Goal: Task Accomplishment & Management: Manage account settings

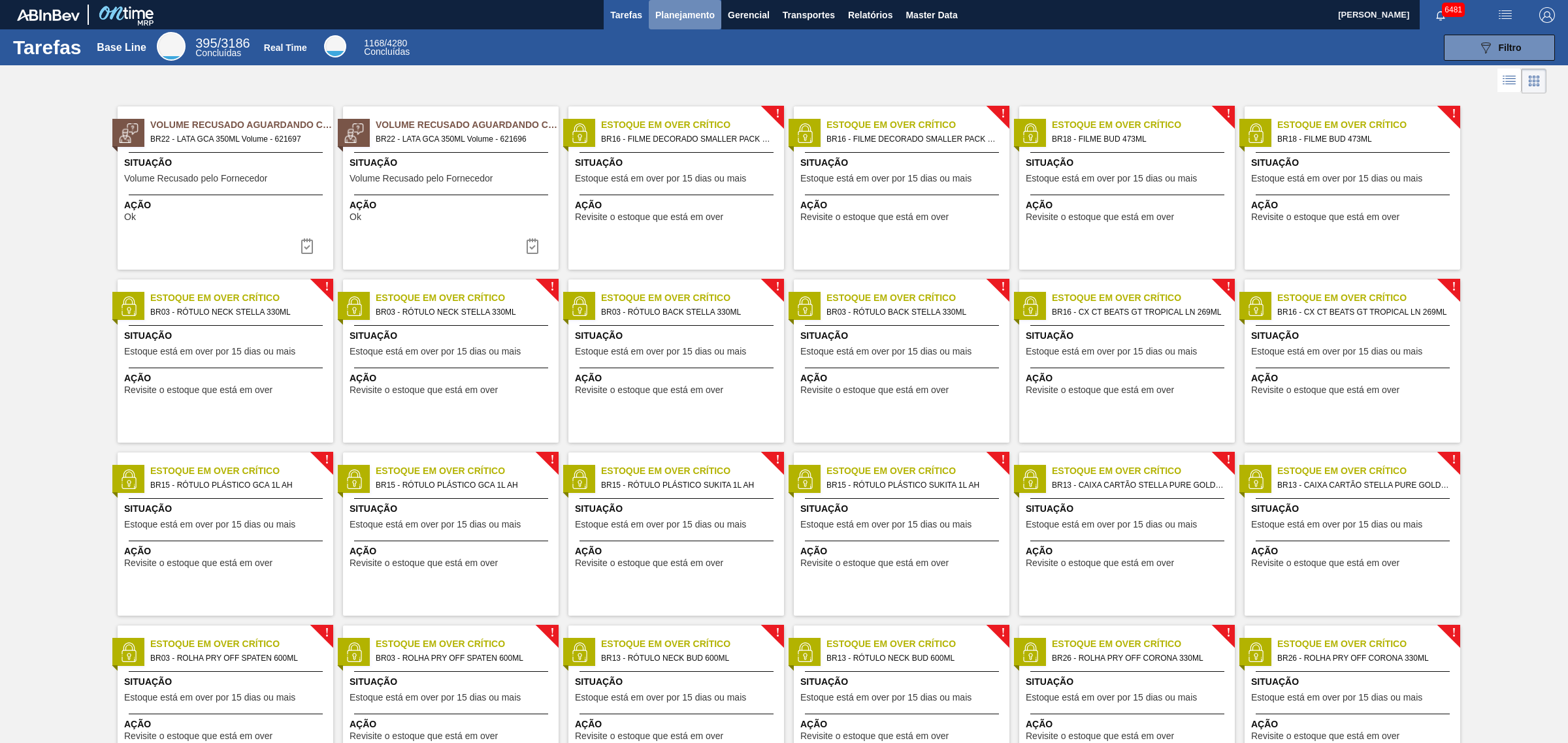
click at [700, 15] on span "Planejamento" at bounding box center [685, 15] width 60 height 16
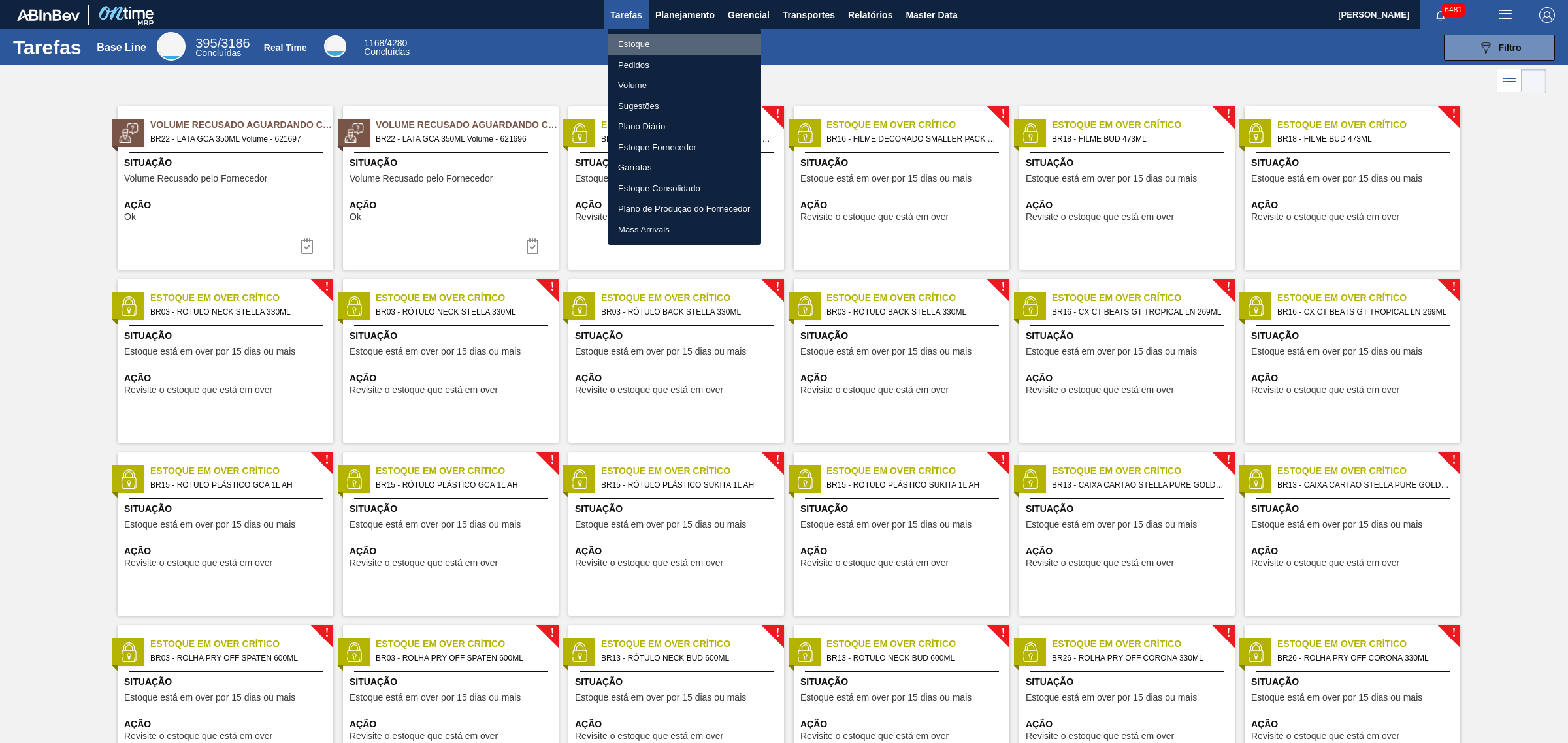
click at [670, 44] on li "Estoque" at bounding box center [684, 44] width 153 height 21
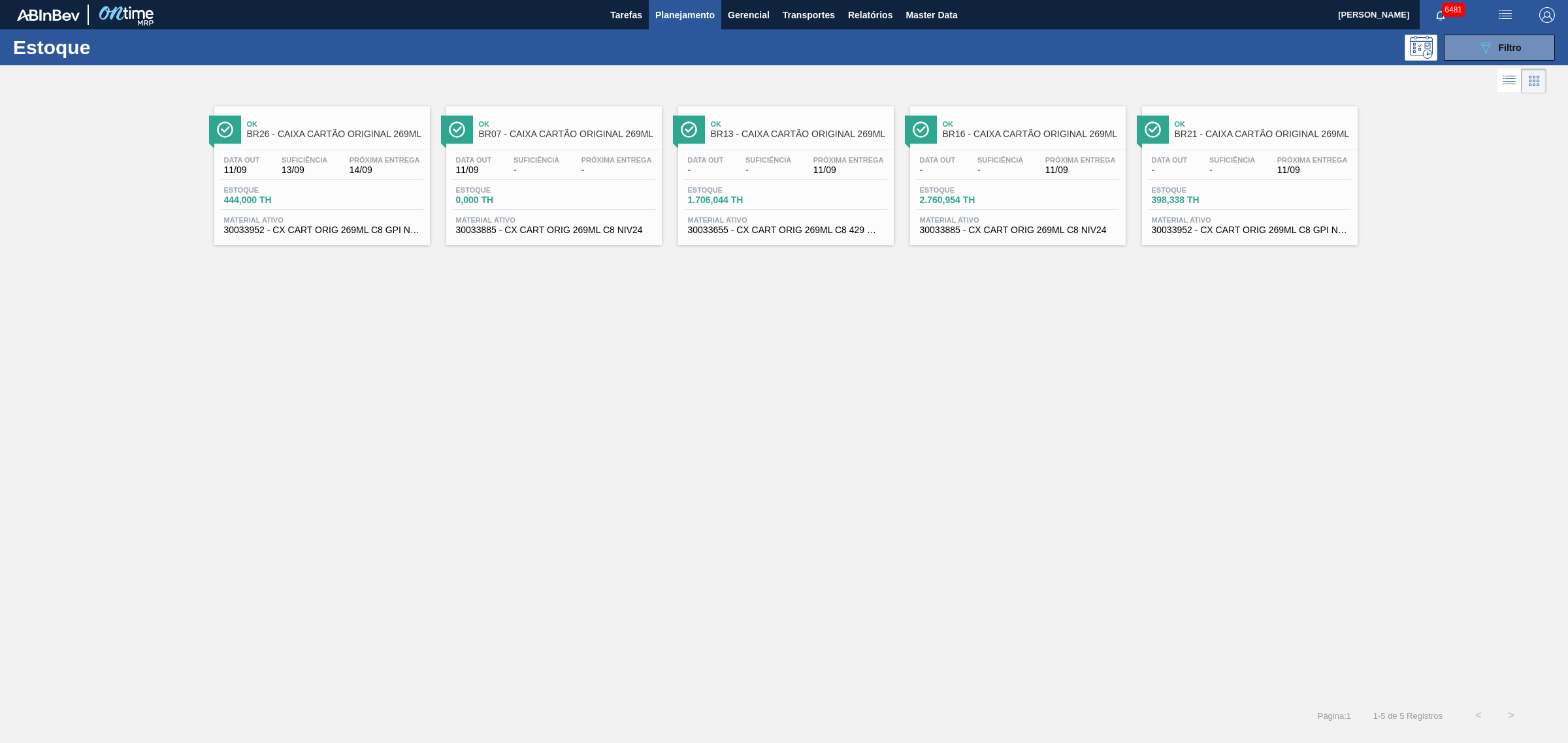
click at [1501, 33] on div "Estoque 089F7B8B-B2A5-4AFE-B5C0-19BA573D28AC Filtro" at bounding box center [784, 46] width 1568 height 36
click at [1507, 40] on div "089F7B8B-B2A5-4AFE-B5C0-19BA573D28AC Filtro" at bounding box center [1500, 48] width 44 height 16
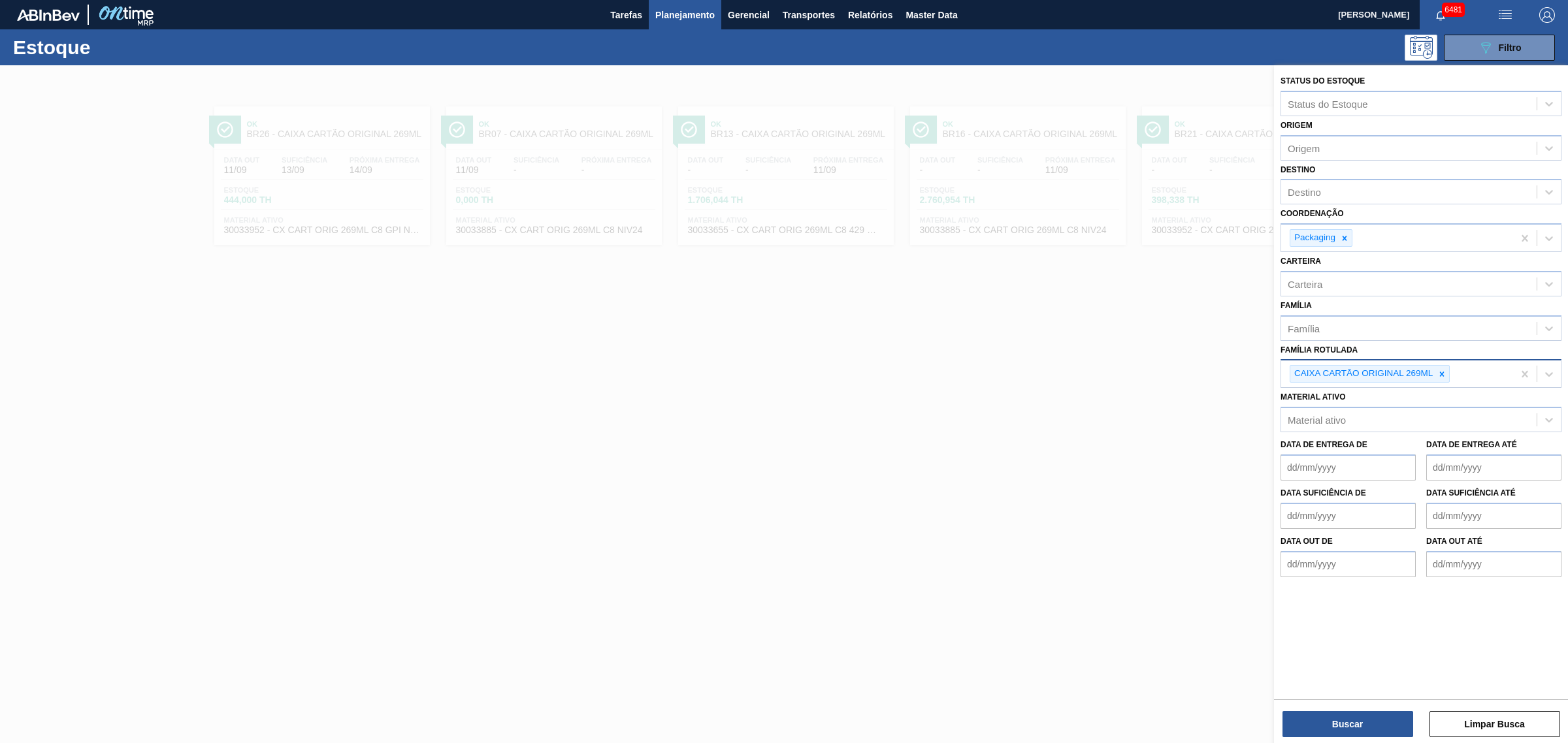
click at [1445, 371] on icon at bounding box center [1442, 374] width 9 height 9
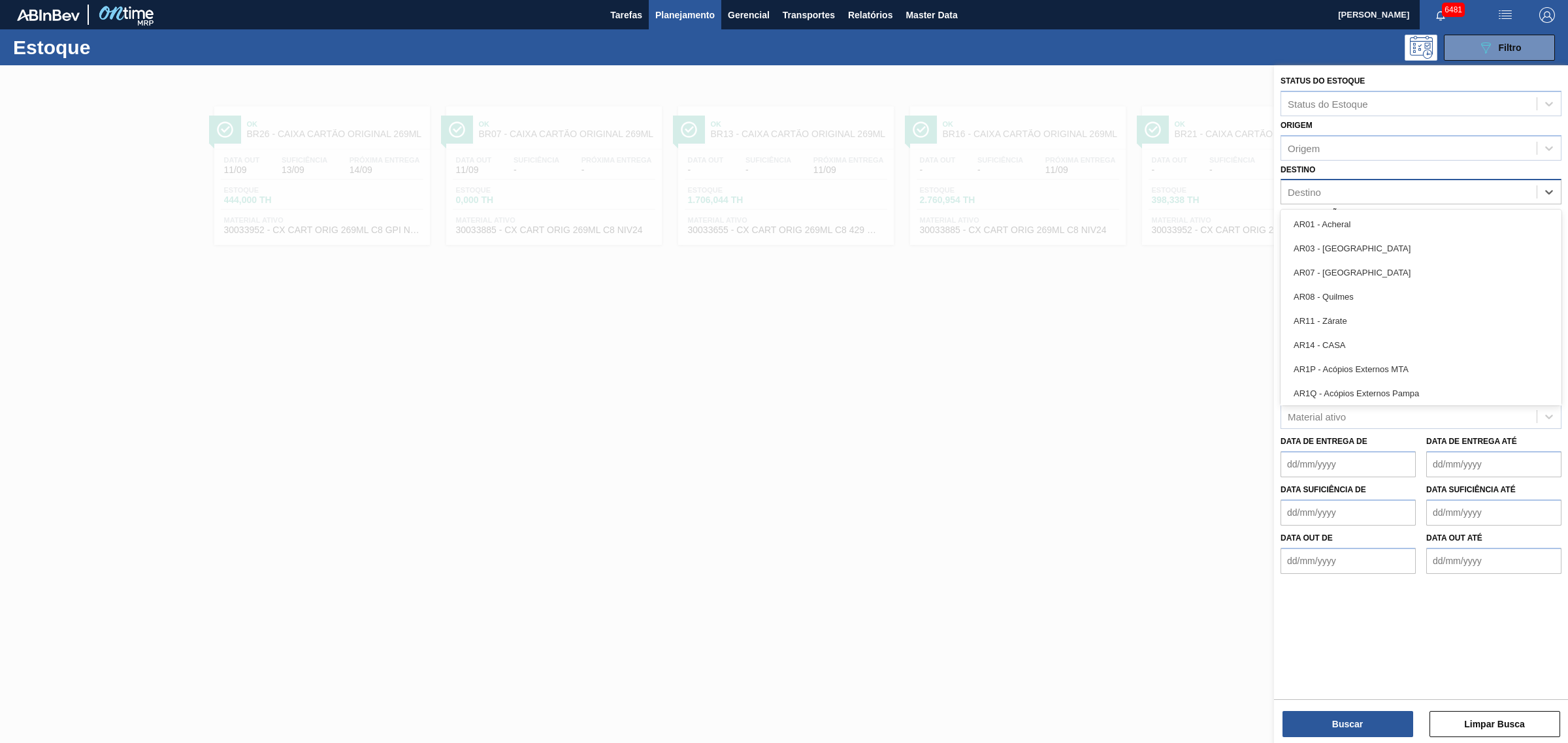
click at [1327, 191] on div "Destino" at bounding box center [1409, 192] width 256 height 19
type input "uber"
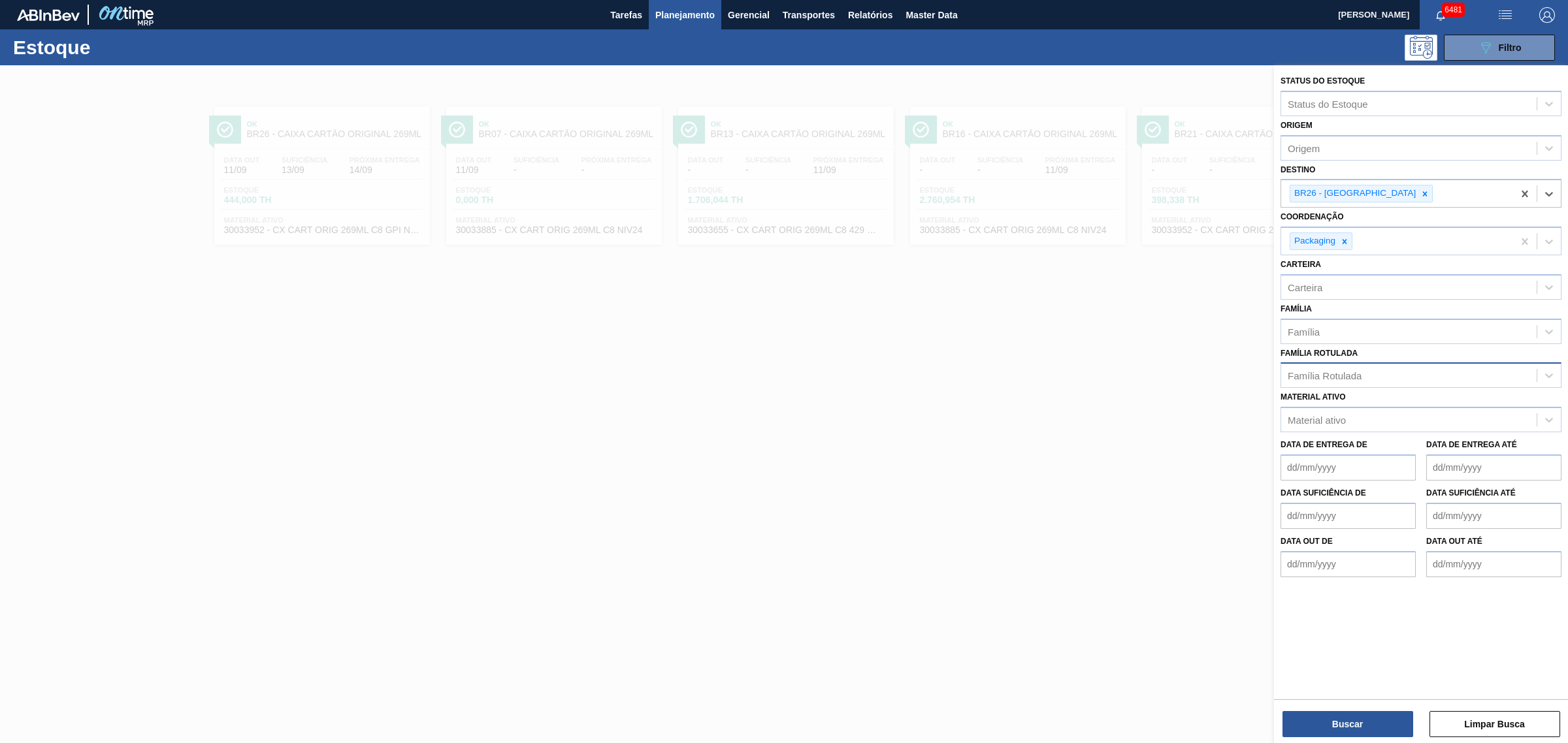
click at [1357, 378] on div "Família Rotulada" at bounding box center [1325, 375] width 74 height 11
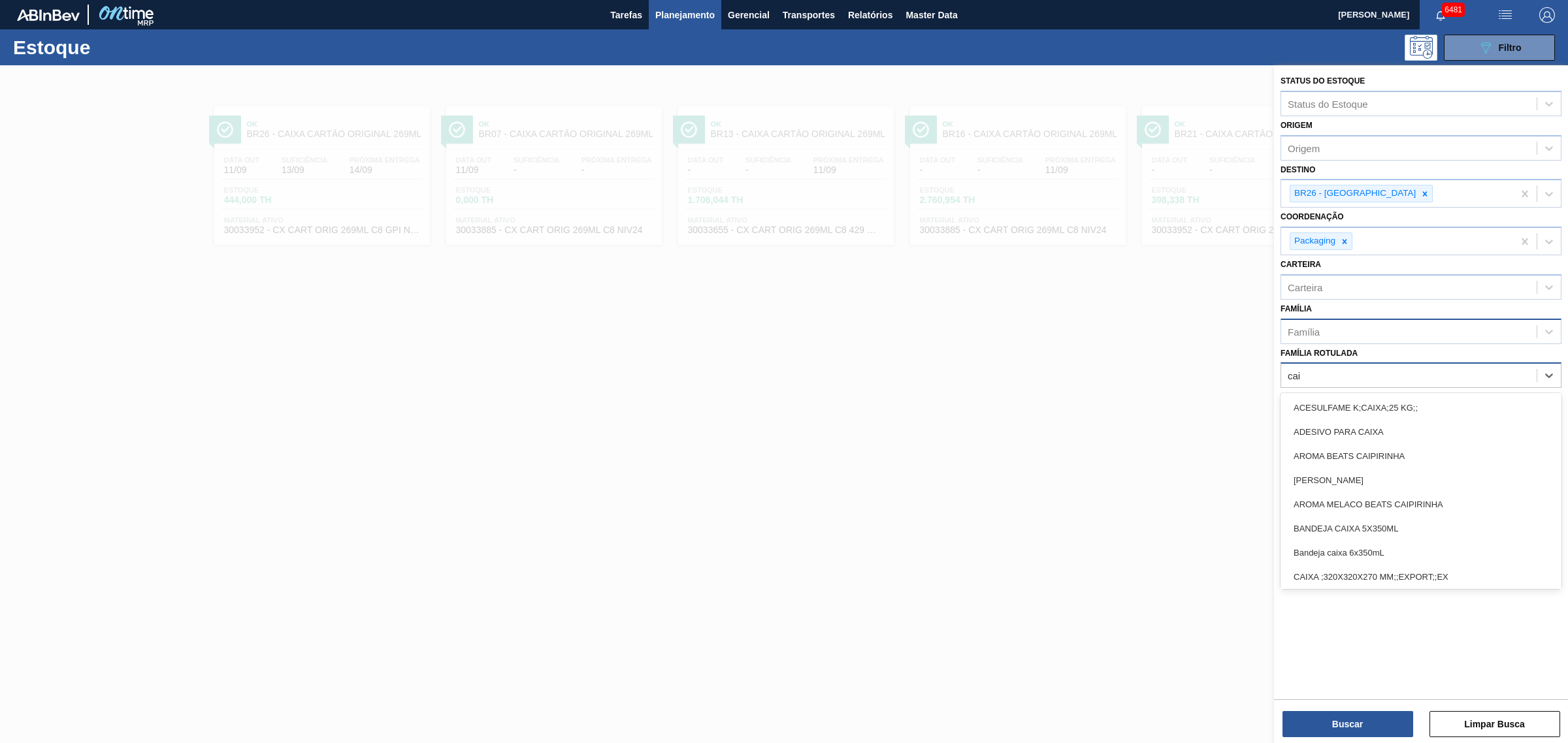
type Rotulada "cai"
click at [1383, 328] on div "Família" at bounding box center [1409, 331] width 256 height 19
type input "x"
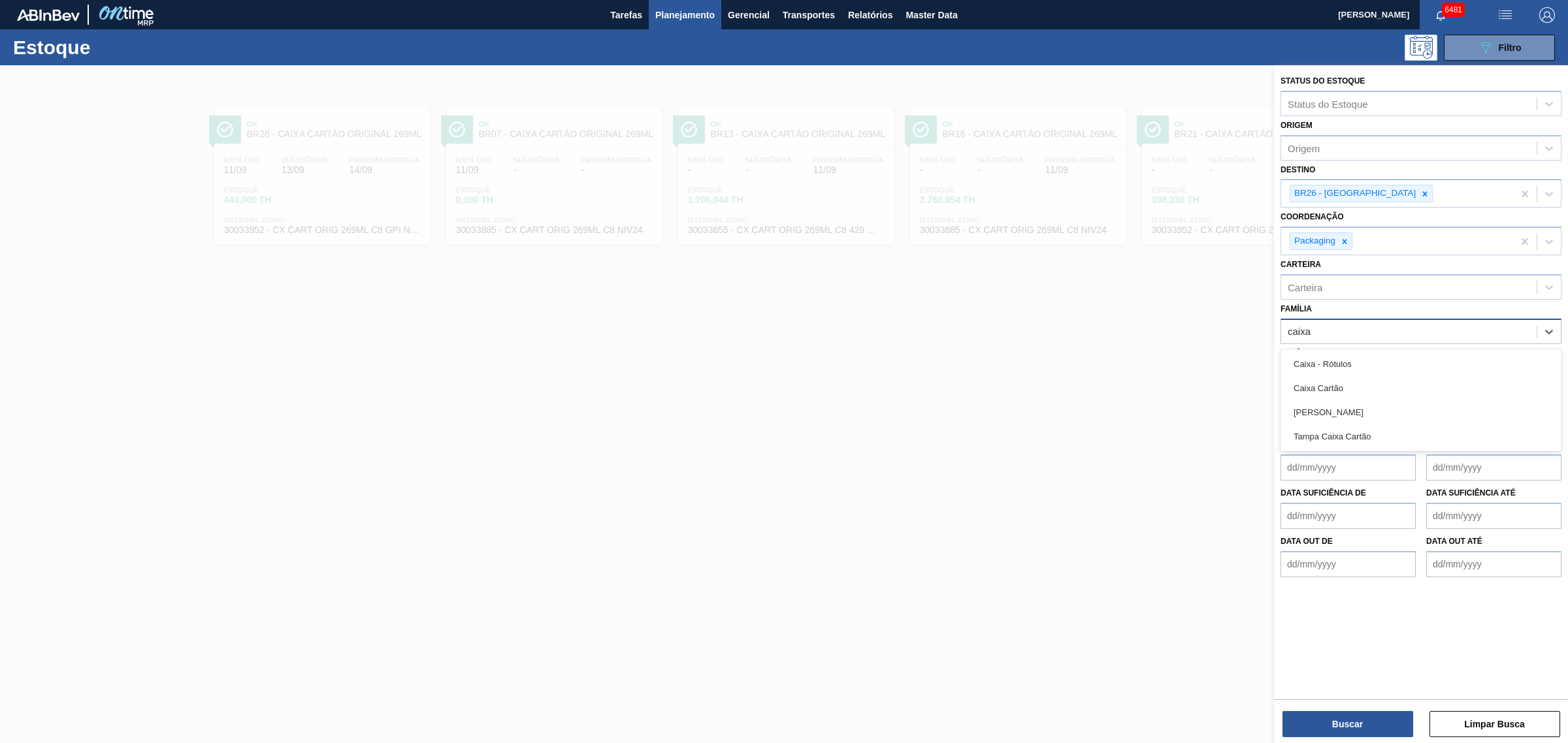
type input "caixa c"
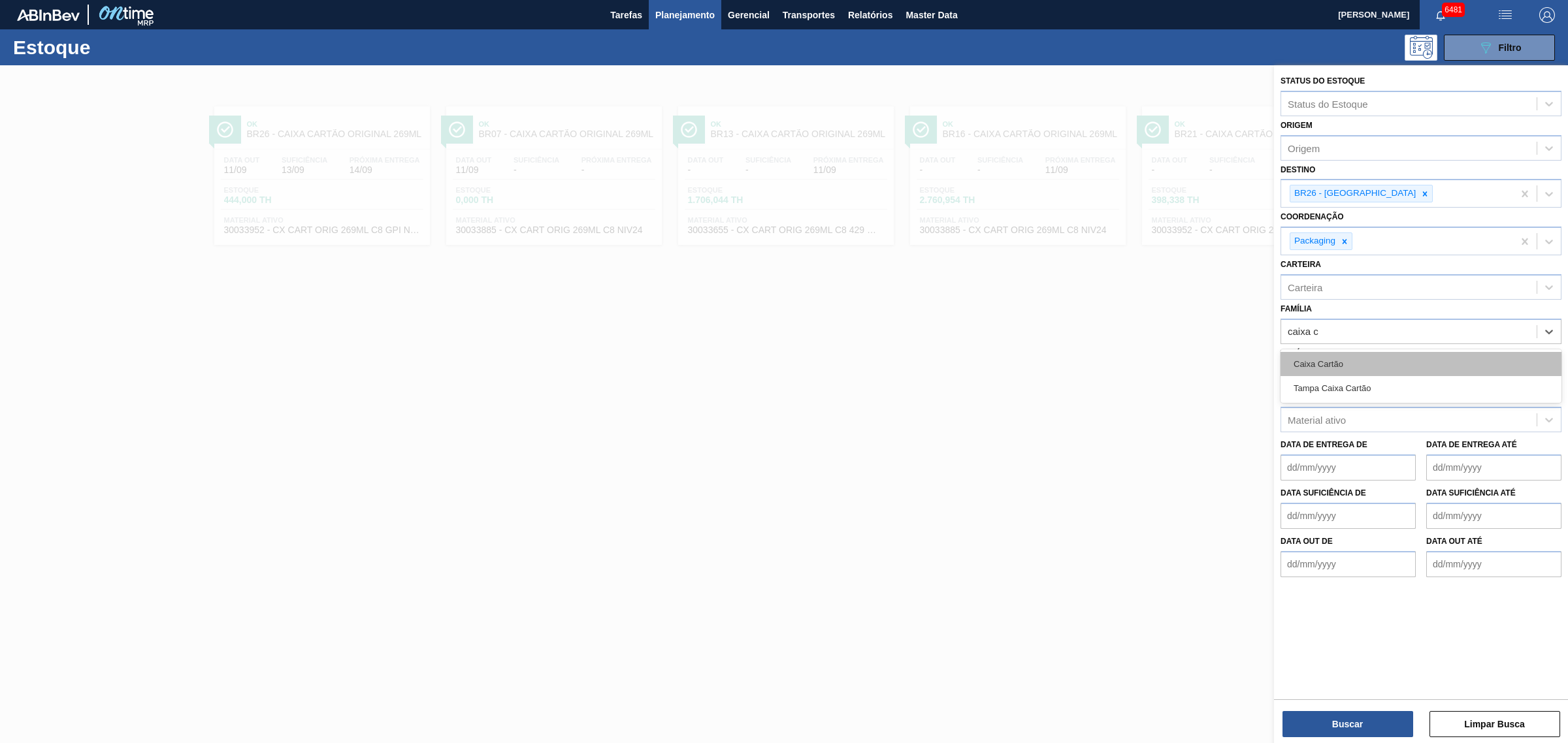
click at [1383, 354] on div "Caixa Cartão" at bounding box center [1421, 364] width 281 height 24
type input "caixa p"
click at [1383, 354] on div "Caixa Papelão" at bounding box center [1421, 366] width 281 height 24
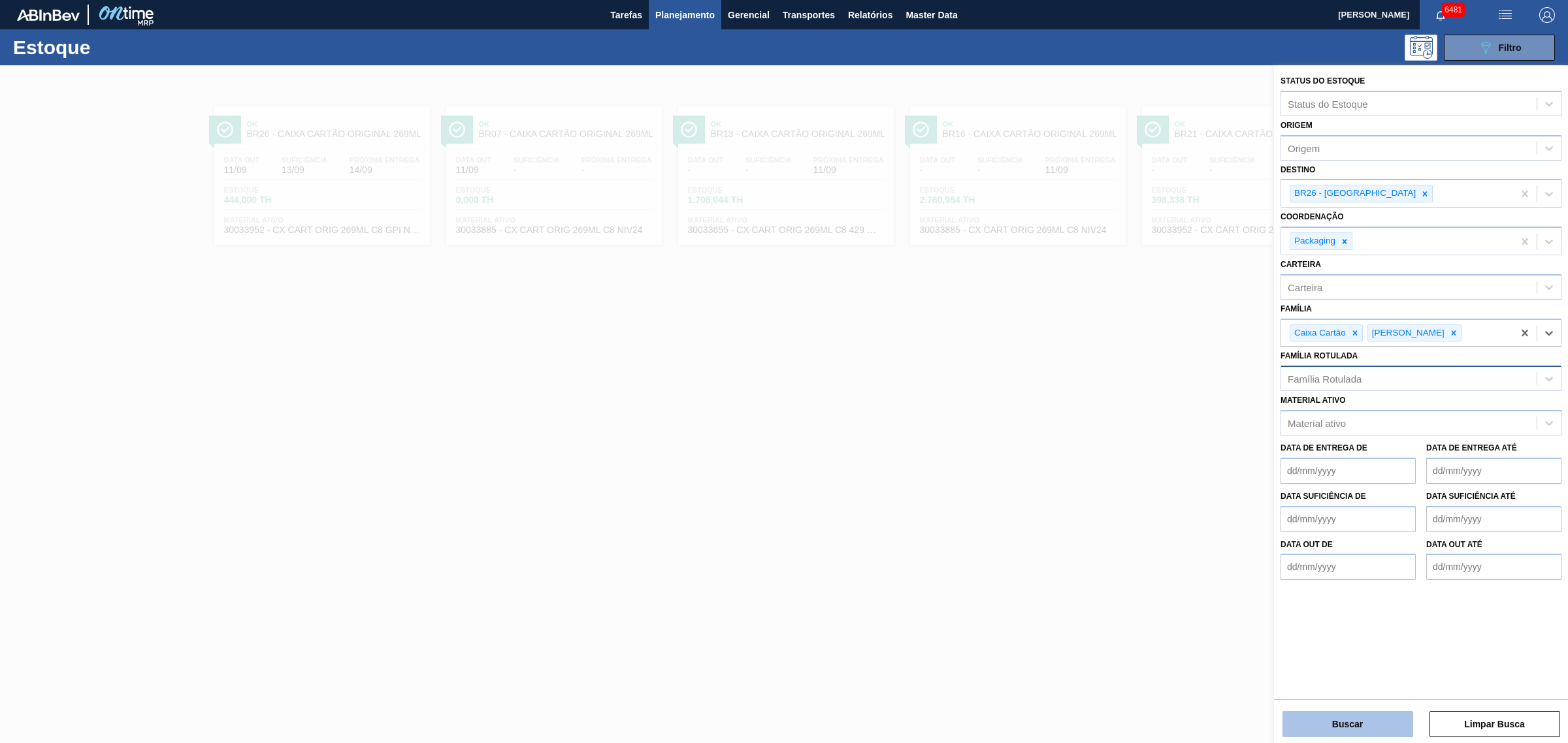
click at [1383, 727] on button "Buscar" at bounding box center [1348, 724] width 131 height 26
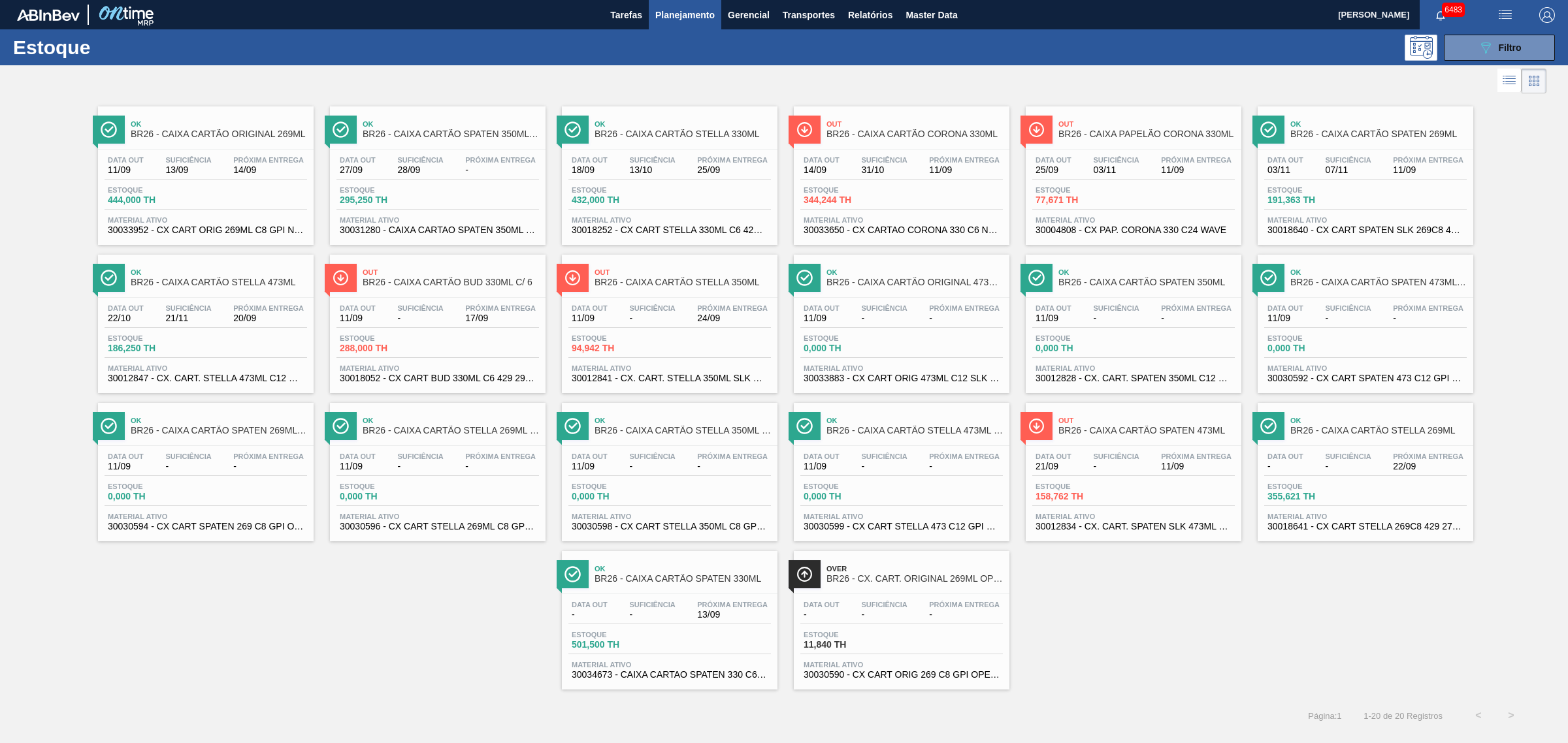
click at [378, 651] on div "Ok BR26 - CAIXA CARTÃO ORIGINAL 269ML Data out 11/09 Suficiência 13/09 Próxima …" at bounding box center [784, 393] width 1568 height 593
click at [618, 9] on span "Tarefas" at bounding box center [626, 15] width 32 height 16
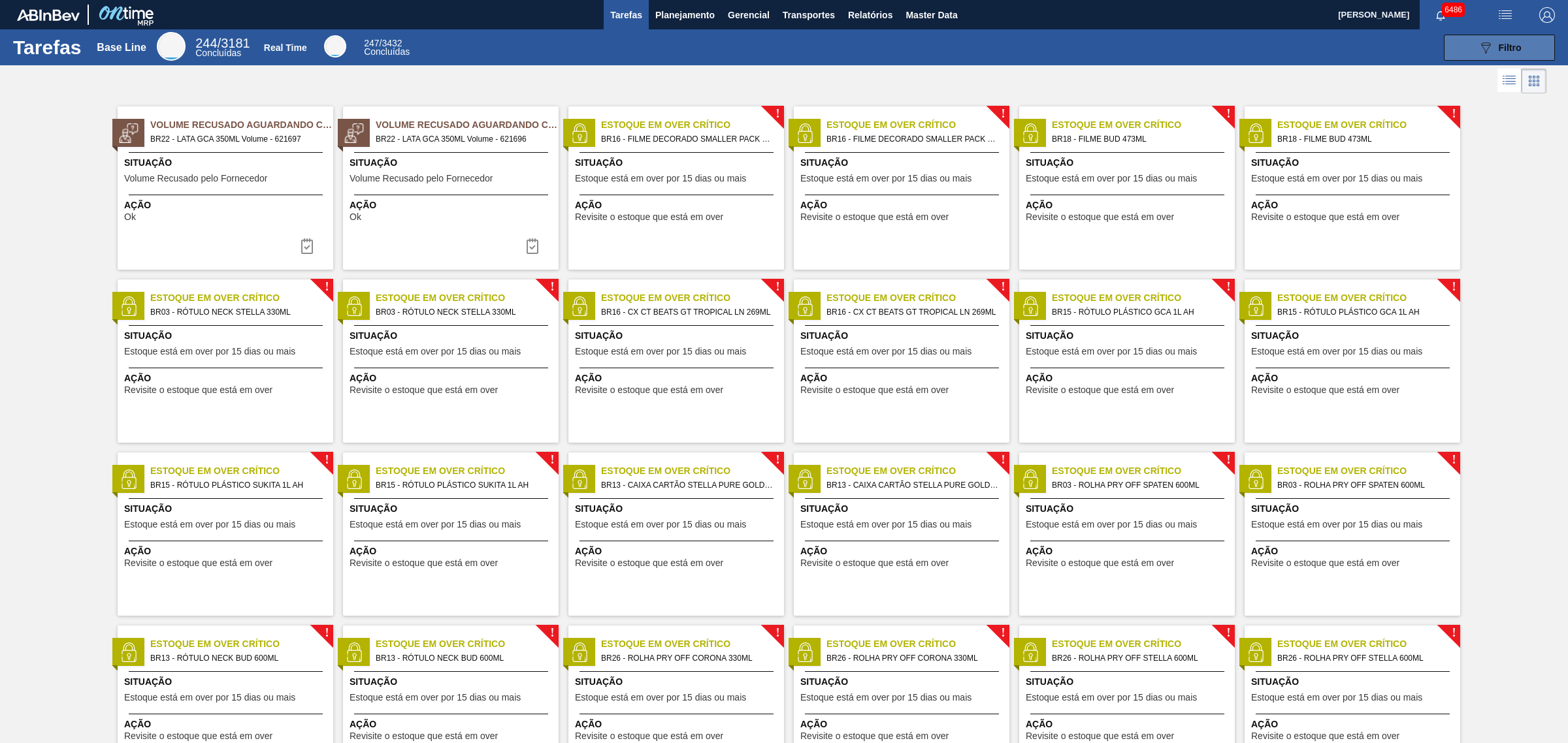
click at [1497, 40] on div "089F7B8B-B2A5-4AFE-B5C0-19BA573D28AC Filtro" at bounding box center [1500, 48] width 44 height 16
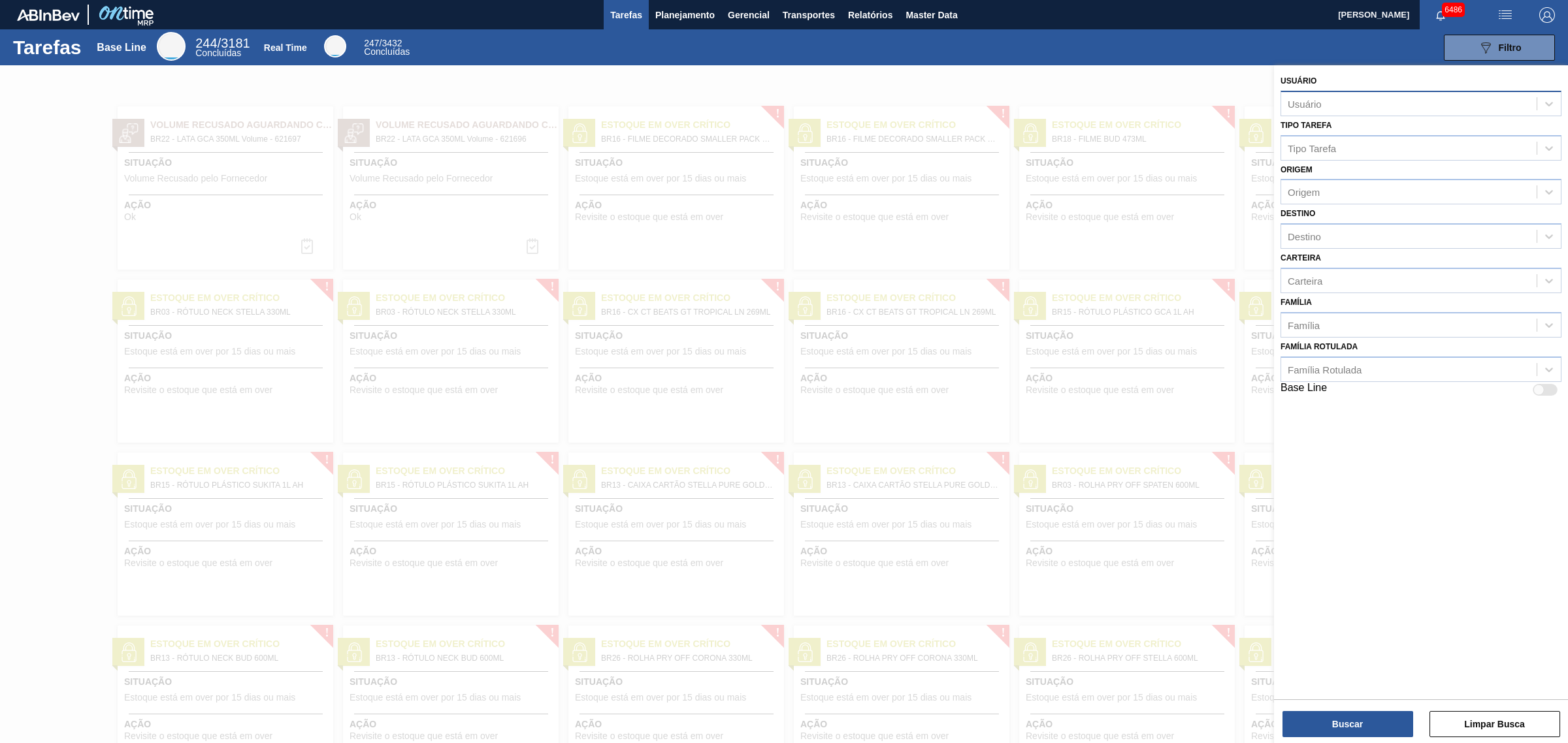
click at [1424, 106] on div "Usuário" at bounding box center [1409, 103] width 256 height 19
type input "ceza"
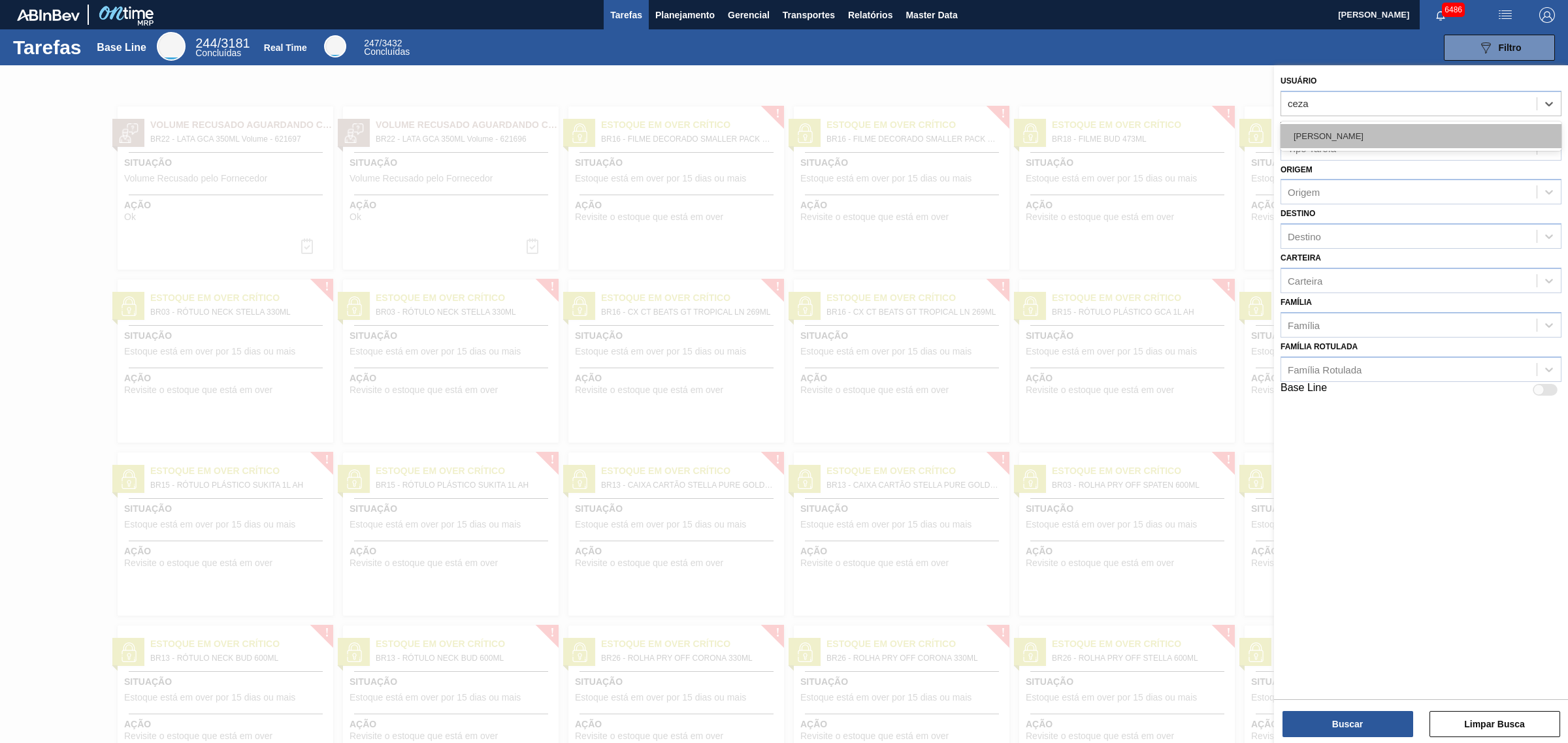
click at [1428, 134] on div "[PERSON_NAME] [PERSON_NAME] [PERSON_NAME]" at bounding box center [1421, 136] width 281 height 24
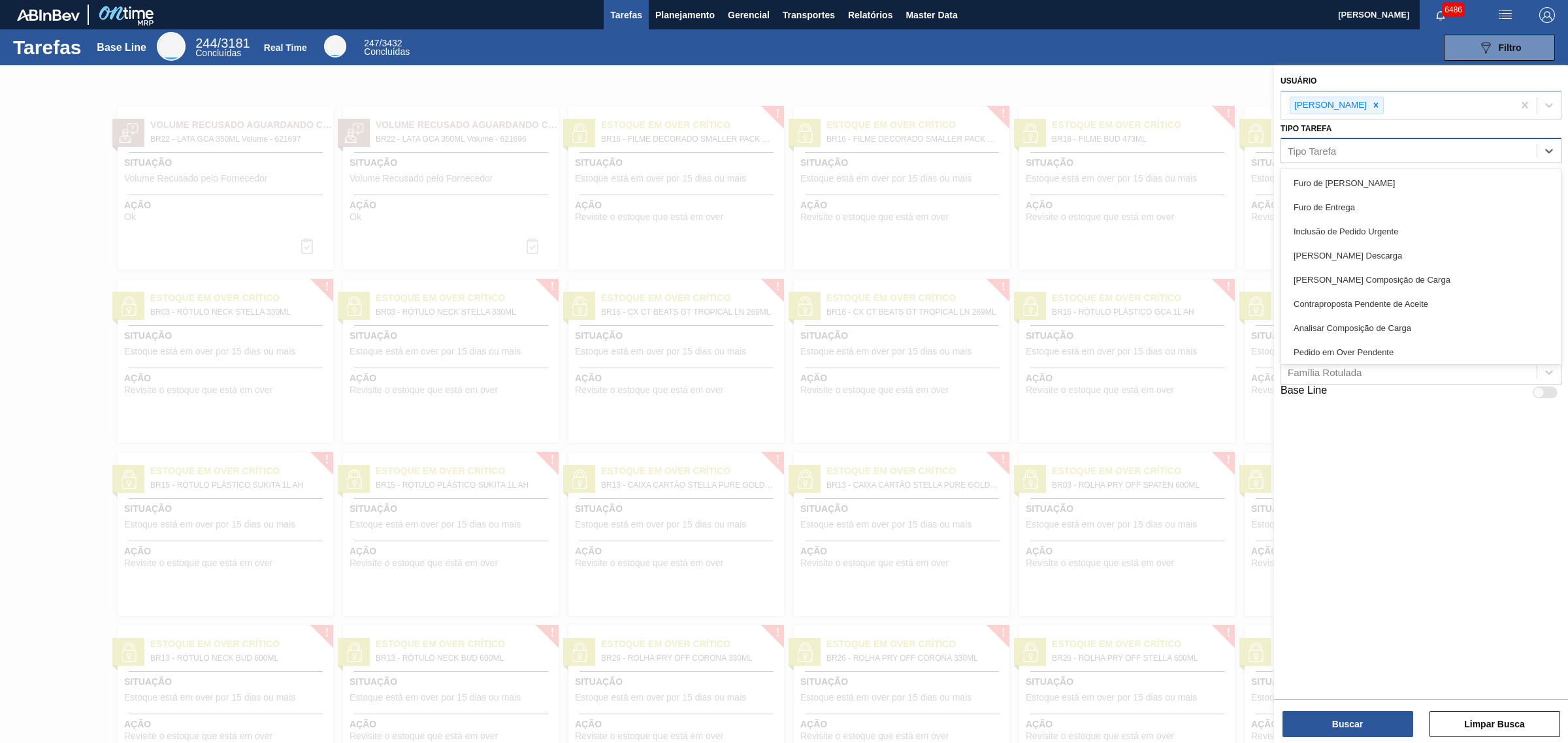
click at [1420, 152] on div "Tipo Tarefa" at bounding box center [1409, 151] width 256 height 19
type Tarefa "p"
type Tarefa "e"
type Tarefa "inc"
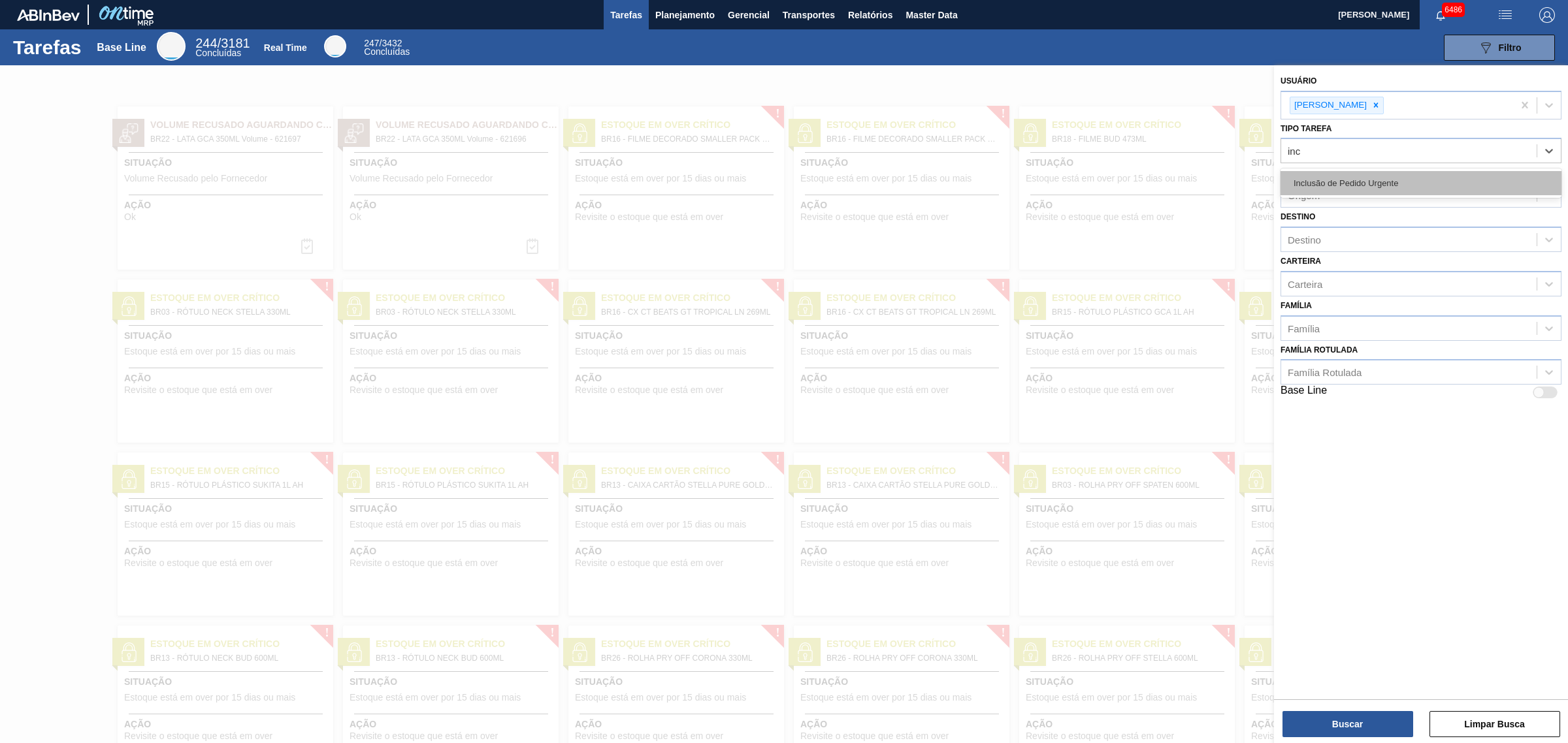
click at [1428, 184] on div "Inclusão de Pedido Urgente" at bounding box center [1421, 183] width 281 height 24
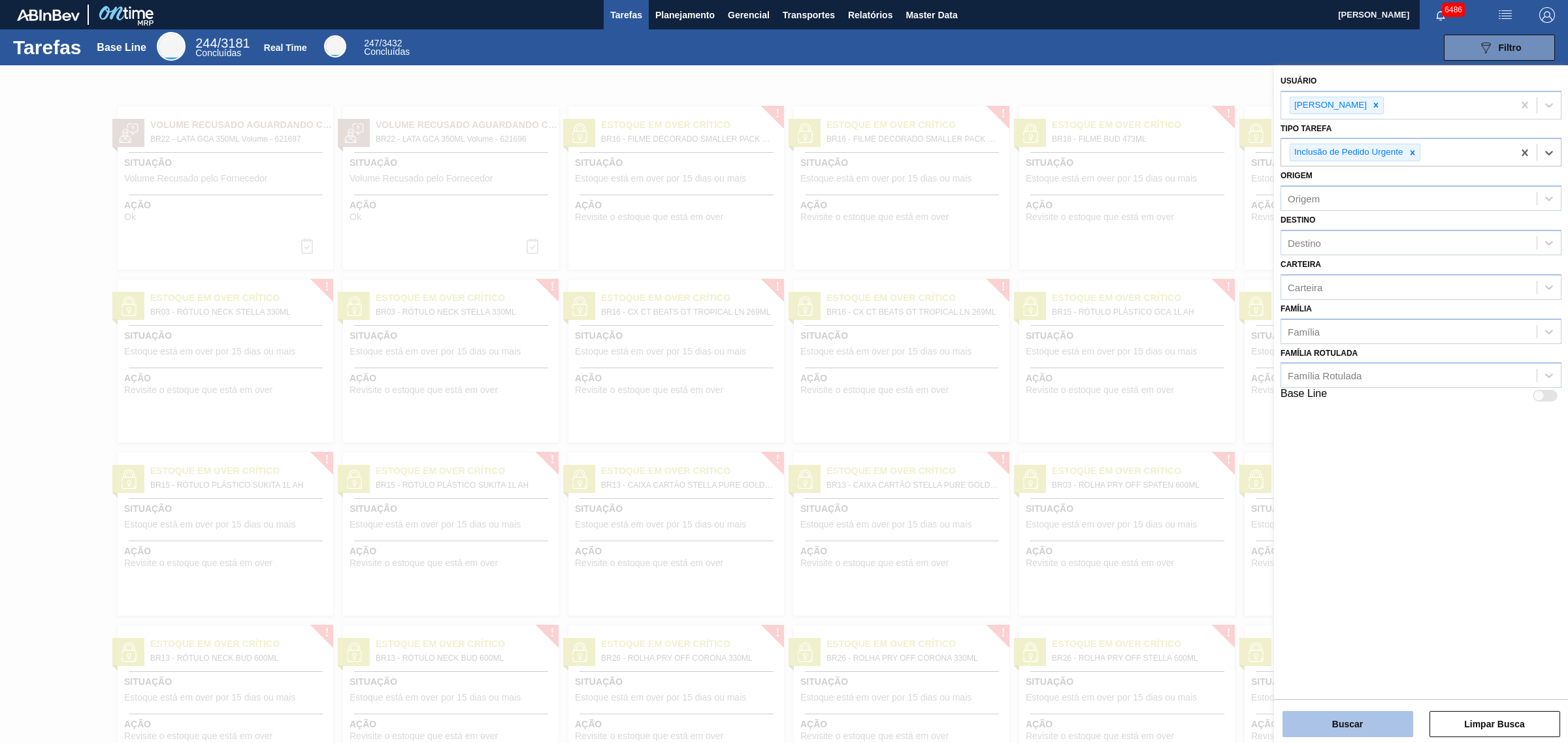
click at [1369, 717] on button "Buscar" at bounding box center [1348, 724] width 131 height 26
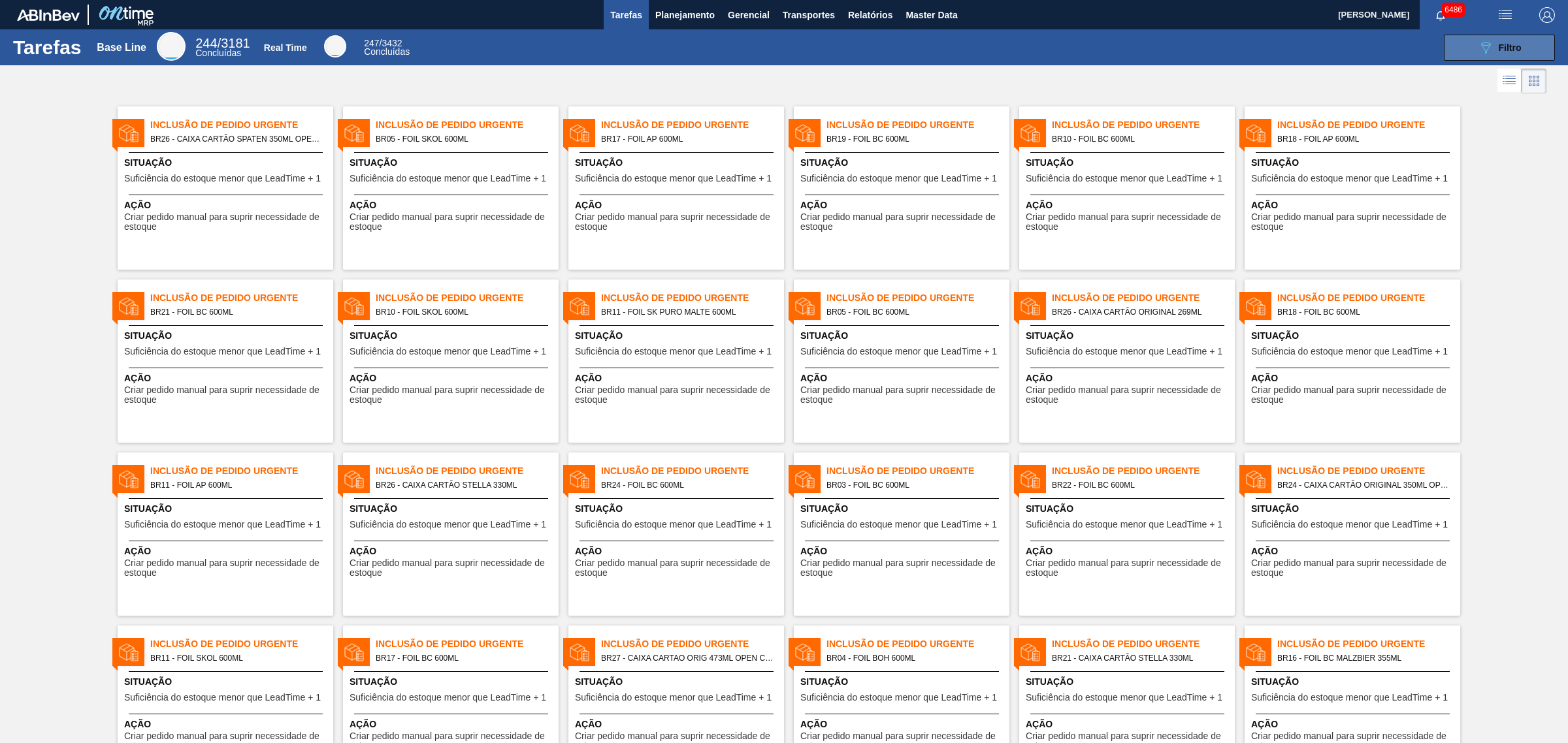
click at [1490, 41] on icon "089F7B8B-B2A5-4AFE-B5C0-19BA573D28AC" at bounding box center [1486, 48] width 16 height 16
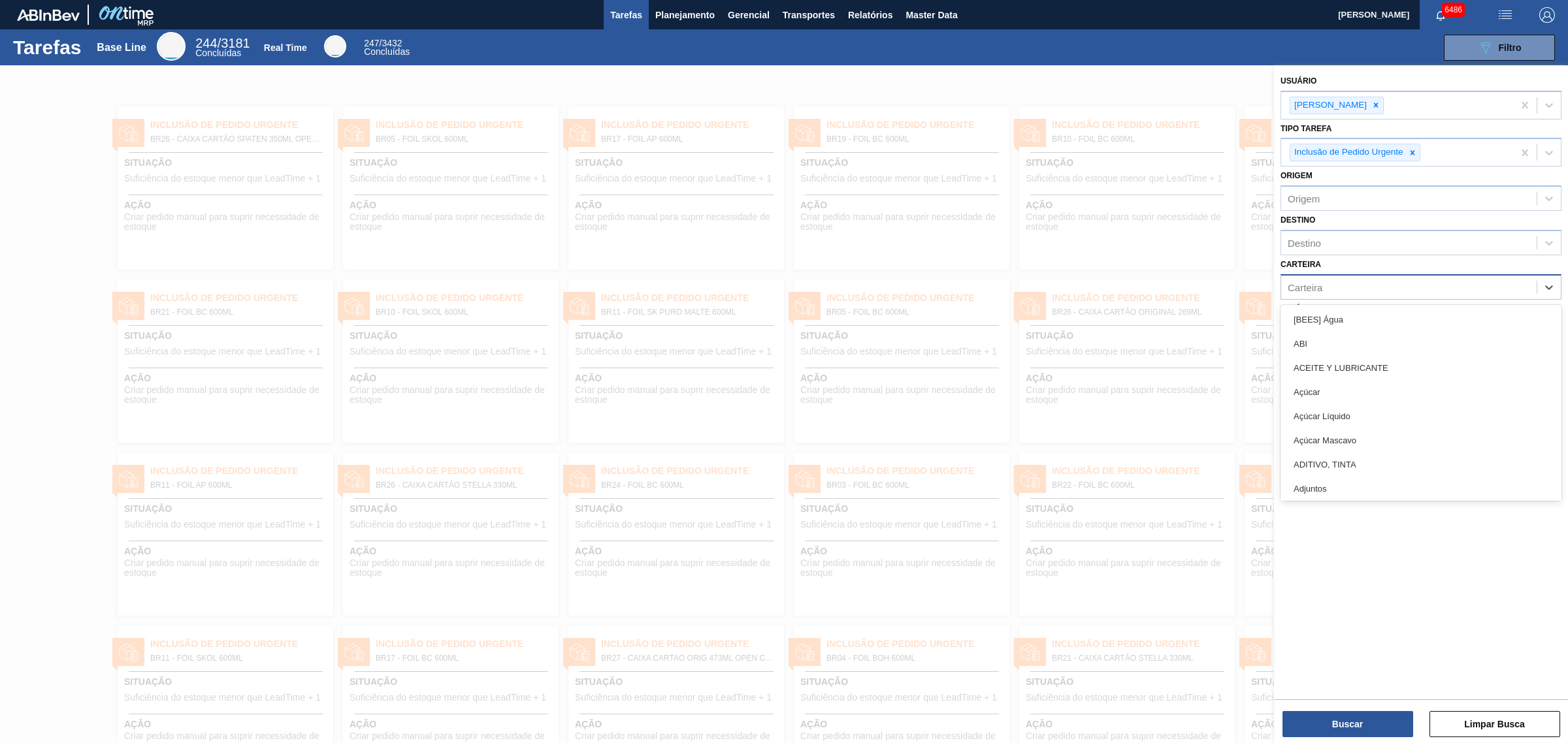
click at [1328, 289] on div "Carteira" at bounding box center [1409, 287] width 256 height 19
type input "caixa p"
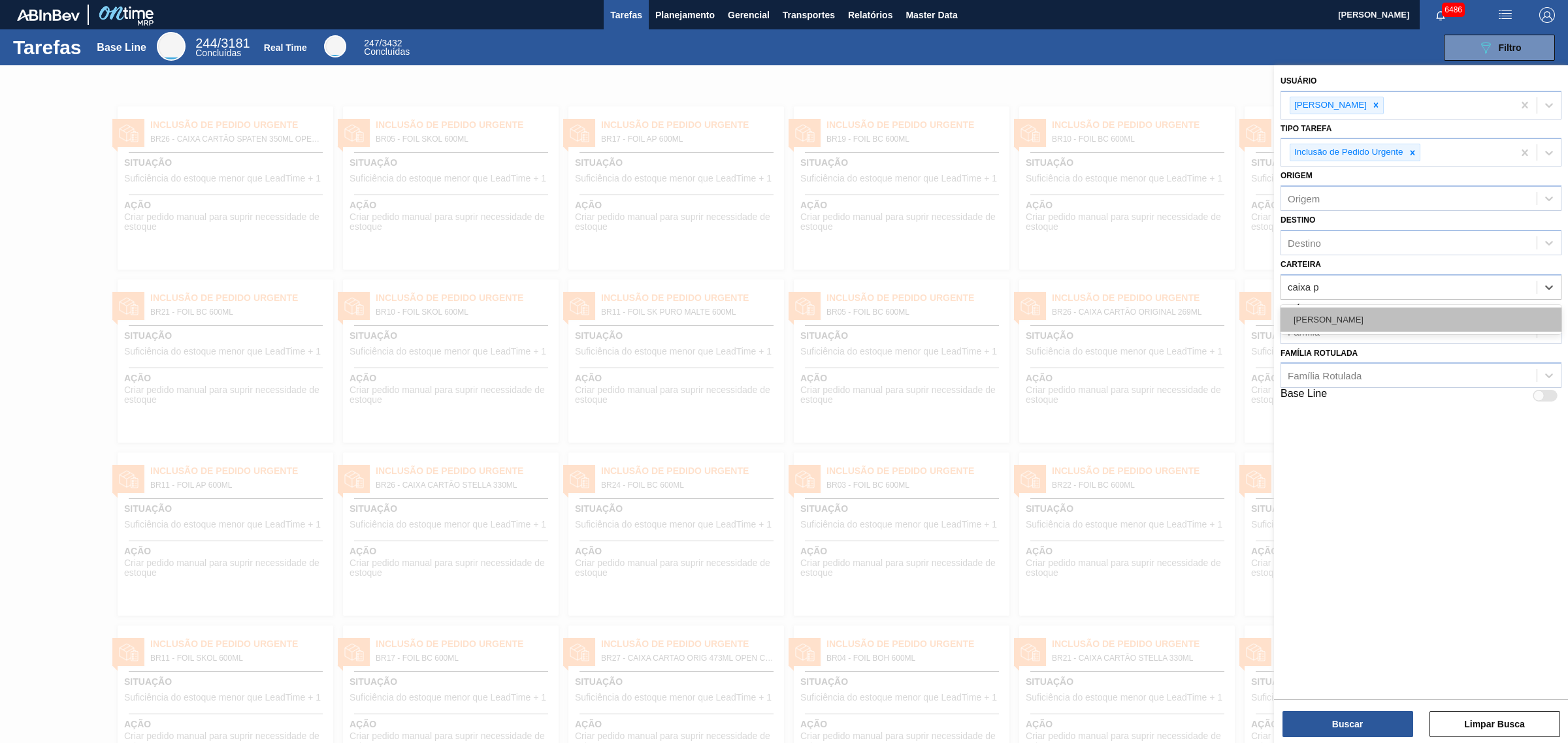
click at [1323, 307] on div "Caixa Papelão" at bounding box center [1421, 319] width 281 height 24
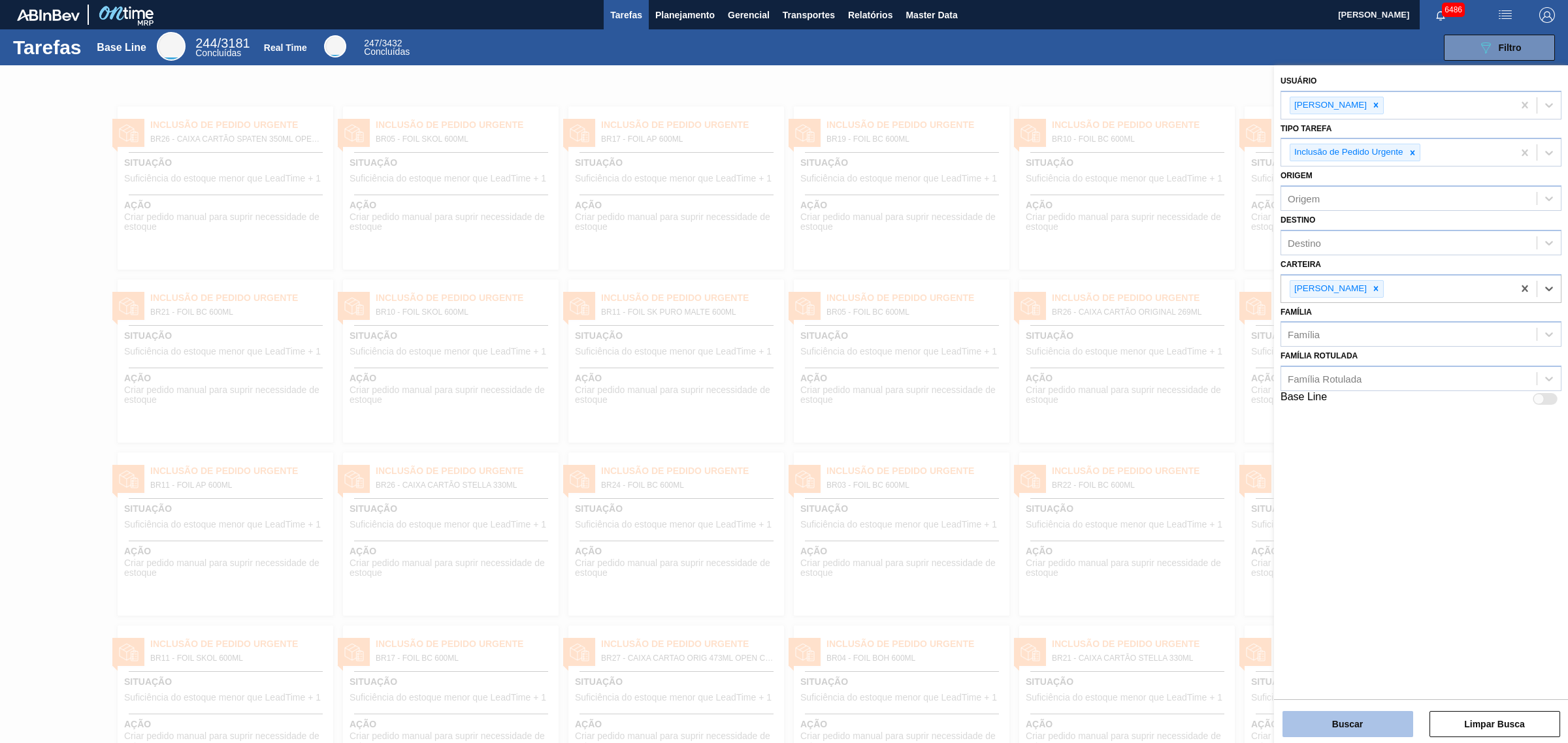
click at [1395, 728] on button "Buscar" at bounding box center [1348, 724] width 131 height 26
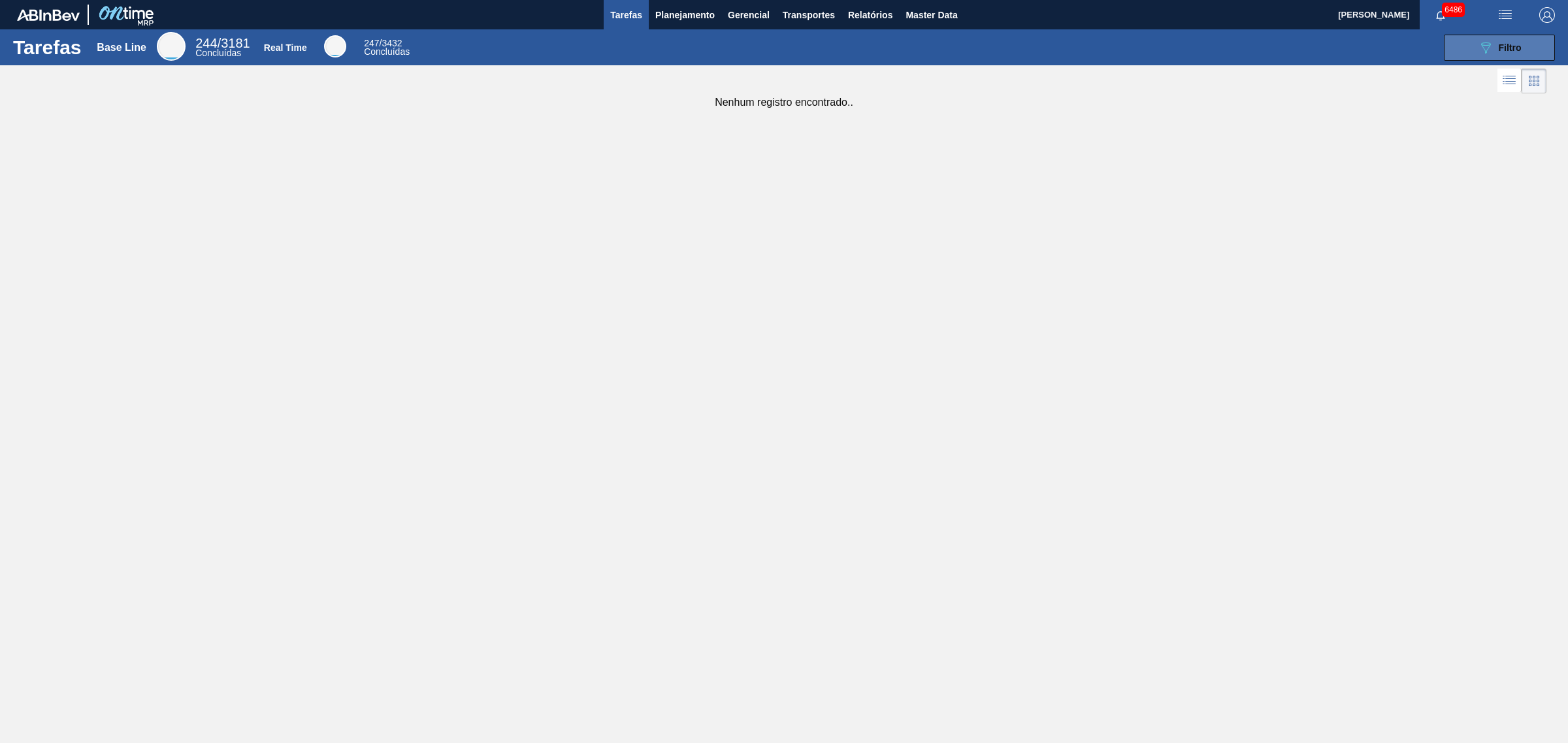
click at [1517, 40] on div "089F7B8B-B2A5-4AFE-B5C0-19BA573D28AC Filtro" at bounding box center [1500, 48] width 44 height 16
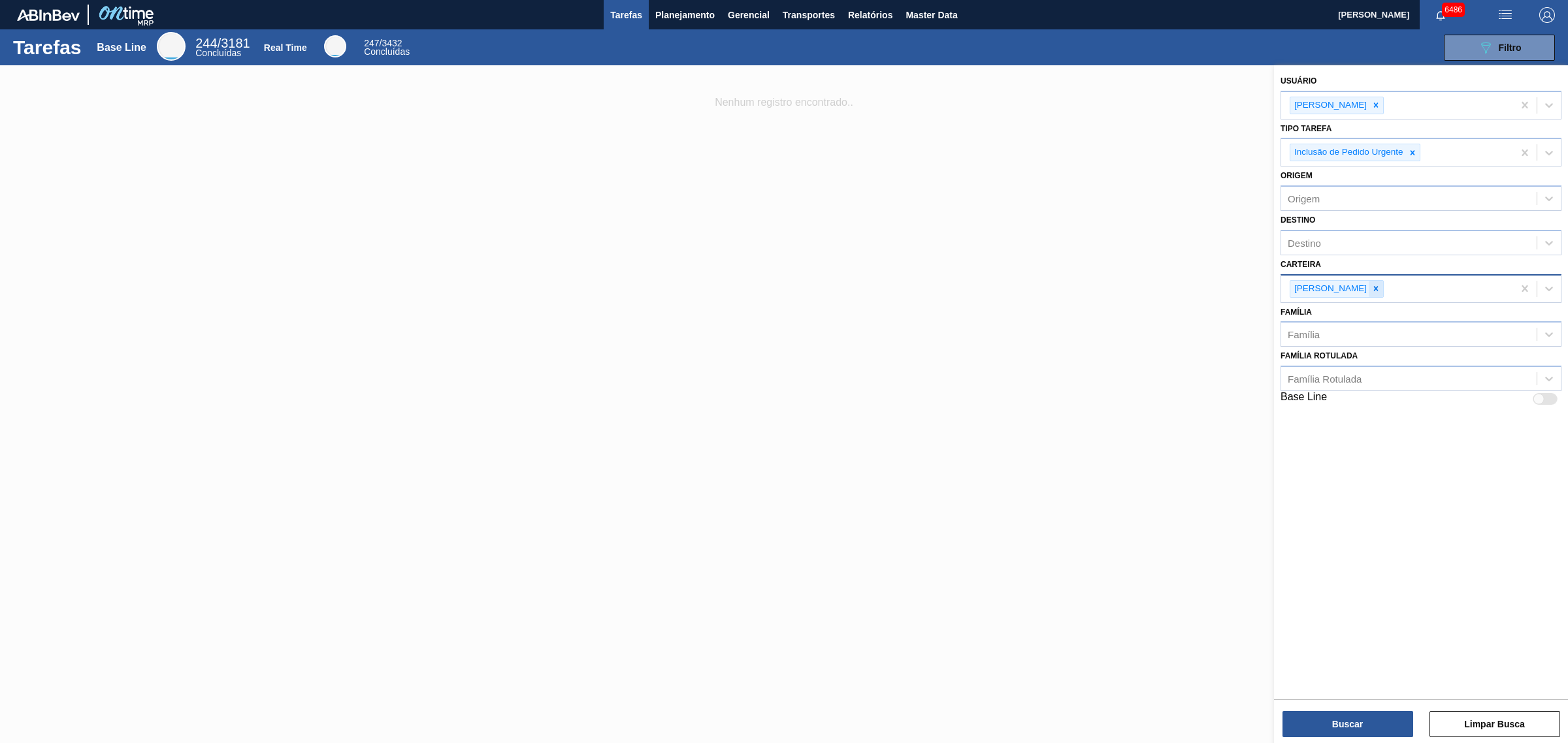
click at [1371, 291] on icon at bounding box center [1375, 288] width 9 height 9
type input "cartão"
click at [1361, 312] on div "Caixa Cartão" at bounding box center [1421, 319] width 281 height 24
click at [1354, 726] on button "Buscar" at bounding box center [1348, 724] width 131 height 26
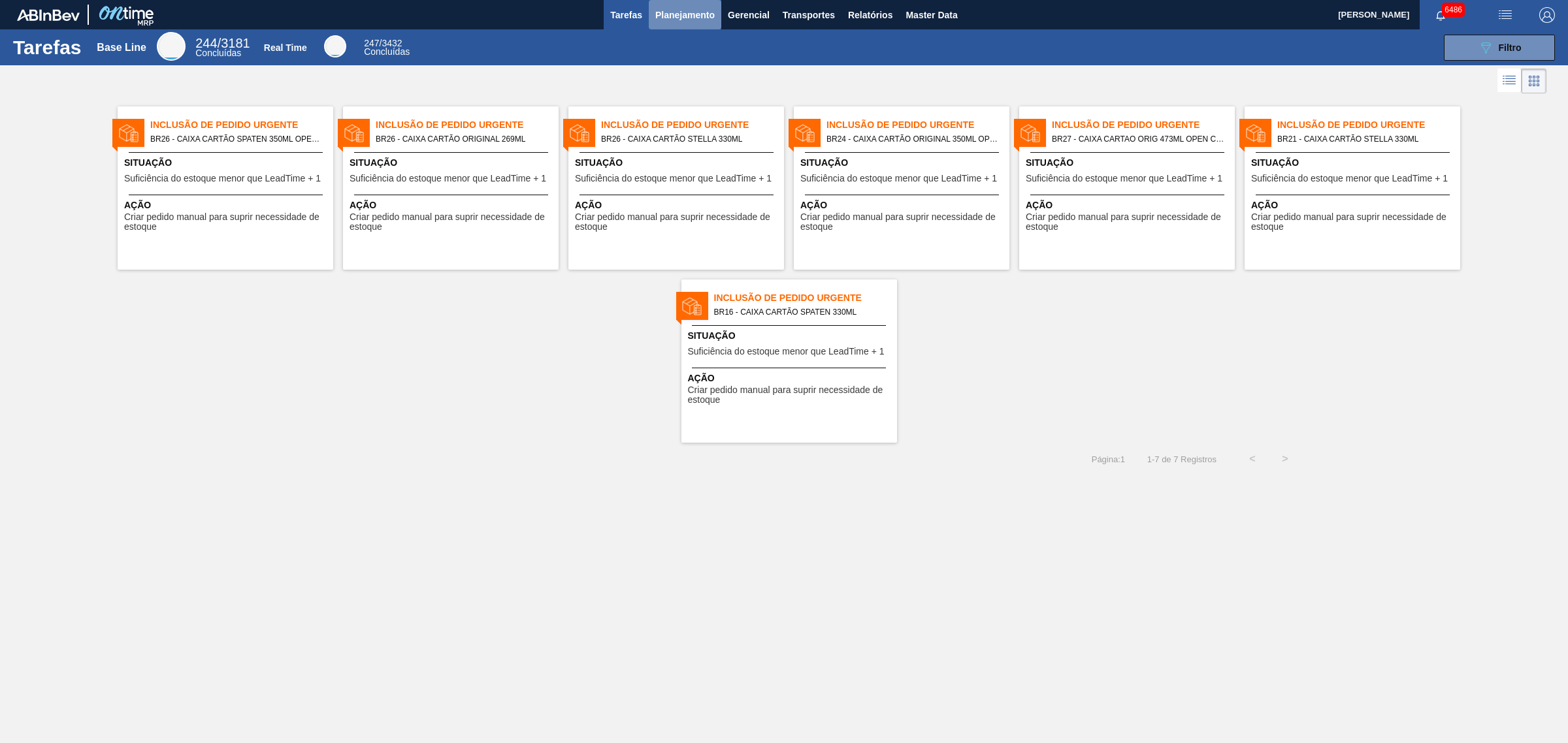
click at [683, 5] on button "Planejamento" at bounding box center [685, 15] width 73 height 29
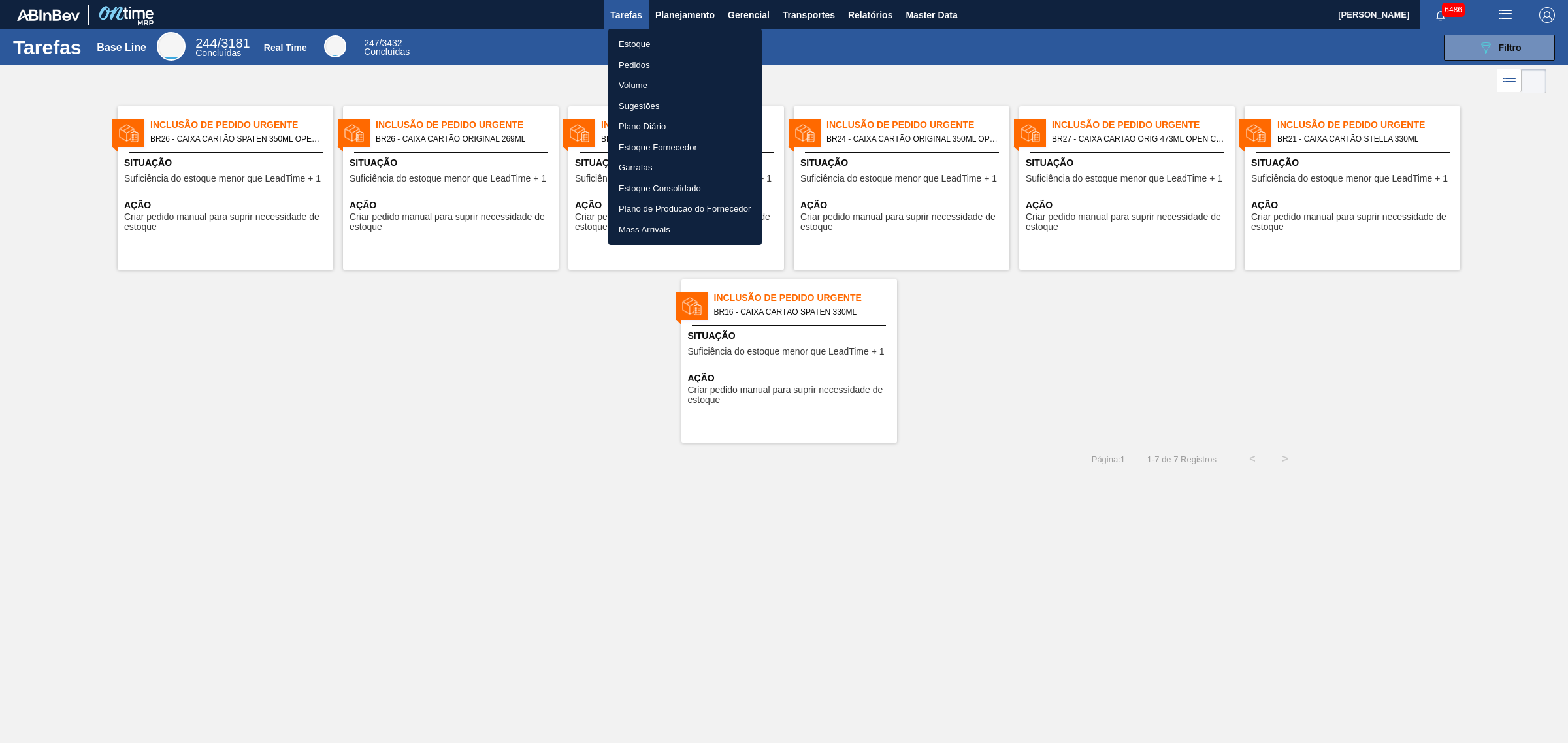
click at [673, 34] on li "Estoque" at bounding box center [684, 44] width 153 height 21
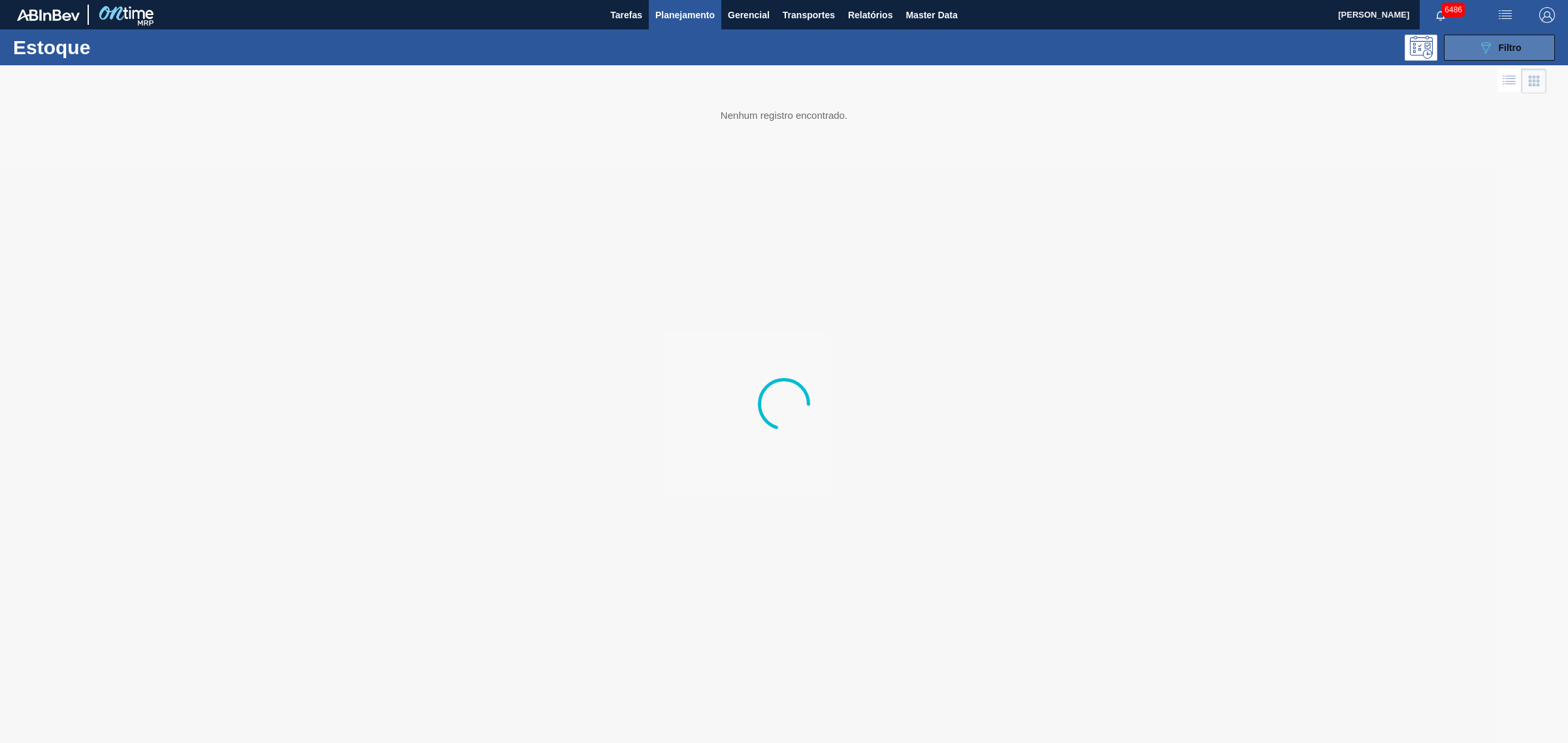
click at [1513, 40] on div "089F7B8B-B2A5-4AFE-B5C0-19BA573D28AC Filtro" at bounding box center [1500, 48] width 44 height 16
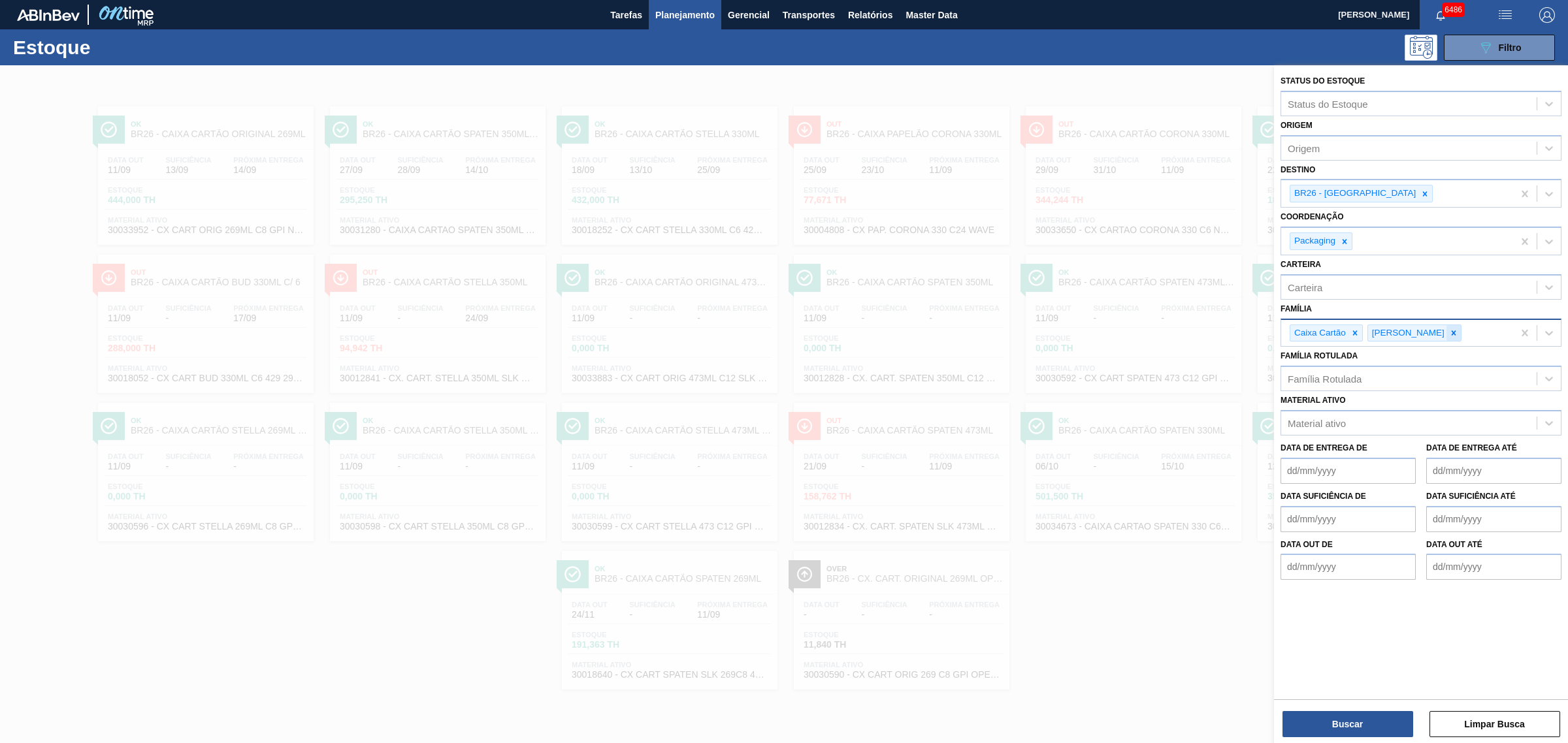
click at [1447, 334] on div at bounding box center [1454, 333] width 15 height 16
click at [1418, 198] on div at bounding box center [1425, 193] width 15 height 16
click at [1357, 330] on icon at bounding box center [1354, 330] width 9 height 9
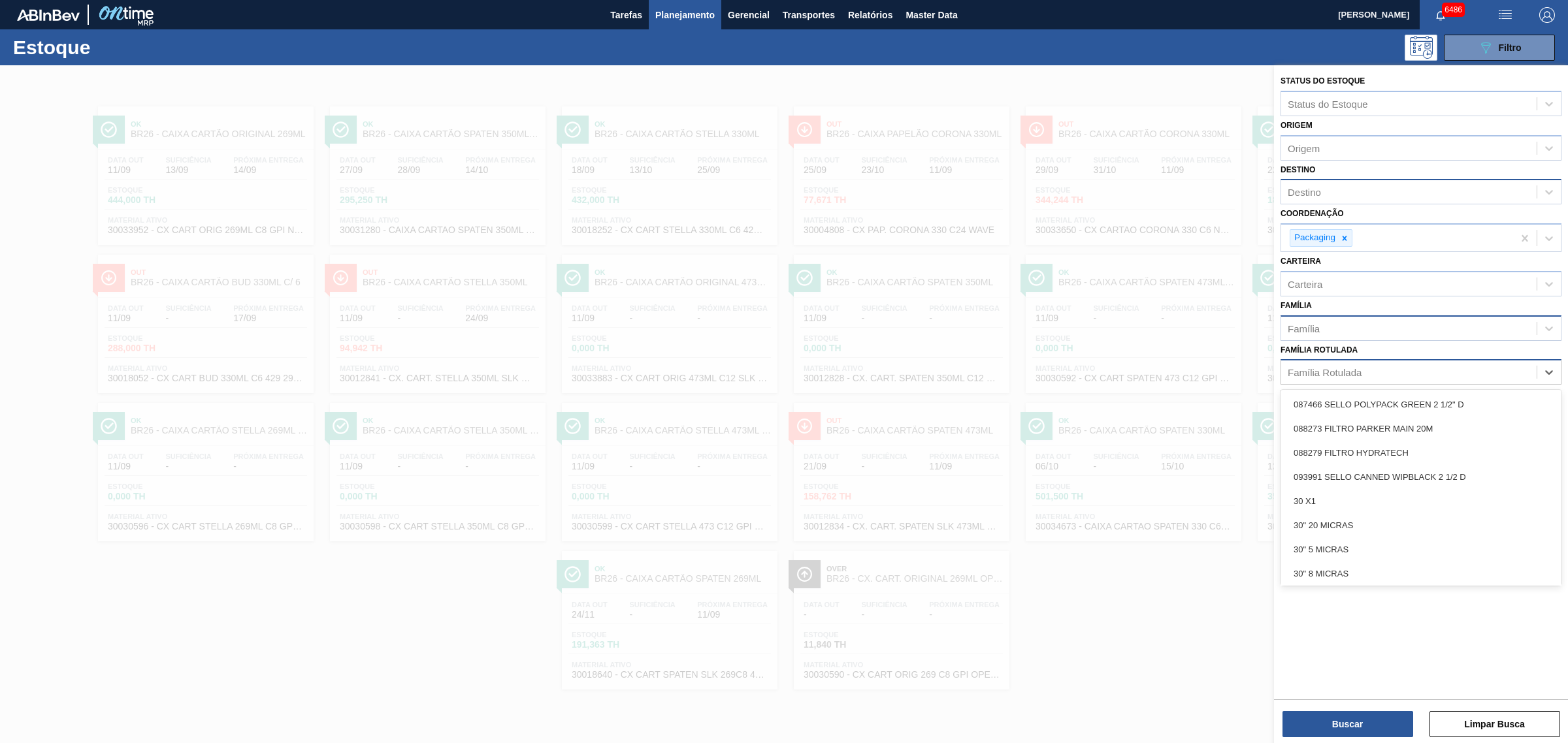
click at [1349, 377] on div "Família Rotulada" at bounding box center [1409, 373] width 256 height 19
type Rotulada "original 350"
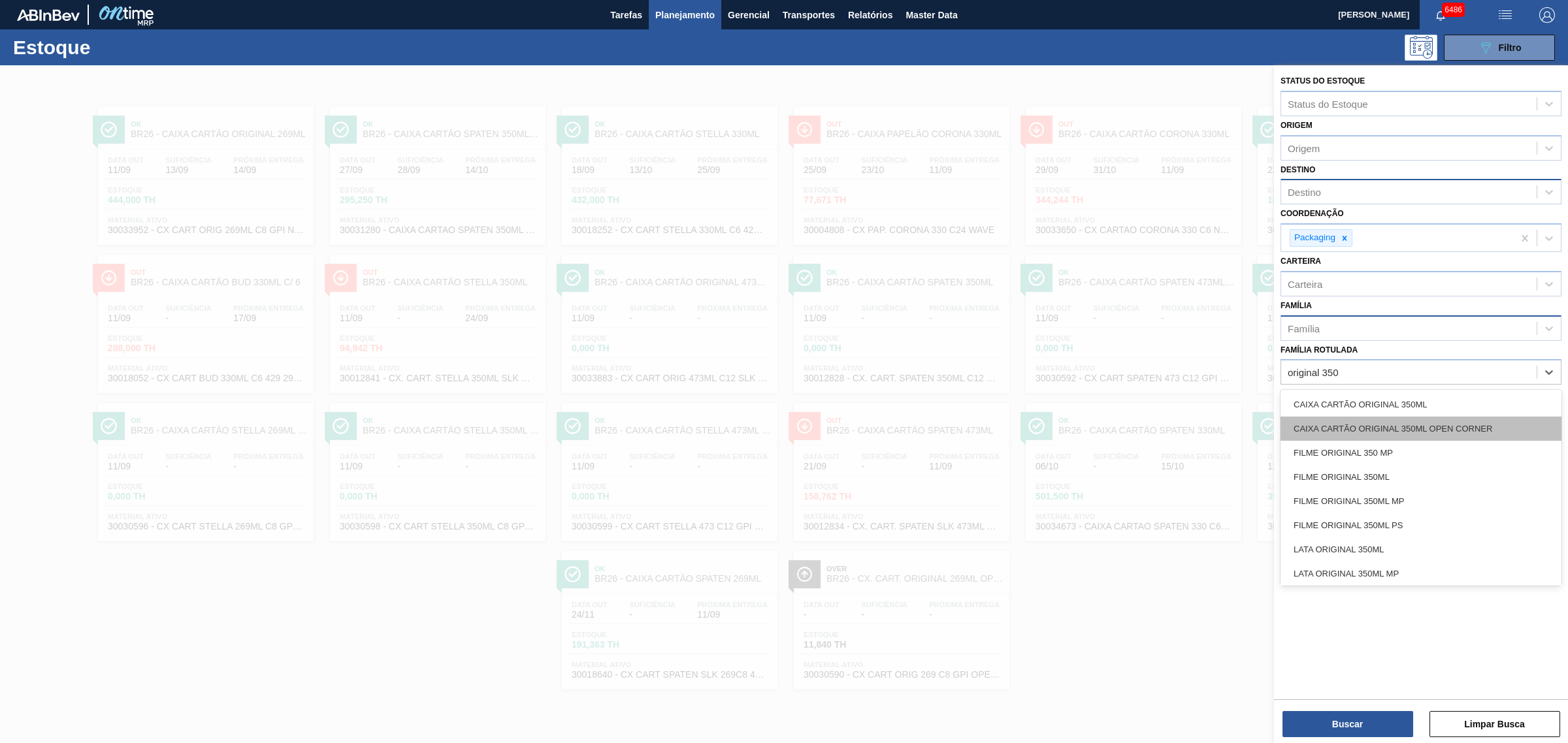
click at [1383, 425] on div "CAIXA CARTÃO ORIGINAL 350ML OPEN CORNER" at bounding box center [1421, 429] width 281 height 24
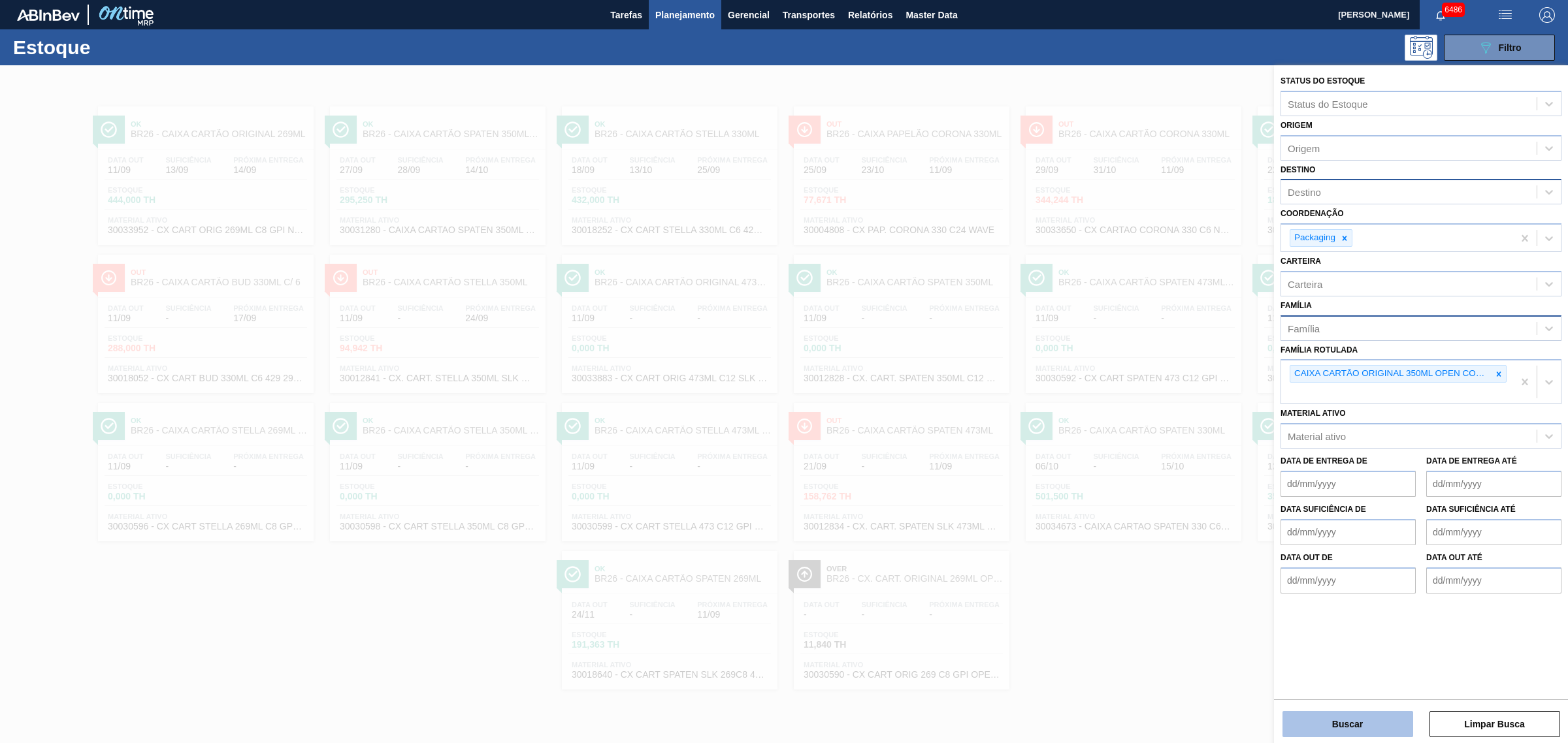
click at [1399, 717] on button "Buscar" at bounding box center [1348, 724] width 131 height 26
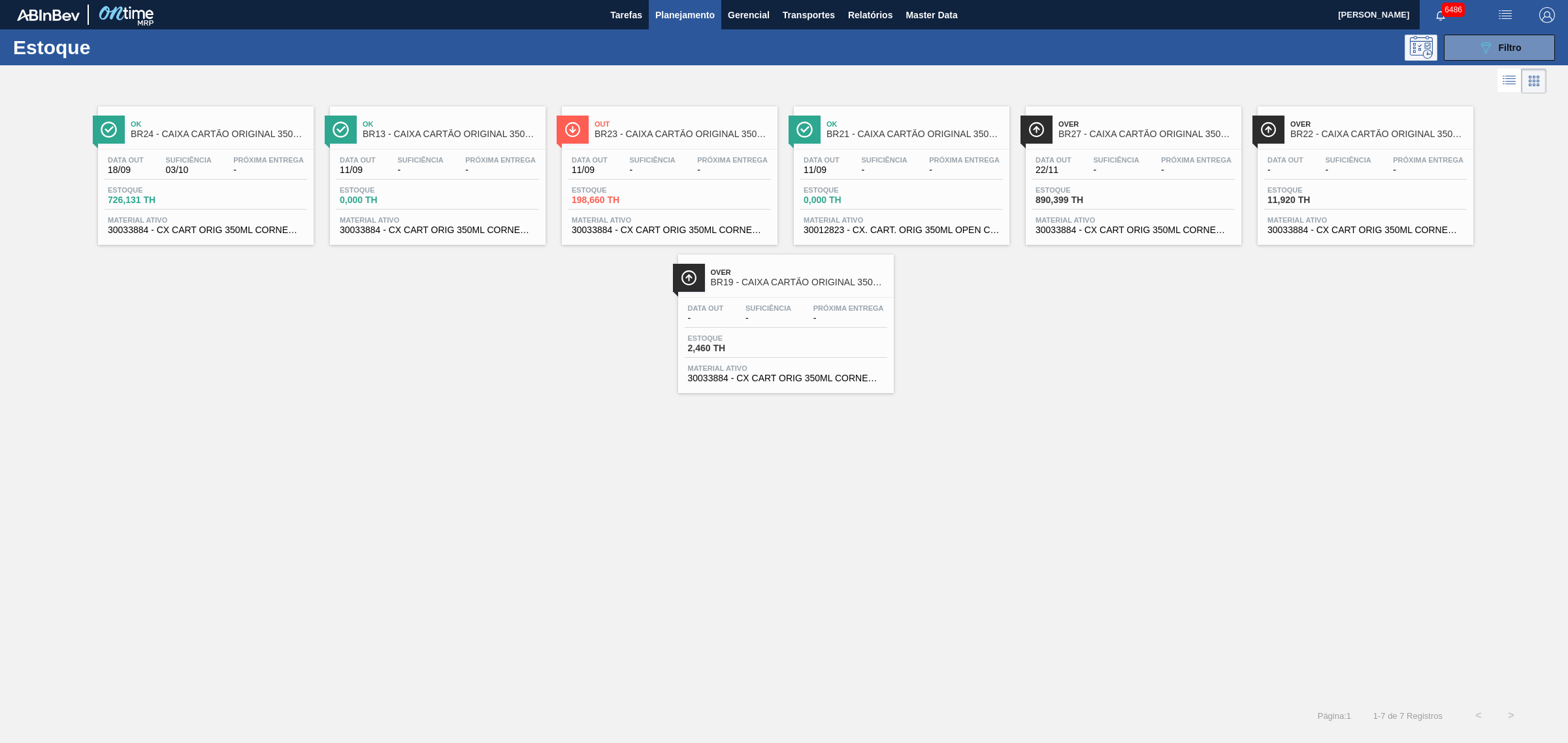
drag, startPoint x: 1522, startPoint y: 47, endPoint x: 1413, endPoint y: 57, distance: 109.5
click at [1521, 47] on button "089F7B8B-B2A5-4AFE-B5C0-19BA573D28AC Filtro" at bounding box center [1499, 48] width 111 height 26
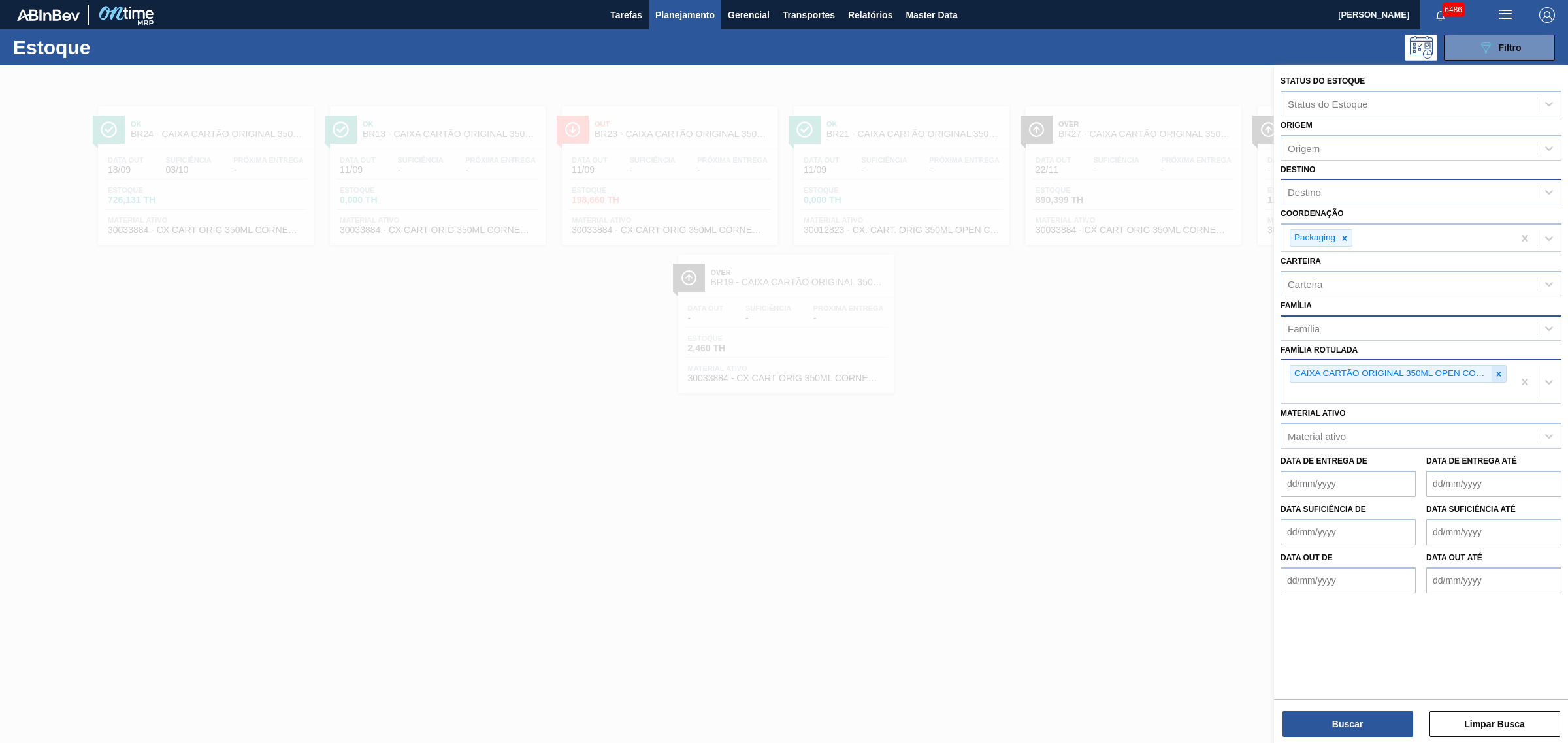
click at [1498, 370] on icon at bounding box center [1498, 374] width 9 height 9
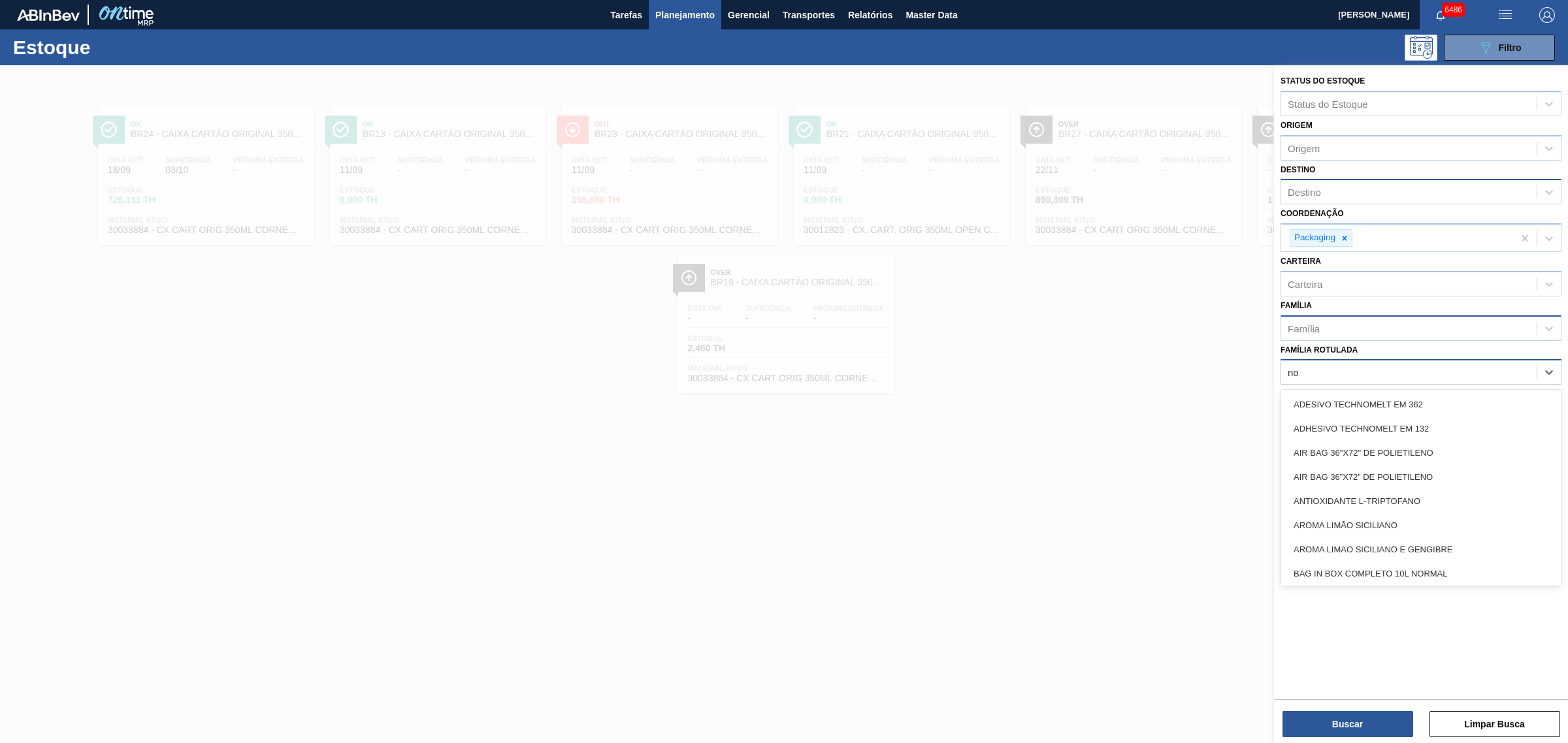
type Rotulada "n"
click at [1344, 327] on div "Família" at bounding box center [1409, 328] width 256 height 19
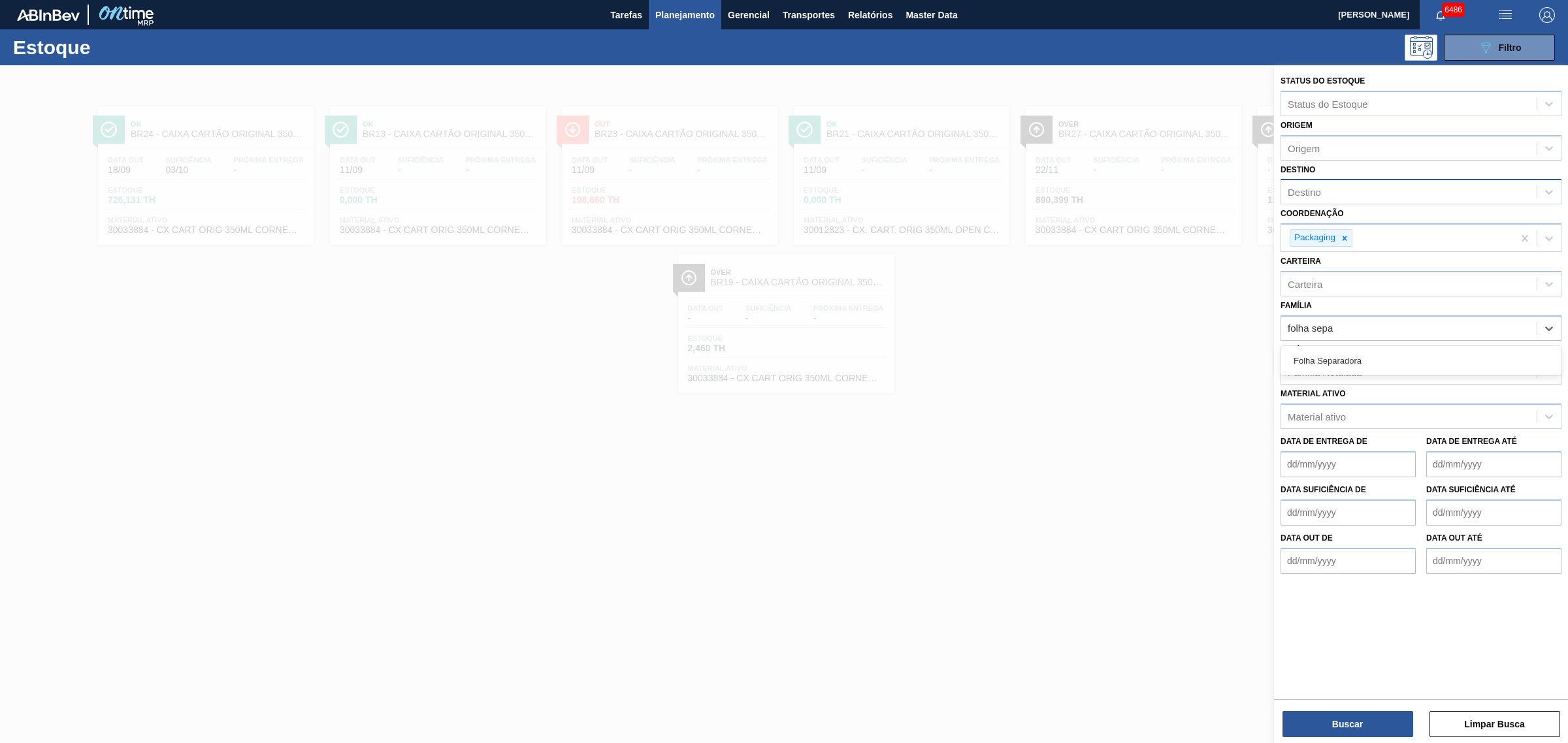
type input "folha sepa"
click at [1340, 304] on div "Família Família" at bounding box center [1421, 318] width 281 height 44
click at [1353, 378] on div "Família Rotulada" at bounding box center [1409, 373] width 256 height 19
type Rotulada "folha separadora pape"
click at [1346, 434] on div "FOLHA SEPARADORA PAPEL CARTÃO" at bounding box center [1421, 429] width 281 height 24
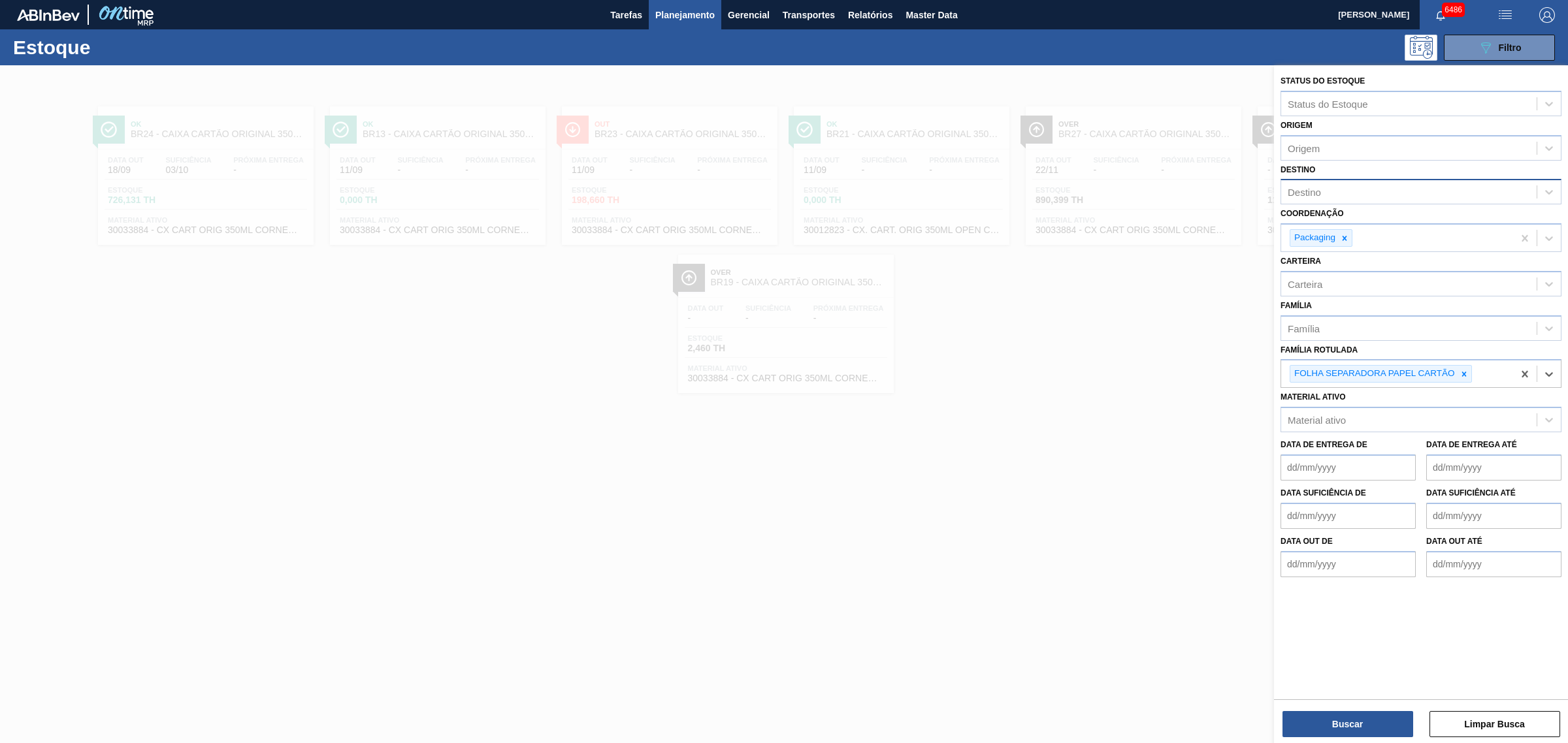
click at [1349, 203] on div "Destino" at bounding box center [1421, 191] width 281 height 25
type input "nova r"
type input "lages"
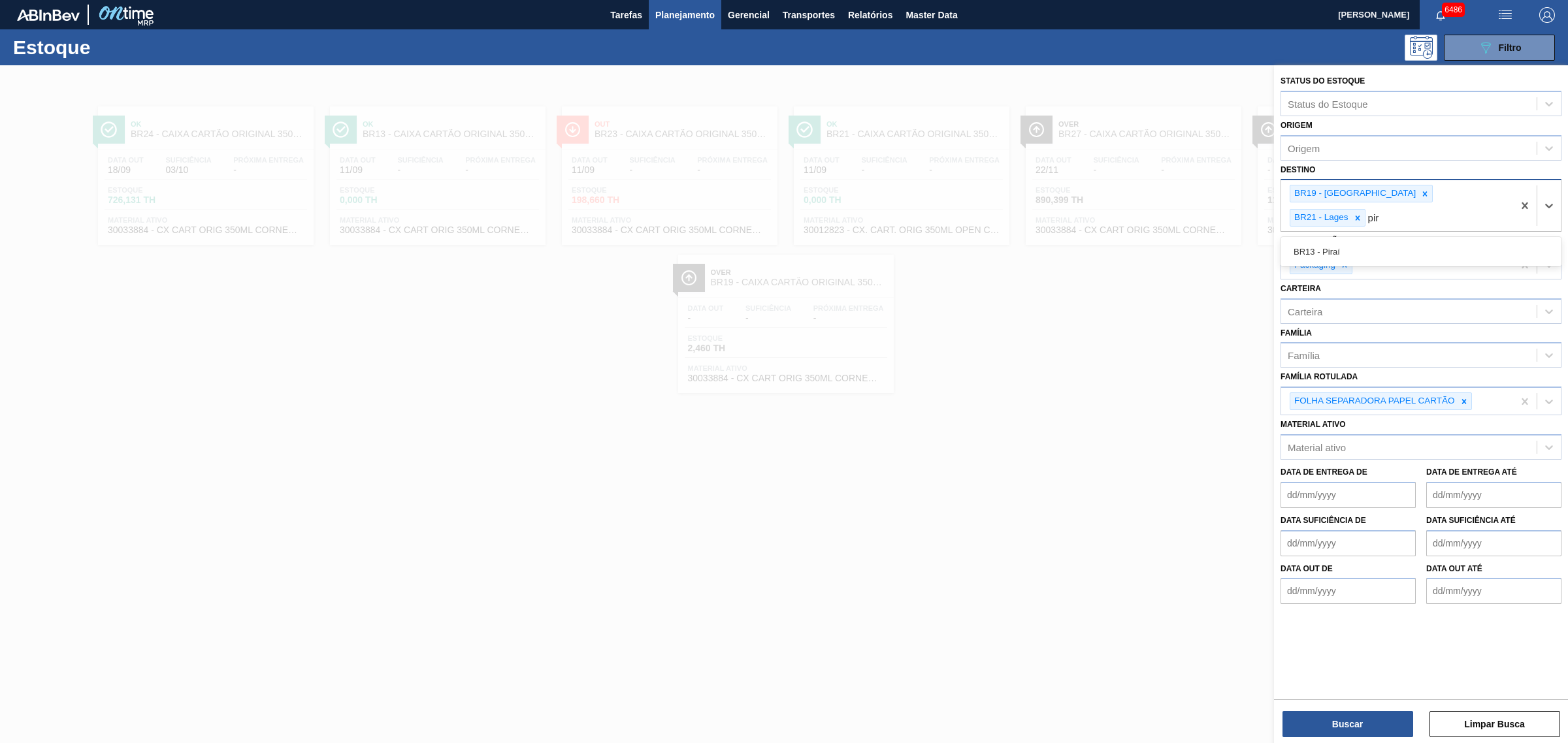
type input "pira"
click at [1354, 716] on button "Buscar" at bounding box center [1348, 724] width 131 height 26
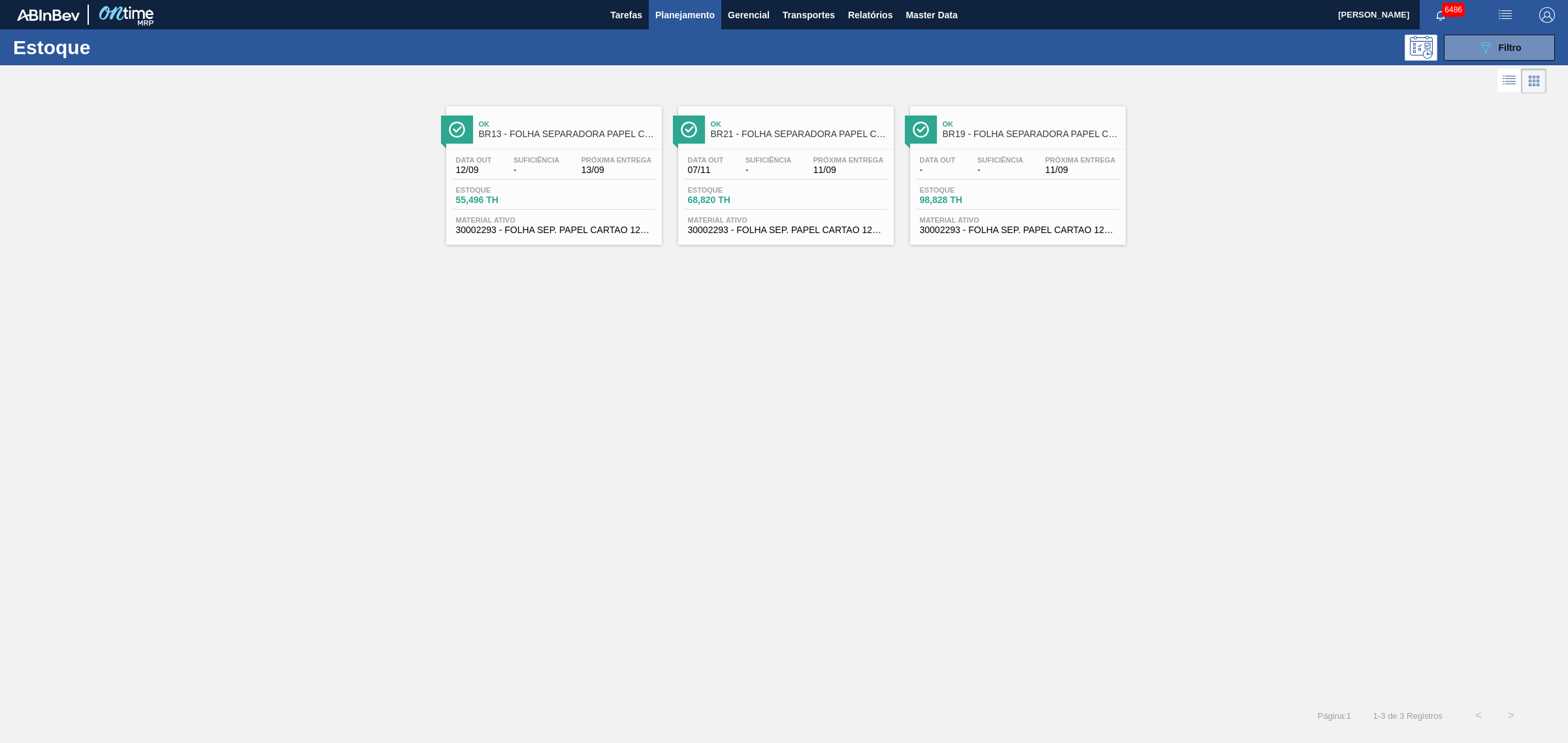
drag, startPoint x: 673, startPoint y: 184, endPoint x: 730, endPoint y: 187, distance: 57.1
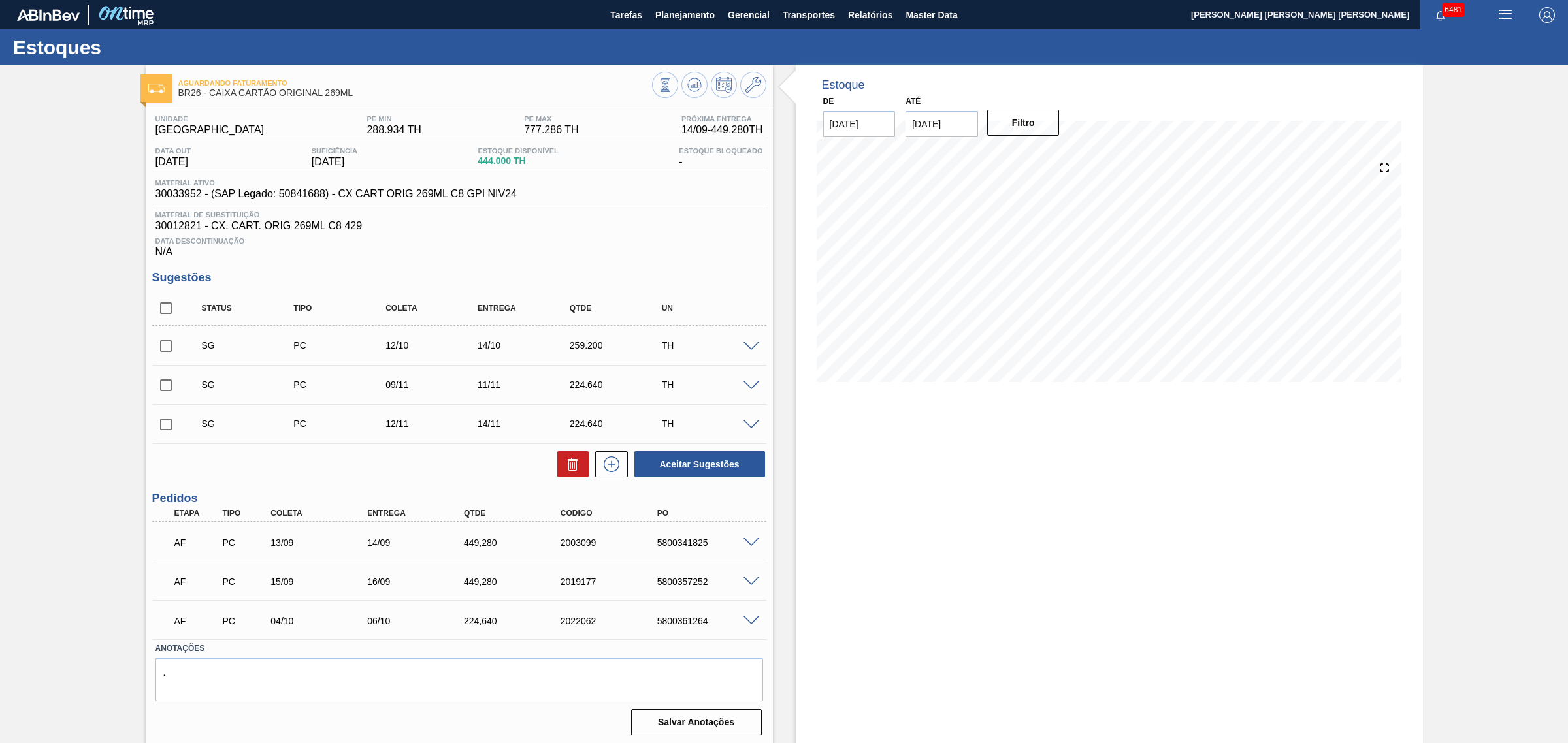
click at [955, 132] on input "[DATE]" at bounding box center [942, 124] width 73 height 26
click at [1049, 161] on div "dom seg ter qua qui sex sab" at bounding box center [985, 171] width 157 height 21
click at [1049, 155] on button "Next Month" at bounding box center [1051, 155] width 9 height 9
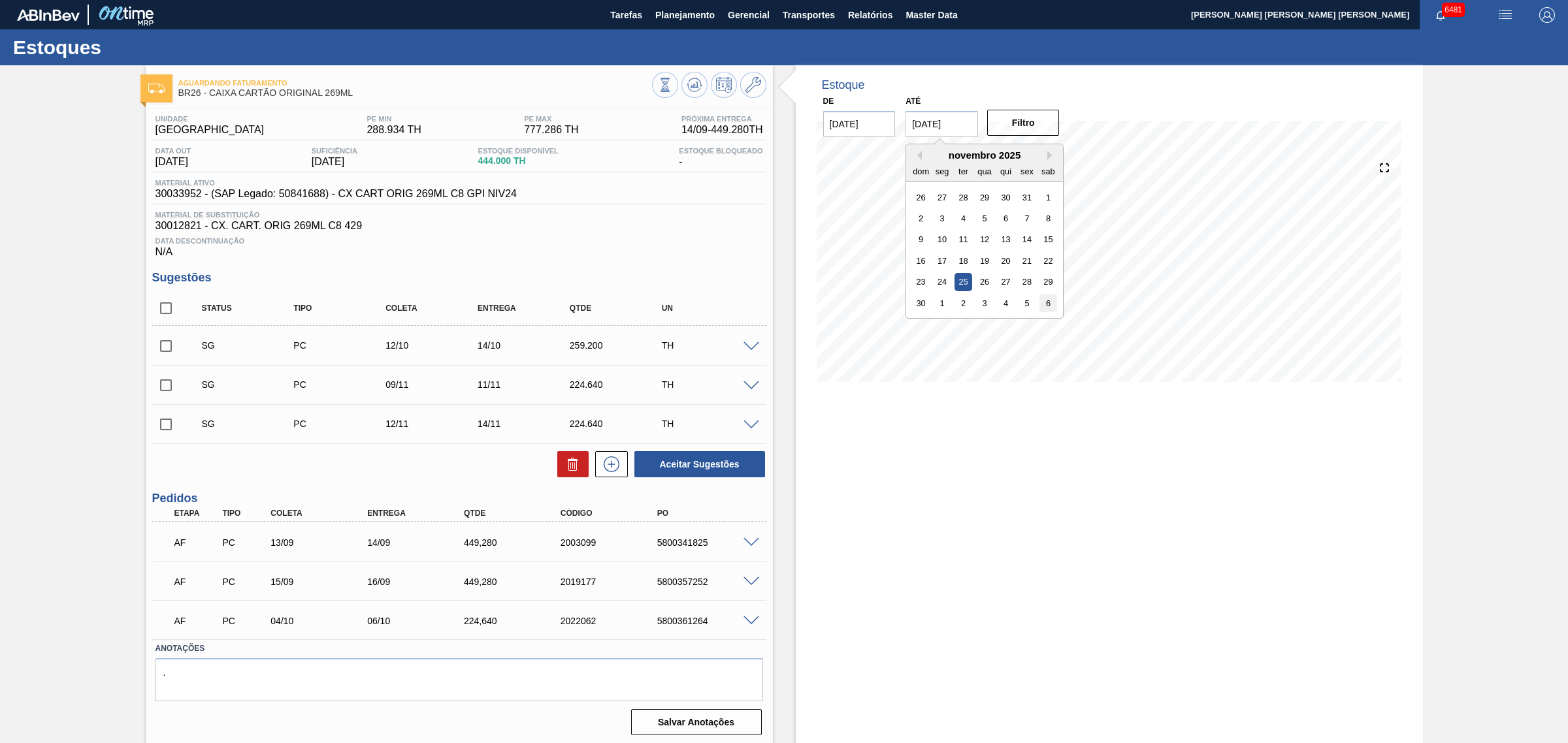
click at [1051, 301] on div "6" at bounding box center [1048, 304] width 17 height 17
type input "[DATE]"
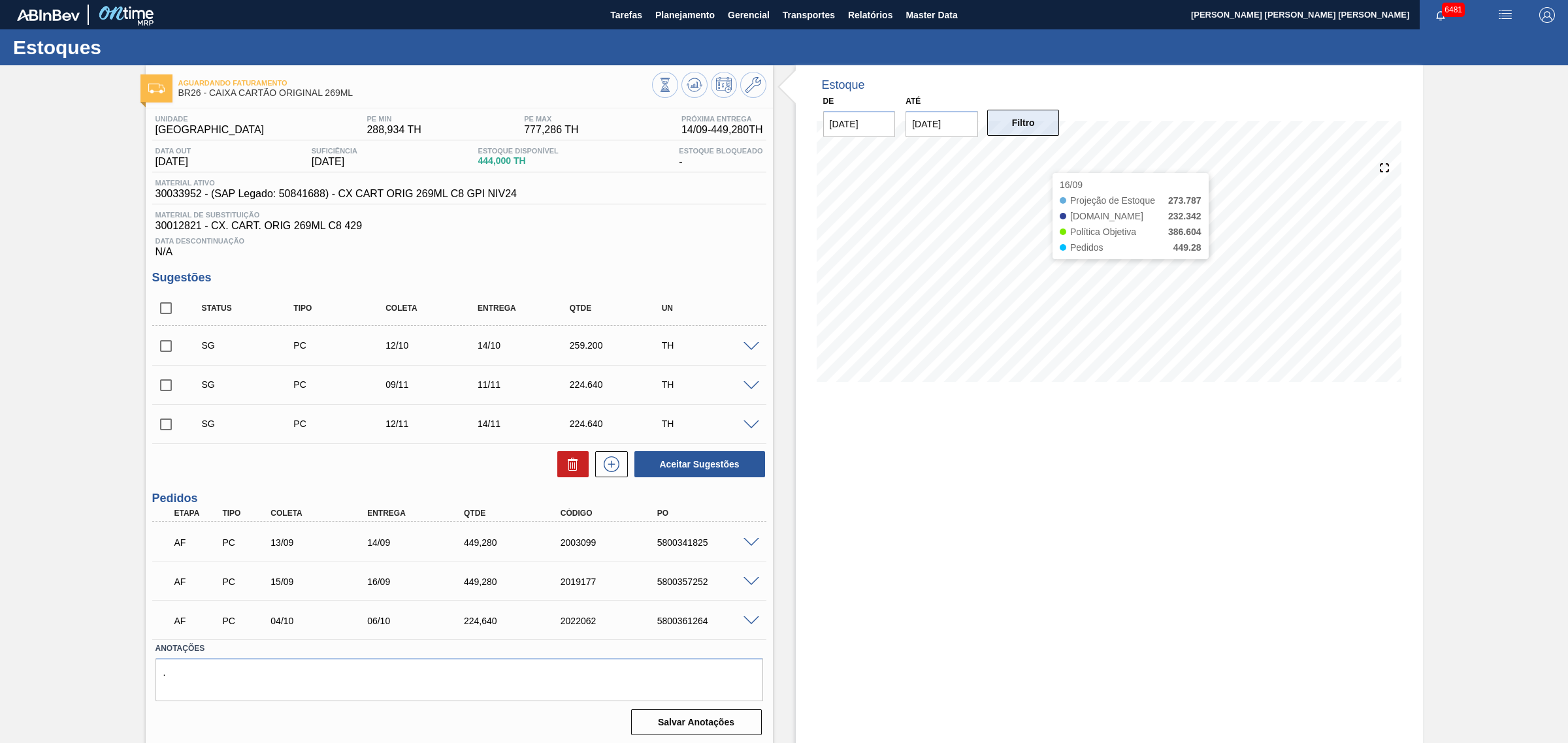
click at [1026, 119] on button "Filtro" at bounding box center [1024, 123] width 73 height 26
drag, startPoint x: 357, startPoint y: 89, endPoint x: 211, endPoint y: 92, distance: 146.0
click at [211, 92] on span "BR26 - CAIXA CARTÃO ORIGINAL 269ML" at bounding box center [415, 92] width 474 height 9
copy span "CAIXA CARTÃO ORIGINAL 269ML"
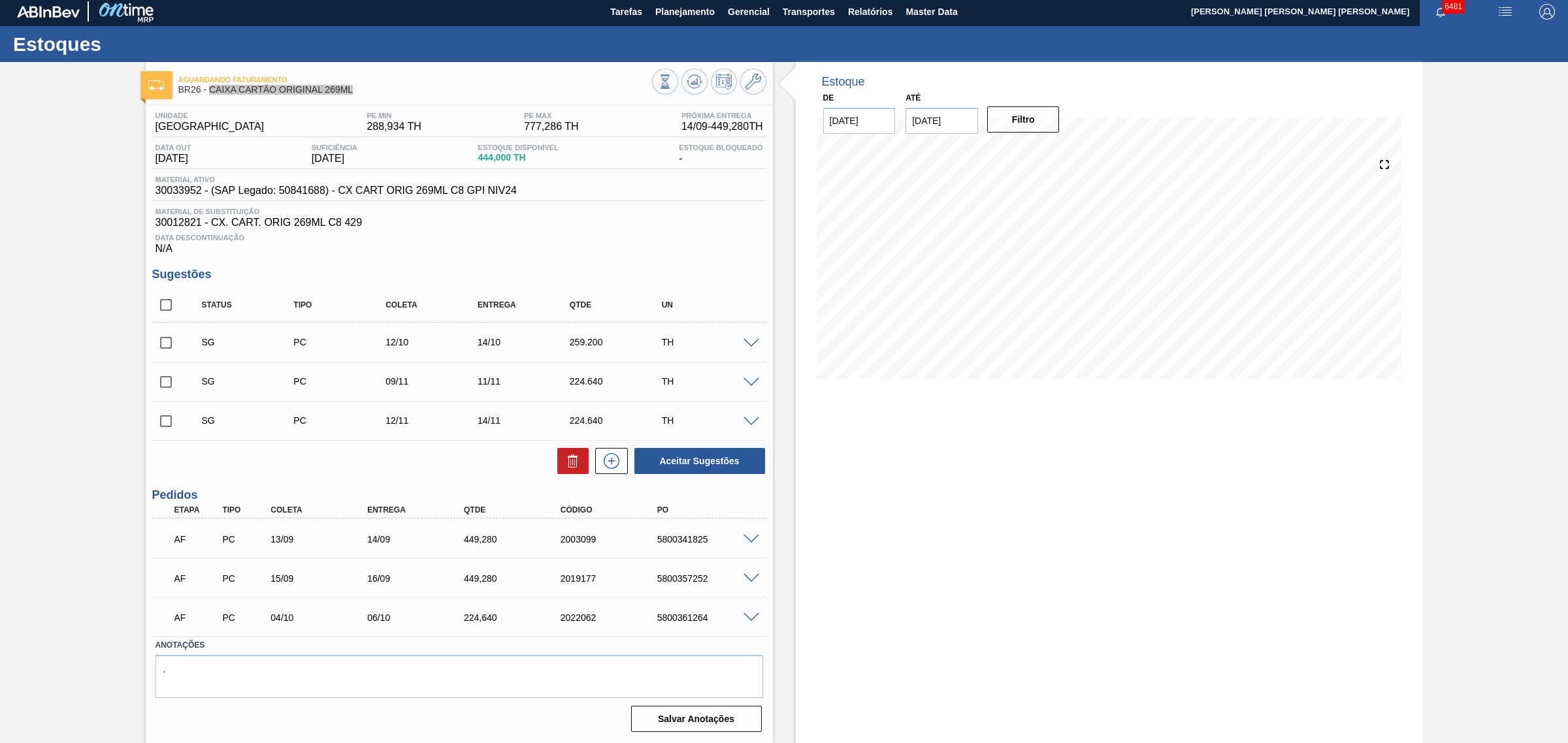
scroll to position [5, 0]
drag, startPoint x: 158, startPoint y: 299, endPoint x: 181, endPoint y: 315, distance: 28.0
click at [158, 299] on input "checkbox" at bounding box center [166, 305] width 28 height 28
checkbox input "true"
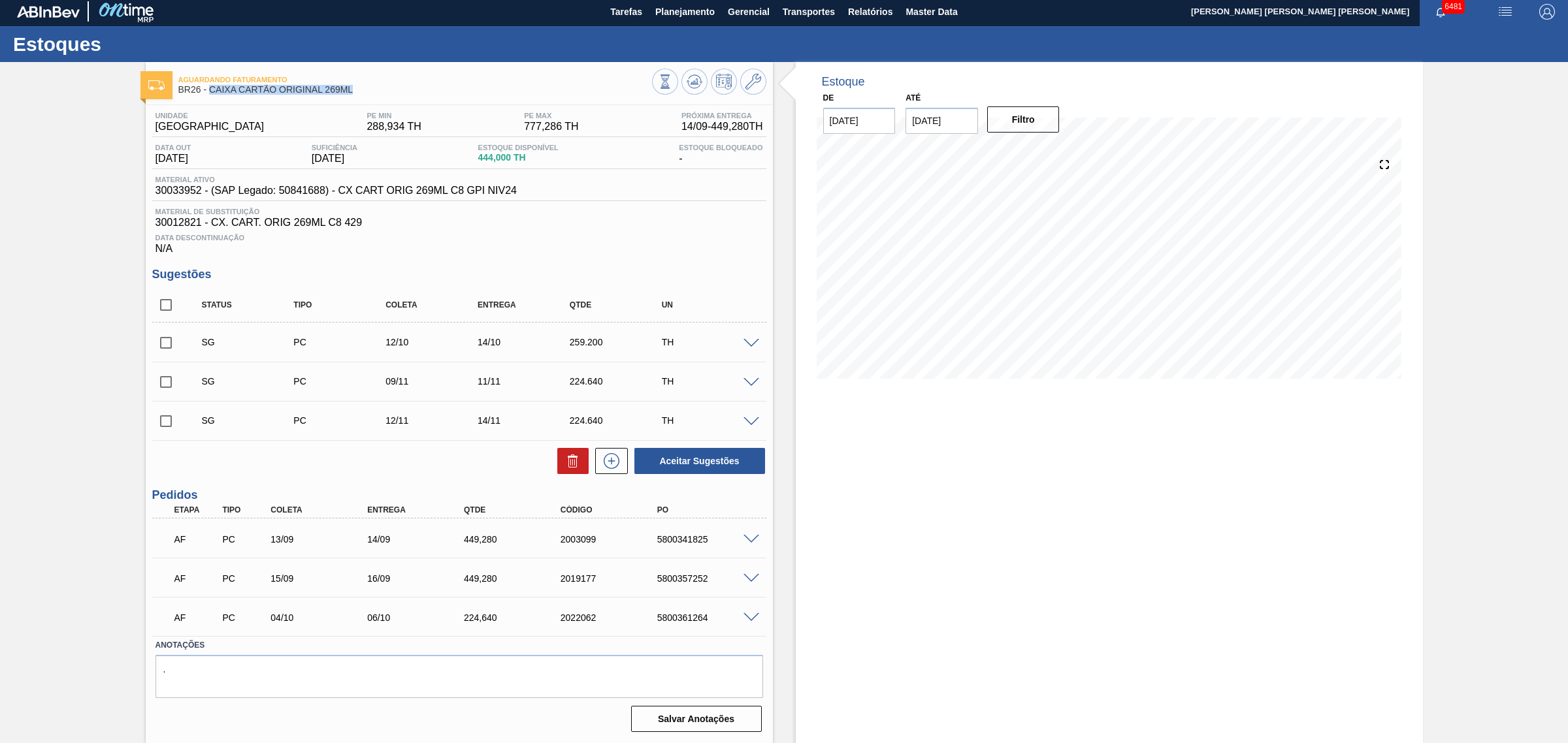
checkbox input "true"
click at [572, 474] on button at bounding box center [573, 461] width 31 height 26
checkbox input "false"
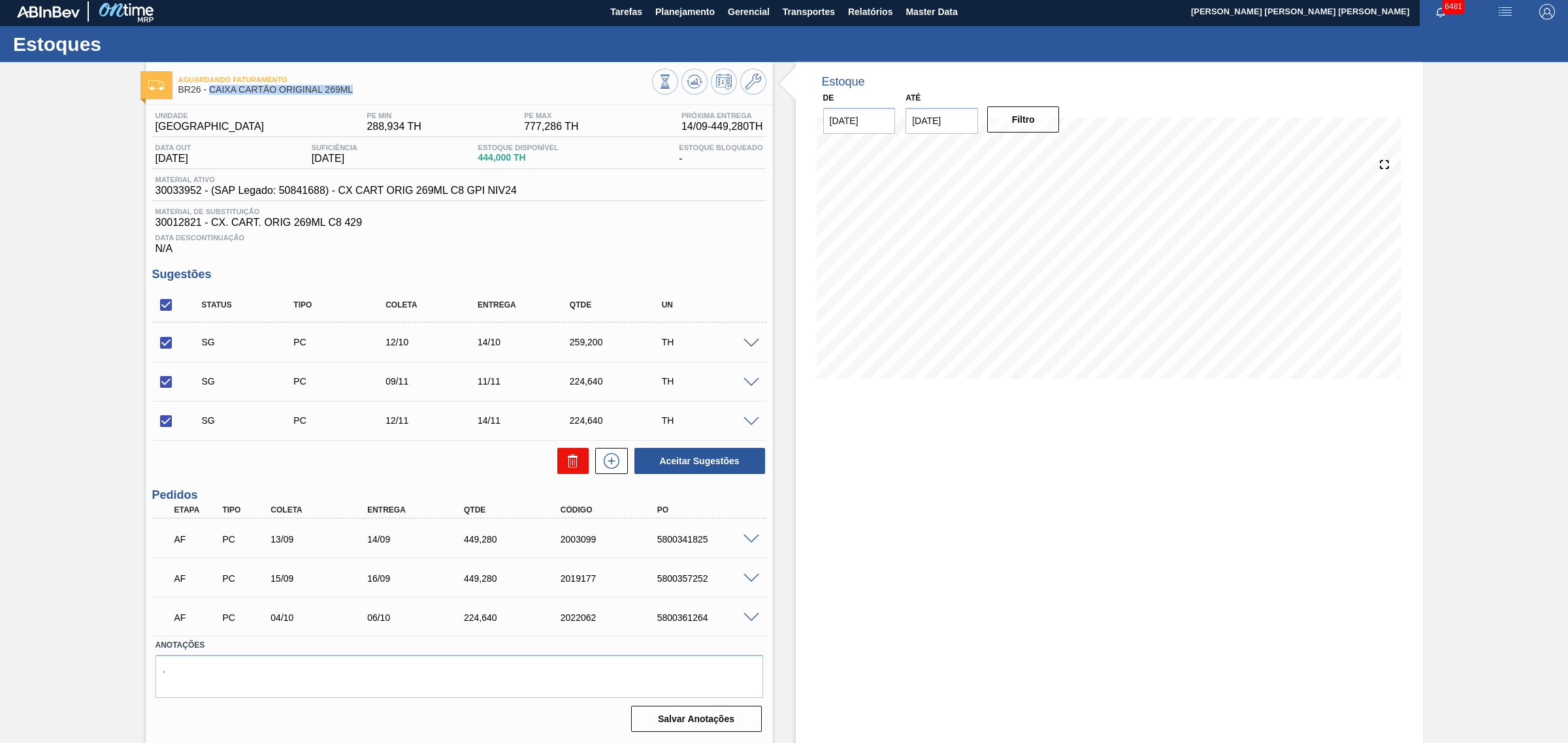
checkbox input "false"
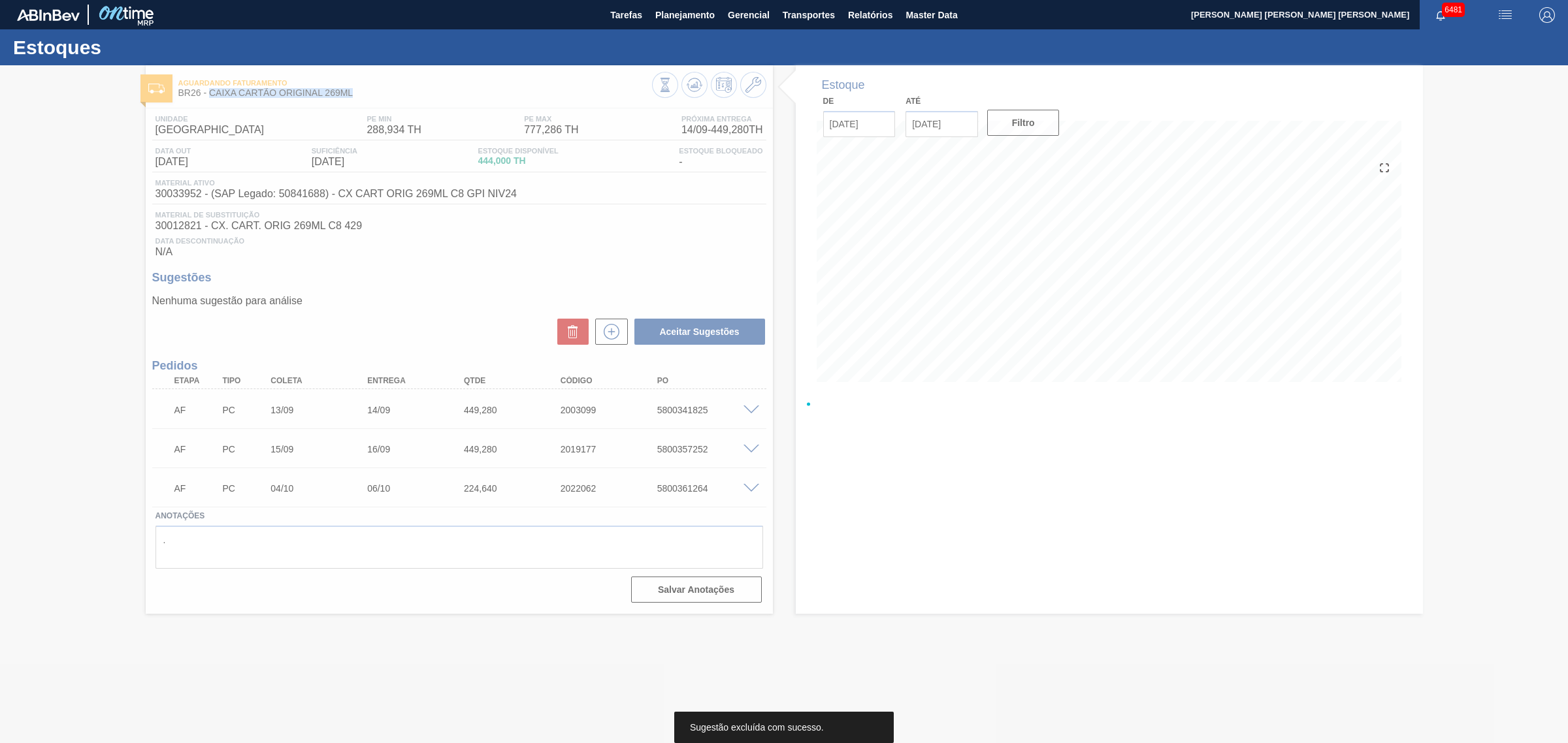
scroll to position [0, 0]
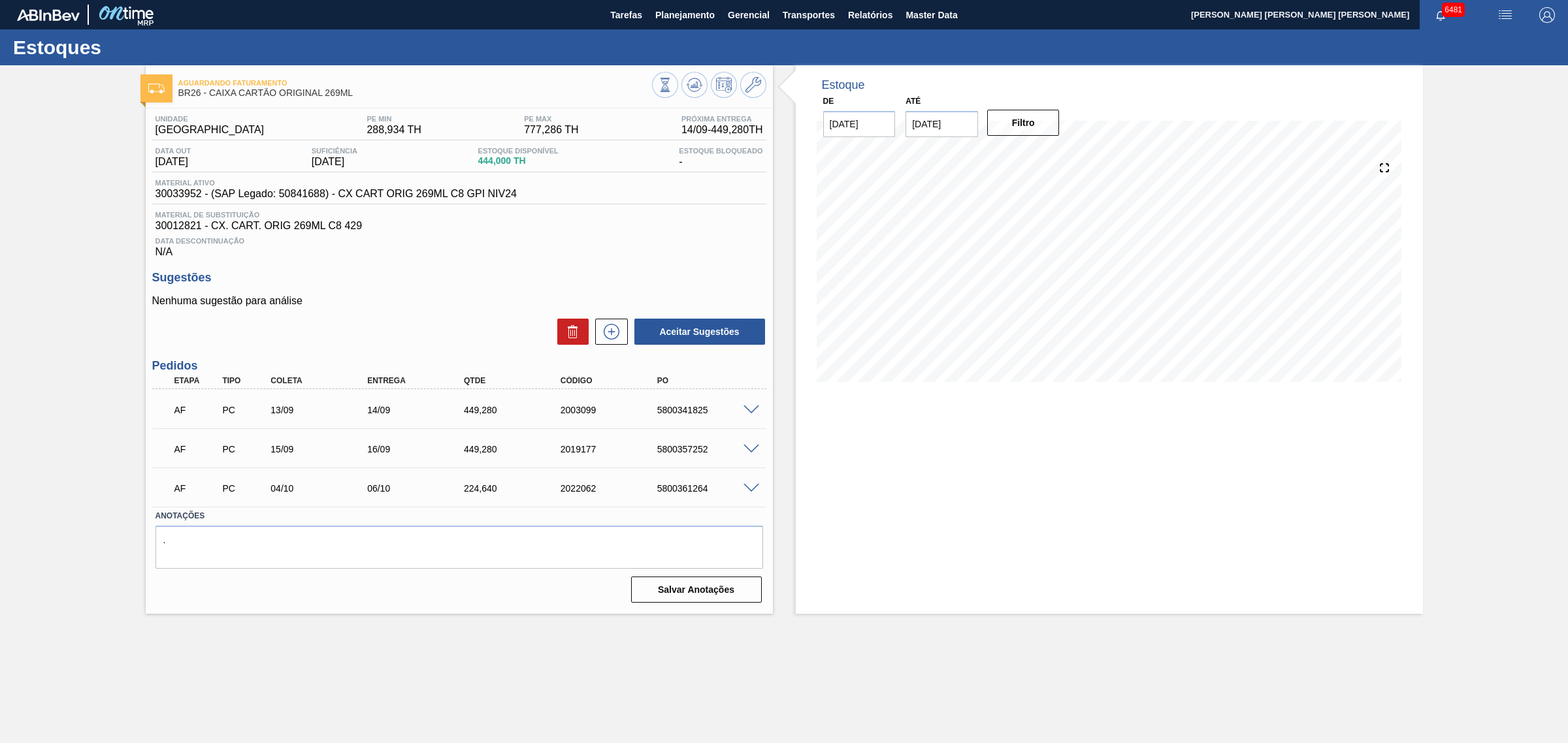
click at [754, 491] on span at bounding box center [751, 488] width 16 height 9
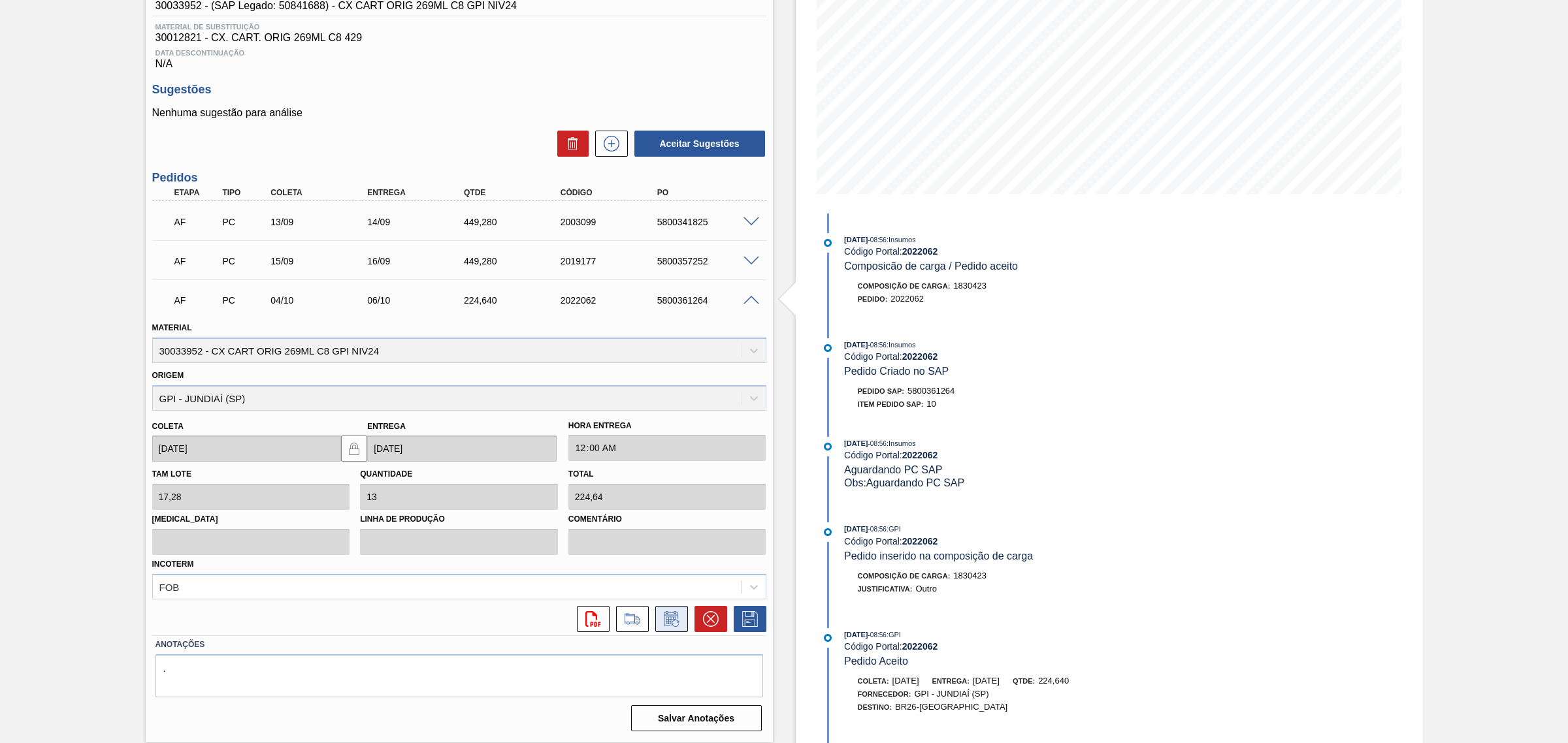
scroll to position [190, 0]
click at [684, 618] on button at bounding box center [671, 618] width 33 height 26
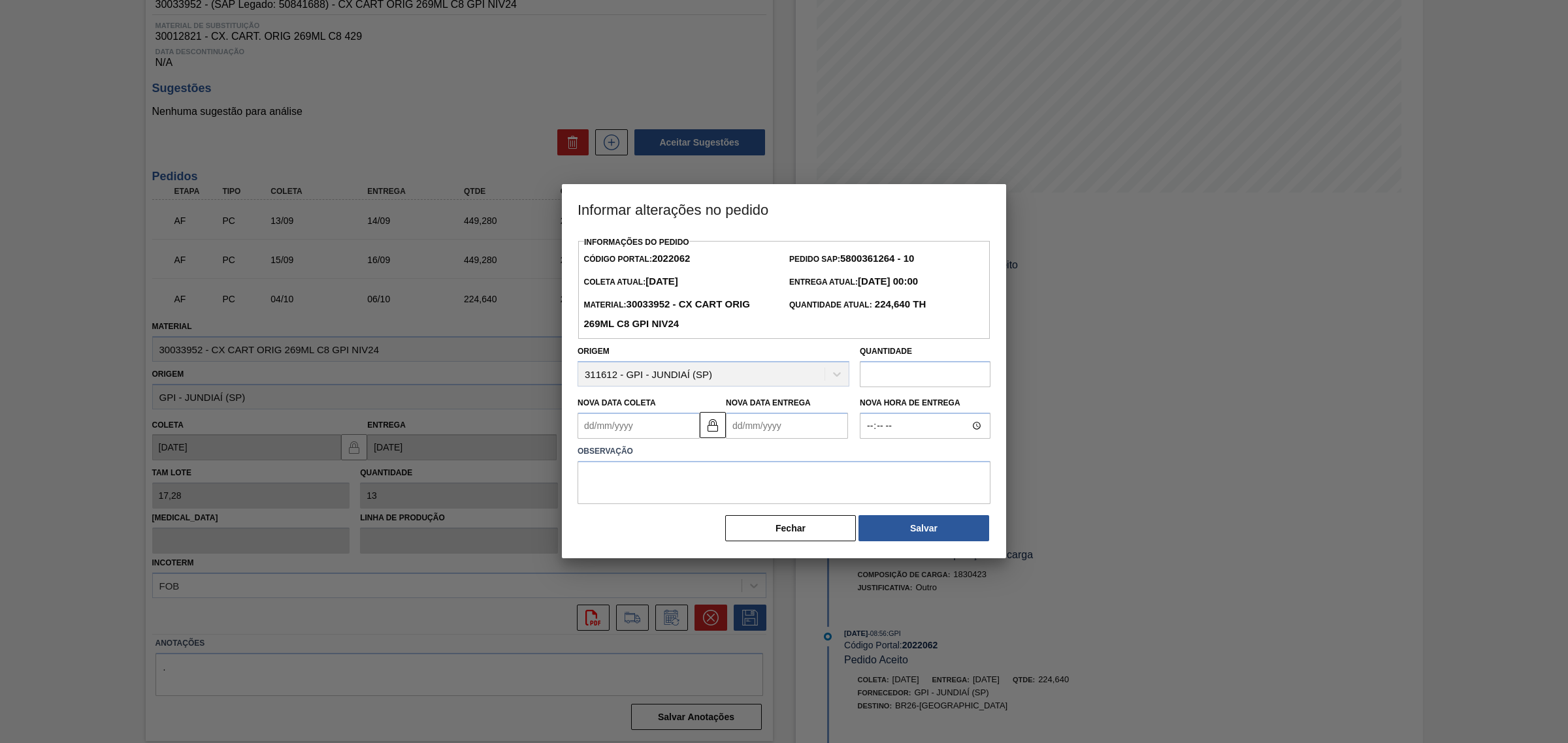
click at [877, 371] on input "text" at bounding box center [925, 374] width 131 height 26
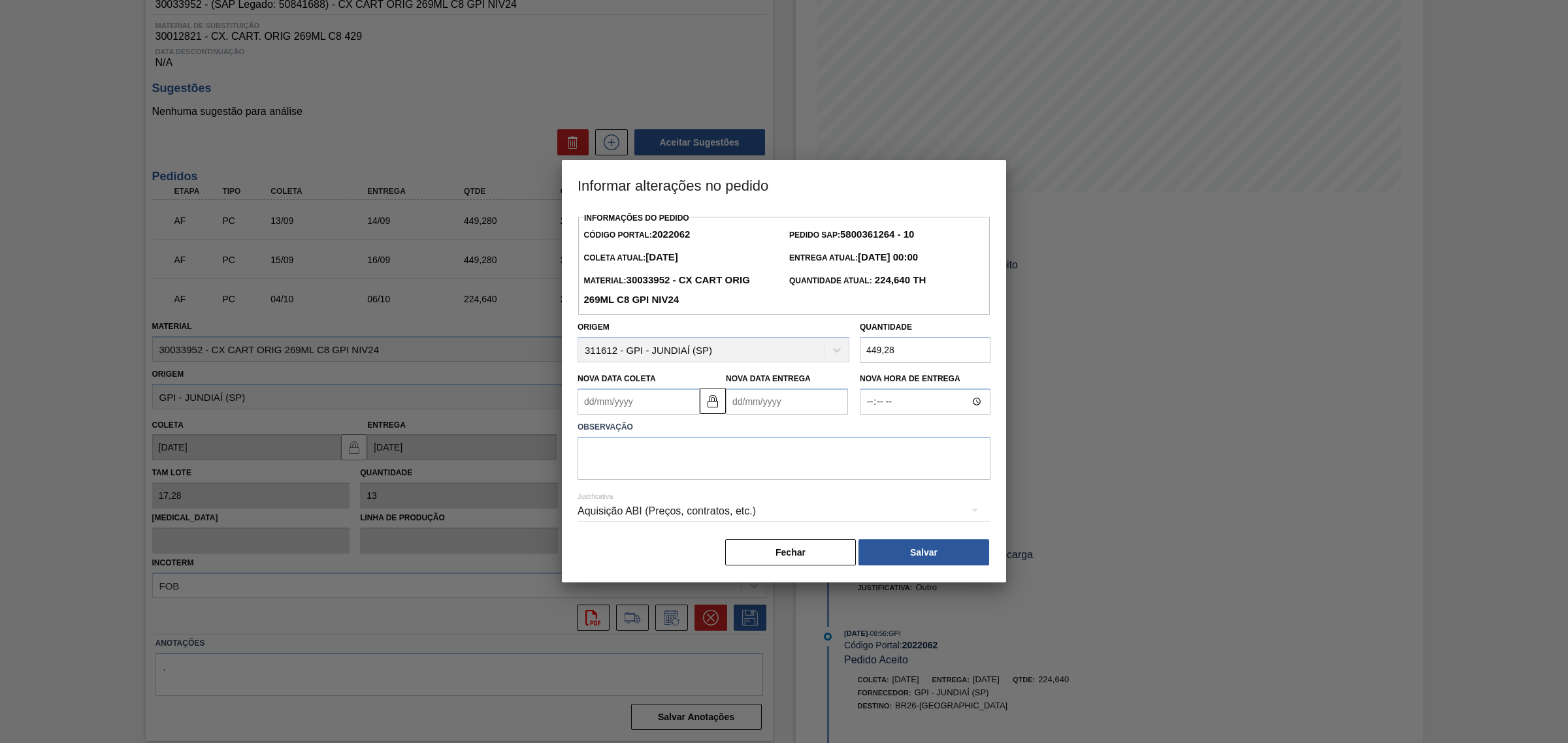
type input "449,28"
click at [710, 454] on textarea at bounding box center [784, 458] width 413 height 43
type textarea "AJUSTE QTD"
click at [890, 518] on div "Aquisição ABI (Preços, contratos, etc.)" at bounding box center [784, 511] width 413 height 36
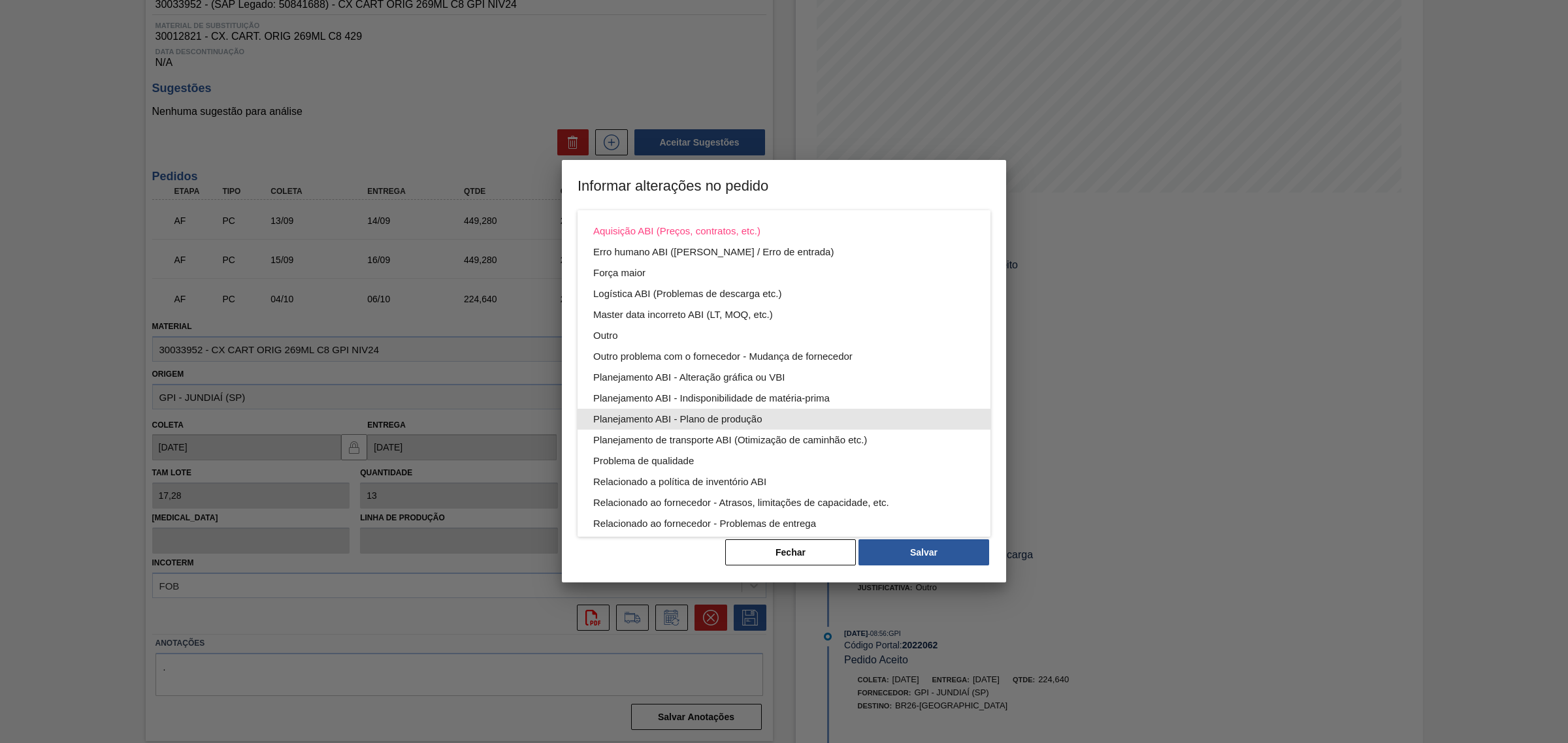
click at [813, 417] on div "Planejamento ABI - Plano de produção" at bounding box center [783, 419] width 381 height 21
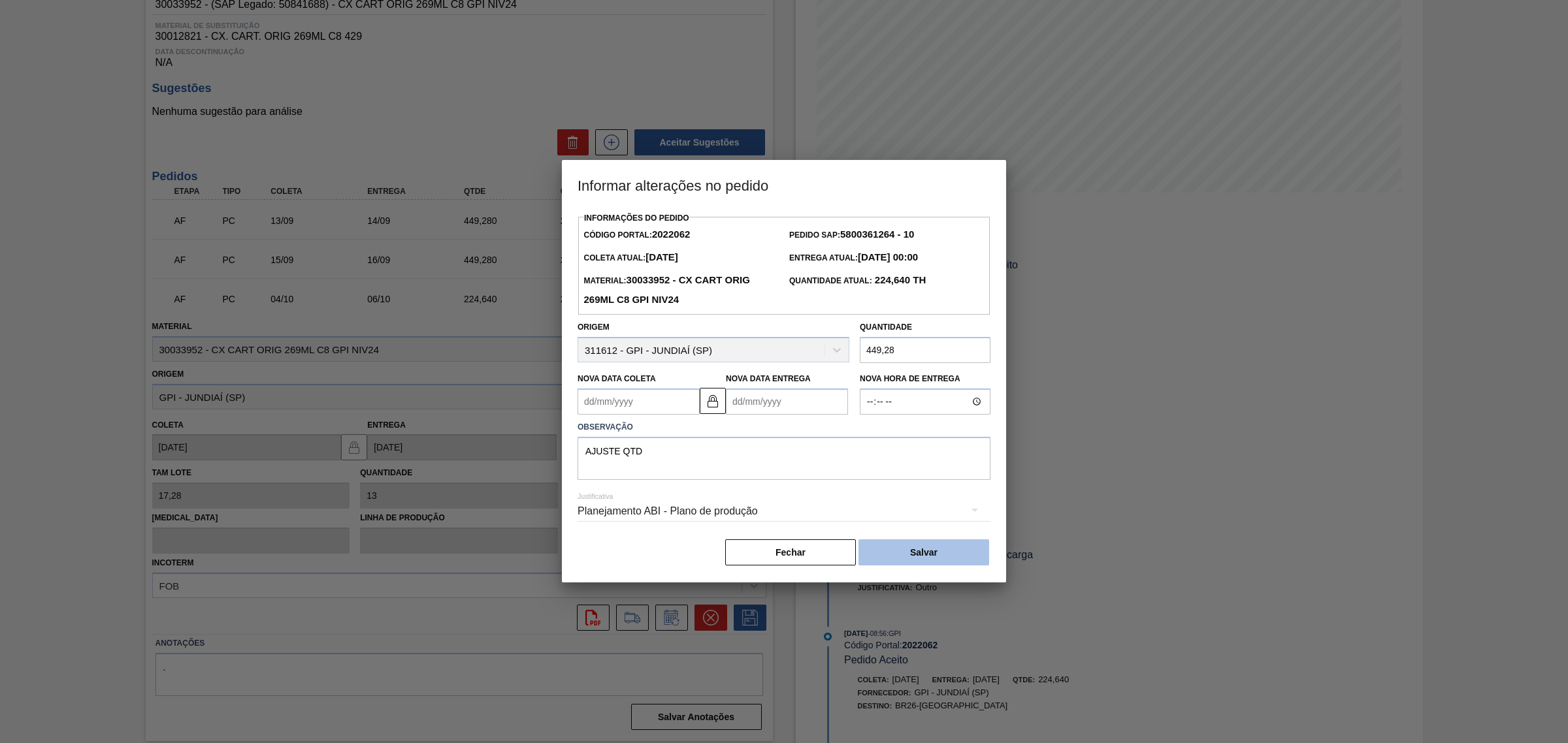
click at [929, 547] on button "Salvar" at bounding box center [924, 553] width 131 height 26
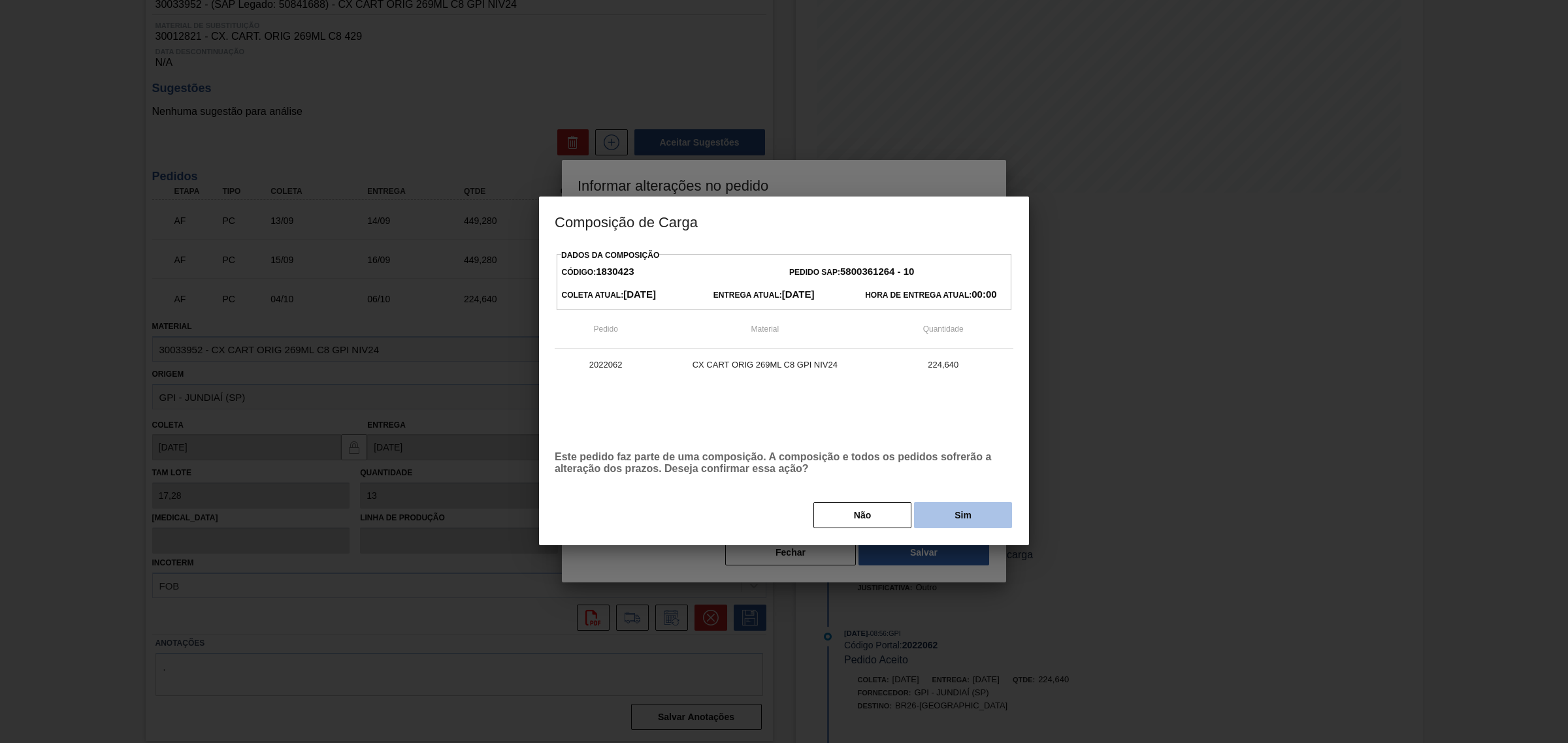
click at [974, 520] on button "Sim" at bounding box center [963, 515] width 98 height 26
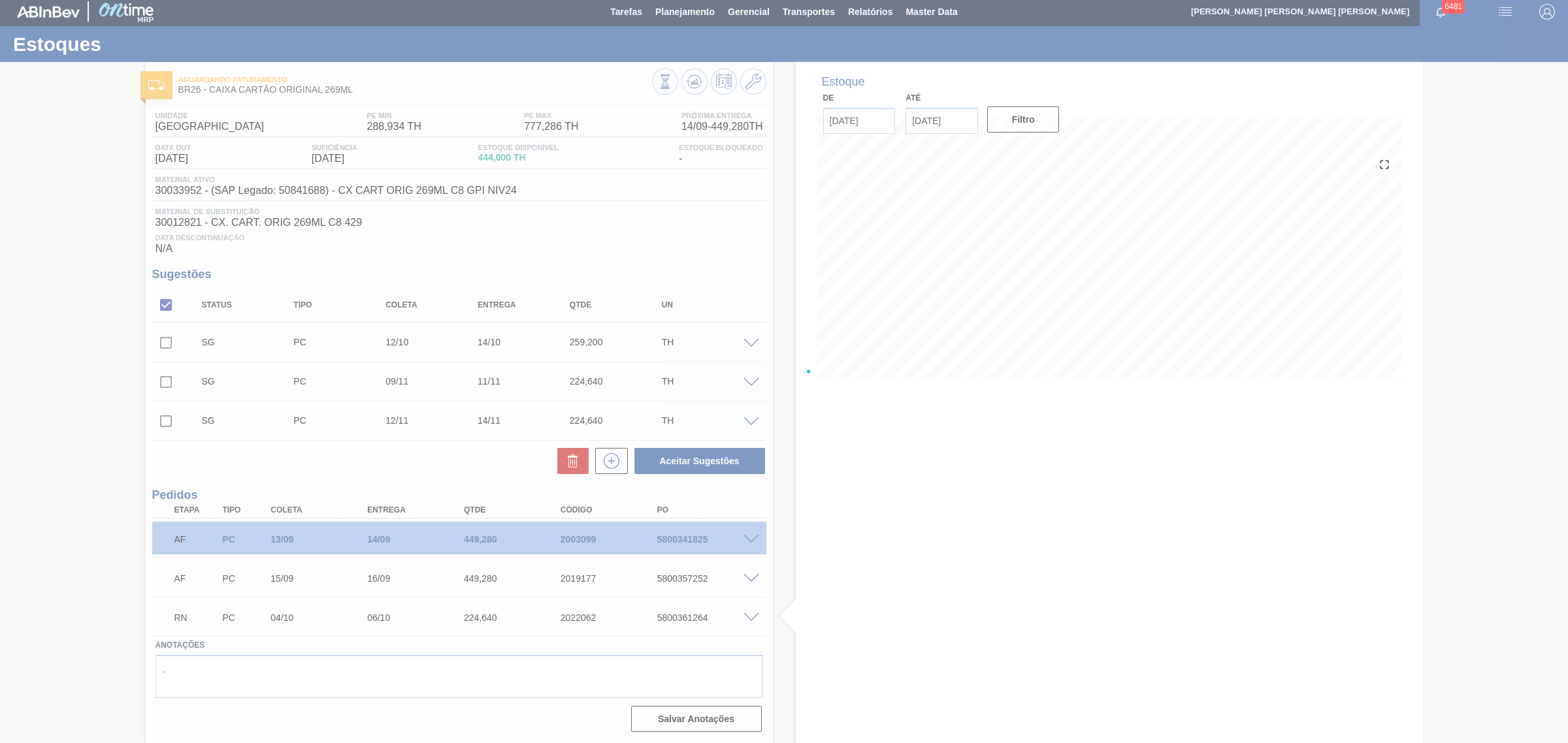
scroll to position [5, 0]
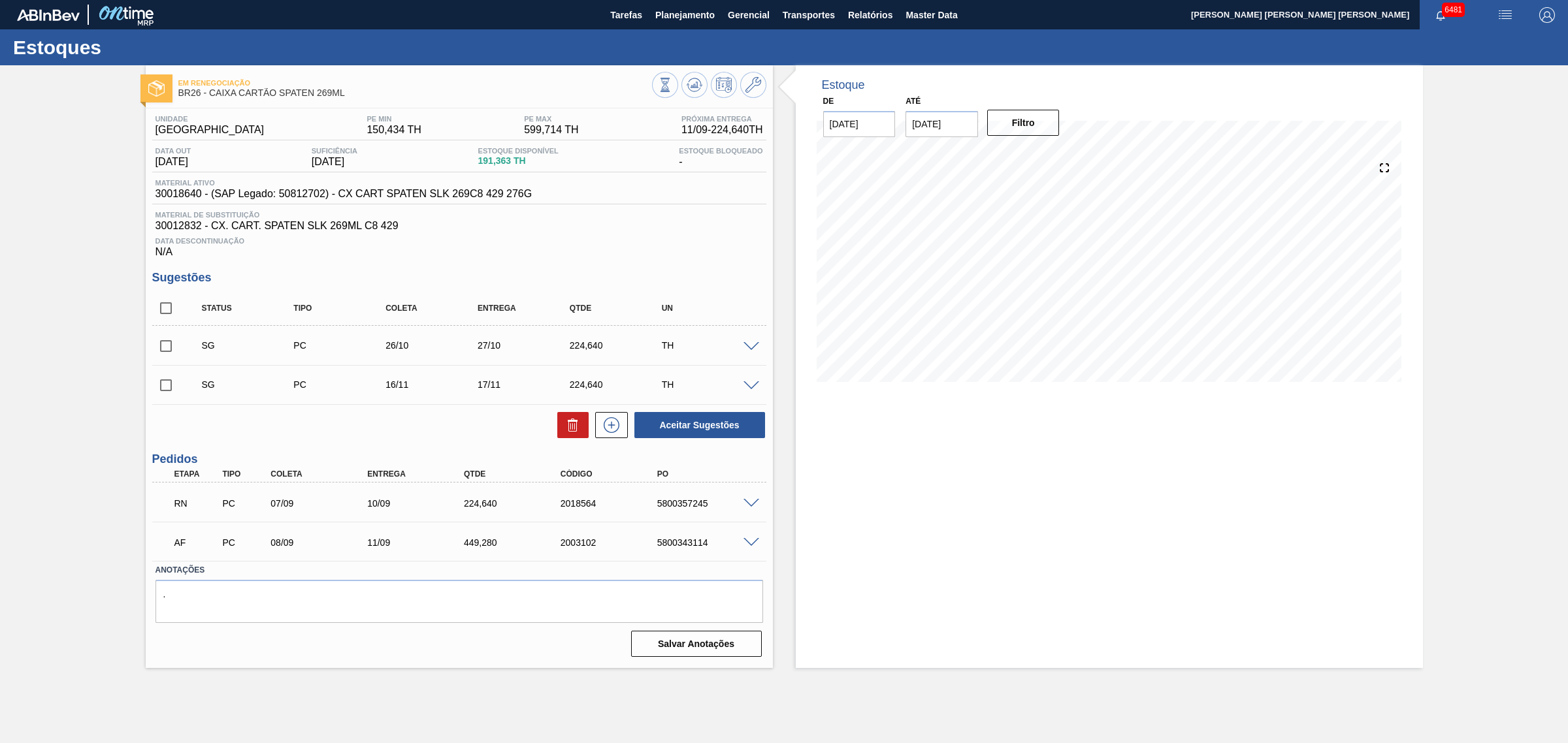
click at [749, 508] on span at bounding box center [751, 503] width 16 height 9
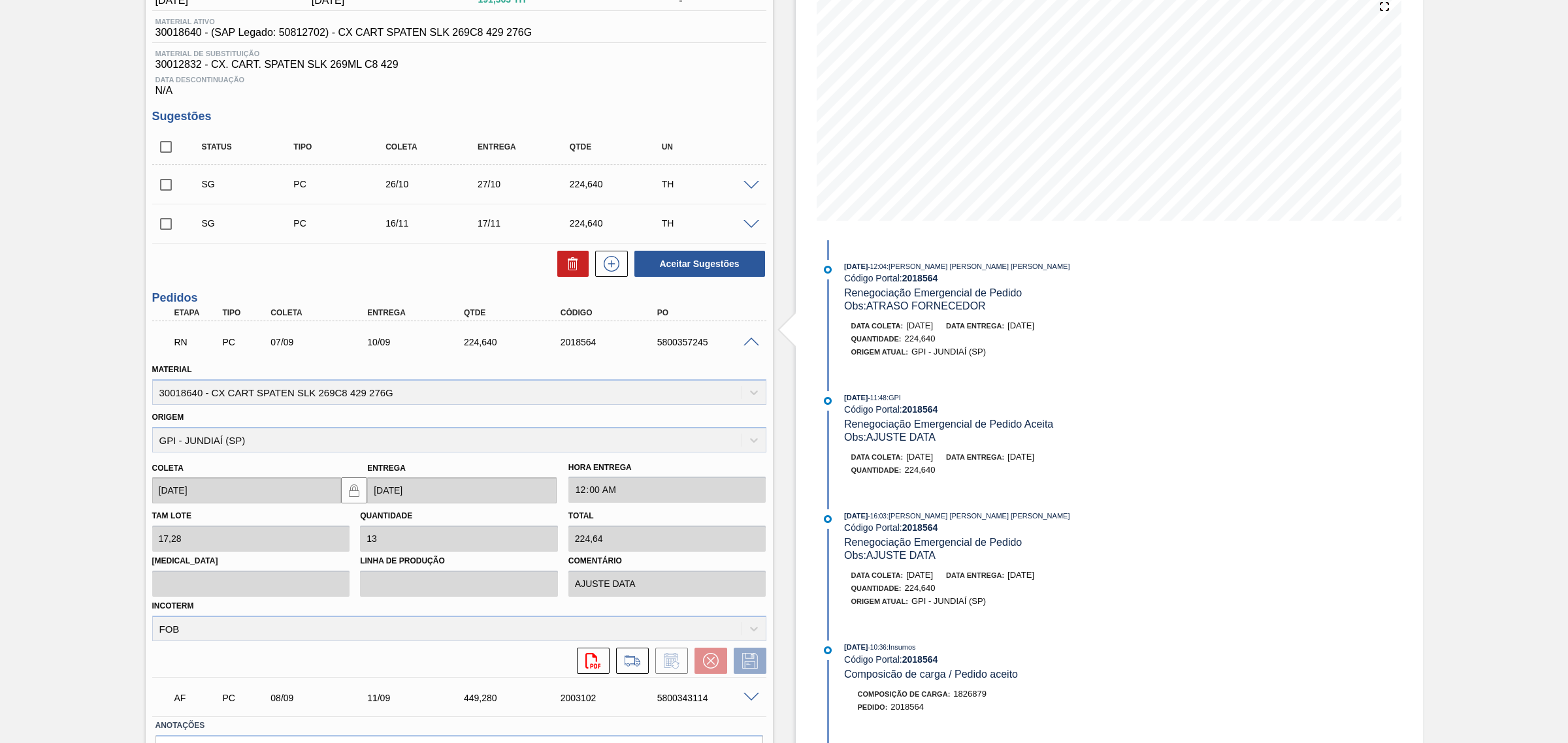
scroll to position [163, 0]
click at [749, 344] on span at bounding box center [751, 340] width 16 height 9
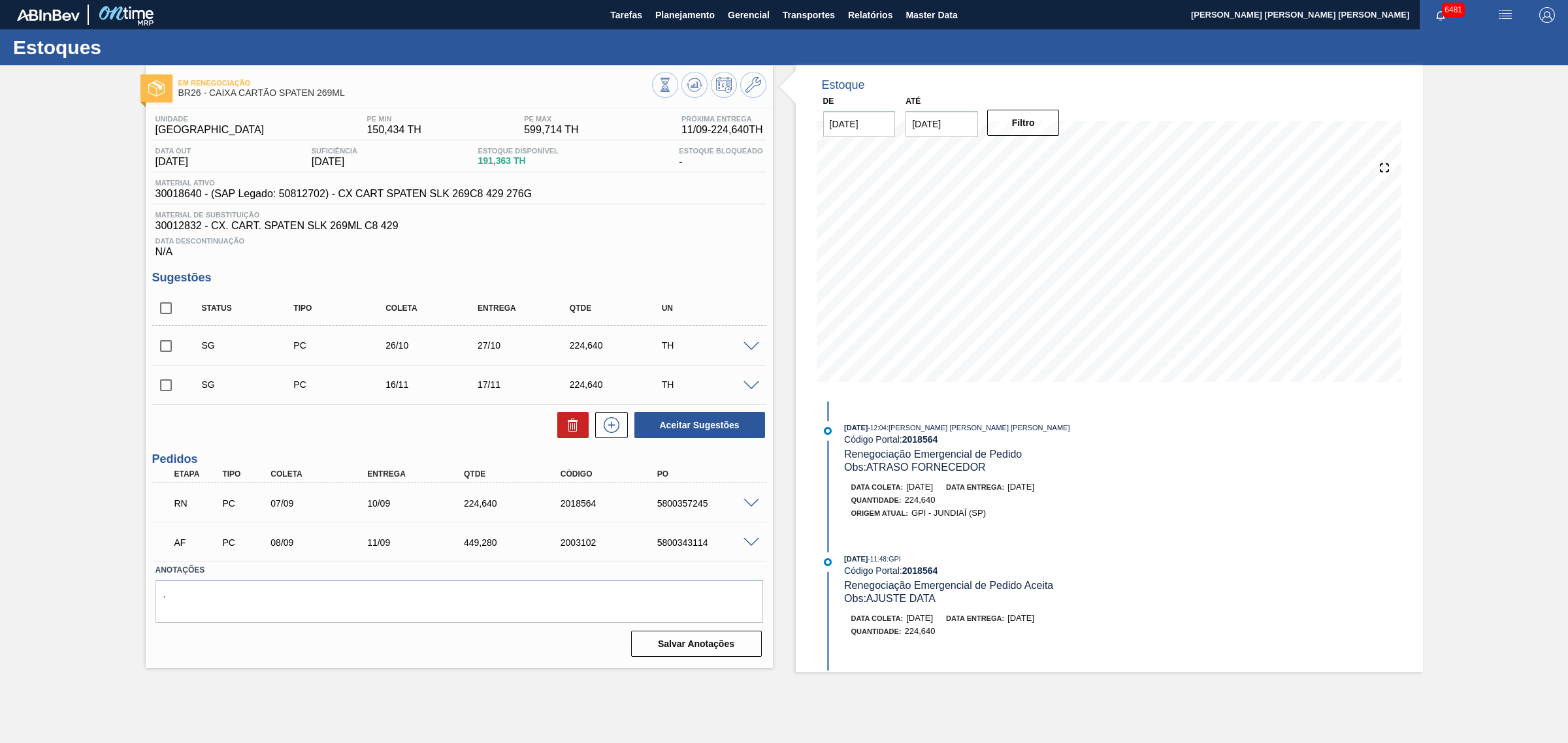
scroll to position [0, 0]
drag, startPoint x: 354, startPoint y: 94, endPoint x: 210, endPoint y: 102, distance: 144.2
click at [210, 102] on div "Em renegociação BR26 - CAIXA CARTÃO SPATEN 269ML" at bounding box center [415, 89] width 474 height 29
copy span "CAIXA CARTÃO SPATEN 269ML"
click at [684, 81] on button at bounding box center [695, 85] width 26 height 26
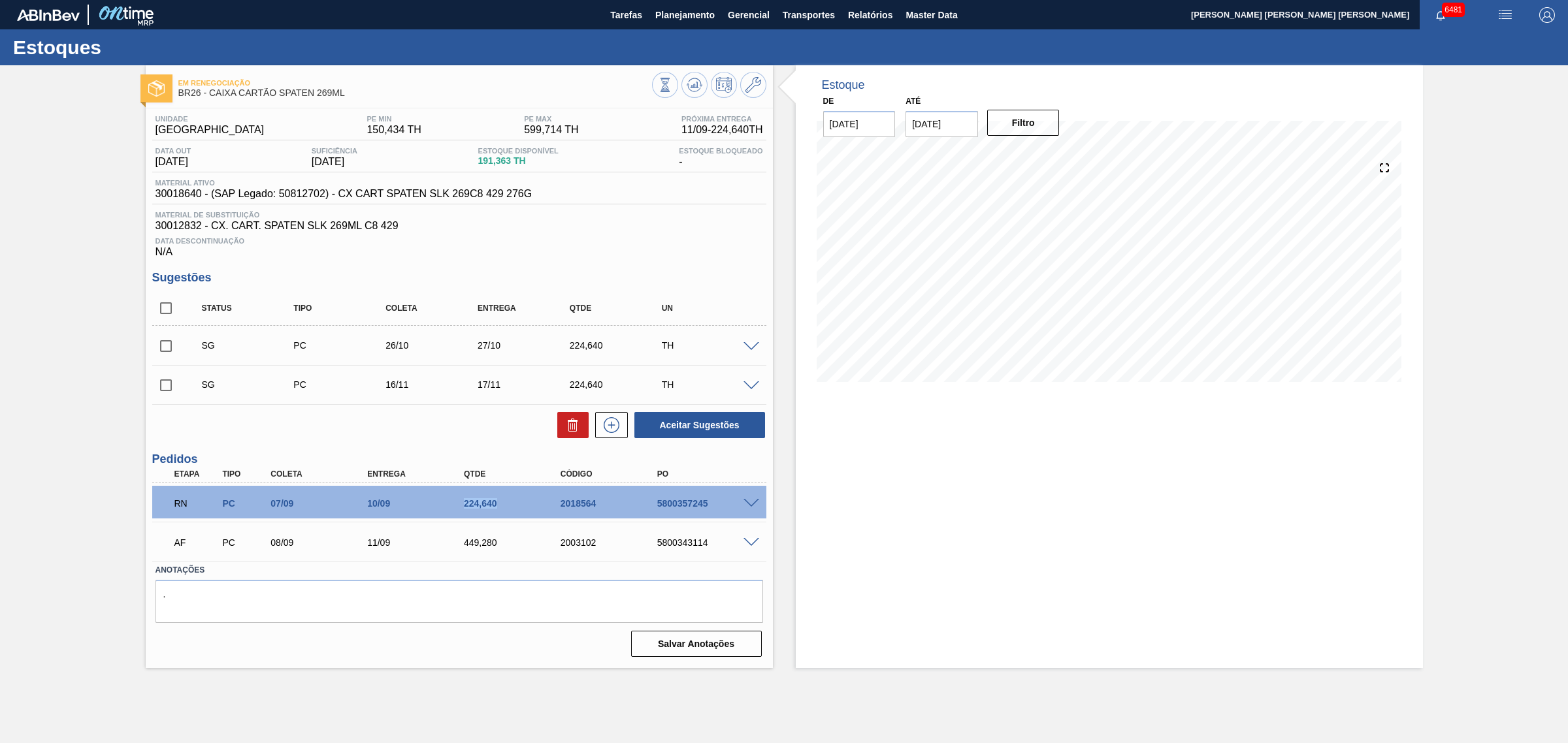
drag, startPoint x: 457, startPoint y: 507, endPoint x: 465, endPoint y: 535, distance: 29.1
click at [514, 515] on div "RN PC 07/09 10/09 224,640 2018564 5800357245" at bounding box center [456, 502] width 580 height 26
drag, startPoint x: 468, startPoint y: 542, endPoint x: 507, endPoint y: 543, distance: 39.0
click at [509, 544] on div "449,280" at bounding box center [515, 543] width 110 height 10
click at [251, 507] on div "PC" at bounding box center [244, 503] width 52 height 10
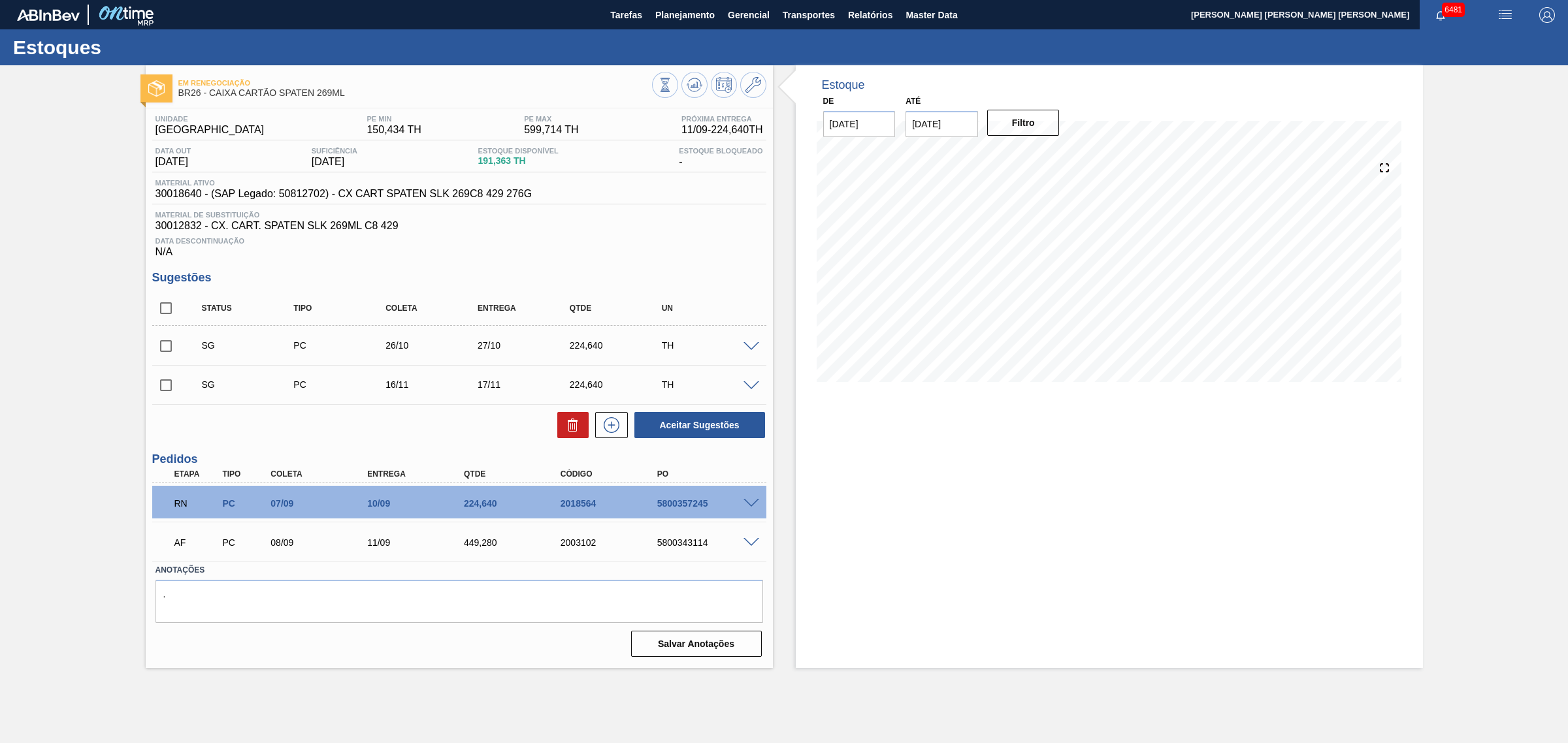
click at [751, 502] on span at bounding box center [751, 503] width 16 height 9
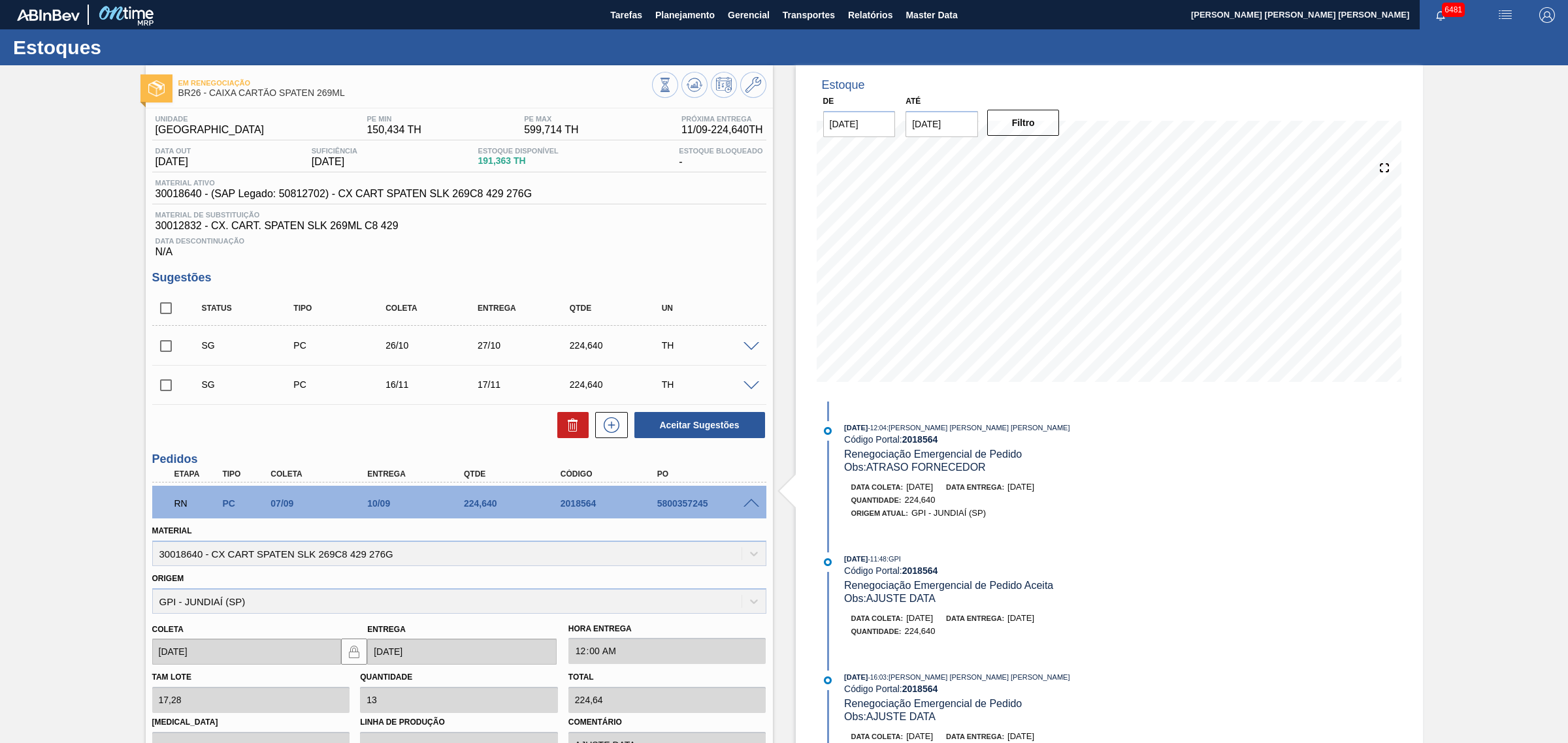
click at [745, 503] on span at bounding box center [751, 503] width 16 height 9
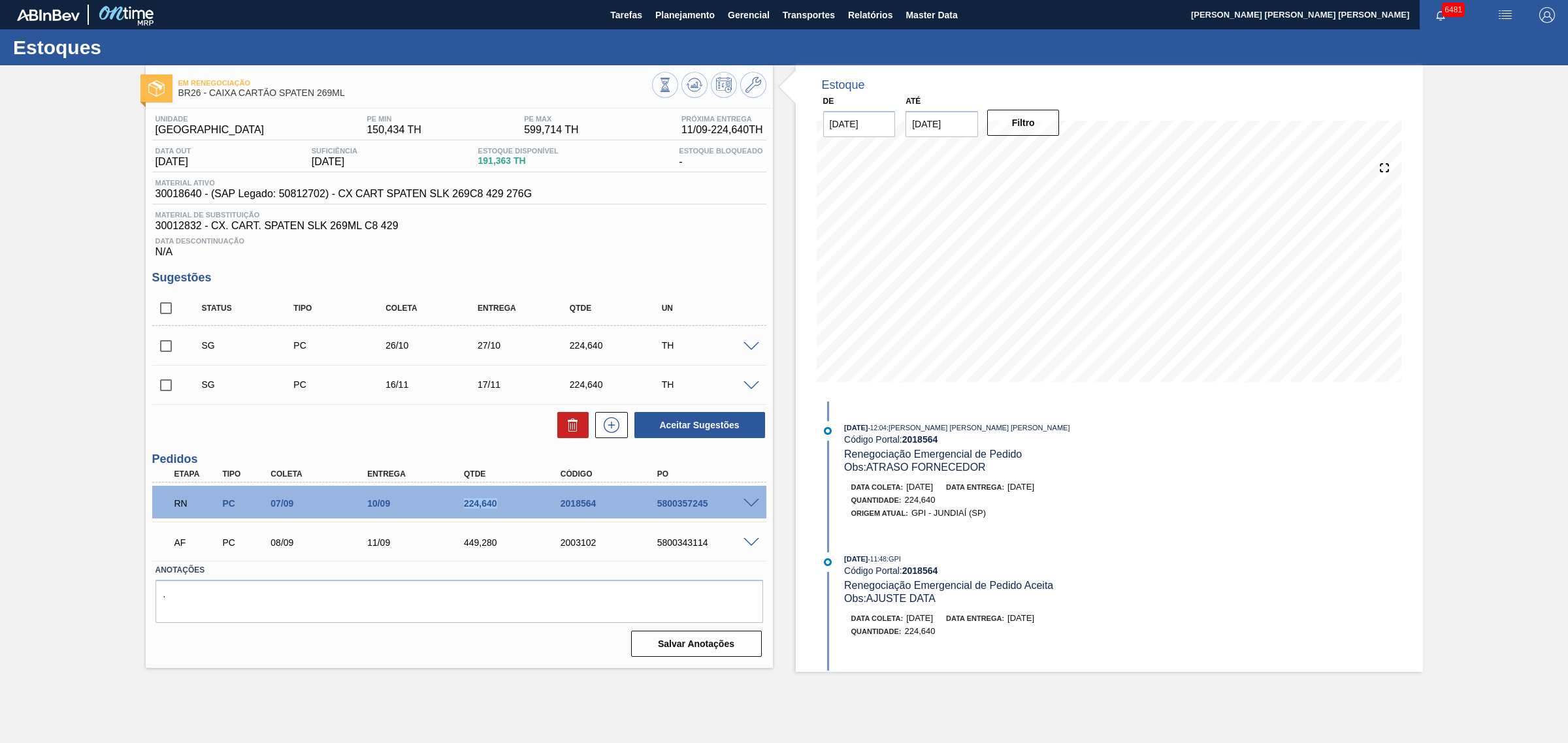
drag, startPoint x: 458, startPoint y: 510, endPoint x: 516, endPoint y: 508, distance: 58.0
click at [516, 508] on div "224,640" at bounding box center [504, 503] width 97 height 10
click at [448, 439] on div "Aceitar Sugestões" at bounding box center [458, 426] width 614 height 29
drag, startPoint x: 459, startPoint y: 547, endPoint x: 497, endPoint y: 547, distance: 38.0
click at [497, 547] on div "449,280" at bounding box center [515, 543] width 110 height 10
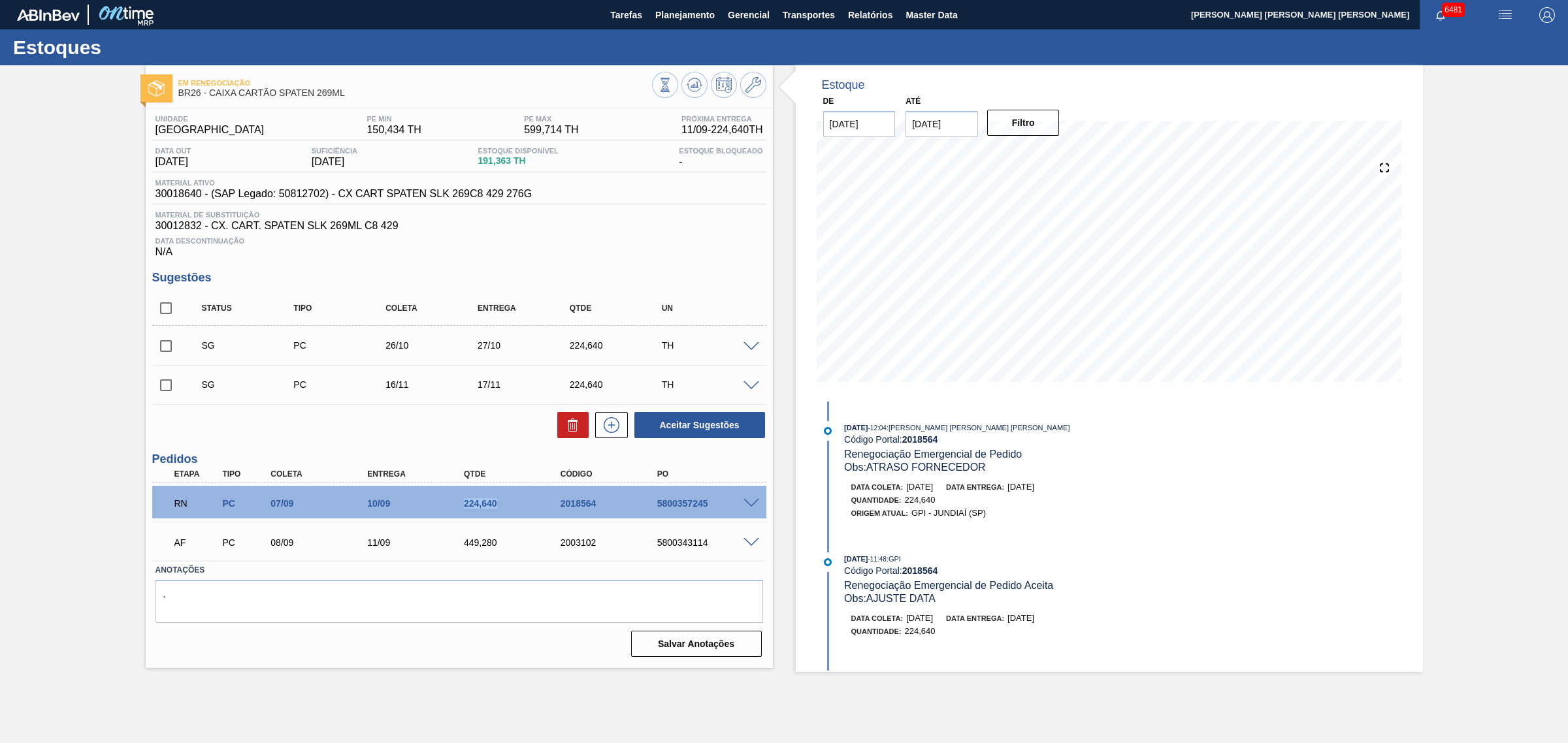
drag, startPoint x: 456, startPoint y: 506, endPoint x: 530, endPoint y: 516, distance: 74.7
click at [530, 515] on div "RN PC 07/09 10/09 224,640 2018564 5800357245" at bounding box center [456, 502] width 580 height 26
click at [754, 506] on span at bounding box center [751, 503] width 16 height 9
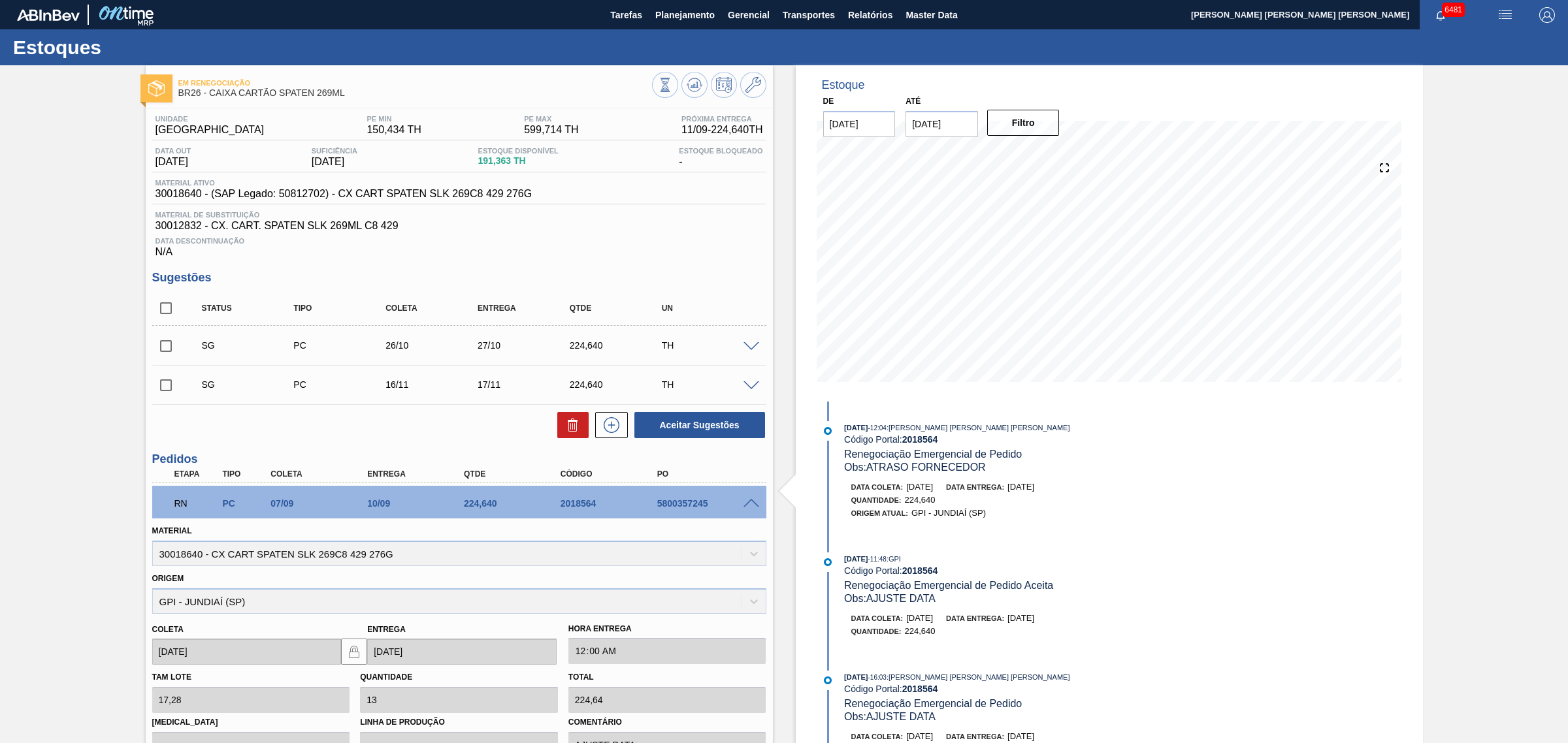
click at [754, 506] on span at bounding box center [751, 503] width 16 height 9
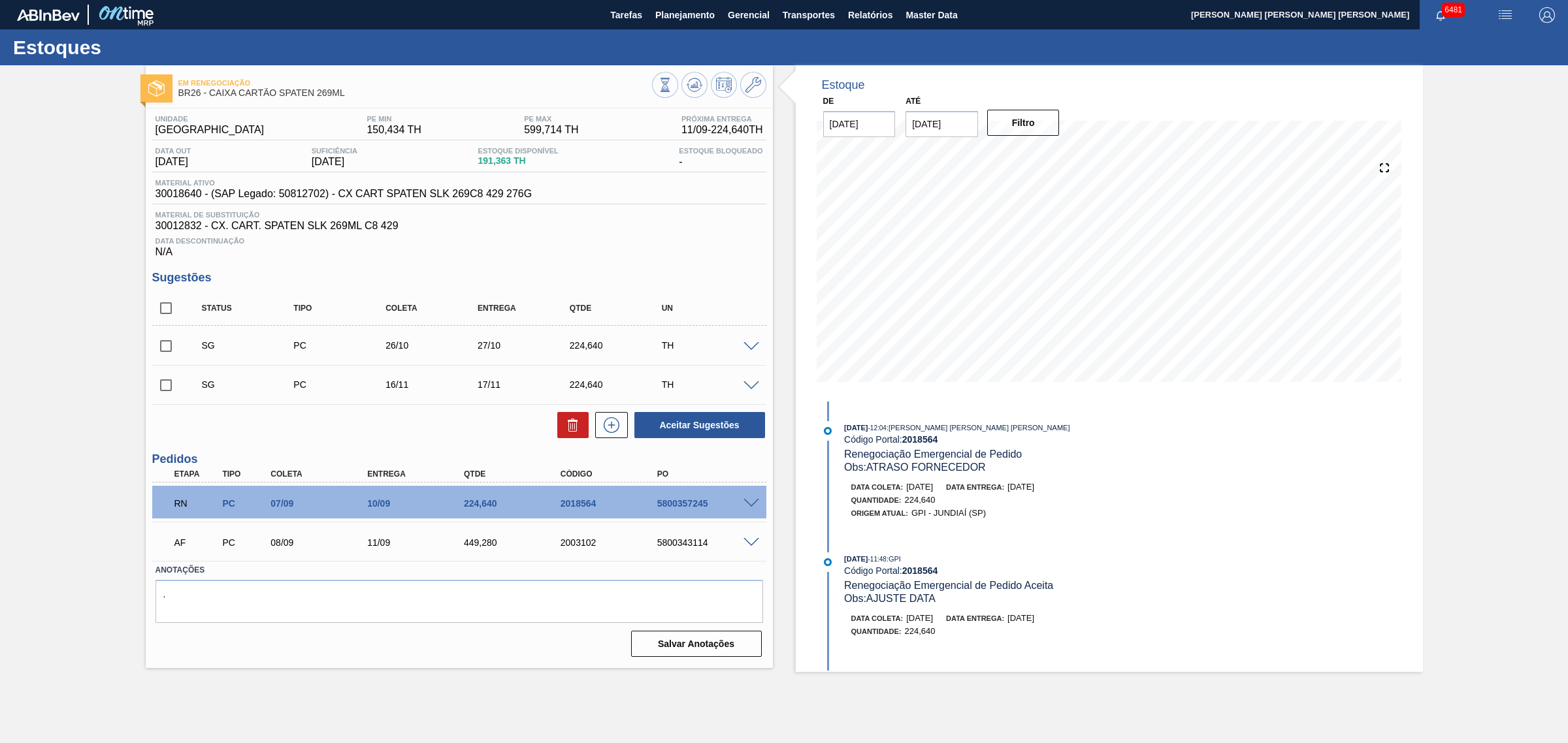
click at [417, 504] on div "10/09" at bounding box center [419, 503] width 110 height 10
click at [749, 506] on span at bounding box center [751, 503] width 16 height 9
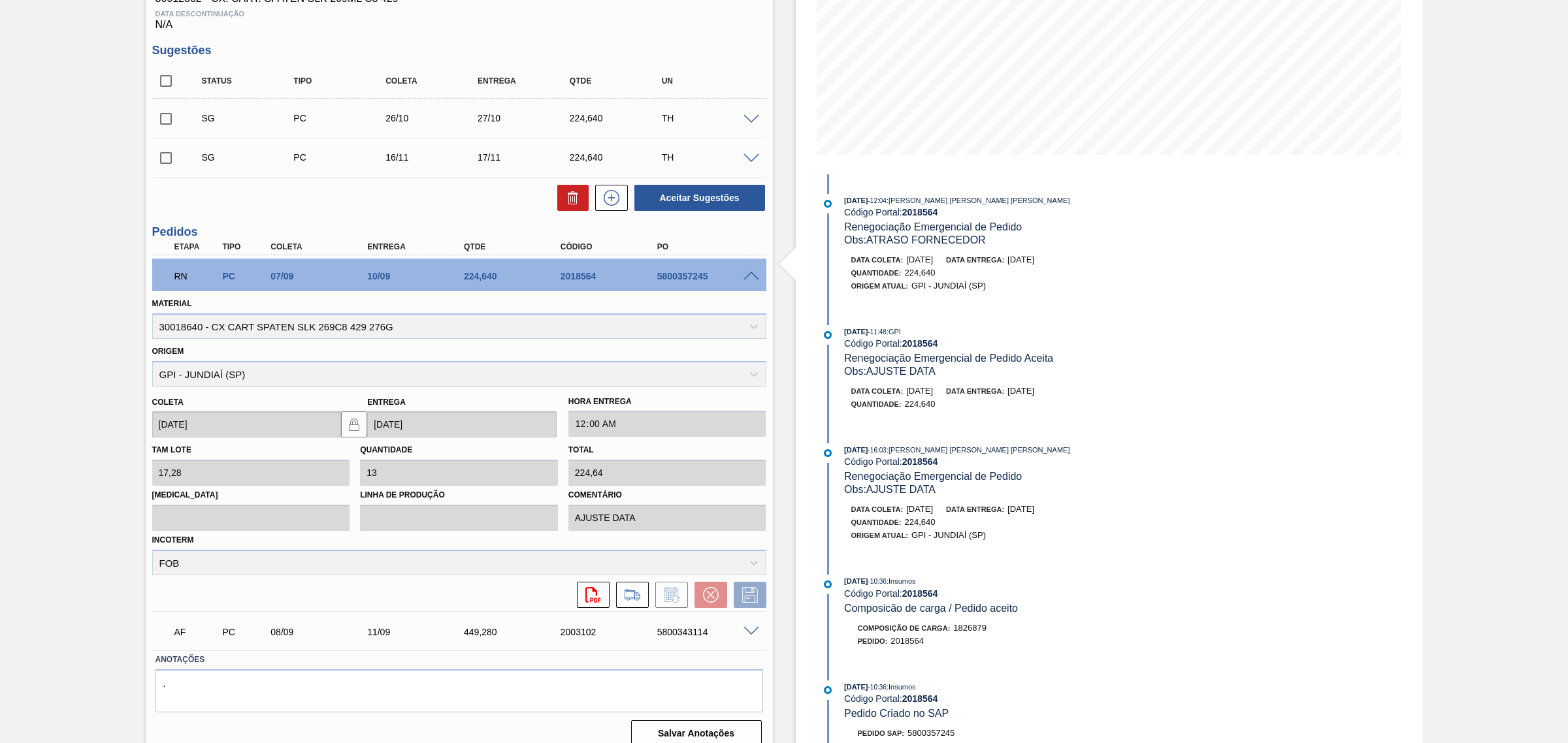
scroll to position [243, 0]
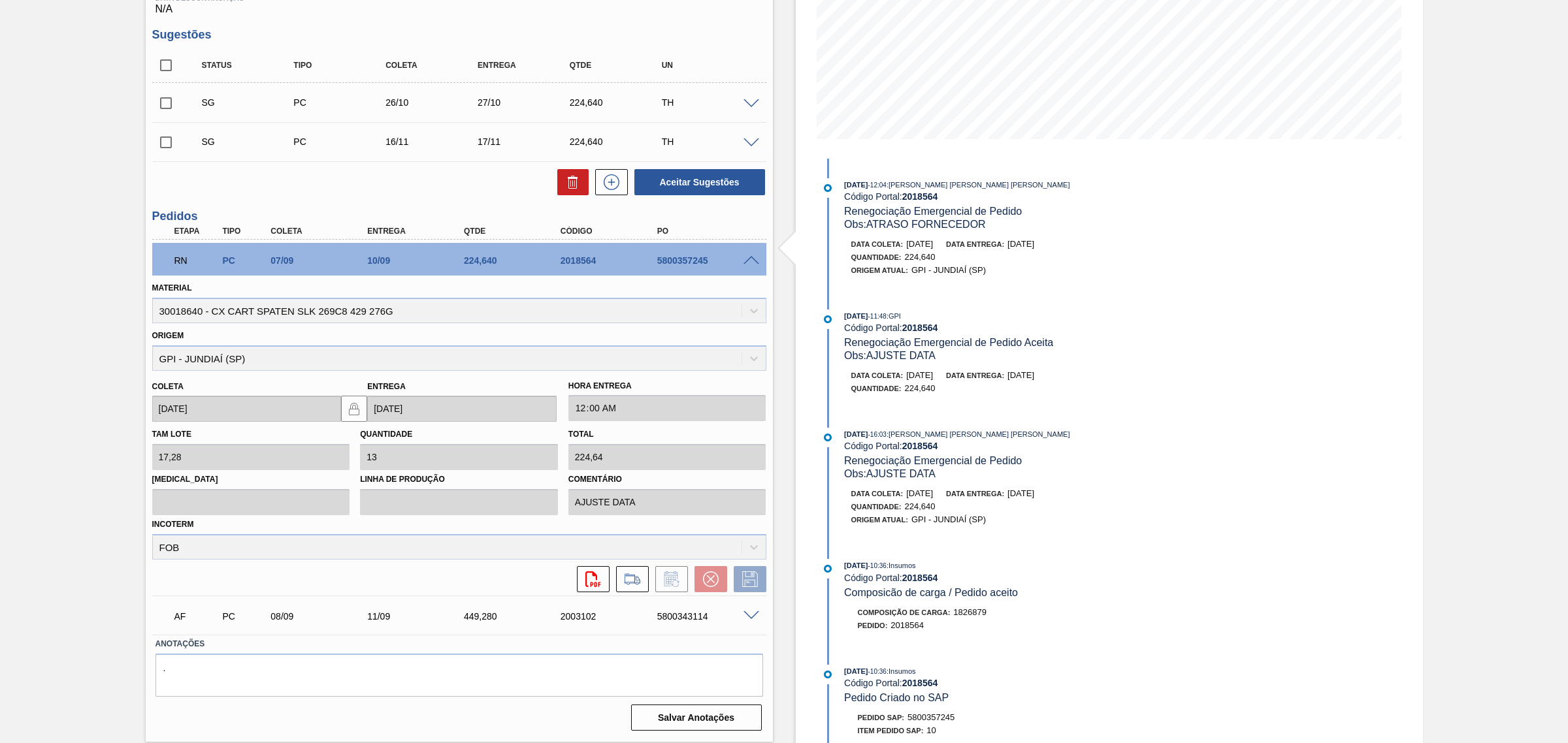
click at [748, 259] on span at bounding box center [751, 260] width 16 height 9
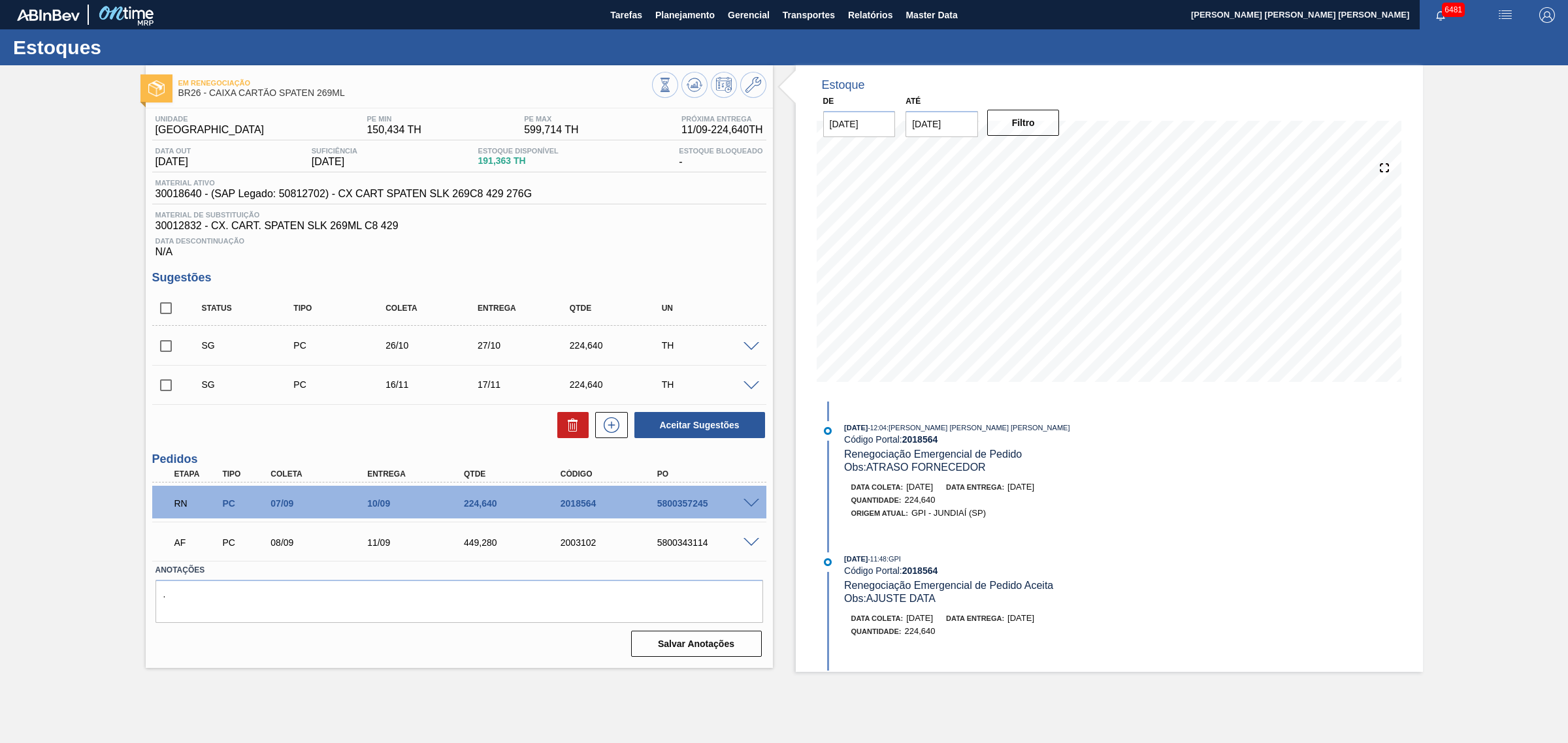
click at [165, 349] on input "checkbox" at bounding box center [166, 346] width 28 height 28
click at [671, 417] on button "Aceitar Sugestões" at bounding box center [700, 425] width 131 height 26
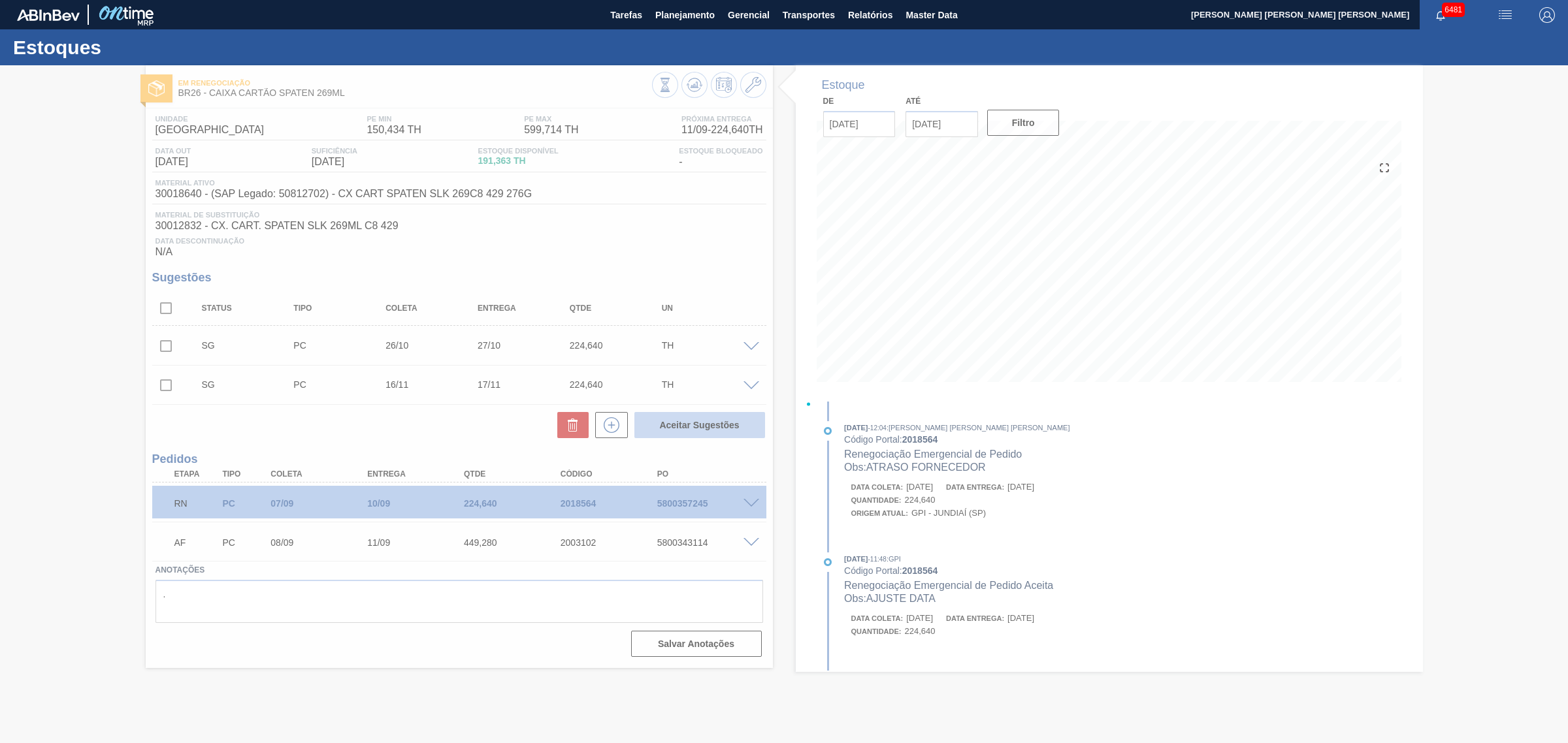
checkbox input "false"
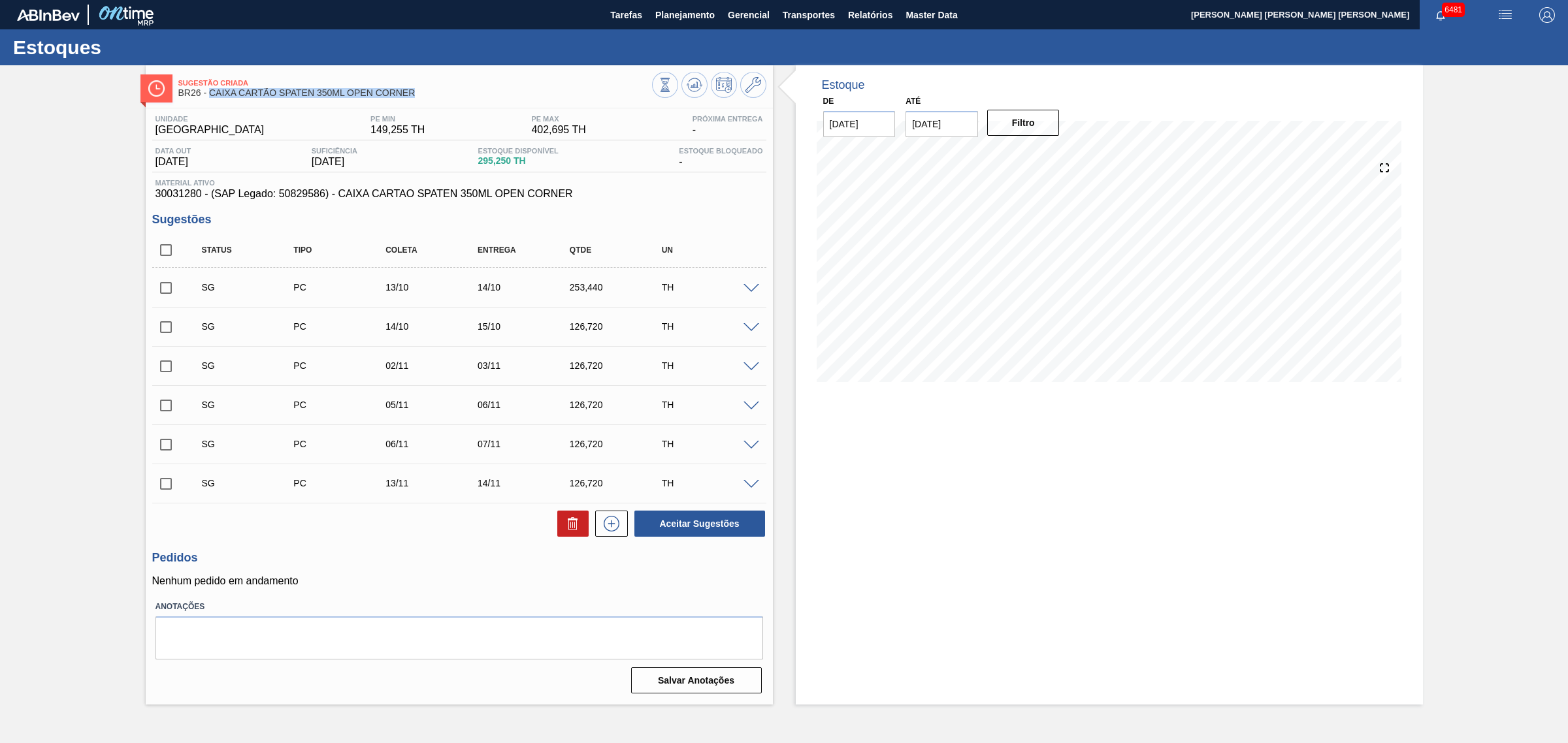
drag, startPoint x: 420, startPoint y: 97, endPoint x: 209, endPoint y: 96, distance: 211.0
click at [209, 96] on span "BR26 - CAIXA CARTÃO SPATEN 350ML OPEN CORNER" at bounding box center [415, 92] width 474 height 9
copy span "CAIXA CARTÃO SPATEN 350ML OPEN CORNER"
click at [173, 288] on input "checkbox" at bounding box center [166, 288] width 28 height 28
click at [695, 523] on button "Aceitar Sugestões" at bounding box center [700, 524] width 131 height 26
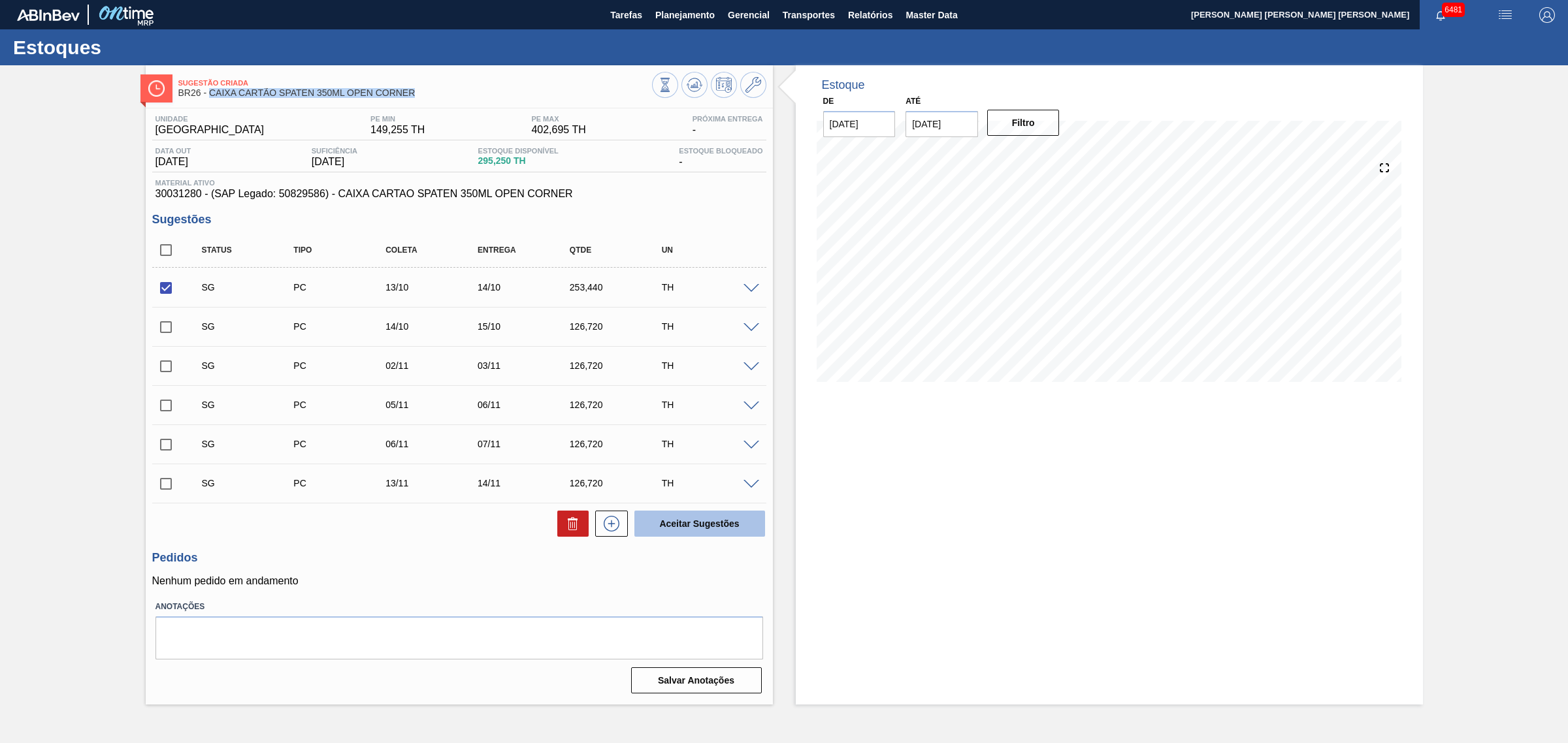
checkbox input "false"
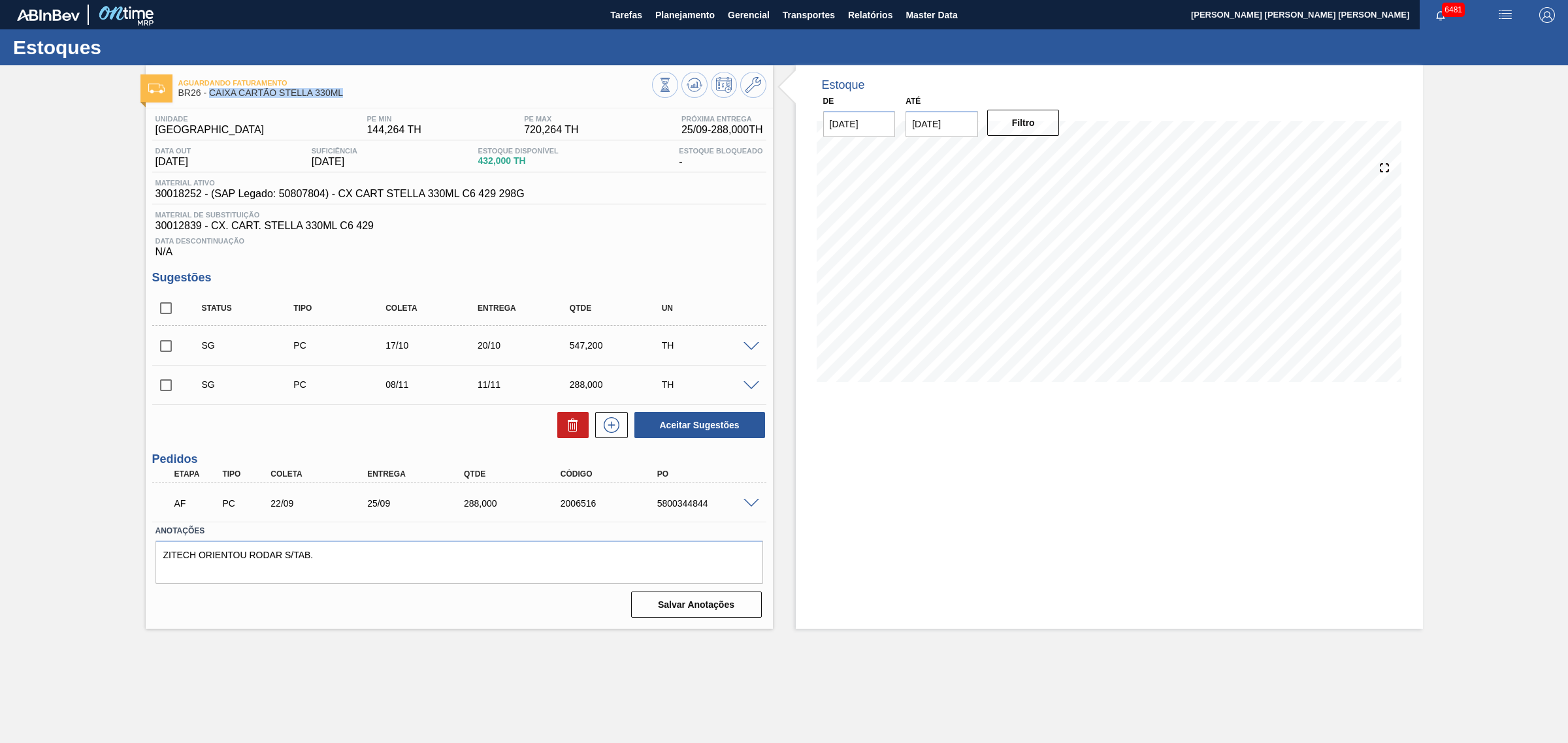
drag, startPoint x: 338, startPoint y: 100, endPoint x: 210, endPoint y: 98, distance: 128.0
click at [210, 98] on div "Aguardando Faturamento BR26 - CAIXA CARTÃO STELLA 330ML" at bounding box center [415, 89] width 474 height 29
copy span "CAIXA CARTÃO STELLA 330ML"
click at [753, 508] on span at bounding box center [751, 503] width 16 height 9
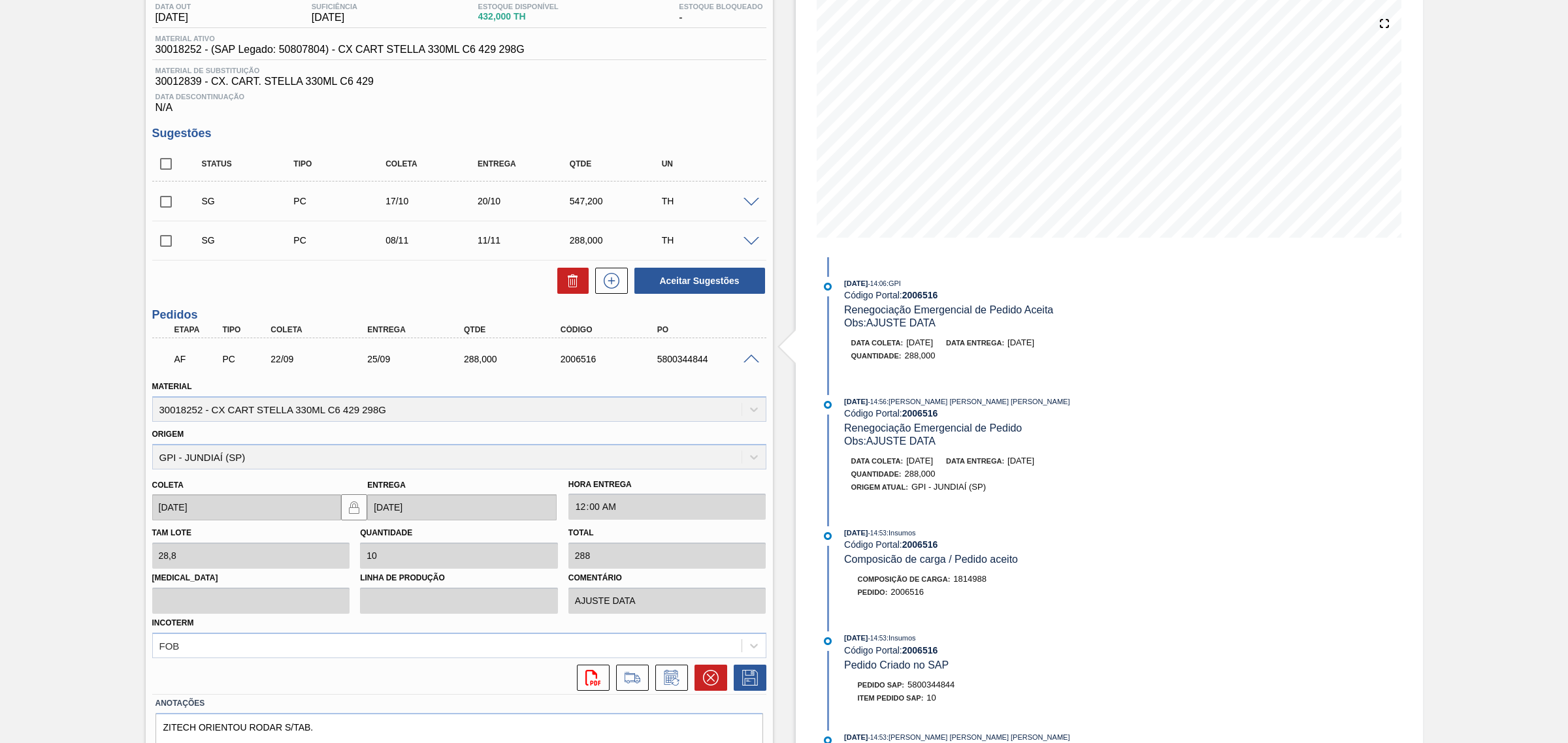
scroll to position [163, 0]
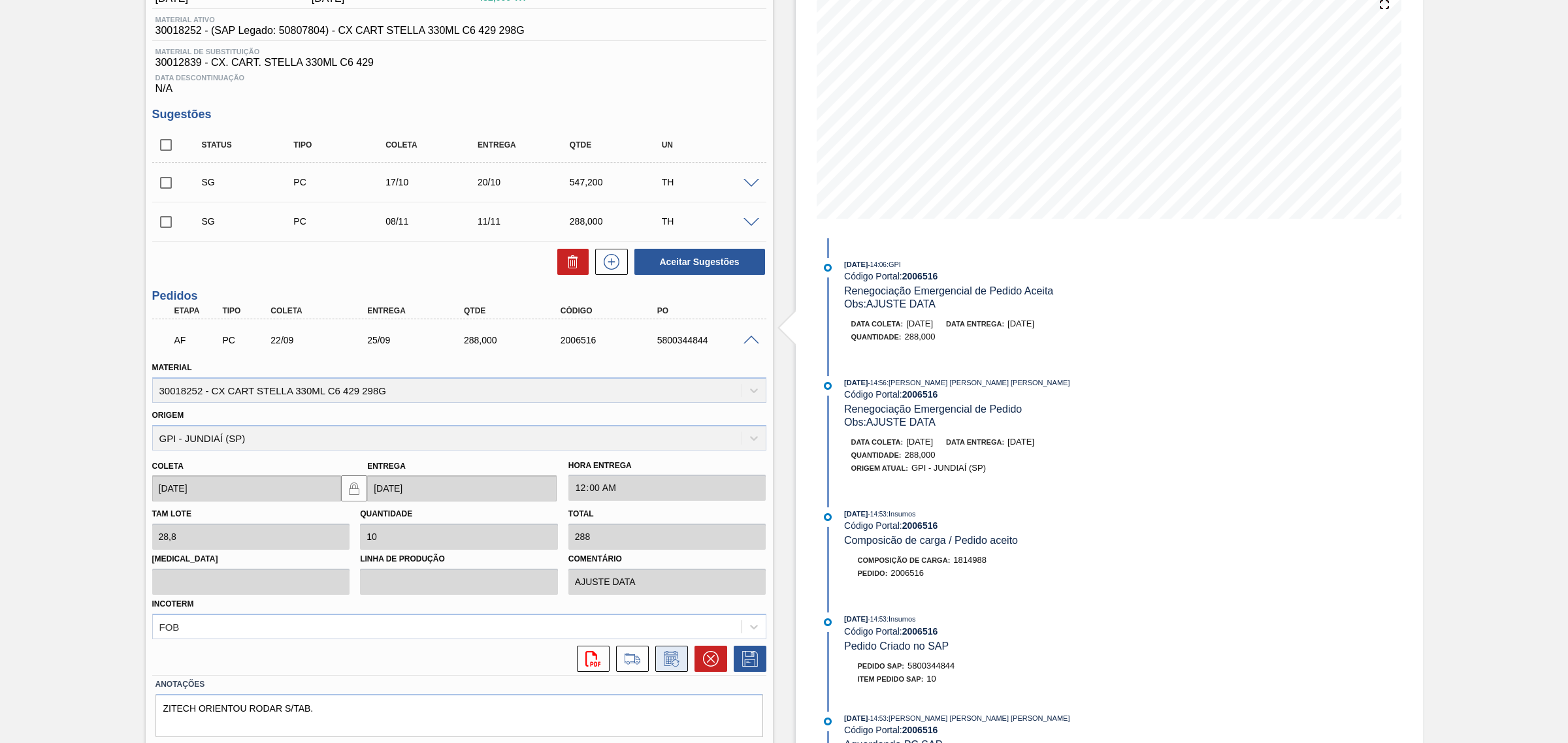
click at [667, 658] on icon at bounding box center [671, 659] width 21 height 16
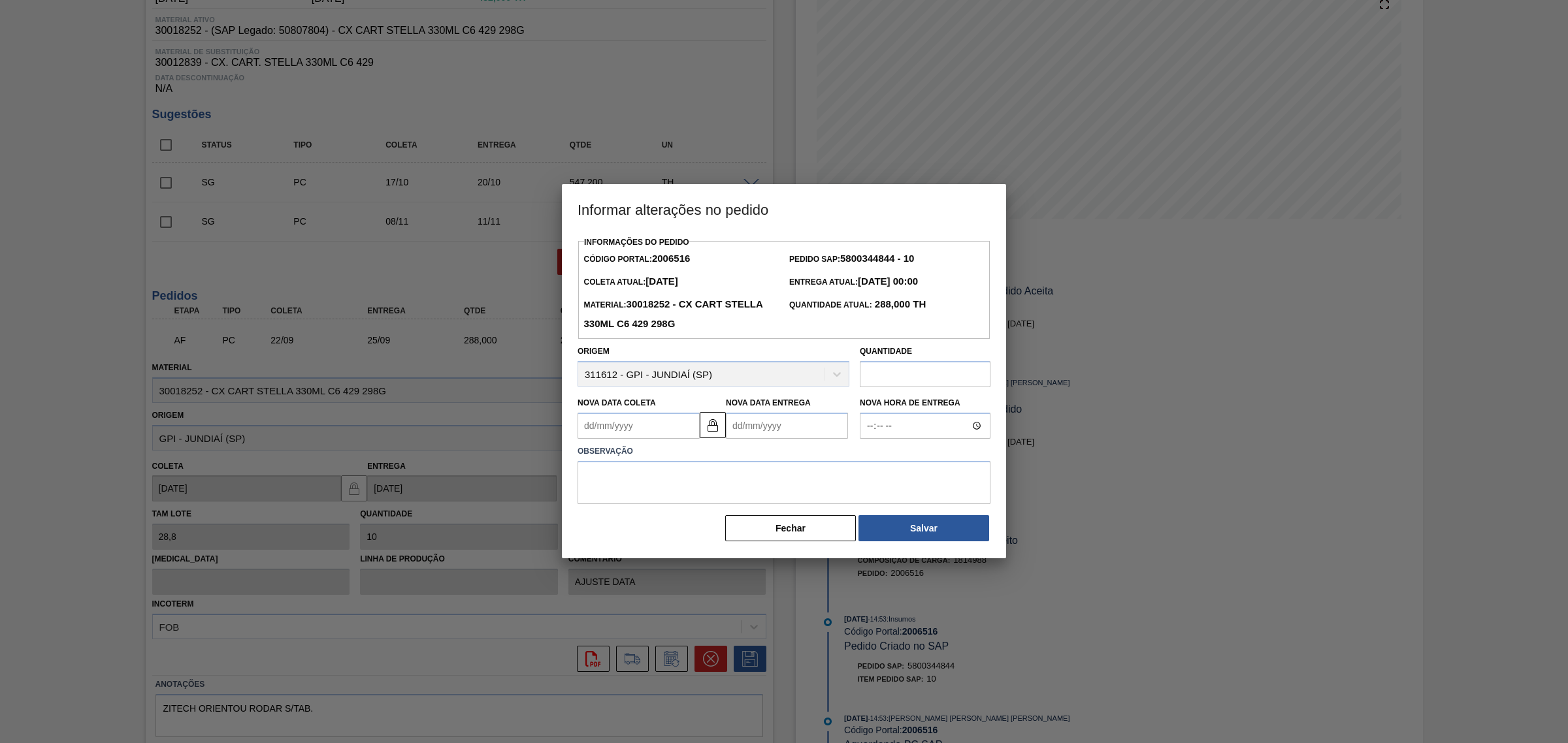
click at [783, 429] on Entrega2006516 "Nova Data Entrega" at bounding box center [787, 426] width 122 height 26
click at [1079, 360] on div at bounding box center [784, 371] width 1568 height 743
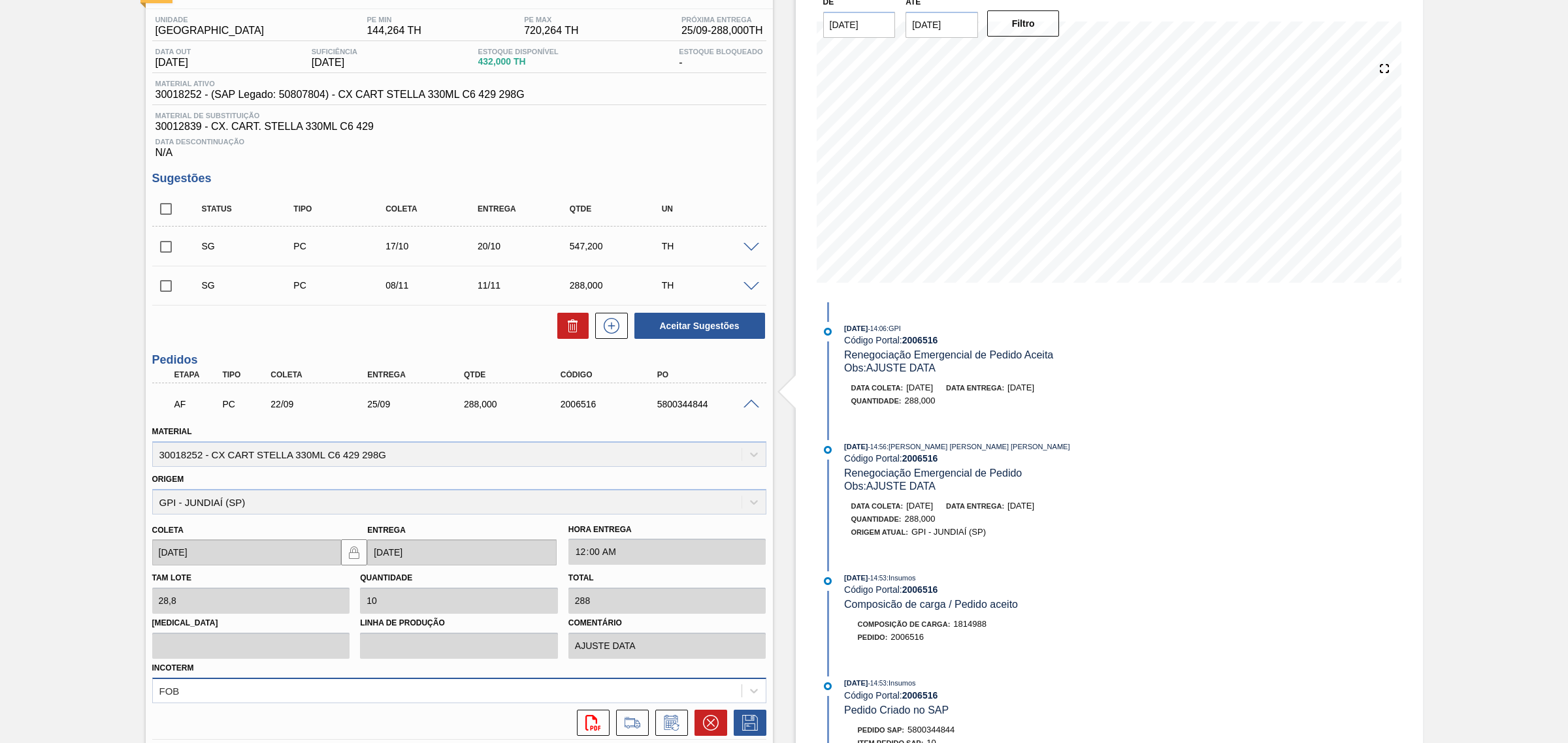
scroll to position [204, 0]
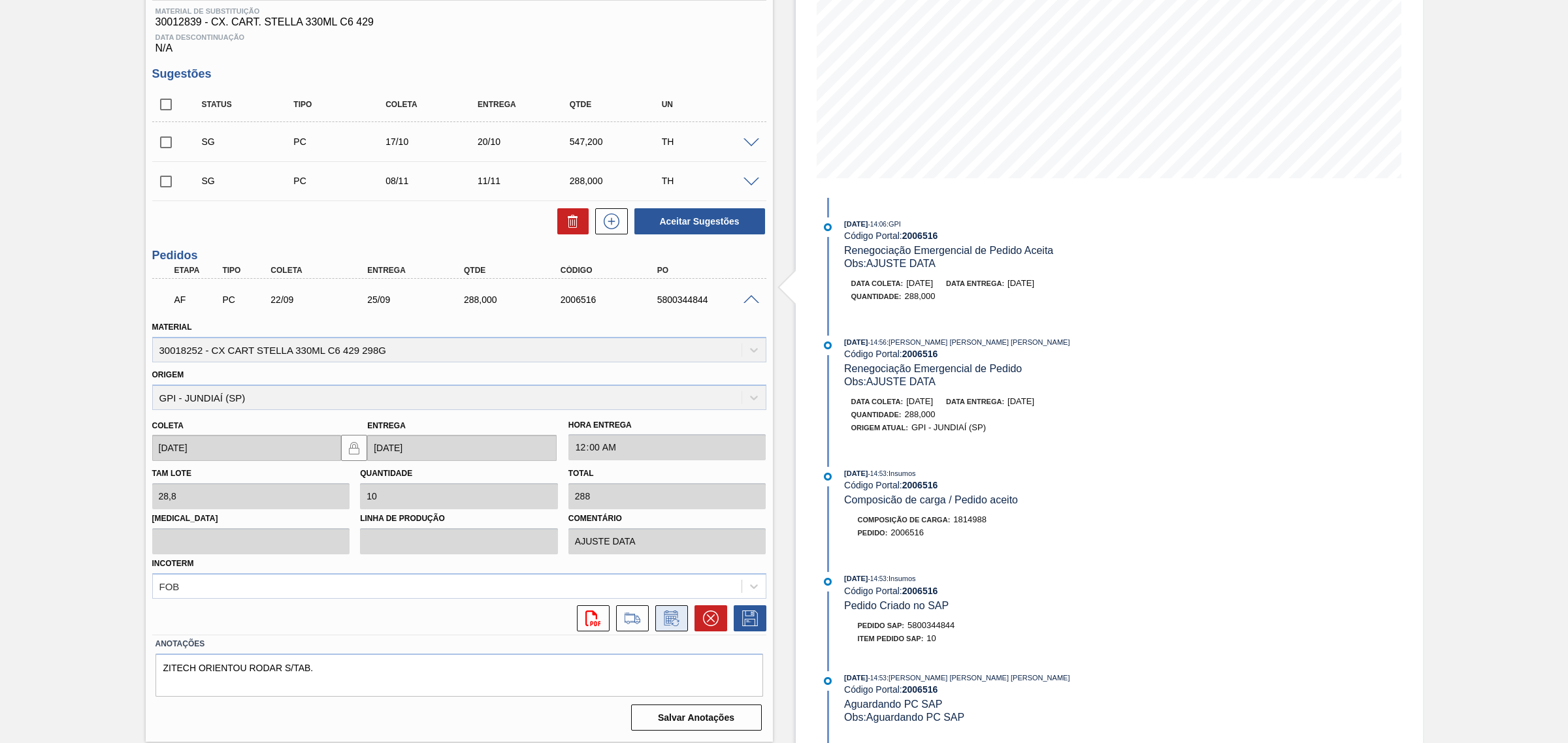
click at [671, 618] on icon at bounding box center [671, 619] width 21 height 16
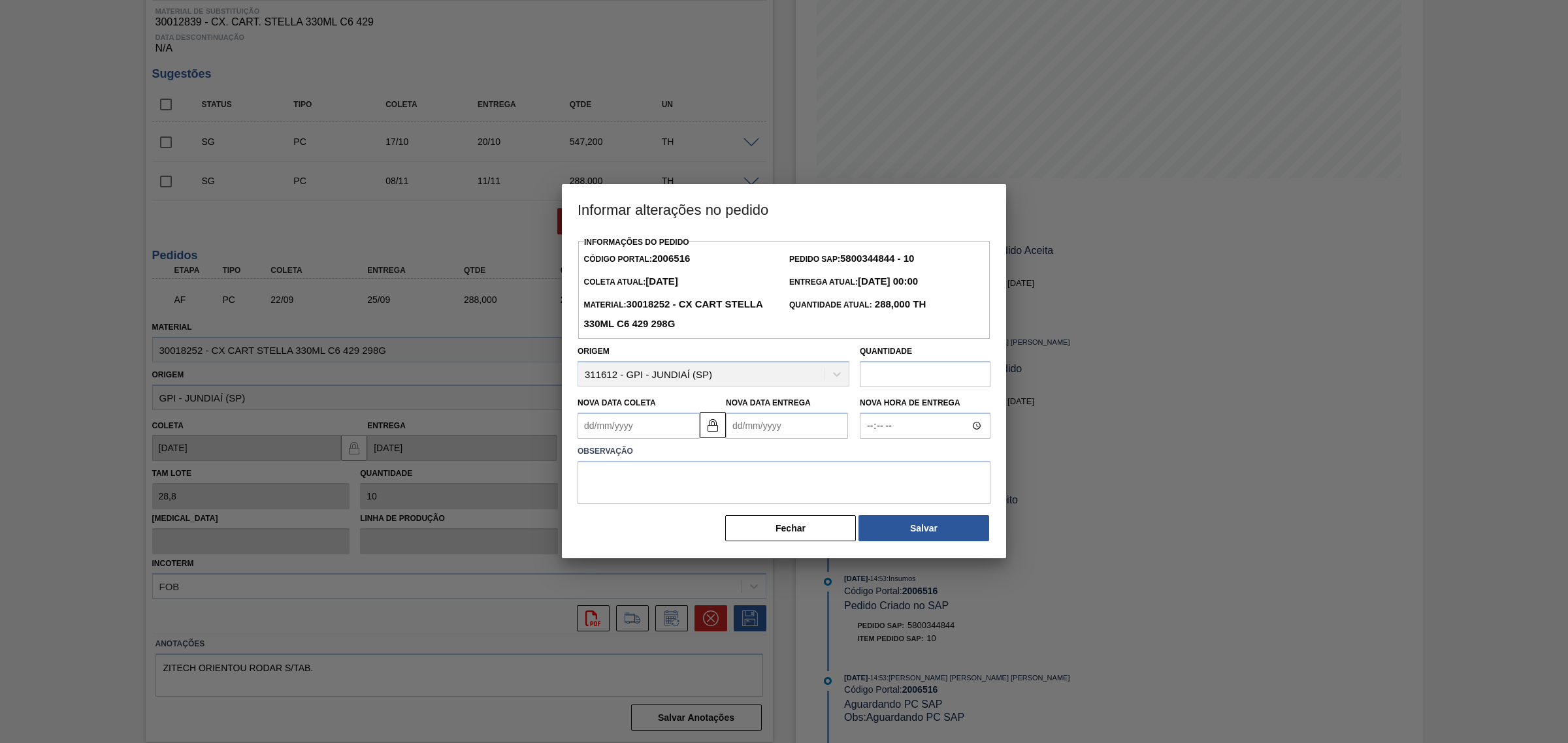
click at [769, 433] on Entrega2006516 "Nova Data Entrega" at bounding box center [787, 426] width 122 height 26
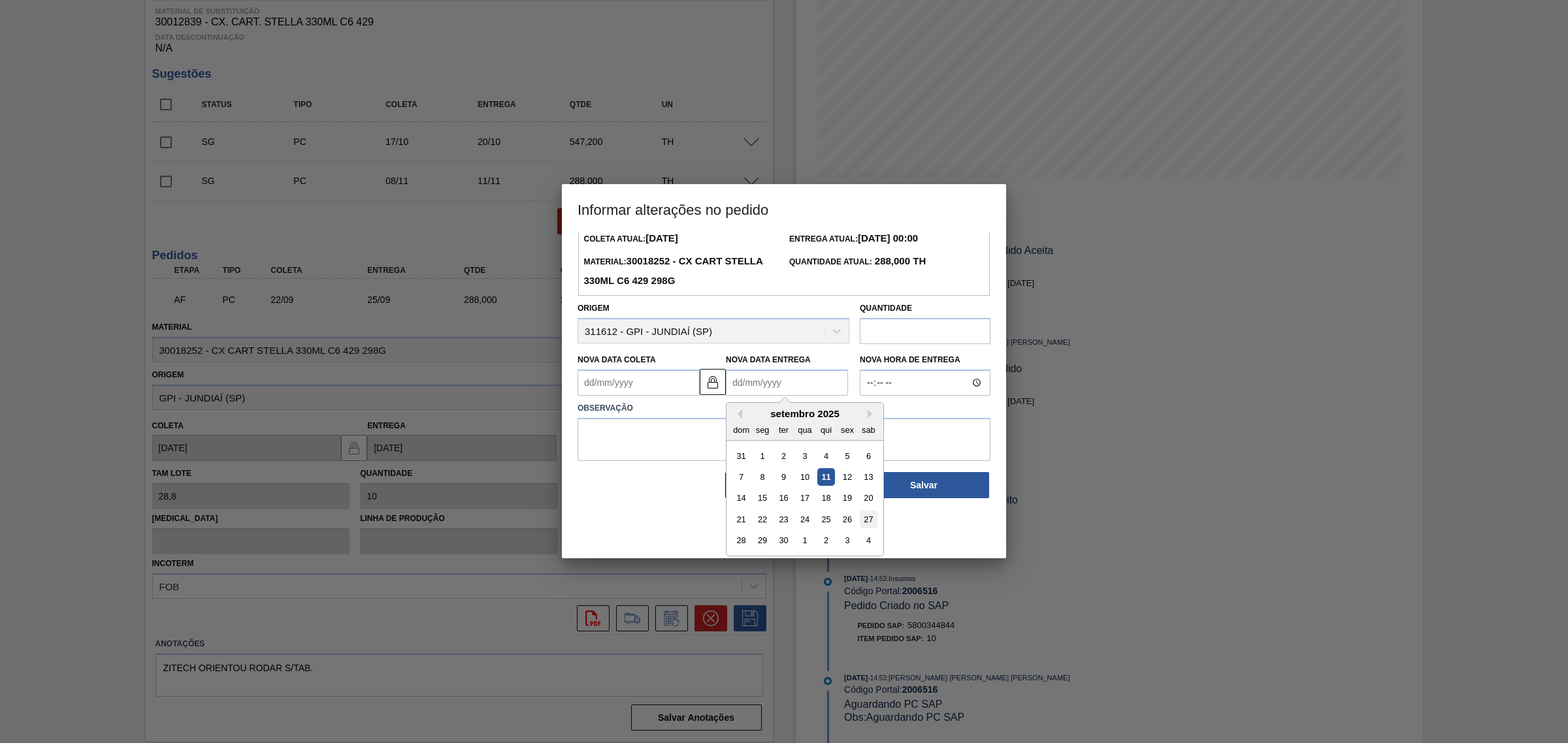
scroll to position [44, 0]
click at [867, 519] on div "27" at bounding box center [868, 519] width 17 height 17
type Coleta2006516 "[DATE]"
type Entrega2006516 "[DATE]"
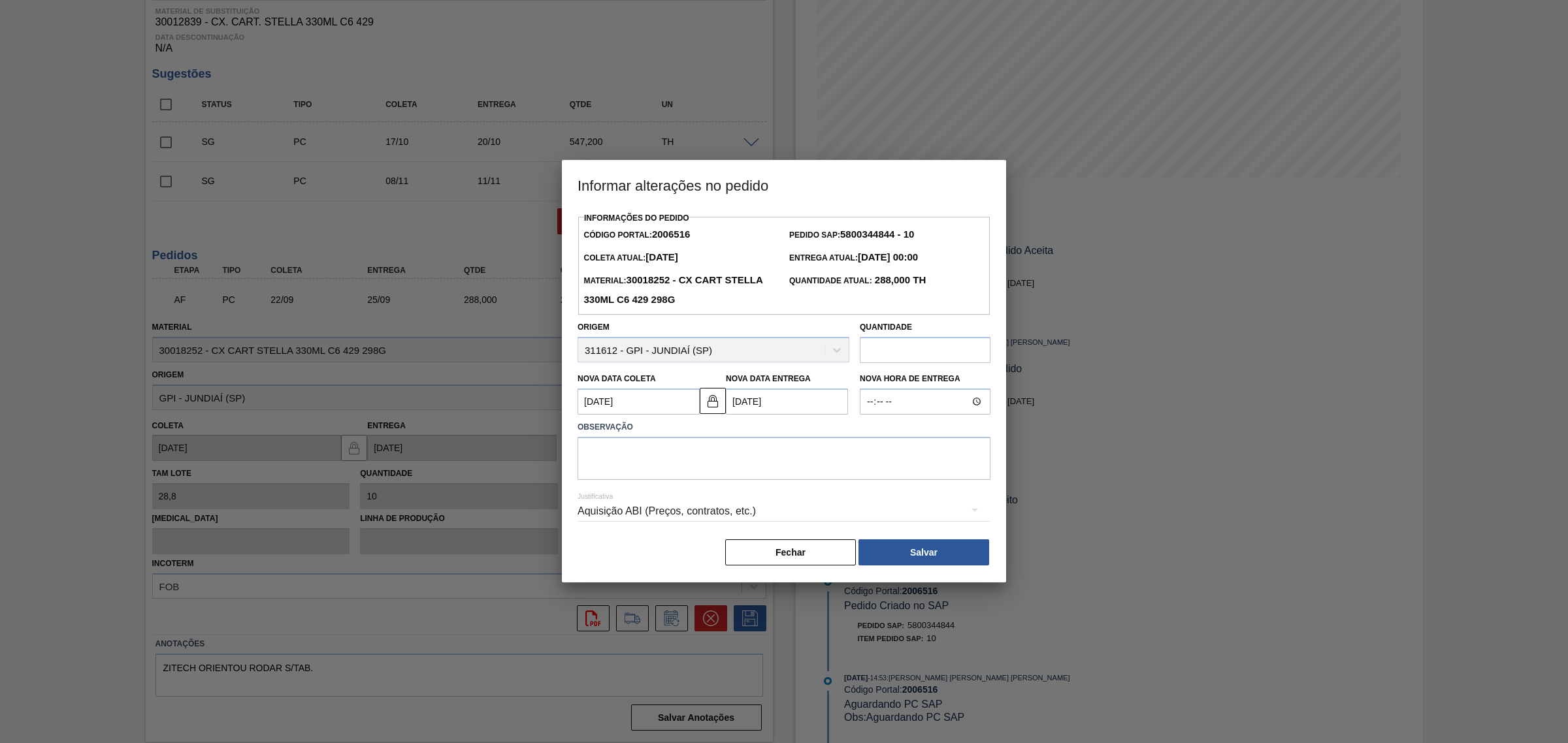
scroll to position [0, 0]
click at [804, 476] on textarea at bounding box center [784, 458] width 413 height 43
type textarea "AJUSTE DATA"
click at [740, 508] on div "Aquisição ABI (Preços, contratos, etc.)" at bounding box center [784, 511] width 413 height 36
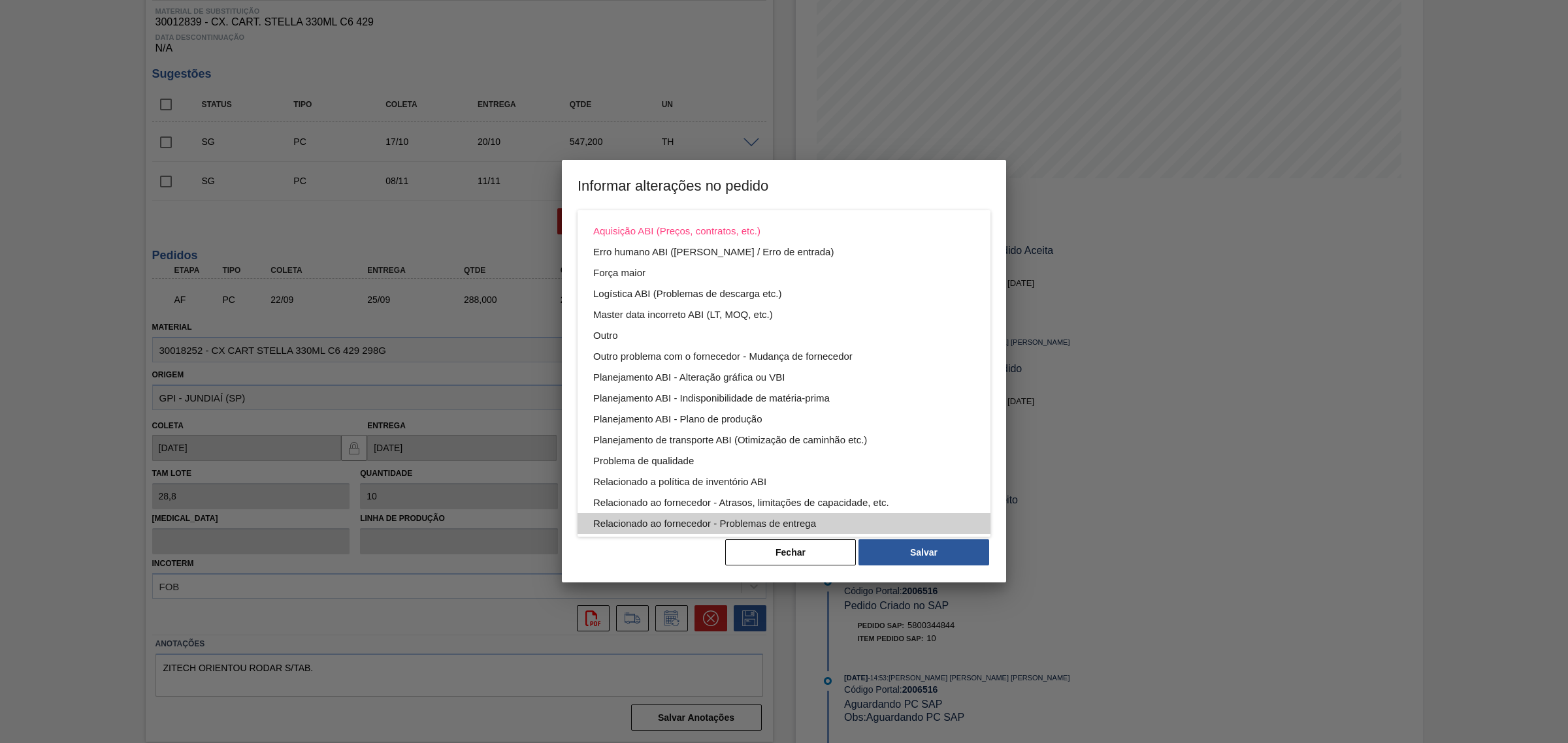
click at [785, 516] on div "Relacionado ao fornecedor - Problemas de entrega" at bounding box center [783, 524] width 381 height 21
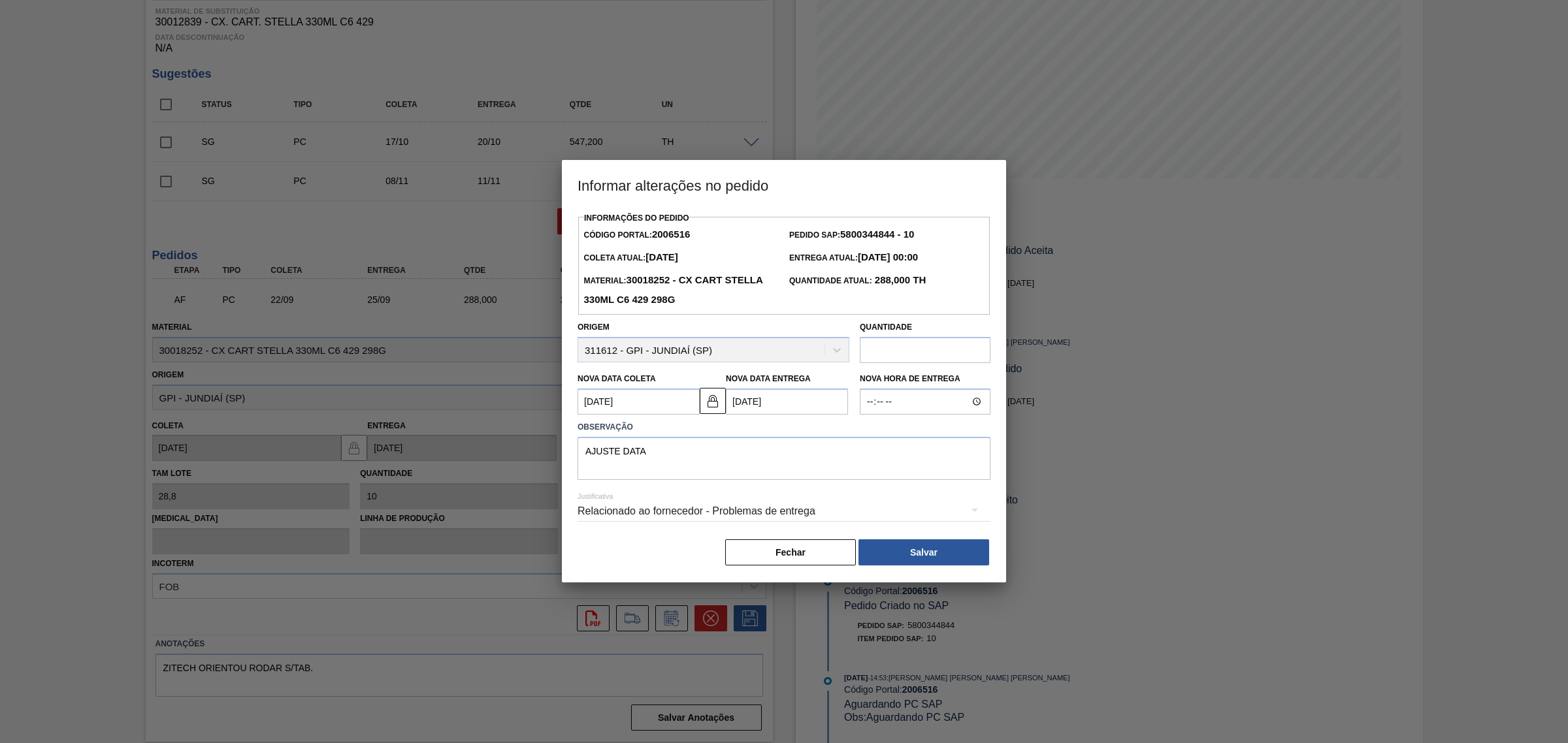
click at [849, 508] on div "Relacionado ao fornecedor - Problemas de entrega" at bounding box center [784, 511] width 413 height 36
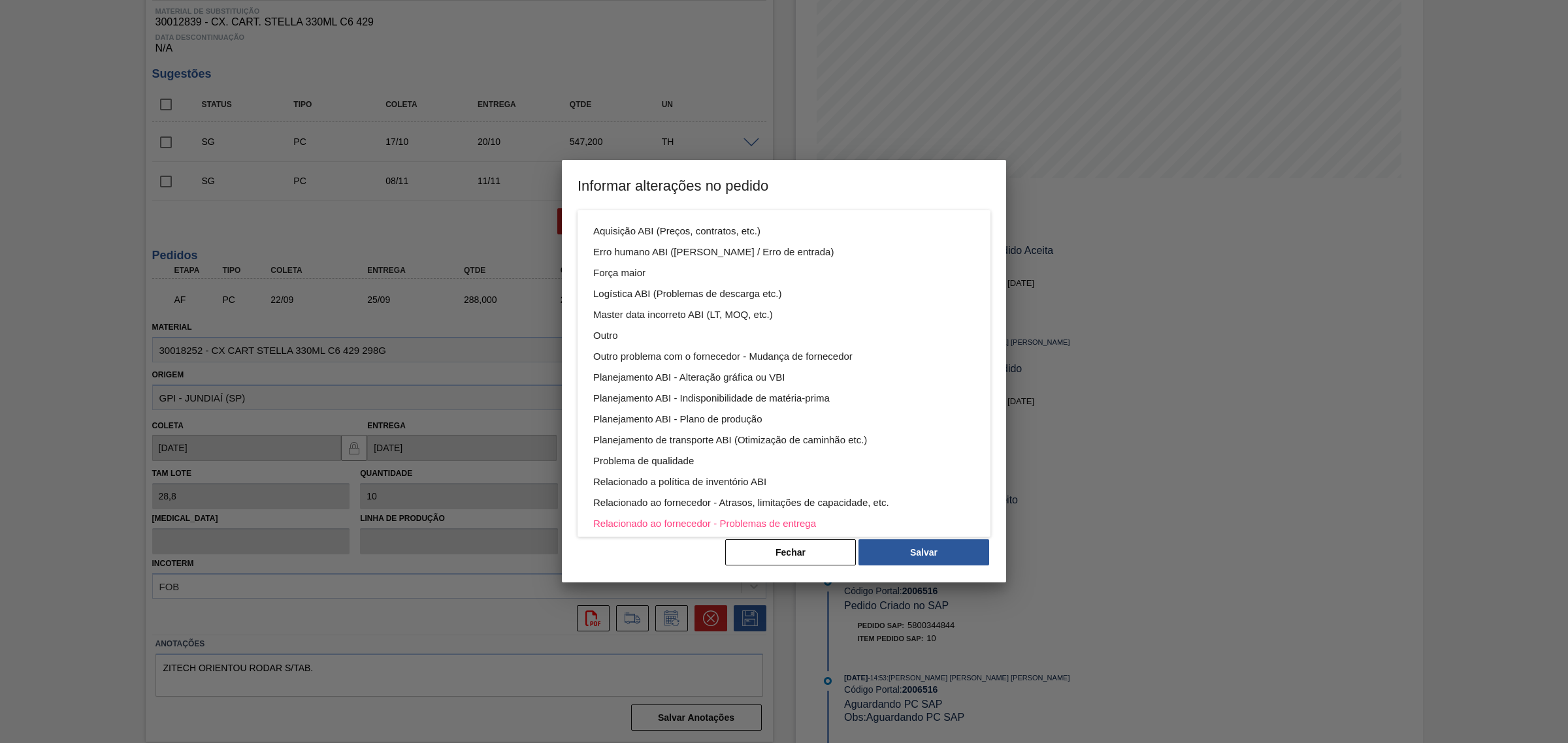
scroll to position [70, 0]
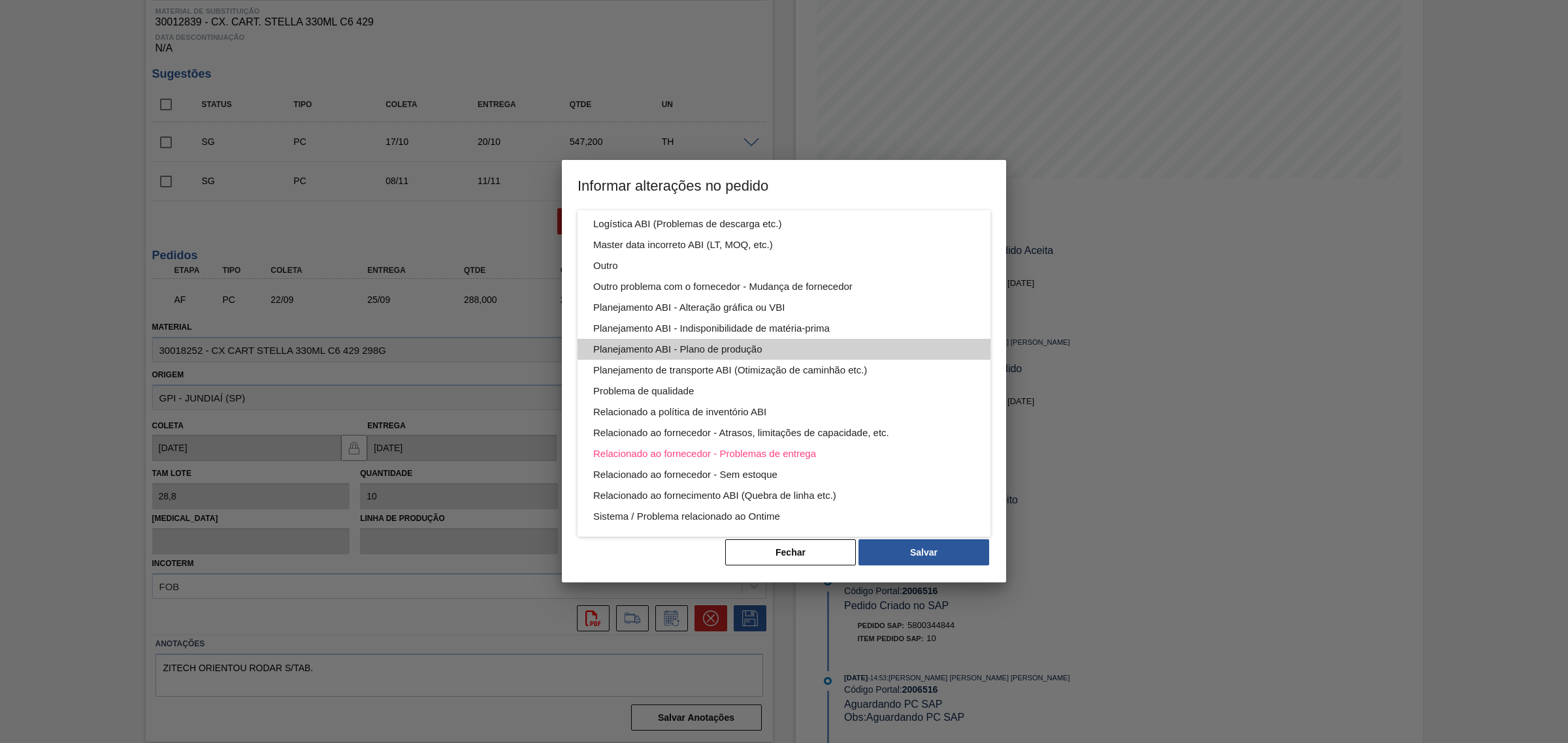
click at [795, 347] on div "Planejamento ABI - Plano de produção" at bounding box center [783, 349] width 381 height 21
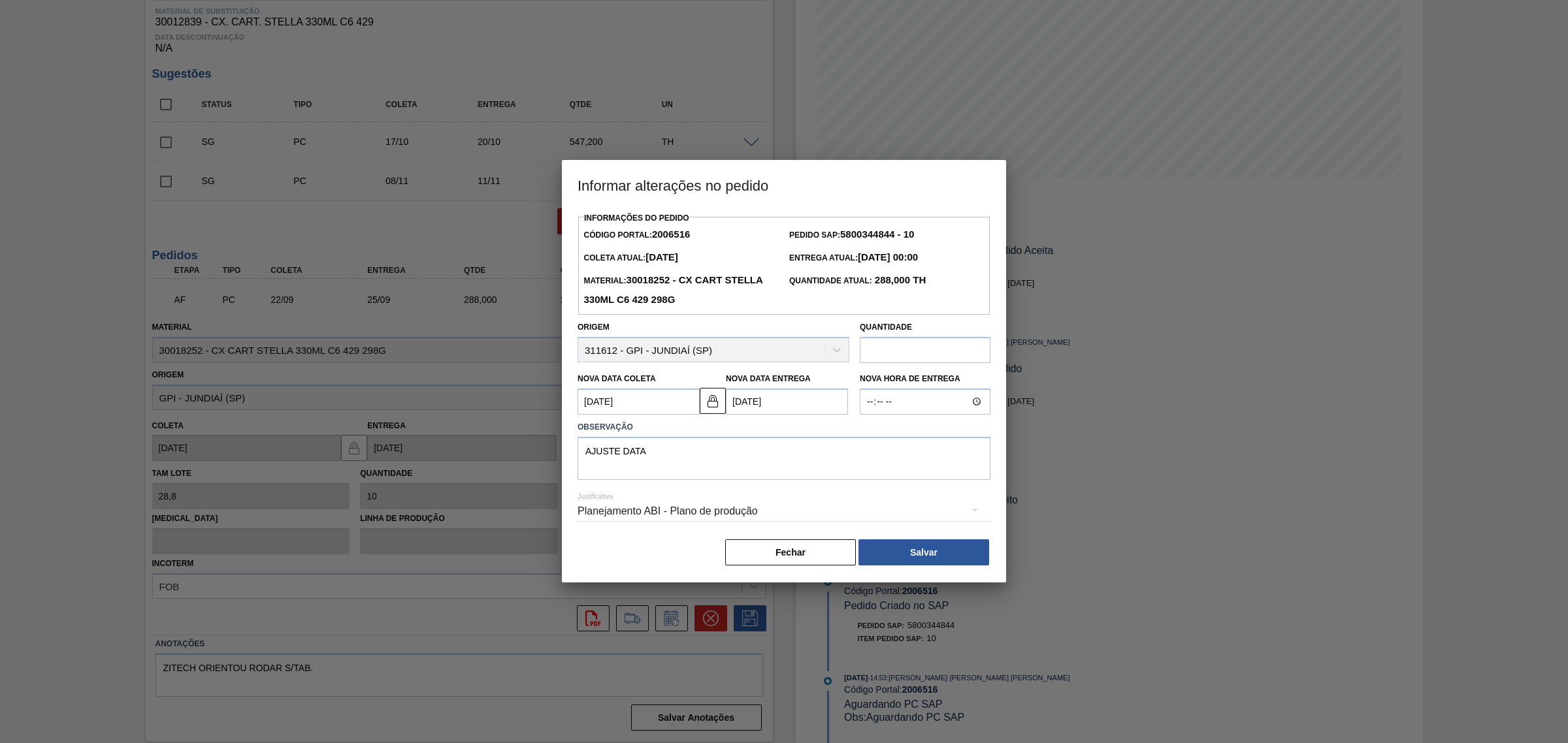
click at [947, 545] on button "Salvar" at bounding box center [924, 553] width 131 height 26
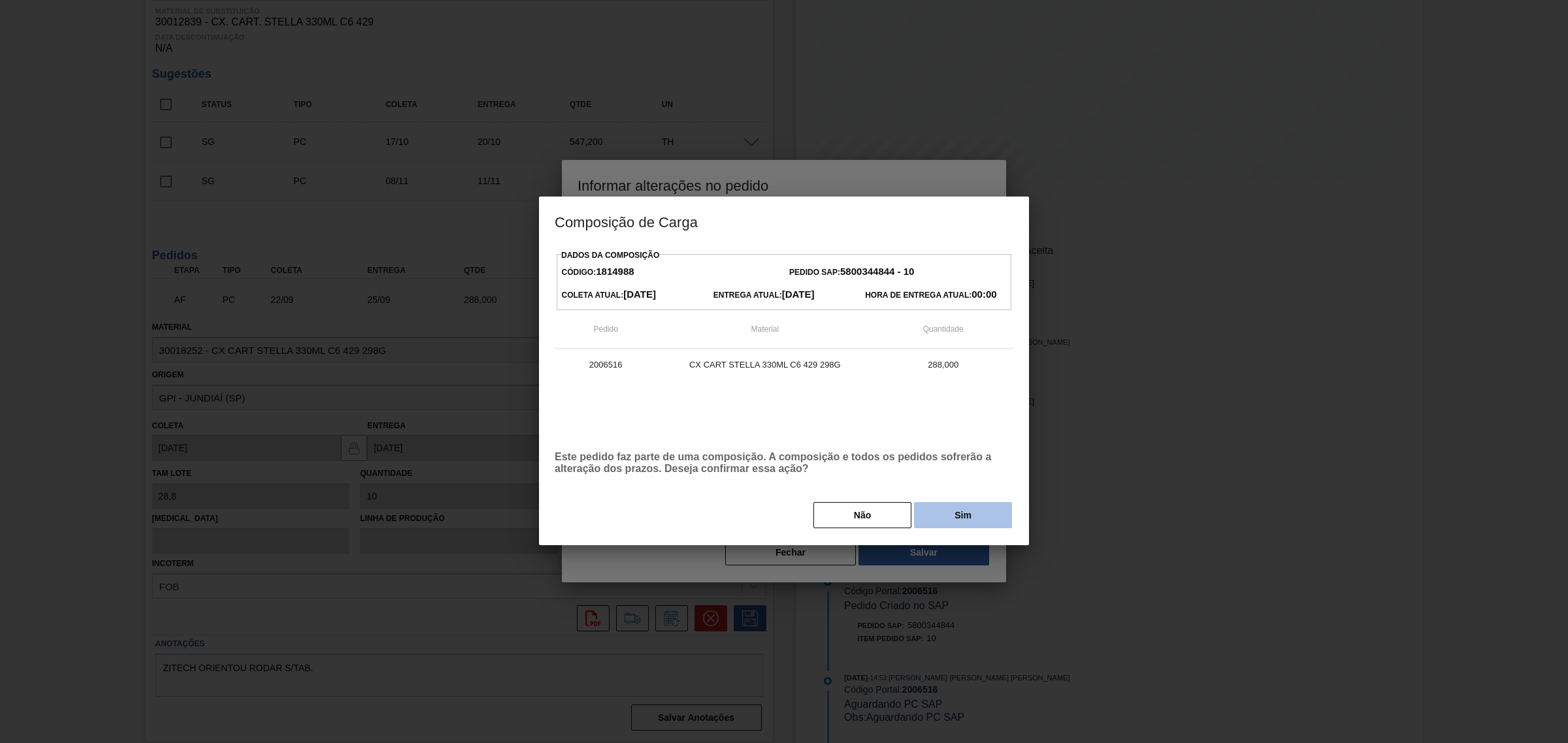
click at [981, 511] on button "Sim" at bounding box center [963, 515] width 98 height 26
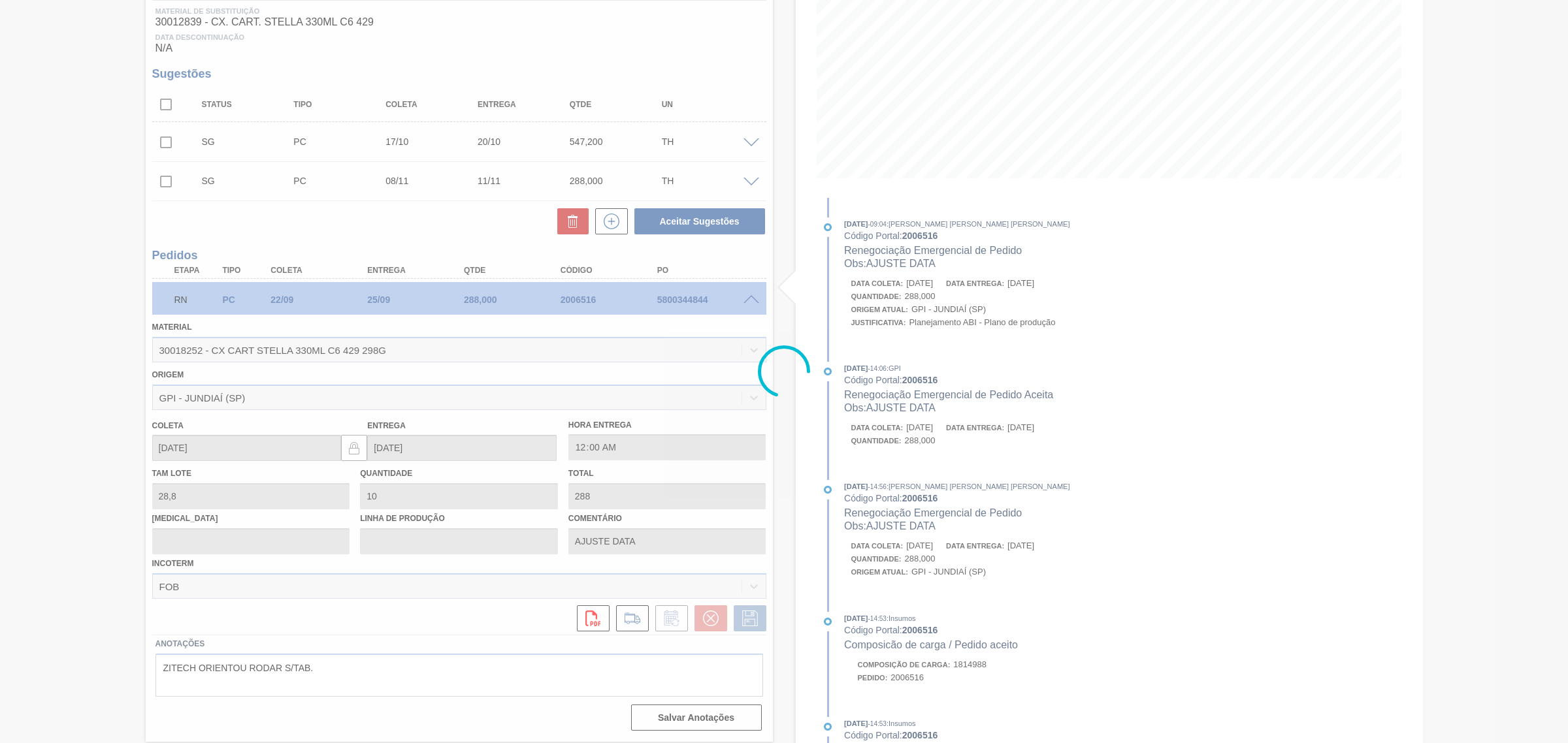
scroll to position [0, 0]
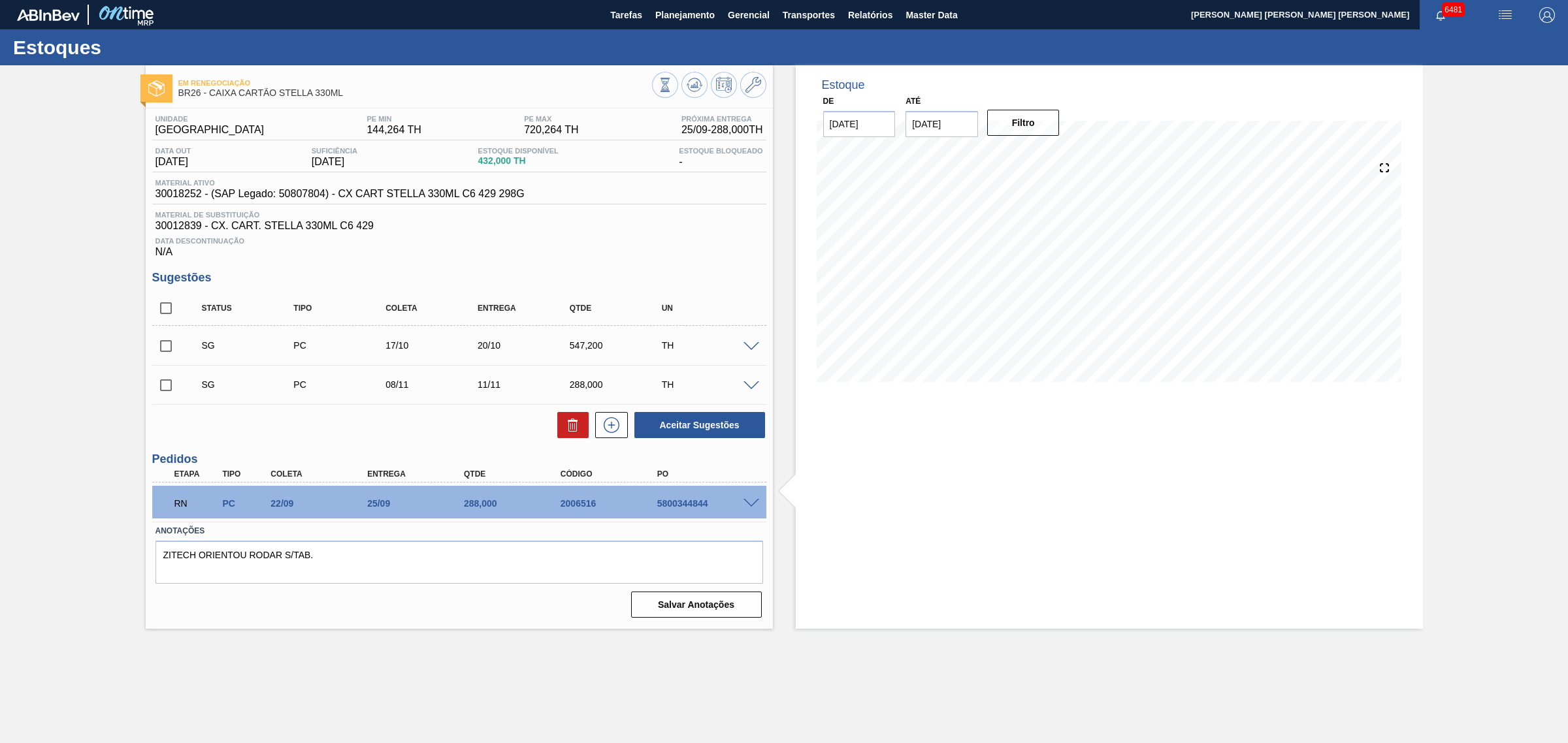
click at [748, 346] on span at bounding box center [751, 346] width 16 height 9
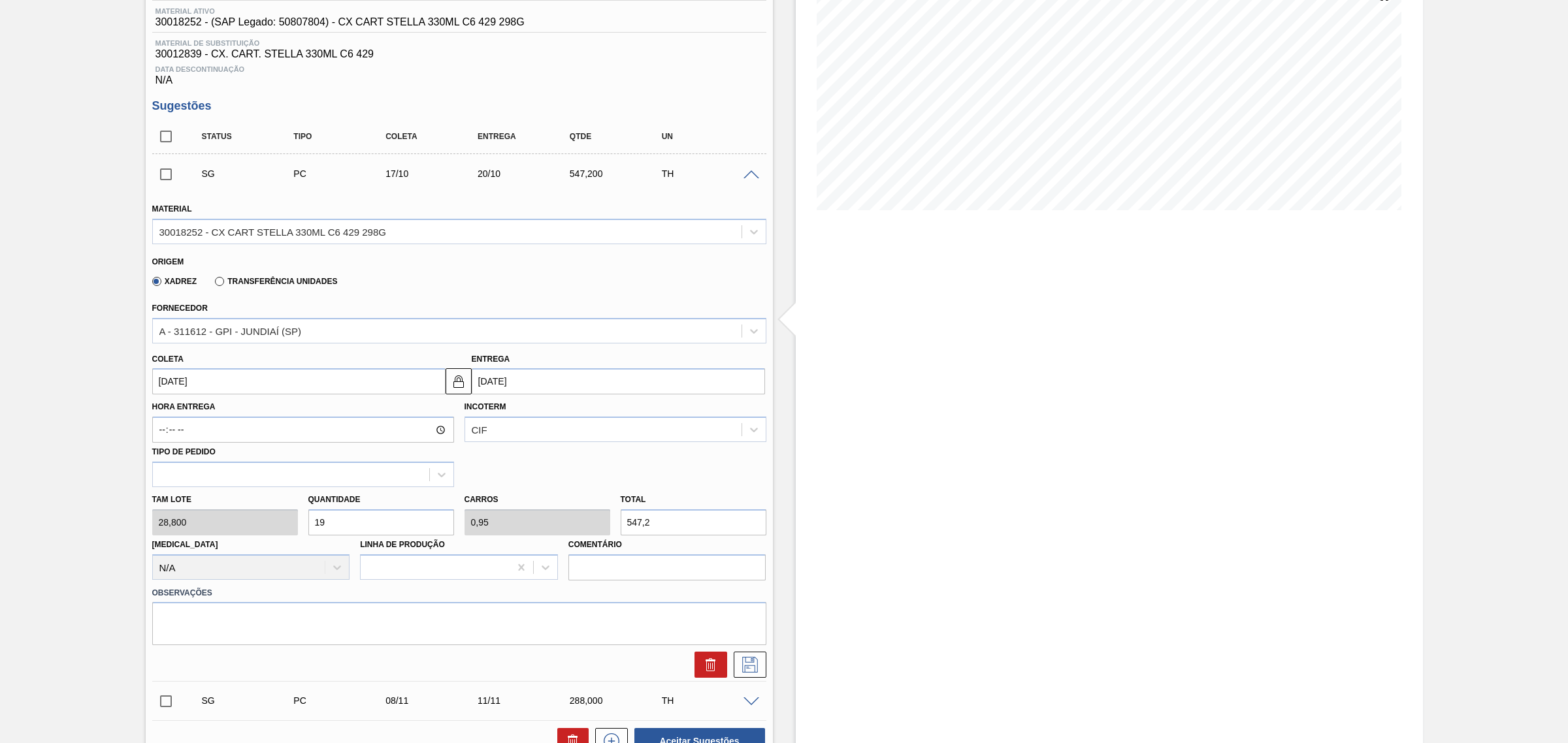
scroll to position [131, 0]
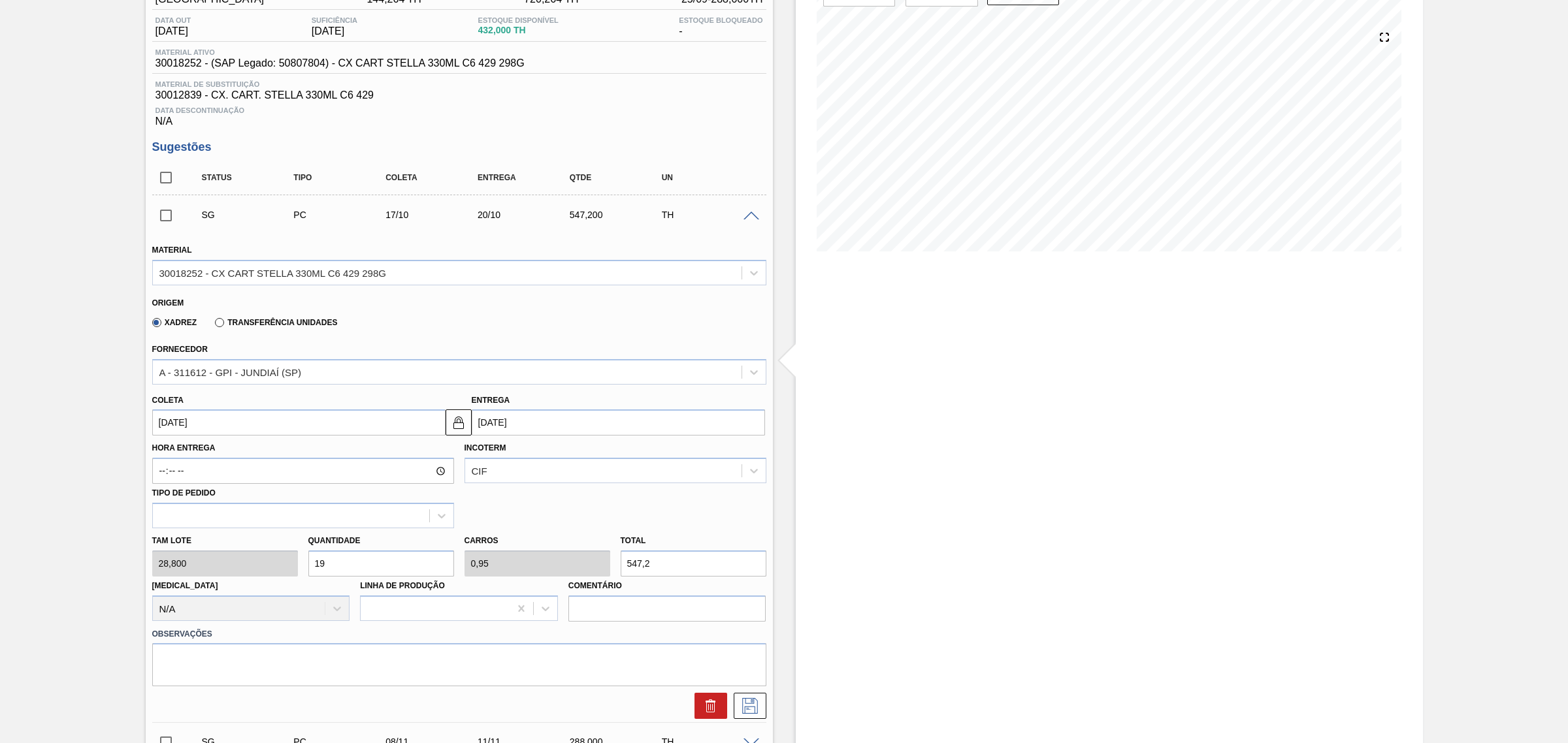
click at [752, 217] on span at bounding box center [751, 216] width 16 height 9
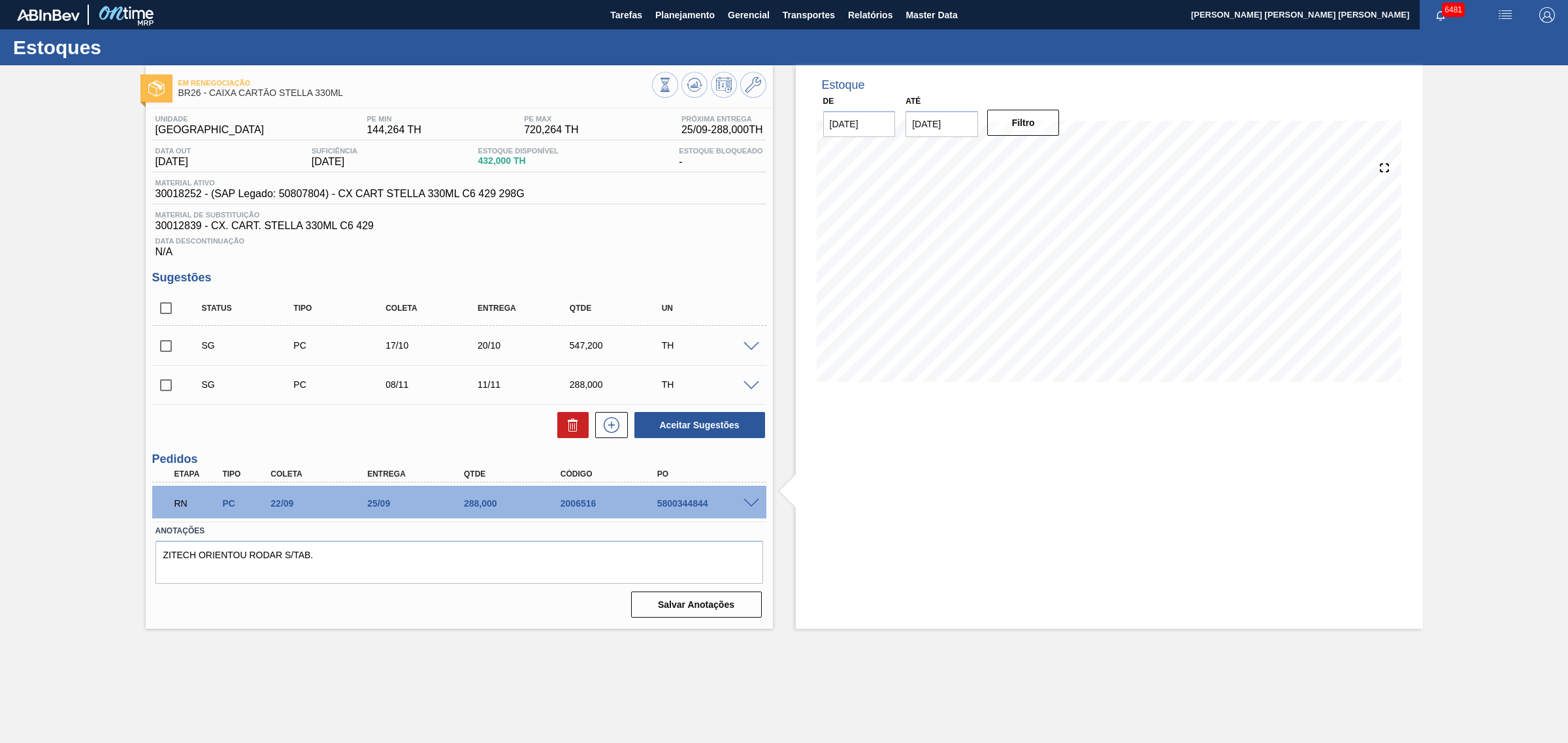
scroll to position [0, 0]
click at [747, 387] on span at bounding box center [751, 386] width 16 height 9
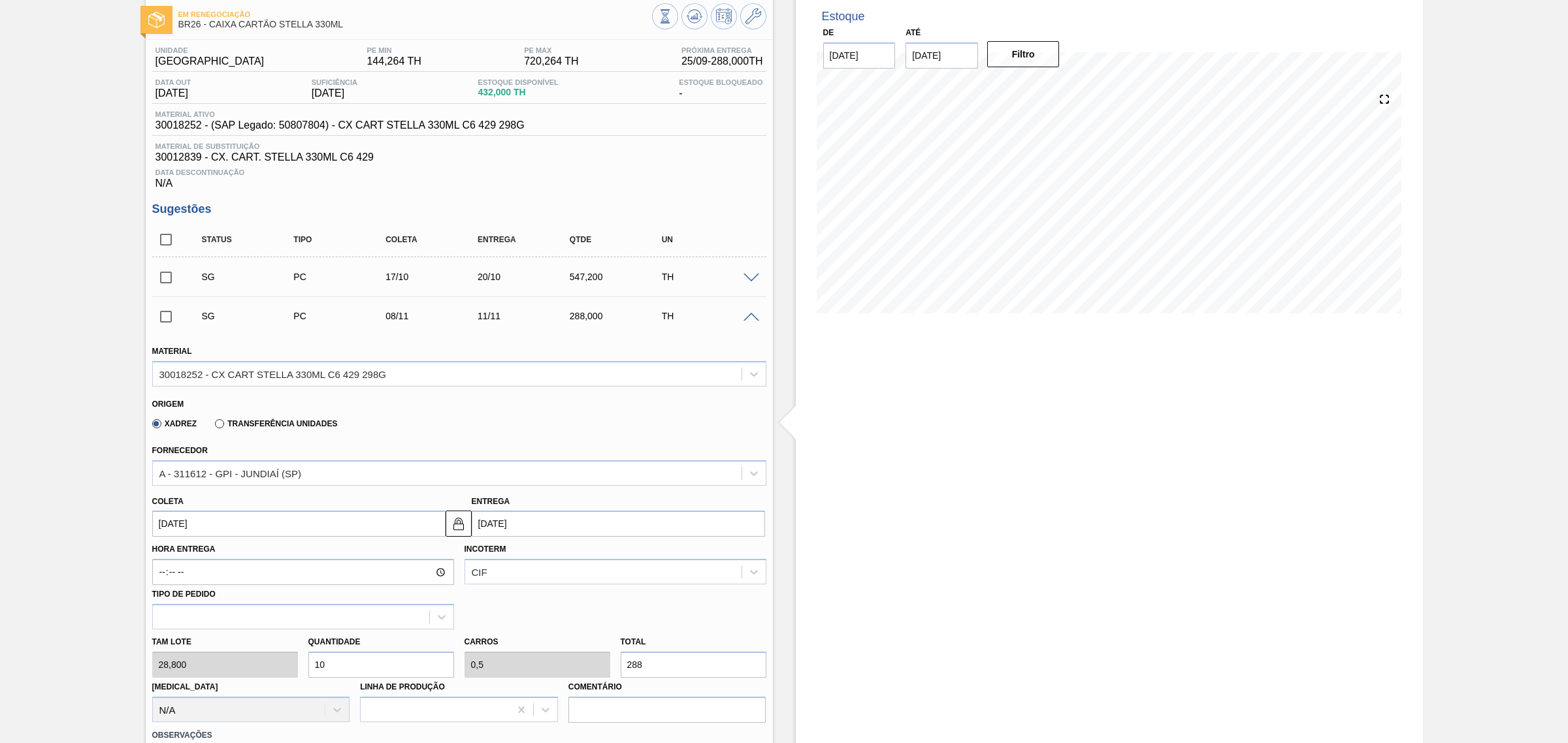
scroll to position [163, 0]
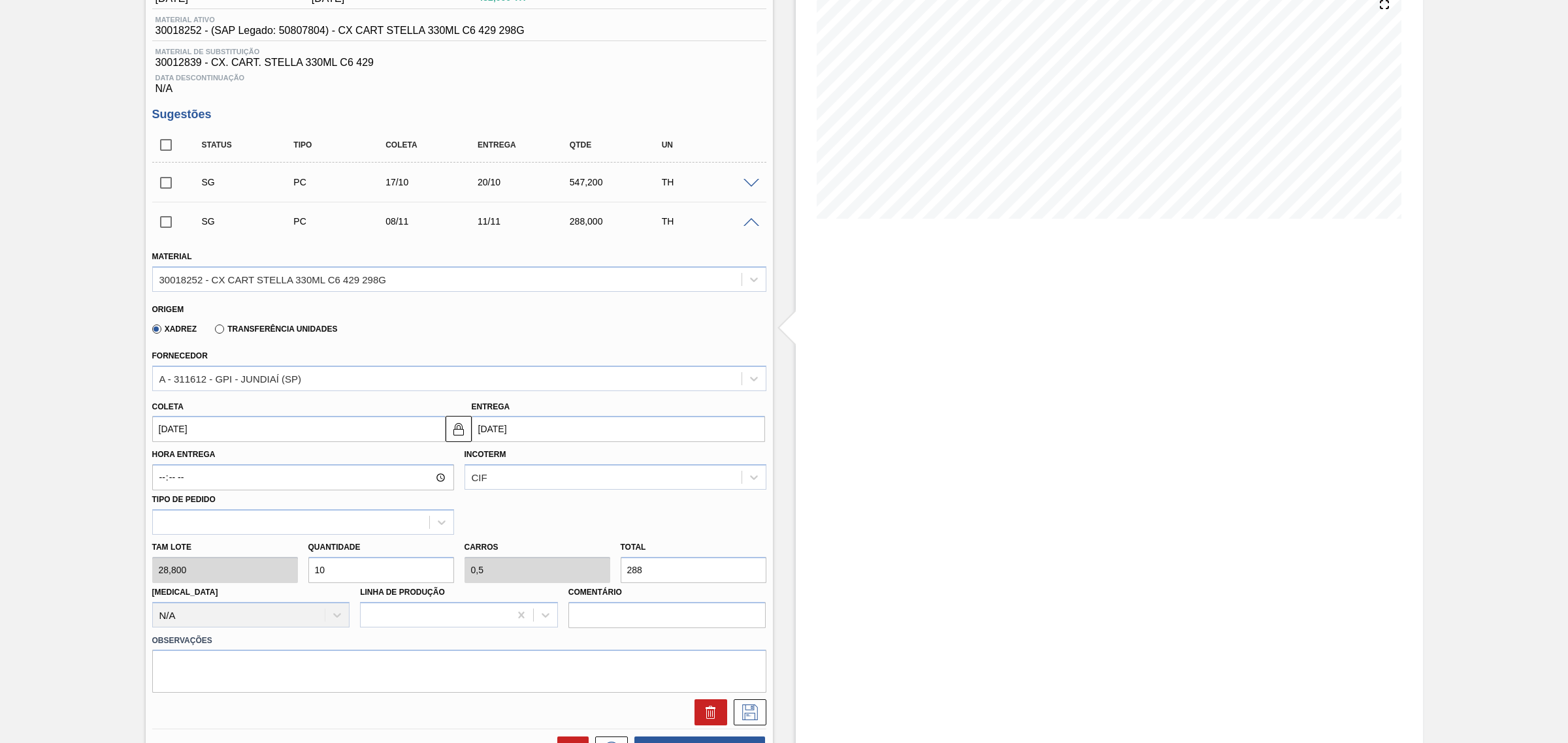
click at [517, 439] on input "[DATE]" at bounding box center [618, 429] width 294 height 26
click at [570, 527] on div "6" at bounding box center [571, 524] width 17 height 17
type input "[DATE]"
click at [534, 430] on input "[DATE]" at bounding box center [618, 429] width 294 height 26
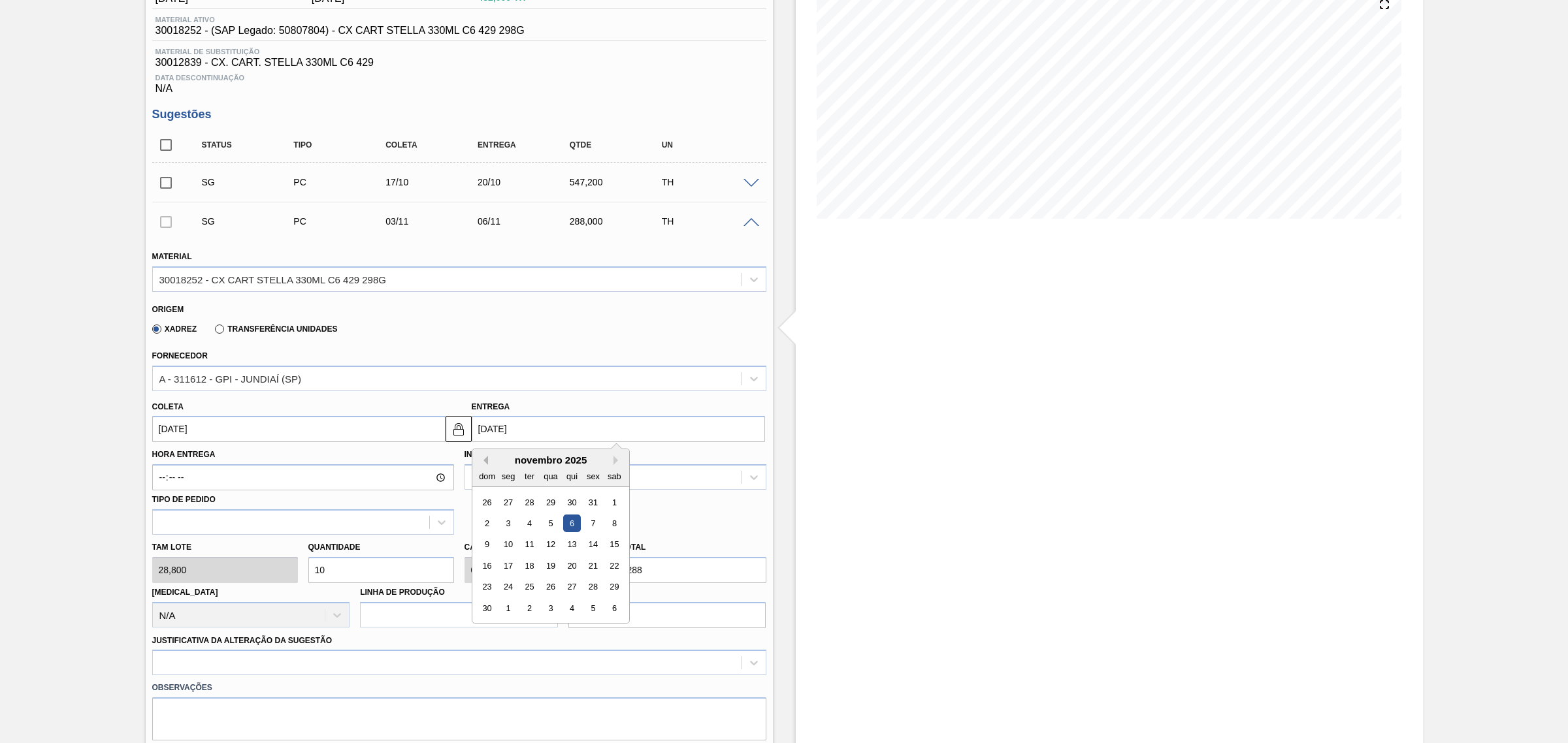
click at [483, 463] on button "Previous Month" at bounding box center [483, 460] width 9 height 9
click at [509, 530] on div "6" at bounding box center [508, 524] width 17 height 17
type input "[DATE]"
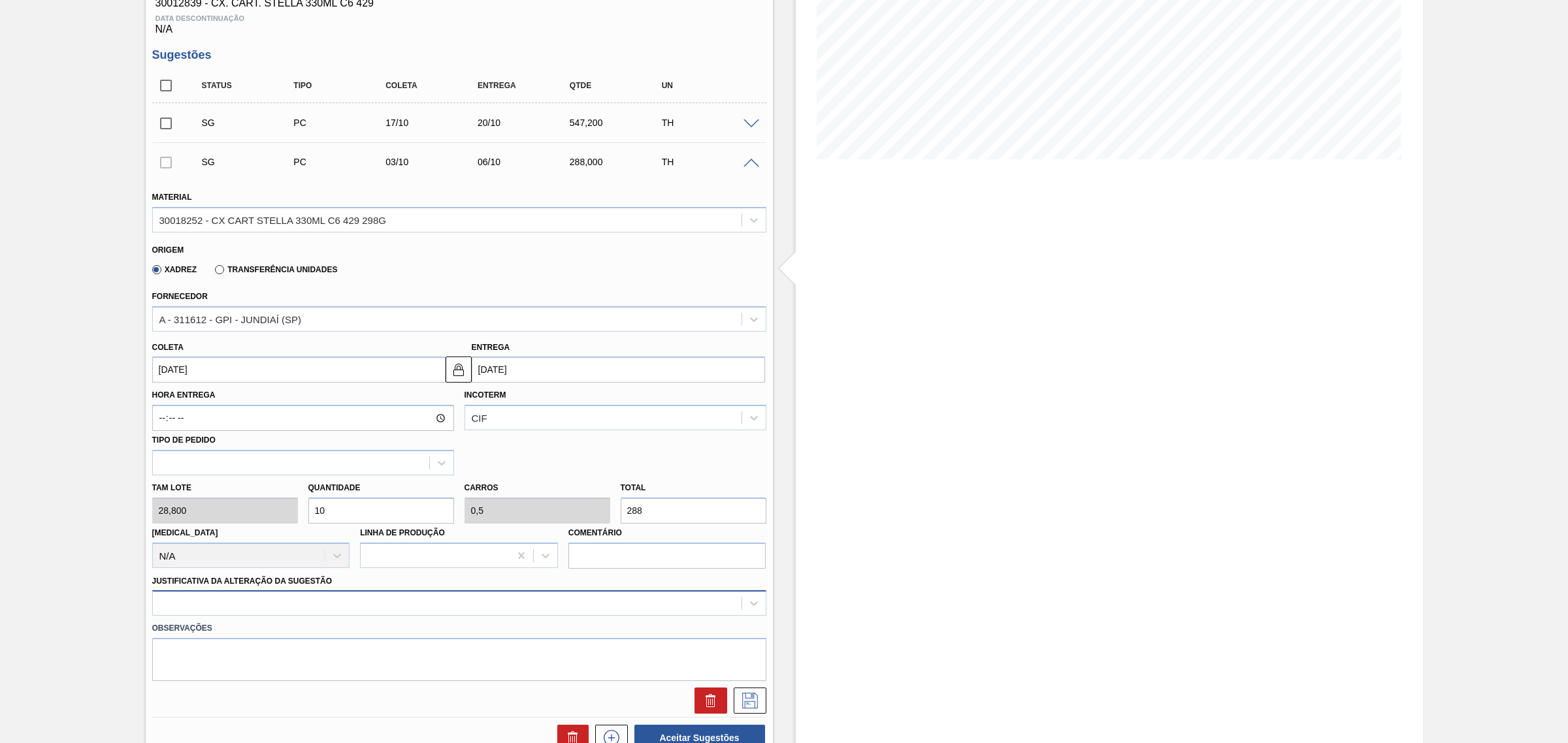
scroll to position [327, 0]
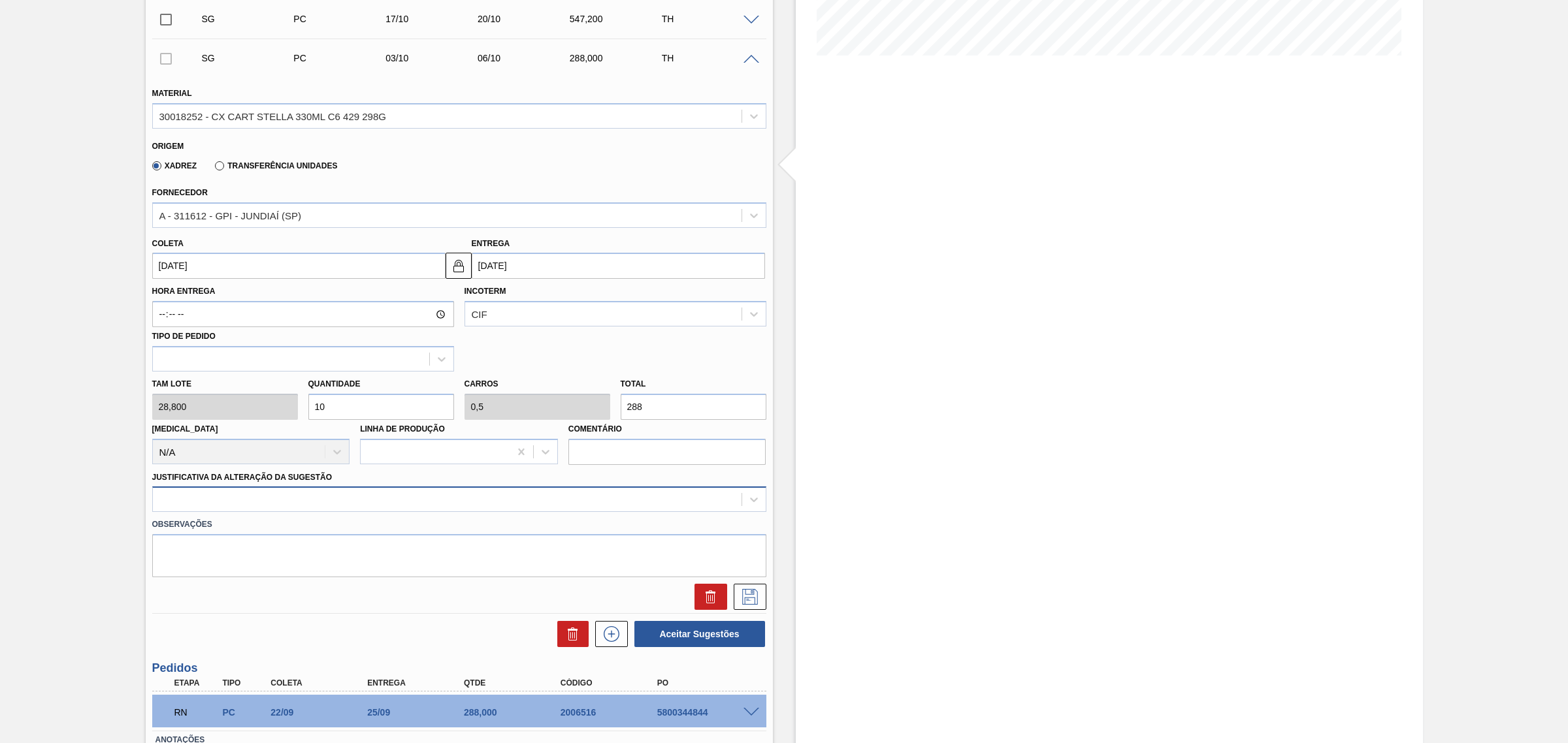
click at [393, 509] on div at bounding box center [447, 500] width 589 height 19
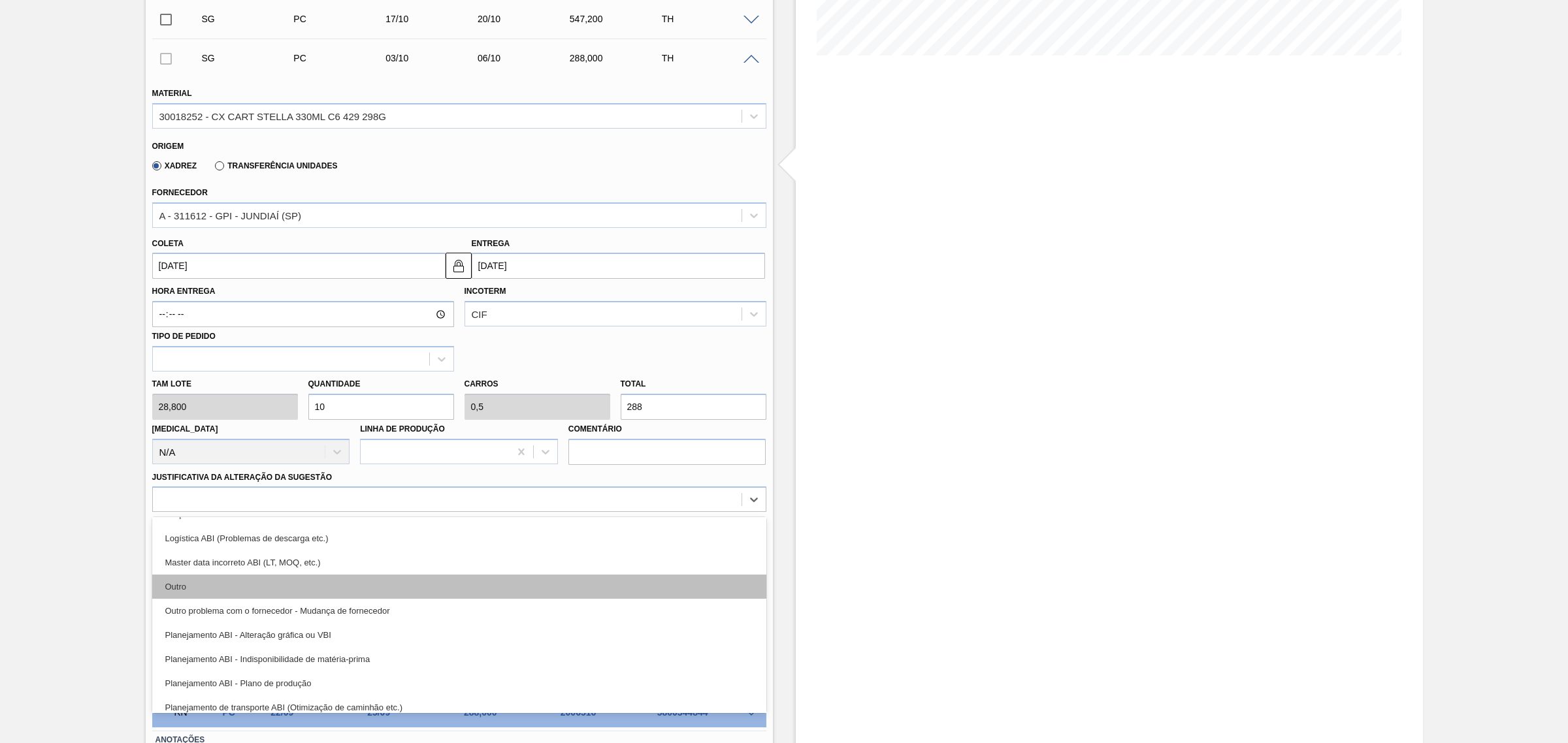
scroll to position [81, 0]
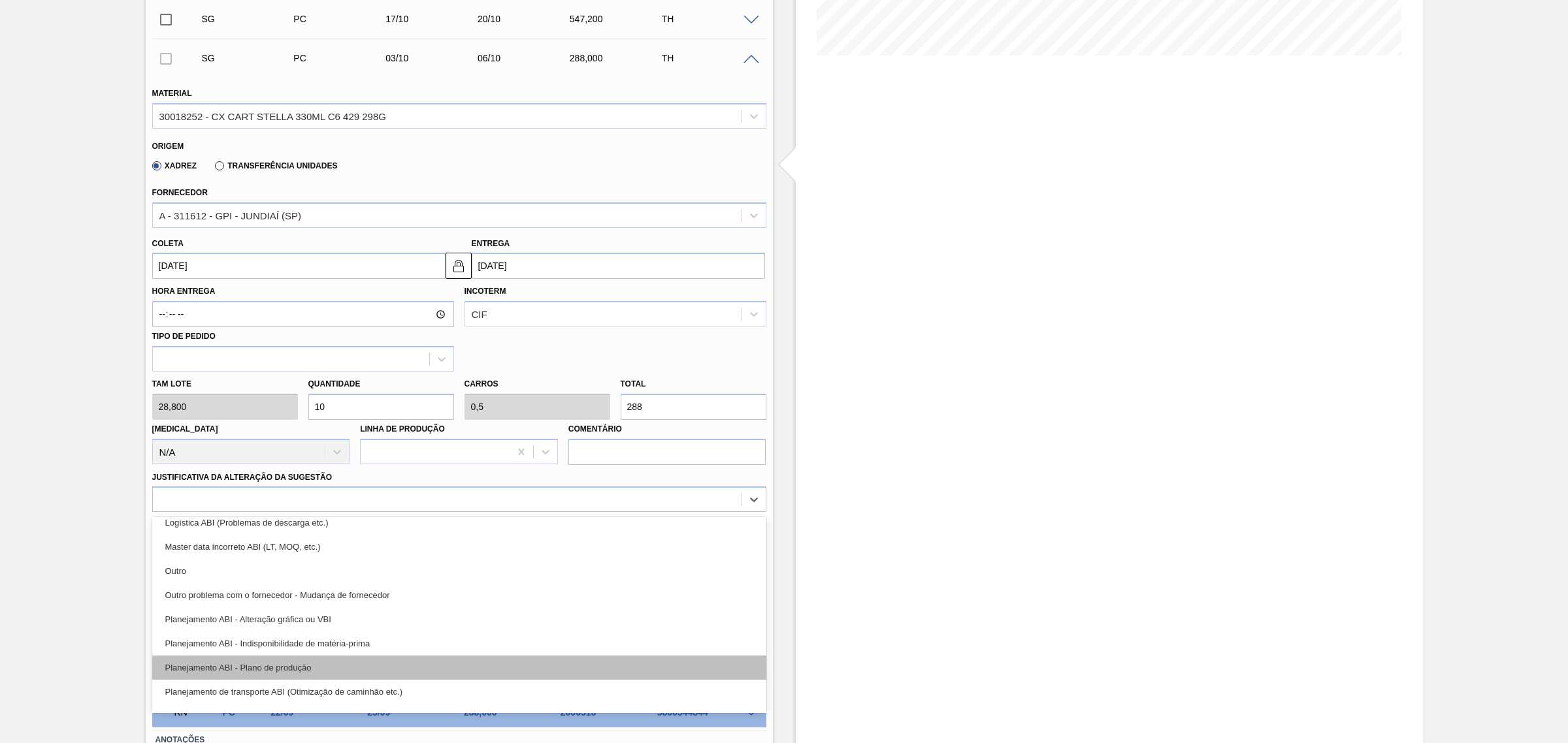
click at [445, 670] on div "Planejamento ABI - Plano de produção" at bounding box center [458, 667] width 614 height 24
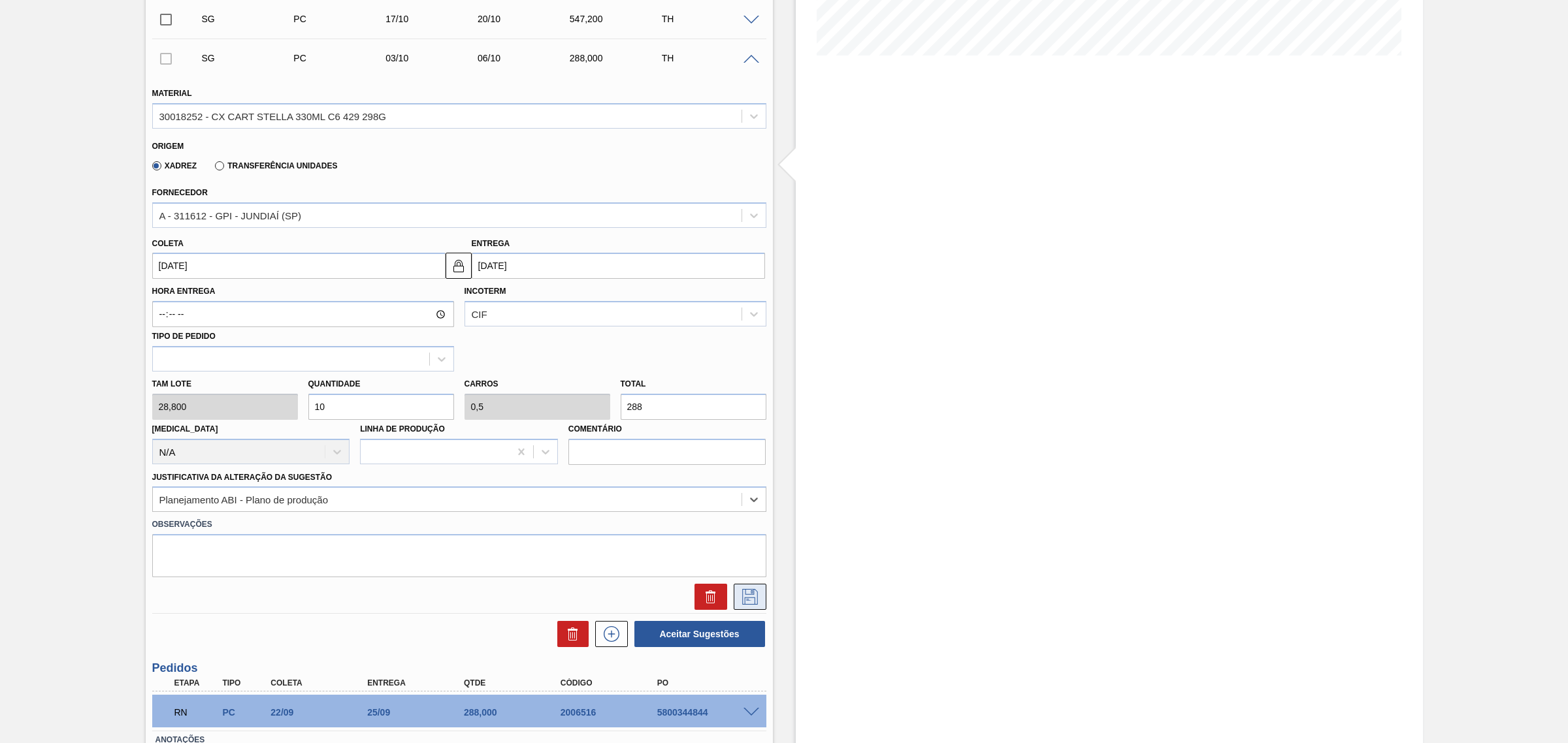
click at [748, 602] on icon at bounding box center [750, 597] width 21 height 16
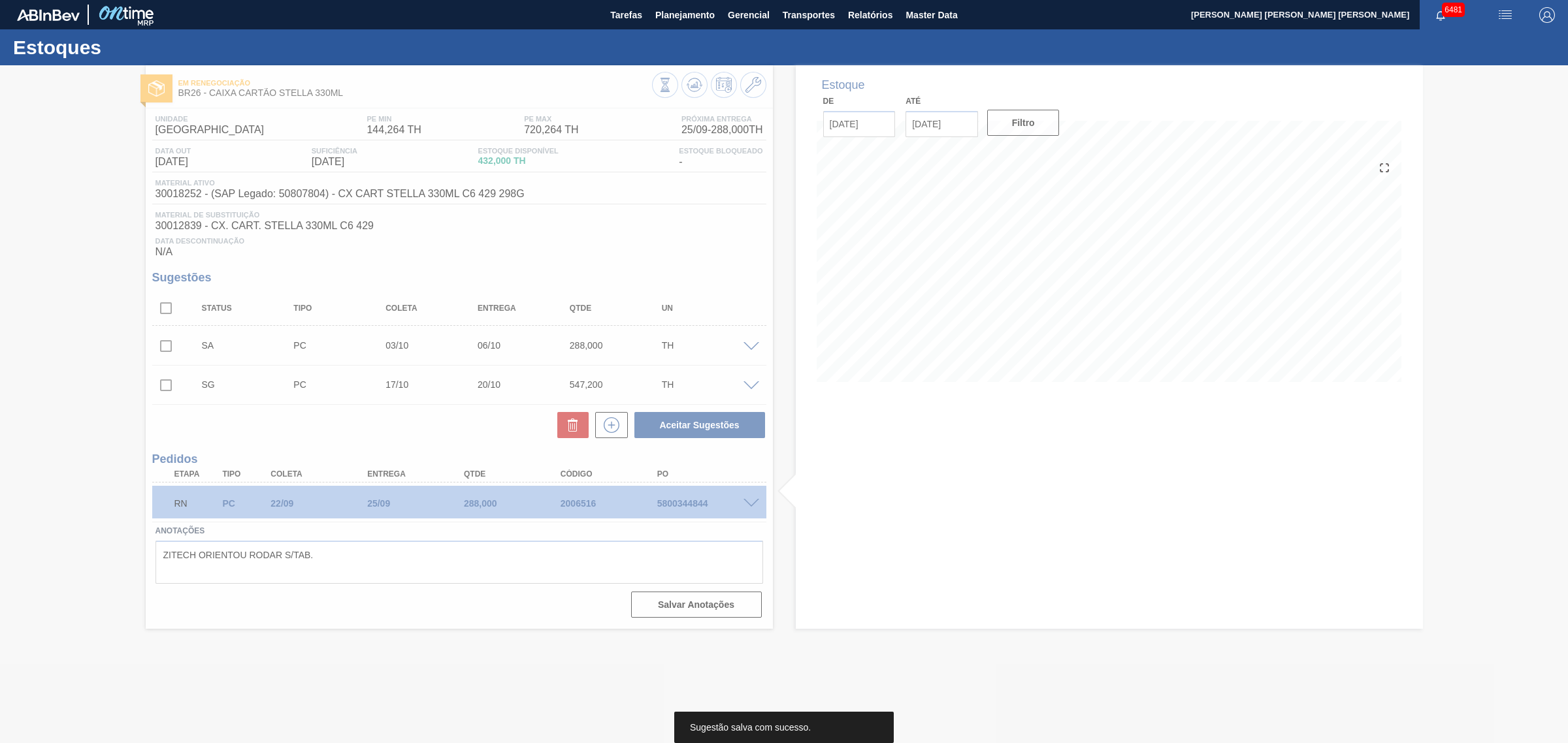
scroll to position [0, 0]
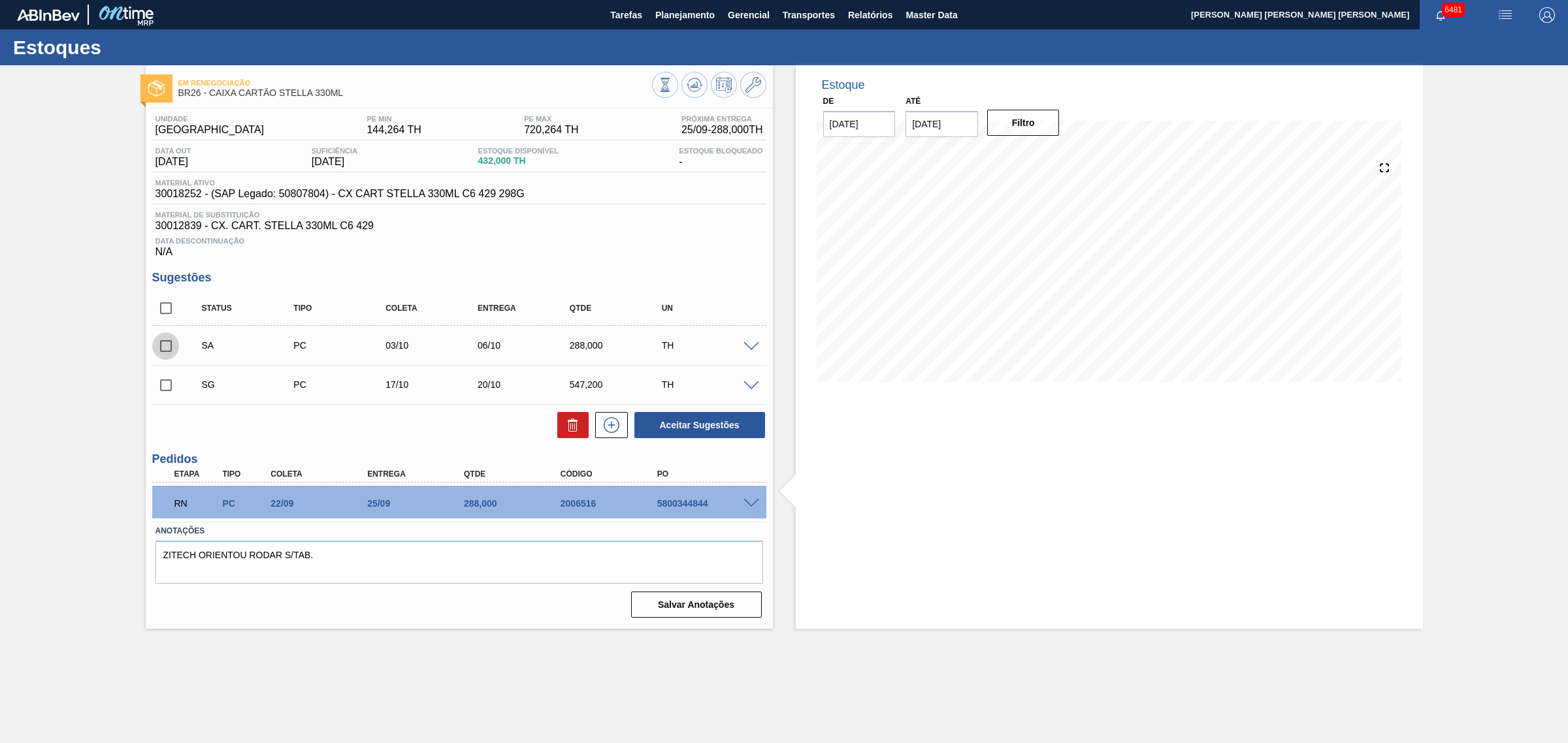
click at [162, 340] on input "checkbox" at bounding box center [166, 346] width 28 height 28
click at [691, 418] on button "Aceitar Sugestões" at bounding box center [700, 425] width 131 height 26
checkbox input "false"
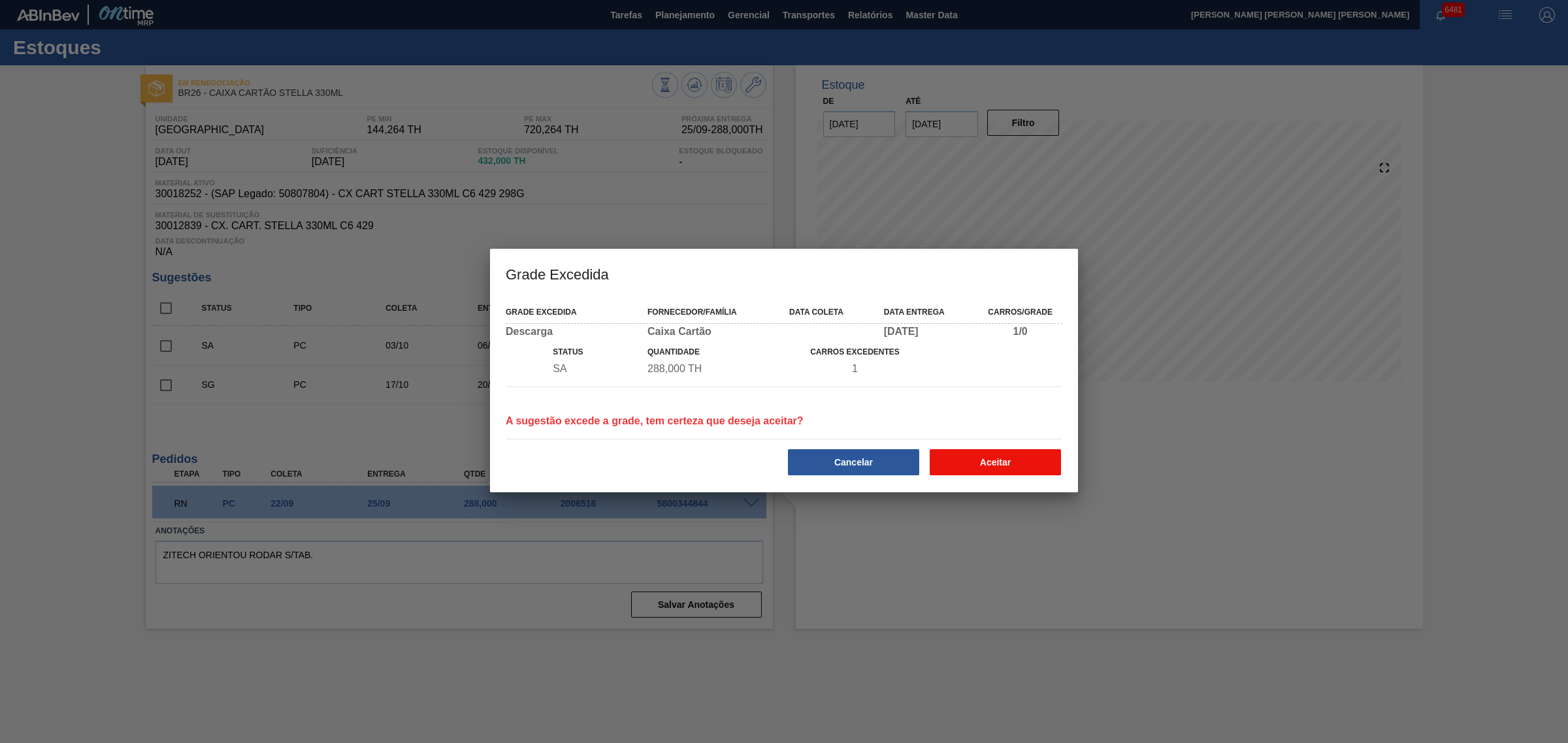
click at [997, 458] on button "Aceitar" at bounding box center [995, 463] width 132 height 26
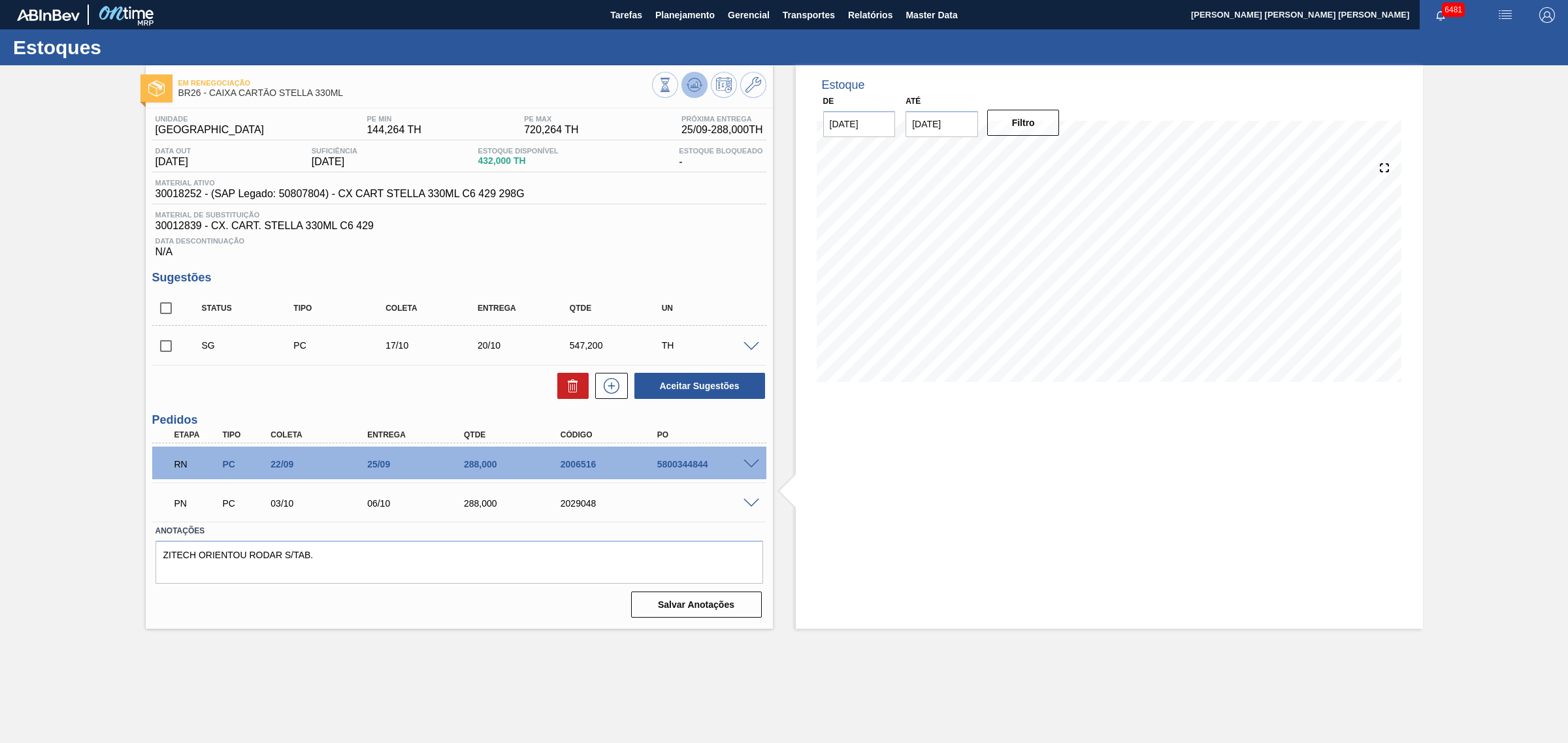
click at [697, 86] on icon at bounding box center [695, 85] width 16 height 16
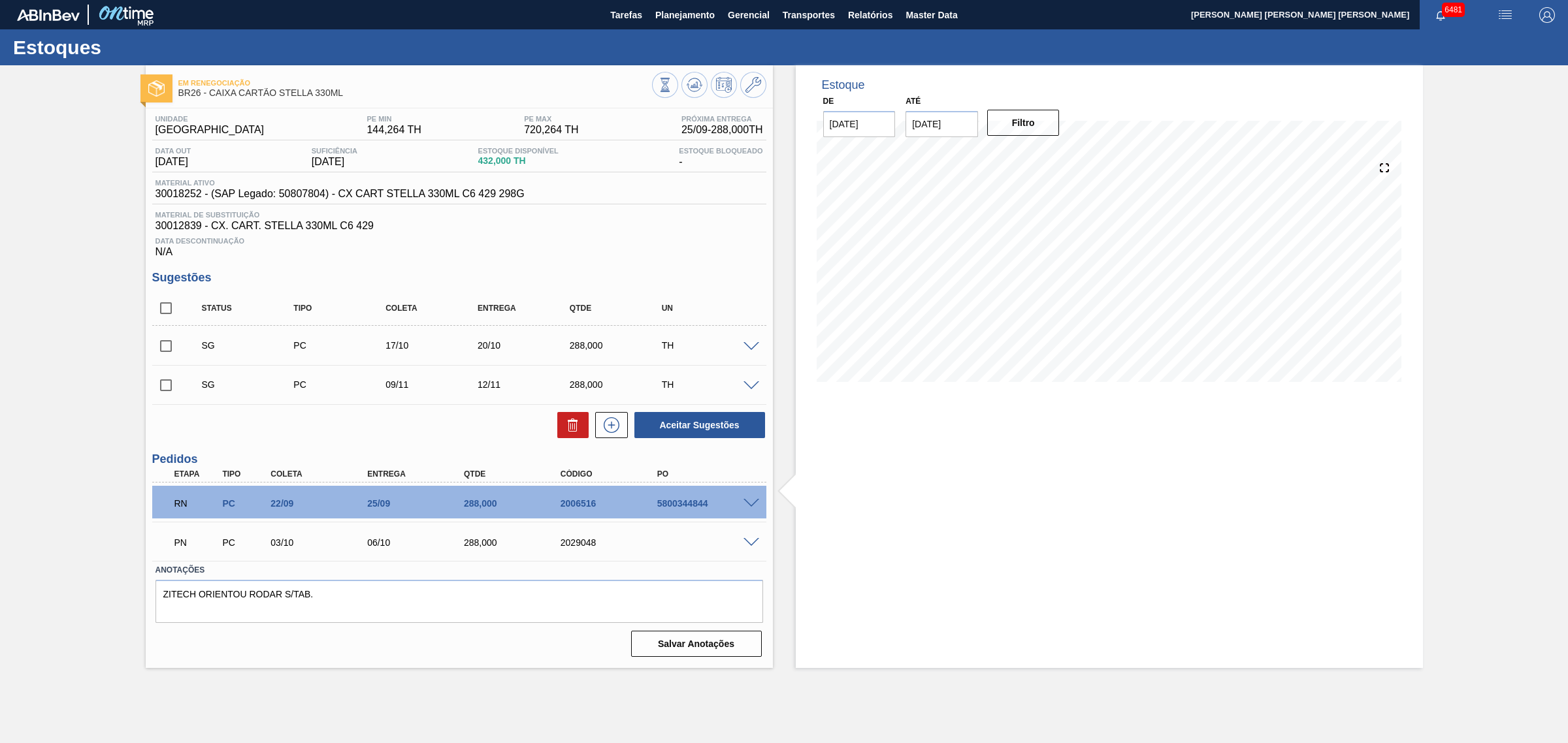
click at [756, 349] on span at bounding box center [751, 346] width 16 height 9
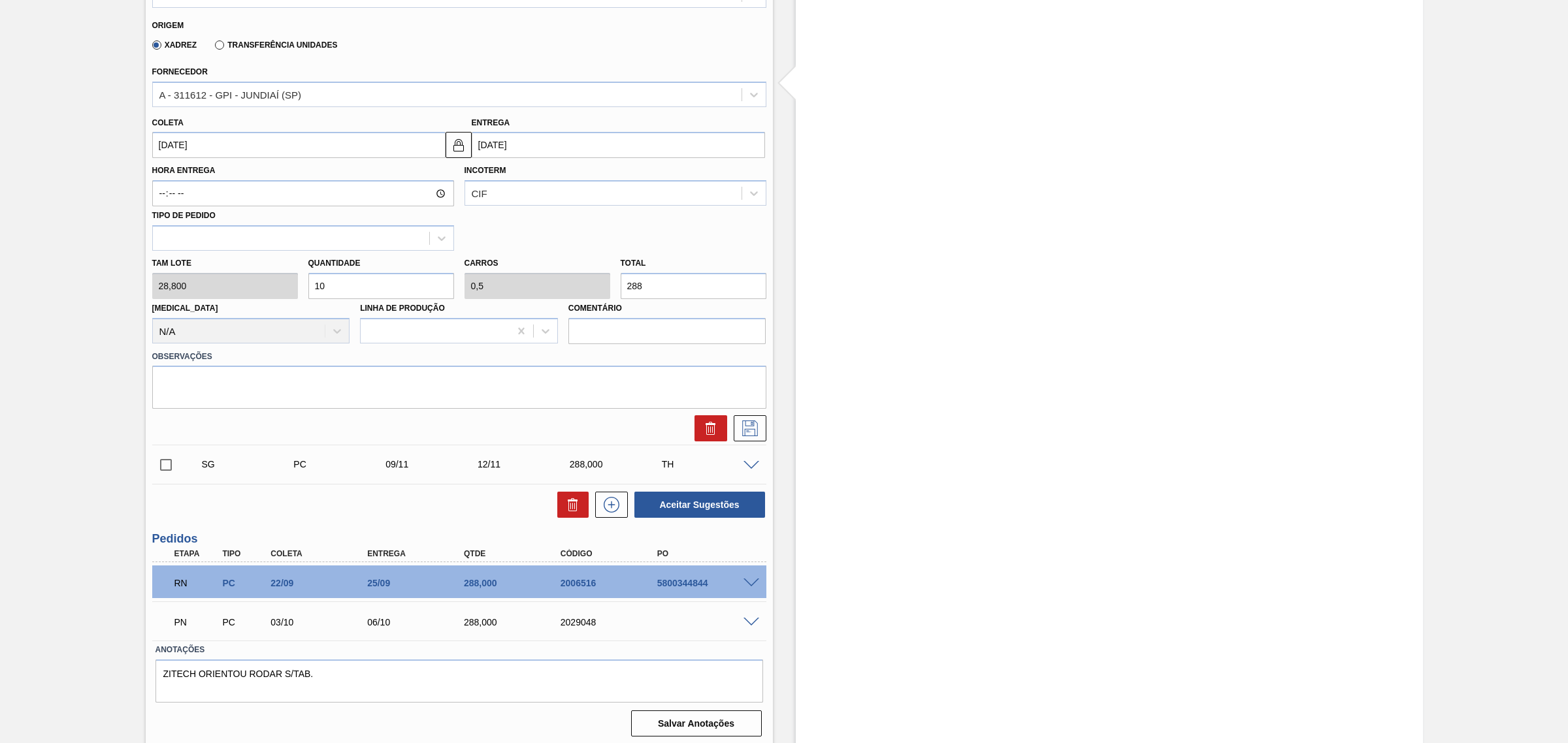
scroll to position [415, 0]
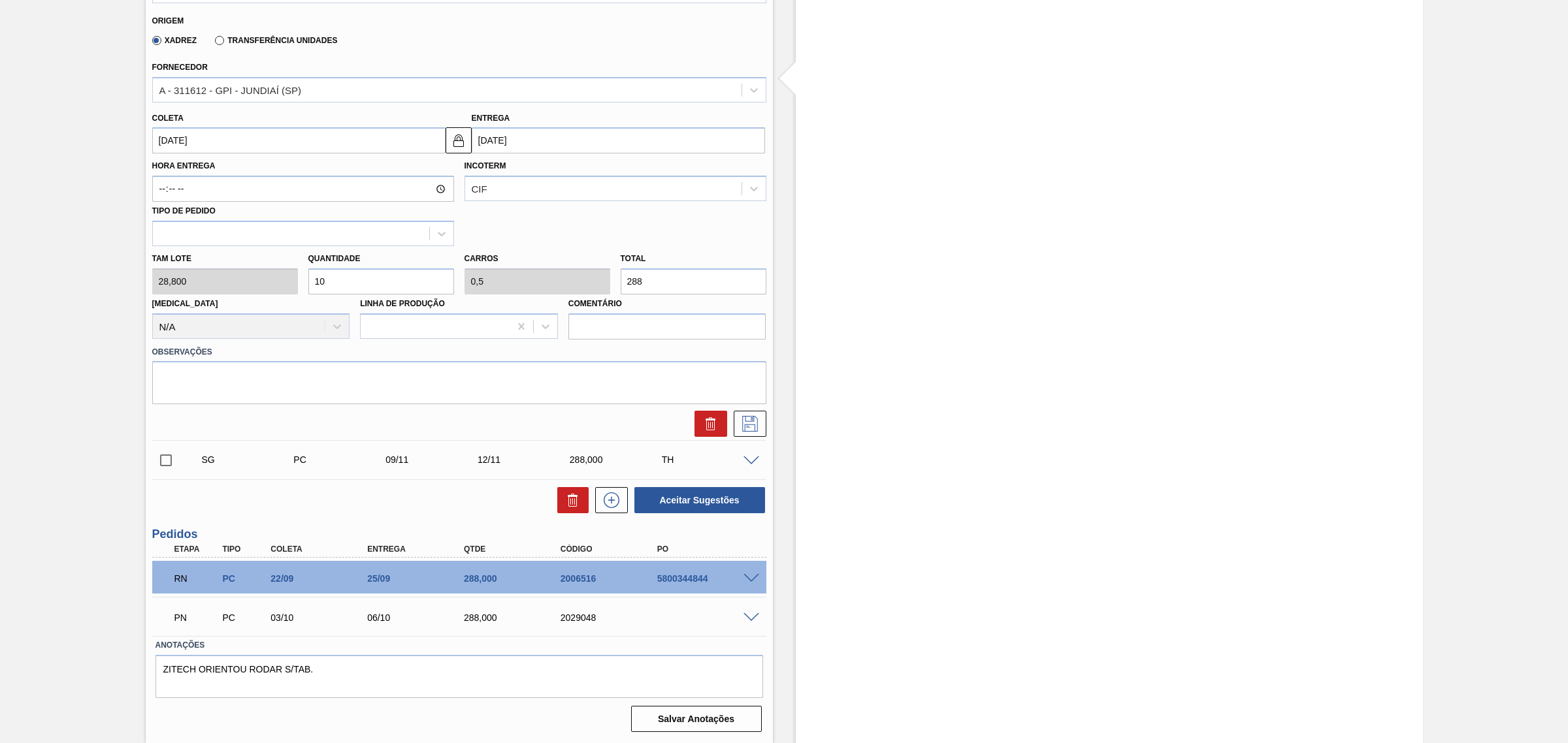
click at [748, 617] on span at bounding box center [751, 617] width 16 height 9
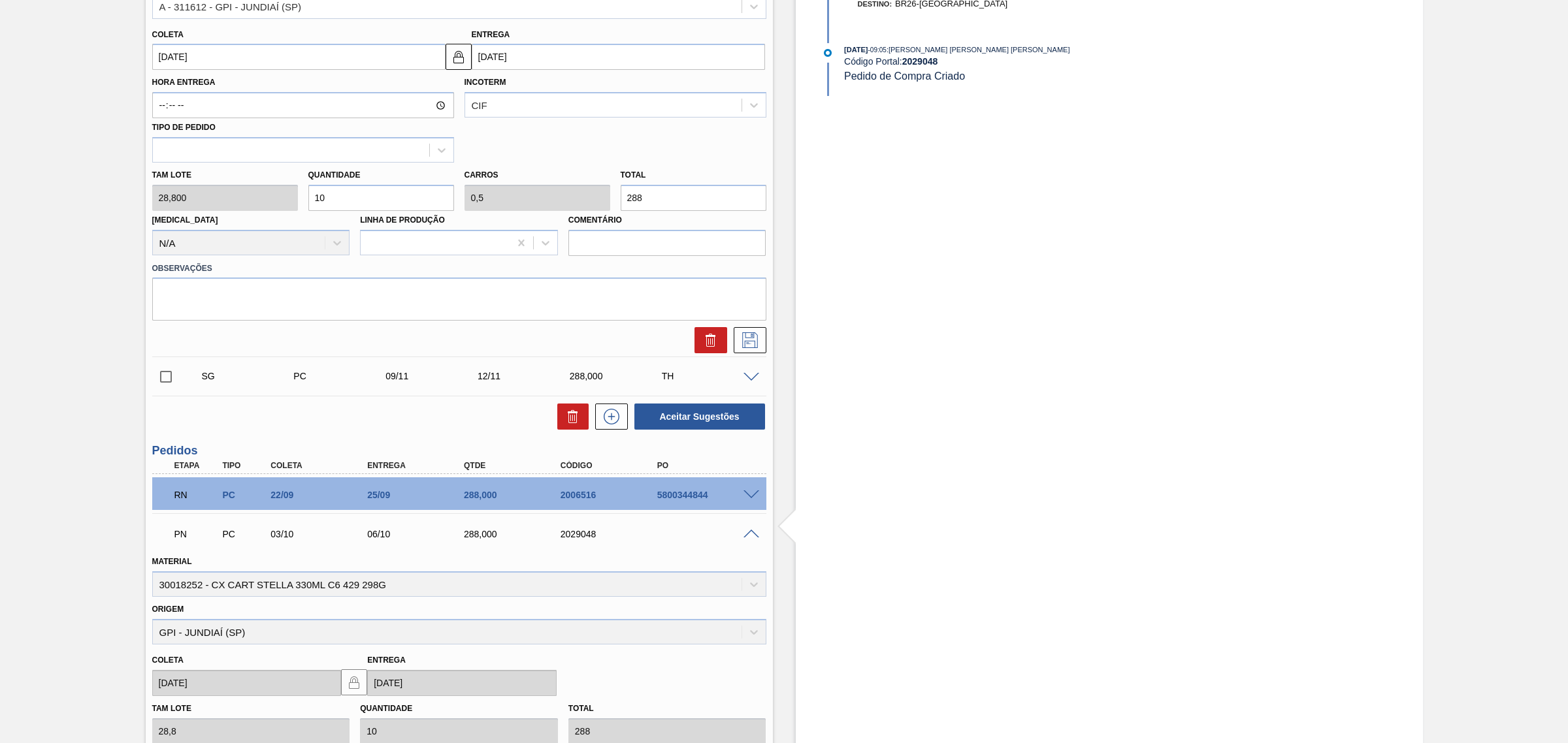
scroll to position [659, 0]
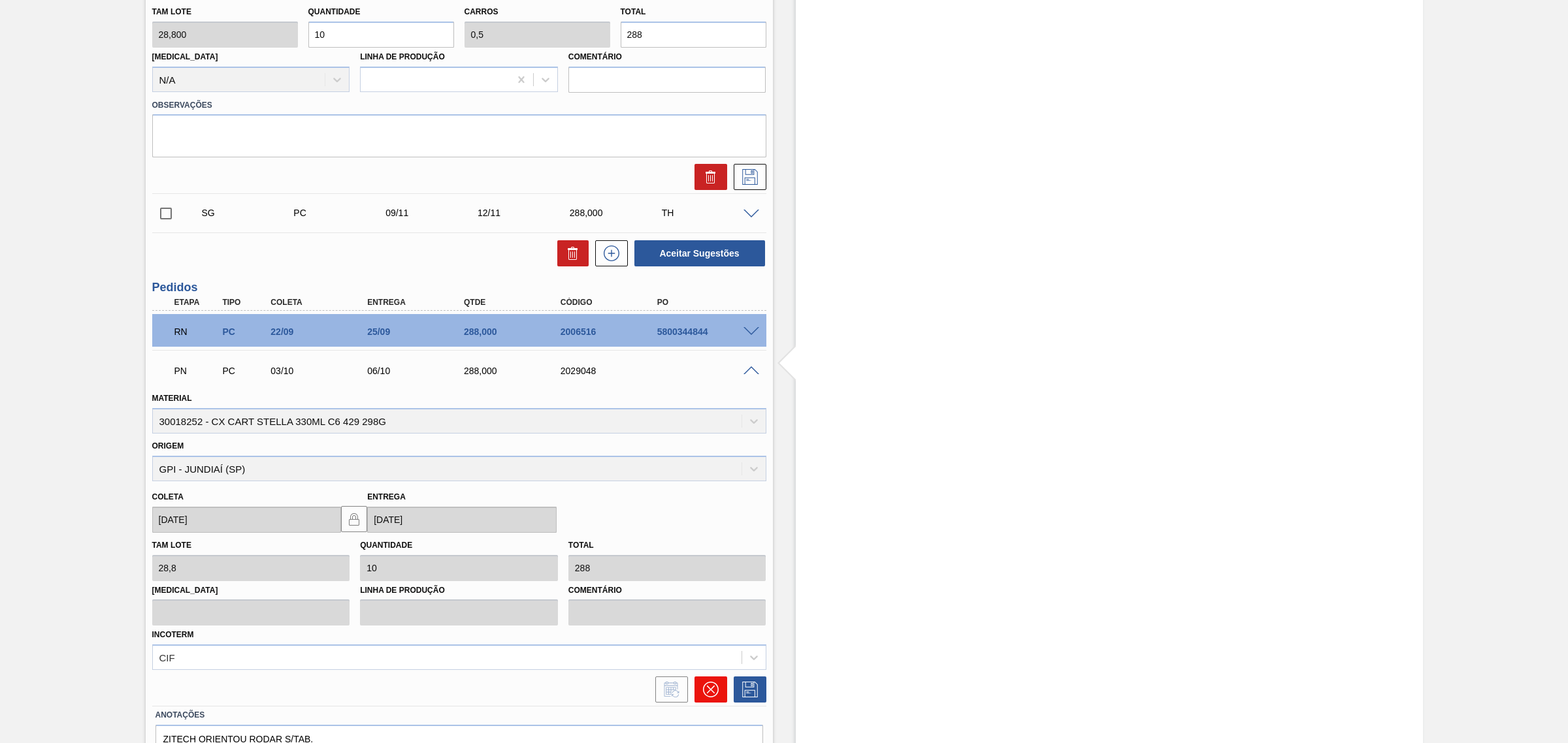
click at [716, 681] on button at bounding box center [711, 689] width 33 height 26
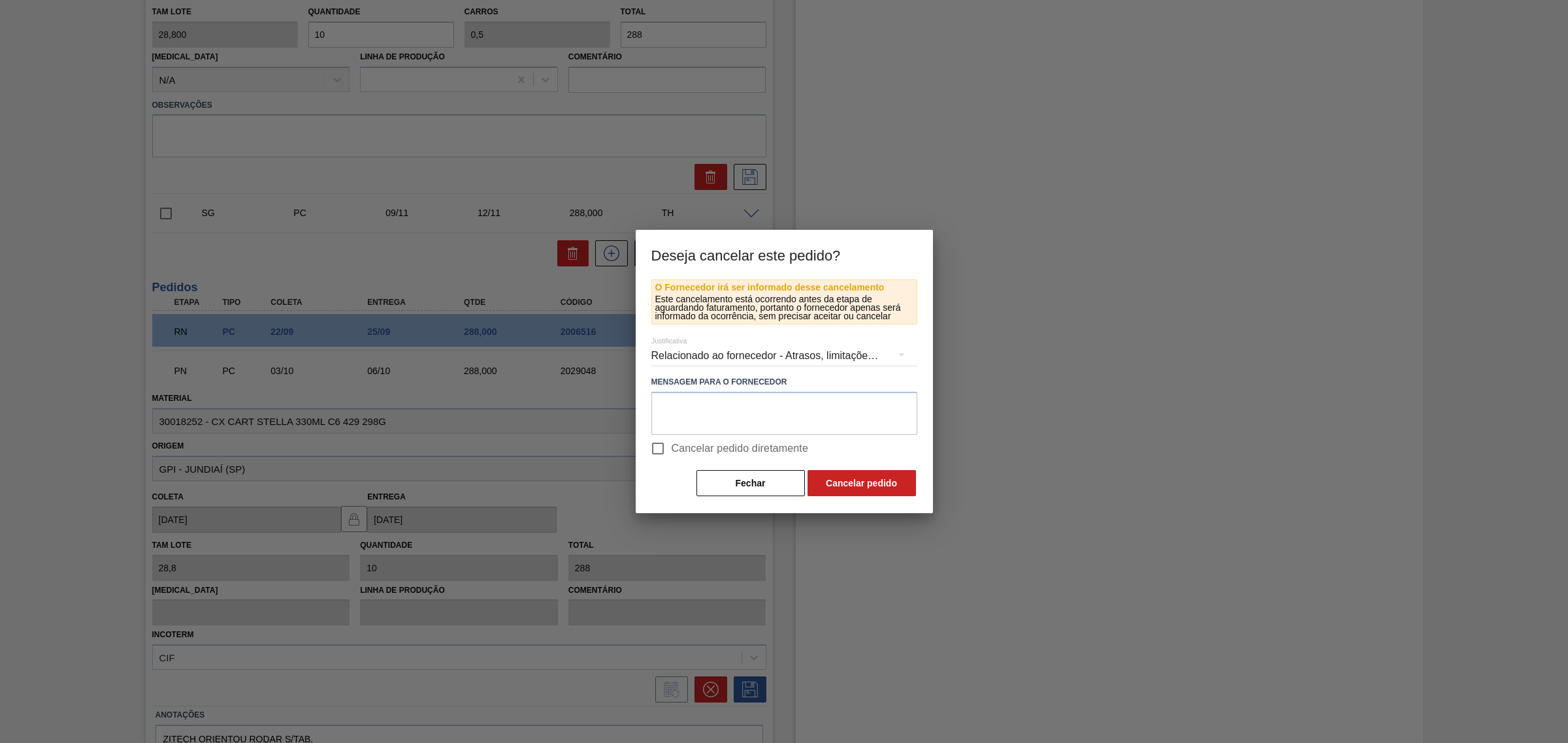
click at [690, 450] on span "Cancelar pedido diretamente" at bounding box center [740, 449] width 137 height 16
click at [671, 450] on input "Cancelar pedido diretamente" at bounding box center [658, 449] width 28 height 28
checkbox input "true"
click at [887, 482] on button "Cancelar pedido" at bounding box center [861, 483] width 108 height 26
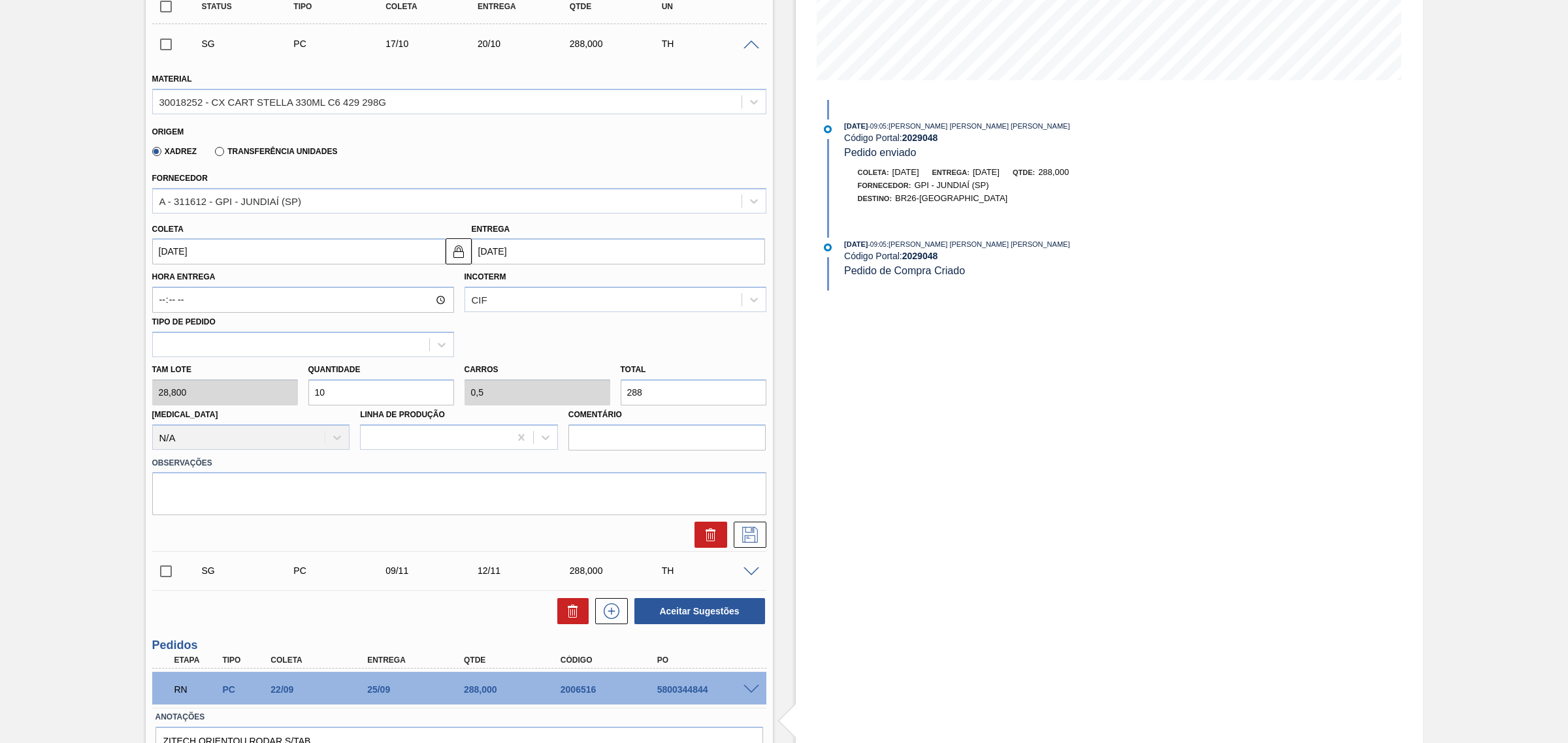
scroll to position [212, 0]
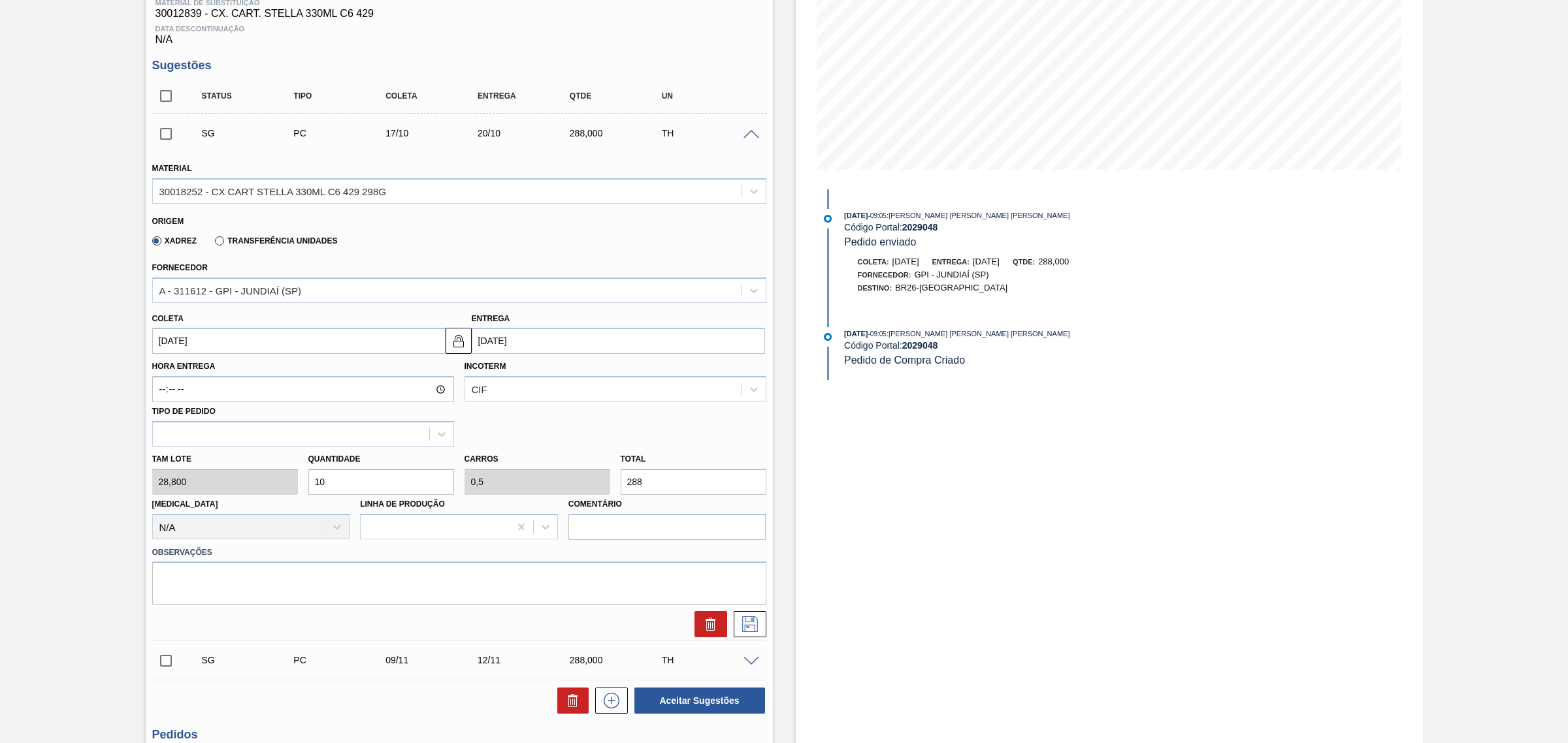
click at [418, 482] on input "10" at bounding box center [381, 482] width 146 height 26
type input "1"
type input "0,05"
type input "28,8"
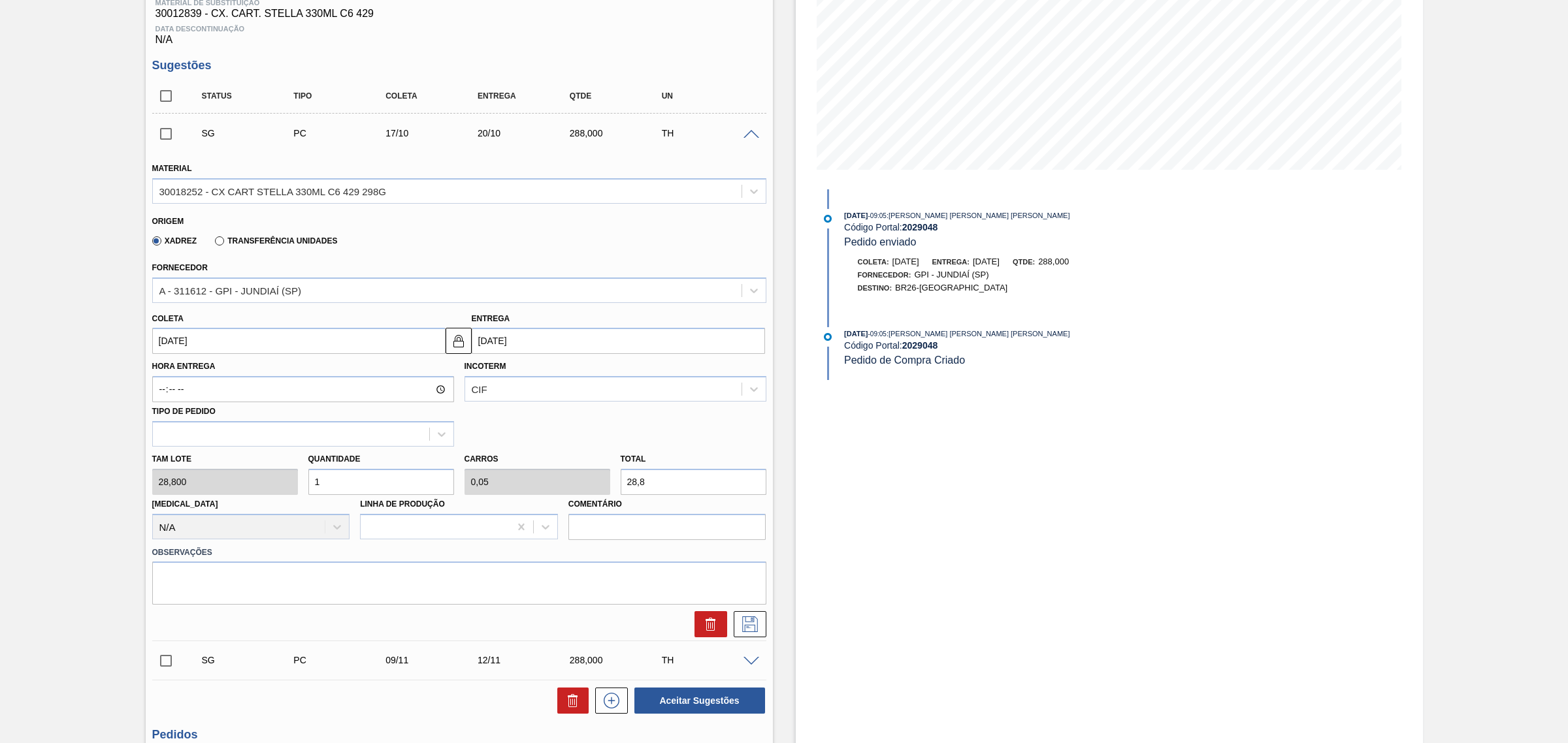
type input "10"
type input "0,5"
type input "288"
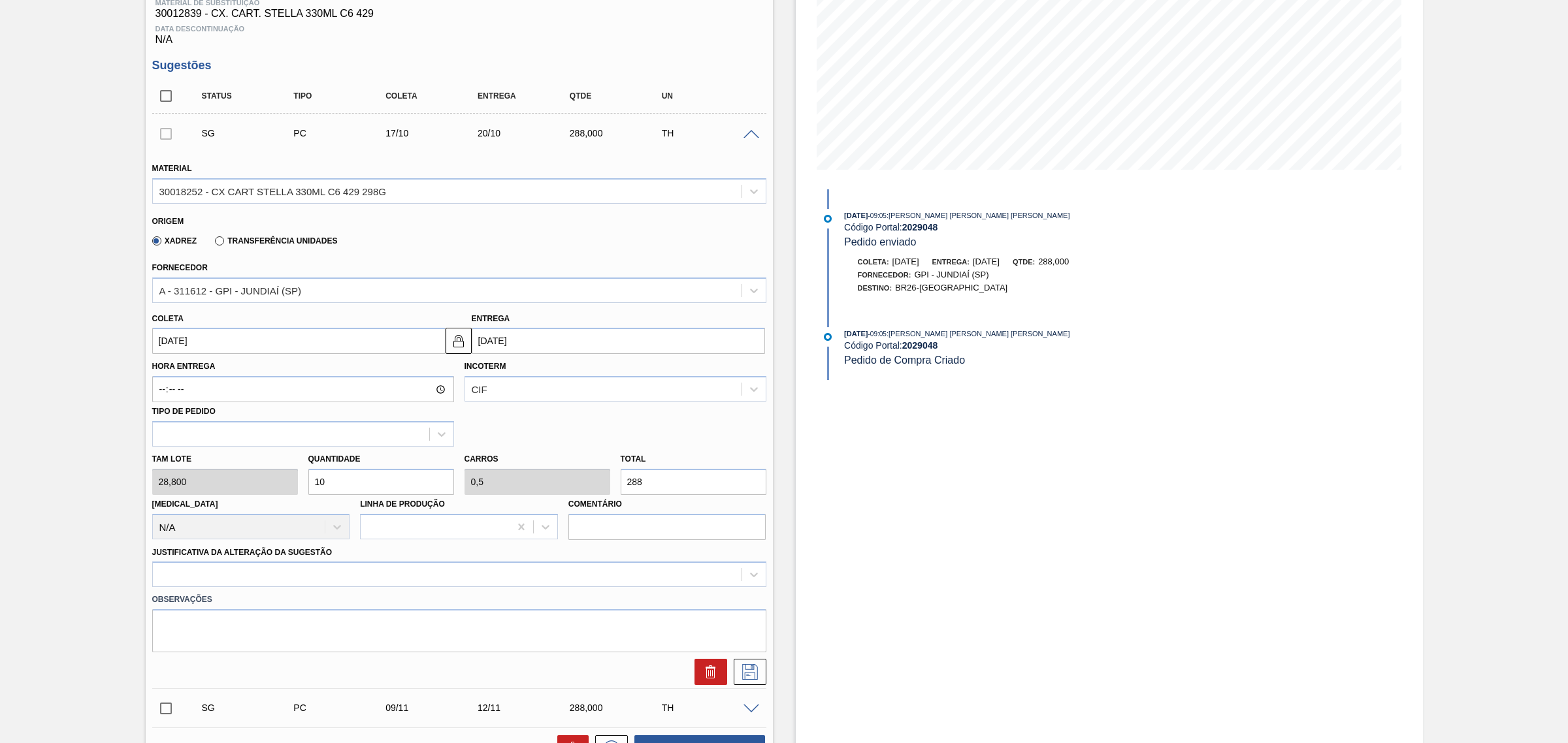
type input "1"
type input "0,05"
type input "28,8"
type input "0"
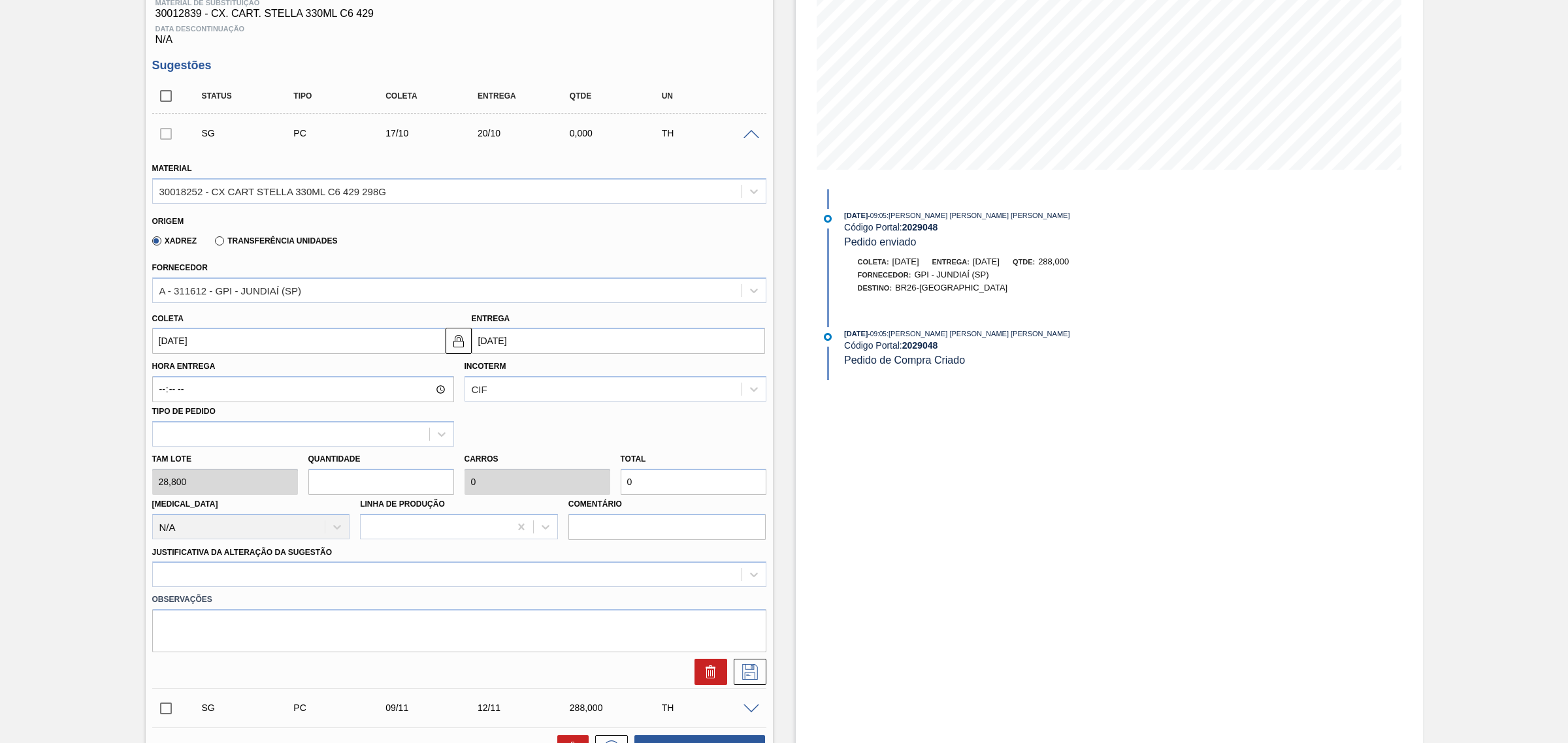
type input "2"
type input "0,1"
type input "57,6"
type input "20"
type input "1"
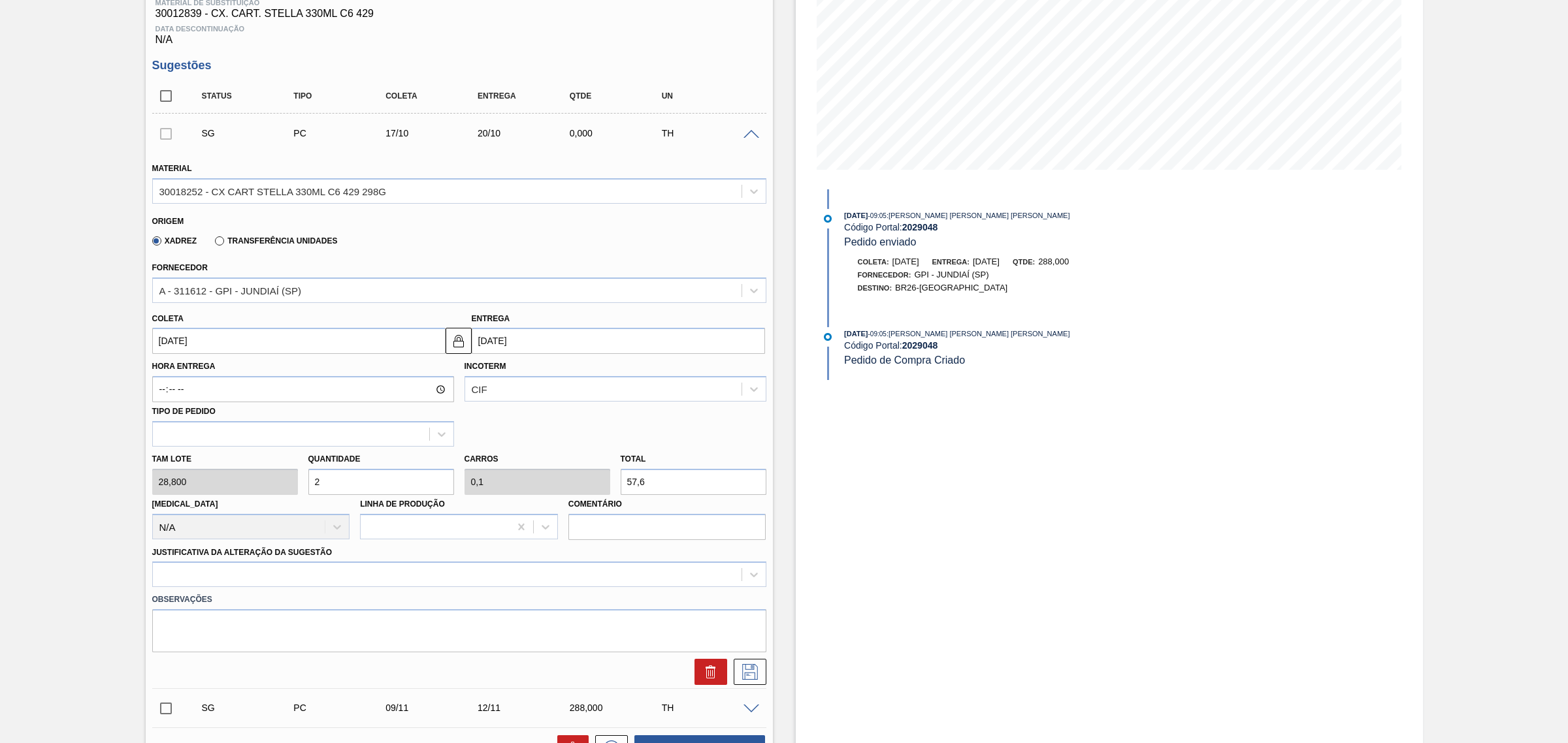
type input "576"
type input "20"
click at [523, 348] on input "[DATE]" at bounding box center [618, 341] width 294 height 26
click at [509, 441] on div "6" at bounding box center [508, 435] width 17 height 17
type input "[DATE]"
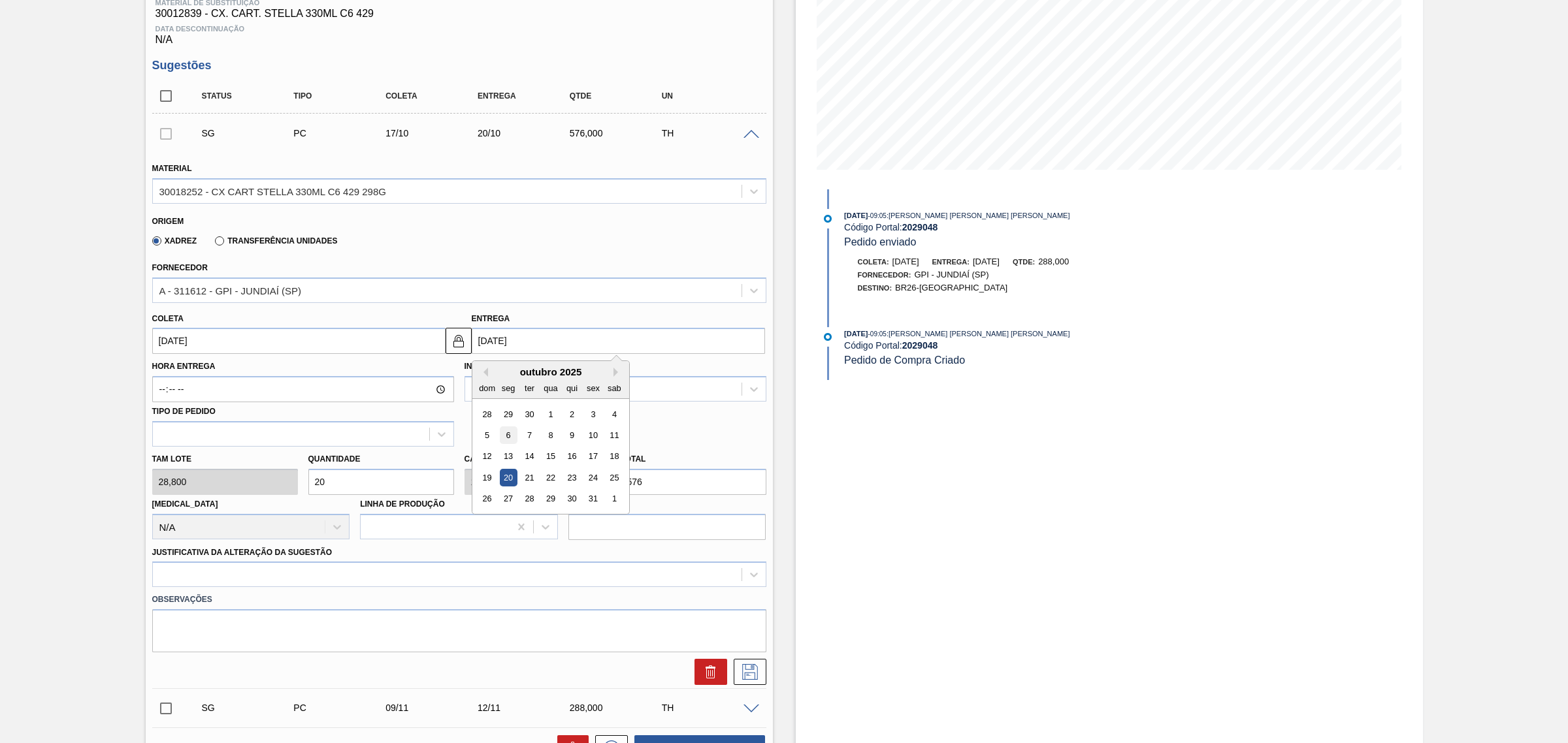
type input "[DATE]"
click at [550, 567] on div at bounding box center [458, 574] width 614 height 25
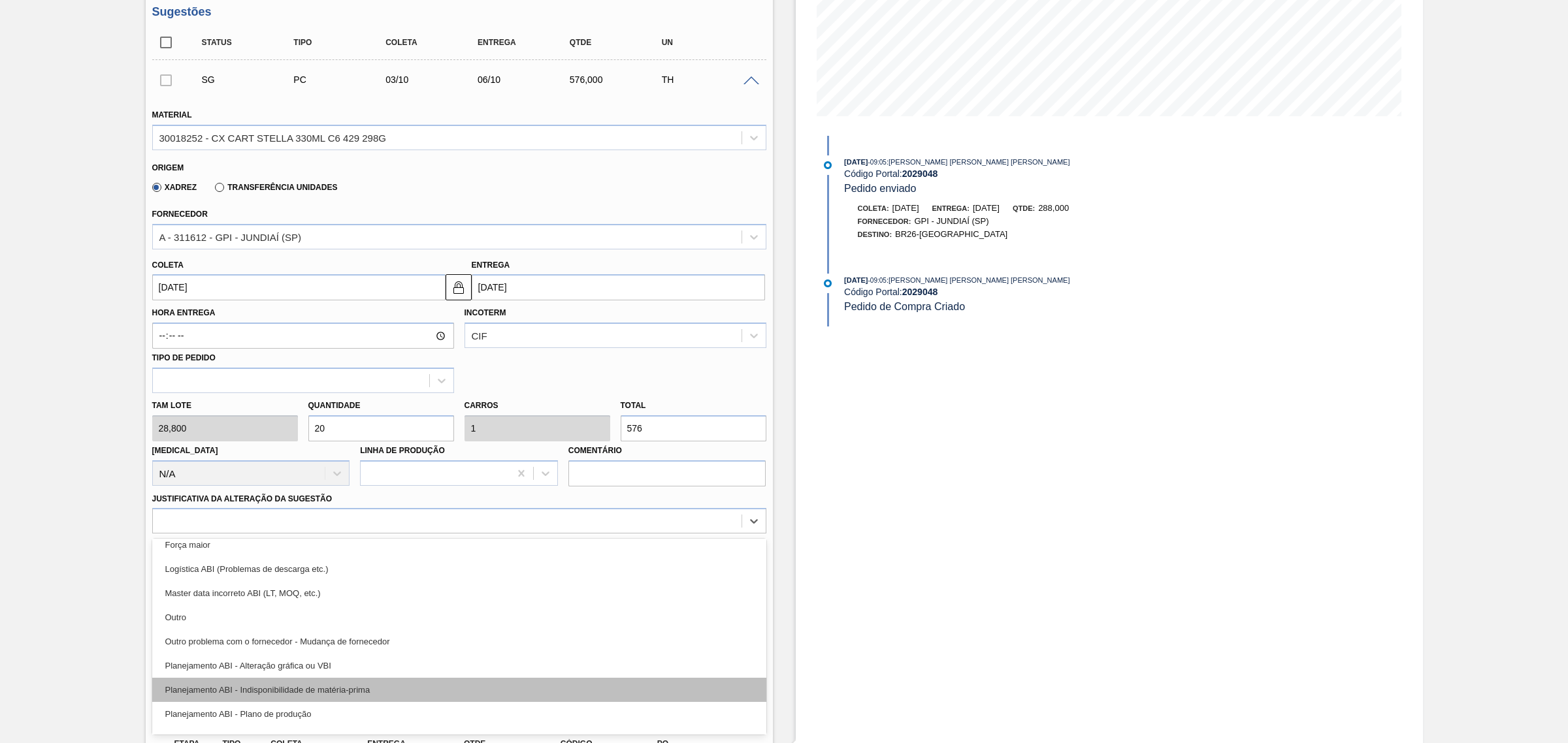
scroll to position [81, 0]
click at [448, 693] on div "Planejamento ABI - Plano de produção" at bounding box center [458, 689] width 614 height 24
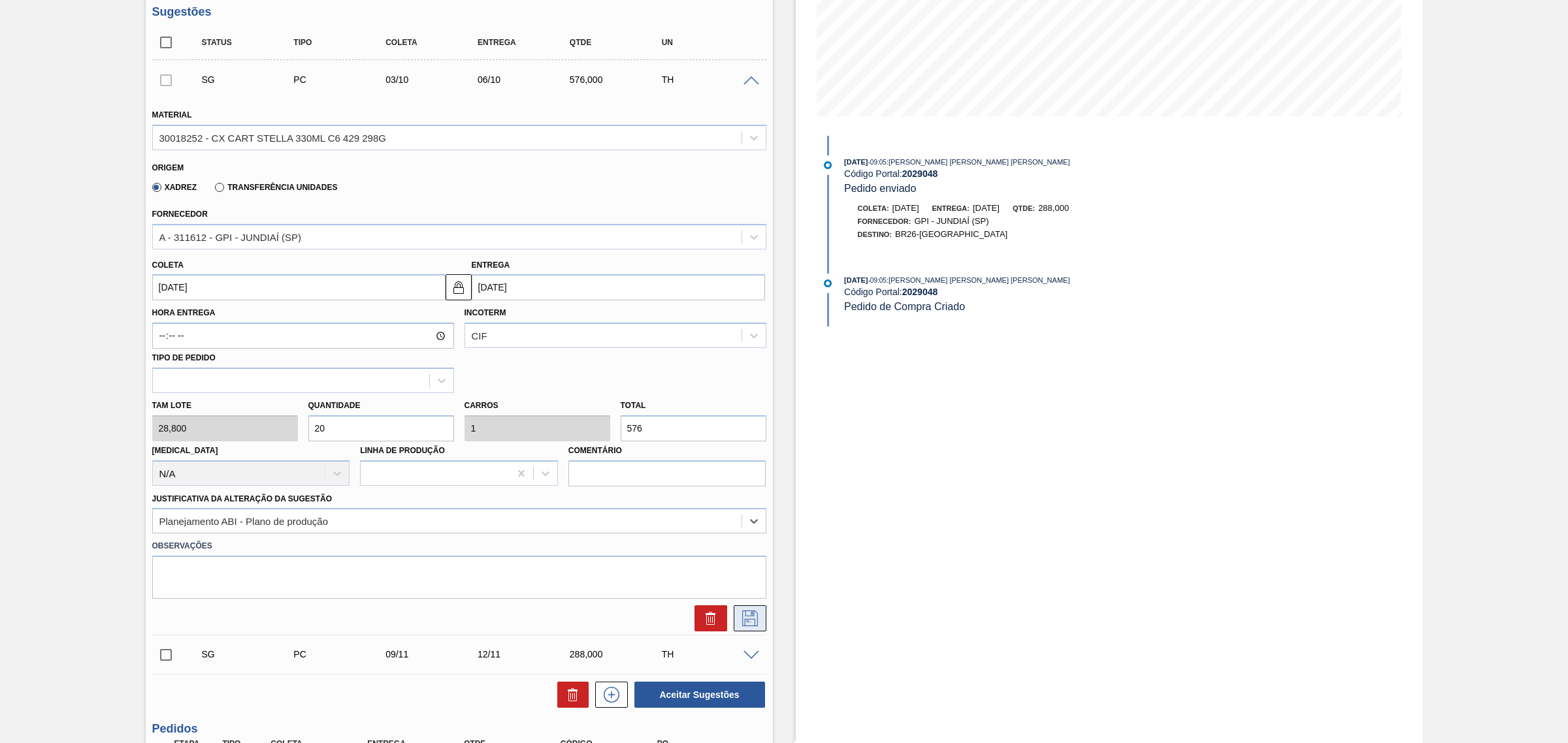
click at [756, 624] on icon at bounding box center [750, 619] width 21 height 16
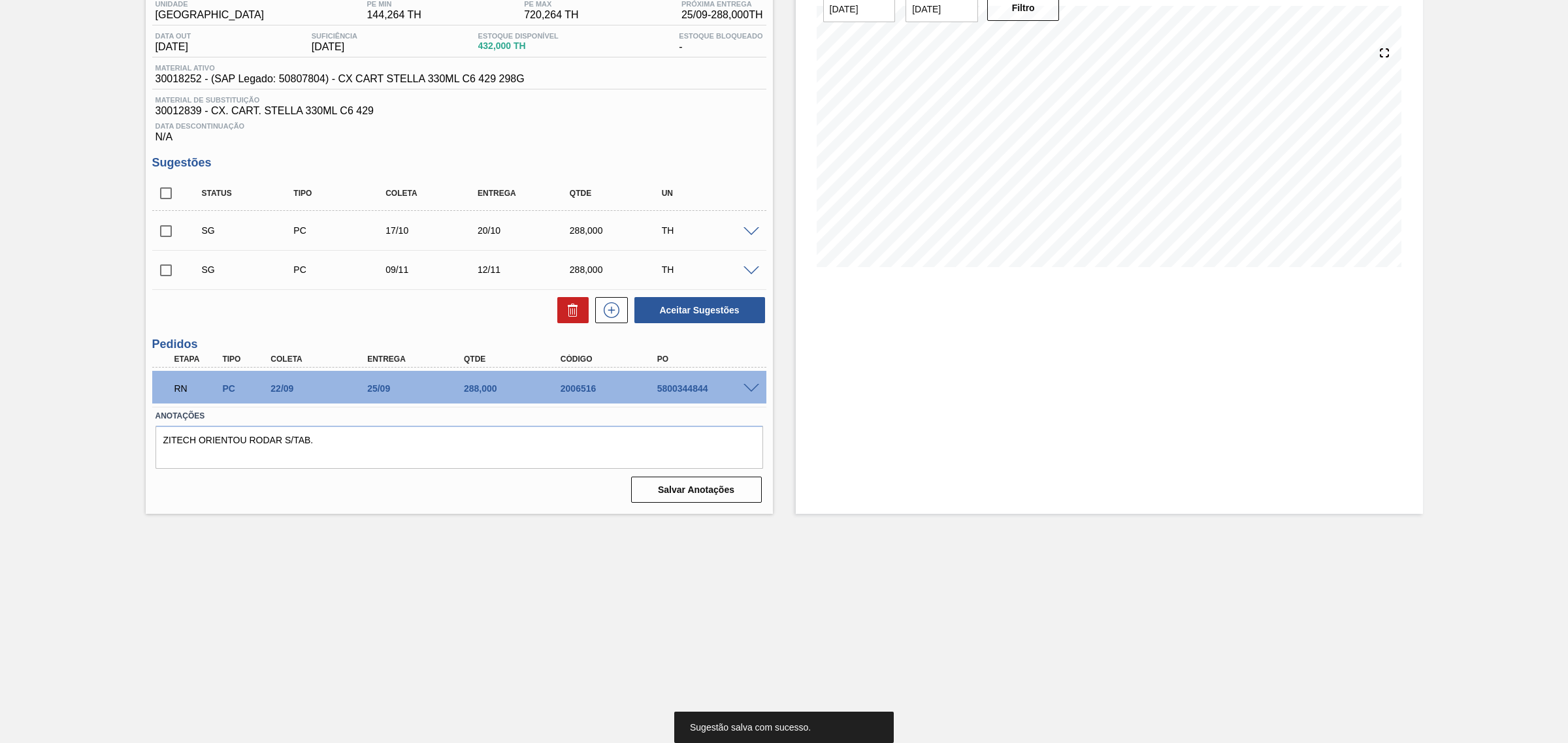
scroll to position [102, 0]
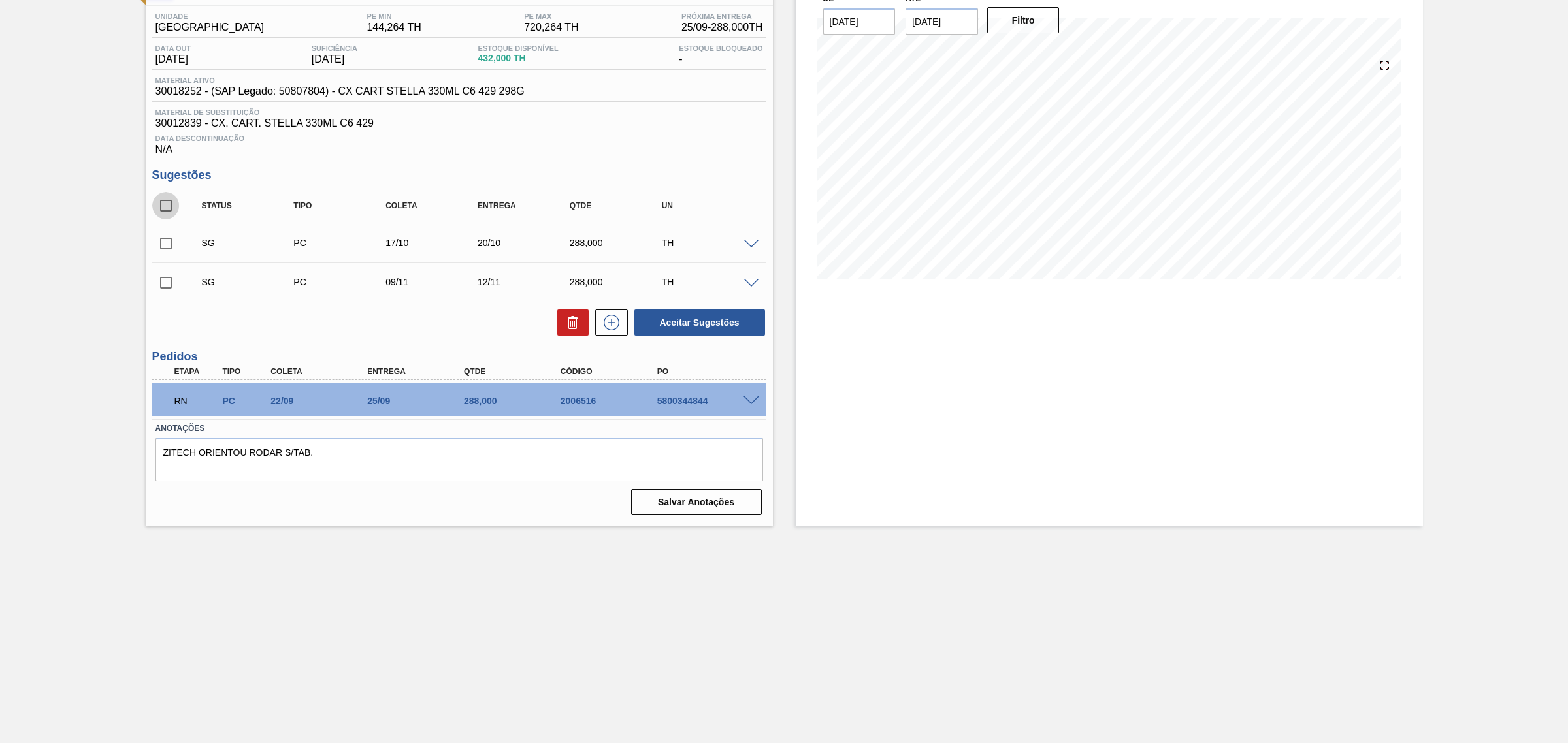
click at [173, 211] on input "checkbox" at bounding box center [166, 206] width 28 height 28
checkbox input "true"
click at [163, 242] on input "checkbox" at bounding box center [166, 243] width 28 height 28
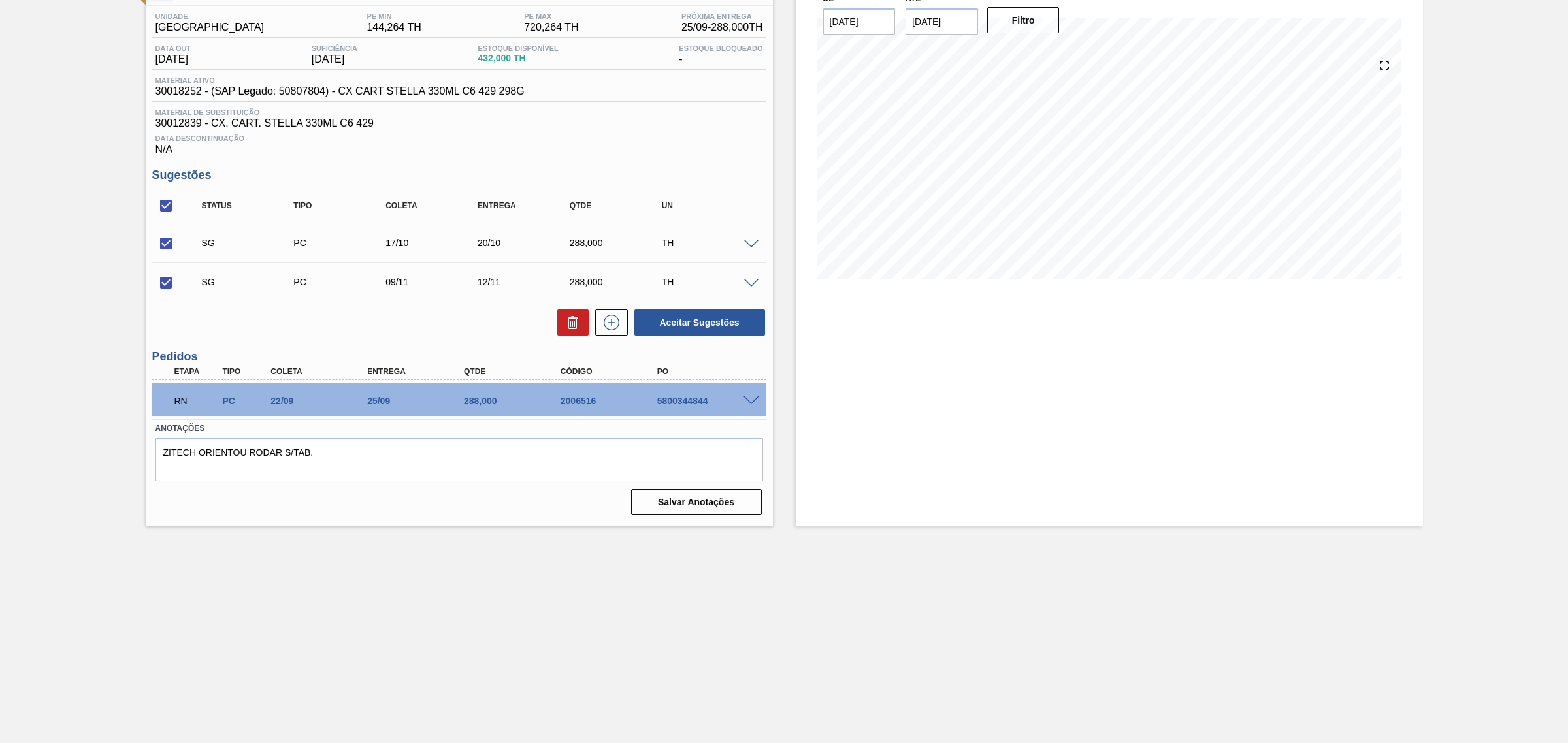
checkbox input "false"
click at [573, 330] on icon at bounding box center [573, 322] width 16 height 16
checkbox input "false"
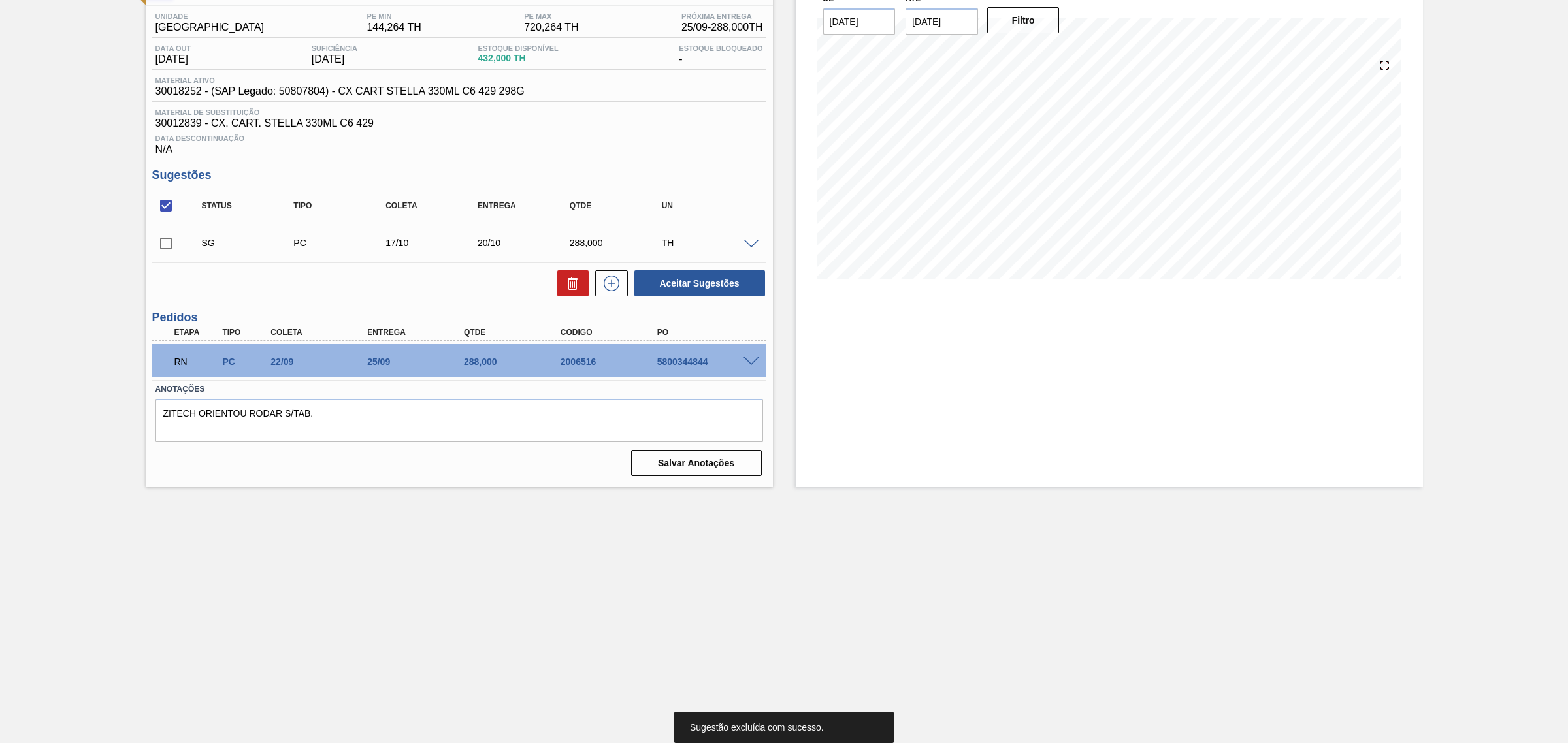
click at [748, 249] on span at bounding box center [751, 244] width 16 height 9
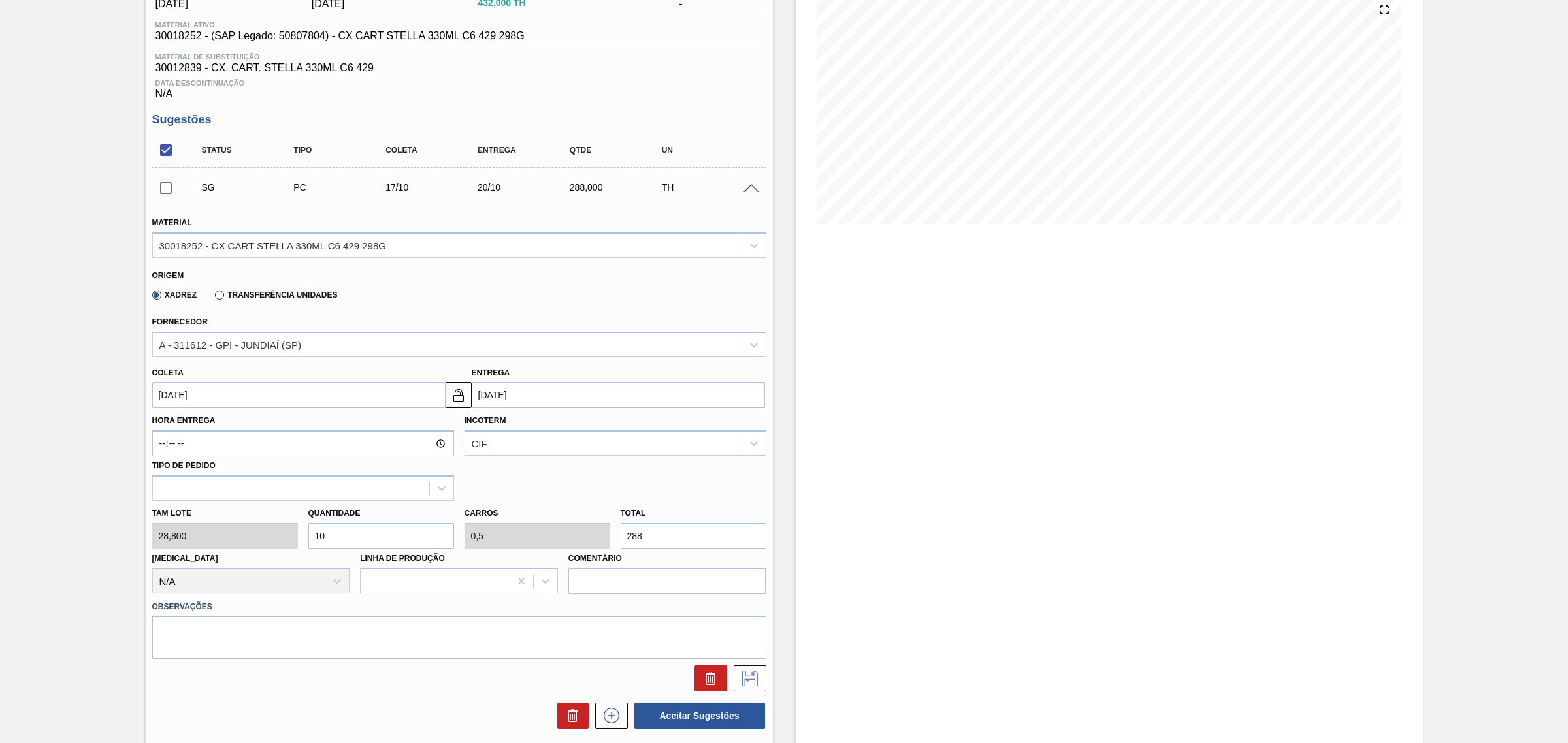
scroll to position [184, 0]
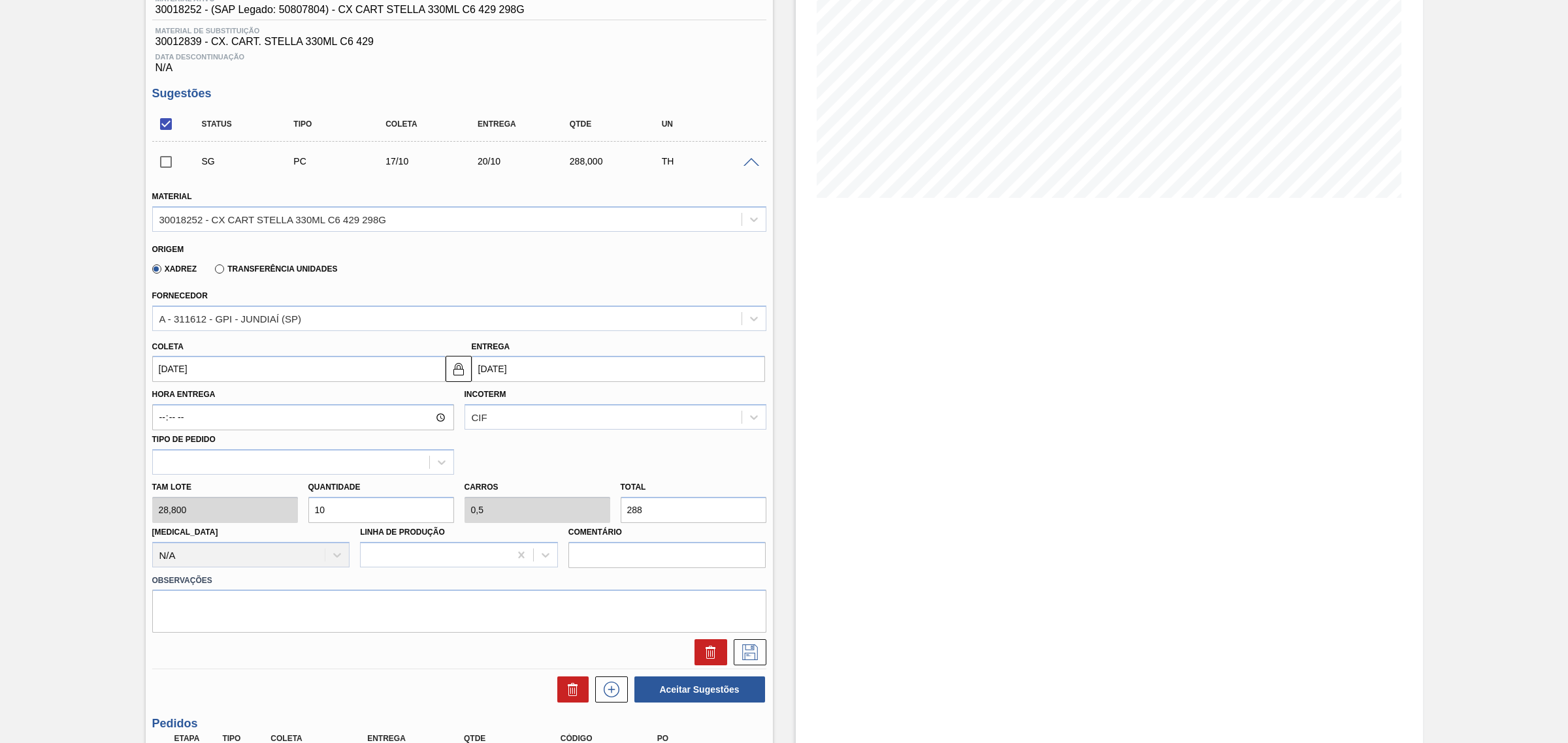
click at [395, 513] on input "10" at bounding box center [381, 510] width 146 height 26
type input "2"
type input "0,1"
type input "57,6"
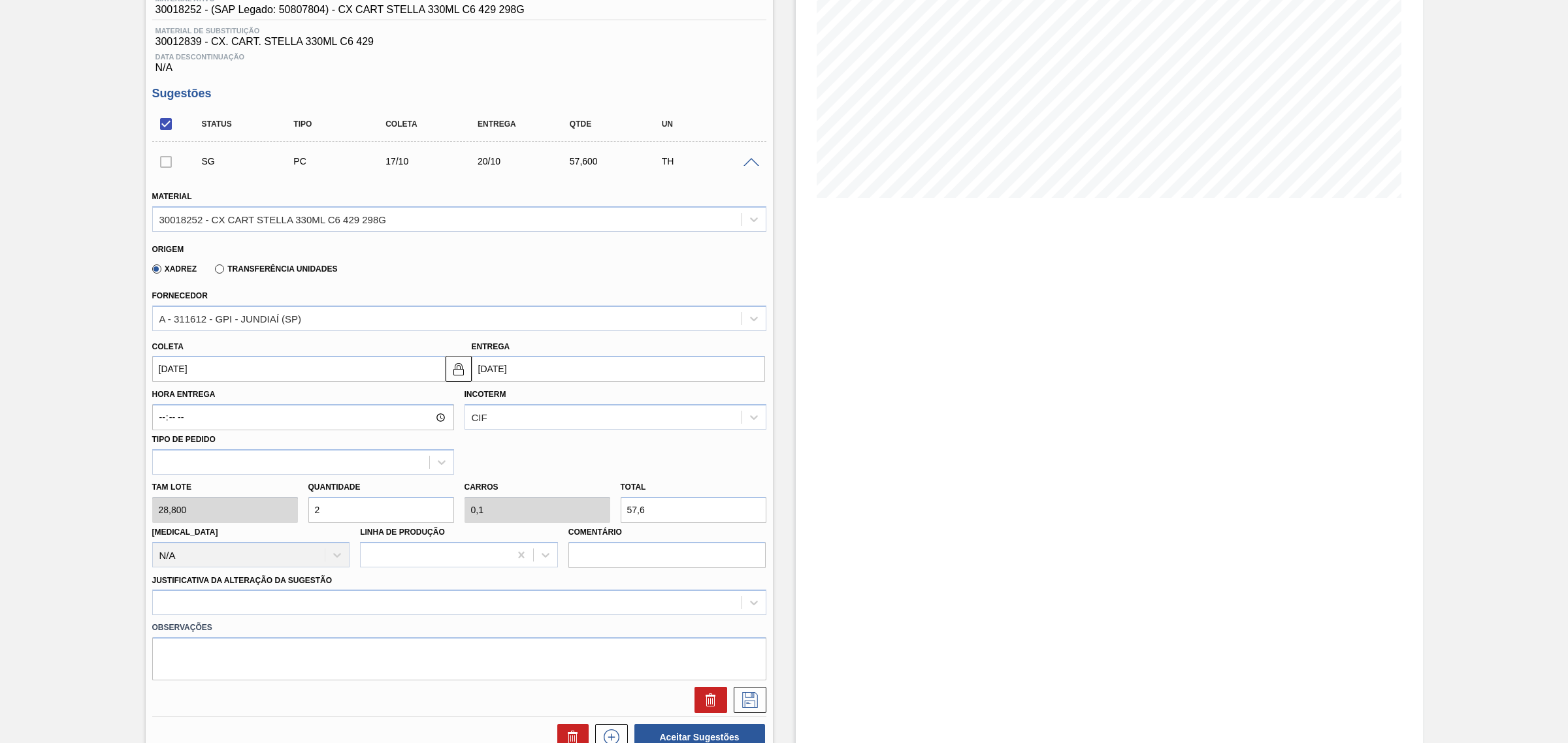
type input "20"
type input "1"
type input "576"
type input "20"
click at [515, 370] on input "[DATE]" at bounding box center [618, 369] width 294 height 26
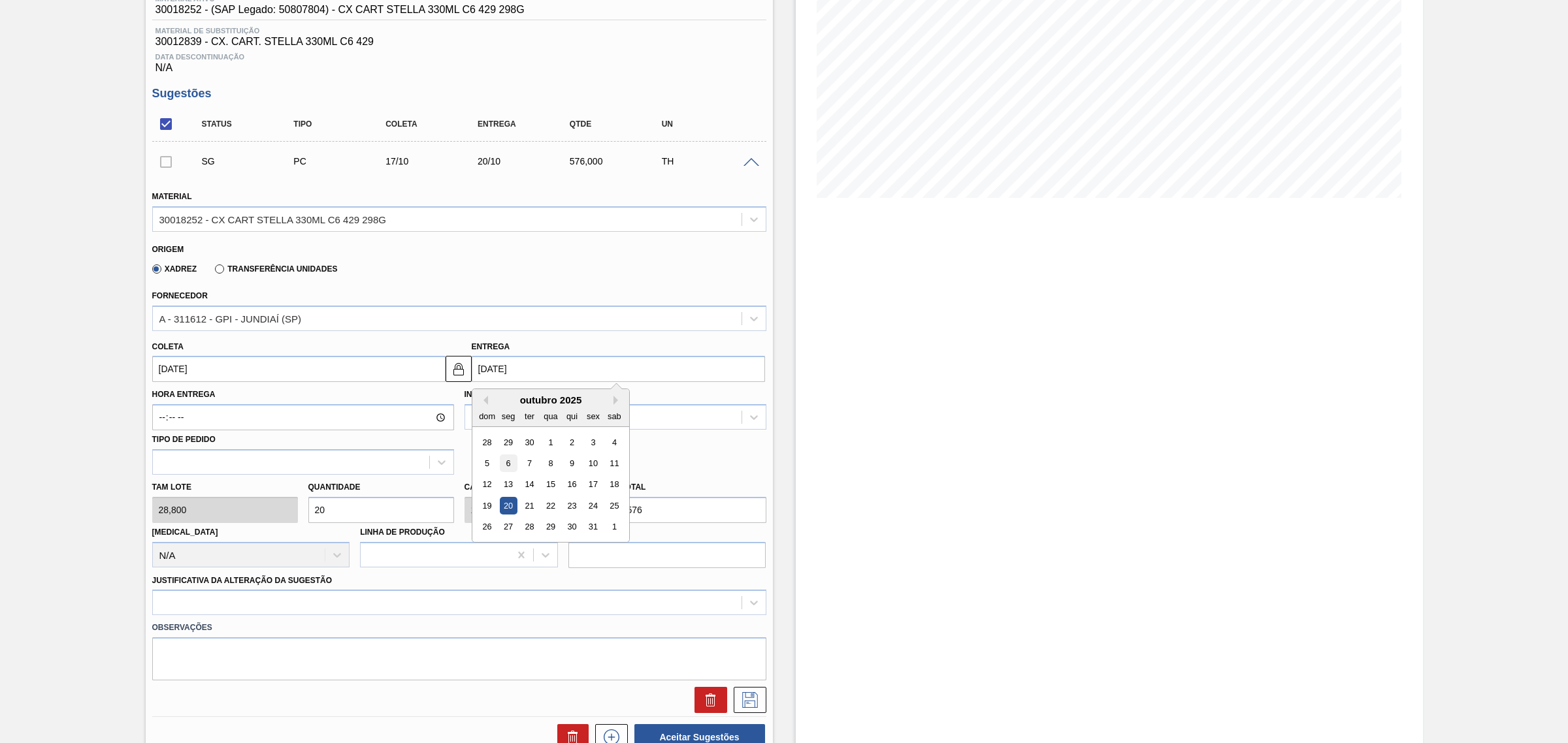
click at [512, 469] on div "6" at bounding box center [508, 463] width 17 height 17
type input "[DATE]"
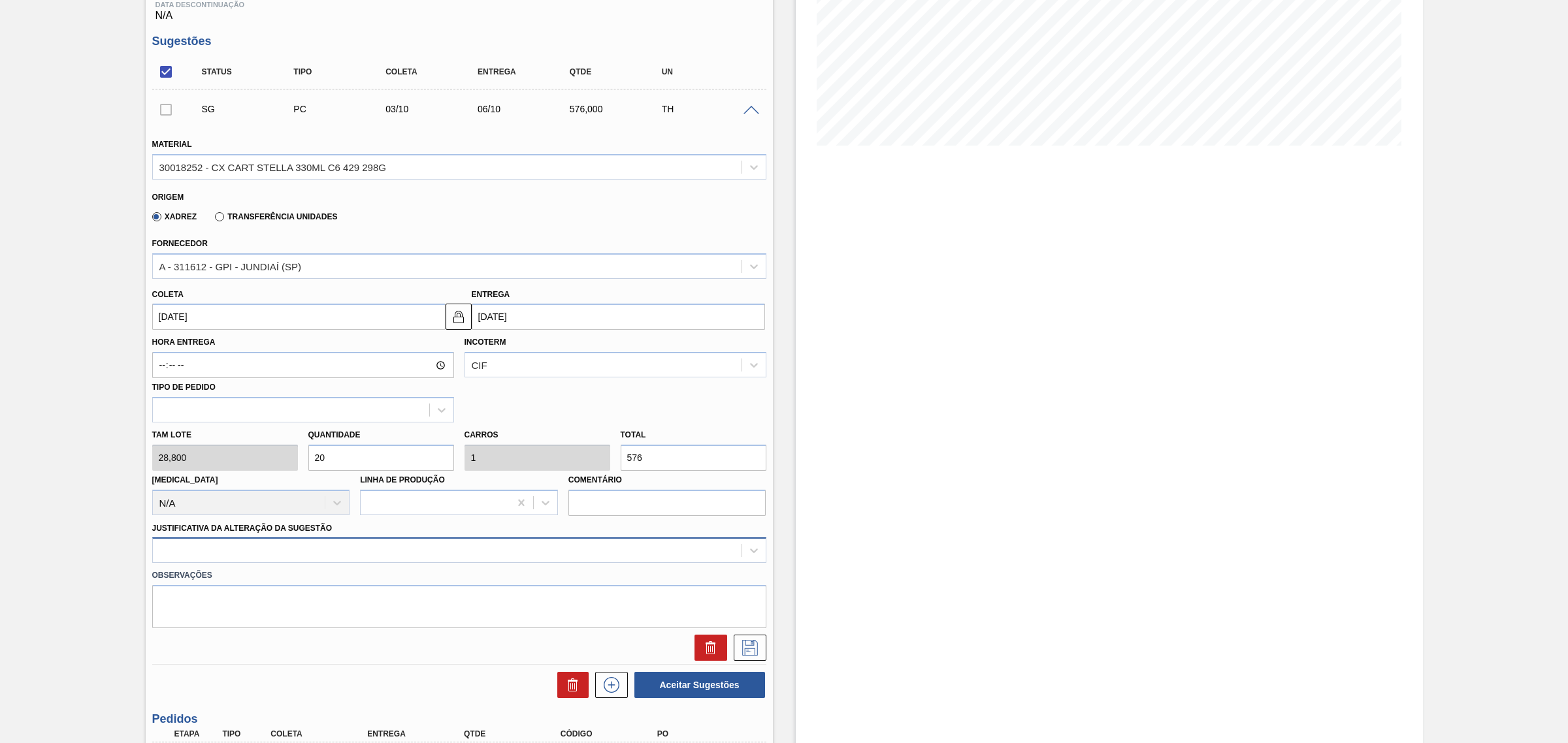
scroll to position [266, 0]
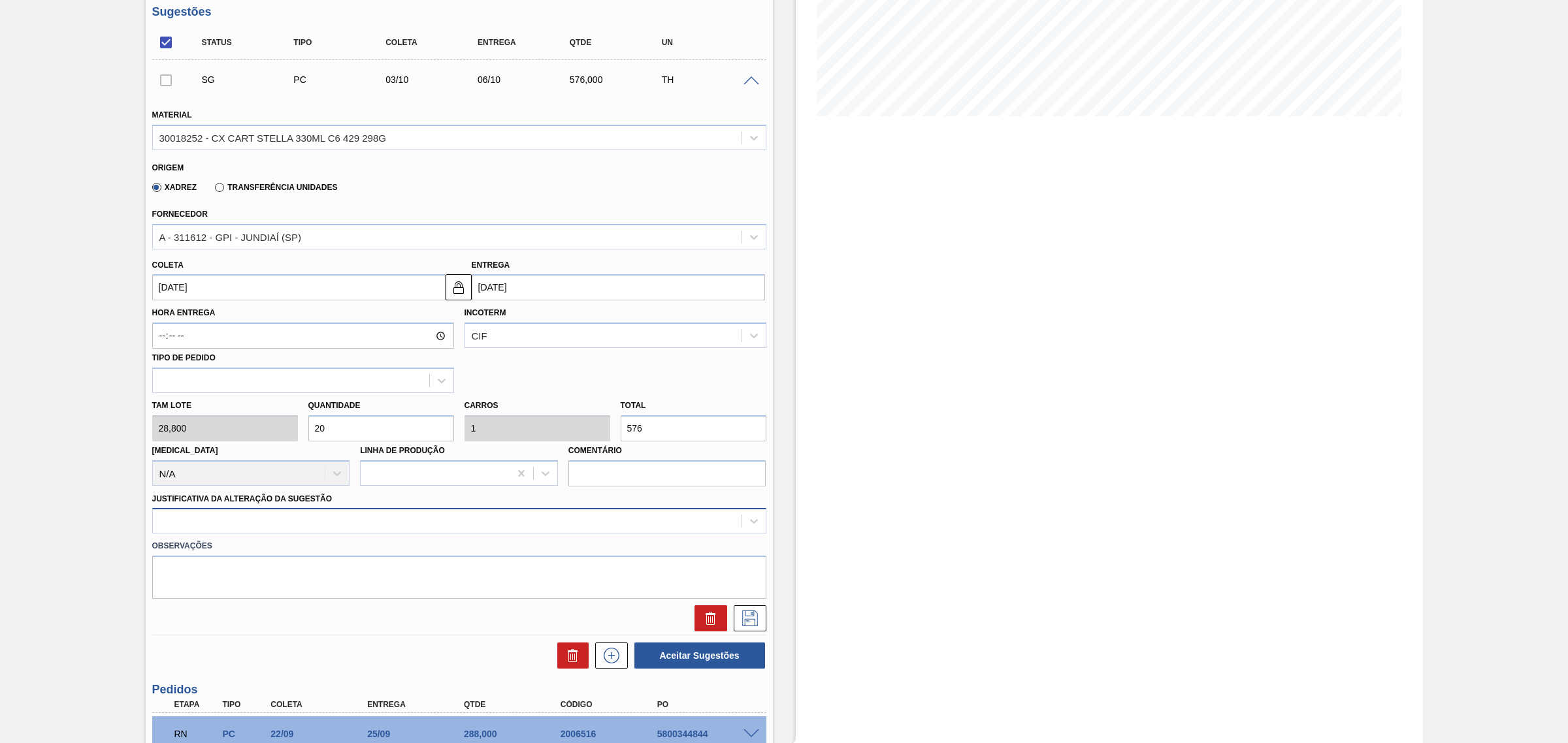
click at [475, 527] on div at bounding box center [447, 521] width 589 height 19
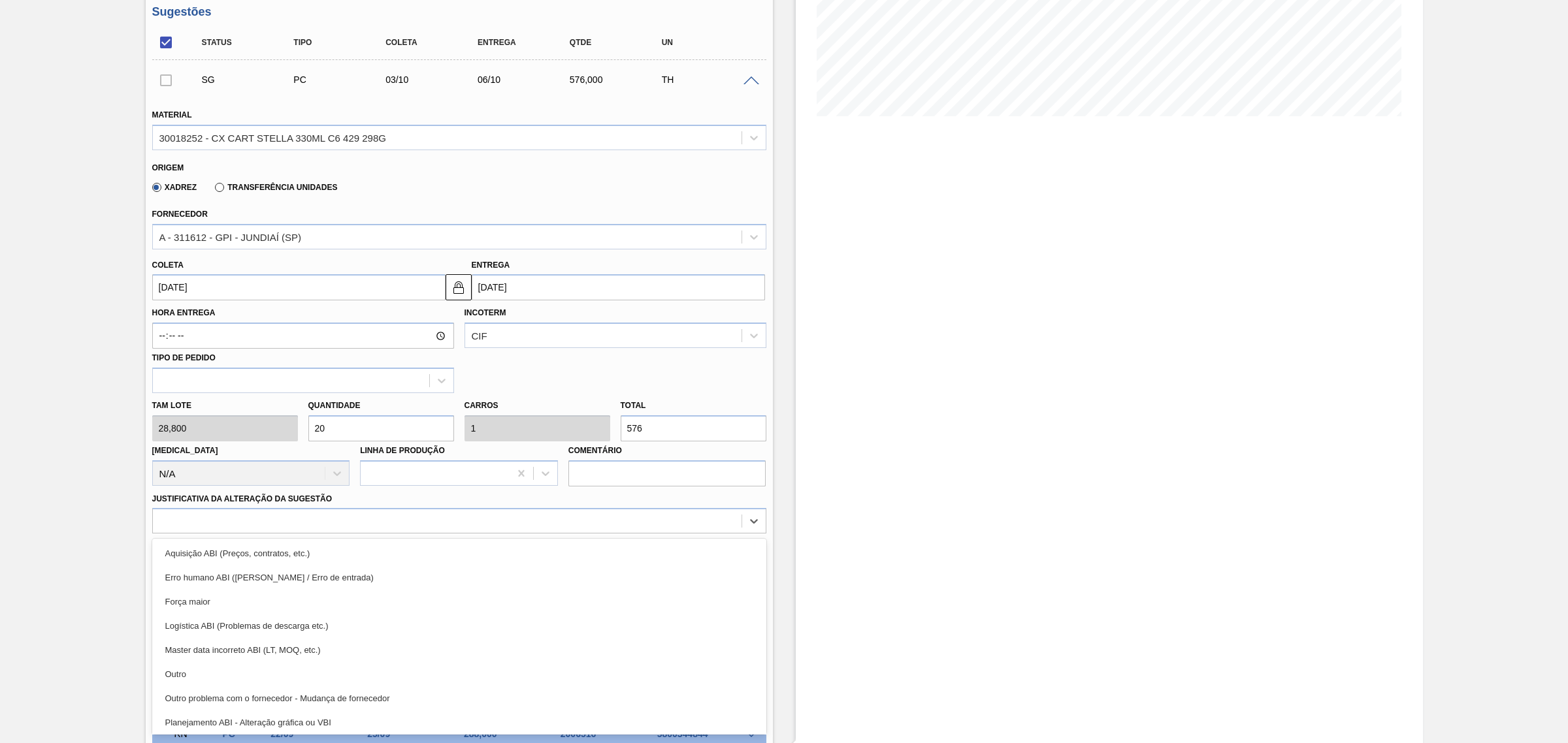
scroll to position [81, 0]
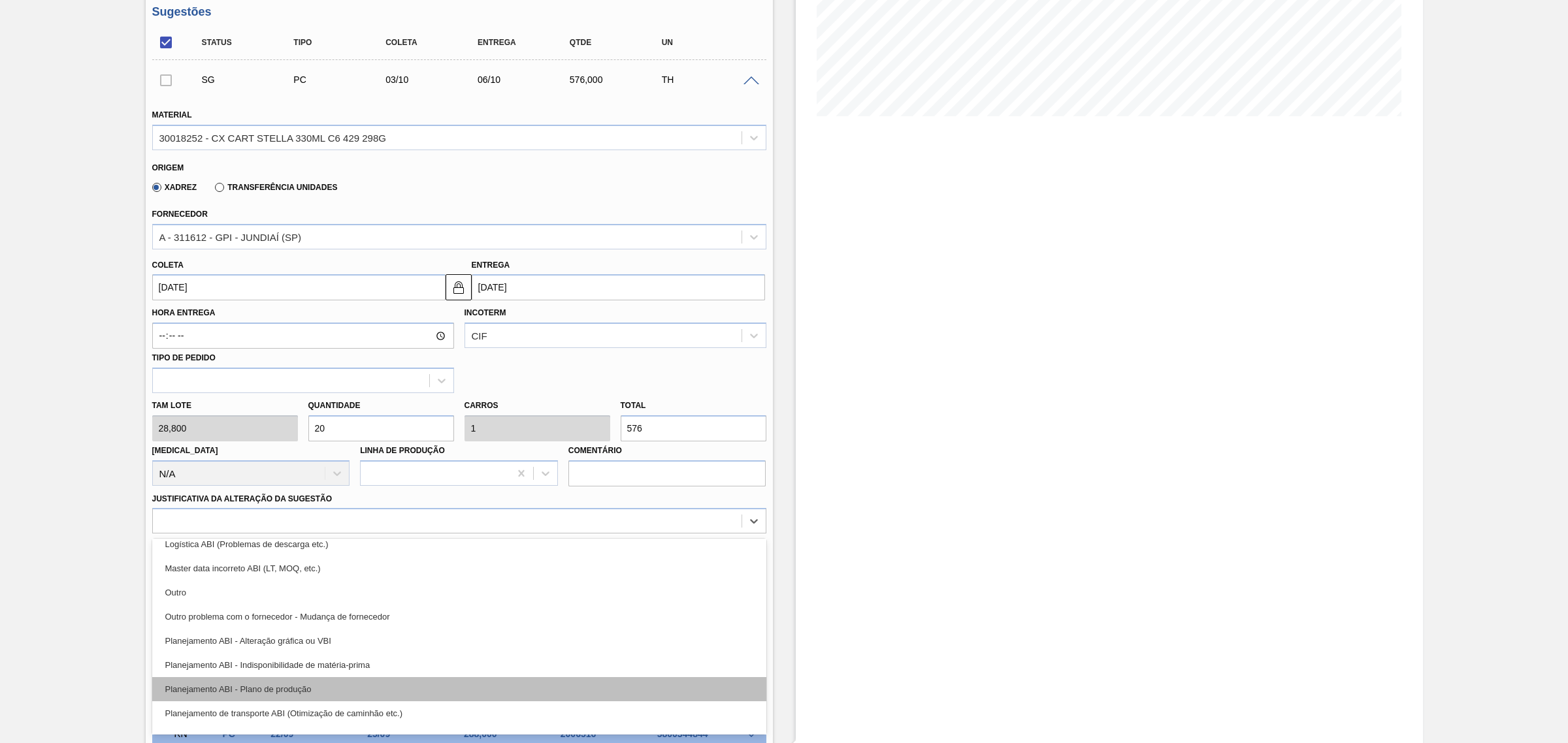
click at [394, 696] on div "Planejamento ABI - Plano de produção" at bounding box center [458, 689] width 614 height 24
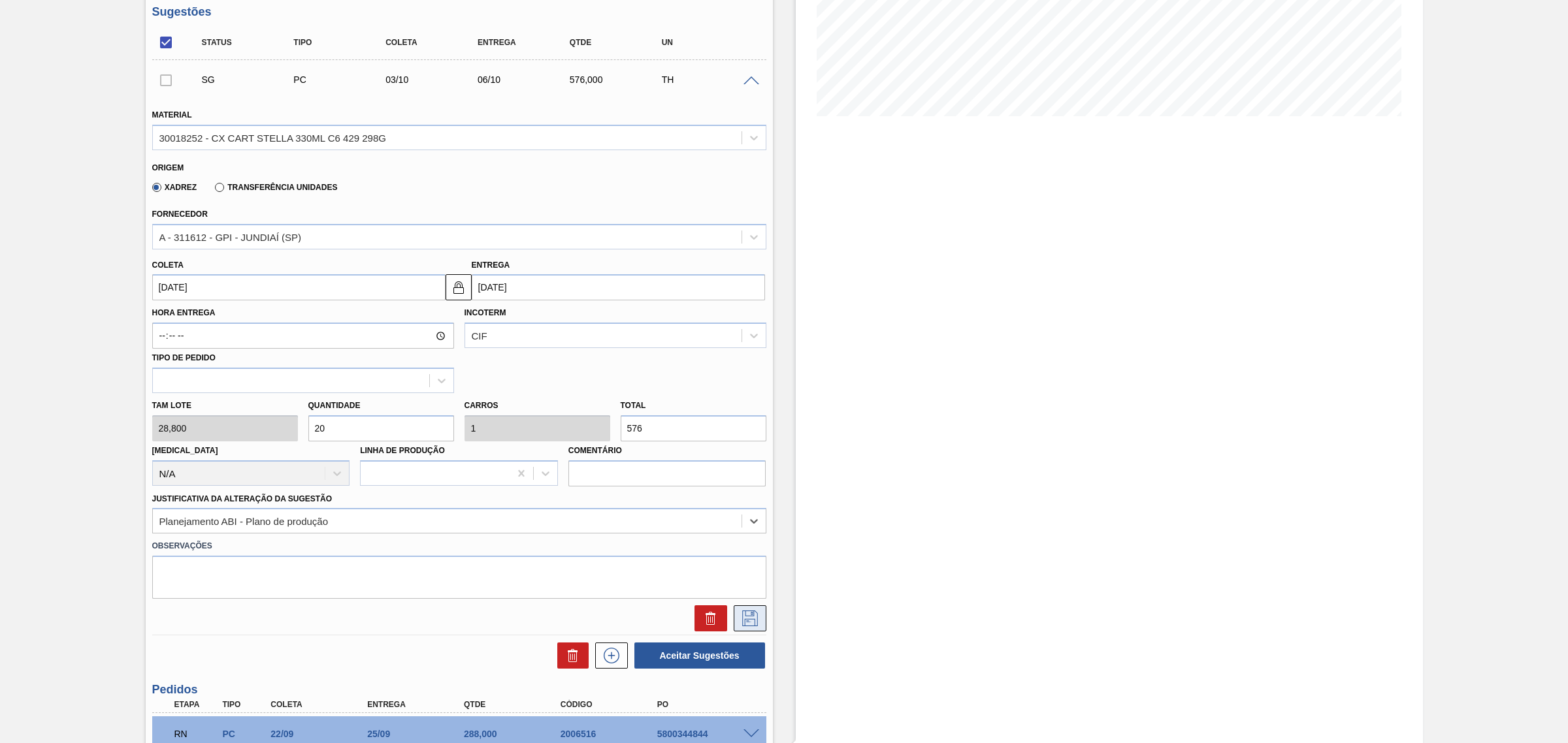
click at [751, 609] on button at bounding box center [750, 618] width 33 height 26
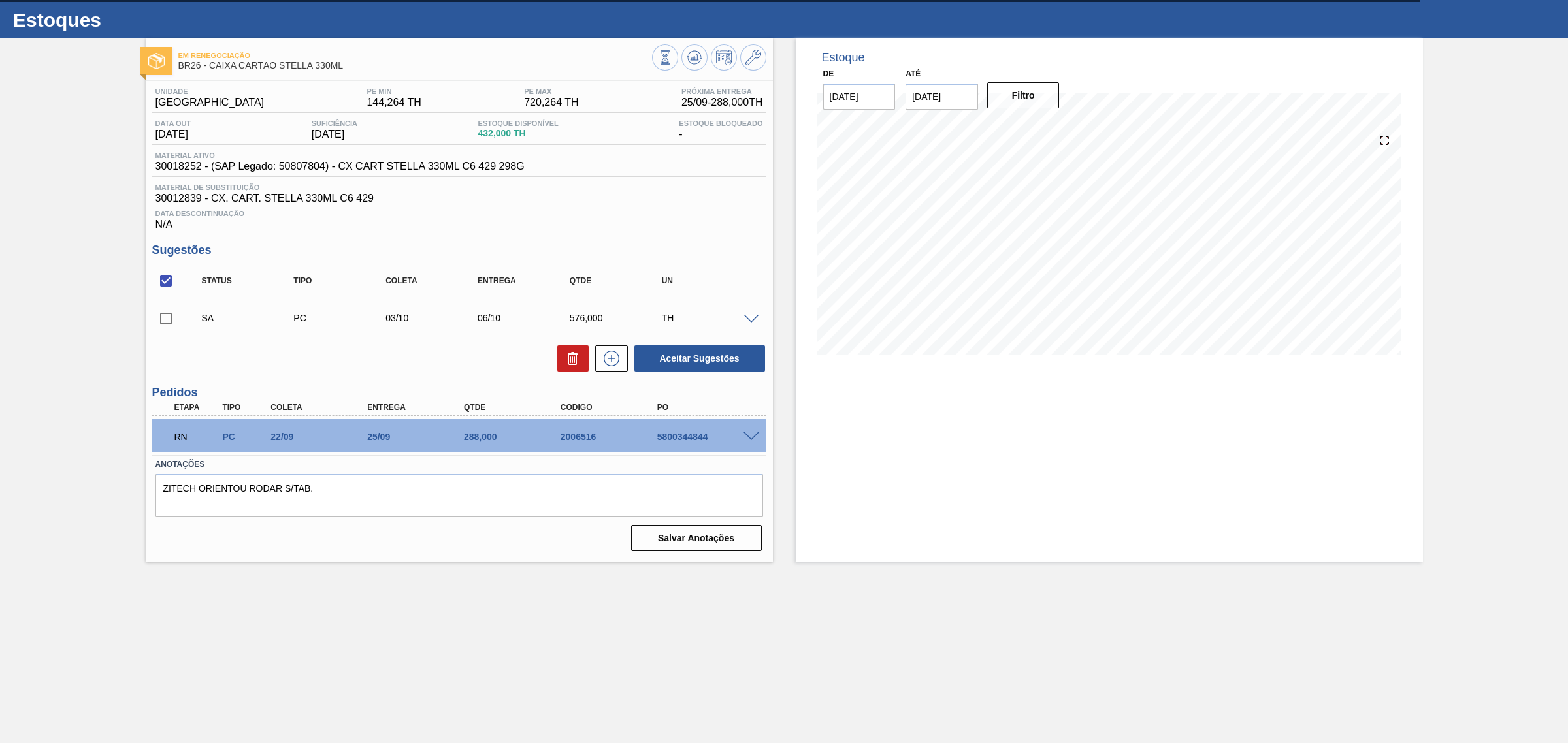
scroll to position [21, 0]
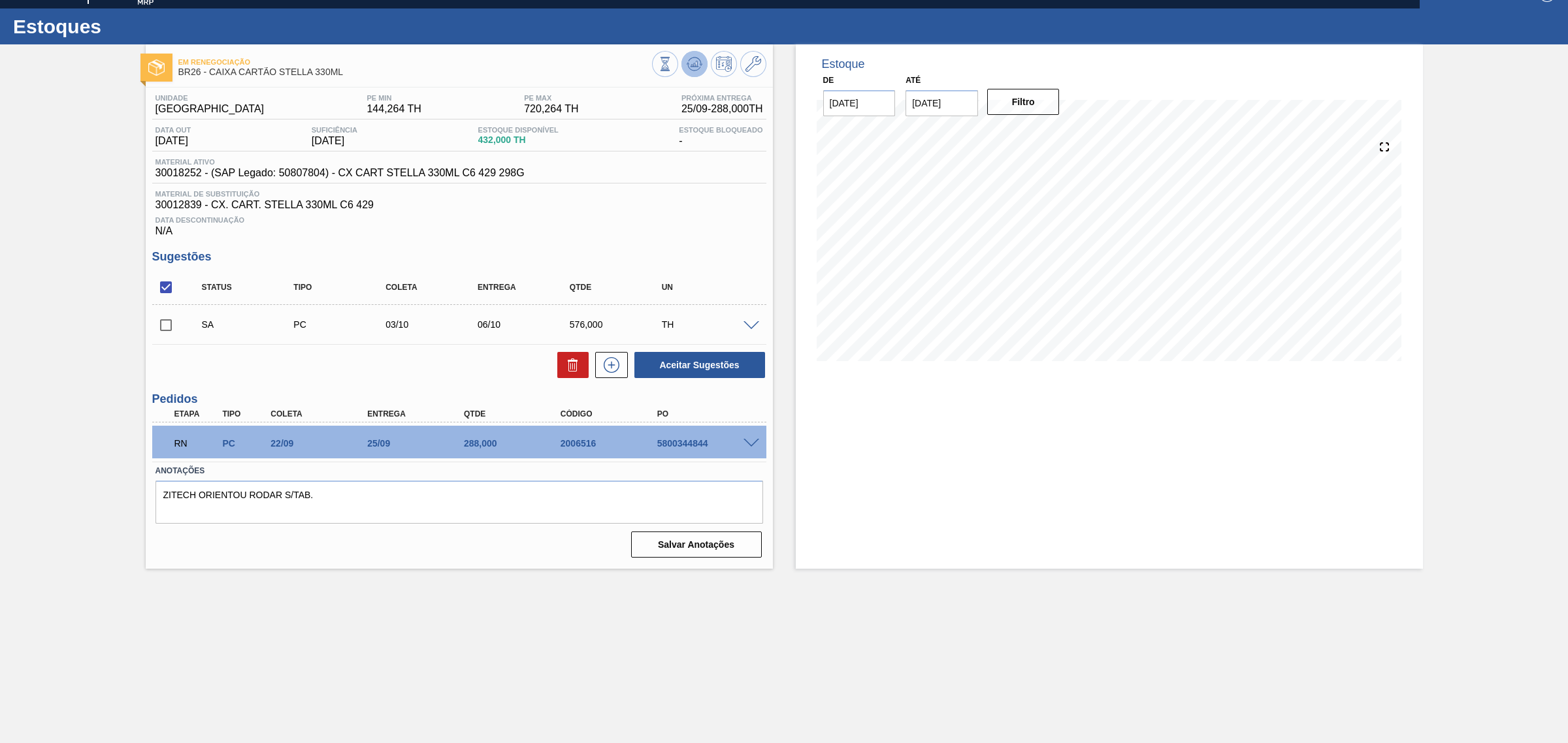
click at [688, 69] on icon at bounding box center [695, 64] width 16 height 16
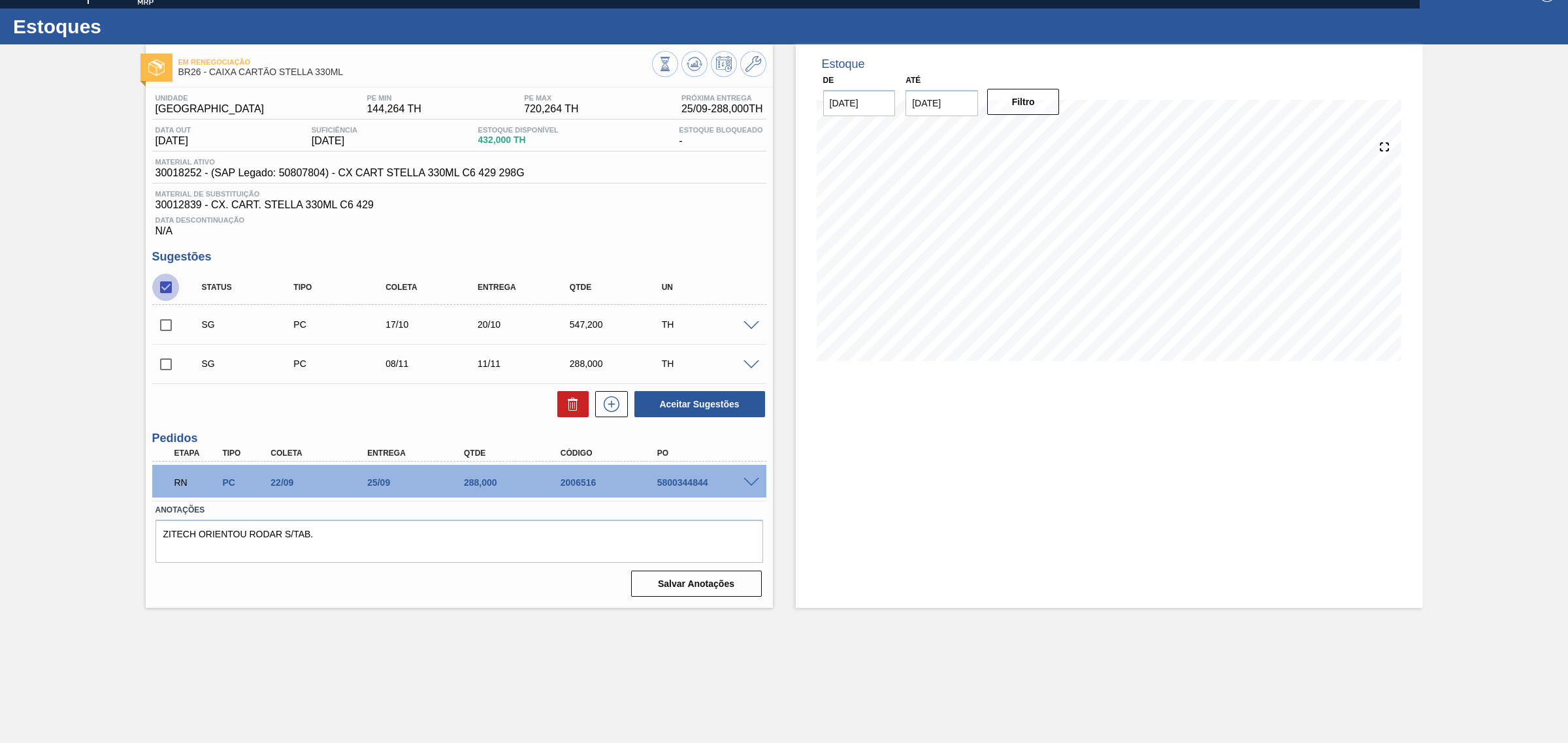
click at [164, 292] on input "checkbox" at bounding box center [166, 288] width 28 height 28
checkbox input "false"
click at [161, 330] on input "checkbox" at bounding box center [166, 325] width 28 height 28
checkbox input "true"
click at [573, 409] on icon at bounding box center [573, 405] width 16 height 16
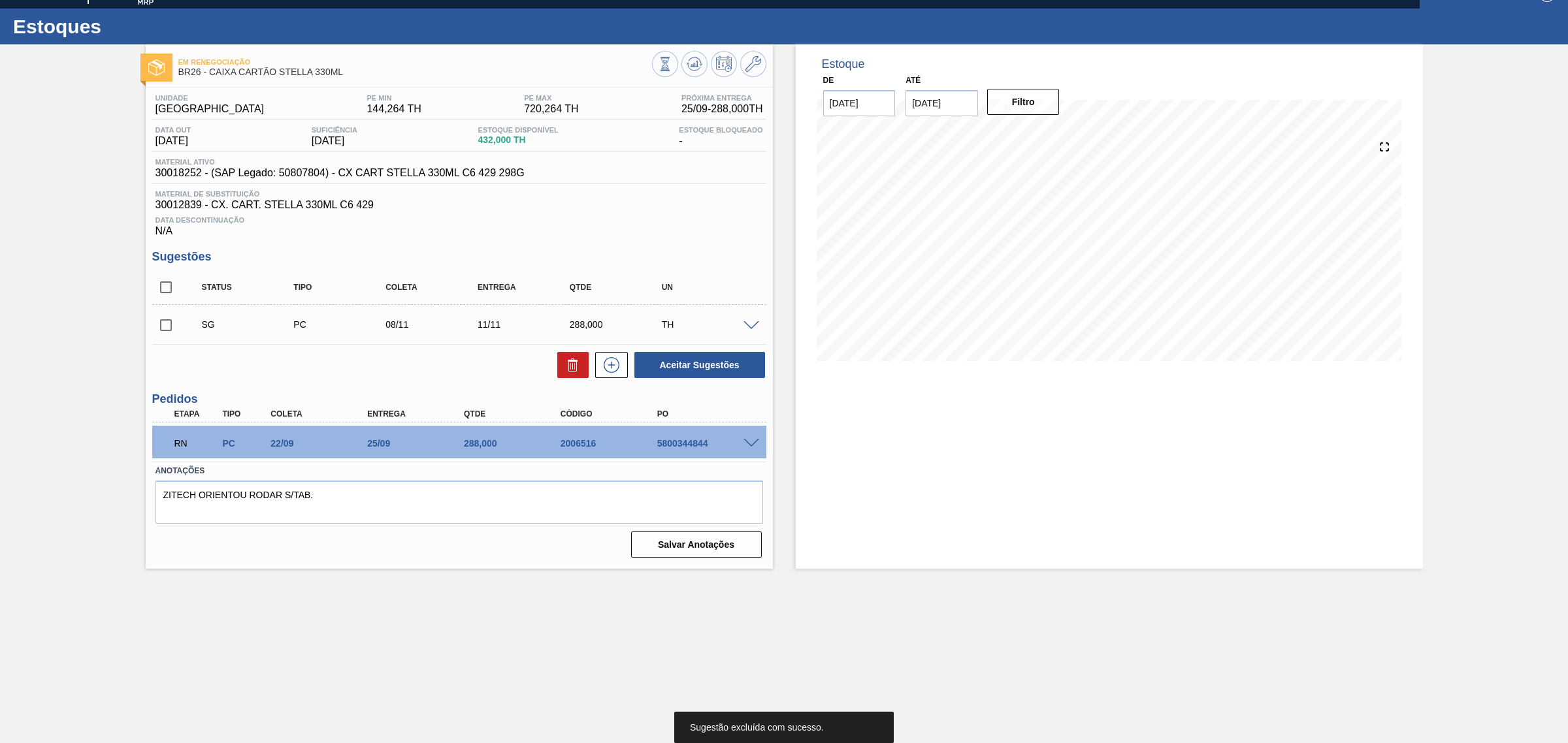
click at [749, 331] on span at bounding box center [751, 325] width 16 height 9
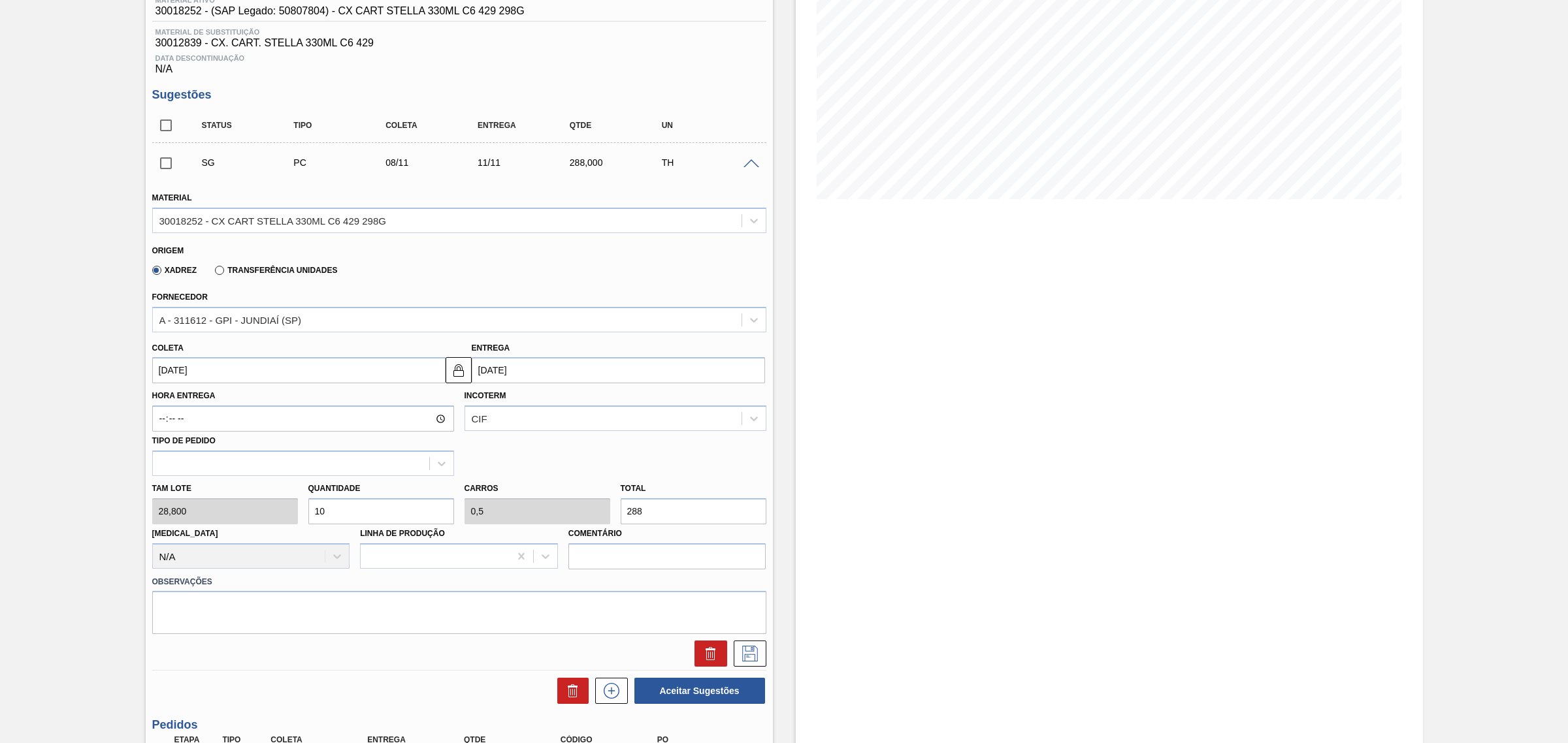
scroll to position [184, 0]
click at [671, 509] on input "288" at bounding box center [693, 510] width 146 height 26
click at [339, 516] on input "10" at bounding box center [381, 510] width 146 height 26
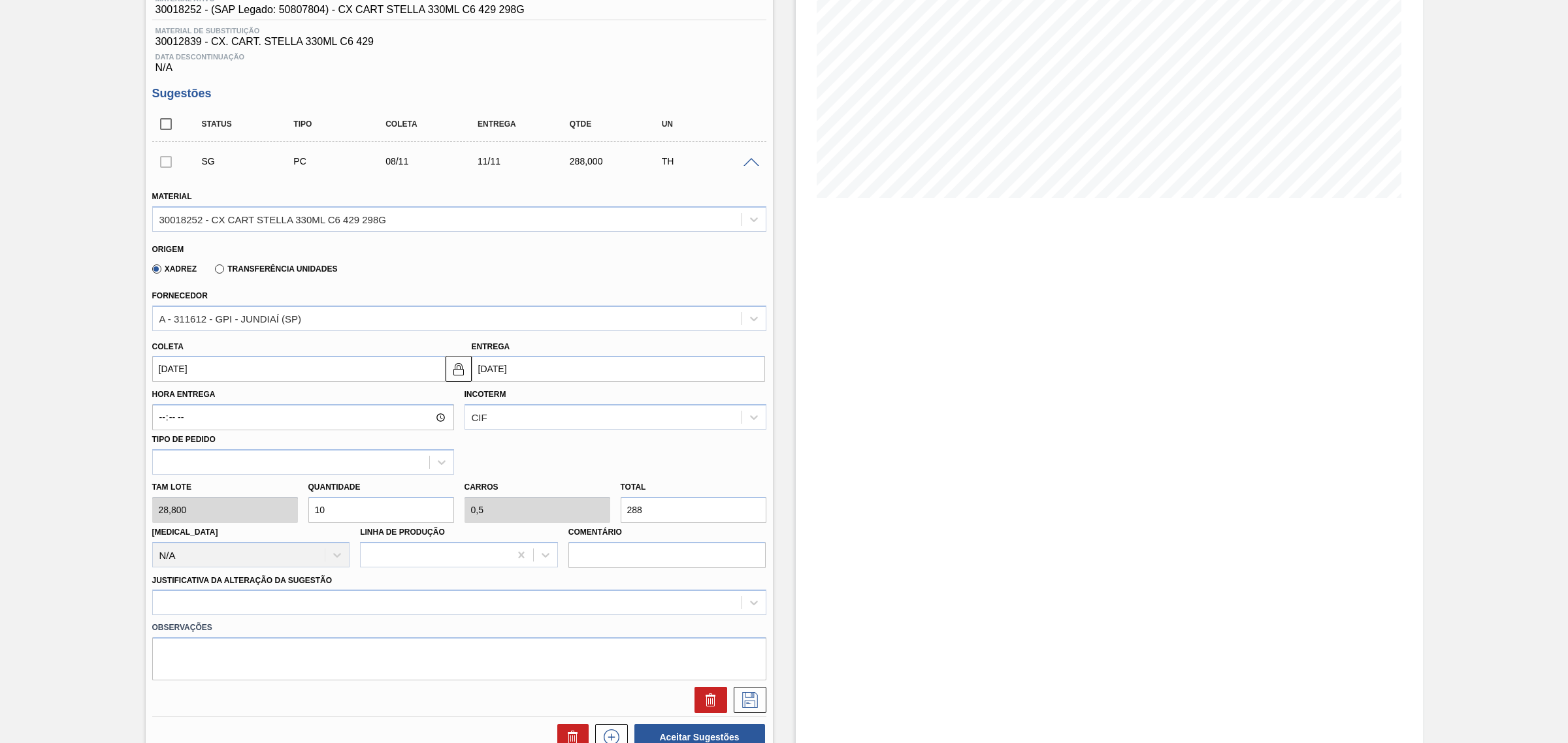
click at [339, 516] on input "10" at bounding box center [381, 510] width 146 height 26
type input "2"
type input "0,1"
type input "57,6"
type input "20"
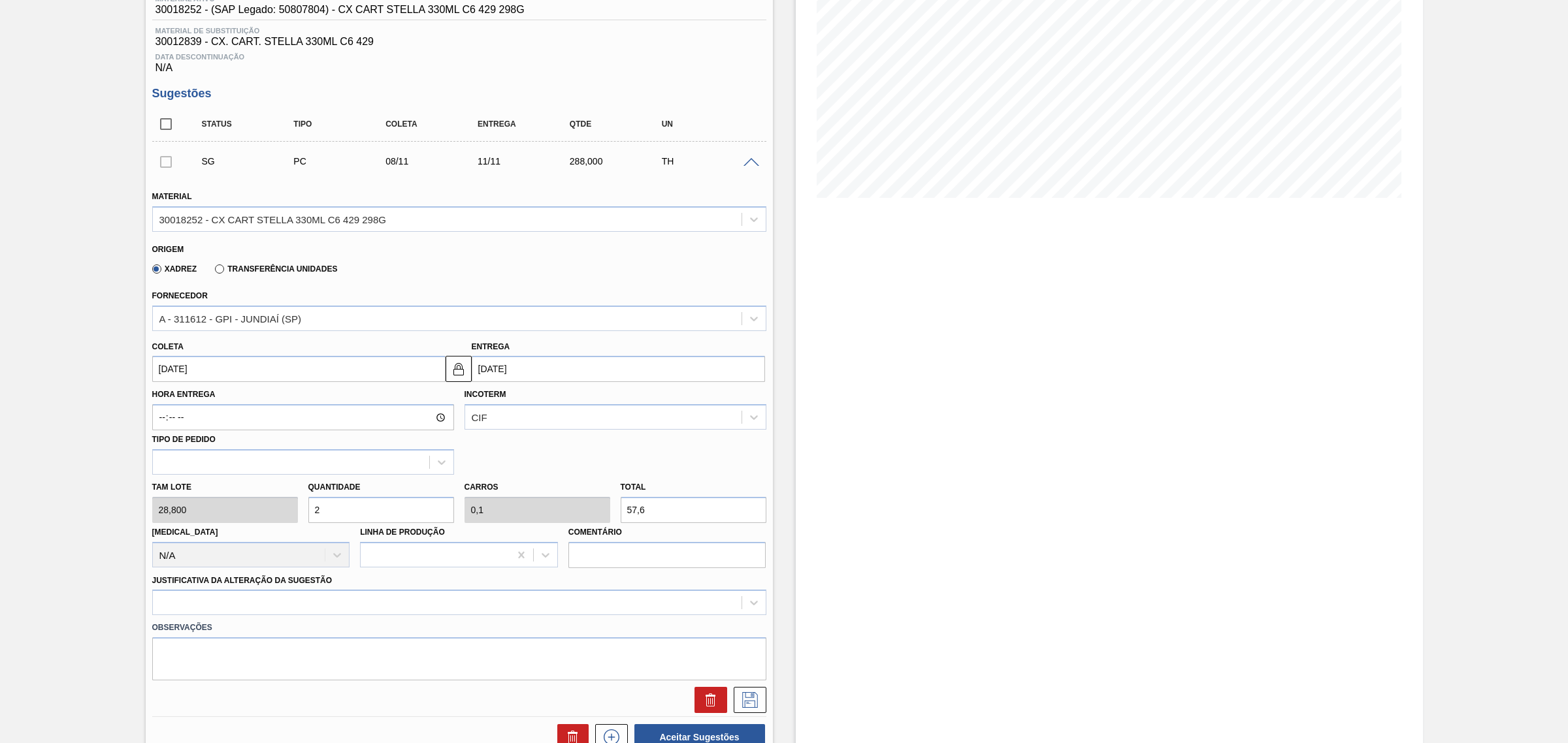
type input "1"
type input "576"
type input "20"
click at [503, 379] on input "[DATE]" at bounding box center [618, 369] width 294 height 26
click at [488, 402] on div "novembro 2025" at bounding box center [551, 399] width 157 height 11
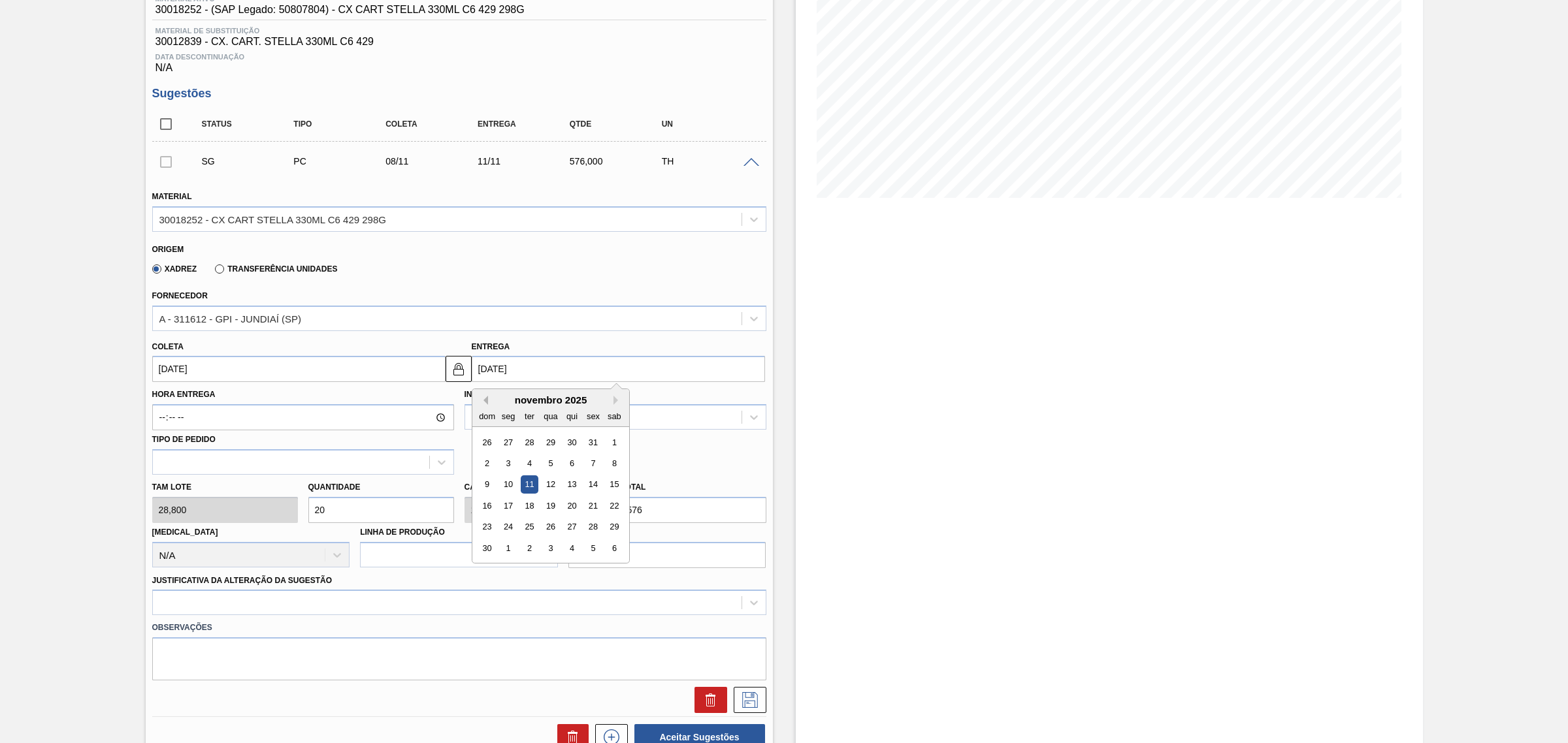
click at [482, 400] on button "Previous Month" at bounding box center [483, 400] width 9 height 9
click at [618, 403] on button "Next Month" at bounding box center [618, 400] width 9 height 9
click at [511, 462] on div "6" at bounding box center [508, 463] width 17 height 17
type input "[DATE]"
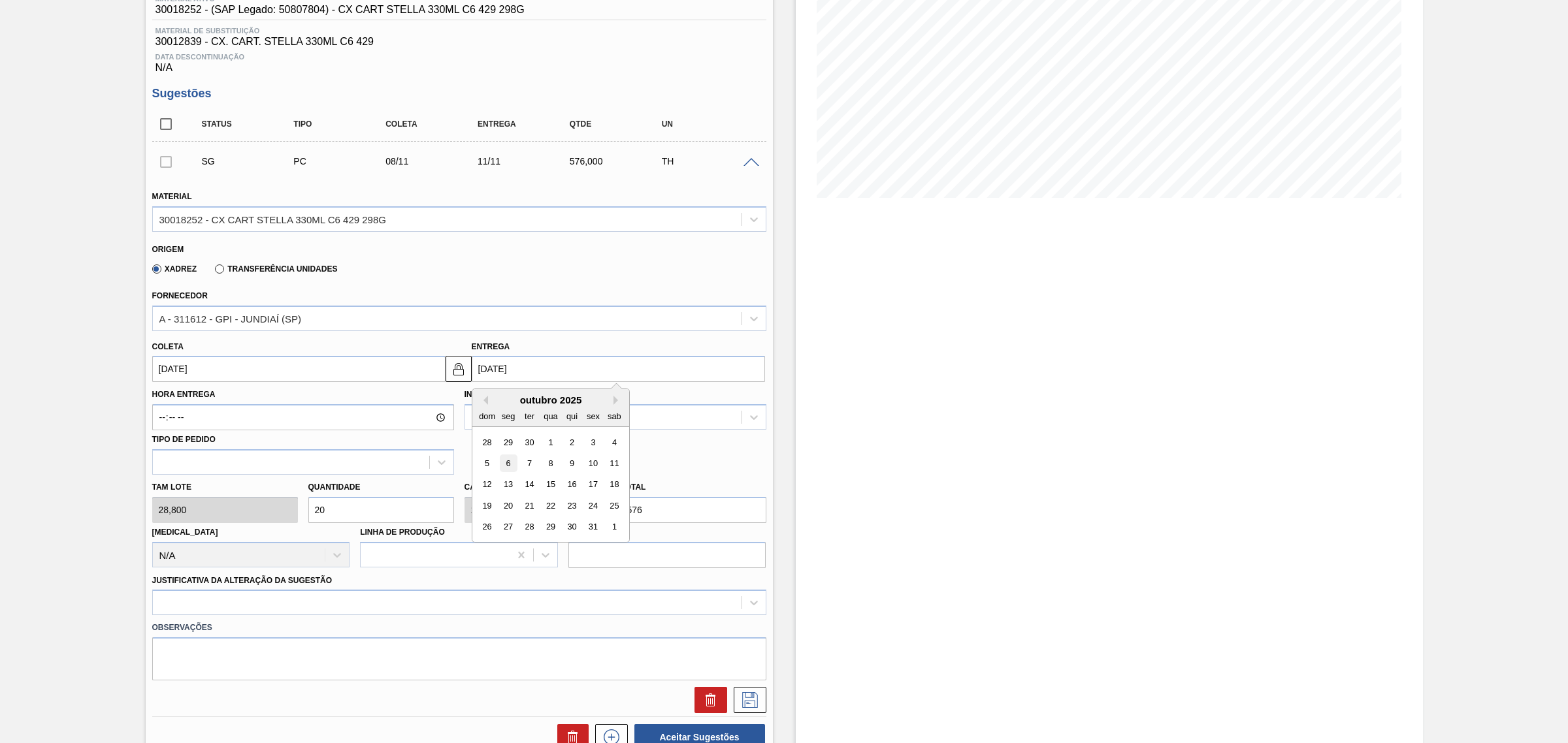
type input "[DATE]"
click at [470, 604] on div at bounding box center [458, 602] width 614 height 25
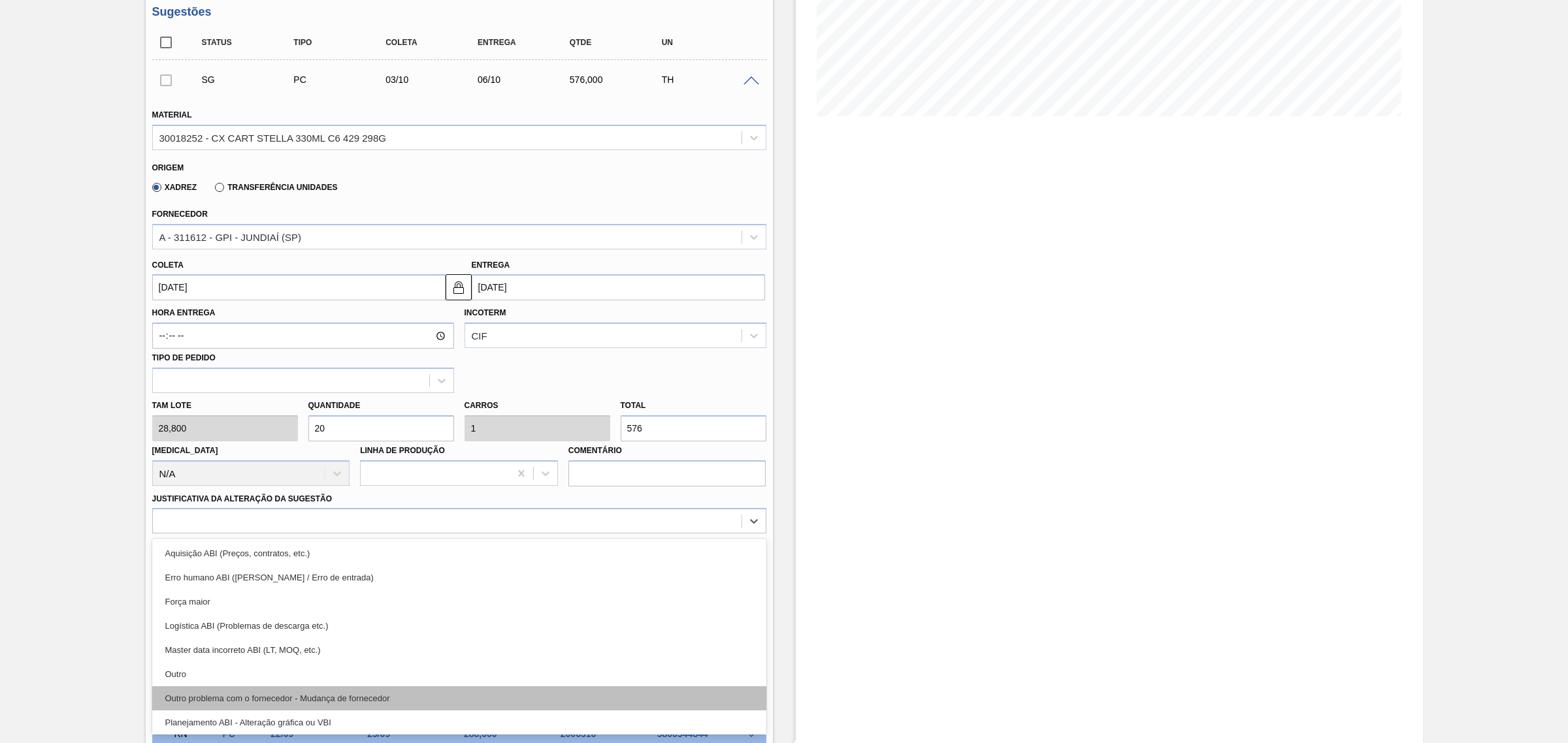
scroll to position [81, 0]
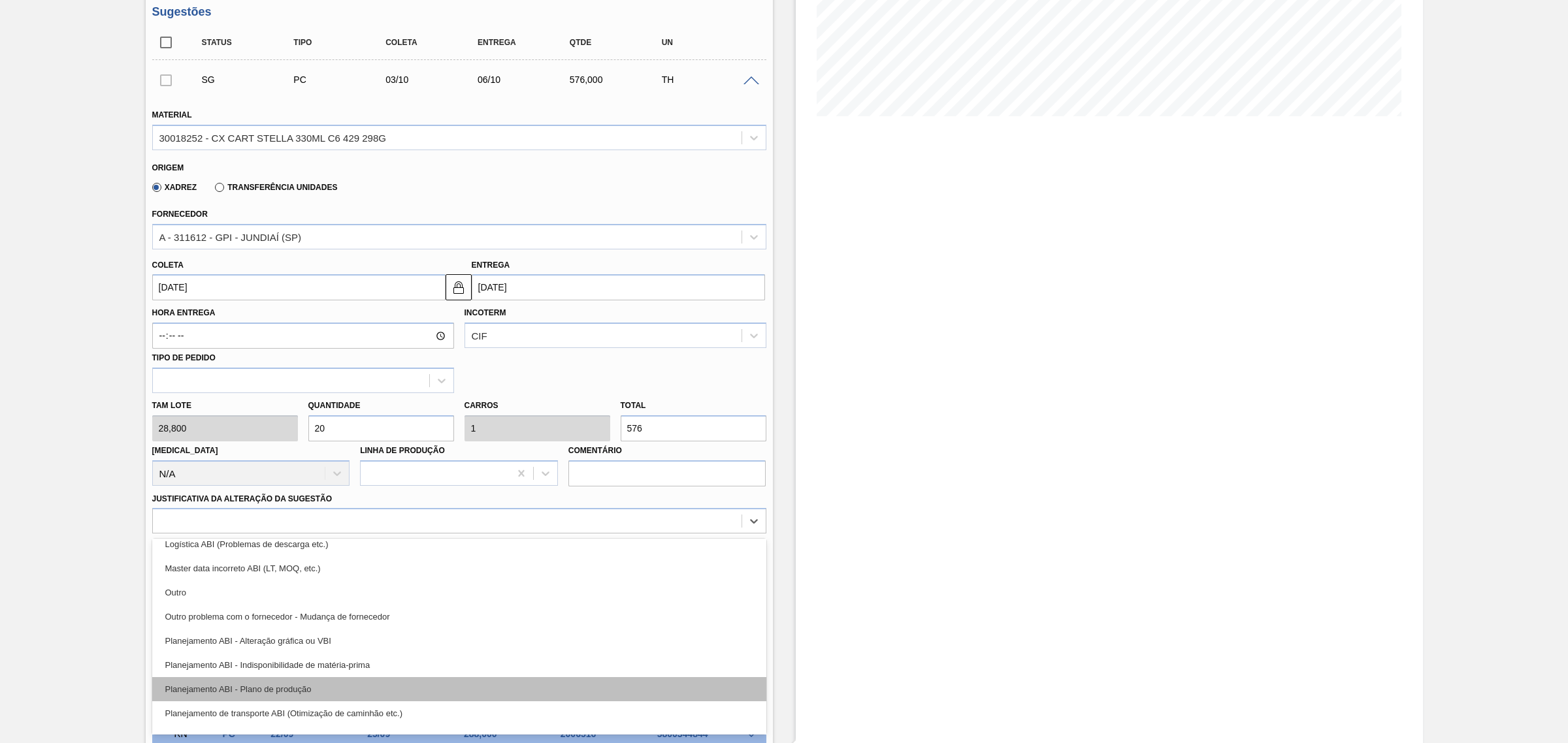
click at [403, 689] on div "Planejamento ABI - Plano de produção" at bounding box center [458, 689] width 614 height 24
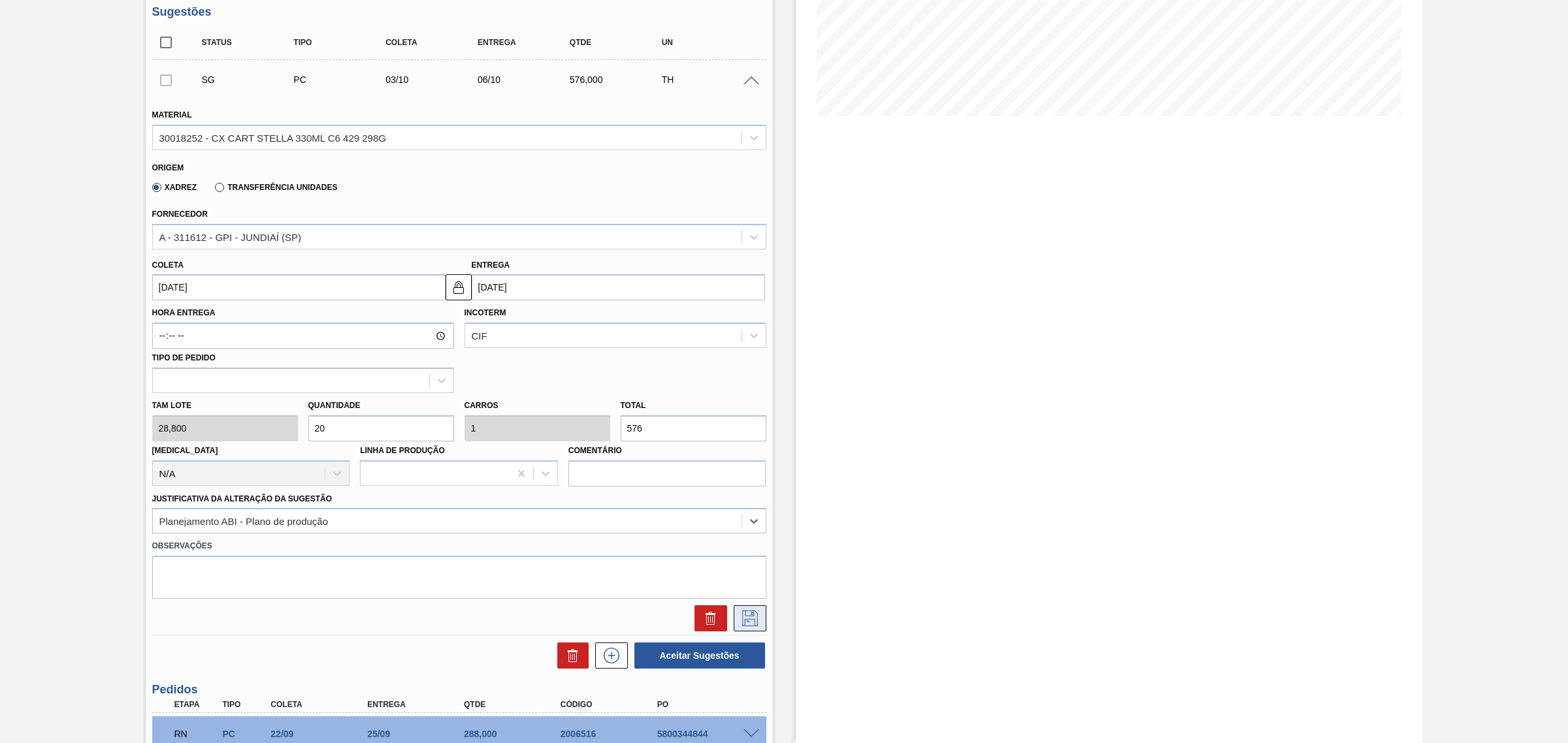
click at [752, 617] on icon at bounding box center [750, 619] width 21 height 16
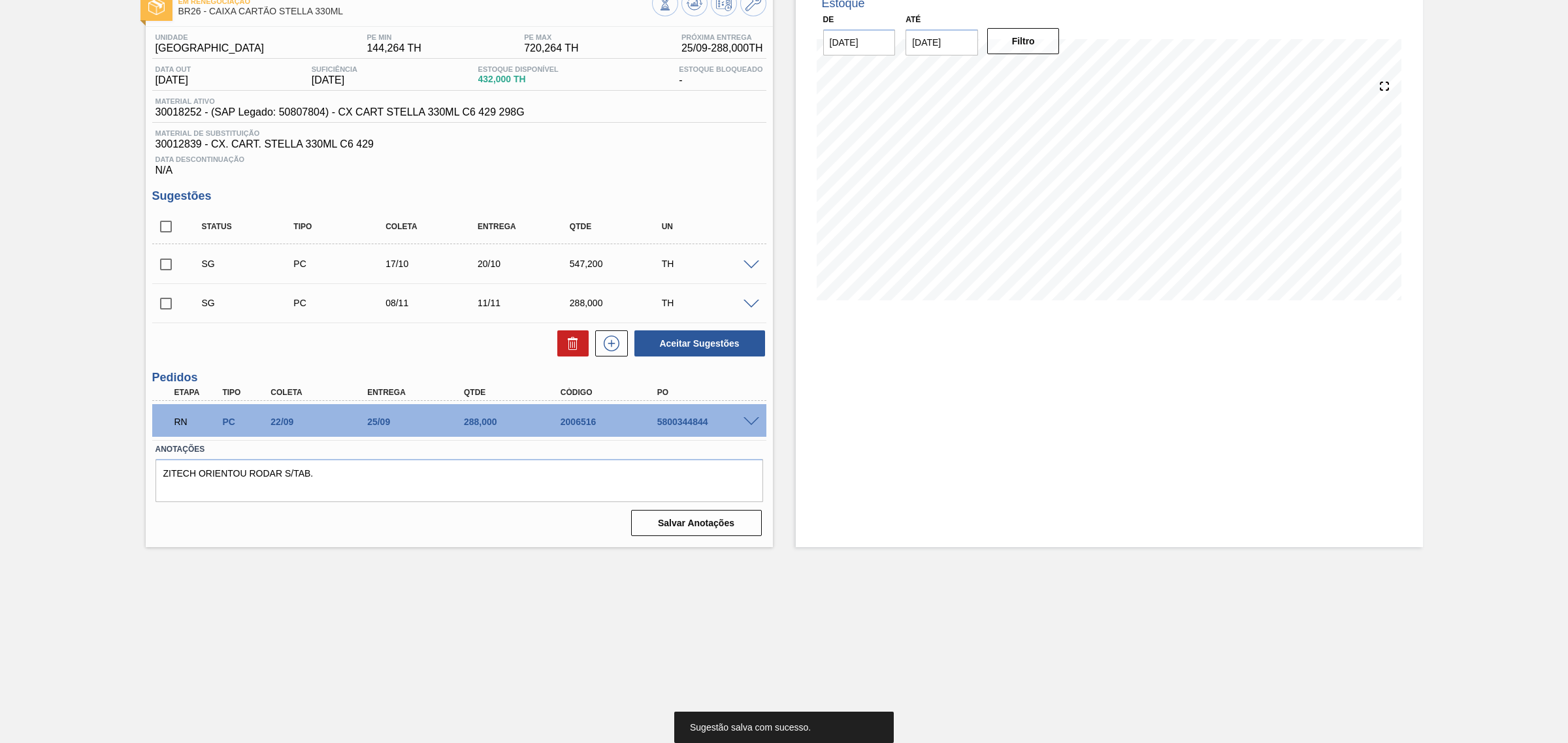
scroll to position [21, 0]
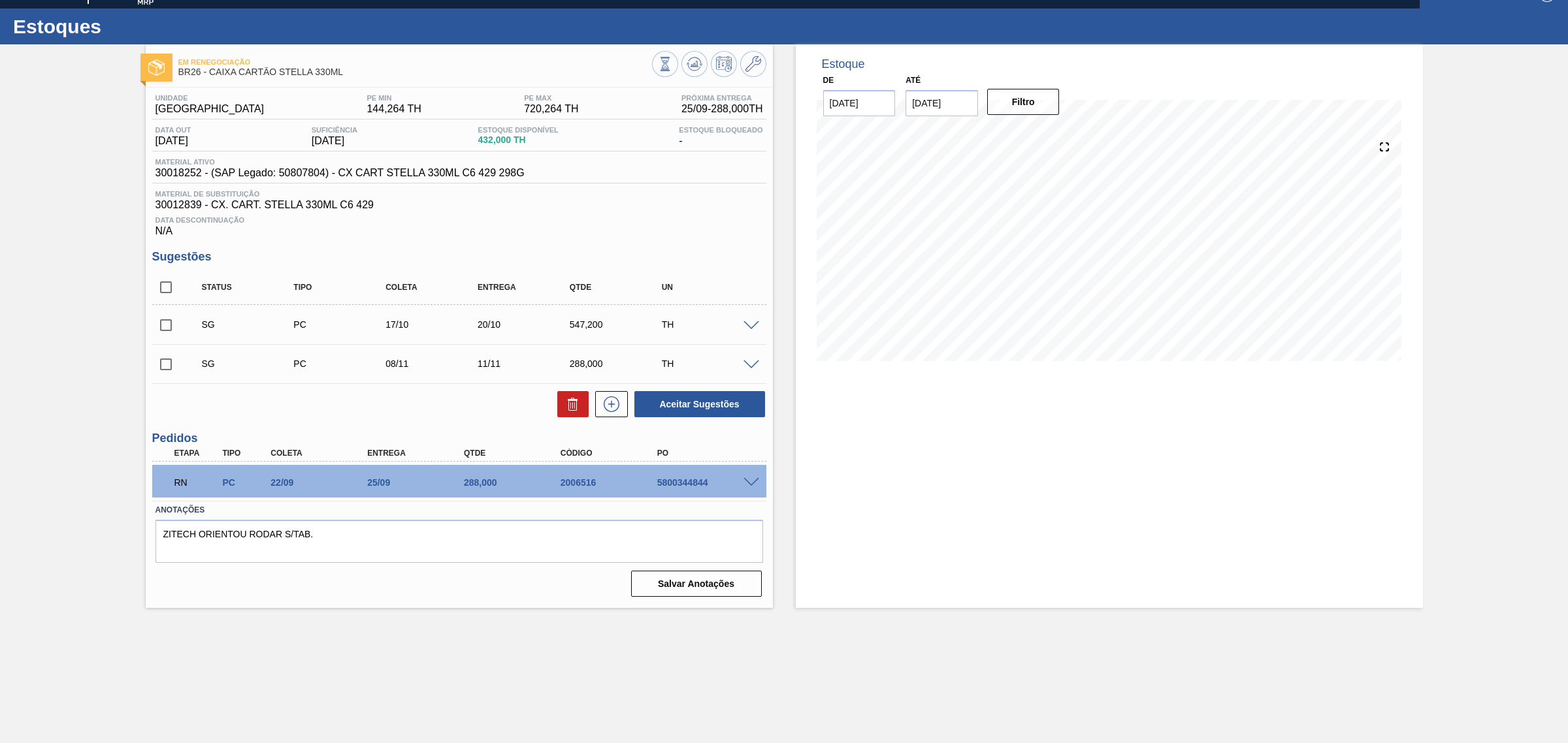
click at [155, 373] on input "checkbox" at bounding box center [166, 365] width 28 height 28
checkbox input "true"
click at [560, 405] on button at bounding box center [573, 405] width 31 height 26
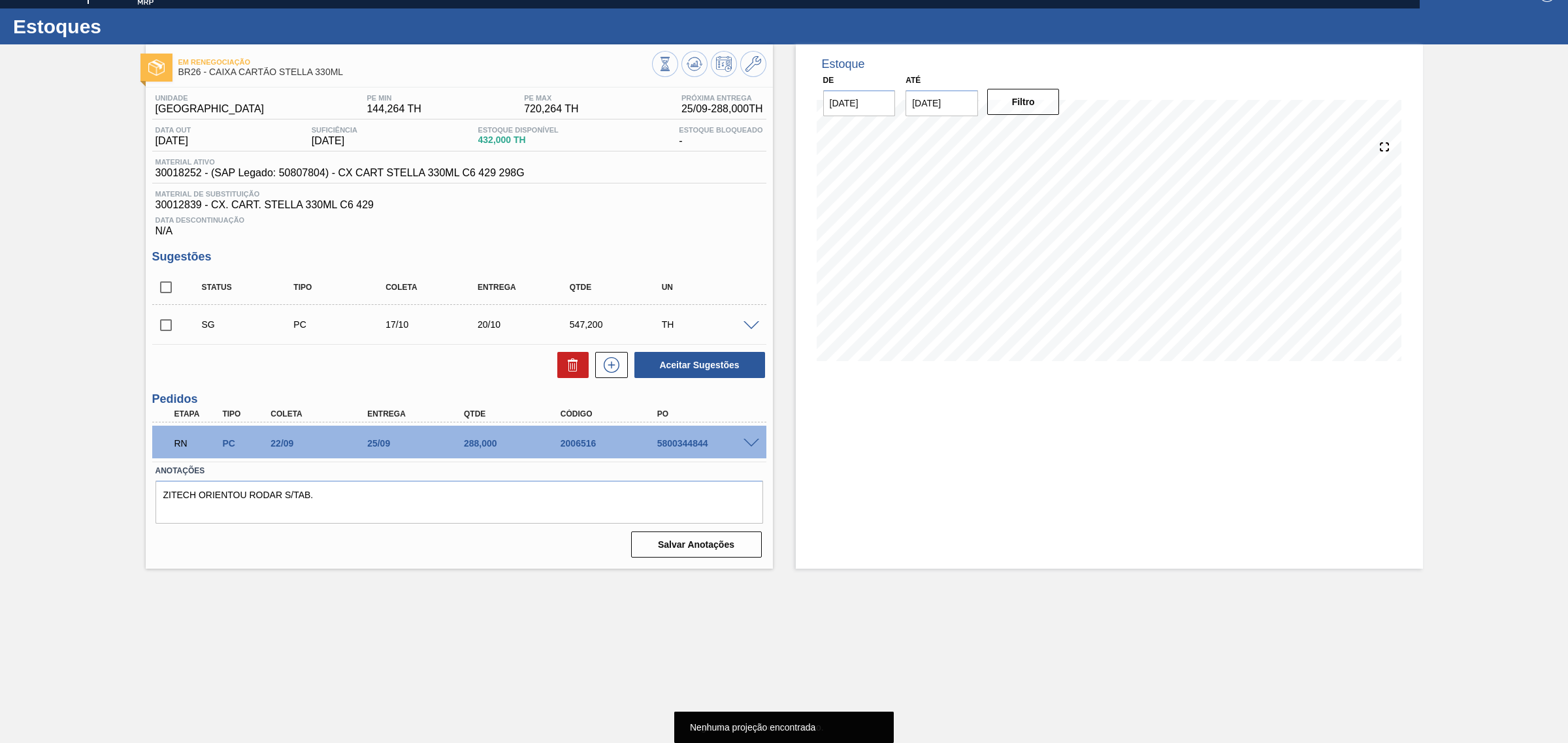
click at [746, 328] on span at bounding box center [751, 325] width 16 height 9
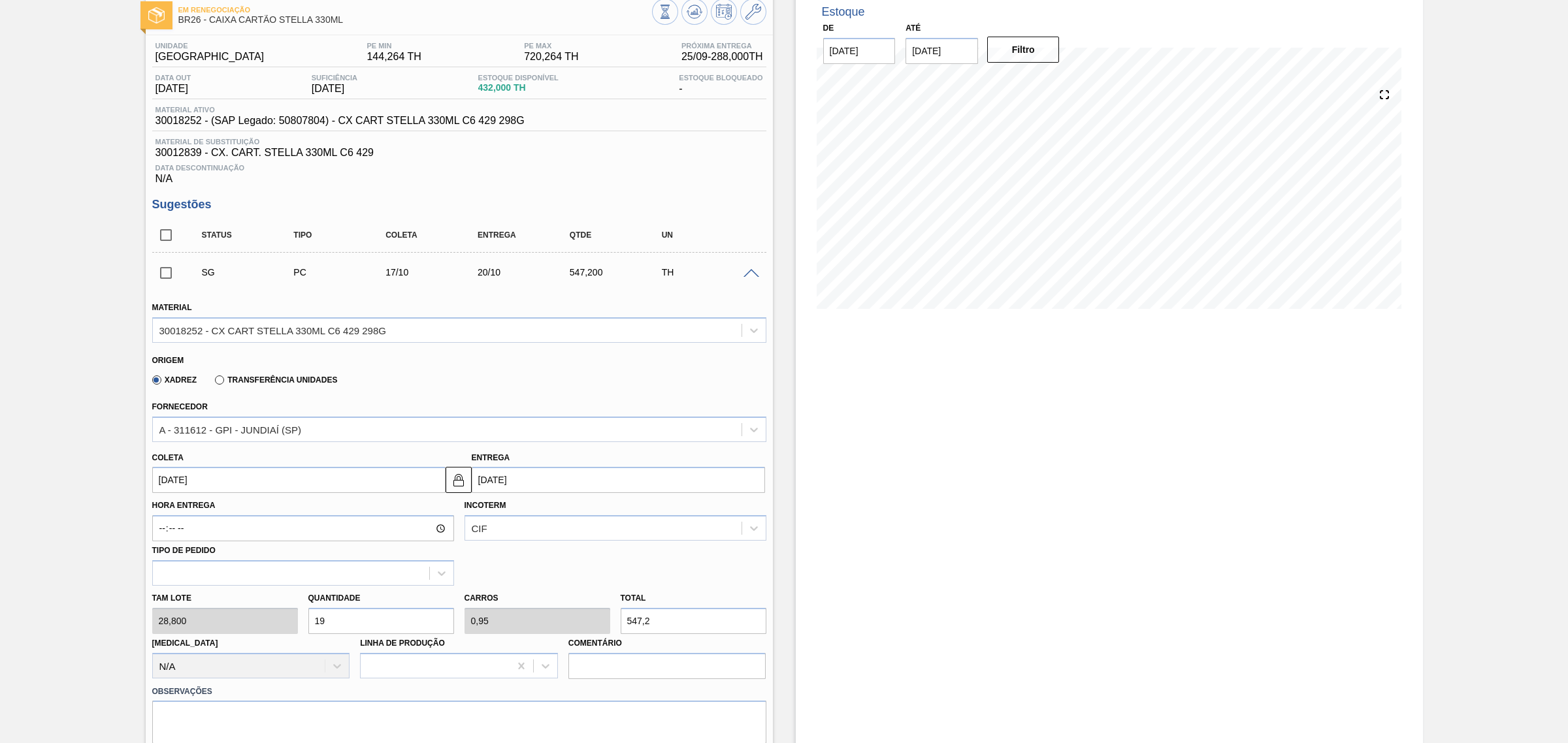
scroll to position [102, 0]
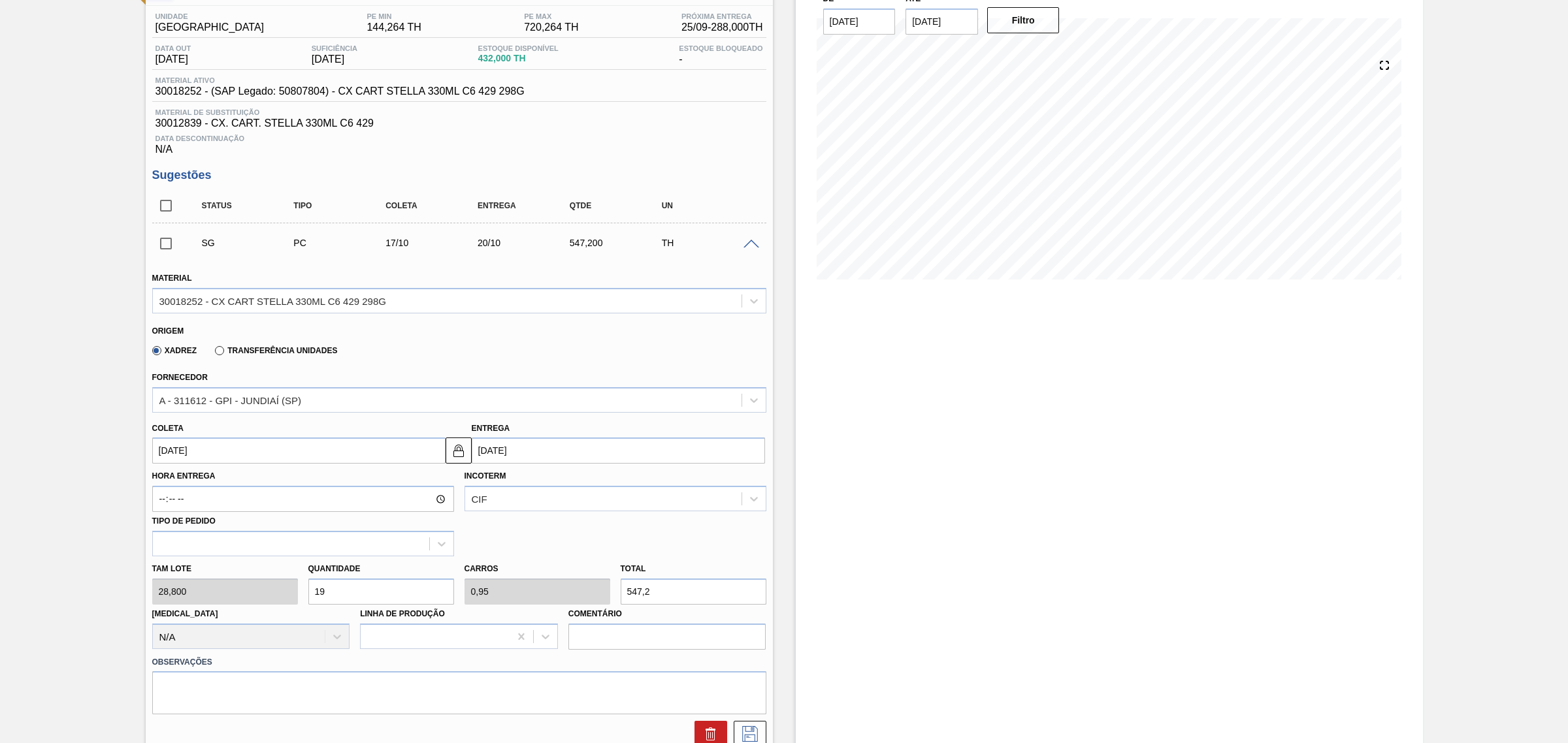
click at [420, 582] on input "19" at bounding box center [381, 592] width 146 height 26
type input "2"
type input "0,1"
type input "57,6"
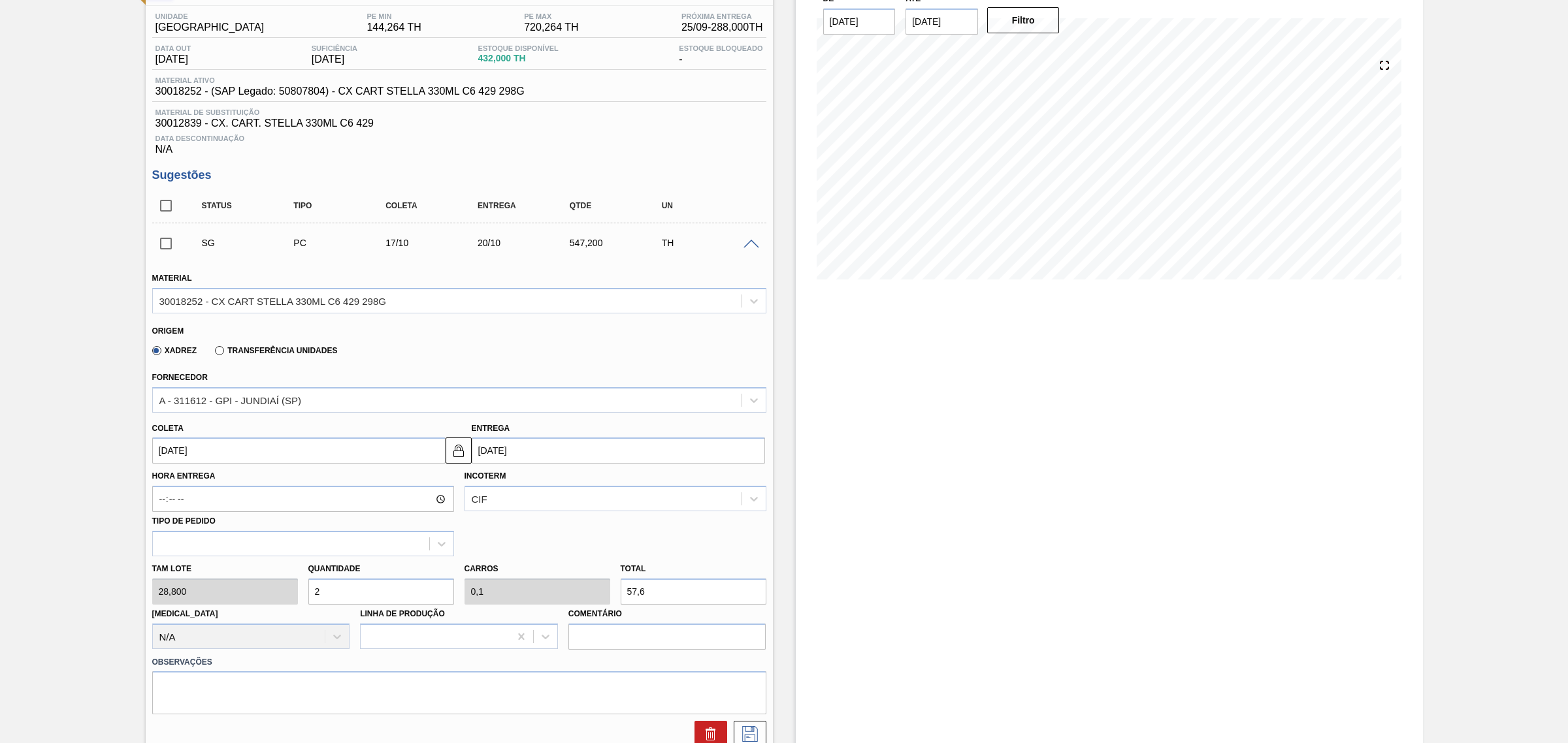
type input "20"
type input "1"
type input "576"
type input "20"
click at [503, 450] on input "[DATE]" at bounding box center [618, 450] width 294 height 26
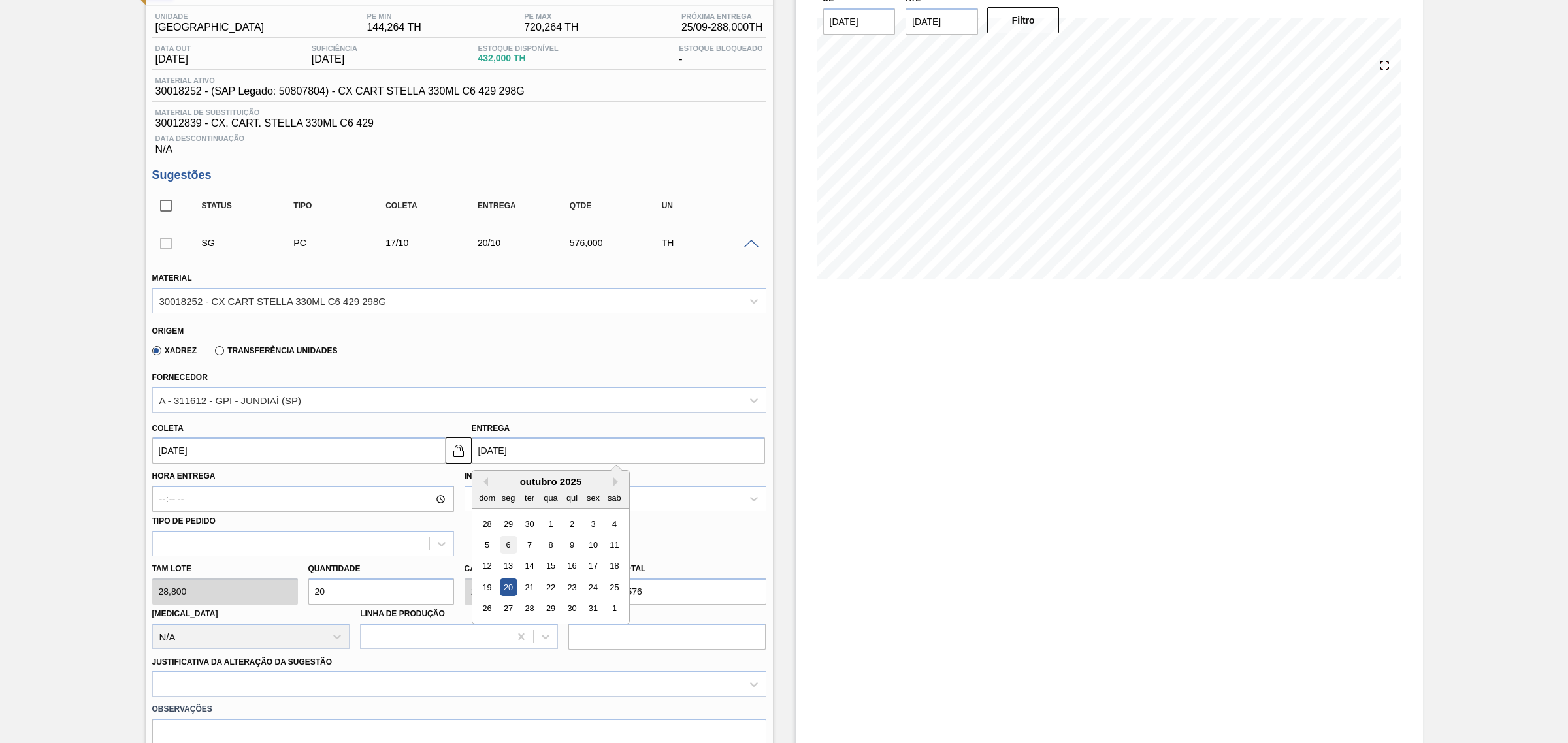
click at [509, 547] on div "6" at bounding box center [508, 545] width 17 height 17
type input "[DATE]"
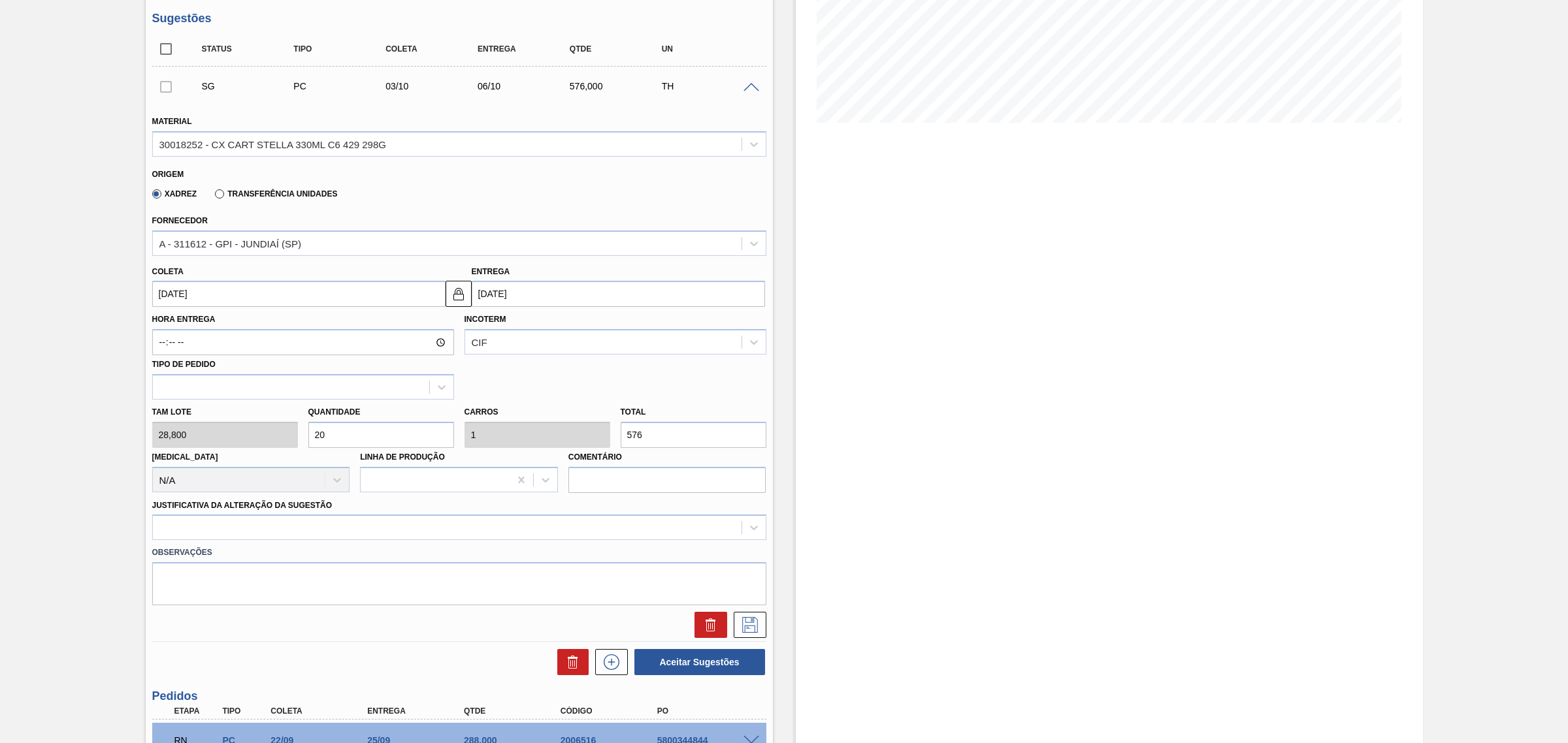
scroll to position [266, 0]
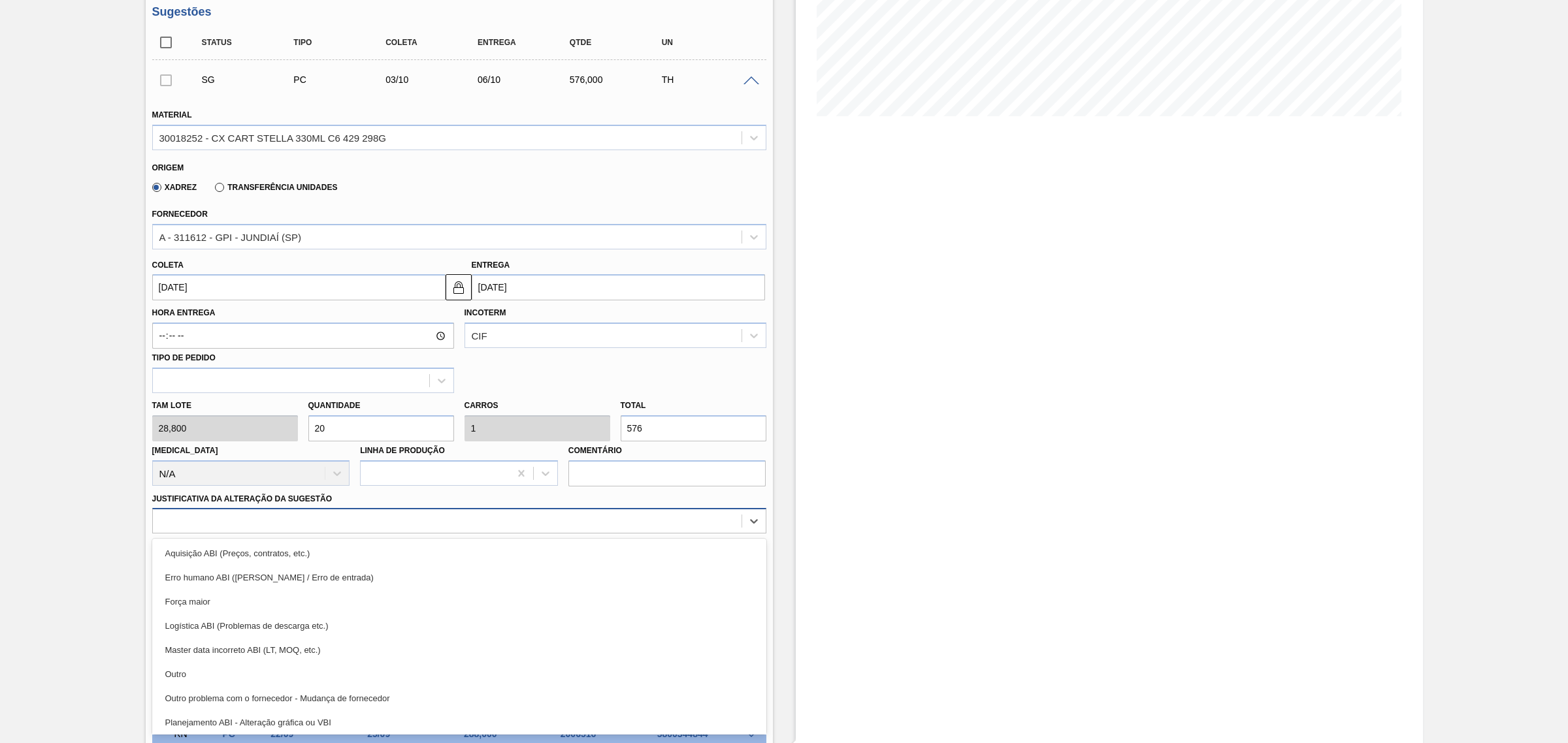
click at [427, 517] on div at bounding box center [447, 521] width 589 height 19
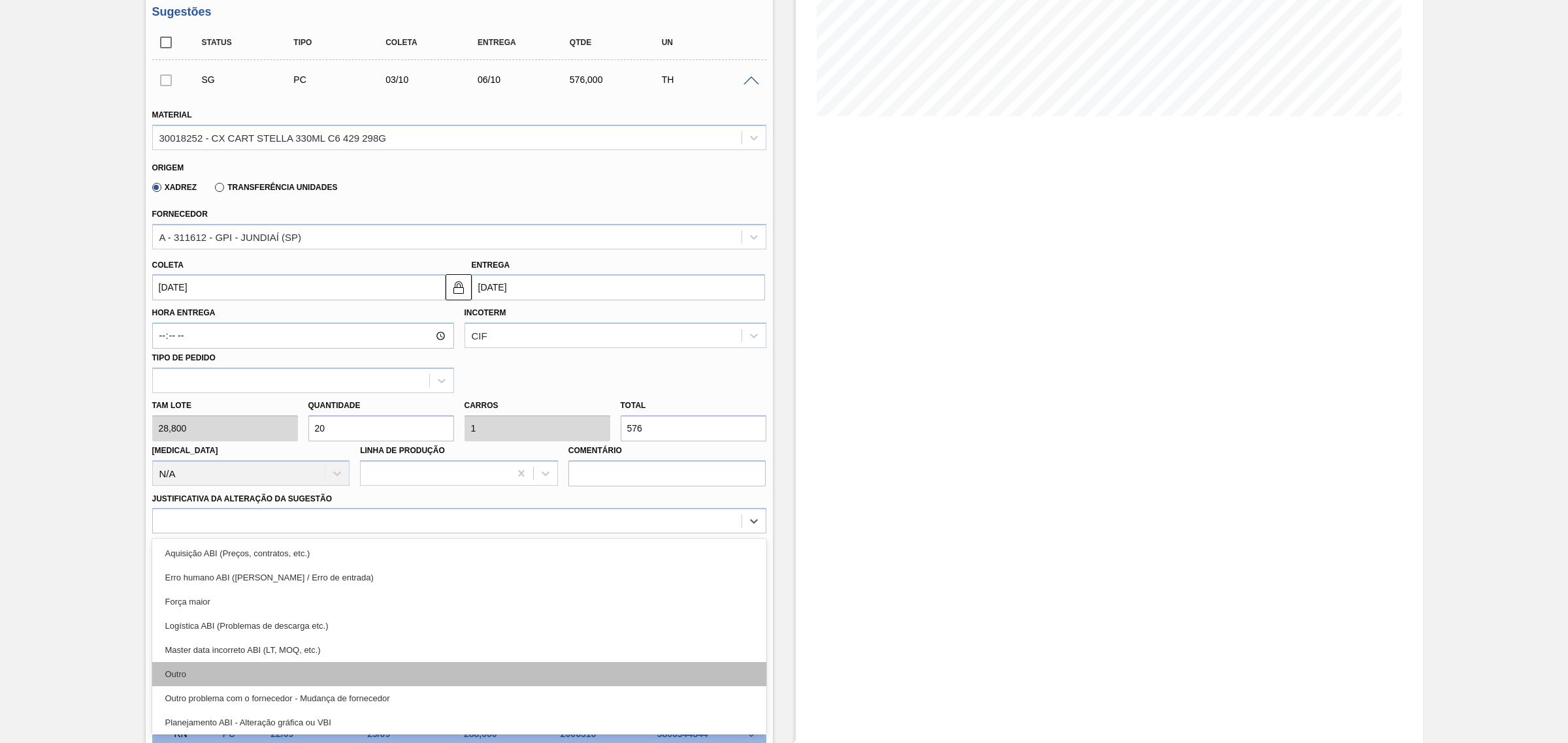
scroll to position [163, 0]
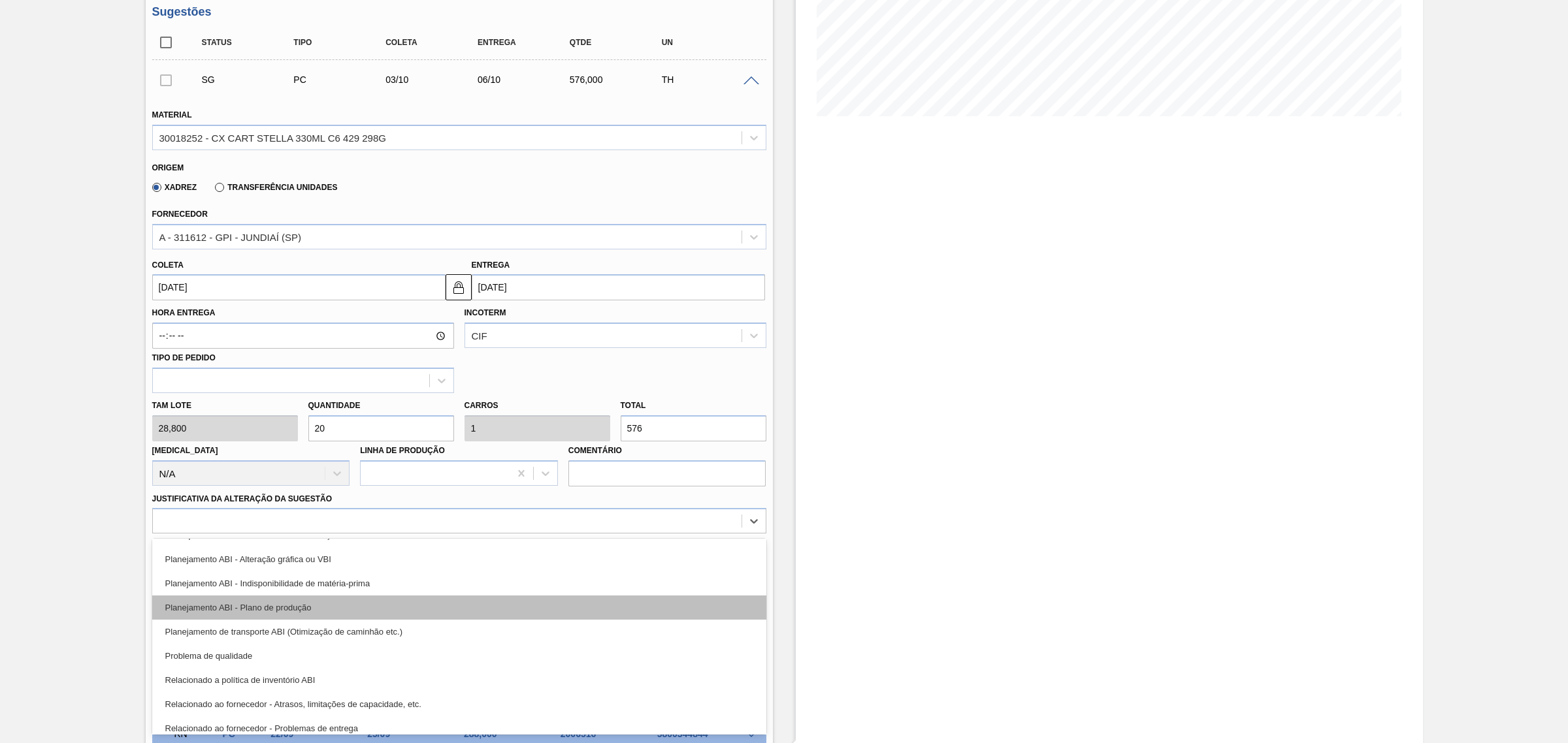
click at [464, 612] on div "Planejamento ABI - Plano de produção" at bounding box center [458, 607] width 614 height 24
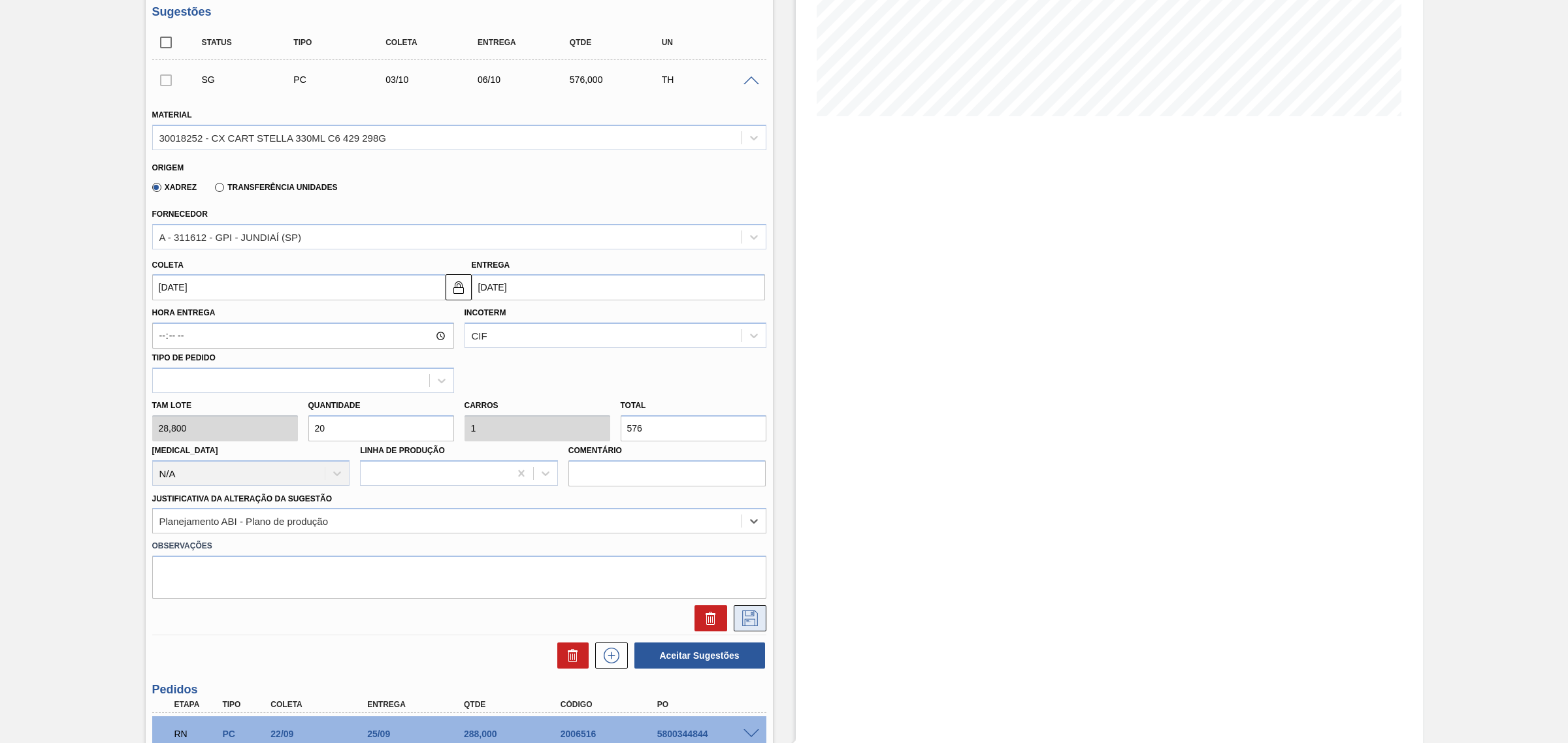
click at [756, 625] on icon at bounding box center [750, 619] width 16 height 16
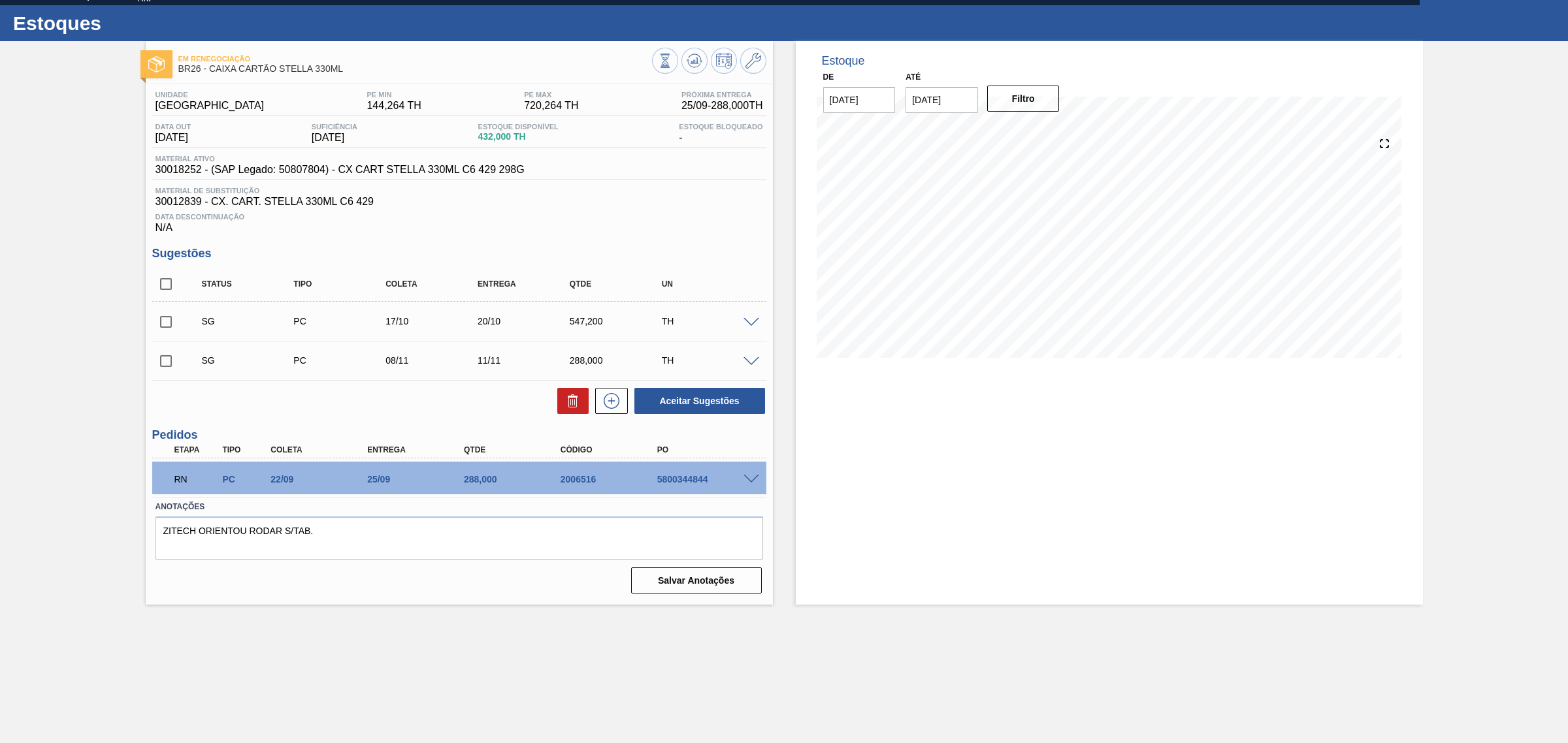
scroll to position [21, 0]
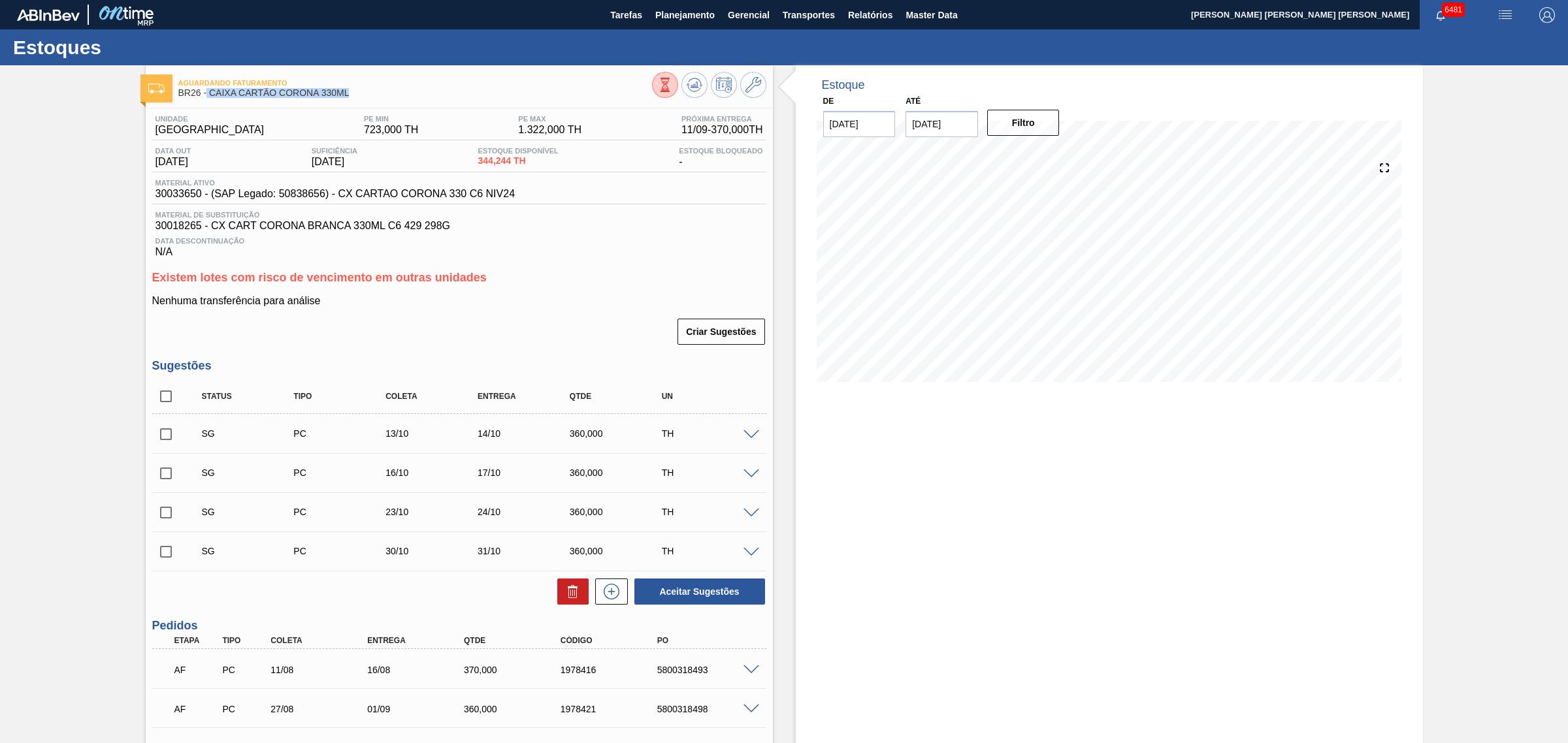
drag, startPoint x: 361, startPoint y: 94, endPoint x: 204, endPoint y: 102, distance: 157.2
click at [204, 102] on div "Aguardando Faturamento BR26 - CAIXA CARTÃO CORONA 330ML" at bounding box center [415, 89] width 474 height 29
copy span "CAIXA CARTÃO CORONA 330ML"
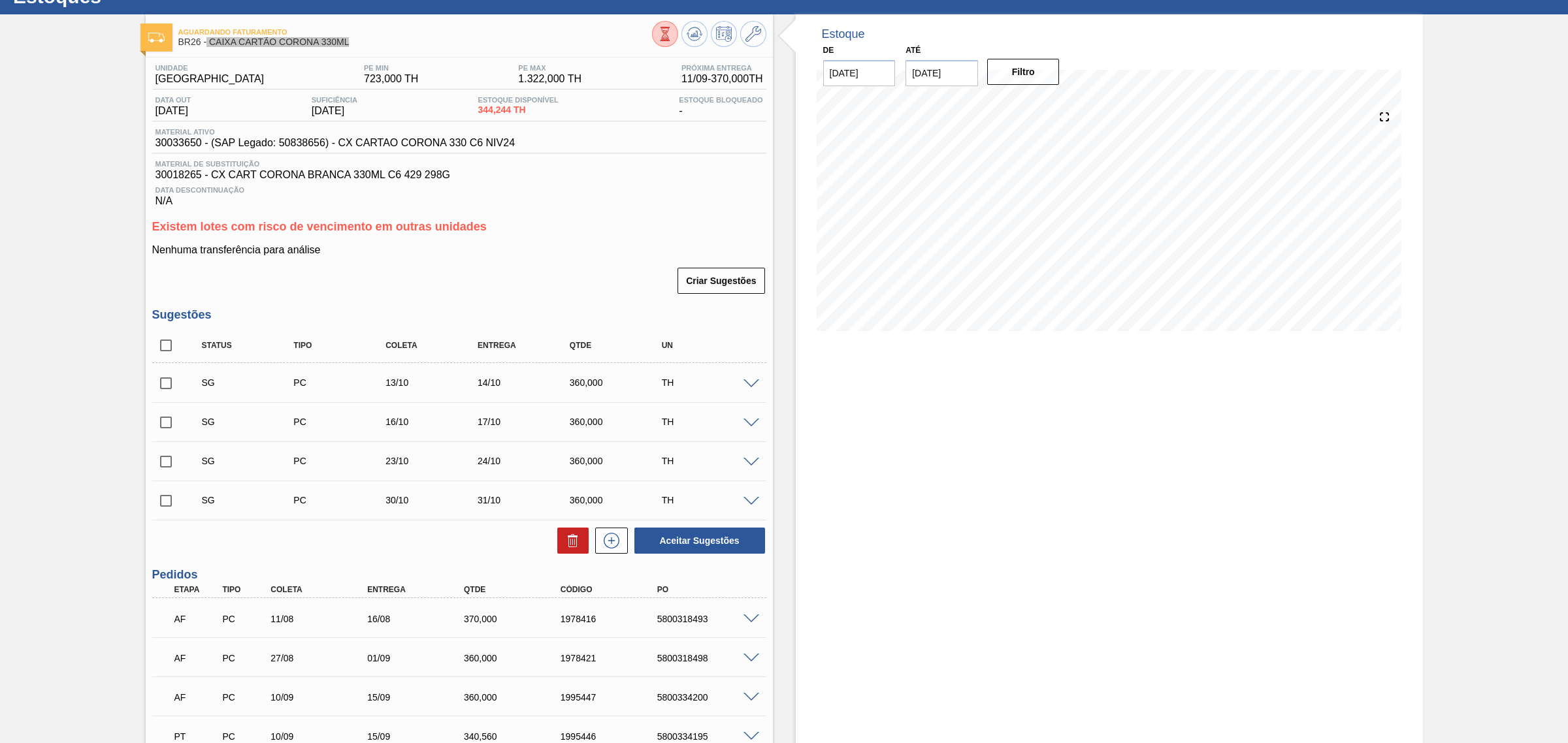
scroll to position [211, 0]
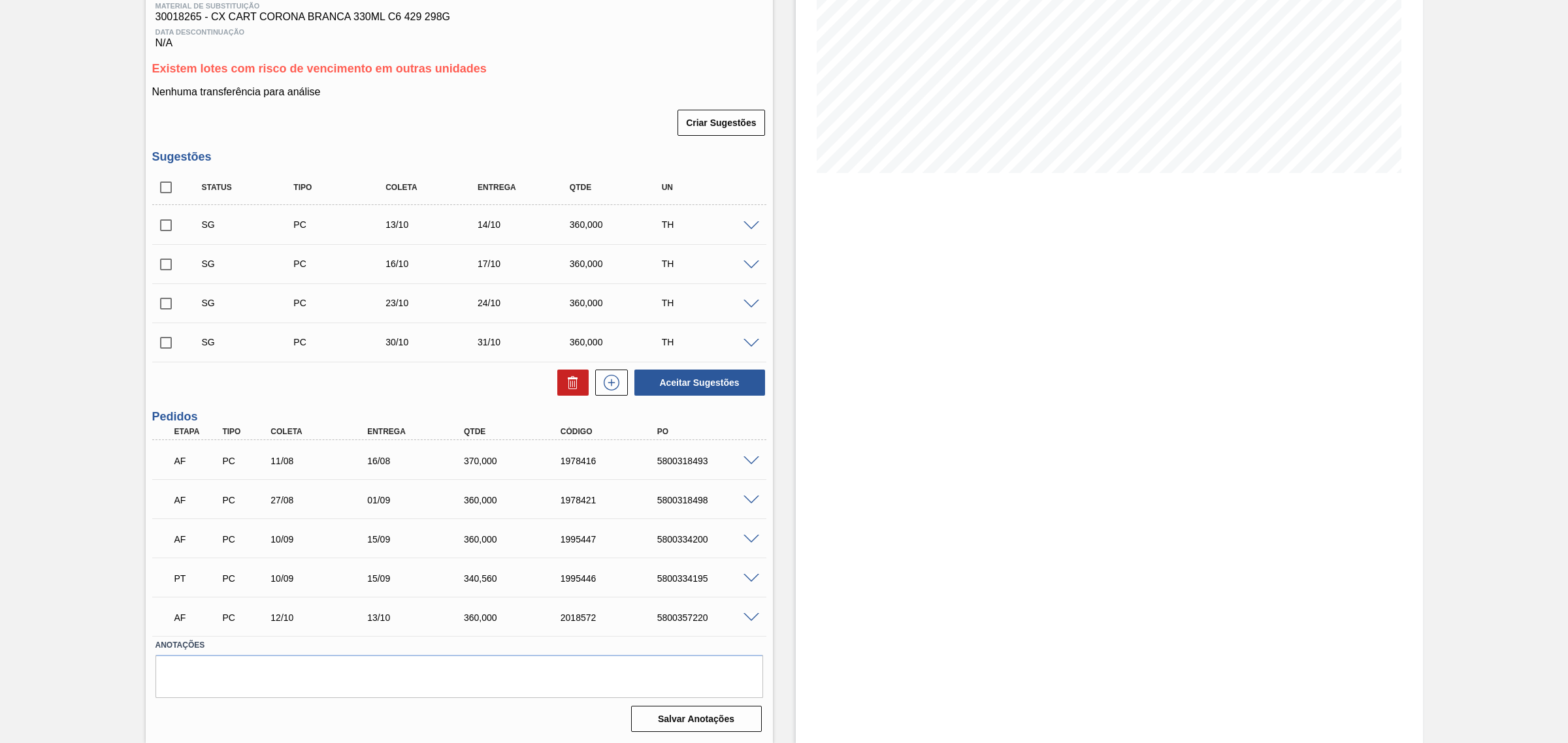
click at [750, 460] on span at bounding box center [751, 460] width 16 height 9
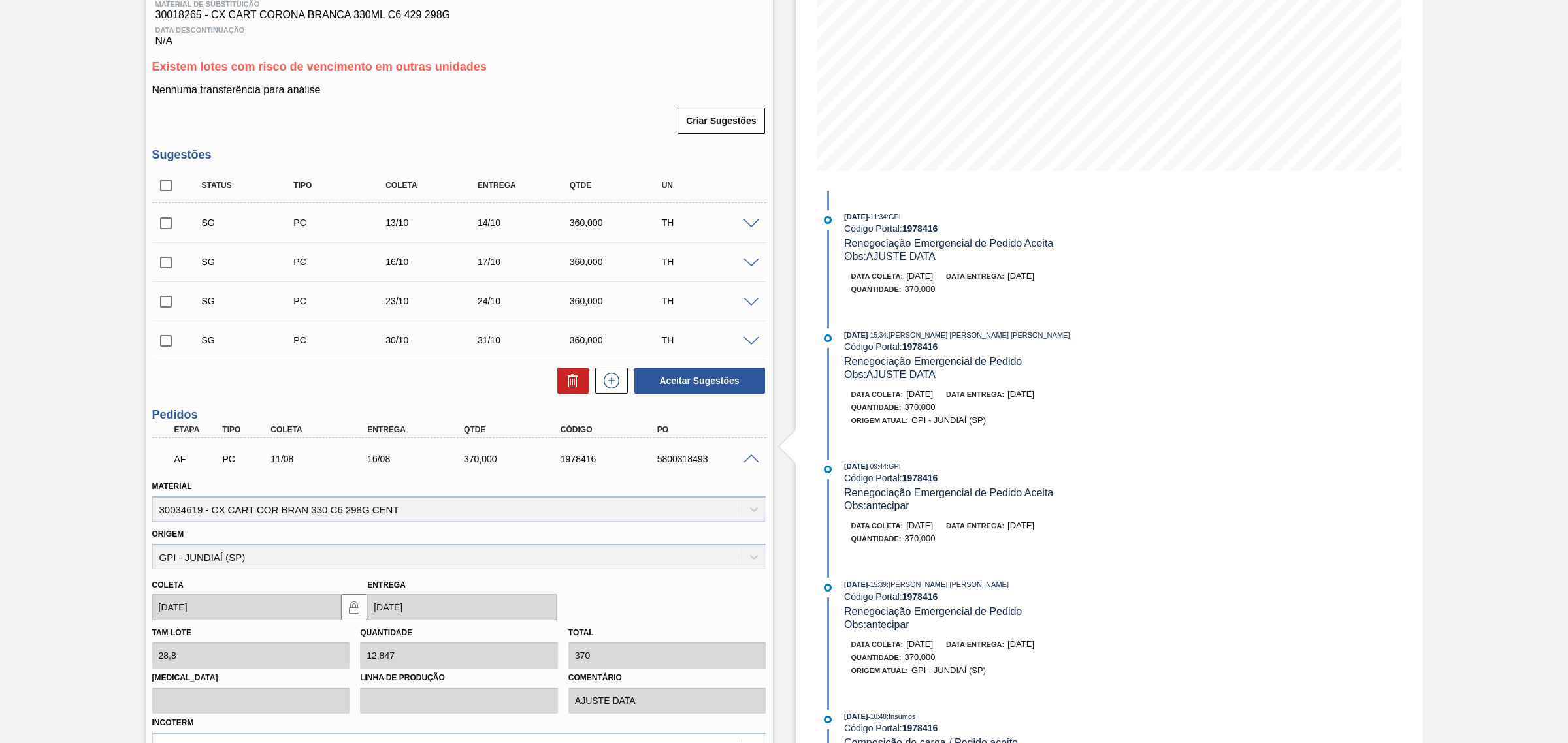
click at [750, 460] on span at bounding box center [751, 459] width 16 height 9
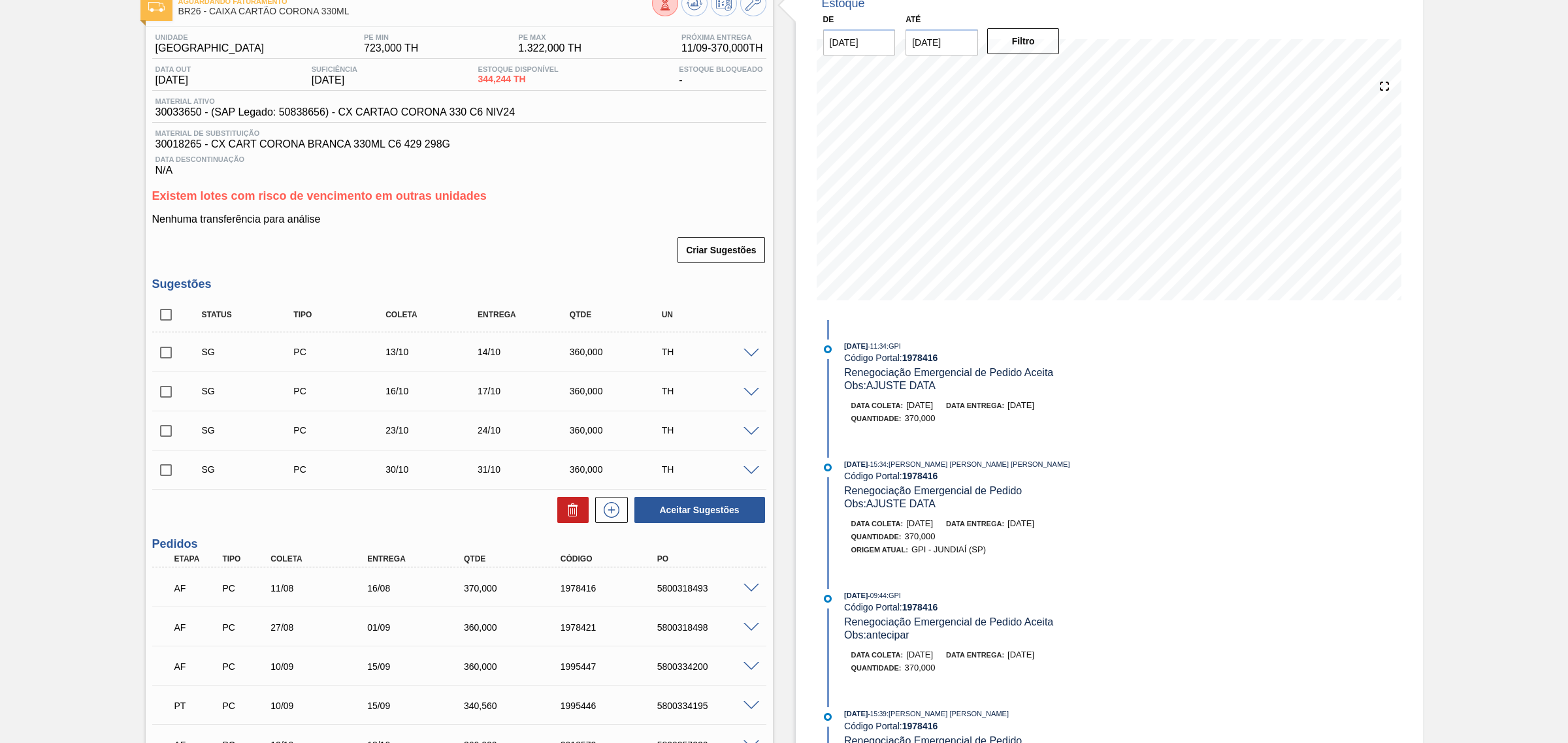
scroll to position [163, 0]
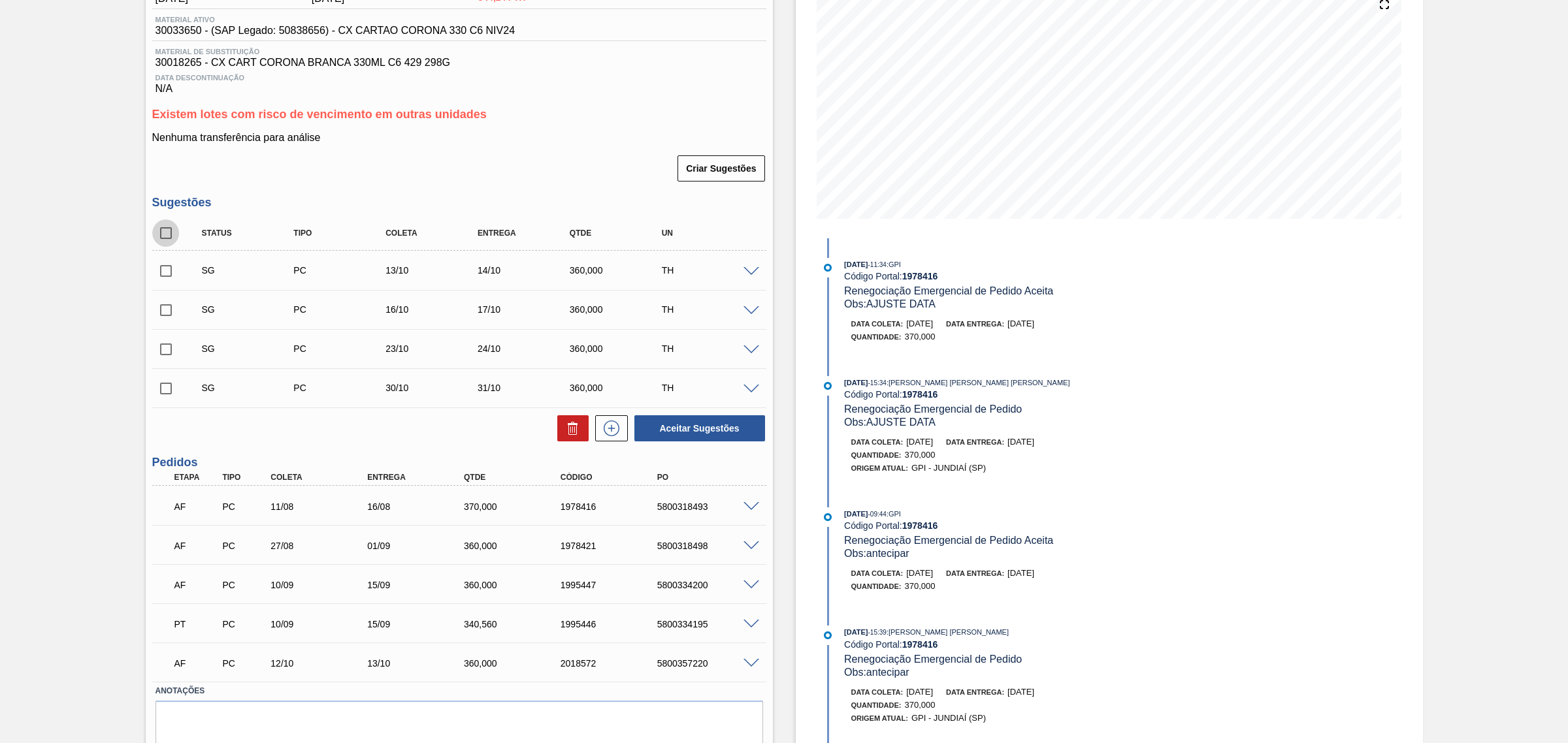
click at [168, 240] on input "checkbox" at bounding box center [166, 233] width 28 height 28
checkbox input "true"
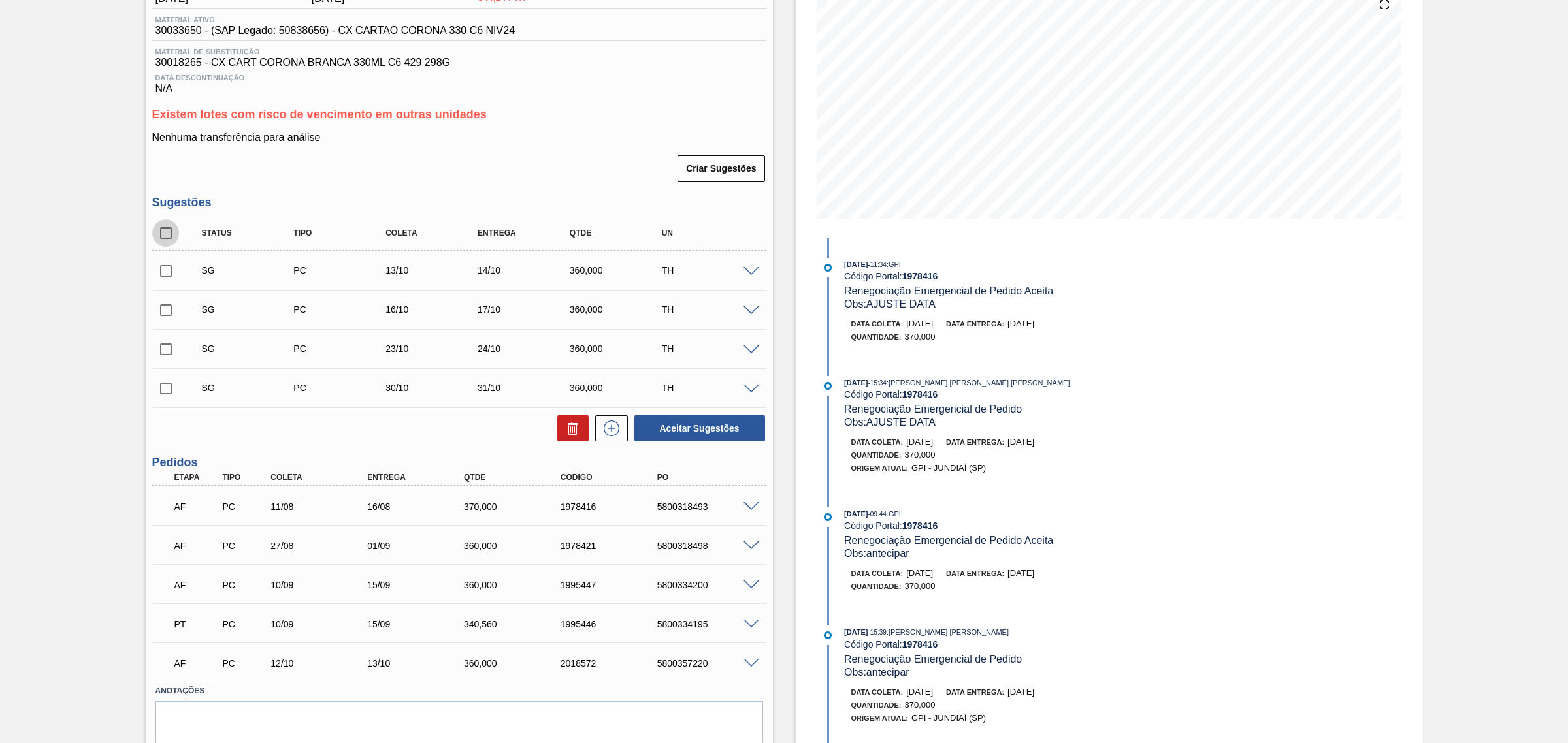
checkbox input "true"
click at [576, 432] on icon at bounding box center [573, 429] width 16 height 16
checkbox input "false"
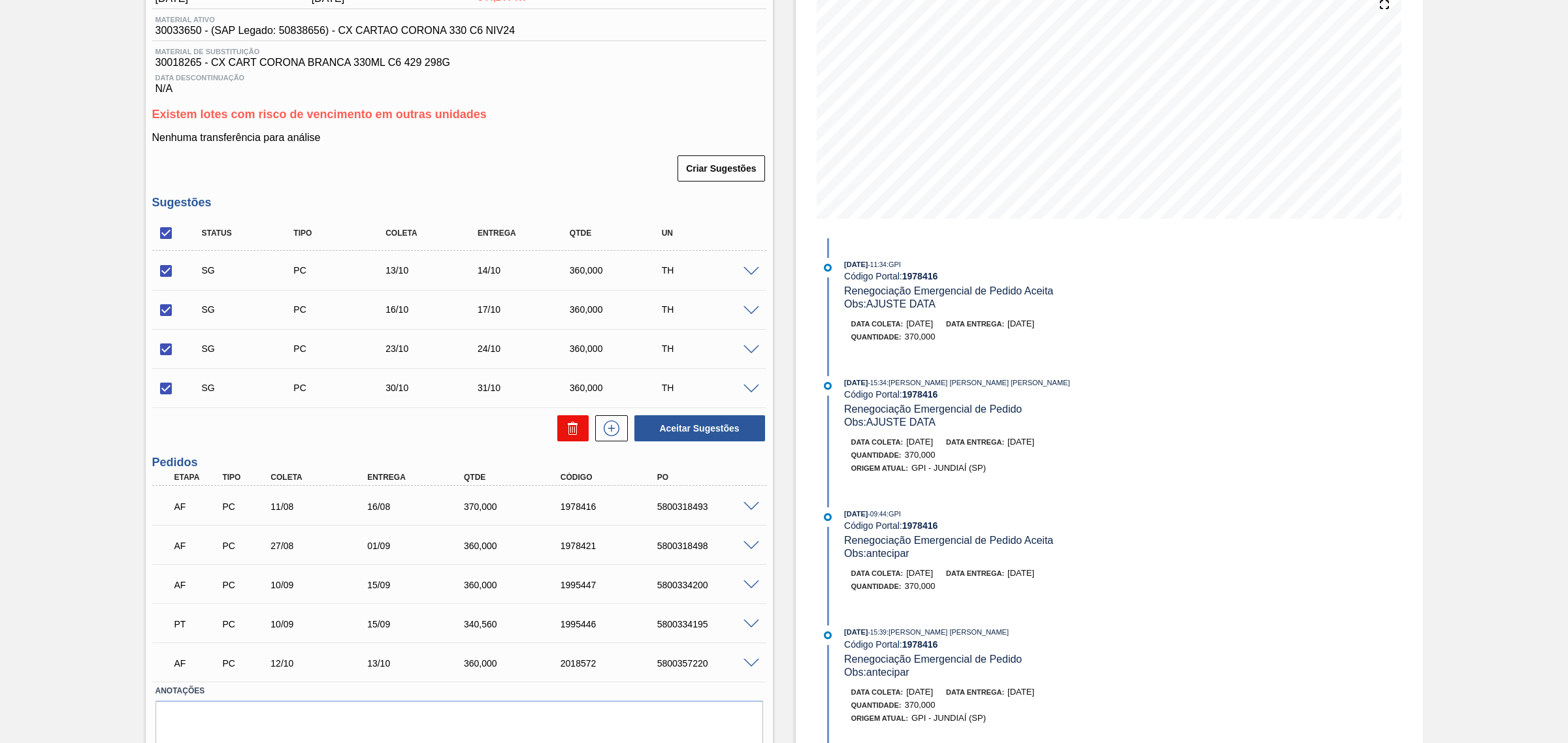
checkbox input "false"
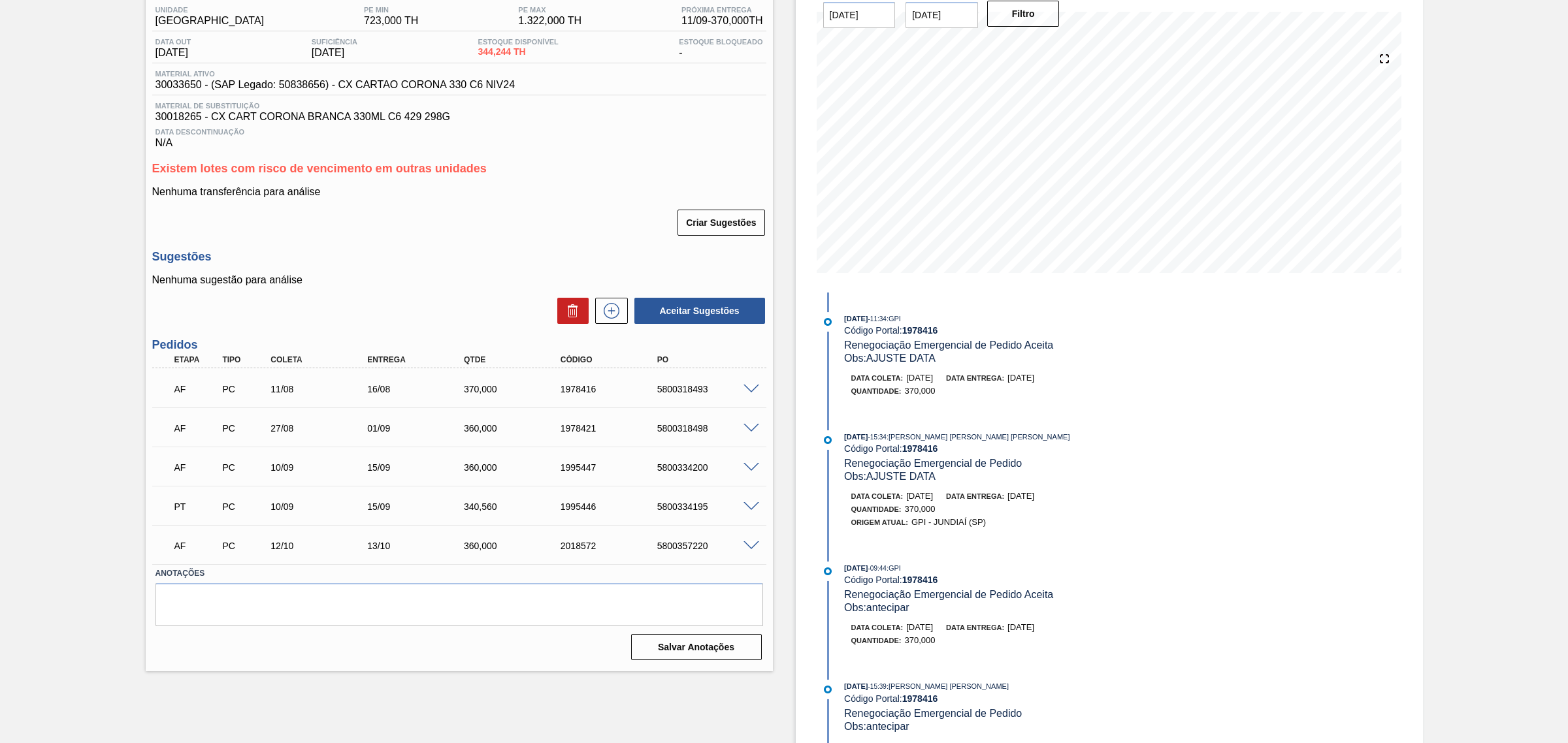
scroll to position [81, 0]
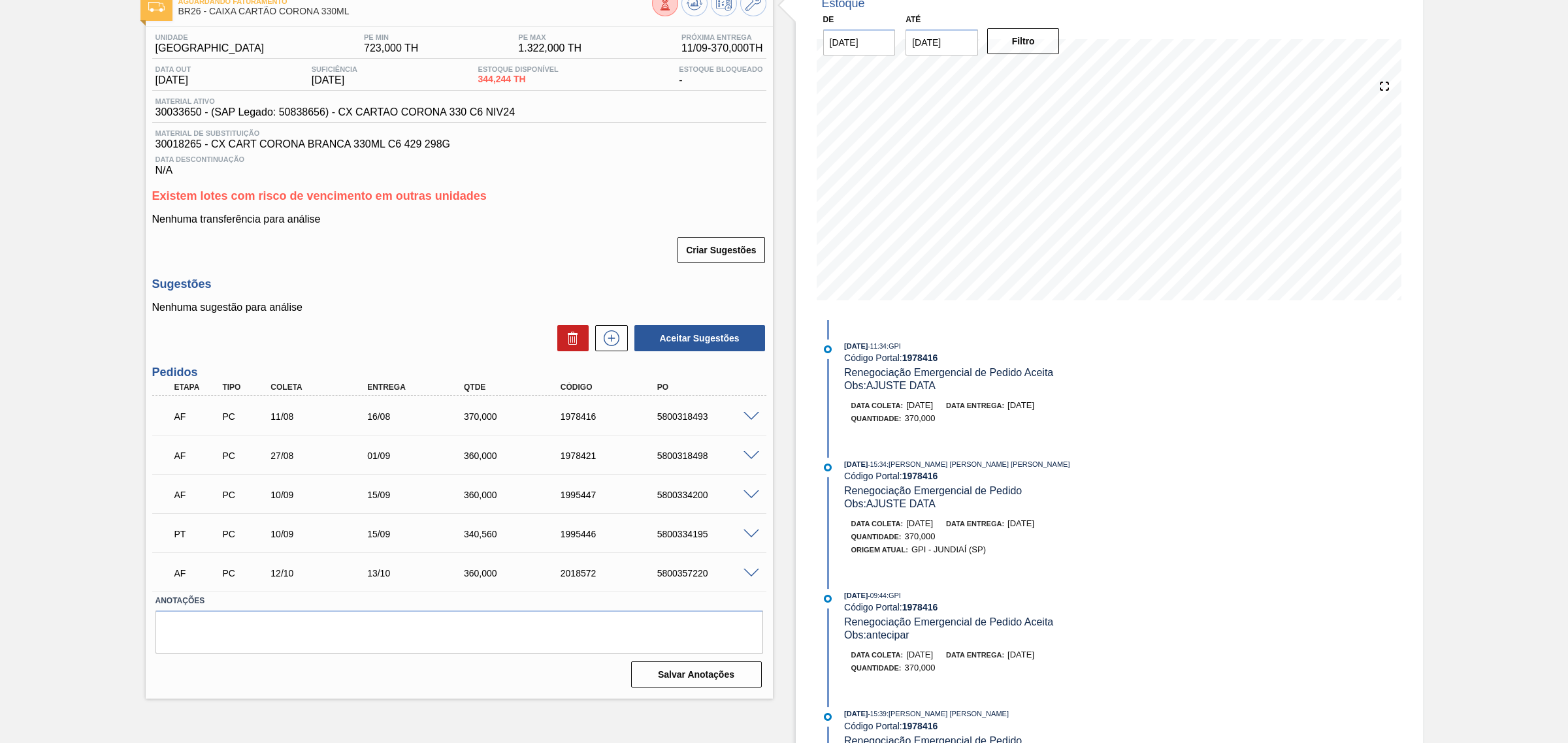
click at [753, 419] on span at bounding box center [751, 416] width 16 height 9
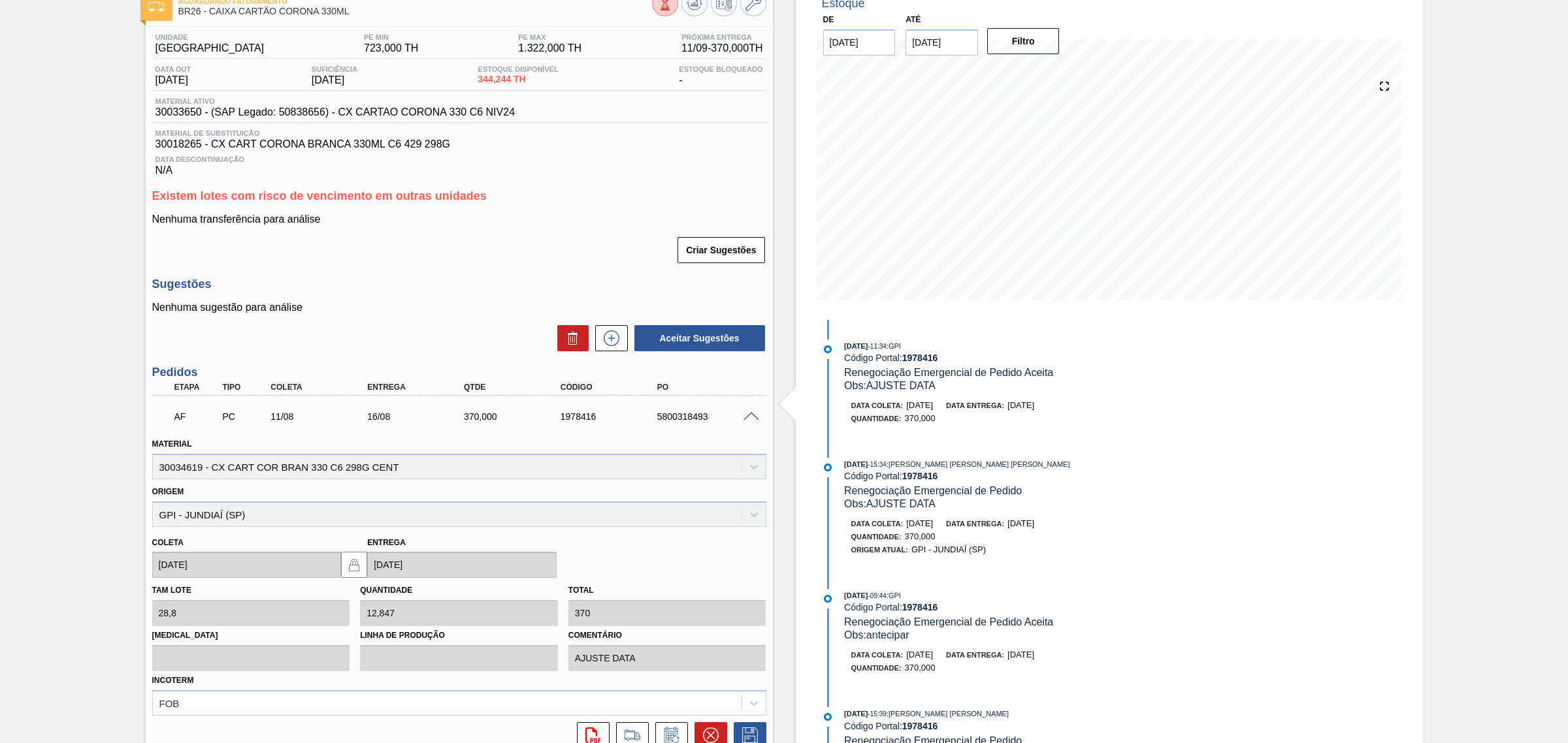
click at [753, 419] on span at bounding box center [751, 416] width 16 height 9
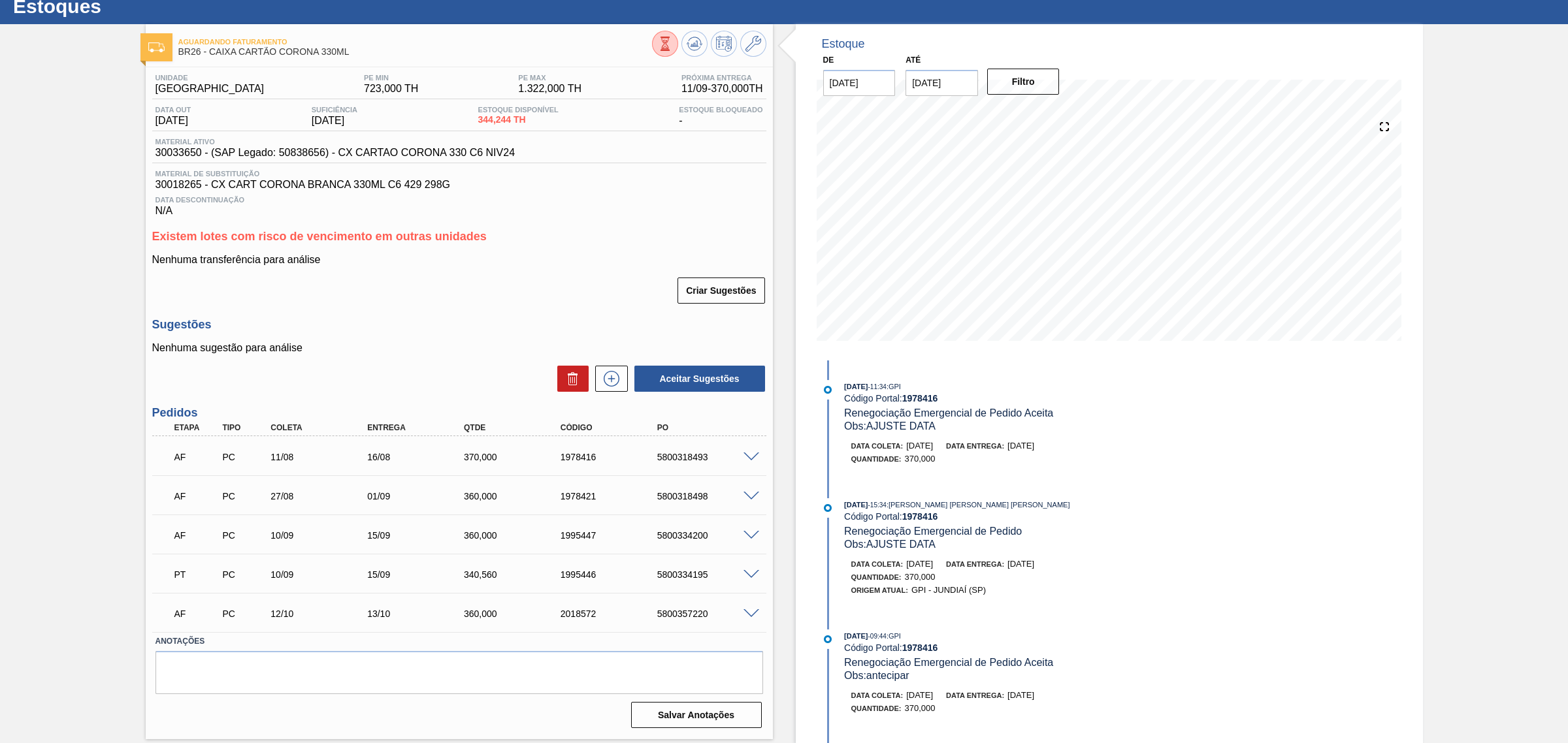
scroll to position [40, 0]
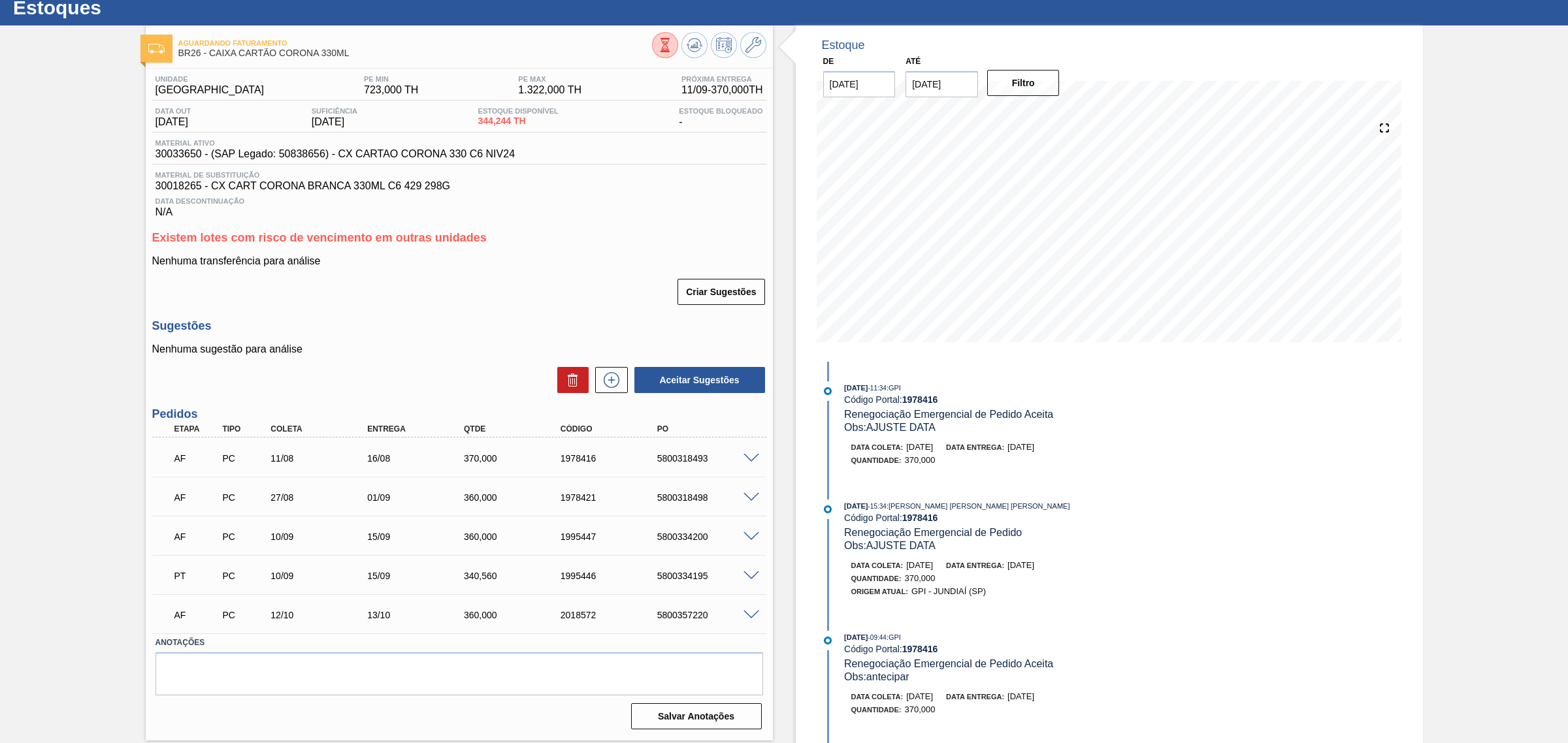
click at [751, 500] on span at bounding box center [751, 498] width 16 height 9
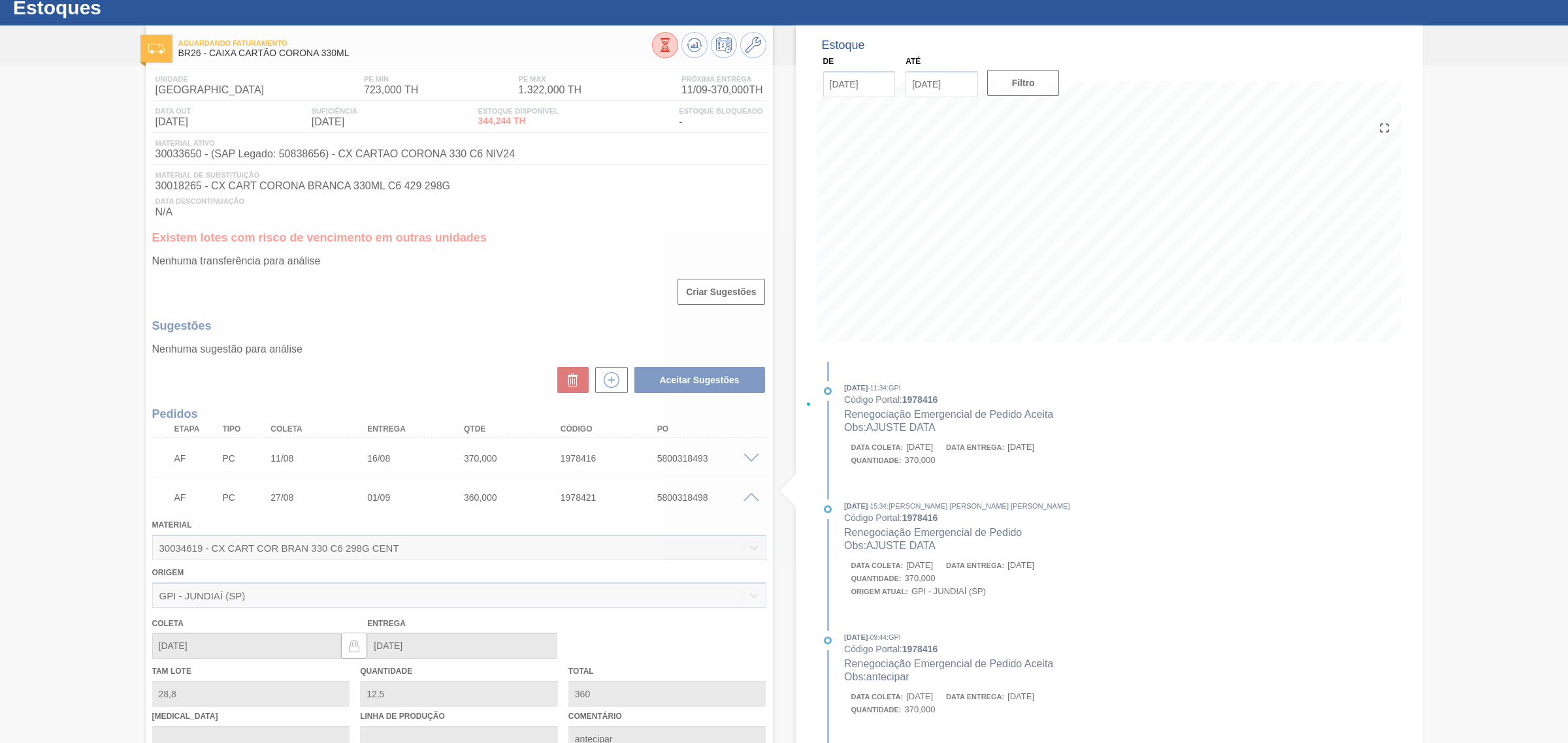
scroll to position [81, 0]
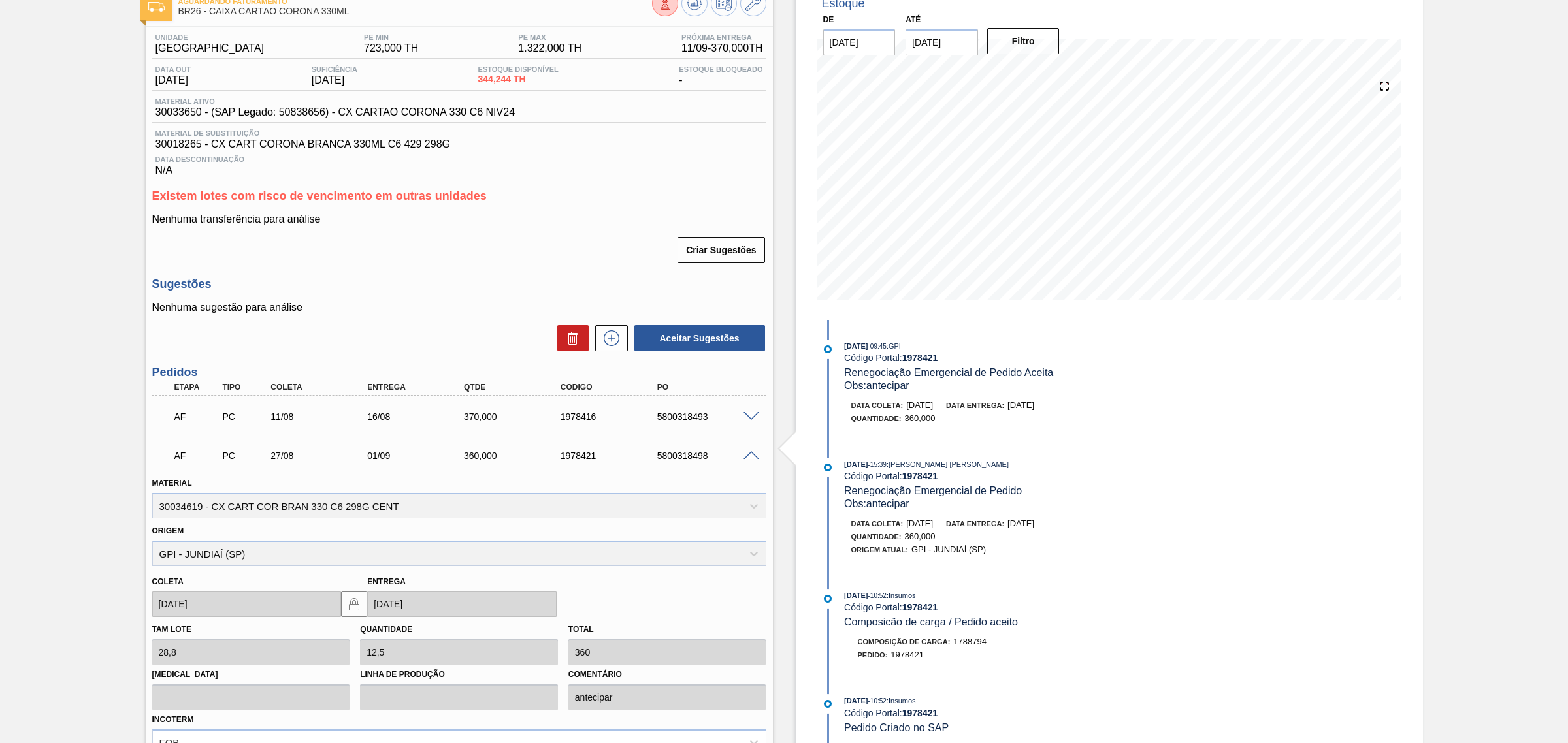
click at [748, 458] on span at bounding box center [751, 455] width 16 height 9
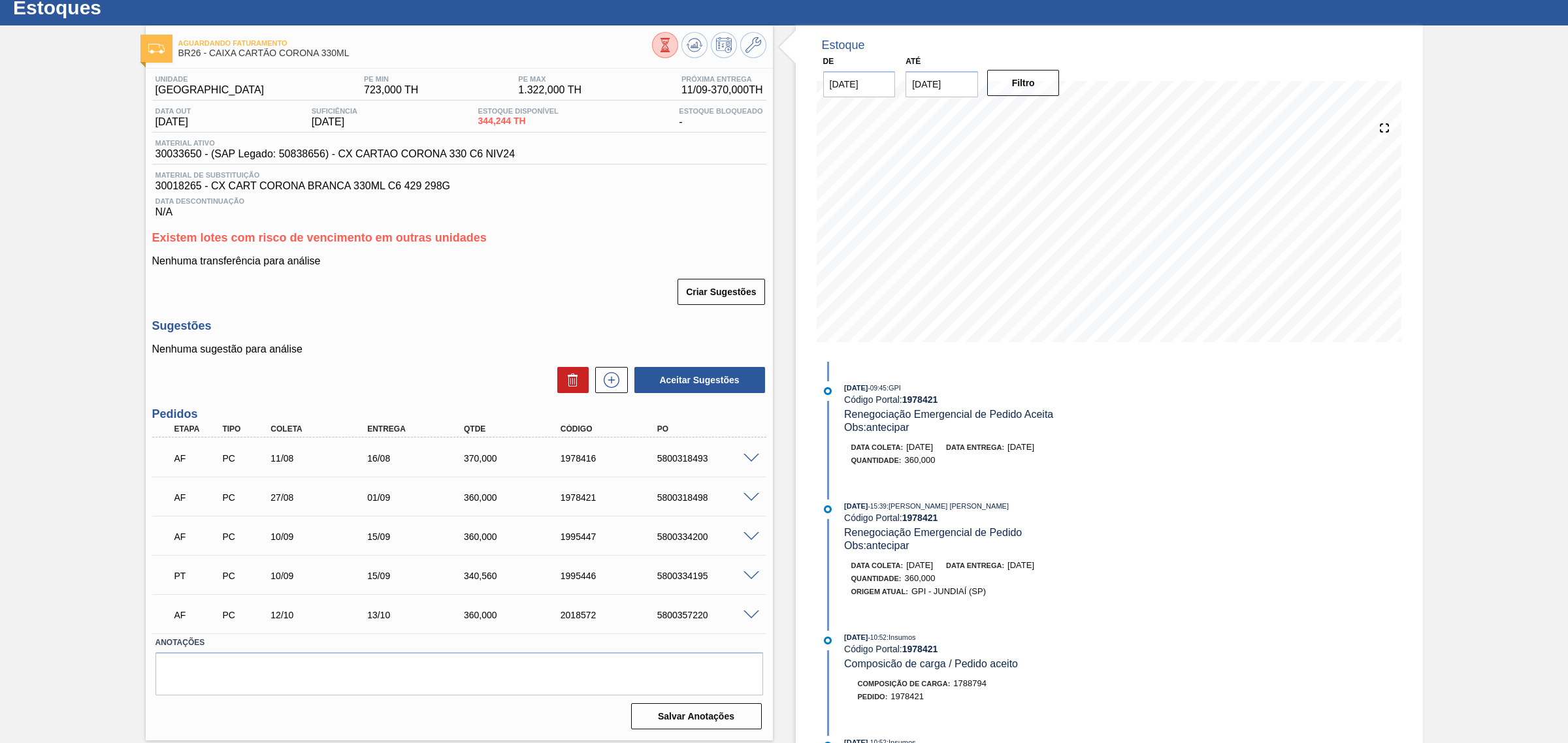
click at [750, 535] on span at bounding box center [751, 537] width 16 height 9
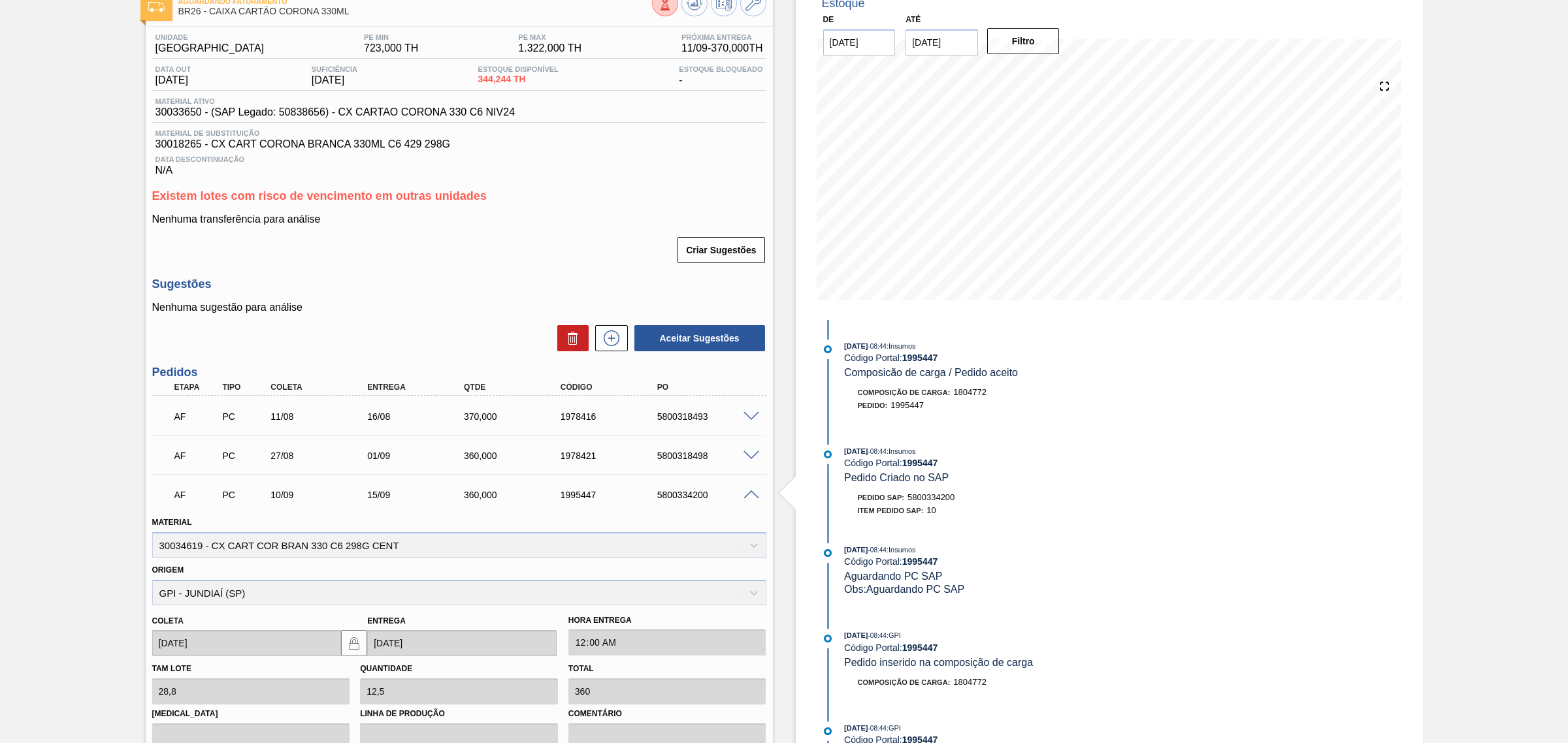
click at [746, 500] on span at bounding box center [751, 495] width 16 height 9
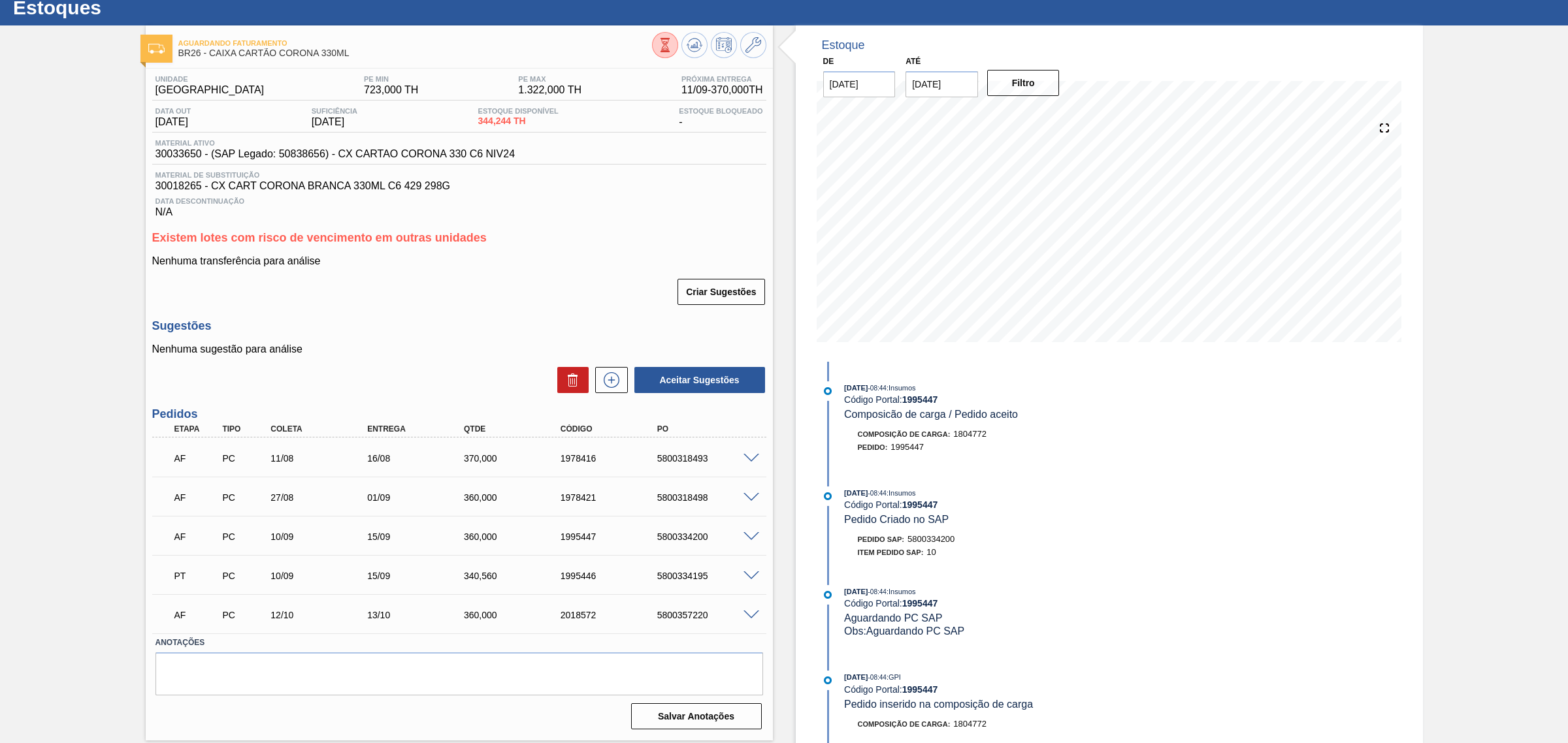
click at [754, 574] on span at bounding box center [751, 576] width 16 height 9
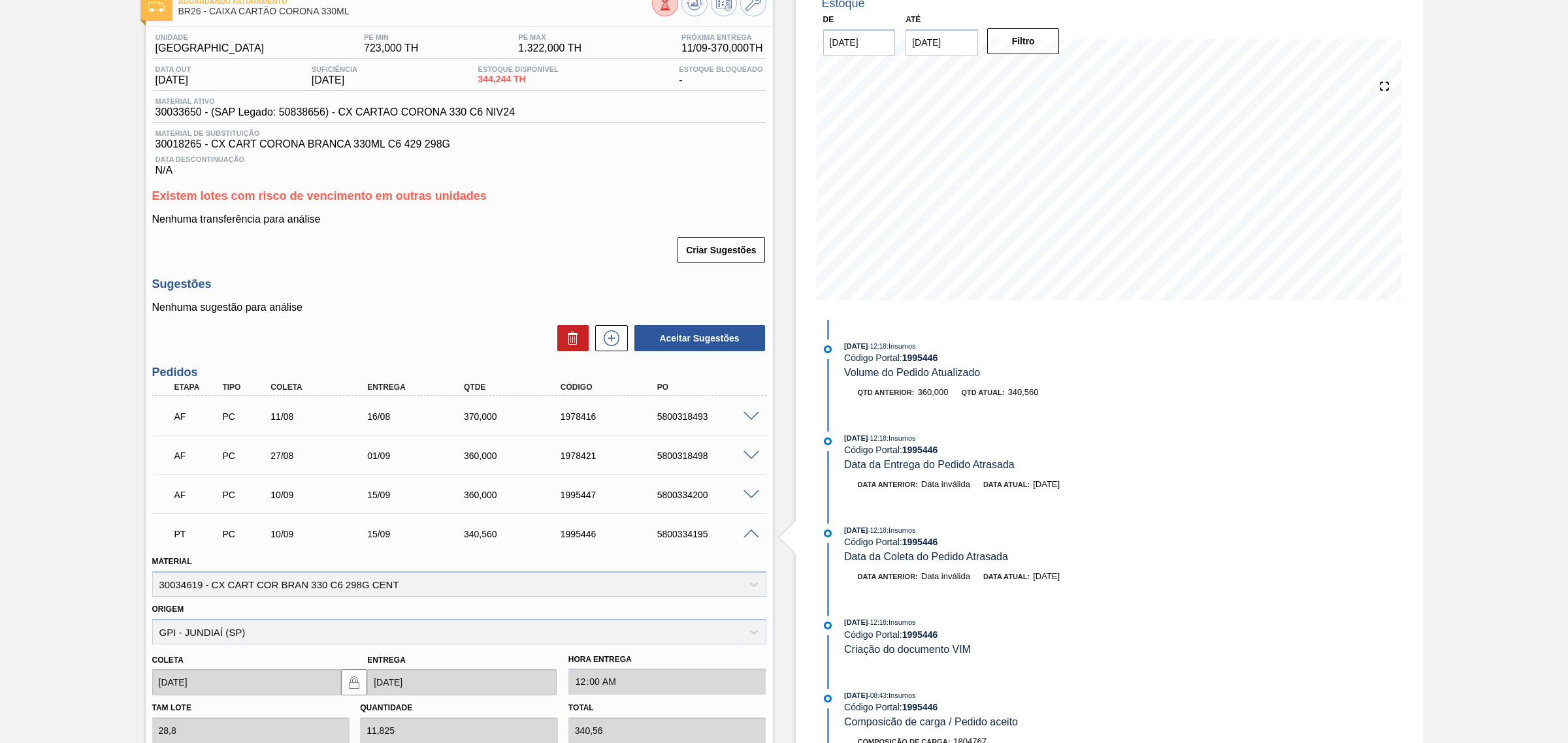
click at [749, 540] on span at bounding box center [751, 534] width 16 height 9
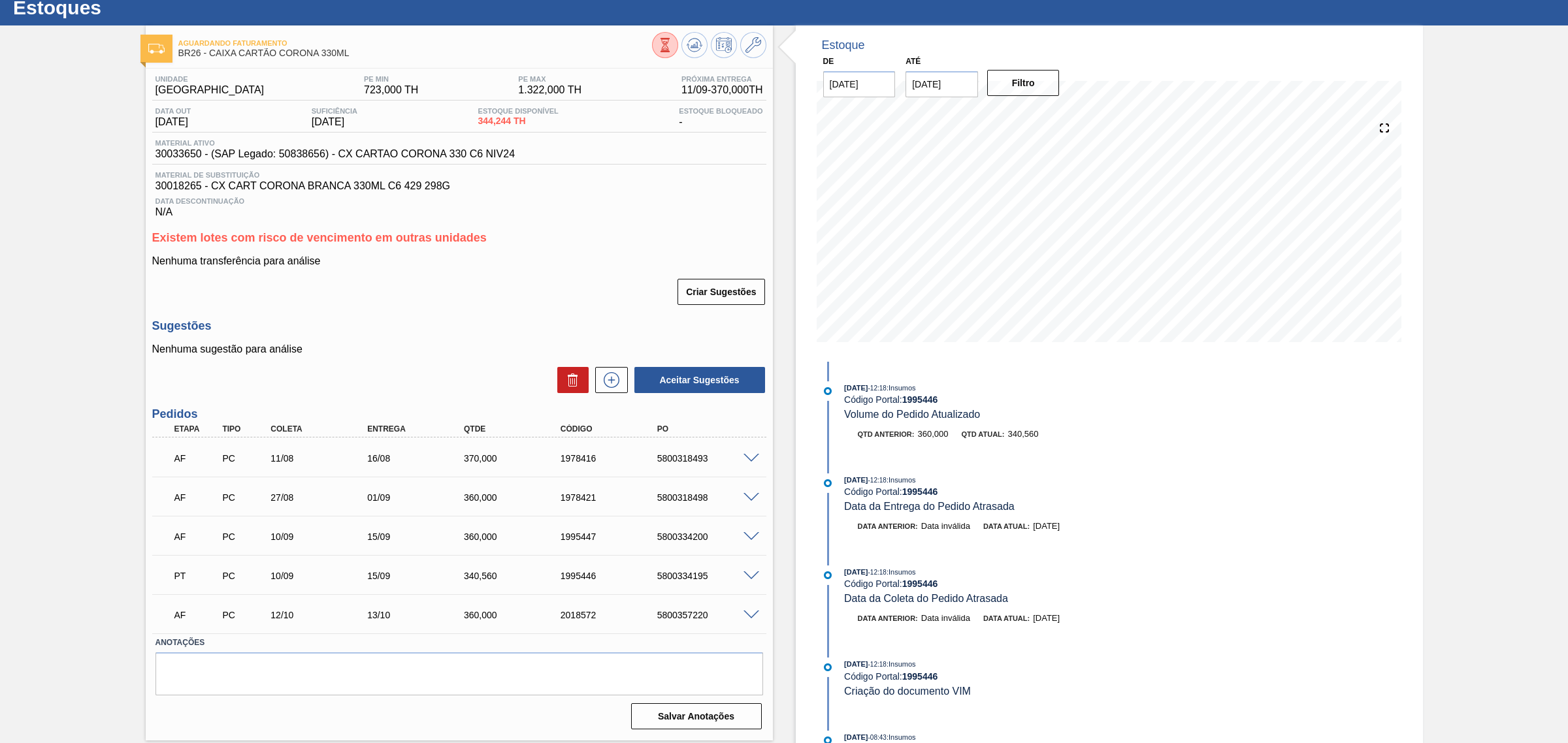
click at [751, 614] on span at bounding box center [751, 615] width 16 height 9
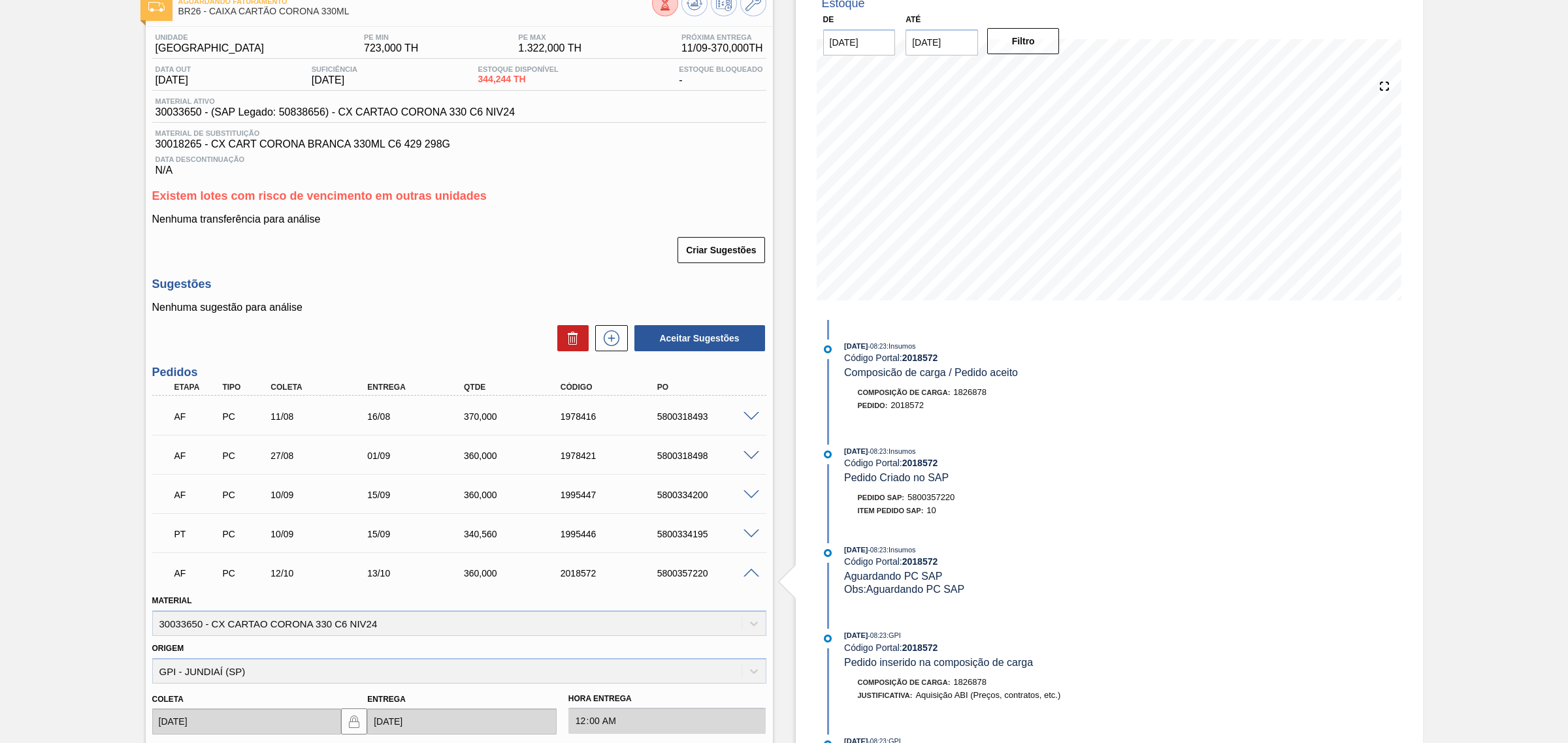
click at [749, 582] on div "AF PC 12/10 13/10 360,000 2018572 5800357220" at bounding box center [458, 572] width 614 height 33
click at [748, 579] on span at bounding box center [751, 573] width 16 height 9
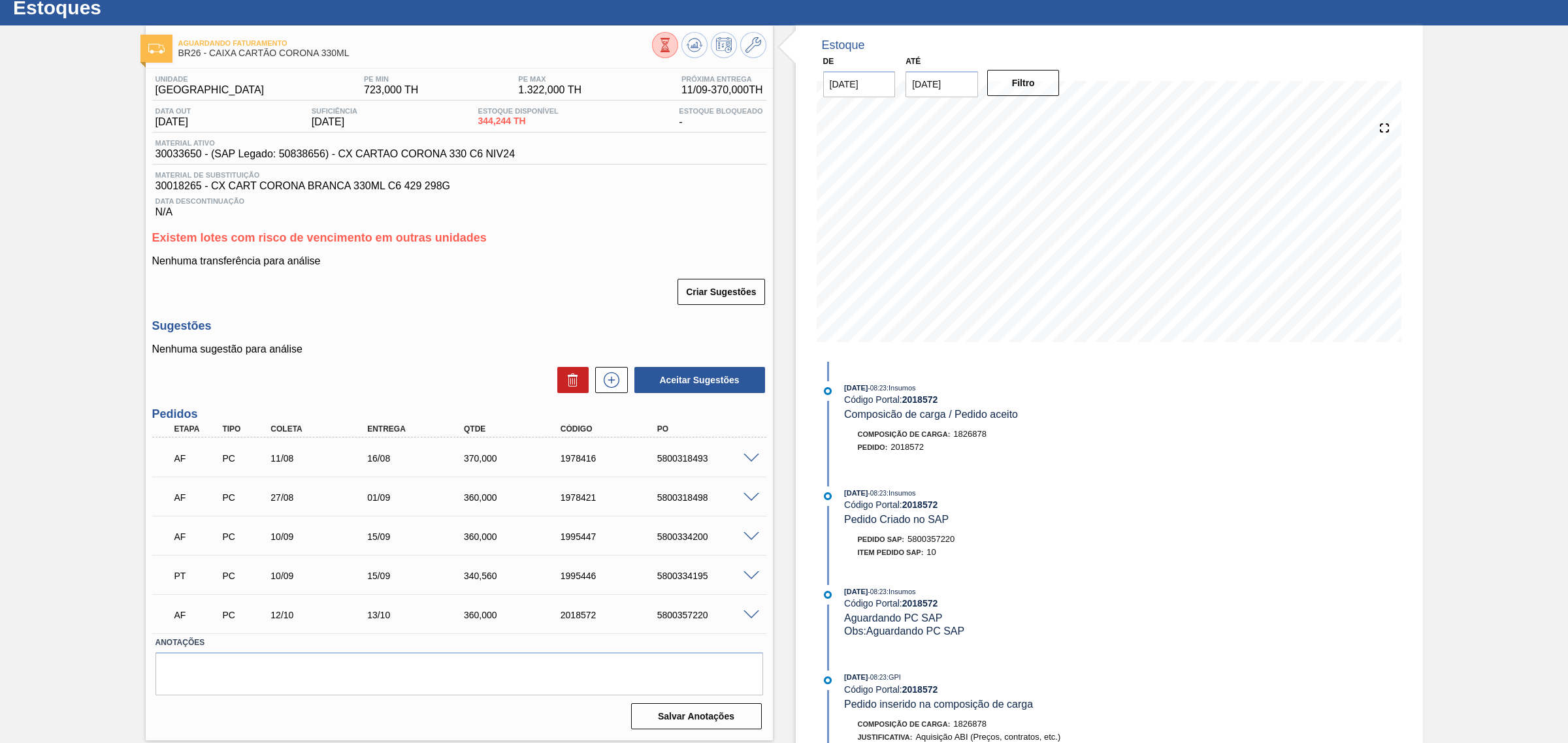
click at [751, 463] on span at bounding box center [751, 458] width 16 height 9
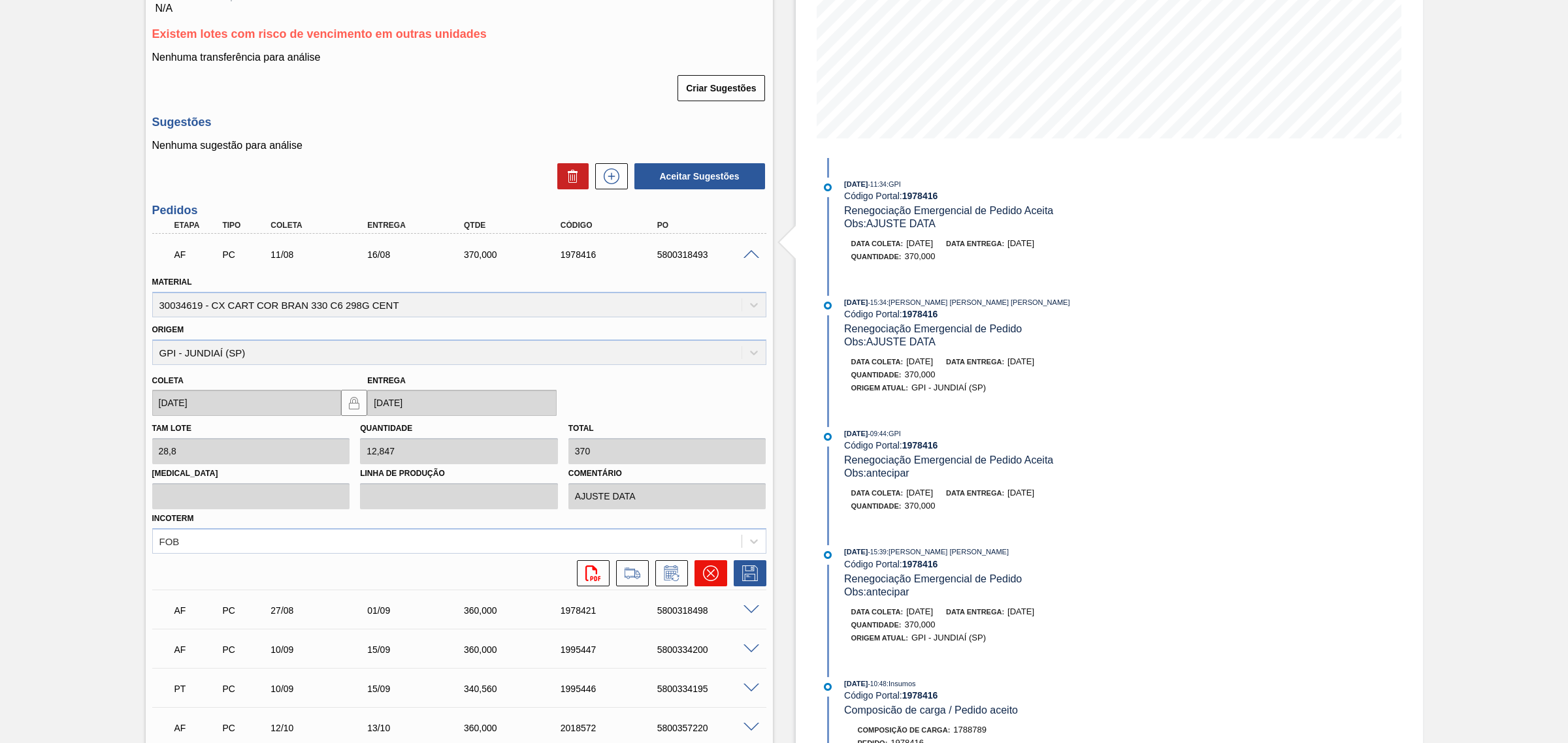
scroll to position [245, 0]
click at [674, 580] on icon at bounding box center [671, 572] width 21 height 16
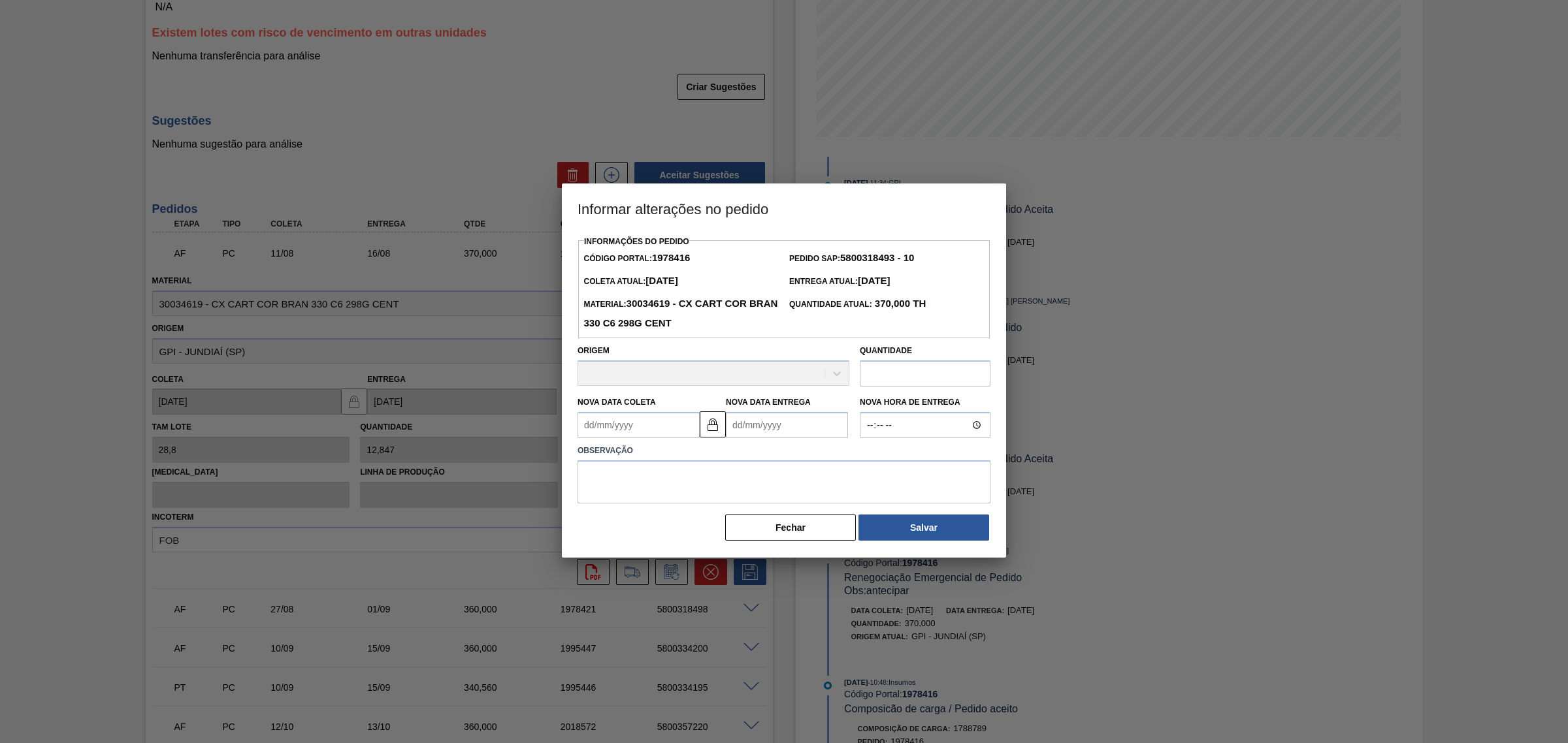
click at [799, 429] on Entrega1978416 "Nova Data Entrega" at bounding box center [787, 425] width 122 height 26
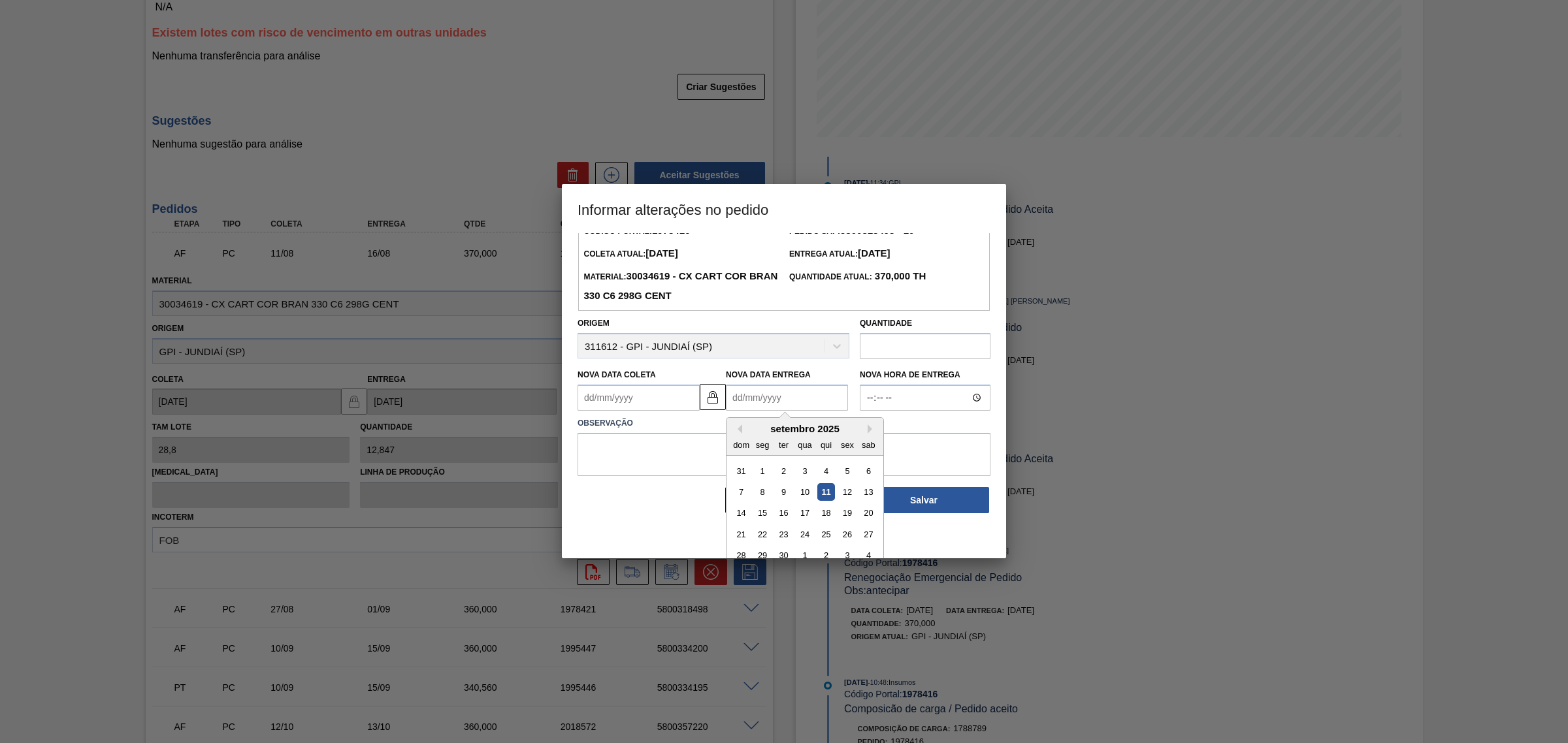
scroll to position [44, 0]
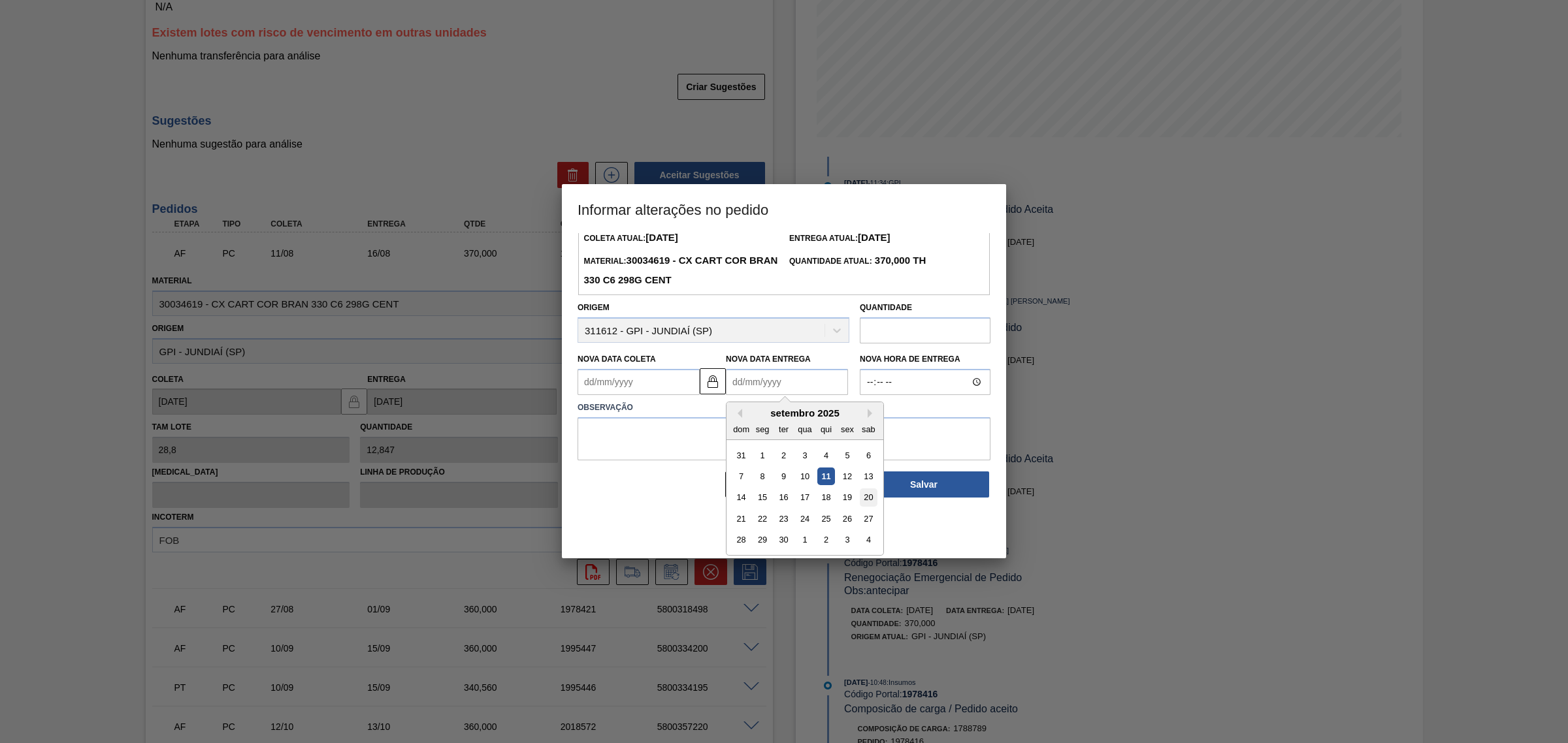
click at [871, 498] on div "20" at bounding box center [868, 498] width 17 height 17
type Coleta1978416 "15/09/2025"
type Entrega1978416 "20/09/2025"
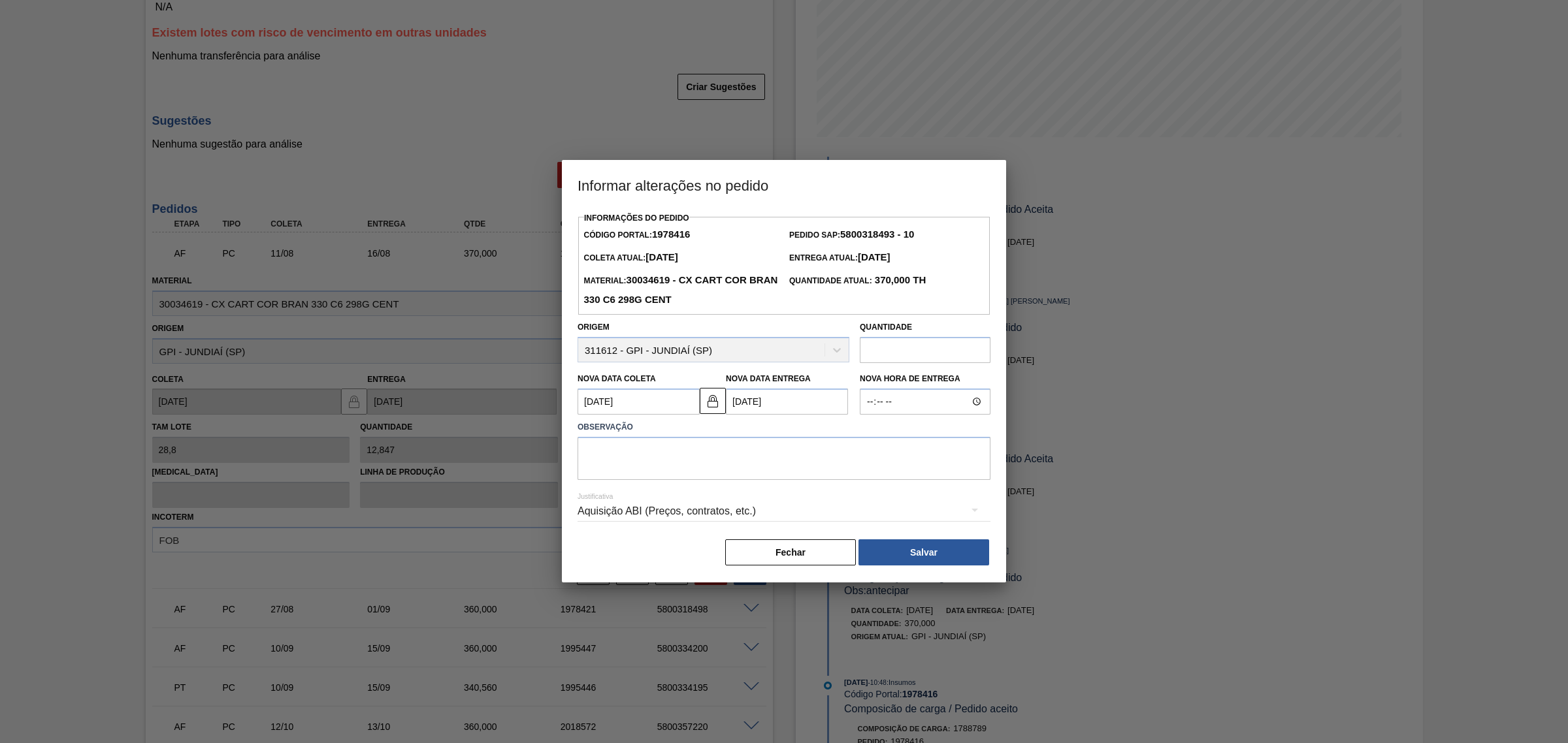
click at [854, 485] on div "Justificativa Aquisição ABI (Preços, contratos, etc.)" at bounding box center [784, 503] width 413 height 47
click at [839, 471] on textarea at bounding box center [784, 458] width 413 height 43
type textarea "AJUSTE DATA"
click at [658, 511] on div "Aquisição ABI (Preços, contratos, etc.)" at bounding box center [784, 511] width 413 height 36
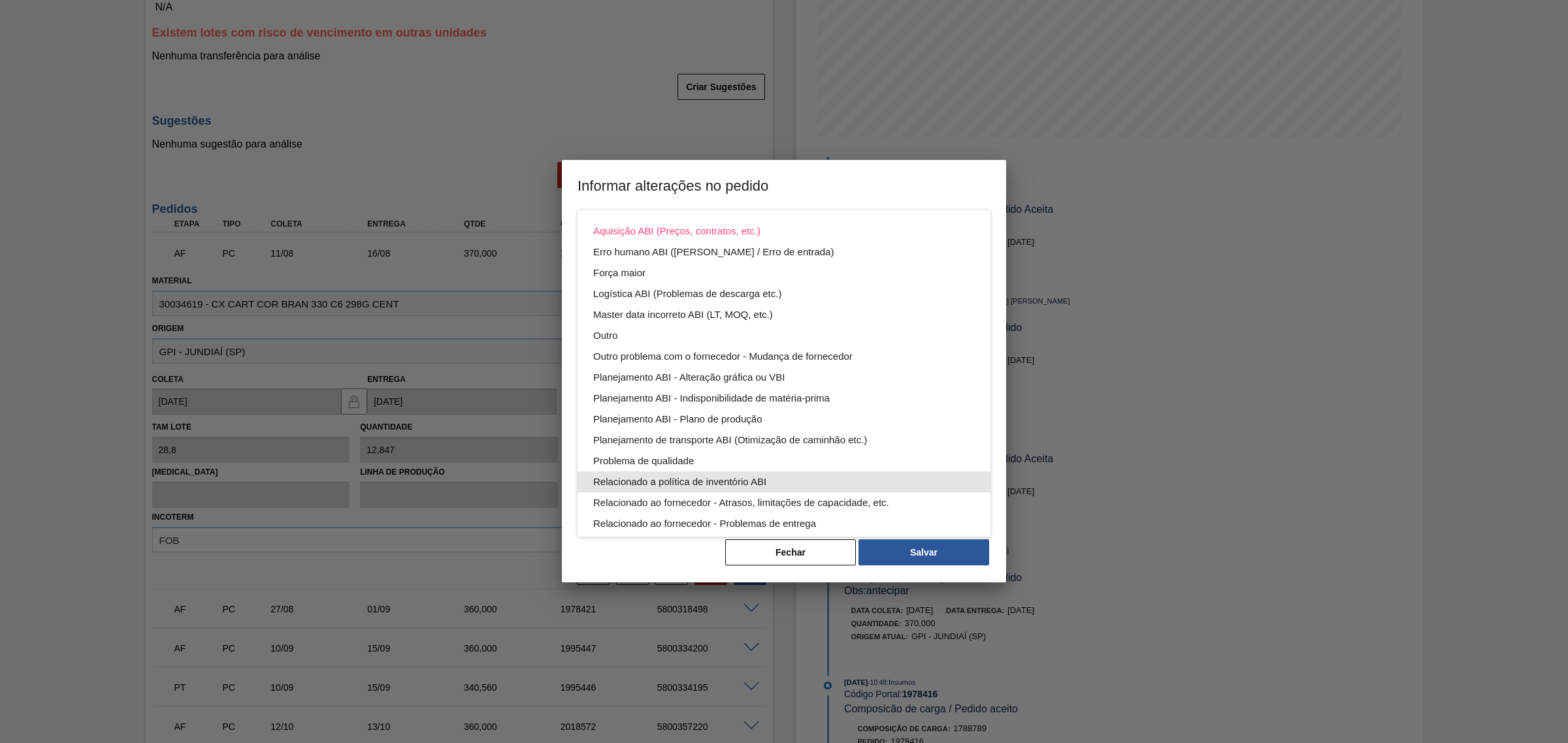
scroll to position [70, 0]
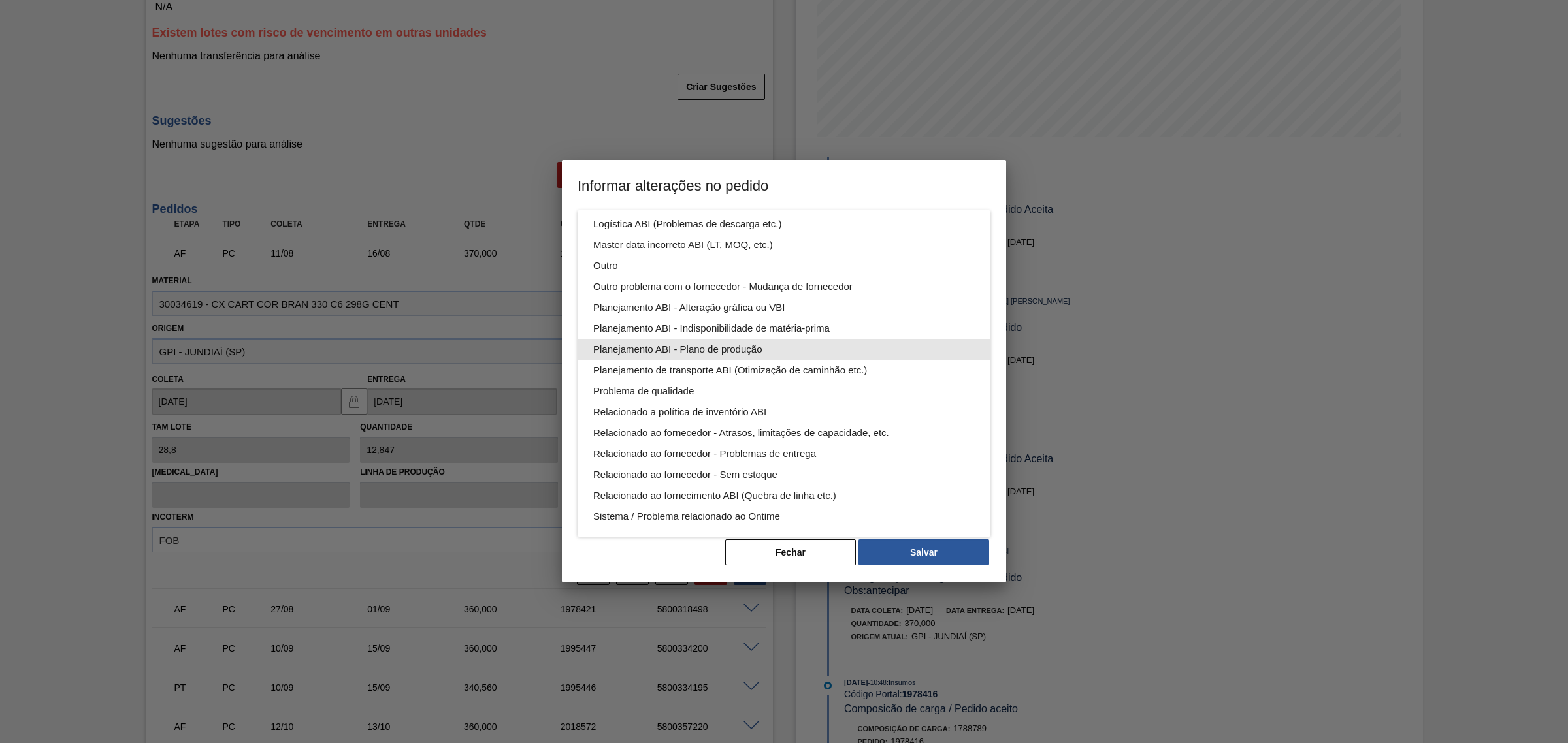
click at [814, 345] on div "Planejamento ABI - Plano de produção" at bounding box center [783, 349] width 381 height 21
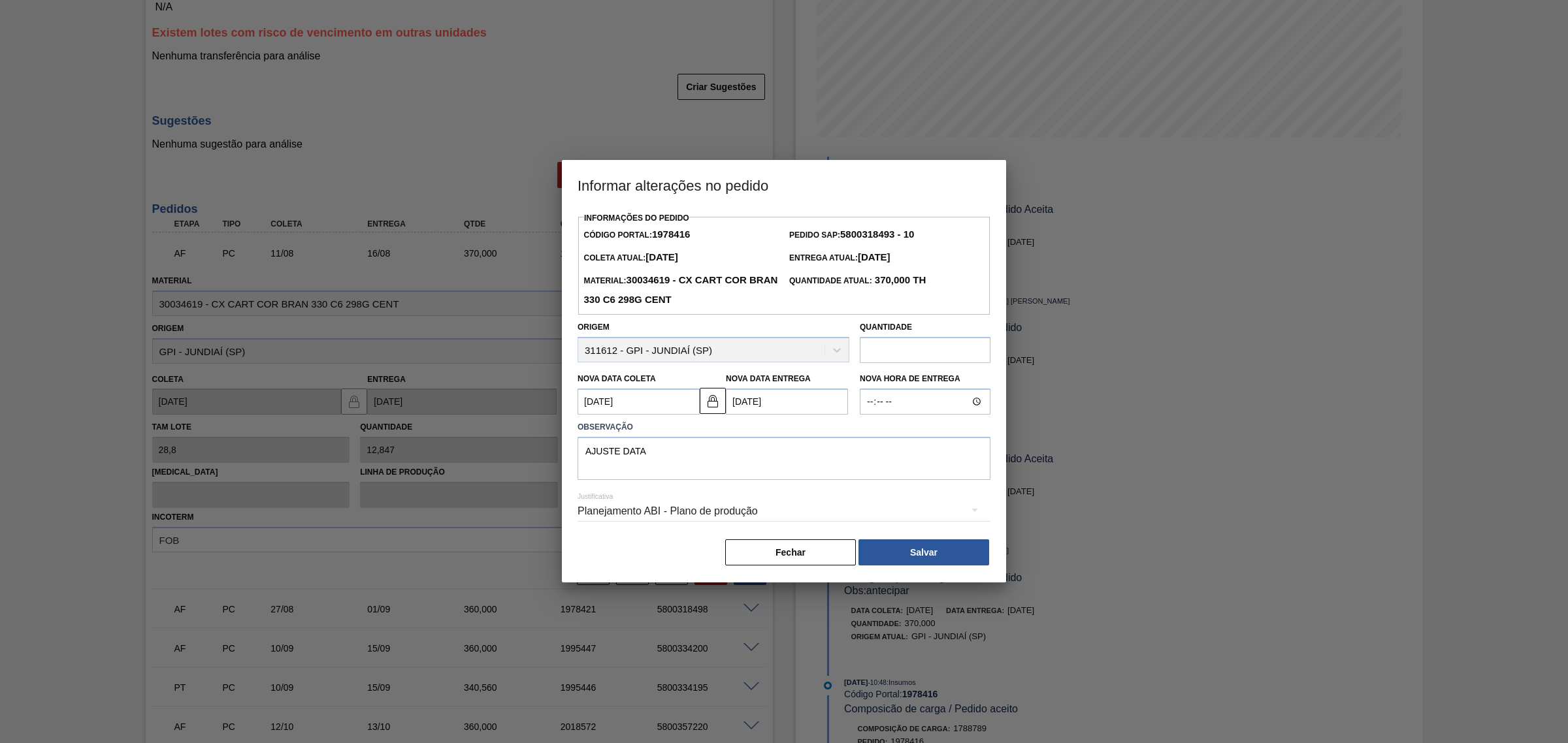
click at [942, 547] on button "Salvar" at bounding box center [924, 553] width 131 height 26
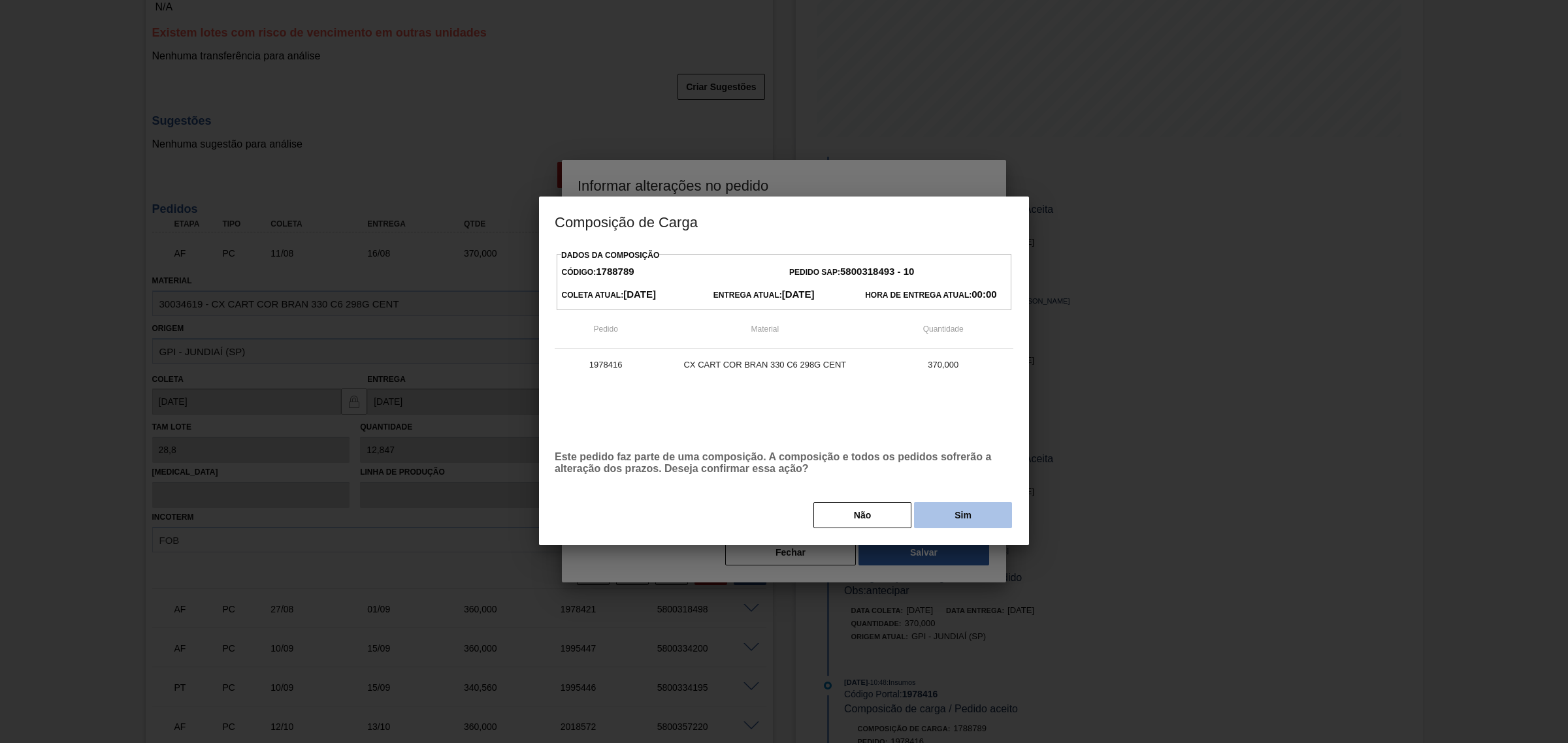
click at [958, 515] on button "Sim" at bounding box center [963, 515] width 98 height 26
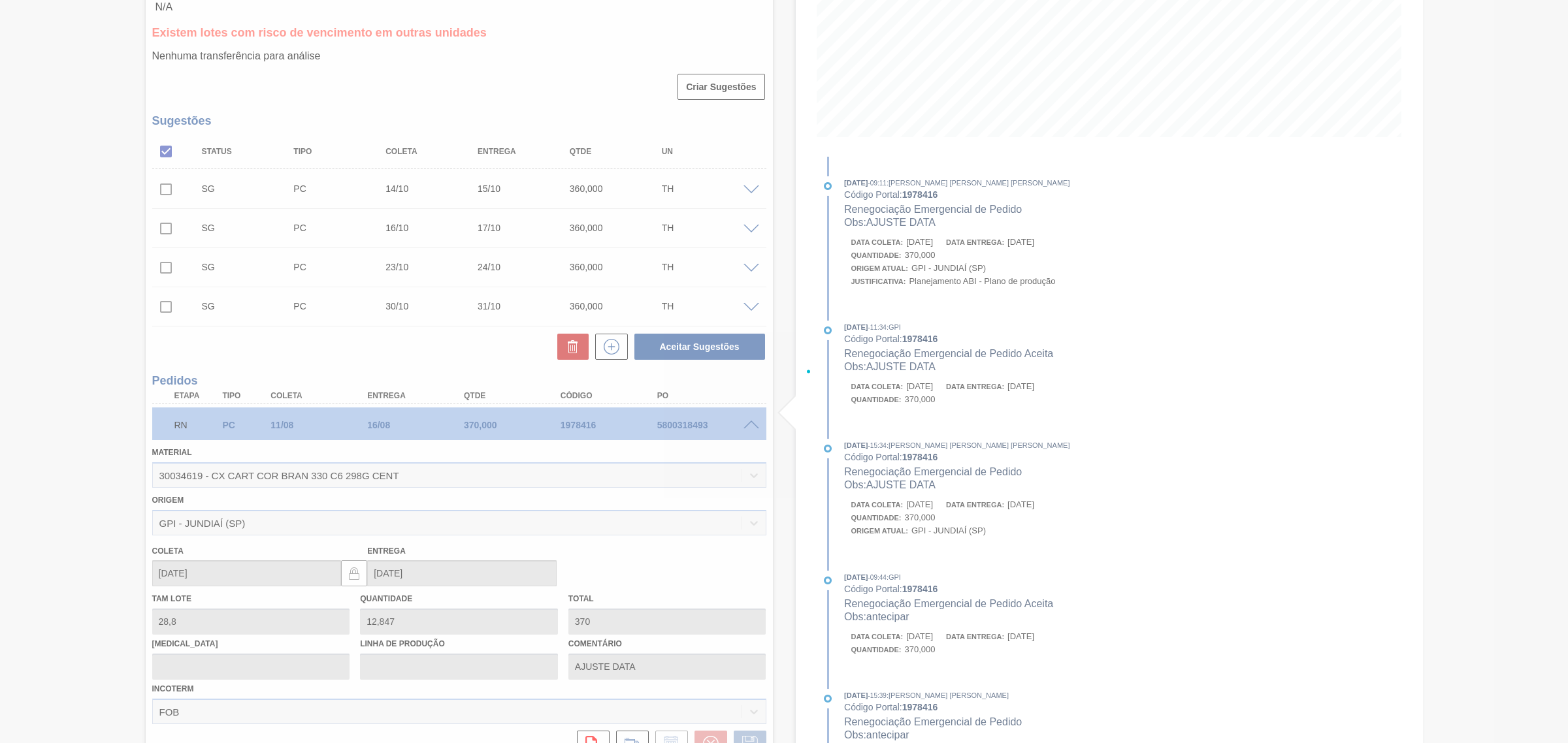
scroll to position [211, 0]
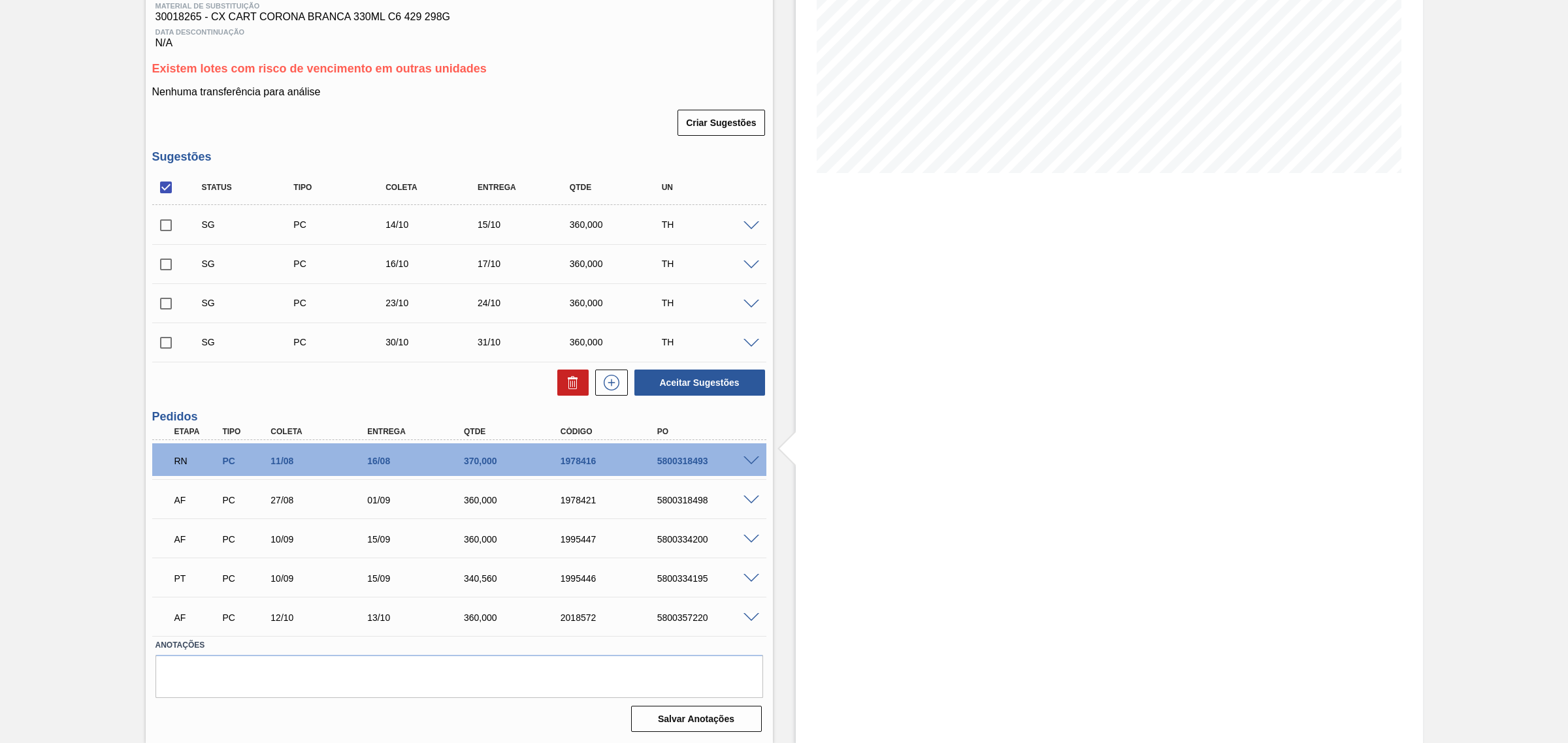
click at [747, 500] on span at bounding box center [751, 500] width 16 height 9
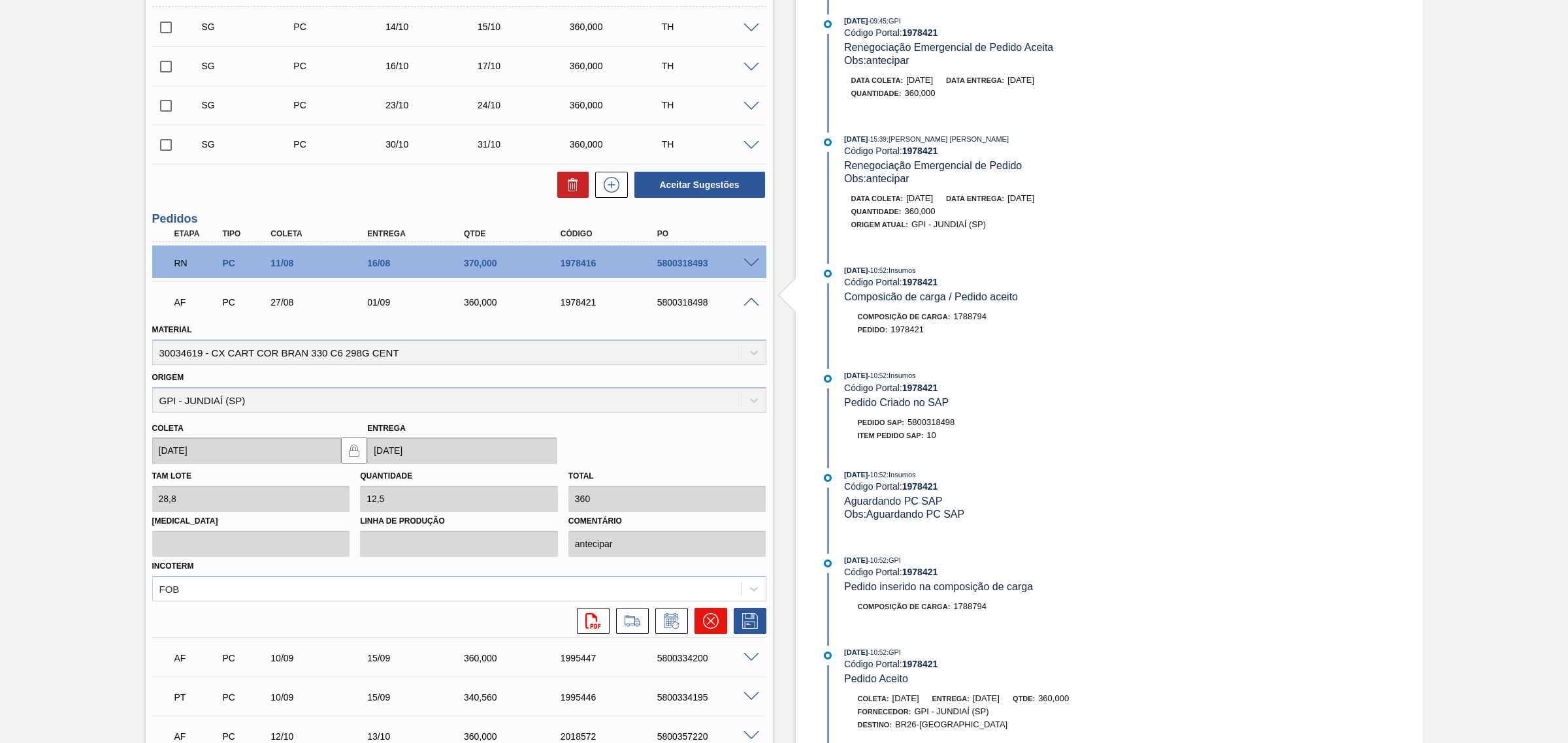
scroll to position [408, 0]
click at [675, 619] on icon at bounding box center [671, 620] width 21 height 16
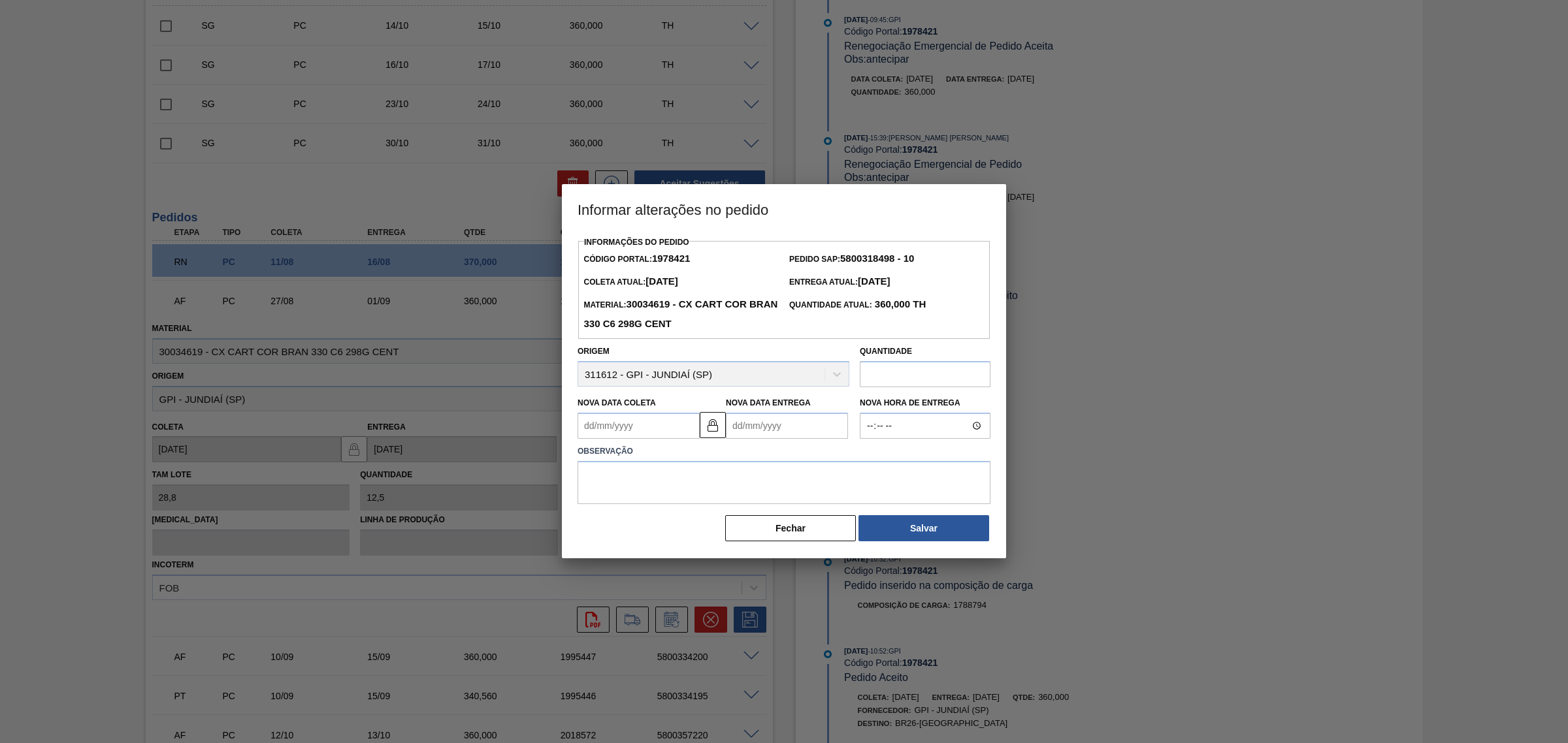
click at [763, 431] on Entrega1978421 "Nova Data Entrega" at bounding box center [787, 426] width 122 height 26
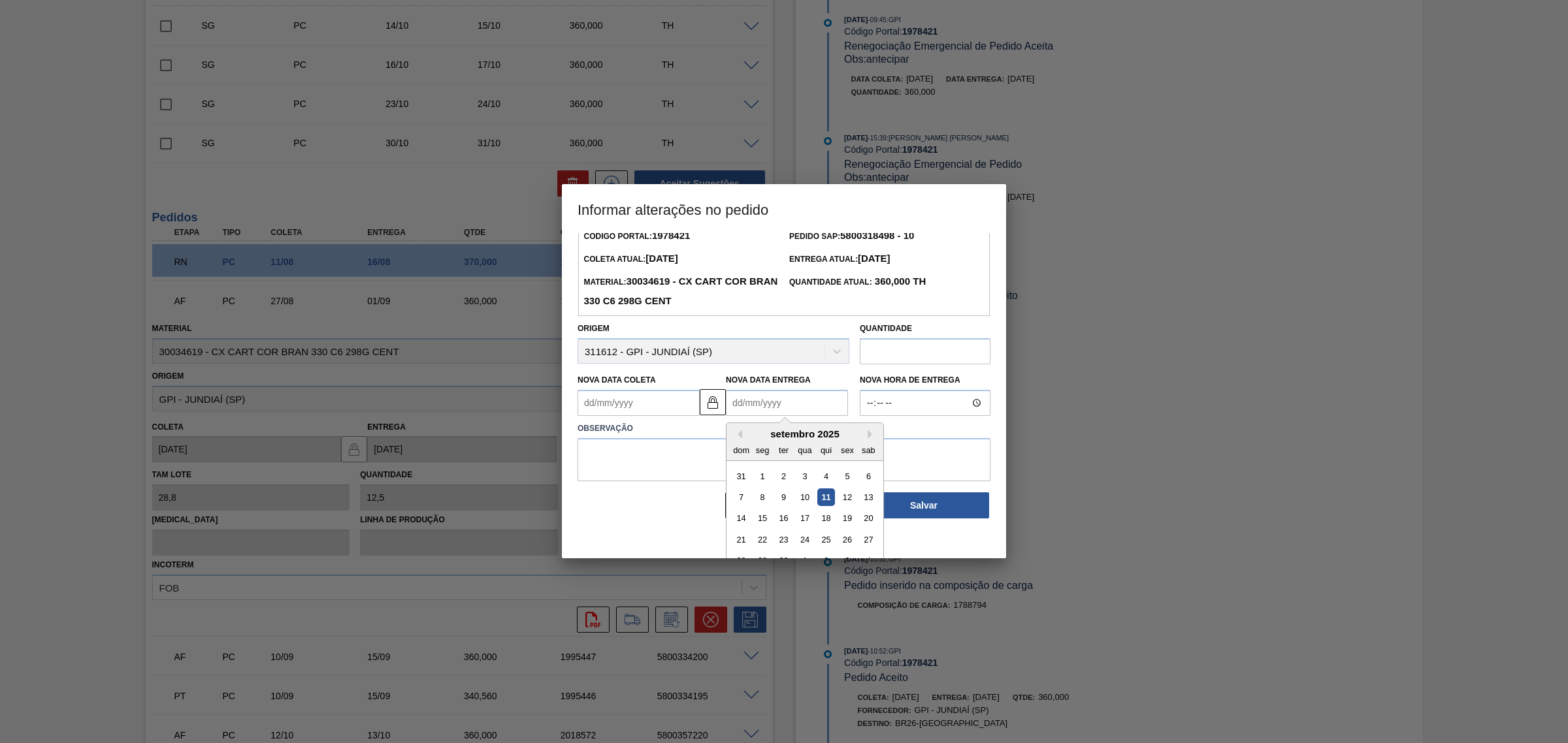
scroll to position [44, 0]
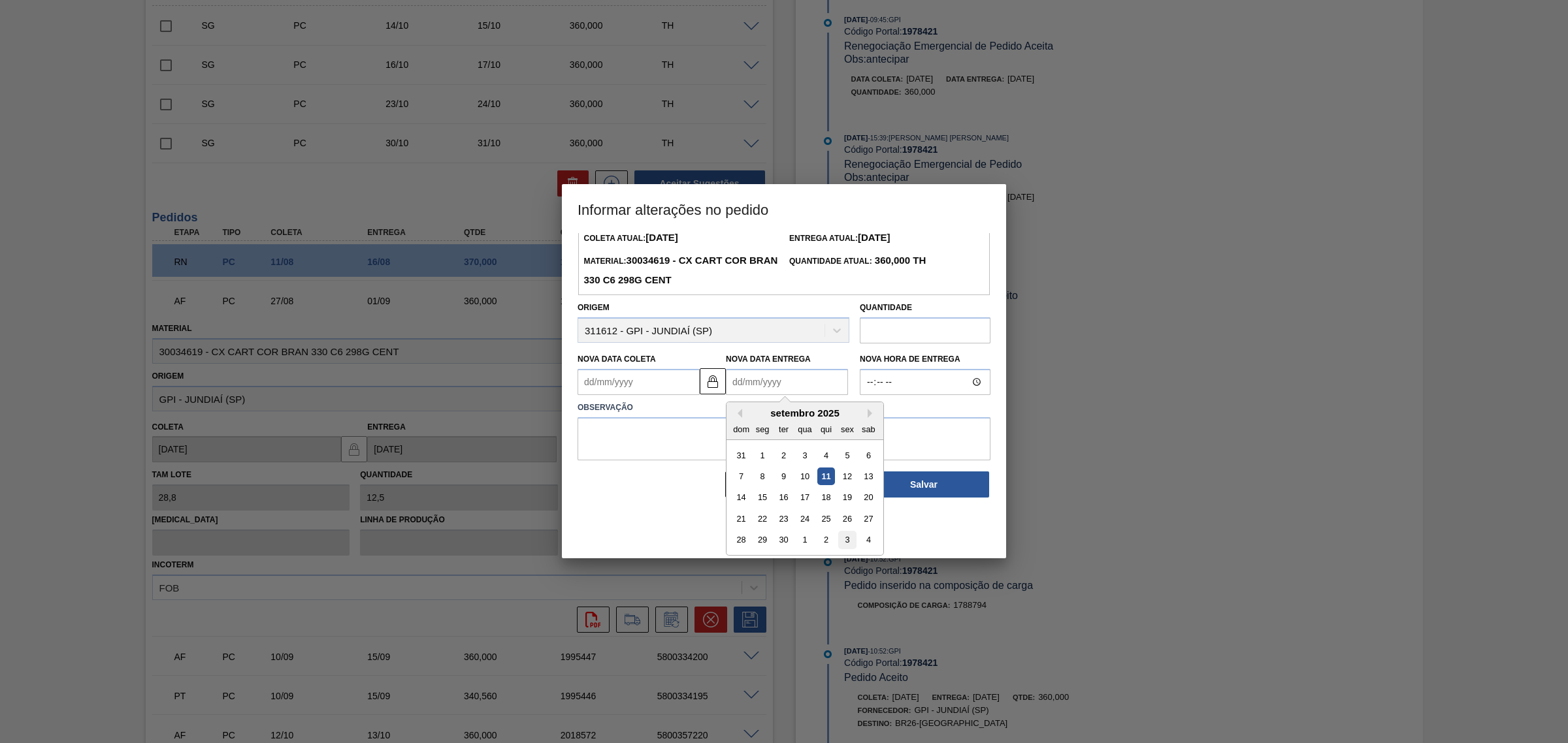
click at [848, 540] on div "3" at bounding box center [847, 540] width 17 height 17
type Coleta1978421 "28/09/2025"
type Entrega1978421 "03/10/2025"
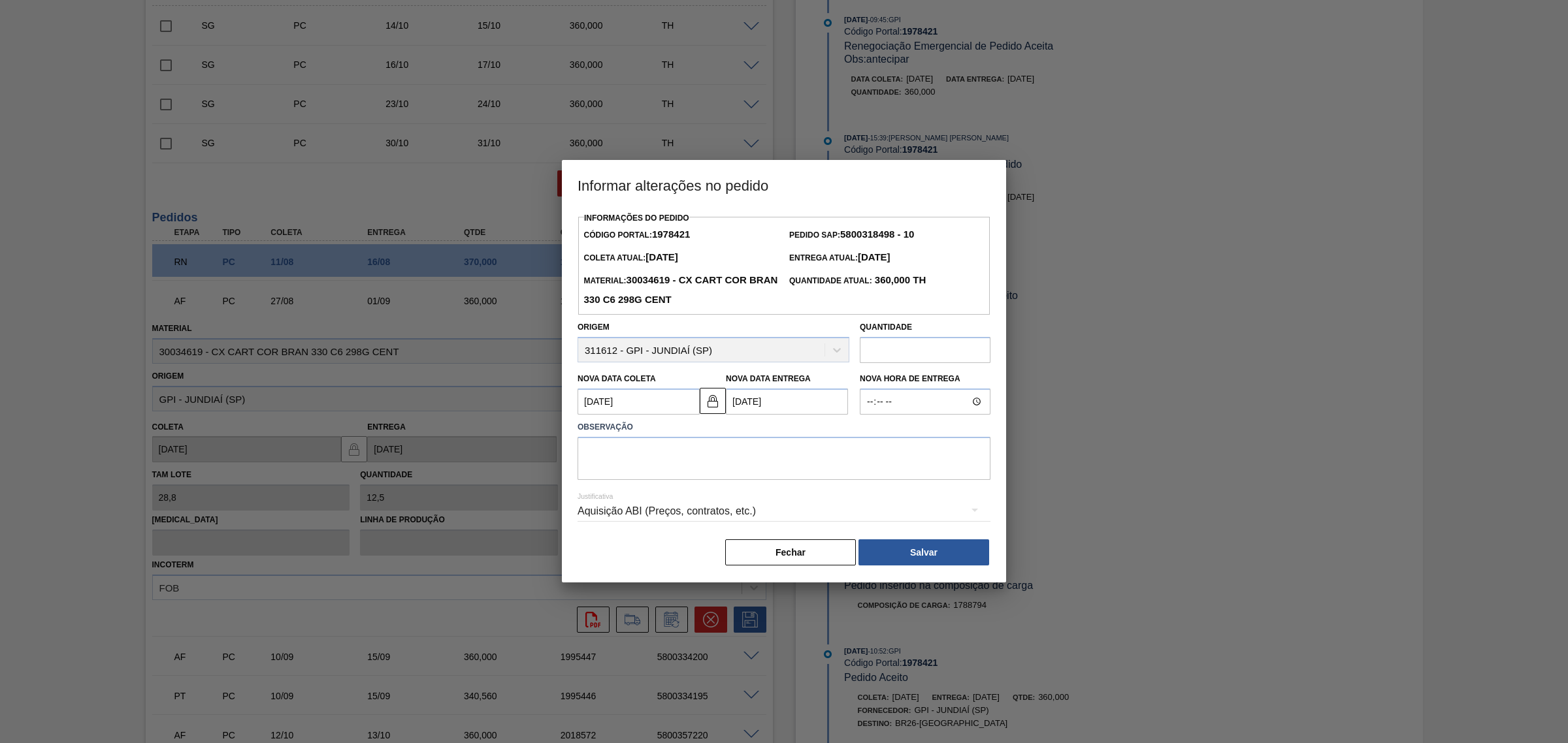
scroll to position [0, 0]
click at [800, 459] on textarea at bounding box center [784, 458] width 413 height 43
type textarea "AJUSTE DATA"
click at [706, 504] on div "Aquisição ABI (Preços, contratos, etc.)" at bounding box center [784, 511] width 413 height 36
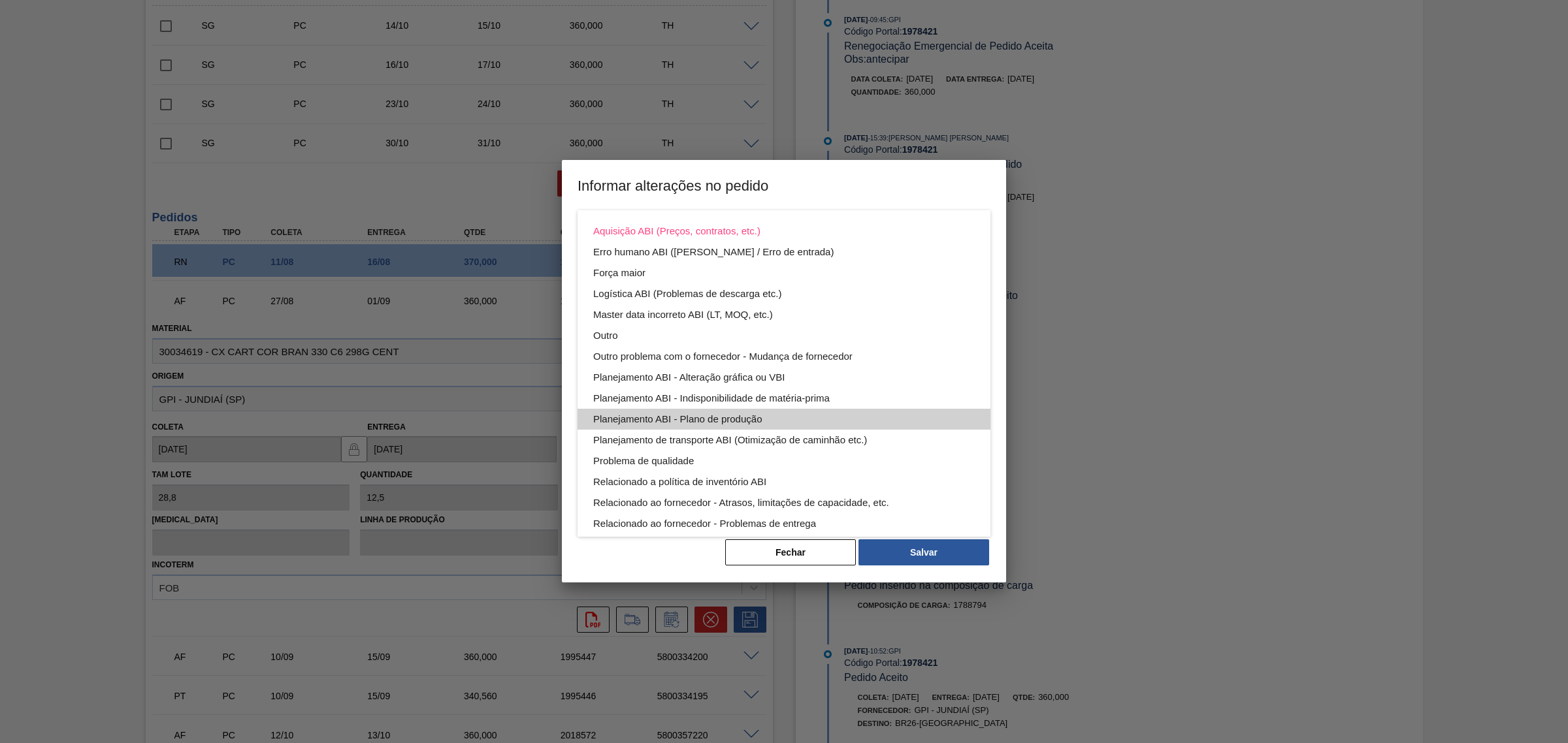
click at [815, 413] on div "Planejamento ABI - Plano de produção" at bounding box center [783, 419] width 381 height 21
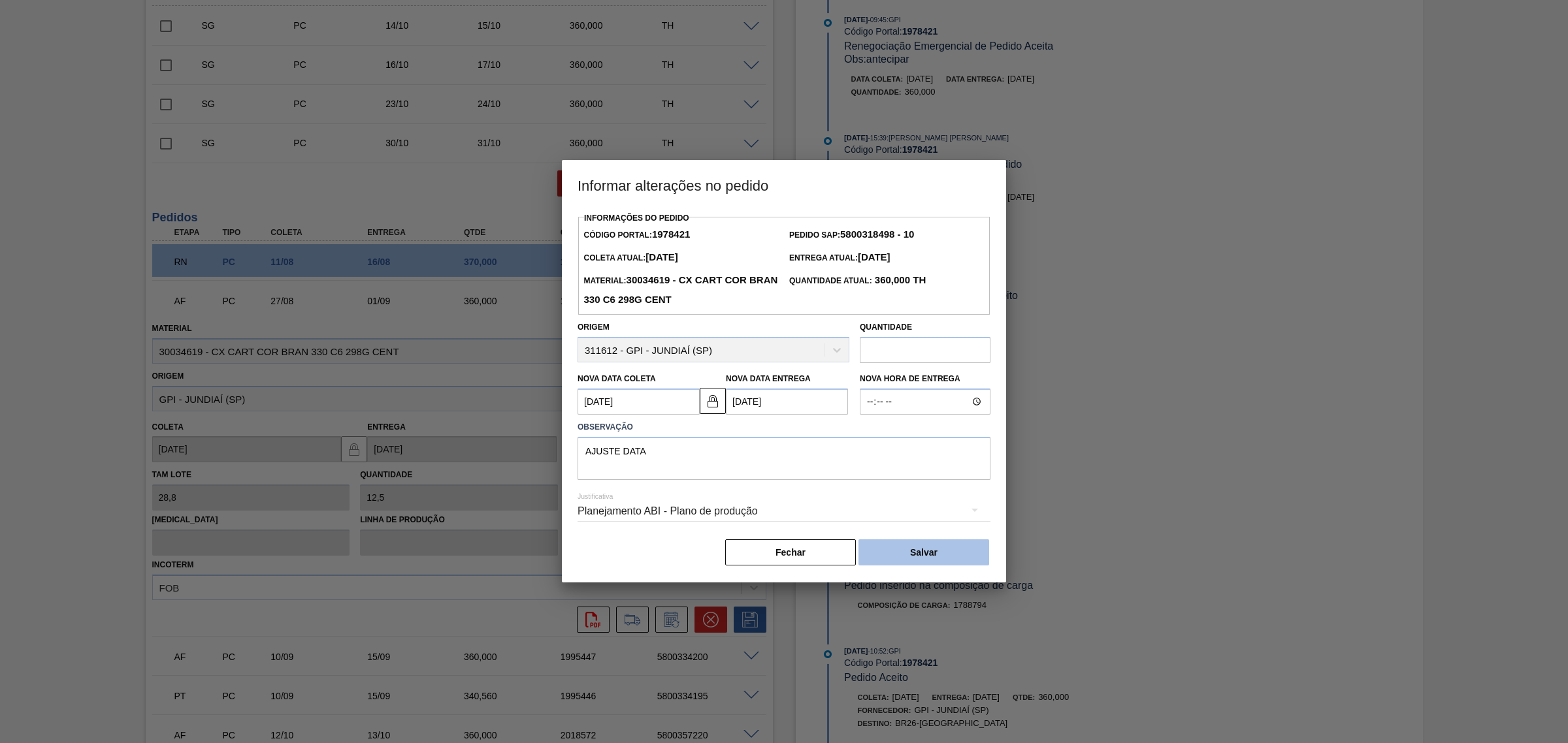
click at [935, 549] on button "Salvar" at bounding box center [924, 553] width 131 height 26
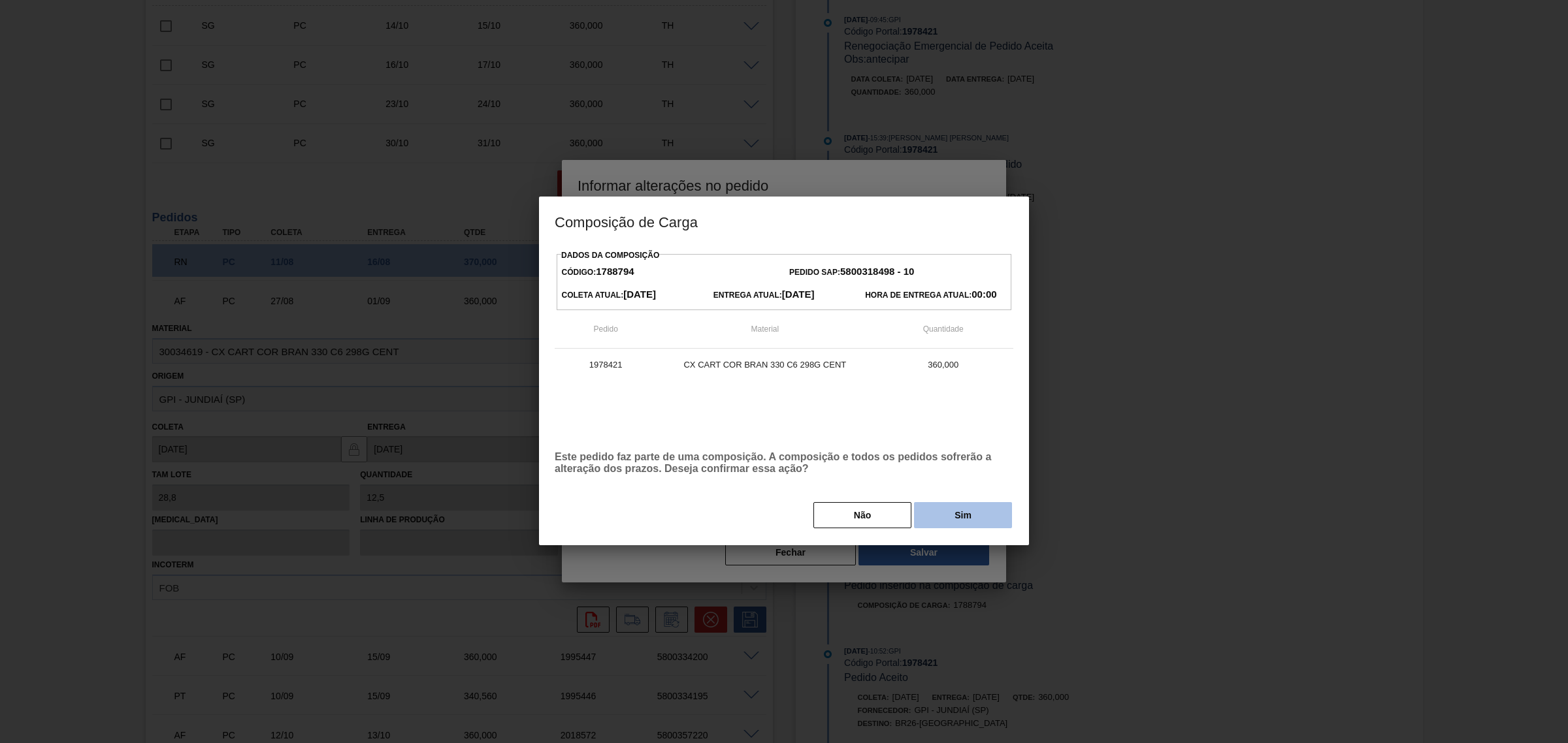
click at [942, 513] on button "Sim" at bounding box center [963, 515] width 98 height 26
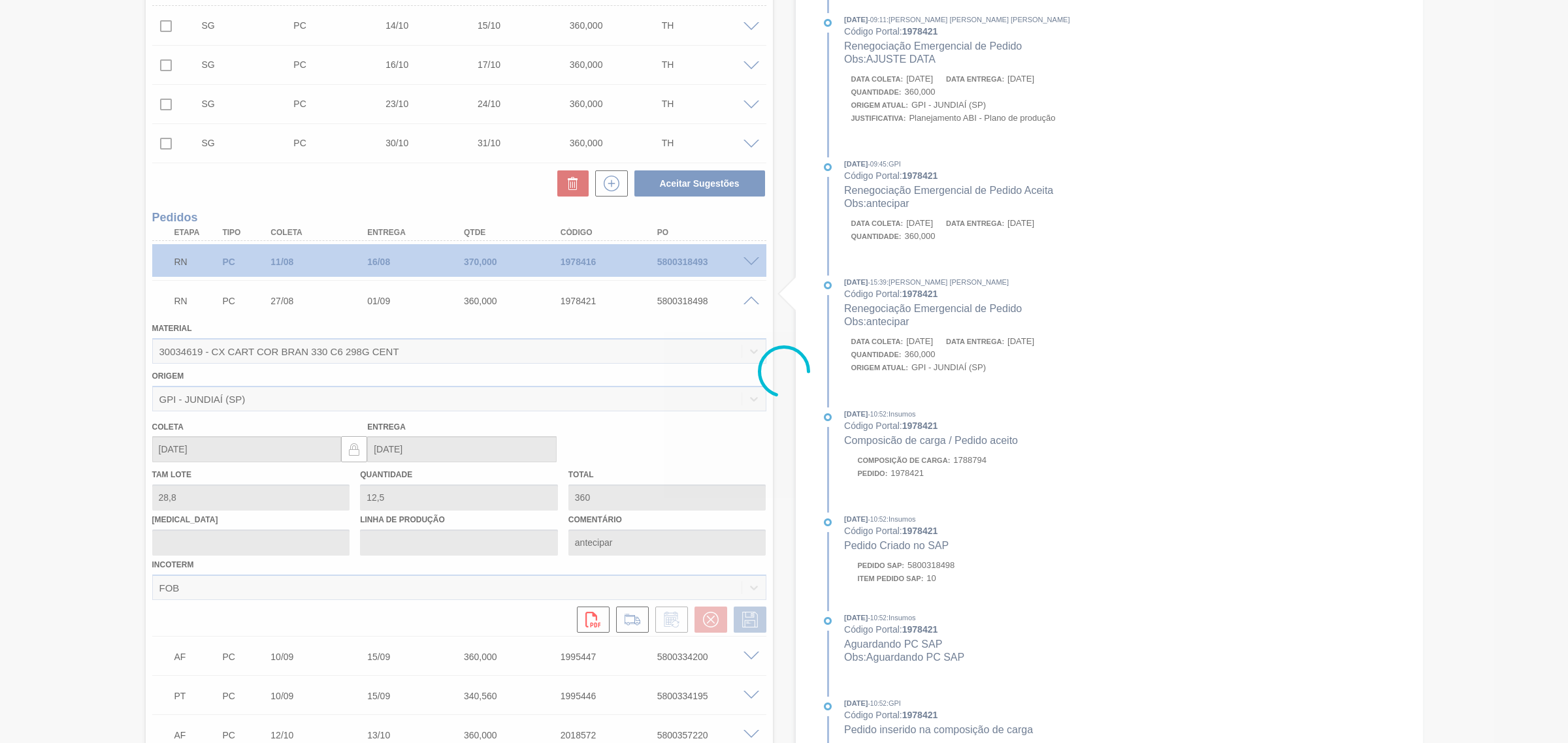
scroll to position [211, 0]
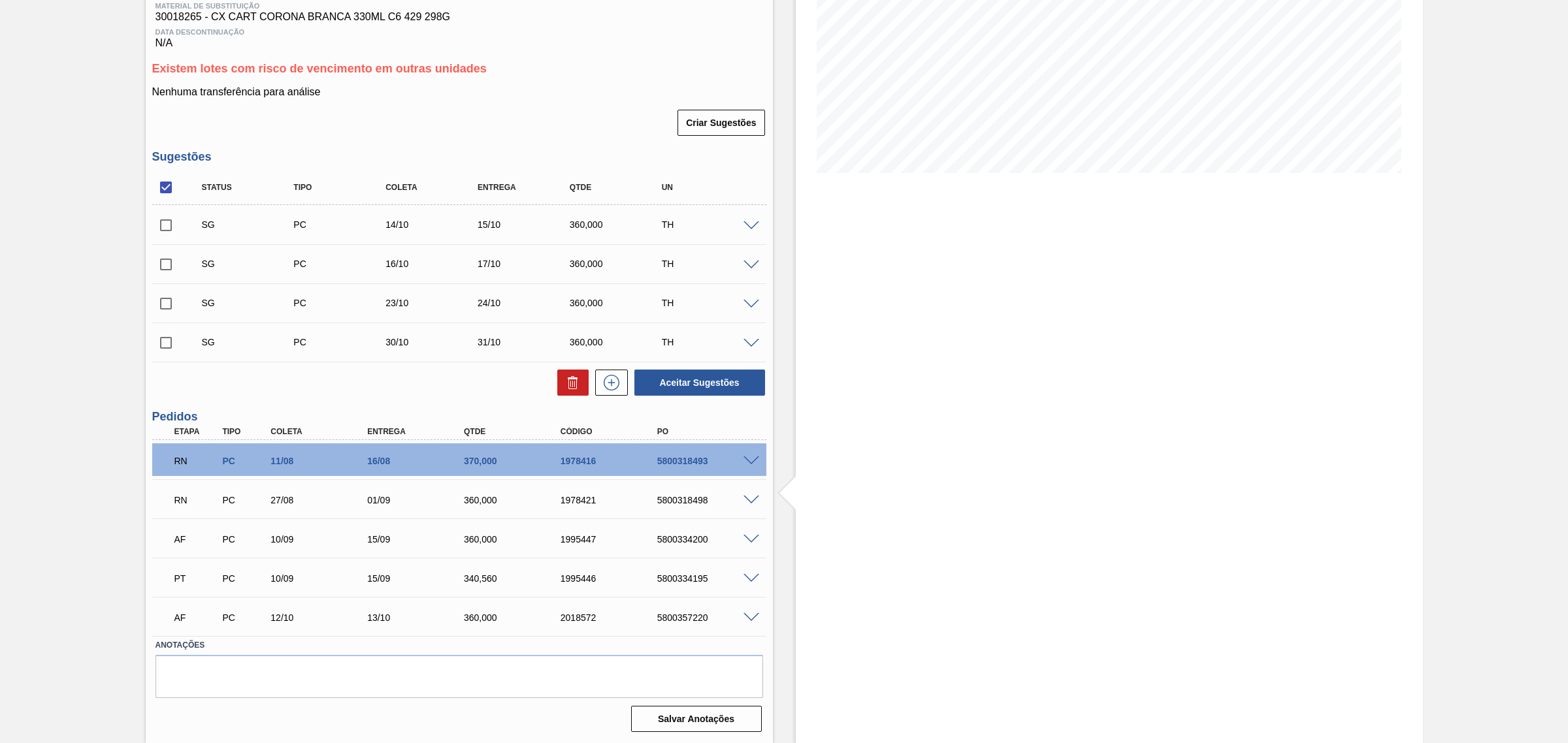
click at [752, 540] on span at bounding box center [751, 539] width 16 height 9
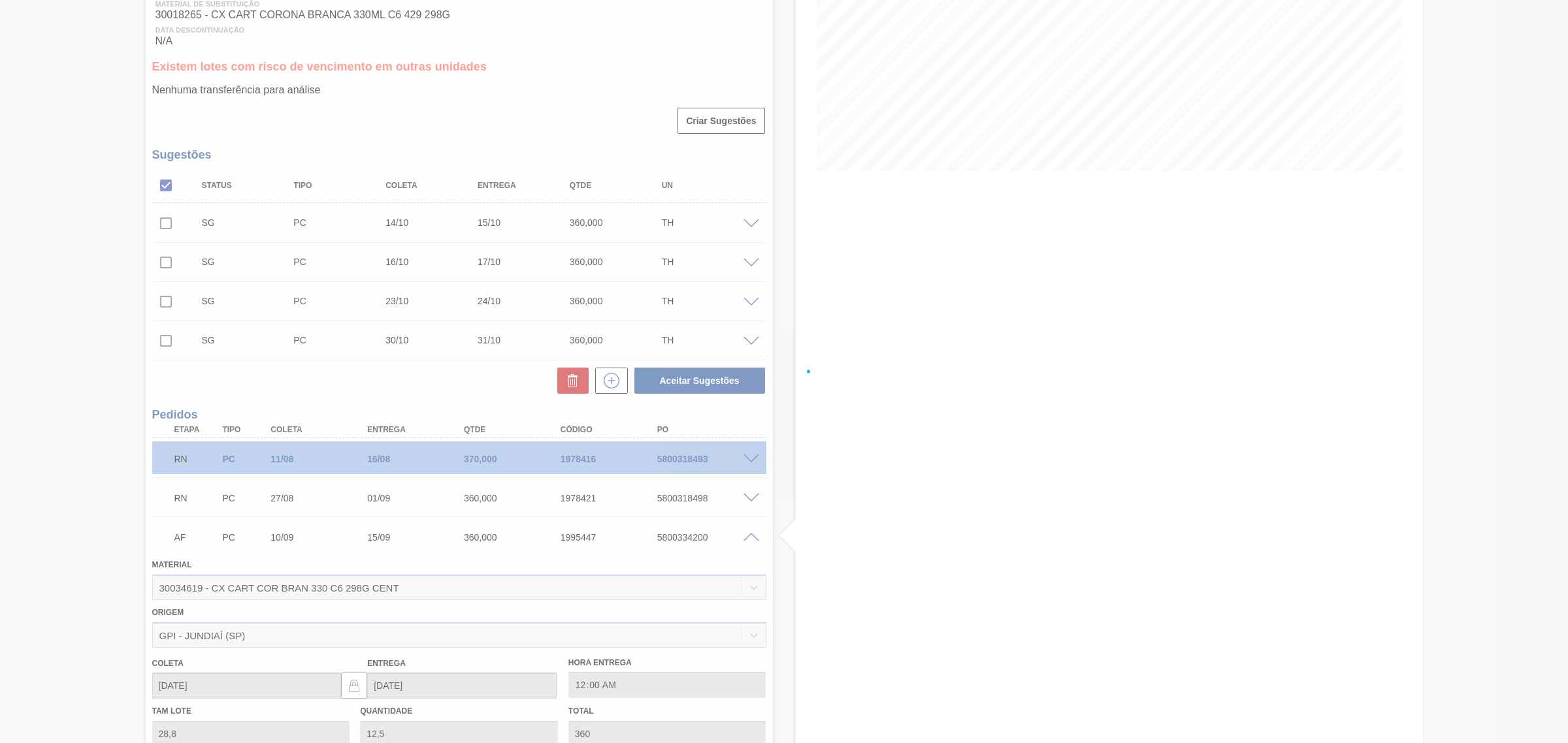
scroll to position [408, 0]
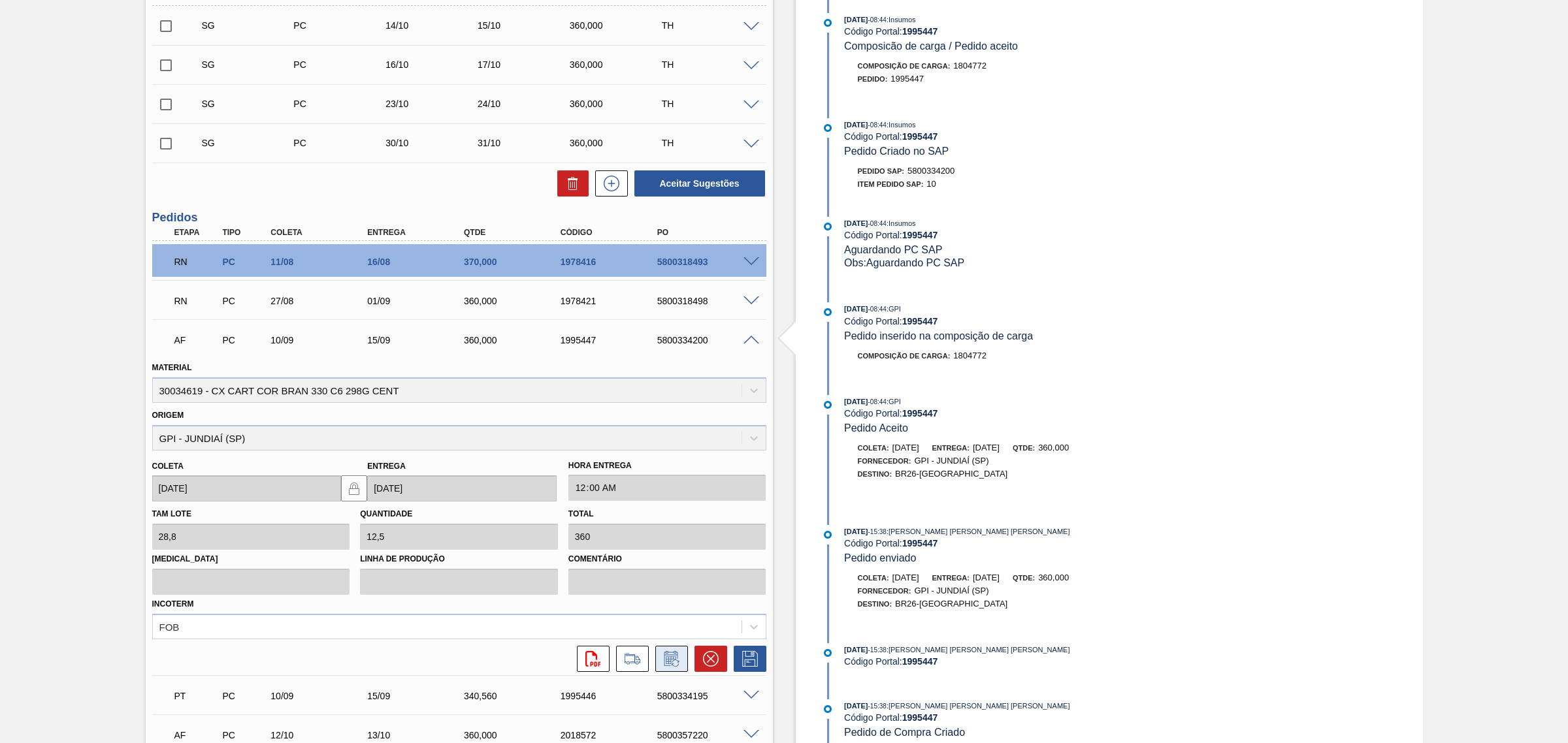
click at [671, 658] on icon at bounding box center [670, 660] width 9 height 8
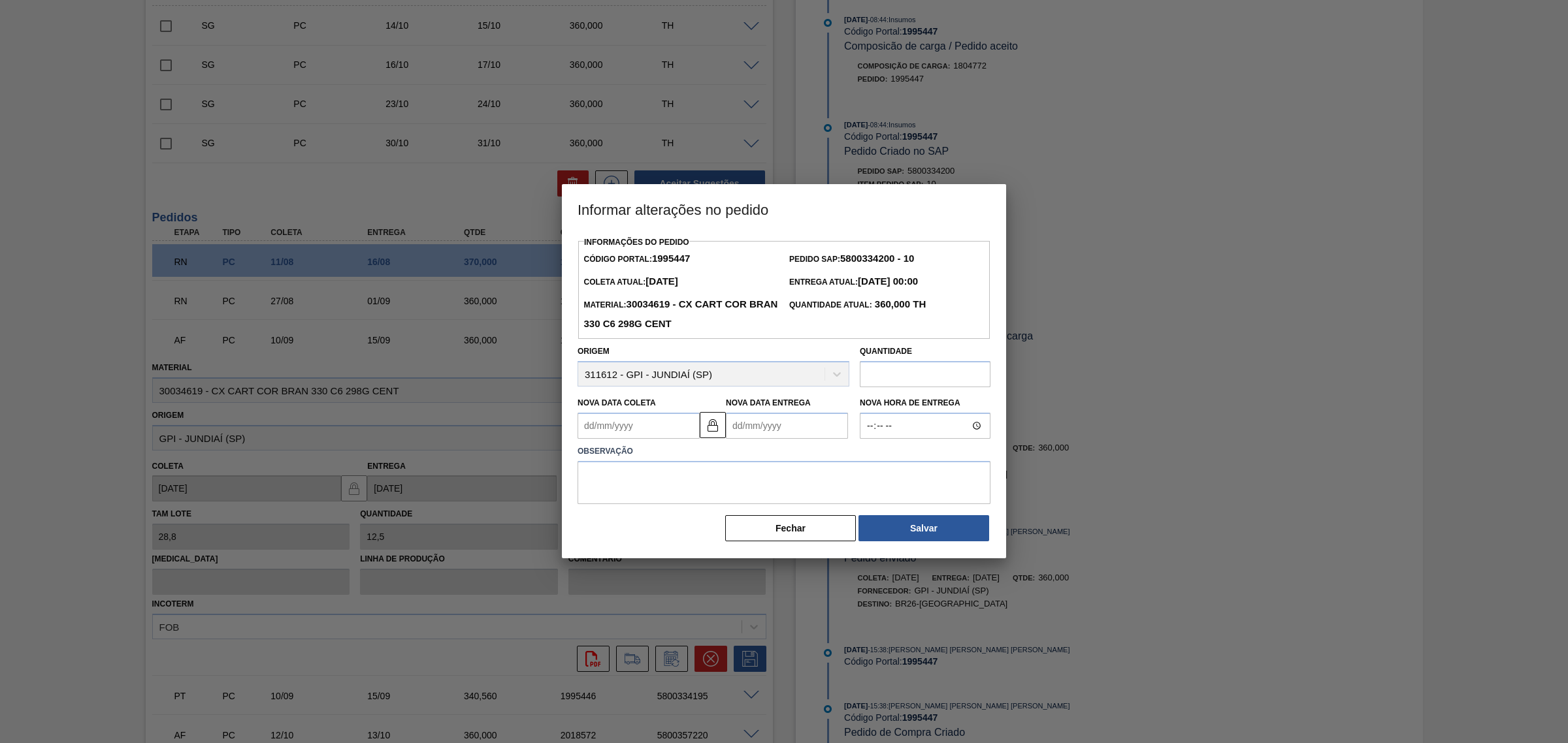
click at [769, 431] on Entrega1995447 "Nova Data Entrega" at bounding box center [787, 426] width 122 height 26
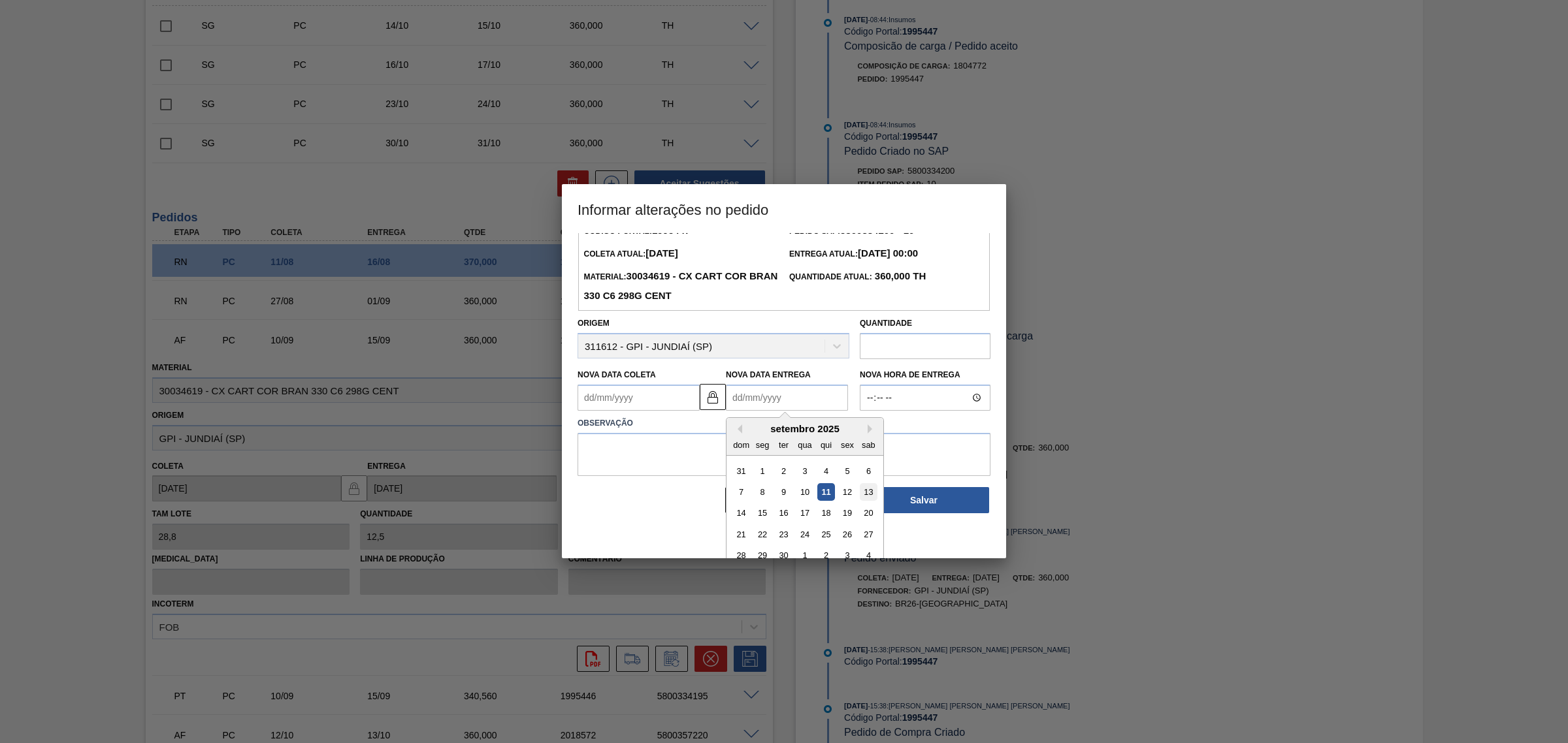
scroll to position [44, 0]
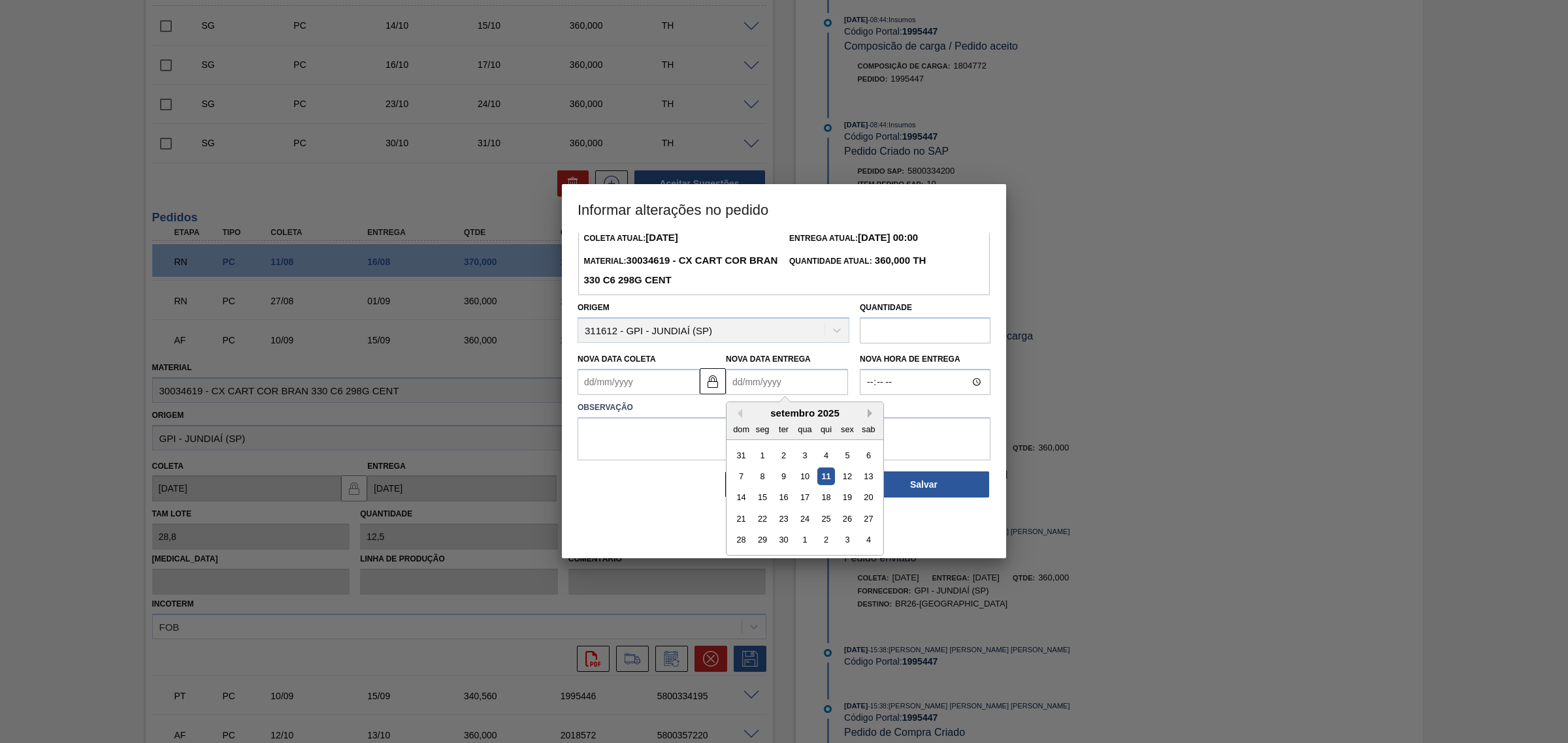
click at [873, 415] on button "Next Month" at bounding box center [872, 413] width 9 height 9
click at [804, 497] on div "15" at bounding box center [804, 498] width 17 height 17
type Coleta1995447 "10/10/2025"
type Entrega1995447 "15/10/2025"
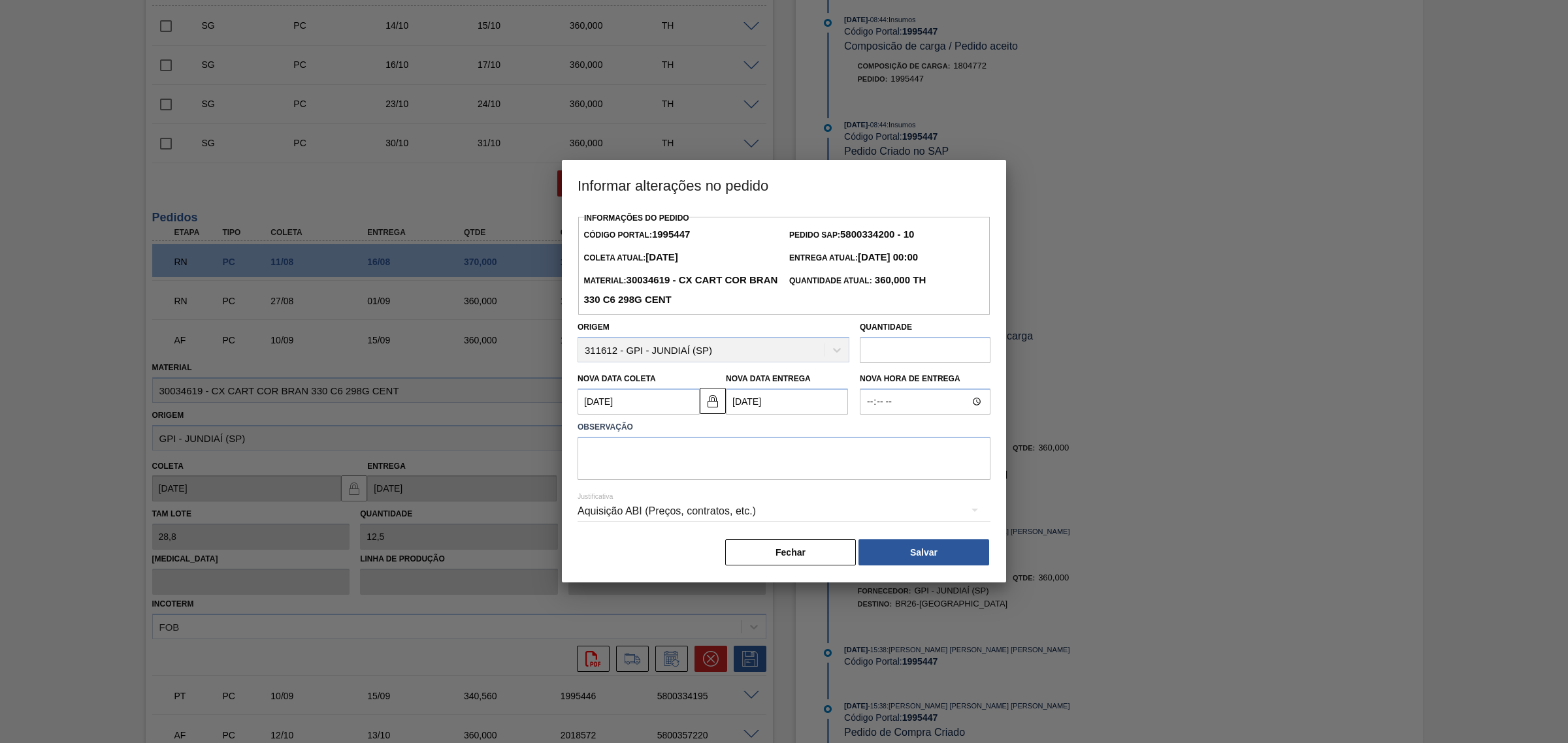
scroll to position [0, 0]
click at [765, 463] on textarea at bounding box center [784, 458] width 413 height 43
type textarea "AJUSTE DATA"
click at [924, 553] on button "Salvar" at bounding box center [924, 553] width 131 height 26
click at [777, 504] on div "Aquisição ABI (Preços, contratos, etc.)" at bounding box center [784, 511] width 413 height 36
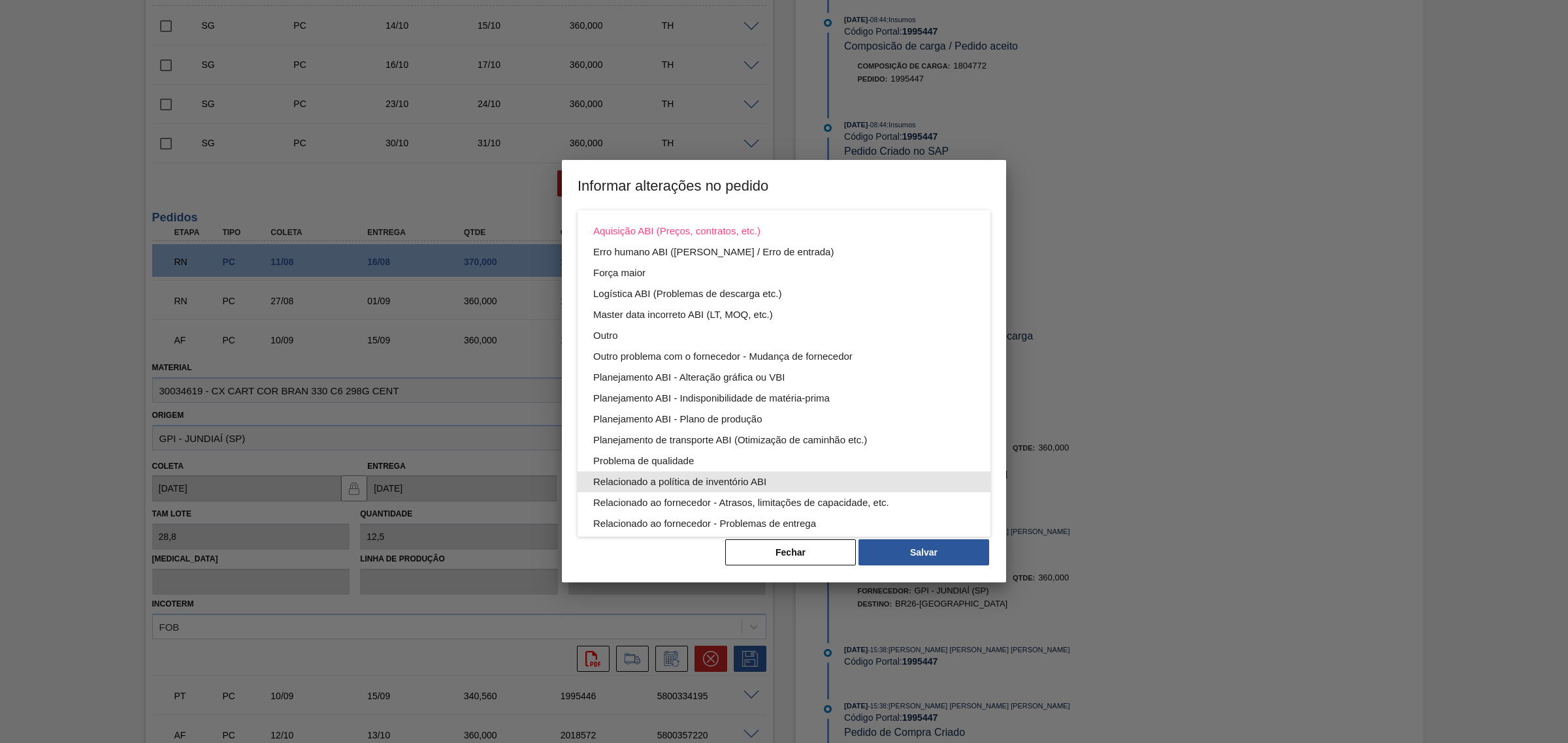
scroll to position [70, 0]
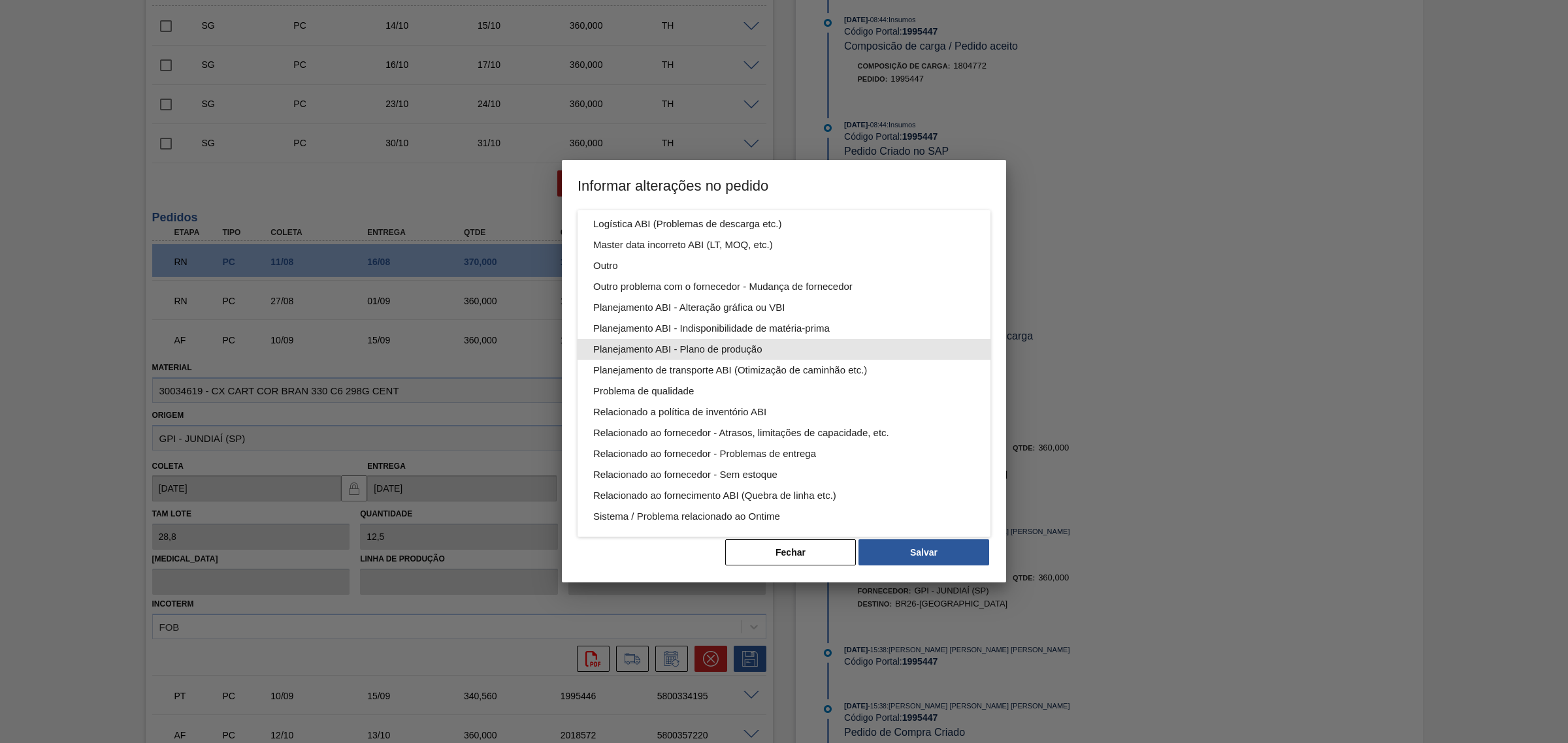
click at [799, 348] on div "Planejamento ABI - Plano de produção" at bounding box center [783, 349] width 381 height 21
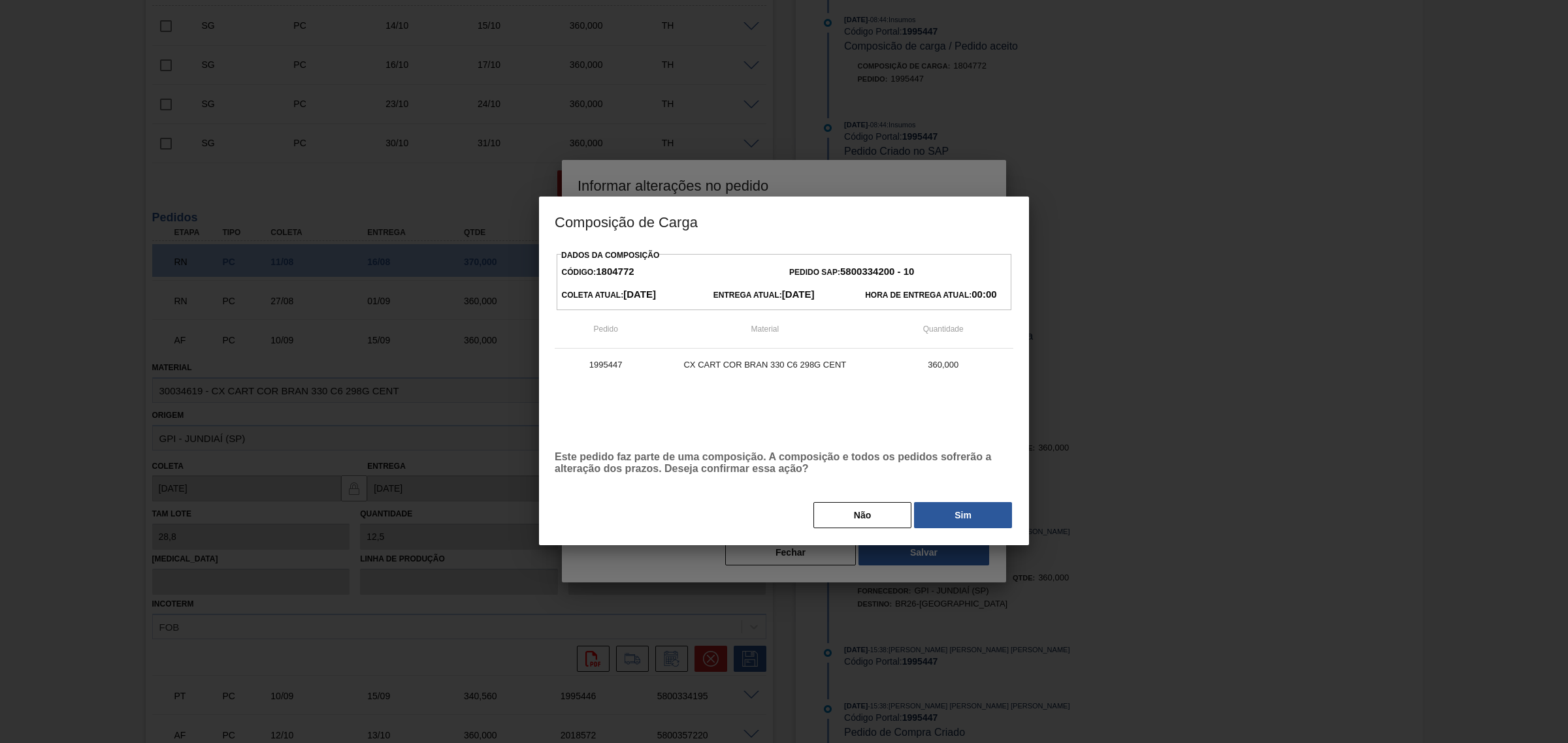
scroll to position [0, 0]
click at [949, 516] on button "Sim" at bounding box center [963, 515] width 98 height 26
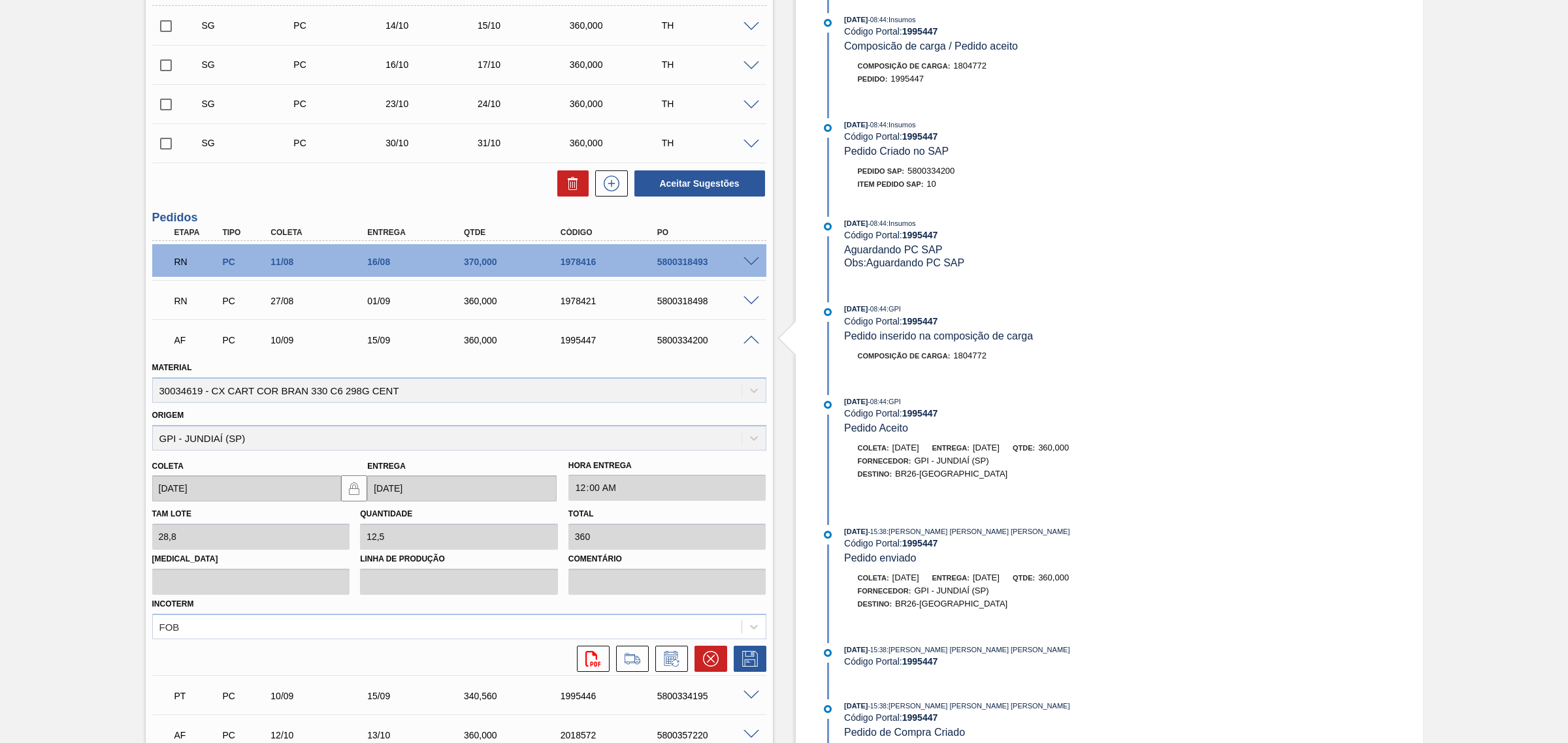
click at [749, 341] on span at bounding box center [751, 340] width 16 height 9
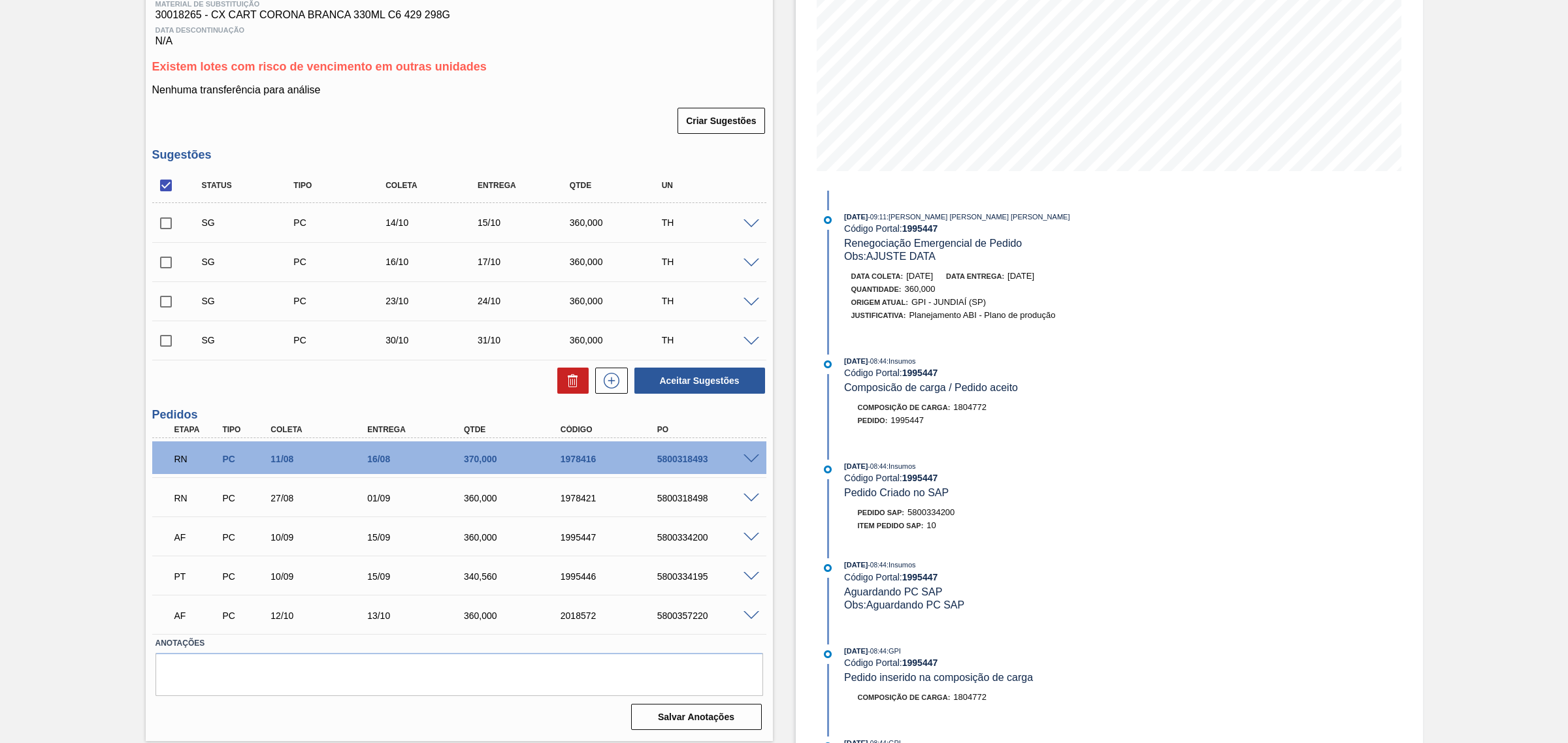
click at [748, 537] on span at bounding box center [751, 537] width 16 height 9
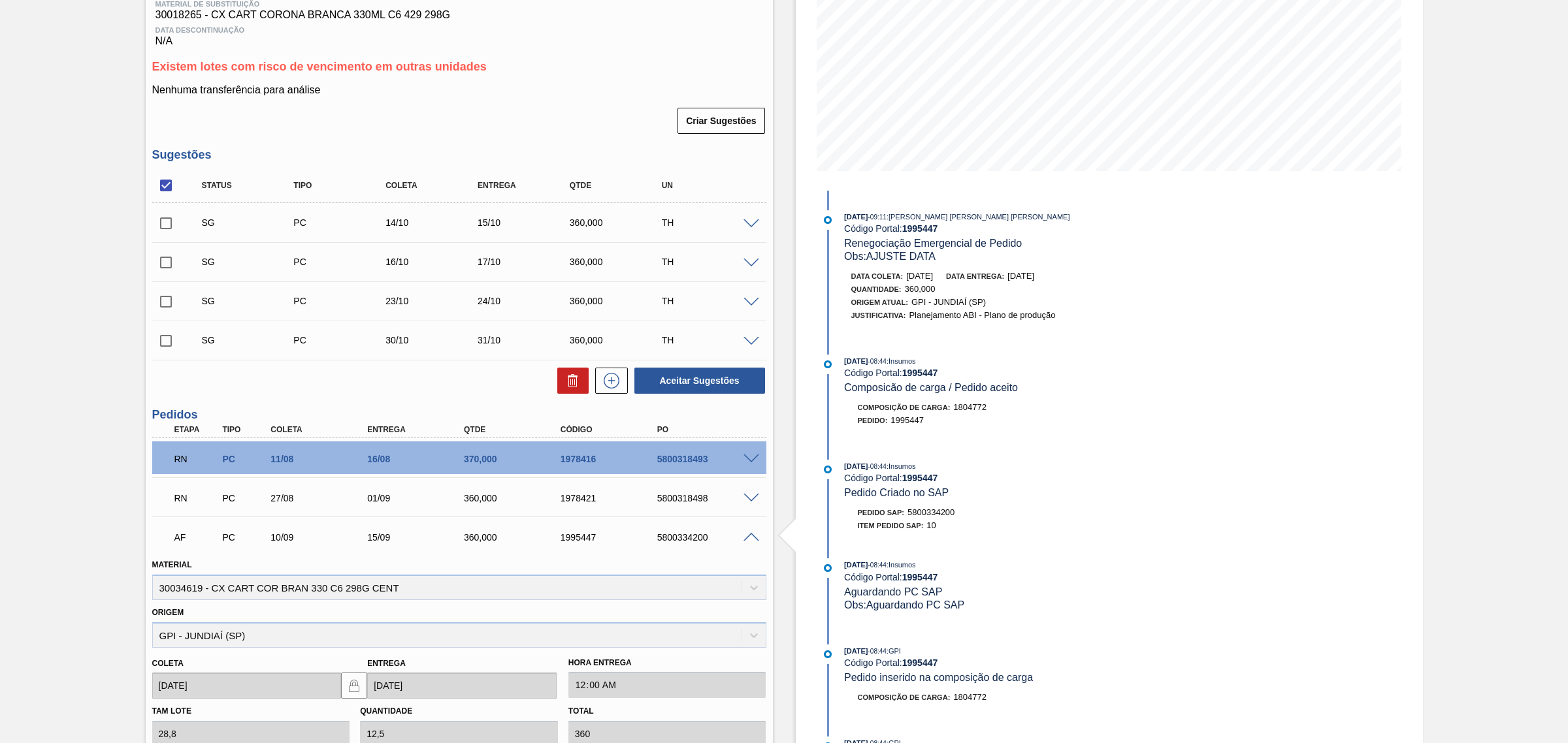
scroll to position [408, 0]
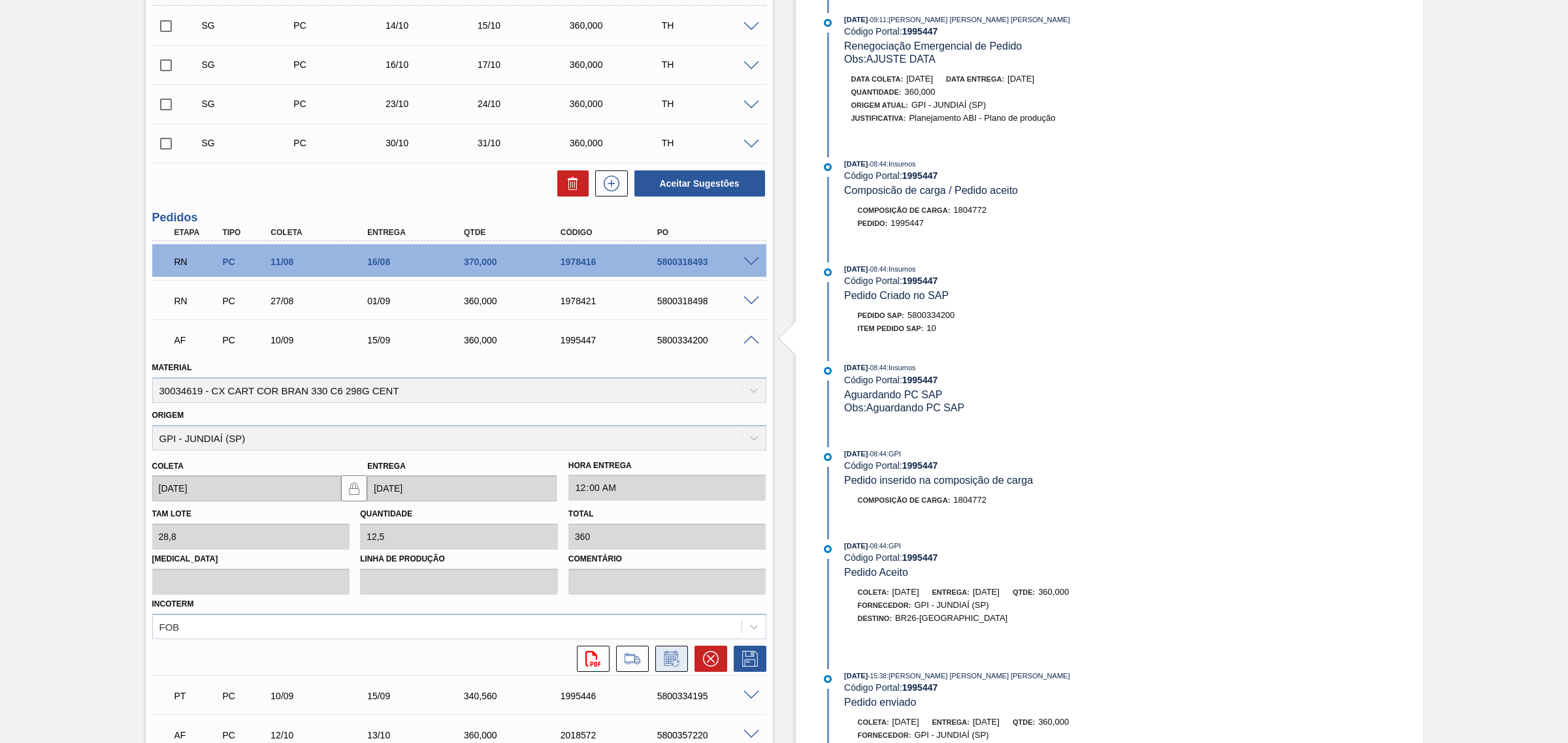
click at [673, 658] on icon at bounding box center [670, 660] width 9 height 8
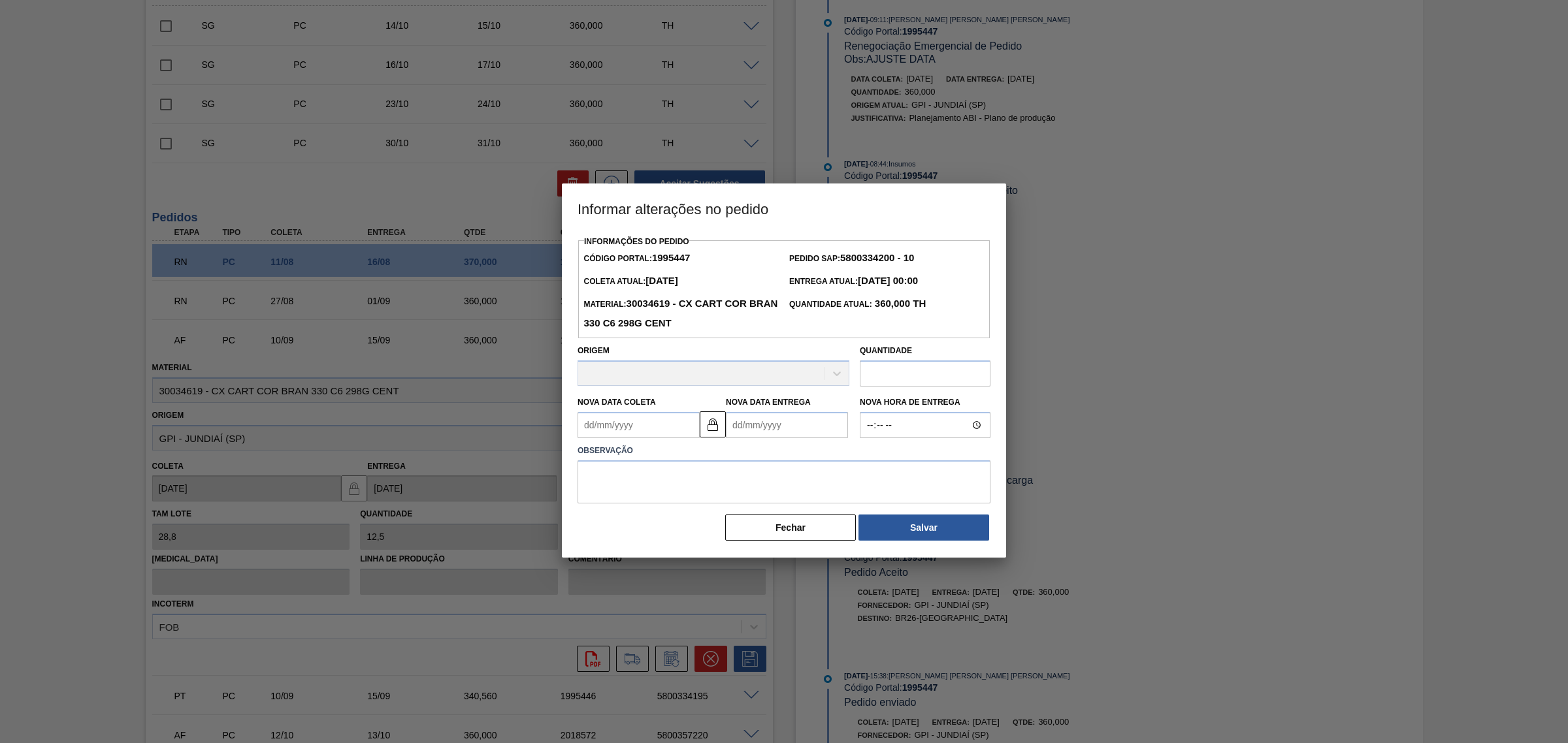
click at [761, 444] on label "Observação" at bounding box center [784, 451] width 413 height 19
click at [756, 431] on Entrega1995447 "Nova Data Entrega" at bounding box center [787, 425] width 122 height 26
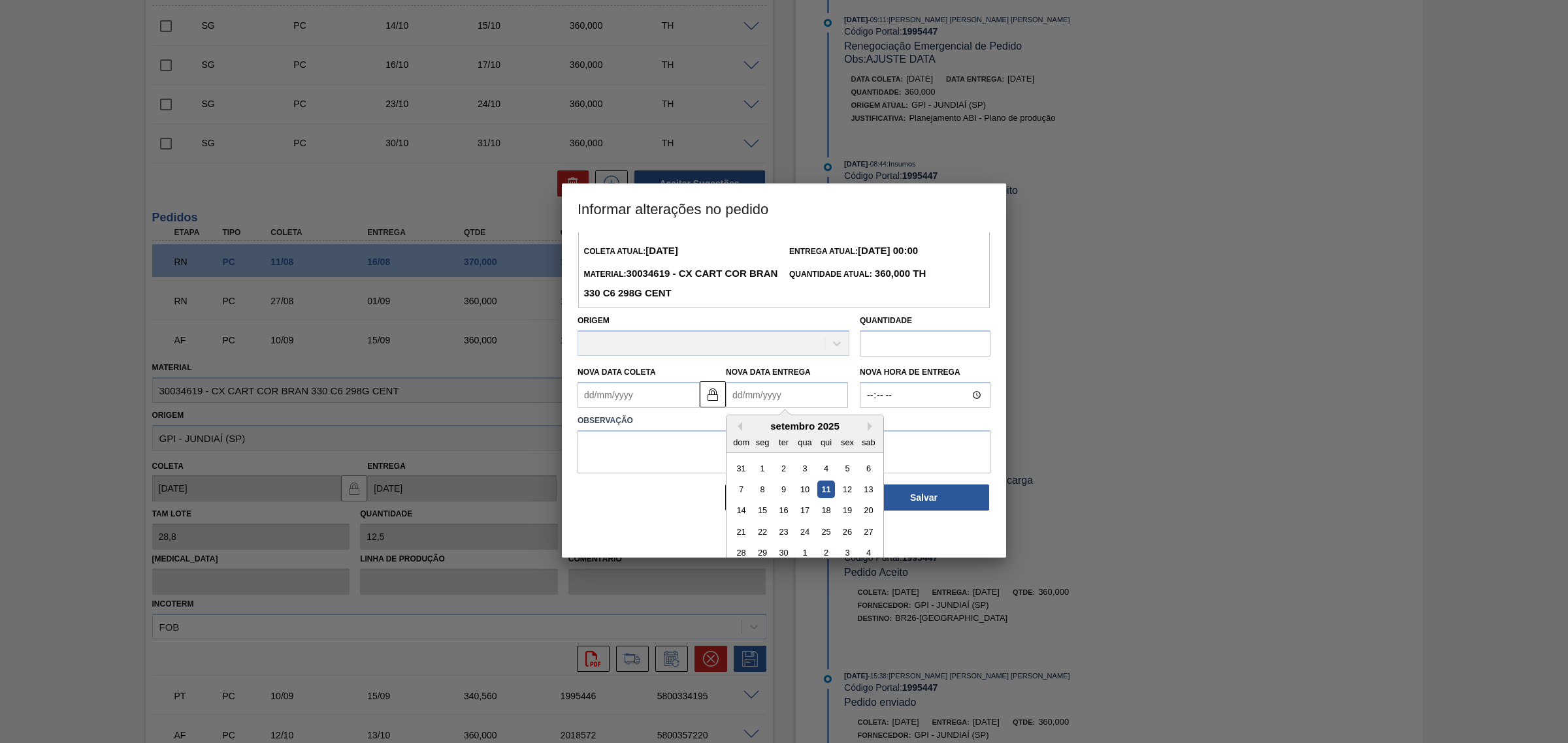
scroll to position [44, 0]
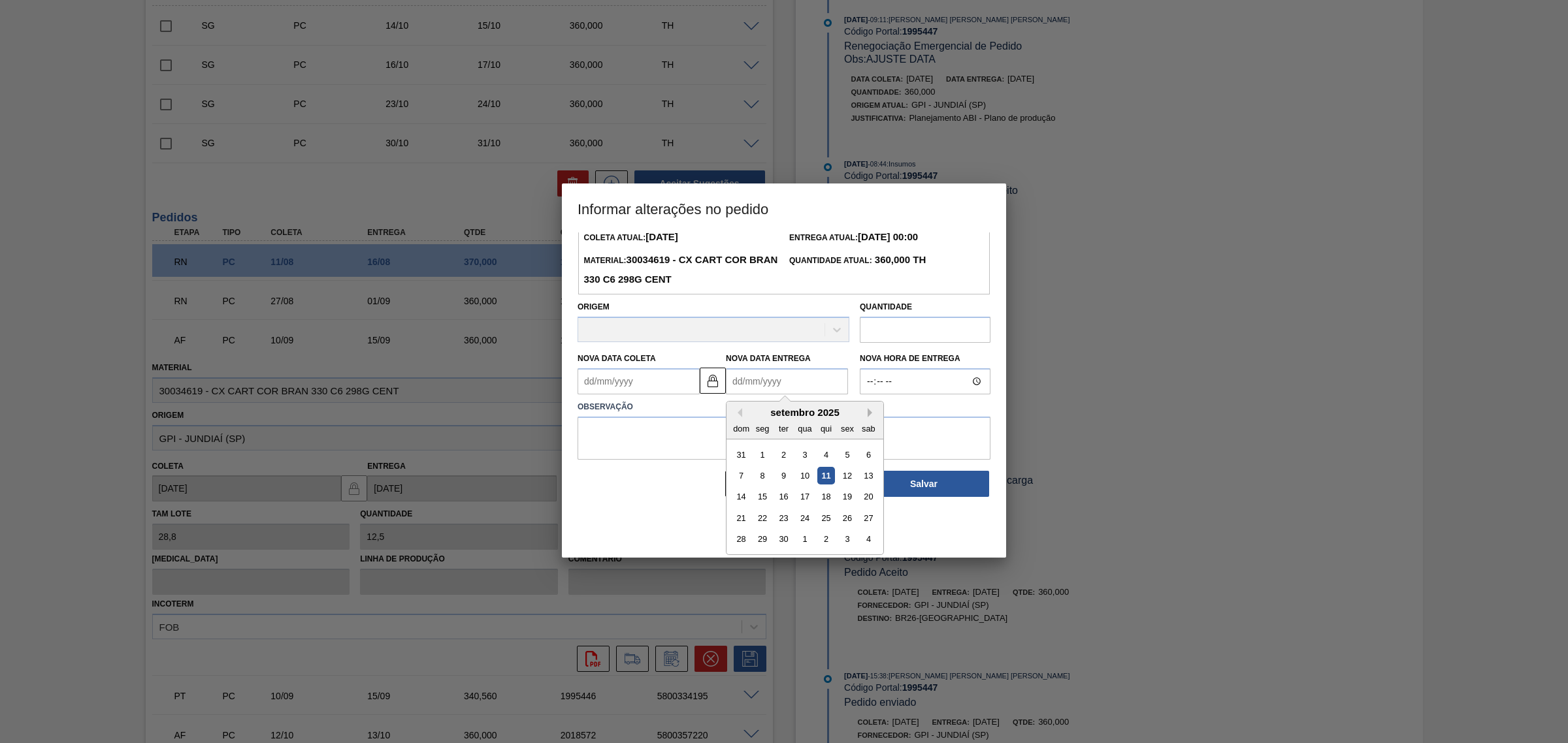
click at [870, 412] on button "Next Month" at bounding box center [872, 413] width 9 height 9
click at [810, 500] on div "15" at bounding box center [804, 498] width 17 height 17
type Coleta1995447 "10/10/2025"
type Entrega1995447 "15/10/2025"
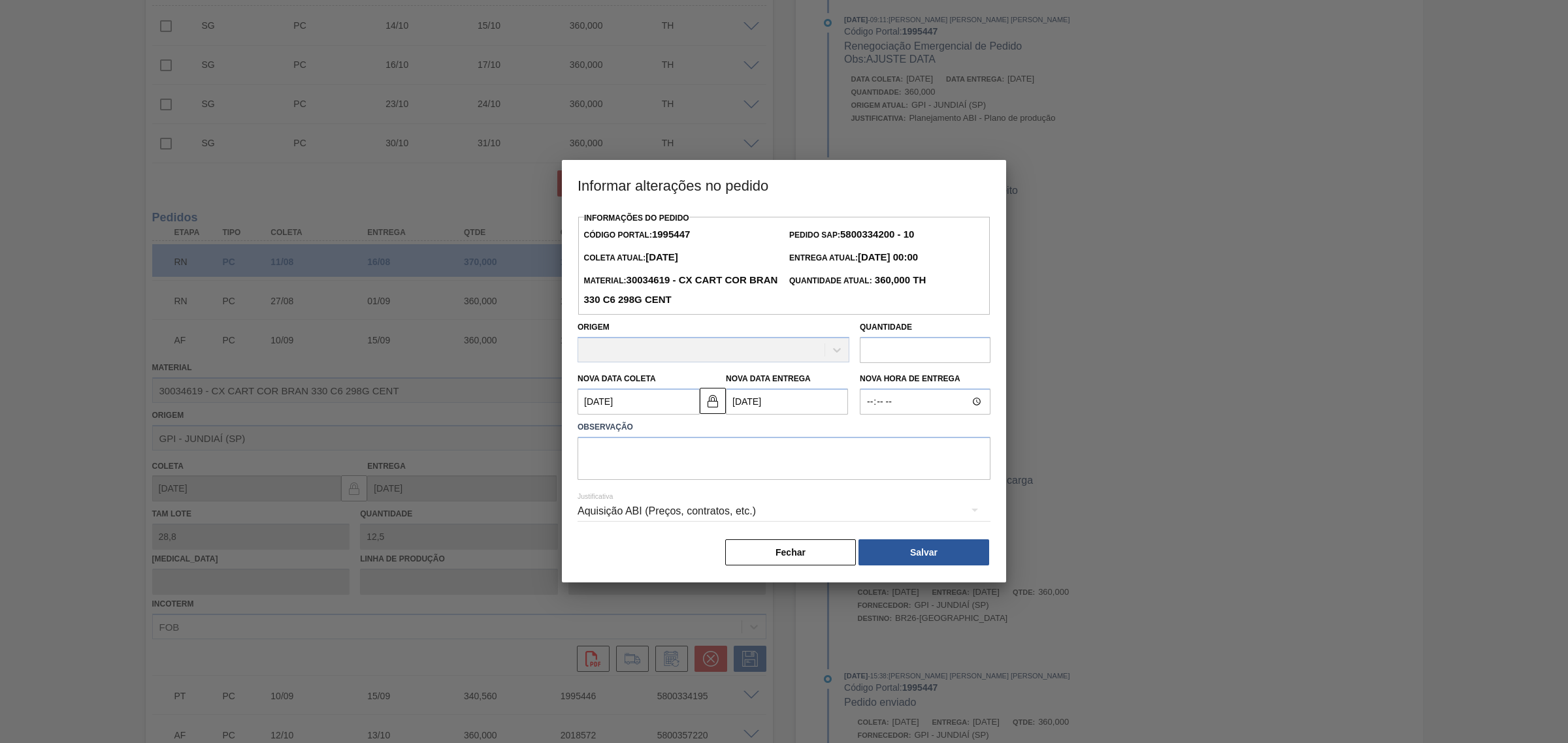
click at [785, 487] on div "Justificativa Aquisição ABI (Preços, contratos, etc.)" at bounding box center [784, 503] width 413 height 47
click at [748, 471] on textarea at bounding box center [784, 458] width 413 height 43
type textarea "AJUSTE DATA"
click at [655, 511] on div "Aquisição ABI (Preços, contratos, etc.)" at bounding box center [784, 511] width 413 height 36
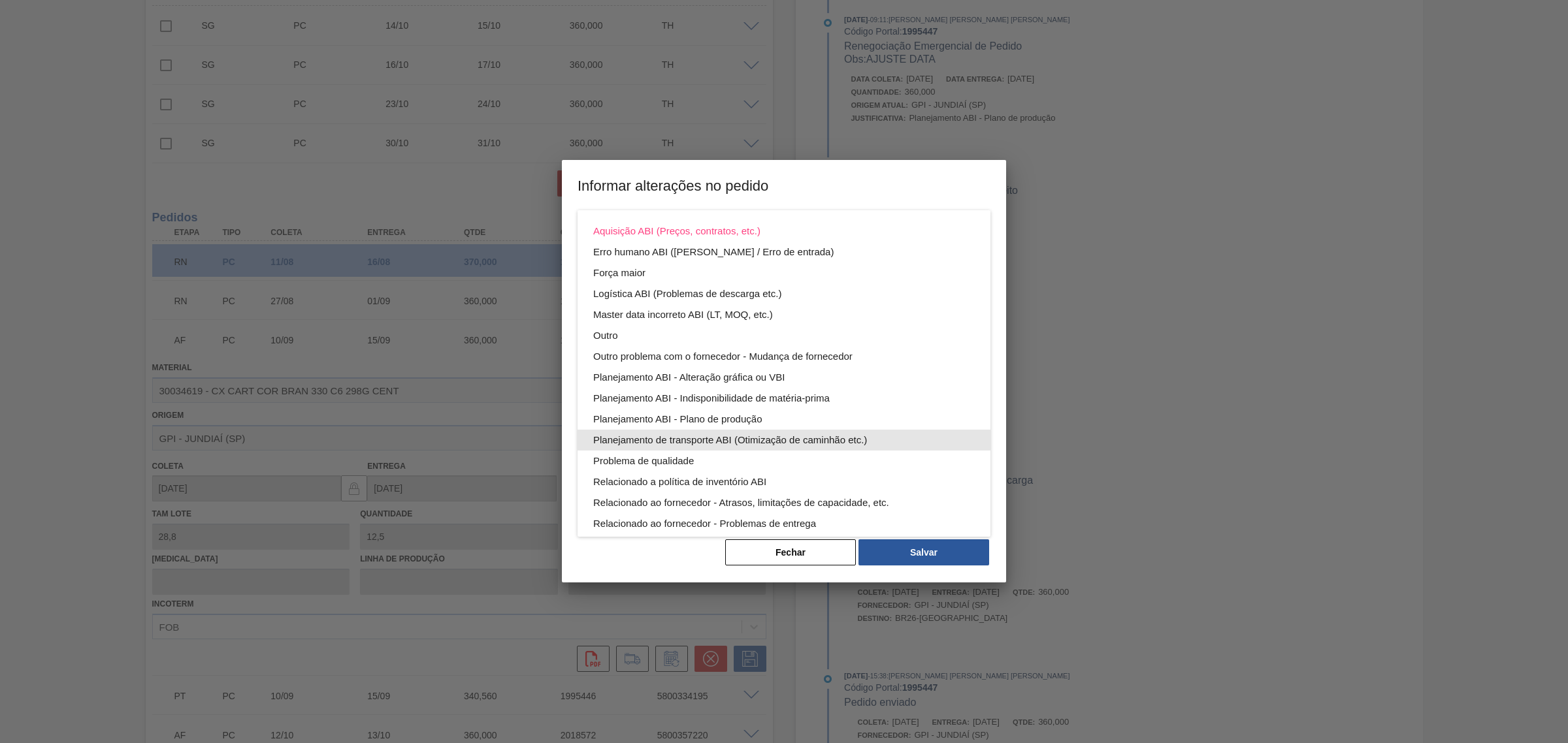
click at [802, 422] on div "Planejamento ABI - Plano de produção" at bounding box center [783, 419] width 381 height 21
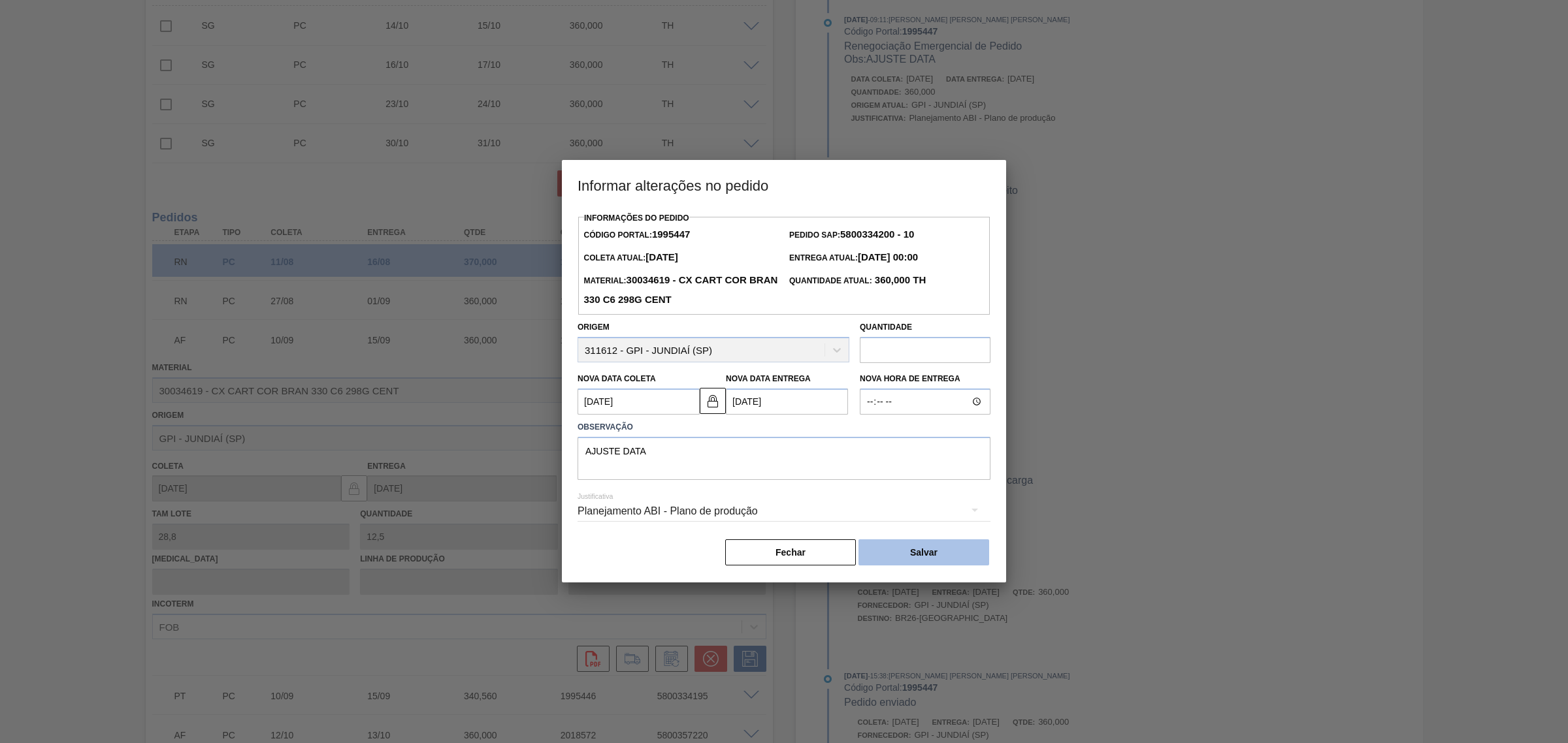
click at [936, 552] on button "Salvar" at bounding box center [924, 553] width 131 height 26
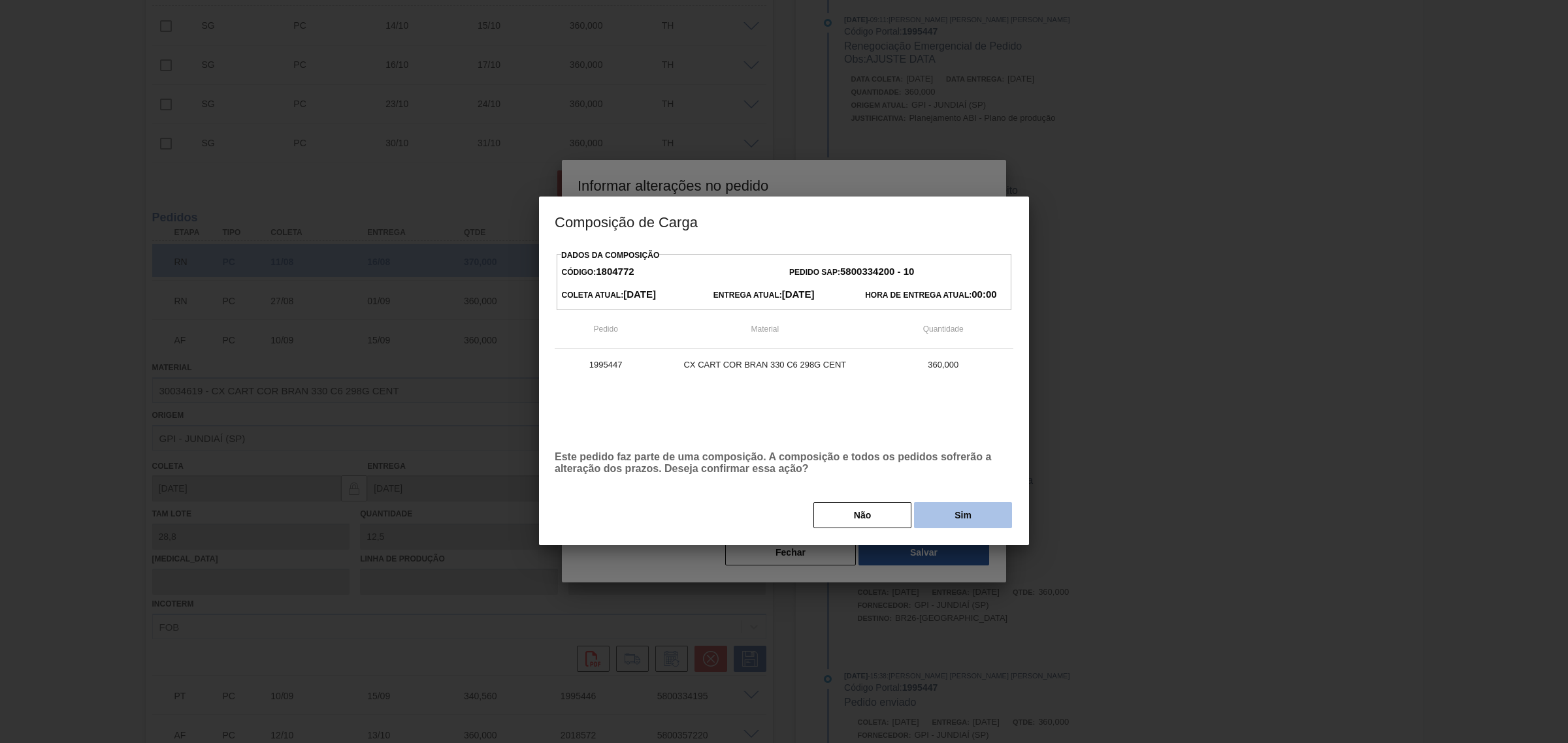
click at [949, 513] on button "Sim" at bounding box center [963, 515] width 98 height 26
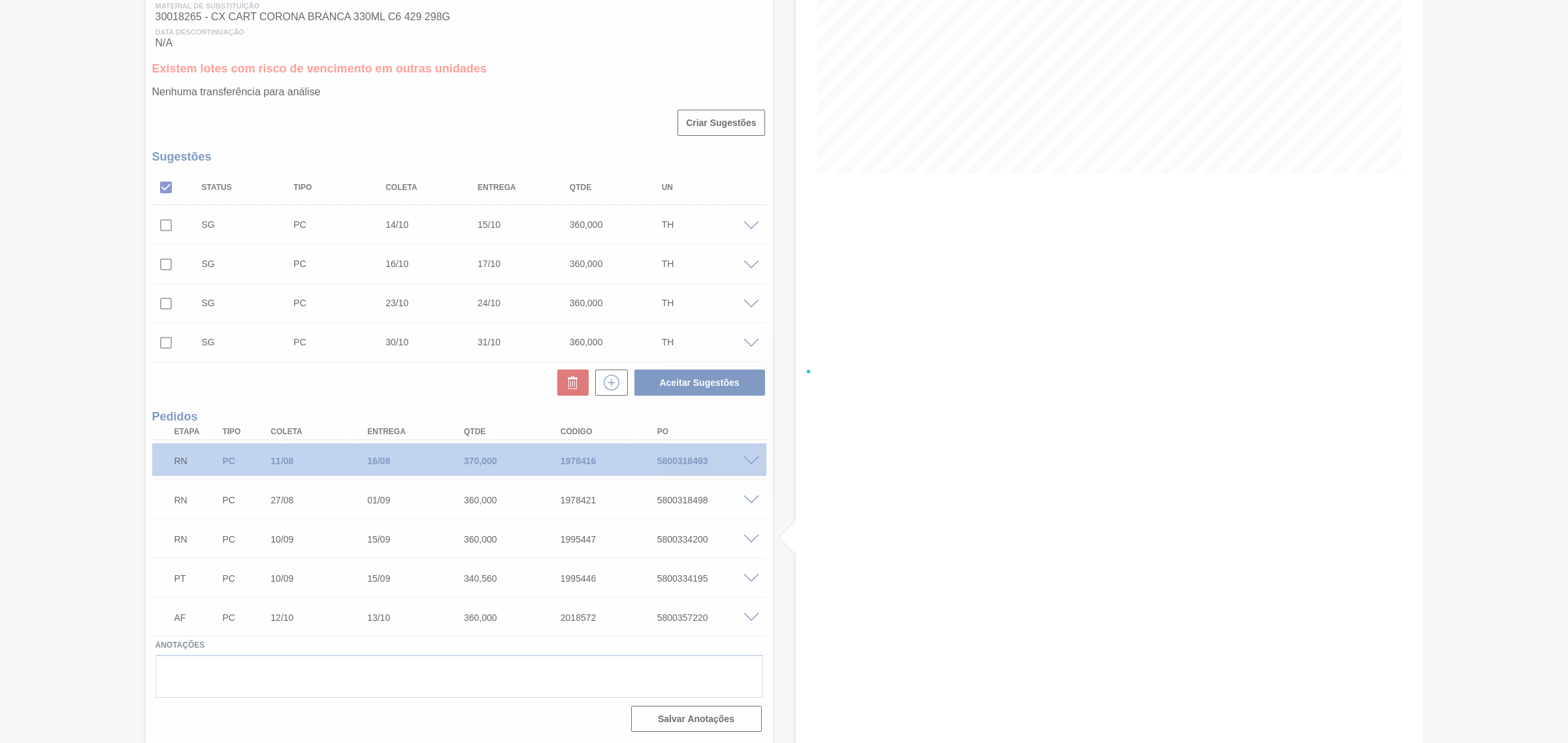
scroll to position [211, 0]
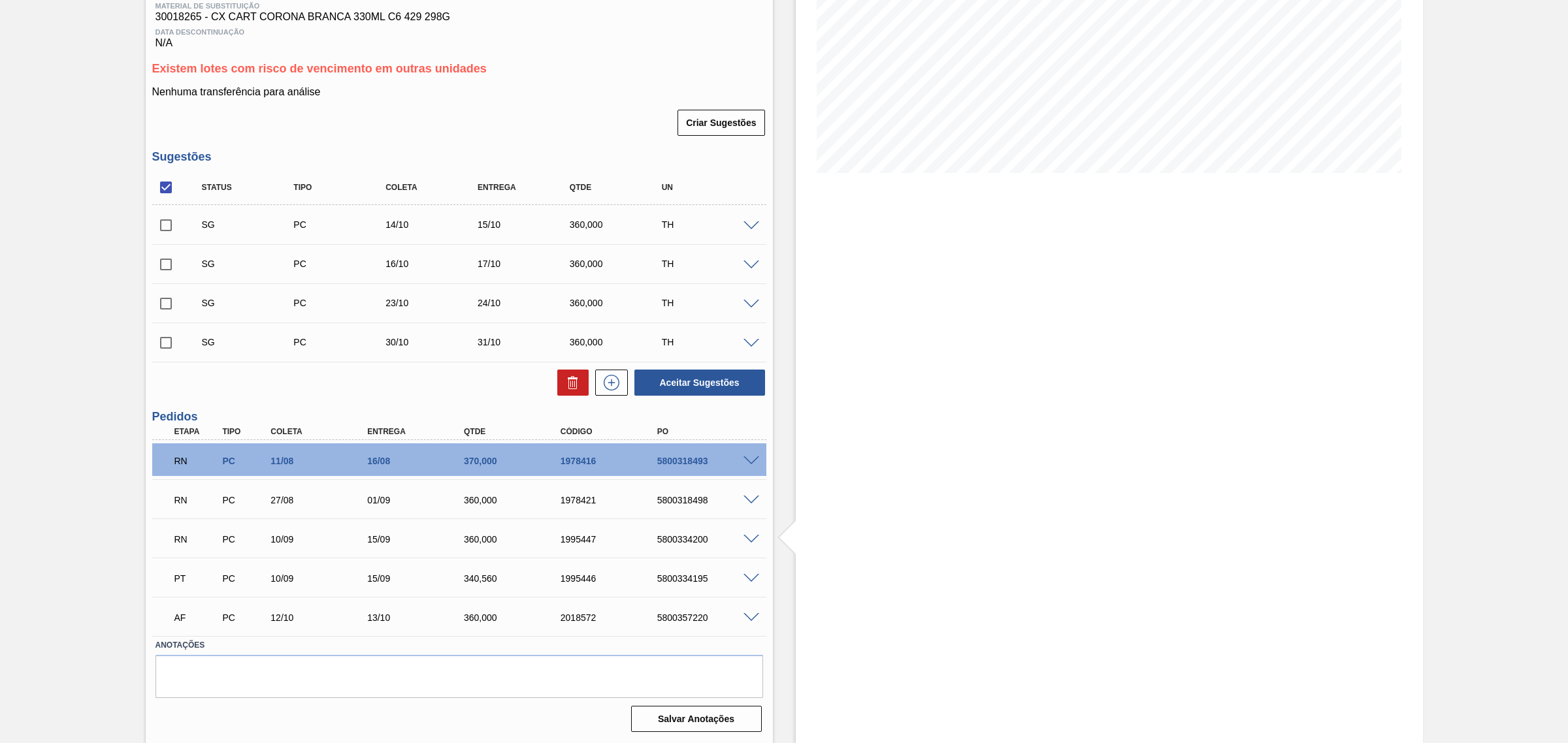
click at [751, 580] on span at bounding box center [751, 578] width 16 height 9
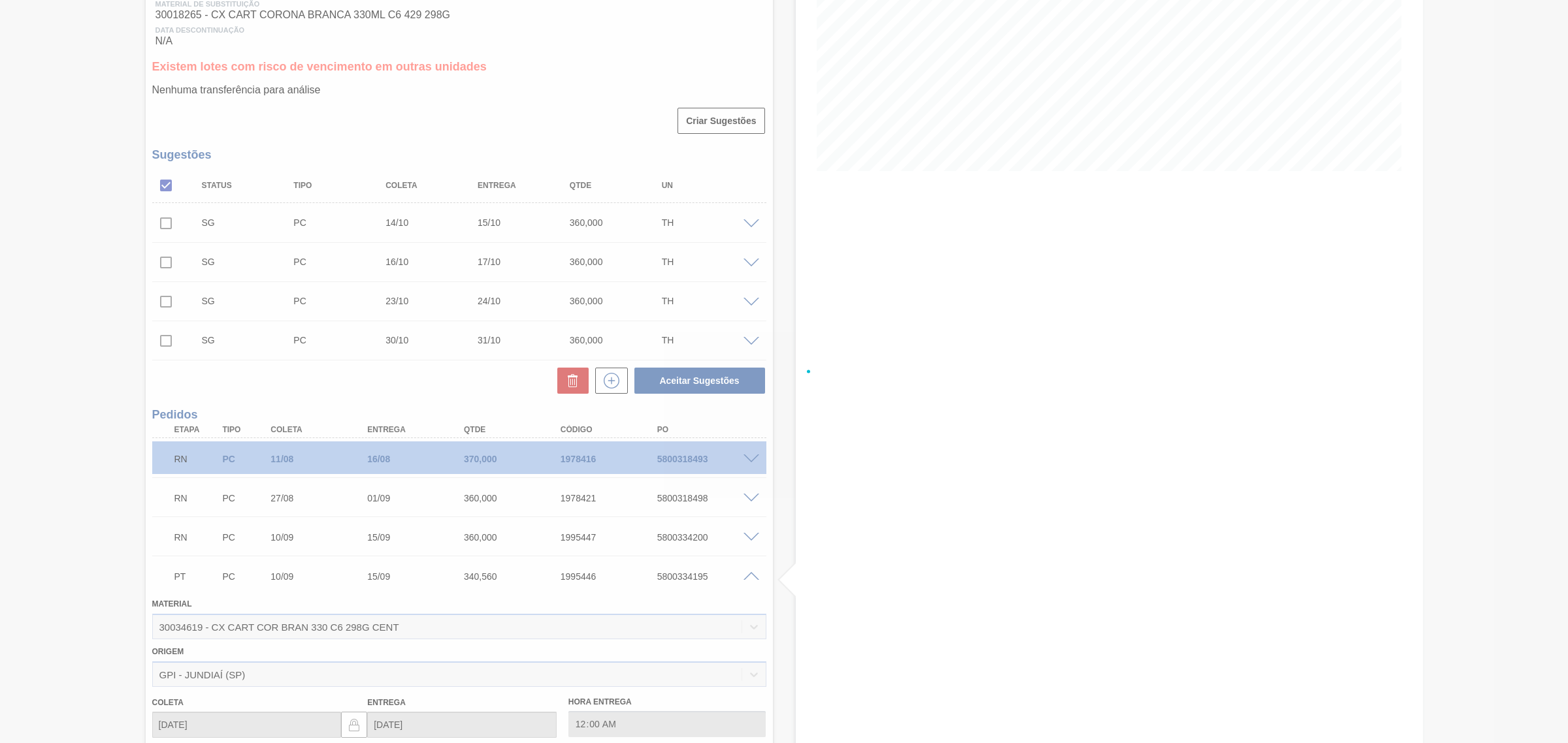
scroll to position [408, 0]
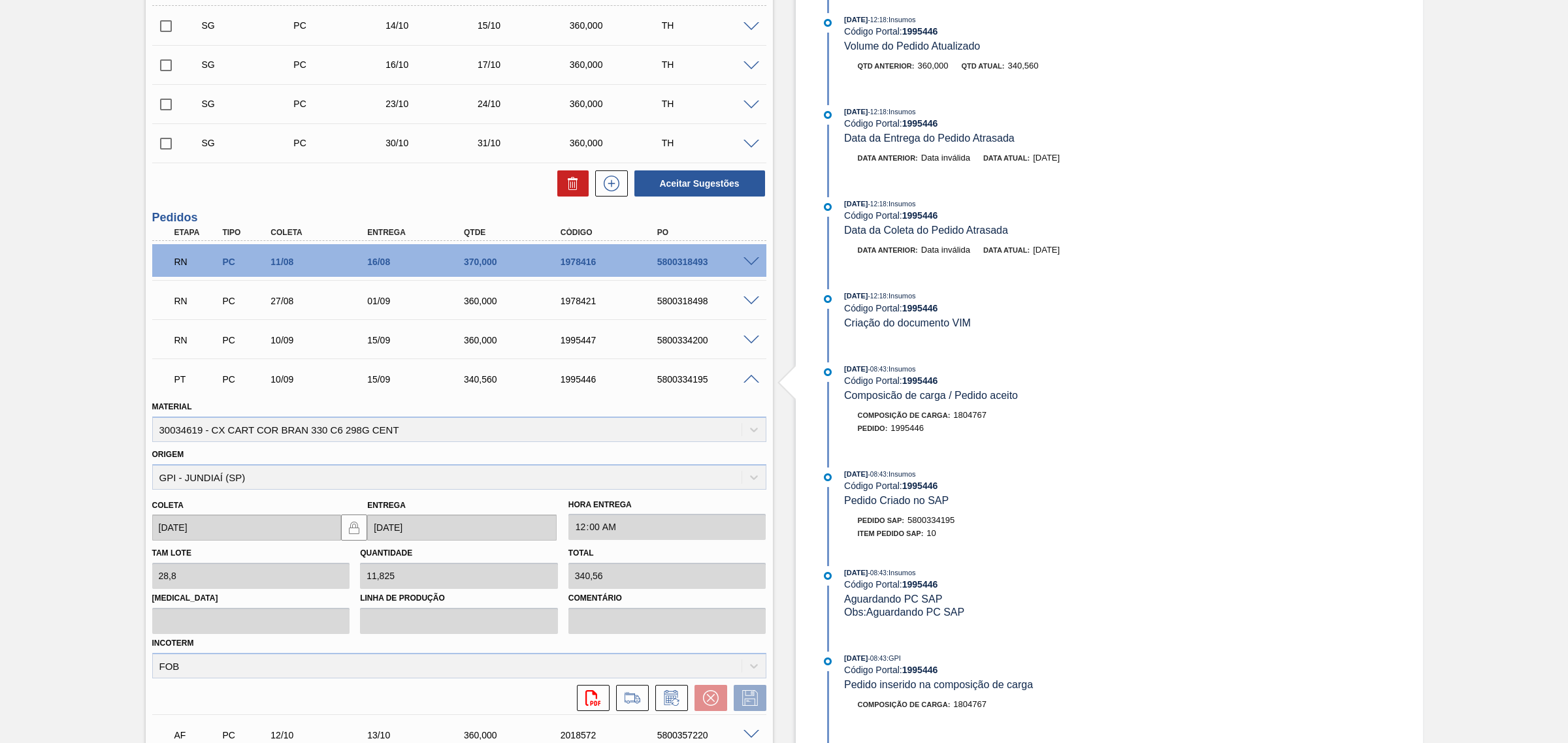
click at [675, 699] on icon at bounding box center [671, 698] width 21 height 16
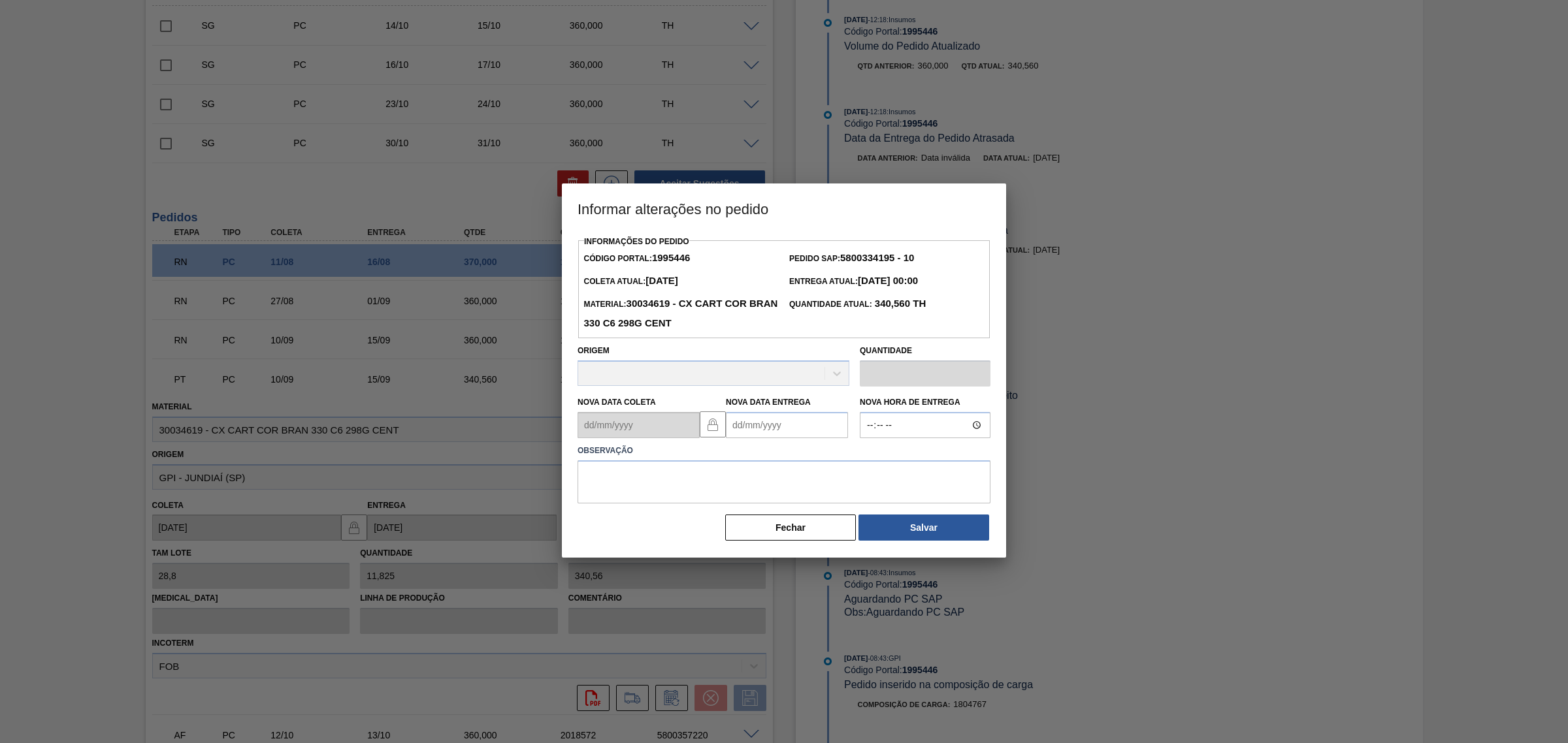
click at [763, 441] on div "Observação" at bounding box center [784, 471] width 424 height 65
click at [759, 428] on Entrega1995446 "Nova Data Entrega" at bounding box center [787, 425] width 122 height 26
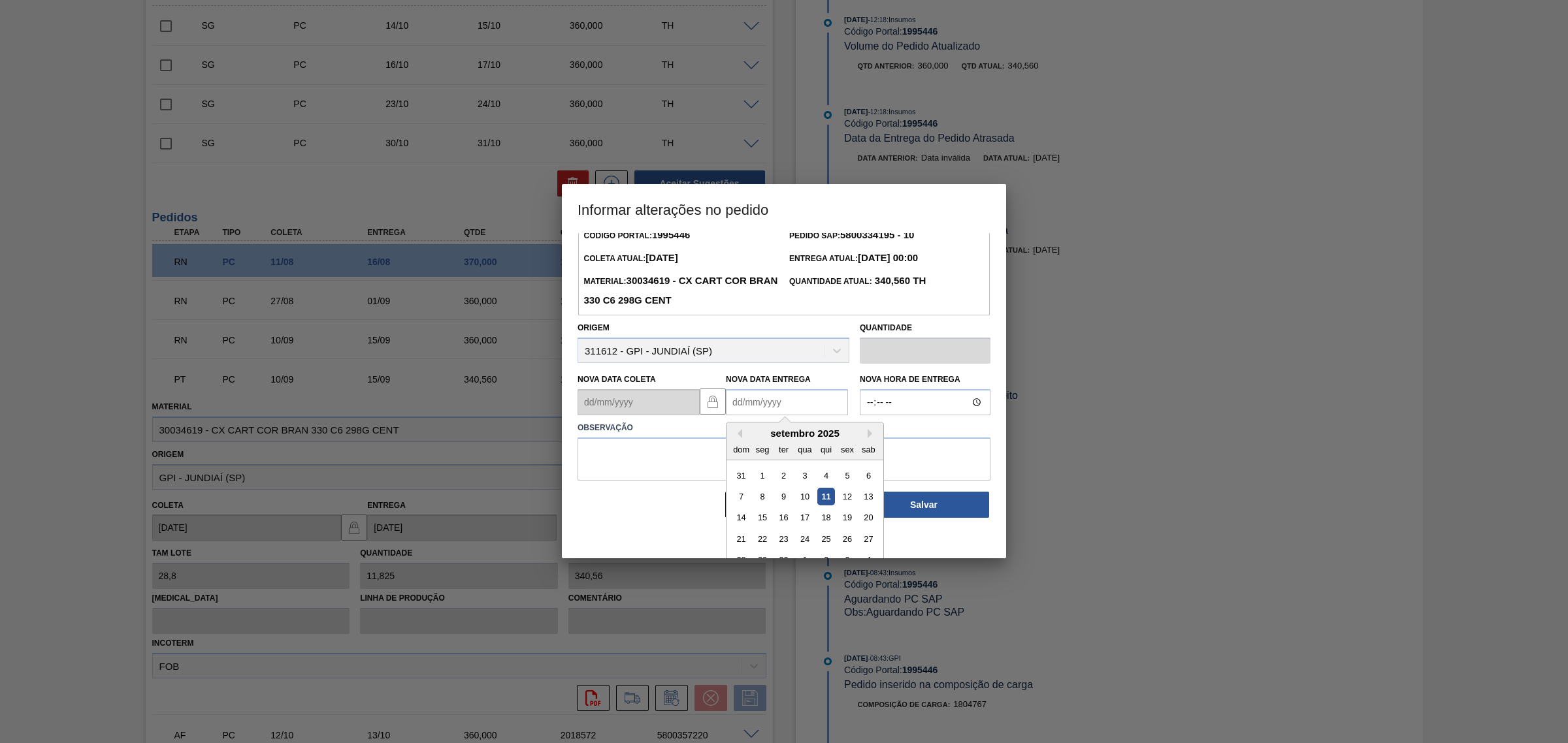
scroll to position [44, 0]
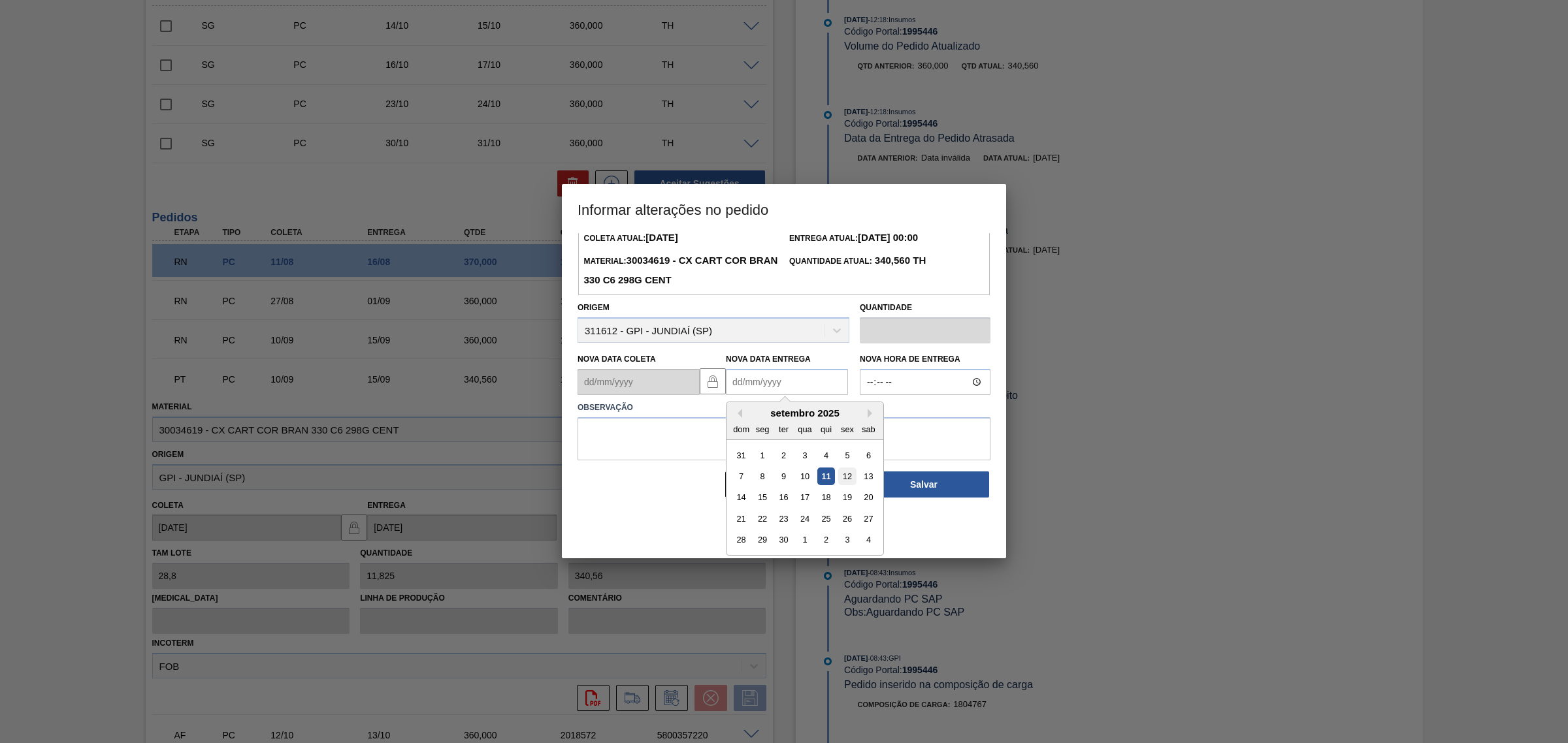
click at [849, 479] on div "12" at bounding box center [847, 476] width 17 height 17
type Entrega1995446 "12/09/2025"
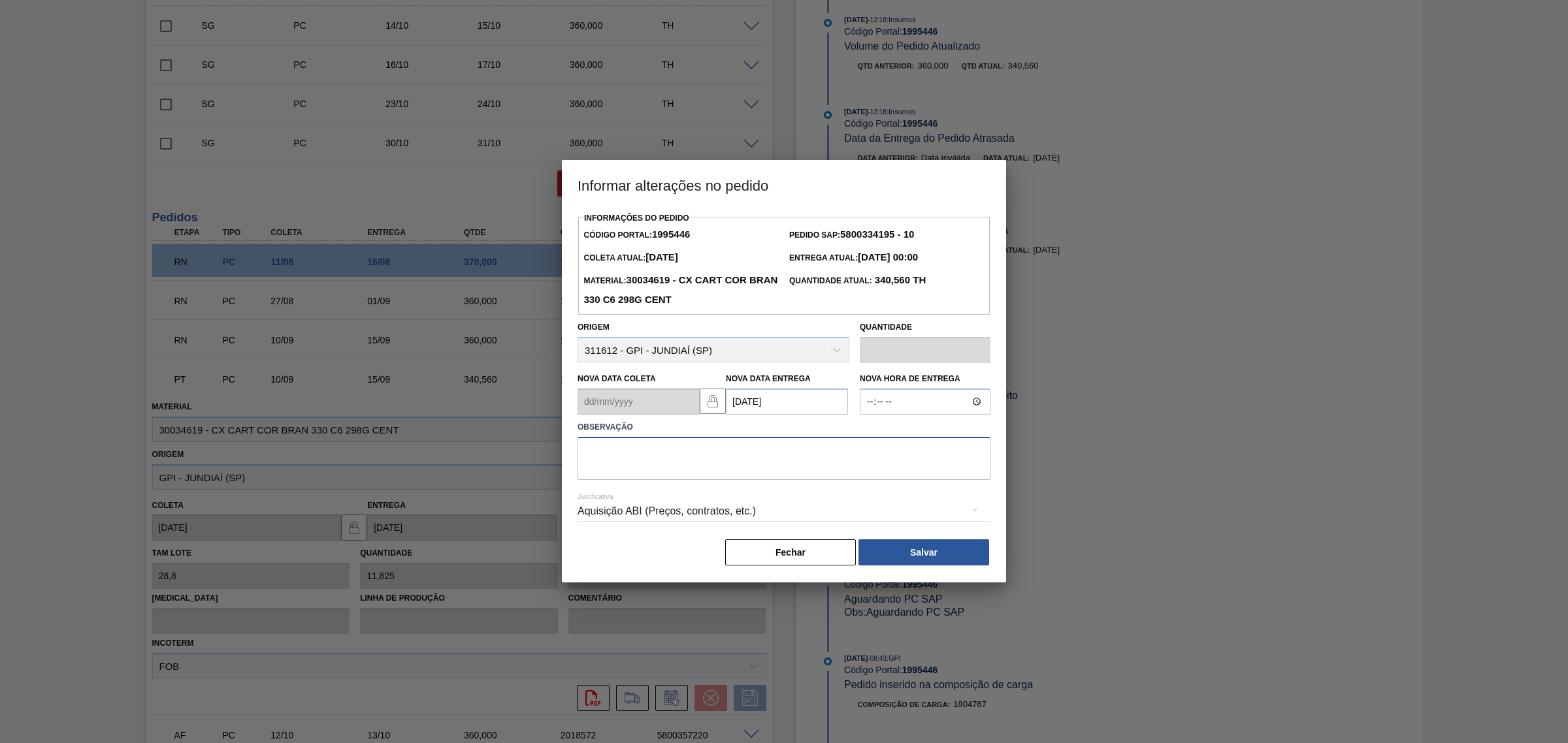
click at [814, 475] on textarea at bounding box center [784, 458] width 413 height 43
type textarea "AJUSTE DATA"
click at [722, 507] on div "Aquisição ABI (Preços, contratos, etc.)" at bounding box center [784, 511] width 413 height 36
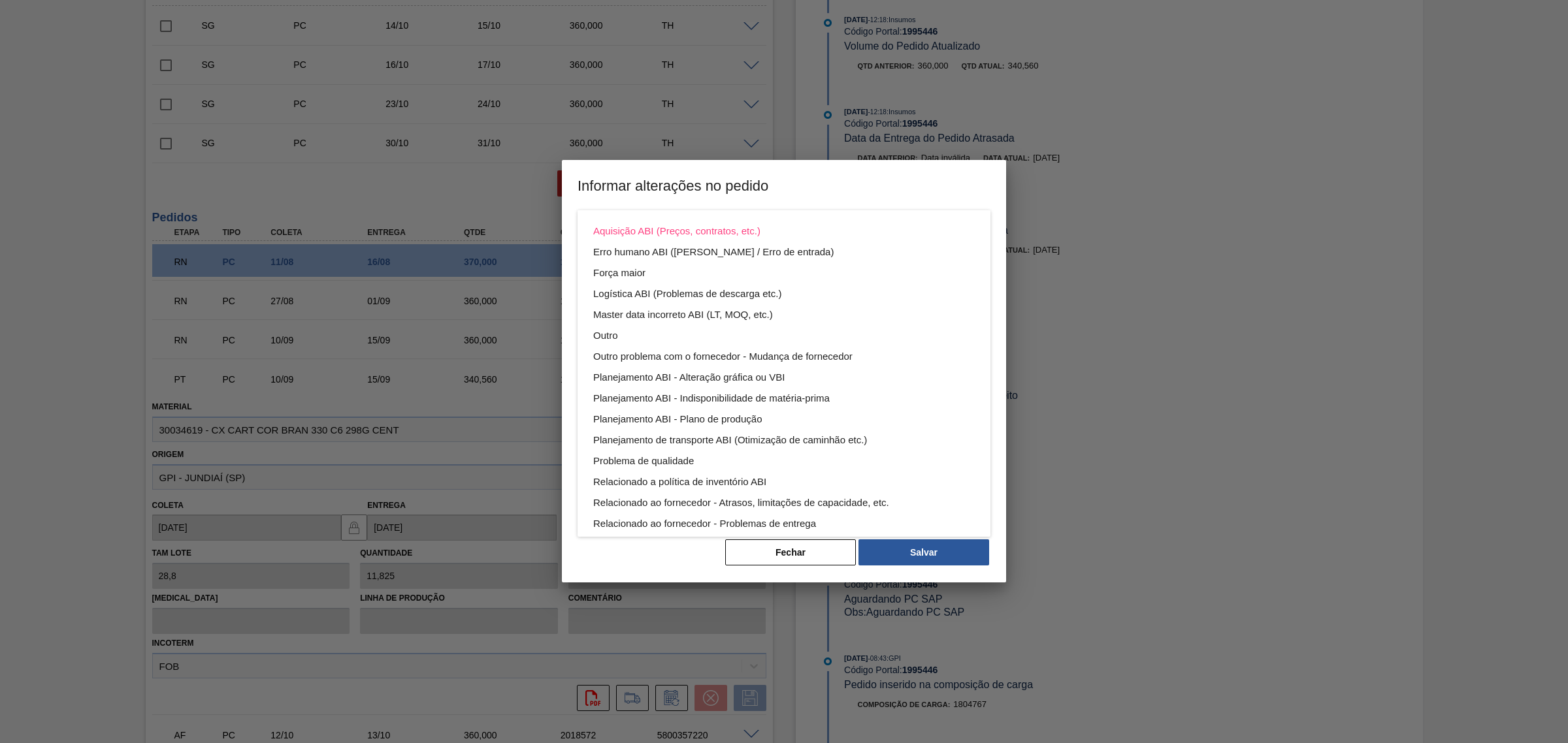
scroll to position [70, 0]
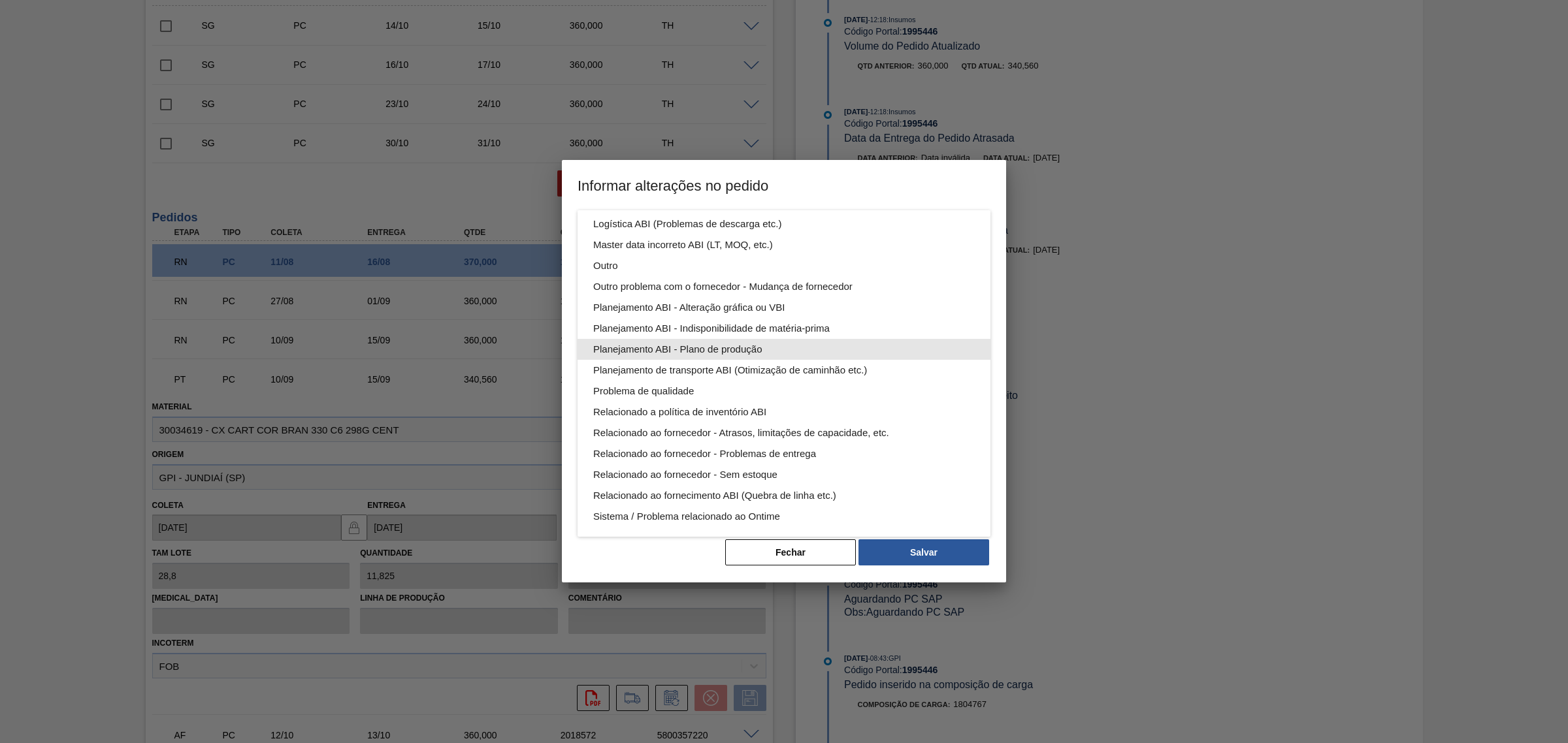
click at [805, 346] on div "Planejamento ABI - Plano de produção" at bounding box center [783, 349] width 381 height 21
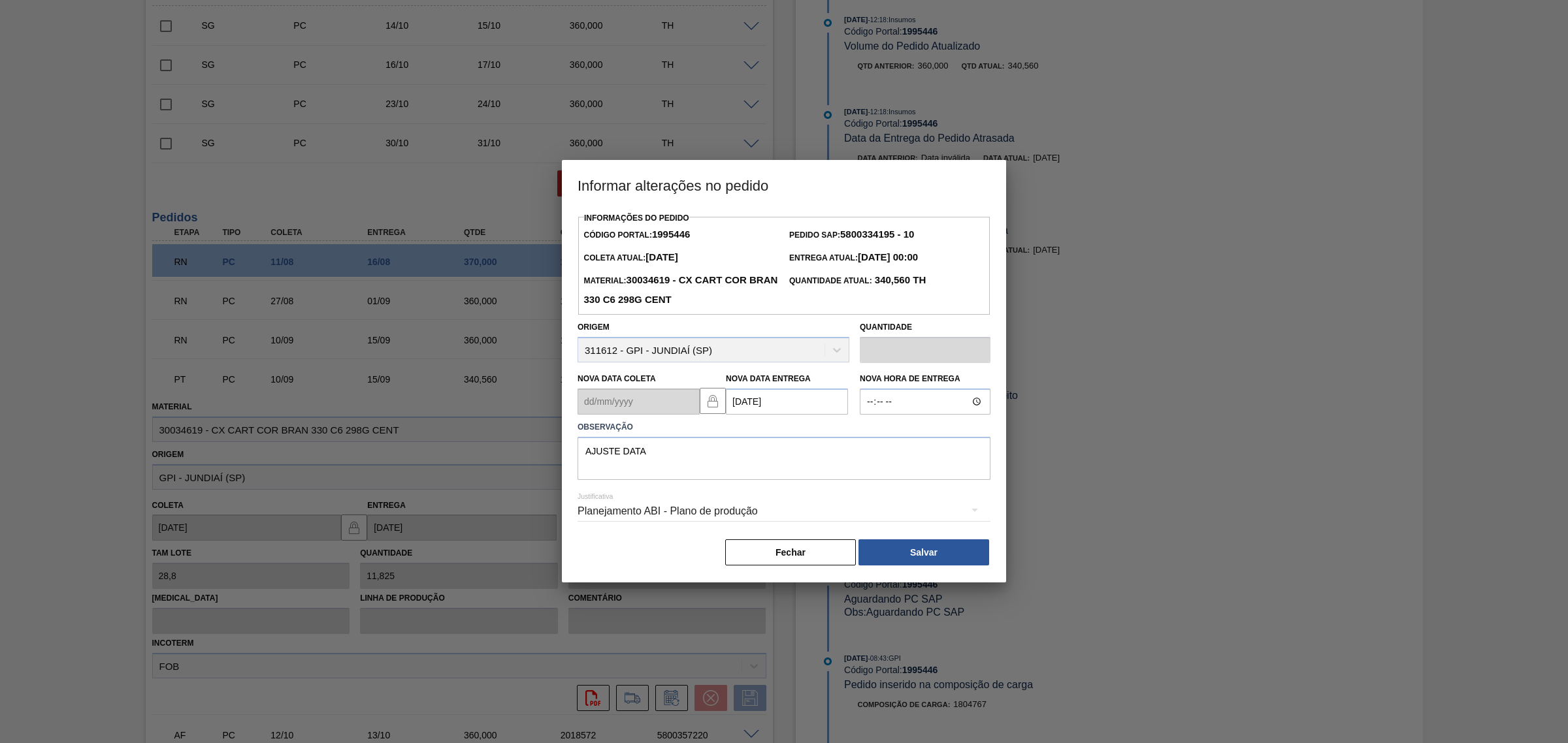
scroll to position [0, 0]
click at [916, 560] on button "Salvar" at bounding box center [924, 553] width 131 height 26
click at [918, 551] on button "Salvar" at bounding box center [924, 553] width 131 height 26
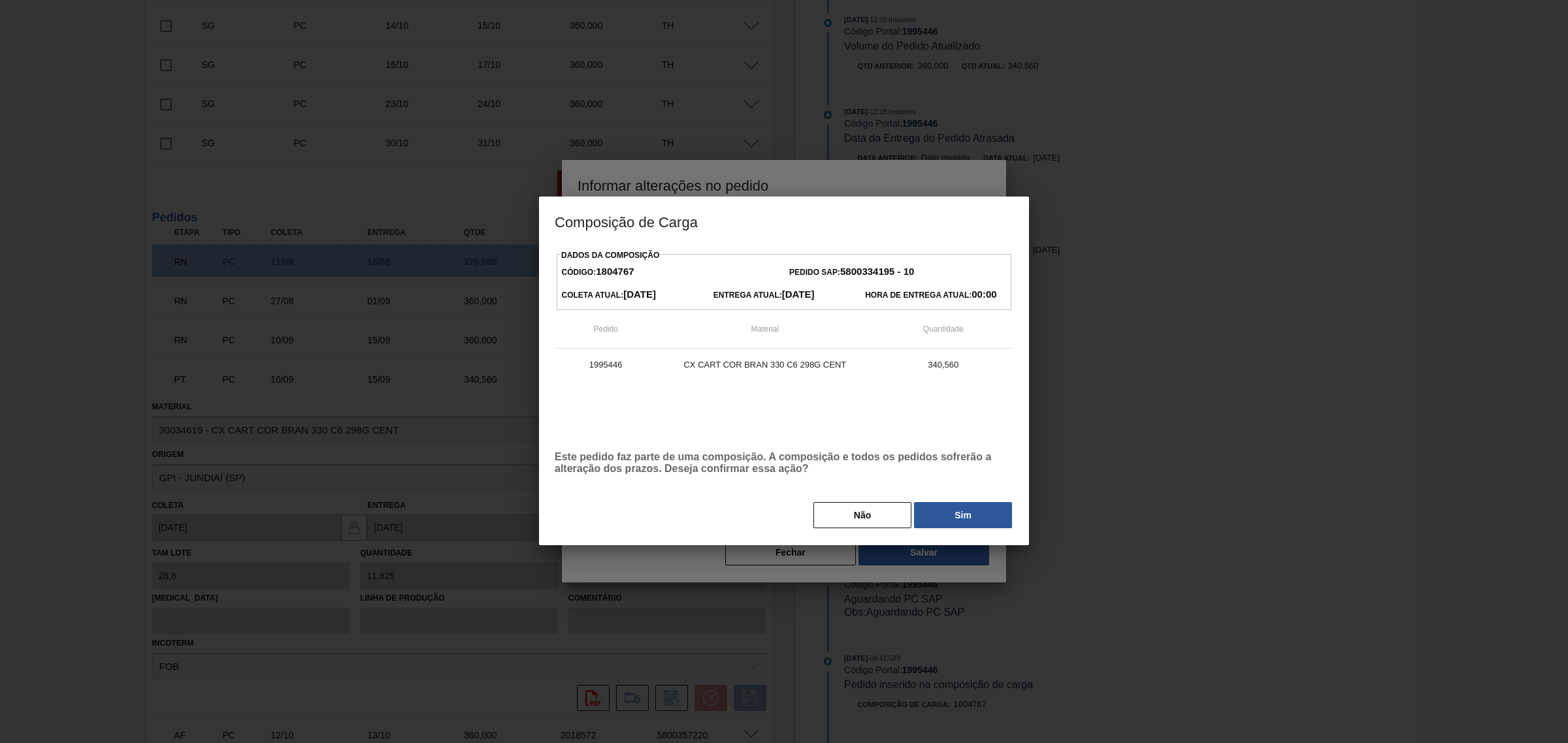
click at [985, 511] on button "Sim" at bounding box center [963, 515] width 98 height 26
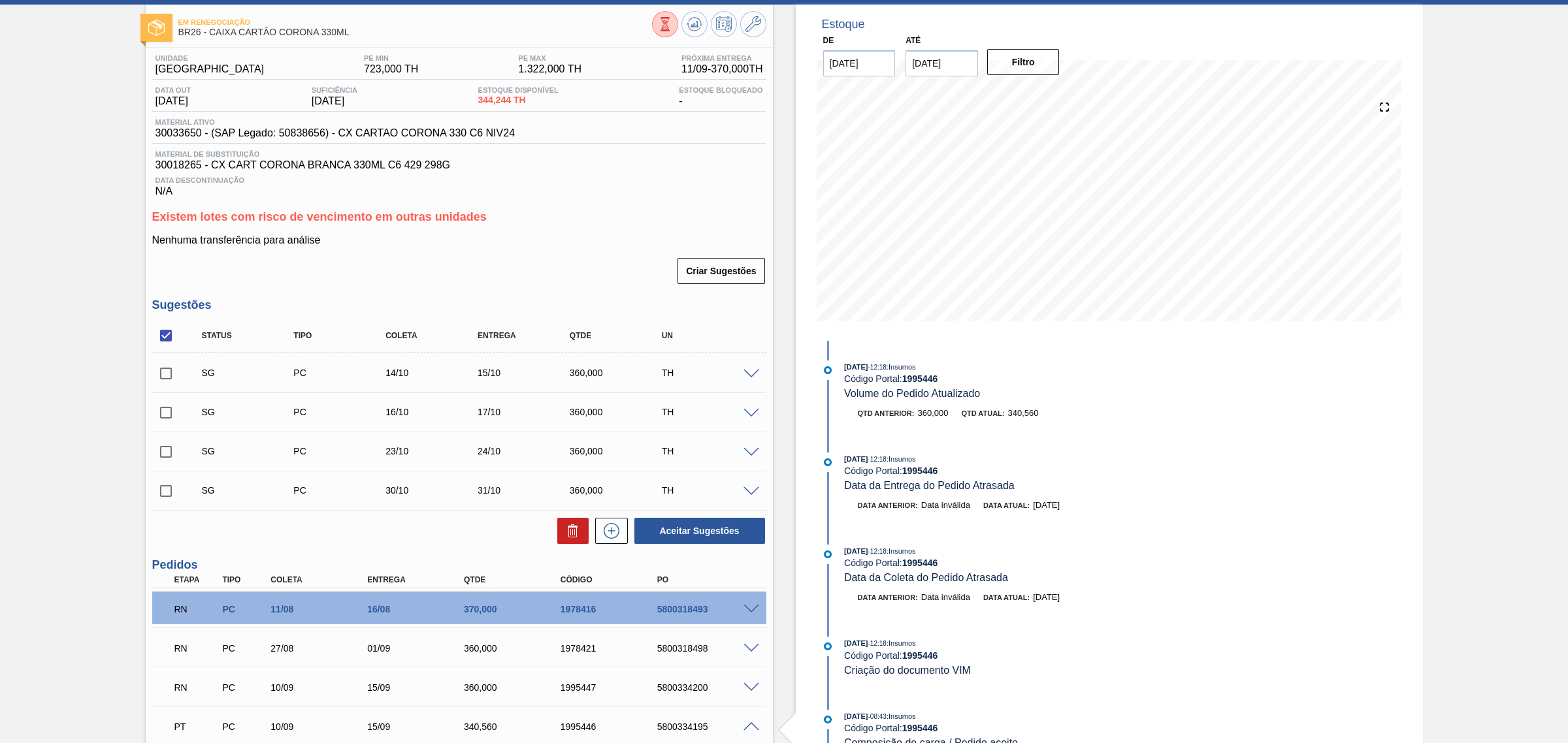
scroll to position [163, 0]
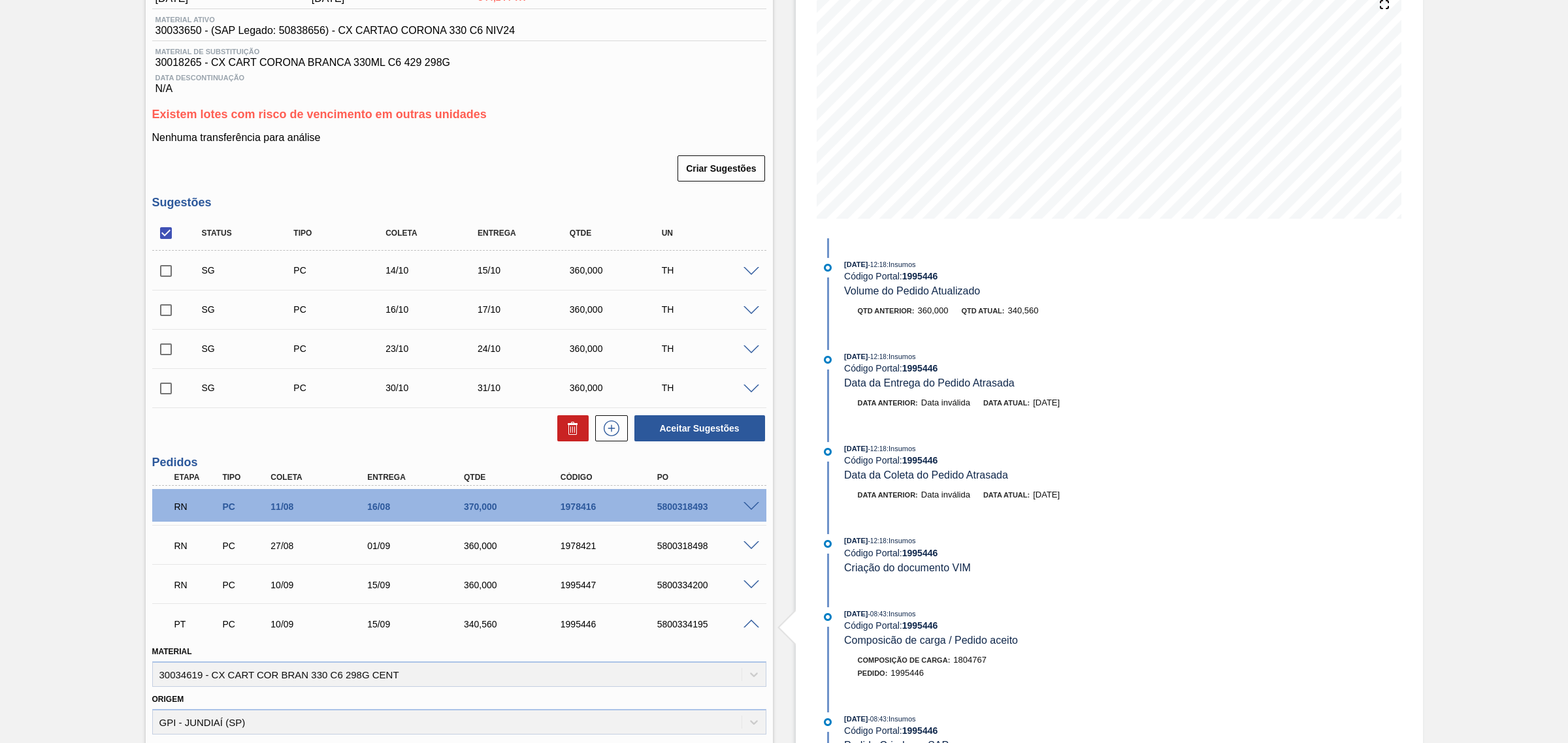
click at [743, 625] on span at bounding box center [751, 624] width 16 height 9
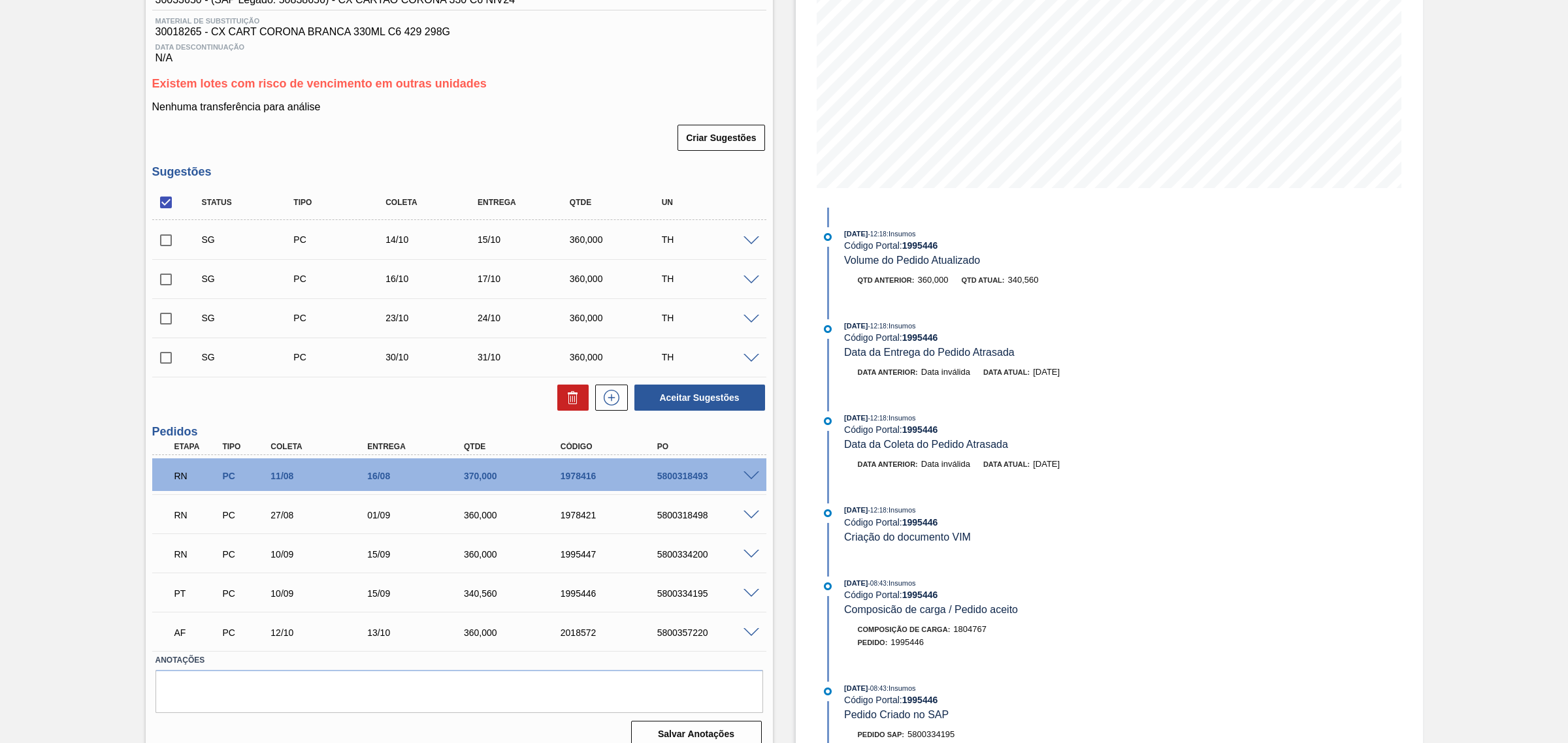
scroll to position [211, 0]
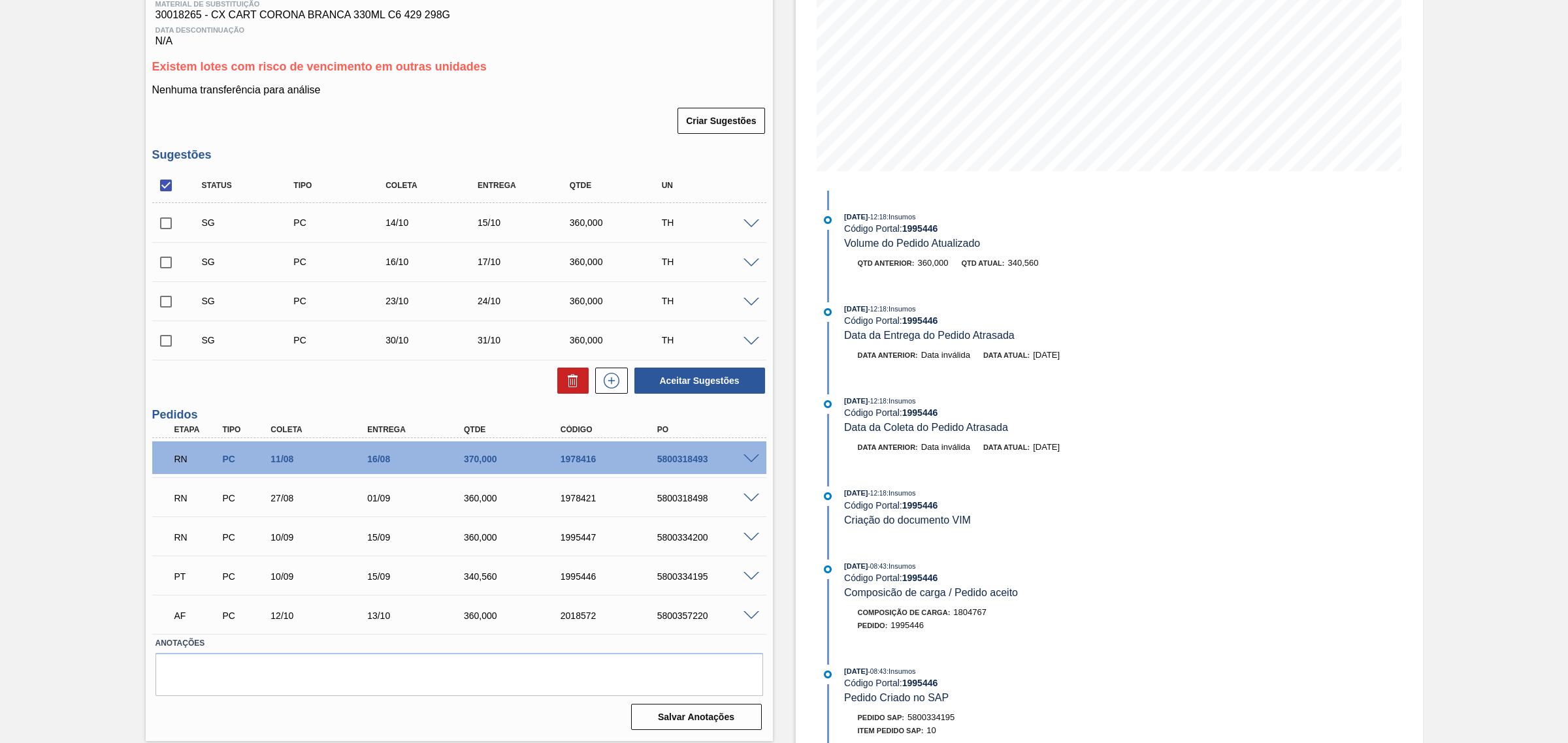
click at [755, 615] on span at bounding box center [751, 616] width 16 height 9
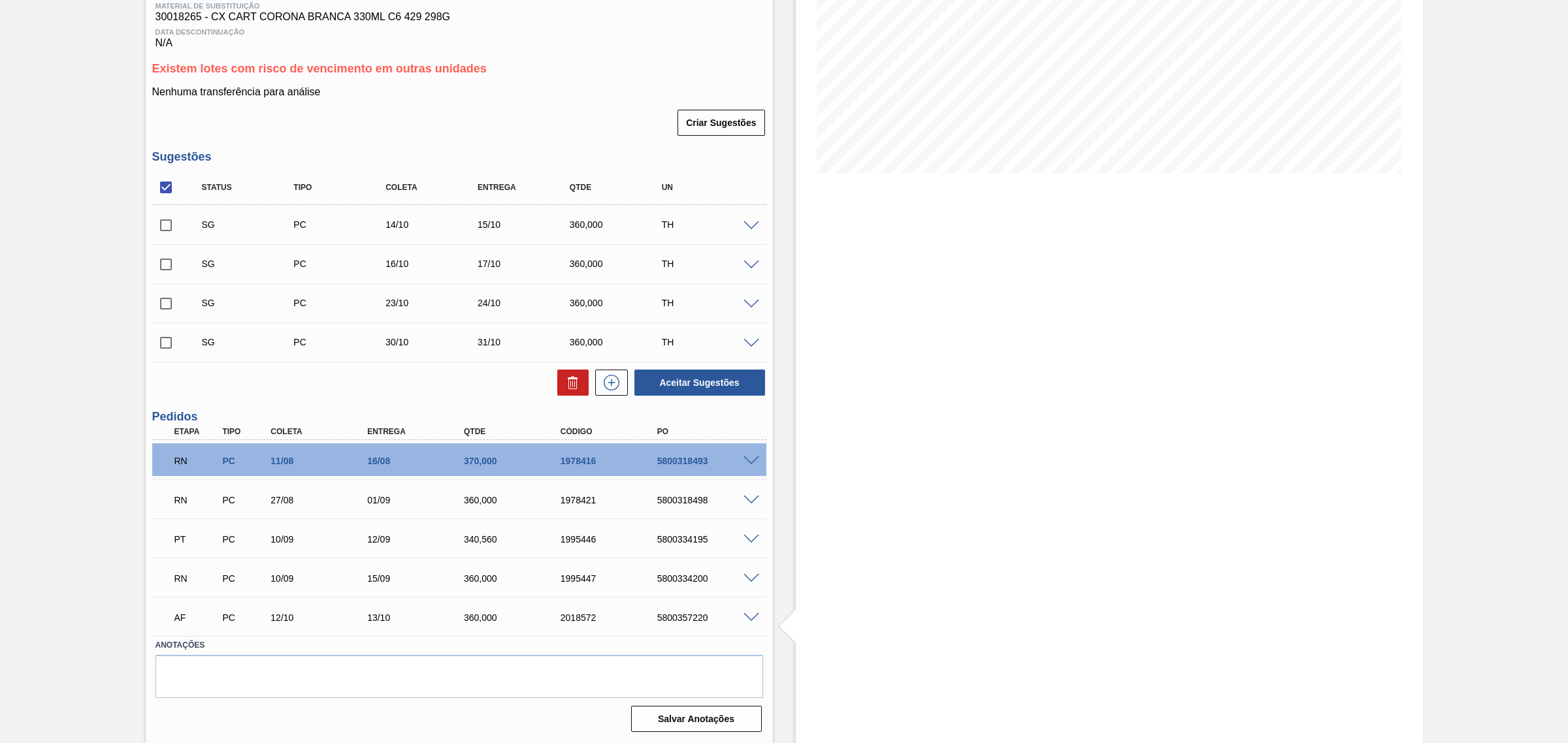
click at [752, 616] on span at bounding box center [751, 617] width 16 height 9
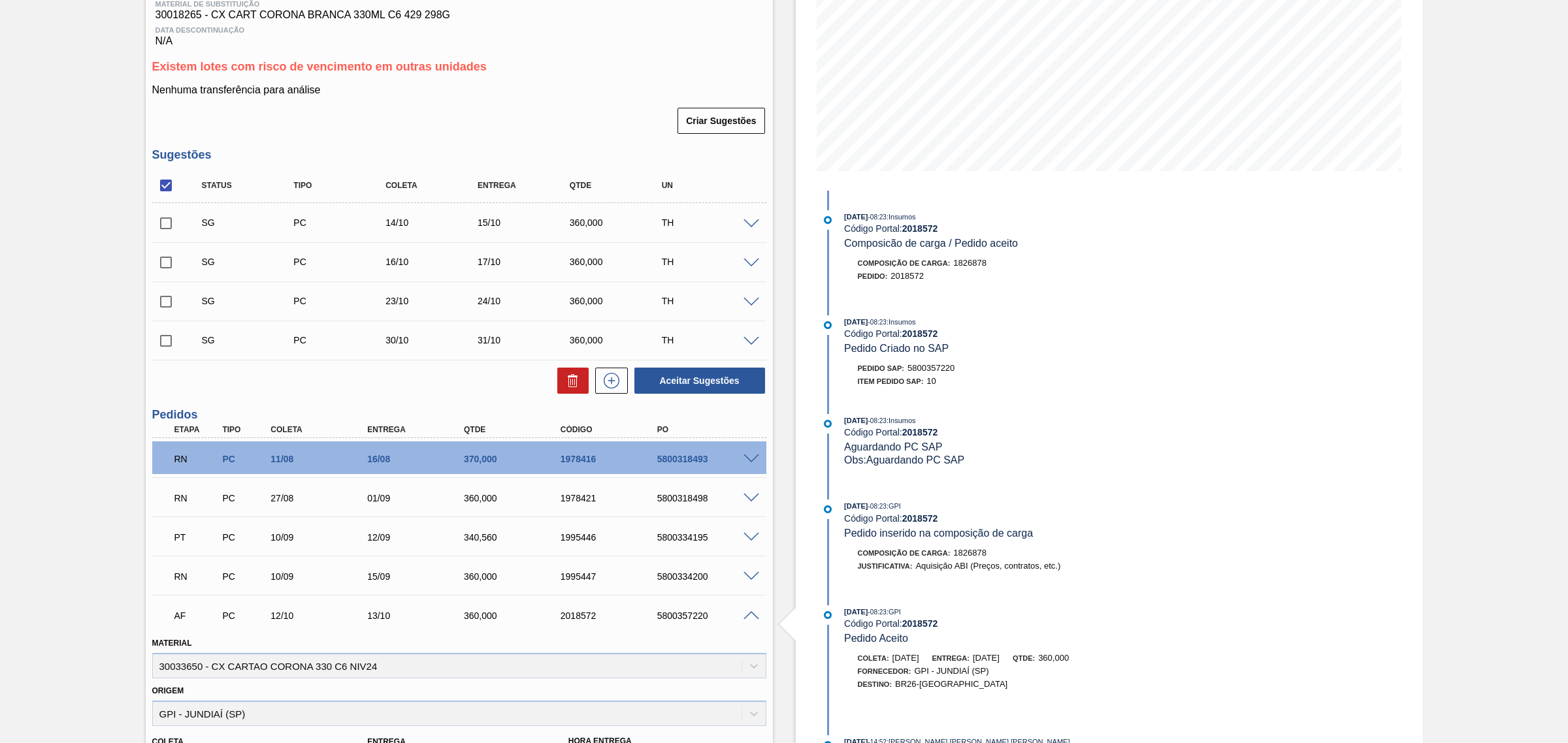
click at [748, 460] on span at bounding box center [751, 459] width 16 height 9
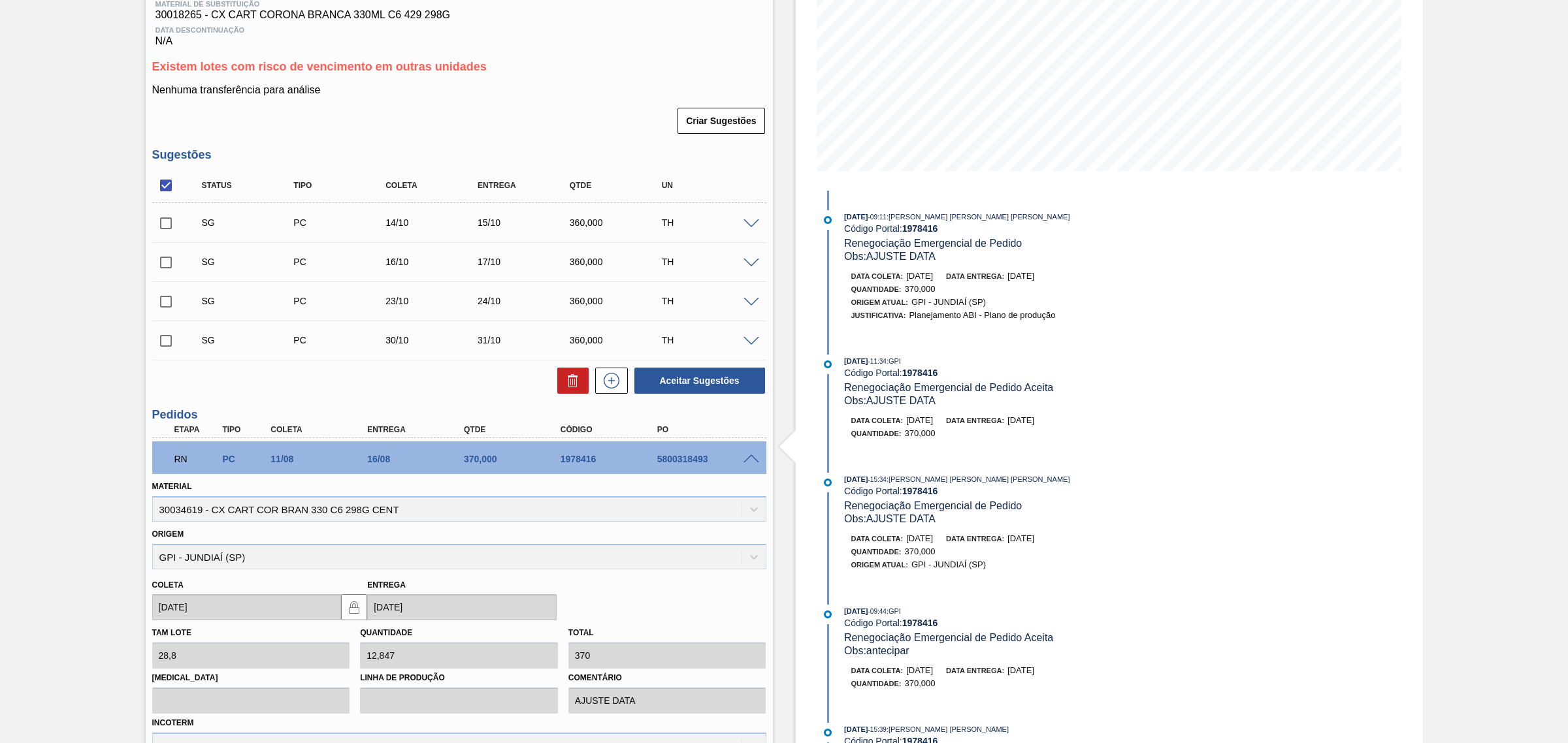
click at [753, 460] on span at bounding box center [751, 459] width 16 height 9
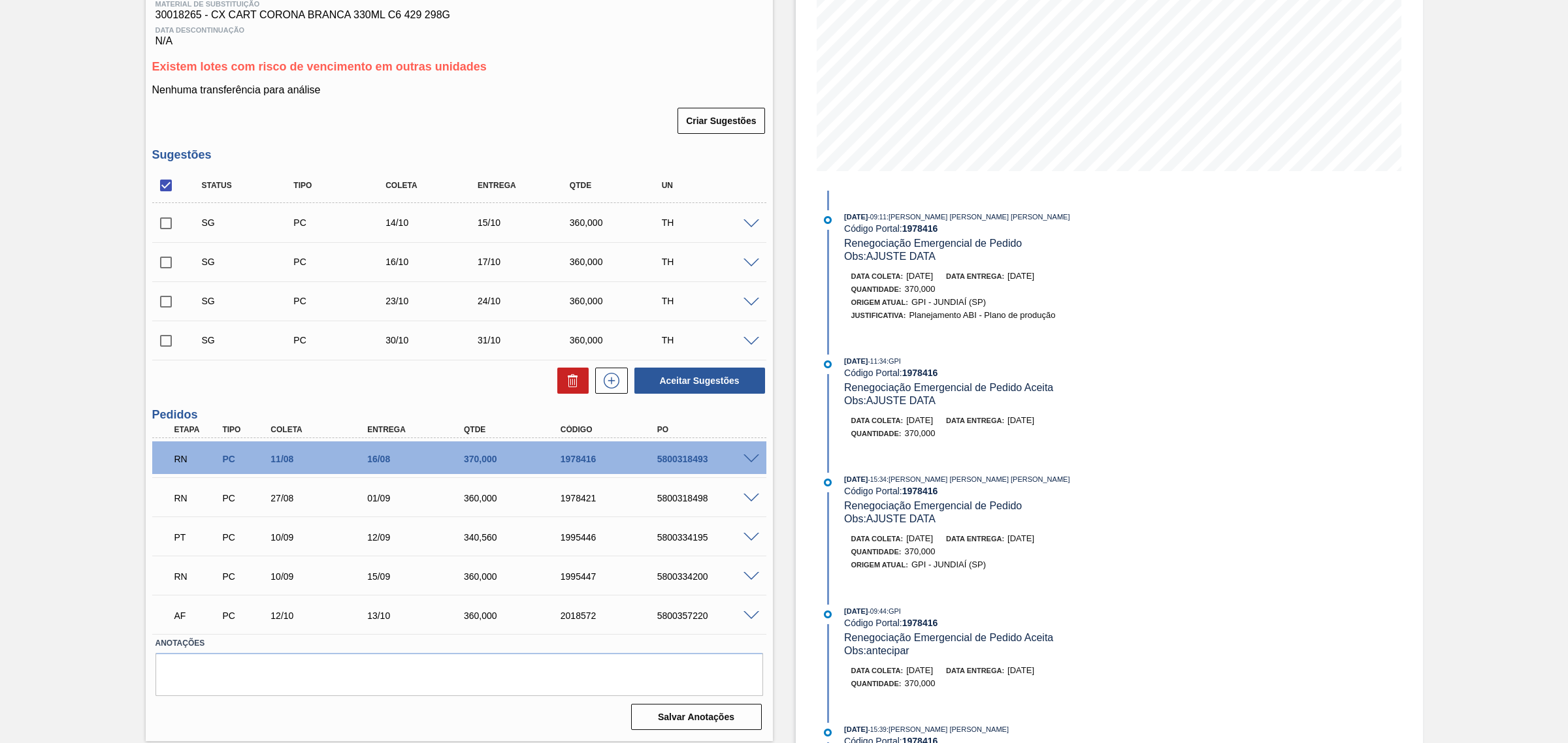
click at [748, 500] on span at bounding box center [751, 498] width 16 height 9
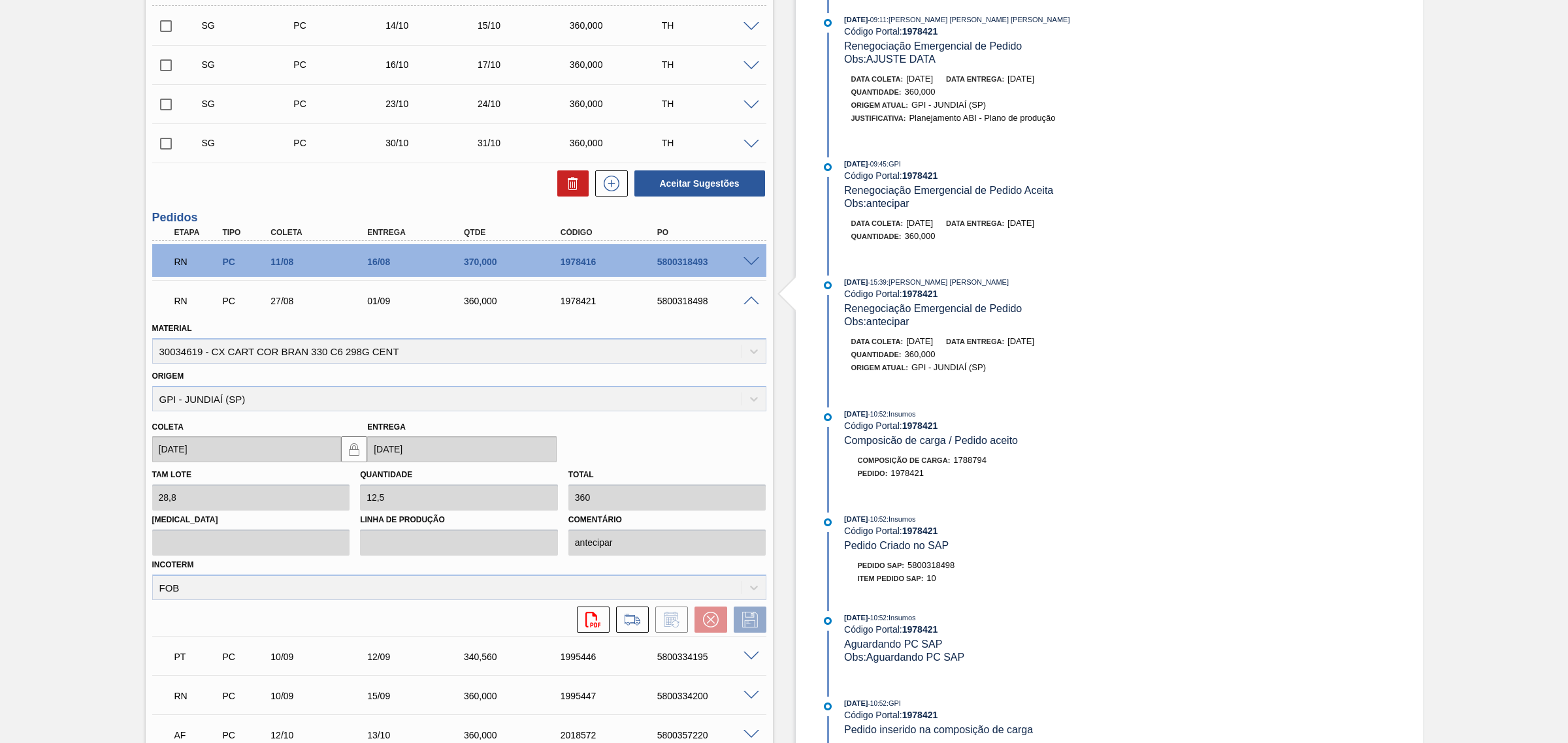
scroll to position [456, 0]
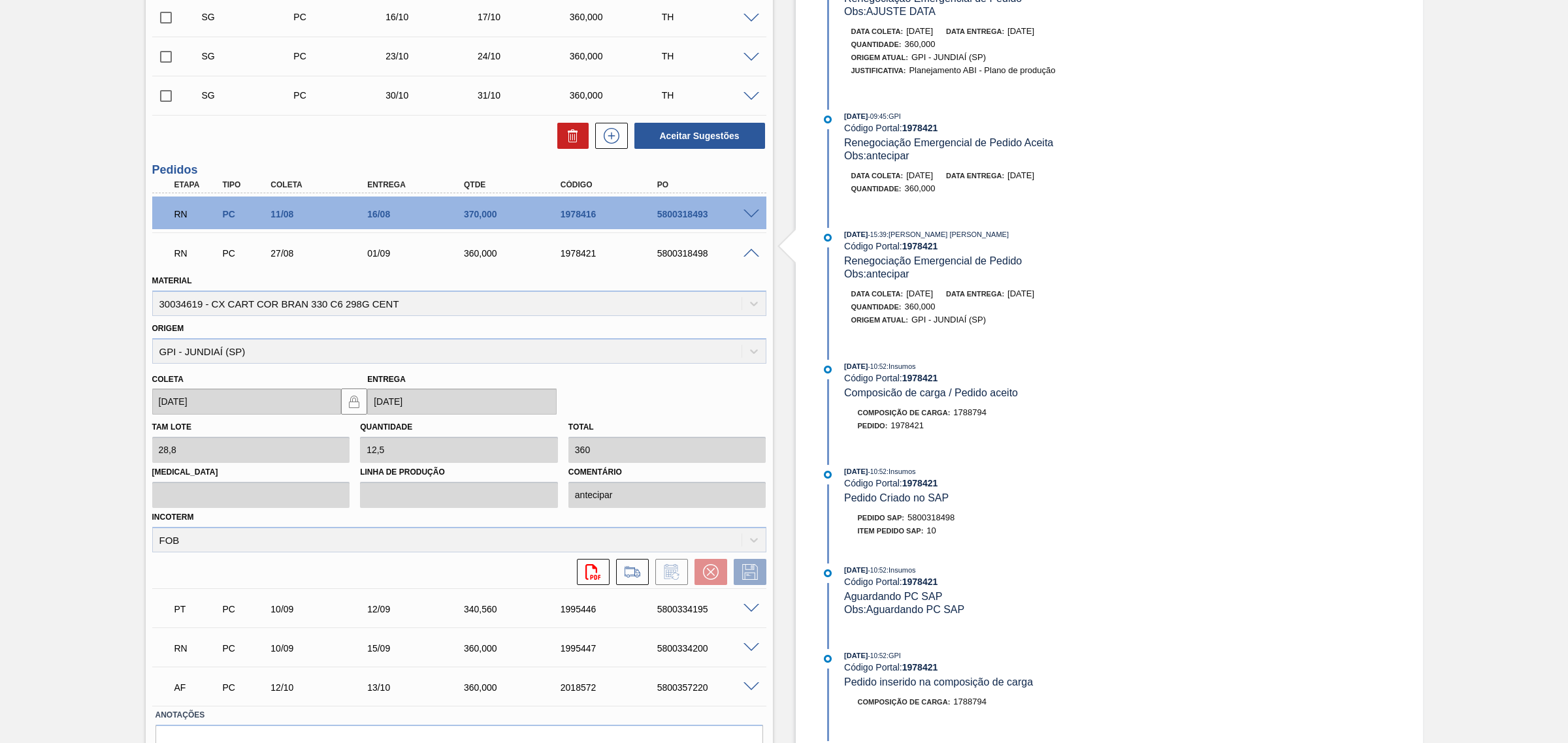
click at [751, 606] on span at bounding box center [751, 609] width 16 height 9
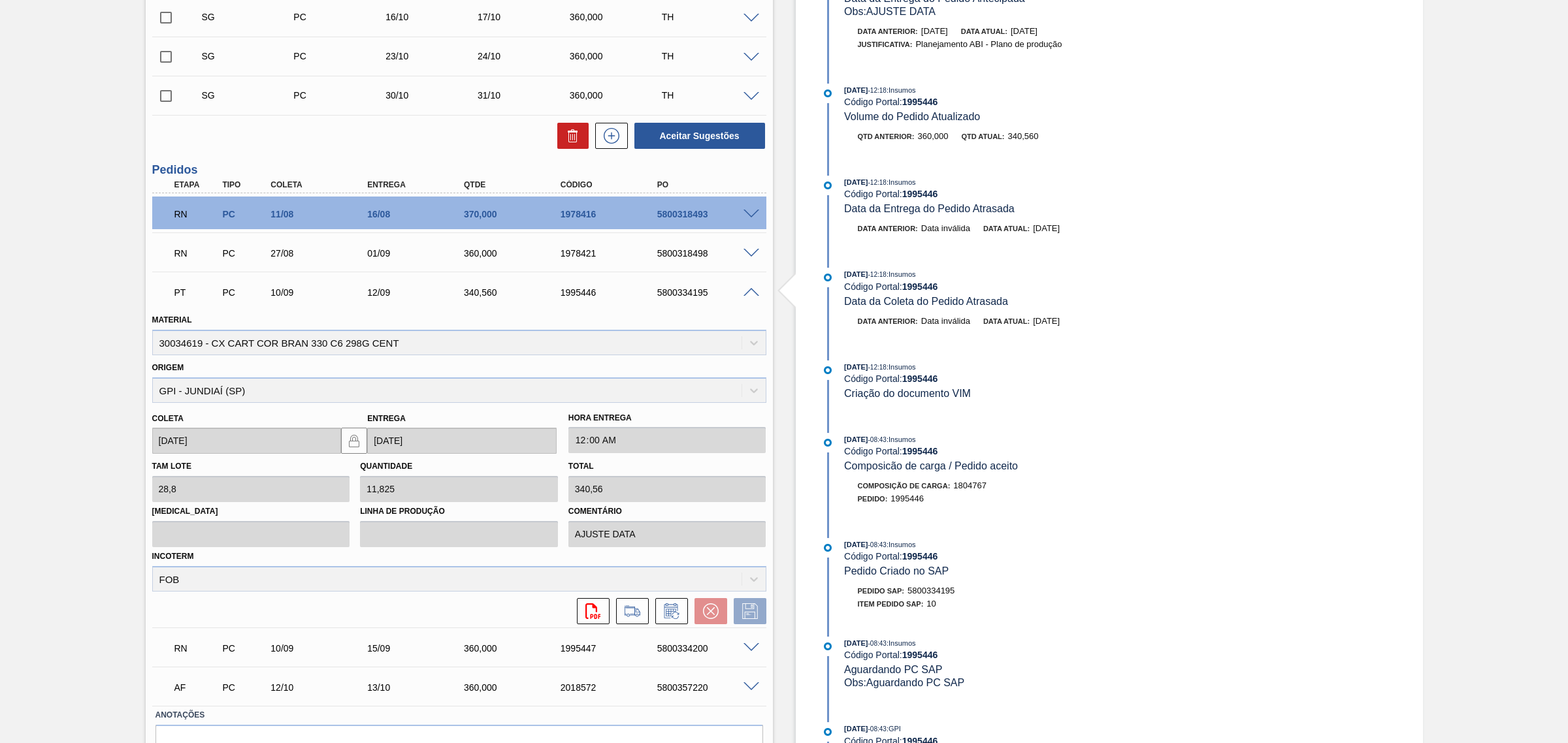
click at [746, 298] on div "5800334195" at bounding box center [708, 293] width 110 height 10
click at [747, 288] on div "PT PC 10/09 12/09 340,560 1995446 5800334195" at bounding box center [458, 291] width 614 height 33
click at [748, 294] on span at bounding box center [751, 293] width 16 height 9
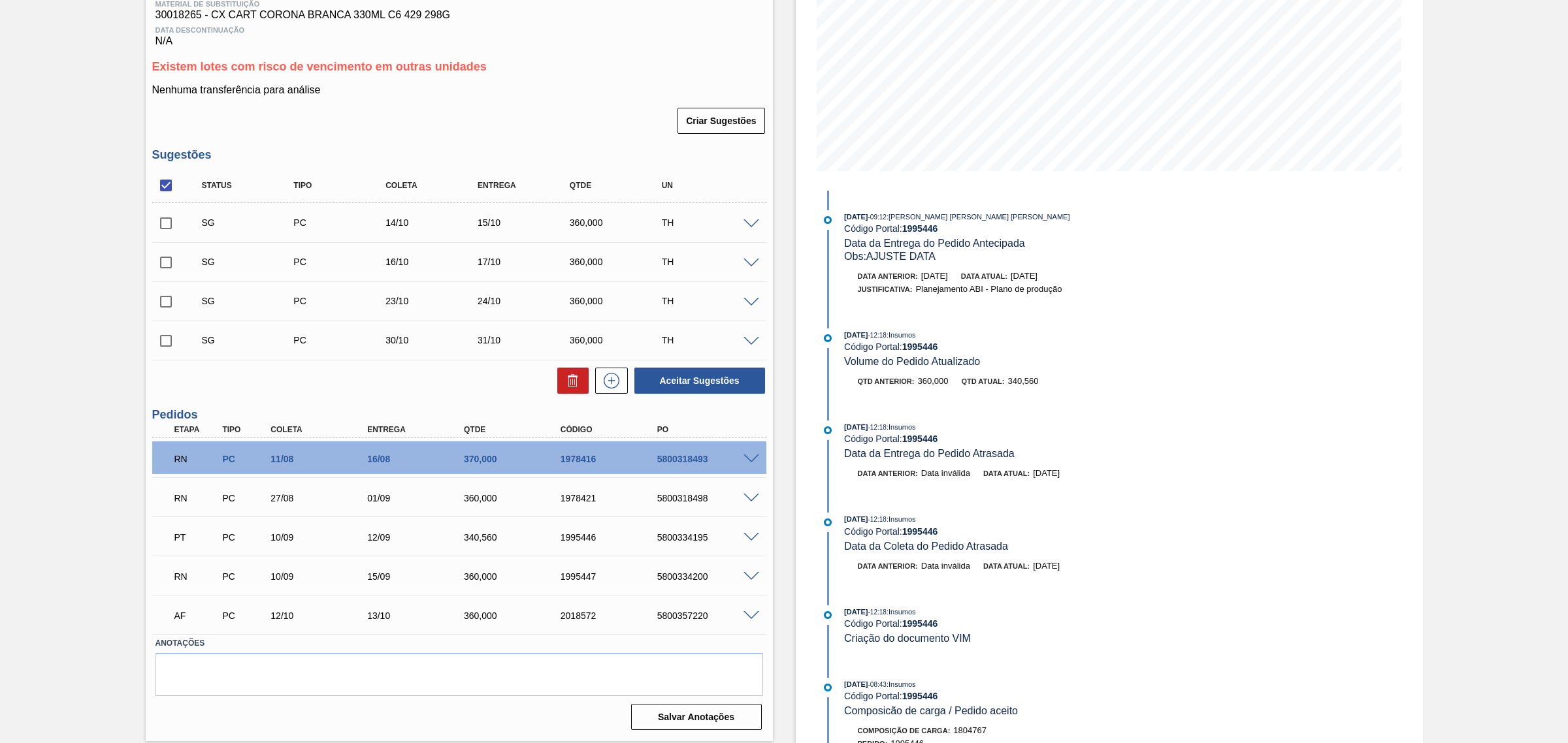
click at [749, 580] on span at bounding box center [751, 577] width 16 height 9
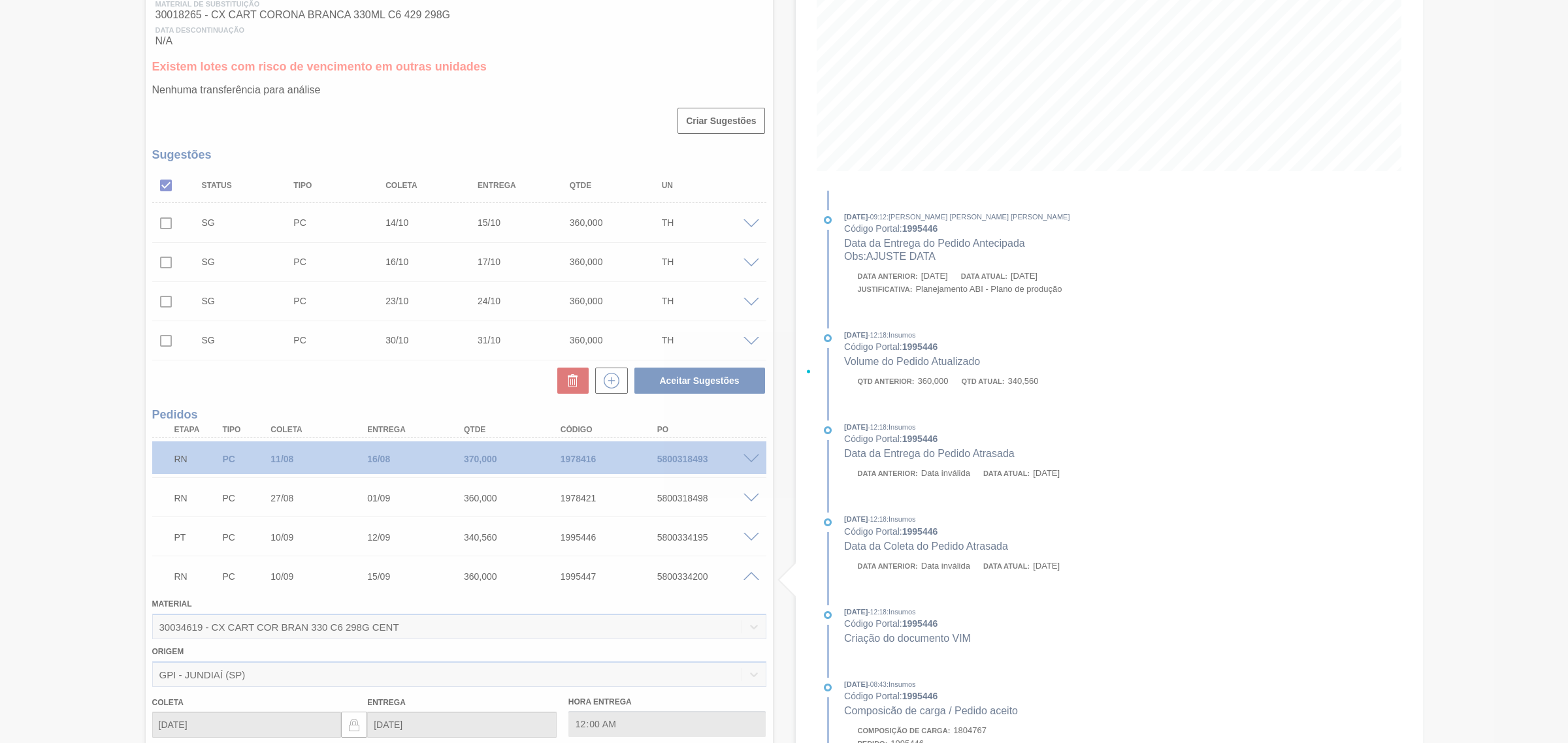
scroll to position [456, 0]
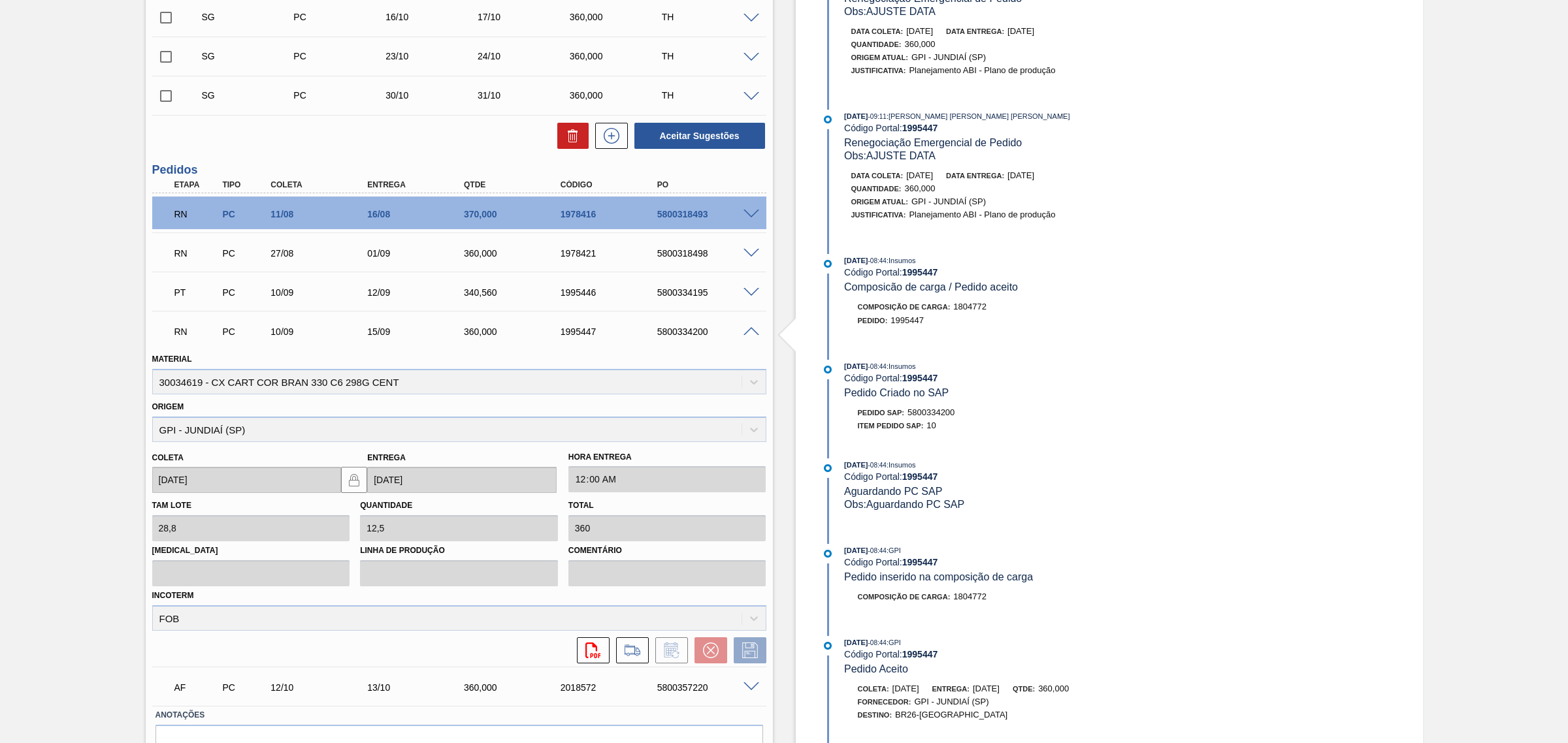
click at [748, 332] on span at bounding box center [751, 331] width 16 height 9
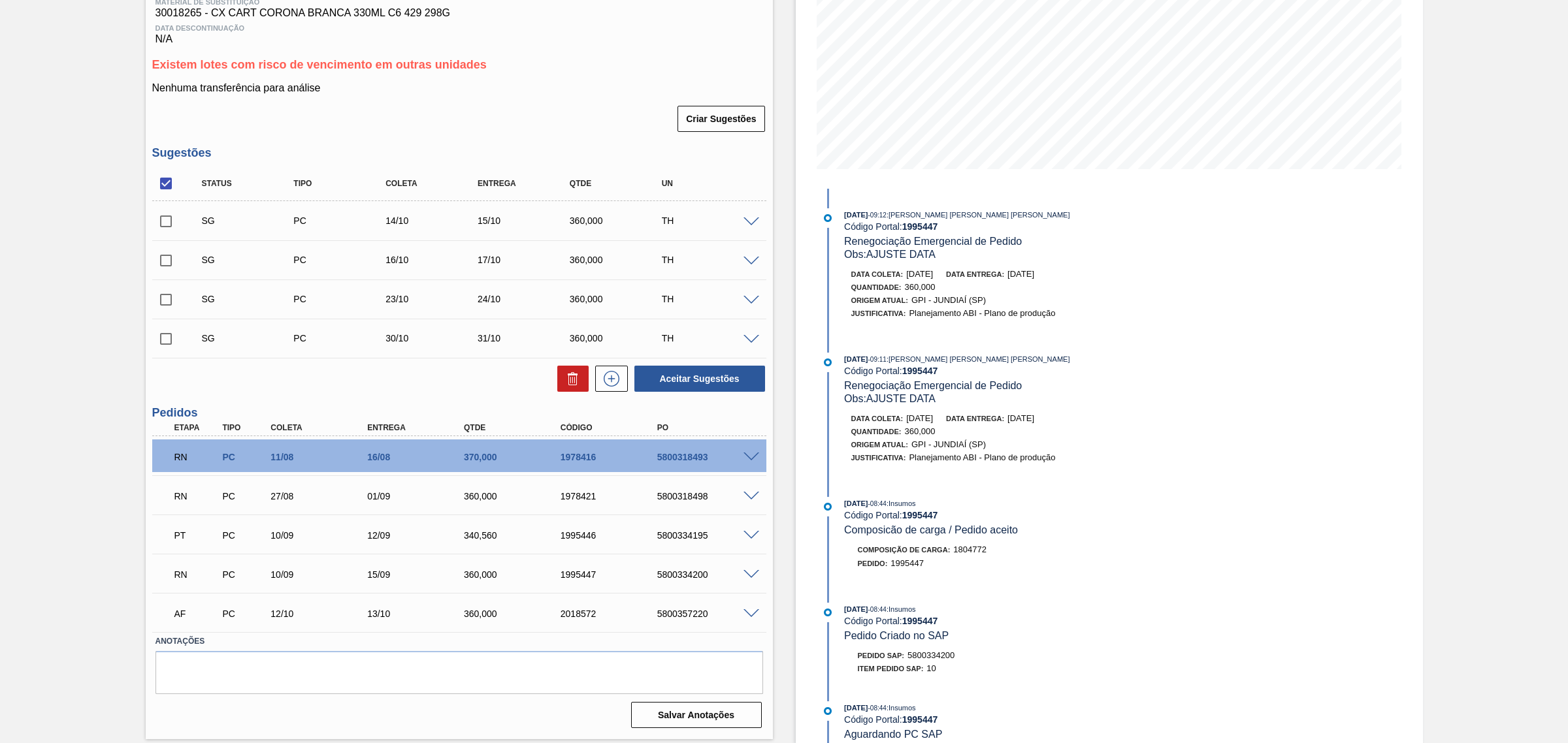
scroll to position [211, 0]
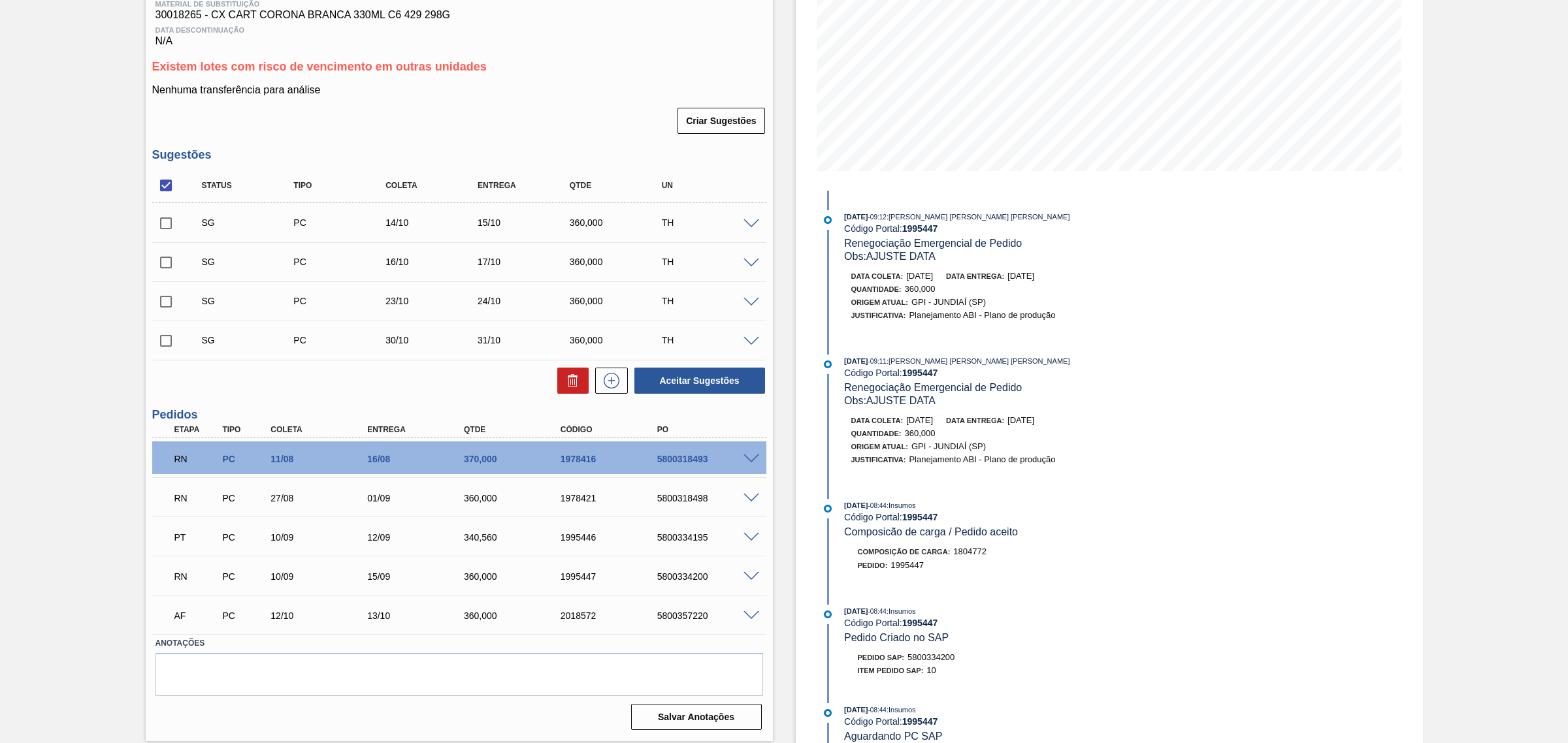
click at [749, 617] on span at bounding box center [751, 616] width 16 height 9
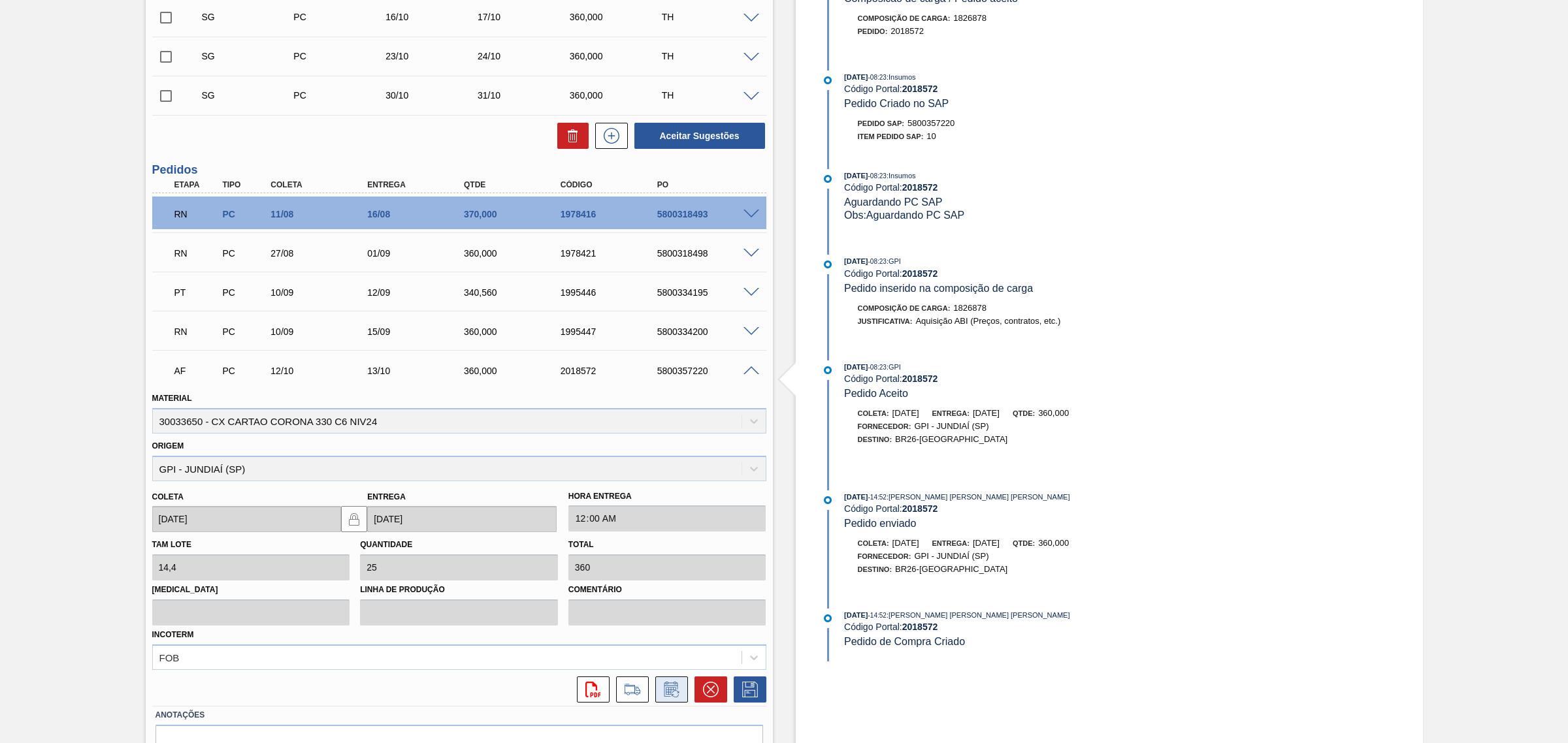
click at [679, 694] on icon at bounding box center [671, 690] width 21 height 16
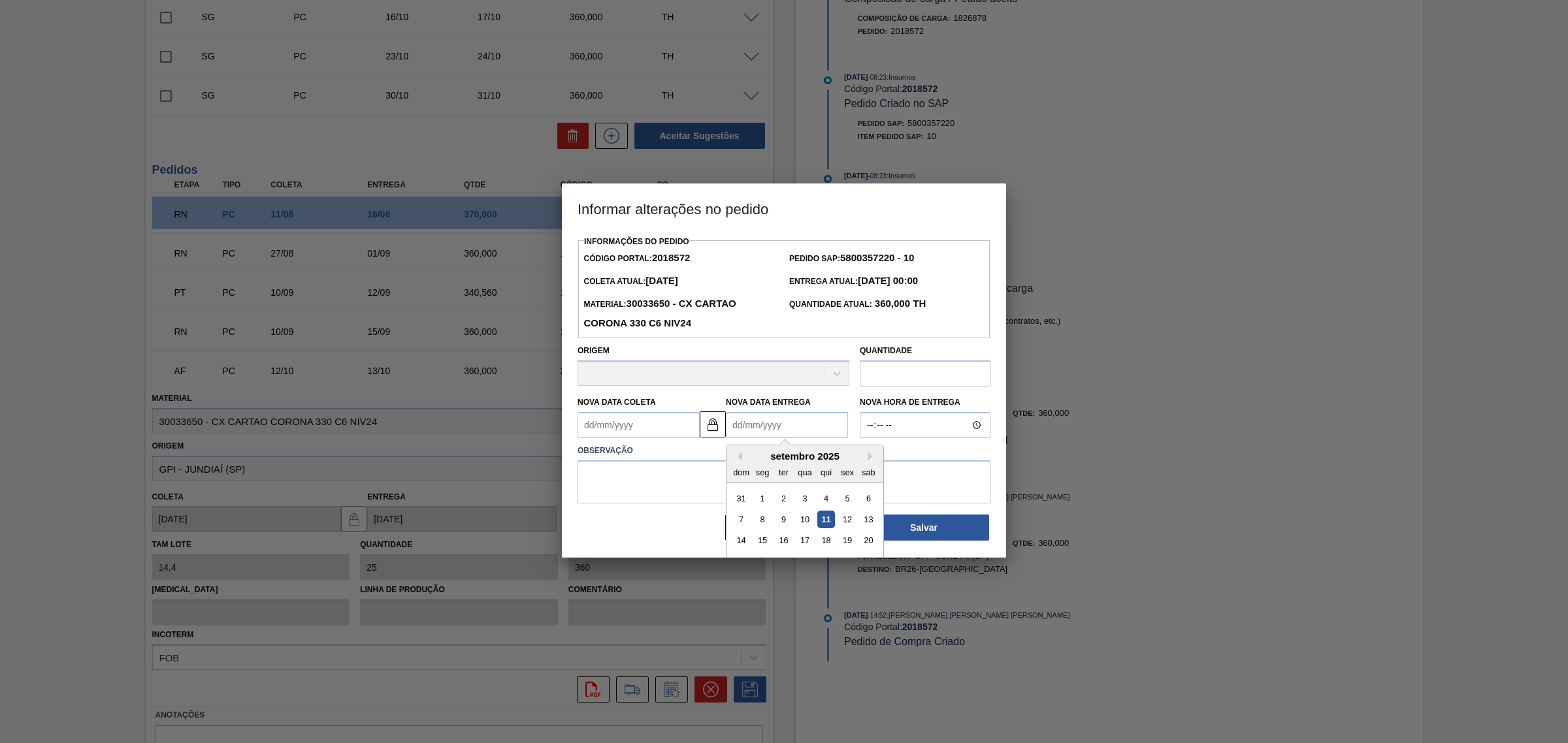
click at [796, 432] on Entrega2018572 "Nova Data Entrega" at bounding box center [787, 425] width 122 height 26
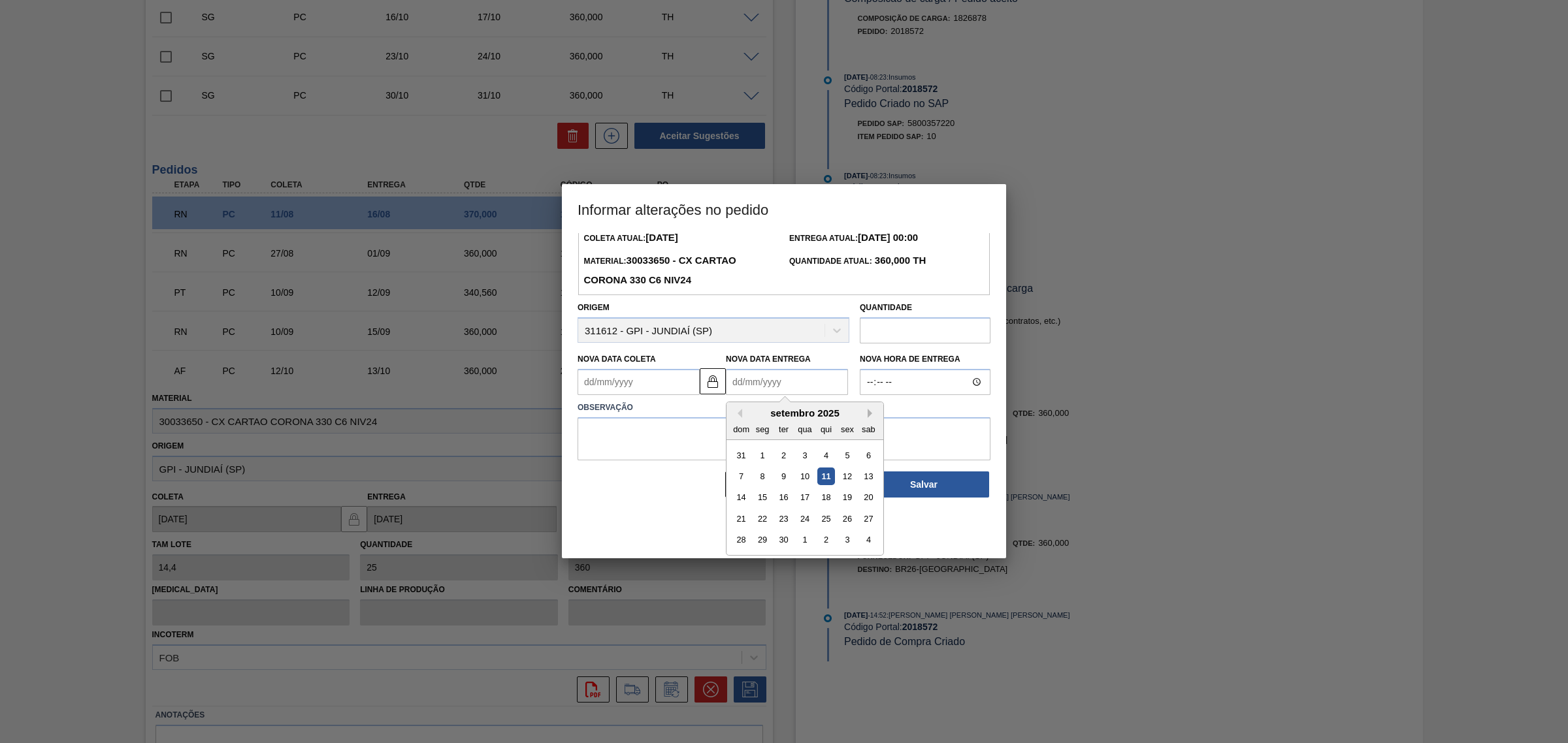
click at [868, 413] on button "Next Month" at bounding box center [872, 413] width 9 height 9
click at [868, 517] on div "25" at bounding box center [868, 519] width 17 height 17
type Coleta2018572 "24/10/2025"
type Entrega2018572 "25/10/2025"
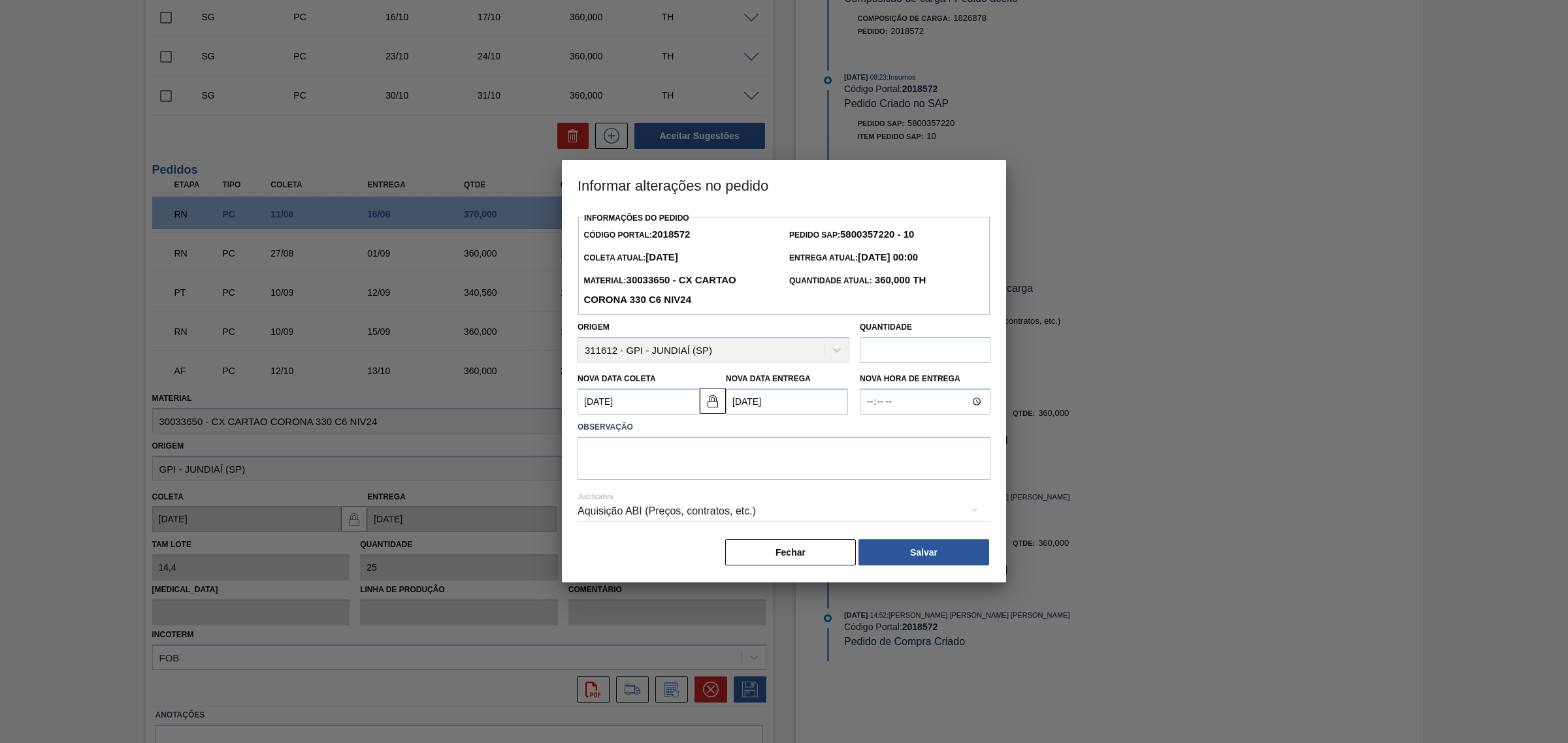
scroll to position [0, 0]
click at [812, 467] on textarea at bounding box center [784, 458] width 413 height 43
click at [809, 515] on div "Aquisição ABI (Preços, contratos, etc.)" at bounding box center [784, 511] width 413 height 36
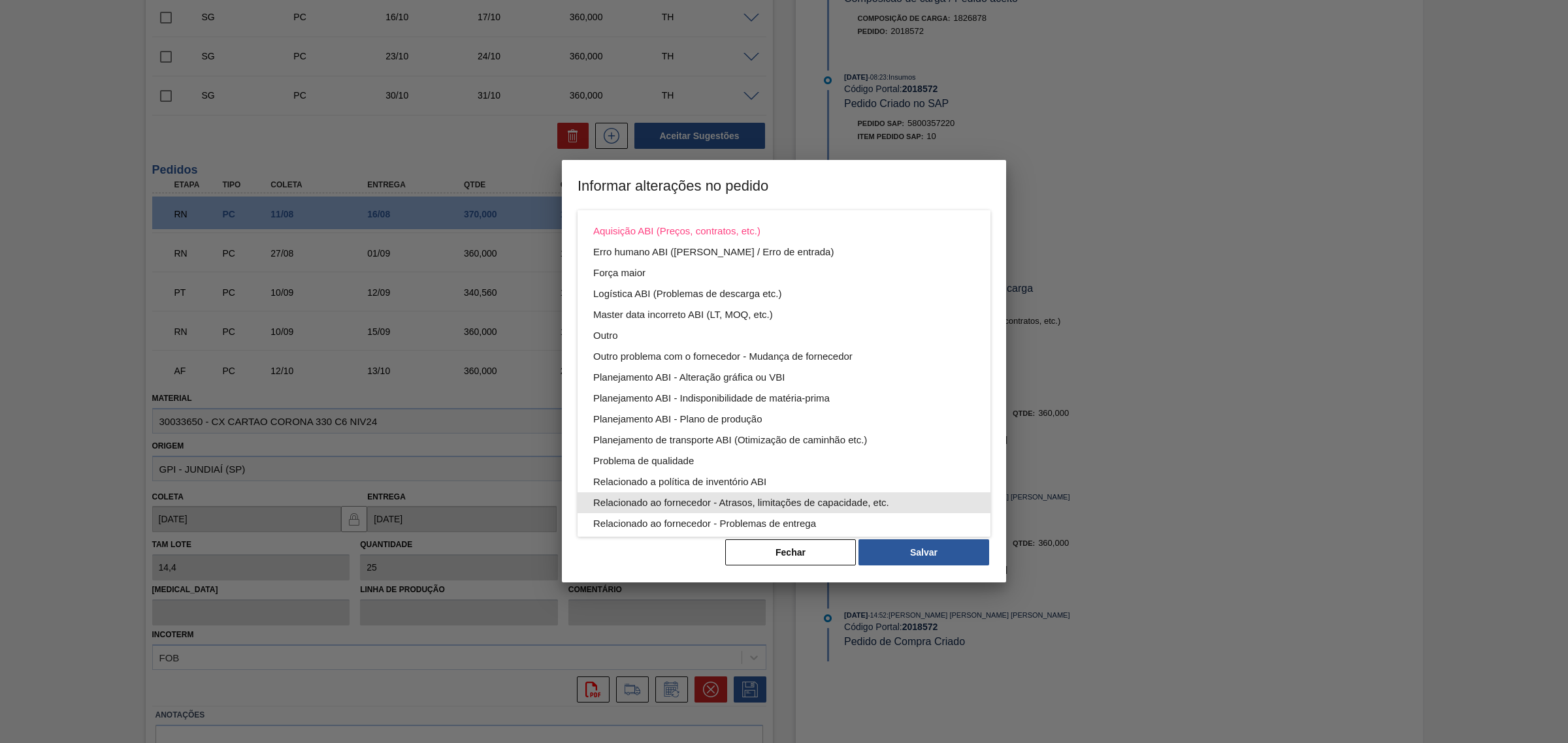
scroll to position [70, 0]
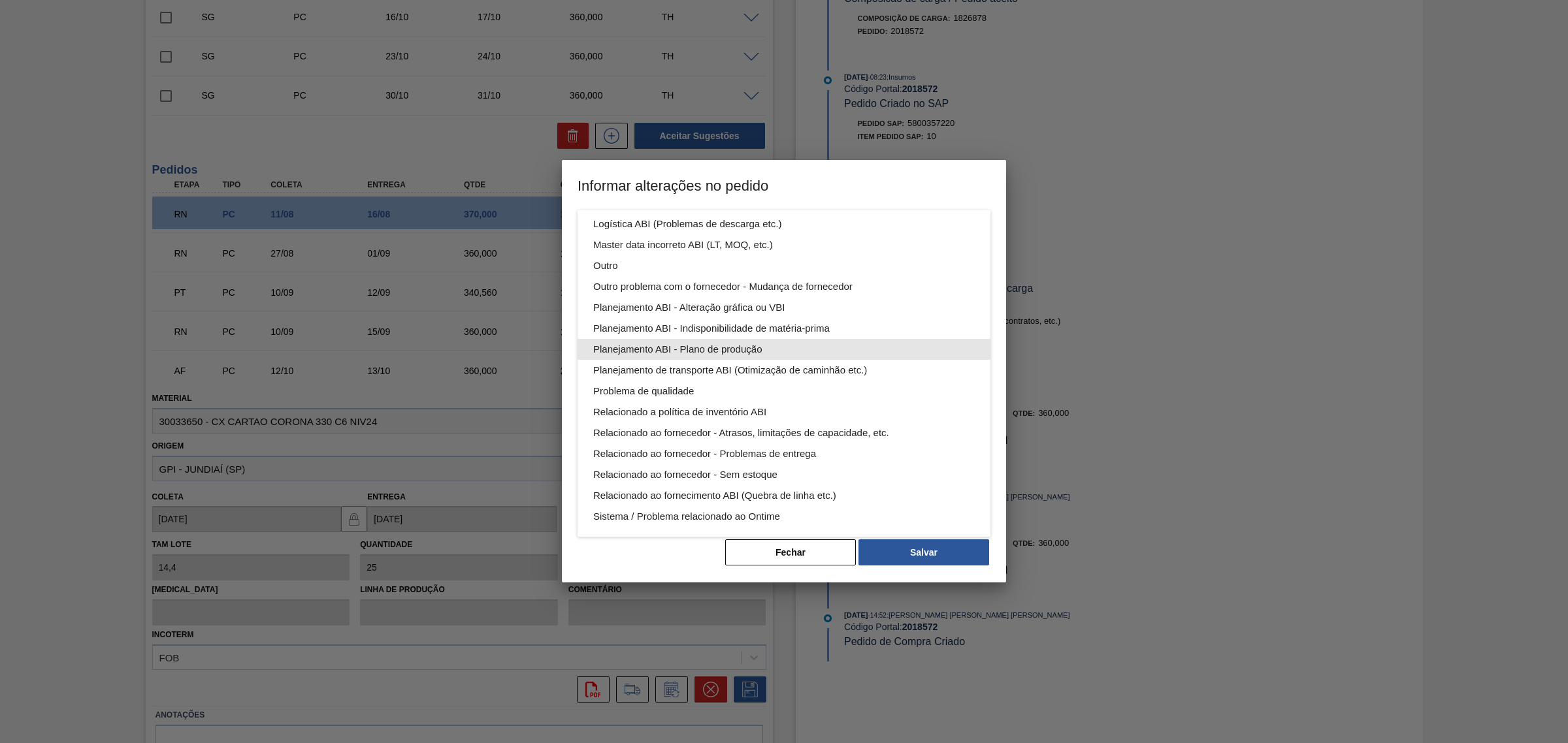
click at [775, 348] on div "Planejamento ABI - Plano de produção" at bounding box center [783, 349] width 381 height 21
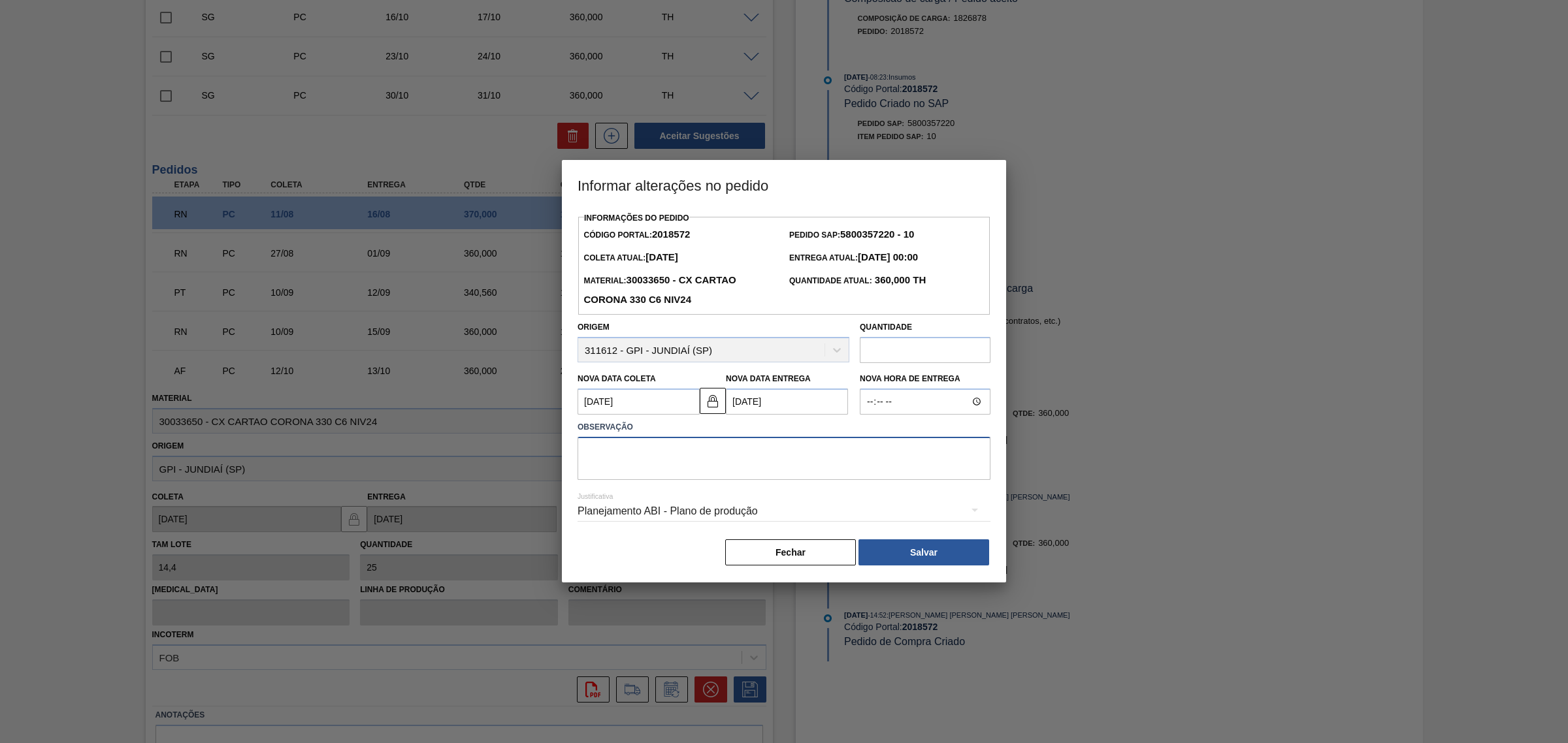
click at [738, 452] on textarea at bounding box center [784, 458] width 413 height 43
type textarea "AJUSTE DATA"
click at [895, 546] on button "Salvar" at bounding box center [924, 553] width 131 height 26
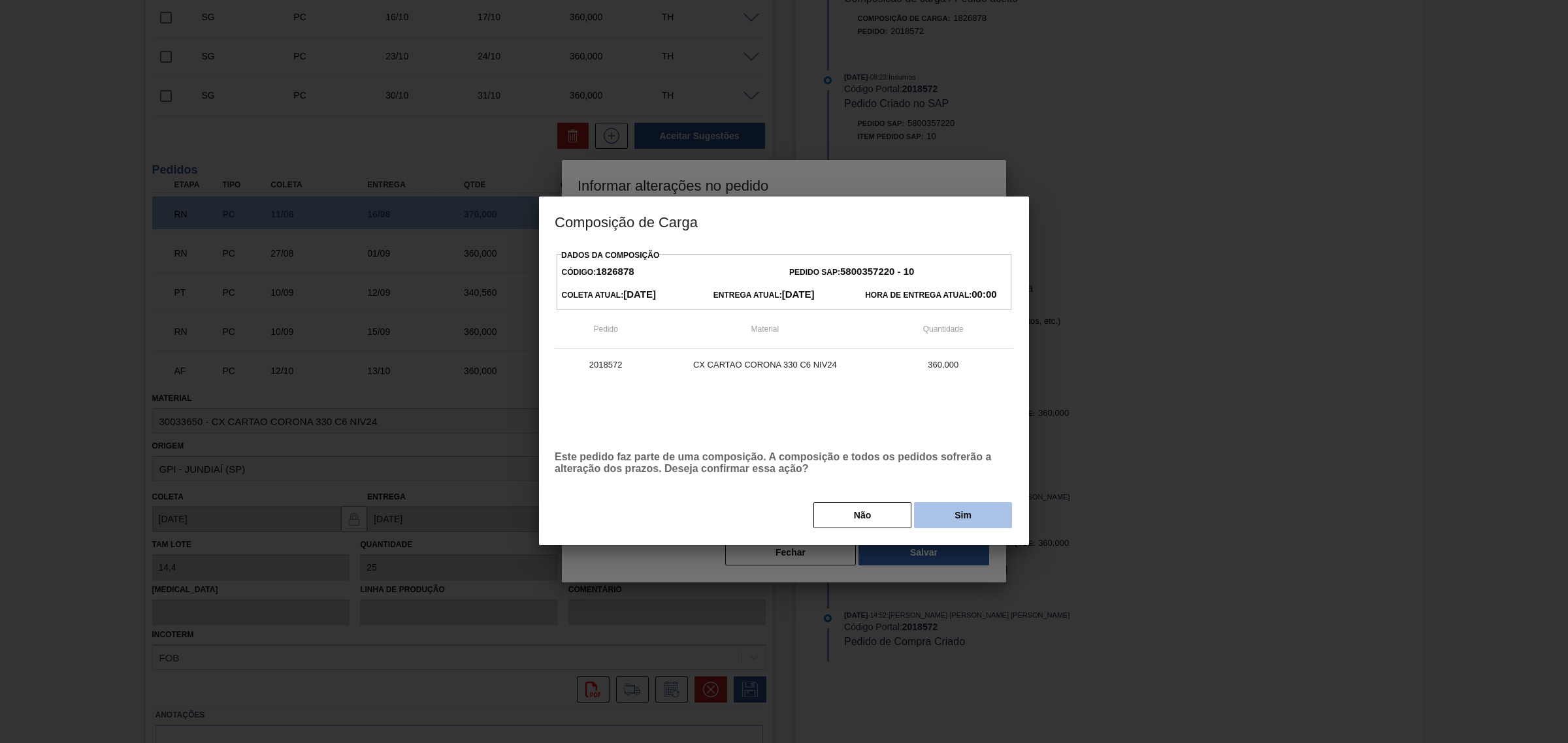
click at [942, 515] on button "Sim" at bounding box center [963, 515] width 98 height 26
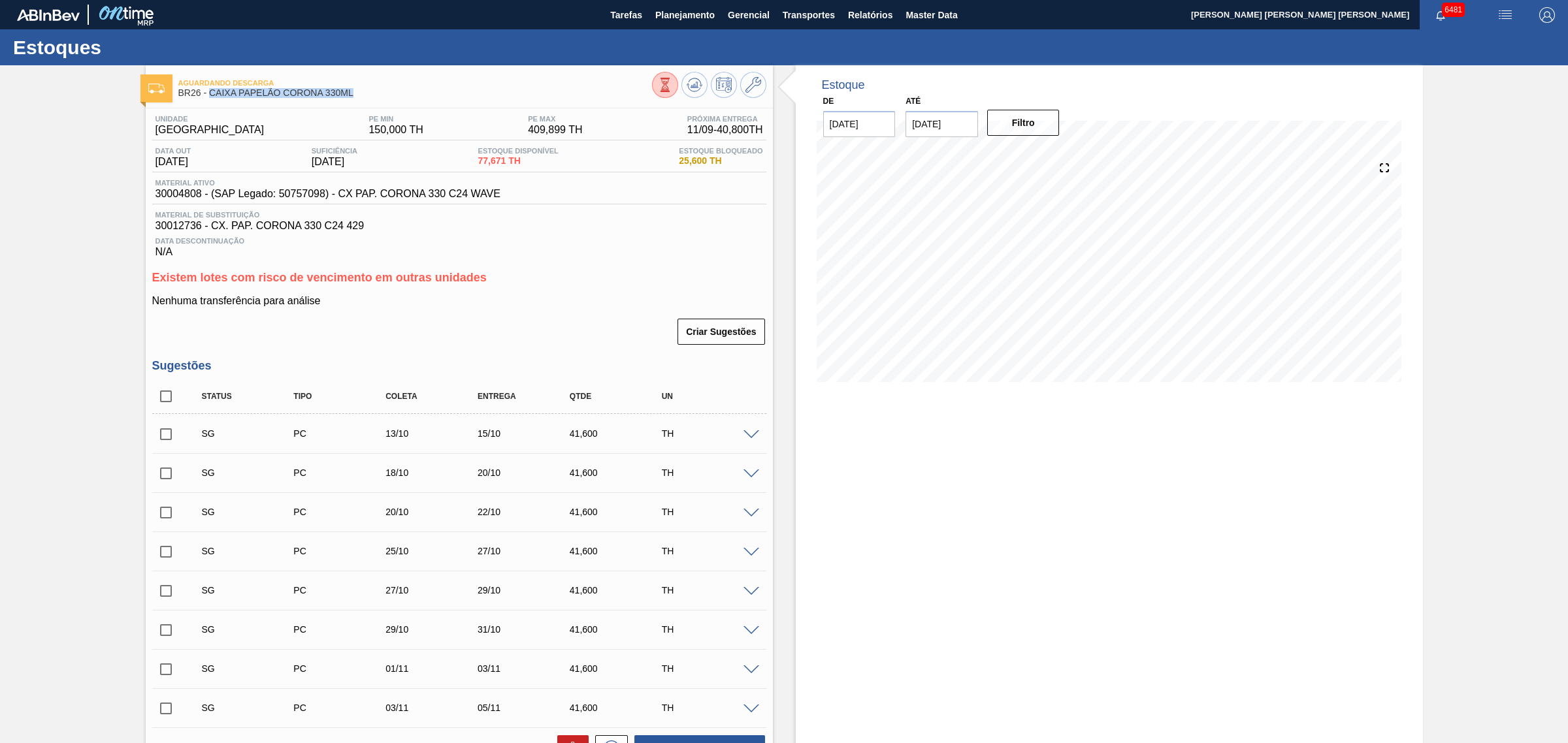
drag, startPoint x: 353, startPoint y: 92, endPoint x: 211, endPoint y: 98, distance: 142.1
click at [211, 98] on span "BR26 - CAIXA PAPELÃO CORONA 330ML" at bounding box center [415, 92] width 474 height 9
copy span "CAIXA PAPELÃO CORONA 330ML"
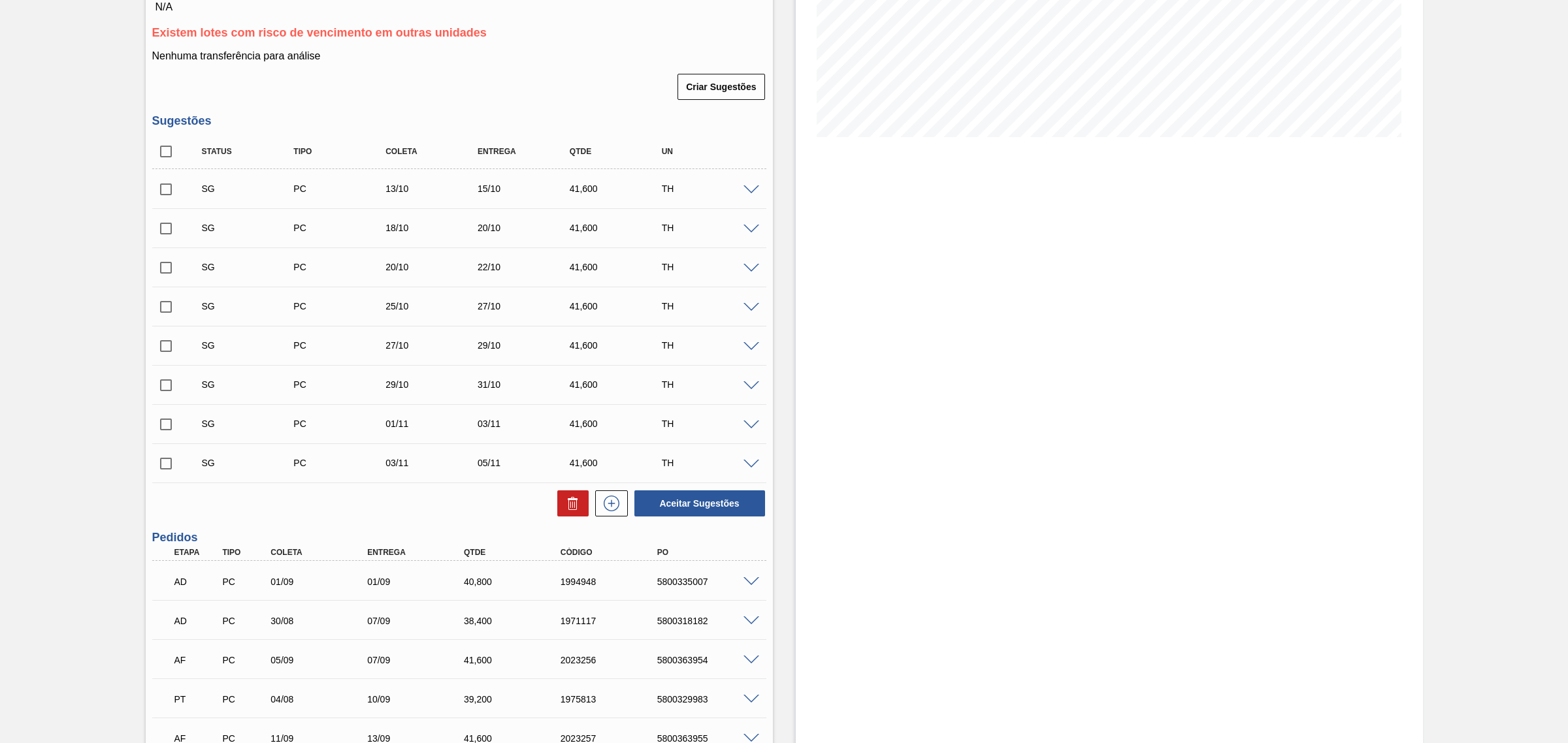
scroll to position [163, 0]
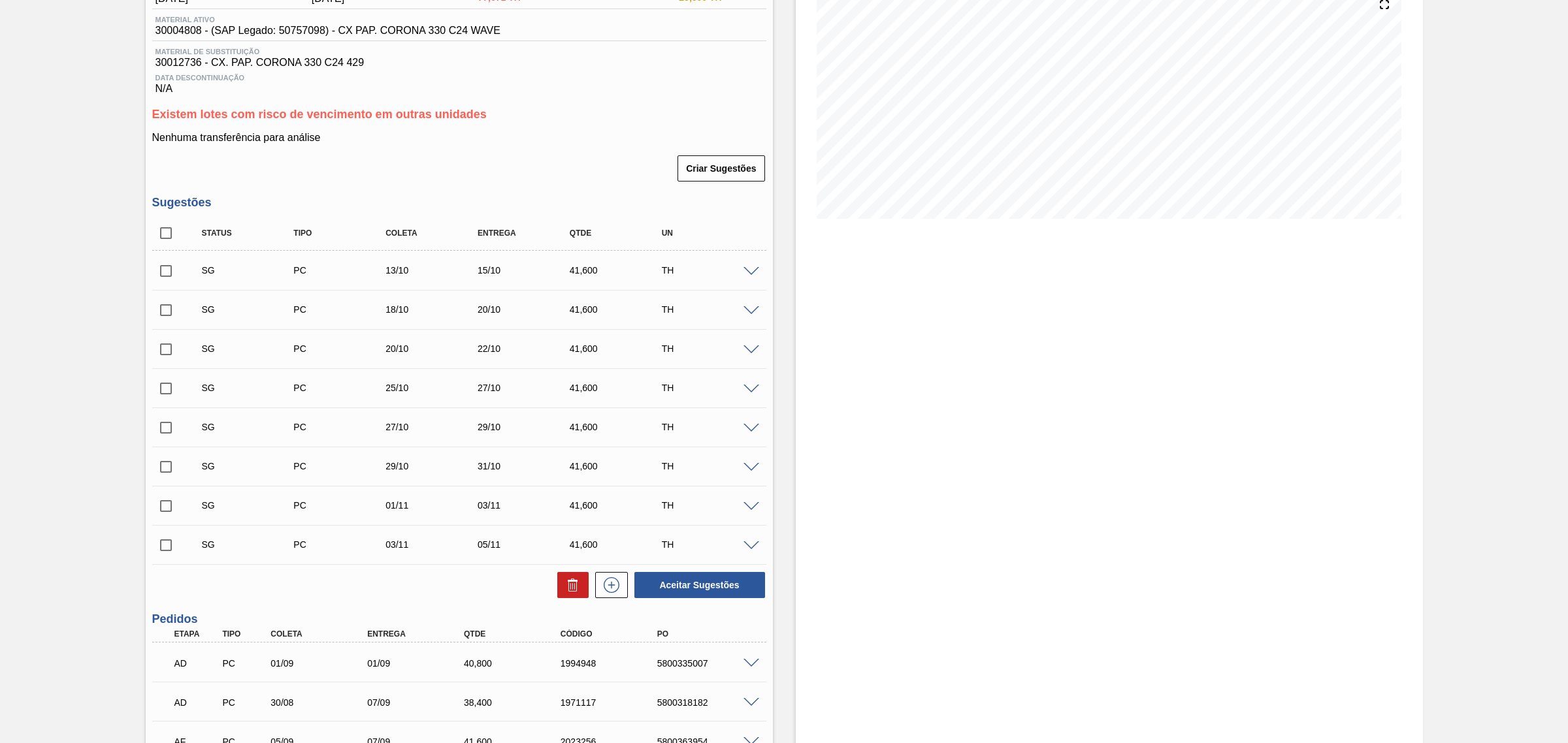
click at [166, 237] on input "checkbox" at bounding box center [166, 233] width 28 height 28
checkbox input "true"
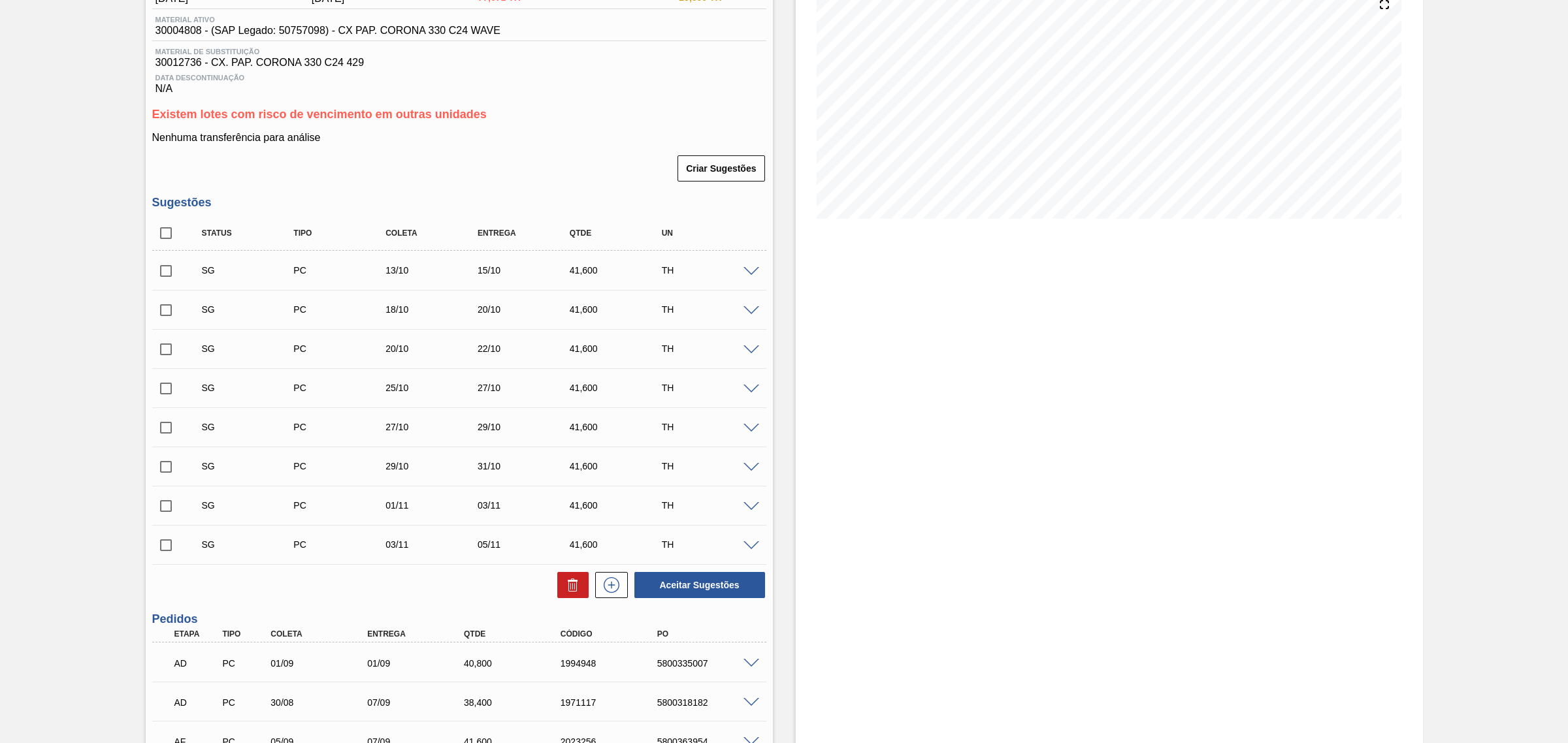
checkbox input "true"
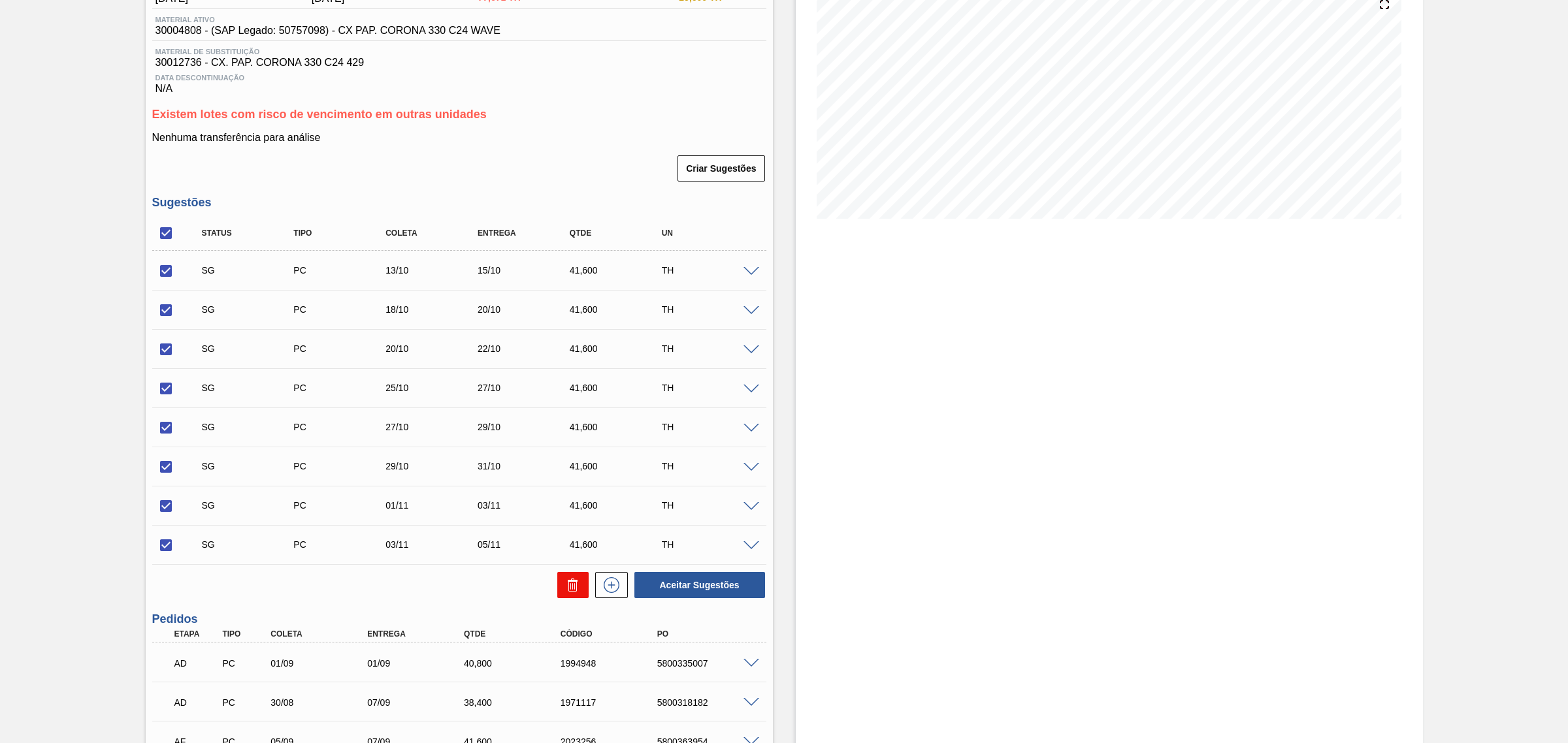
click at [577, 586] on icon at bounding box center [573, 585] width 16 height 16
checkbox input "false"
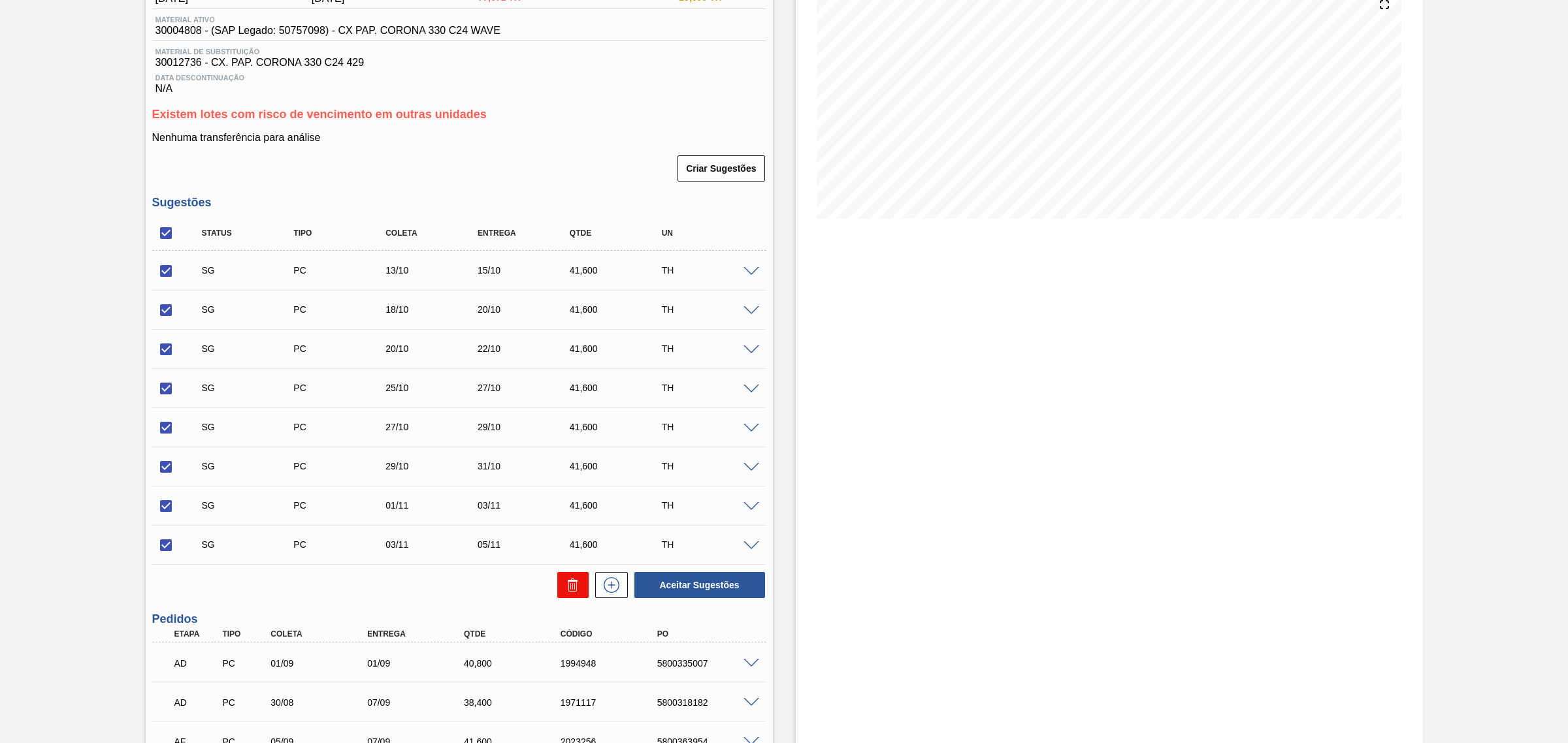
checkbox input "false"
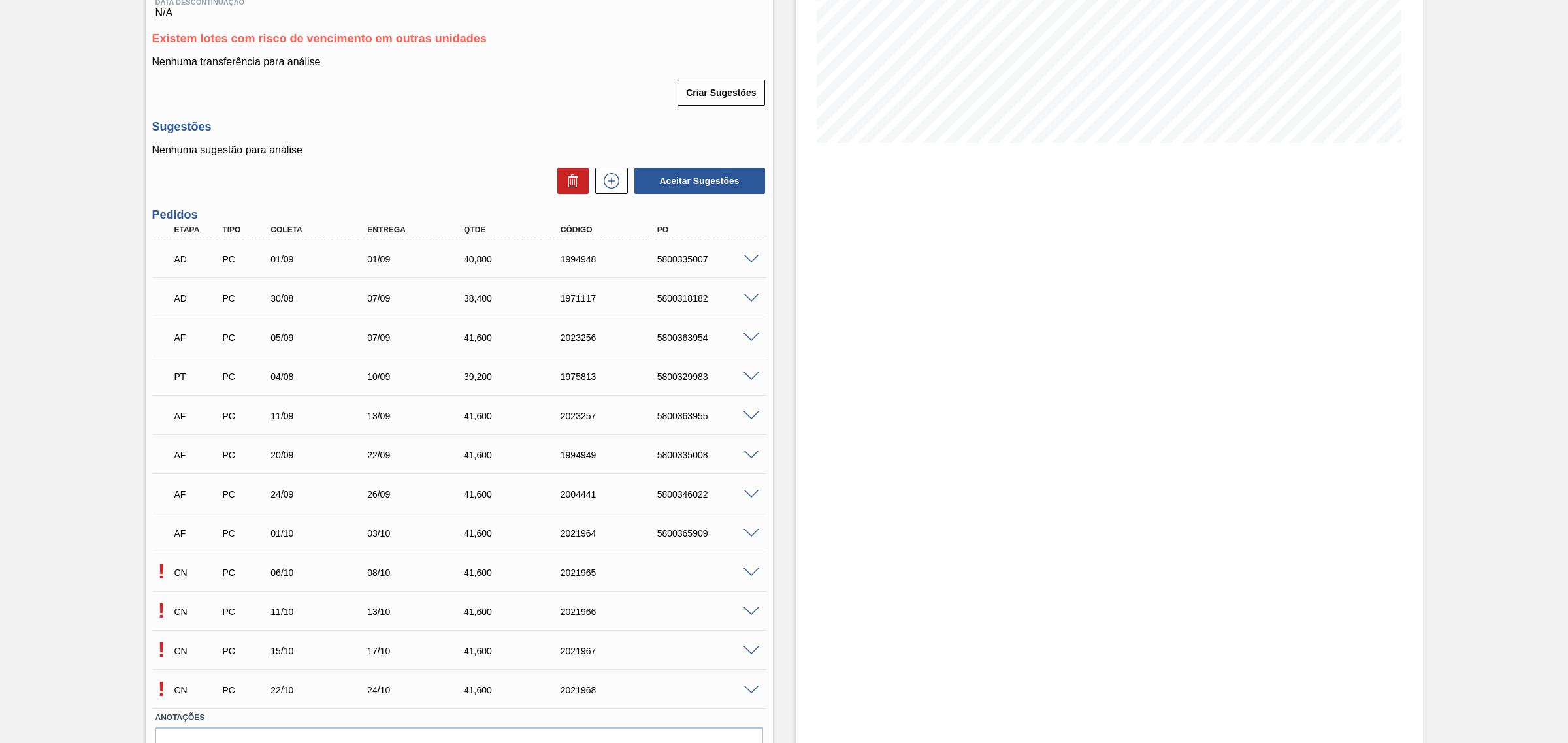
scroll to position [314, 0]
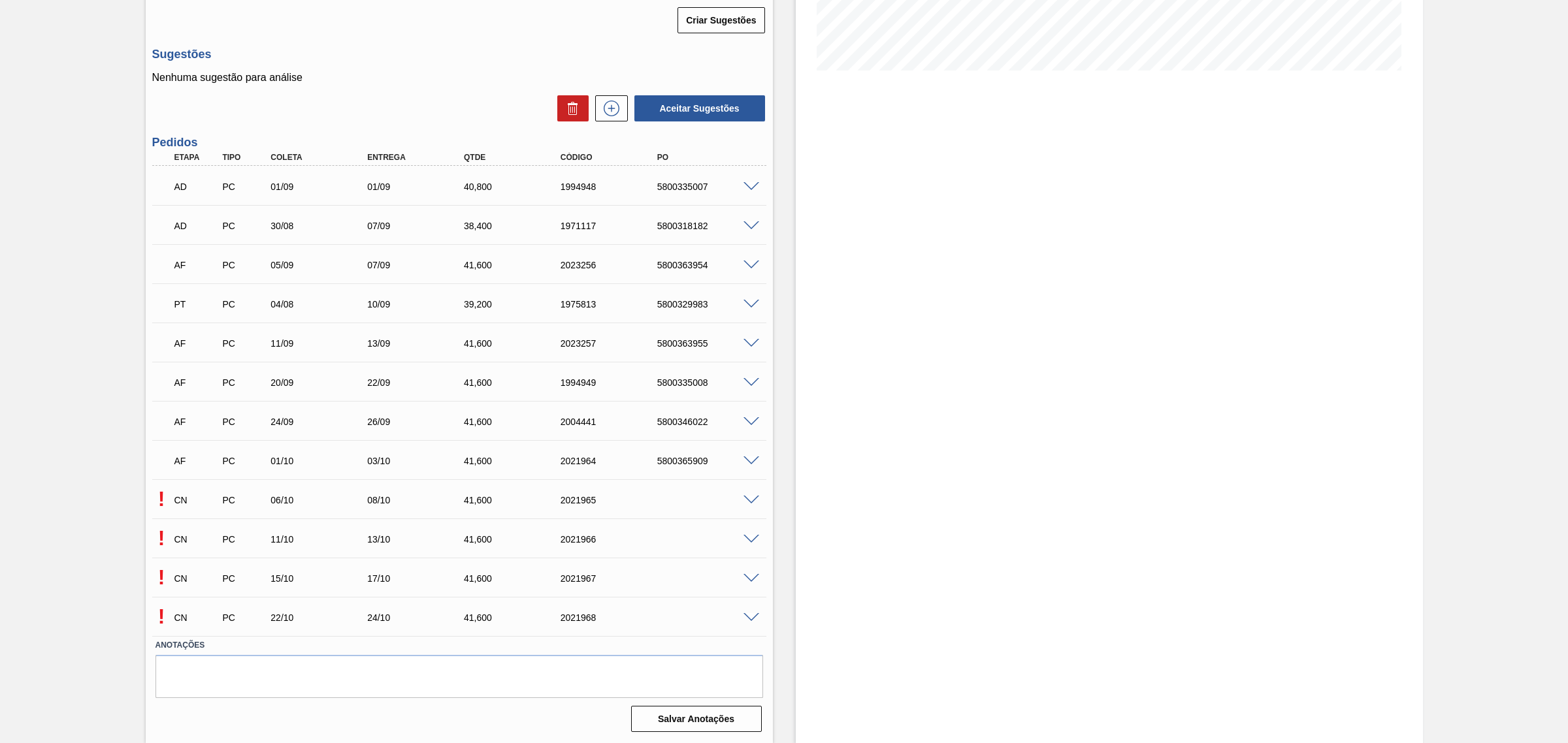
click at [747, 498] on span at bounding box center [751, 500] width 16 height 9
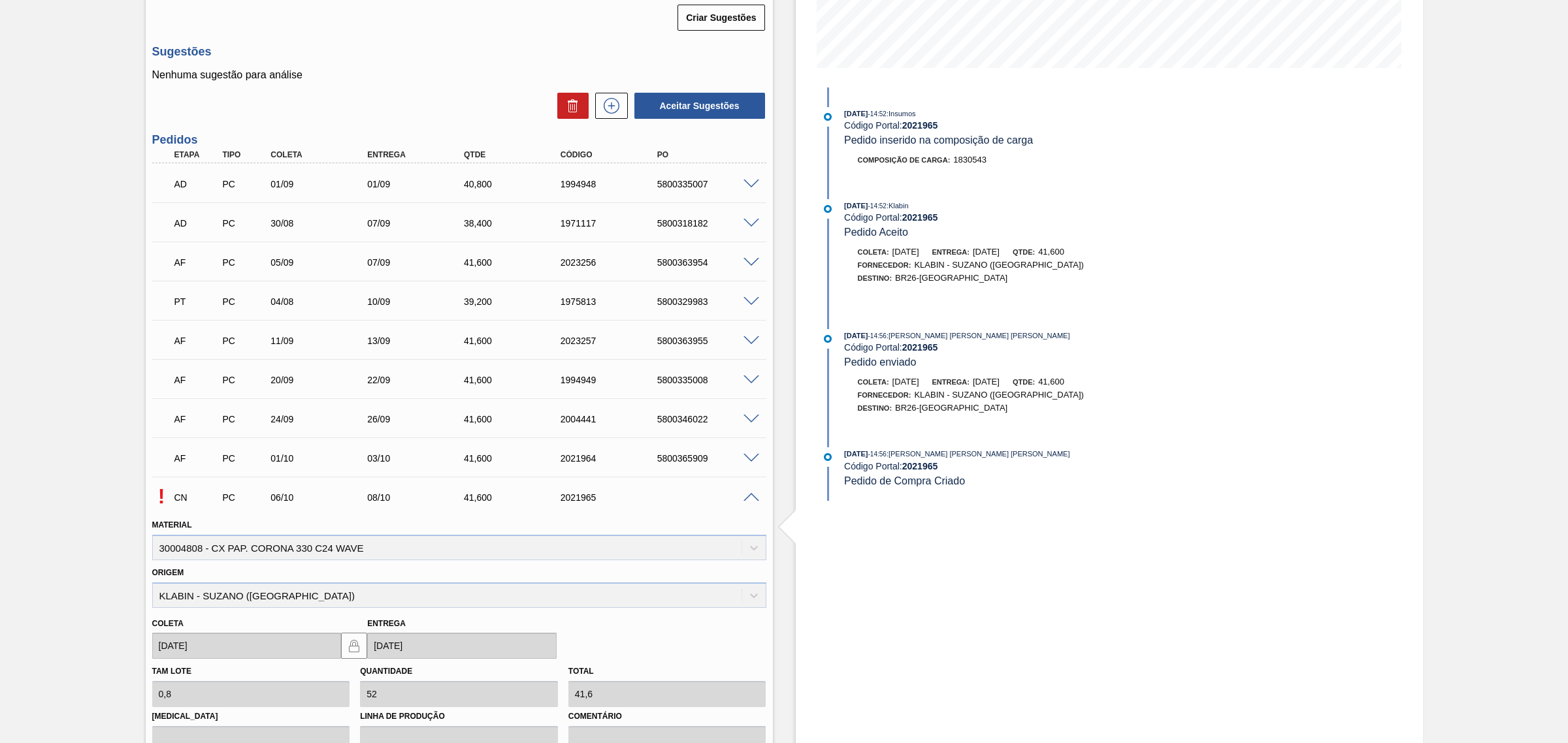
scroll to position [559, 0]
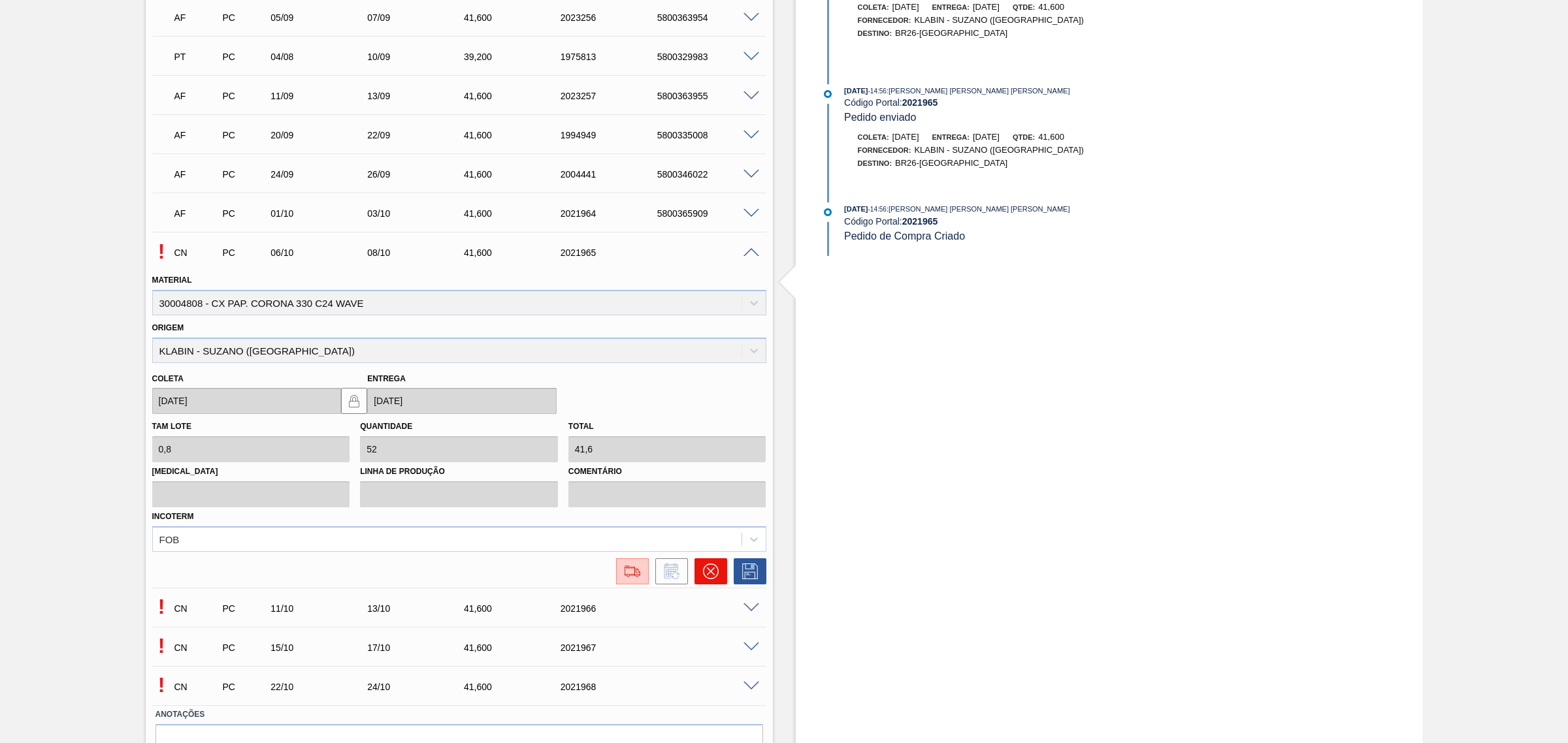
click at [711, 570] on icon at bounding box center [711, 572] width 16 height 16
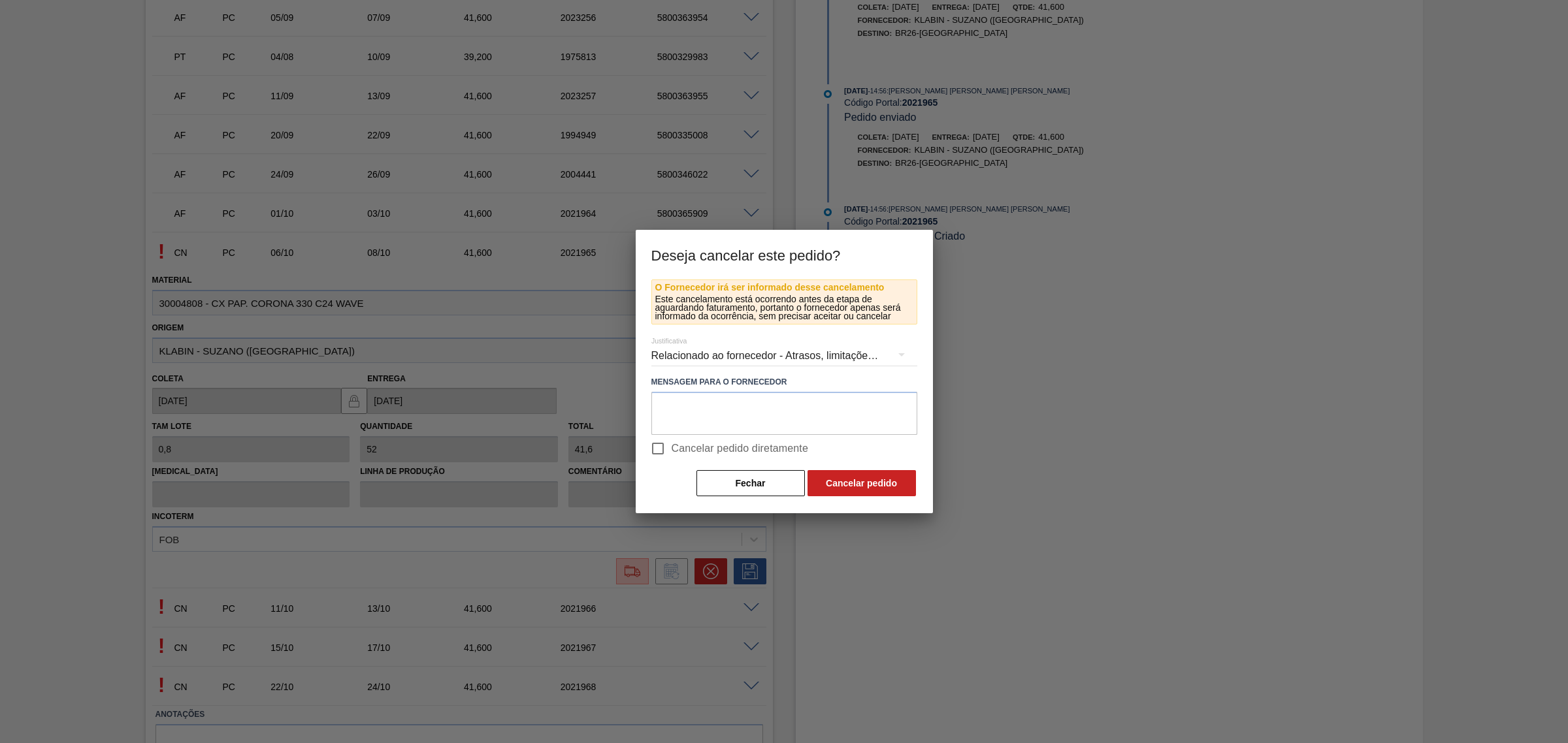
click at [713, 444] on span "Cancelar pedido diretamente" at bounding box center [740, 449] width 137 height 16
click at [671, 444] on input "Cancelar pedido diretamente" at bounding box center [658, 449] width 28 height 28
checkbox input "true"
click at [837, 484] on button "Cancelar pedido" at bounding box center [861, 483] width 108 height 26
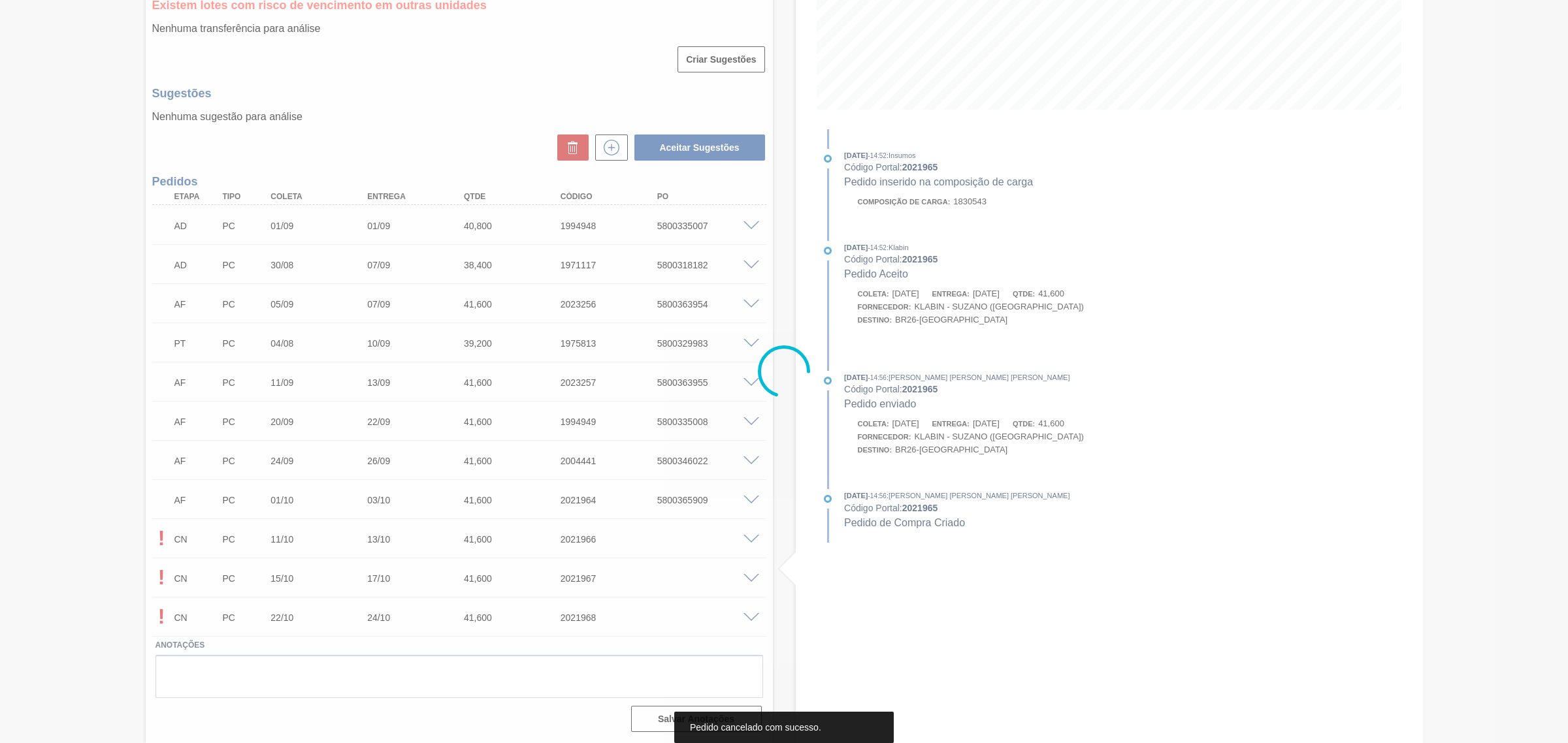
scroll to position [275, 0]
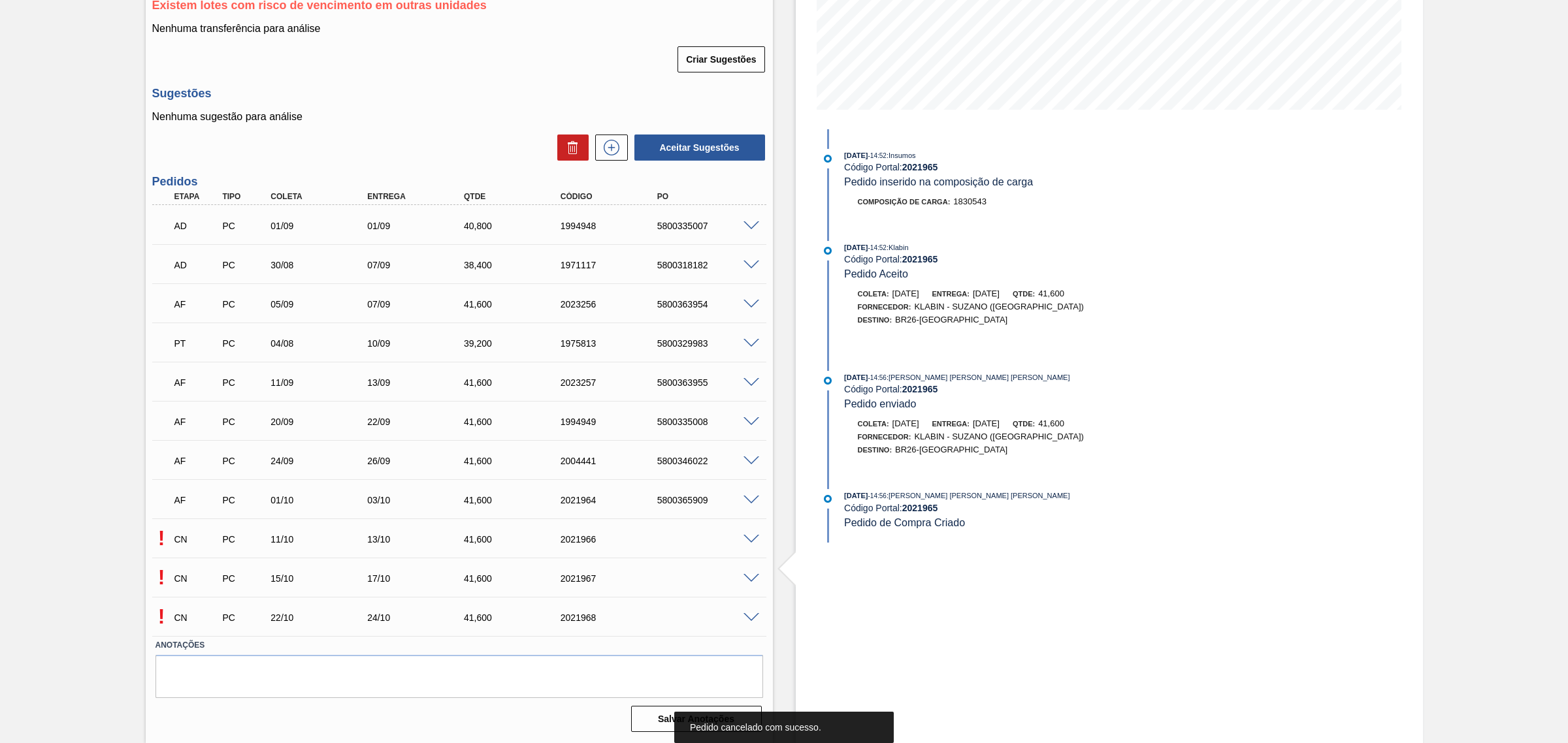
click at [752, 535] on span at bounding box center [751, 539] width 16 height 9
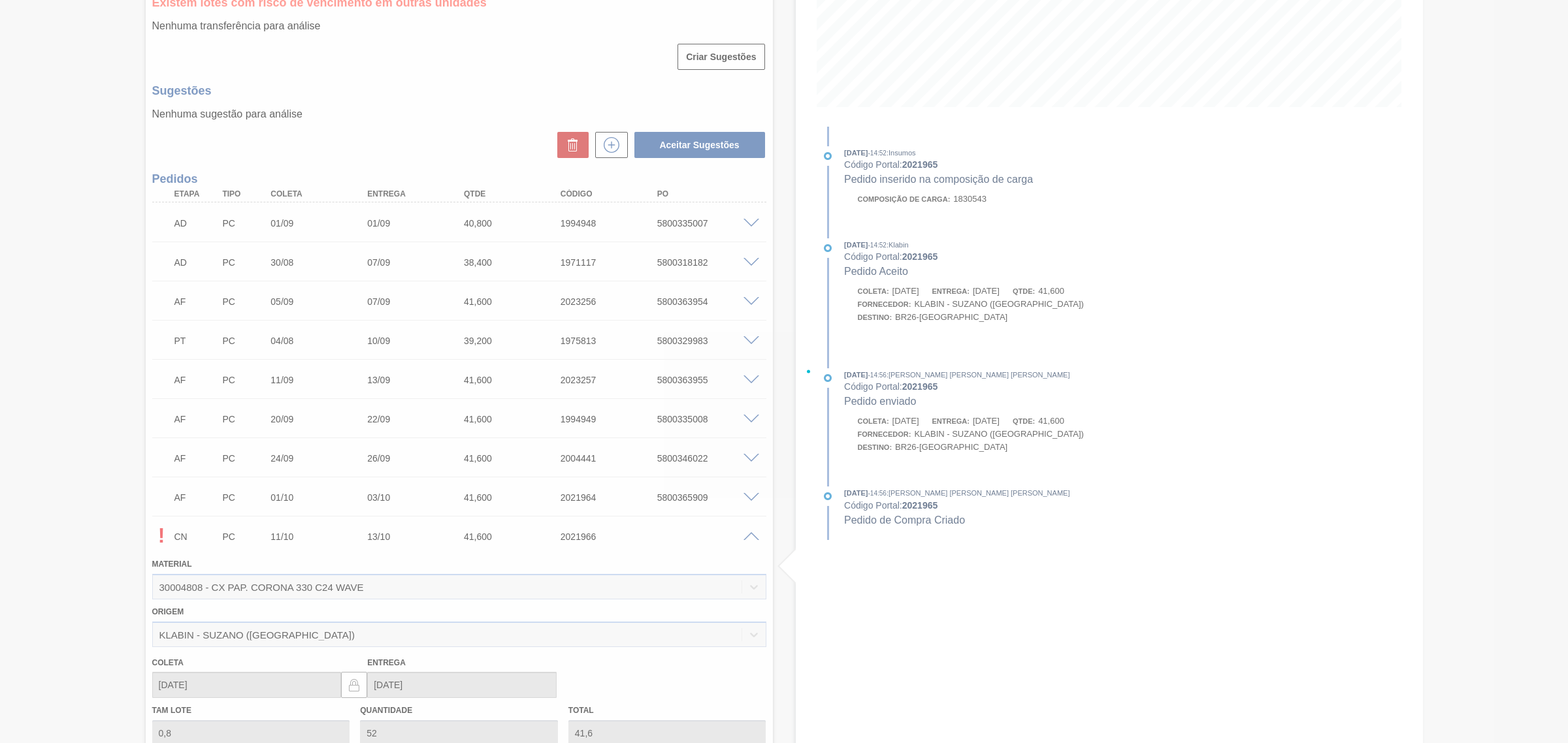
scroll to position [559, 0]
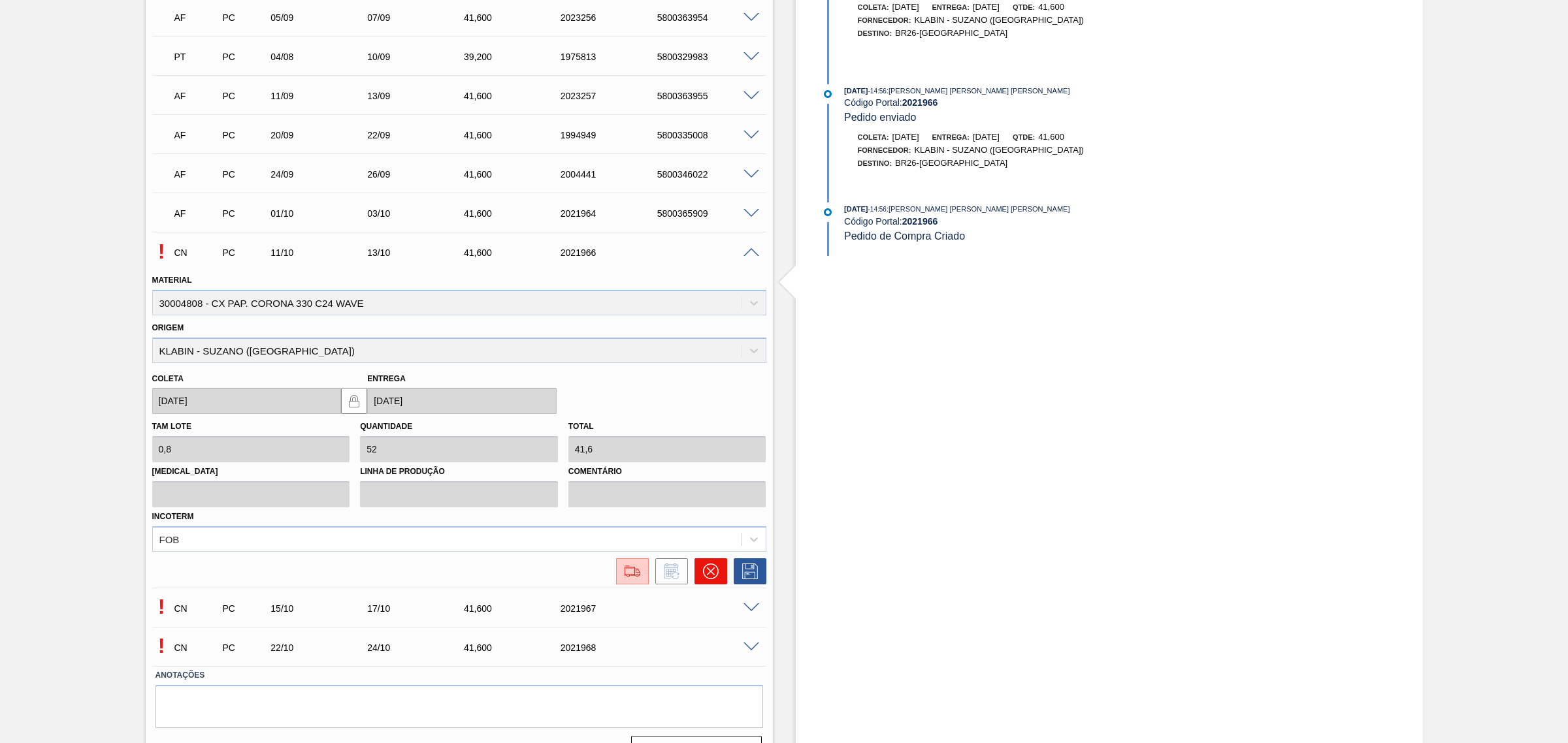
click at [707, 568] on icon at bounding box center [711, 572] width 16 height 16
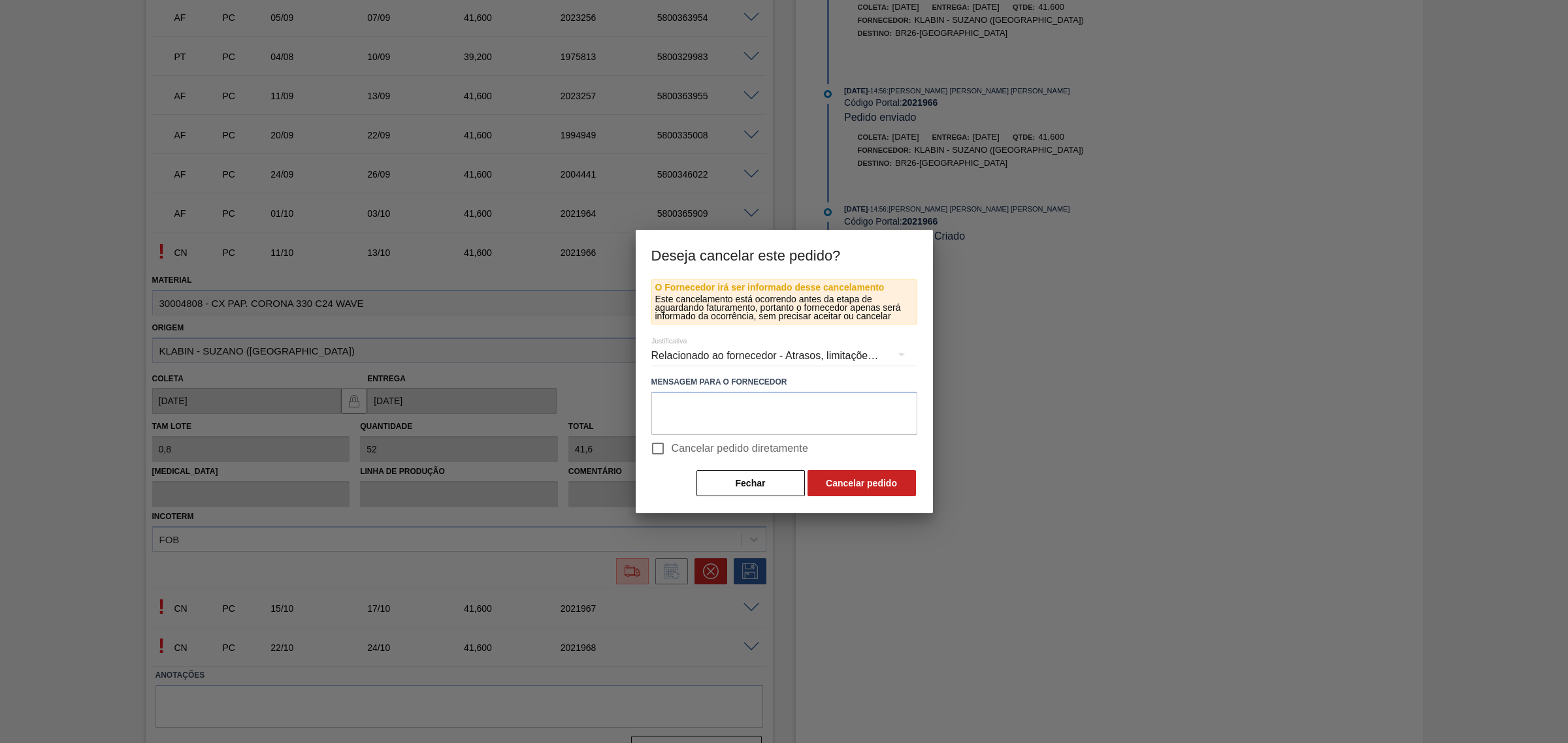
click at [706, 456] on span "Cancelar pedido diretamente" at bounding box center [740, 449] width 137 height 16
click at [671, 456] on input "Cancelar pedido diretamente" at bounding box center [658, 449] width 28 height 28
checkbox input "true"
click at [841, 478] on button "Cancelar pedido" at bounding box center [861, 483] width 108 height 26
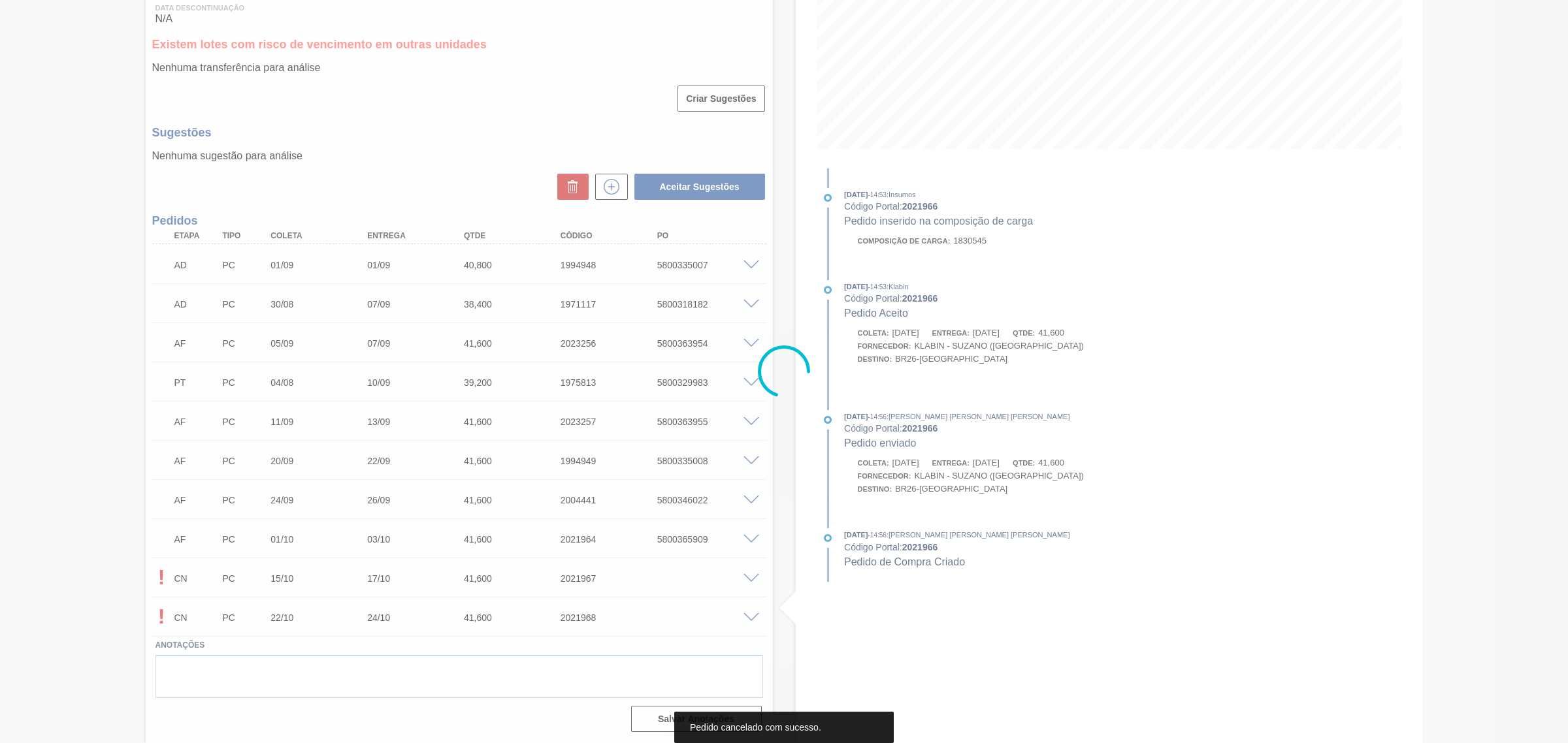
scroll to position [236, 0]
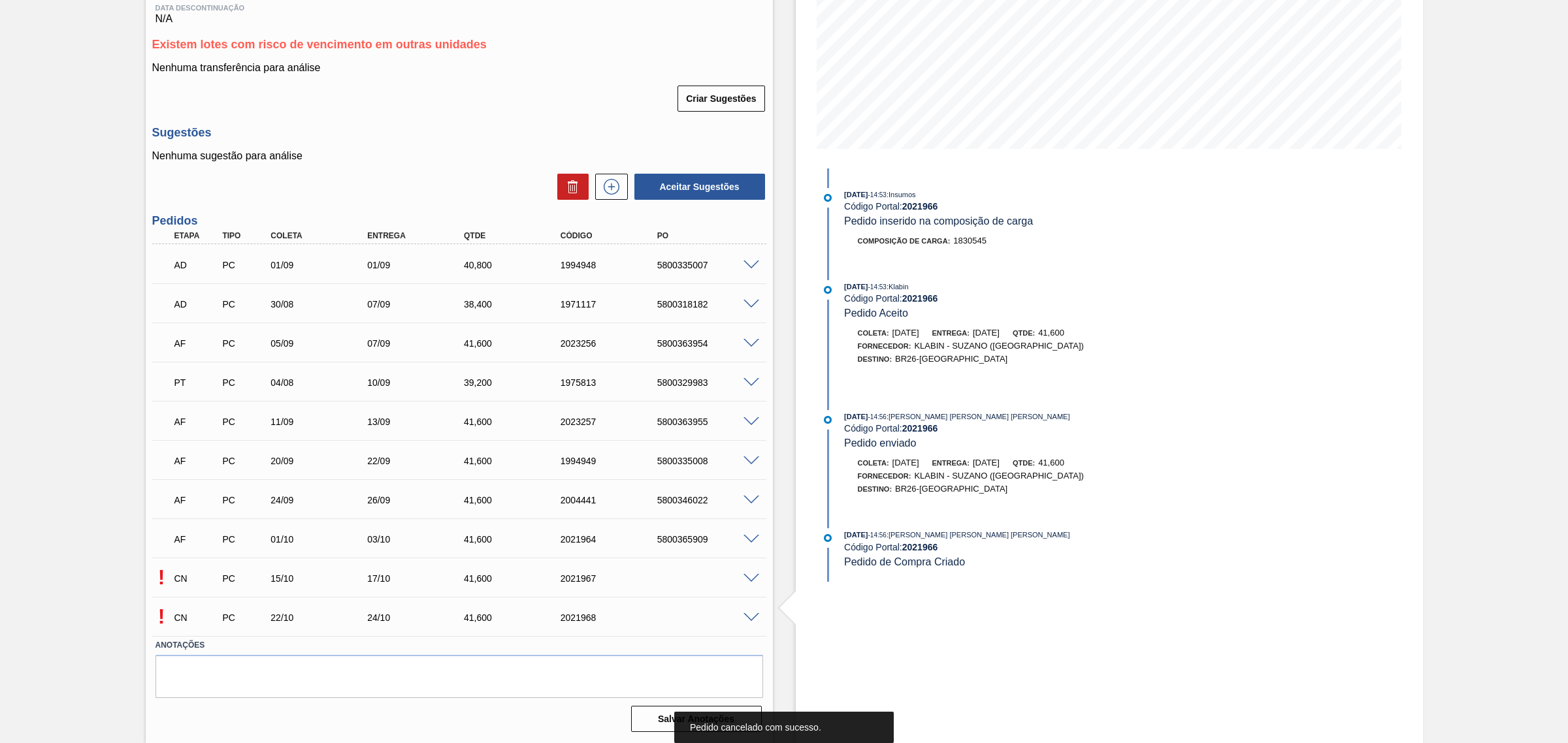
click at [751, 578] on span at bounding box center [751, 578] width 16 height 9
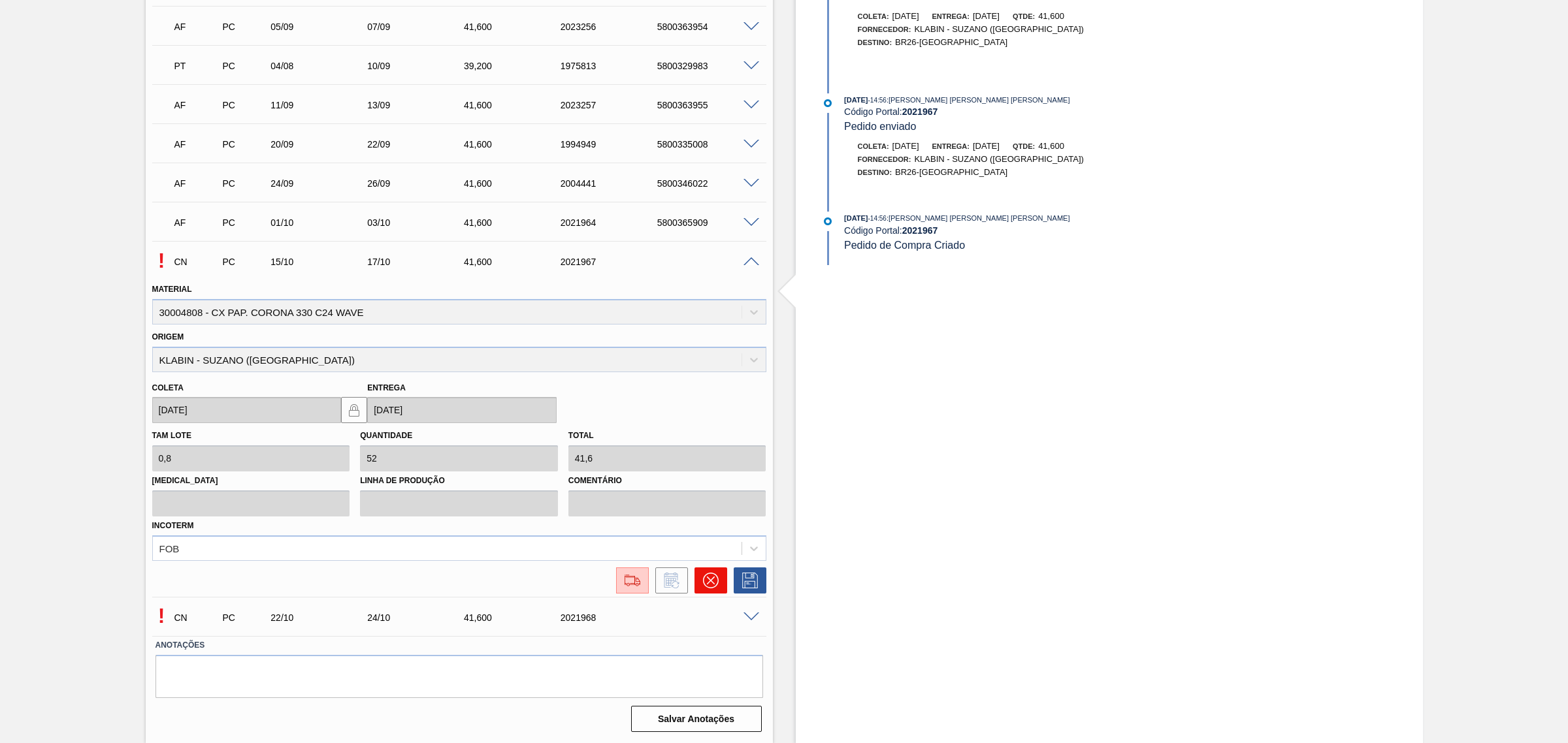
click at [711, 580] on icon at bounding box center [710, 580] width 8 height 8
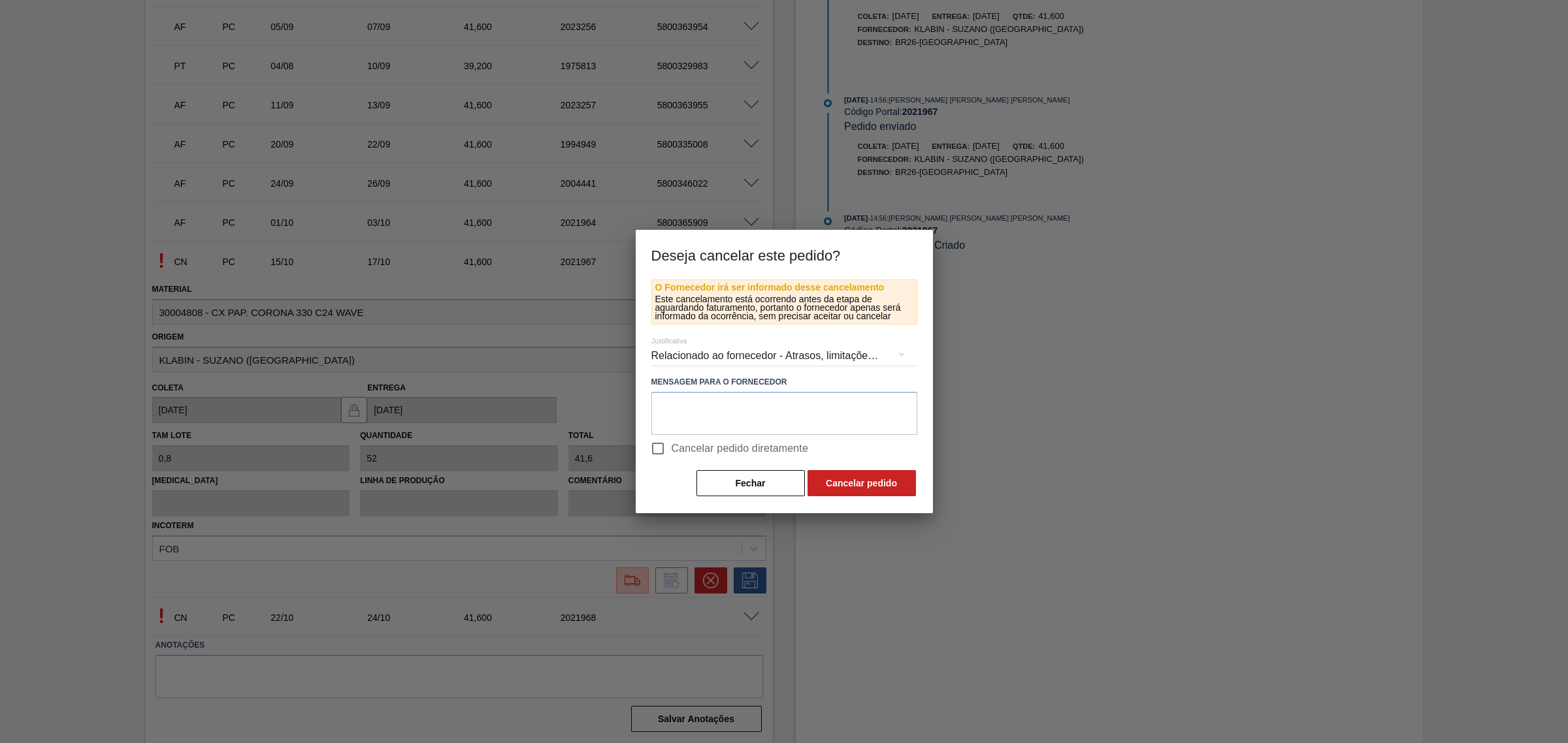
click at [706, 450] on span "Cancelar pedido diretamente" at bounding box center [740, 449] width 137 height 16
click at [671, 450] on input "Cancelar pedido diretamente" at bounding box center [658, 449] width 28 height 28
checkbox input "true"
click at [839, 477] on button "Cancelar pedido" at bounding box center [861, 483] width 108 height 26
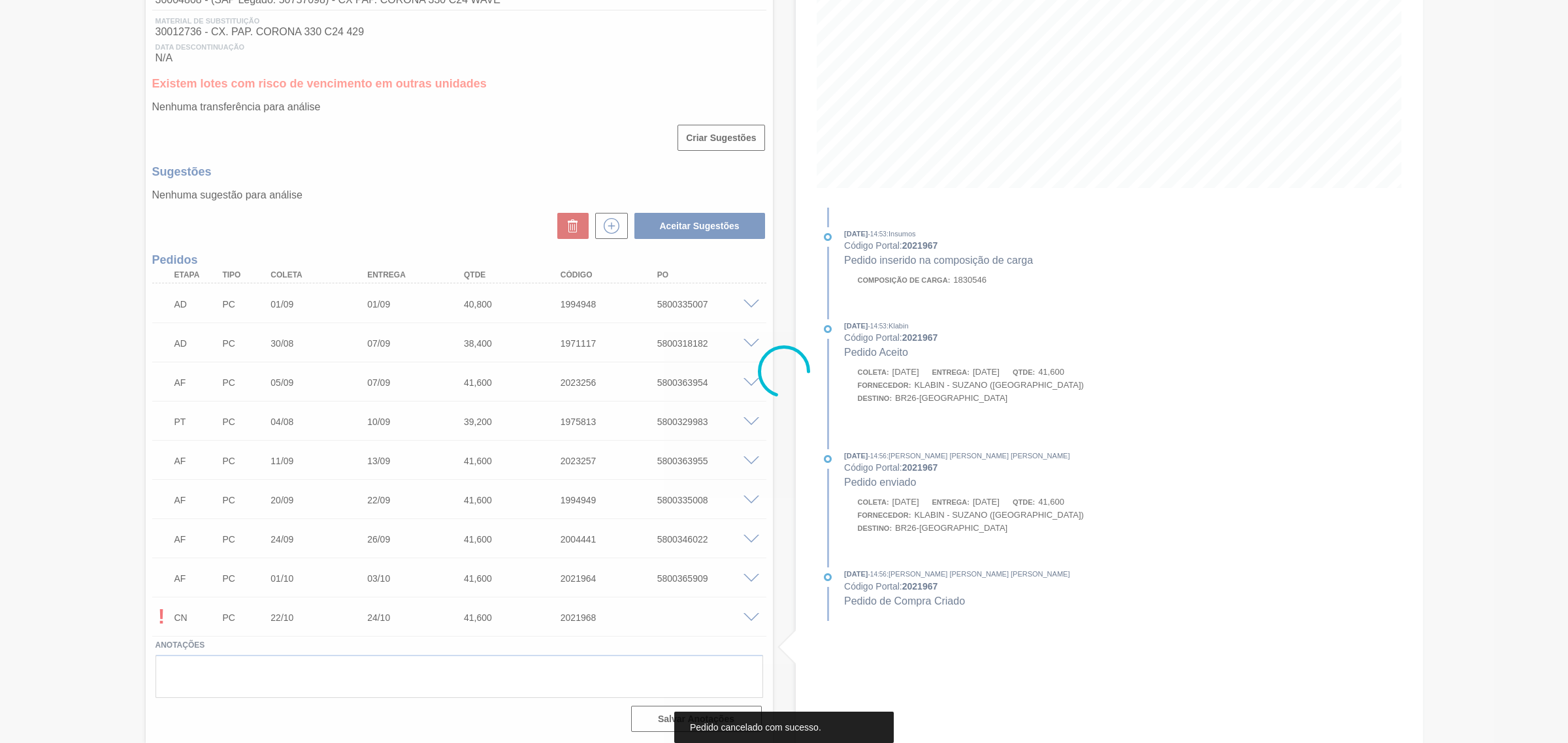
scroll to position [197, 0]
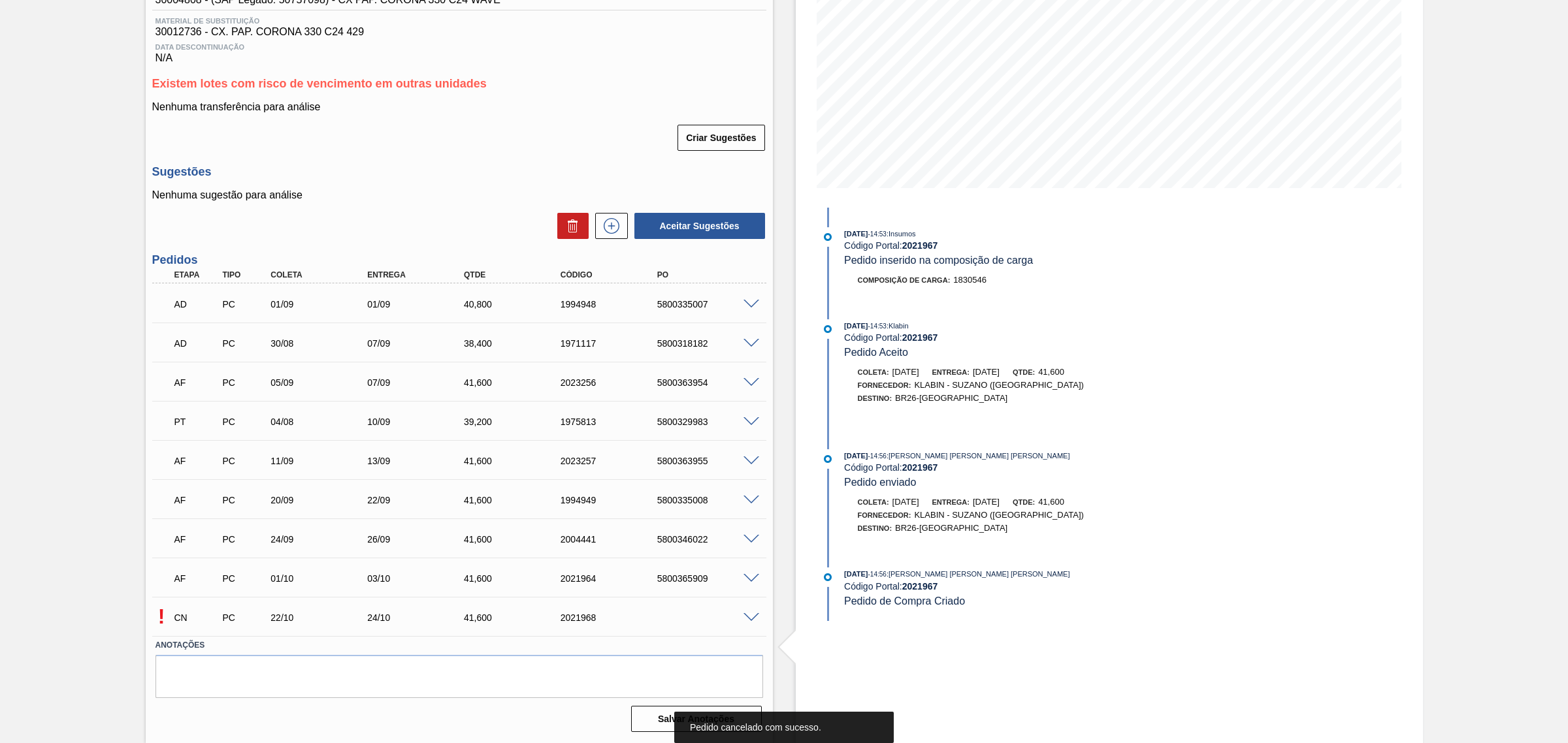
click at [746, 618] on span at bounding box center [751, 617] width 16 height 9
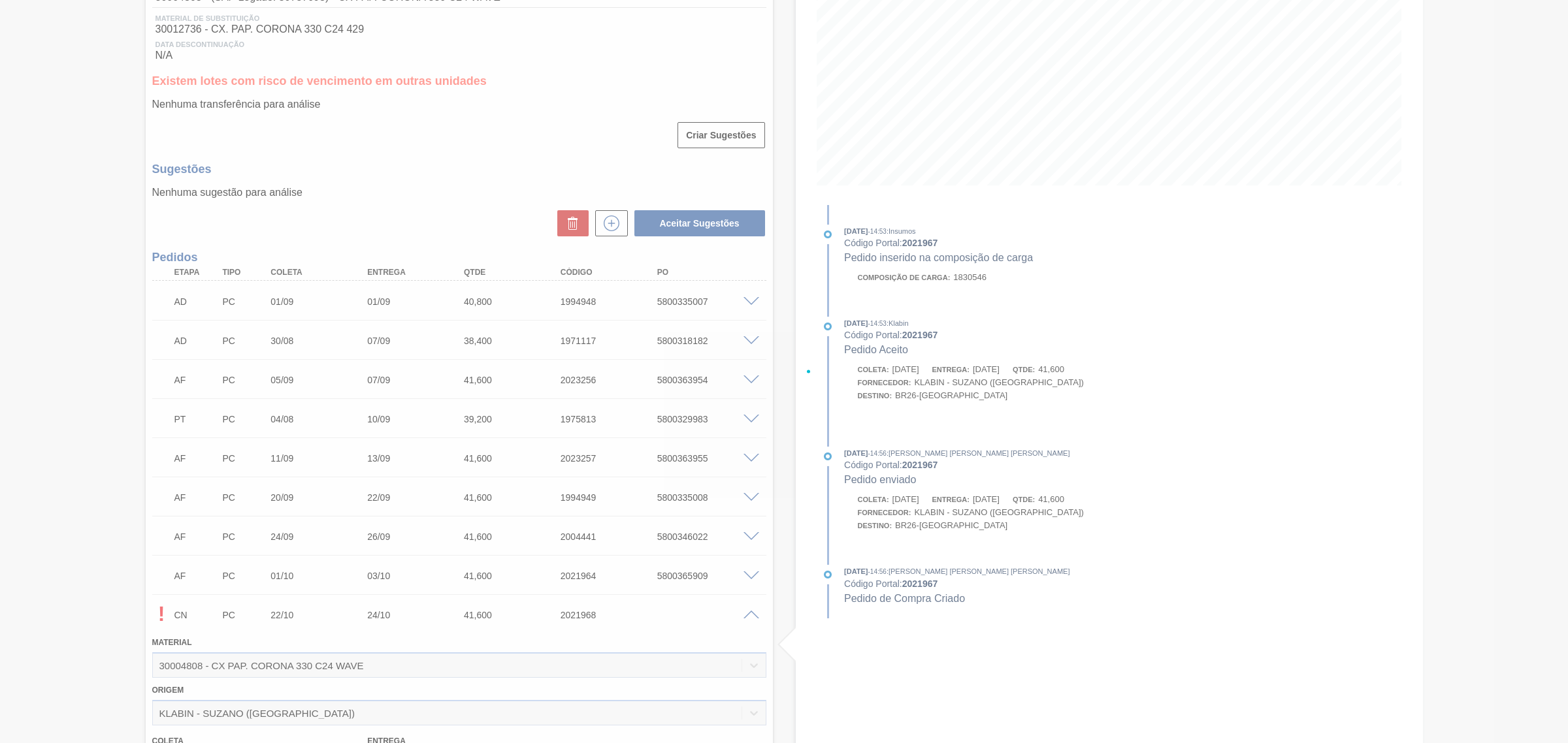
scroll to position [513, 0]
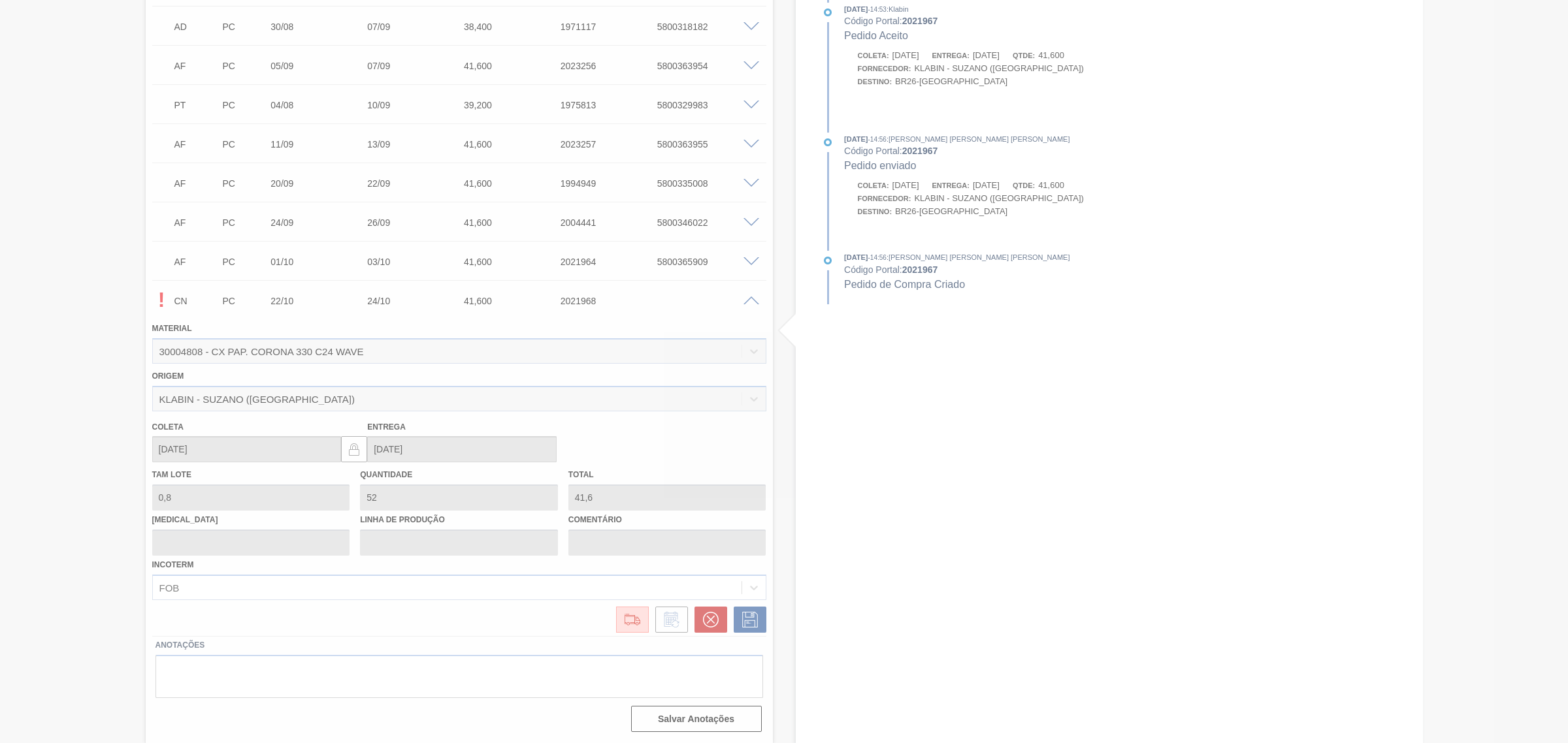
click at [714, 622] on div at bounding box center [784, 371] width 1568 height 743
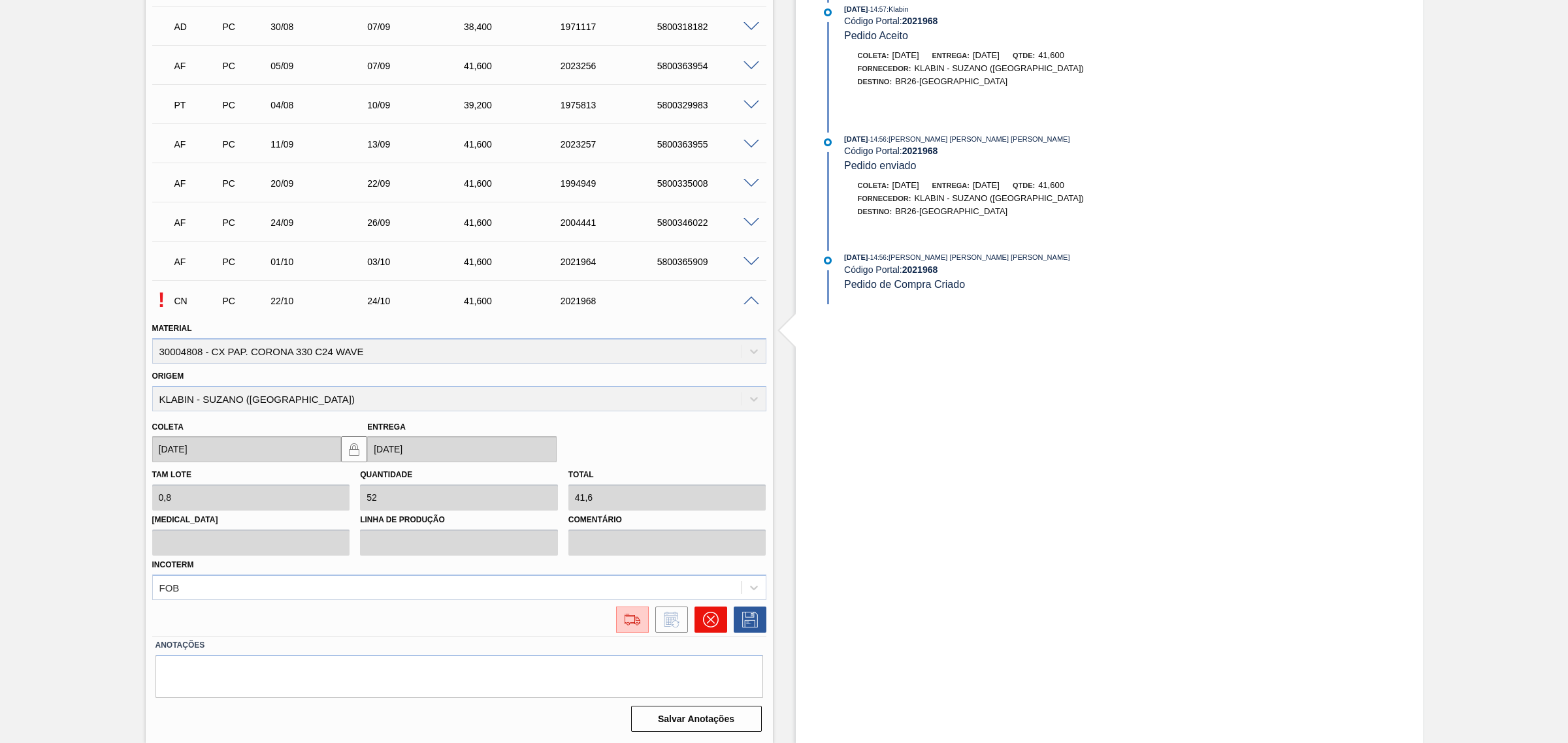
click at [709, 618] on icon at bounding box center [711, 620] width 16 height 16
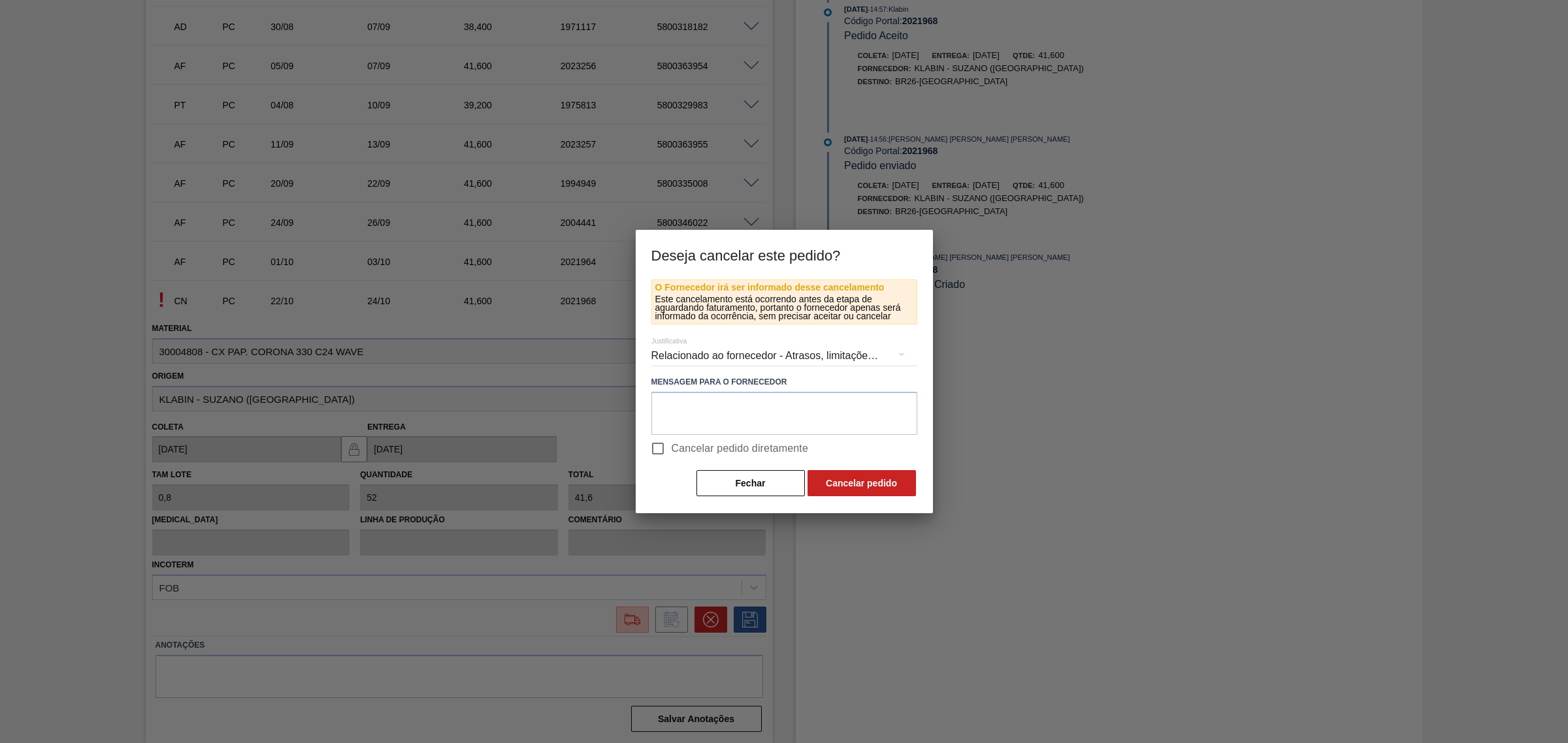
click at [724, 441] on span "Cancelar pedido diretamente" at bounding box center [740, 449] width 137 height 16
click at [671, 441] on input "Cancelar pedido diretamente" at bounding box center [658, 449] width 28 height 28
checkbox input "true"
click at [833, 477] on button "Cancelar pedido" at bounding box center [861, 483] width 108 height 26
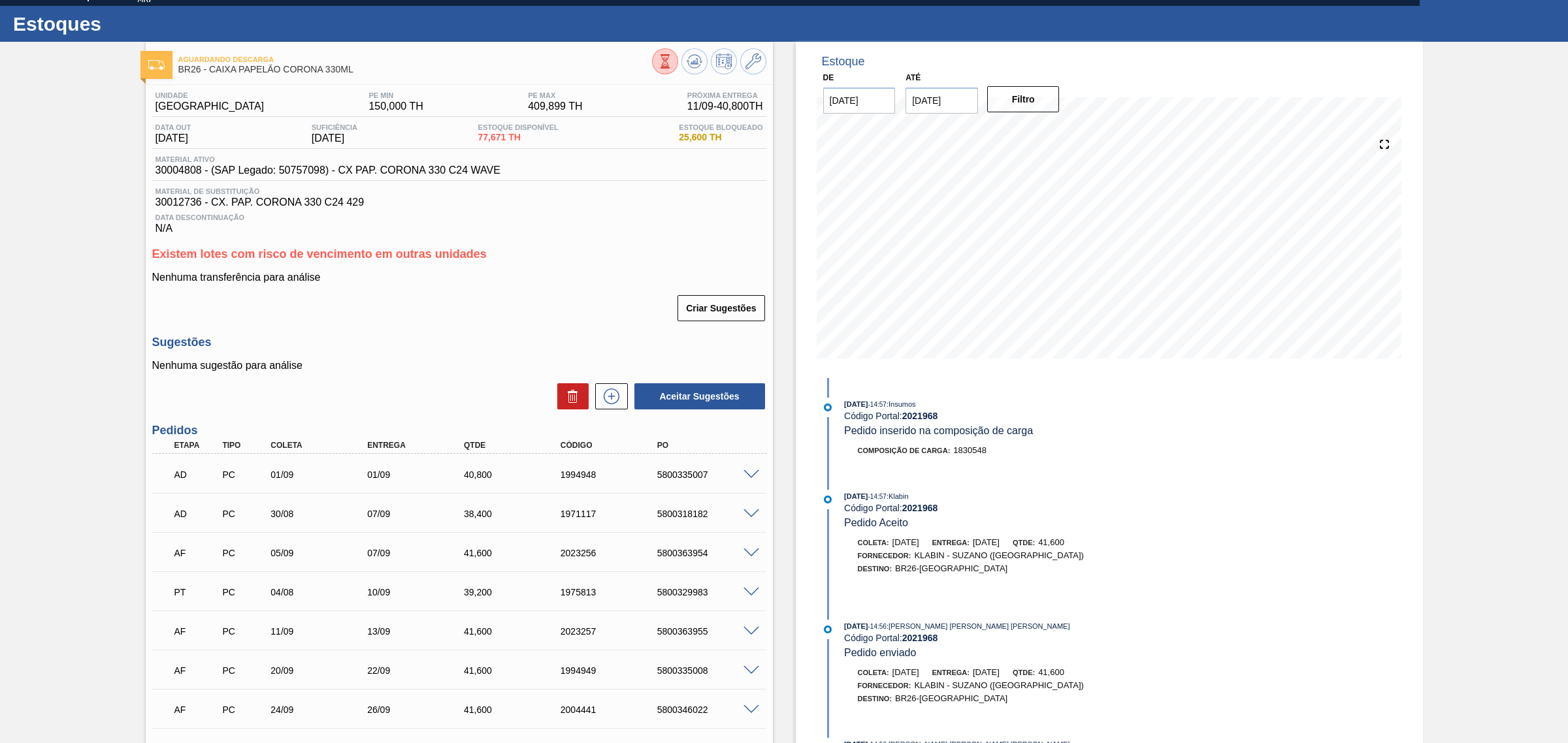
scroll to position [0, 0]
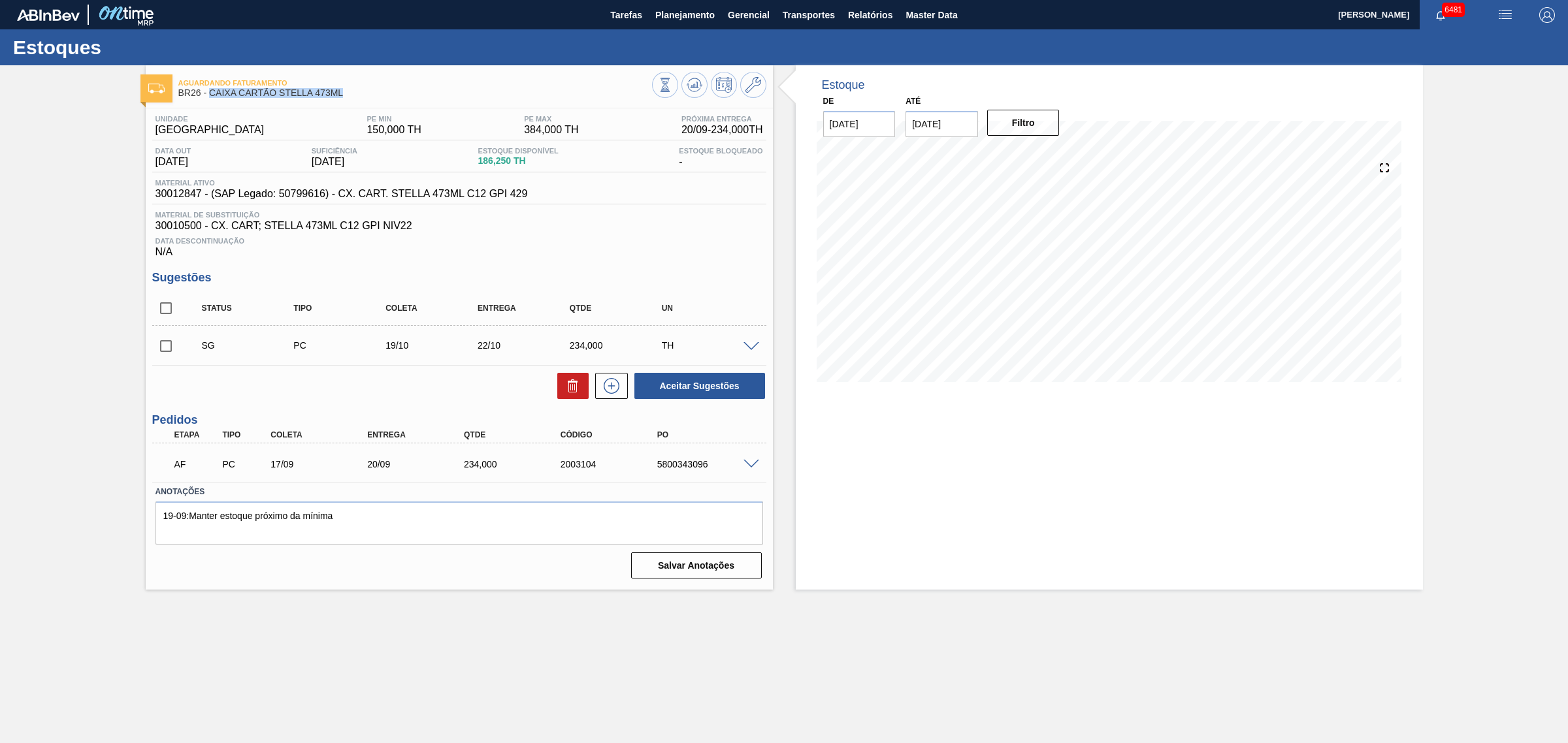
drag, startPoint x: 349, startPoint y: 96, endPoint x: 210, endPoint y: 96, distance: 139.0
click at [210, 96] on span "BR26 - CAIXA CARTÃO STELLA 473ML" at bounding box center [415, 92] width 474 height 9
copy span "CAIXA CARTÃO STELLA 473ML"
click at [753, 465] on span at bounding box center [751, 464] width 16 height 9
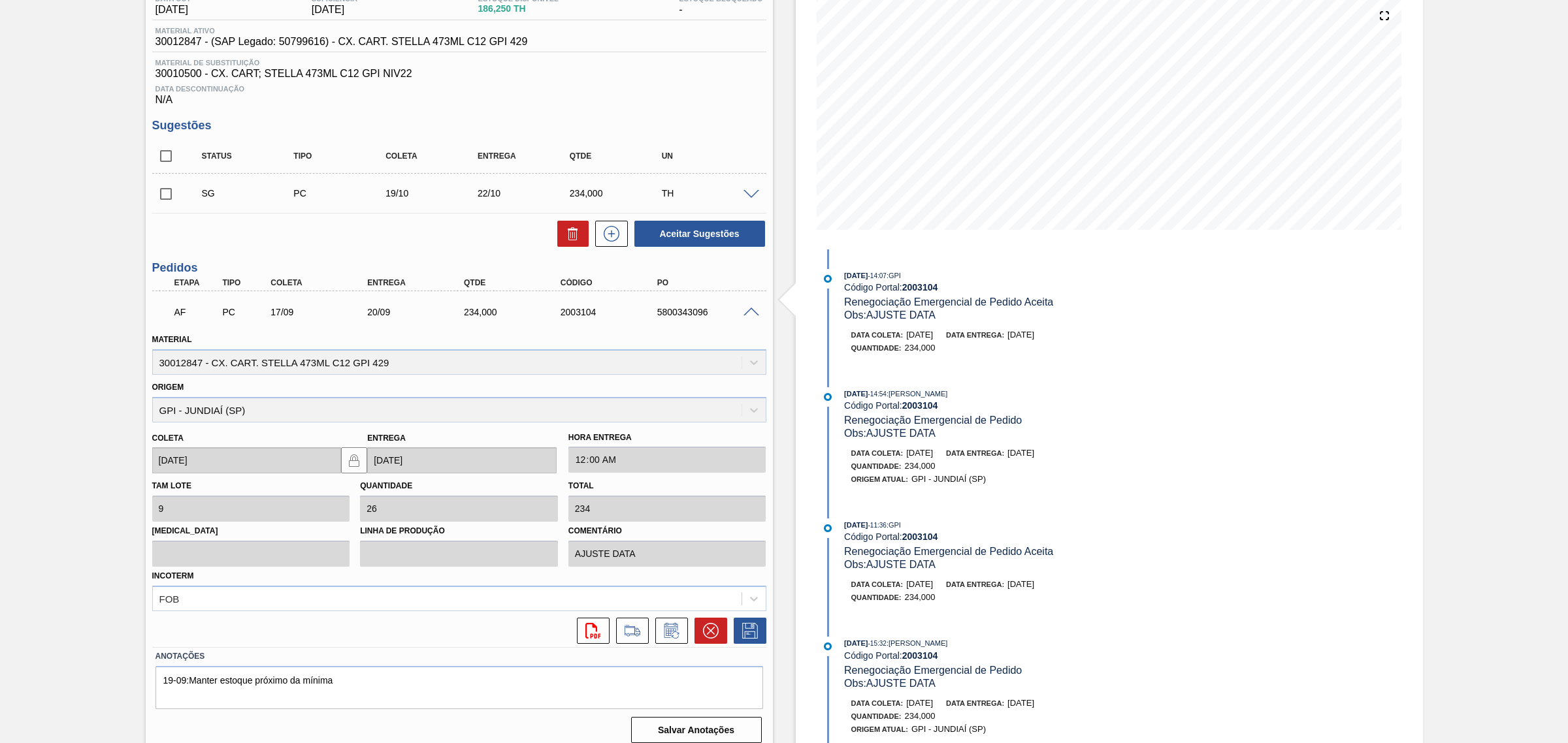
scroll to position [165, 0]
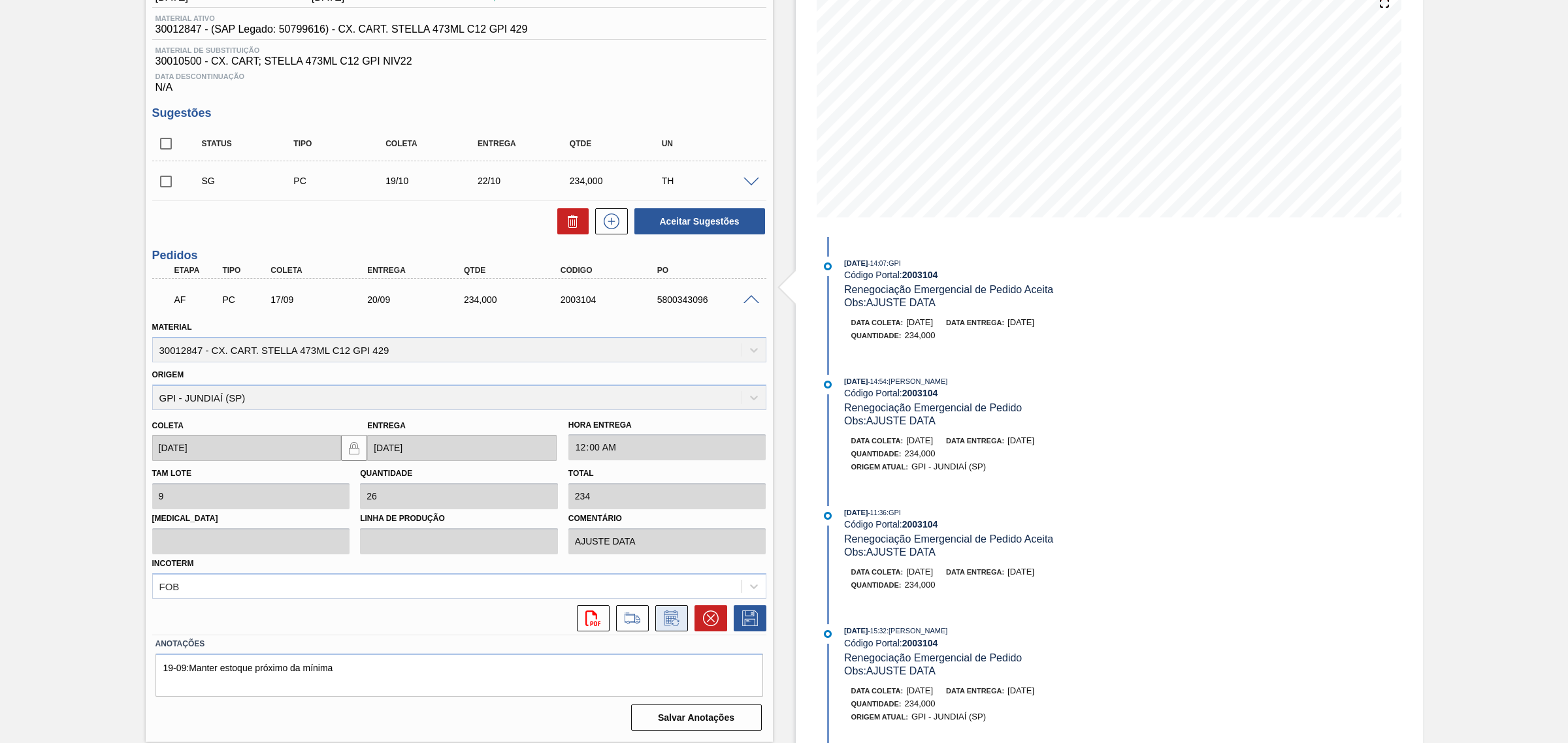
click at [671, 625] on icon at bounding box center [671, 619] width 21 height 16
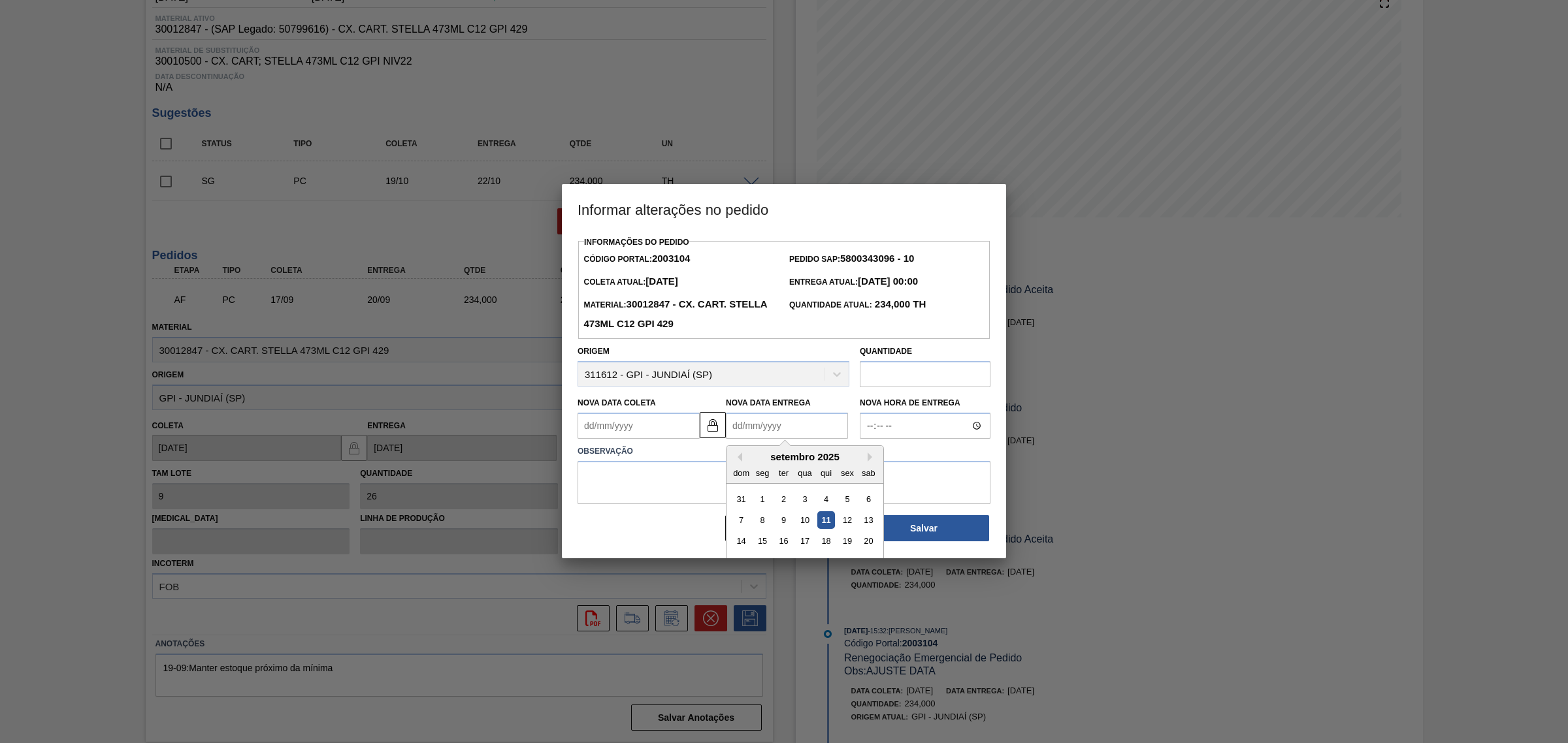
click at [766, 438] on Entrega2003104 "Nova Data Entrega" at bounding box center [787, 426] width 122 height 26
click at [664, 433] on div "Informações do Pedido Código Portal: 2003104 Pedido SAP: 5800343096 - 10 Coleta…" at bounding box center [784, 388] width 413 height 309
click at [780, 529] on button "Fechar" at bounding box center [791, 528] width 131 height 26
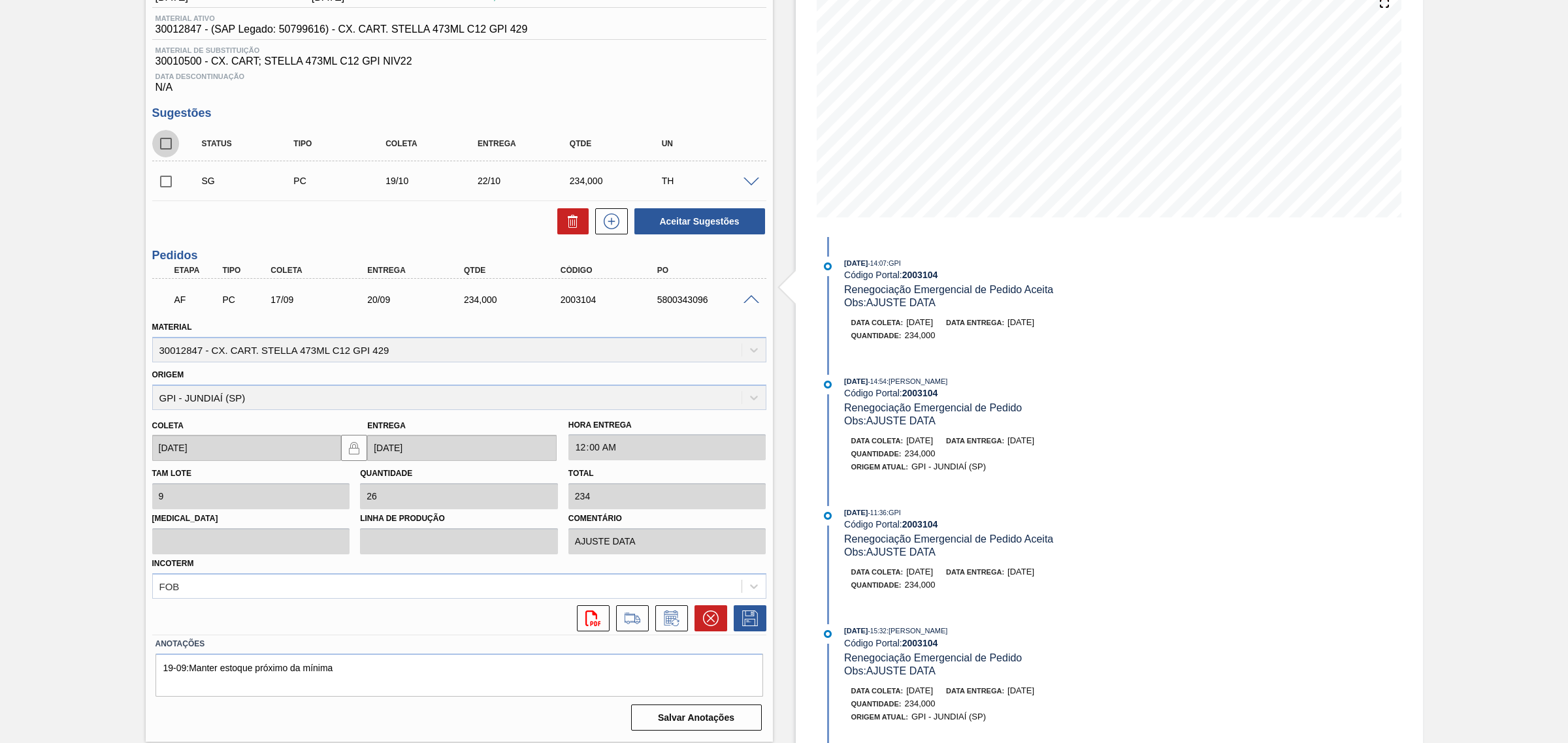
click at [163, 151] on input "checkbox" at bounding box center [166, 144] width 28 height 28
checkbox input "true"
click at [690, 227] on button "Aceitar Sugestões" at bounding box center [700, 222] width 131 height 26
checkbox input "false"
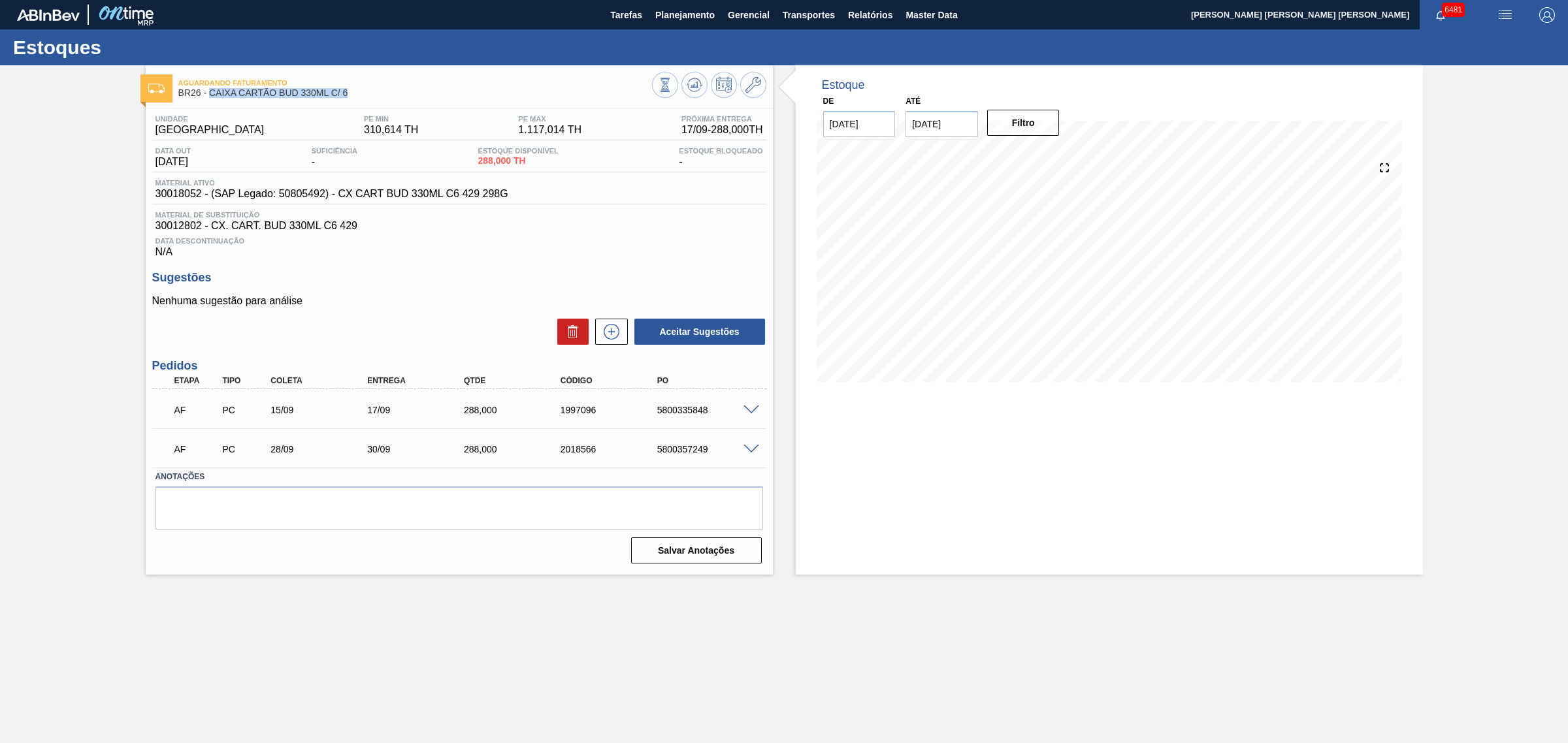
drag, startPoint x: 363, startPoint y: 93, endPoint x: 211, endPoint y: 100, distance: 152.2
click at [211, 100] on div "Aguardando Faturamento BR26 - CAIXA CARTÃO BUD 330ML C/ 6" at bounding box center [415, 89] width 474 height 29
copy span "CAIXA CARTÃO BUD 330ML C/ 6"
click at [751, 455] on span at bounding box center [751, 449] width 16 height 9
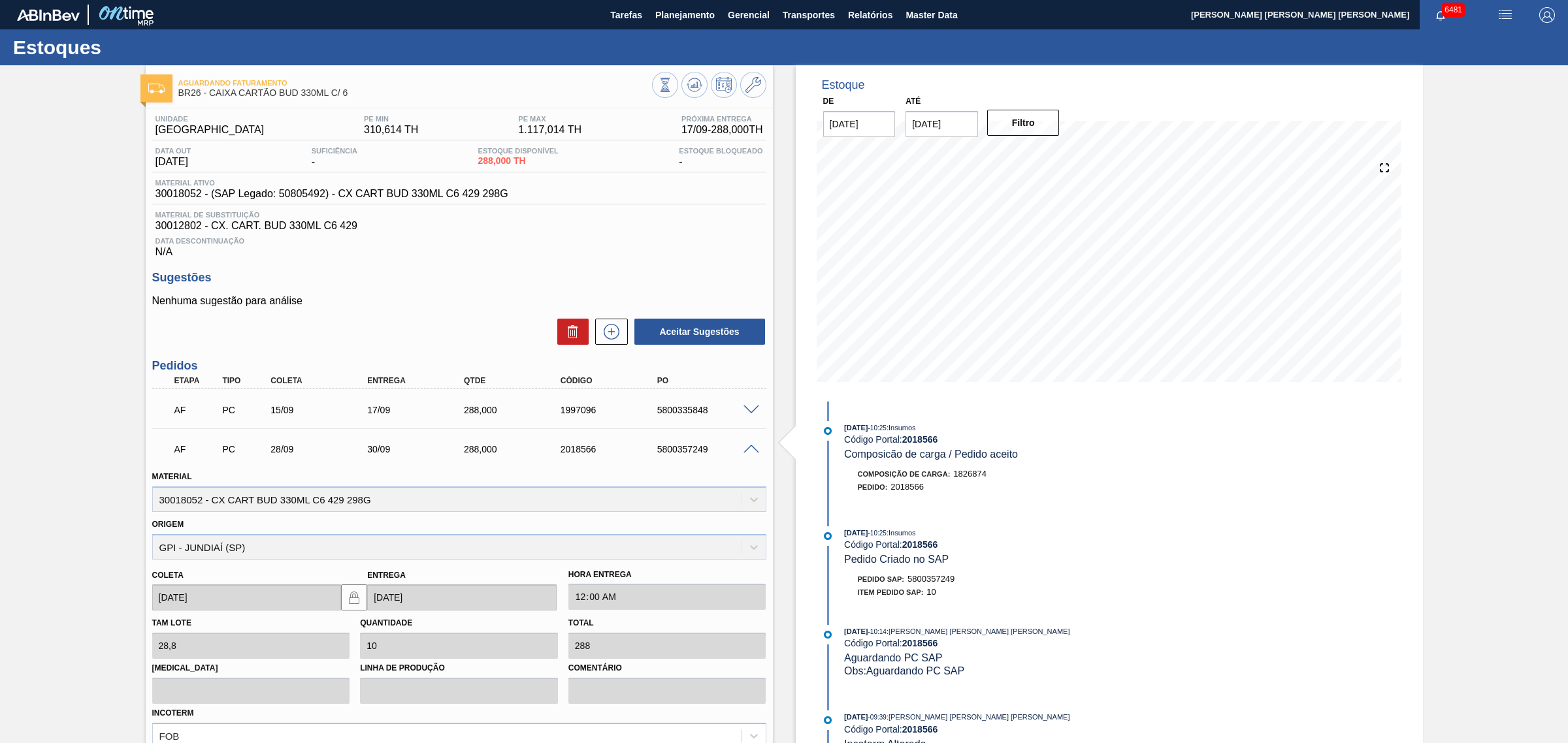
scroll to position [150, 0]
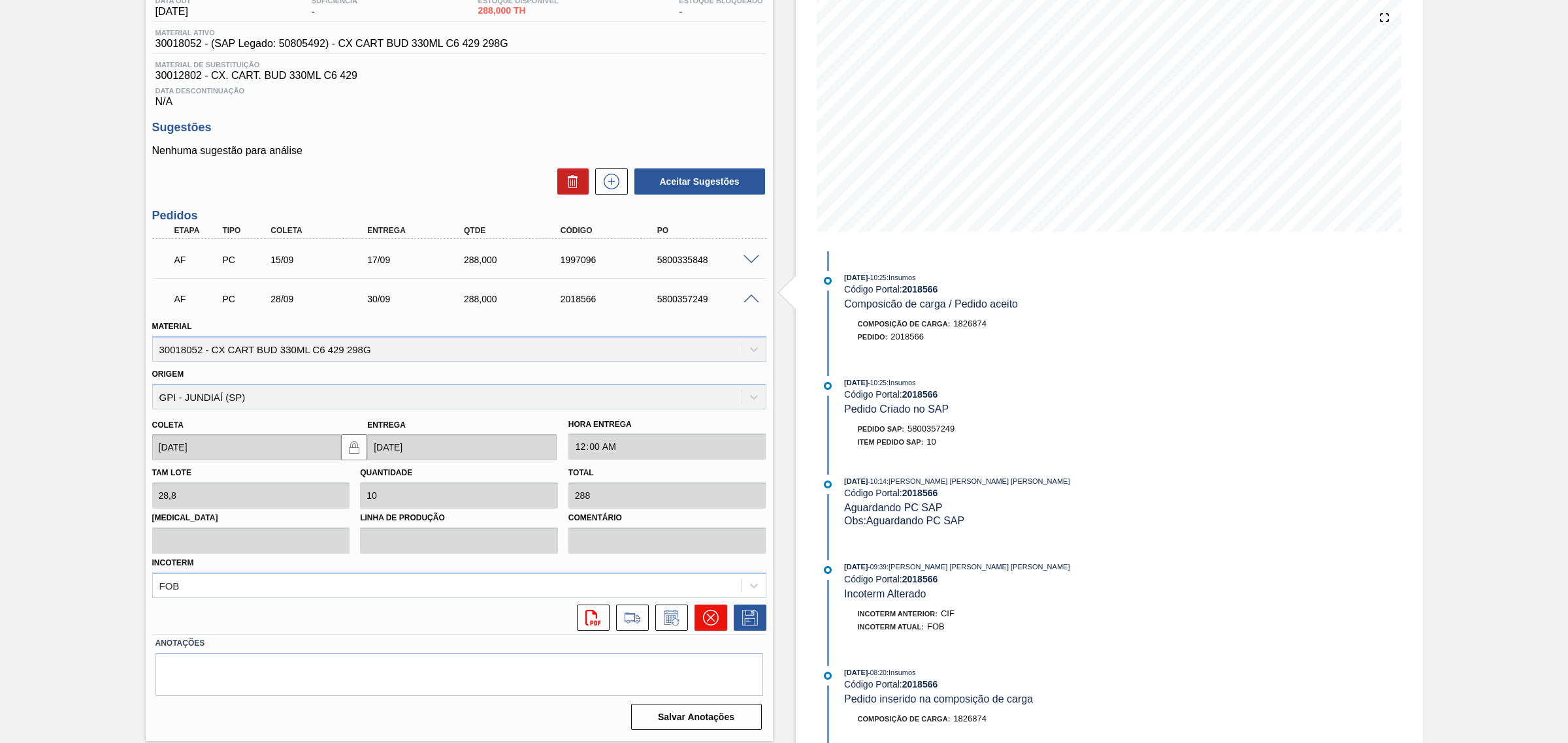
click at [706, 620] on icon at bounding box center [711, 618] width 16 height 16
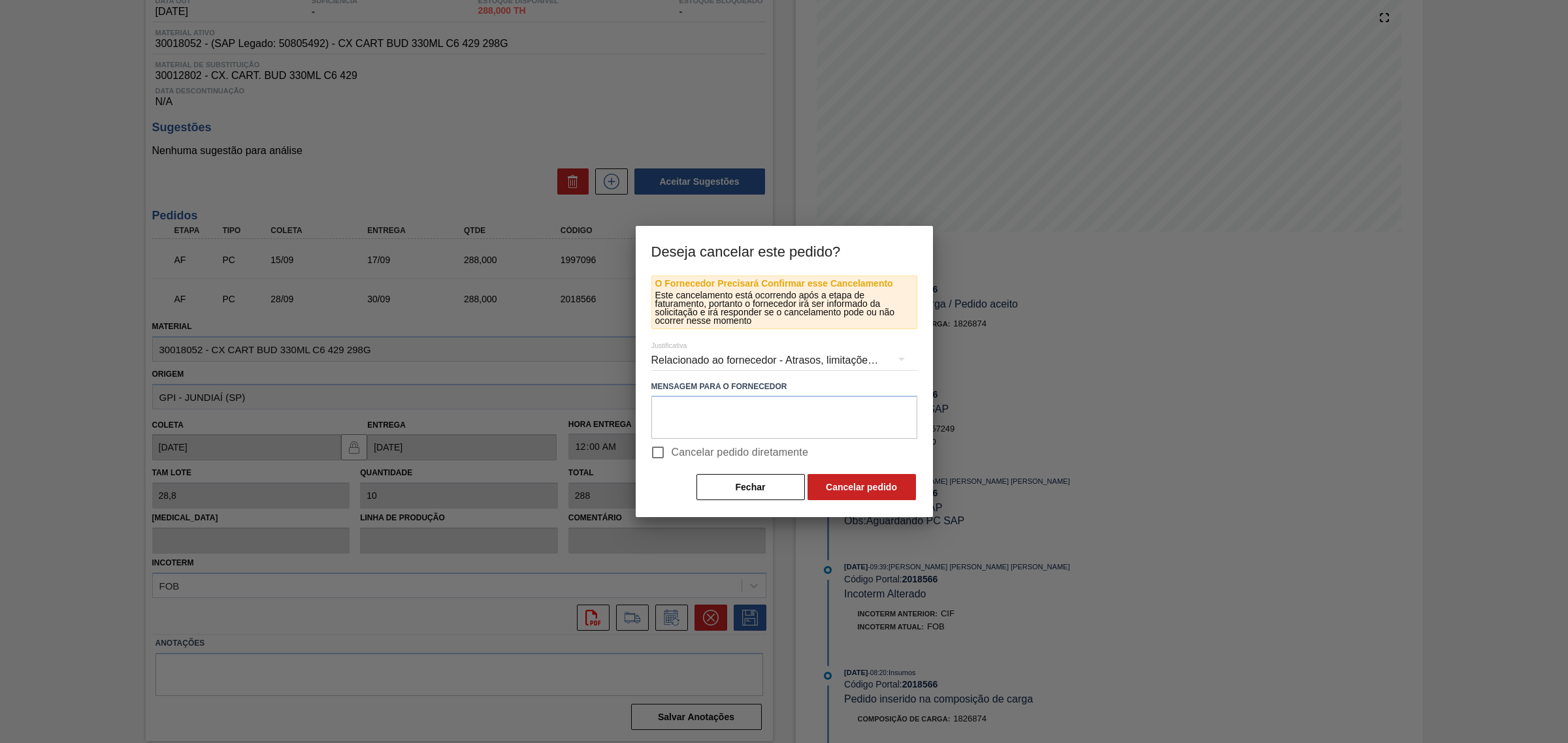
click at [693, 454] on span "Cancelar pedido diretamente" at bounding box center [740, 452] width 137 height 16
click at [671, 454] on input "Cancelar pedido diretamente" at bounding box center [658, 452] width 28 height 28
checkbox input "true"
click at [891, 484] on button "Cancelar pedido" at bounding box center [861, 487] width 108 height 26
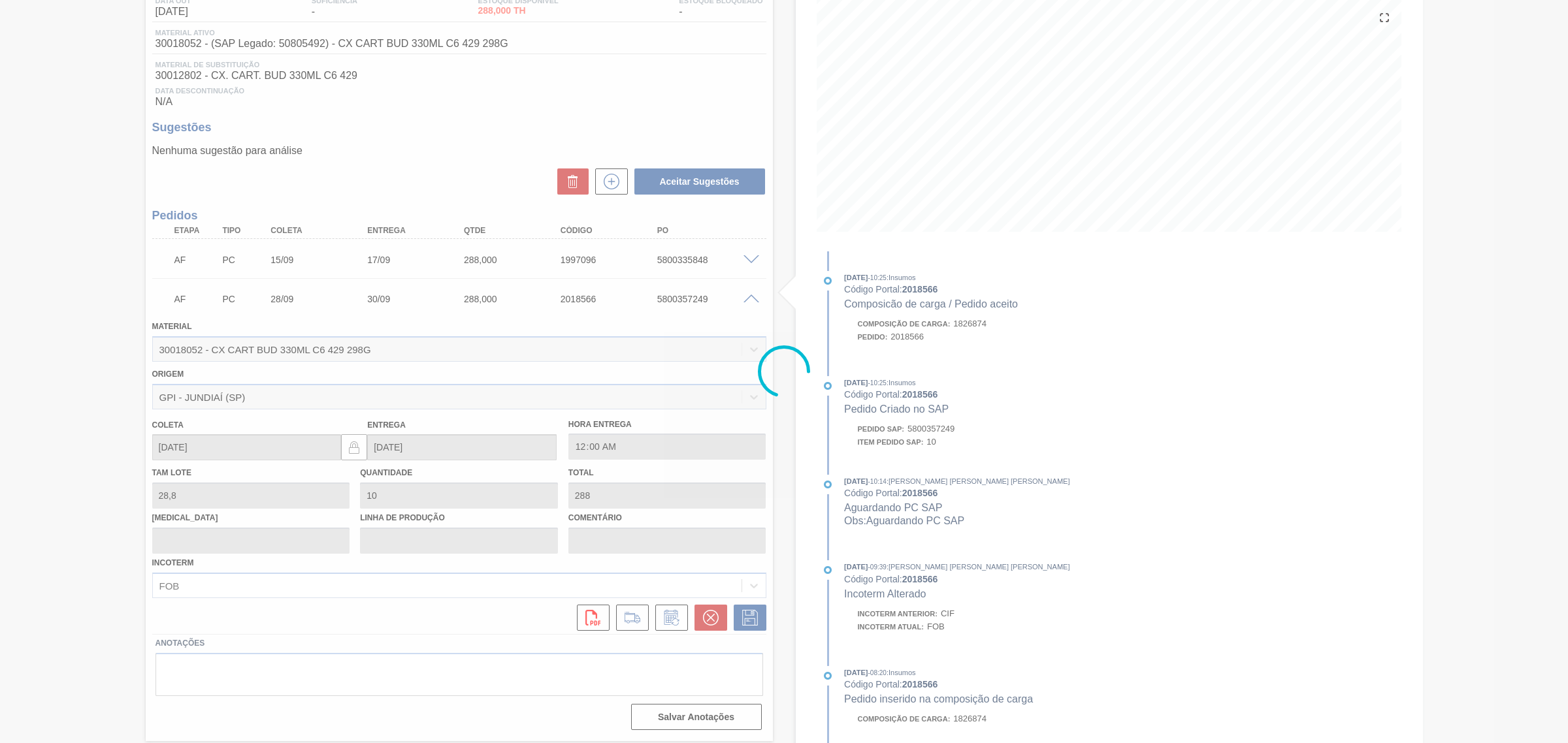
scroll to position [0, 0]
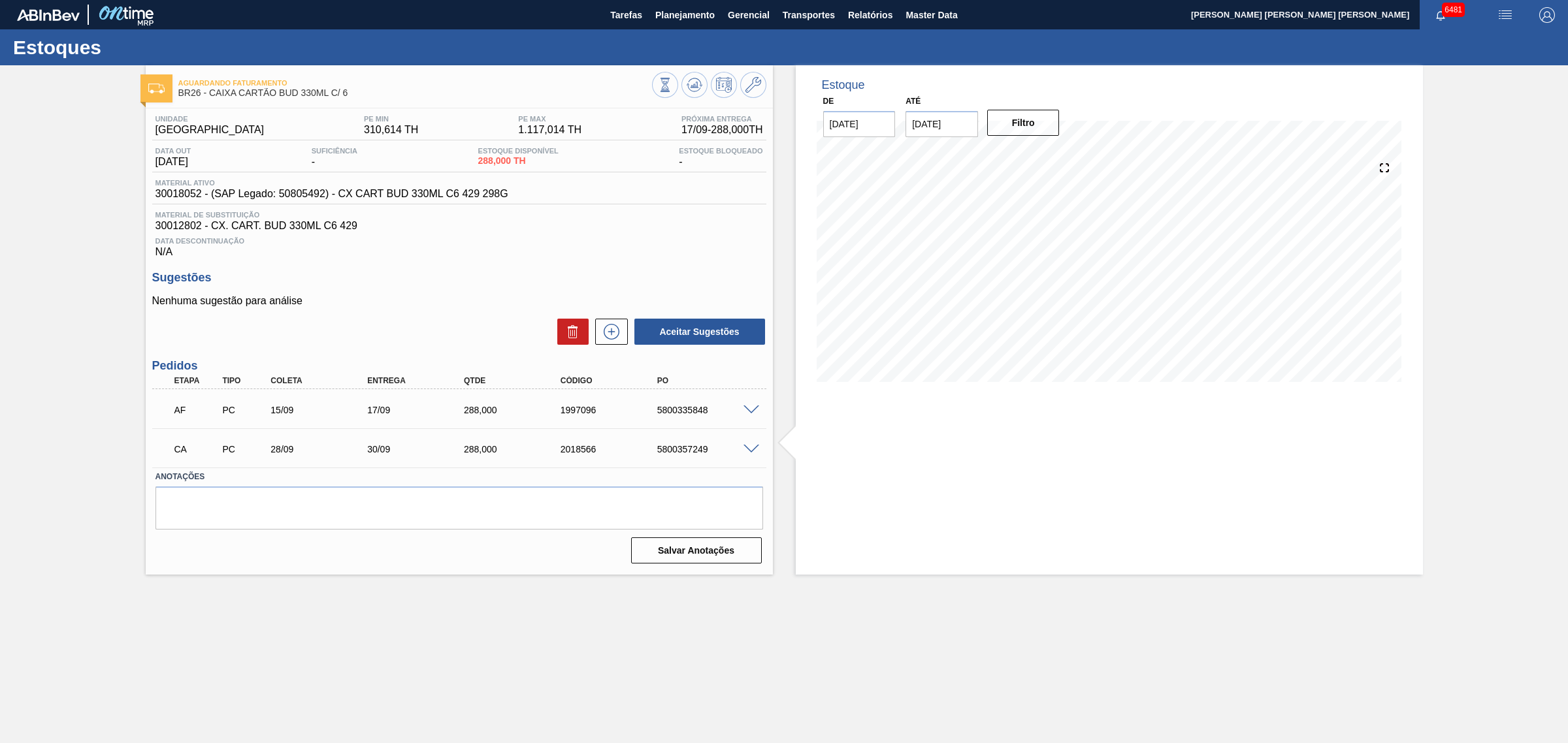
click at [749, 411] on span at bounding box center [751, 410] width 16 height 9
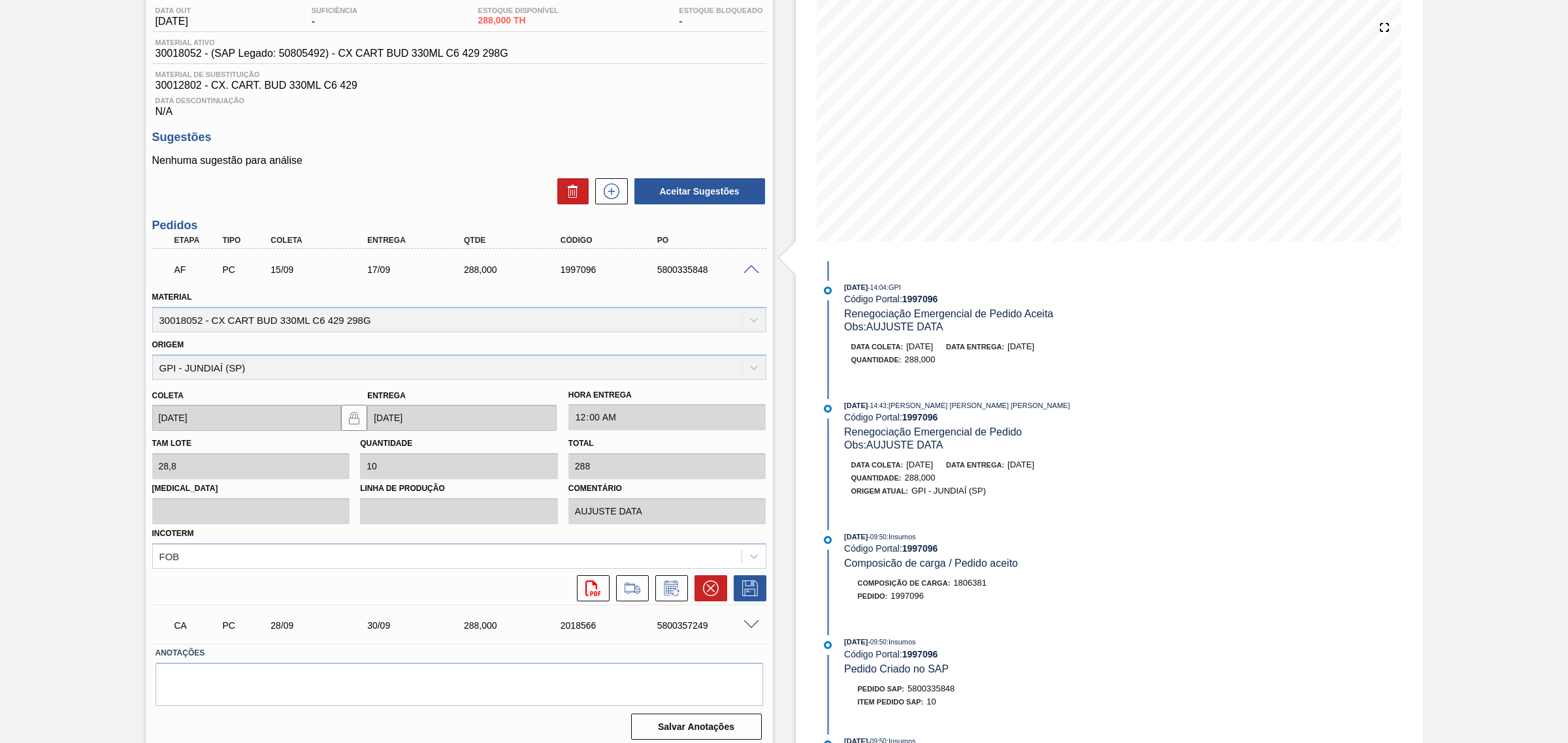
scroll to position [150, 0]
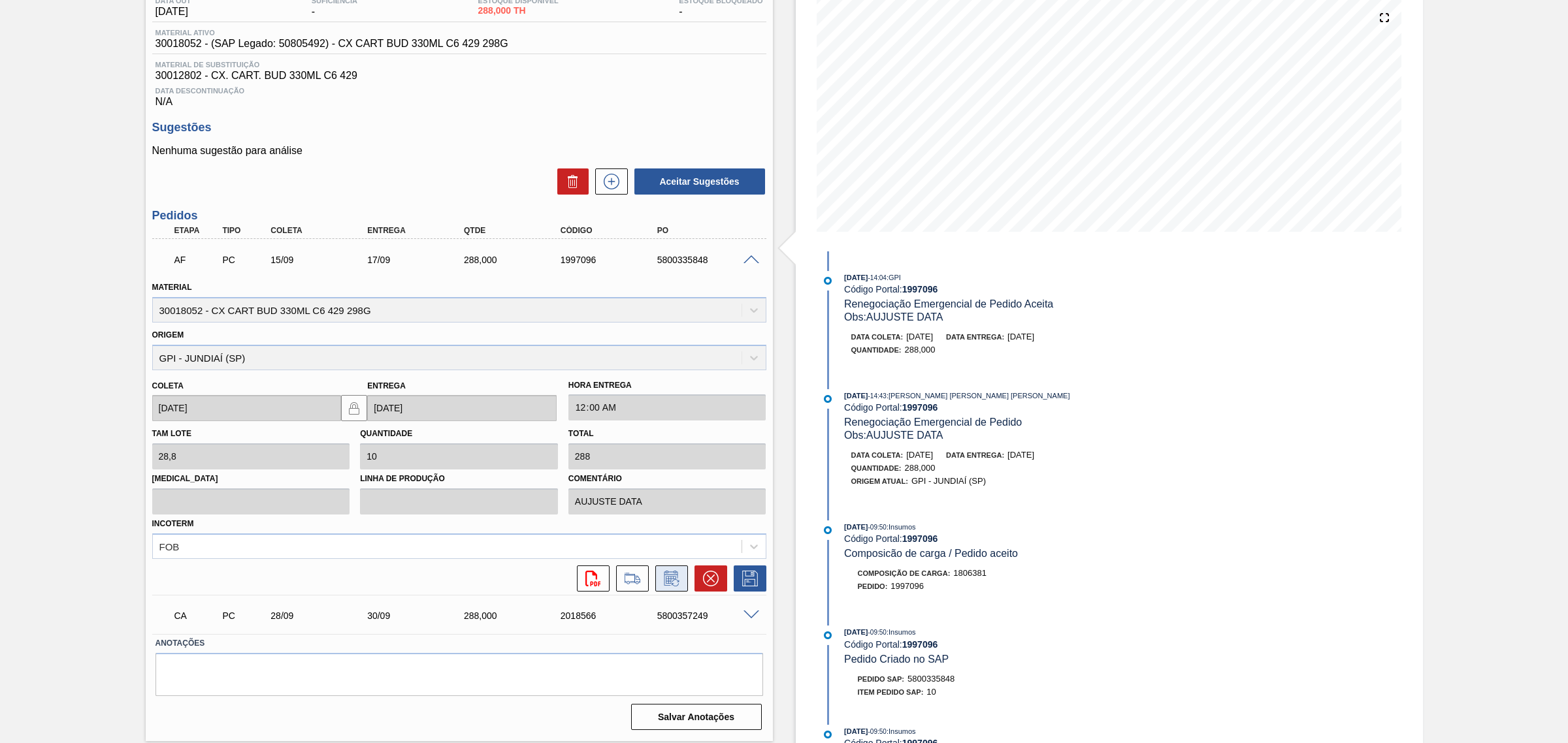
click at [684, 573] on button at bounding box center [671, 579] width 33 height 26
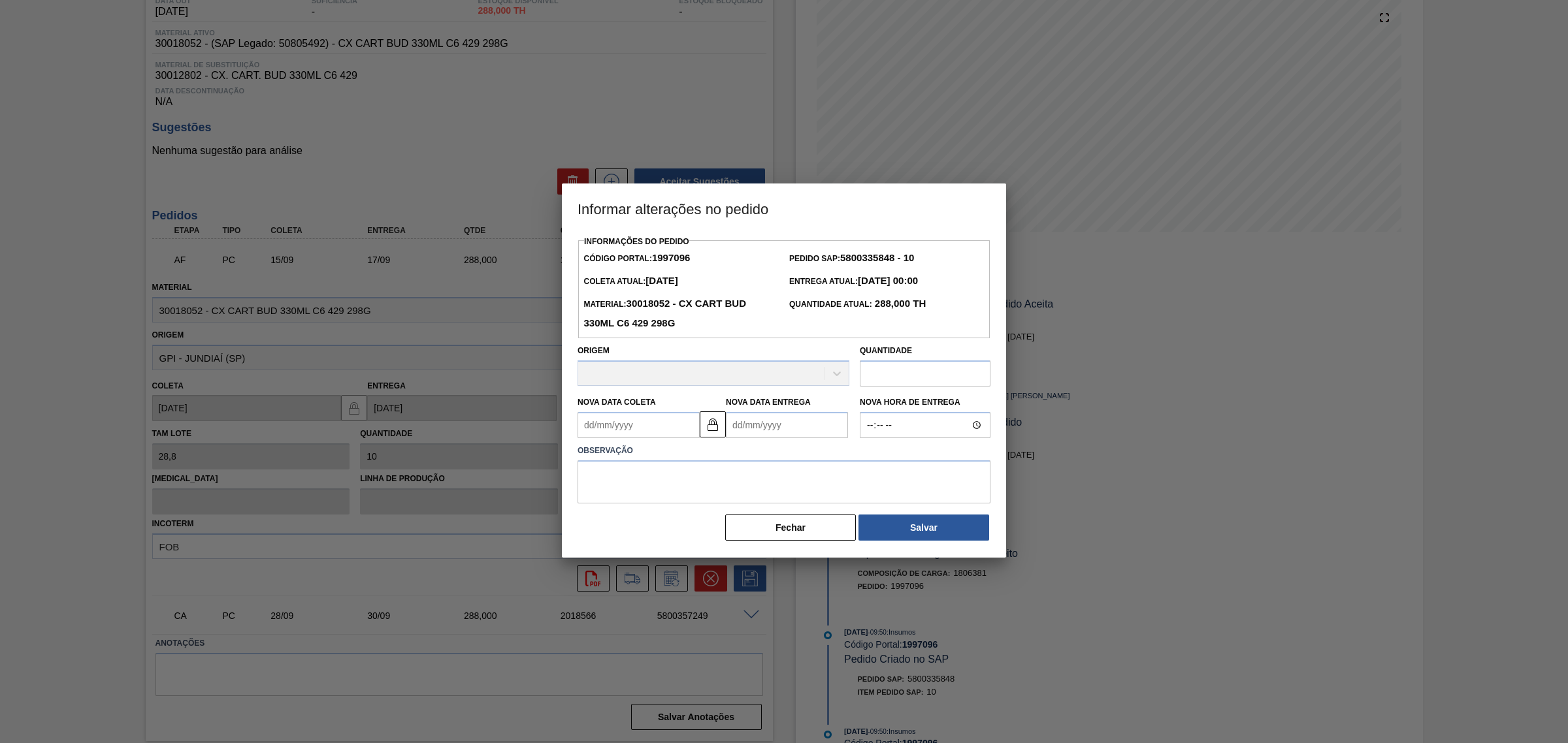
click at [776, 423] on Entrega1997096 "Nova Data Entrega" at bounding box center [787, 425] width 122 height 26
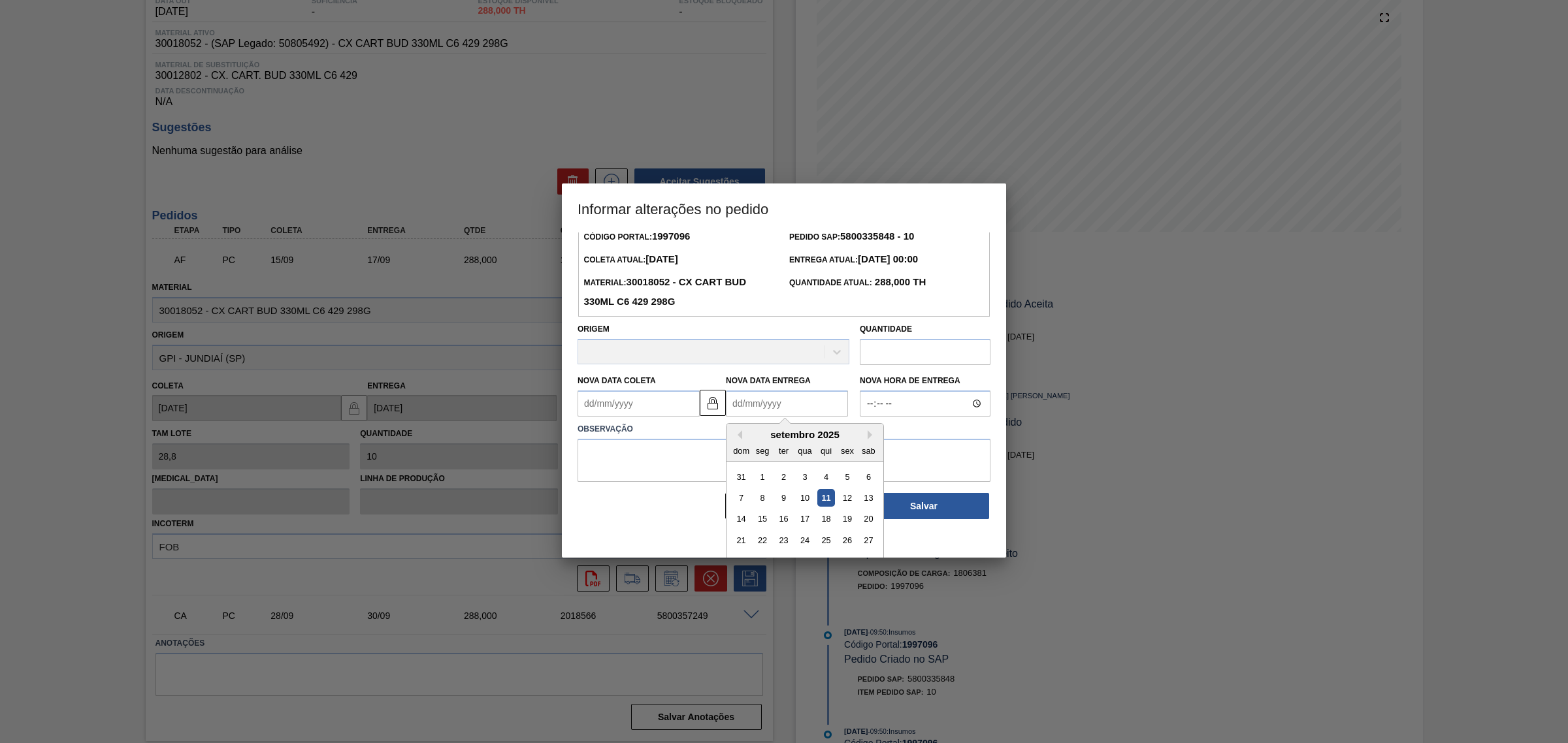
scroll to position [44, 0]
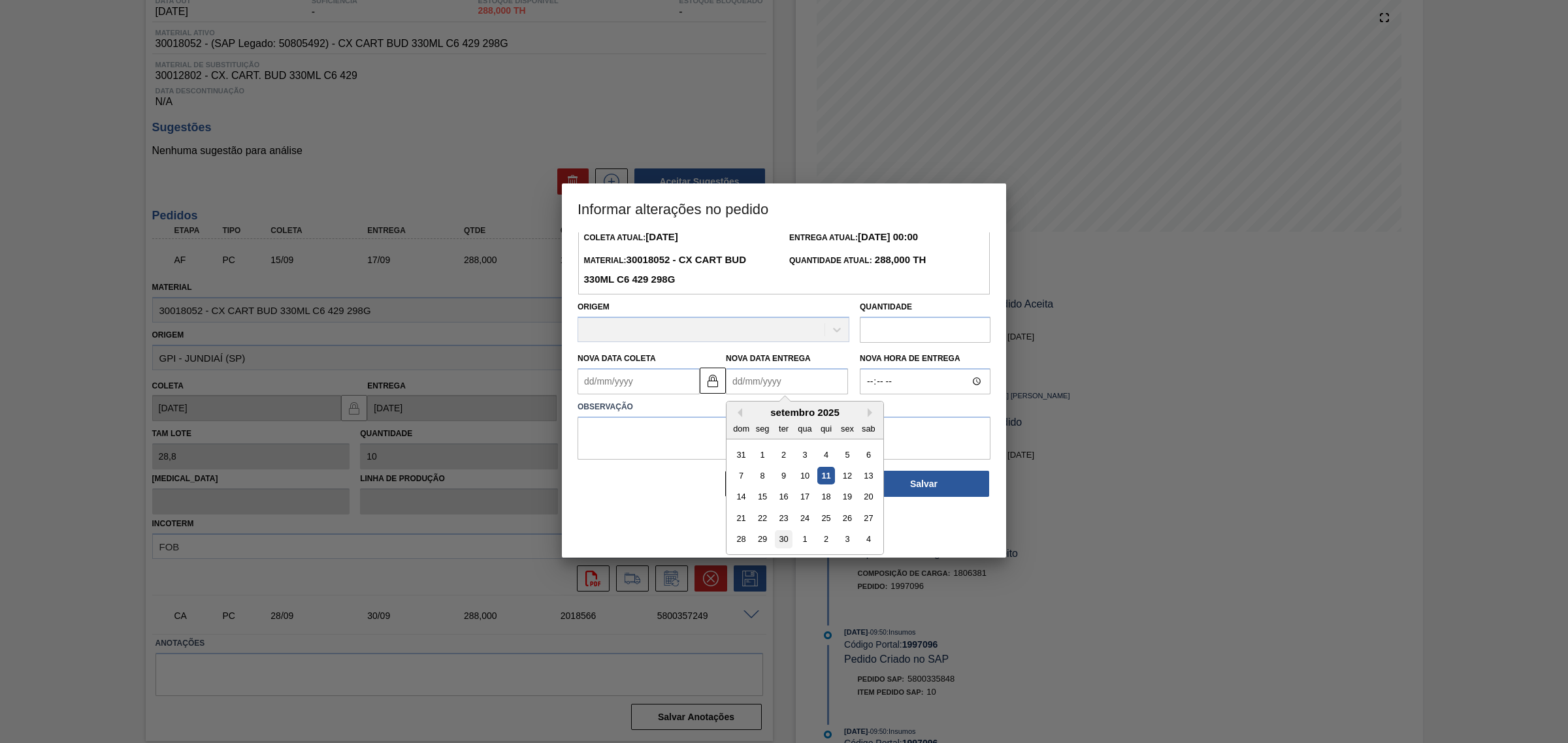
click at [780, 543] on div "30" at bounding box center [783, 540] width 17 height 17
type Coleta1997096 "[DATE]"
type Entrega1997096 "[DATE]"
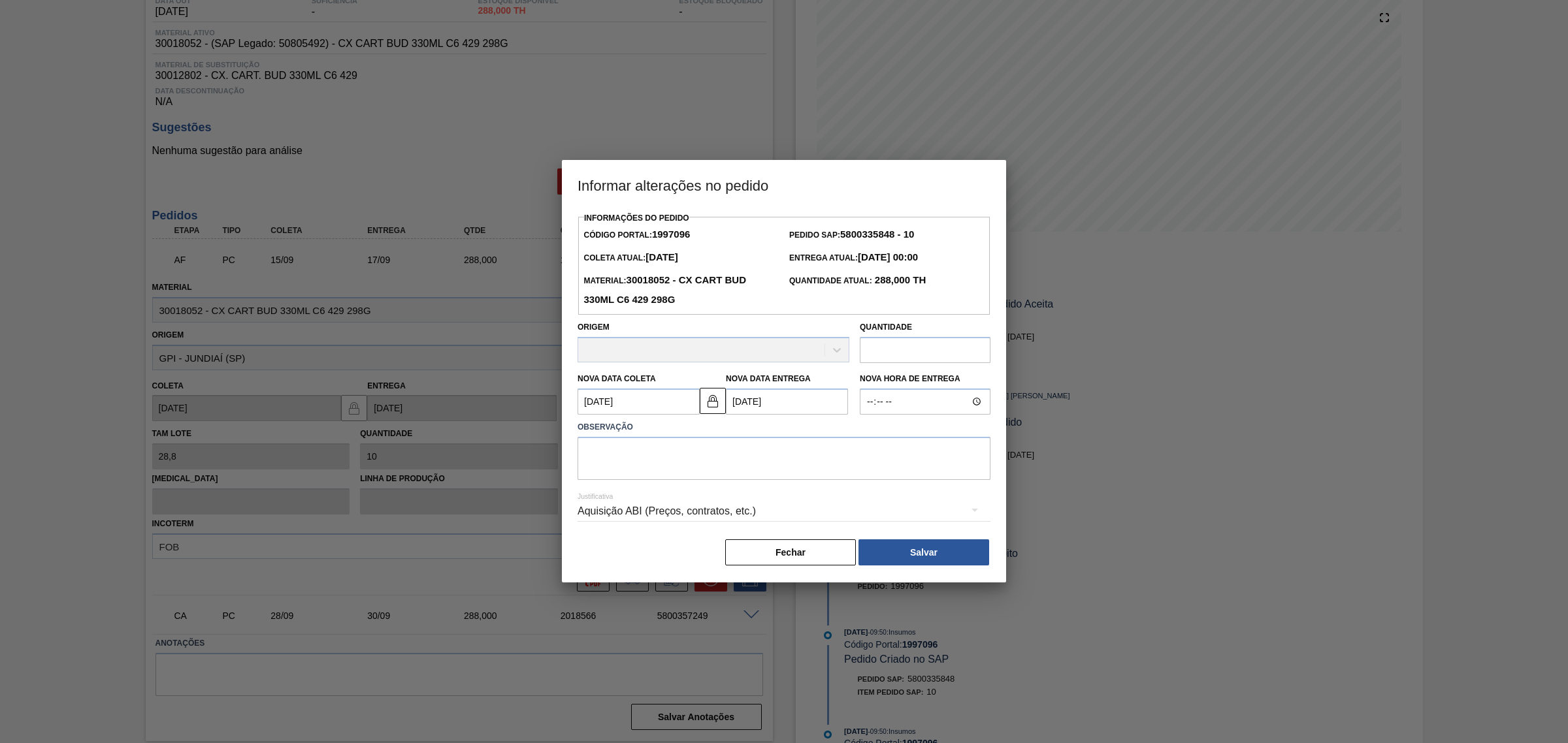
scroll to position [0, 0]
click at [761, 465] on textarea at bounding box center [784, 458] width 413 height 43
type textarea "AJUSTE DATA"
click at [734, 498] on div "Aquisição ABI (Preços, contratos, etc.)" at bounding box center [784, 511] width 413 height 36
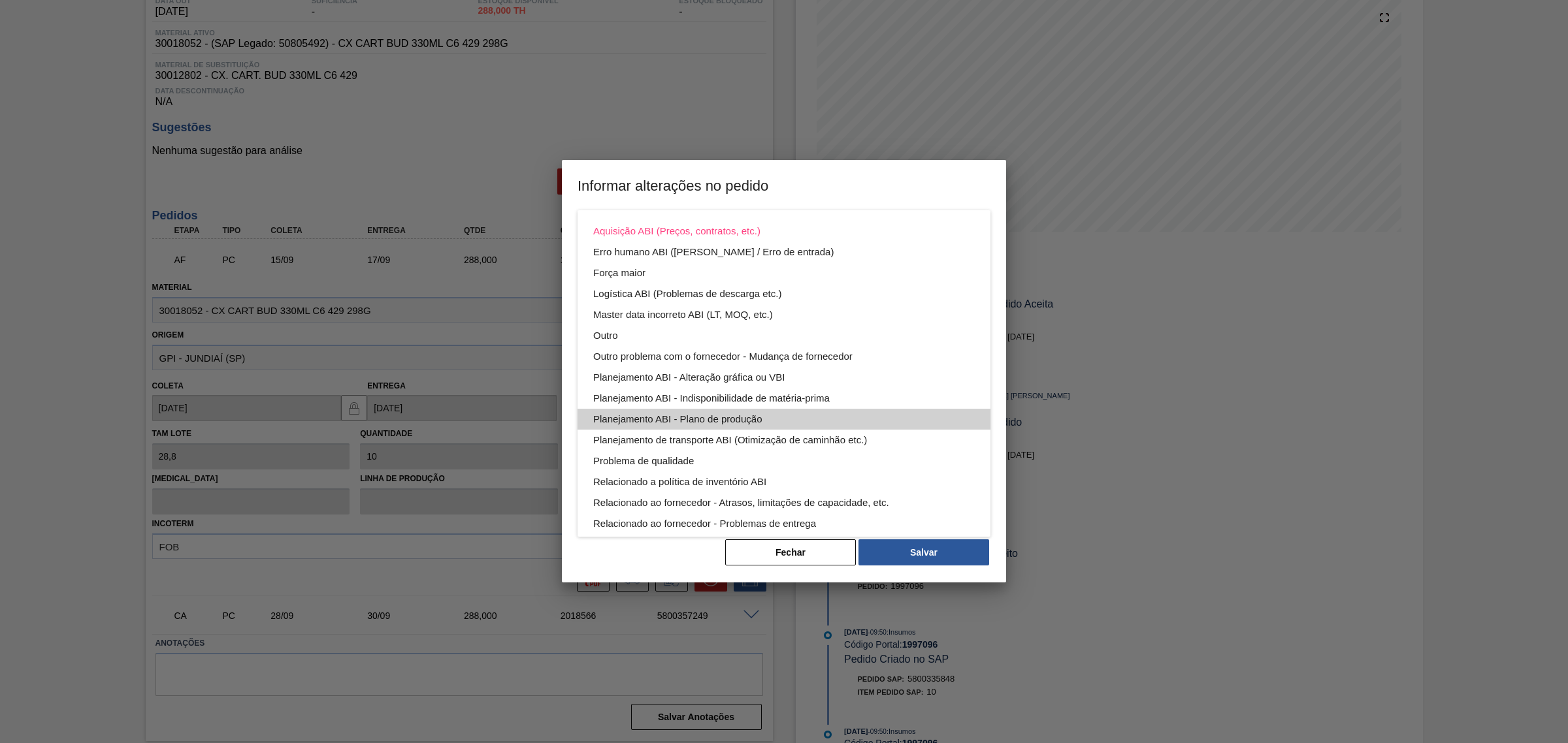
click at [788, 424] on div "Planejamento ABI - Plano de produção" at bounding box center [783, 419] width 381 height 21
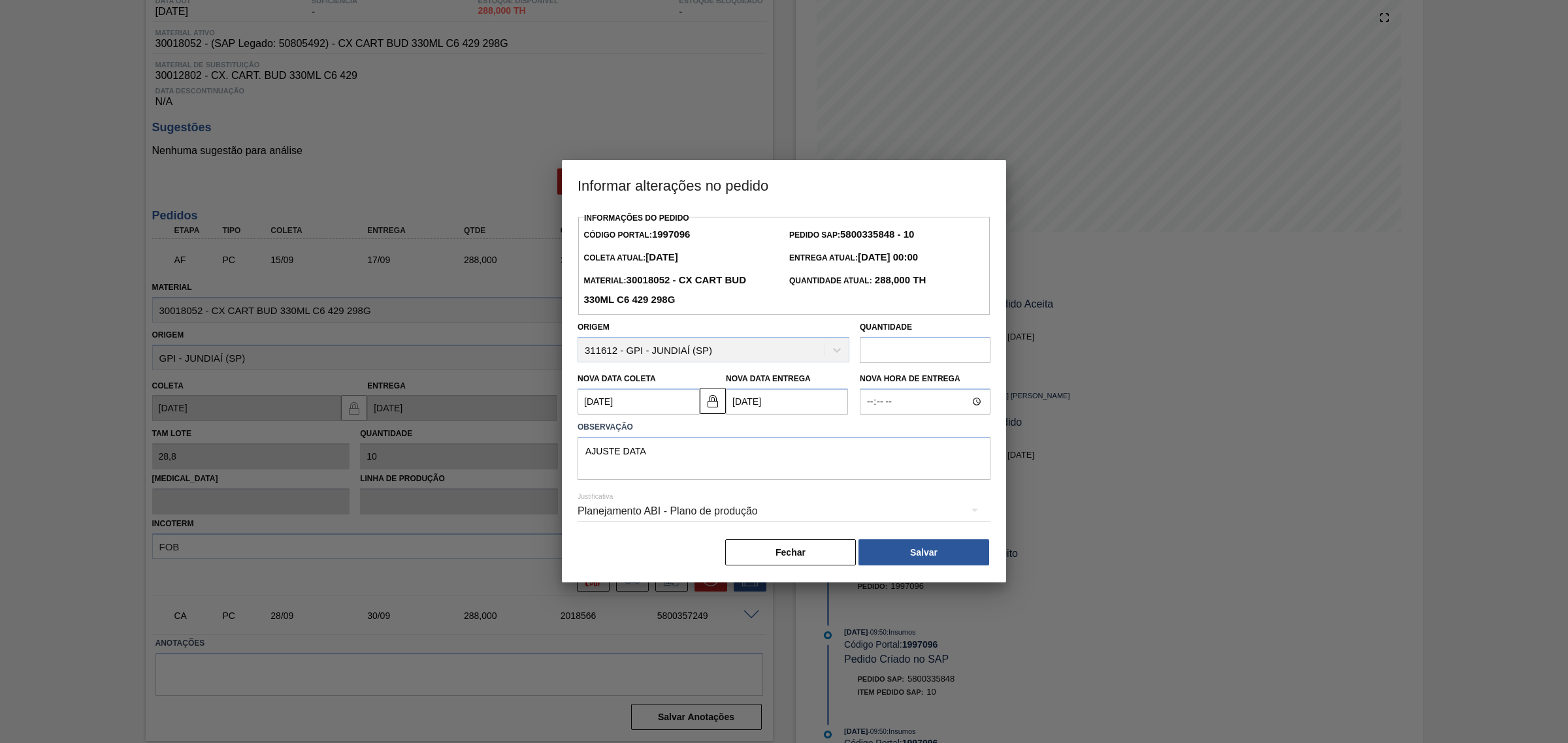
click at [916, 553] on div "Aquisição ABI (Preços, contratos, etc.) Erro humano ABI (Cálculo / Erro de entr…" at bounding box center [784, 371] width 1568 height 743
click at [902, 549] on button "Salvar" at bounding box center [924, 553] width 131 height 26
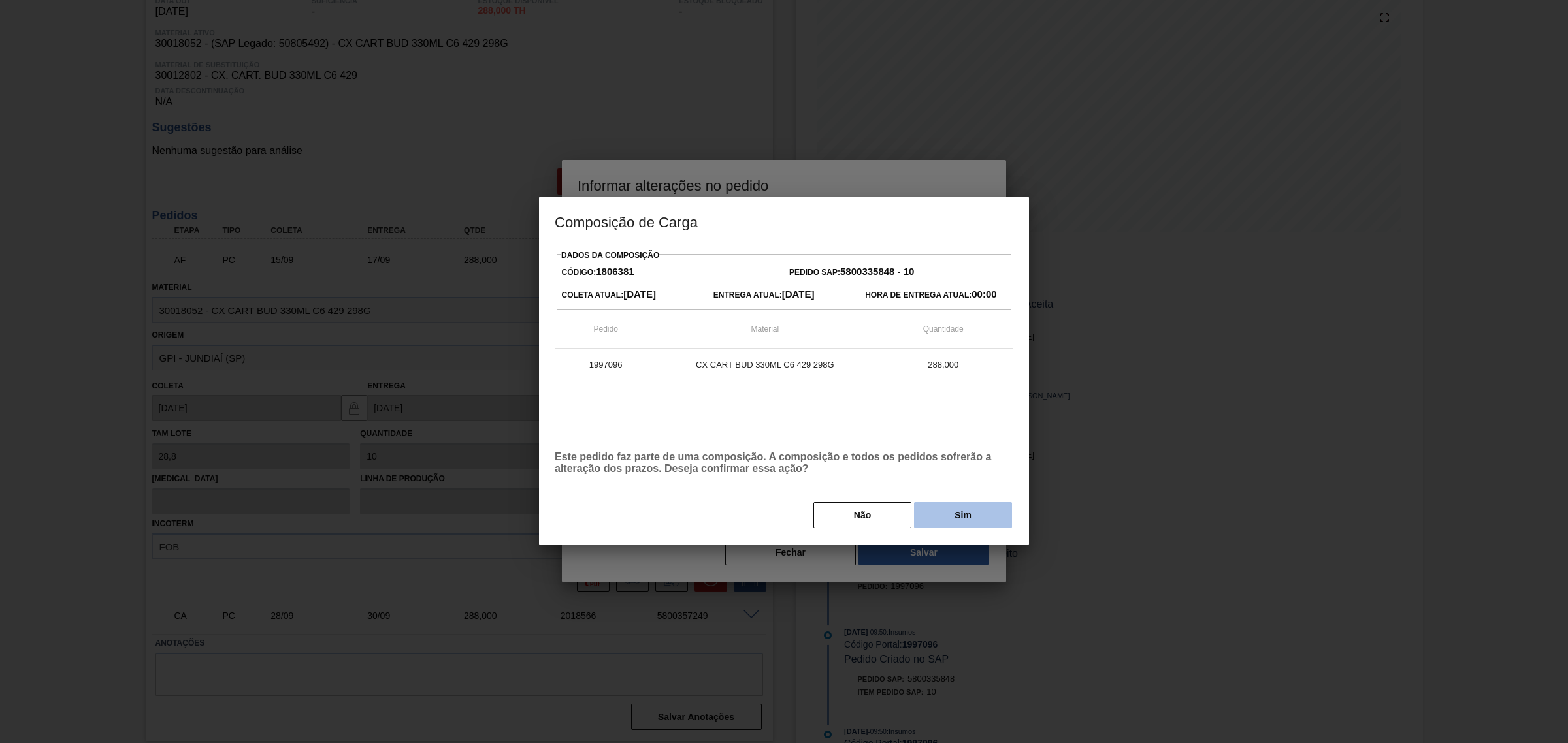
click at [961, 508] on button "Sim" at bounding box center [963, 515] width 98 height 26
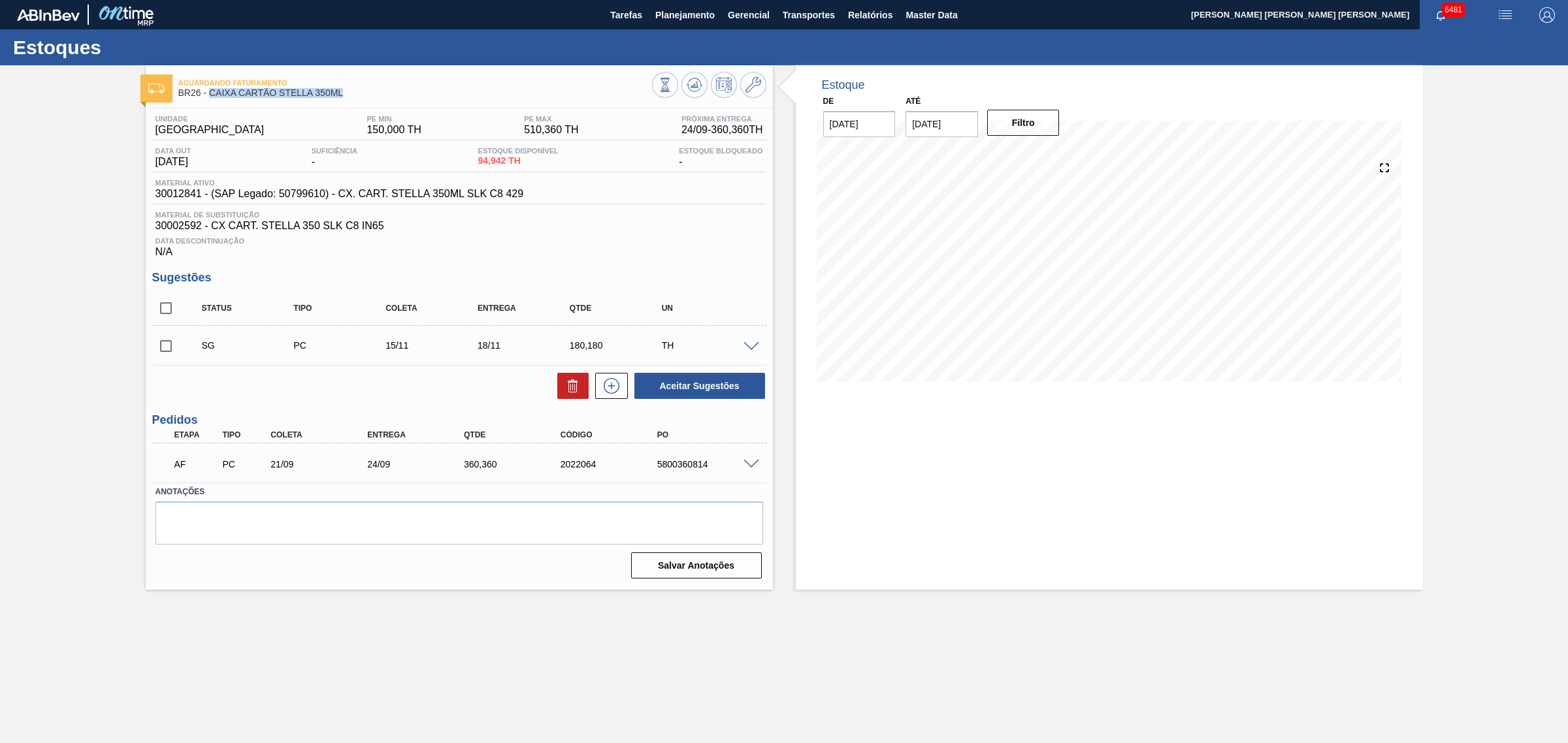
drag, startPoint x: 351, startPoint y: 100, endPoint x: 211, endPoint y: 98, distance: 140.0
click at [211, 98] on div "Aguardando Faturamento BR26 - CAIXA CARTÃO STELLA 350ML" at bounding box center [415, 89] width 474 height 29
copy span "CAIXA CARTÃO STELLA 350ML"
click at [748, 468] on span at bounding box center [751, 464] width 16 height 9
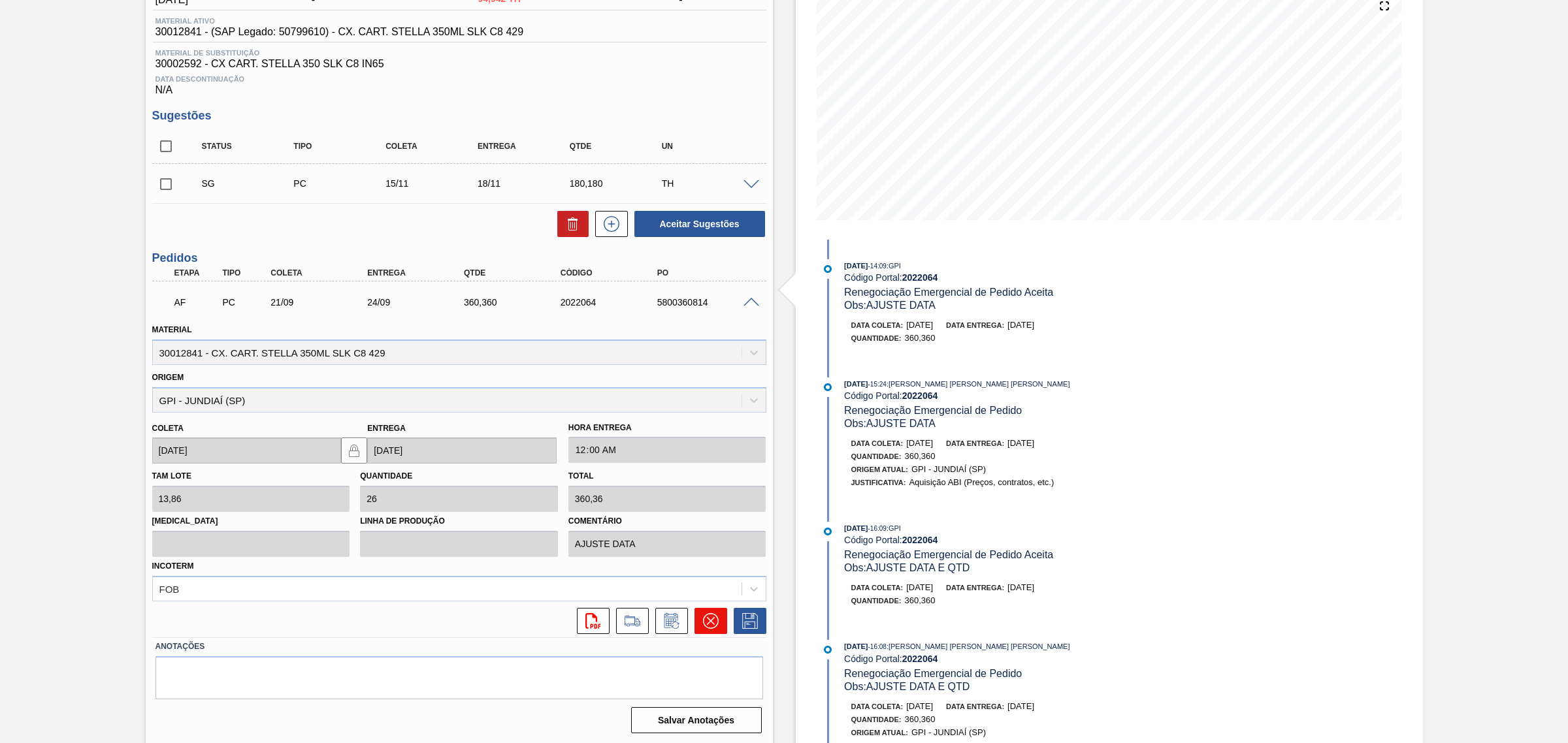
scroll to position [165, 0]
click at [676, 614] on icon at bounding box center [671, 619] width 21 height 16
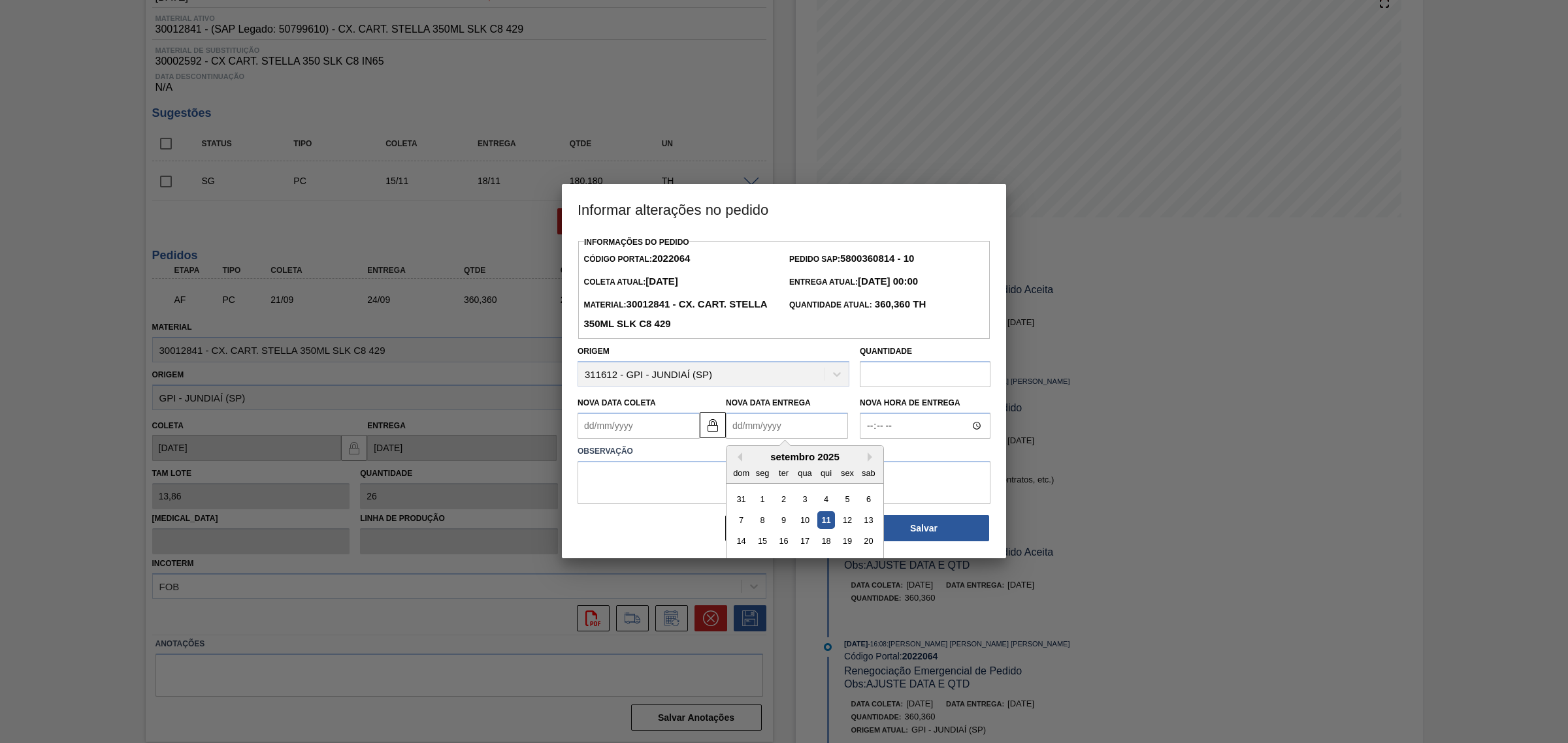
click at [773, 433] on Entrega2022064 "Nova Data Entrega" at bounding box center [787, 426] width 122 height 26
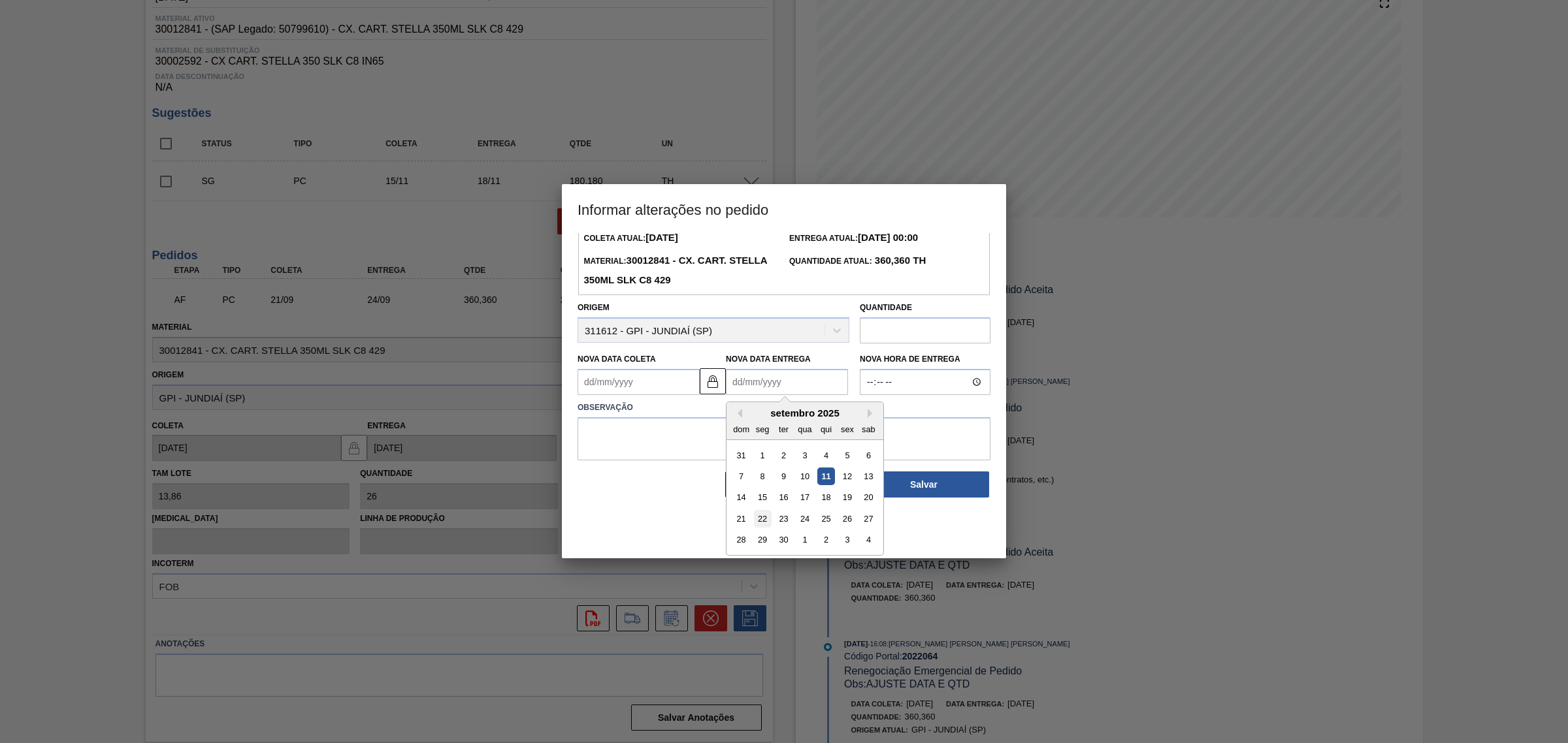
click at [767, 521] on div "22" at bounding box center [763, 519] width 17 height 17
type Coleta2022064 "19/09/2025"
type Entrega2022064 "22/09/2025"
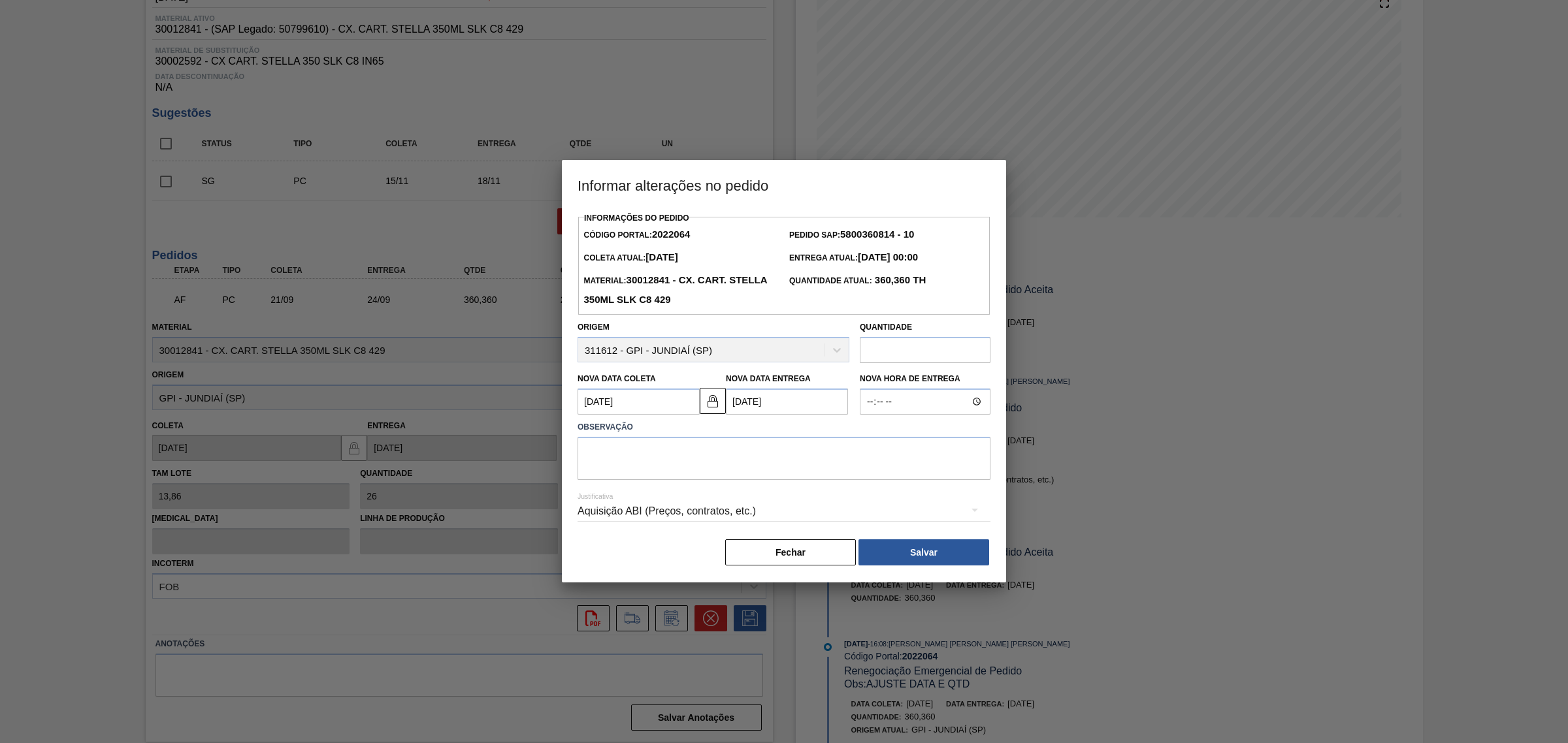
scroll to position [0, 0]
click at [755, 476] on textarea at bounding box center [784, 458] width 413 height 43
type textarea "AJUSTE DATA"
click at [726, 506] on div "Aquisição ABI (Preços, contratos, etc.)" at bounding box center [784, 511] width 413 height 36
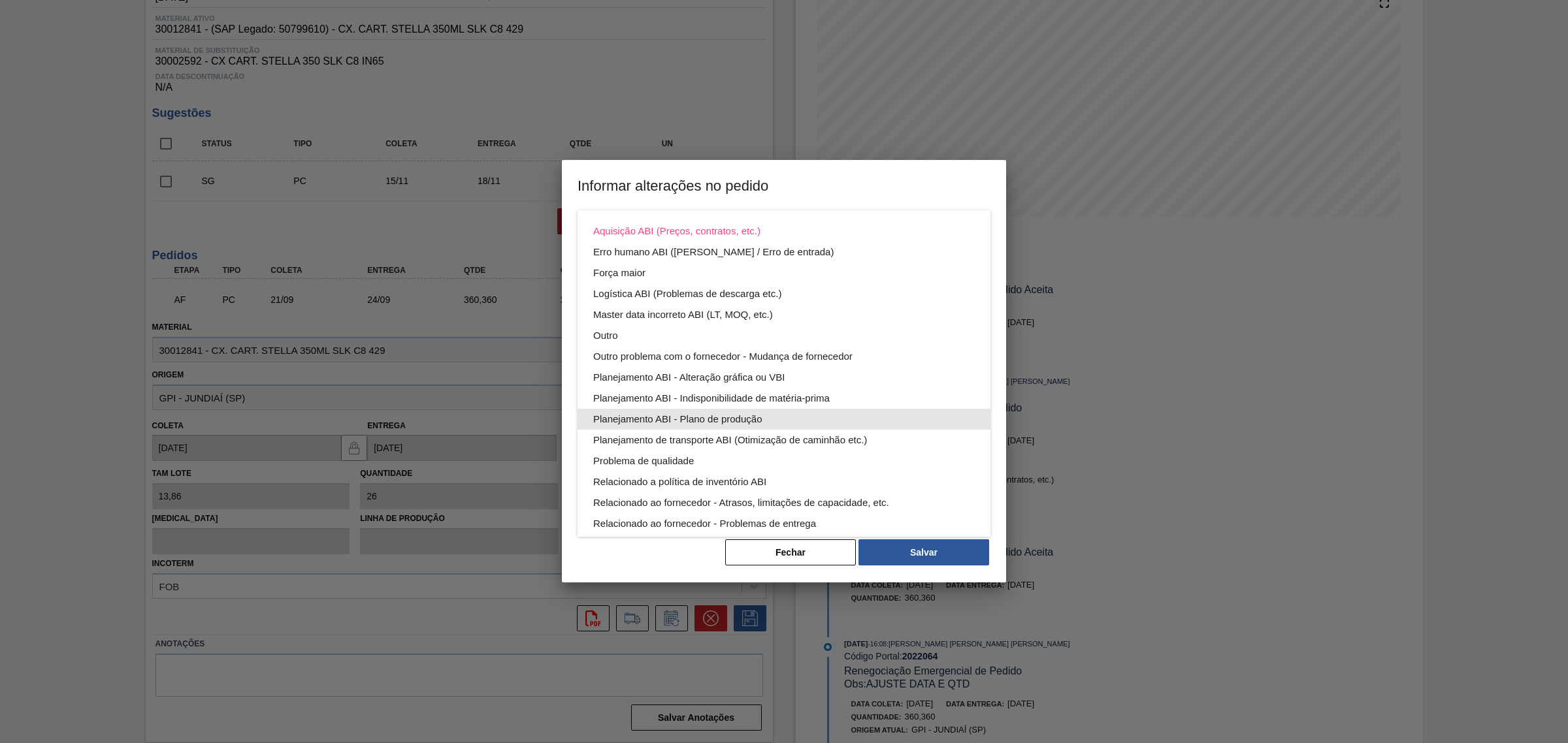
click at [804, 413] on div "Planejamento ABI - Plano de produção" at bounding box center [783, 419] width 381 height 21
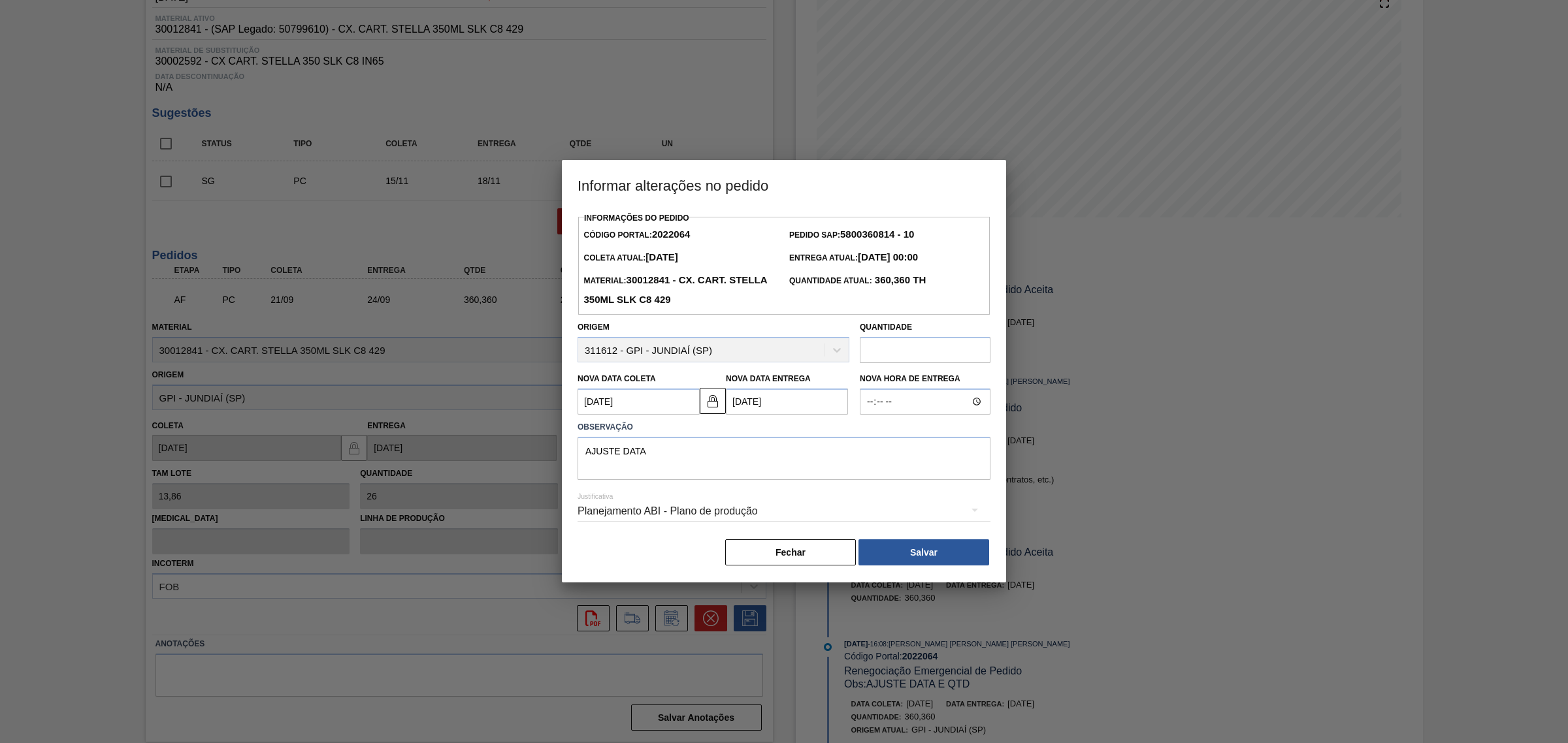
click at [907, 548] on button "Salvar" at bounding box center [924, 553] width 131 height 26
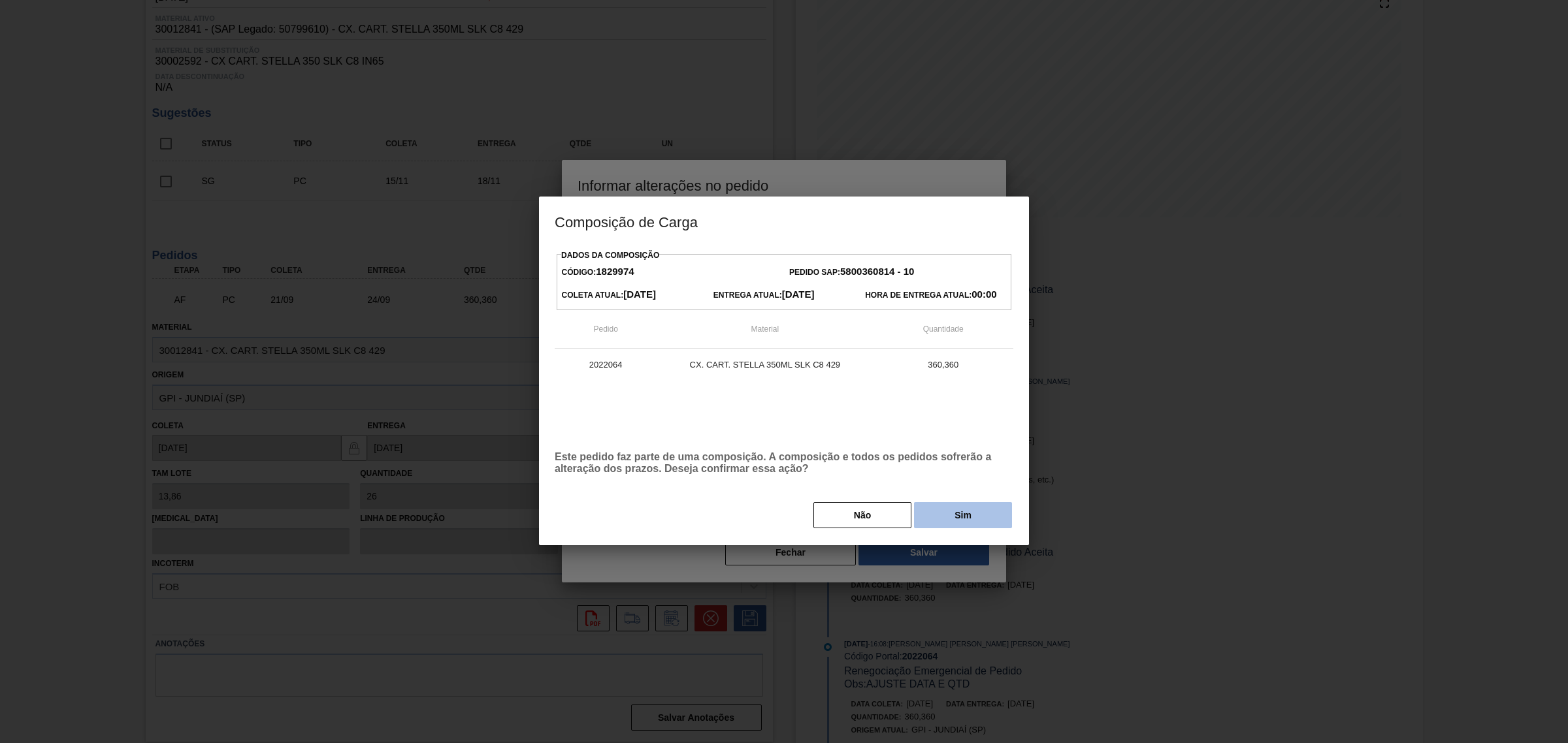
click at [958, 524] on button "Sim" at bounding box center [963, 515] width 98 height 26
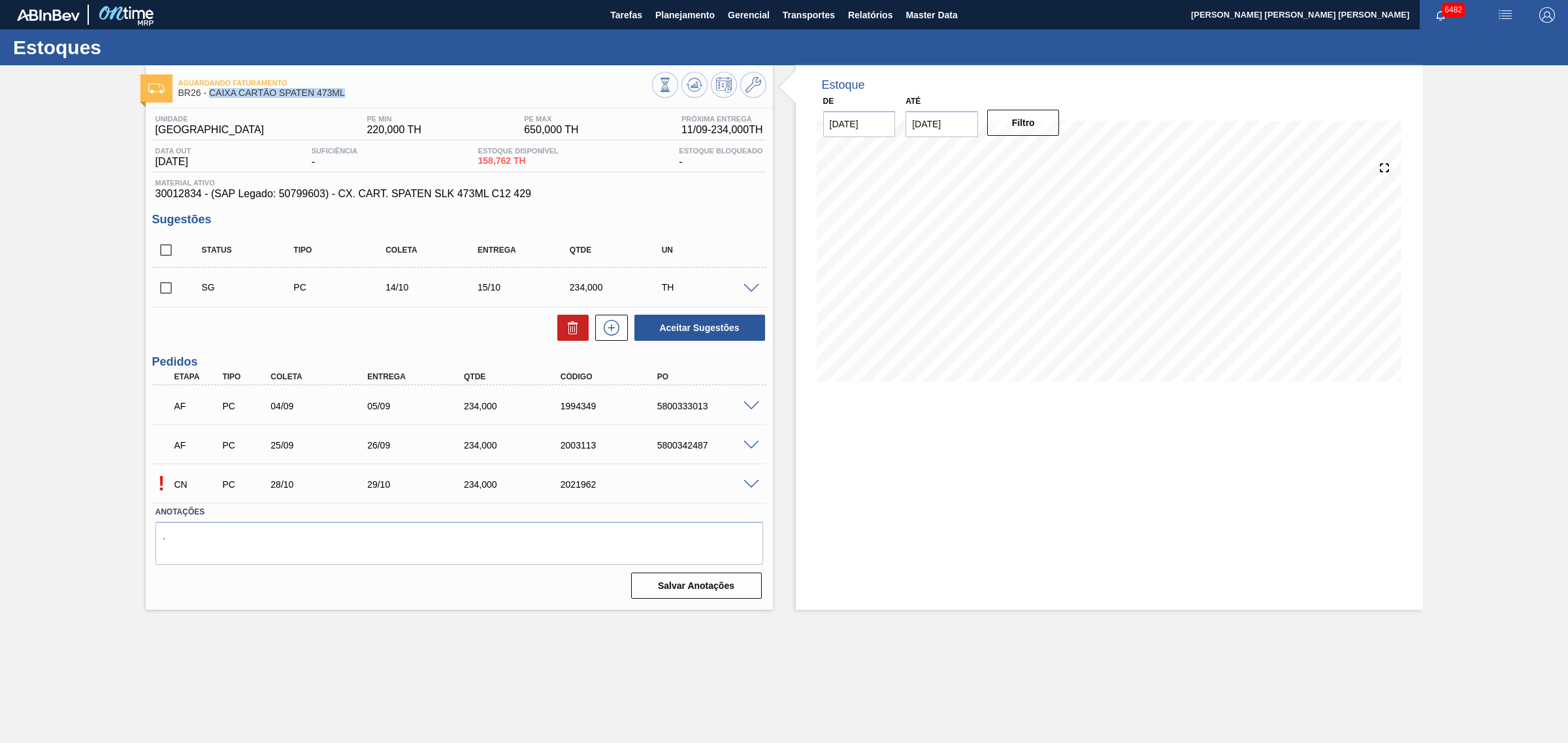
drag, startPoint x: 348, startPoint y: 94, endPoint x: 211, endPoint y: 98, distance: 137.1
click at [211, 98] on span "BR26 - CAIXA CARTÃO SPATEN 473ML" at bounding box center [415, 92] width 474 height 9
copy span "CAIXA CARTÃO SPATEN 473ML"
click at [752, 485] on span at bounding box center [751, 484] width 16 height 9
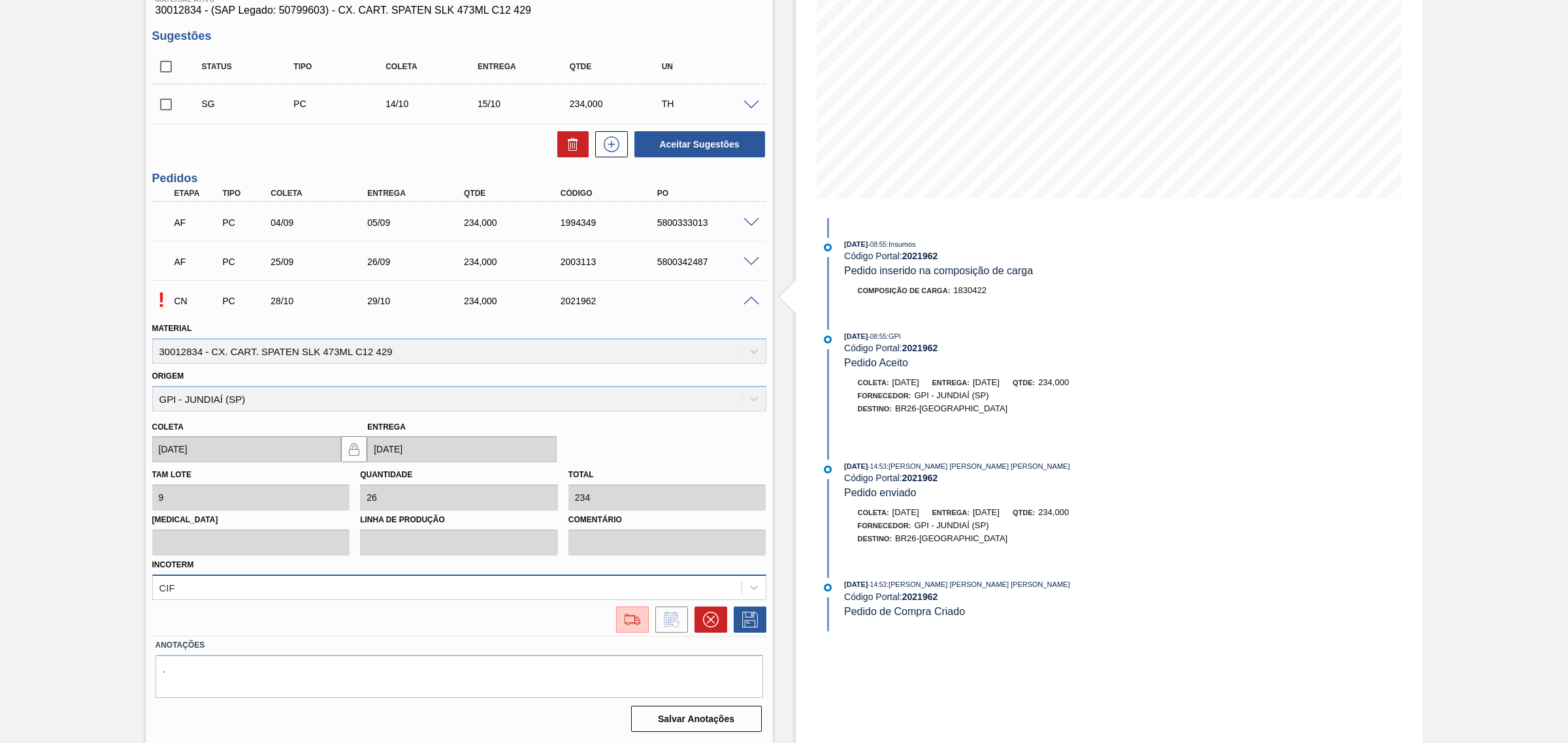
click at [651, 588] on div "CIF" at bounding box center [458, 587] width 614 height 25
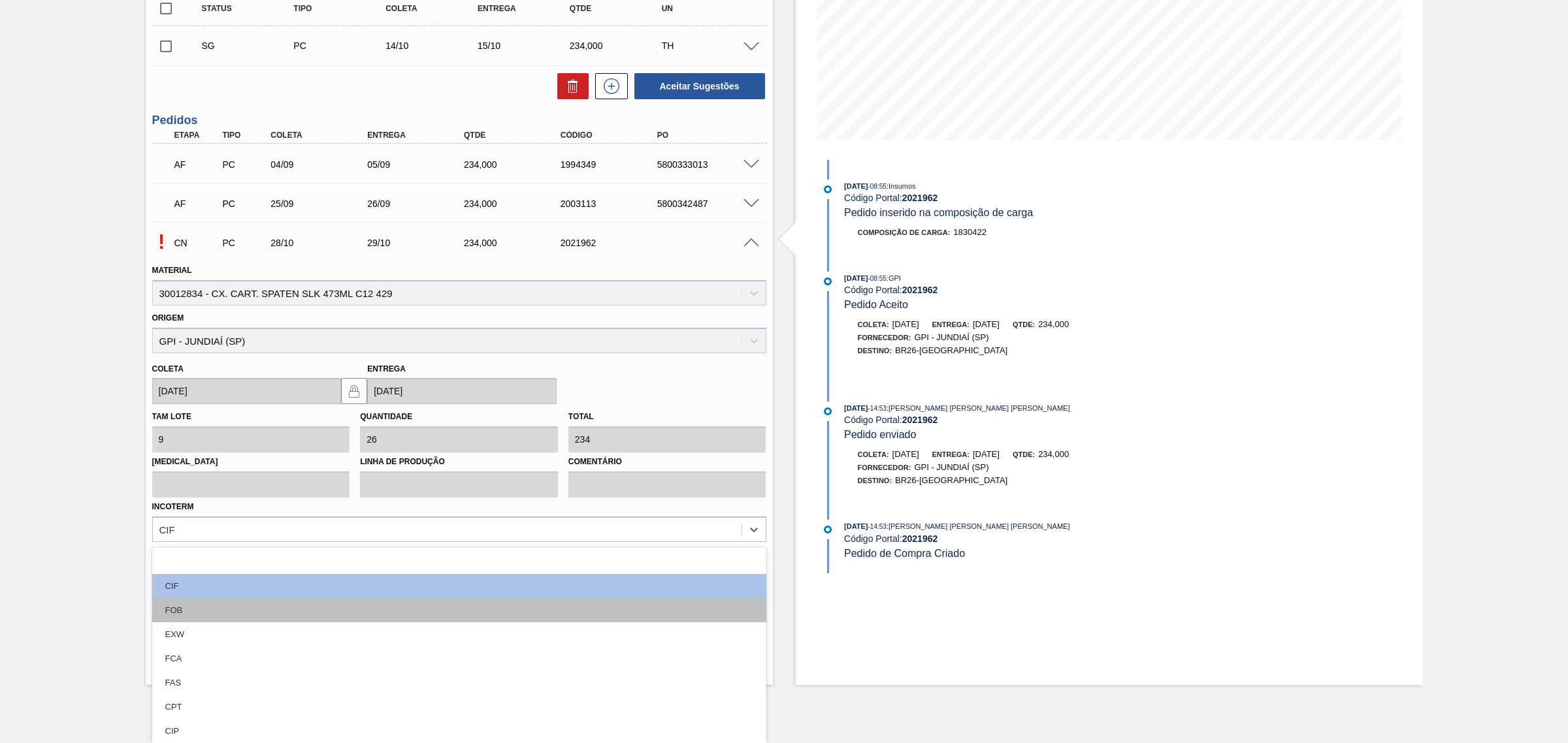
click at [442, 606] on div "FOB" at bounding box center [458, 610] width 614 height 24
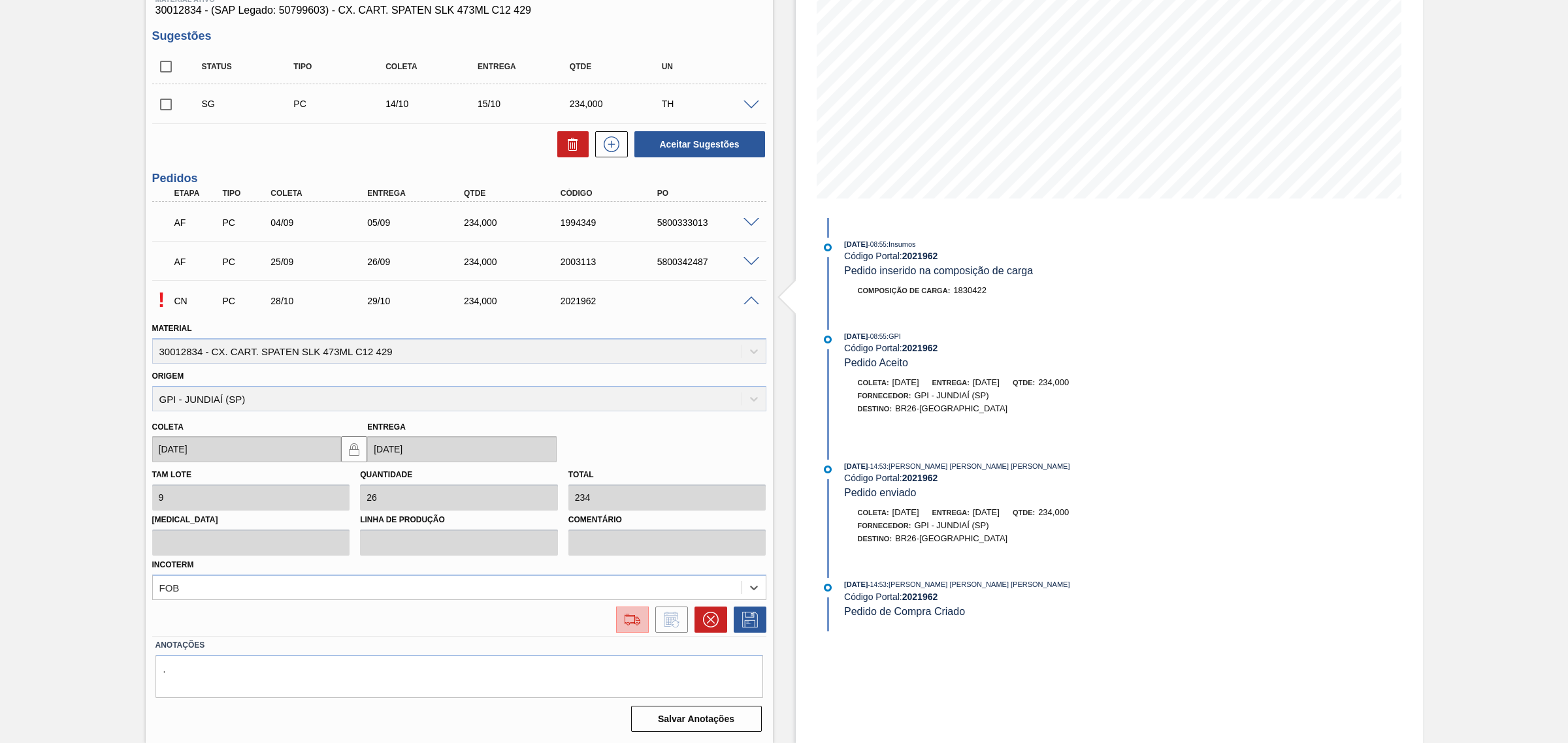
click at [638, 621] on img at bounding box center [632, 620] width 21 height 16
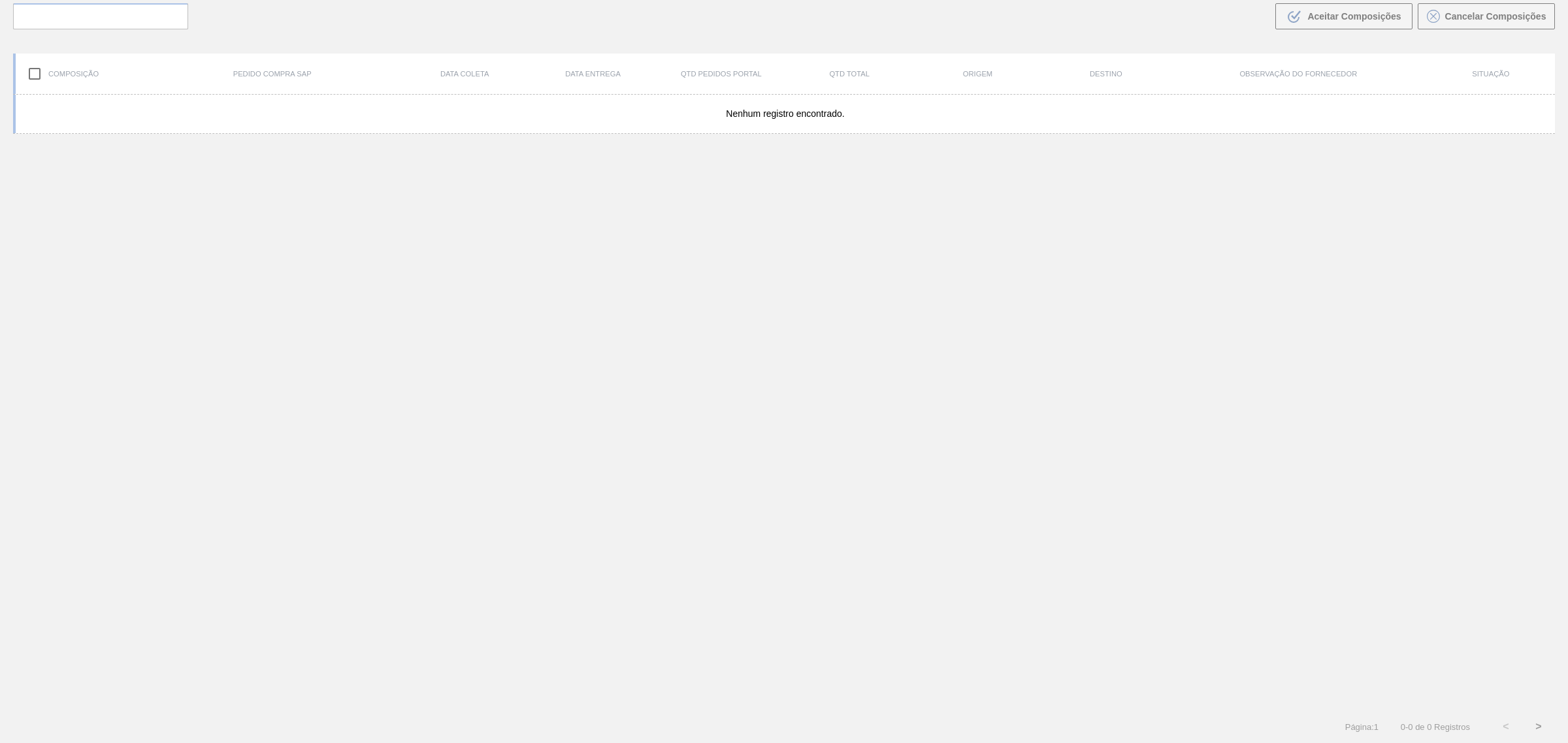
scroll to position [94, 0]
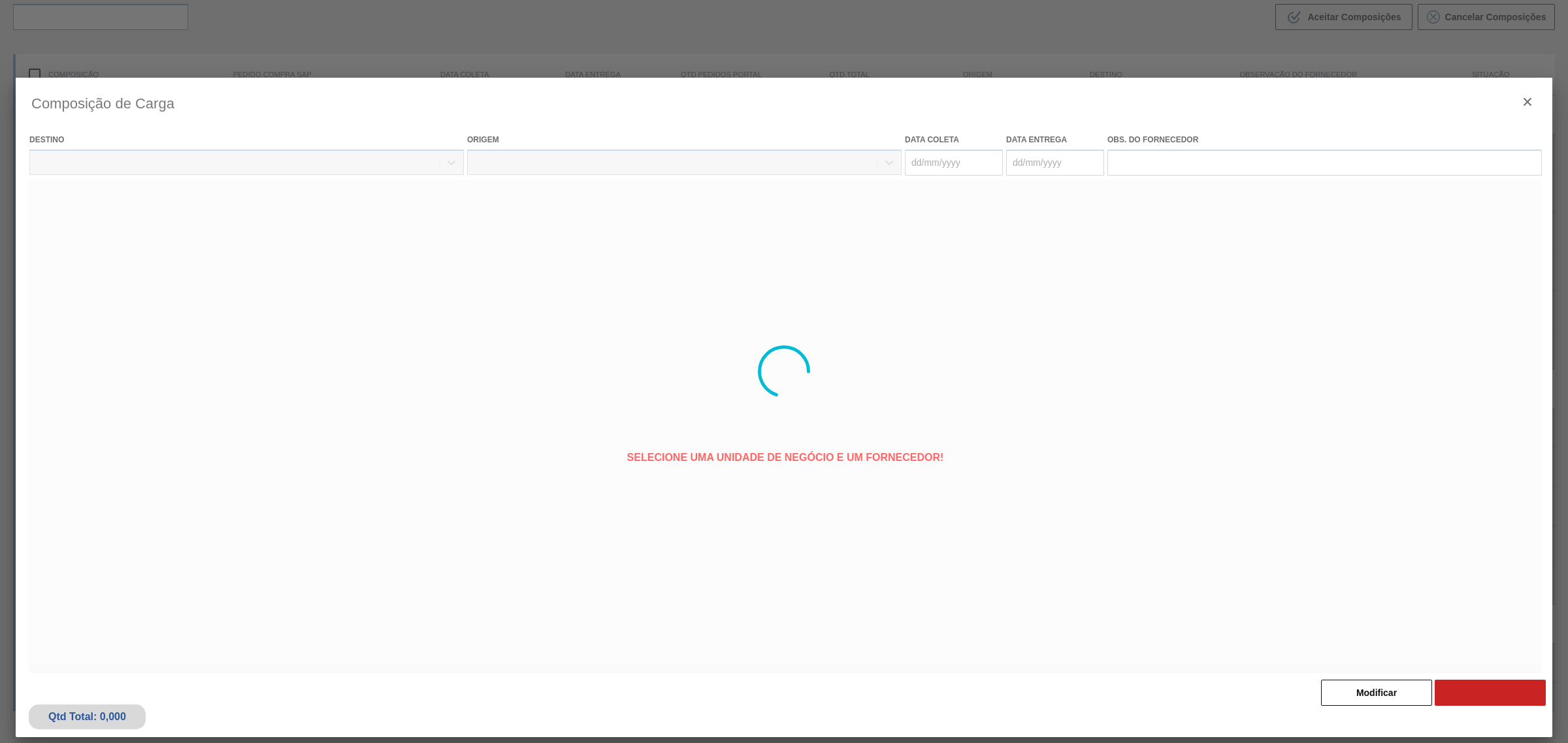
type coleta "[DATE]"
type entrega "[DATE]"
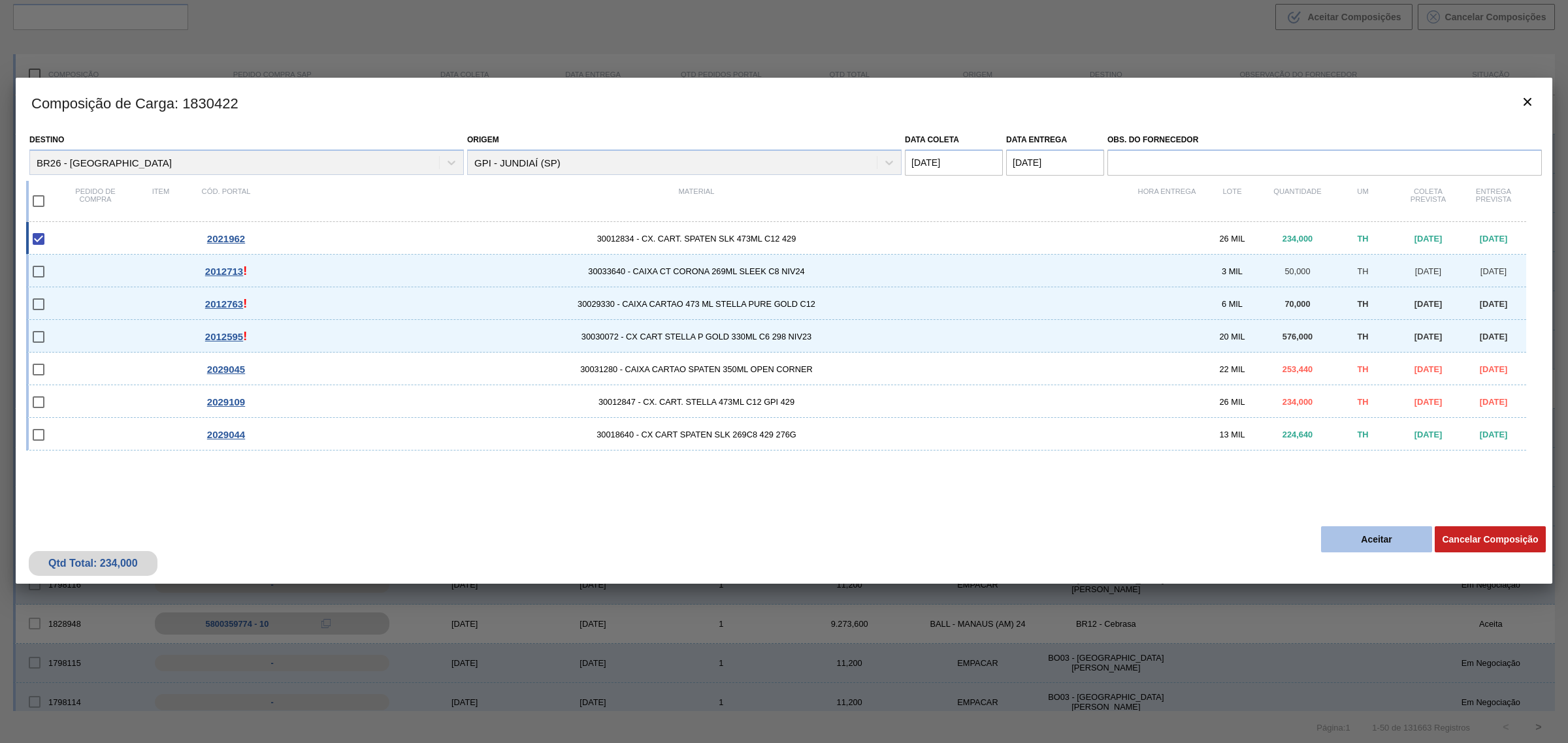
click at [1354, 537] on button "Aceitar" at bounding box center [1376, 540] width 111 height 26
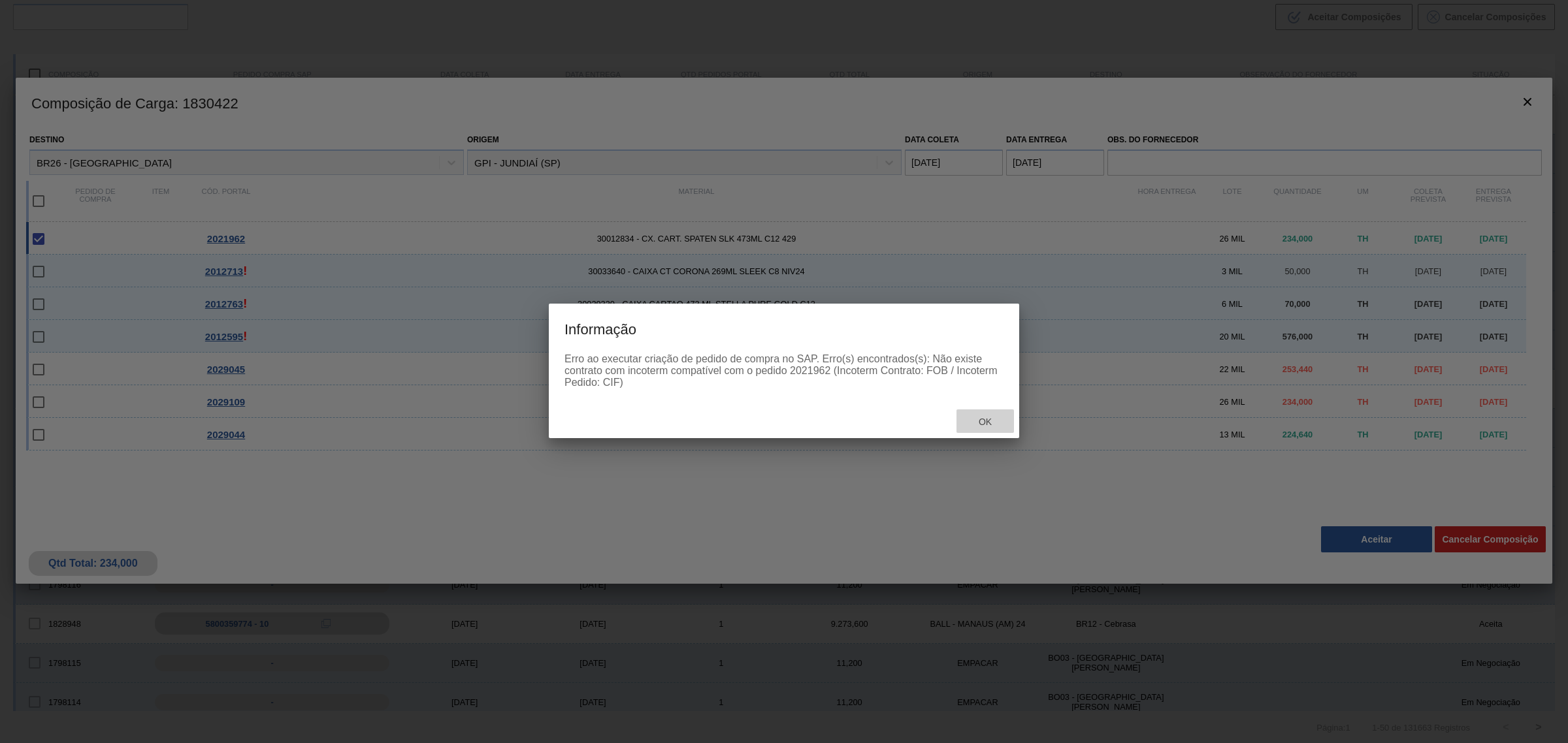
click at [982, 415] on div "Ok" at bounding box center [985, 421] width 57 height 24
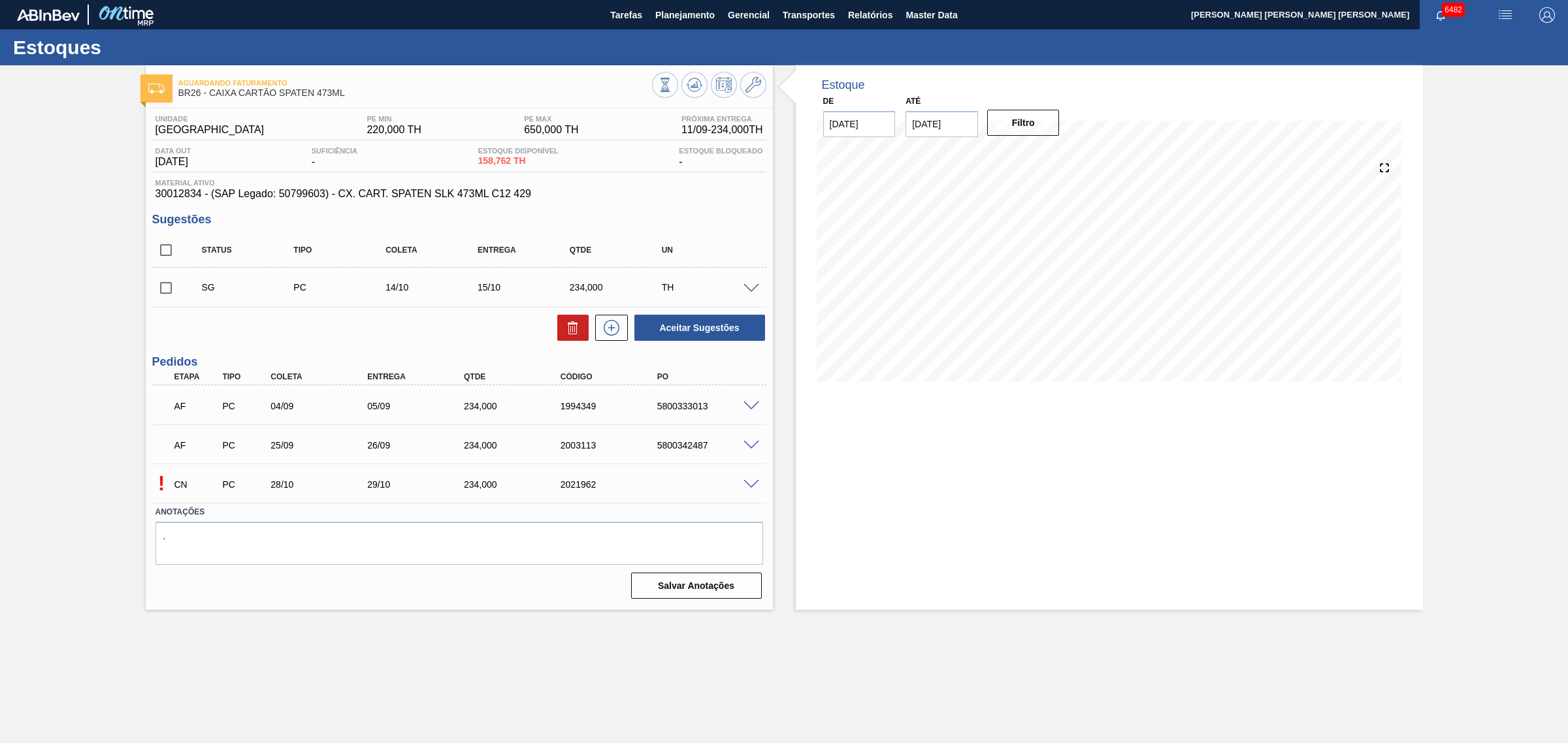
click at [749, 410] on span at bounding box center [751, 406] width 16 height 9
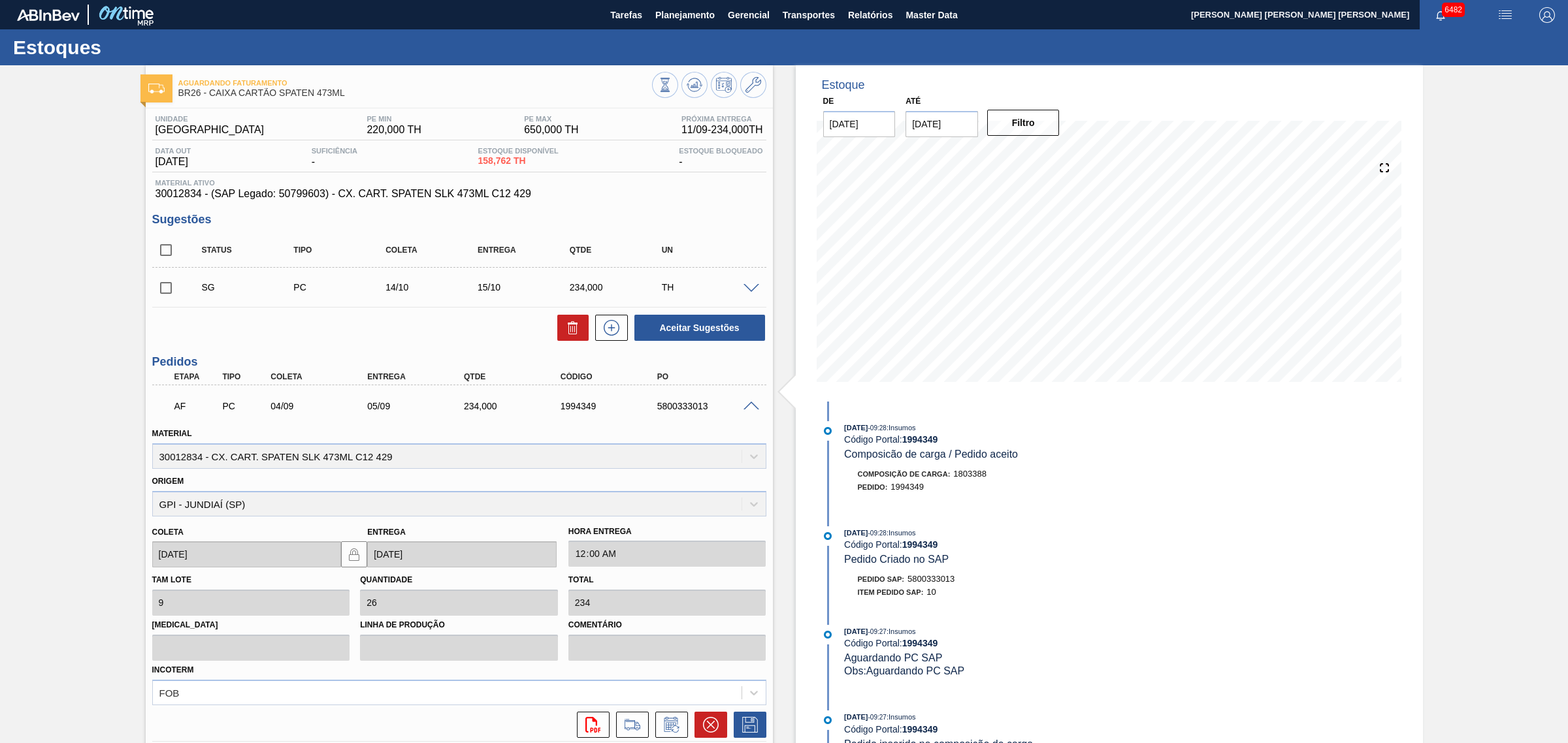
click at [671, 726] on icon at bounding box center [671, 725] width 21 height 16
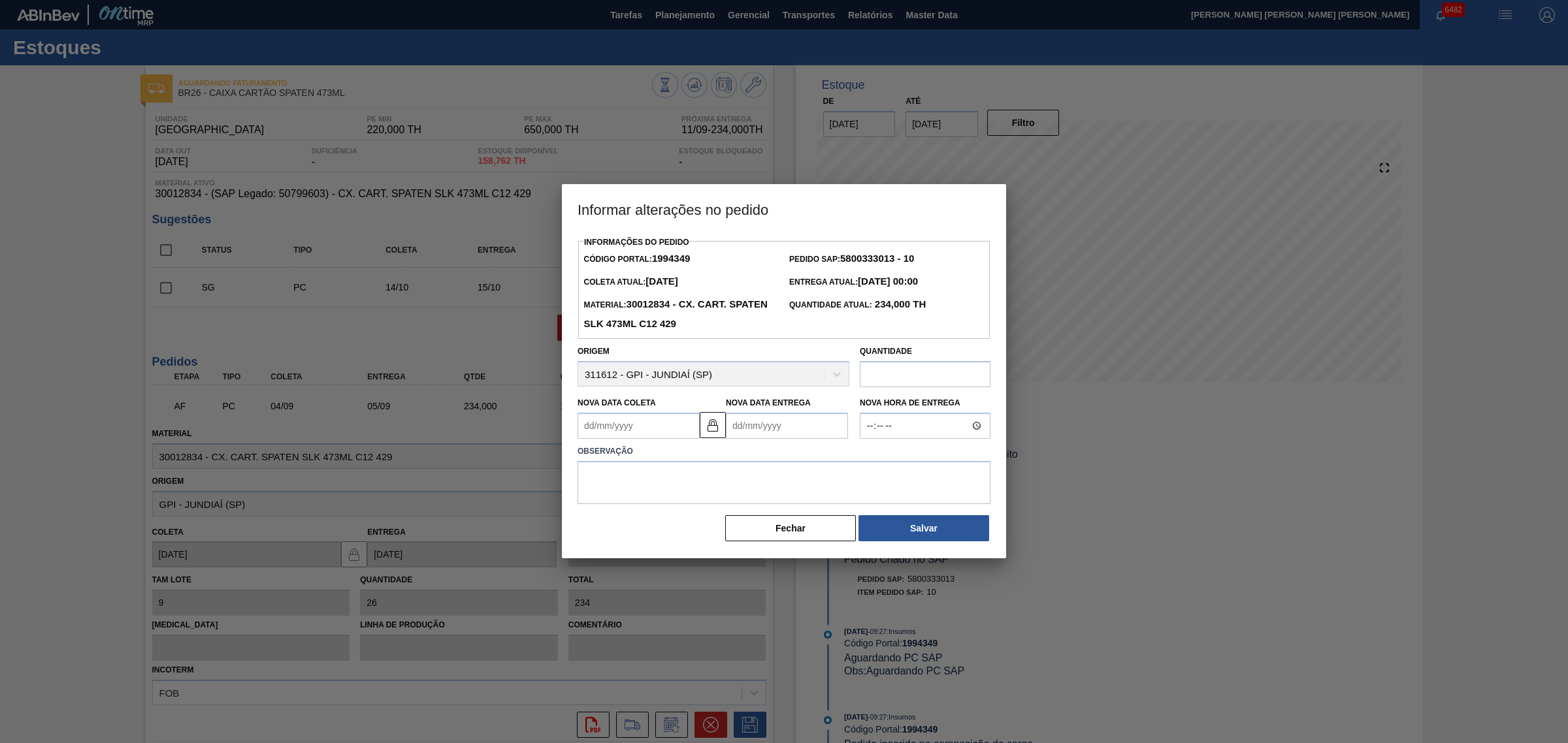
click at [769, 439] on div "Observação" at bounding box center [784, 471] width 424 height 65
click at [769, 431] on Entrega1994349 "Nova Data Entrega" at bounding box center [787, 426] width 122 height 26
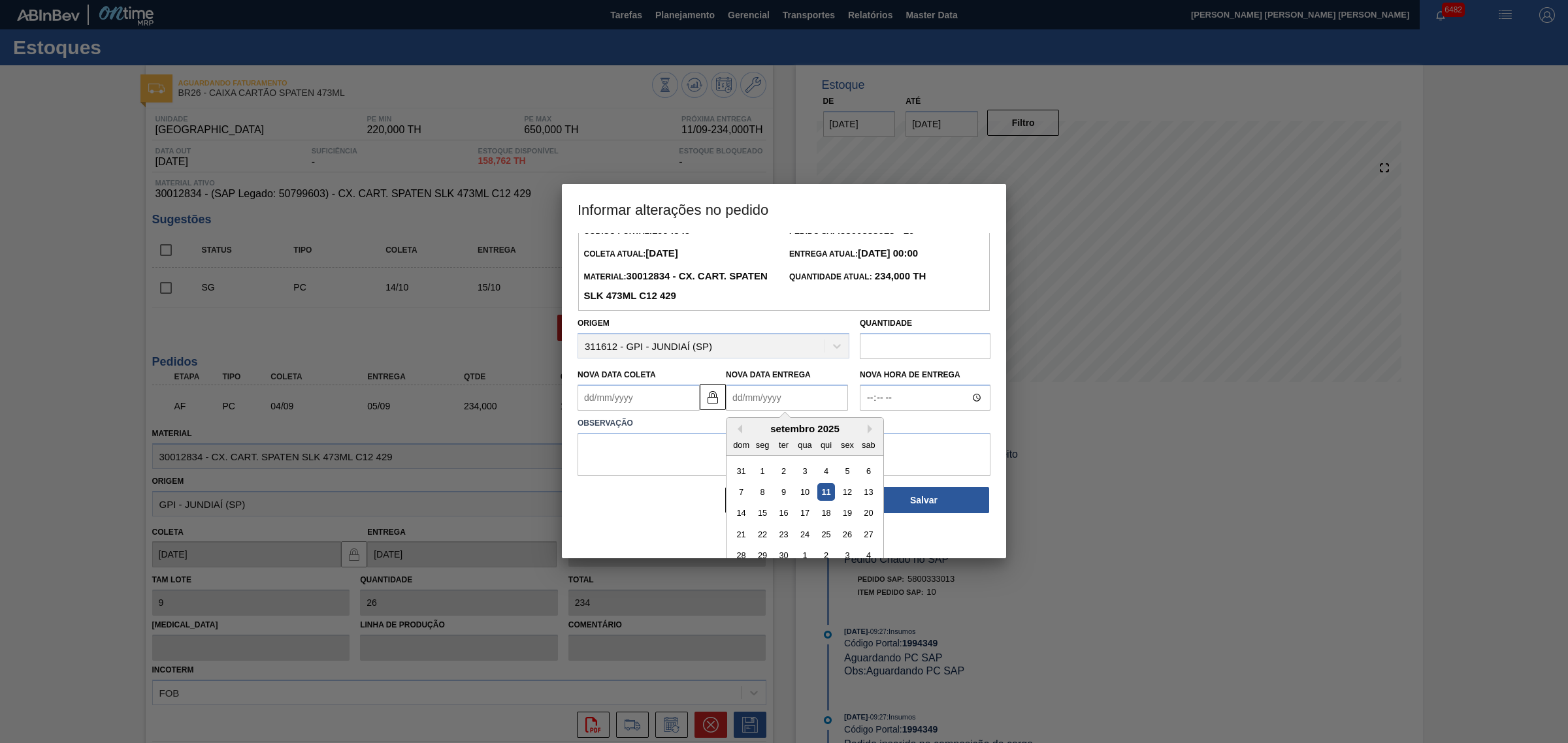
scroll to position [44, 0]
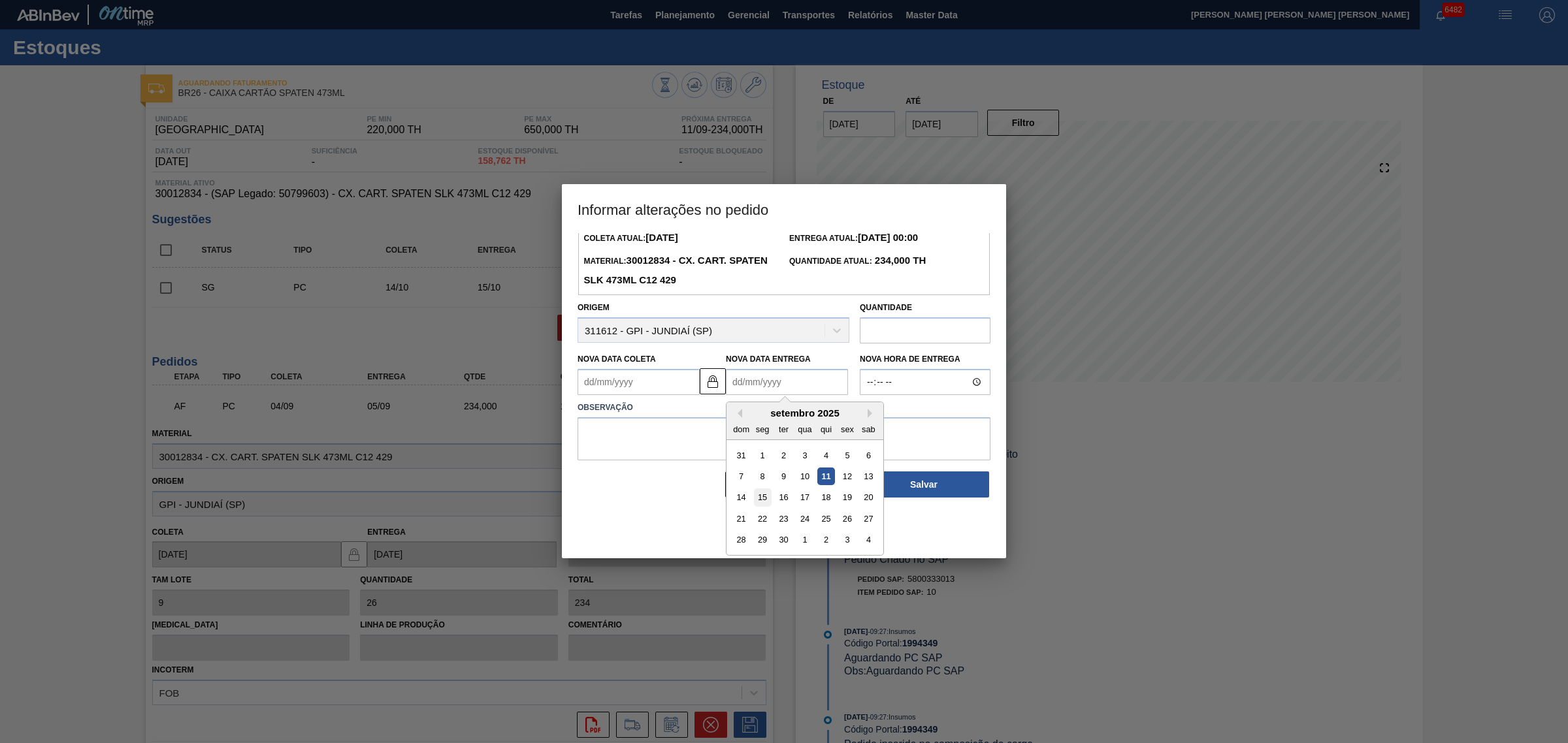
click at [767, 507] on div "15" at bounding box center [763, 498] width 17 height 17
type Coleta1994349 "14/09/2025"
type Entrega1994349 "15/09/2025"
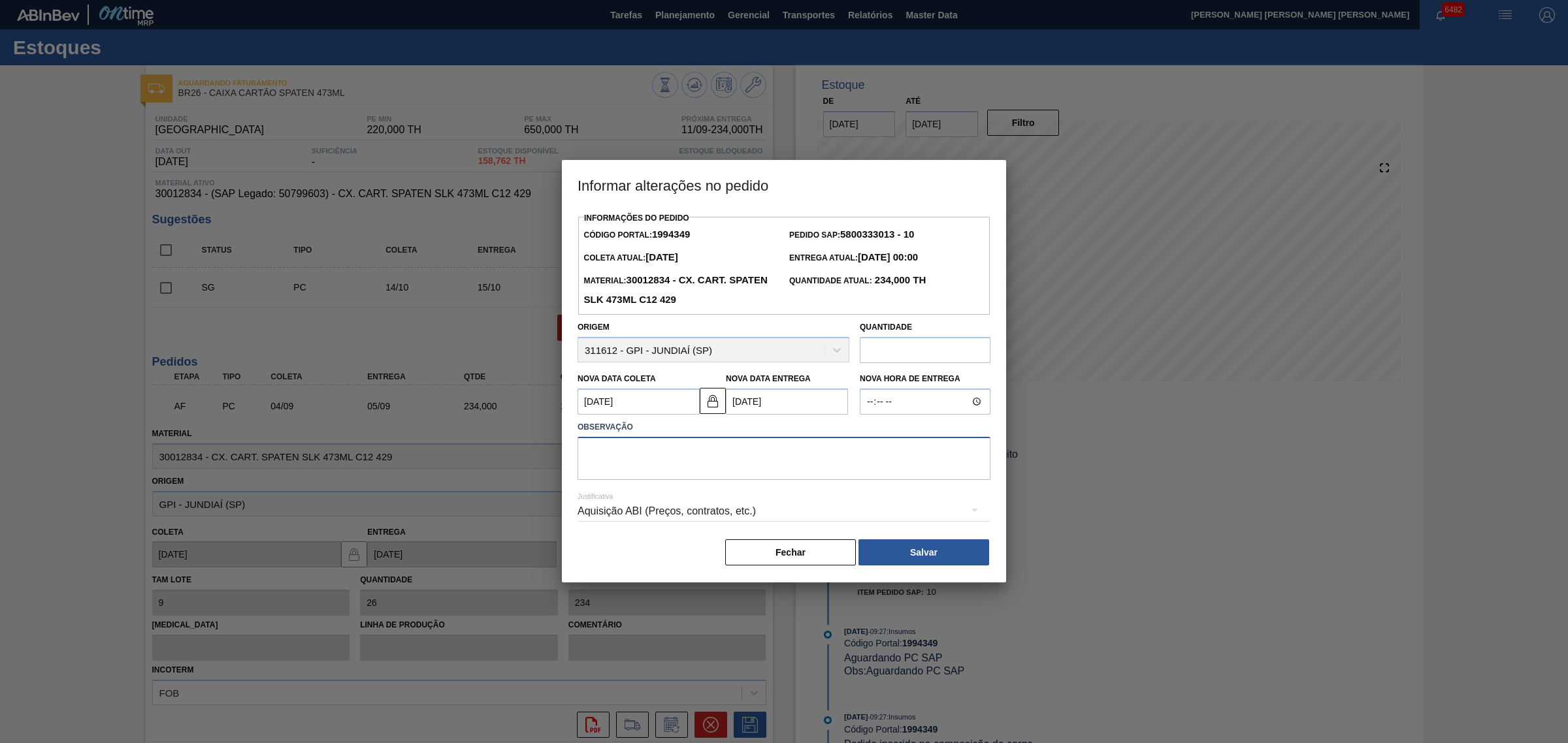
click at [756, 474] on textarea at bounding box center [784, 458] width 413 height 43
type textarea "AJUSTE DATA"
click at [700, 509] on div "Aquisição ABI (Preços, contratos, etc.)" at bounding box center [784, 511] width 413 height 36
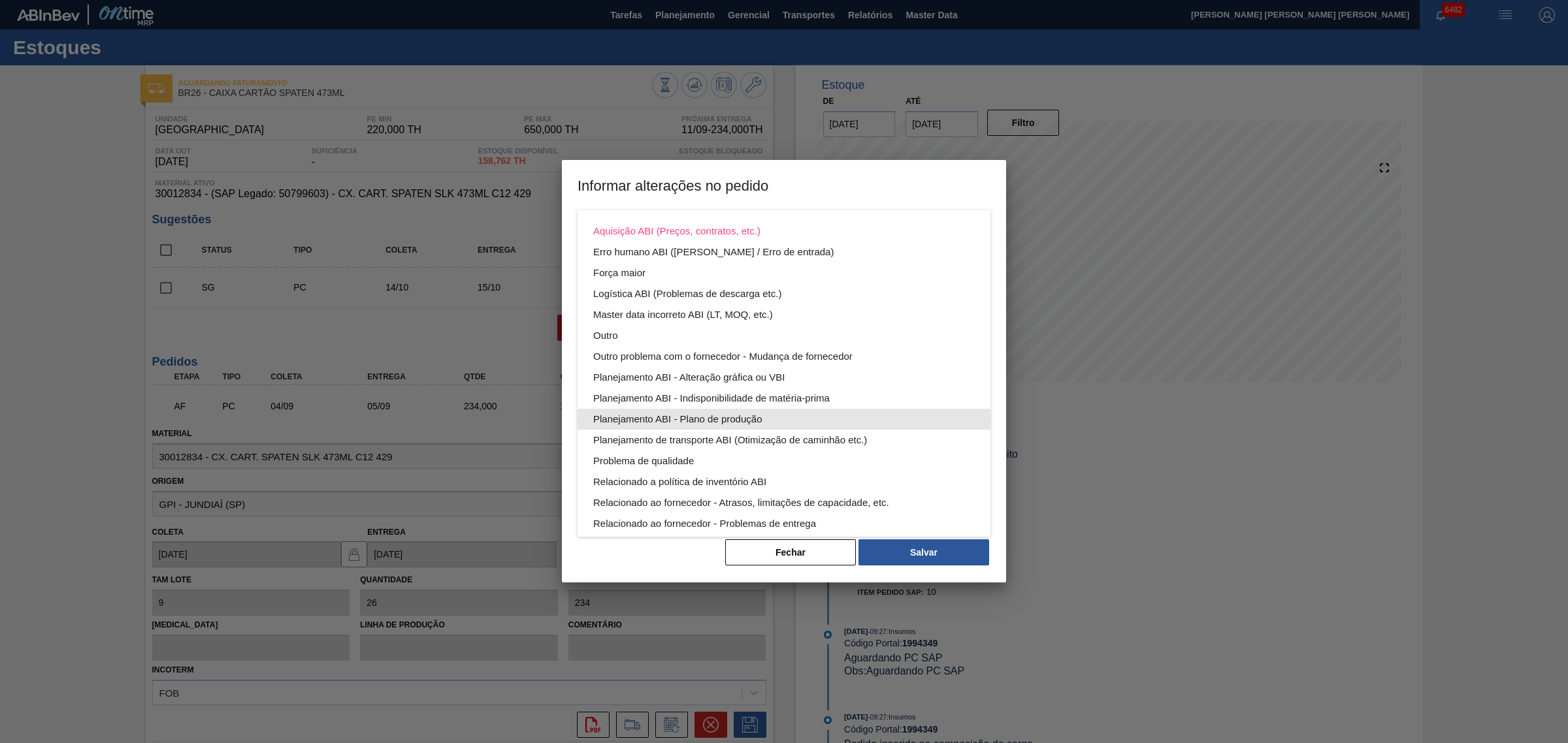
click at [745, 426] on div "Planejamento ABI - Plano de produção" at bounding box center [783, 419] width 381 height 21
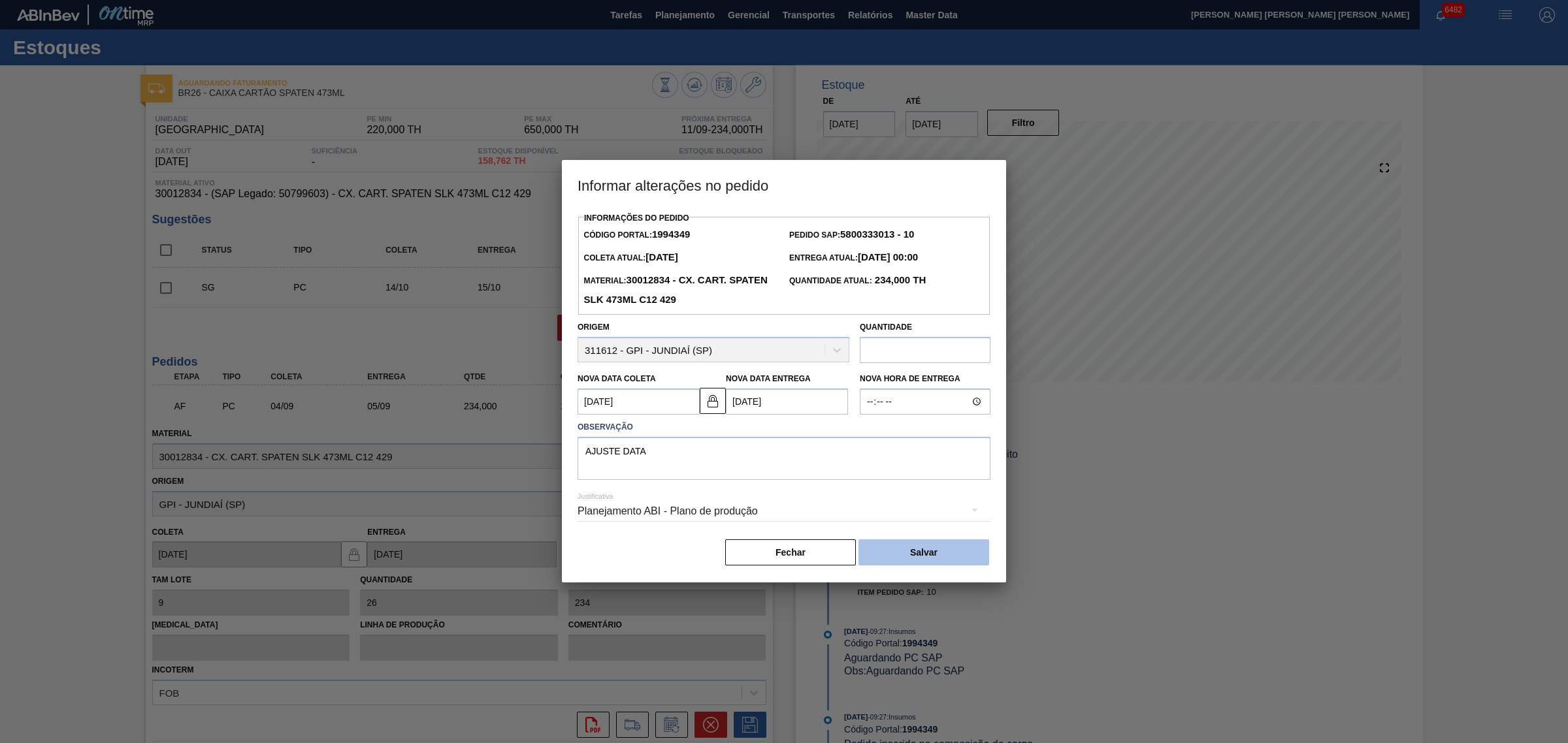
click at [931, 540] on button "Salvar" at bounding box center [924, 553] width 131 height 26
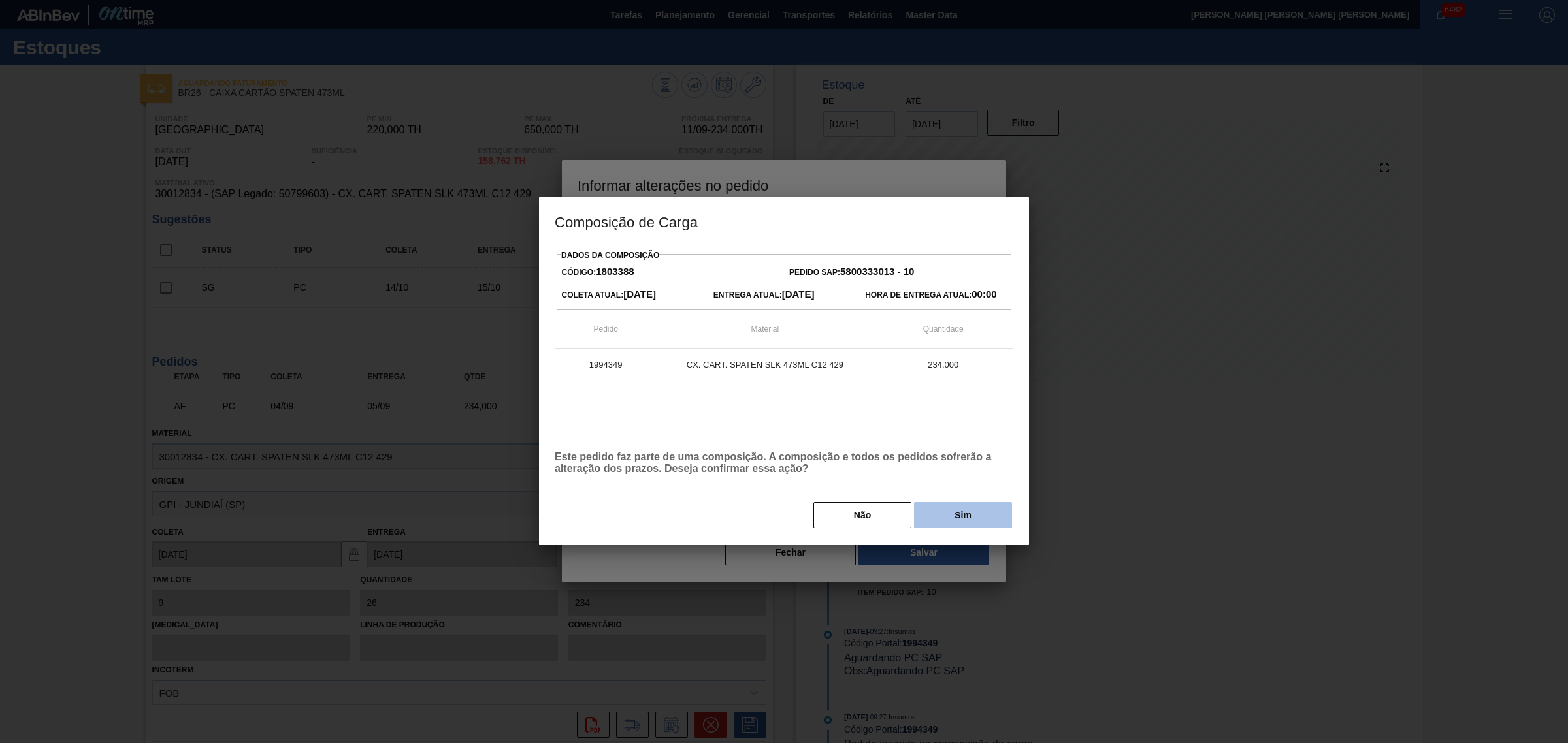
click at [964, 511] on button "Sim" at bounding box center [963, 515] width 98 height 26
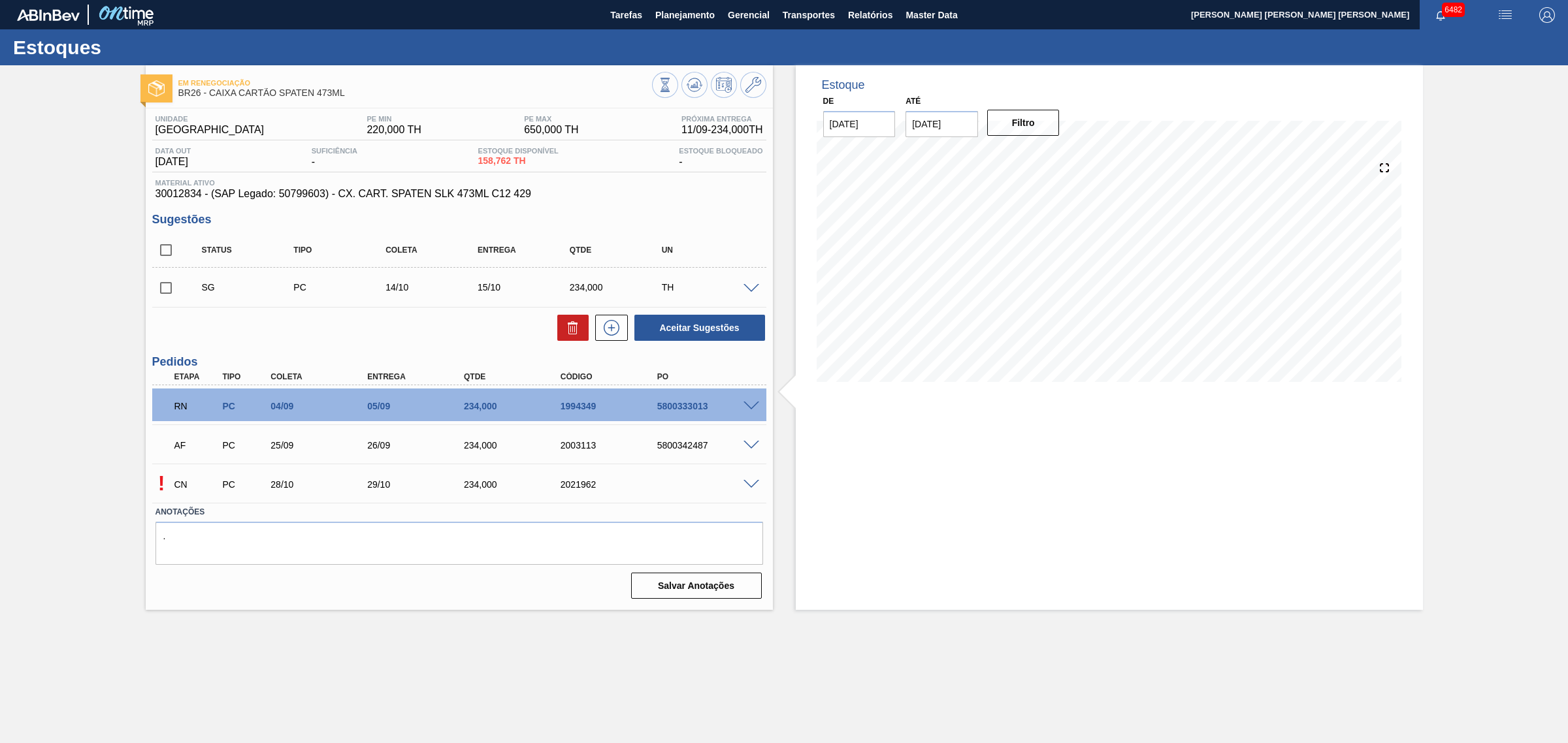
click at [755, 484] on span at bounding box center [751, 484] width 16 height 9
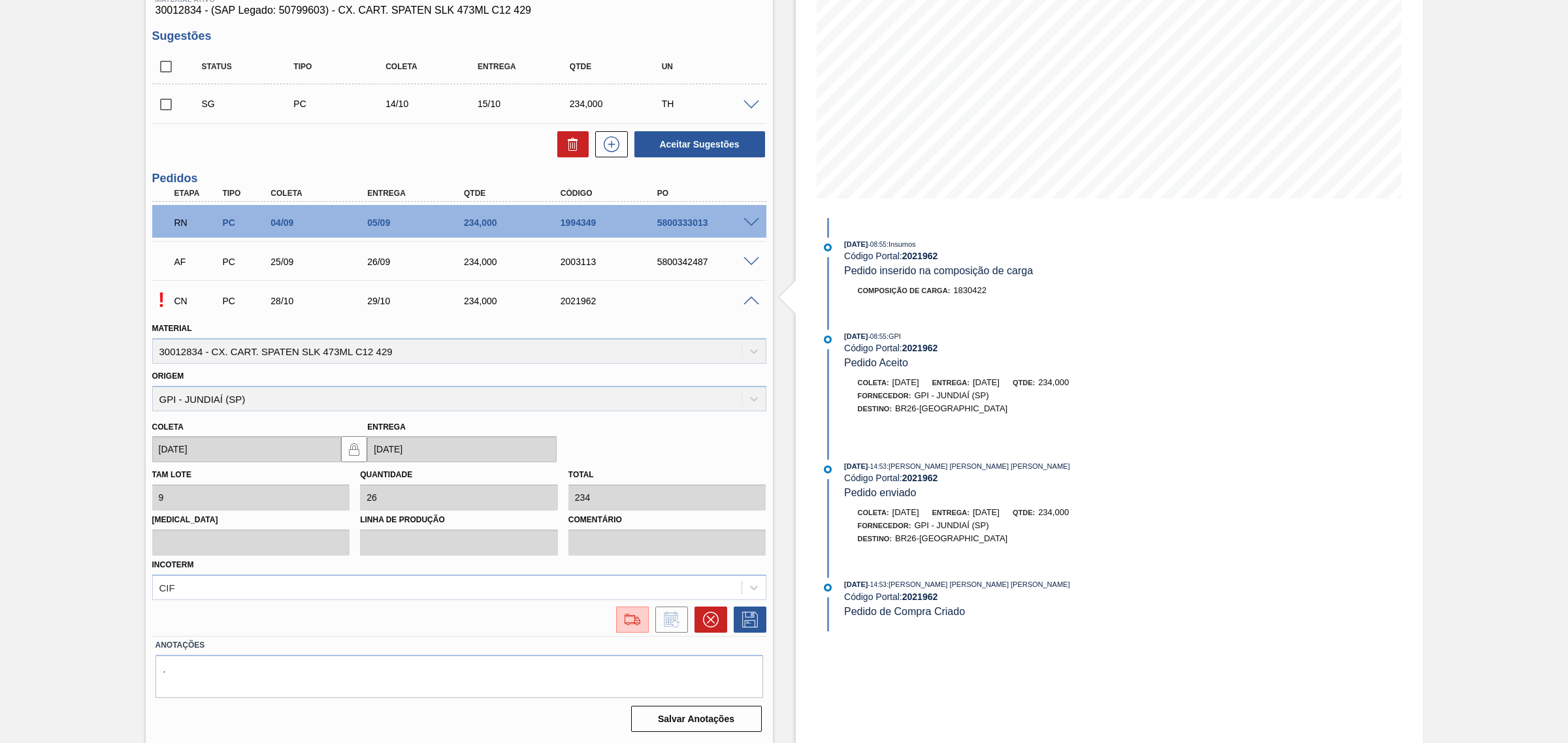
click at [366, 602] on div at bounding box center [459, 616] width 625 height 33
click at [322, 590] on div "CIF" at bounding box center [458, 587] width 614 height 25
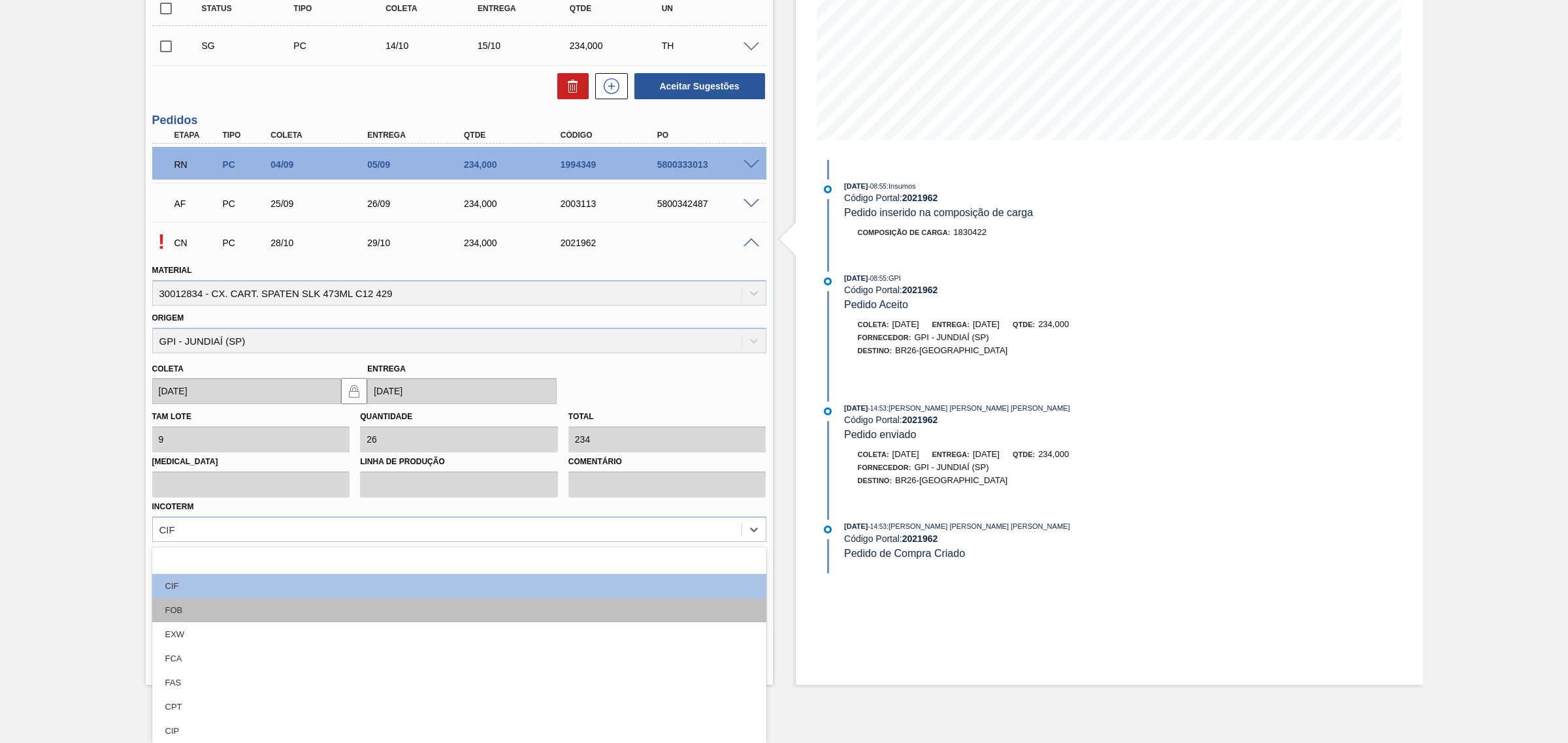
click at [262, 614] on div "FOB" at bounding box center [458, 610] width 614 height 24
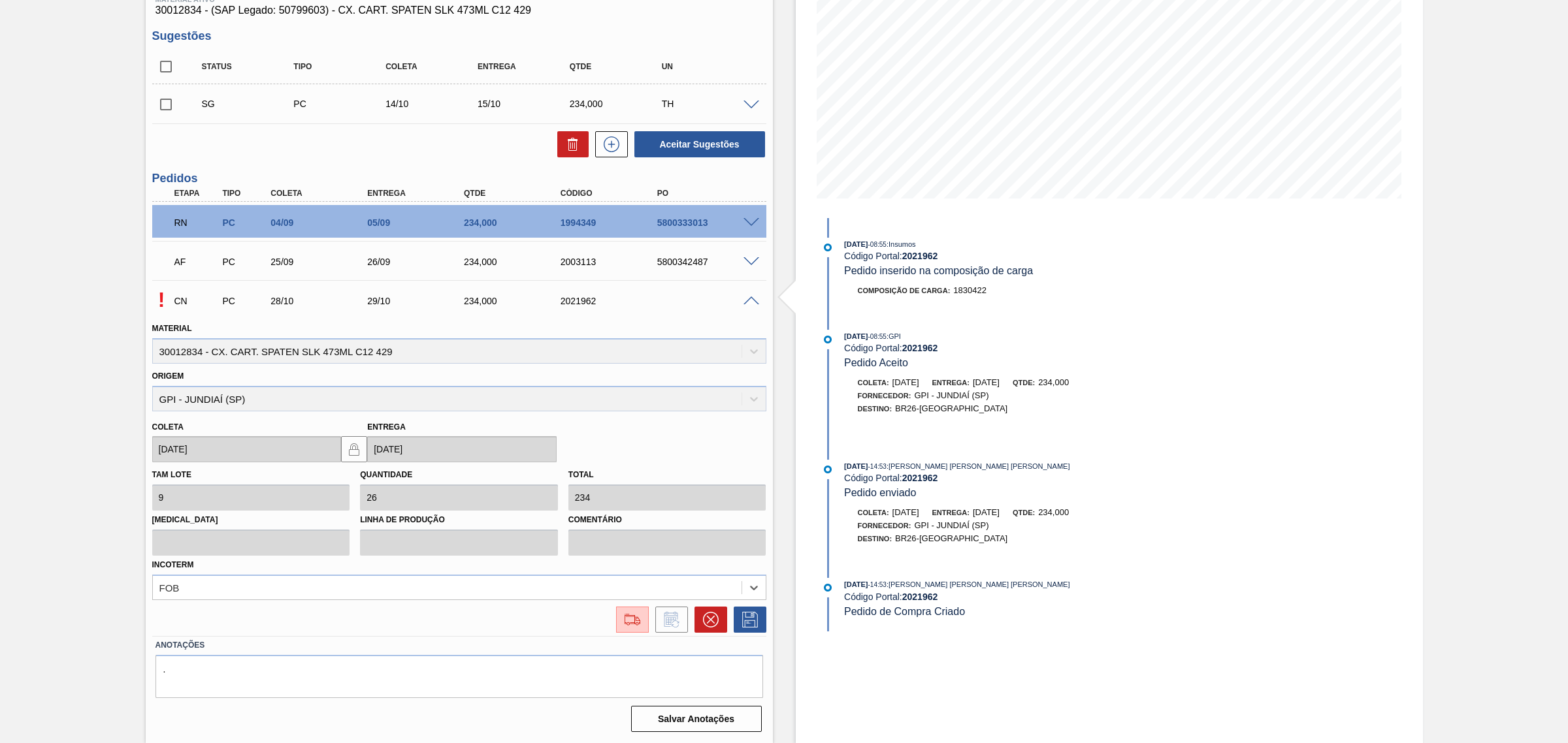
scroll to position [184, 0]
click at [760, 618] on button at bounding box center [750, 620] width 33 height 26
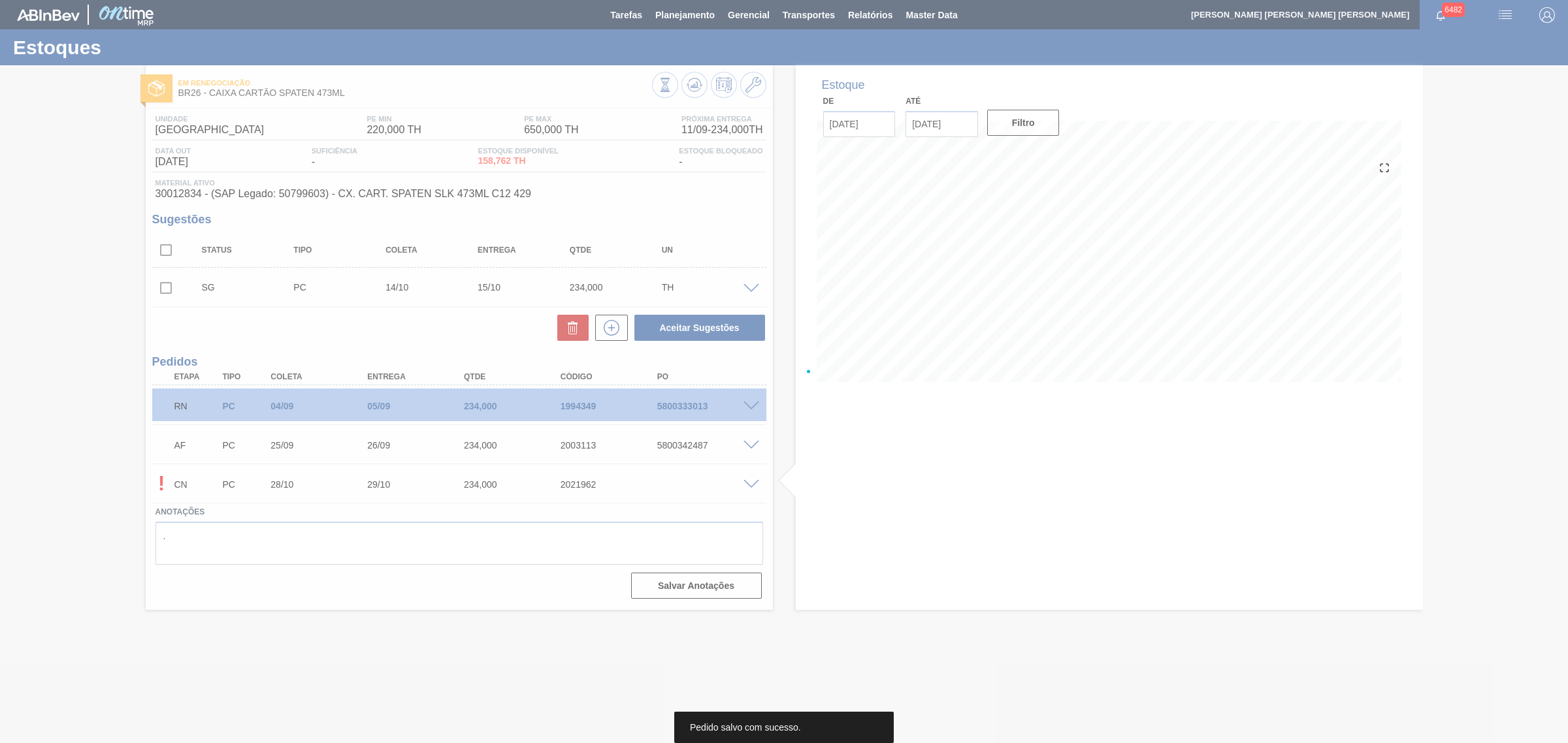
scroll to position [0, 0]
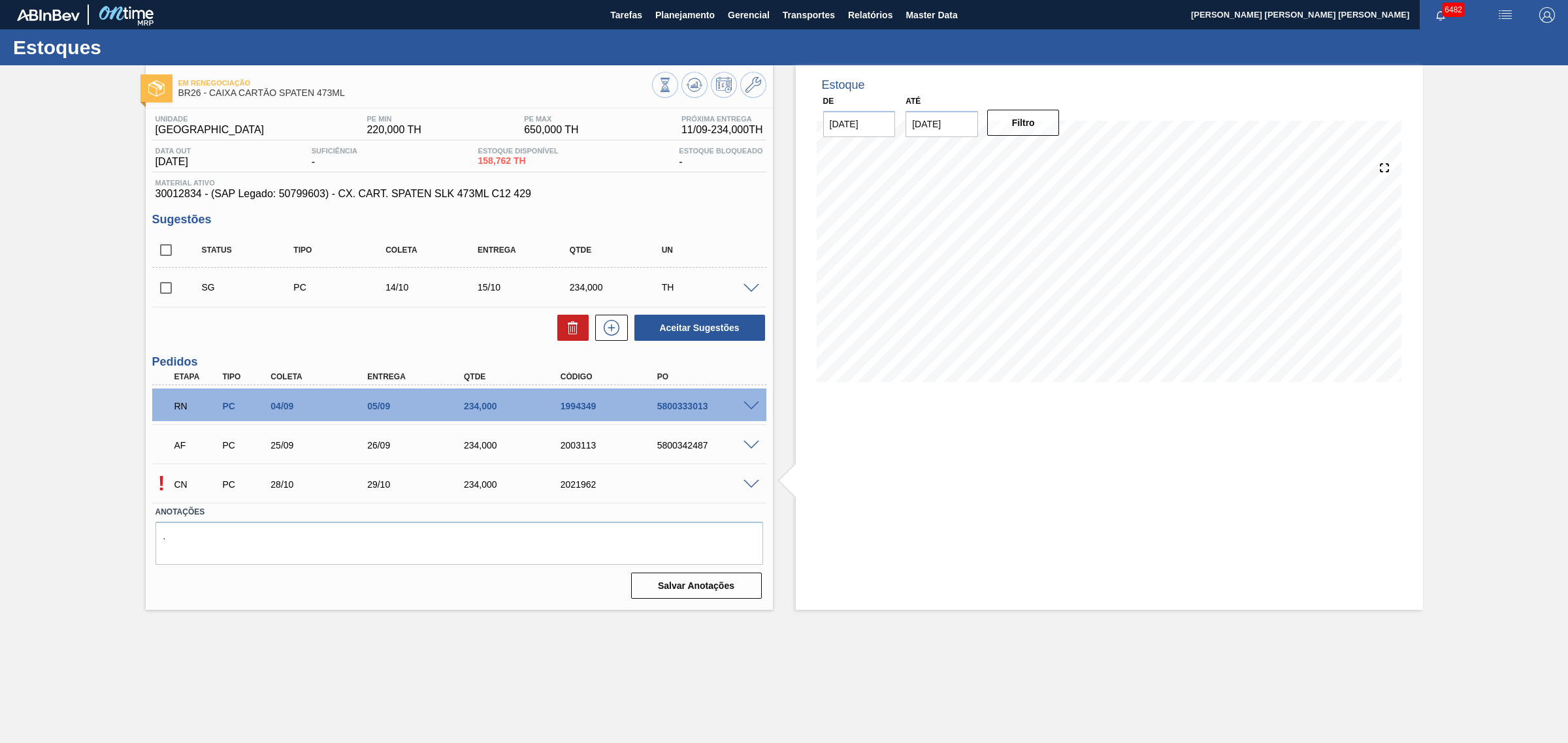
click at [752, 487] on span at bounding box center [751, 484] width 16 height 9
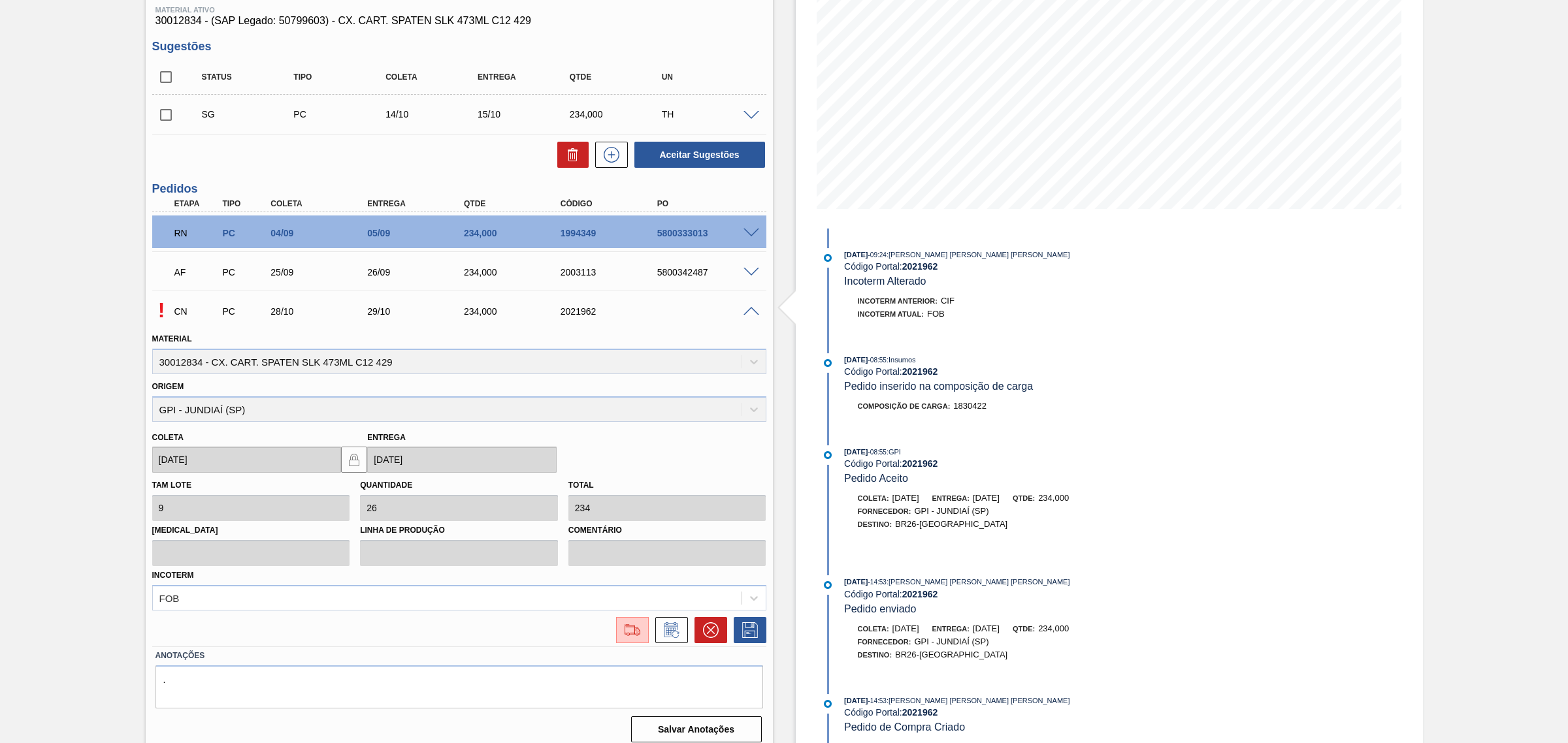
scroll to position [184, 0]
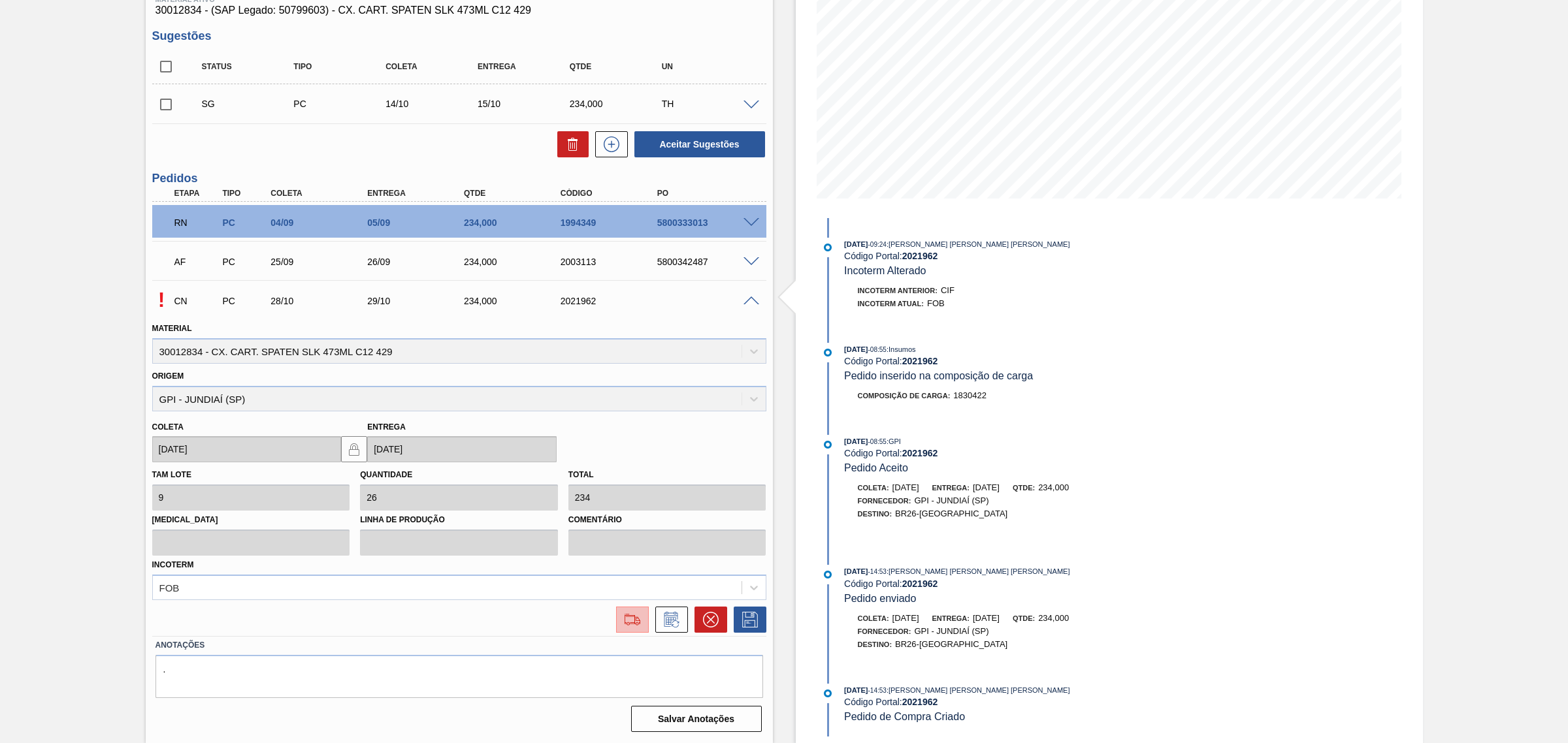
click at [622, 622] on img at bounding box center [632, 620] width 21 height 16
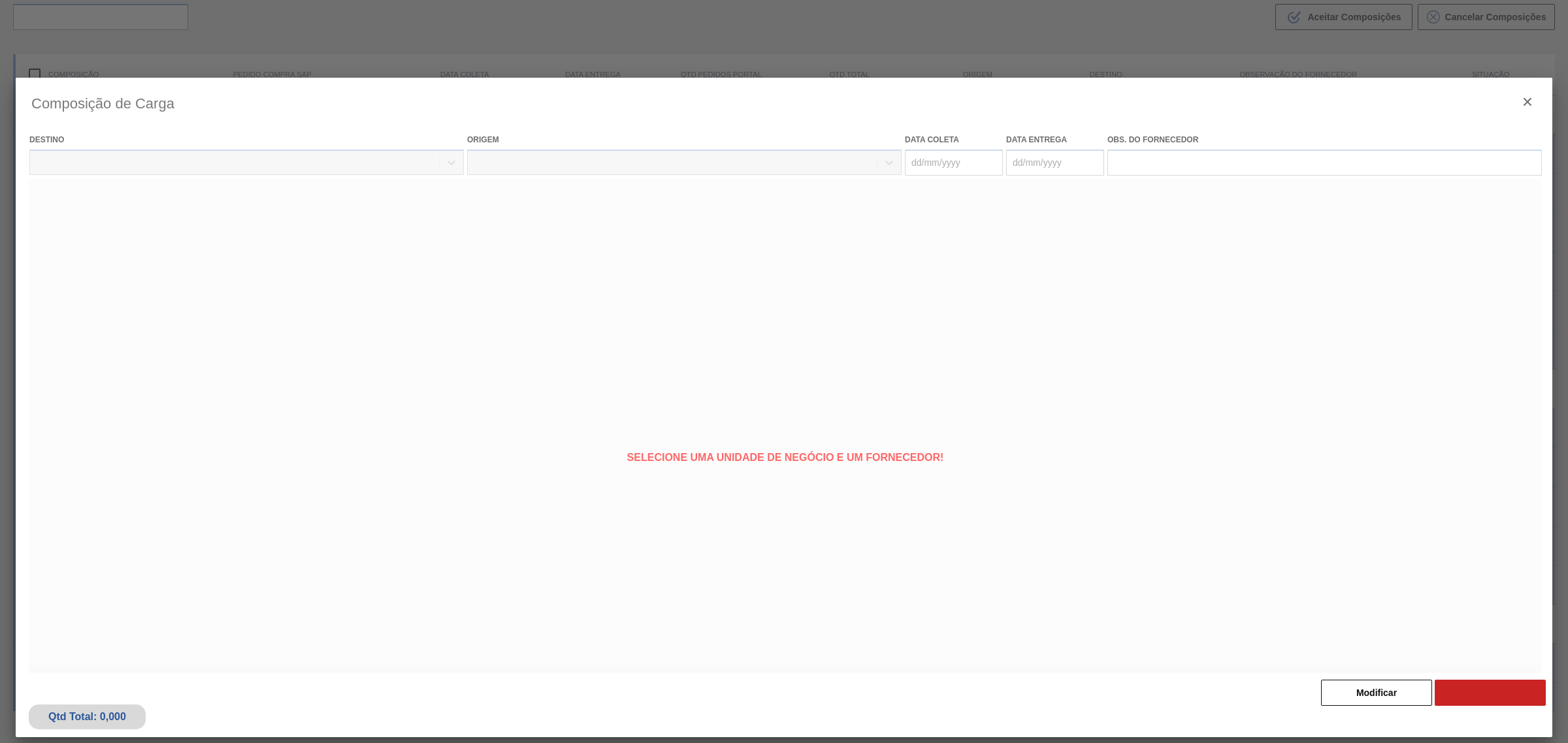
type coleta "28/10/2025"
type entrega "29/10/2025"
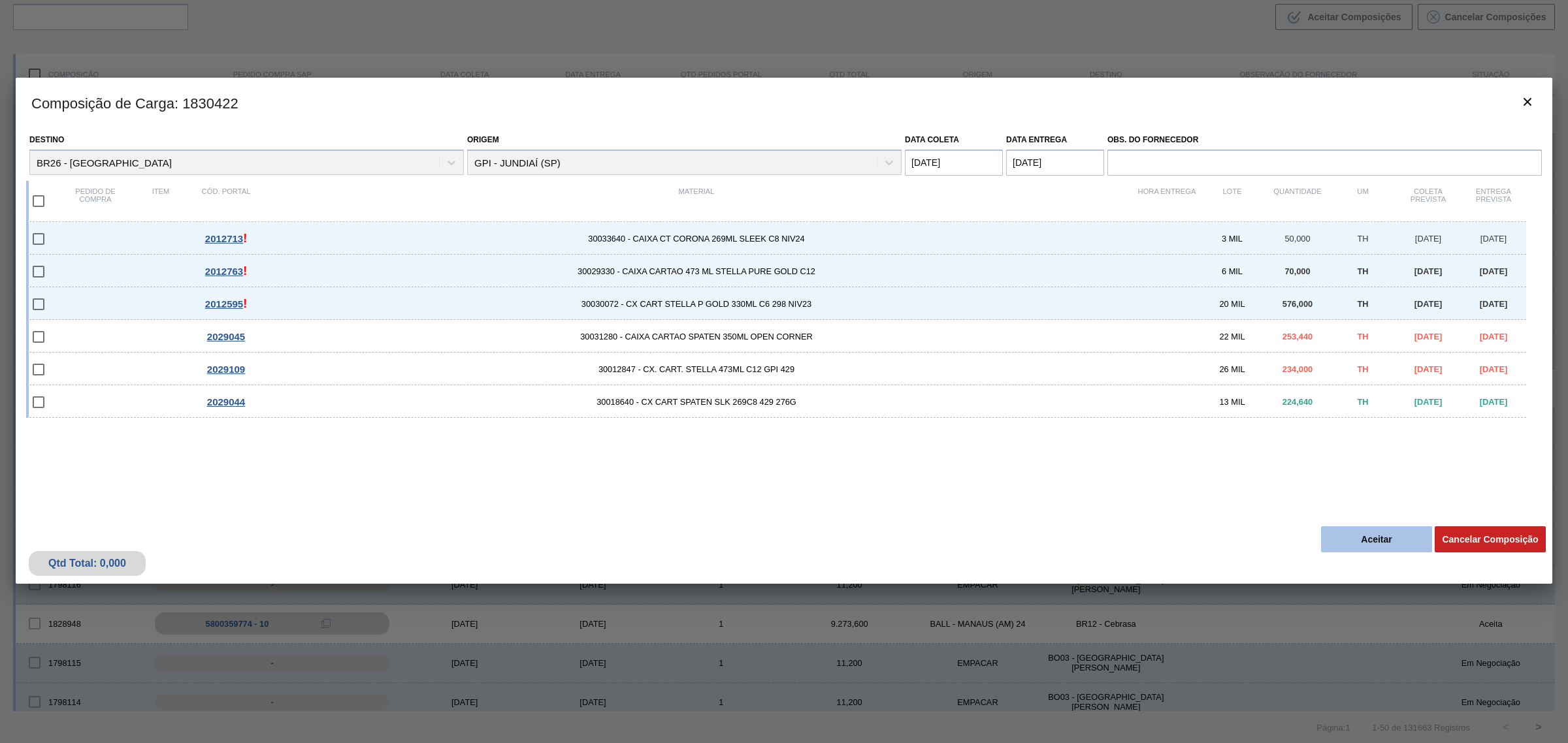
click at [1370, 543] on button "Aceitar" at bounding box center [1376, 540] width 111 height 26
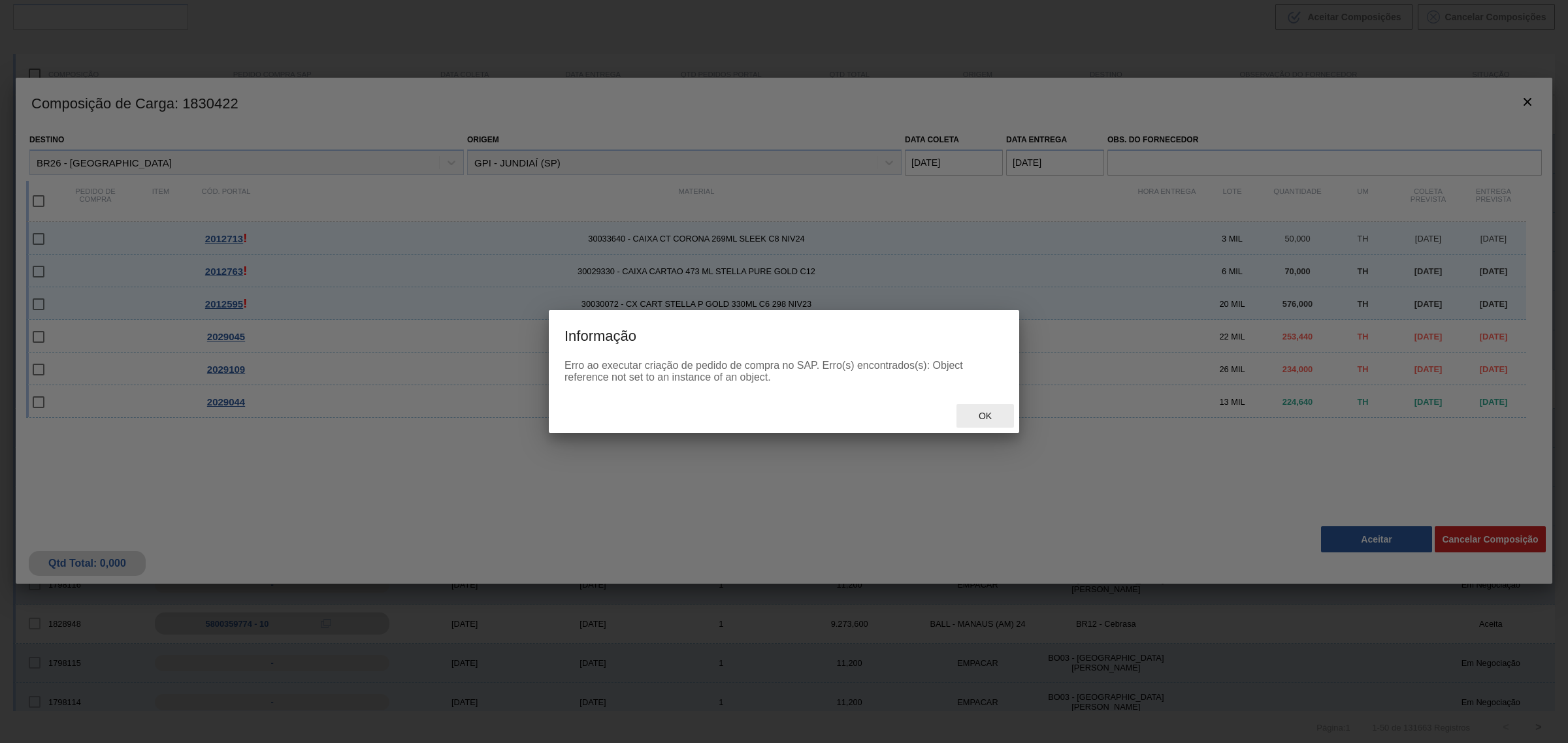
click at [979, 410] on div "Ok" at bounding box center [985, 416] width 57 height 24
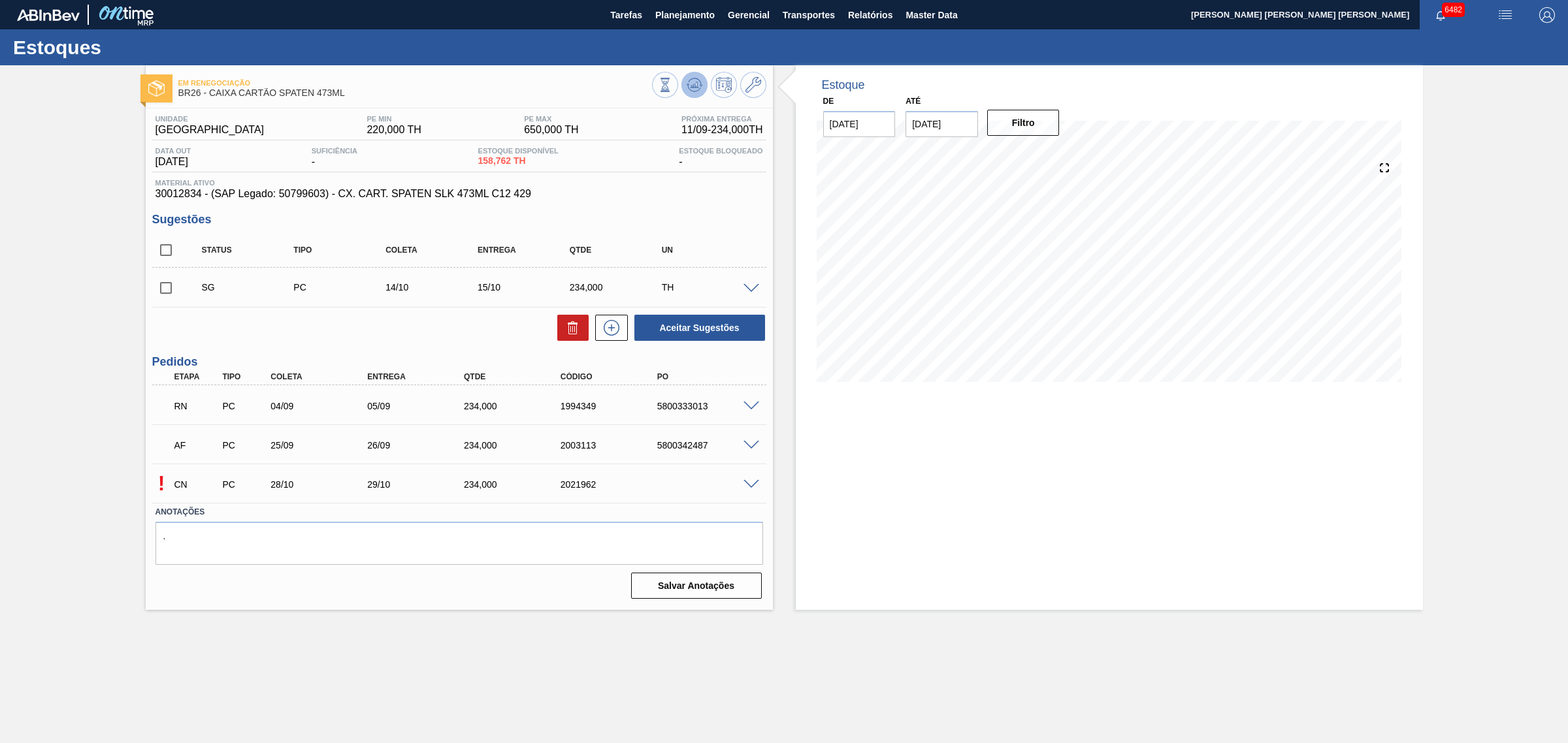
click at [687, 86] on icon at bounding box center [695, 85] width 16 height 16
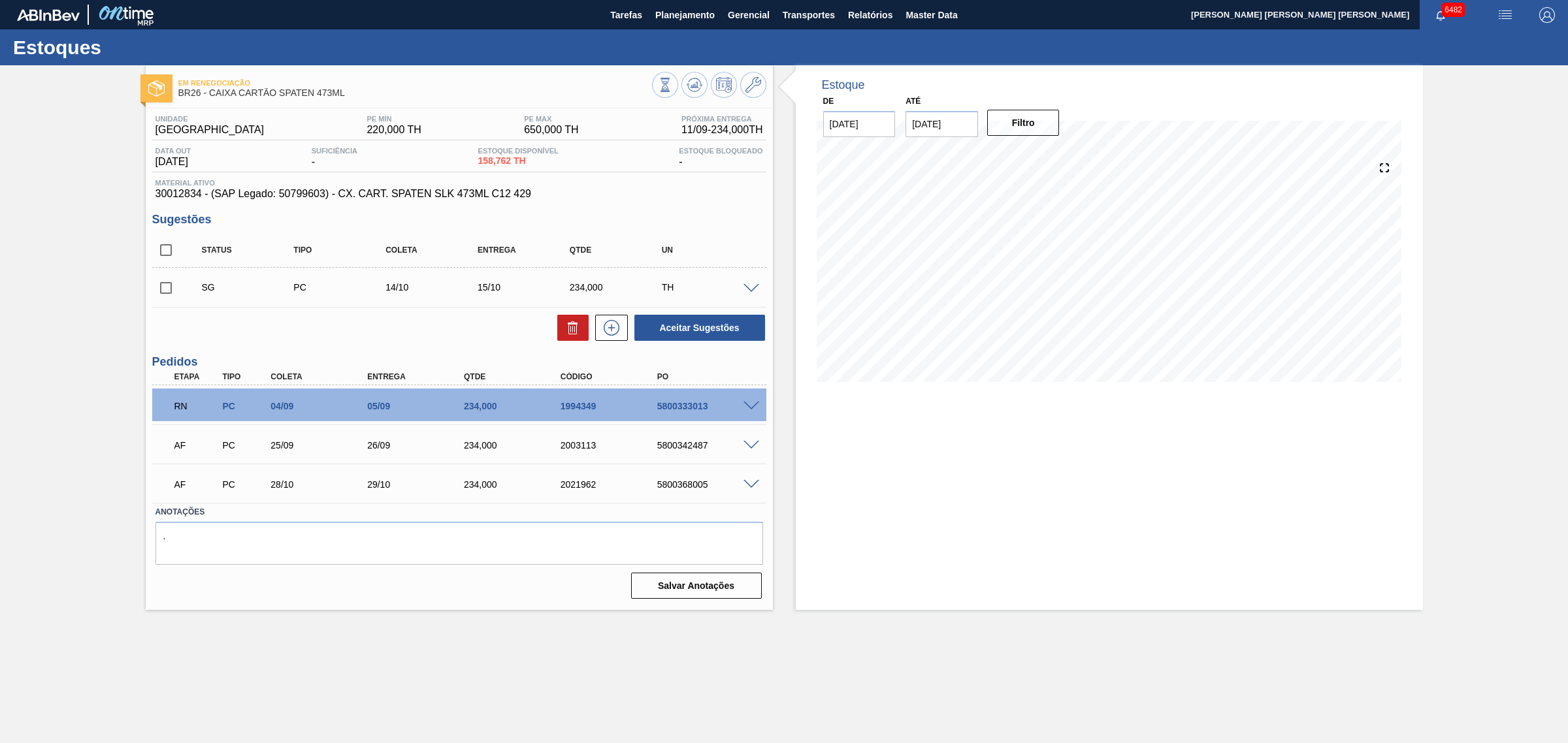
click at [161, 253] on input "checkbox" at bounding box center [166, 250] width 28 height 28
checkbox input "true"
click at [566, 324] on icon at bounding box center [573, 328] width 16 height 16
checkbox input "false"
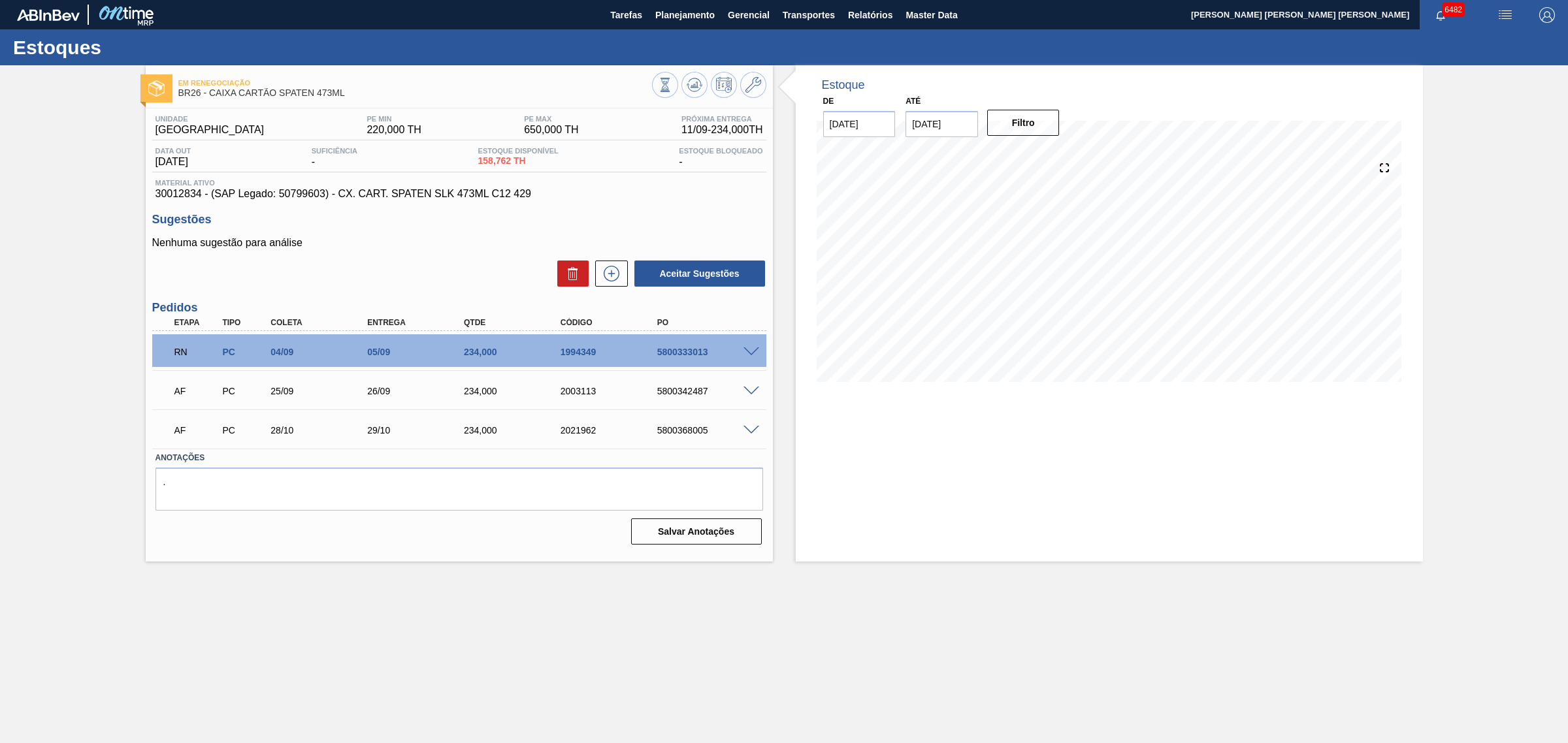
click at [753, 395] on span at bounding box center [751, 391] width 16 height 9
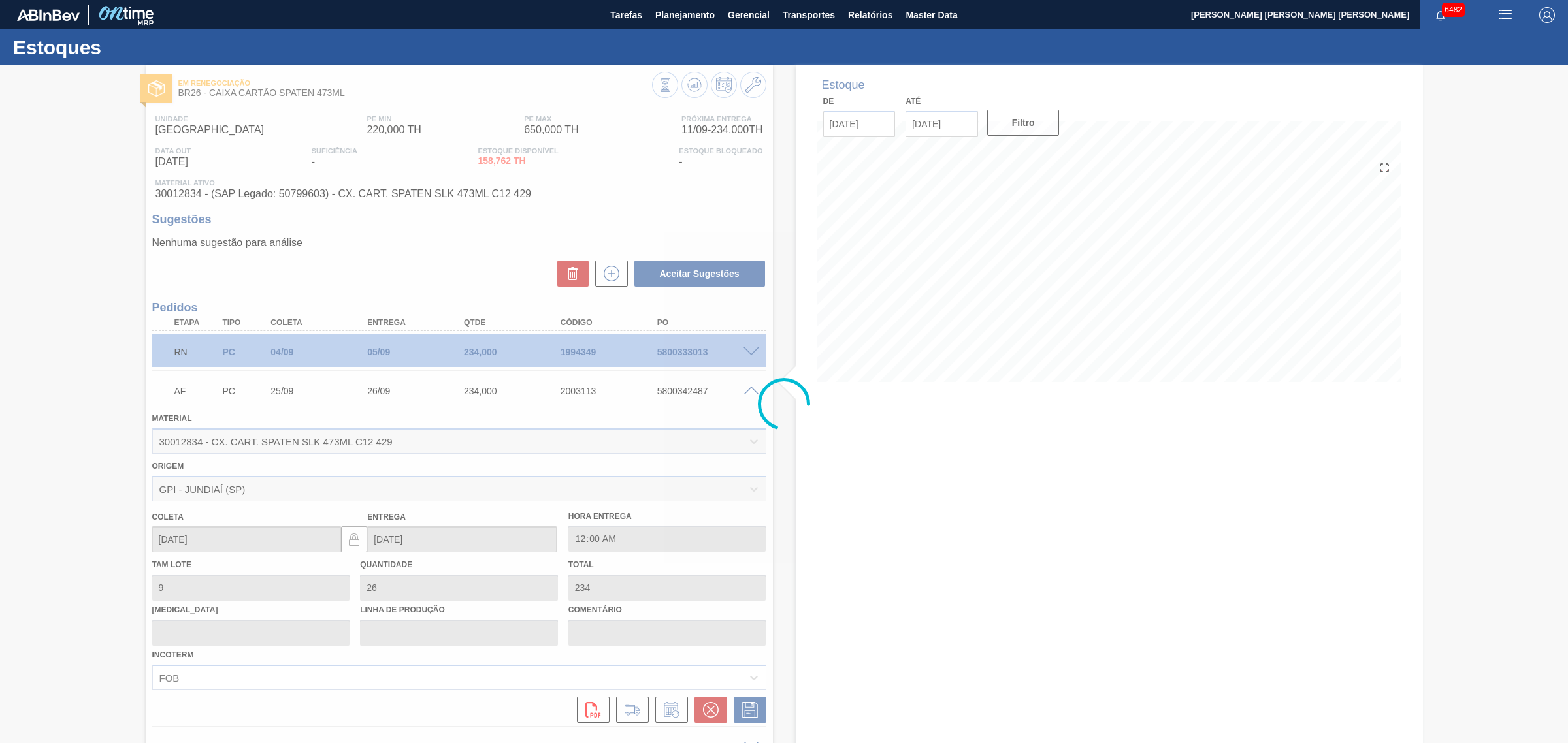
click at [665, 707] on div at bounding box center [784, 404] width 1568 height 678
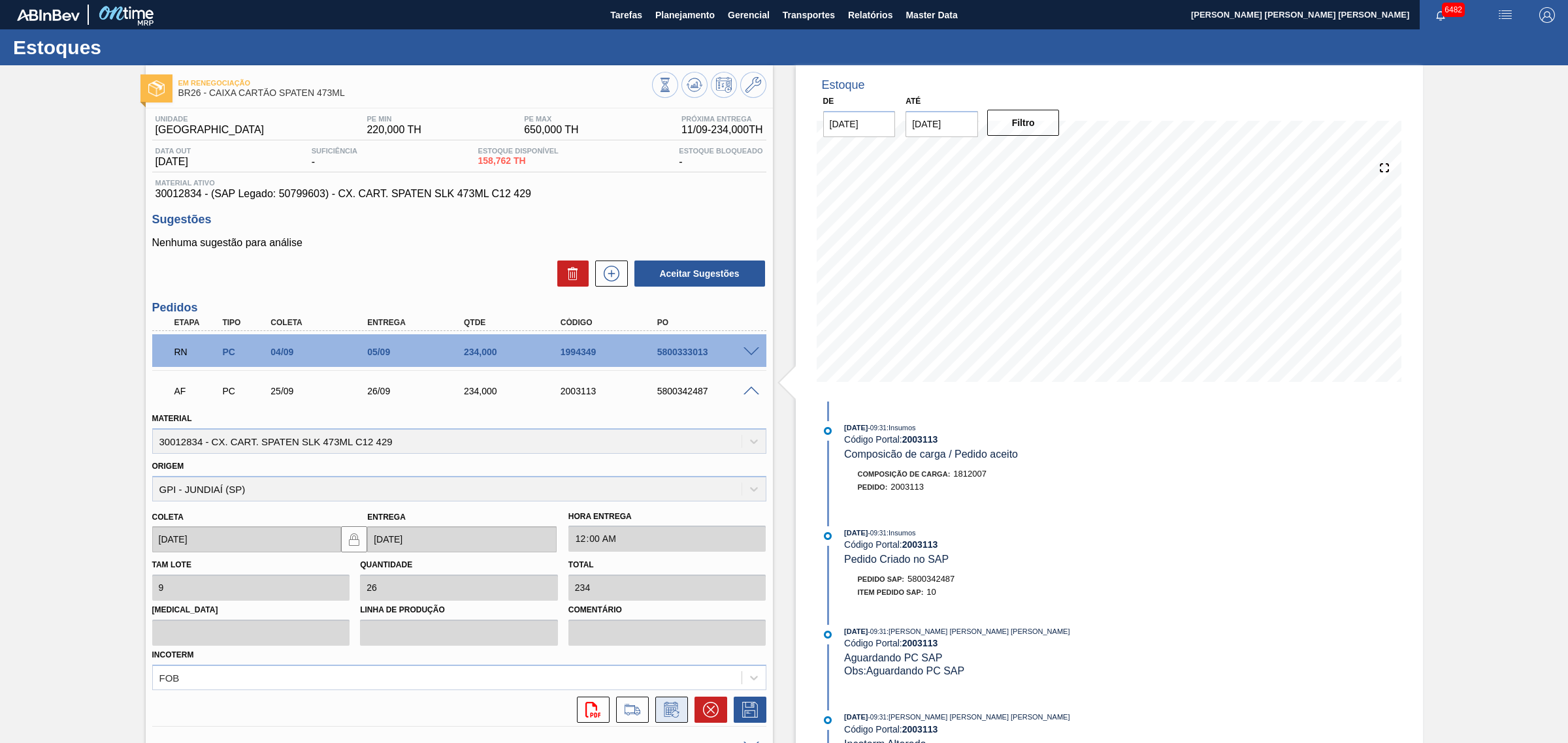
click at [665, 707] on icon at bounding box center [671, 710] width 21 height 16
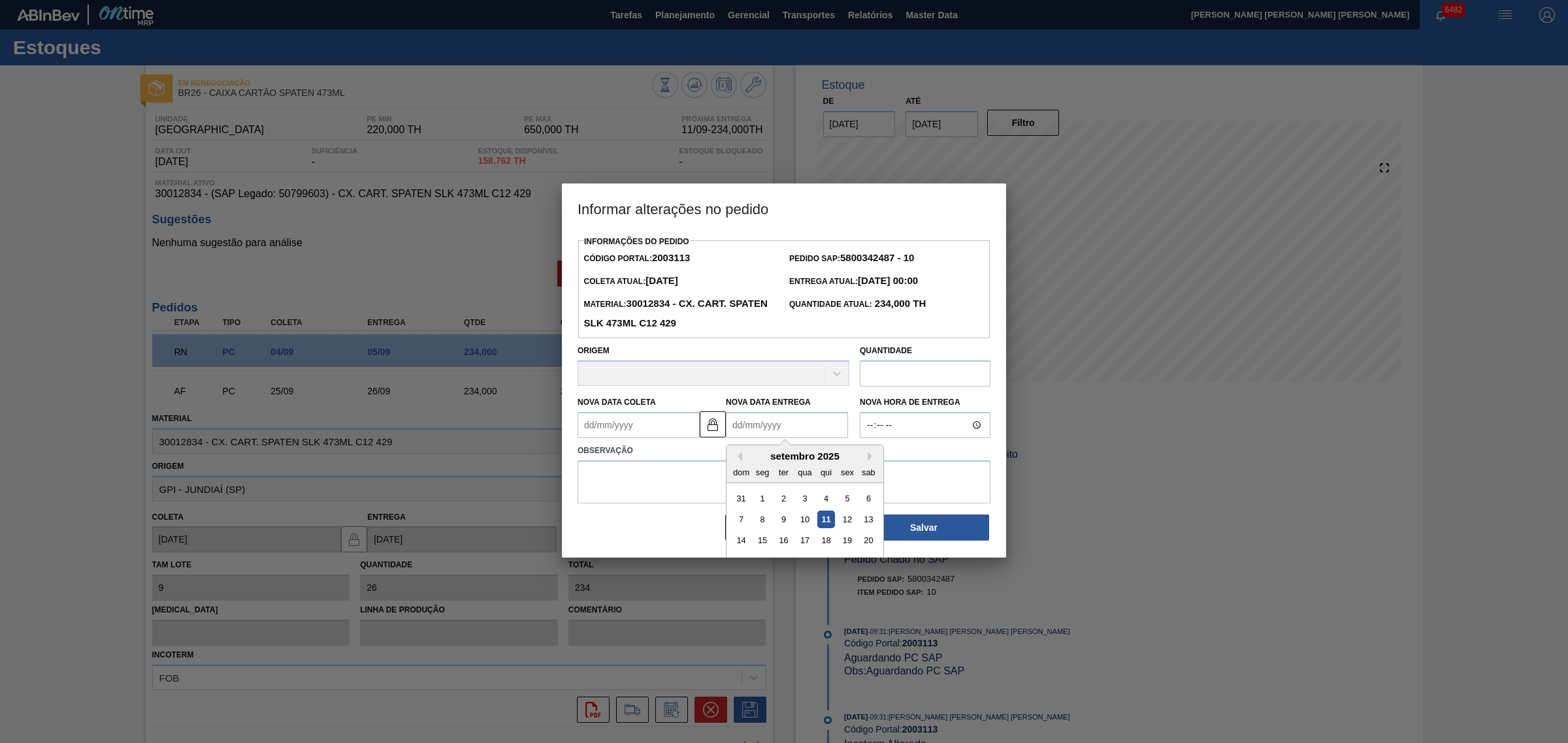
click at [793, 417] on Entrega2003113 "Nova Data Entrega" at bounding box center [787, 425] width 122 height 26
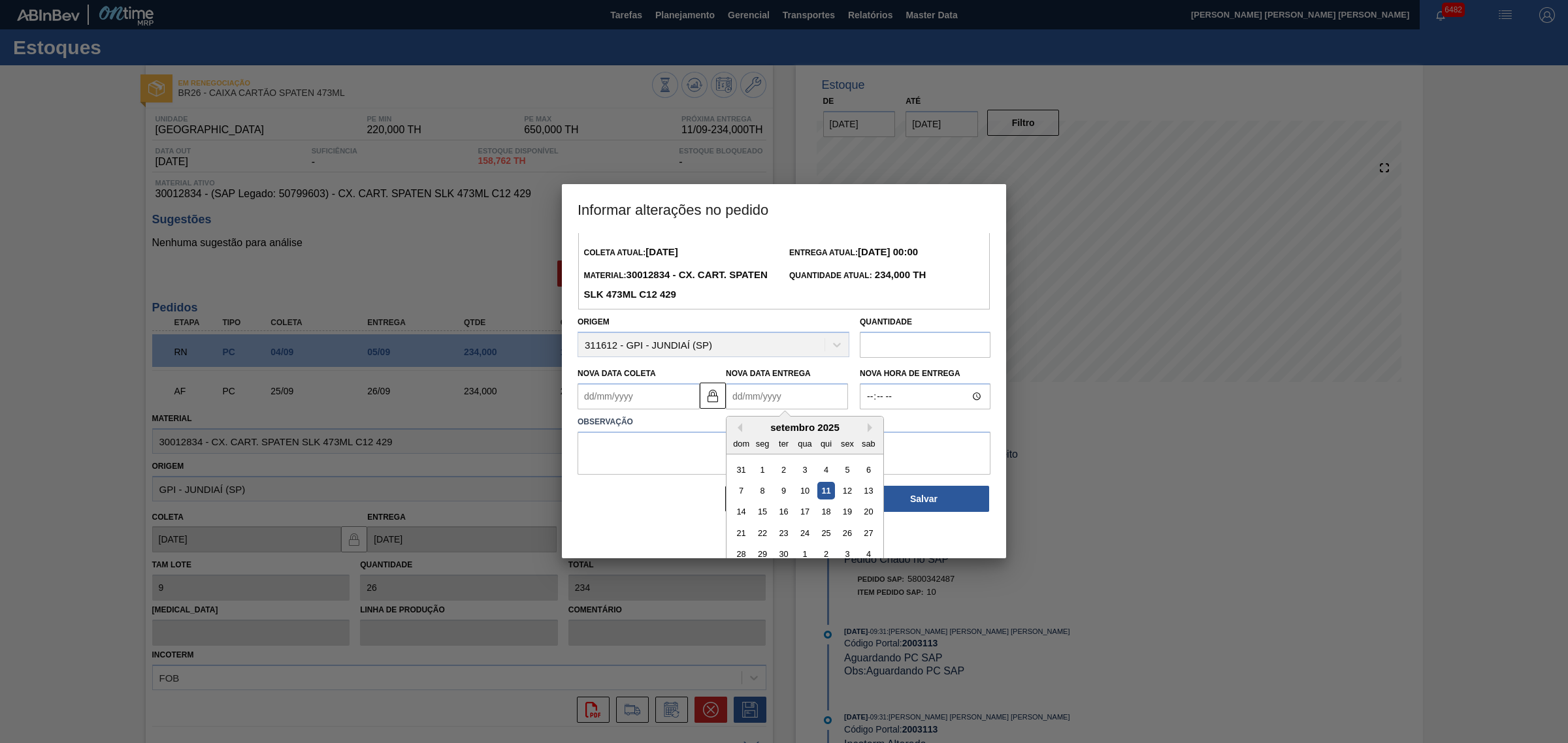
scroll to position [44, 0]
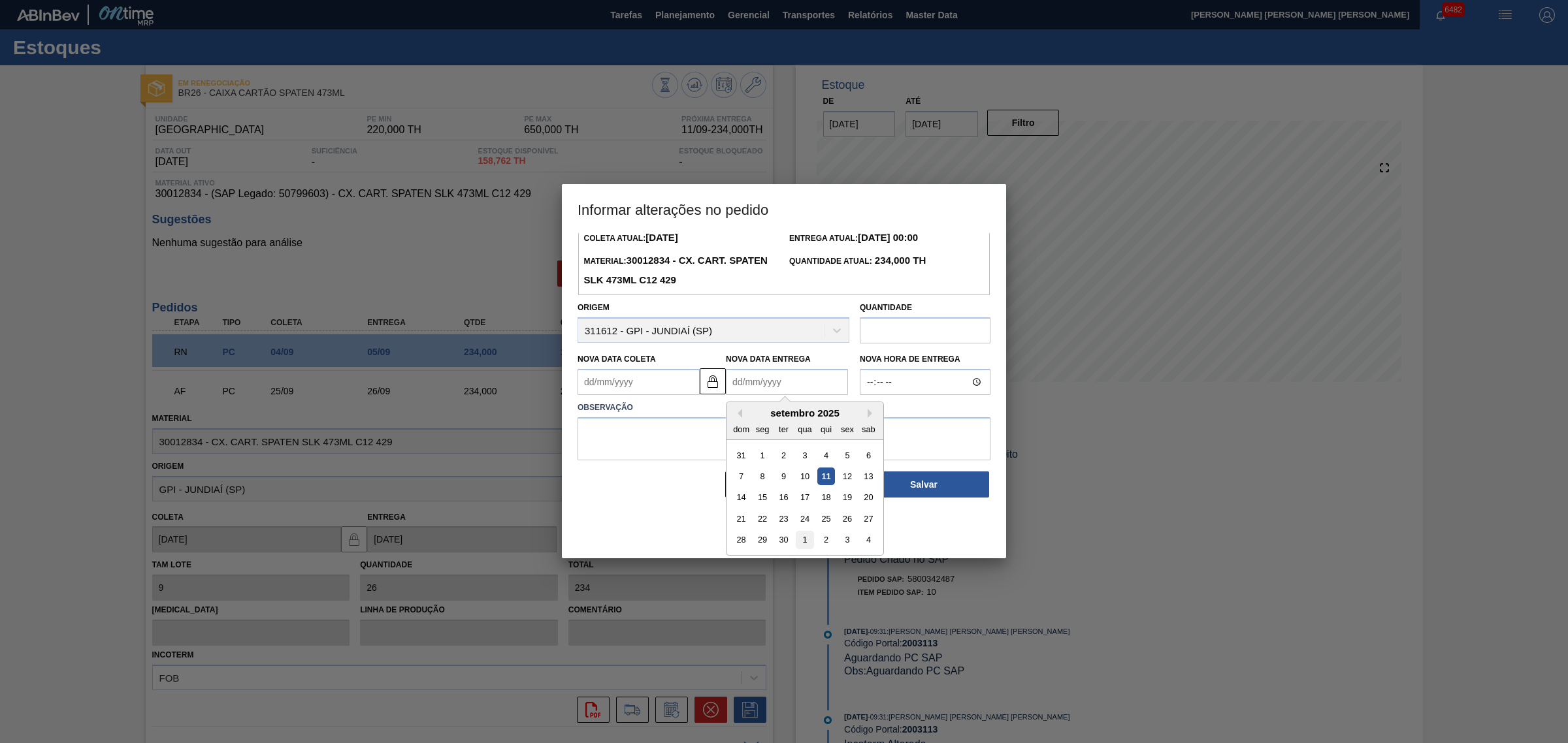
click at [801, 543] on div "1" at bounding box center [804, 540] width 17 height 17
type Coleta2003113 "[DATE]"
type Entrega2003113 "01/10/2025"
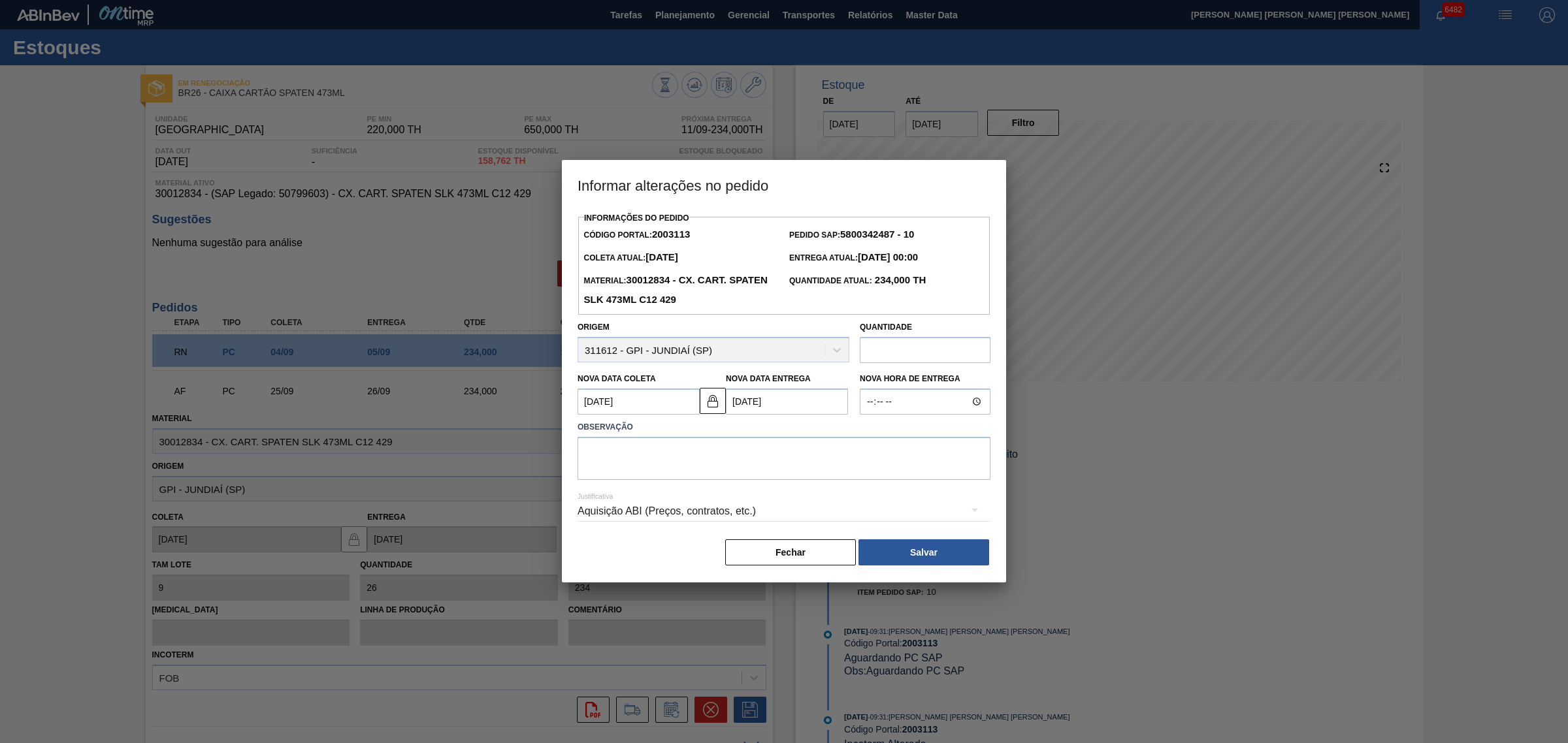
click at [779, 492] on div "Aquisição ABI (Preços, contratos, etc.)" at bounding box center [784, 512] width 413 height 47
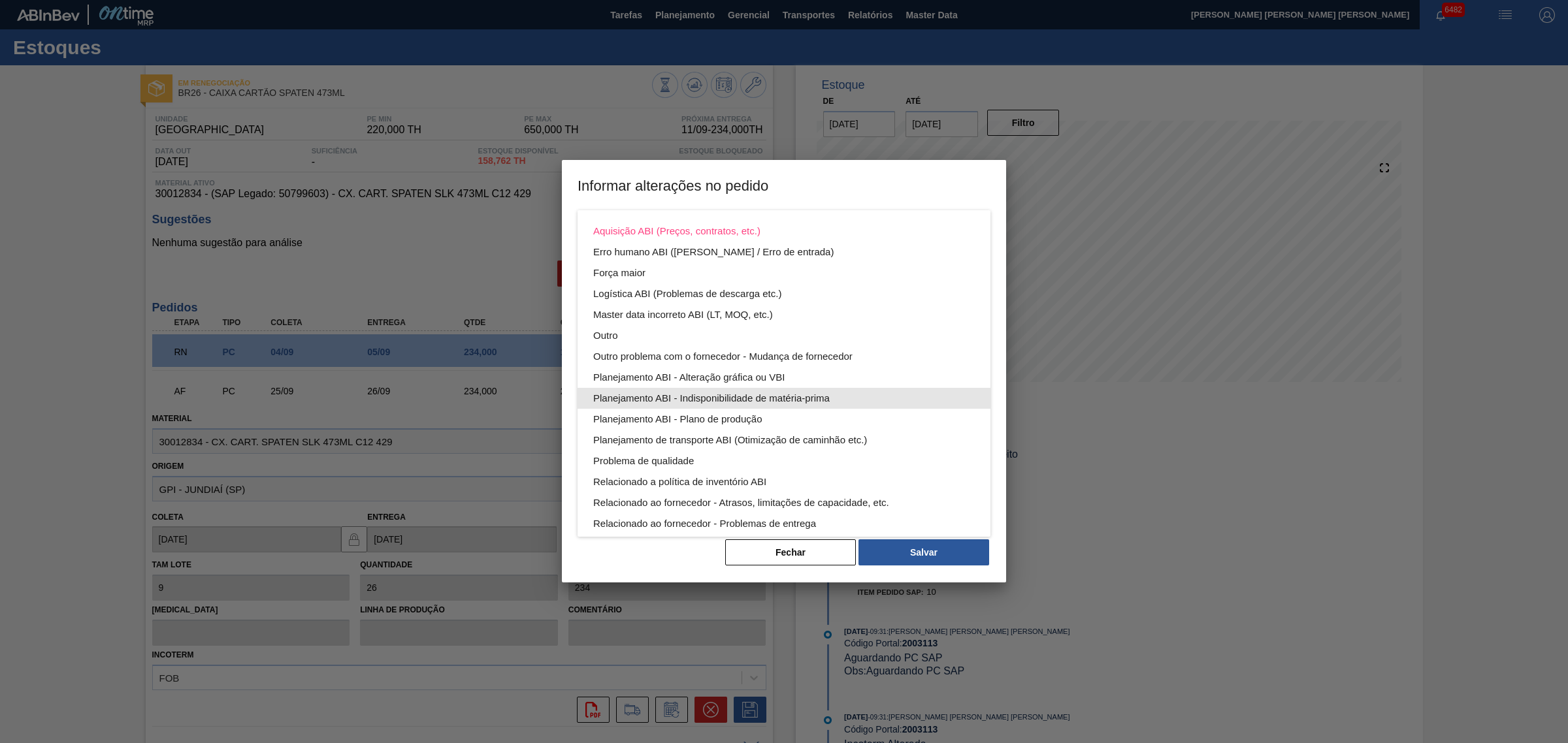
click at [789, 405] on div "Planejamento ABI - Indisponibilidade de matéria-prima" at bounding box center [783, 398] width 381 height 21
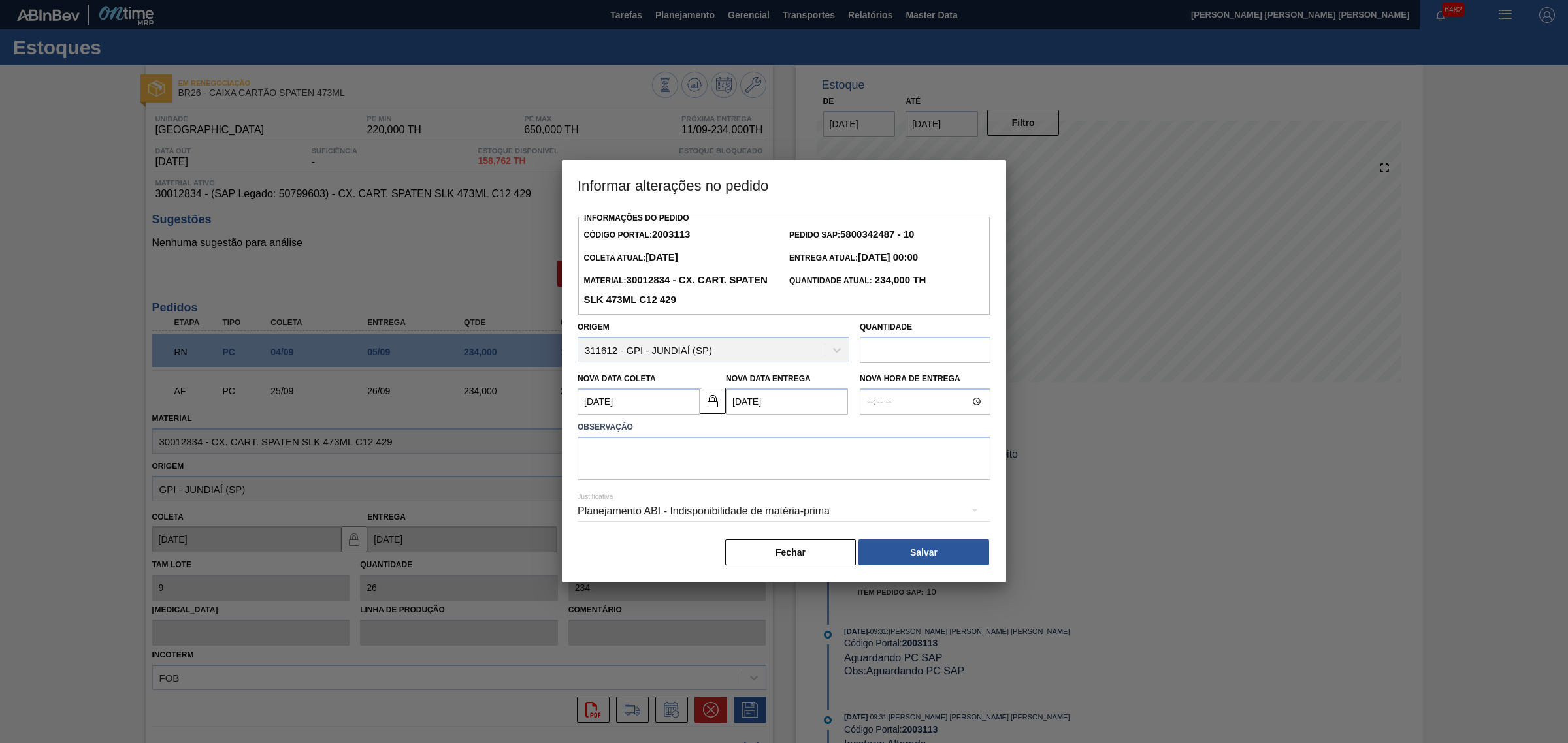
click at [780, 513] on div "Planejamento ABI - Indisponibilidade de matéria-prima" at bounding box center [784, 511] width 413 height 36
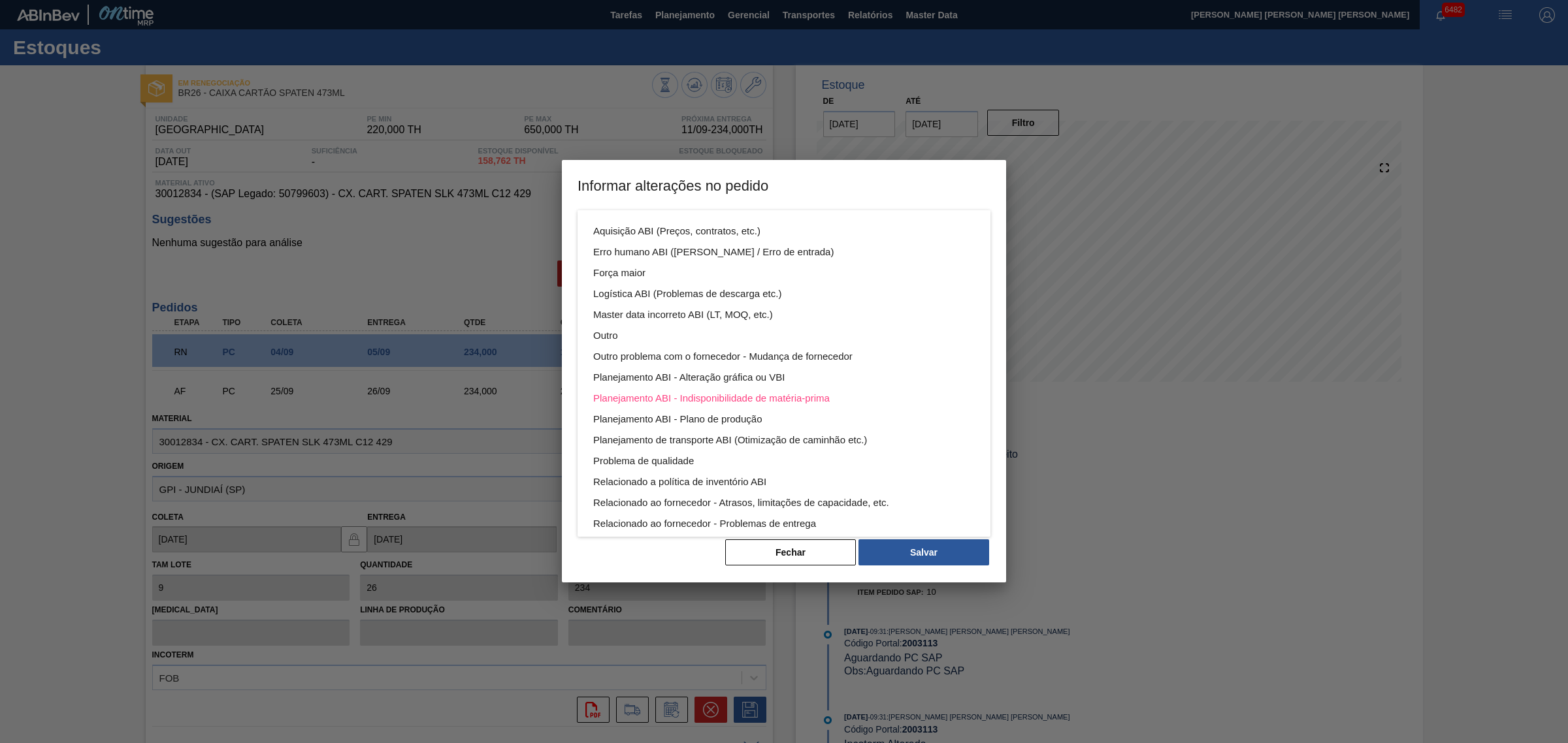
scroll to position [70, 0]
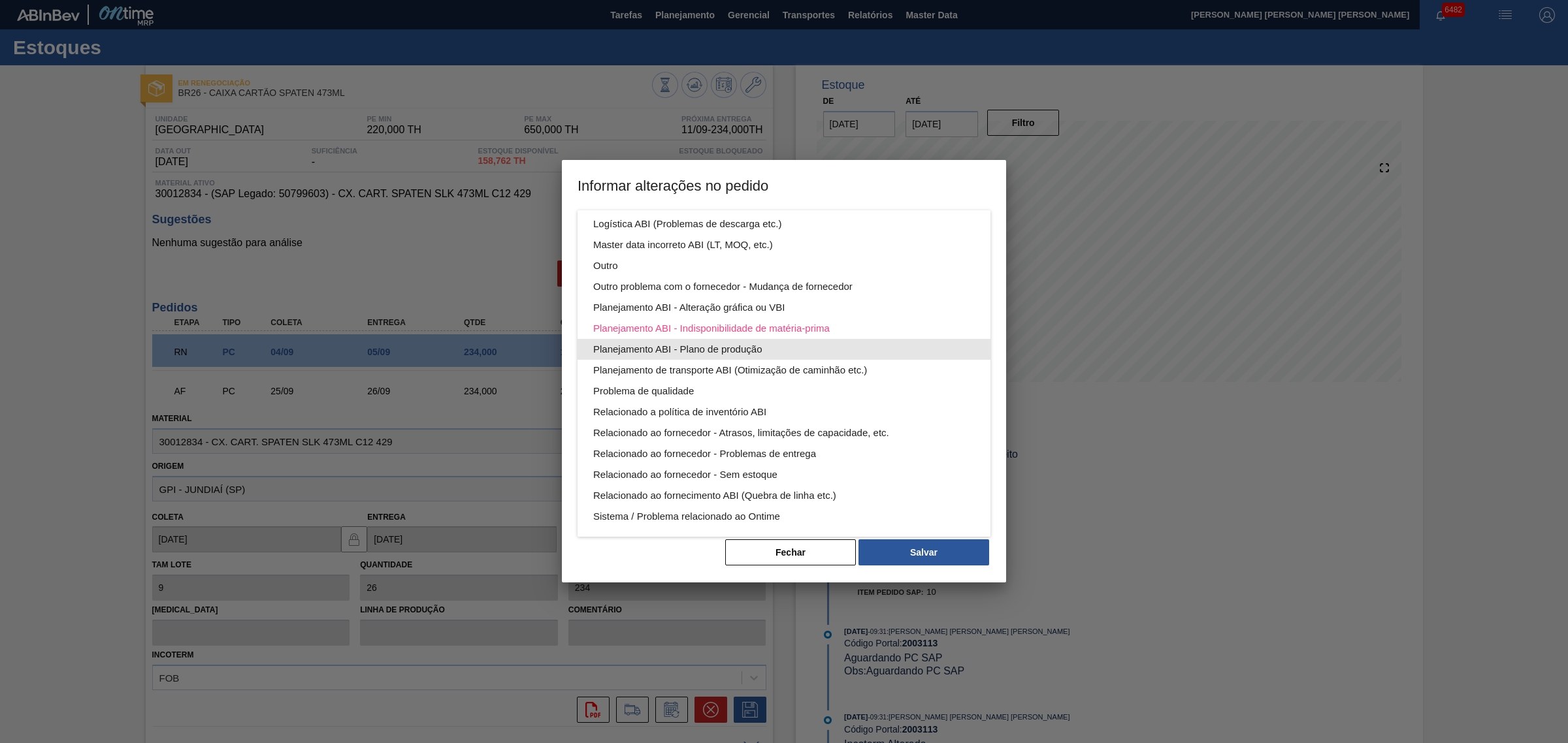
click at [810, 347] on div "Planejamento ABI - Plano de produção" at bounding box center [783, 349] width 381 height 21
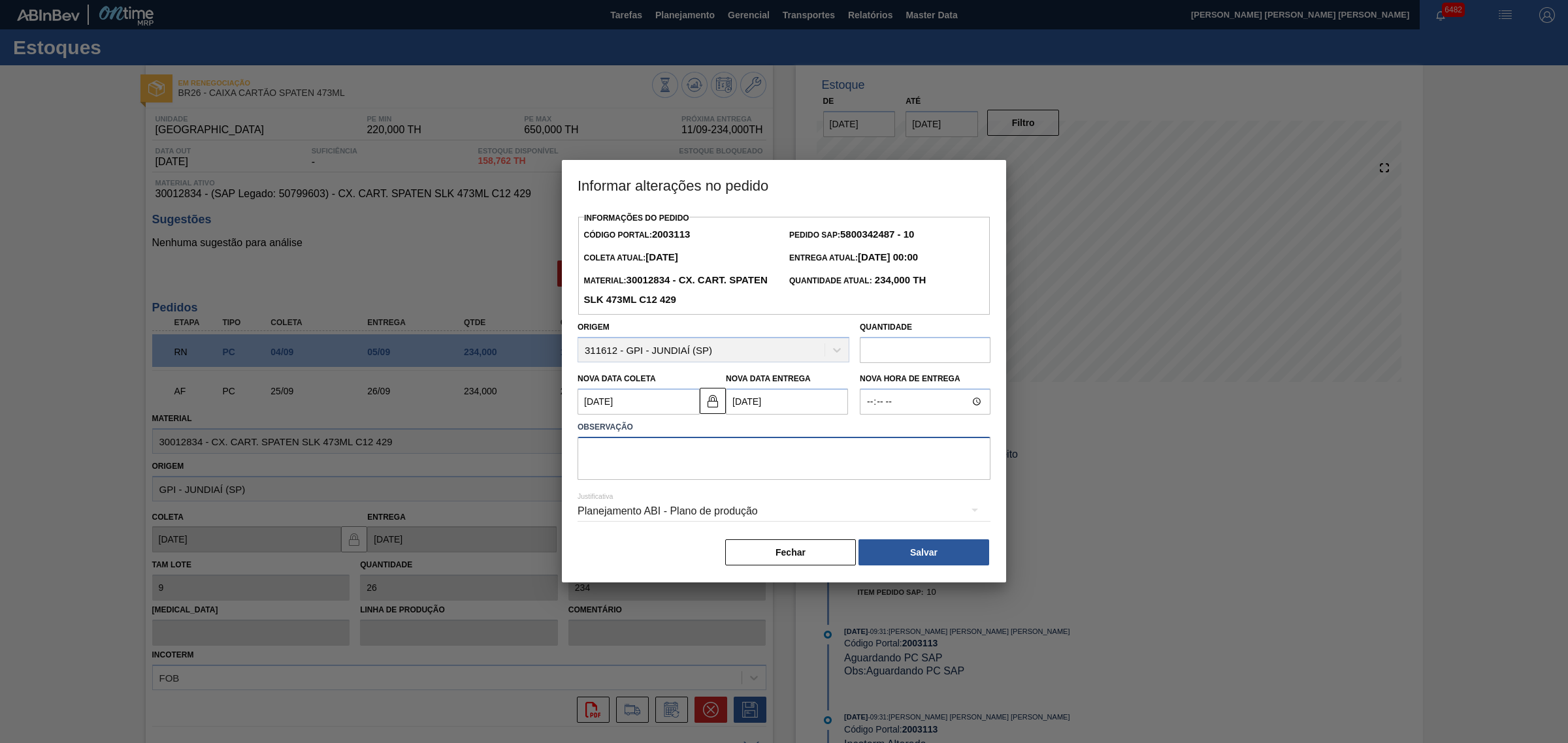
click at [761, 455] on textarea at bounding box center [784, 458] width 413 height 43
type textarea "AJUSTE DATA"
click at [906, 546] on button "Salvar" at bounding box center [924, 553] width 131 height 26
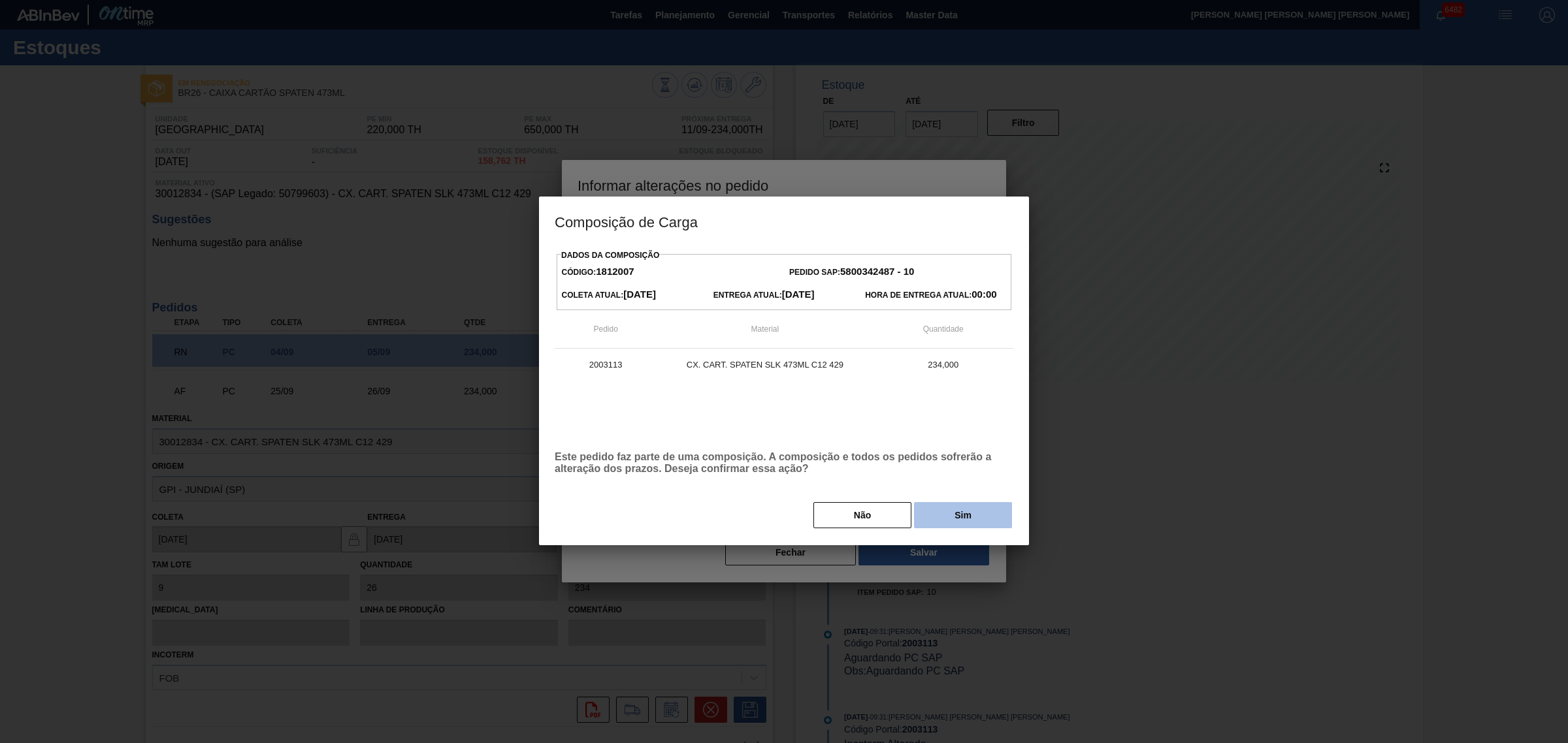
click at [953, 520] on button "Sim" at bounding box center [963, 515] width 98 height 26
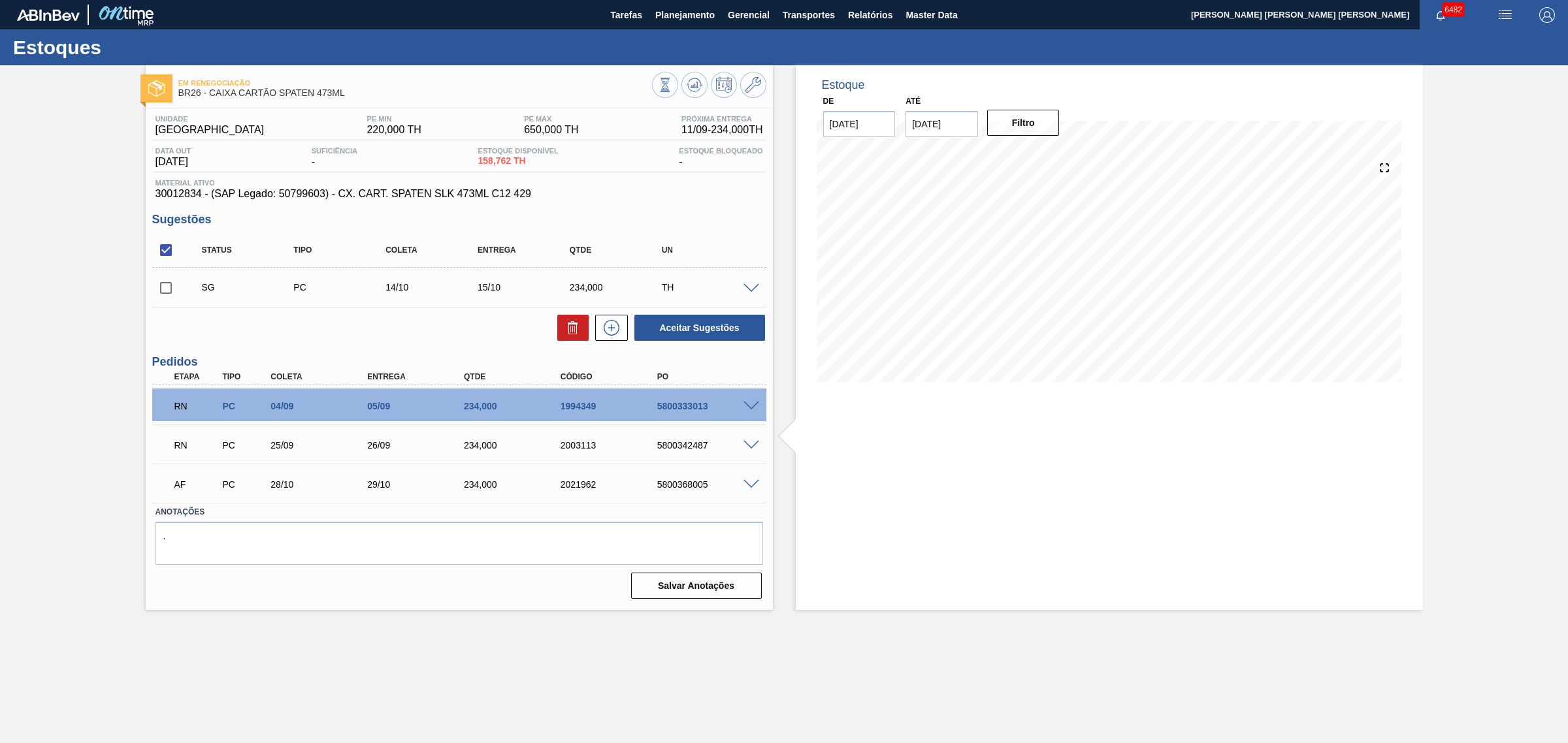
click at [748, 488] on span at bounding box center [751, 484] width 16 height 9
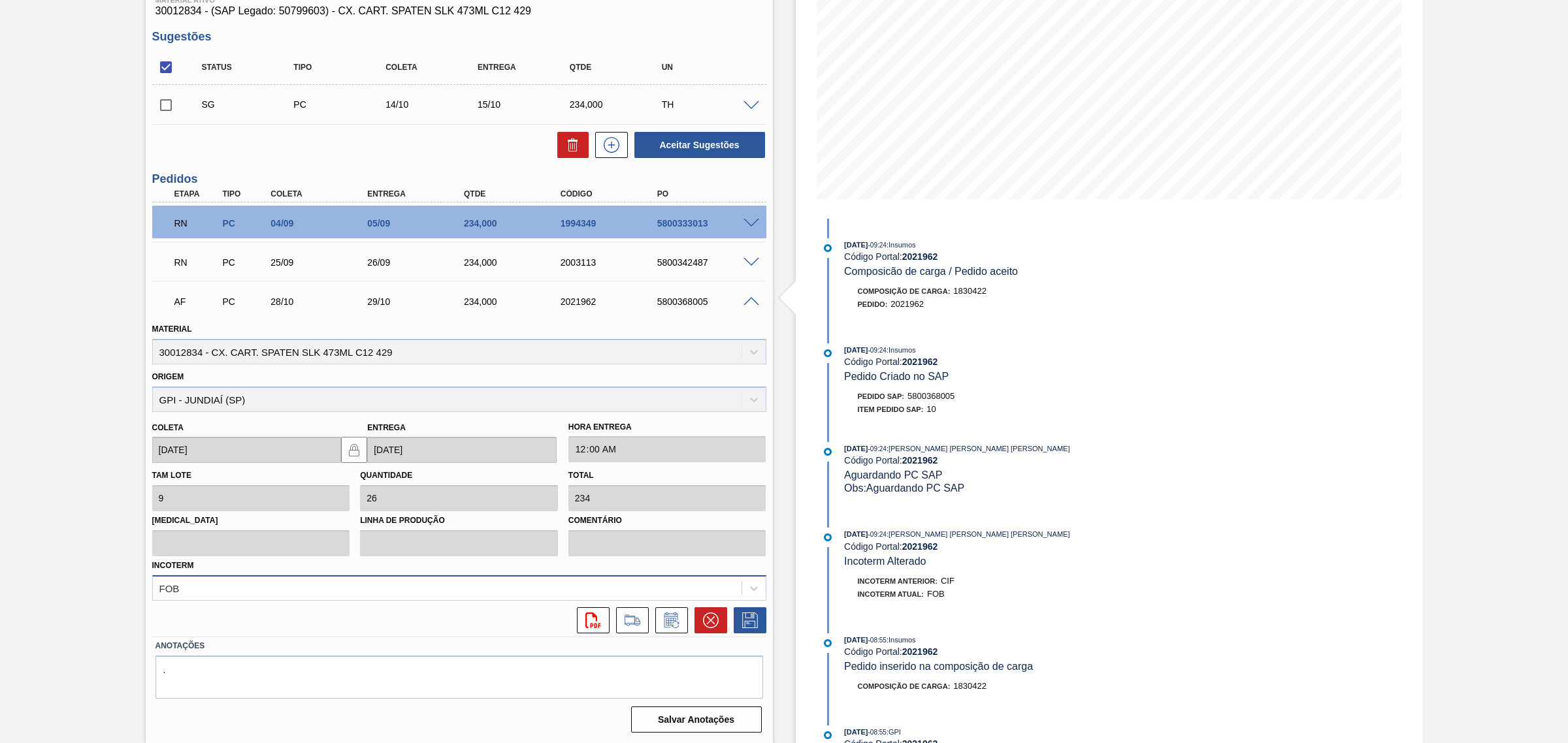
scroll to position [184, 0]
click at [684, 615] on button at bounding box center [671, 620] width 33 height 26
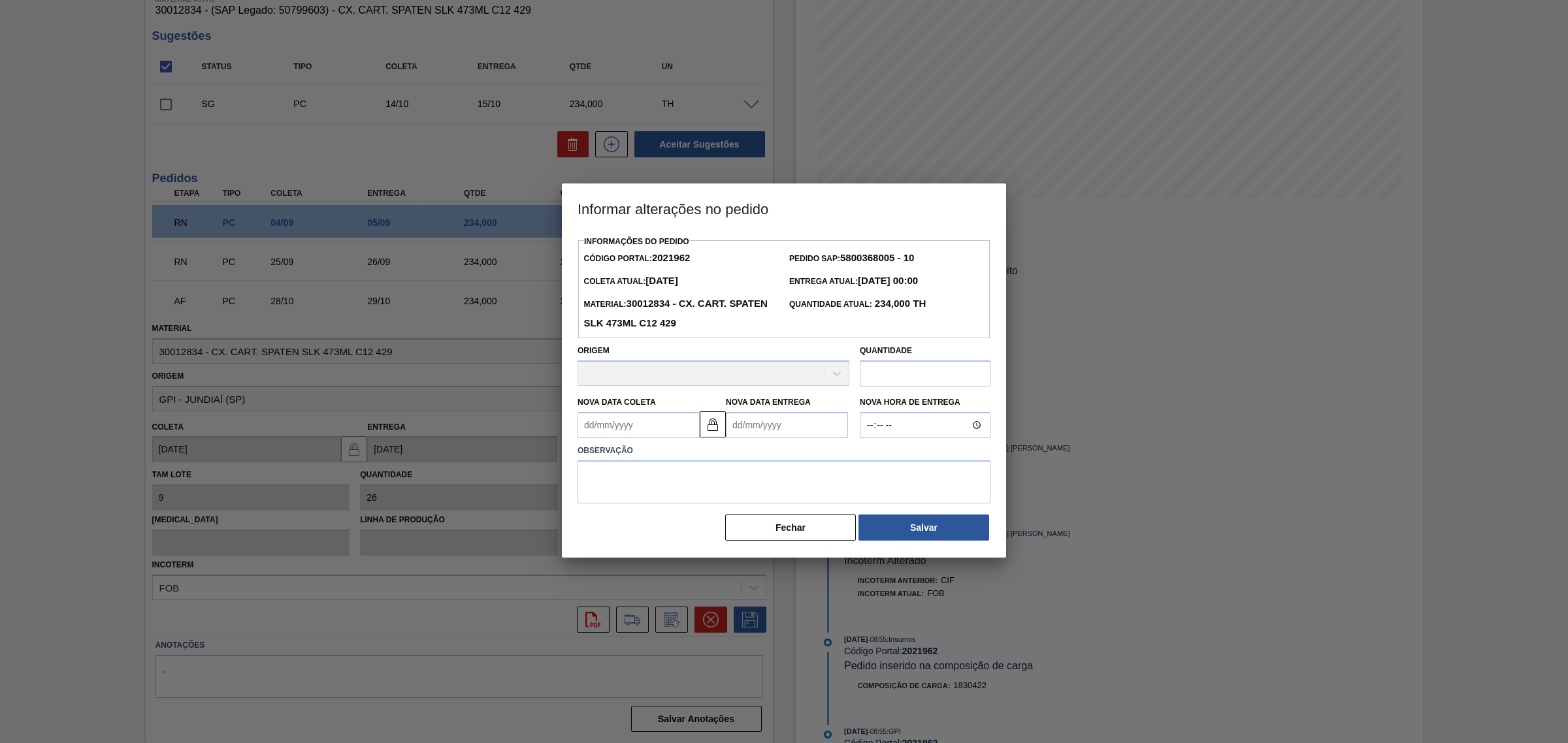
click at [787, 431] on Entrega2021962 "Nova Data Entrega" at bounding box center [787, 425] width 122 height 26
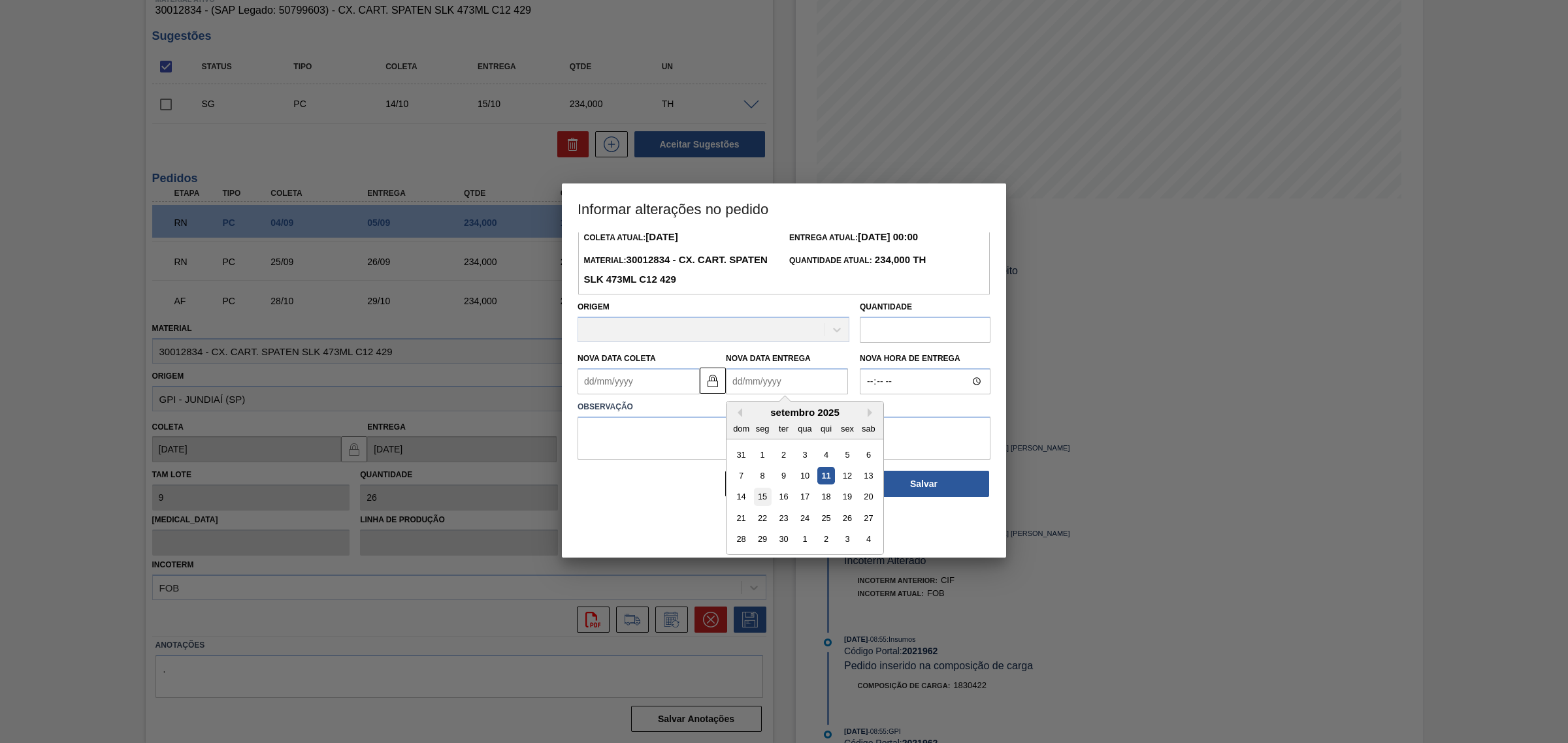
click at [763, 500] on div "15" at bounding box center [763, 498] width 17 height 17
type Coleta2021962 "14/09/2025"
type Entrega2021962 "15/09/2025"
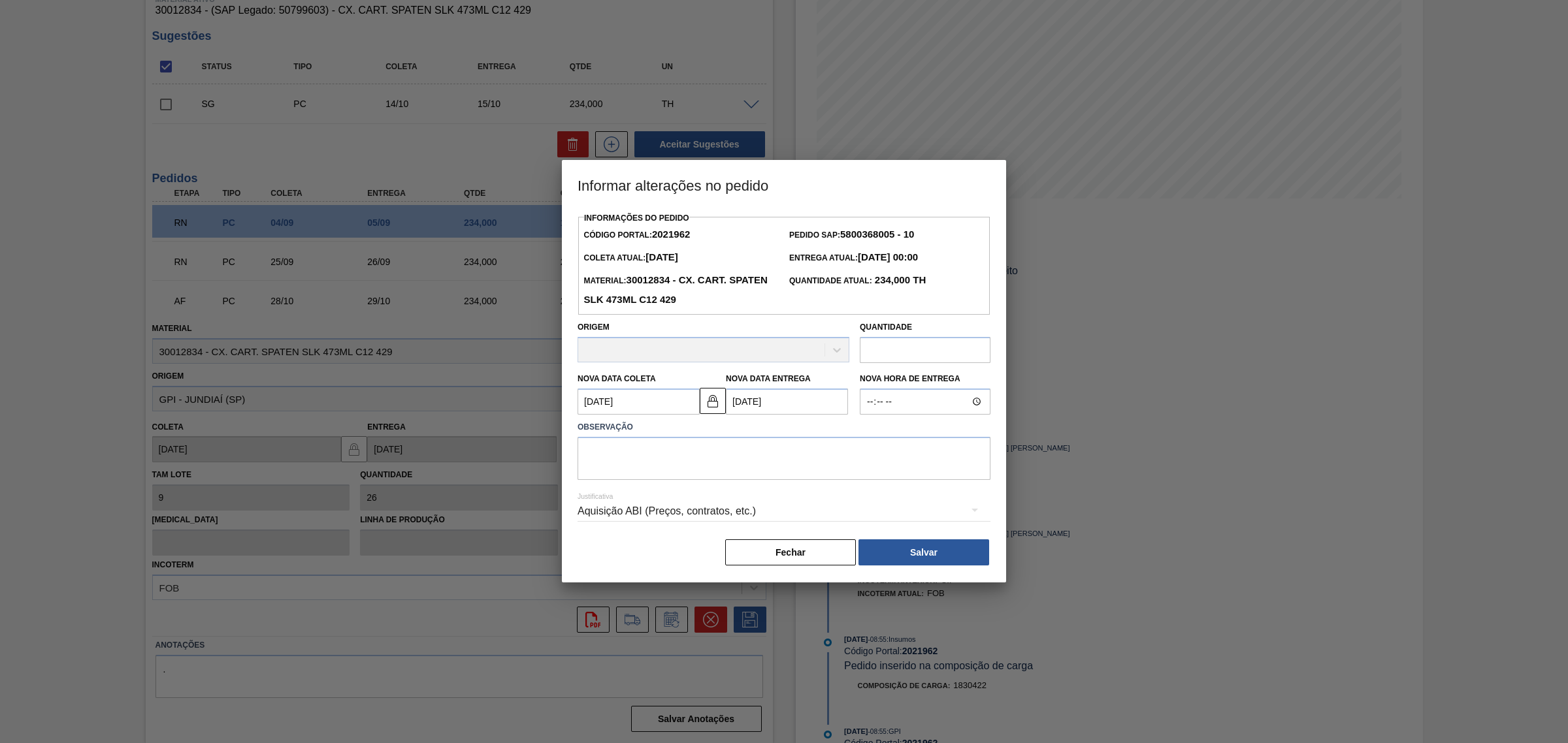
click at [788, 405] on Entrega2021962 "15/09/2025" at bounding box center [787, 402] width 122 height 26
click at [873, 431] on button "Next Month" at bounding box center [872, 433] width 9 height 9
click at [805, 524] on div "15" at bounding box center [804, 517] width 17 height 17
type Coleta2021962 "14/10/2025"
type Entrega2021962 "15/10/2025"
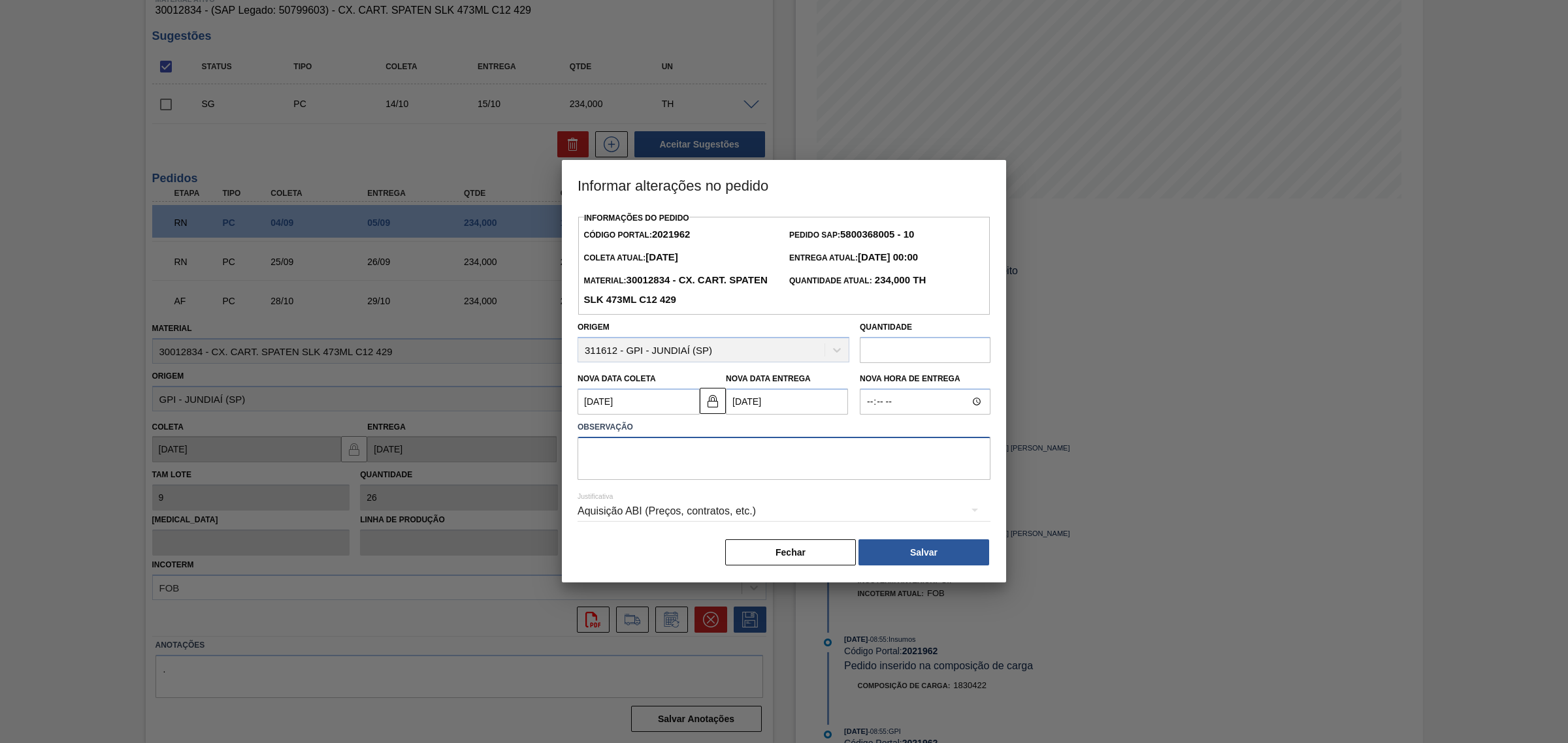
click at [767, 468] on textarea at bounding box center [784, 458] width 413 height 43
type textarea "AJUSTE DATA"
click at [737, 523] on div "Aquisição ABI (Preços, contratos, etc.)" at bounding box center [784, 511] width 413 height 36
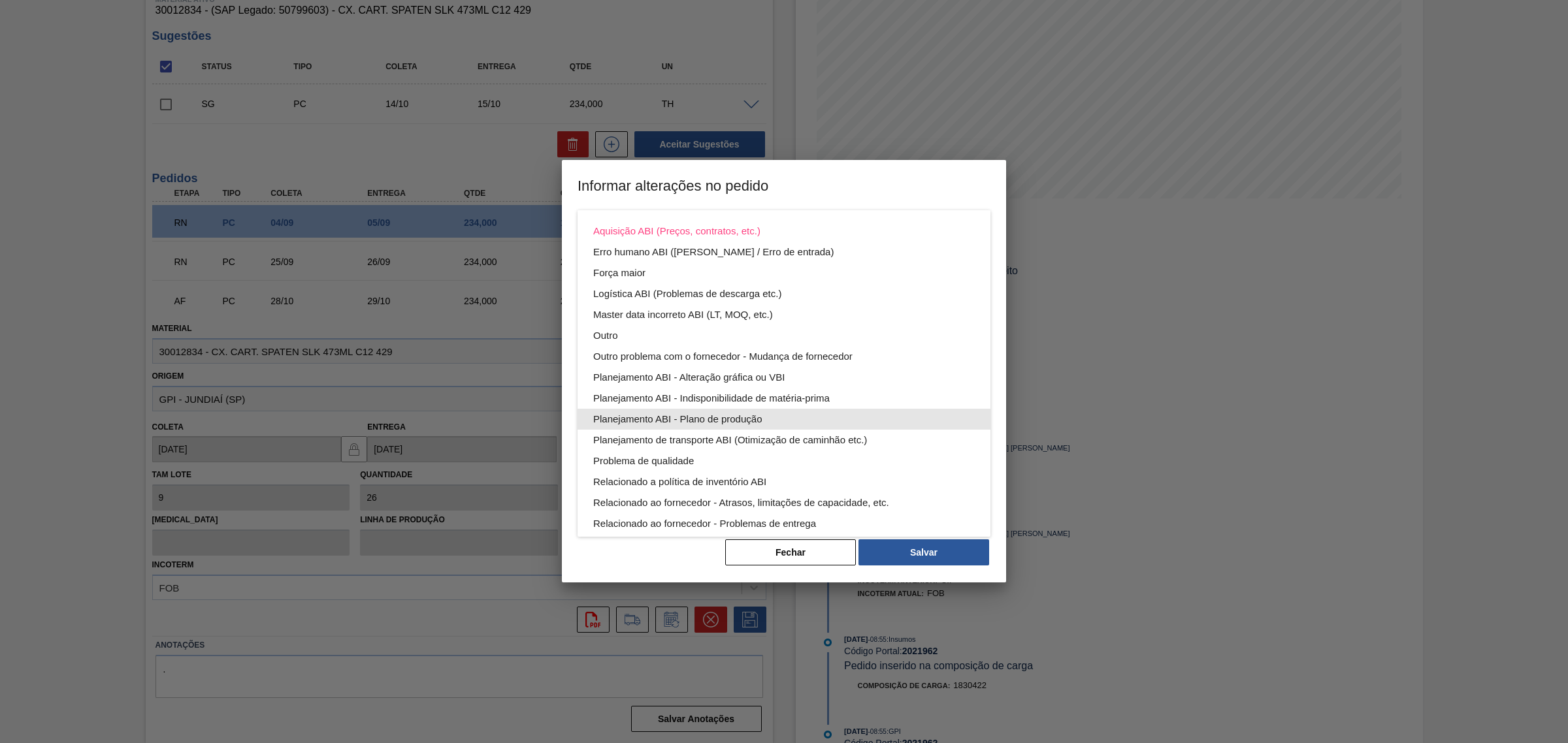
click at [828, 412] on div "Planejamento ABI - Plano de produção" at bounding box center [783, 419] width 381 height 21
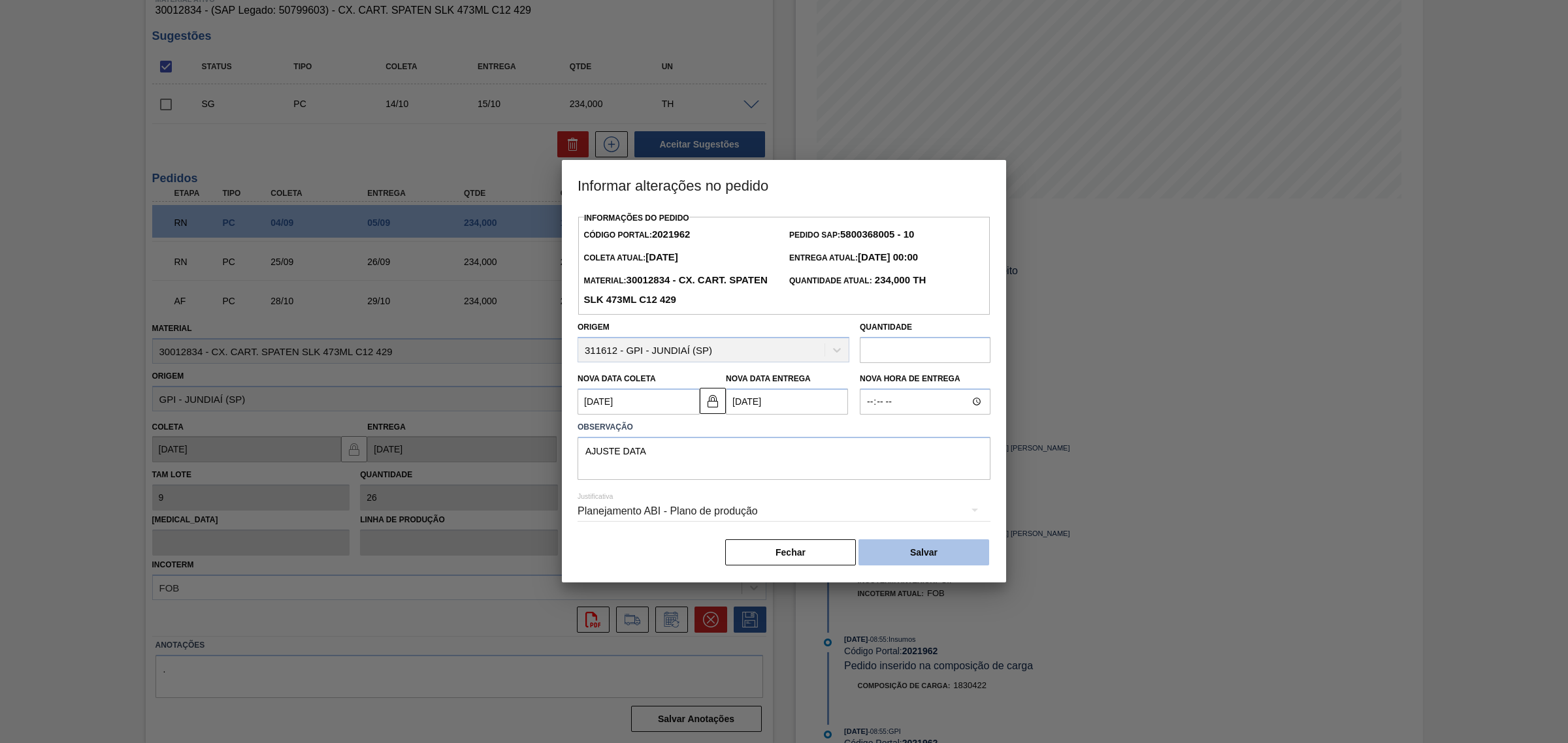
click at [939, 561] on button "Salvar" at bounding box center [924, 553] width 131 height 26
click at [926, 549] on button "Salvar" at bounding box center [924, 553] width 131 height 26
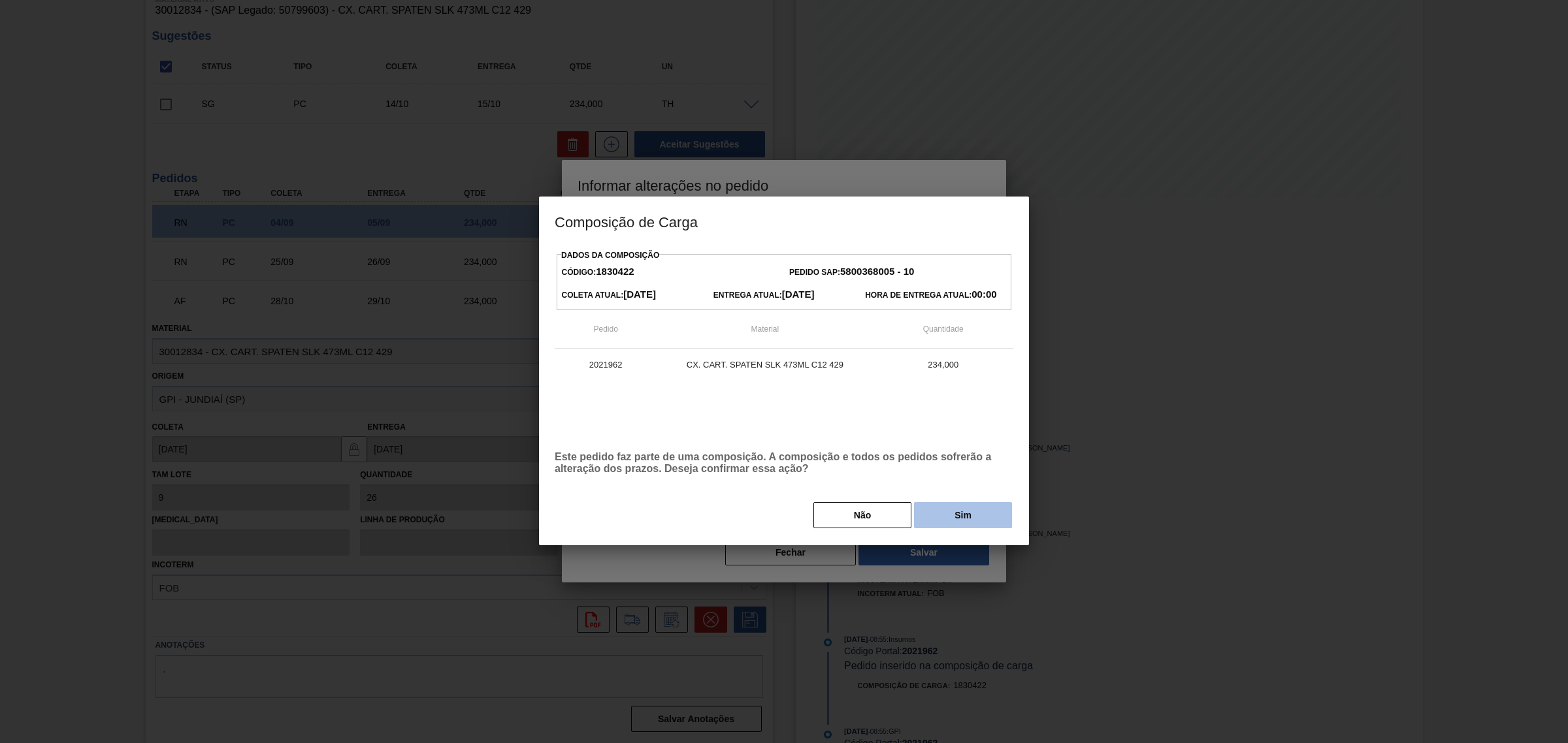
click at [988, 504] on button "Sim" at bounding box center [963, 515] width 98 height 26
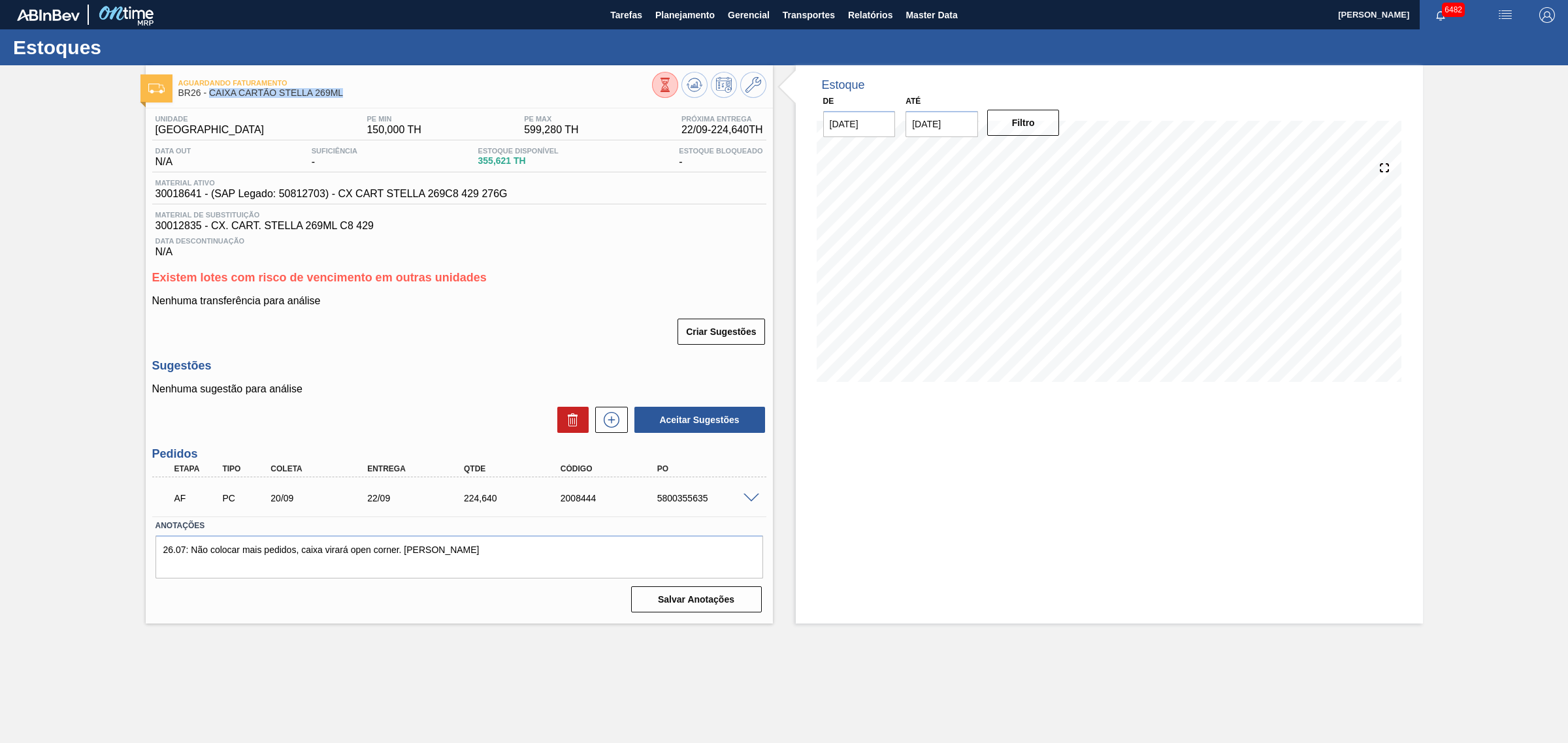
drag, startPoint x: 351, startPoint y: 95, endPoint x: 208, endPoint y: 100, distance: 143.1
click at [208, 100] on div "Aguardando Faturamento BR26 - CAIXA CARTÃO STELLA 269ML" at bounding box center [415, 89] width 474 height 29
copy span "CAIXA CARTÃO STELLA 269ML"
click at [750, 495] on div at bounding box center [753, 497] width 26 height 9
click at [751, 495] on div at bounding box center [753, 497] width 26 height 9
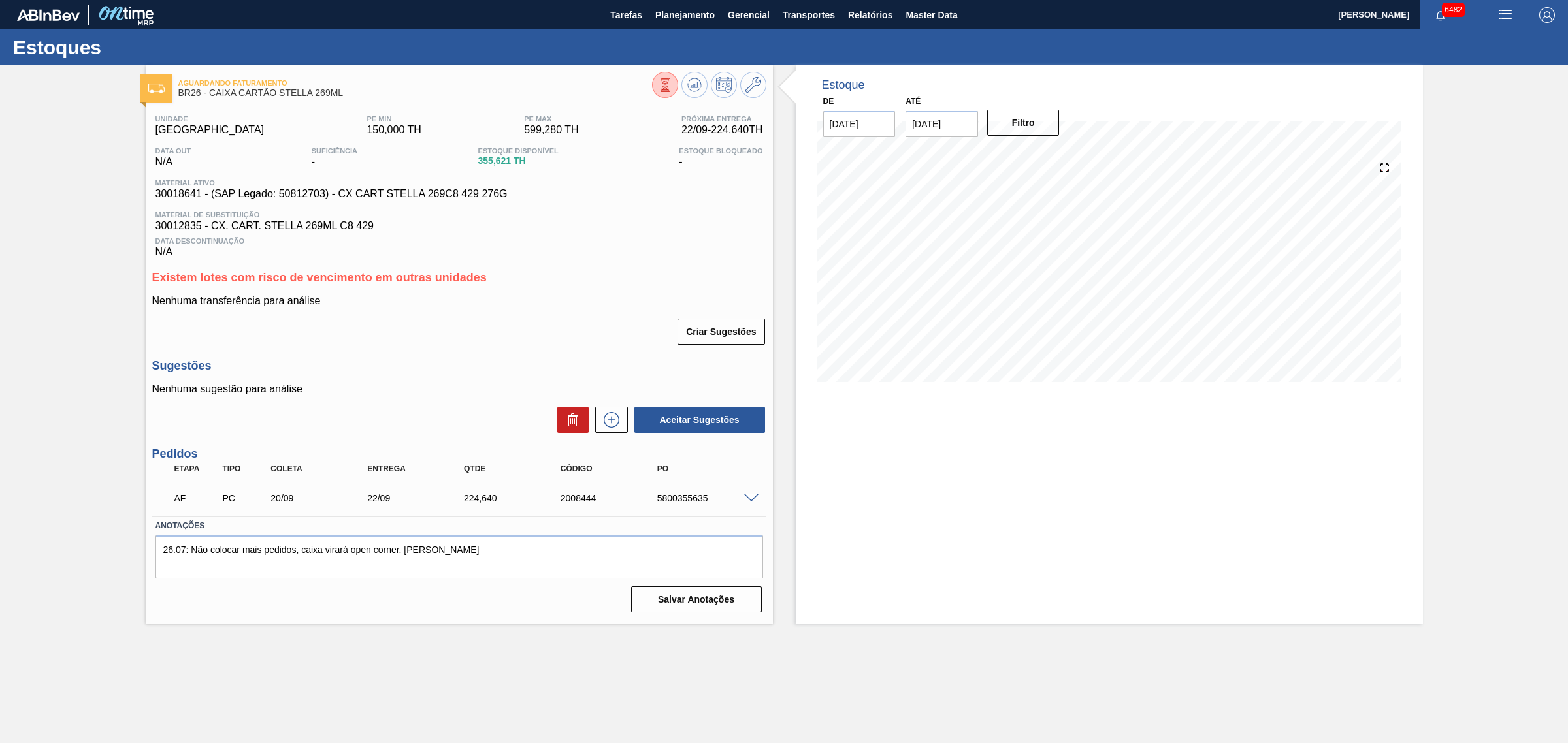
click at [746, 500] on span at bounding box center [751, 498] width 16 height 9
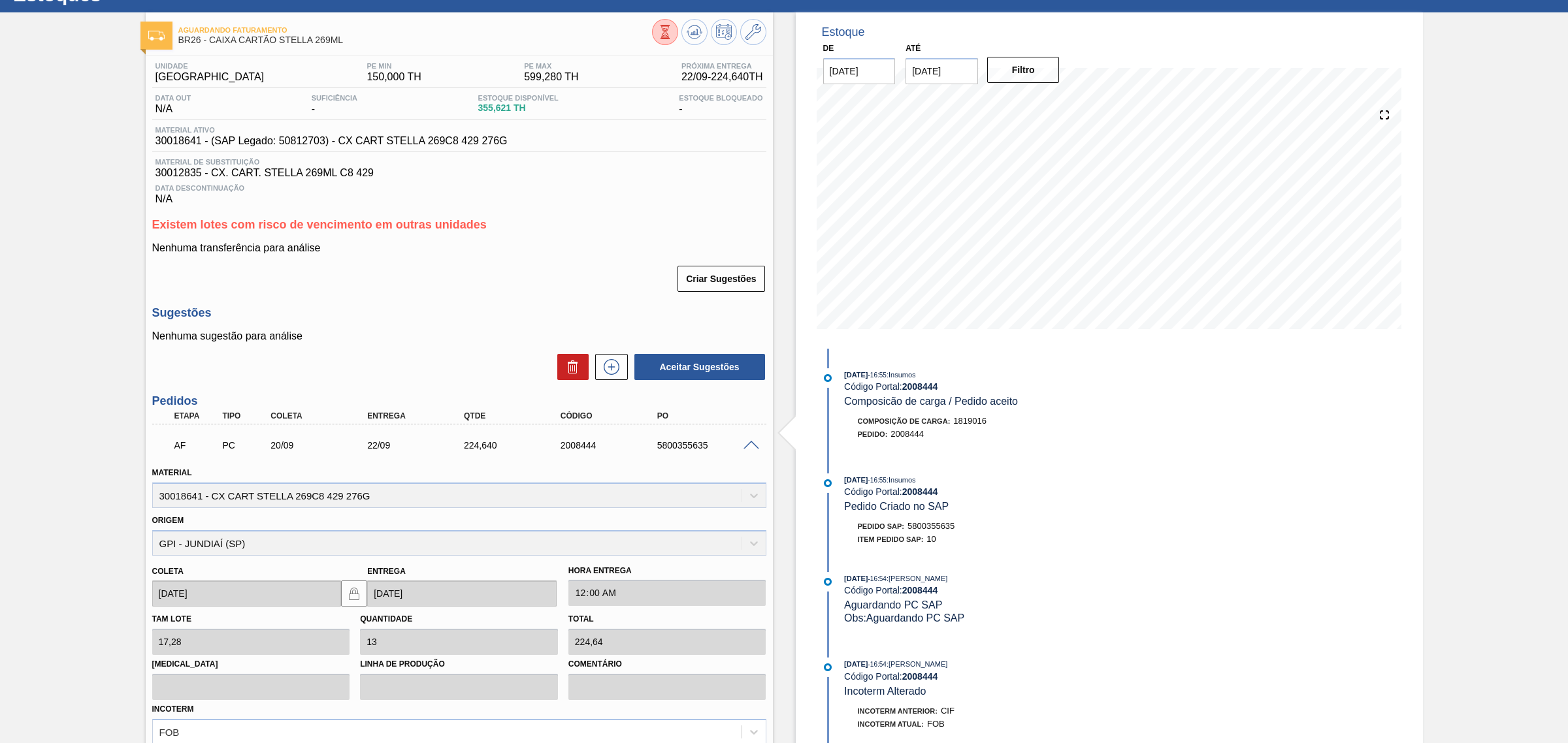
scroll to position [163, 0]
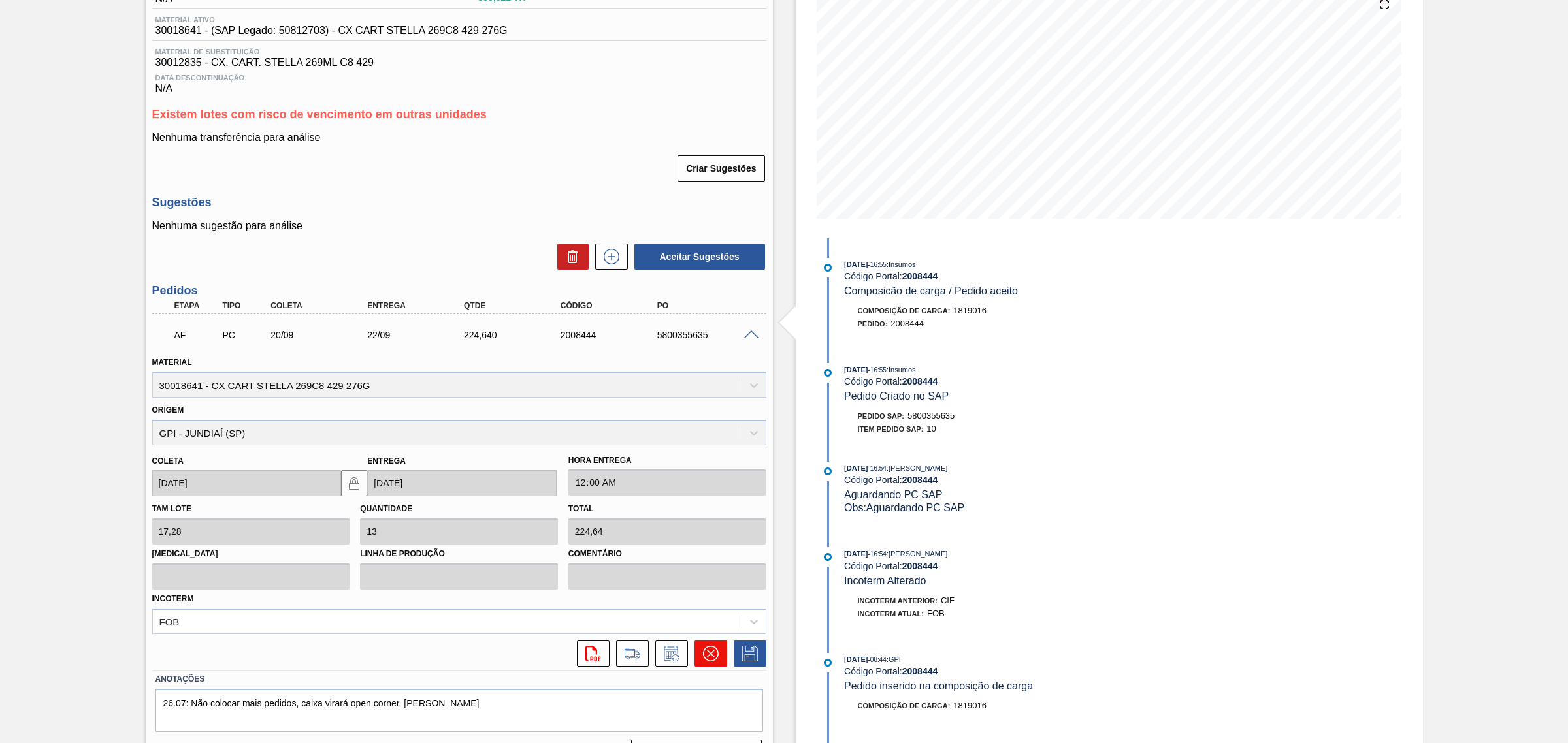
click at [708, 649] on icon at bounding box center [711, 654] width 16 height 16
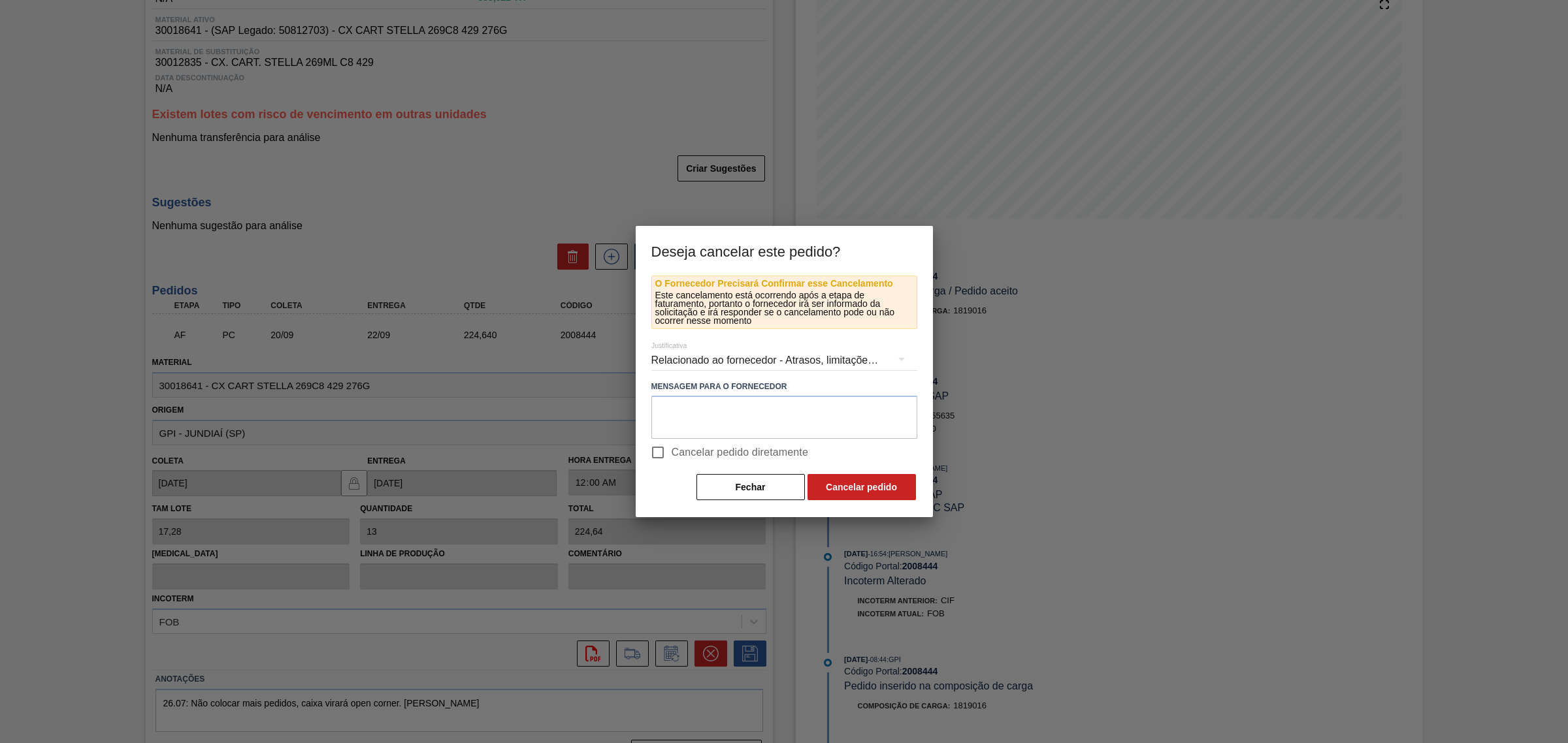
click at [680, 446] on span "Cancelar pedido diretamente" at bounding box center [740, 452] width 137 height 16
click at [671, 446] on input "Cancelar pedido diretamente" at bounding box center [658, 452] width 28 height 28
checkbox input "true"
click at [825, 485] on button "Cancelar pedido" at bounding box center [861, 487] width 108 height 26
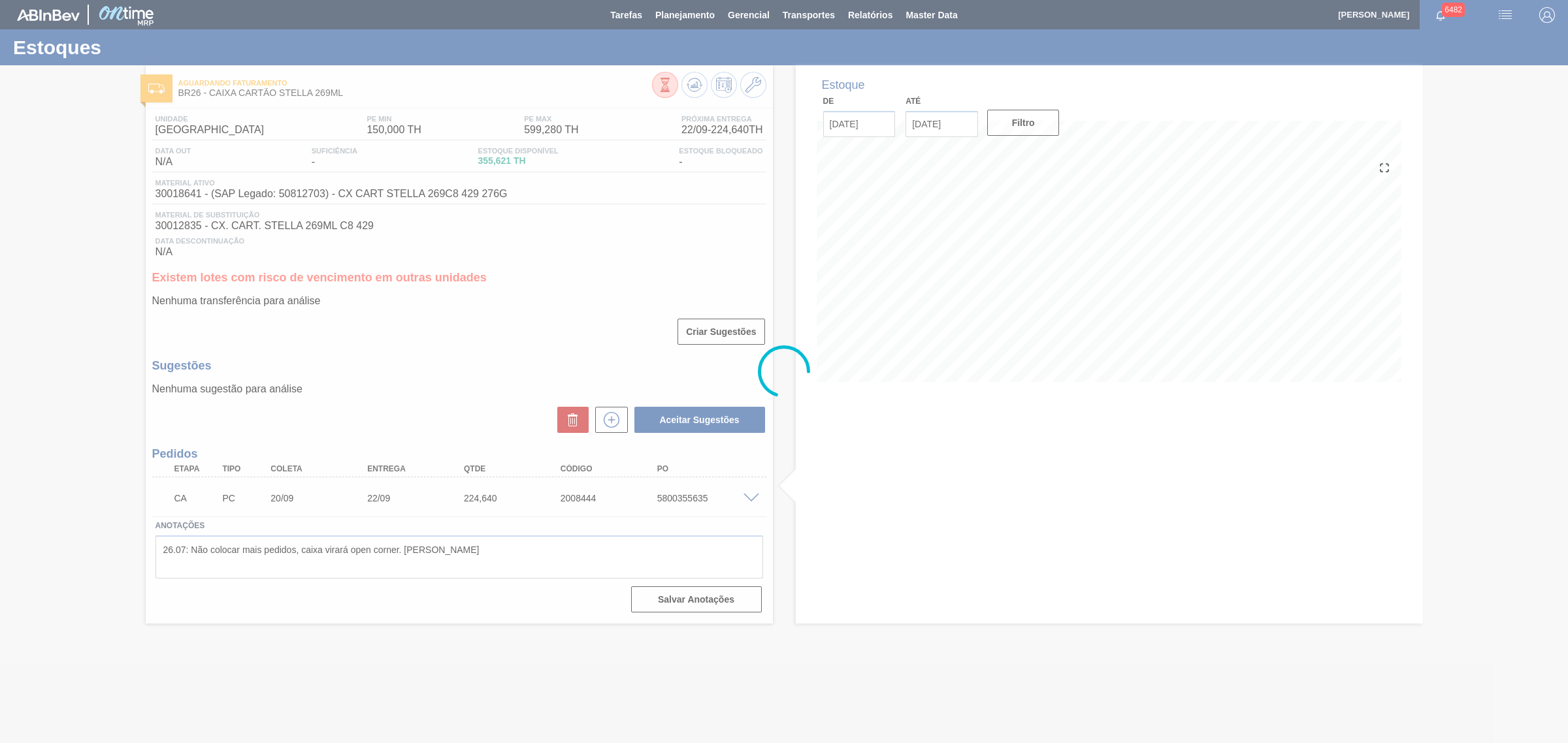
scroll to position [0, 0]
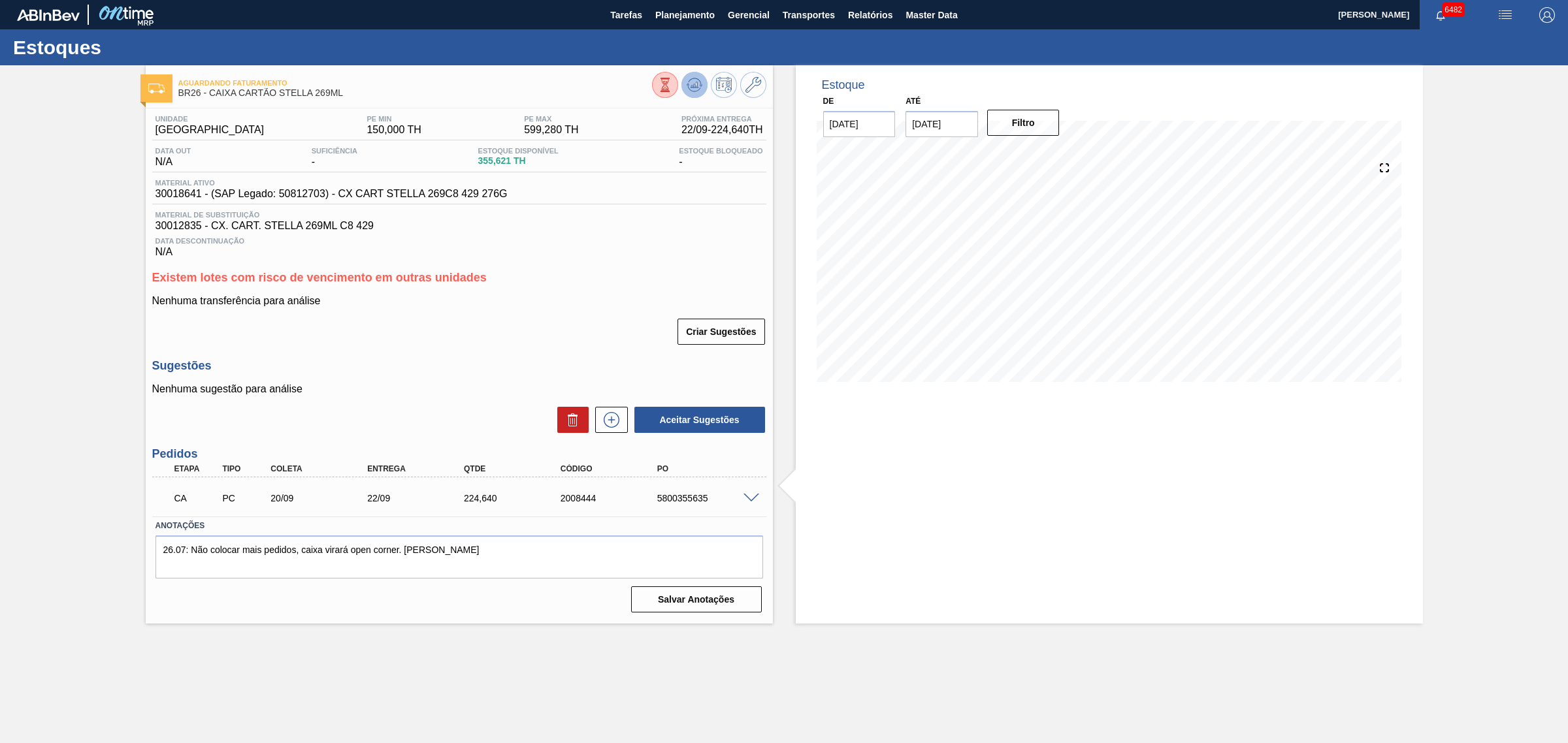
click at [699, 88] on icon at bounding box center [695, 85] width 16 height 16
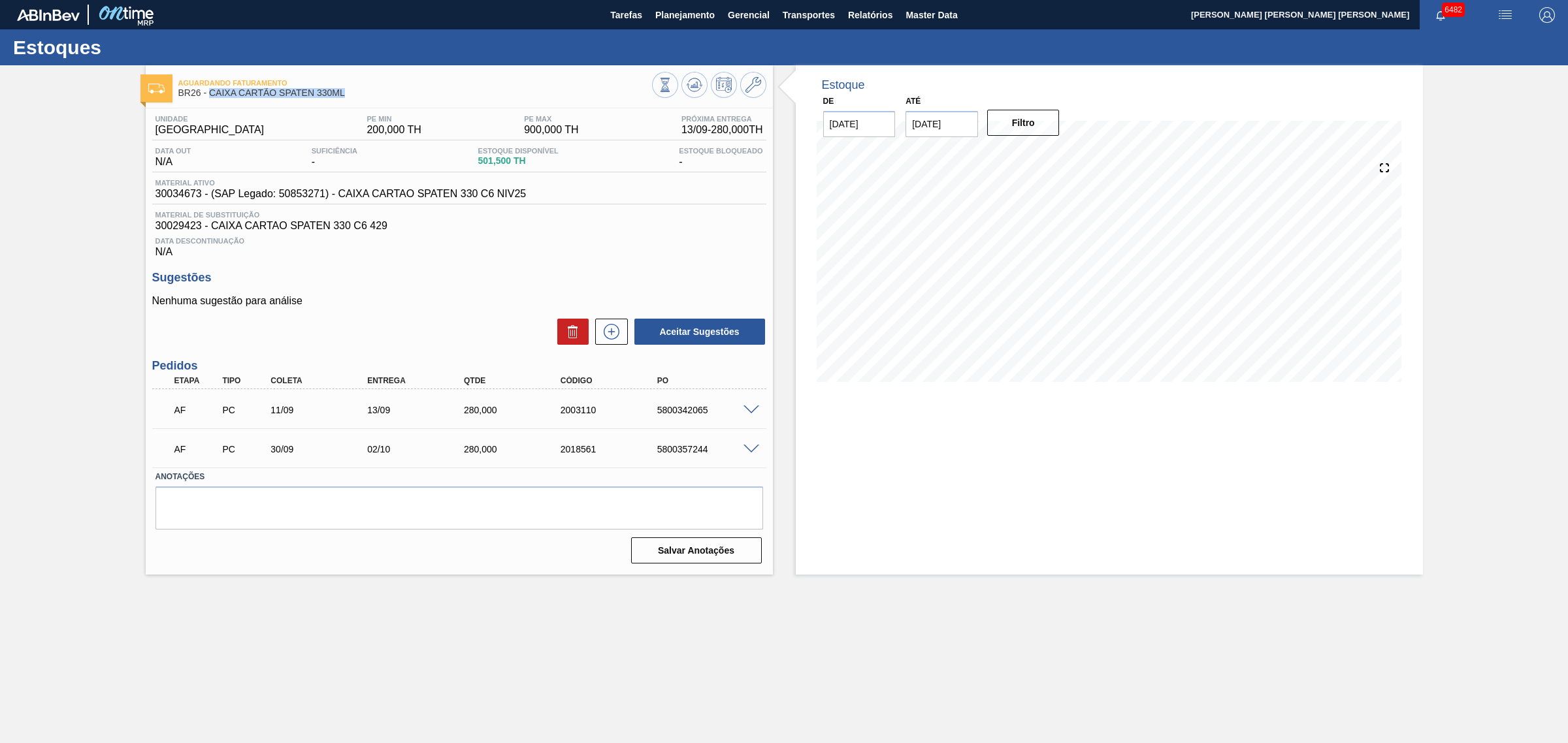
drag, startPoint x: 348, startPoint y: 96, endPoint x: 208, endPoint y: 100, distance: 140.1
click at [208, 100] on div "Aguardando Faturamento BR26 - CAIXA CARTÃO SPATEN 330ML" at bounding box center [415, 89] width 474 height 29
copy span "CAIXA CARTÃO SPATEN 330ML"
click at [448, 224] on span "30029423 - CAIXA CARTAO SPATEN 330 C6 429" at bounding box center [459, 226] width 607 height 12
click at [756, 415] on span at bounding box center [751, 410] width 16 height 9
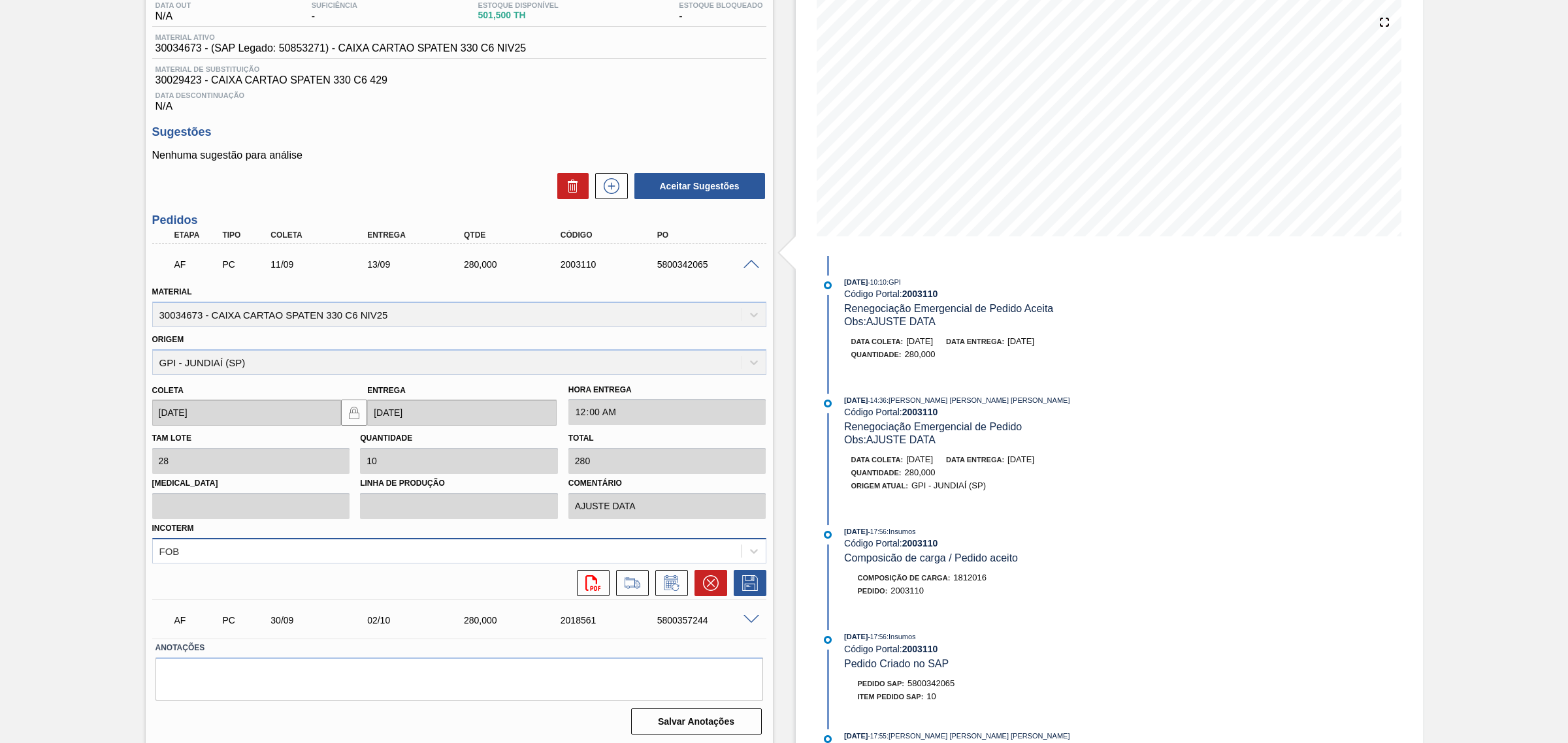
scroll to position [150, 0]
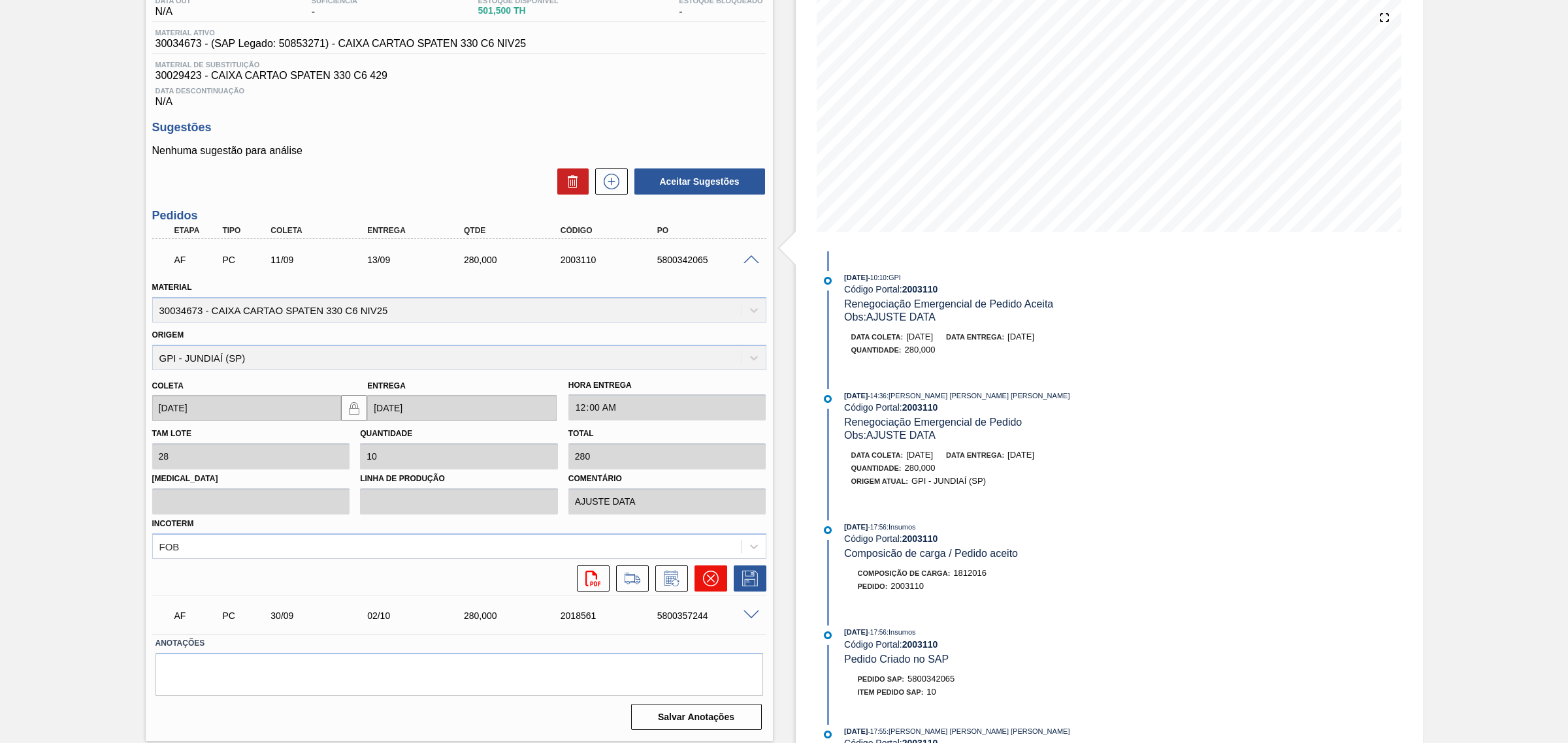
click at [699, 580] on button at bounding box center [711, 579] width 33 height 26
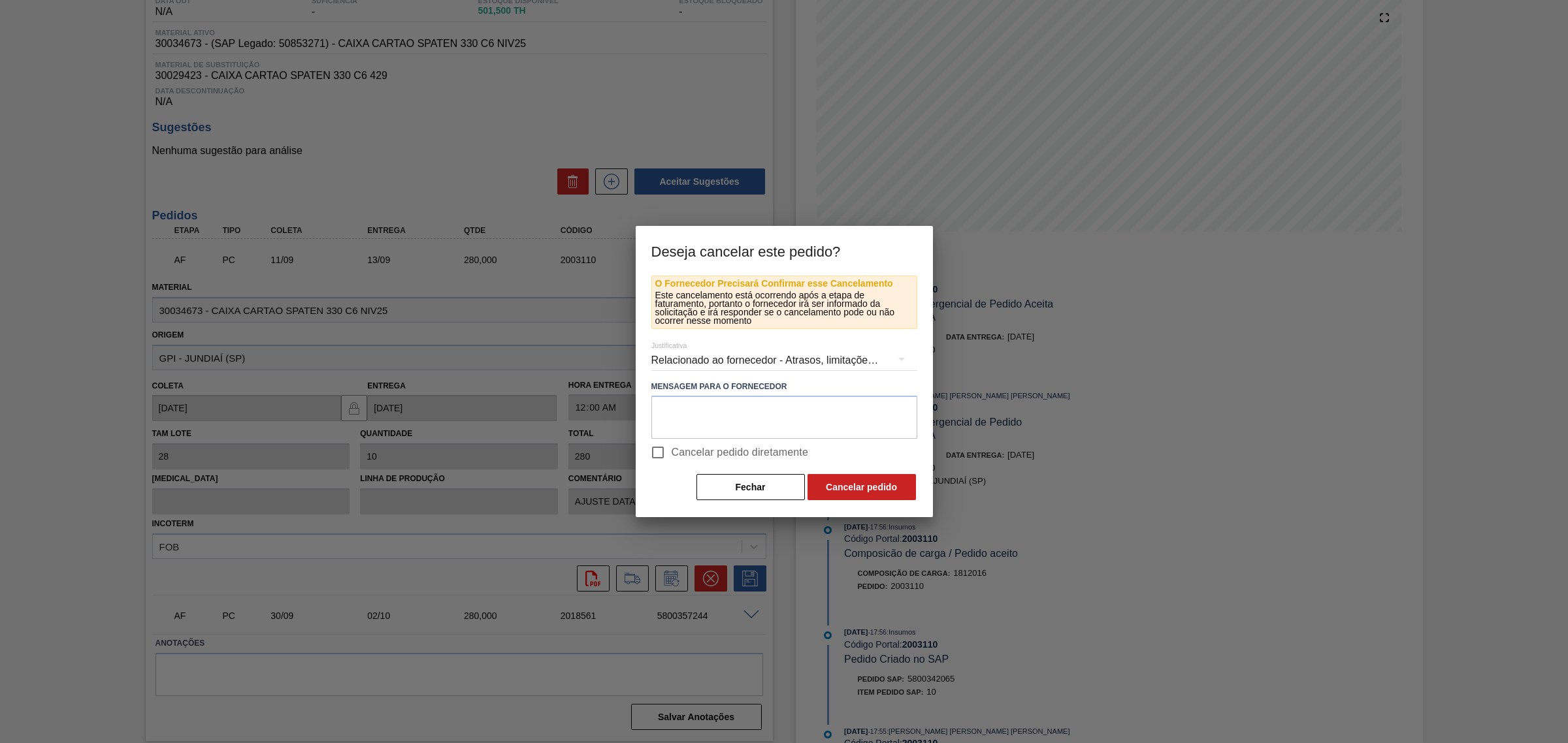
click at [706, 458] on span "Cancelar pedido diretamente" at bounding box center [740, 452] width 137 height 16
click at [671, 458] on input "Cancelar pedido diretamente" at bounding box center [658, 452] width 28 height 28
checkbox input "true"
click at [846, 481] on button "Cancelar pedido" at bounding box center [861, 487] width 108 height 26
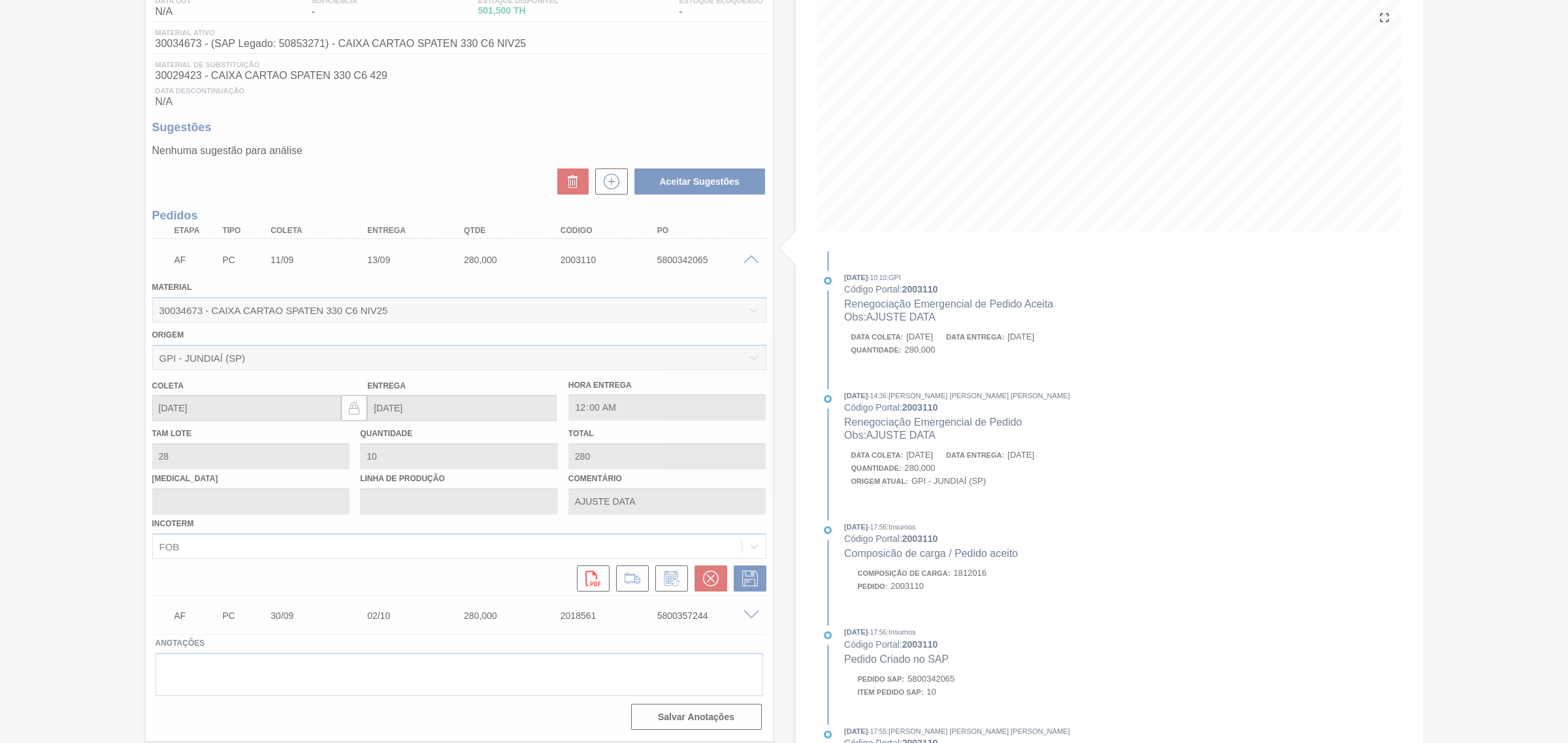
scroll to position [0, 0]
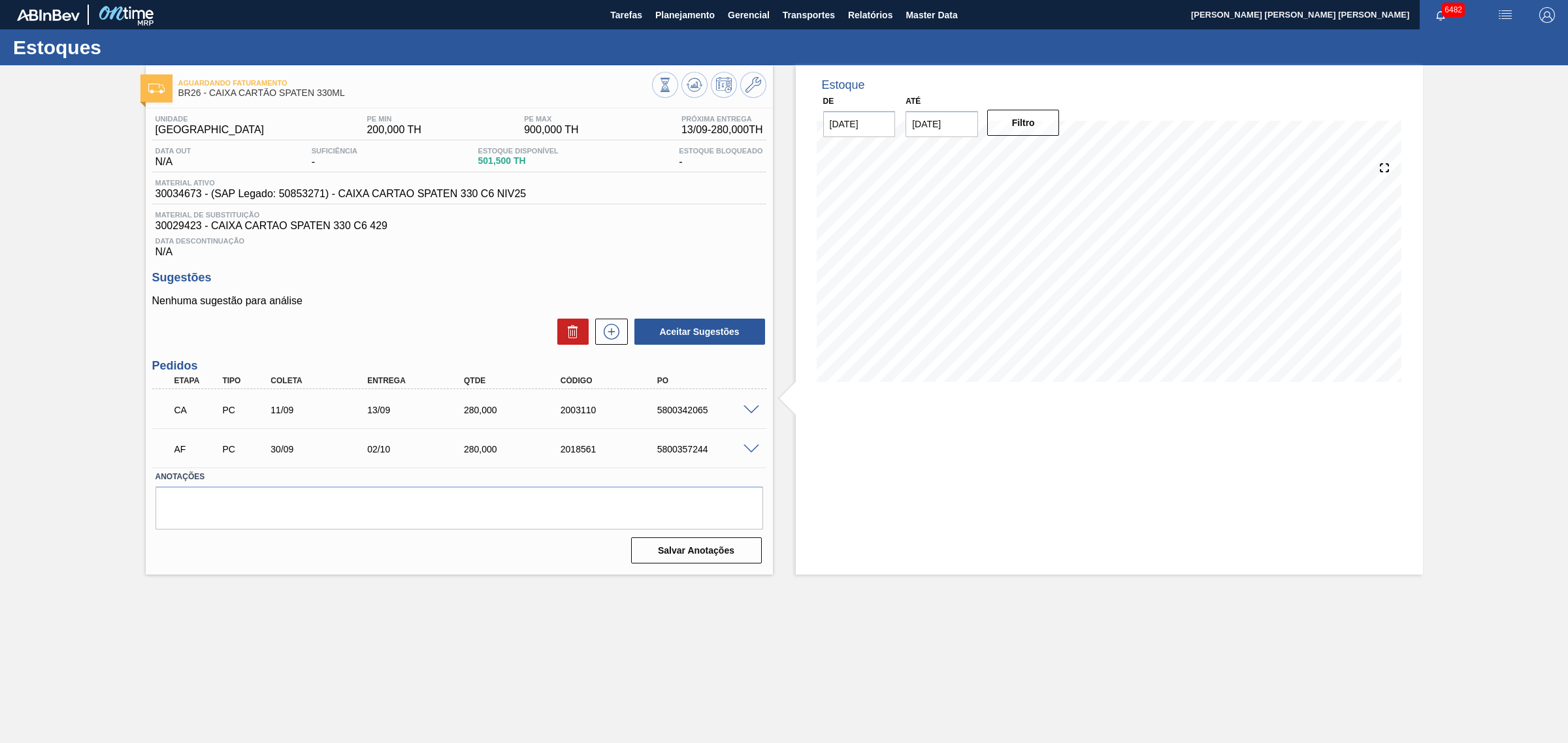
click at [753, 454] on span at bounding box center [751, 449] width 16 height 9
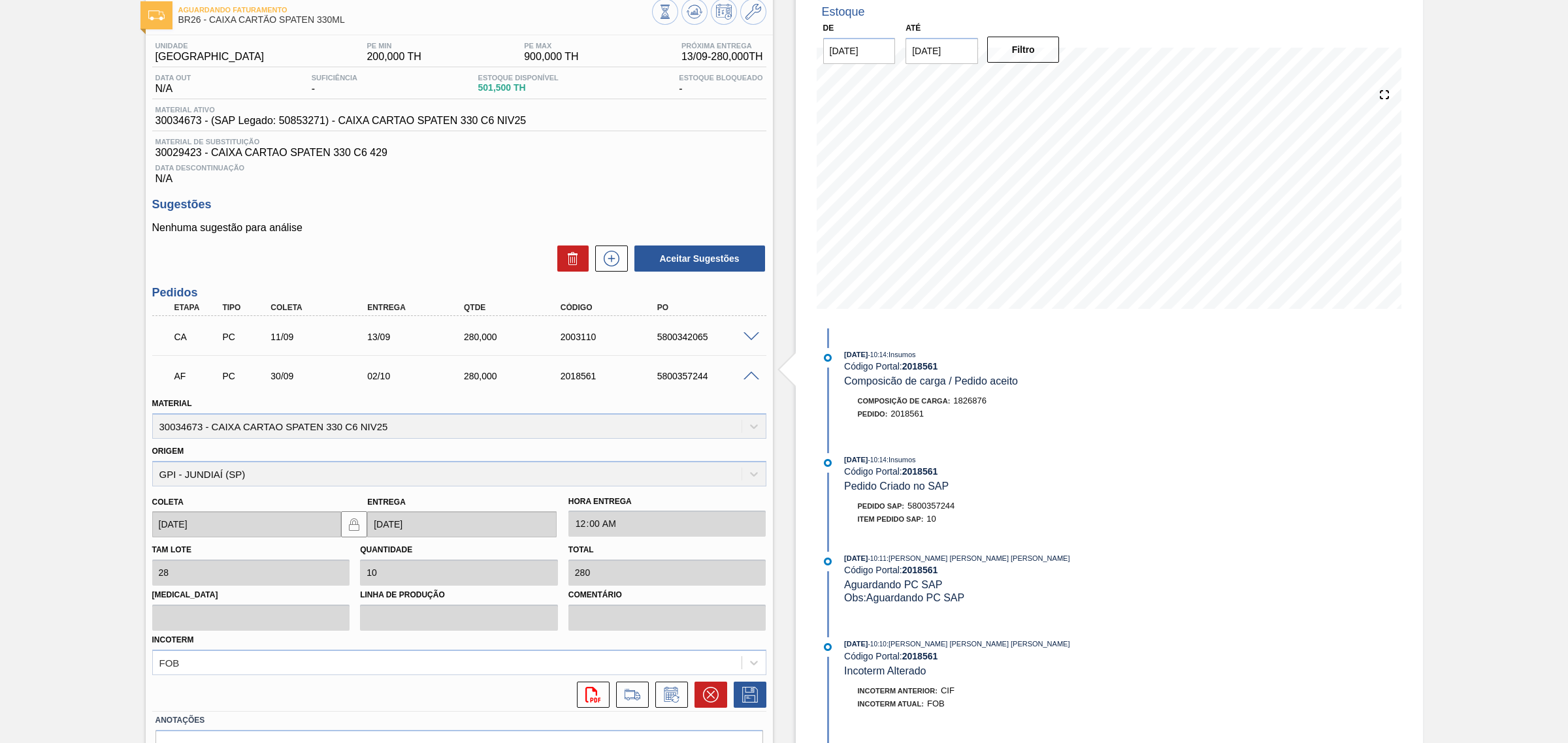
scroll to position [150, 0]
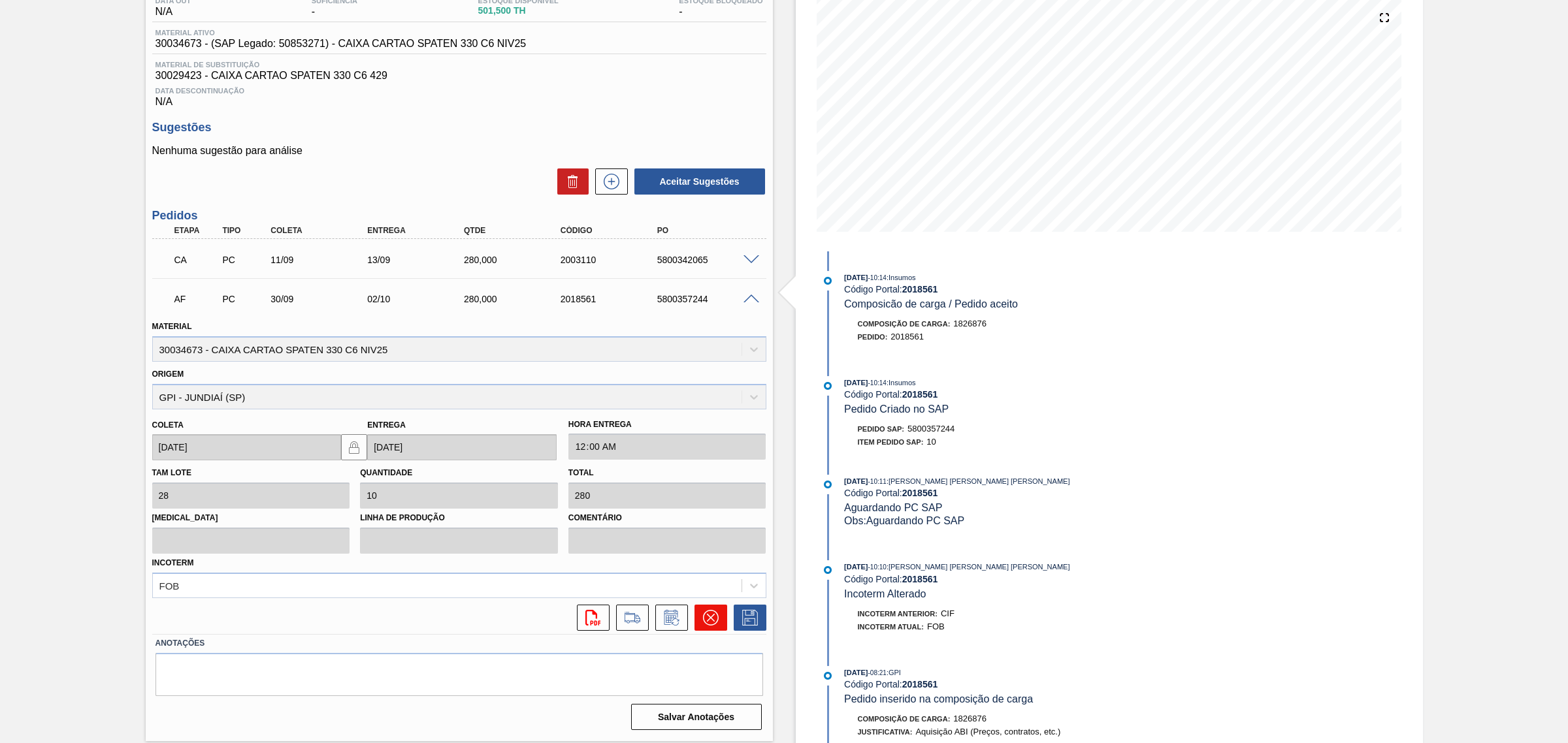
click at [709, 625] on icon at bounding box center [711, 618] width 16 height 16
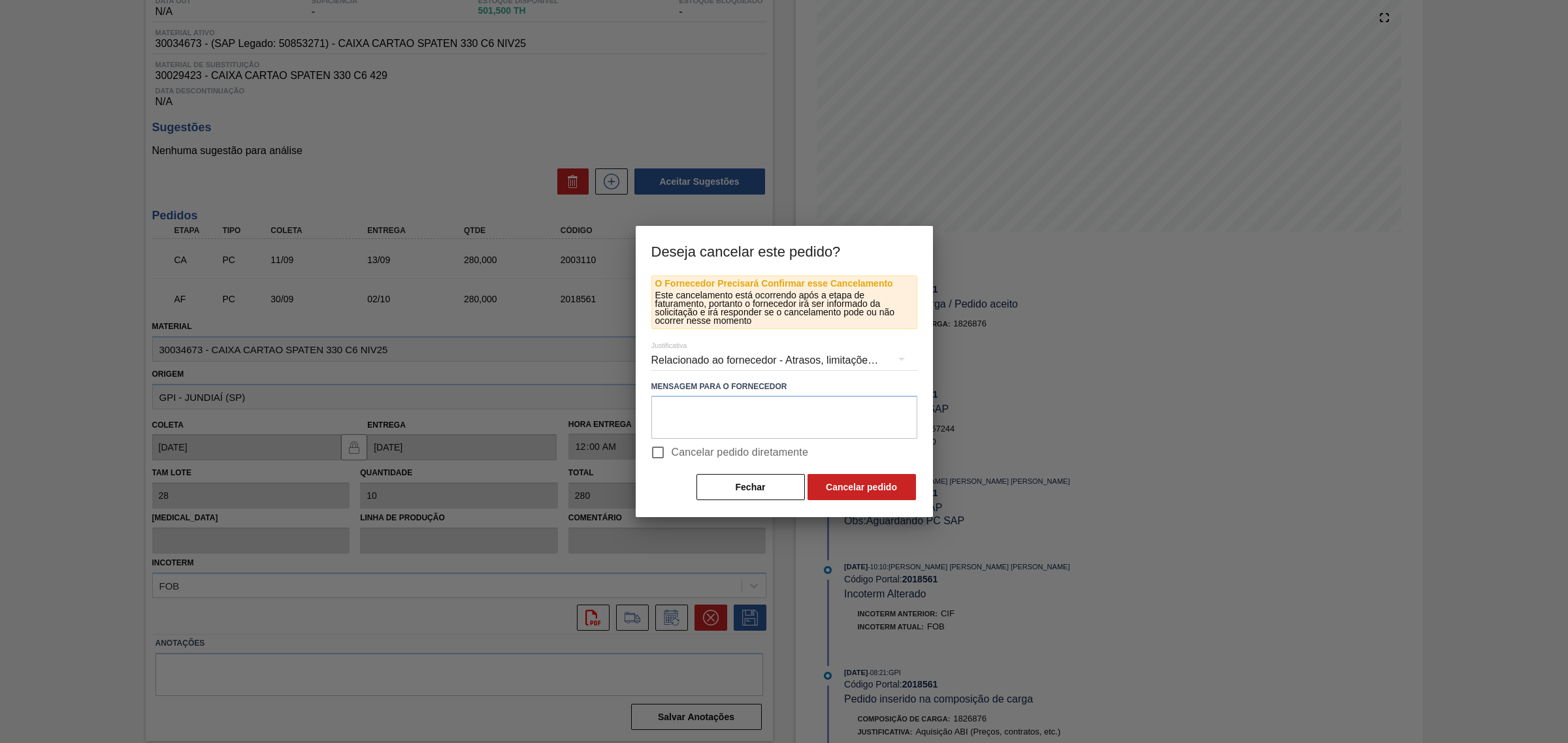
click at [671, 452] on span "Cancelar pedido diretamente" at bounding box center [740, 452] width 137 height 16
click at [671, 452] on input "Cancelar pedido diretamente" at bounding box center [658, 452] width 28 height 28
checkbox input "true"
click at [836, 484] on button "Cancelar pedido" at bounding box center [861, 487] width 108 height 26
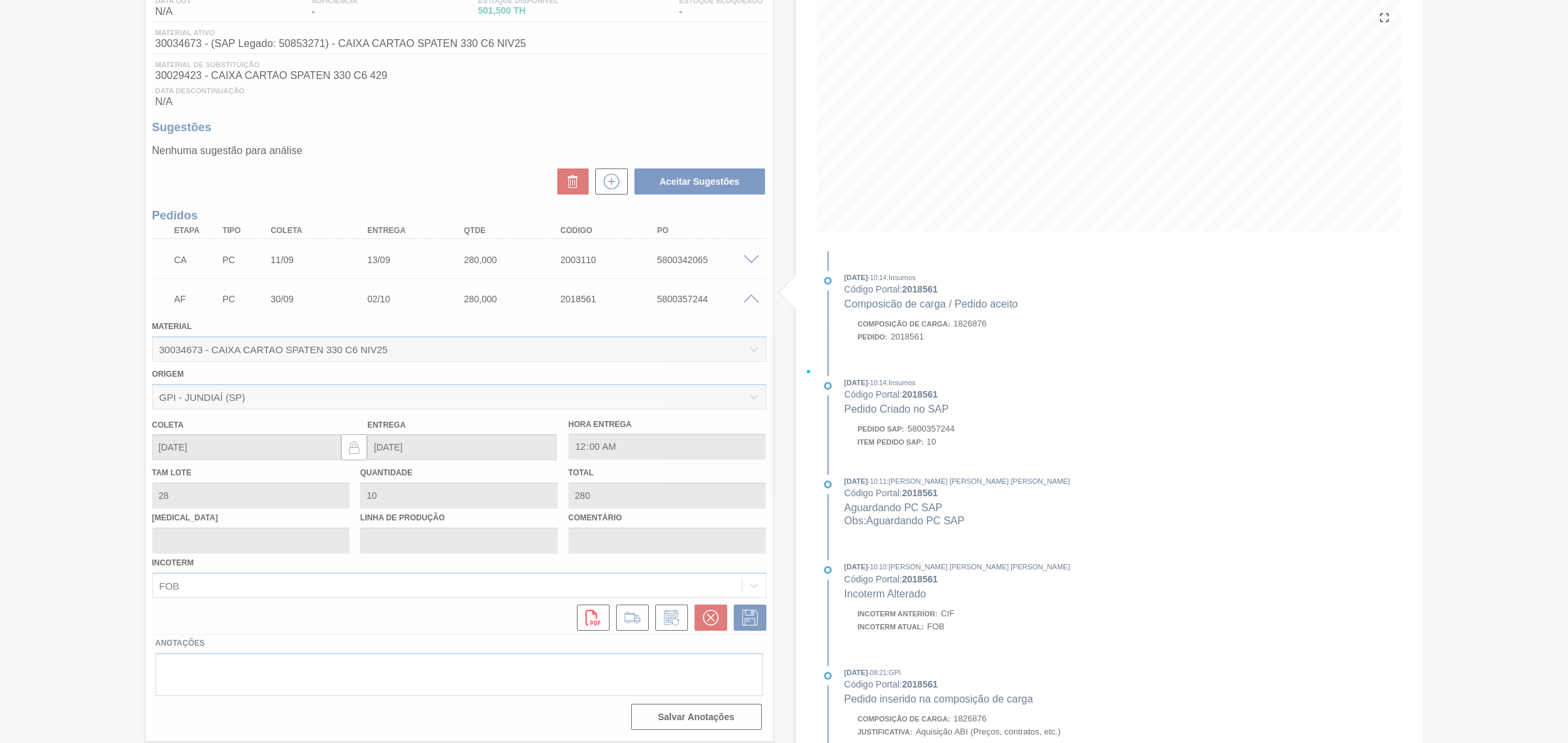
scroll to position [0, 0]
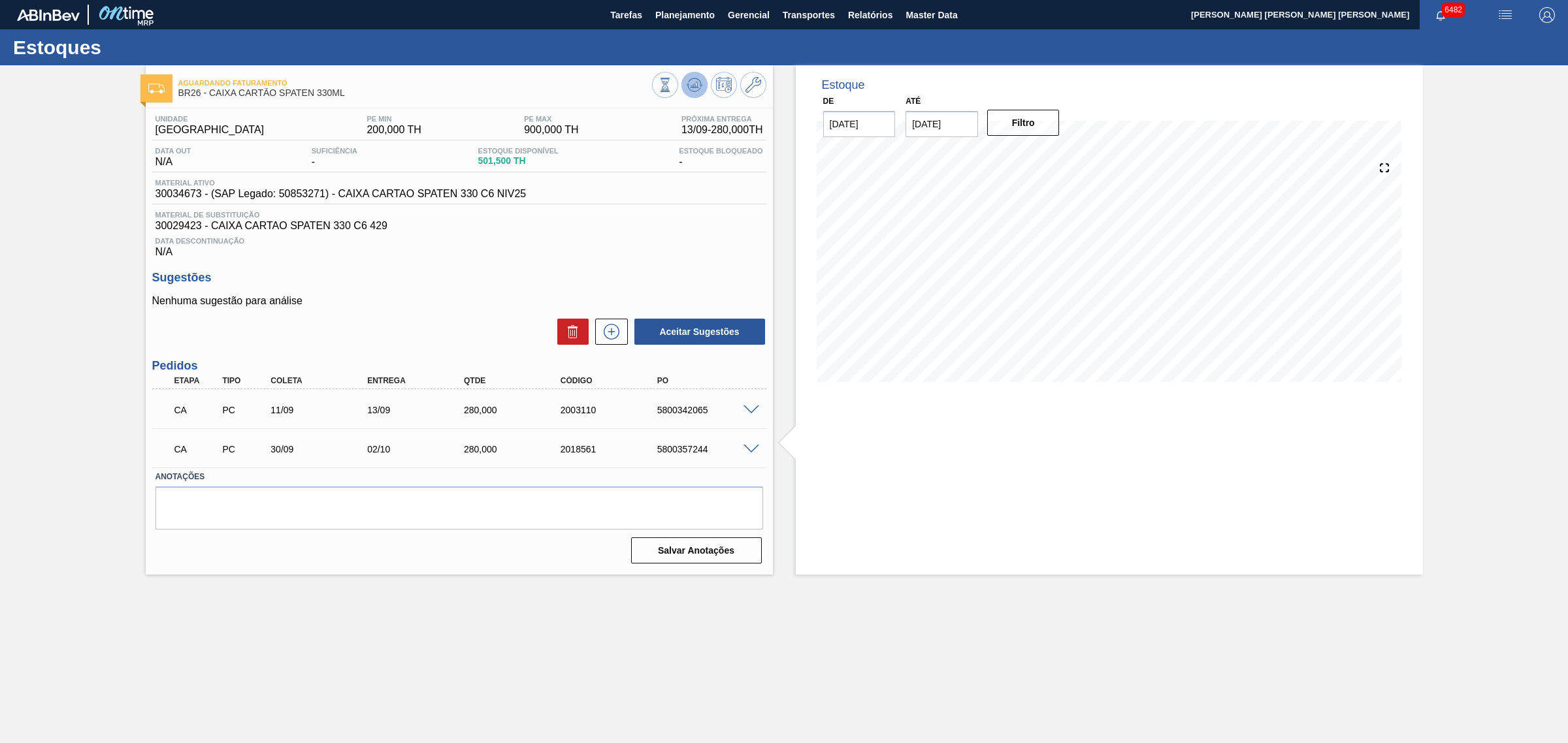
click at [692, 92] on icon at bounding box center [694, 88] width 13 height 7
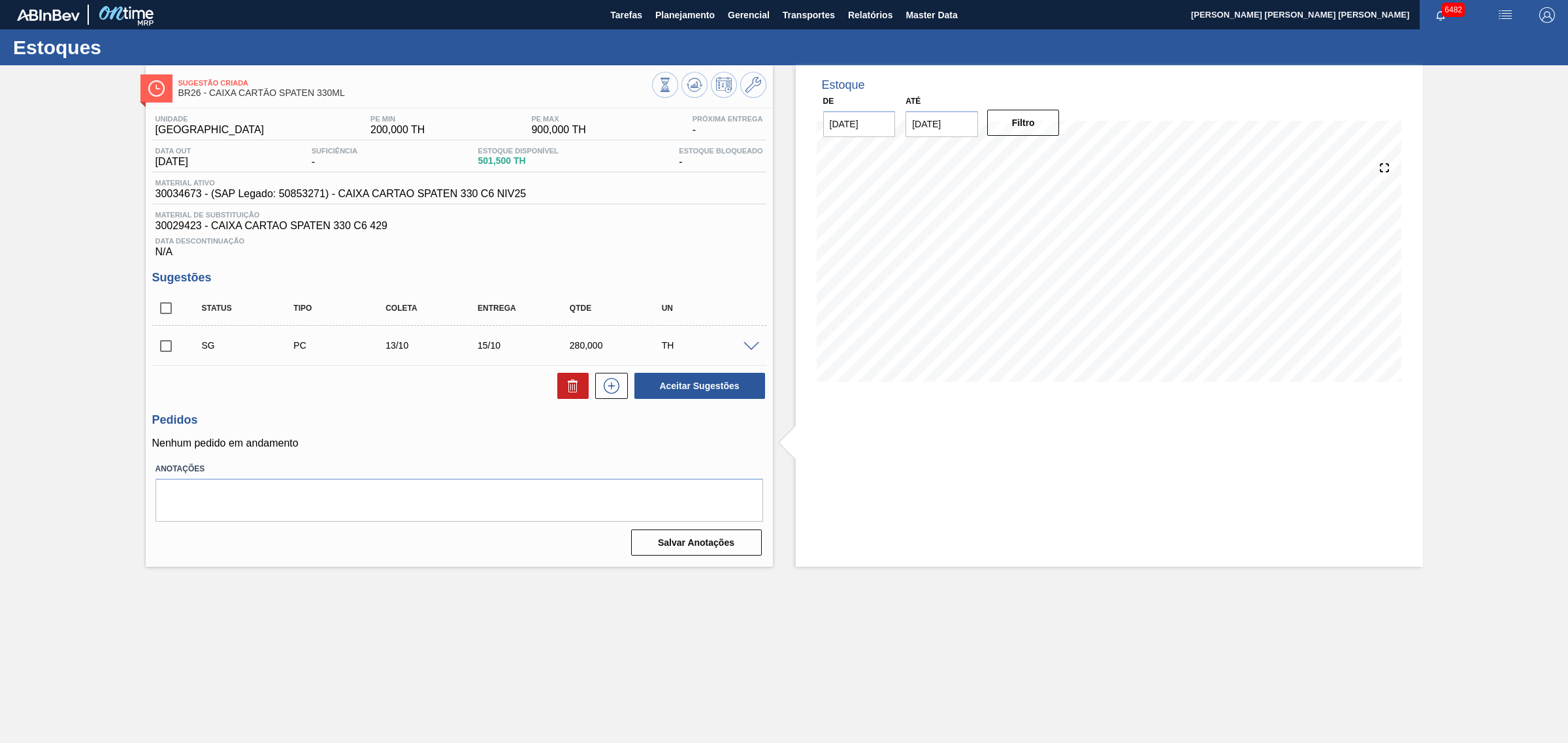
click at [170, 309] on input "checkbox" at bounding box center [166, 309] width 28 height 28
checkbox input "true"
click at [716, 385] on button "Aceitar Sugestões" at bounding box center [700, 386] width 131 height 26
checkbox input "false"
click at [161, 314] on input "checkbox" at bounding box center [166, 309] width 28 height 28
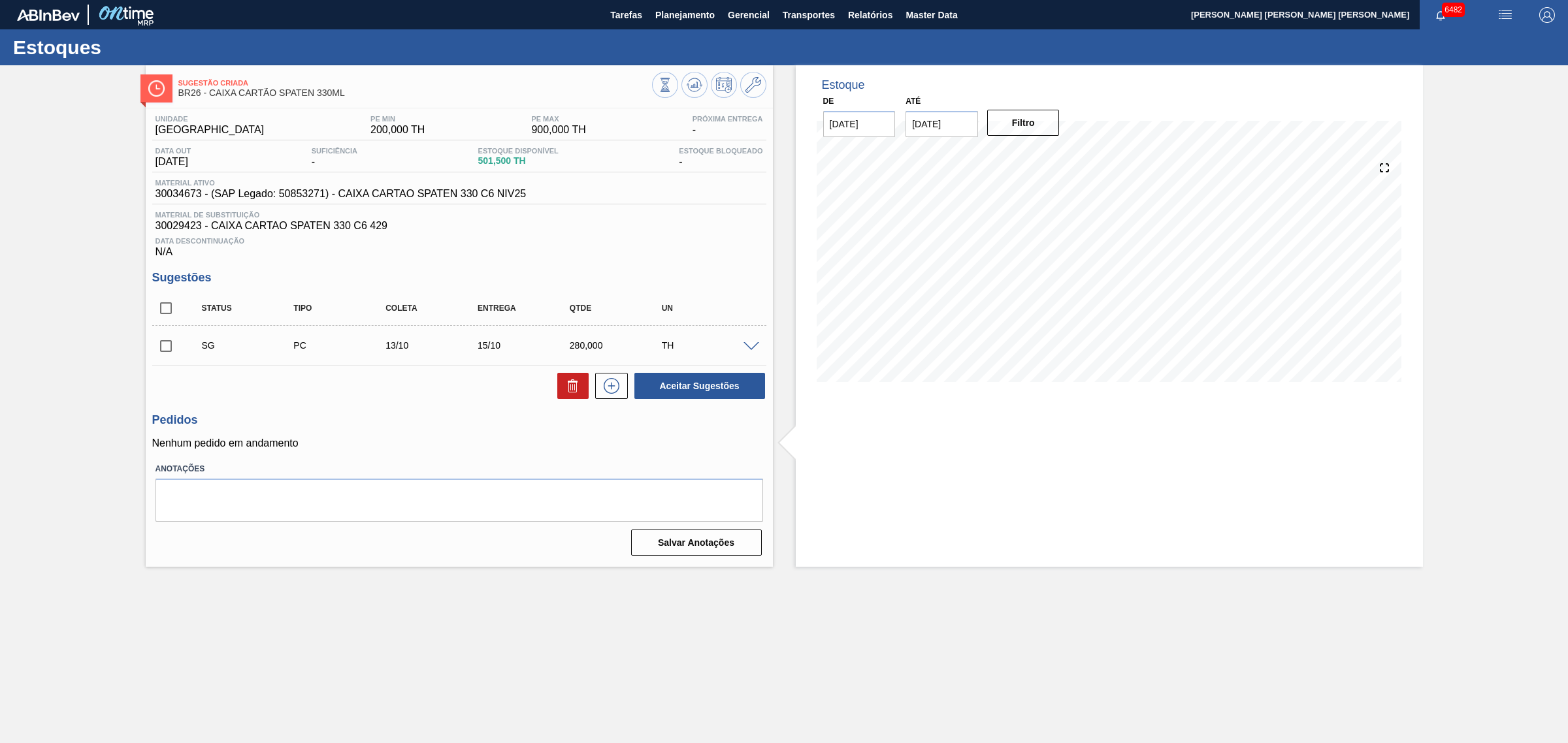
click at [161, 314] on input "checkbox" at bounding box center [166, 309] width 28 height 28
checkbox input "true"
click at [671, 393] on button "Aceitar Sugestões" at bounding box center [700, 386] width 131 height 26
checkbox input "false"
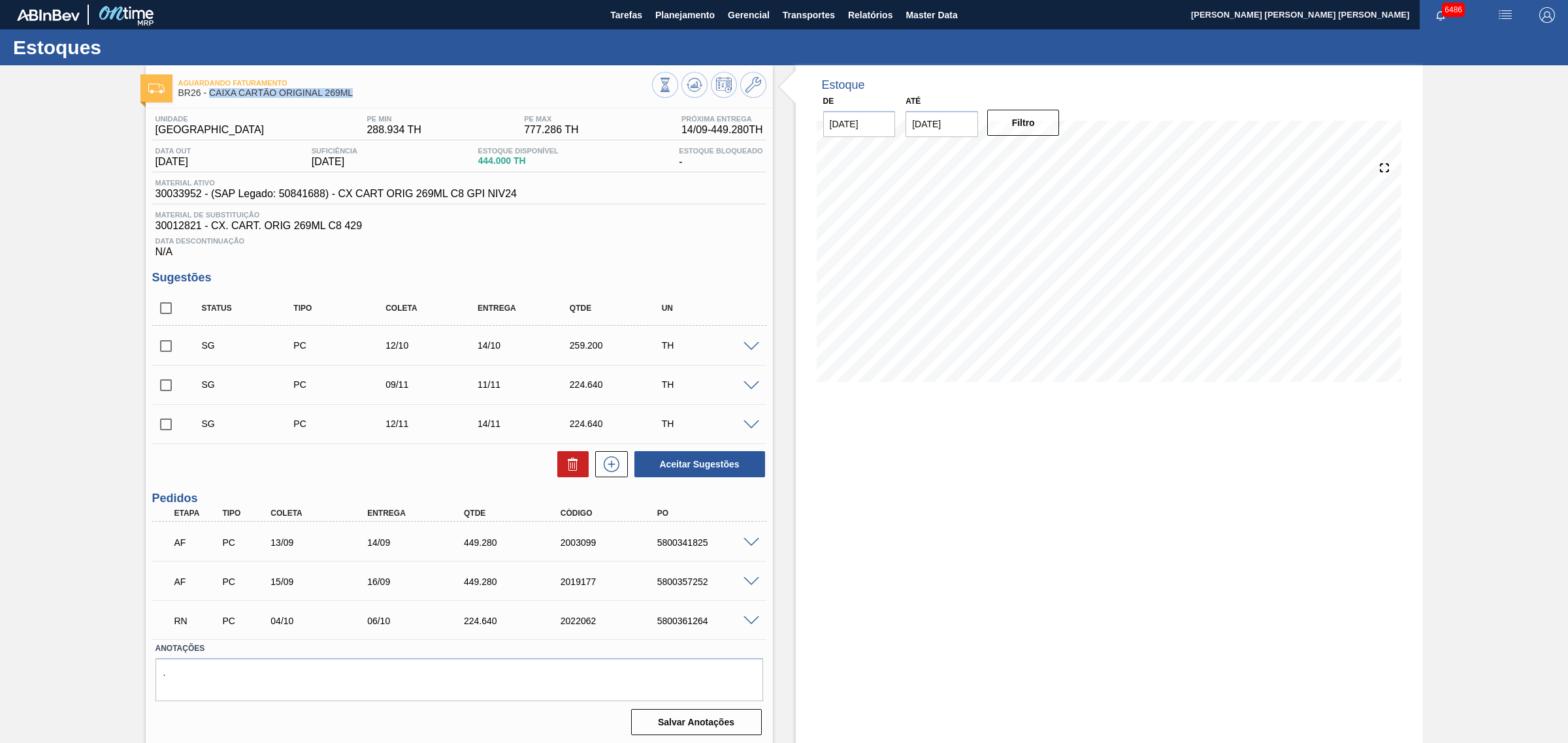
drag, startPoint x: 355, startPoint y: 98, endPoint x: 211, endPoint y: 94, distance: 144.1
click at [211, 94] on span "BR26 - CAIXA CARTÃO ORIGINAL 269ML" at bounding box center [415, 92] width 474 height 9
copy span "CAIXA CARTÃO ORIGINAL 269ML"
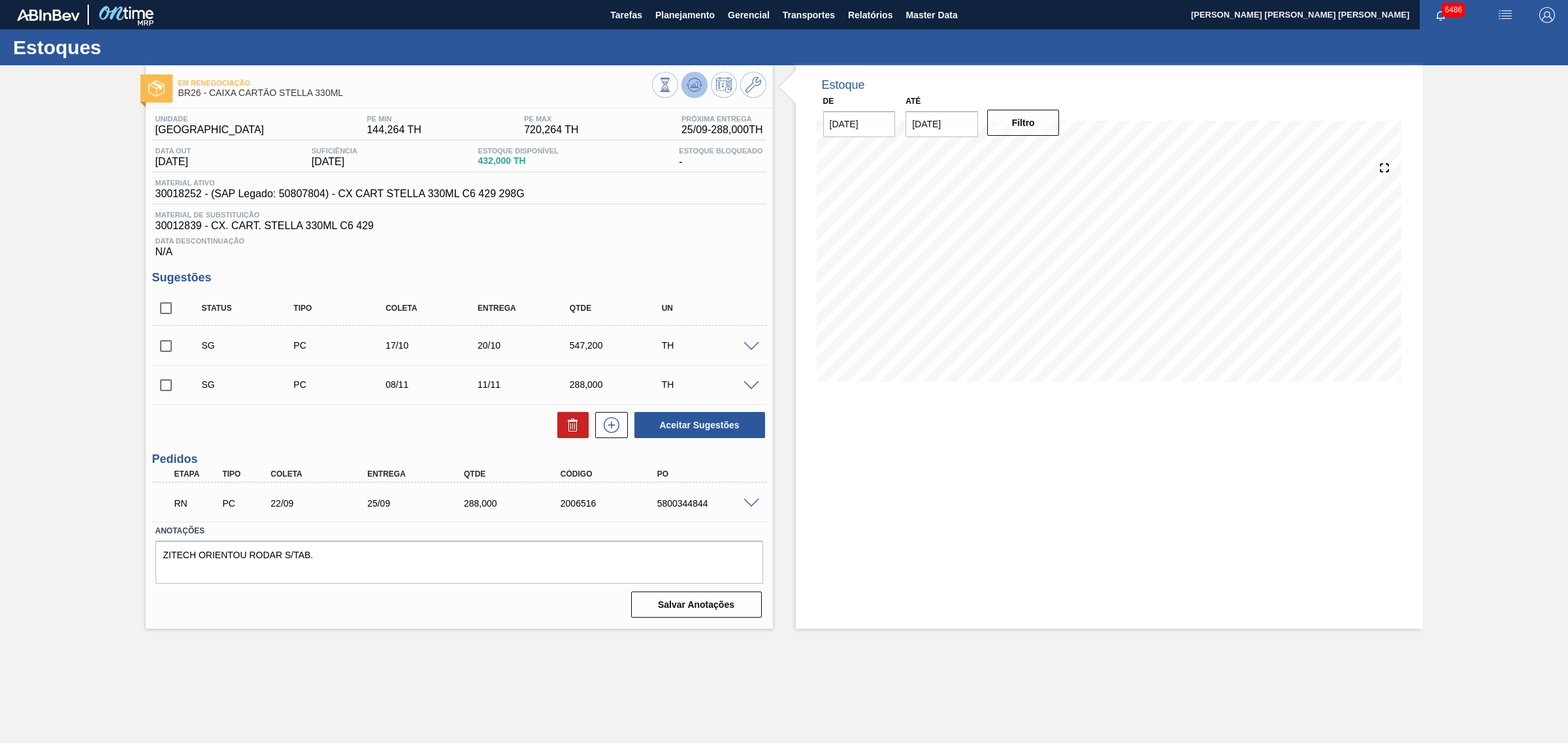
click at [690, 80] on icon at bounding box center [695, 82] width 13 height 7
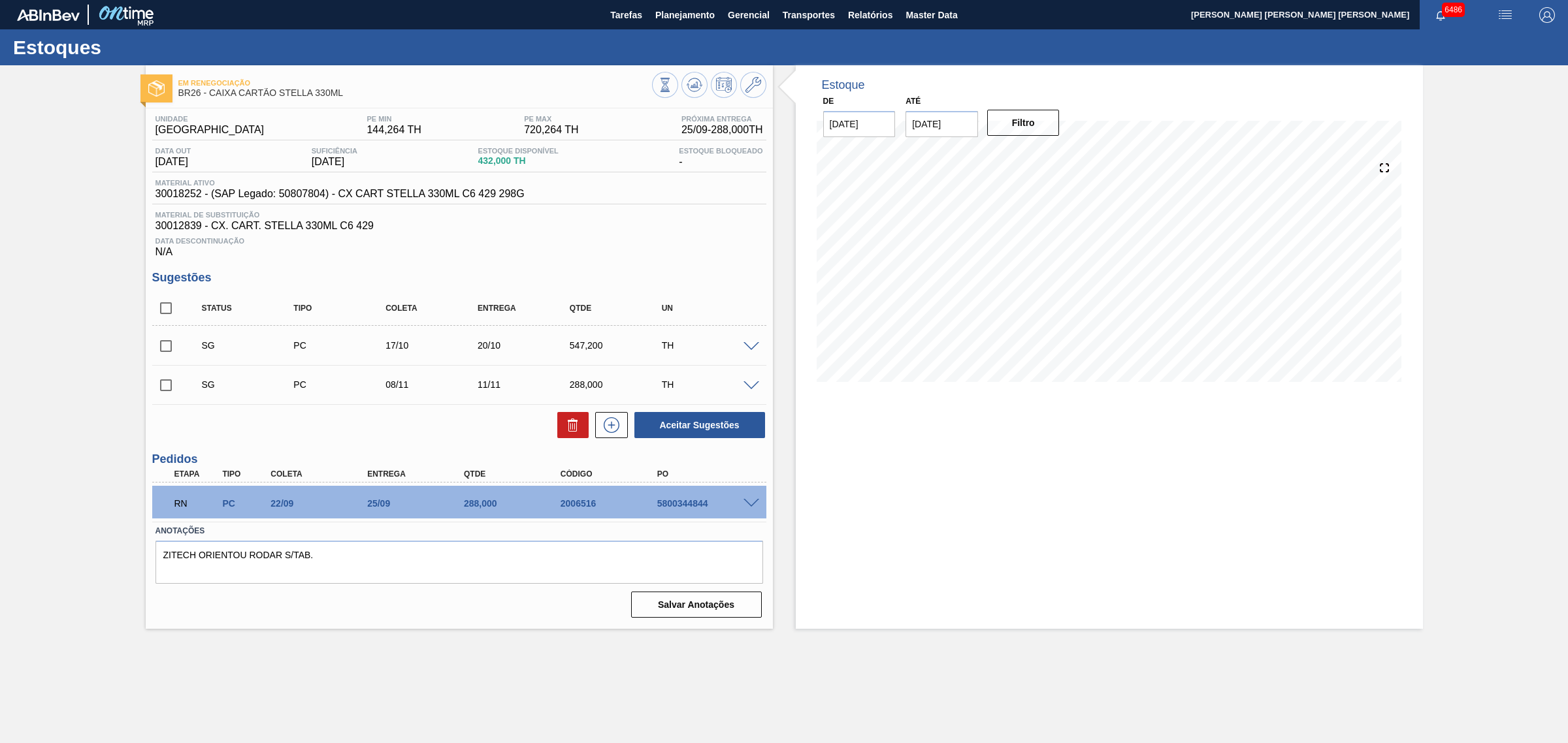
click at [752, 505] on span at bounding box center [751, 503] width 16 height 9
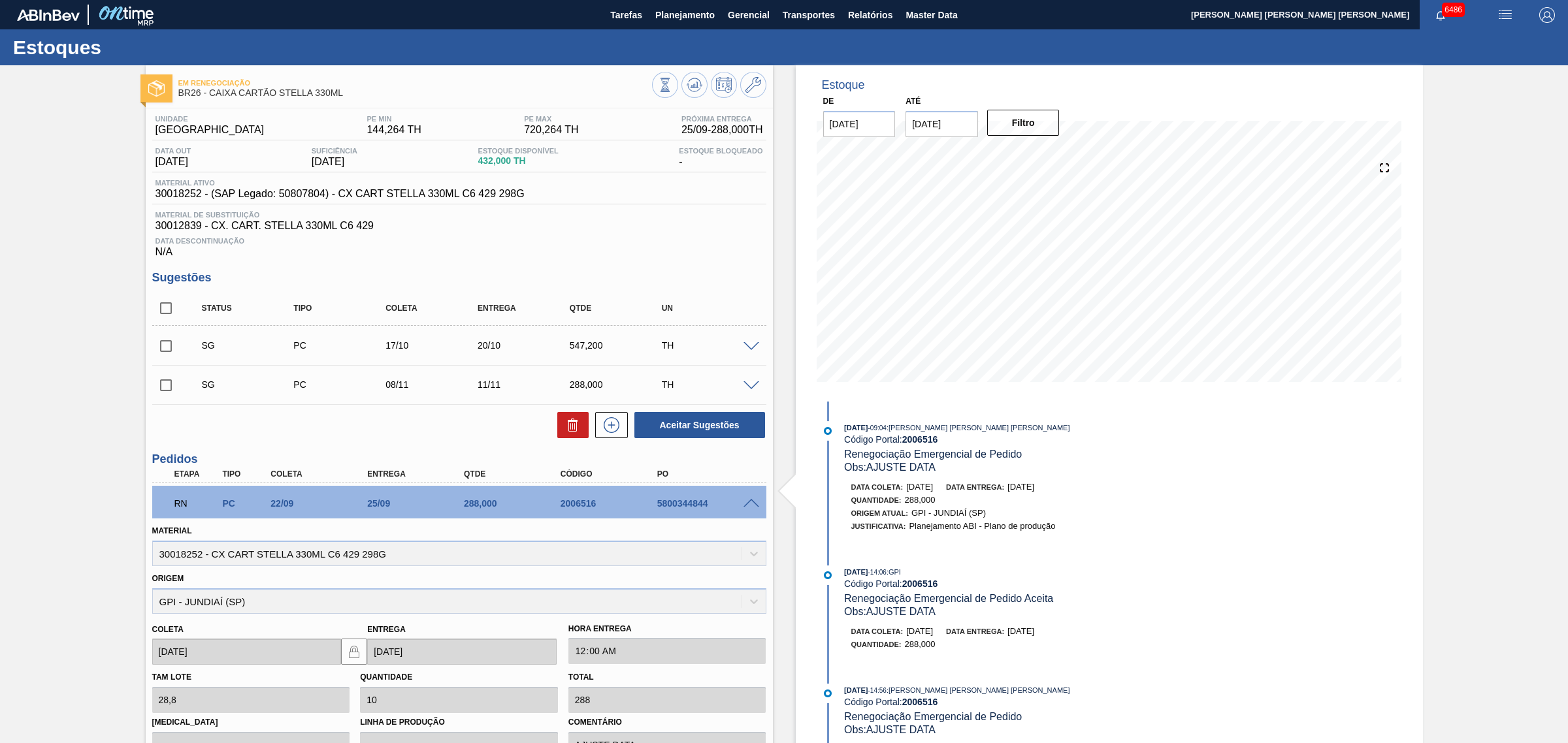
click at [747, 505] on span at bounding box center [751, 503] width 16 height 9
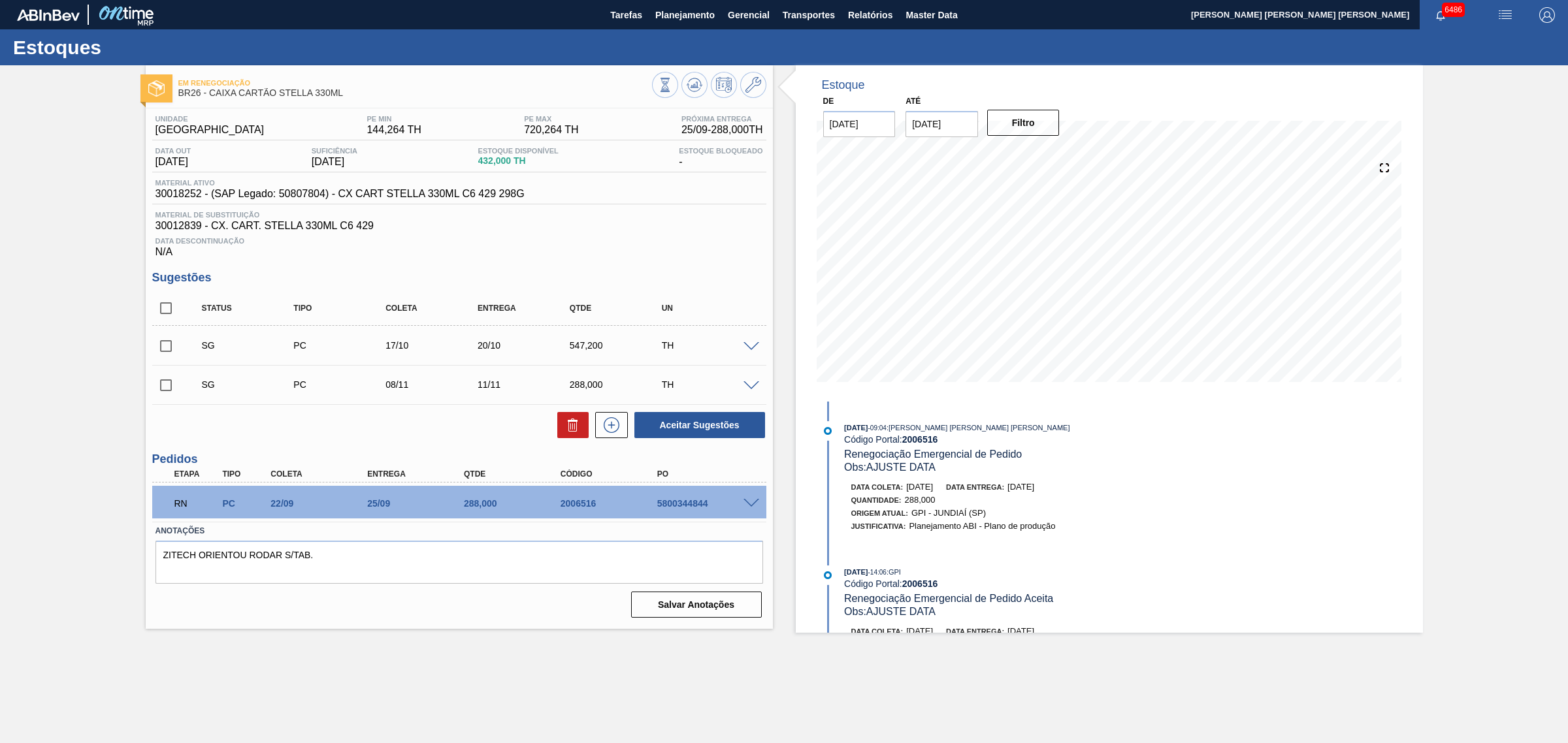
click at [753, 352] on span at bounding box center [751, 346] width 16 height 9
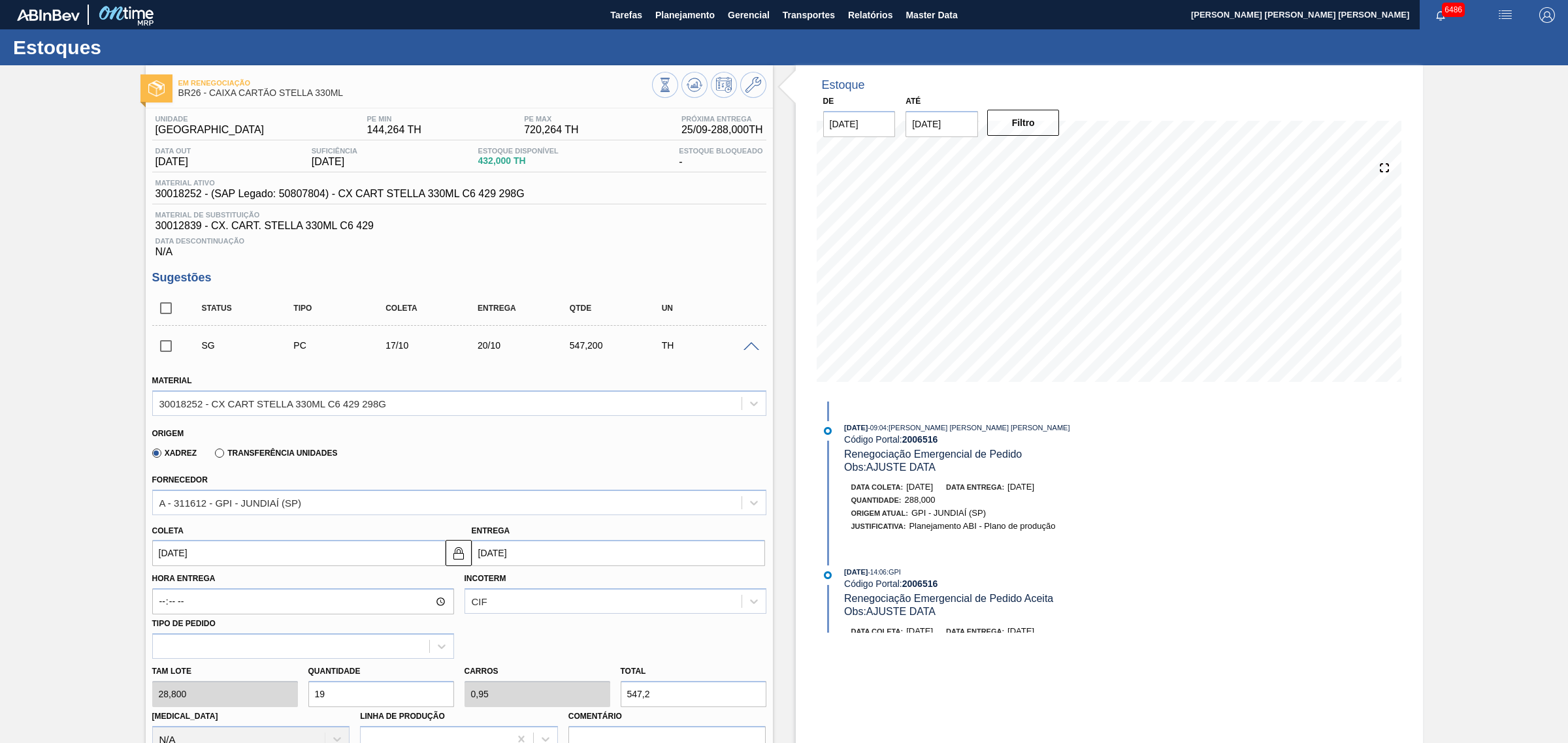
click at [752, 349] on span at bounding box center [751, 346] width 16 height 9
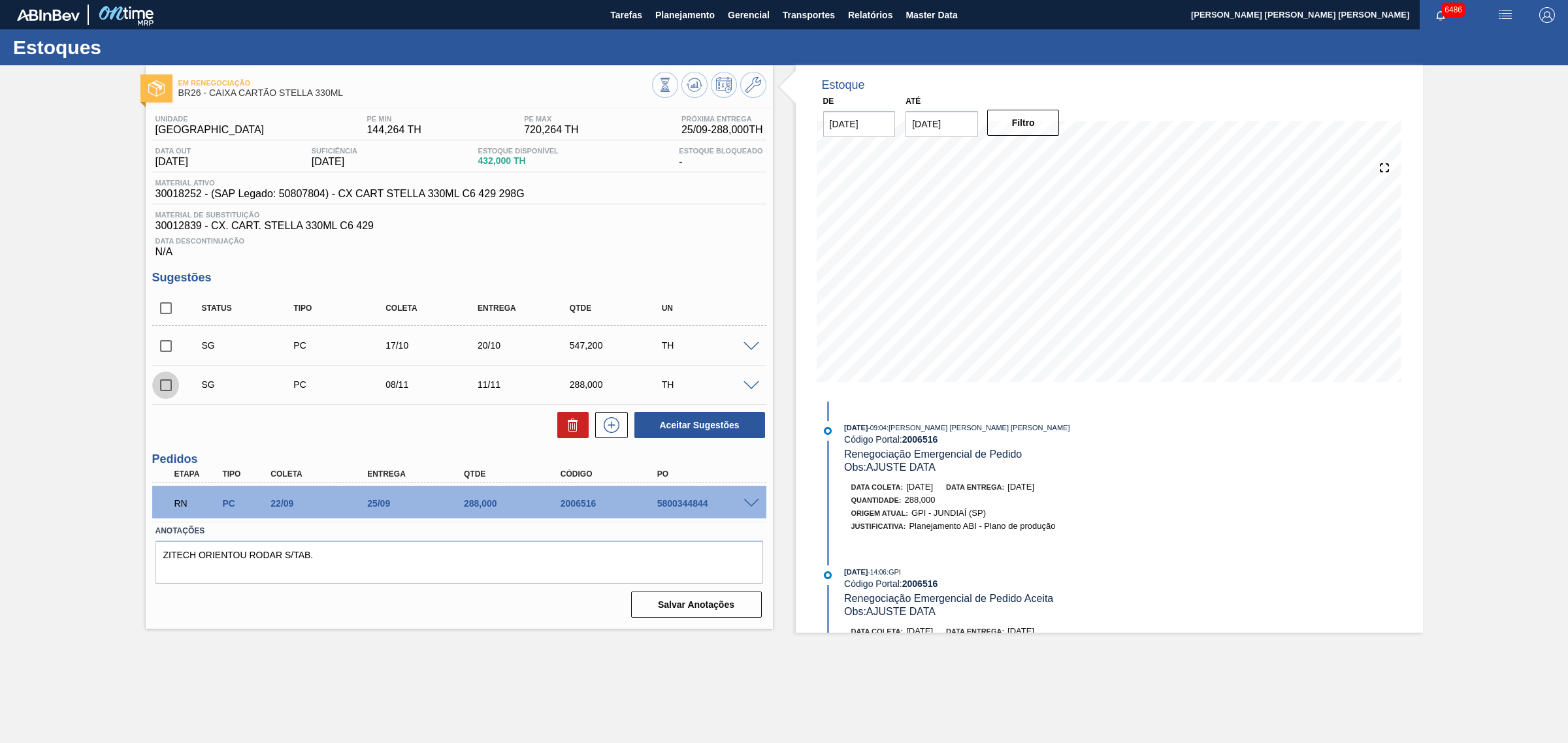
click at [165, 395] on input "checkbox" at bounding box center [166, 386] width 28 height 28
click at [567, 423] on icon at bounding box center [573, 426] width 16 height 16
checkbox input "false"
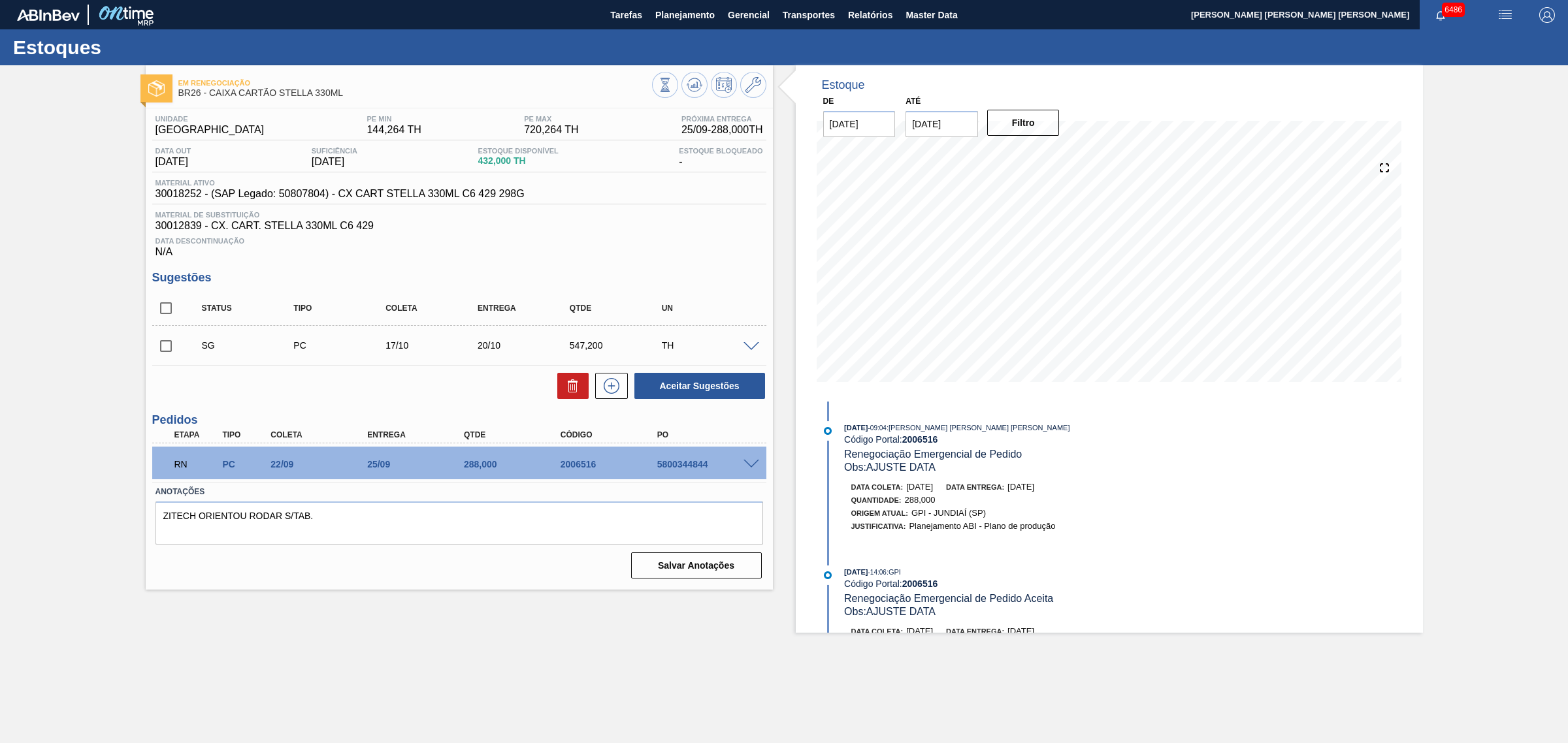
click at [752, 352] on span at bounding box center [751, 346] width 16 height 9
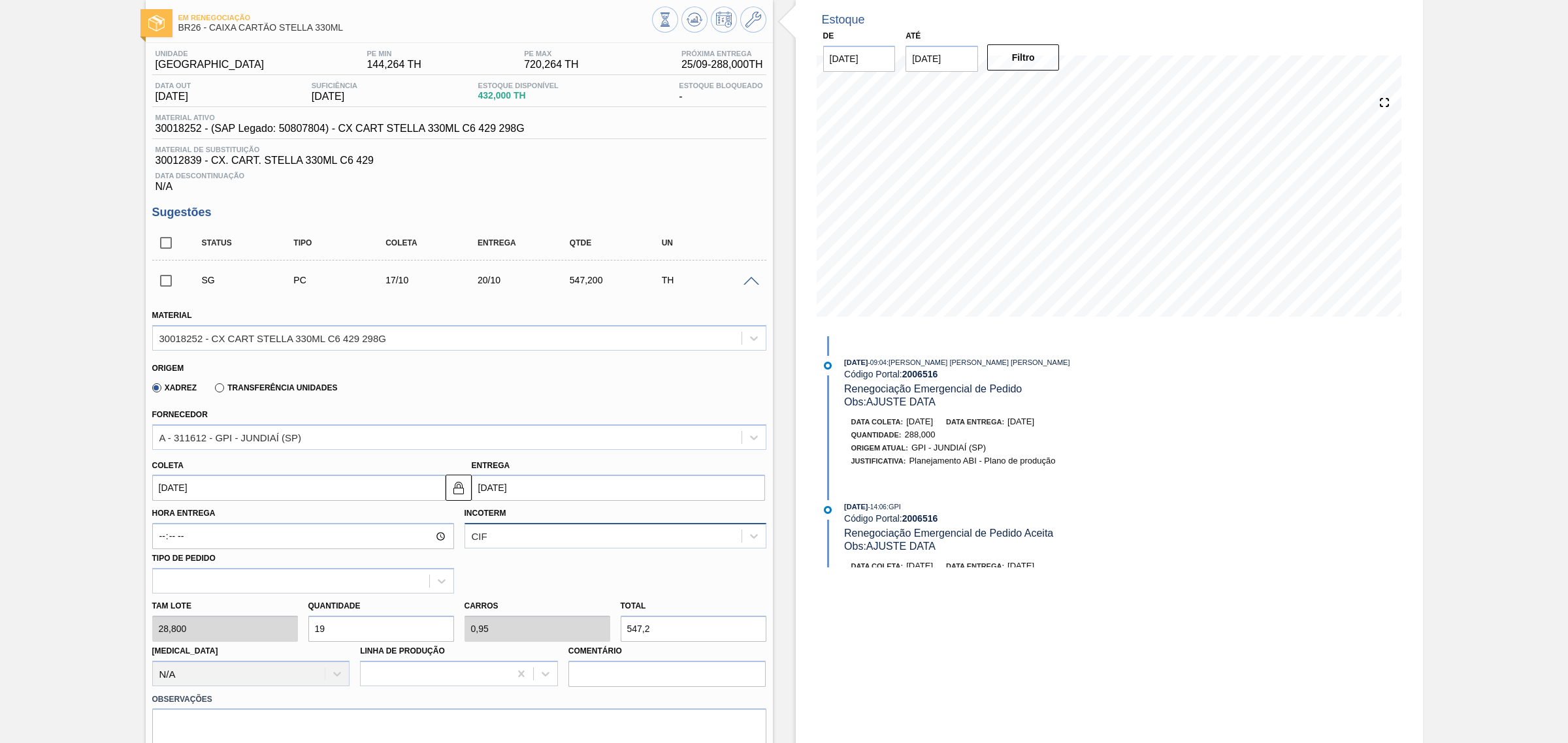
scroll to position [163, 0]
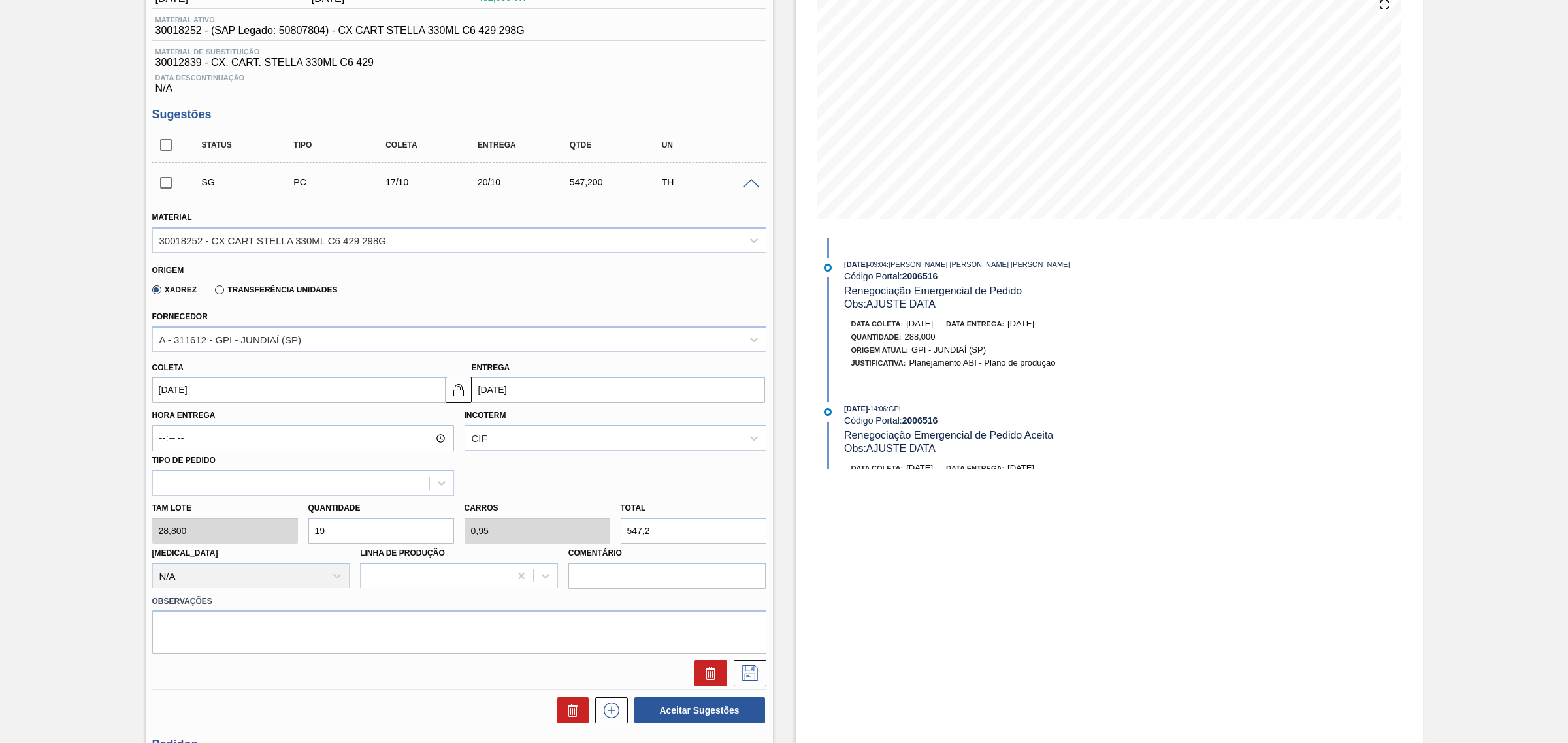
click at [546, 397] on input "20/10/2025" at bounding box center [618, 390] width 294 height 26
click at [514, 487] on div "6" at bounding box center [508, 484] width 17 height 17
type input "03/10/2025"
type input "06/10/2025"
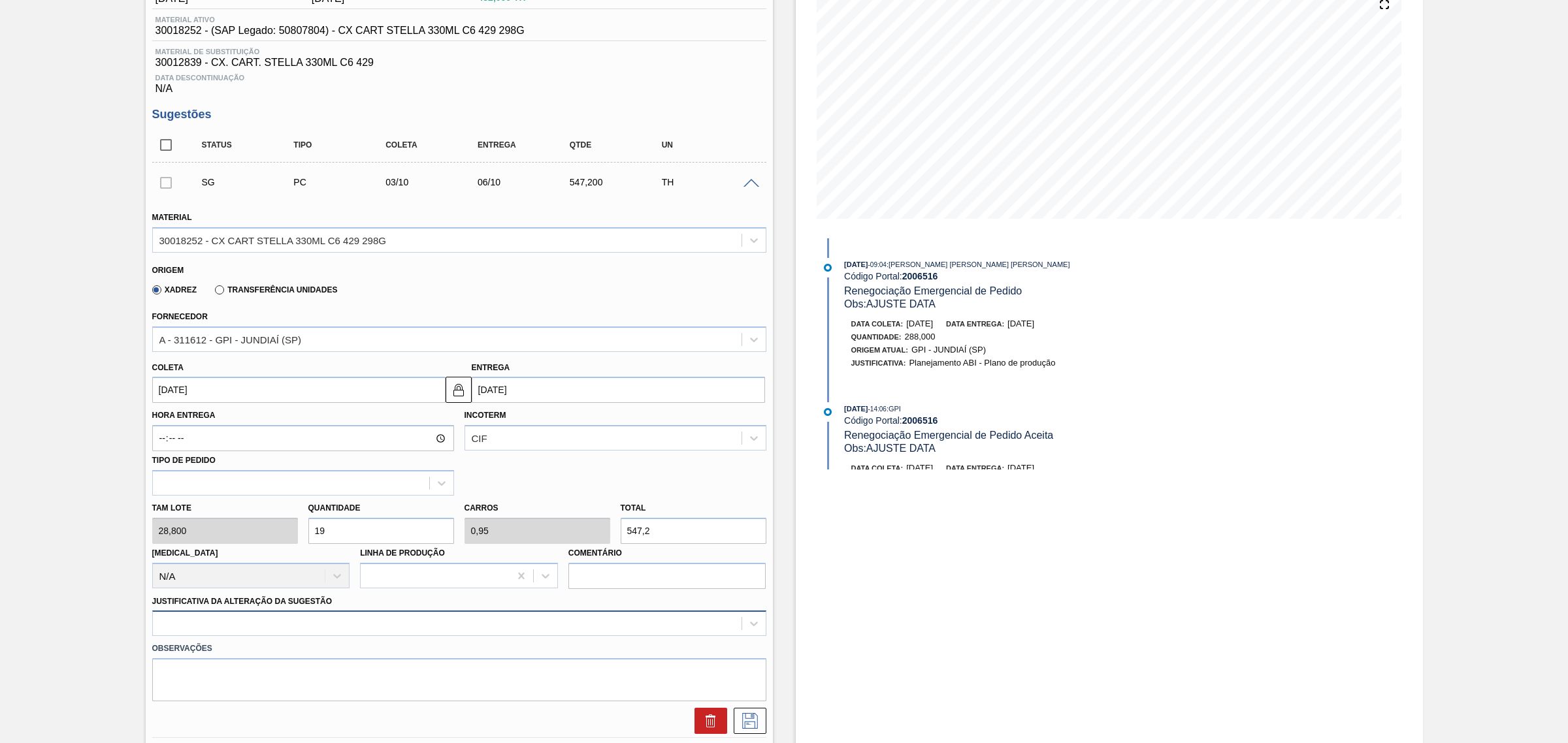
scroll to position [266, 0]
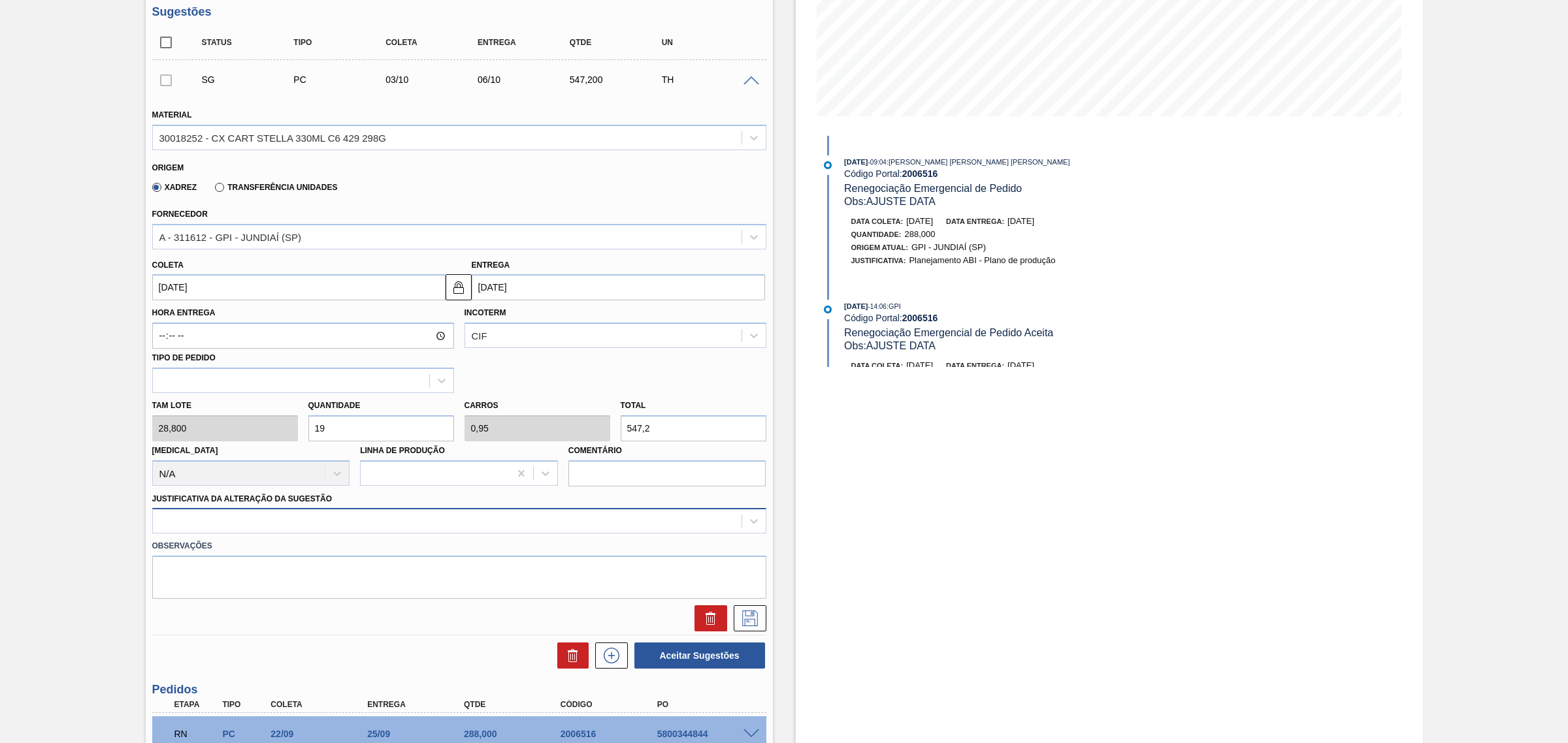
click at [468, 534] on div at bounding box center [458, 521] width 614 height 25
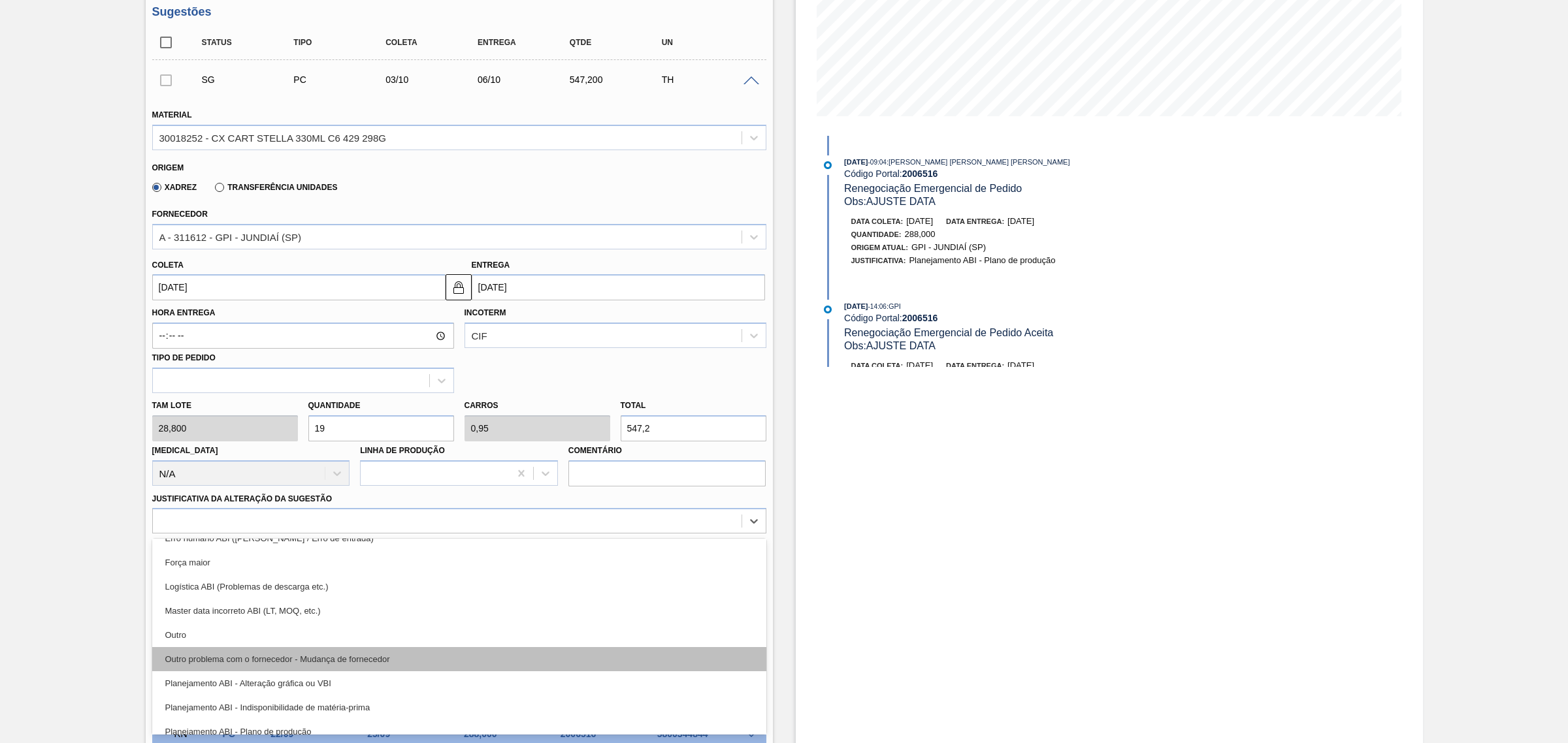
scroll to position [81, 0]
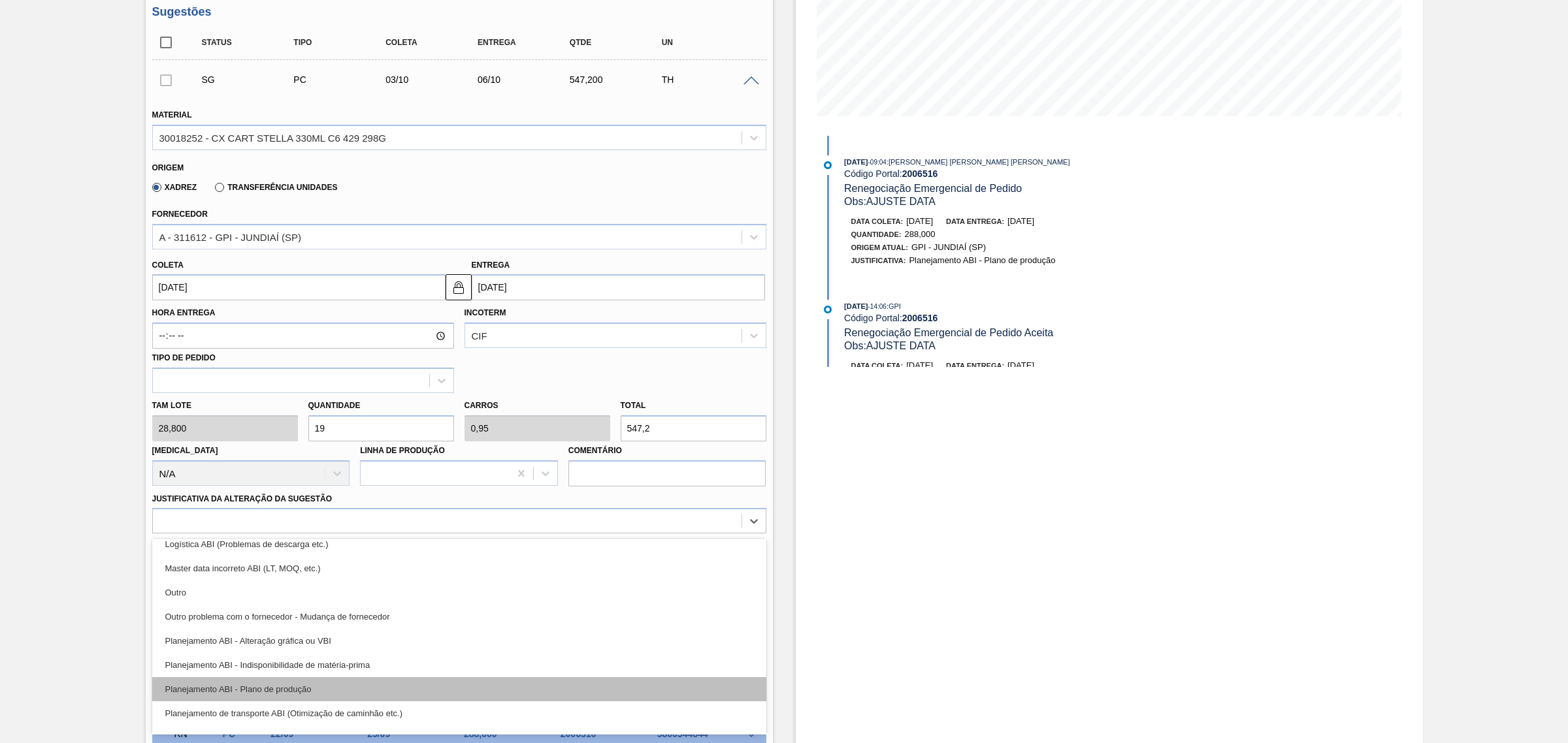
click at [445, 683] on div "Planejamento ABI - Plano de produção" at bounding box center [458, 689] width 614 height 24
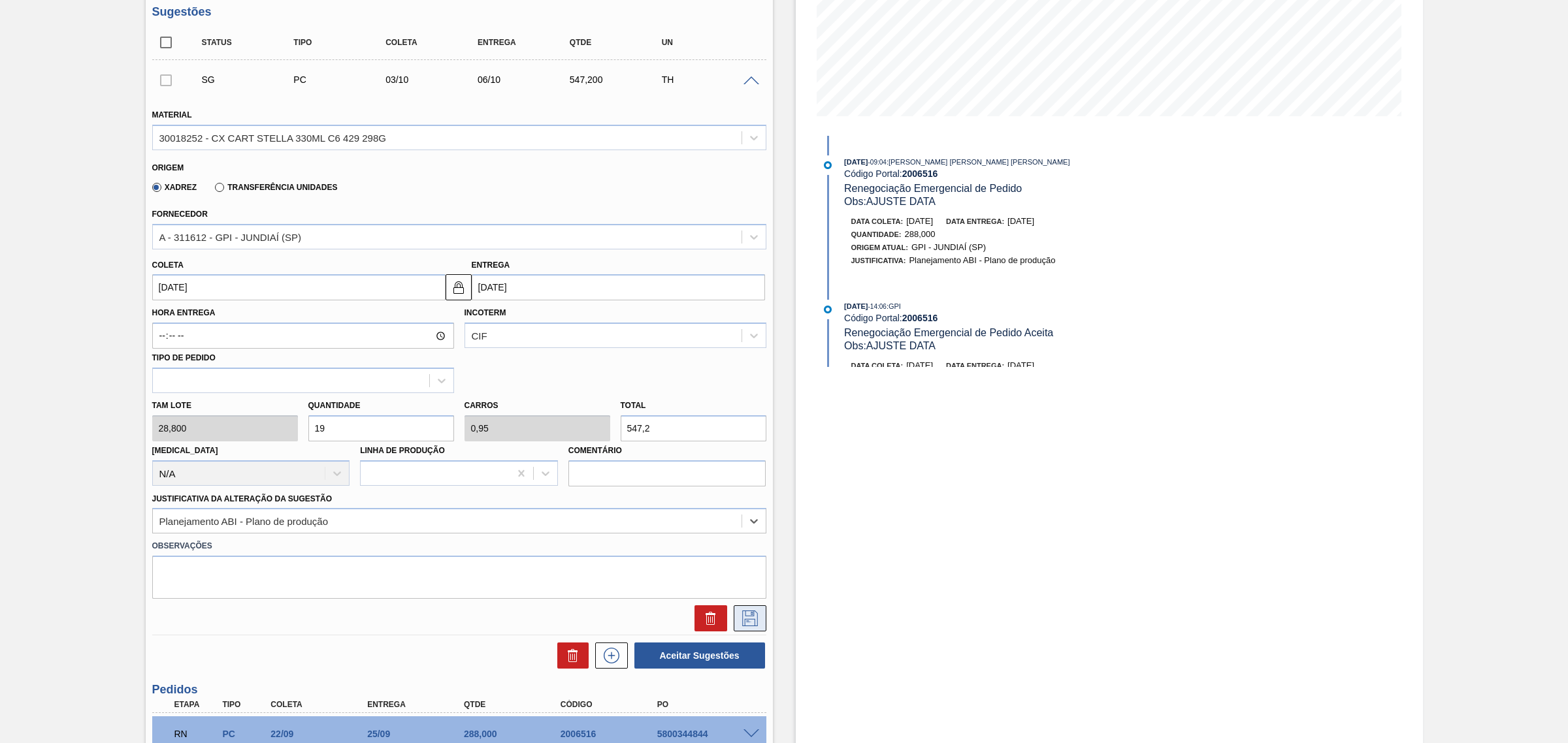
click at [748, 622] on icon at bounding box center [750, 619] width 21 height 16
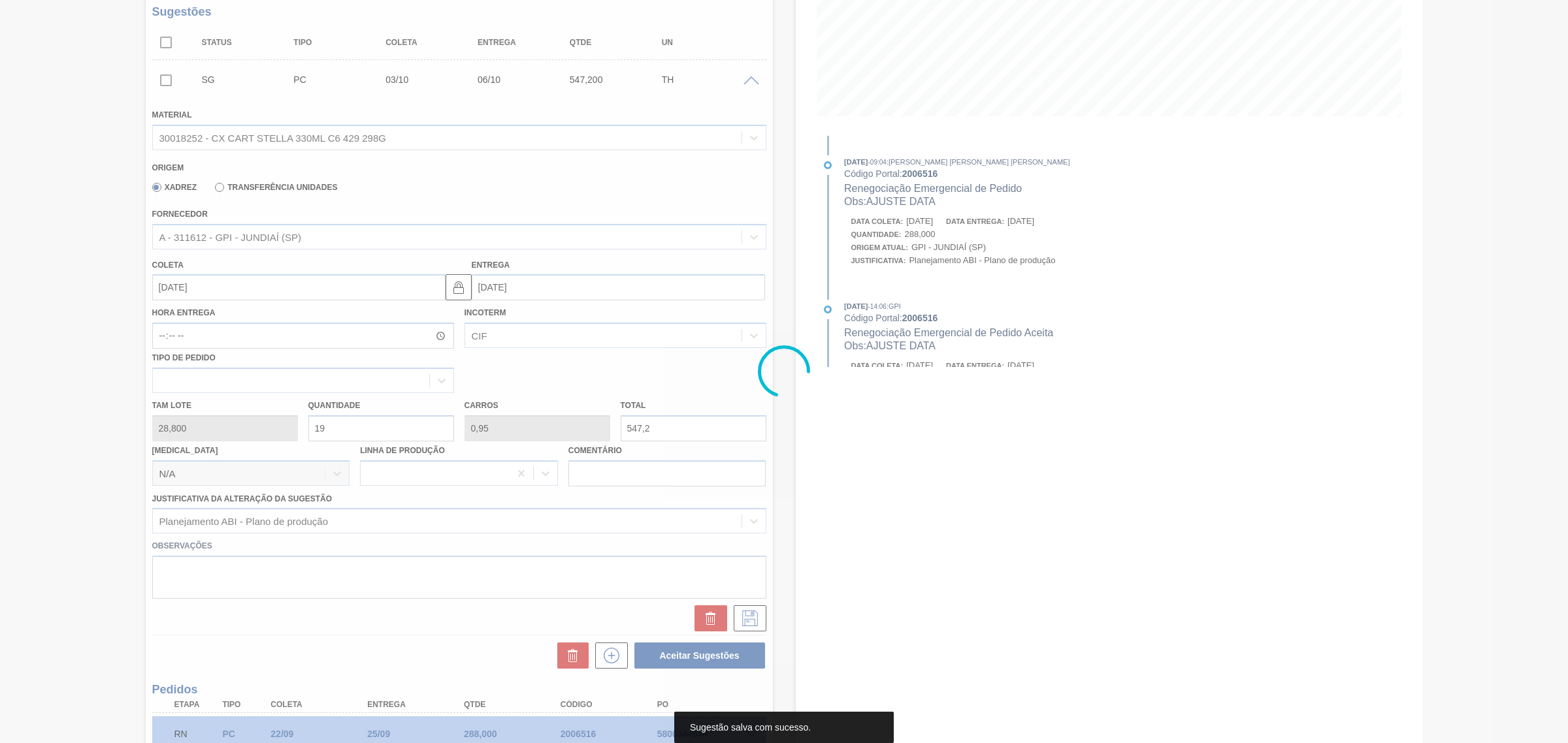
scroll to position [0, 0]
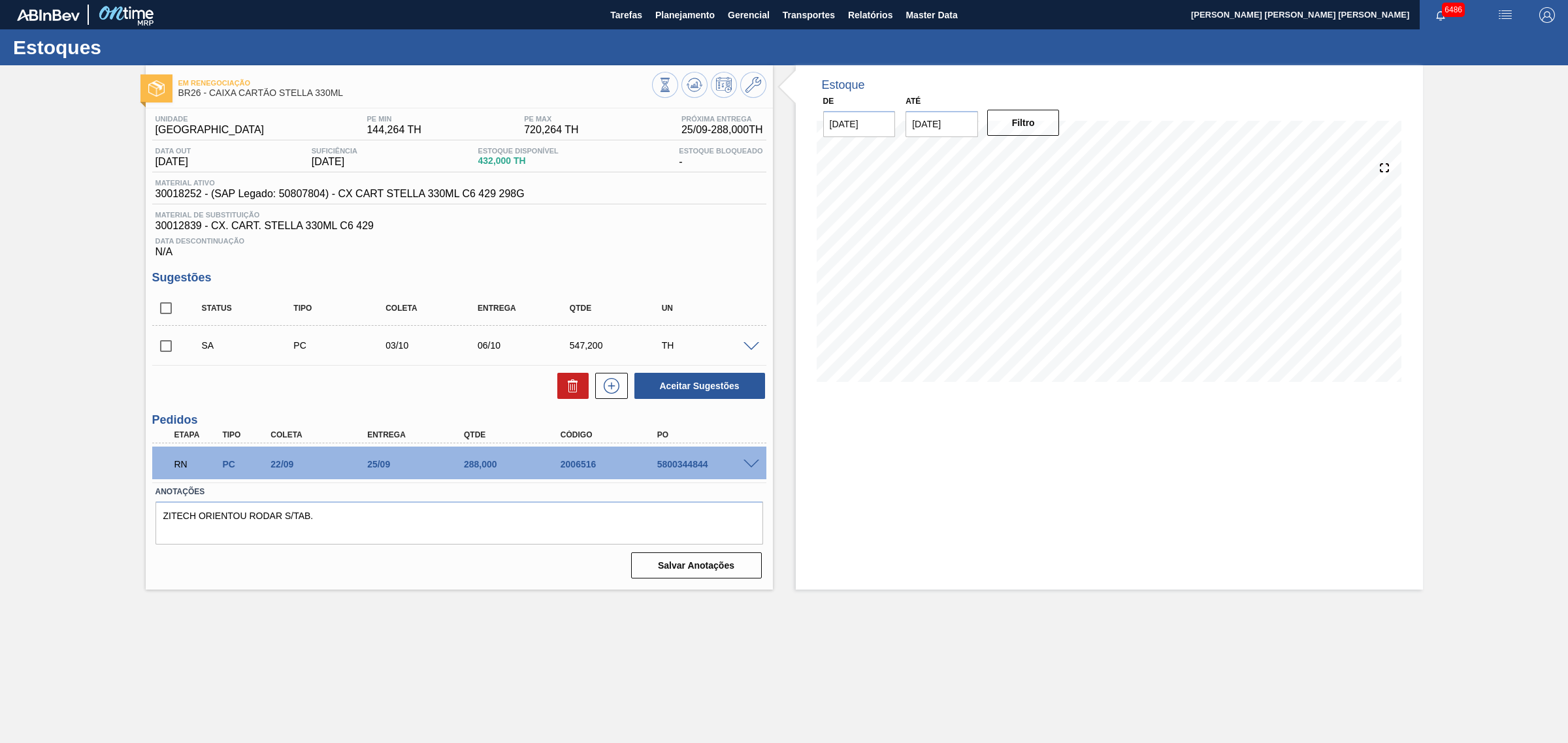
click at [748, 344] on div "SA PC 03/10 06/10 547,200 TH" at bounding box center [458, 345] width 614 height 33
click at [752, 352] on span at bounding box center [751, 346] width 16 height 9
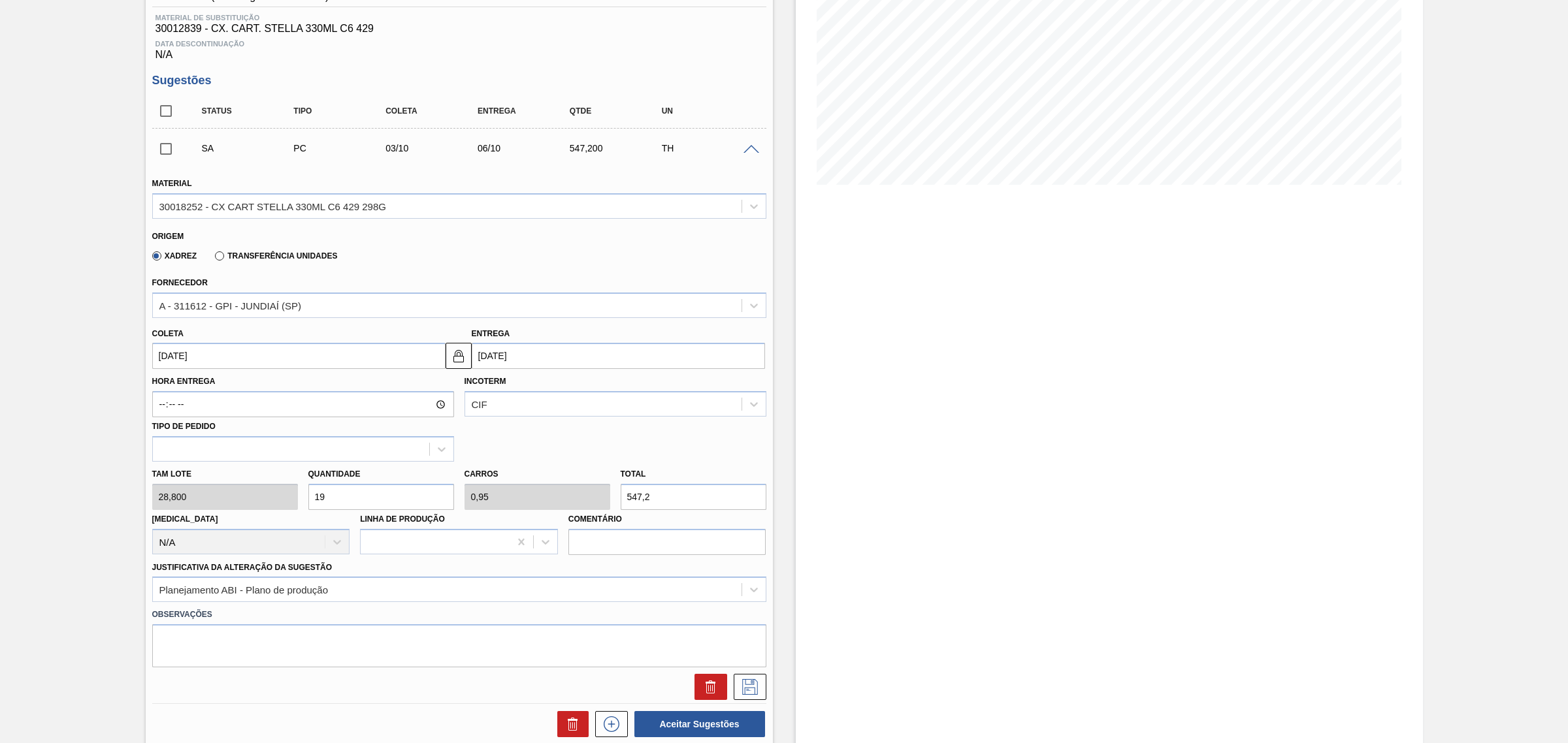
scroll to position [245, 0]
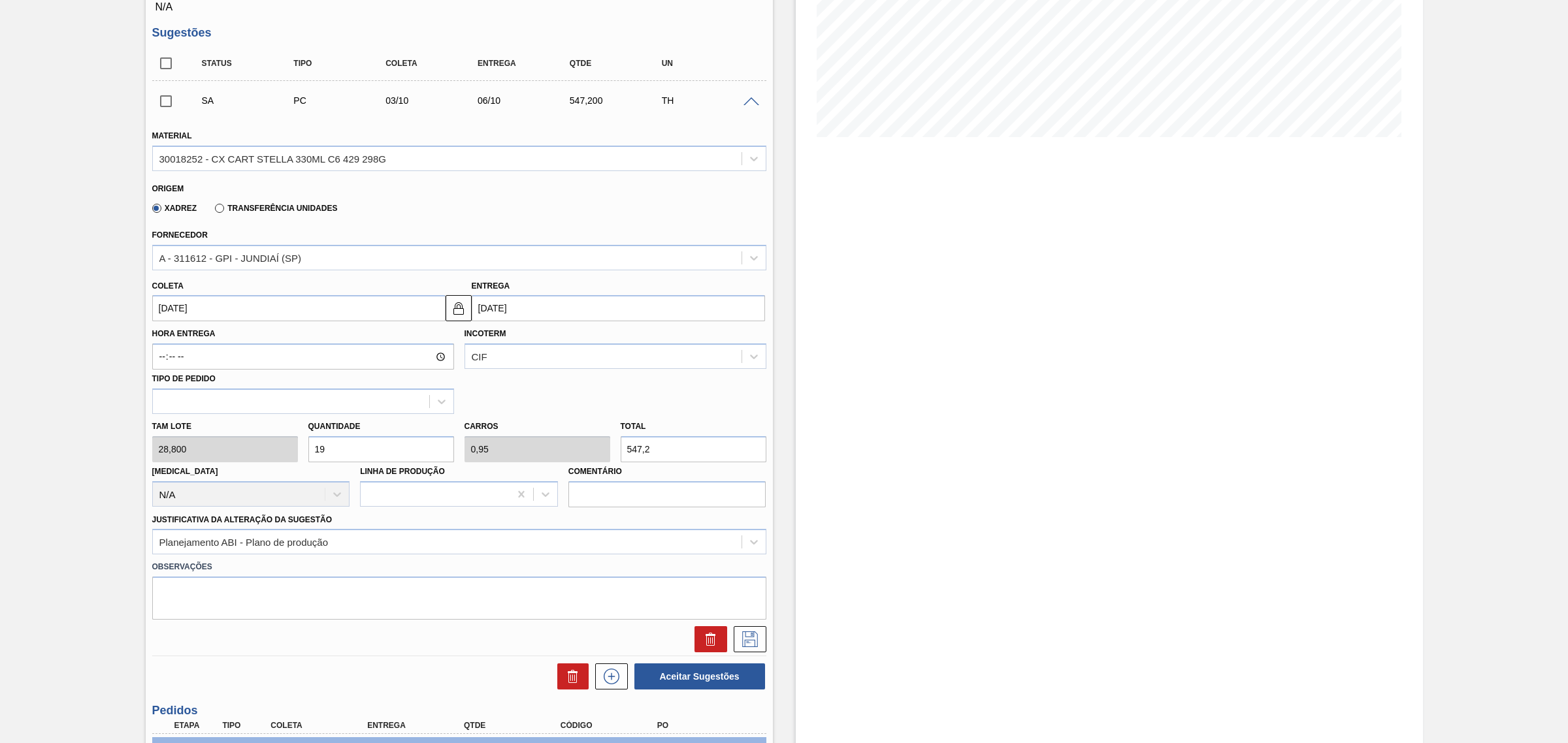
click at [582, 320] on input "06/10/2025" at bounding box center [618, 308] width 294 height 26
click at [570, 408] on div "9" at bounding box center [571, 402] width 17 height 17
type input "06/10/2025"
type input "09/10/2025"
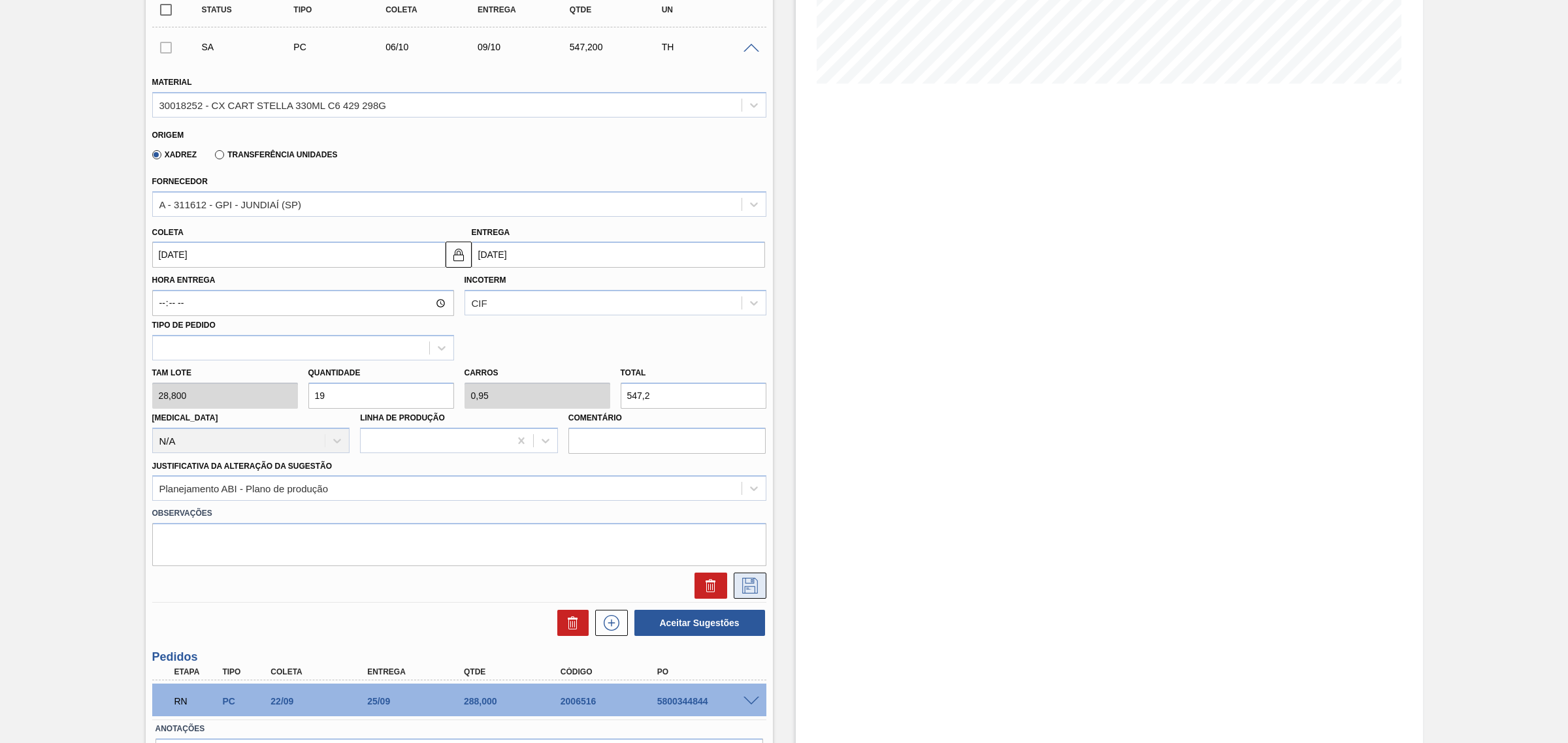
scroll to position [327, 0]
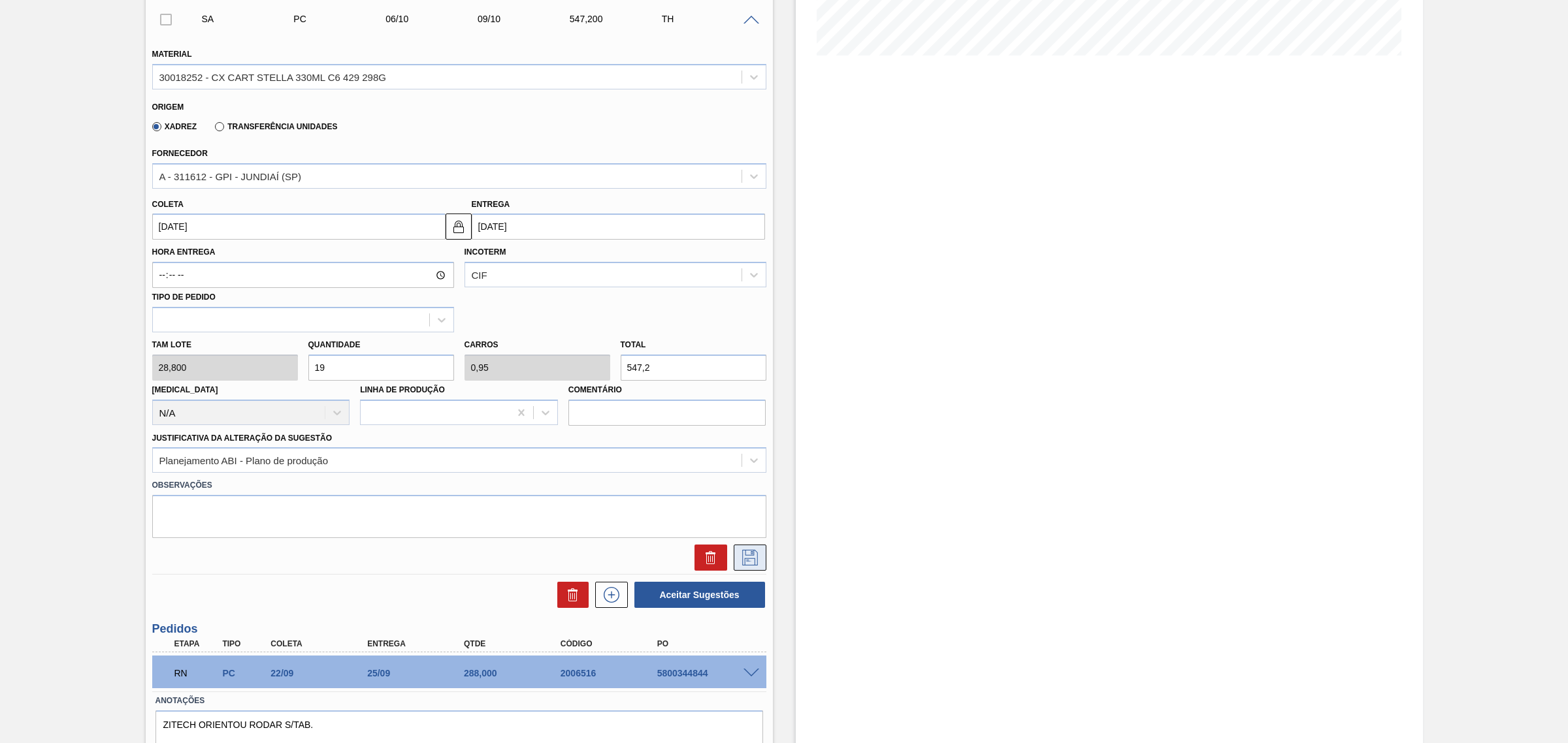
click at [749, 547] on button at bounding box center [750, 558] width 33 height 26
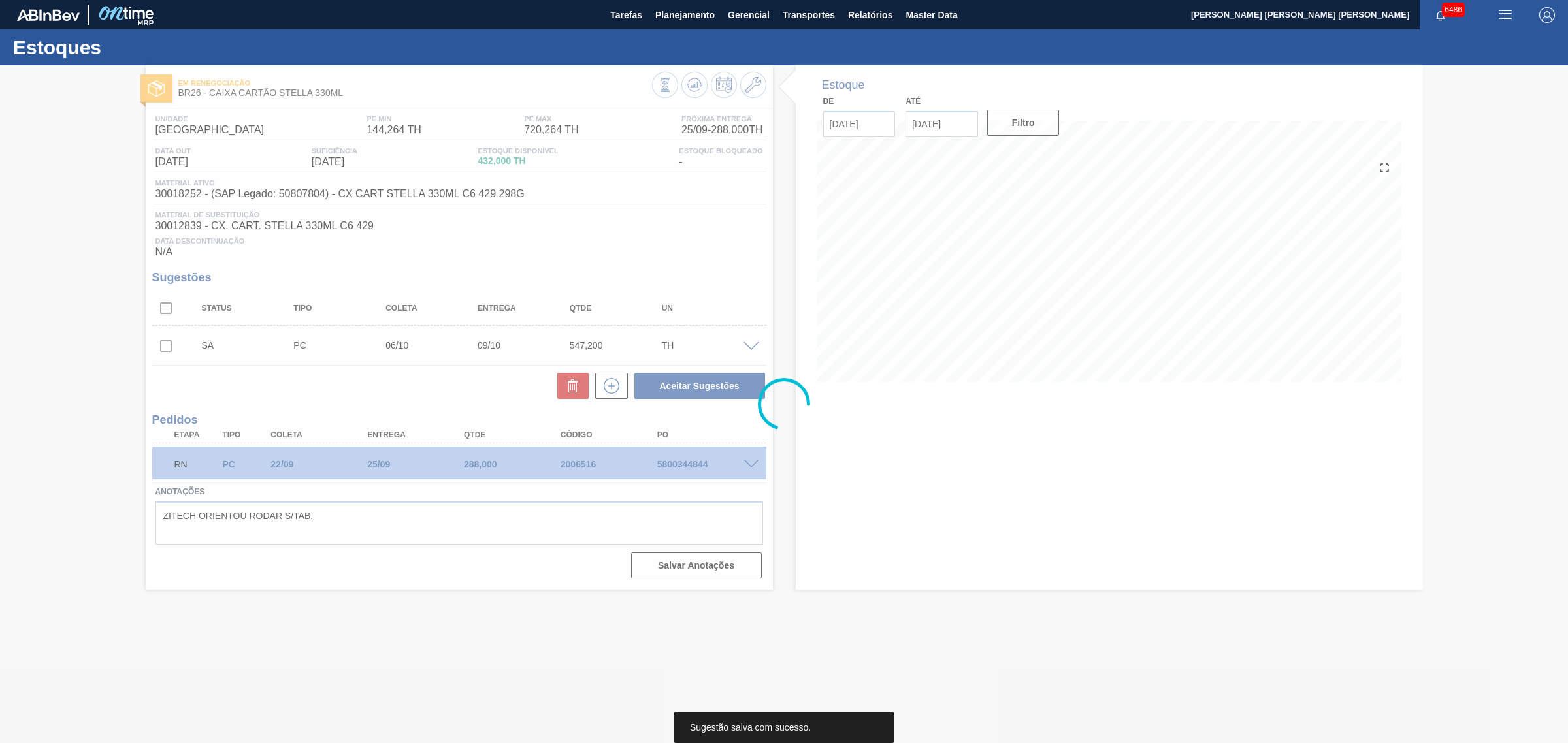
scroll to position [0, 0]
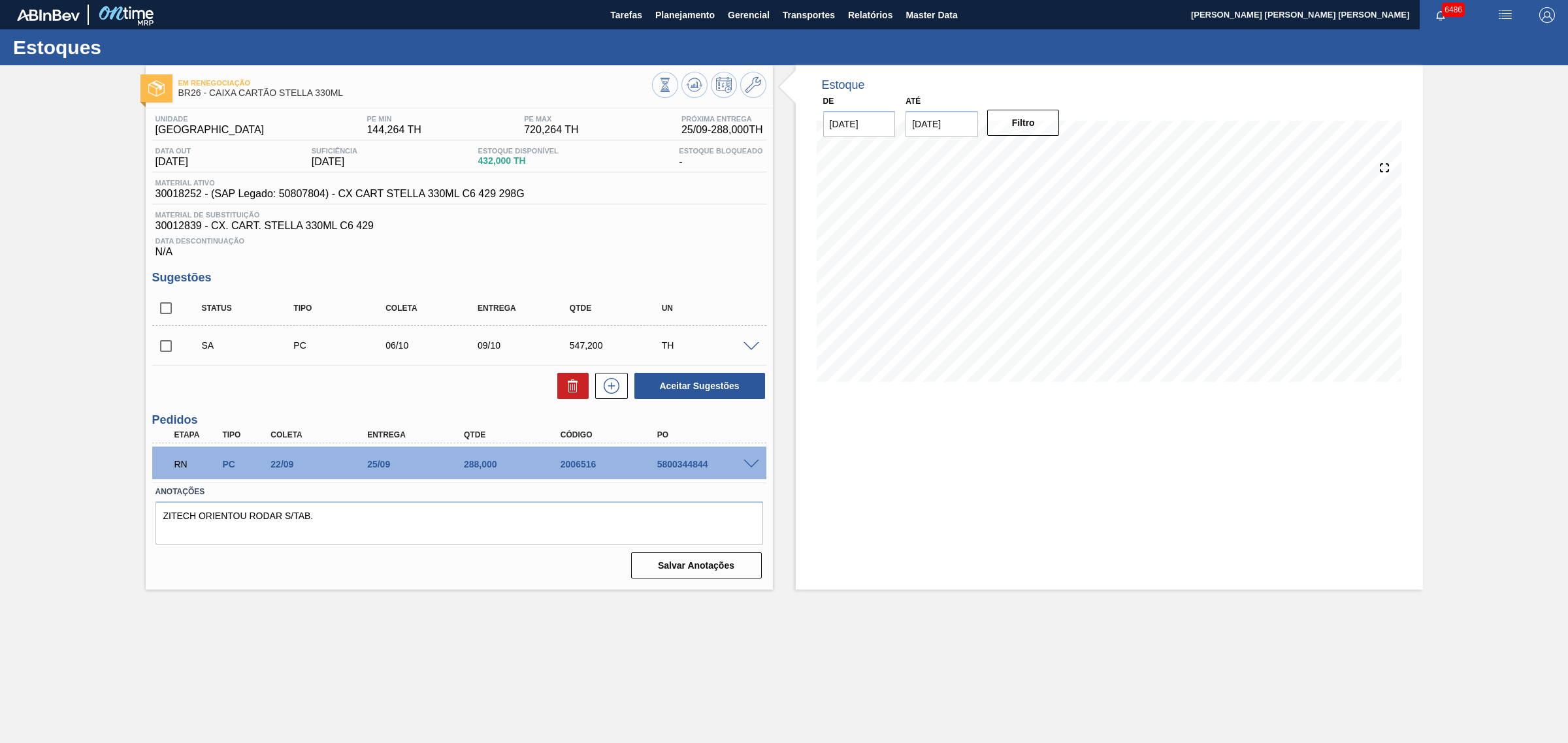
click at [161, 315] on input "checkbox" at bounding box center [166, 309] width 28 height 28
checkbox input "true"
click at [700, 398] on button "Aceitar Sugestões" at bounding box center [700, 386] width 131 height 26
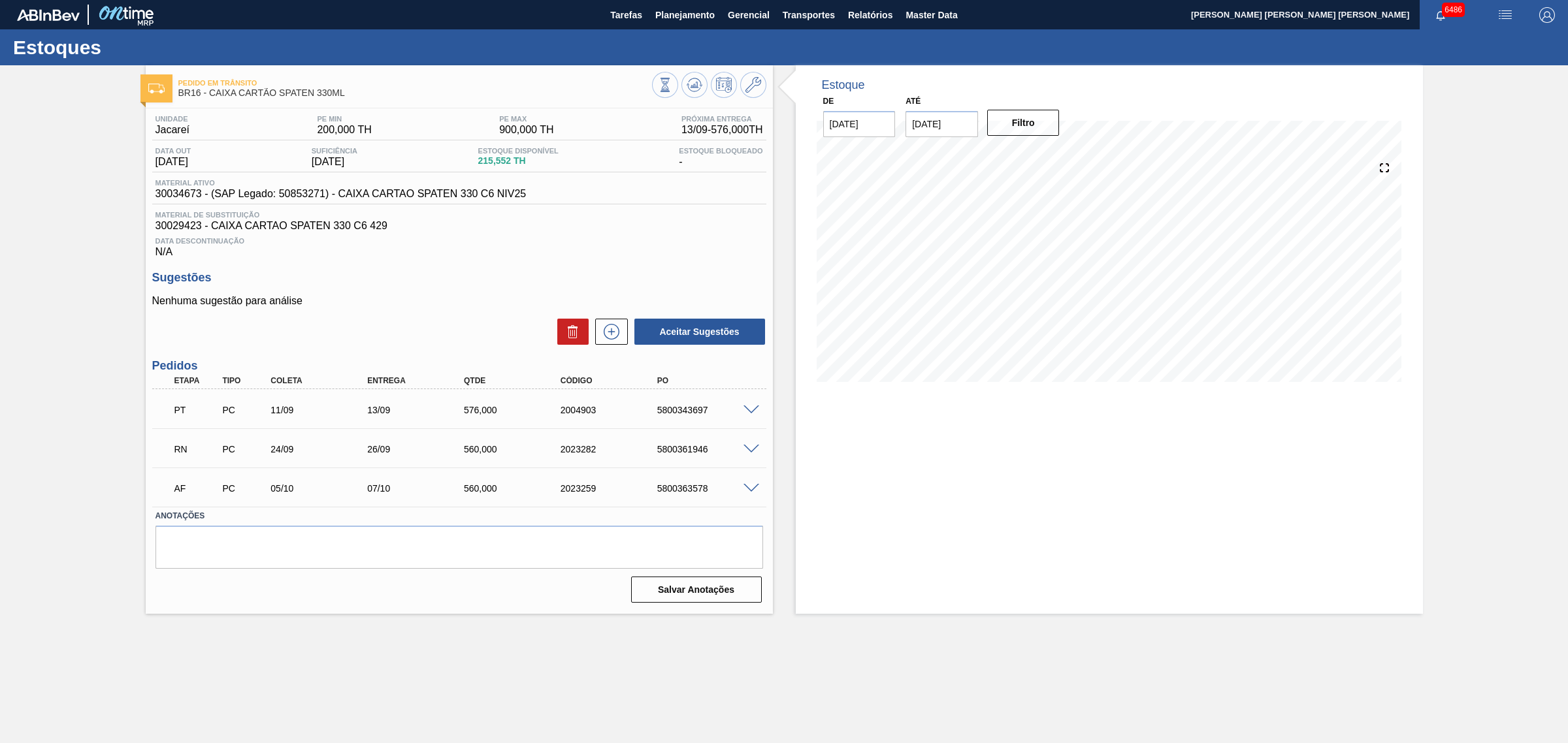
click at [754, 447] on span at bounding box center [751, 449] width 16 height 9
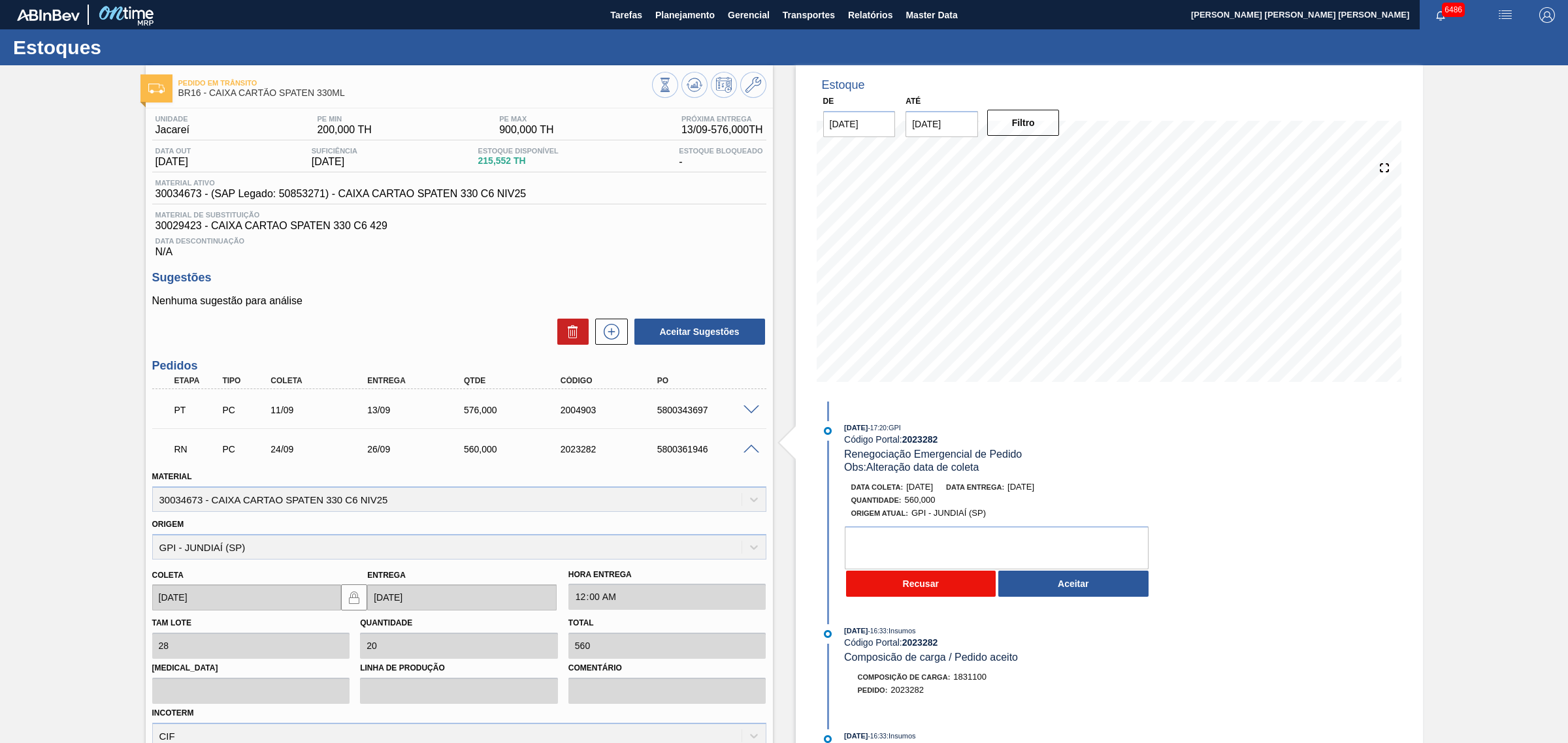
click at [961, 588] on button "Recusar" at bounding box center [921, 584] width 150 height 26
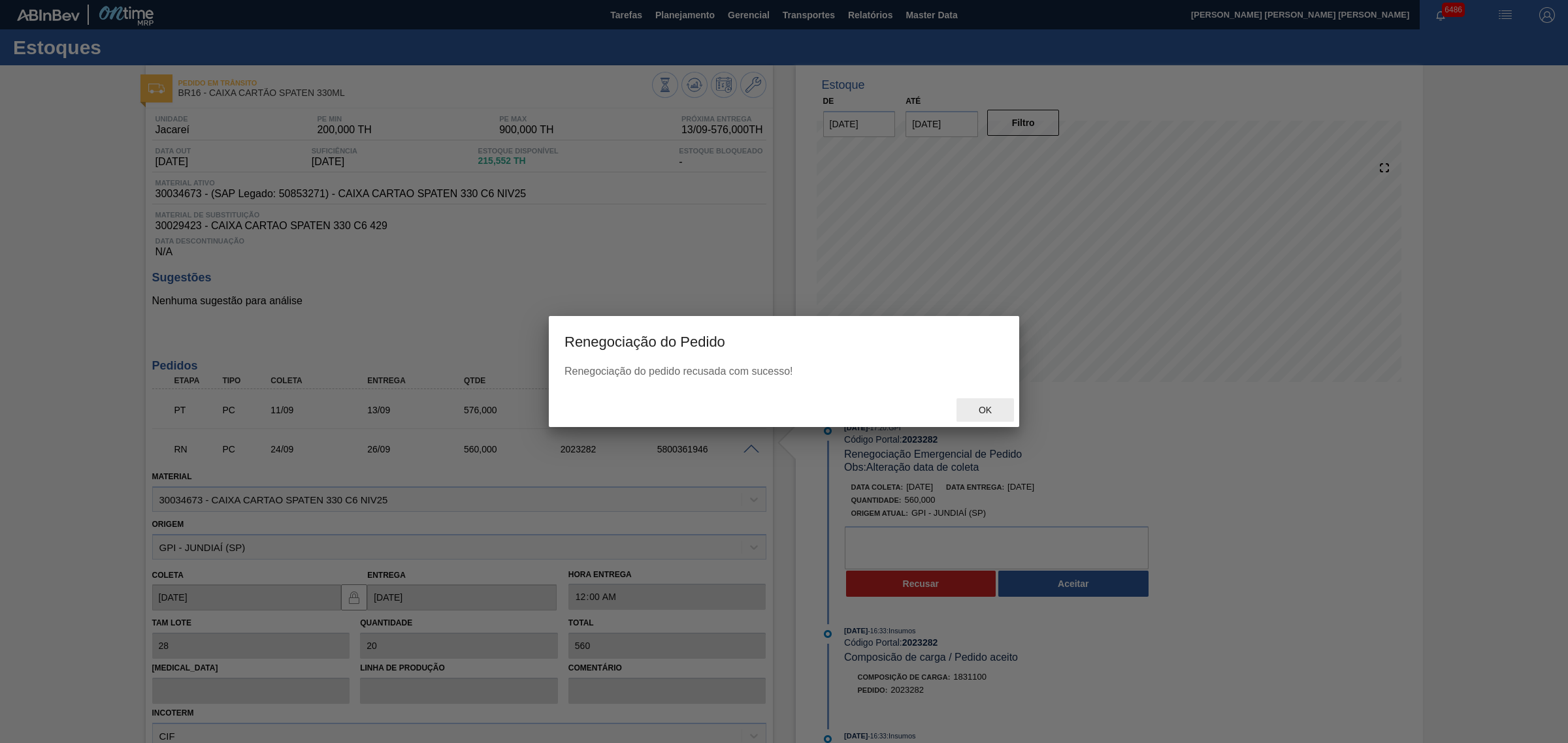
click at [992, 407] on span "Ok" at bounding box center [985, 410] width 34 height 10
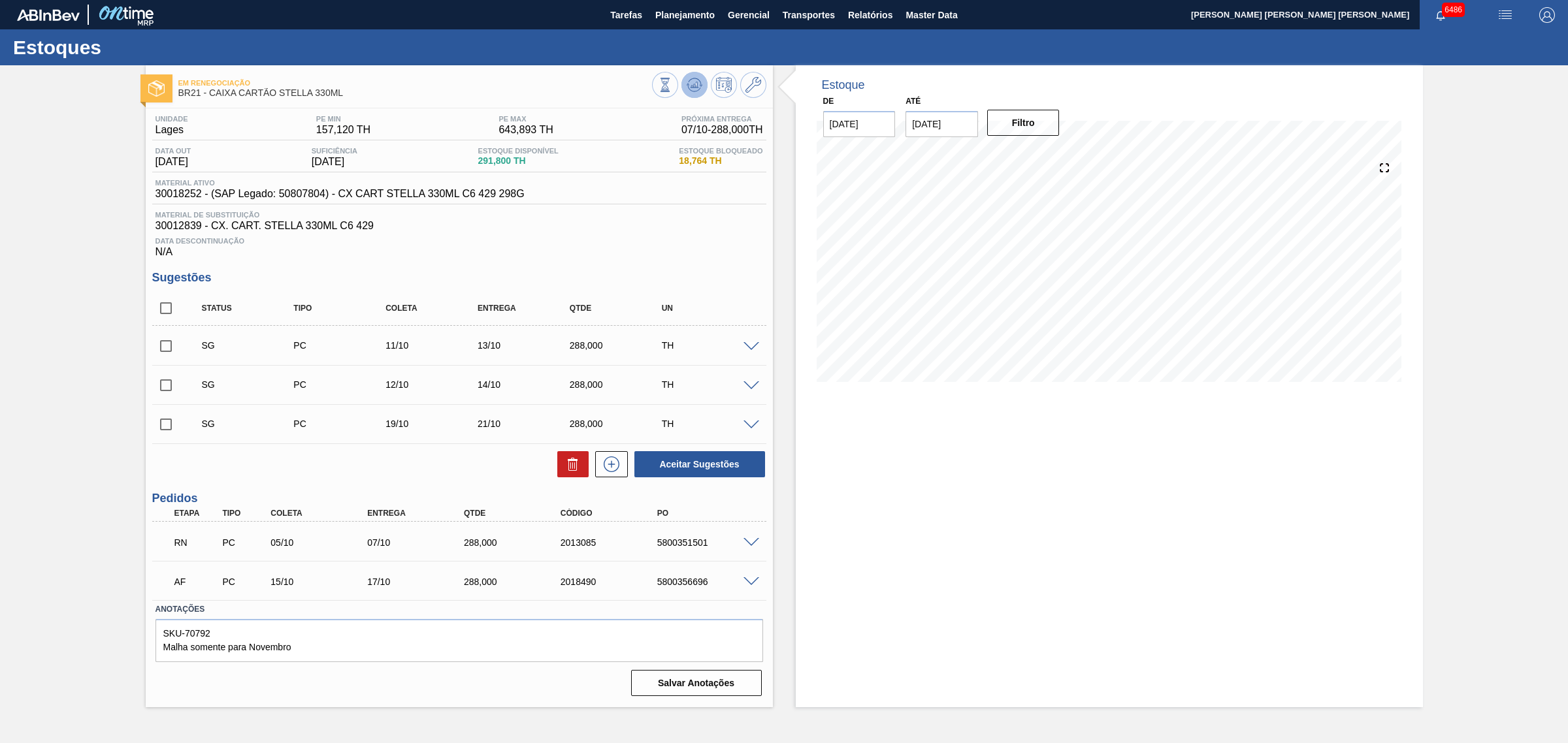
click at [697, 90] on icon at bounding box center [694, 88] width 13 height 7
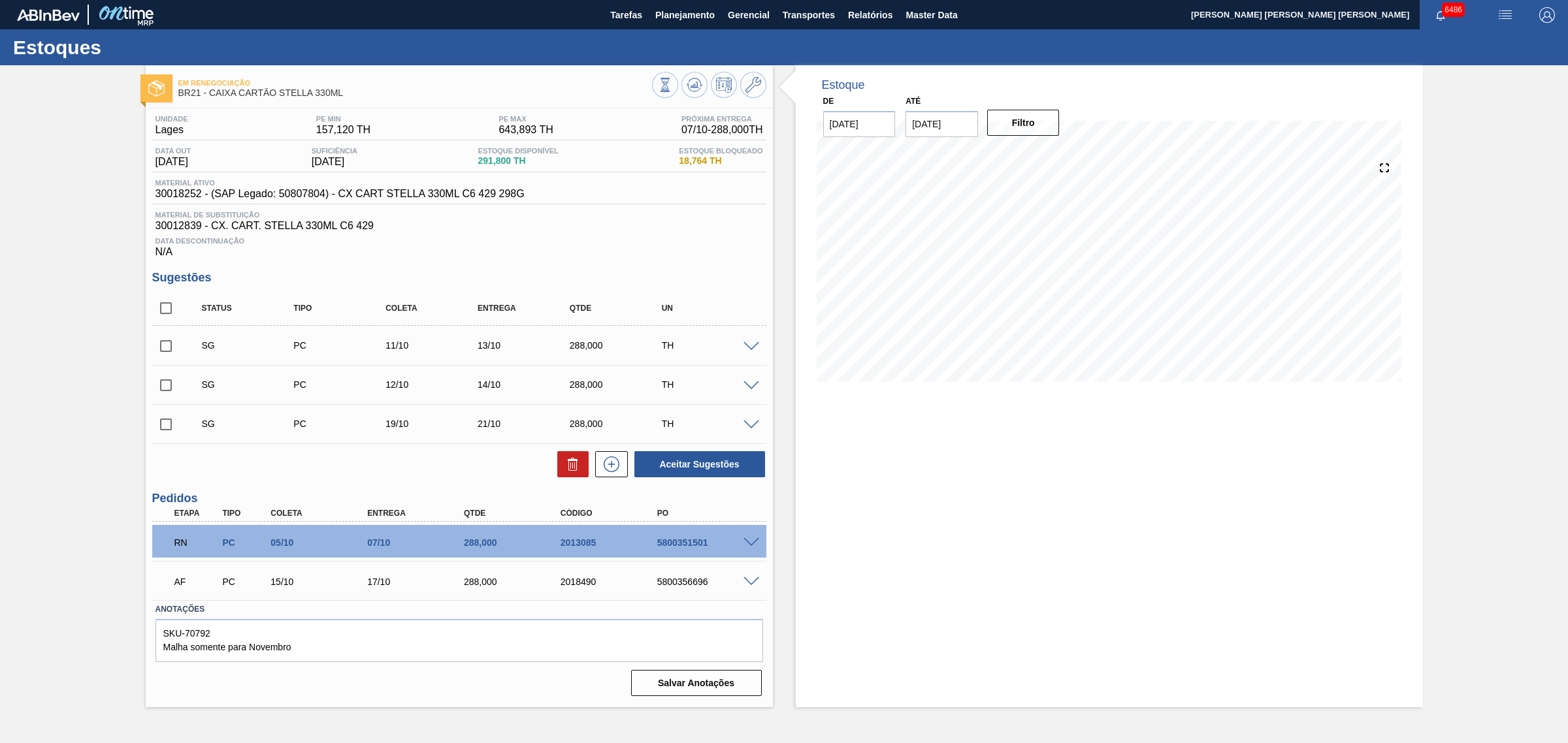
click at [751, 426] on span at bounding box center [751, 425] width 16 height 9
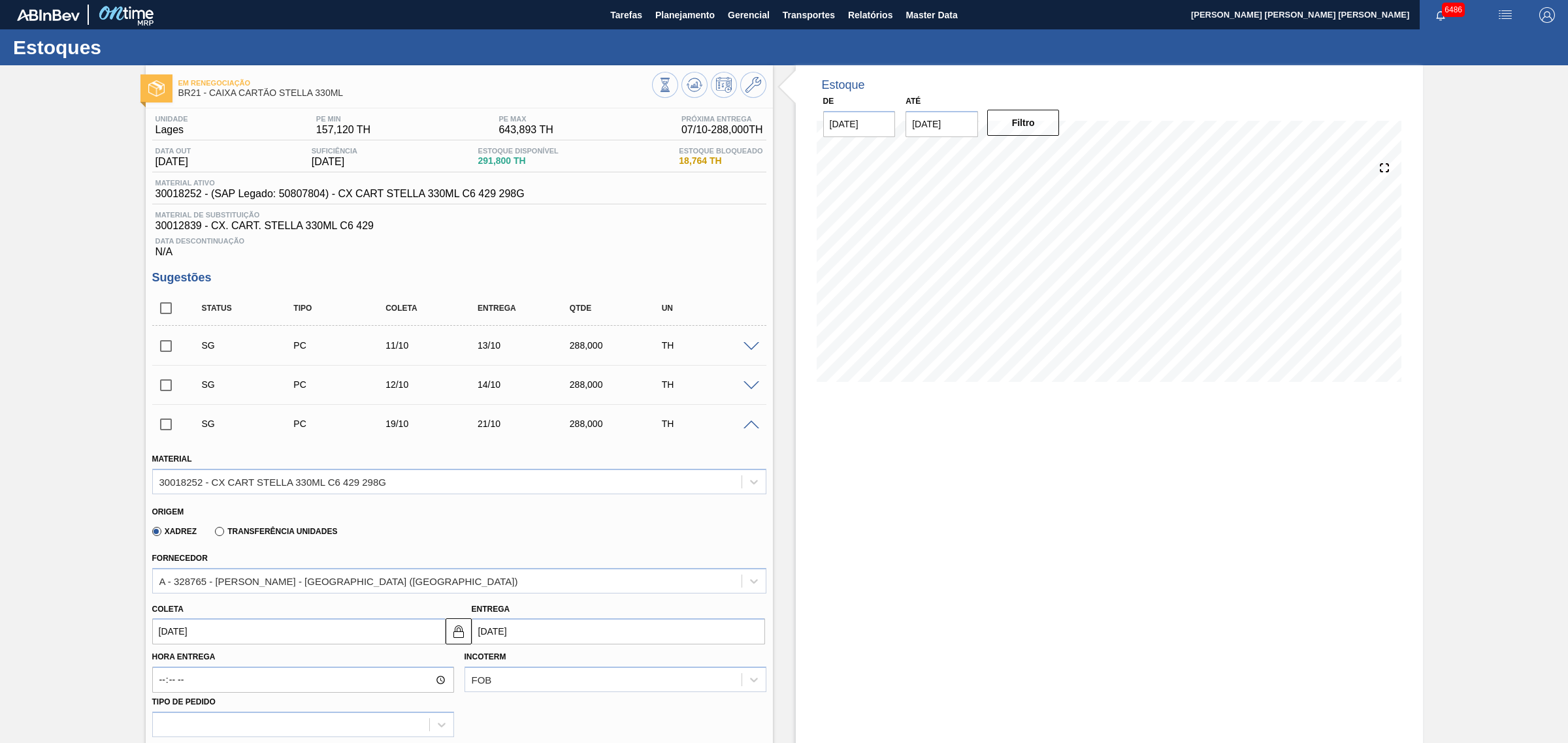
click at [751, 426] on span at bounding box center [751, 425] width 16 height 9
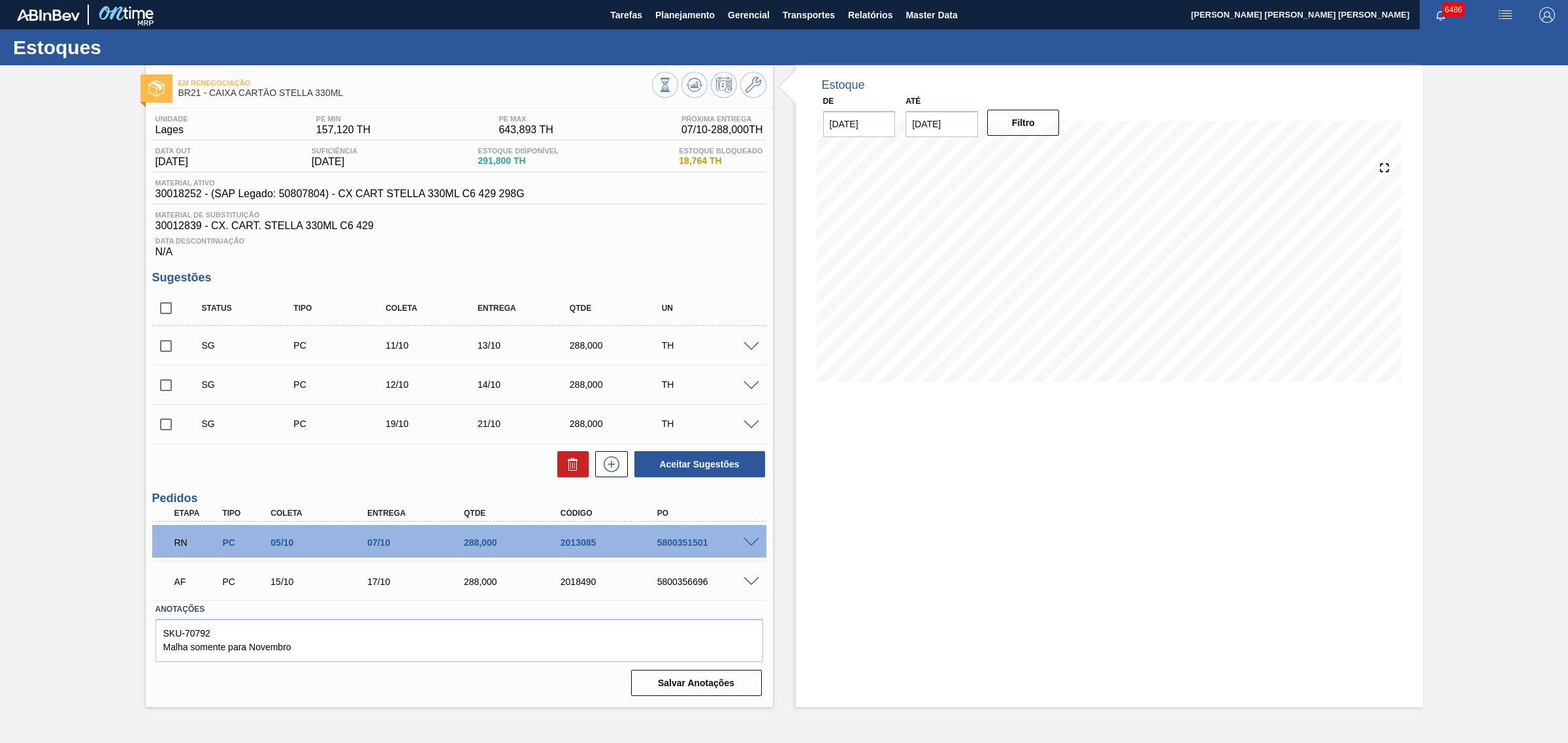
click at [752, 540] on span at bounding box center [751, 543] width 16 height 9
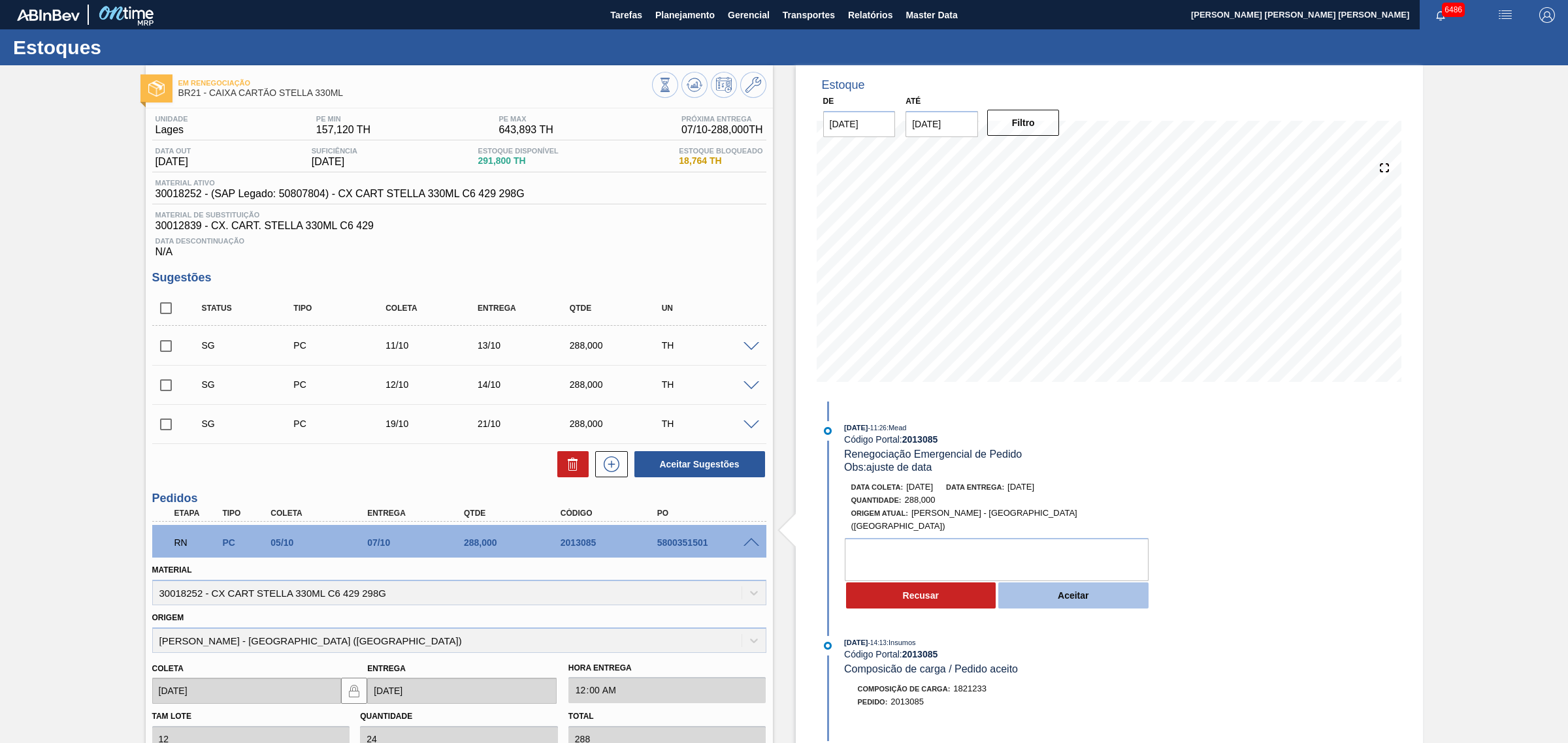
click at [1083, 589] on button "Aceitar" at bounding box center [1073, 596] width 150 height 26
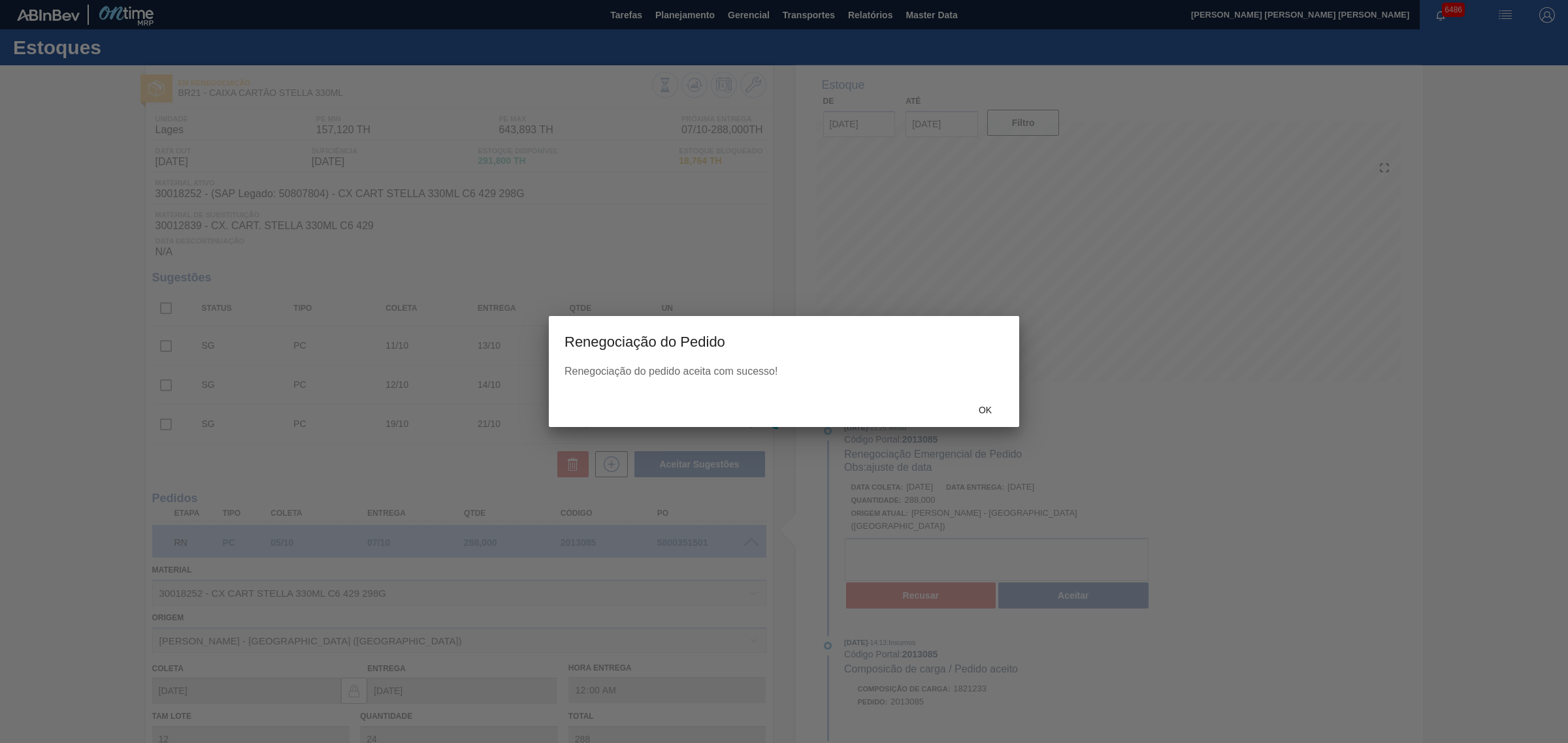
type input "ajuste de data"
type input "29/09/2025"
type input "01/10/2025"
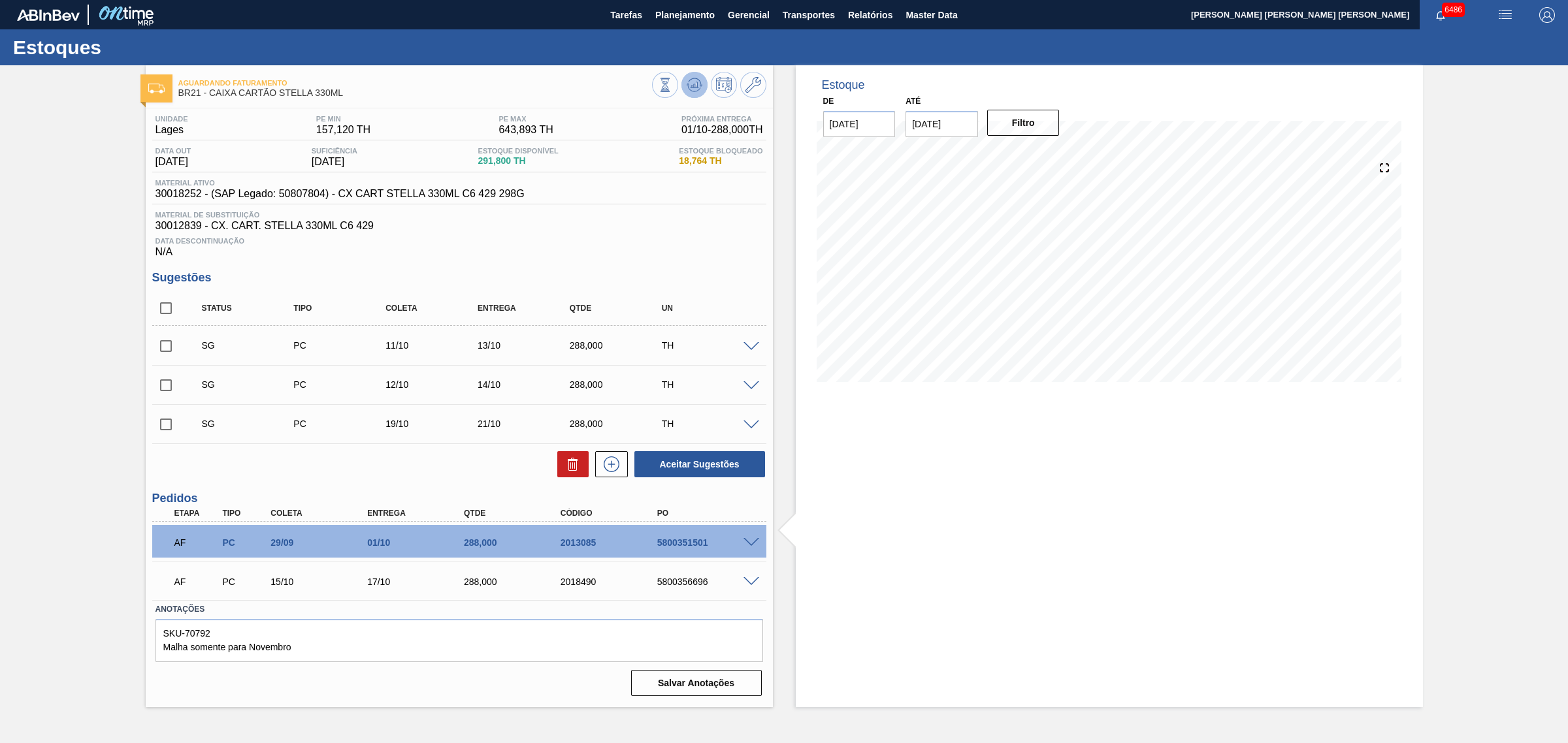
click at [690, 89] on icon at bounding box center [694, 88] width 13 height 7
click at [747, 585] on span at bounding box center [751, 582] width 16 height 9
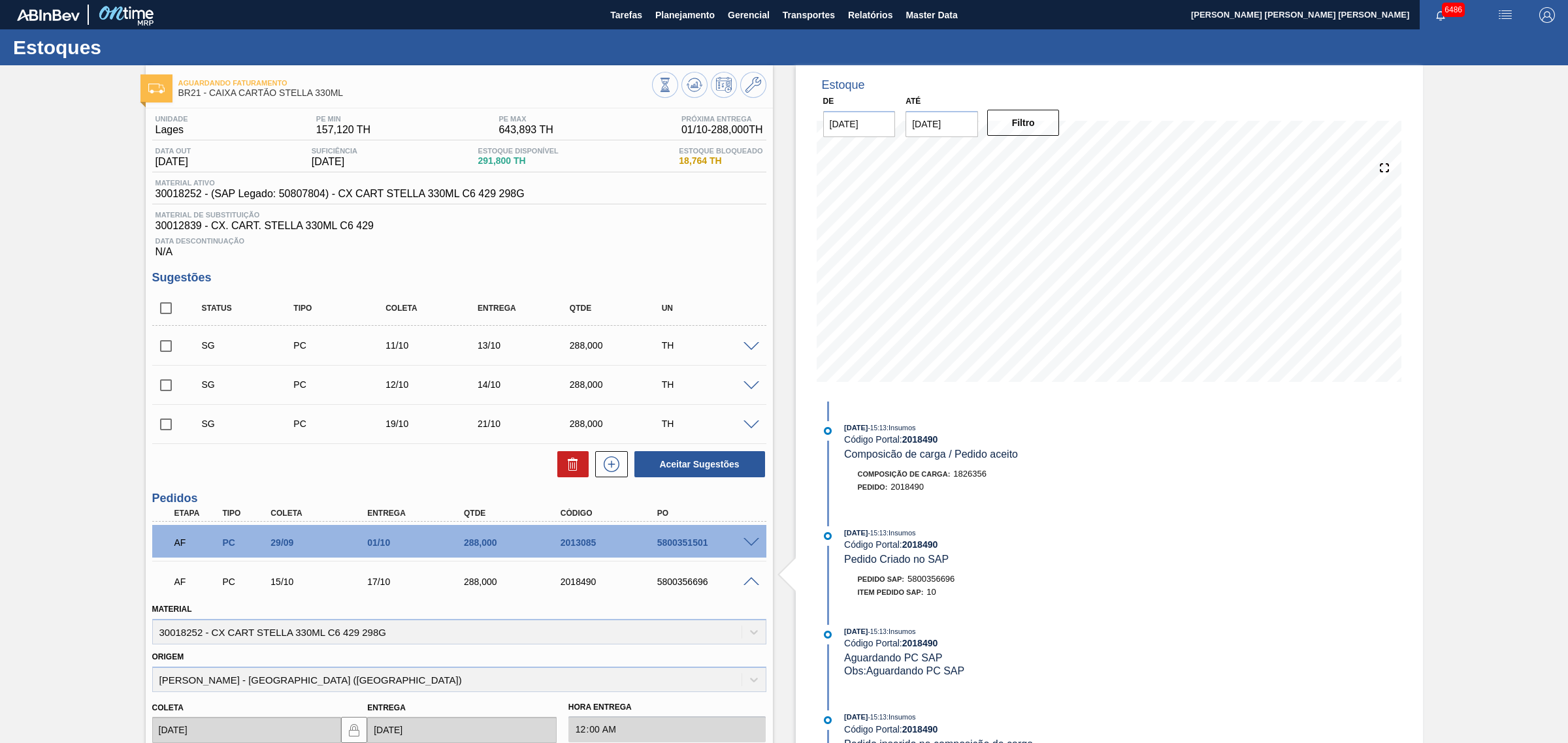
click at [747, 585] on span at bounding box center [751, 582] width 16 height 9
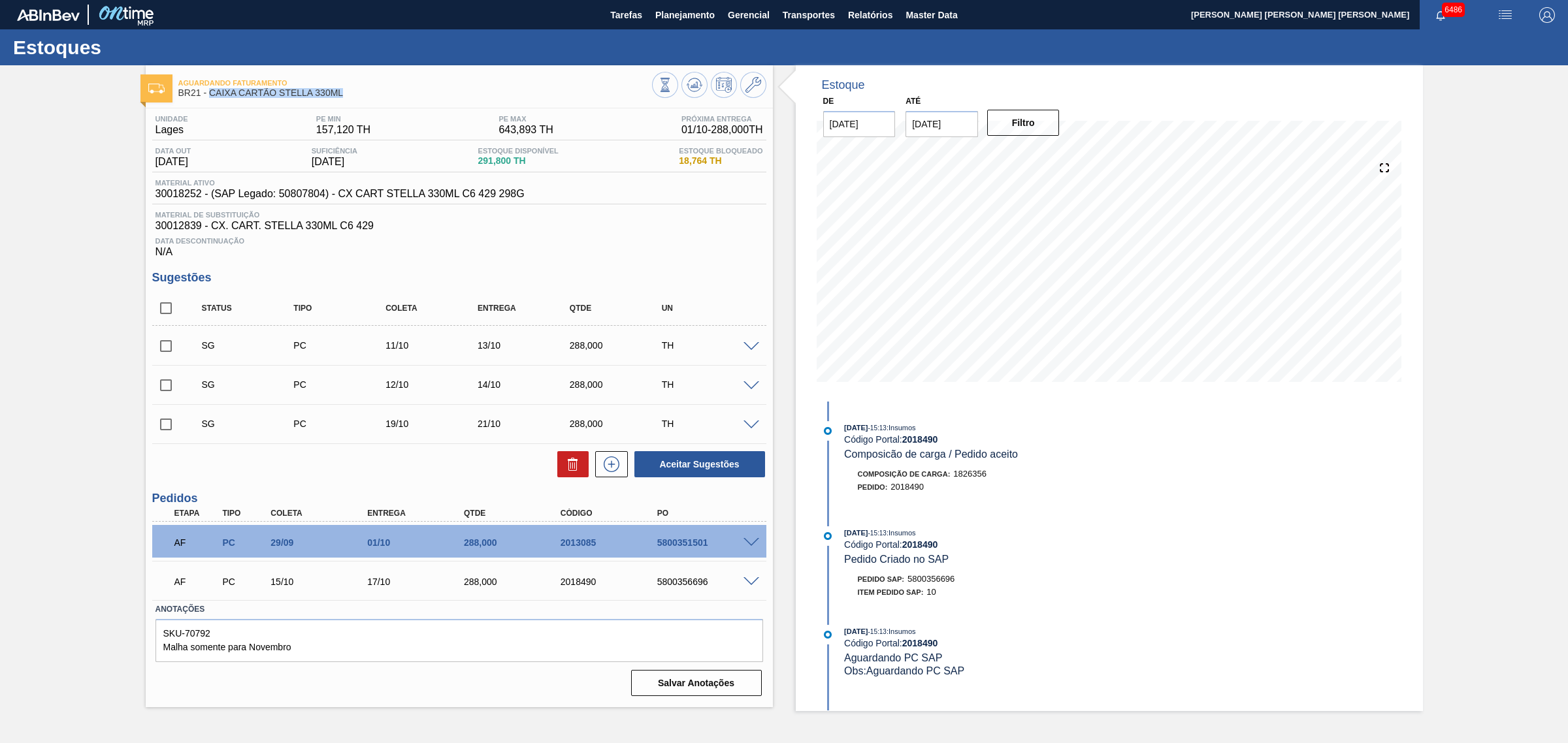
drag, startPoint x: 345, startPoint y: 95, endPoint x: 209, endPoint y: 96, distance: 136.0
click at [209, 96] on span "BR21 - CAIXA CARTÃO STELLA 330ML" at bounding box center [415, 92] width 474 height 9
copy span "CAIXA CARTÃO STELLA 330ML"
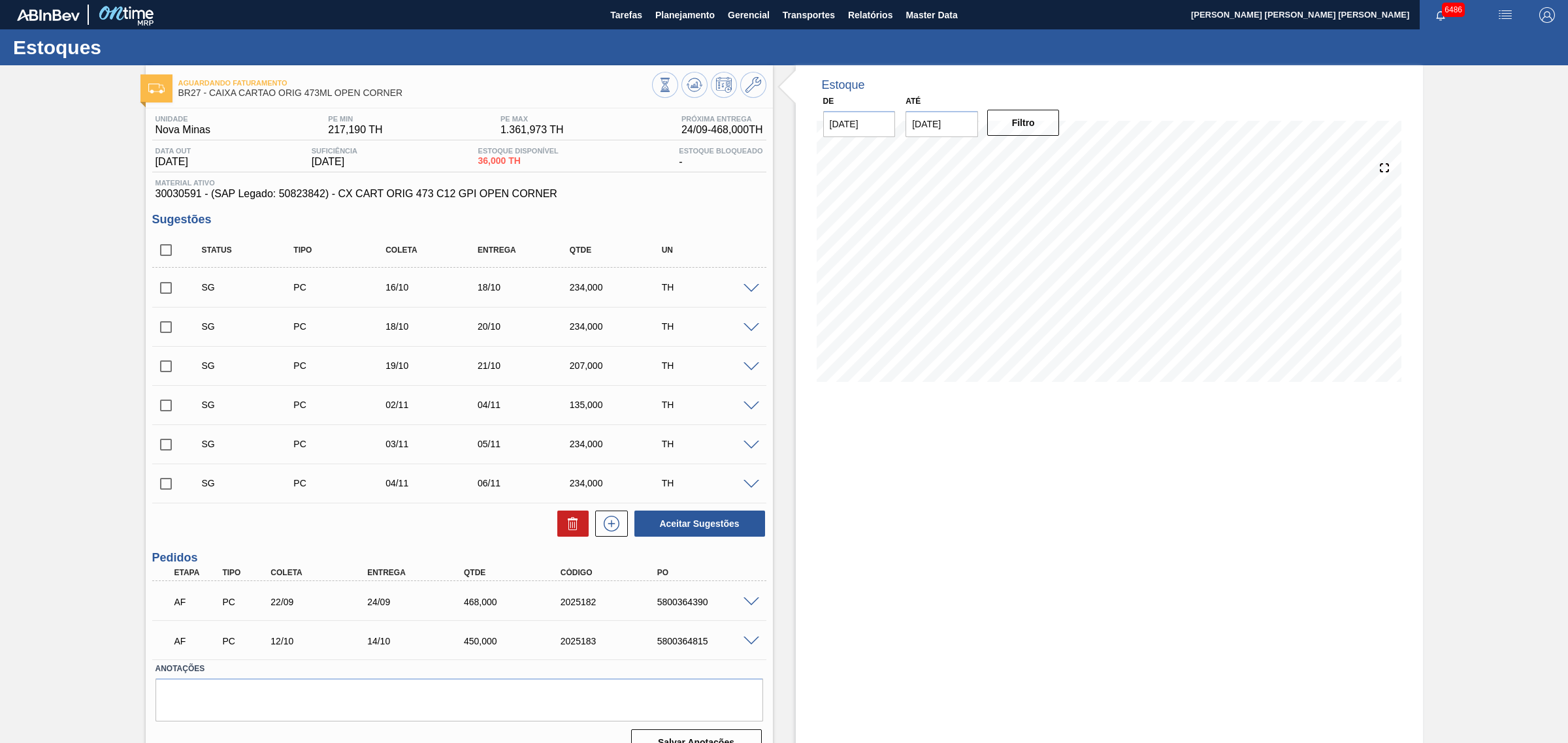
click at [743, 604] on span at bounding box center [751, 602] width 16 height 9
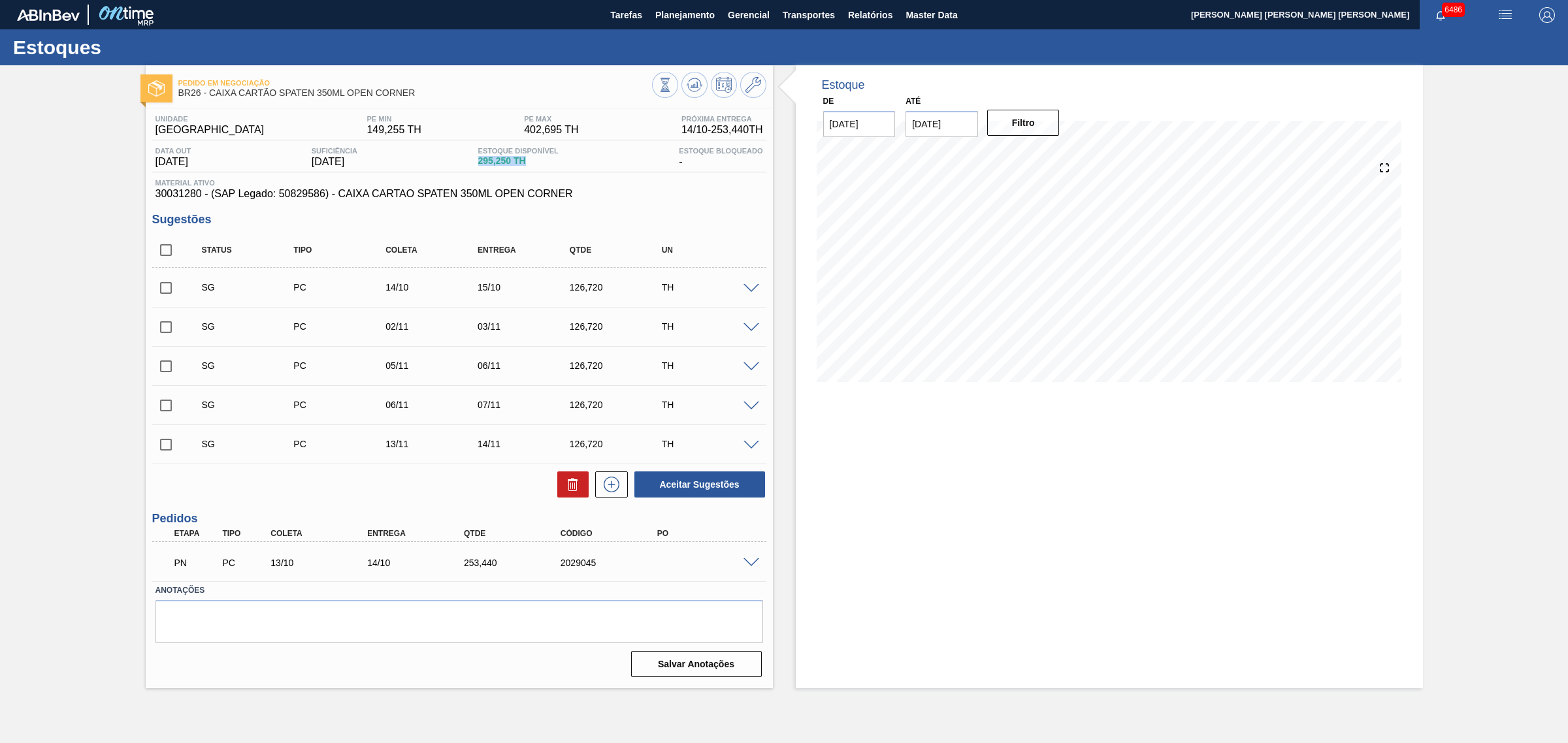
drag, startPoint x: 478, startPoint y: 162, endPoint x: 543, endPoint y: 165, distance: 65.1
click at [543, 165] on div "Data out [DATE] Suficiência [DATE] Estoque Disponível 295,250 TH Estoque Bloque…" at bounding box center [458, 159] width 614 height 25
drag, startPoint x: 419, startPoint y: 94, endPoint x: 211, endPoint y: 92, distance: 208.0
click at [211, 92] on span "BR26 - CAIXA CARTÃO SPATEN 350ML OPEN CORNER" at bounding box center [415, 92] width 474 height 9
copy span "CAIXA CARTÃO SPATEN 350ML OPEN CORNER"
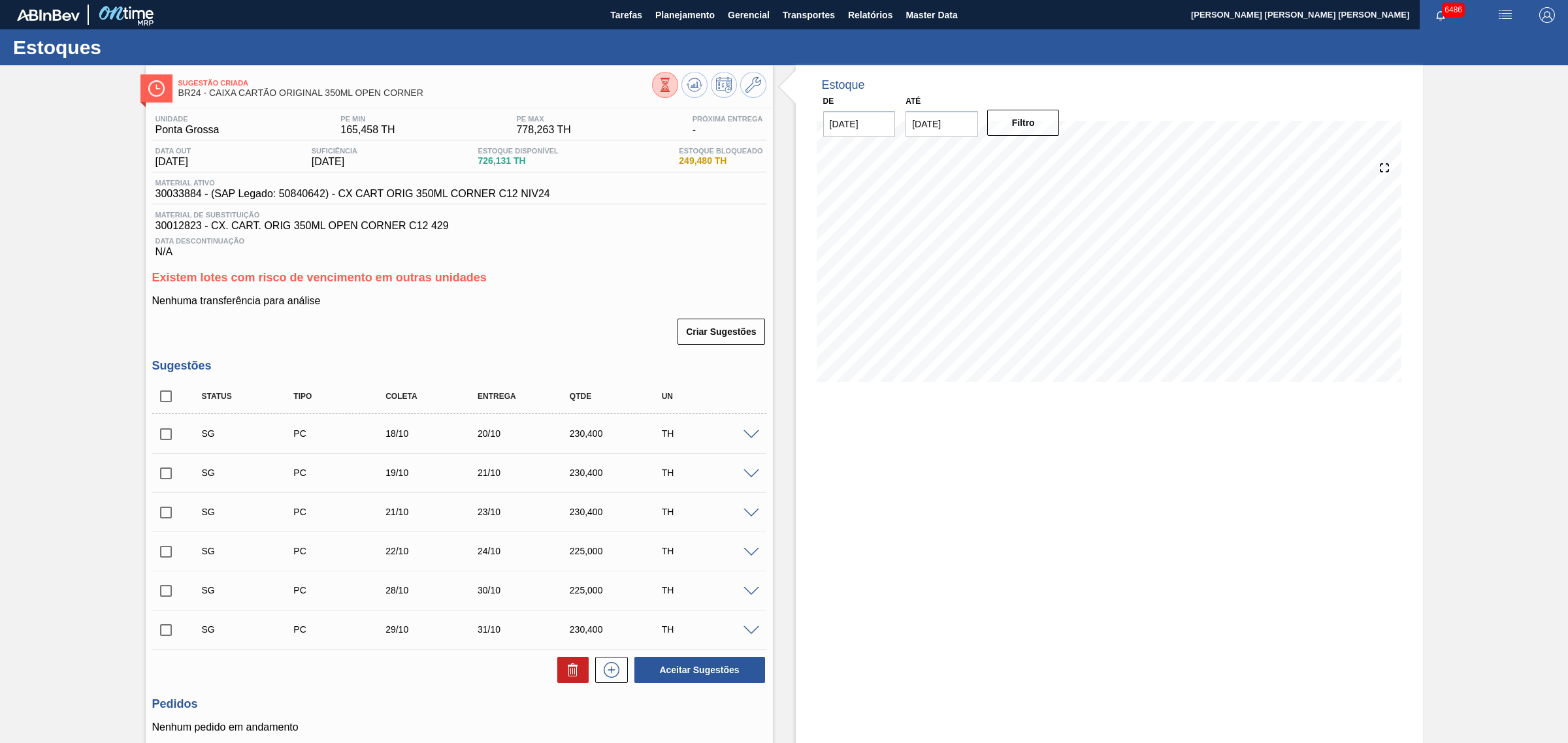
click at [748, 439] on span at bounding box center [751, 435] width 16 height 9
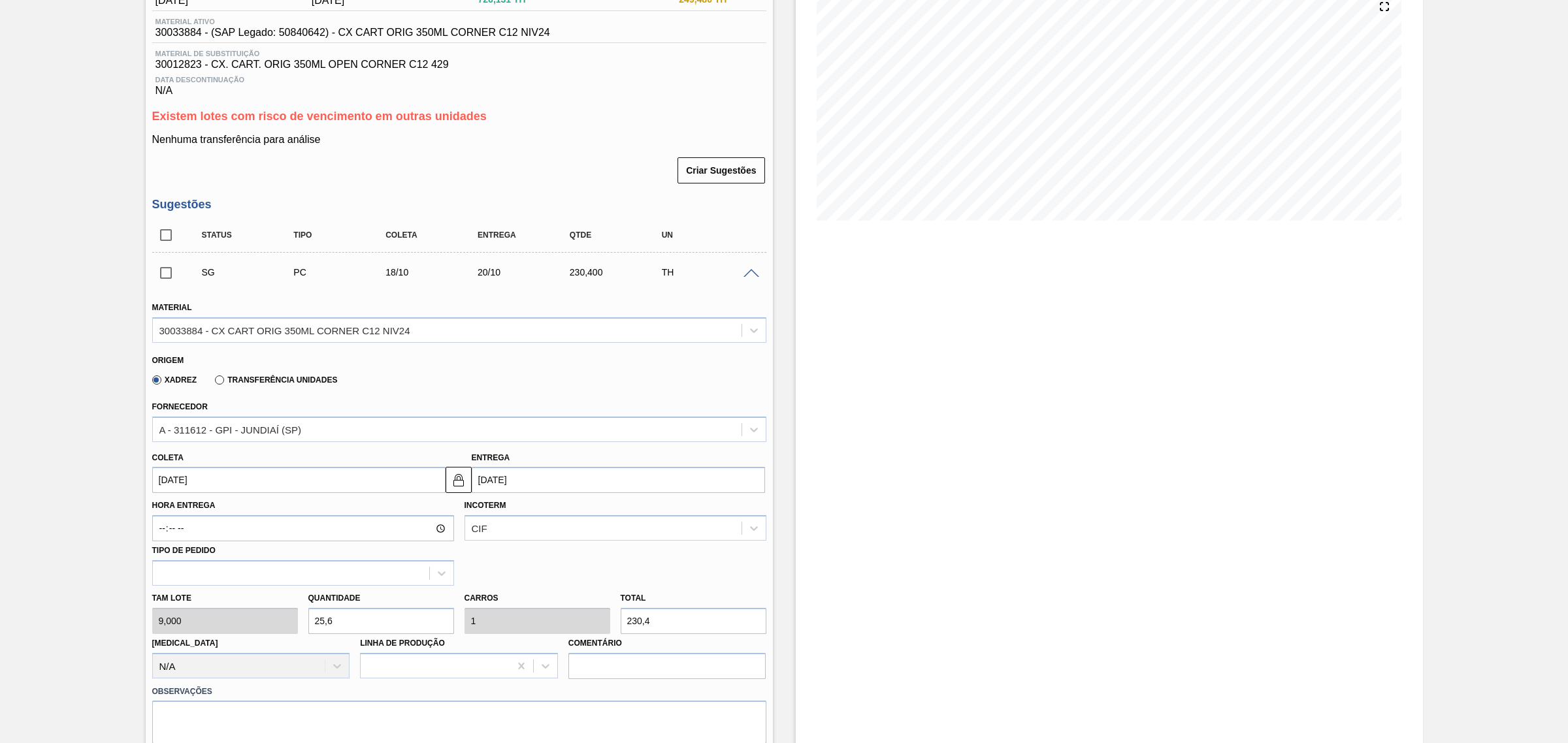
scroll to position [163, 0]
click at [564, 484] on input "20/10/2025" at bounding box center [618, 478] width 294 height 26
click at [550, 551] on div "1" at bounding box center [550, 551] width 17 height 17
type input "29/09/2025"
type input "01/10/2025"
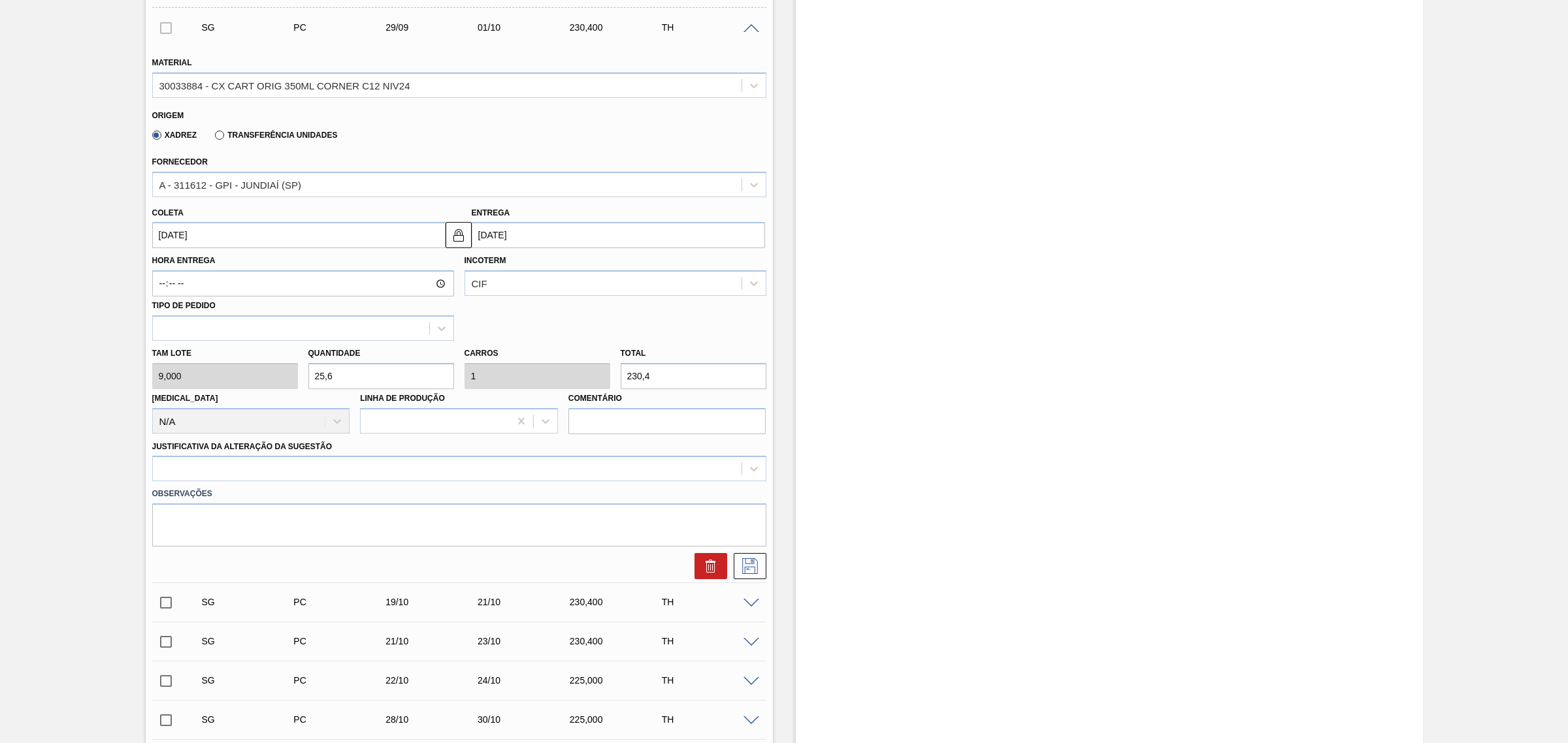
scroll to position [408, 0]
click at [357, 468] on div at bounding box center [447, 467] width 589 height 19
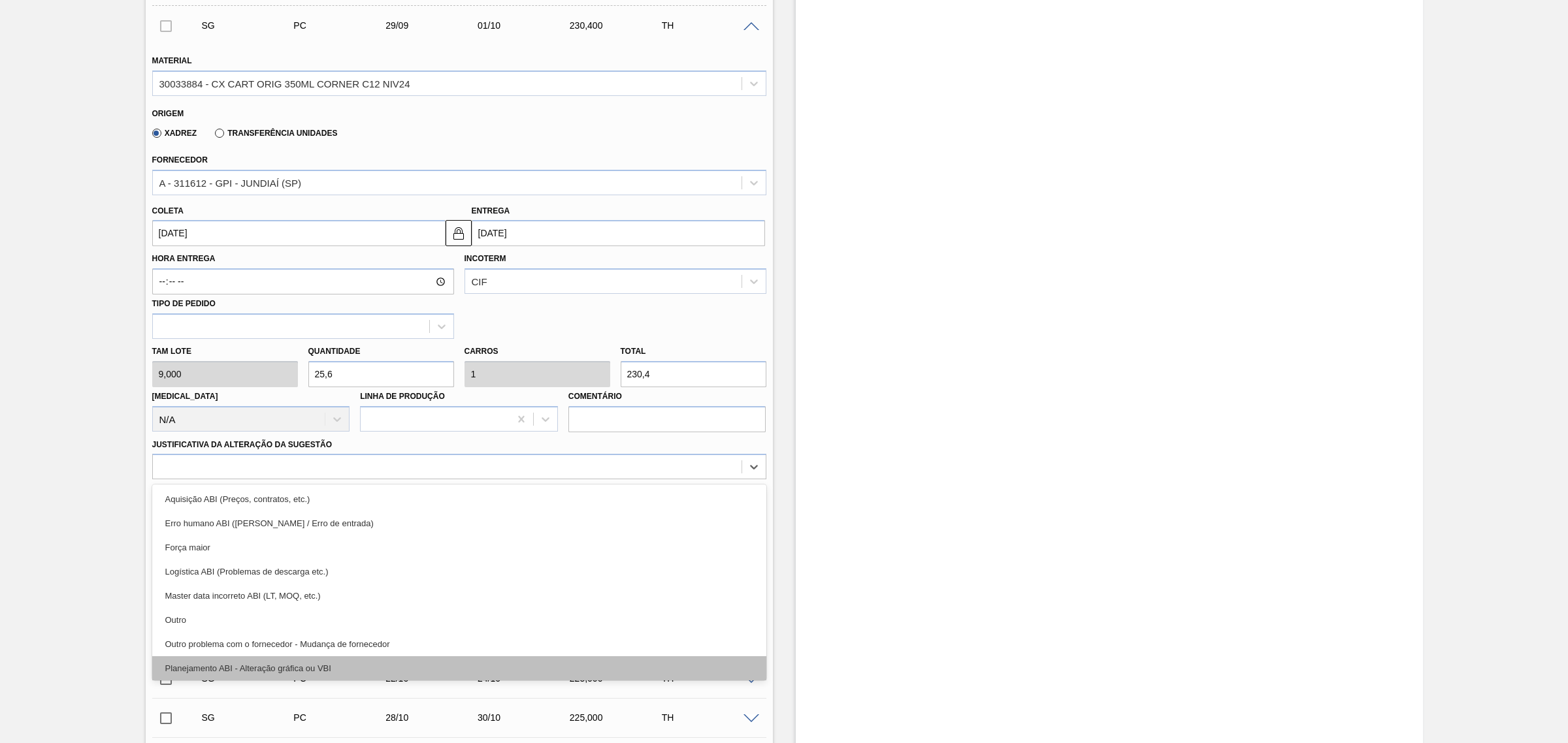
scroll to position [81, 0]
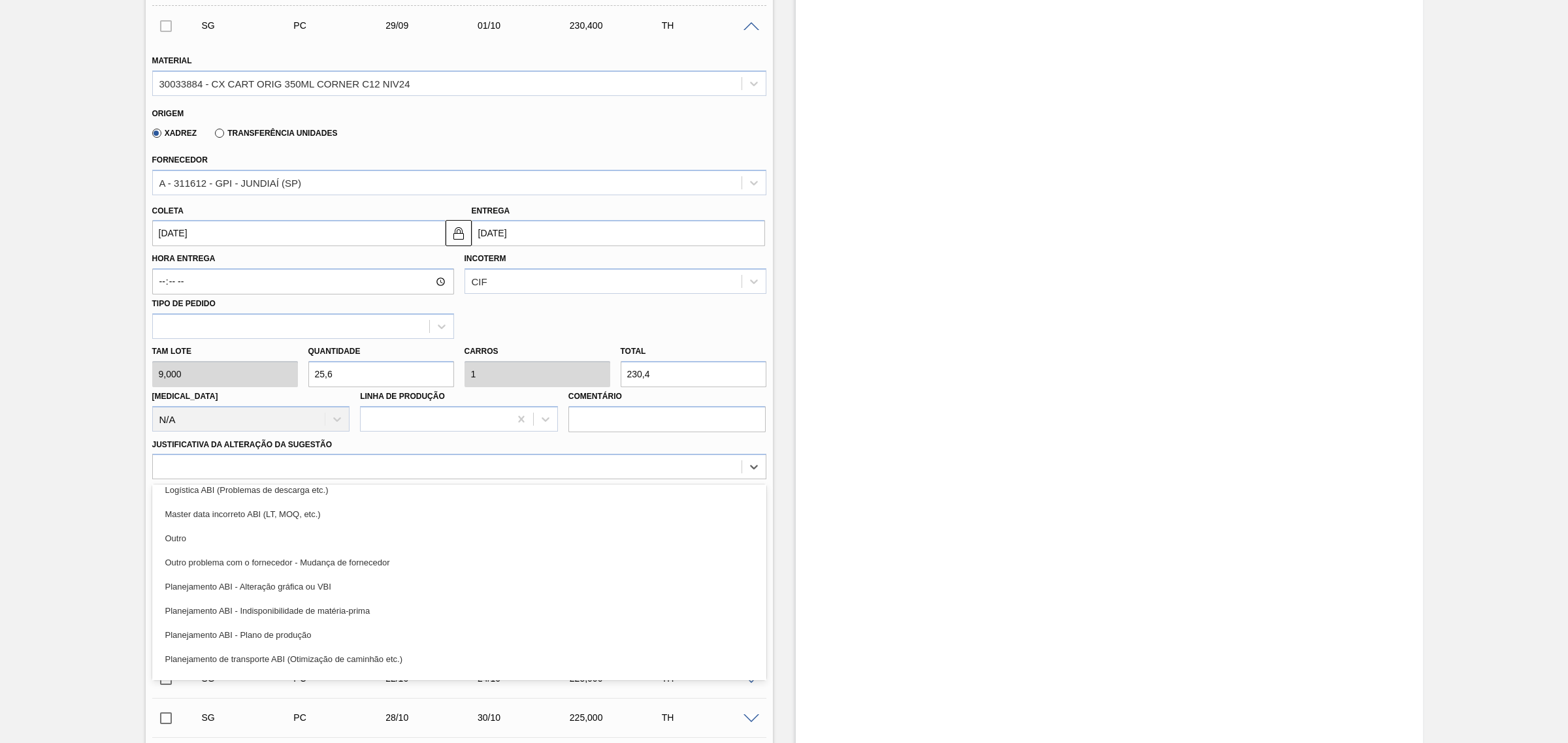
drag, startPoint x: 397, startPoint y: 638, endPoint x: 428, endPoint y: 638, distance: 31.0
click at [397, 638] on div "Planejamento ABI - Plano de produção" at bounding box center [458, 635] width 614 height 24
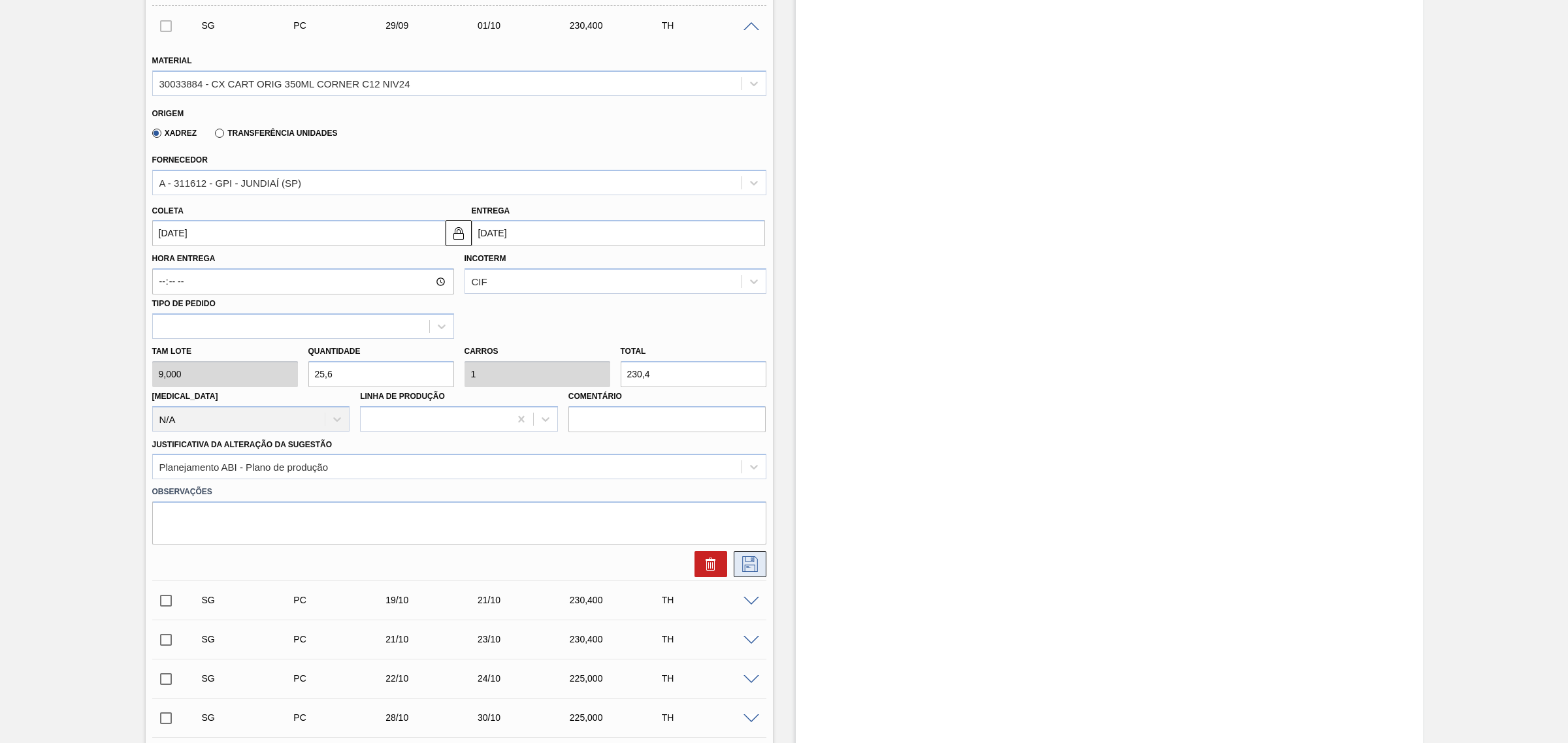
click at [759, 566] on button at bounding box center [750, 564] width 33 height 26
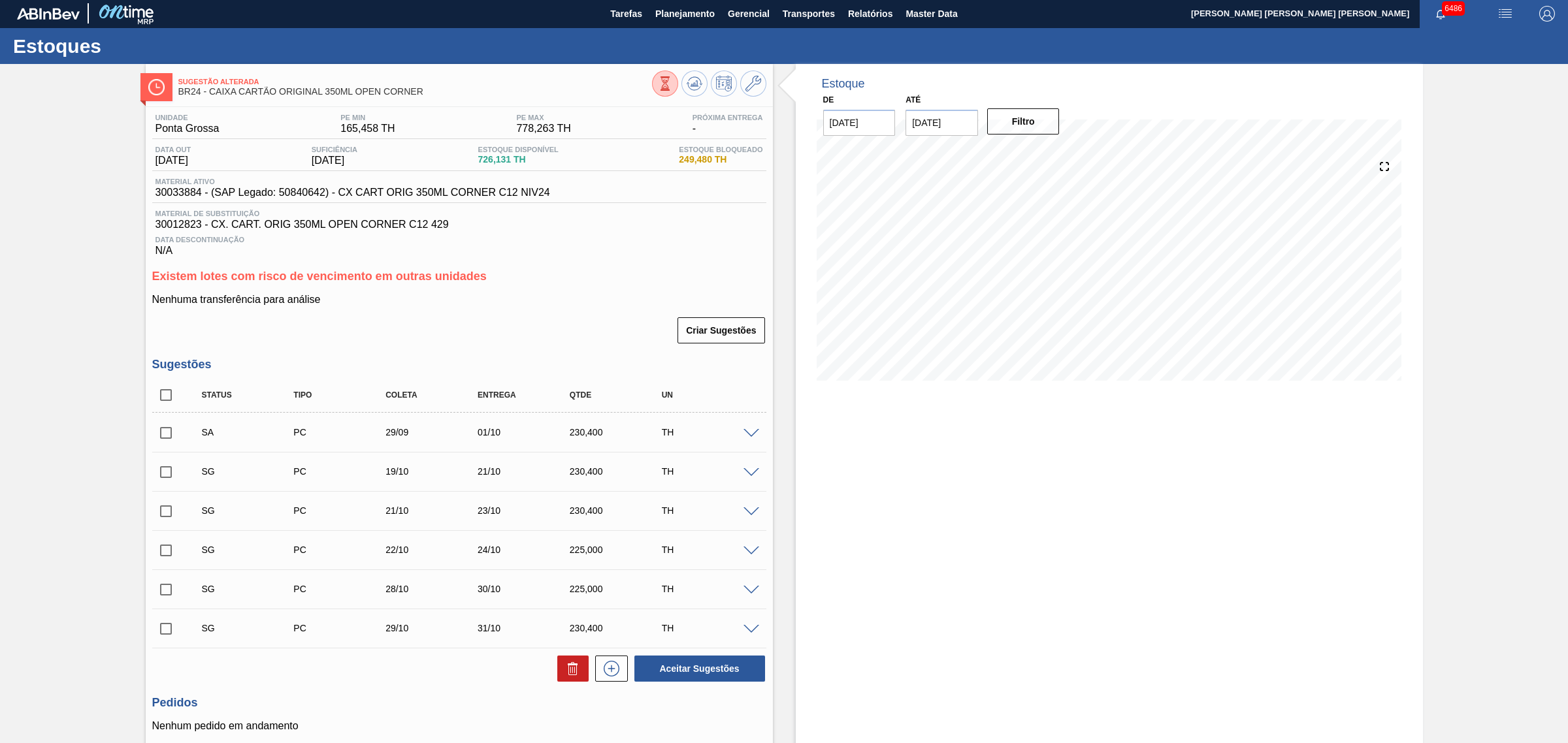
scroll to position [0, 0]
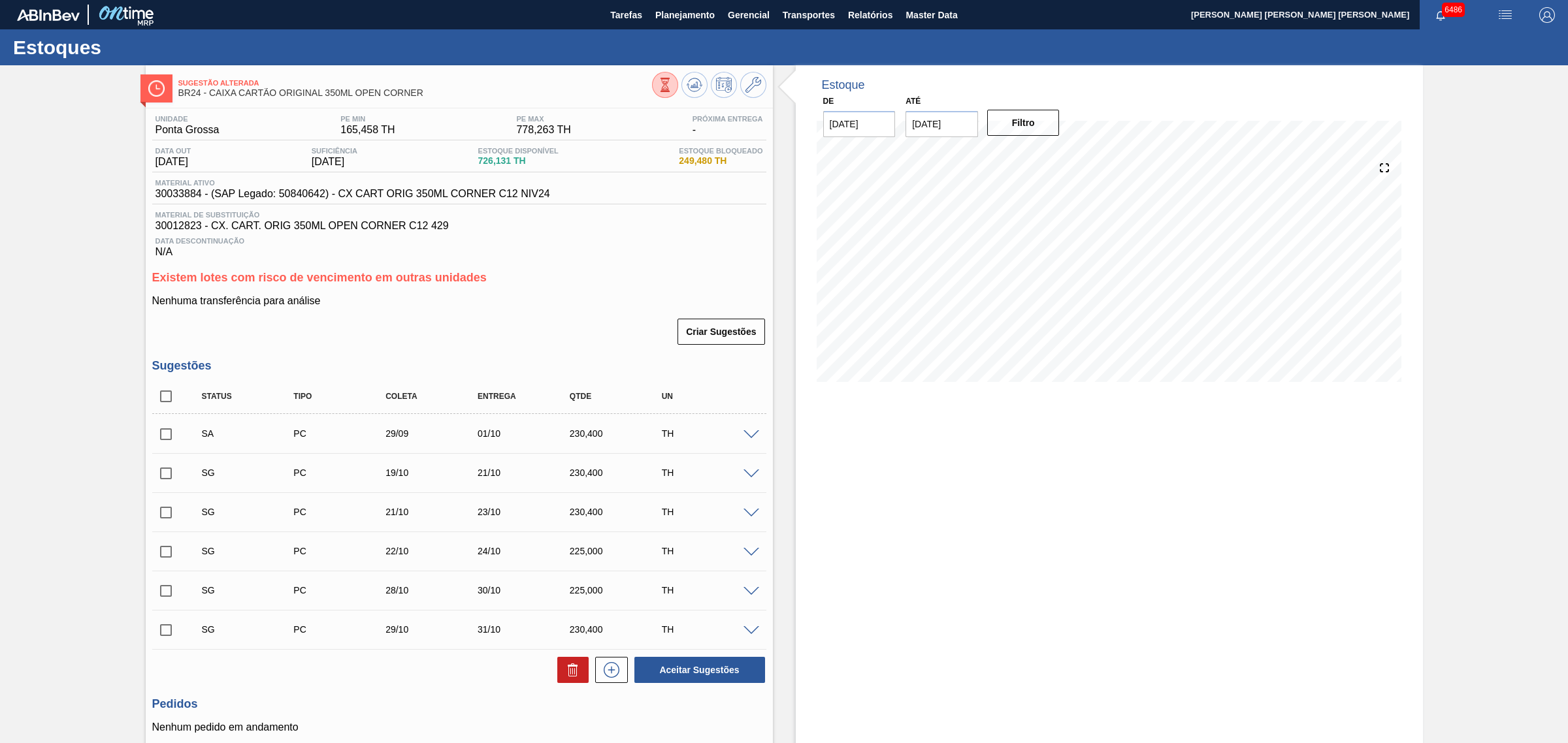
click at [748, 479] on span at bounding box center [751, 474] width 16 height 9
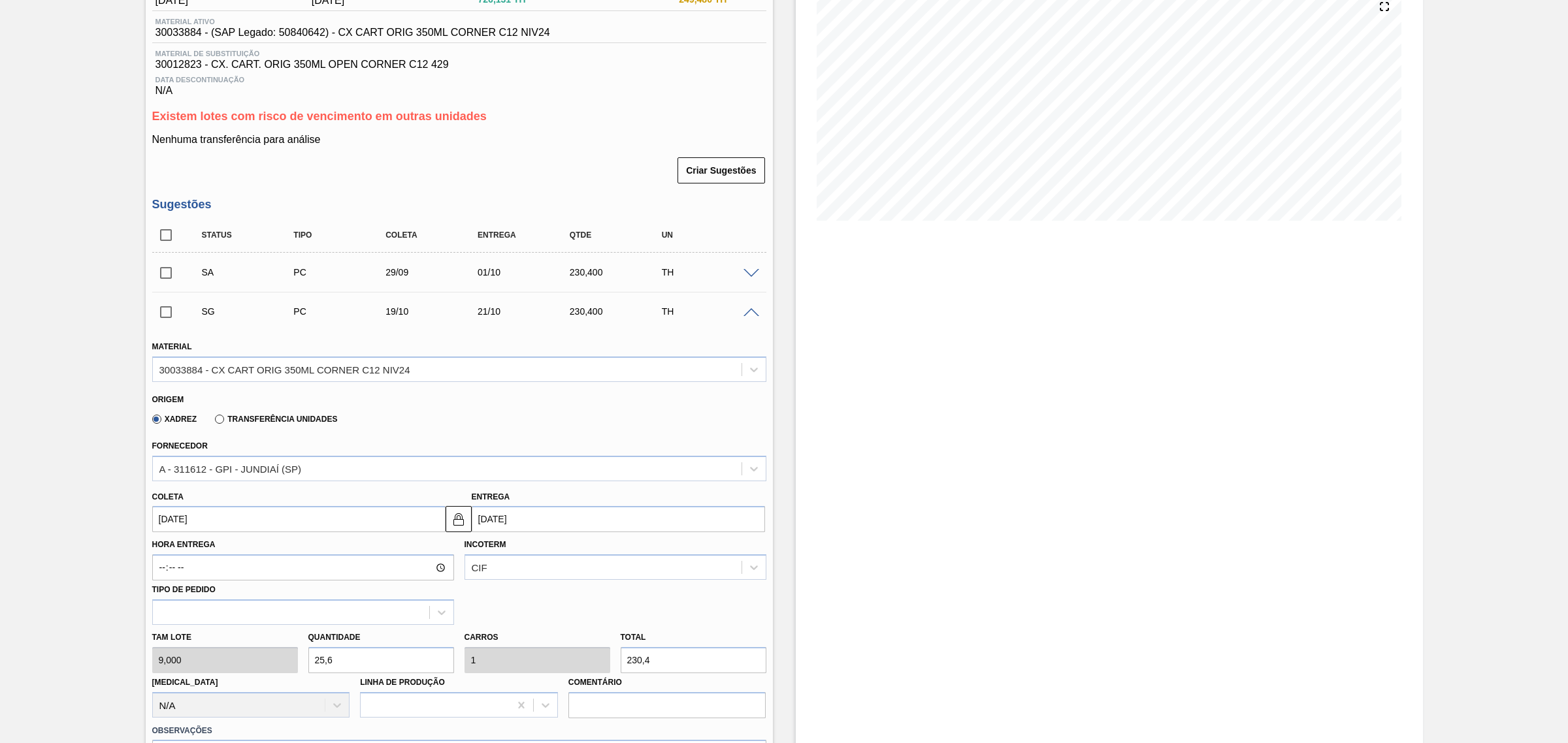
scroll to position [163, 0]
click at [529, 521] on input "21/10/2025" at bounding box center [618, 517] width 294 height 26
click at [578, 596] on div "2" at bounding box center [571, 590] width 17 height 17
type input "30/09/2025"
type input "02/10/2025"
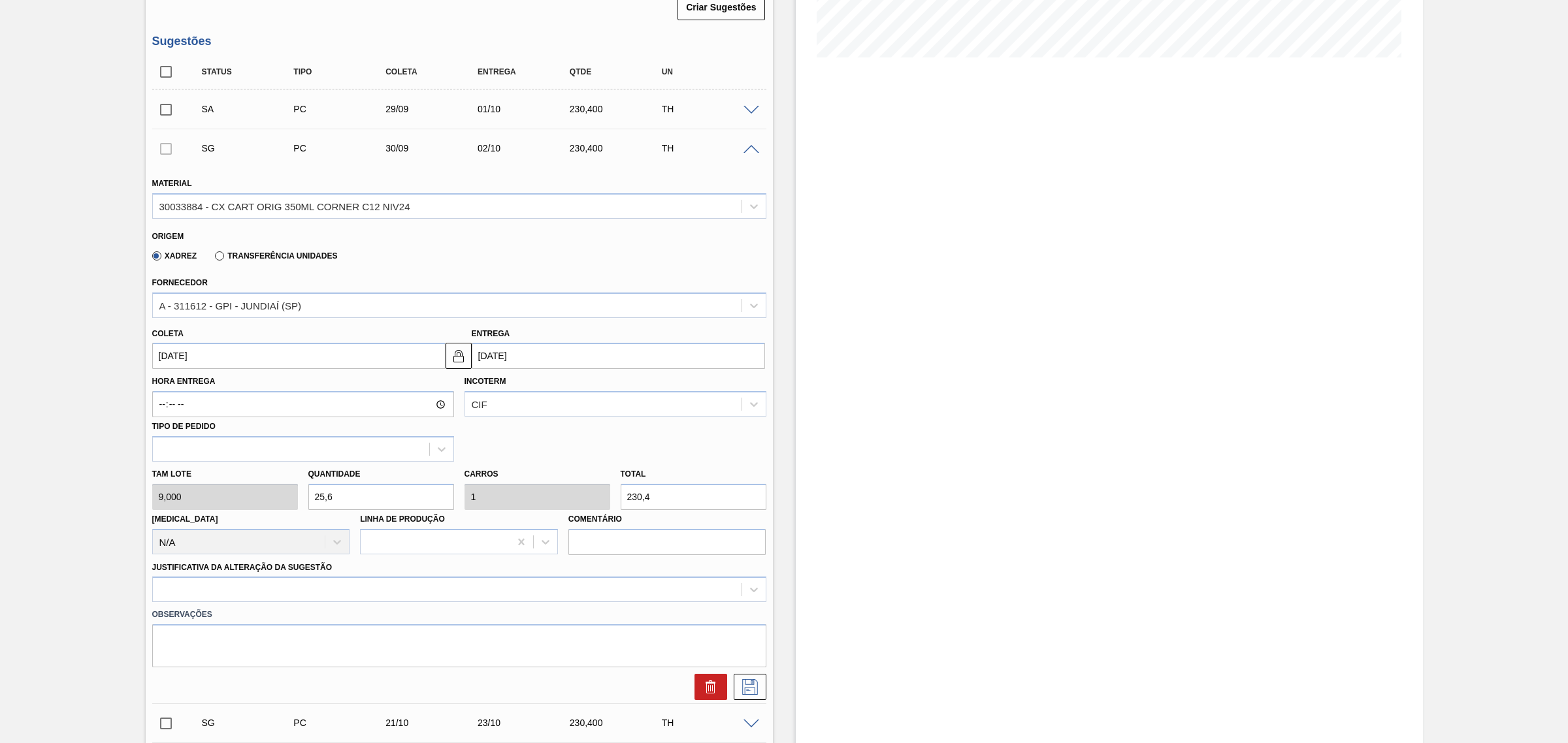
scroll to position [327, 0]
click at [562, 581] on div at bounding box center [458, 587] width 614 height 25
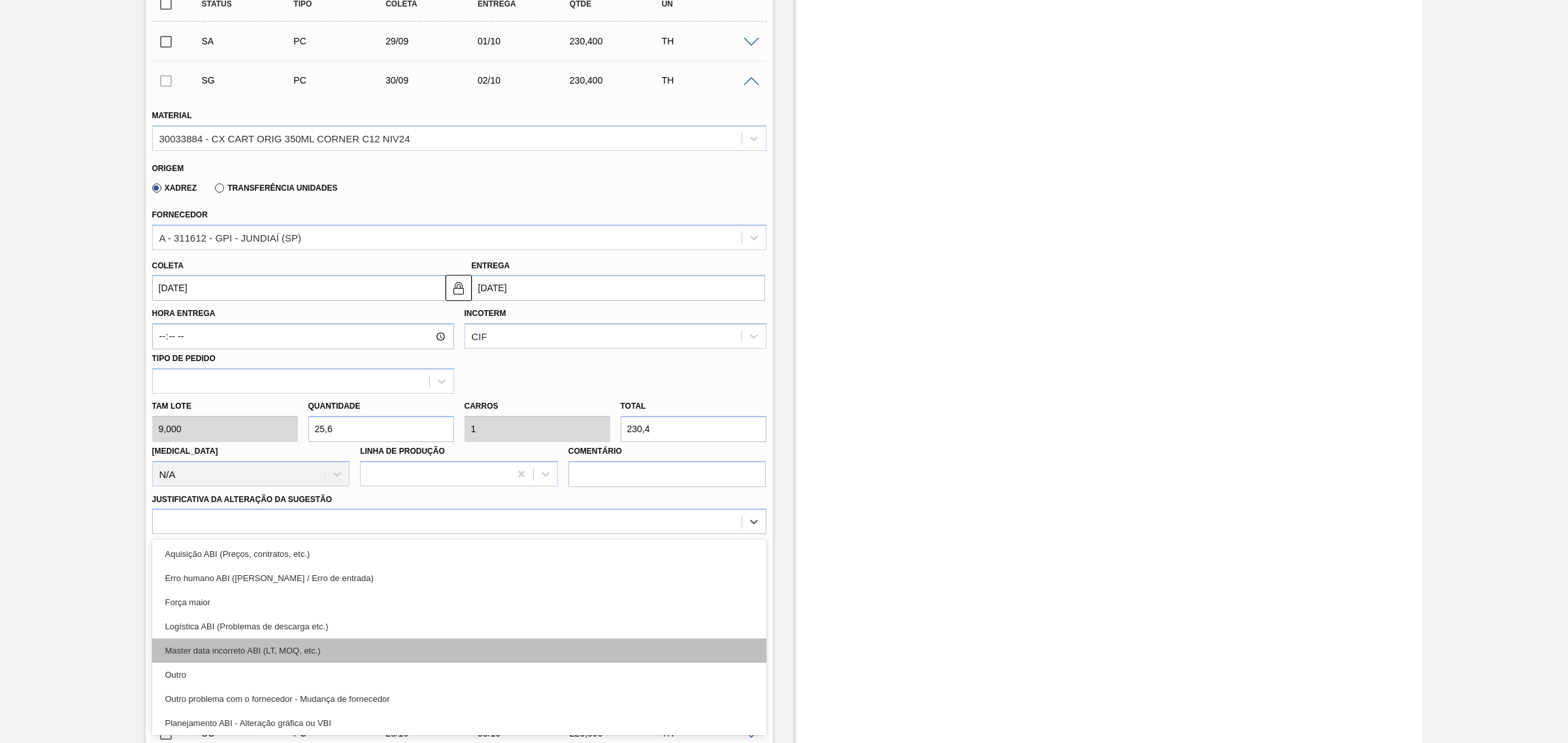
scroll to position [81, 0]
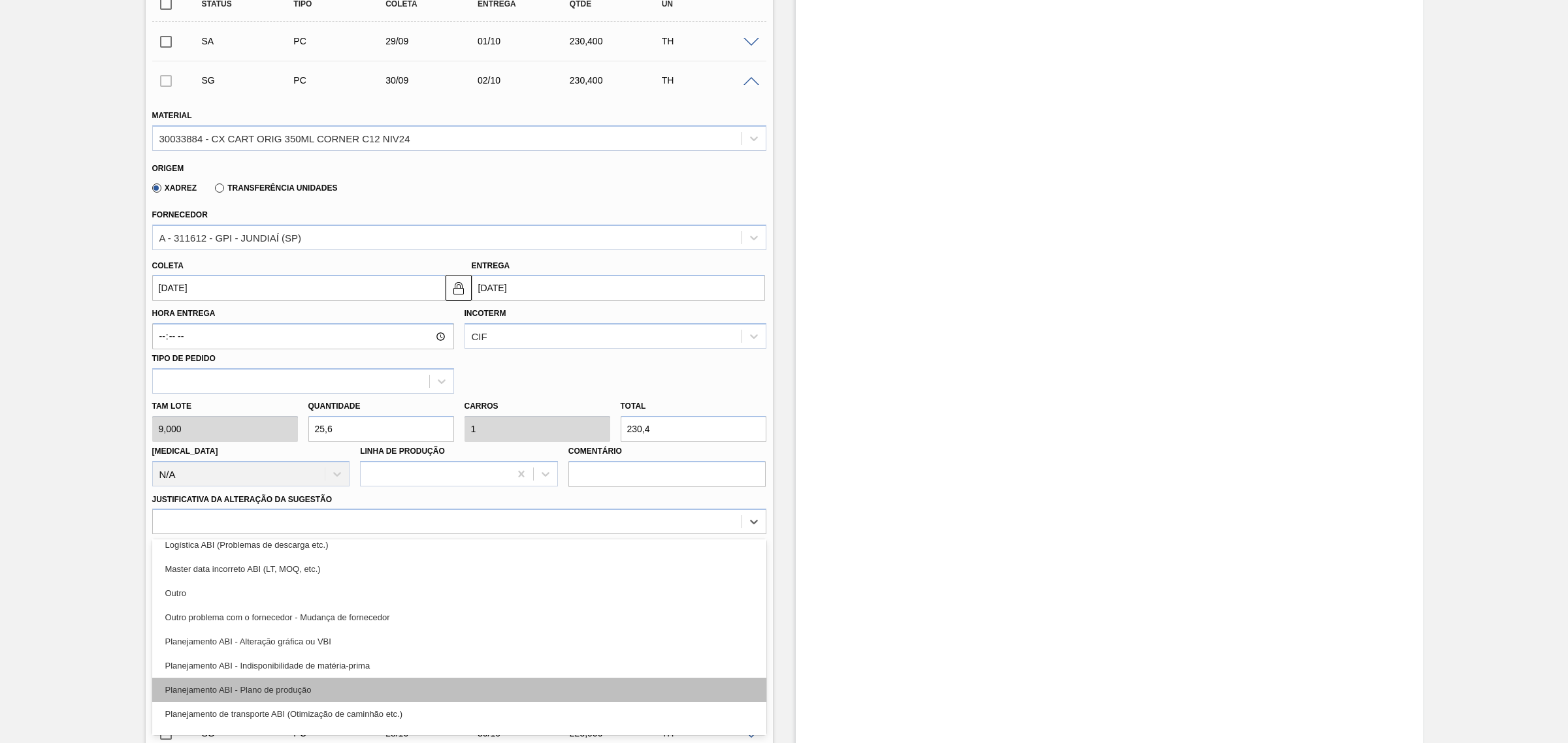
click at [539, 683] on div "Planejamento ABI - Plano de produção" at bounding box center [458, 689] width 614 height 24
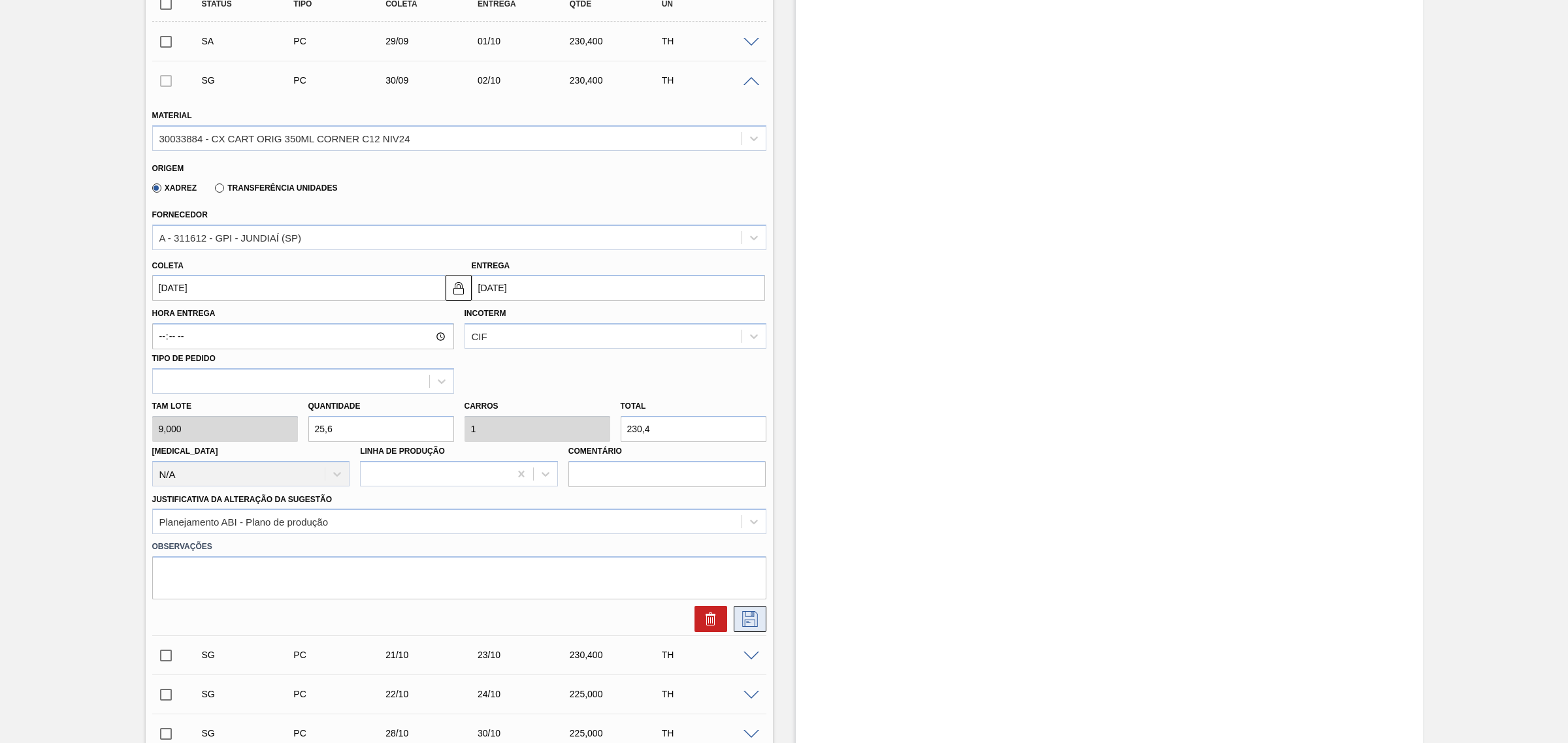
click at [754, 620] on icon at bounding box center [750, 620] width 21 height 16
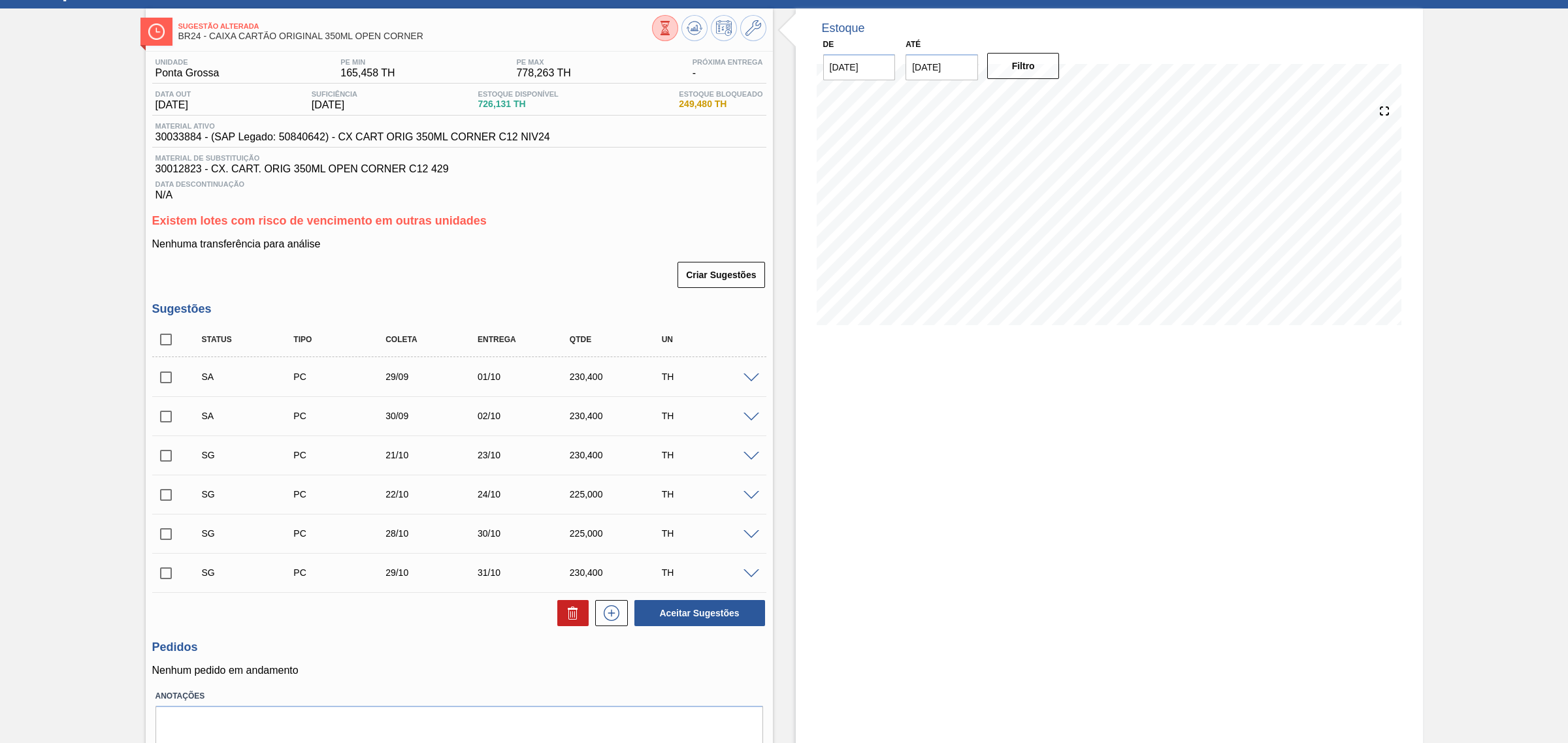
scroll to position [29, 0]
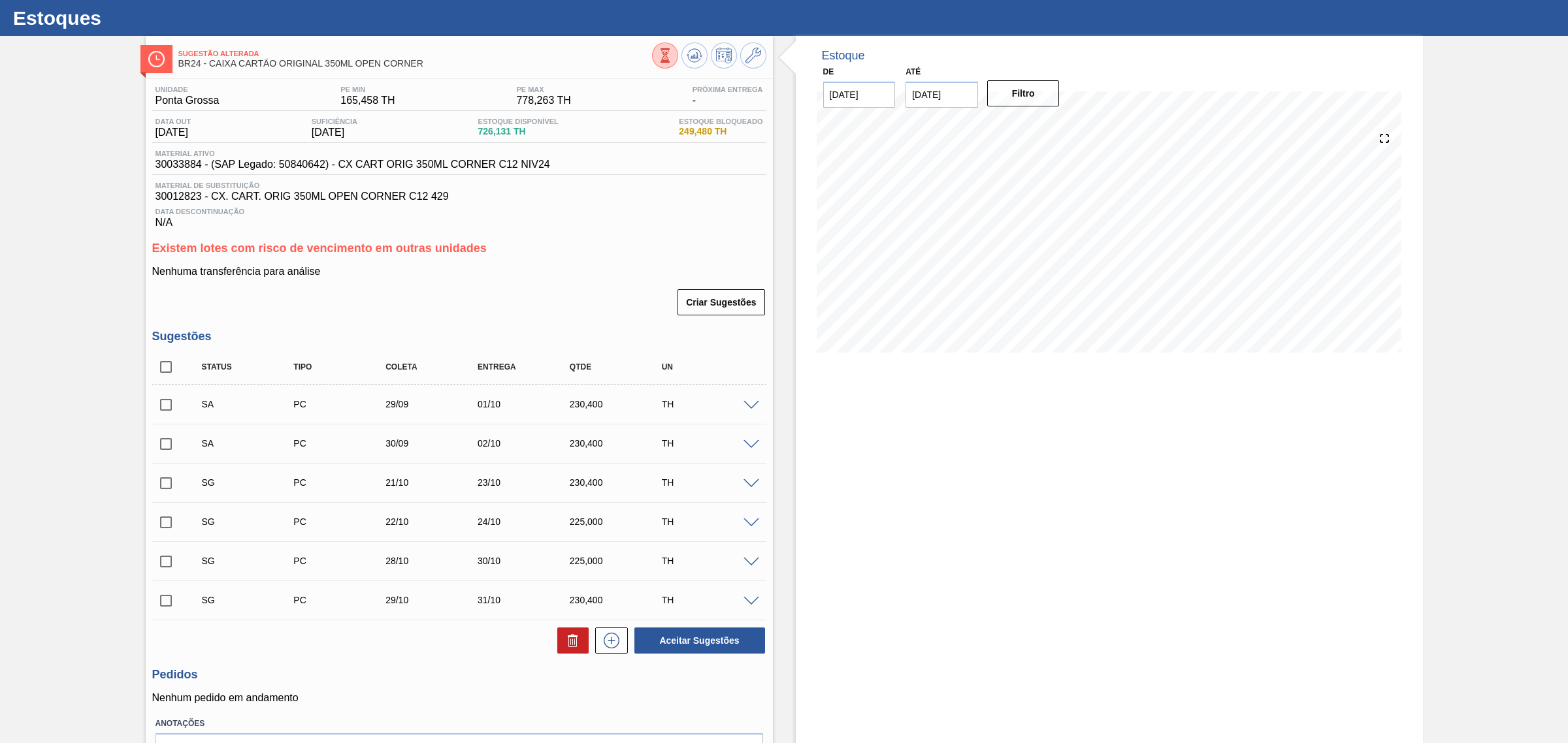
click at [750, 488] on span at bounding box center [751, 484] width 16 height 9
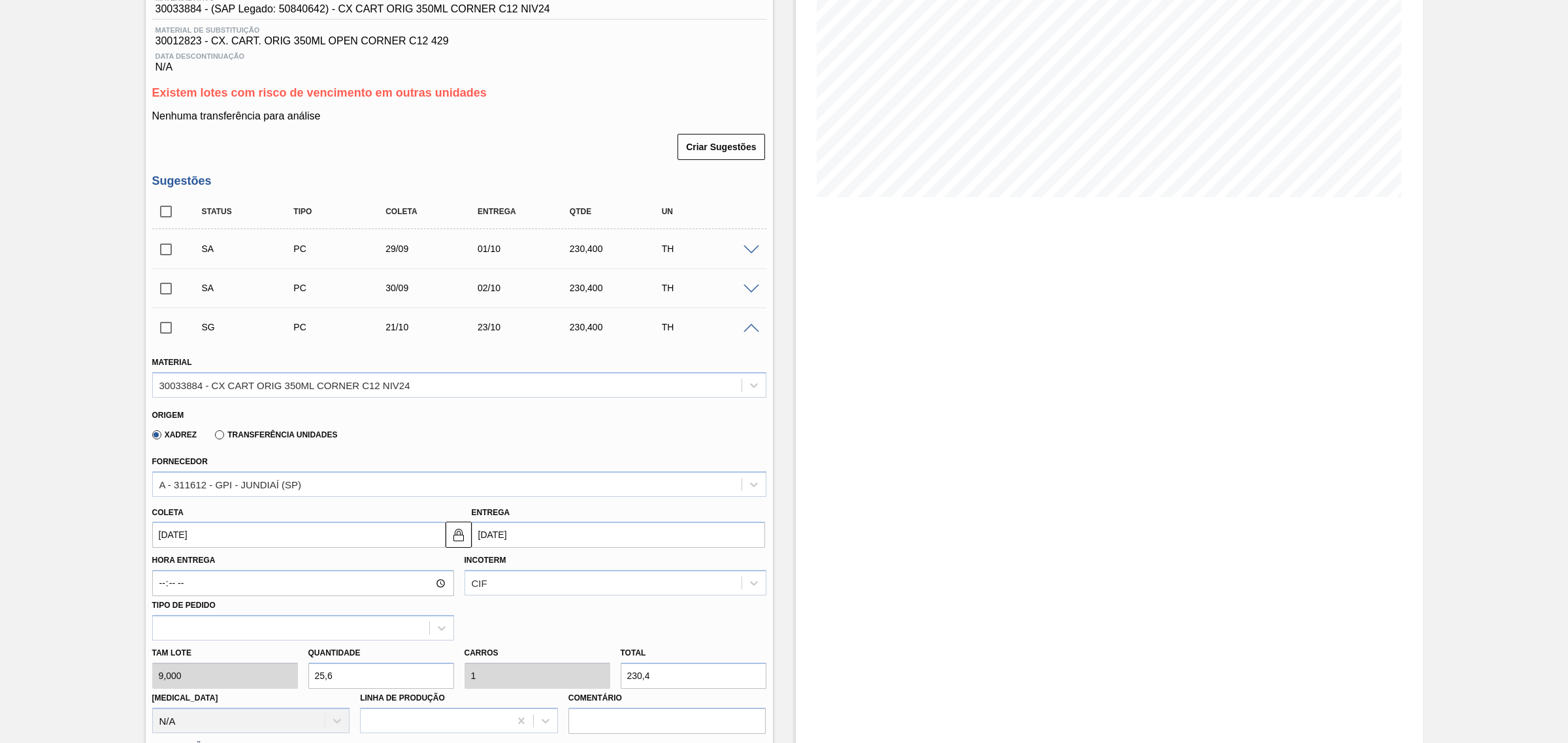
scroll to position [192, 0]
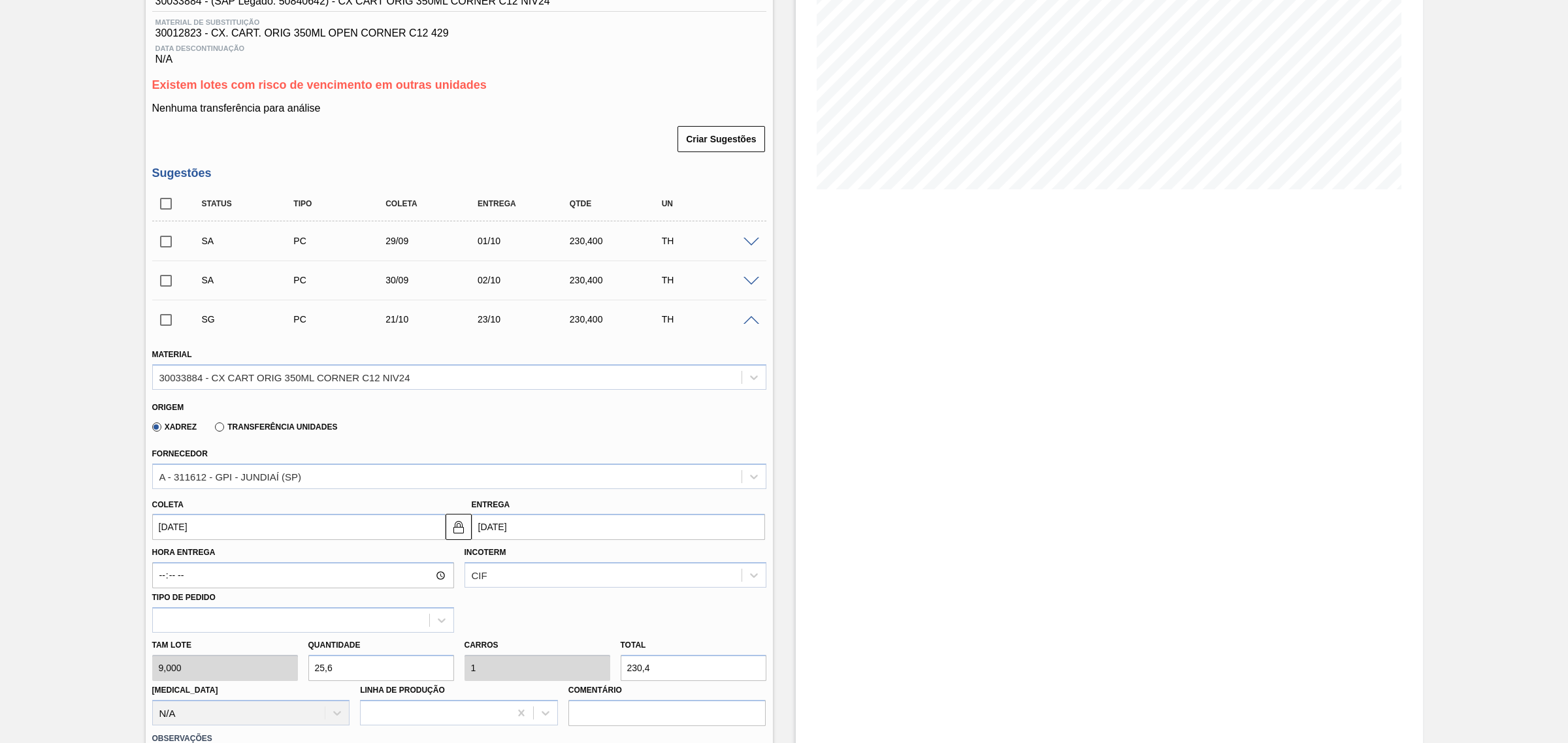
click input "23/10/2025"
click div "13"
type input "11/10/2025"
type input "13/10/2025"
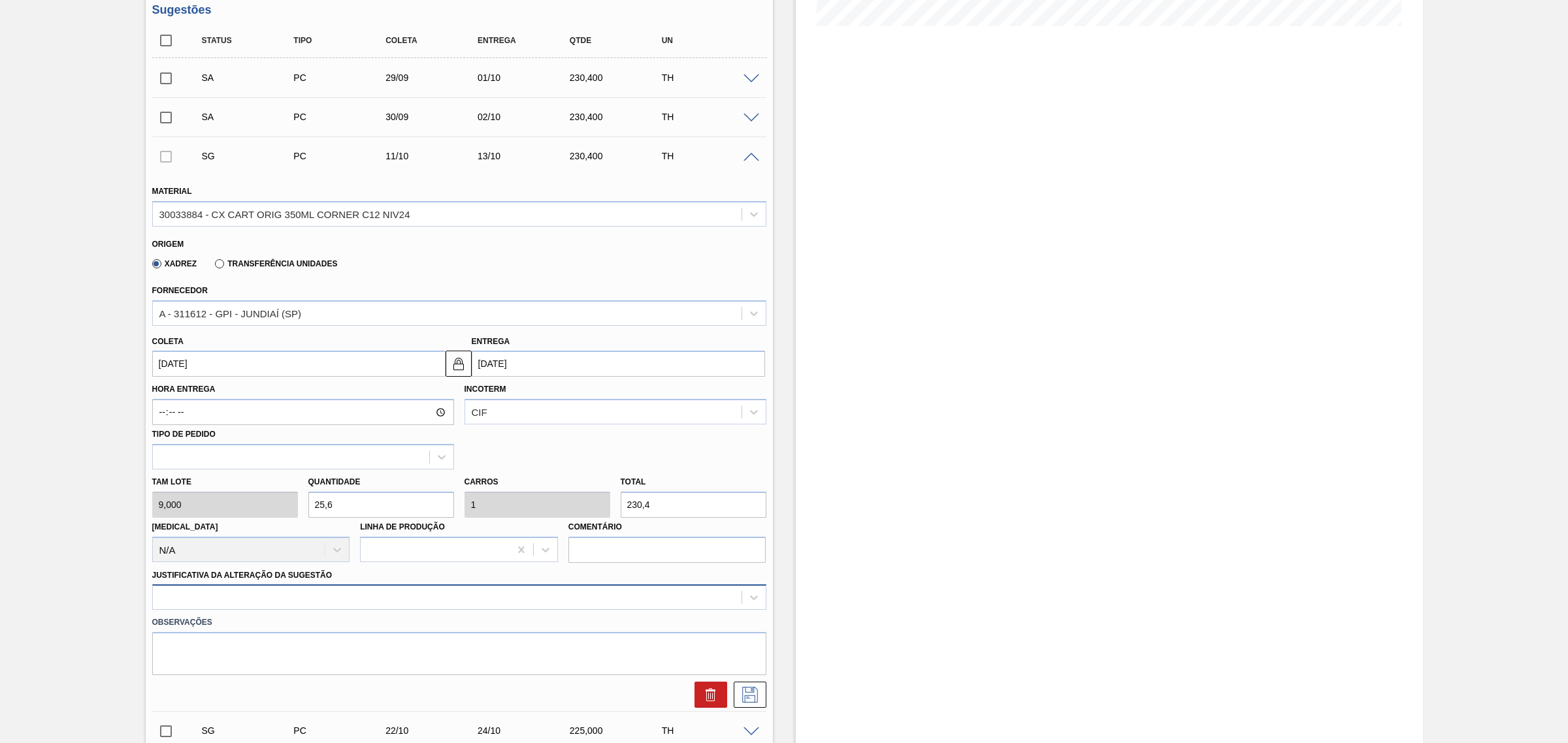
click div
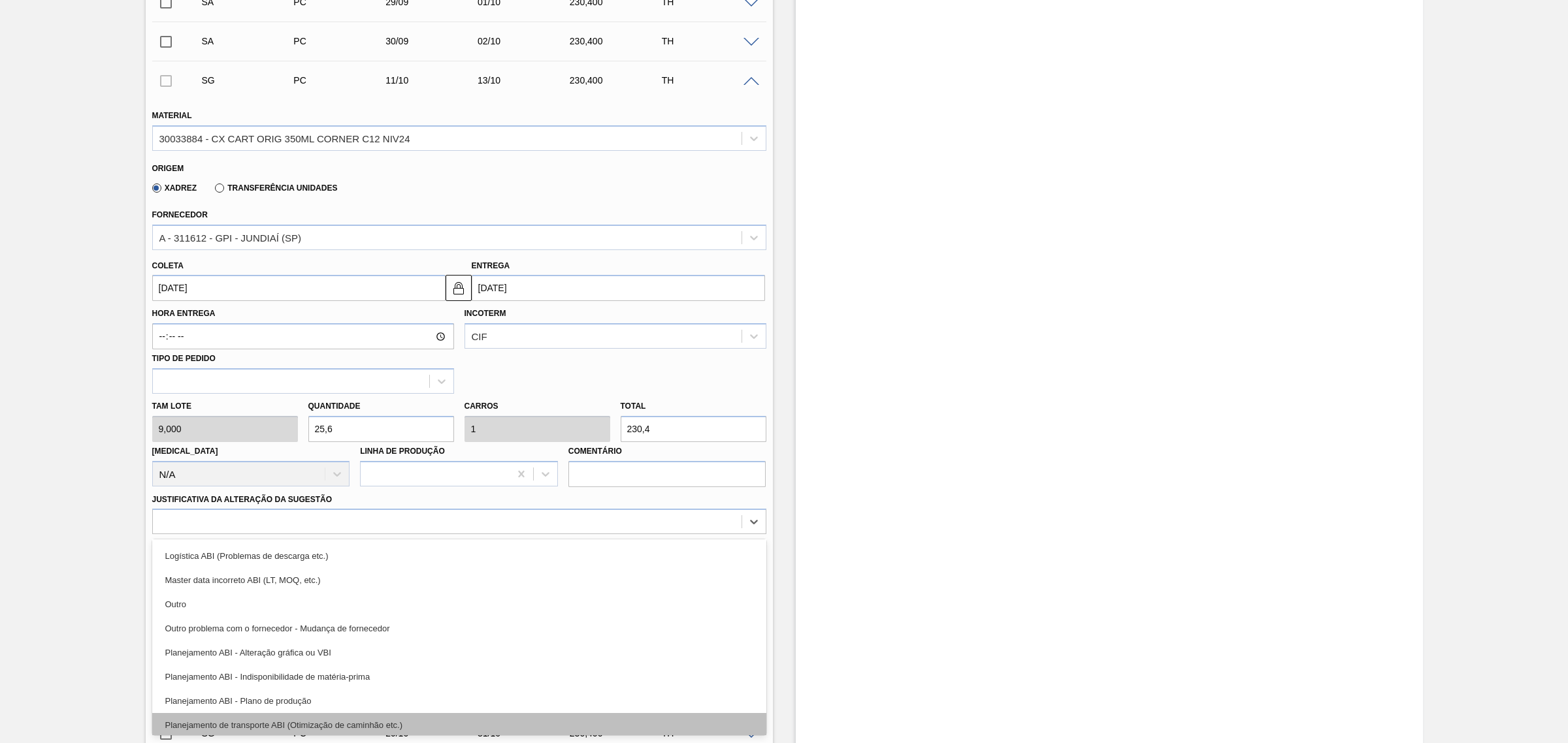
scroll to position [163, 0]
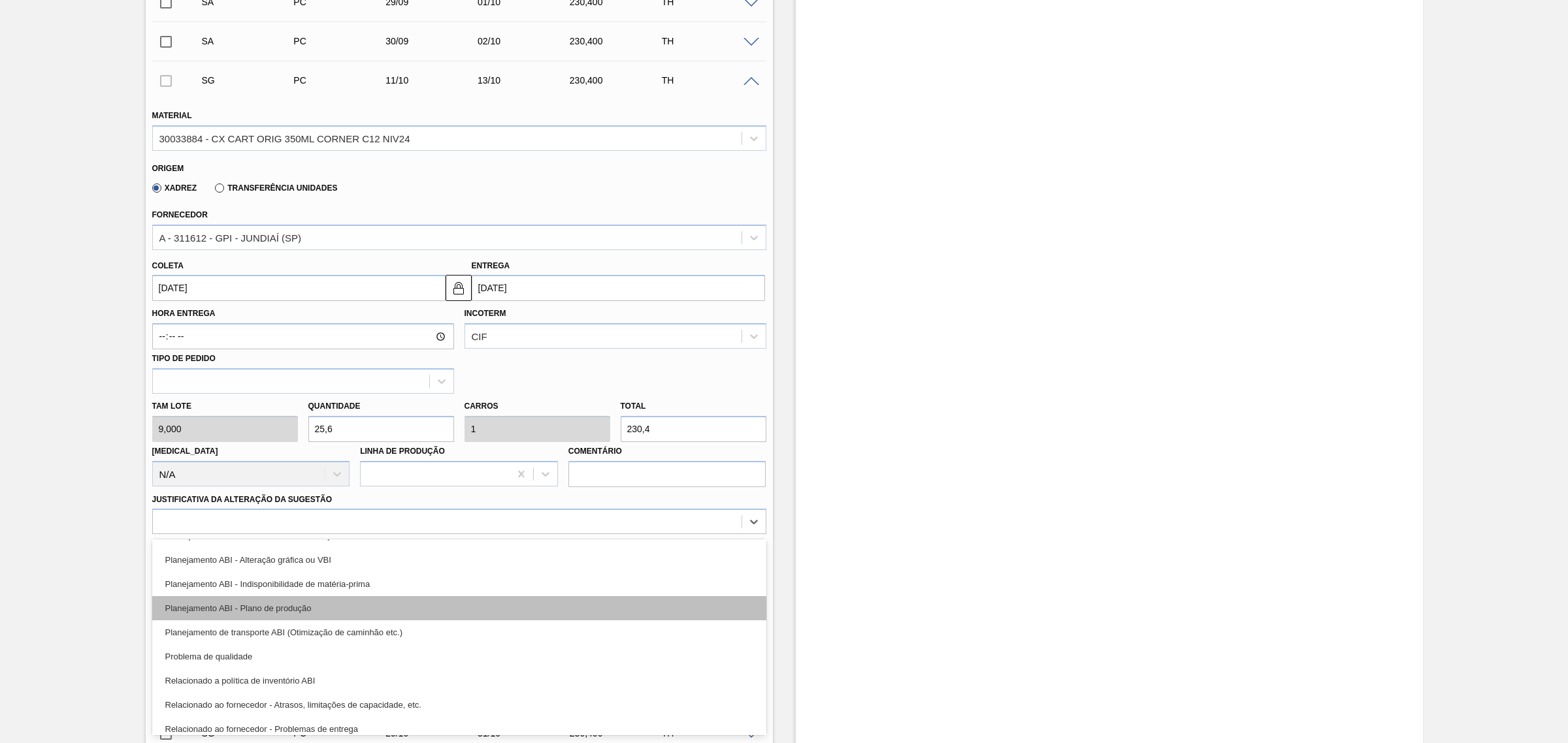
click div "Planejamento ABI - Plano de produção"
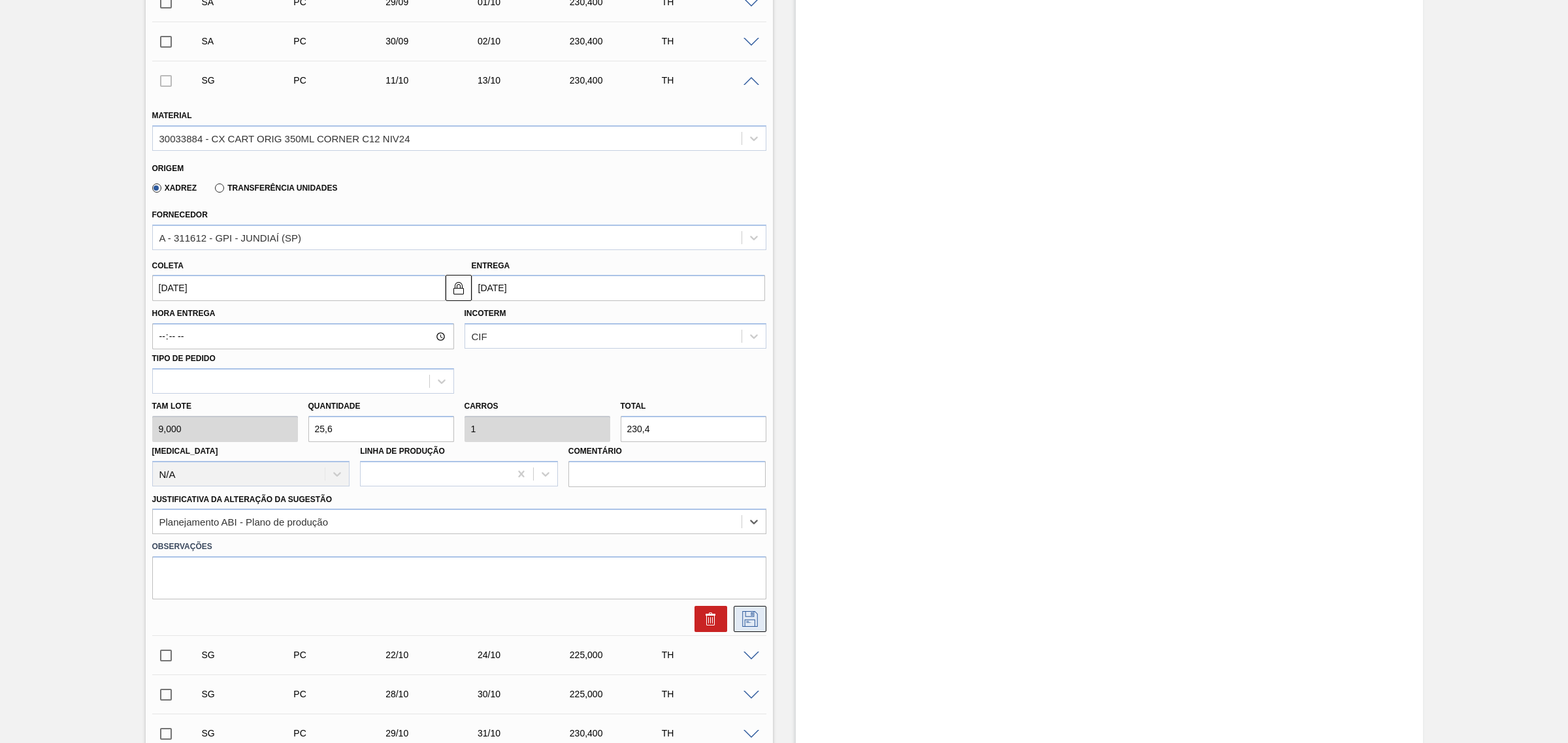
click icon
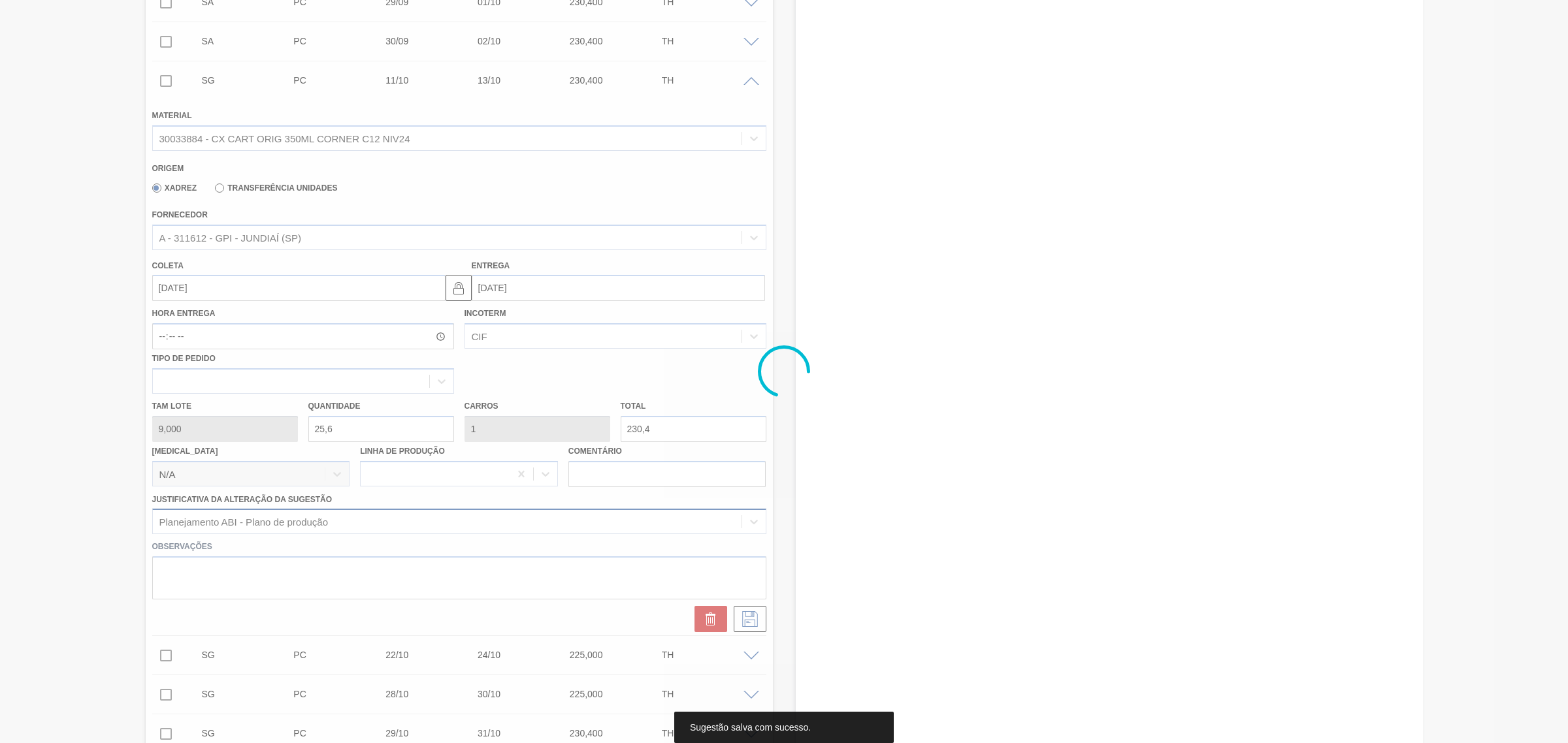
scroll to position [111, 0]
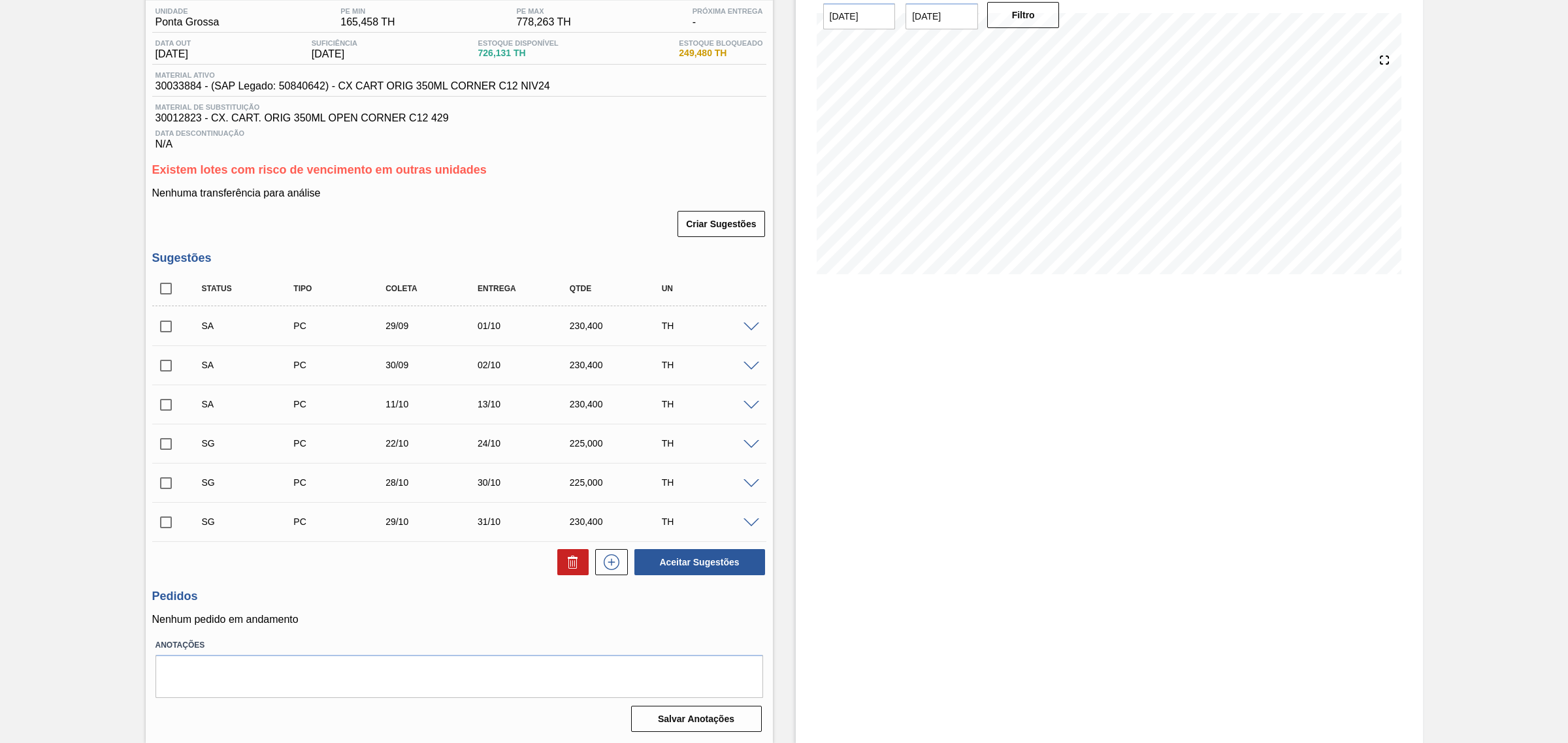
click input "checkbox"
checkbox input "true"
click input "checkbox"
checkbox input "true"
click input "checkbox"
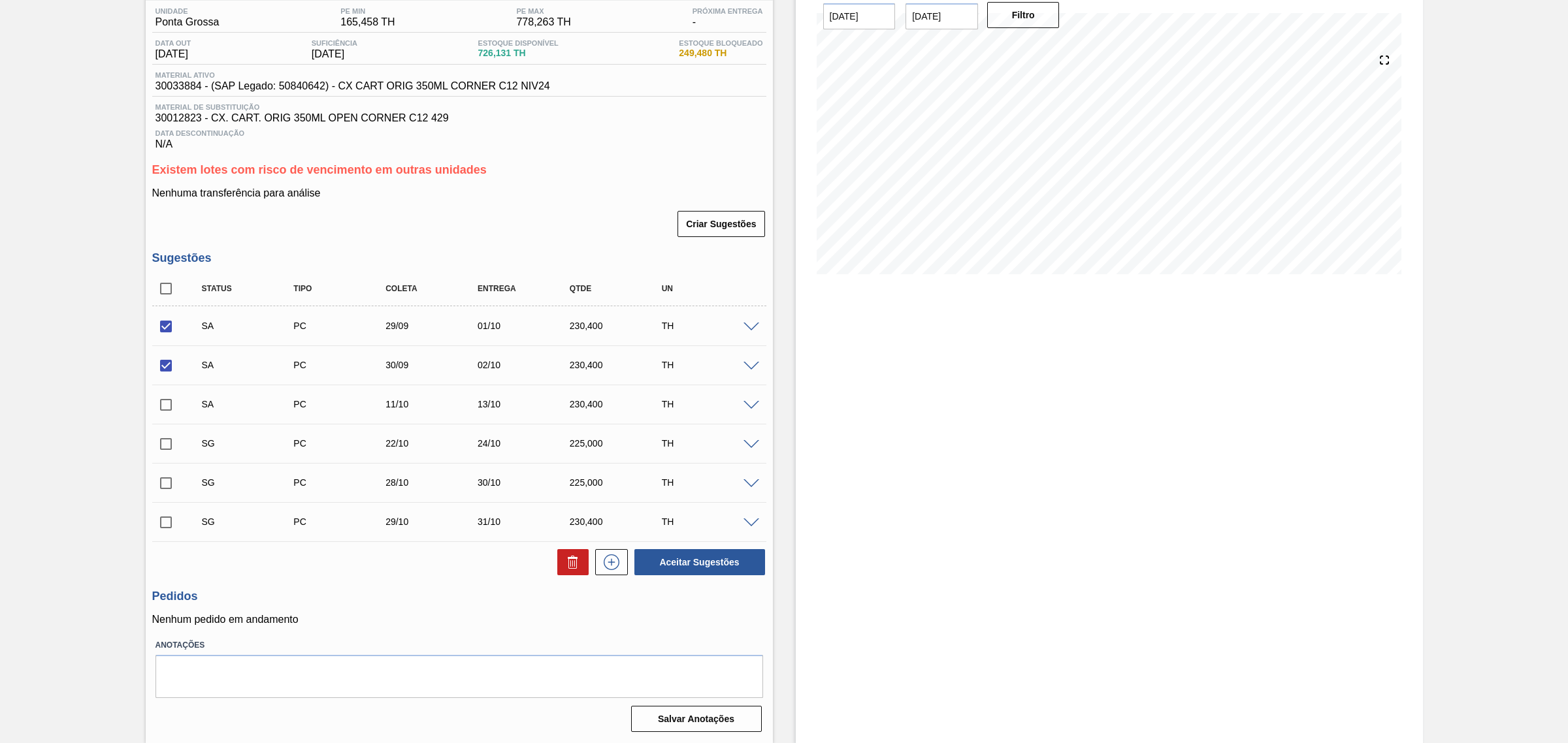
checkbox input "true"
click button "Aceitar Sugestões"
checkbox input "false"
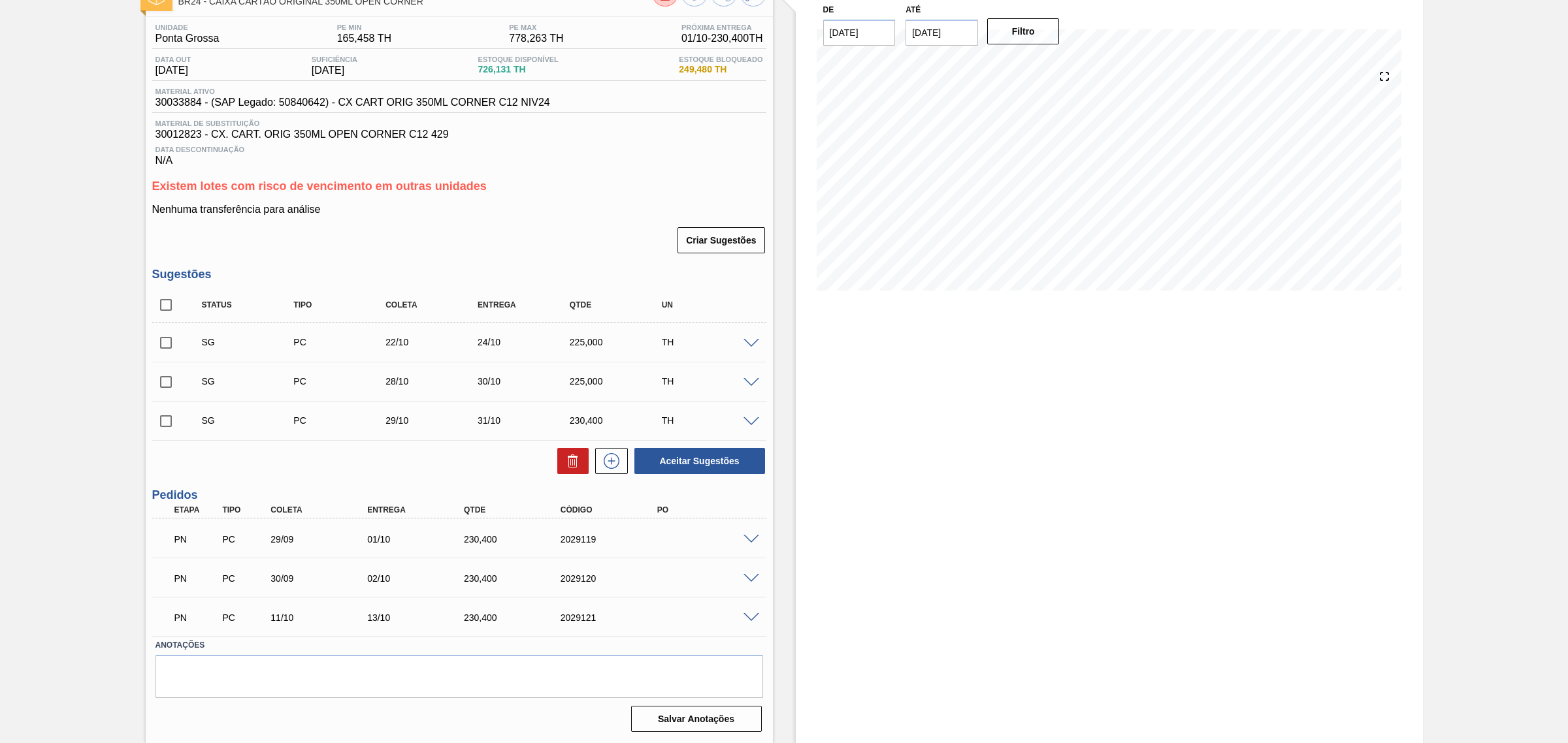
scroll to position [0, 0]
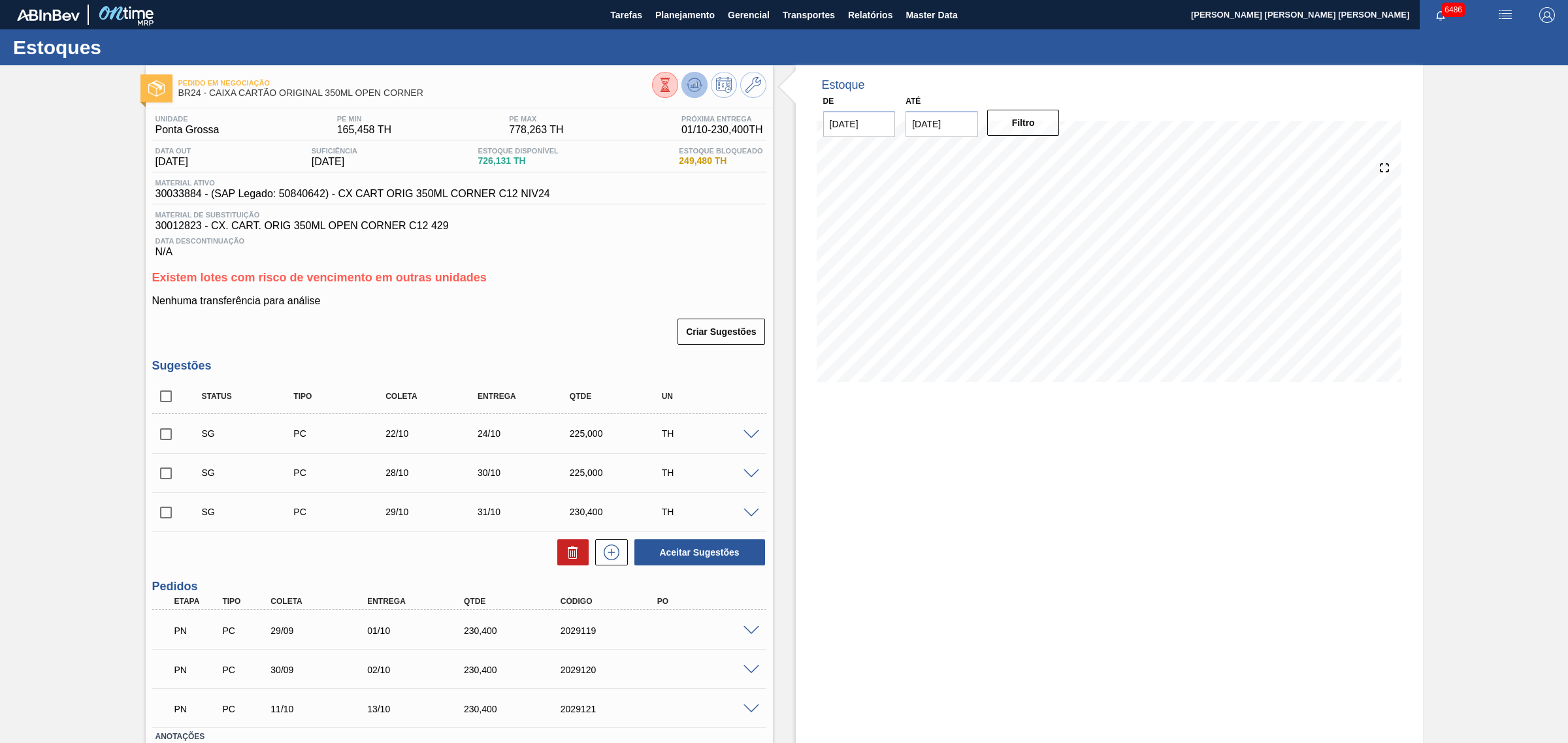
click icon
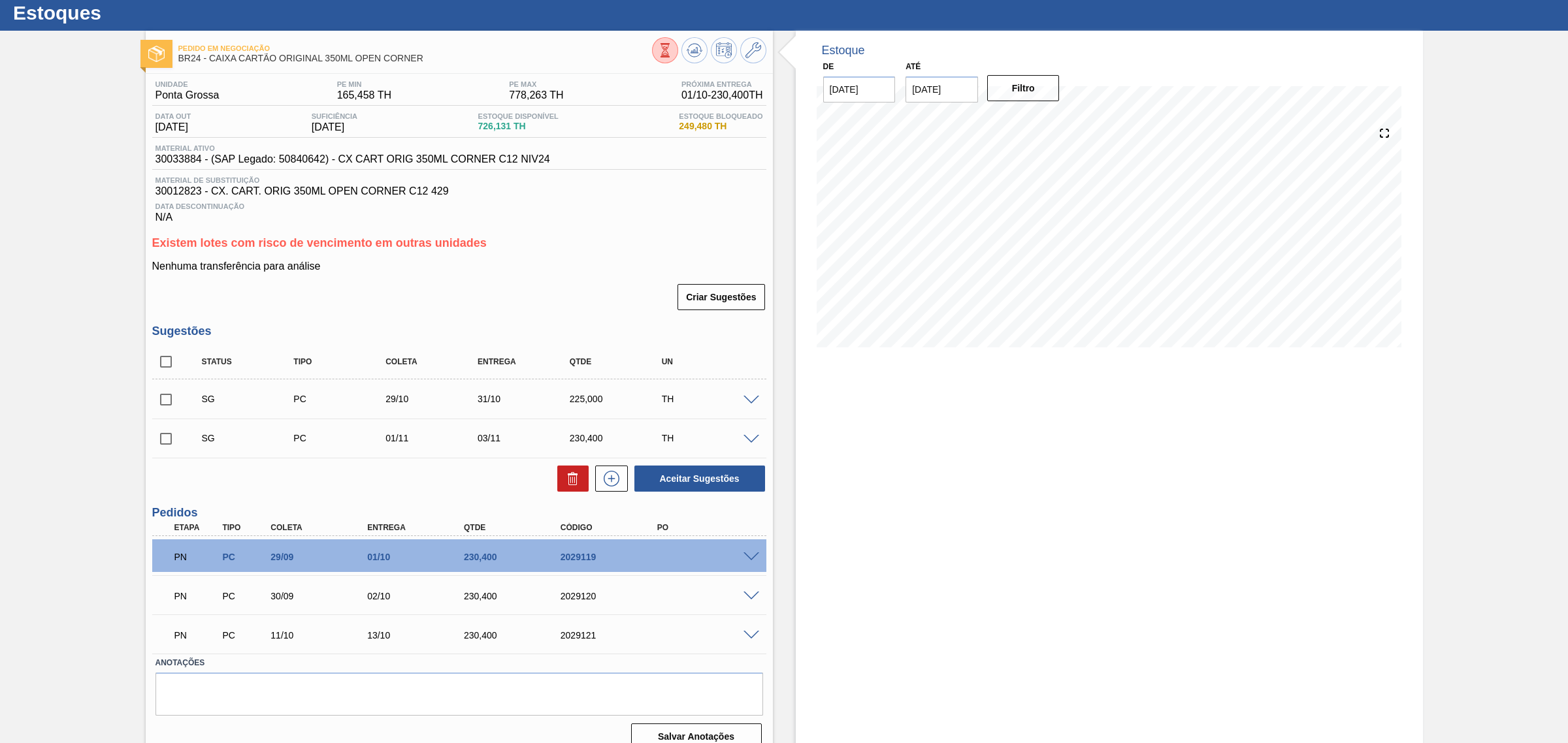
scroll to position [54, 0]
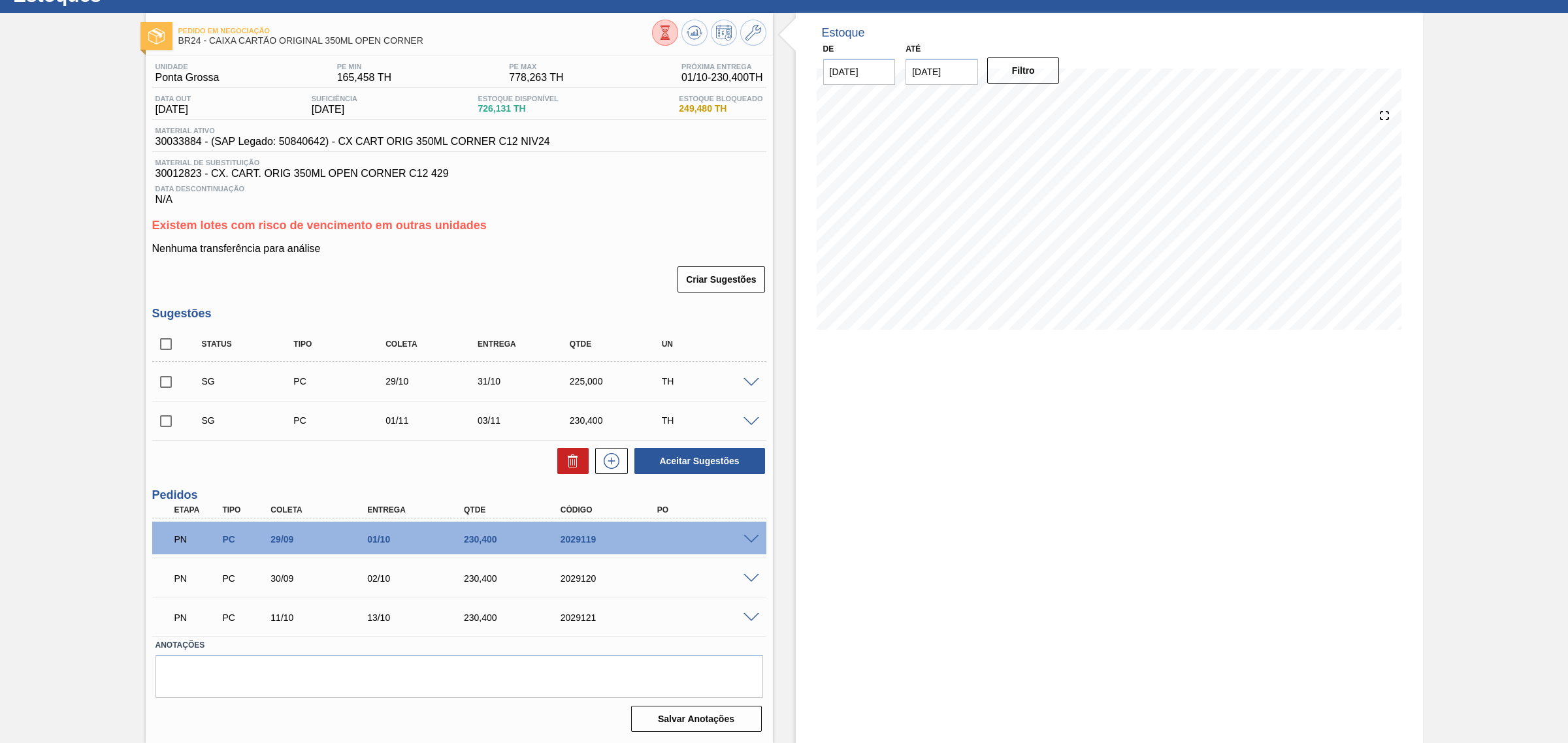
click span
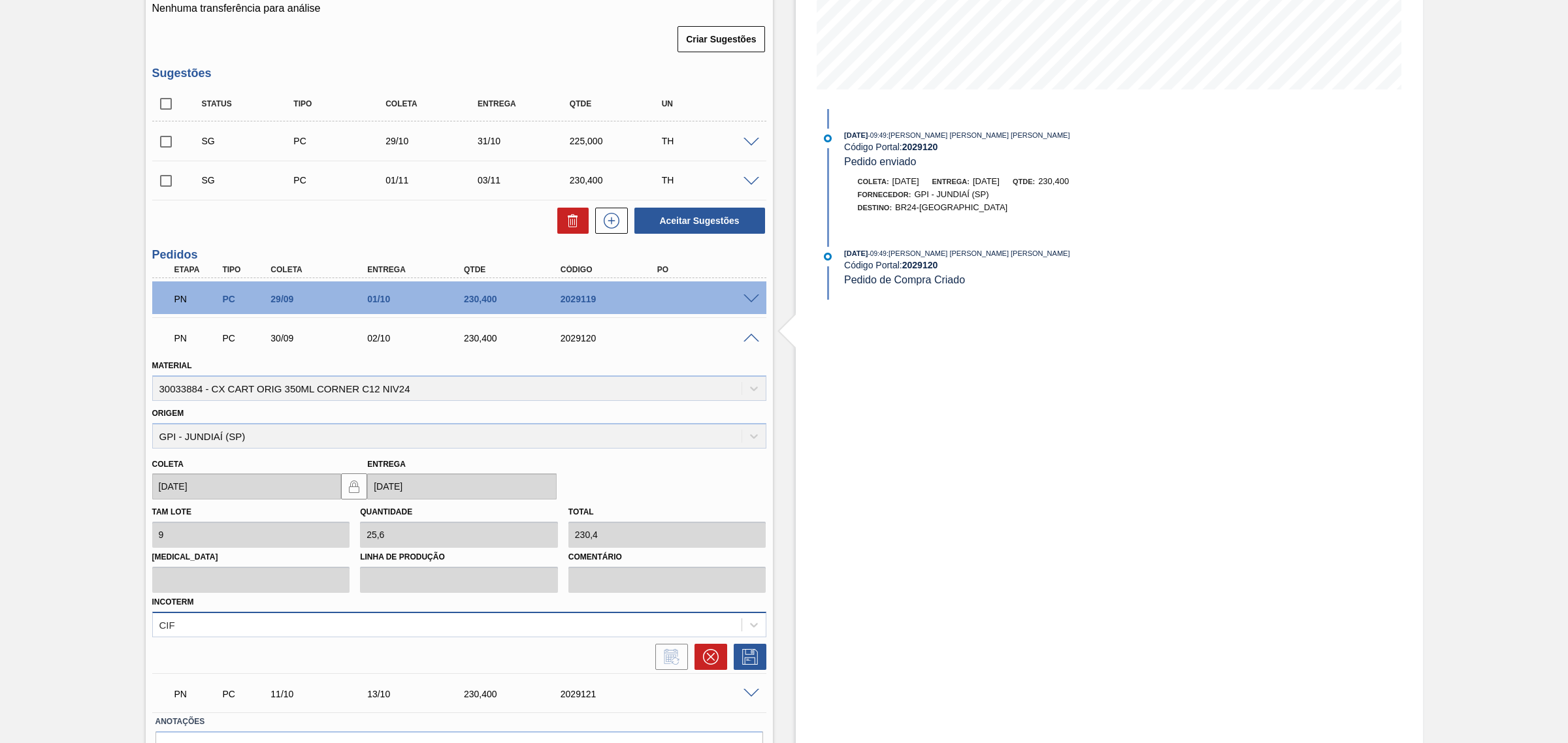
scroll to position [299, 0]
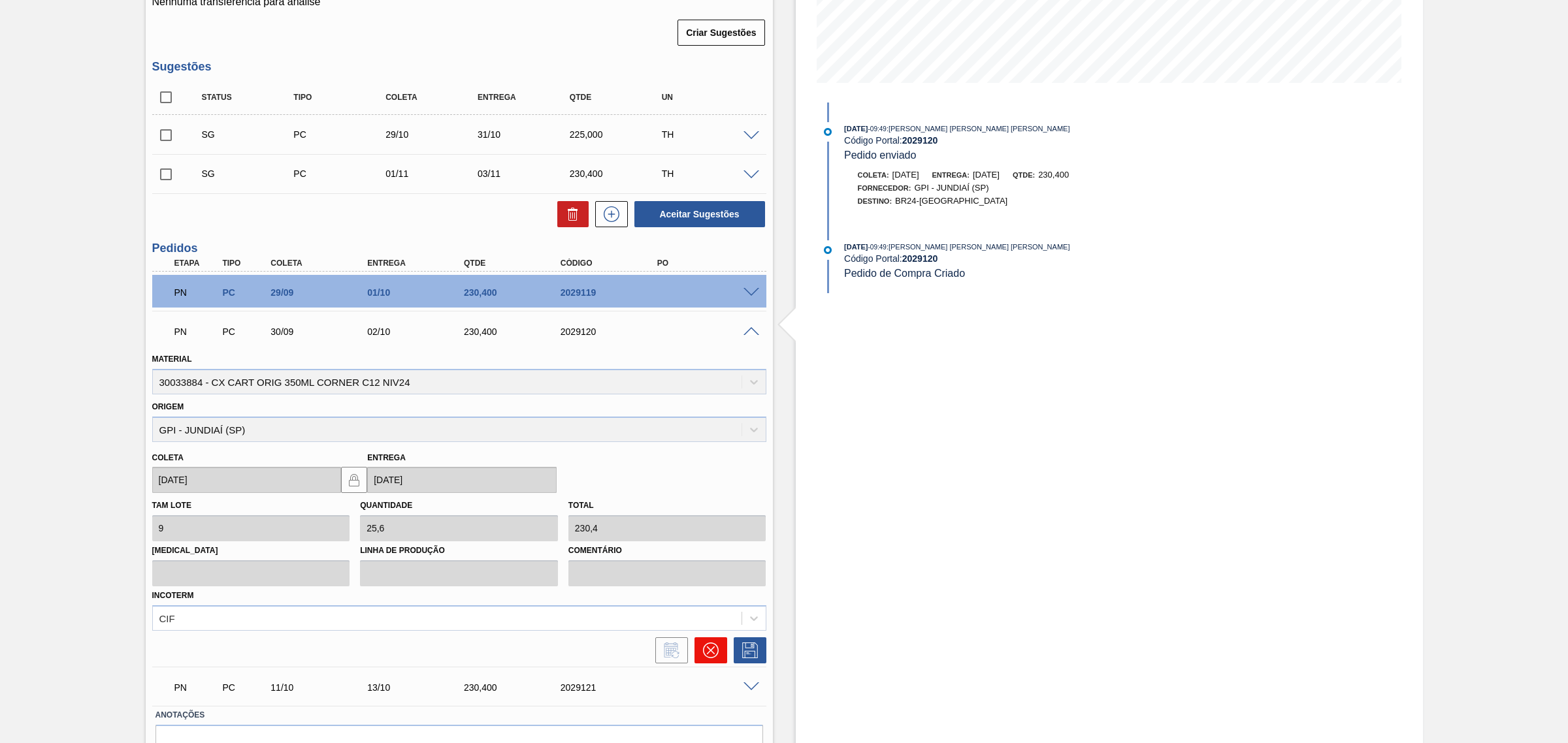
click icon
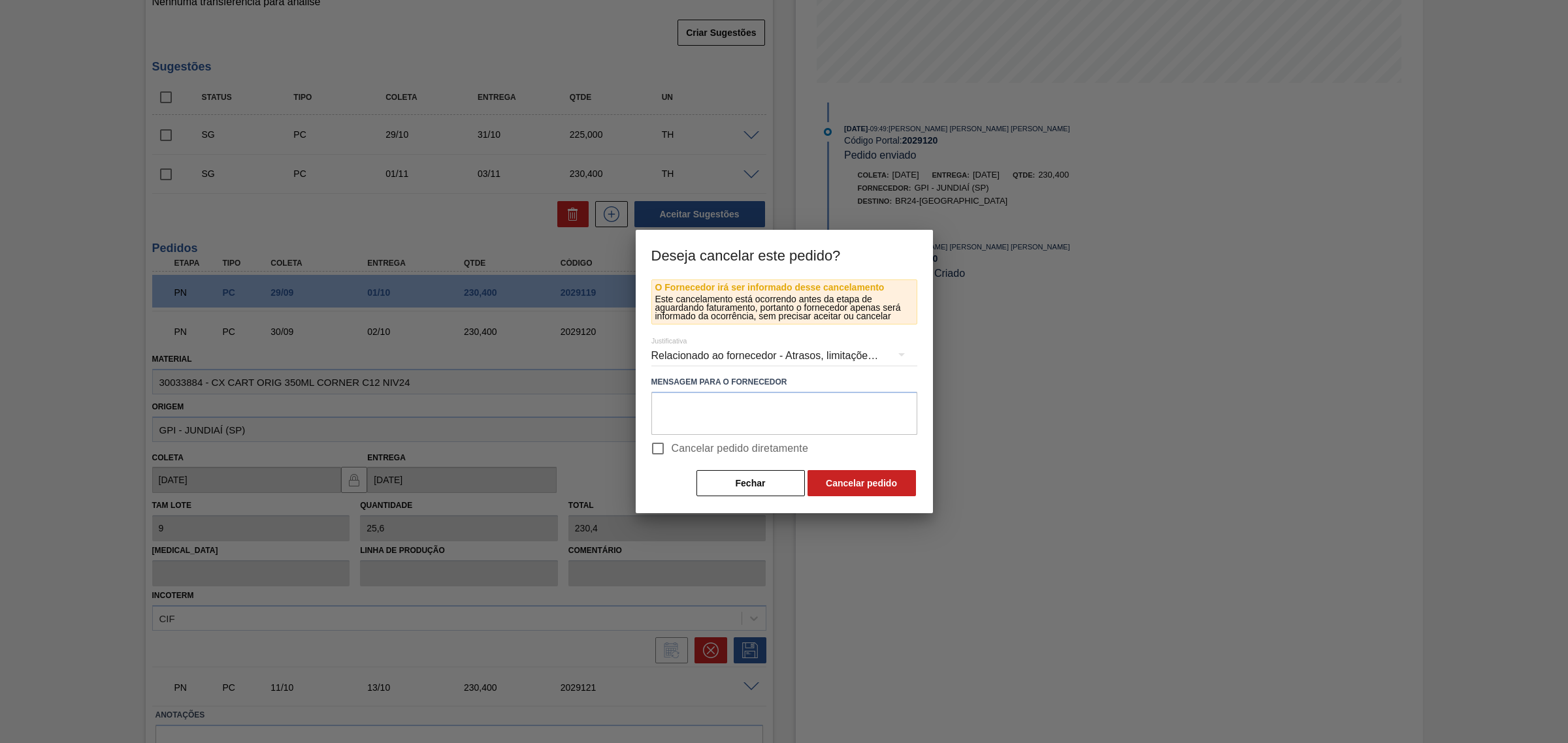
click span "Cancelar pedido diretamente"
click input "Cancelar pedido diretamente"
checkbox input "true"
click button "Cancelar pedido"
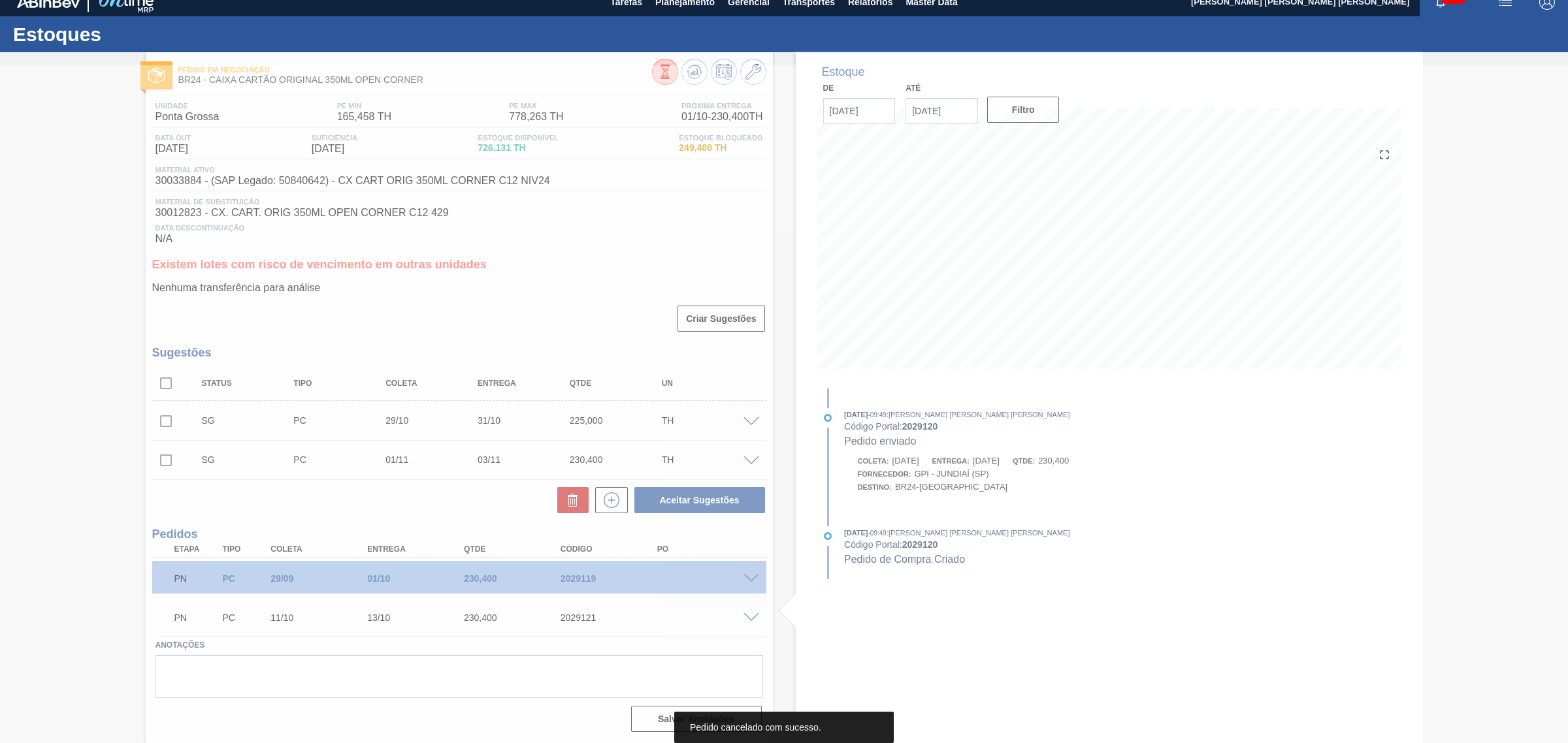
scroll to position [15, 0]
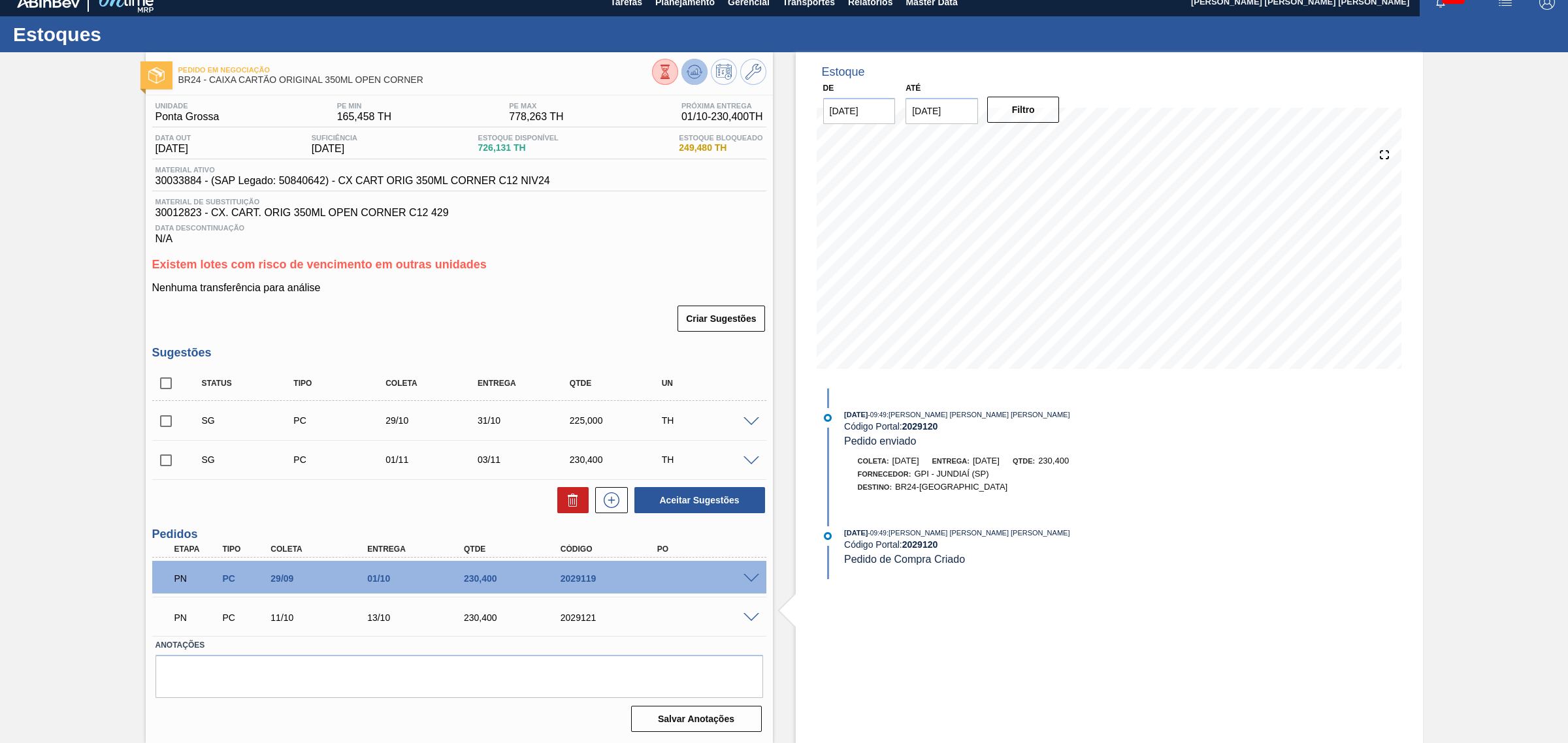
click icon
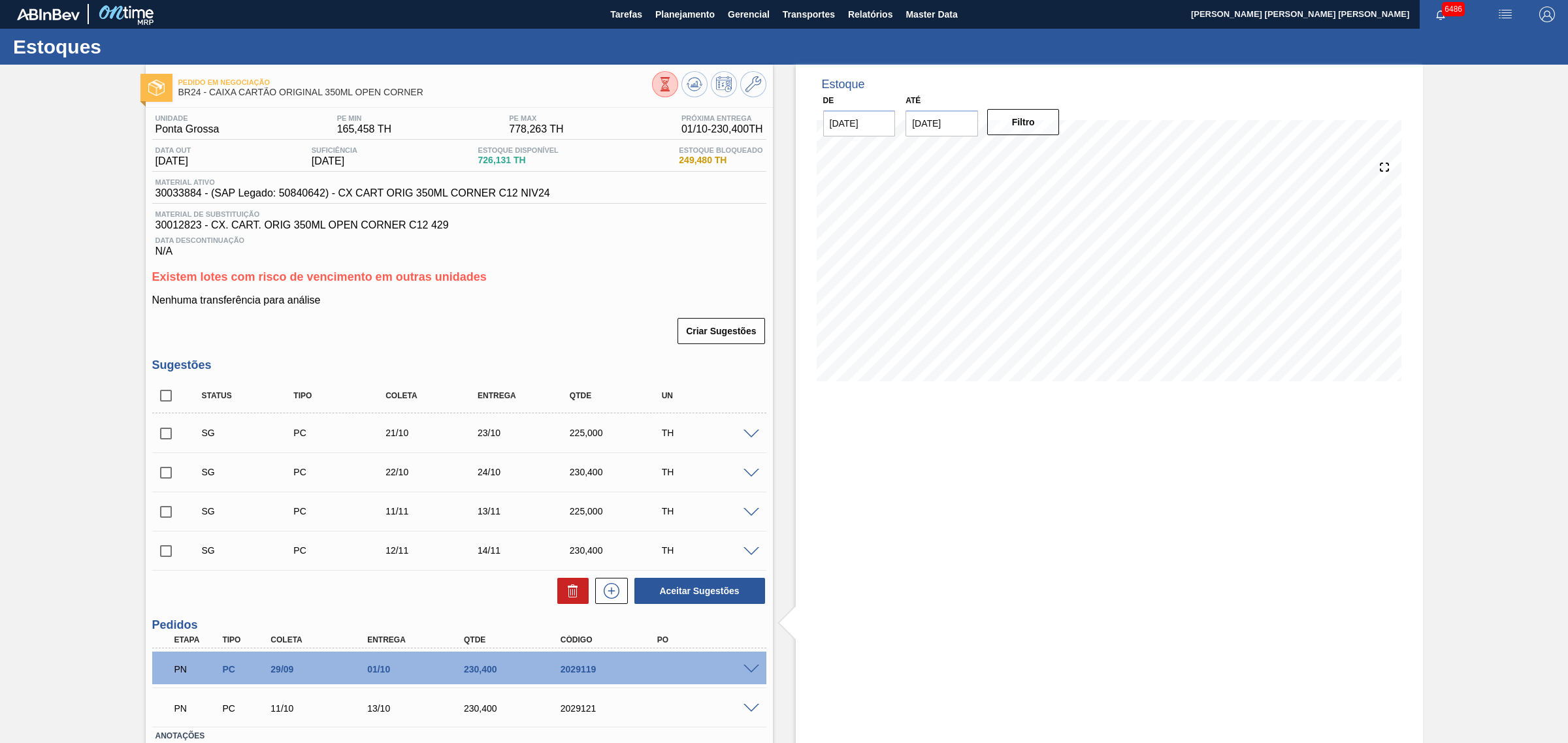
scroll to position [0, 0]
click input "checkbox"
click button "Aceitar Sugestões"
checkbox input "false"
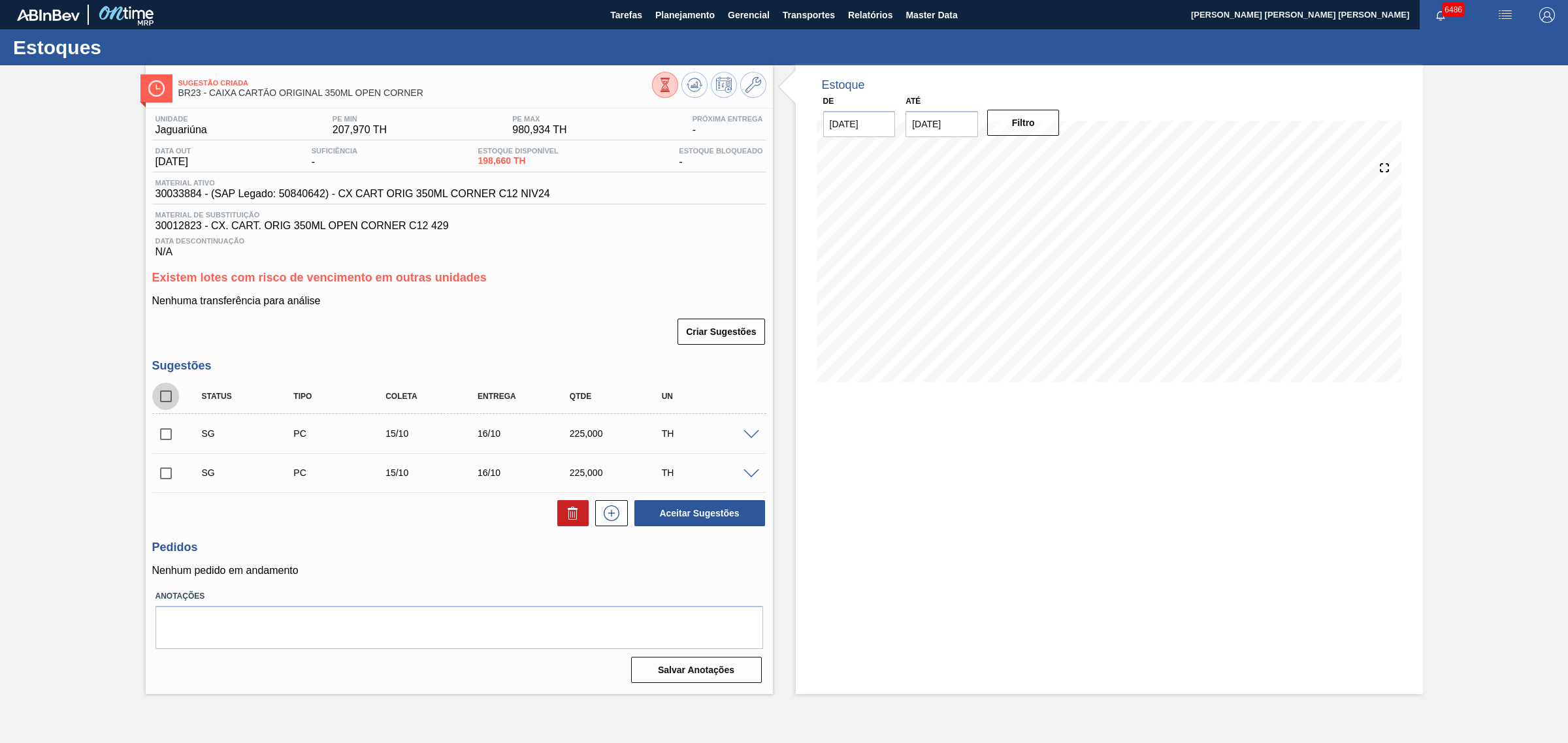
click input "checkbox"
checkbox input "true"
click button
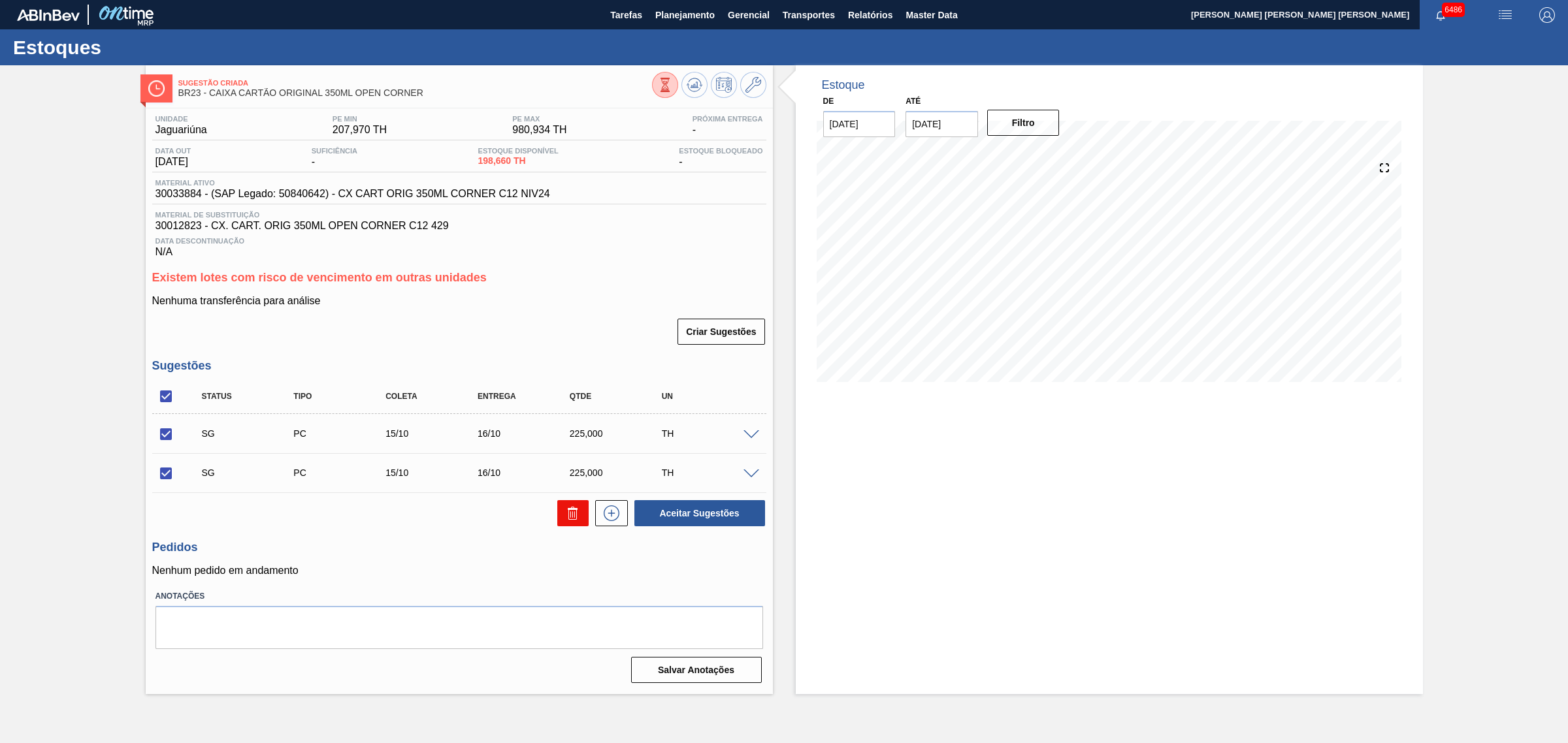
checkbox input "false"
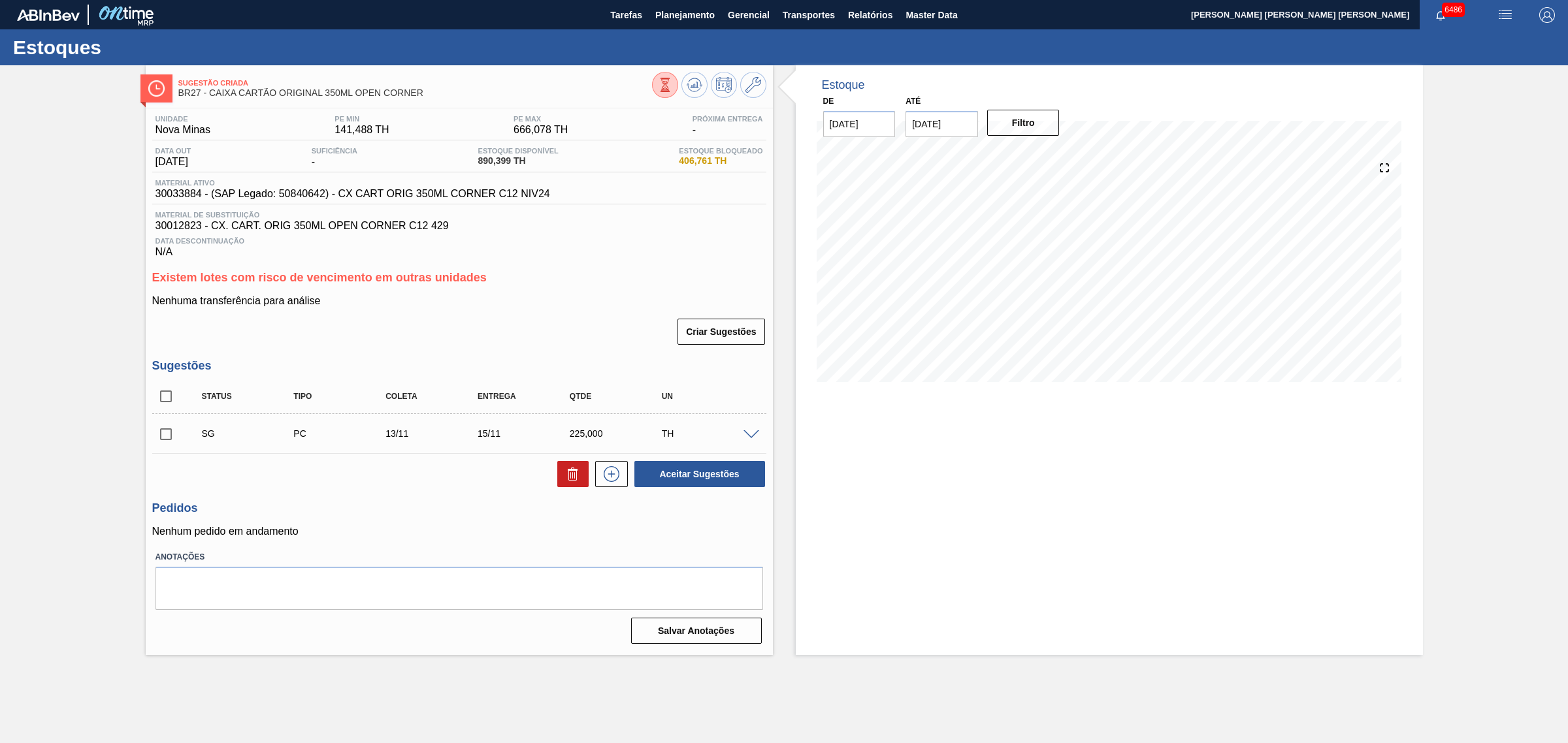
click at [164, 406] on input "checkbox" at bounding box center [166, 397] width 28 height 28
checkbox input "true"
click at [560, 476] on button at bounding box center [573, 474] width 31 height 26
checkbox input "false"
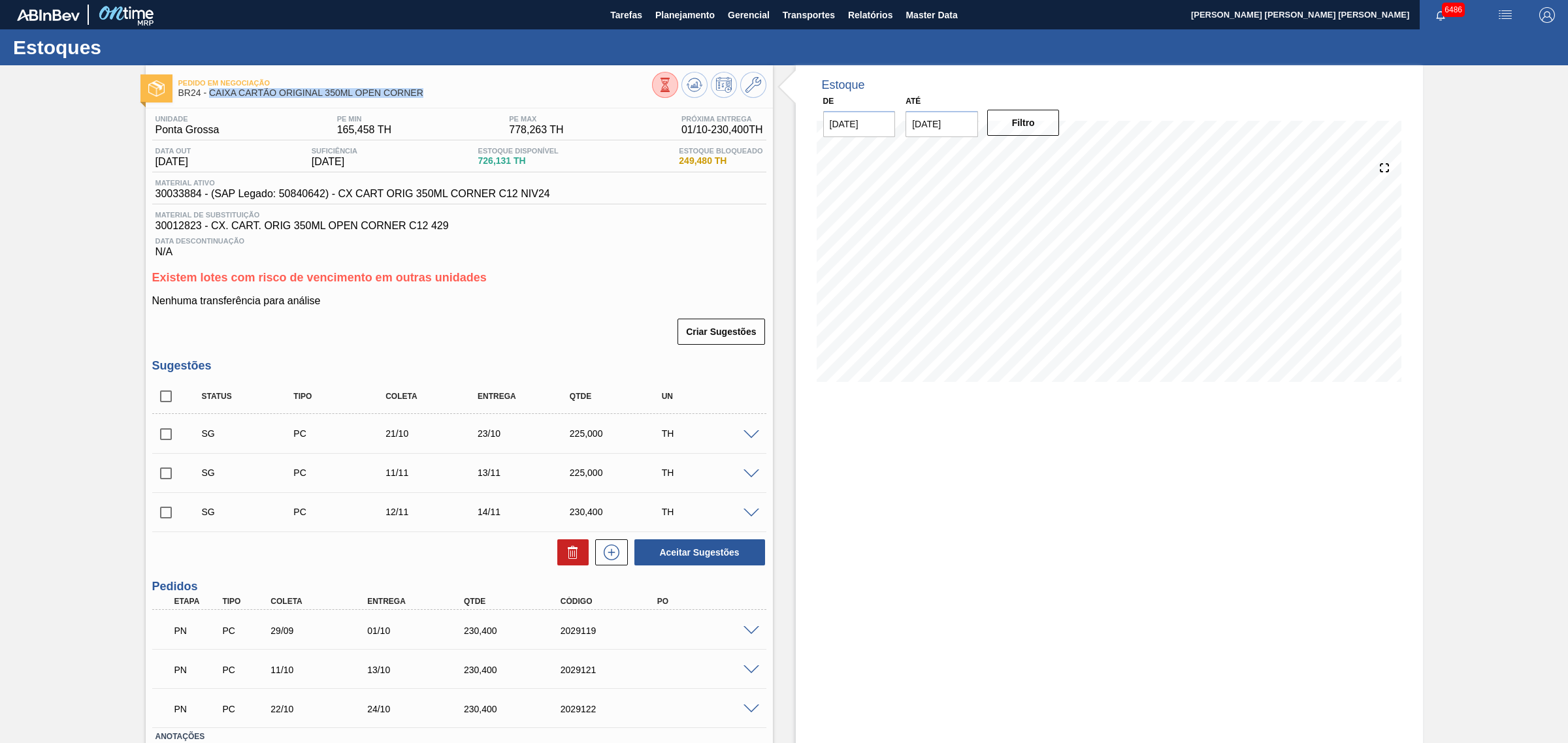
drag, startPoint x: 429, startPoint y: 95, endPoint x: 211, endPoint y: 99, distance: 218.0
click at [211, 99] on div "Pedido em Negociação BR24 - CAIXA CARTÃO ORIGINAL 350ML OPEN CORNER" at bounding box center [415, 89] width 474 height 29
click at [169, 442] on input "checkbox" at bounding box center [166, 434] width 28 height 28
click at [743, 560] on button "Aceitar Sugestões" at bounding box center [700, 553] width 131 height 26
checkbox input "false"
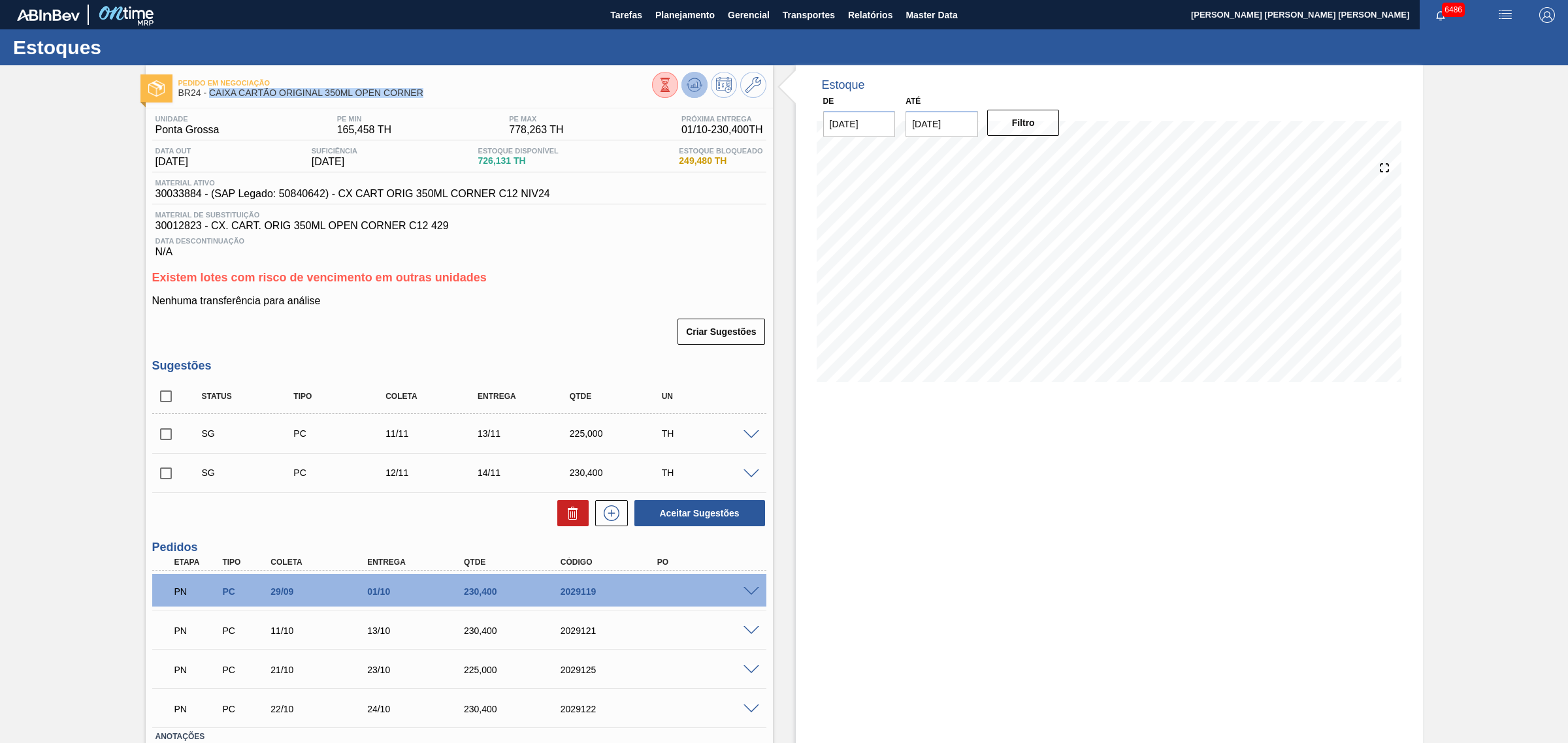
click at [693, 82] on icon at bounding box center [695, 85] width 16 height 16
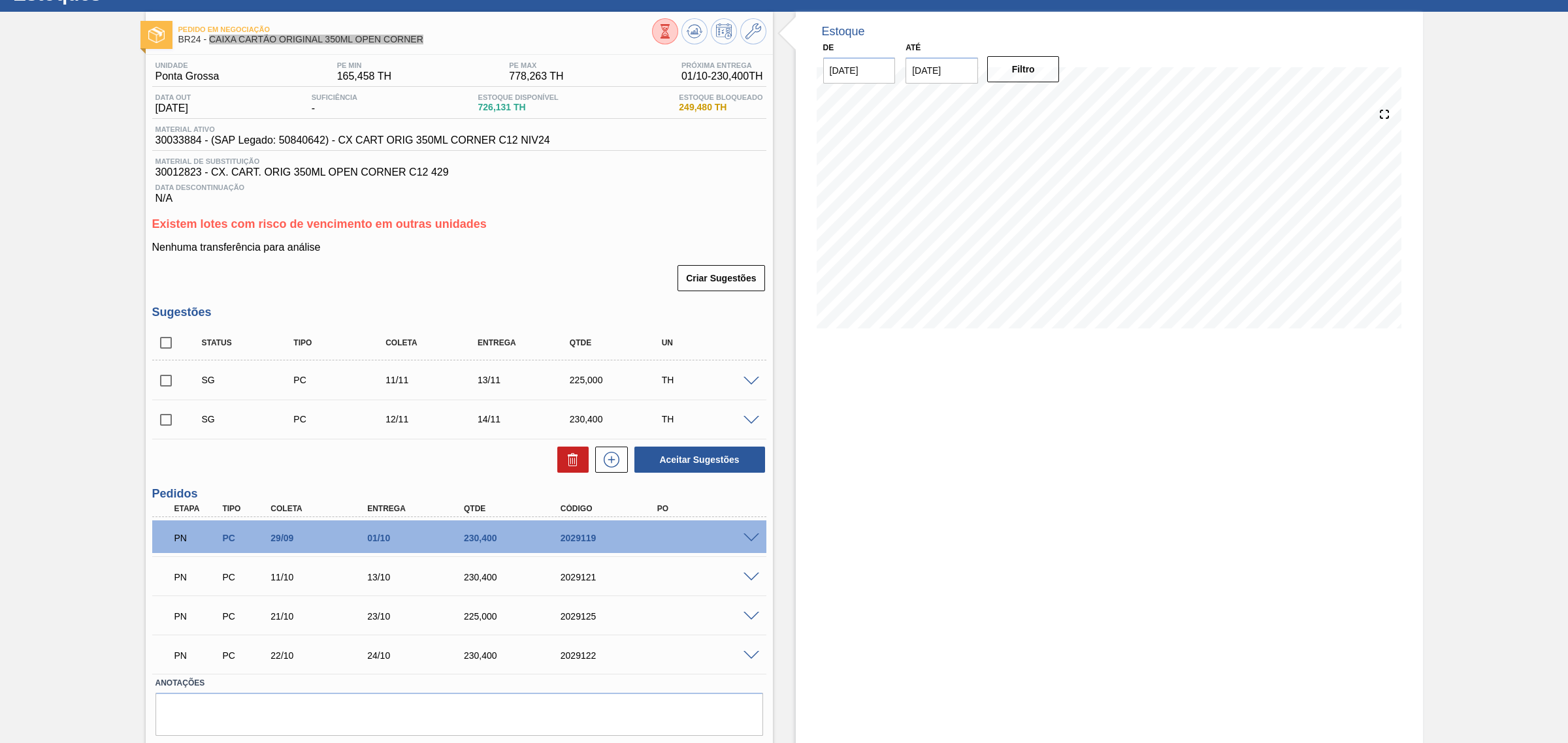
scroll to position [94, 0]
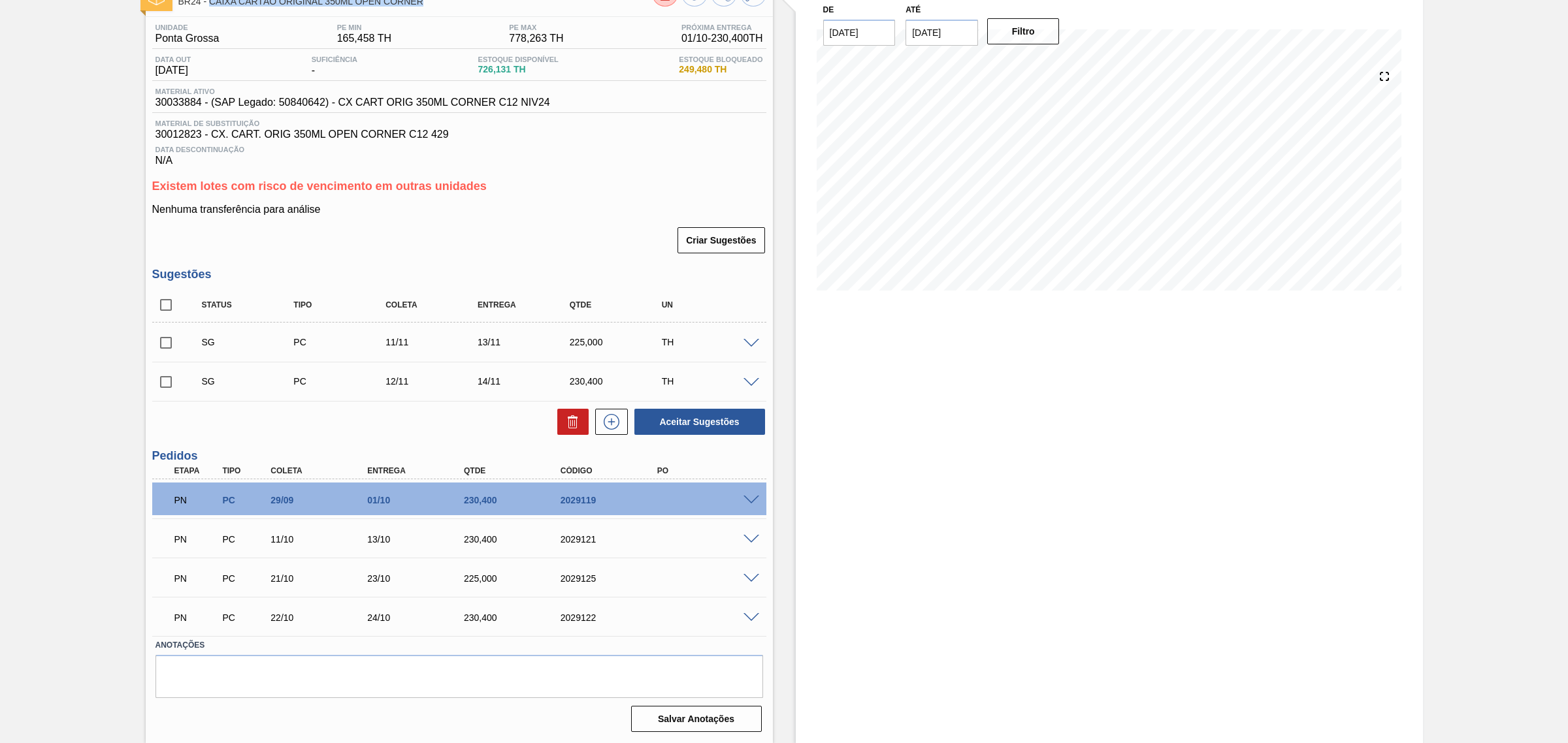
drag, startPoint x: 170, startPoint y: 346, endPoint x: 482, endPoint y: 360, distance: 312.3
click at [170, 346] on input "checkbox" at bounding box center [166, 343] width 28 height 28
click at [697, 417] on button "Aceitar Sugestões" at bounding box center [700, 422] width 131 height 26
checkbox input "false"
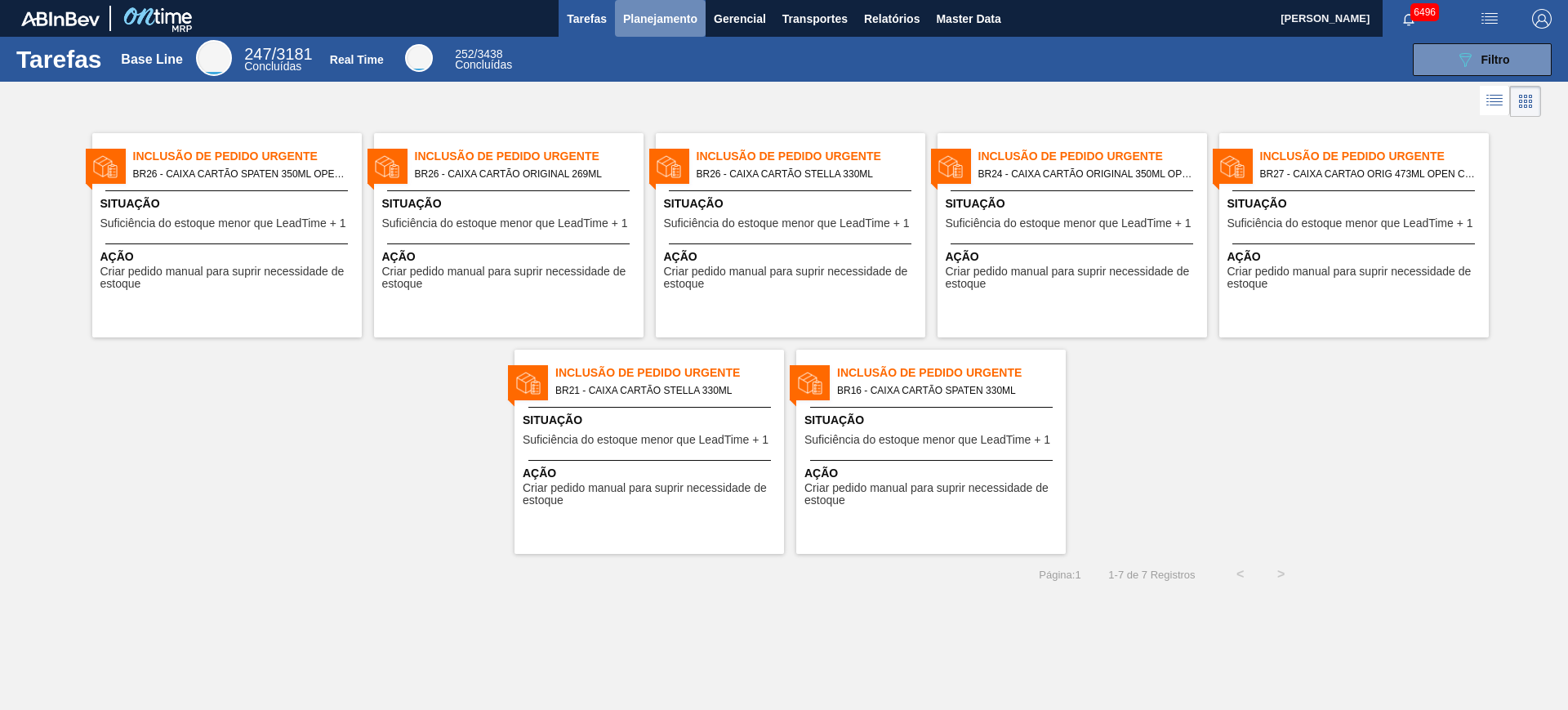
click at [660, 12] on span "Planejamento" at bounding box center [660, 19] width 74 height 20
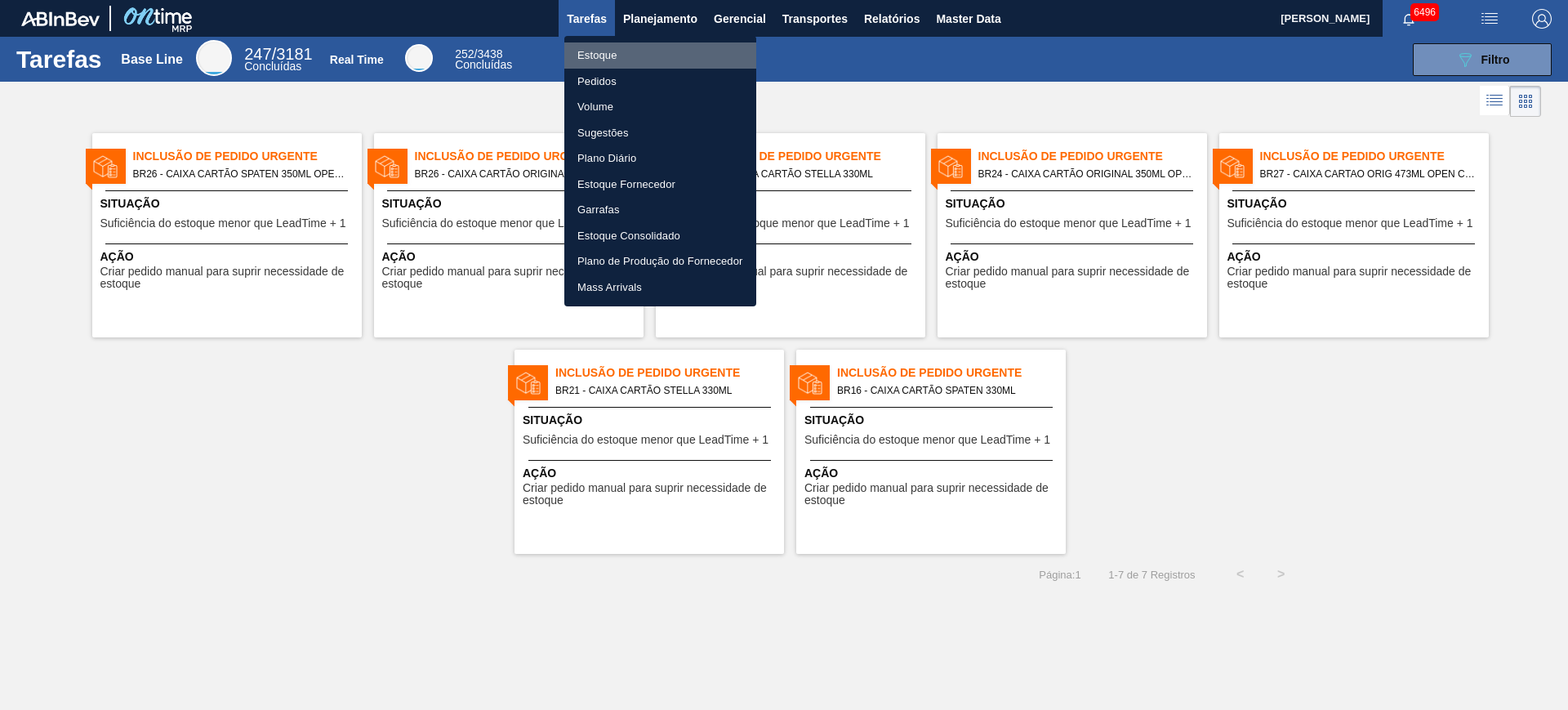
click at [634, 47] on li "Estoque" at bounding box center [660, 55] width 192 height 26
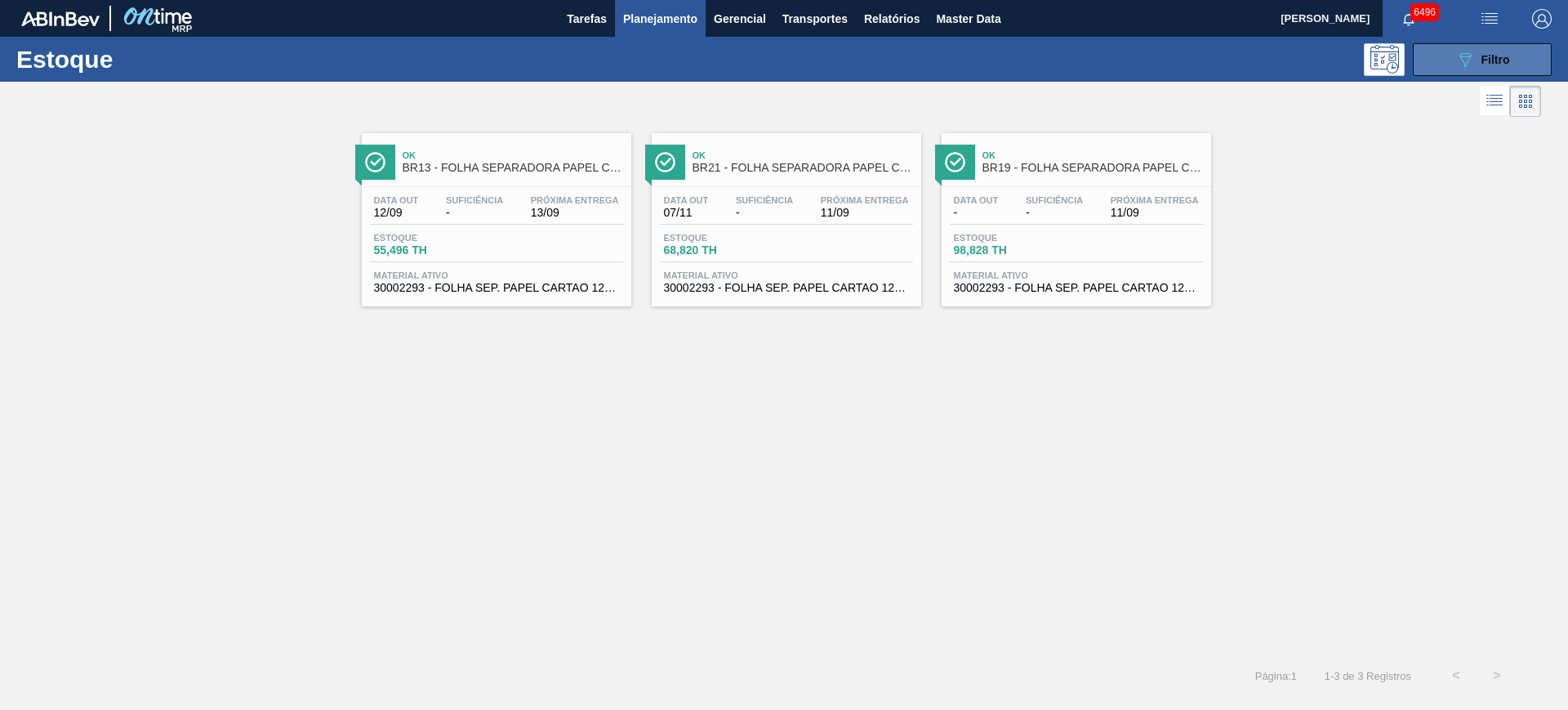
click at [1480, 53] on div "089F7B8B-B2A5-4AFE-B5C0-19BA573D28AC Filtro" at bounding box center [1483, 60] width 55 height 20
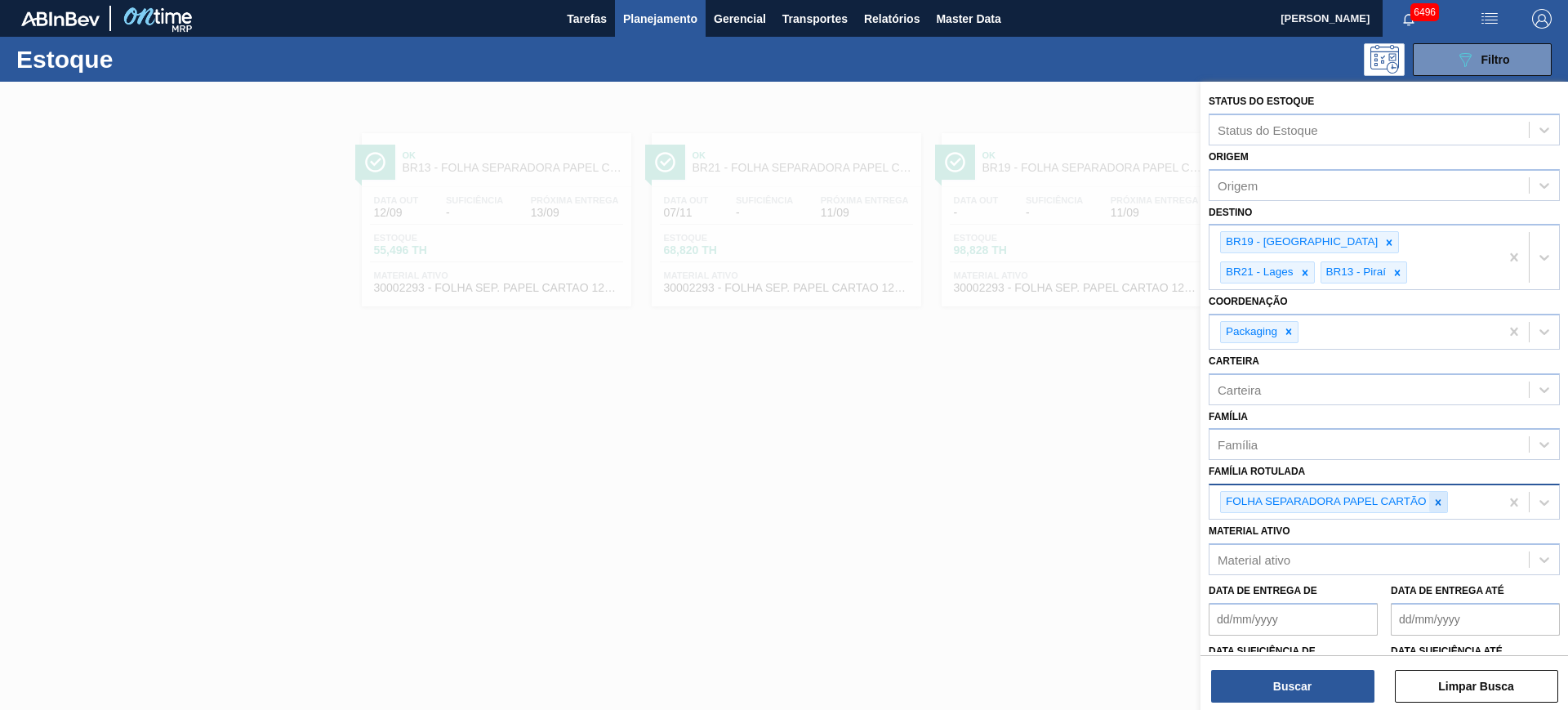
click at [1441, 497] on icon at bounding box center [1438, 503] width 12 height 12
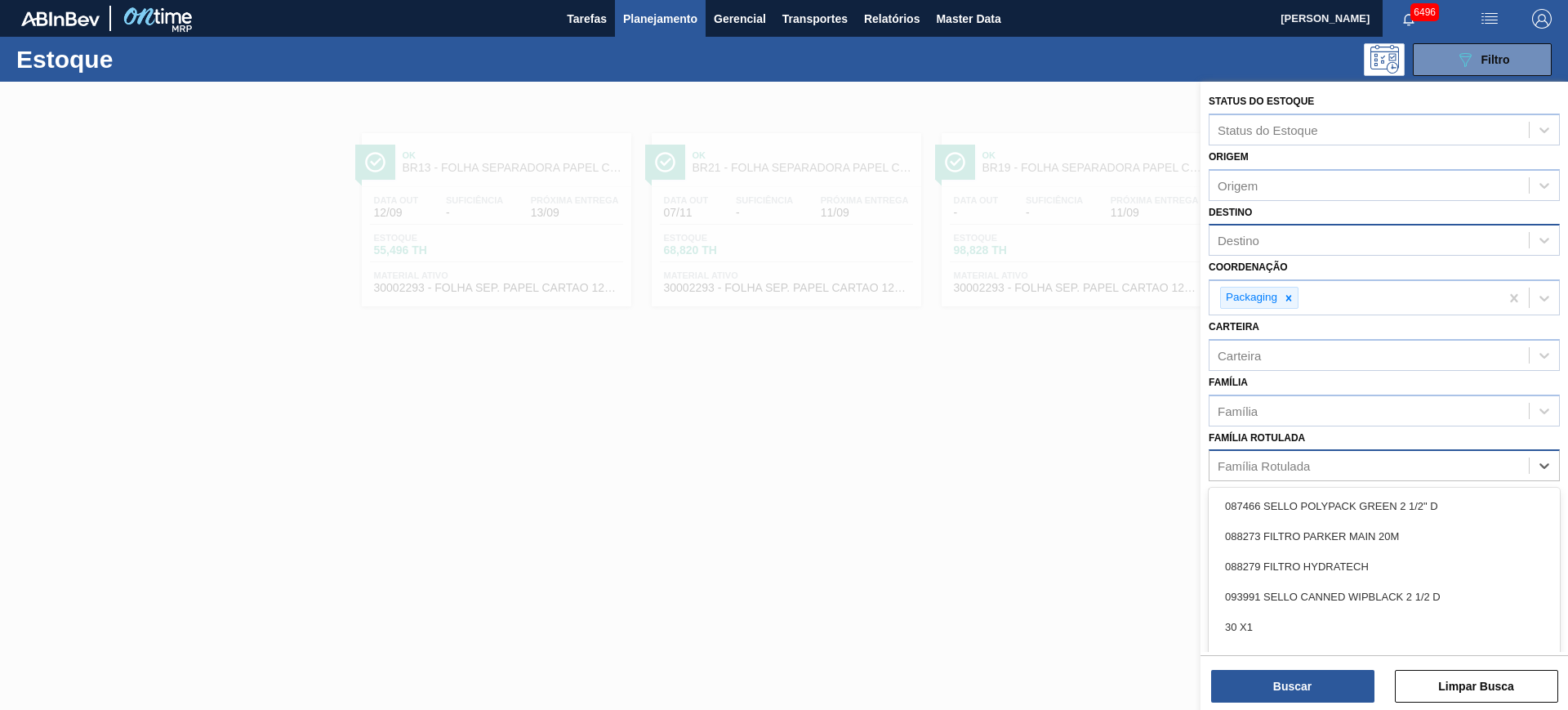
click at [1319, 467] on div "Família Rotulada" at bounding box center [1370, 466] width 320 height 24
type Rotulada "folha separadora im"
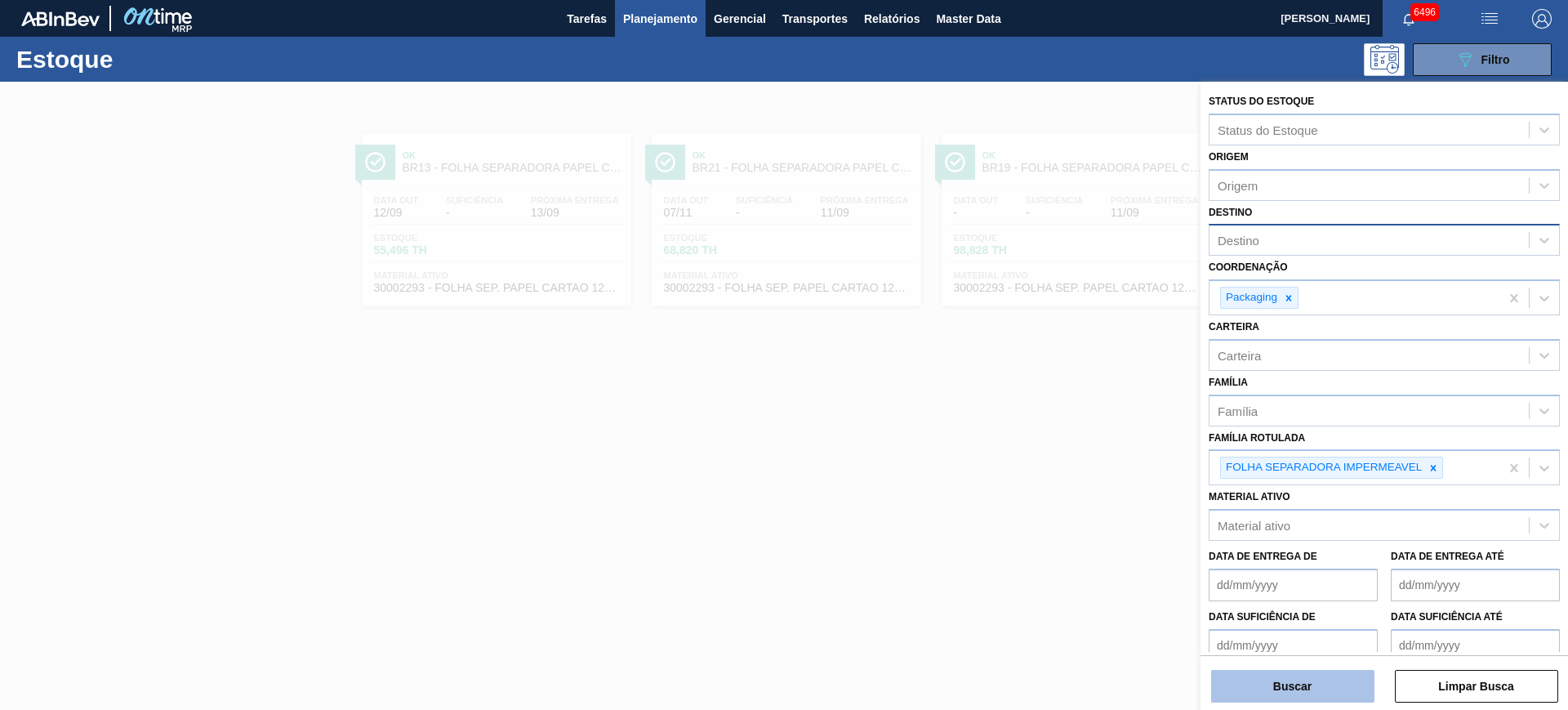
click at [1276, 682] on button "Buscar" at bounding box center [1293, 686] width 164 height 33
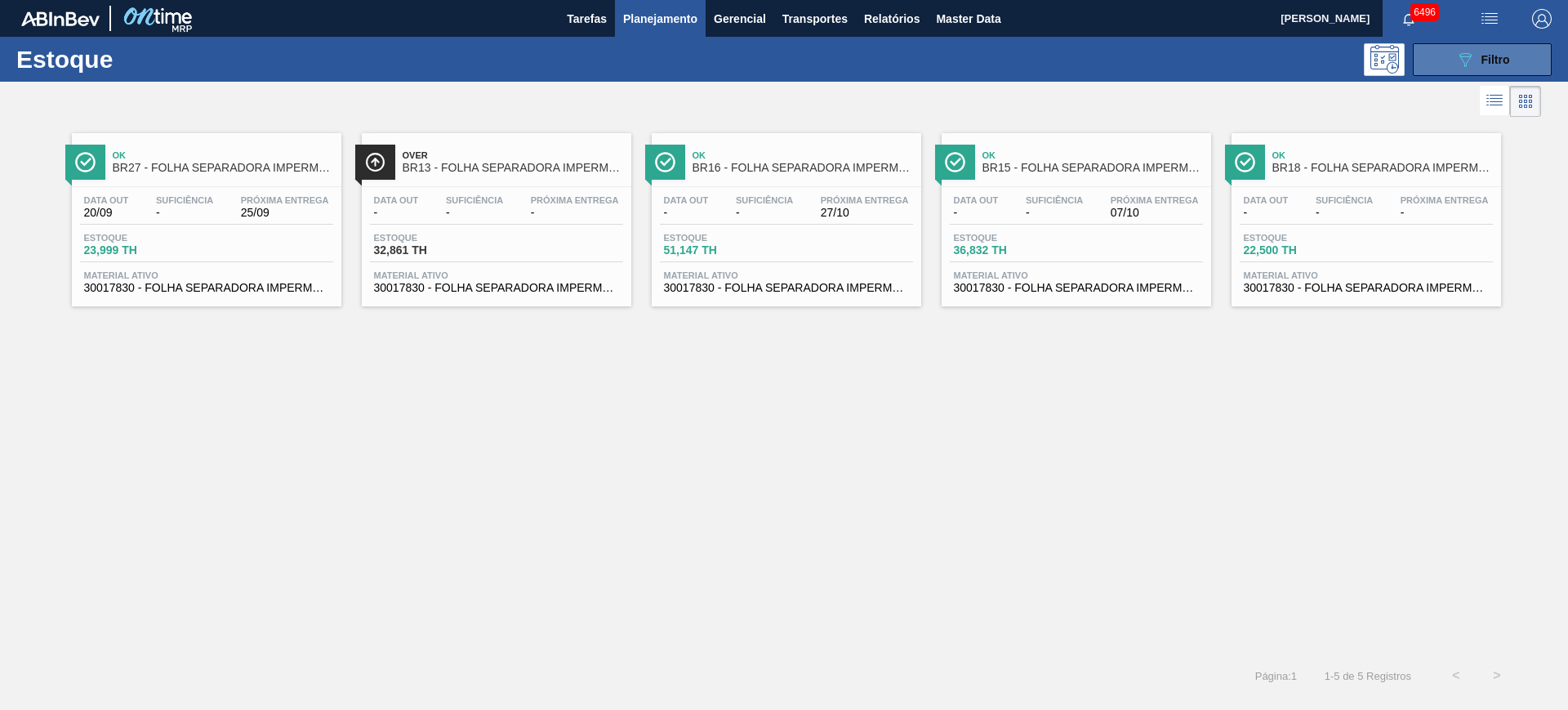
click at [1482, 56] on span "Filtro" at bounding box center [1495, 59] width 28 height 13
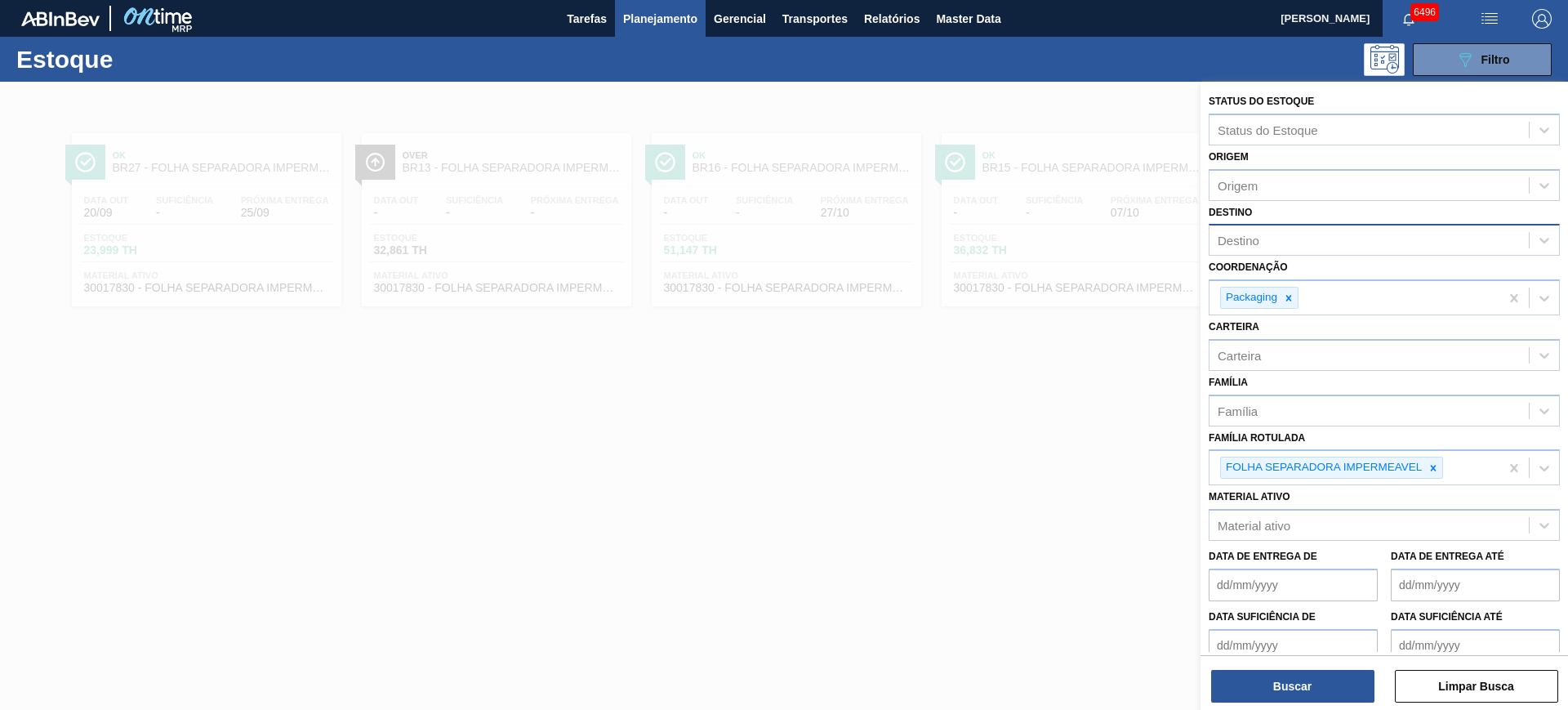
click at [1007, 521] on div at bounding box center [784, 436] width 1568 height 710
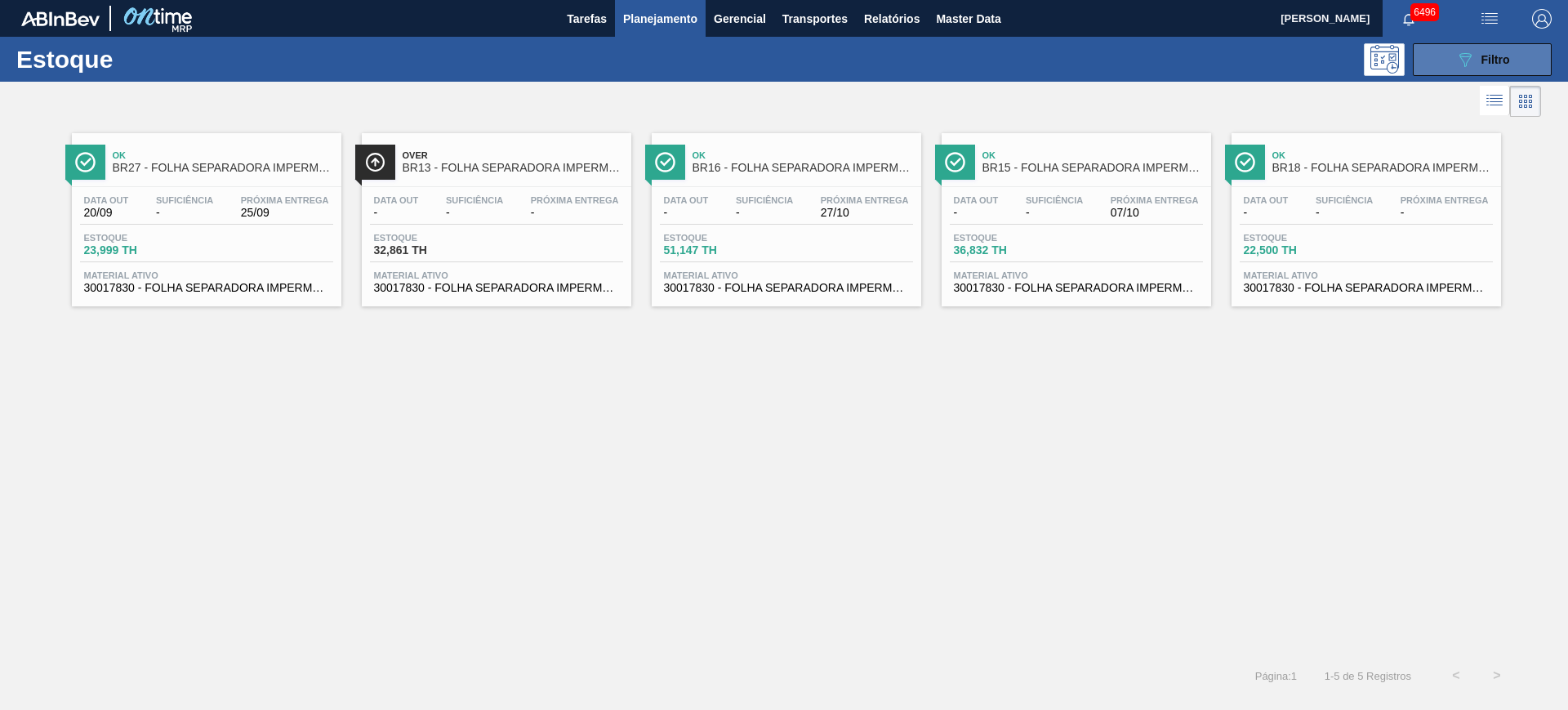
click at [1524, 55] on button "089F7B8B-B2A5-4AFE-B5C0-19BA573D28AC Filtro" at bounding box center [1482, 60] width 139 height 33
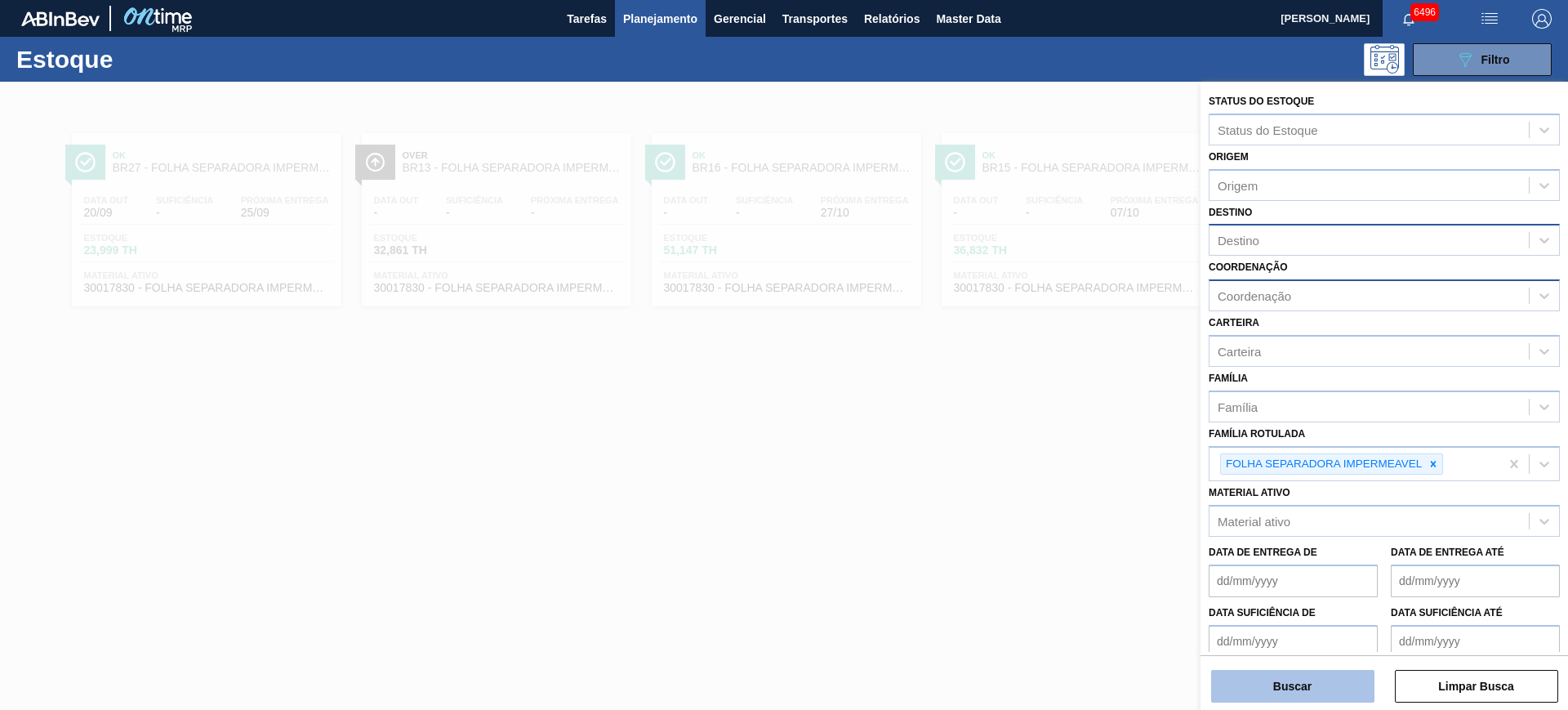
click at [1328, 685] on button "Buscar" at bounding box center [1293, 686] width 164 height 33
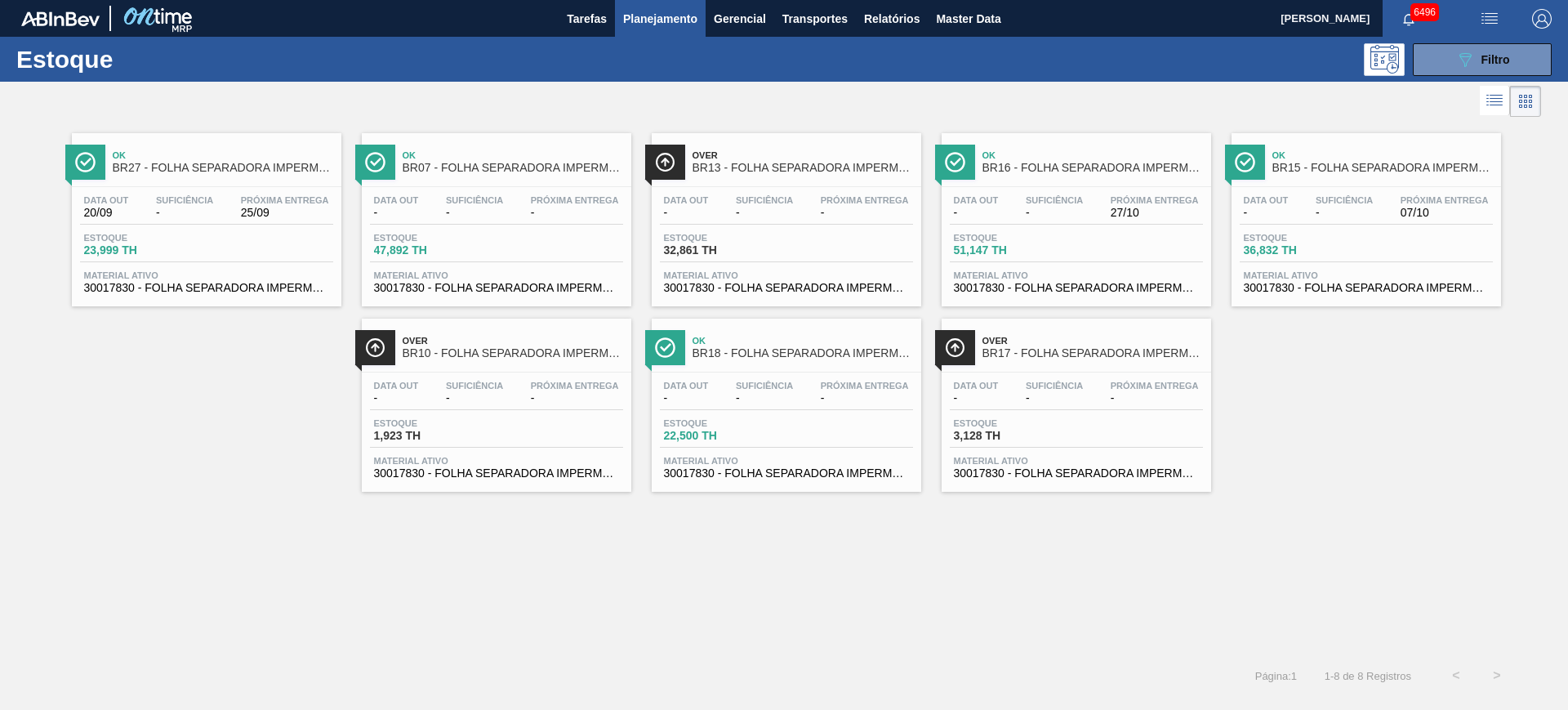
click at [698, 13] on button "Planejamento" at bounding box center [660, 18] width 91 height 36
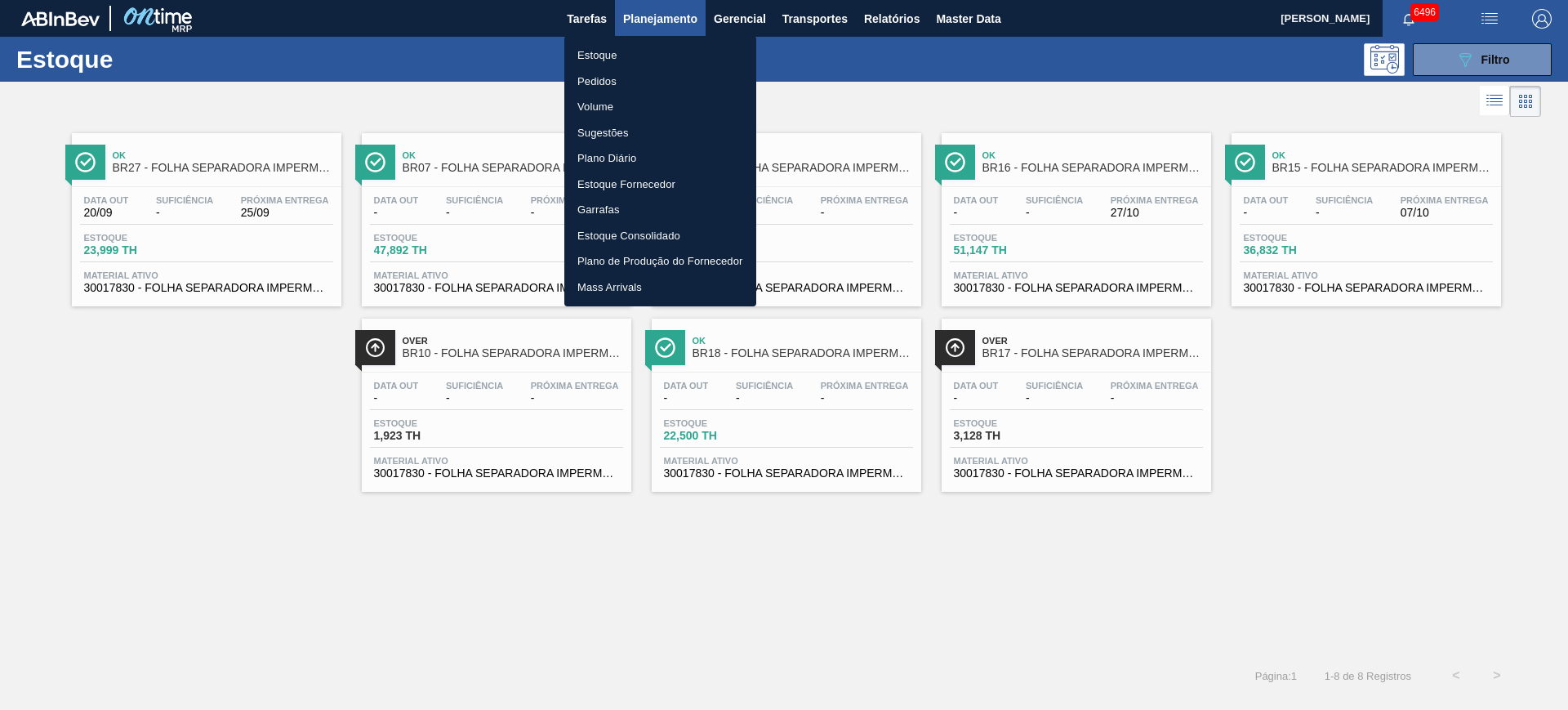
click at [650, 85] on li "Pedidos" at bounding box center [660, 82] width 192 height 26
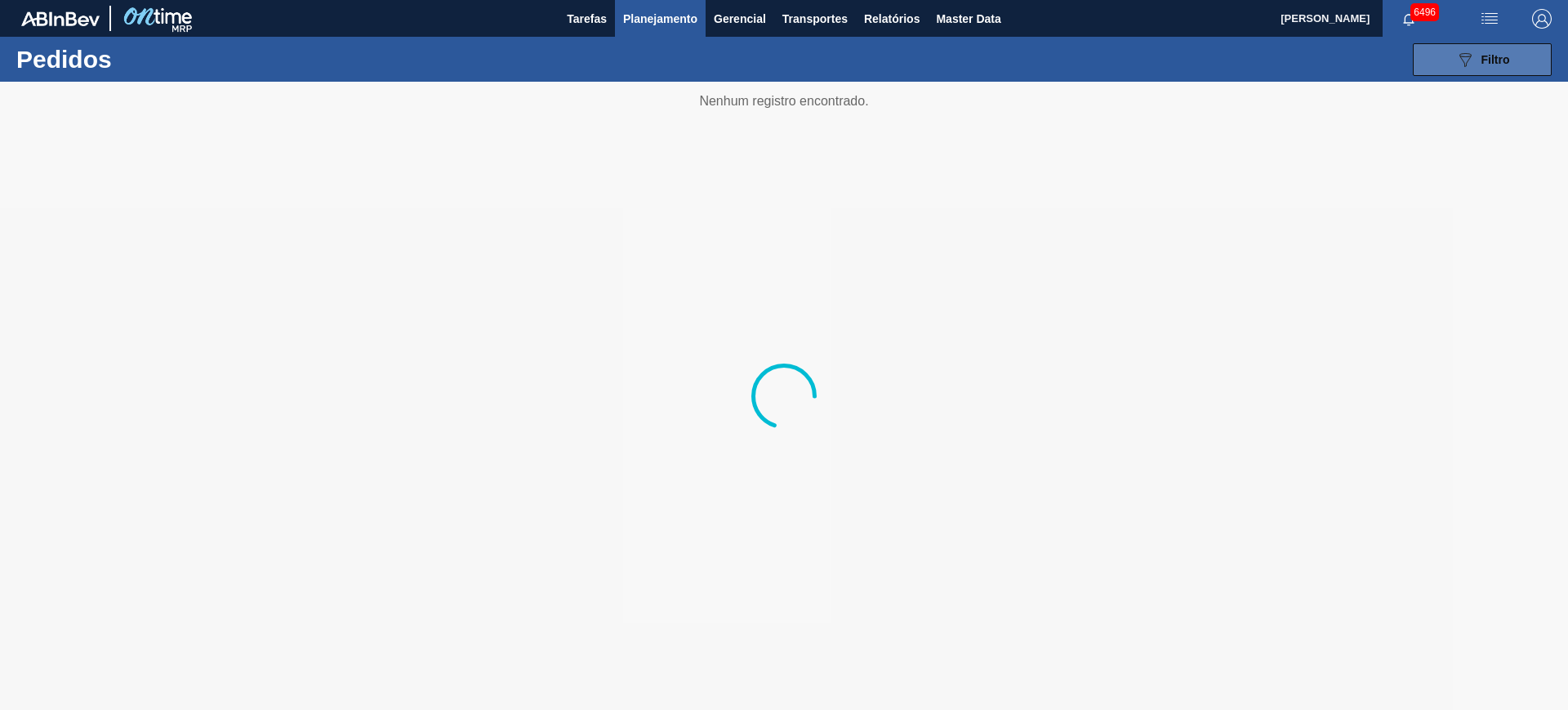
click at [1429, 51] on button "089F7B8B-B2A5-4AFE-B5C0-19BA573D28AC Filtro" at bounding box center [1482, 60] width 139 height 33
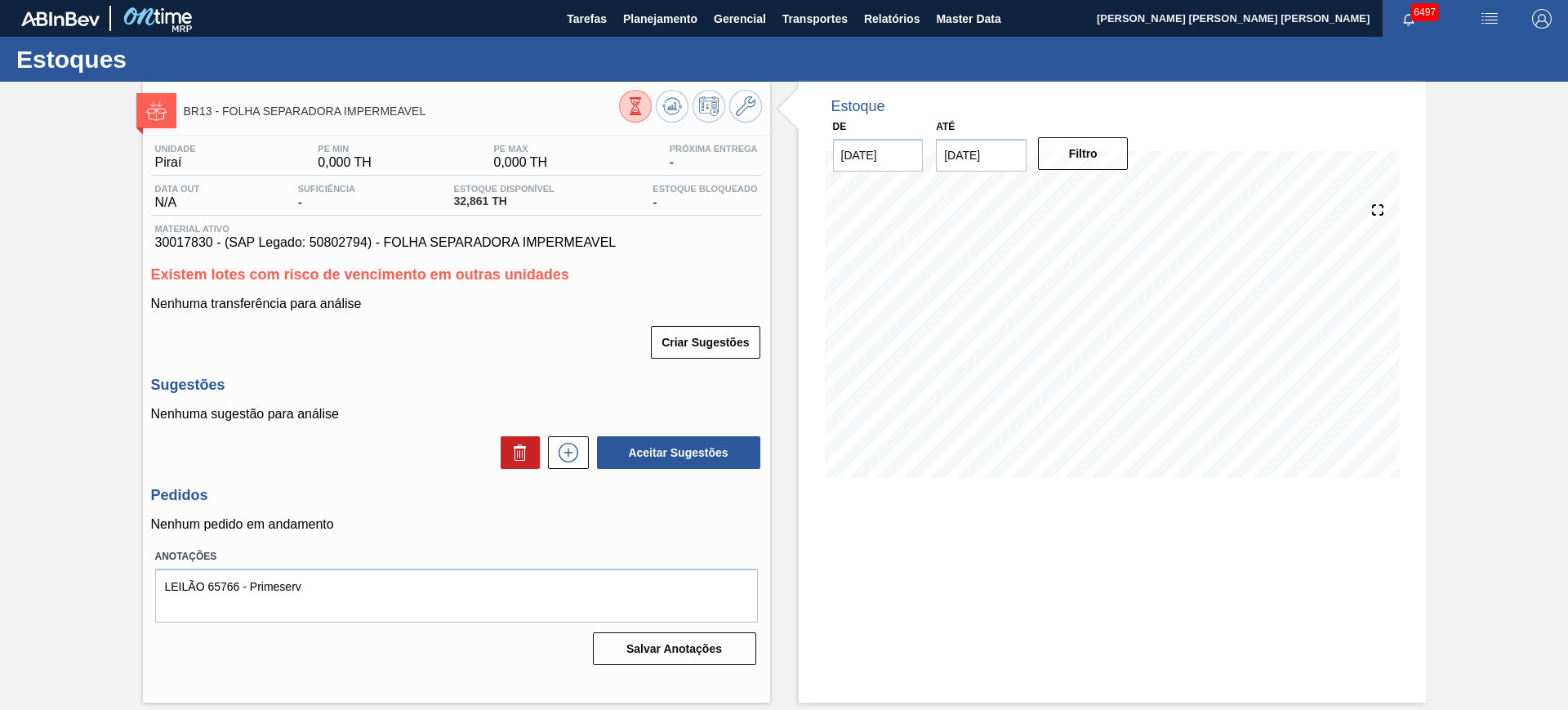
click at [194, 248] on span "30017830 - (SAP Legado: 50802794) - FOLHA SEPARADORA IMPERMEAVEL" at bounding box center [457, 243] width 603 height 15
copy span "30017830"
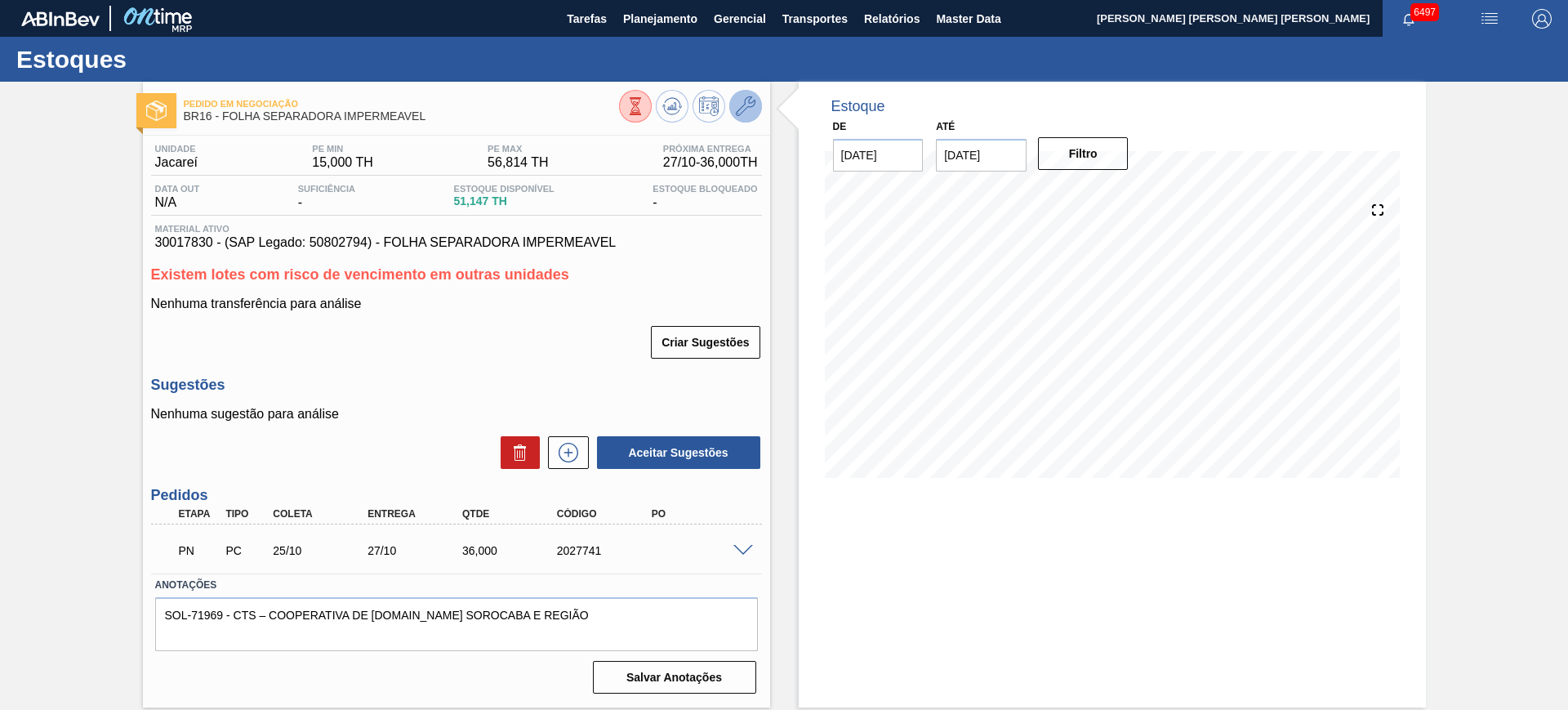
click at [747, 119] on button at bounding box center [746, 106] width 33 height 33
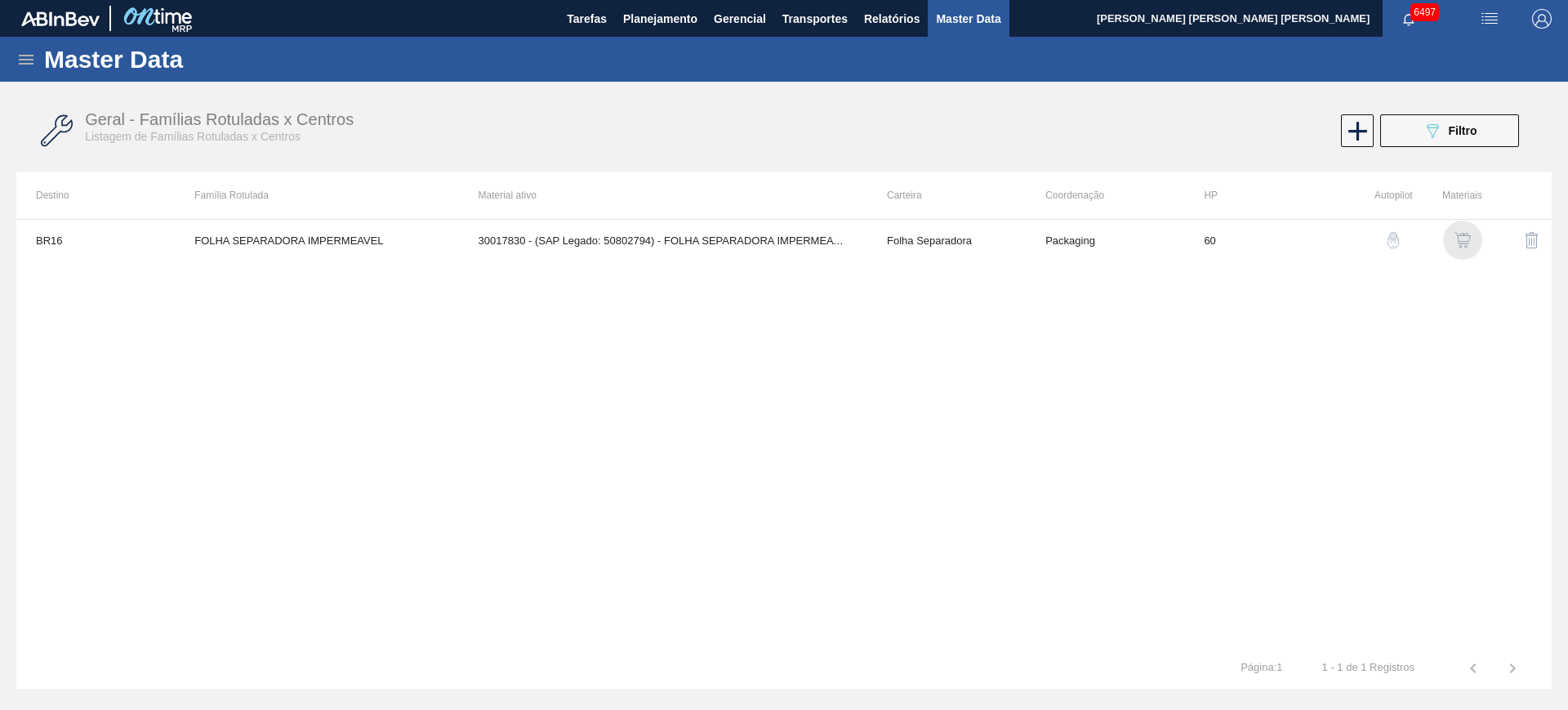
click at [1454, 234] on div "button" at bounding box center [1464, 240] width 20 height 16
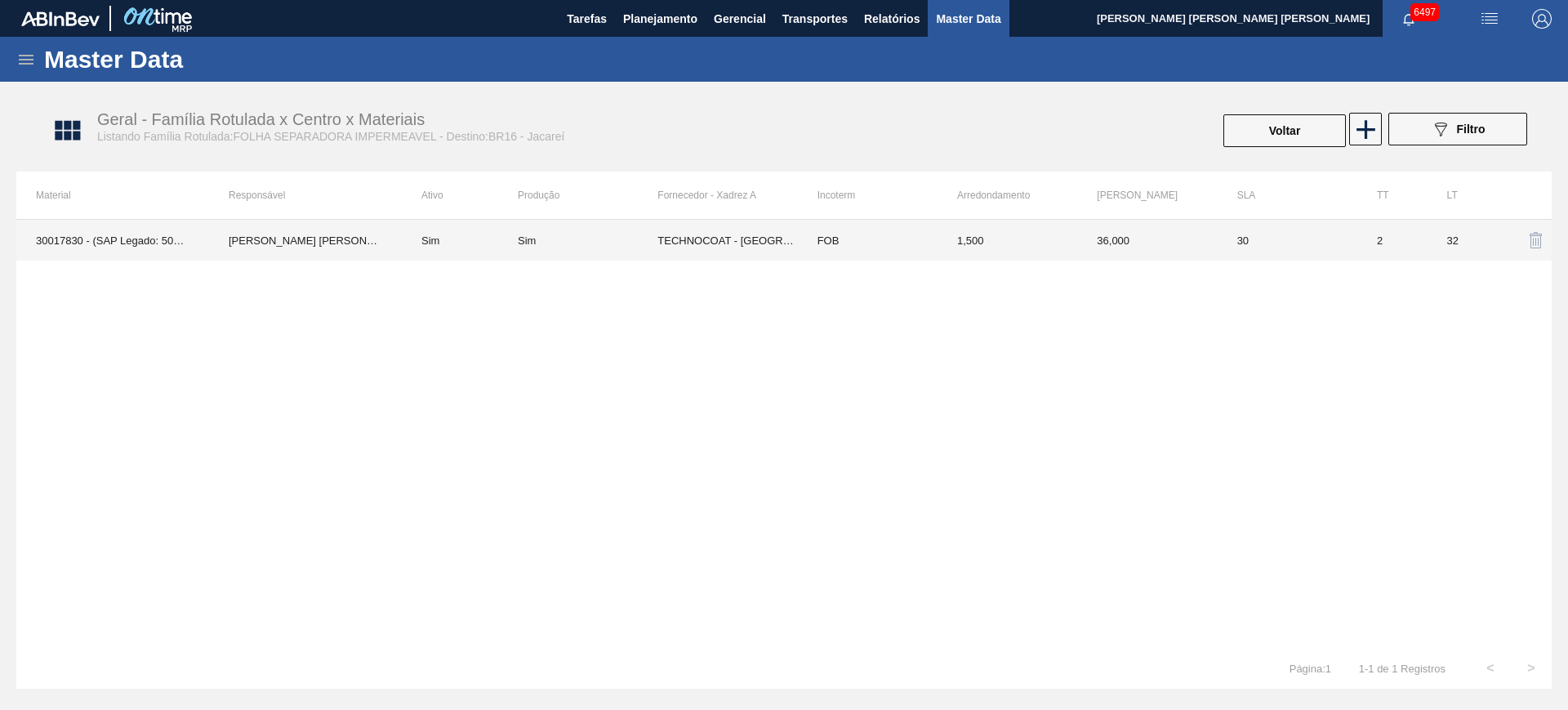
click at [765, 226] on td "TECHNOCOAT - [GEOGRAPHIC_DATA] ([GEOGRAPHIC_DATA])" at bounding box center [728, 240] width 140 height 41
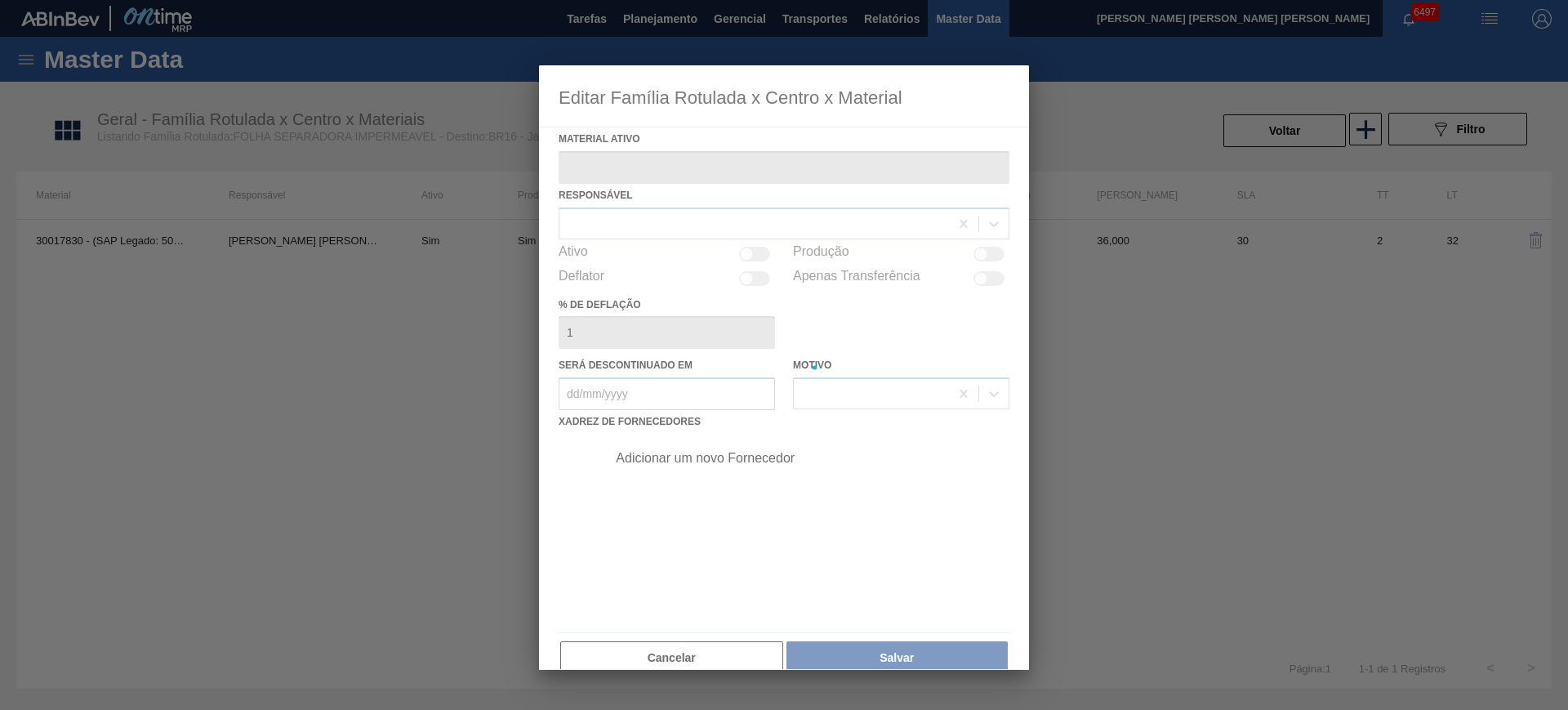
type ativo "30017830 - (SAP Legado: 50802794) - FOLHA SEPARADORA IMPERMEAVEL"
checkbox input "true"
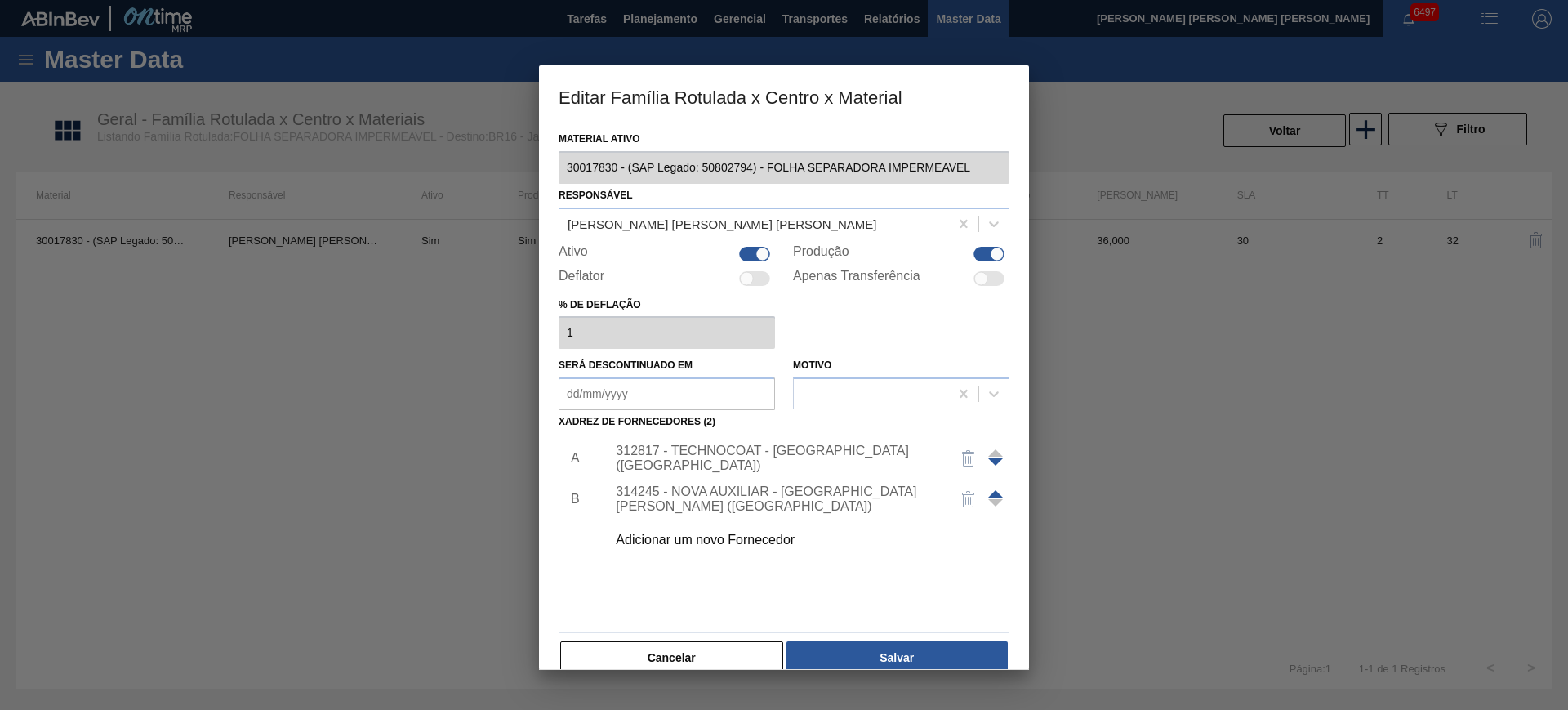
click at [665, 457] on div "312817 - TECHNOCOAT - [GEOGRAPHIC_DATA] ([GEOGRAPHIC_DATA])" at bounding box center [776, 458] width 320 height 29
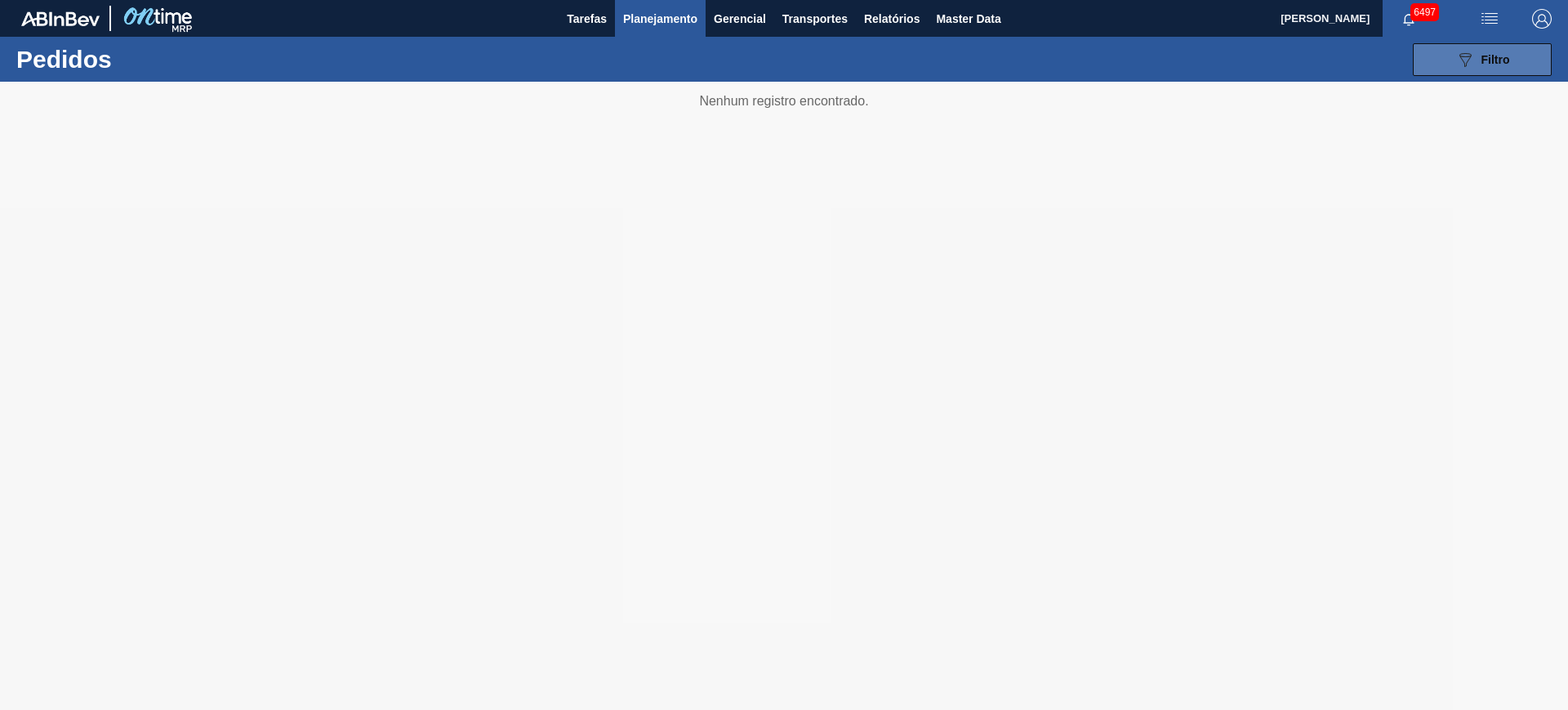
click at [1445, 61] on button "089F7B8B-B2A5-4AFE-B5C0-19BA573D28AC Filtro" at bounding box center [1482, 60] width 139 height 33
click at [1462, 47] on button "089F7B8B-B2A5-4AFE-B5C0-19BA573D28AC Filtro" at bounding box center [1482, 60] width 139 height 33
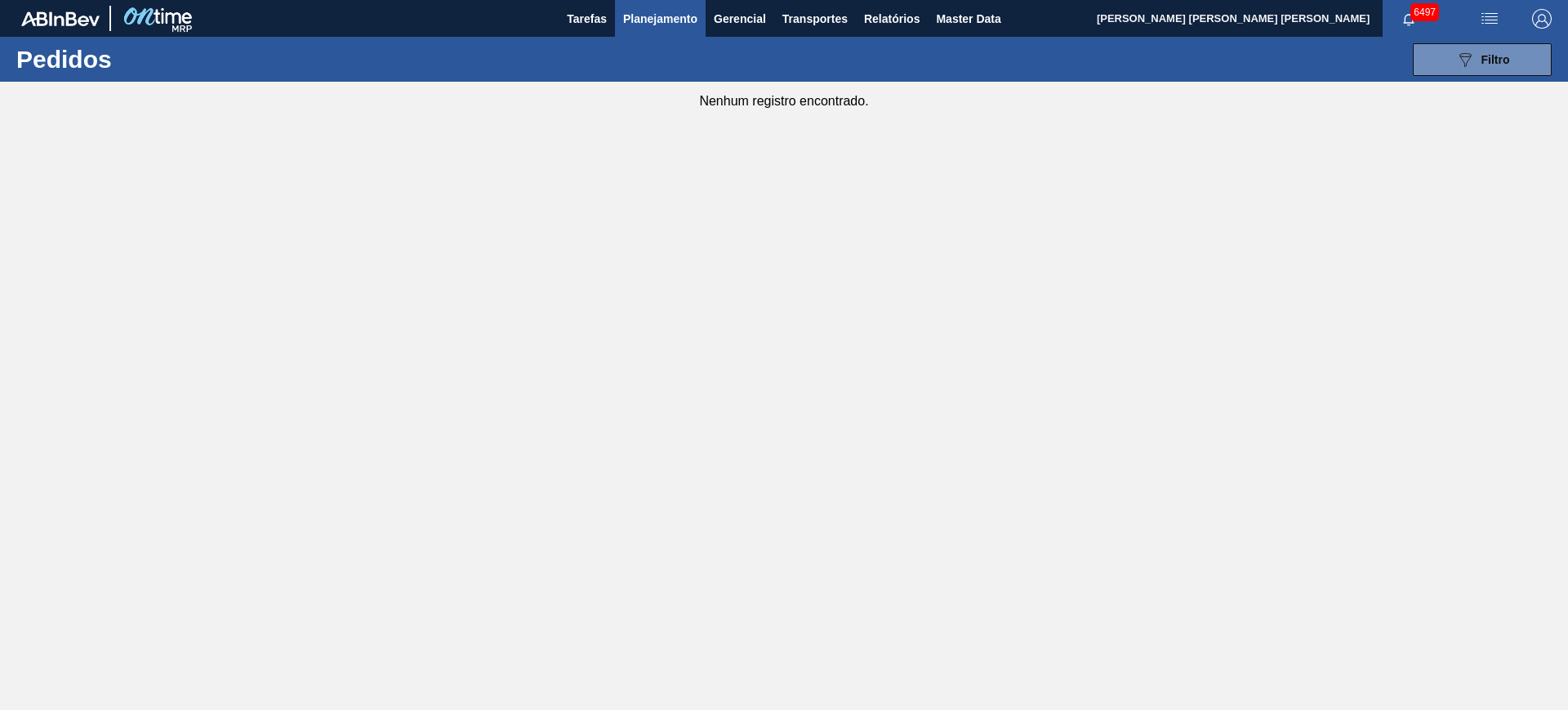
click at [1454, 40] on div "089F7B8B-B2A5-4AFE-B5C0-19BA573D28AC Filtro Código Pedido Portal Códido PO SAP …" at bounding box center [910, 60] width 1300 height 49
click at [1476, 73] on button "089F7B8B-B2A5-4AFE-B5C0-19BA573D28AC Filtro" at bounding box center [1482, 60] width 139 height 33
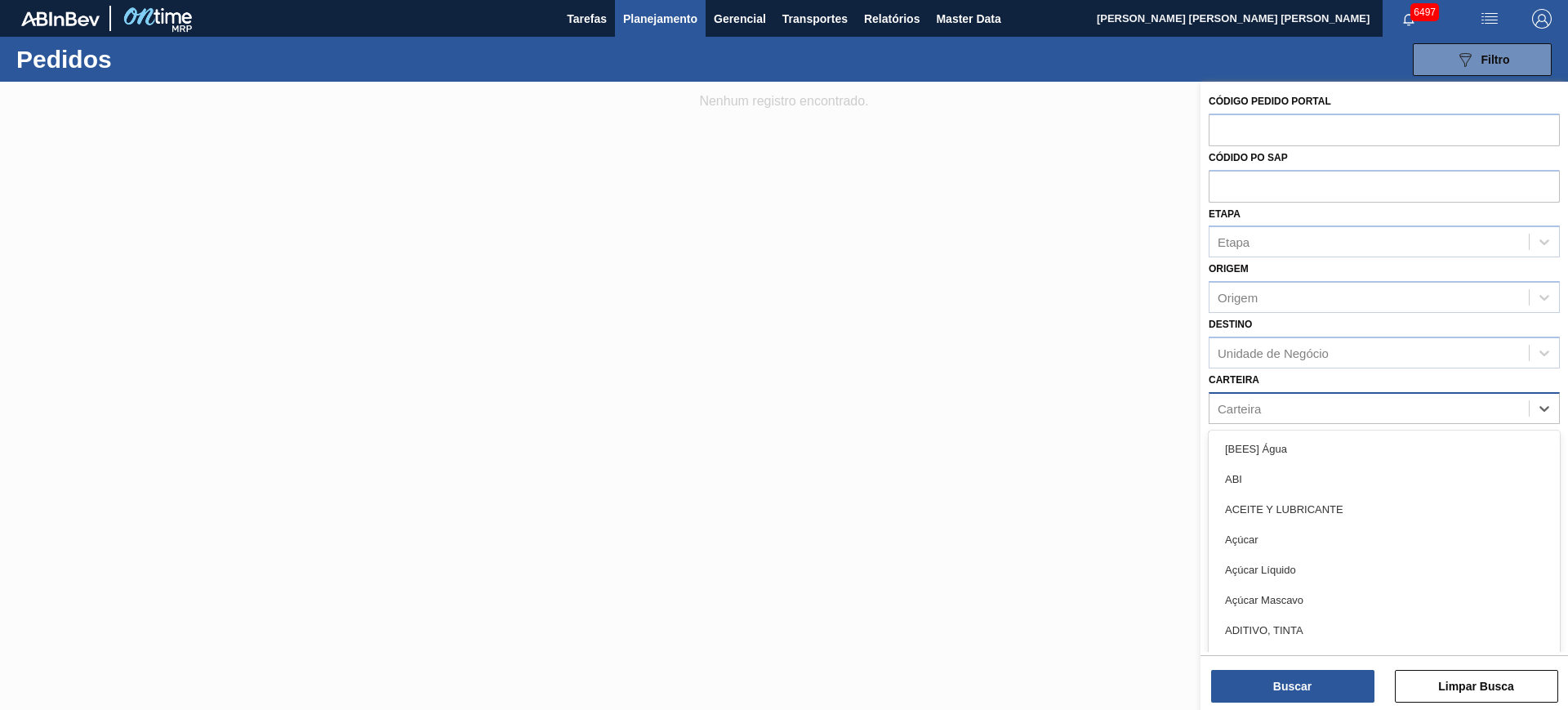
click at [1287, 414] on div "Carteira" at bounding box center [1370, 408] width 320 height 24
click at [1264, 376] on div "Carteira option [BEES] Água focused, 1 of 101. 101 results available. Use Up an…" at bounding box center [1384, 396] width 352 height 55
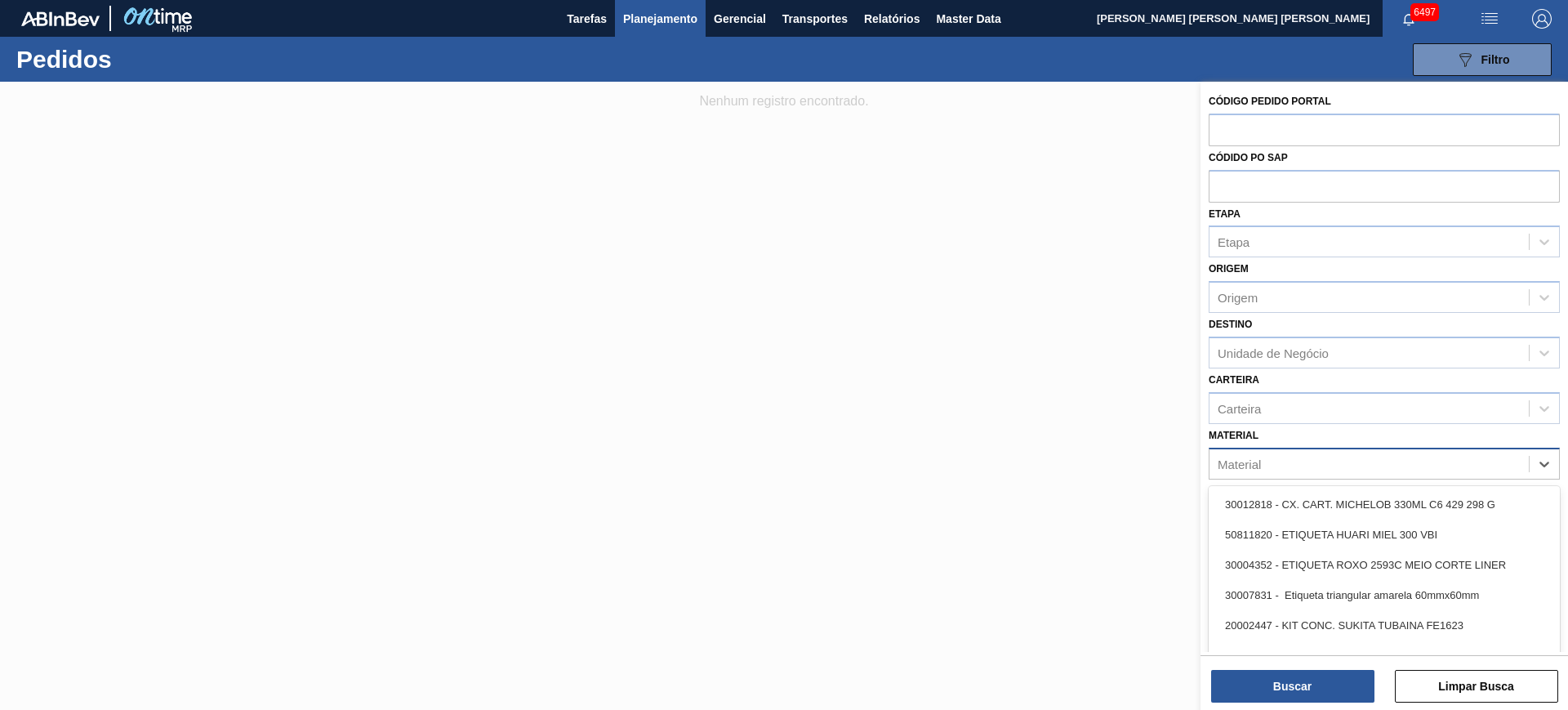
click at [1262, 464] on div "Material" at bounding box center [1370, 464] width 320 height 24
type input "folha separadora i"
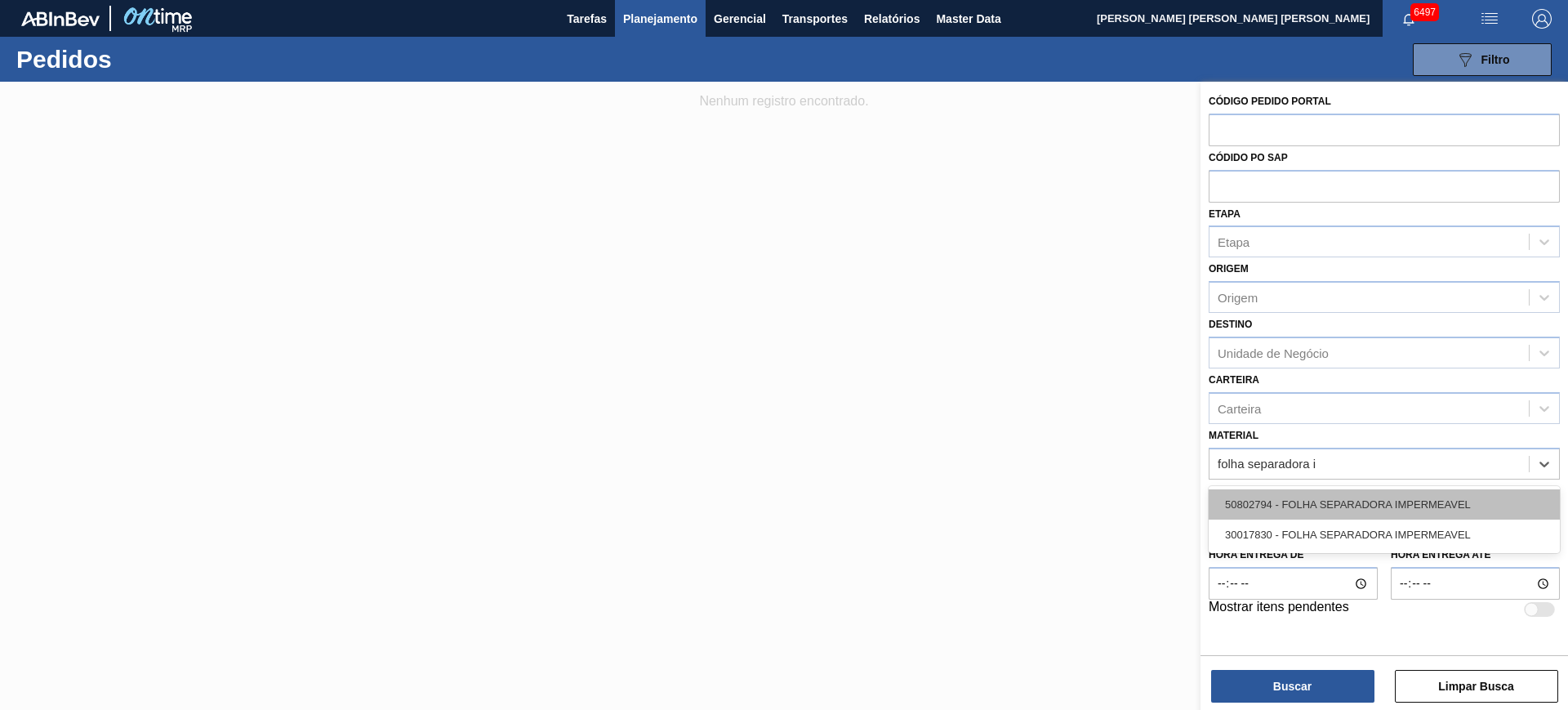
click at [1364, 505] on div "50802794 - FOLHA SEPARADORA IMPERMEAVEL" at bounding box center [1384, 505] width 352 height 30
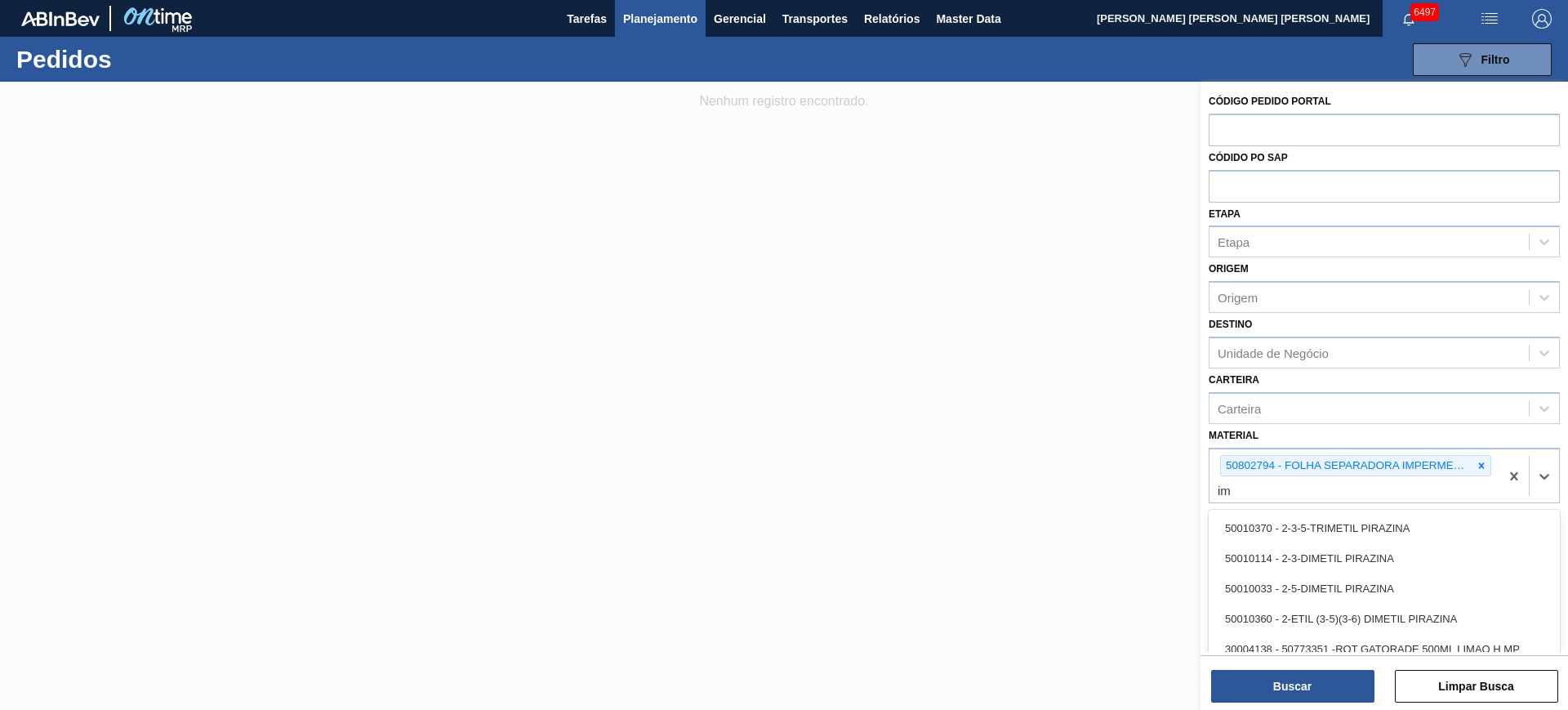
type input "i"
type input "folha separadora im"
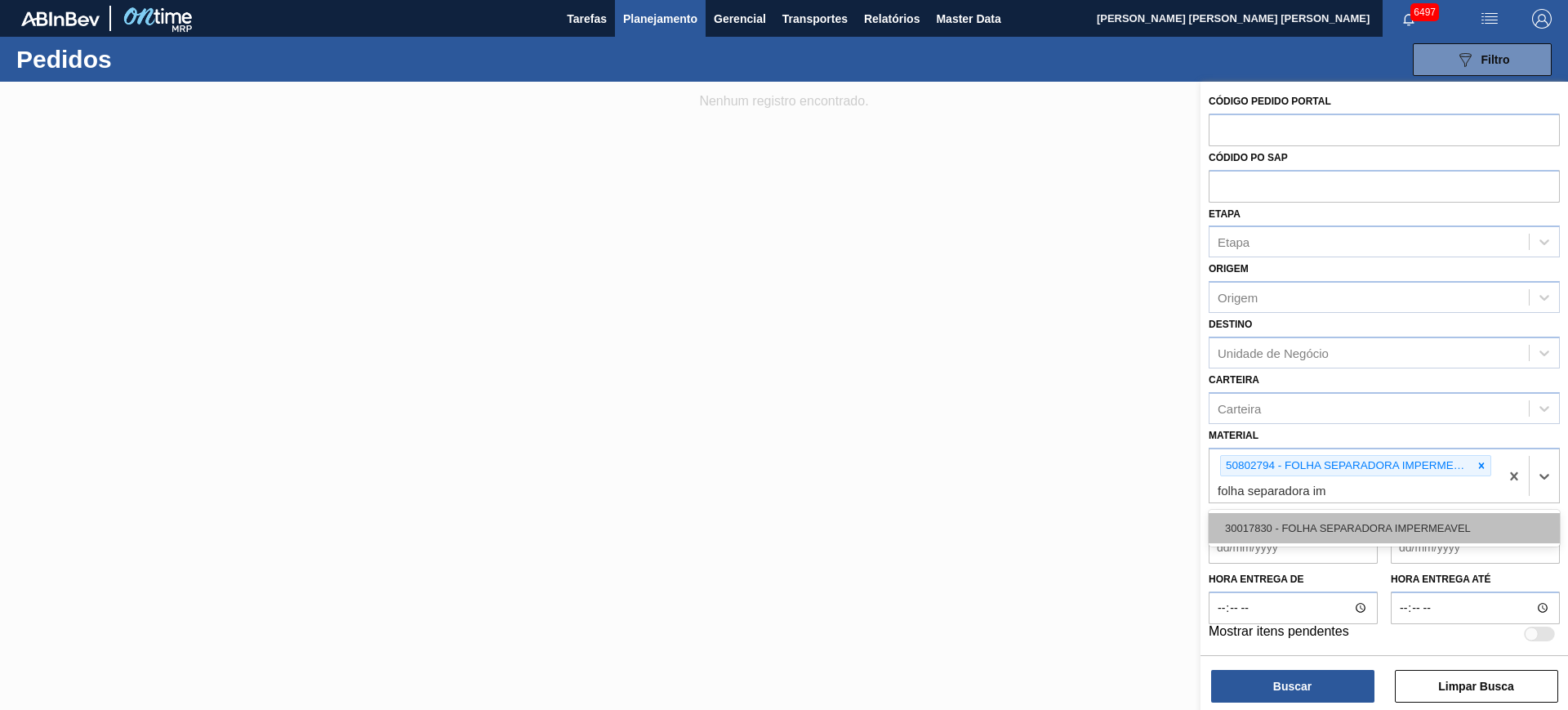
click at [1365, 522] on div "30017830 - FOLHA SEPARADORA IMPERMEAVEL" at bounding box center [1384, 528] width 352 height 30
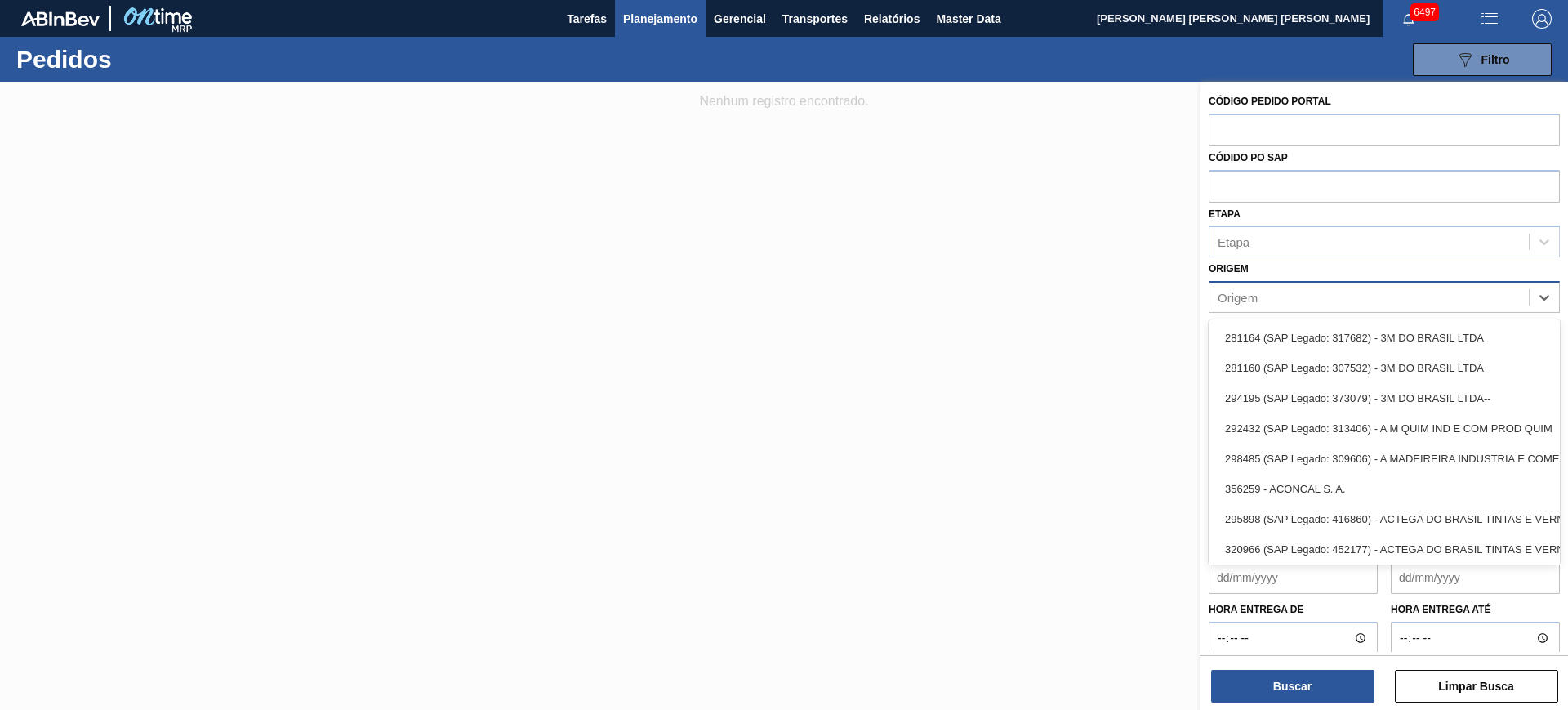
click at [1310, 295] on div "Origem" at bounding box center [1370, 298] width 320 height 24
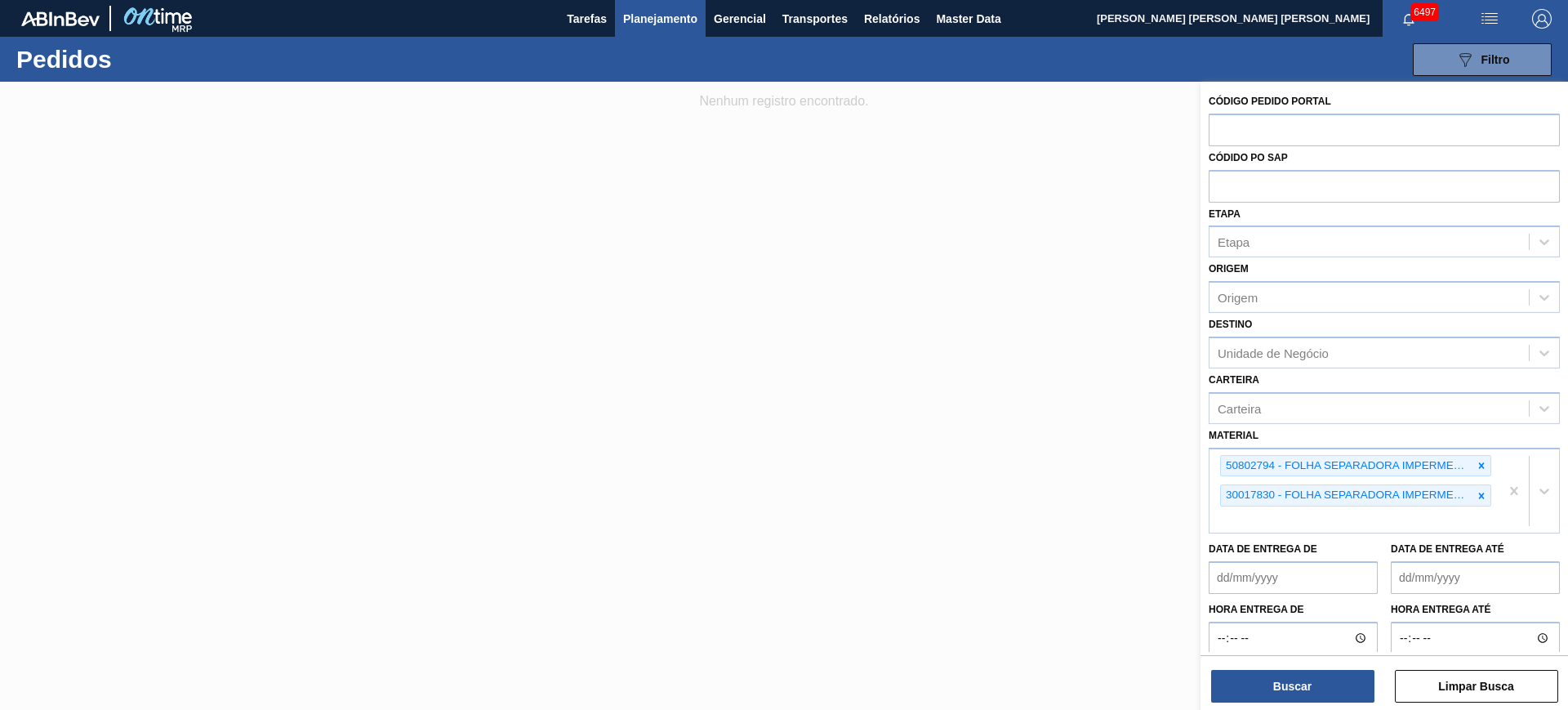
click at [1295, 268] on div "Origem Origem" at bounding box center [1384, 285] width 352 height 55
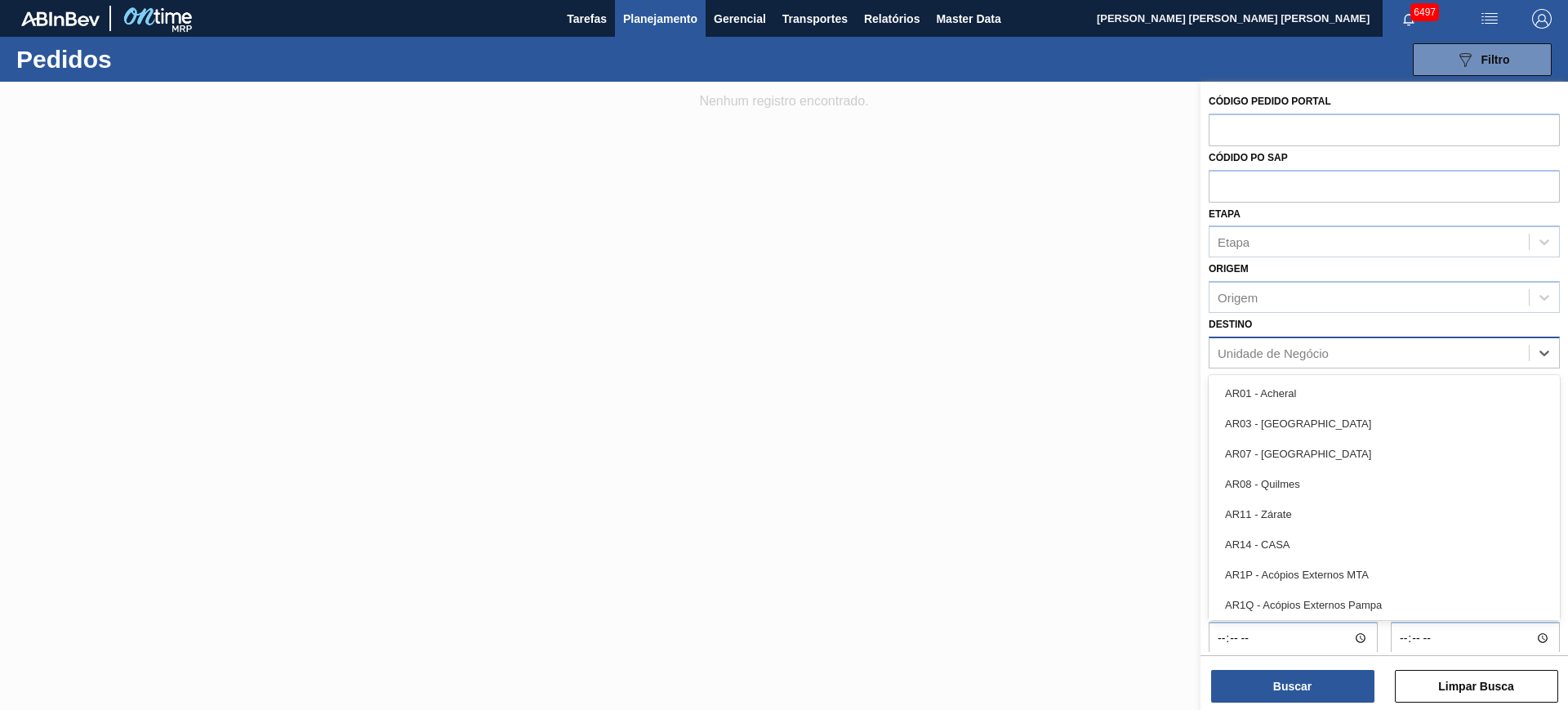
click at [1282, 360] on div "Unidade de Negócio" at bounding box center [1370, 353] width 320 height 24
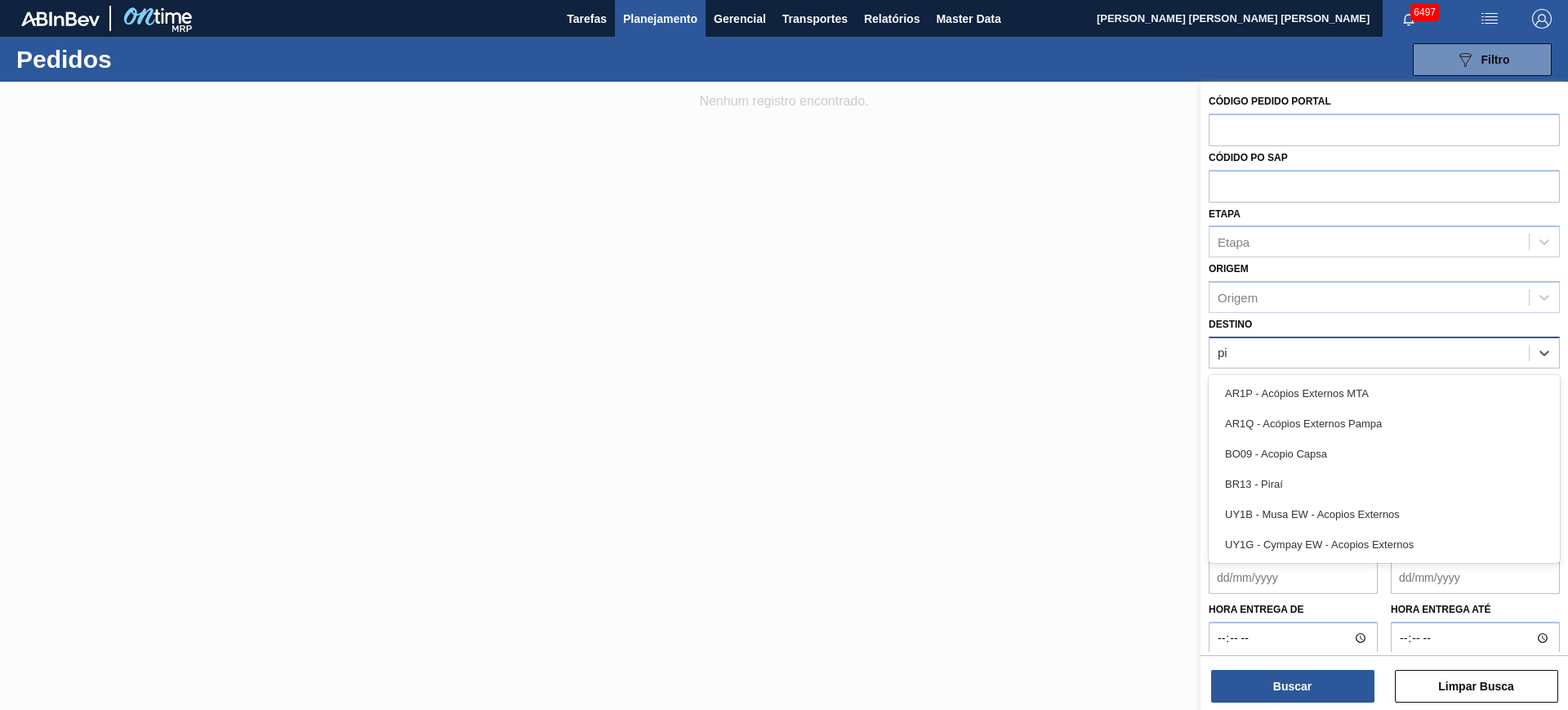
type input "pir"
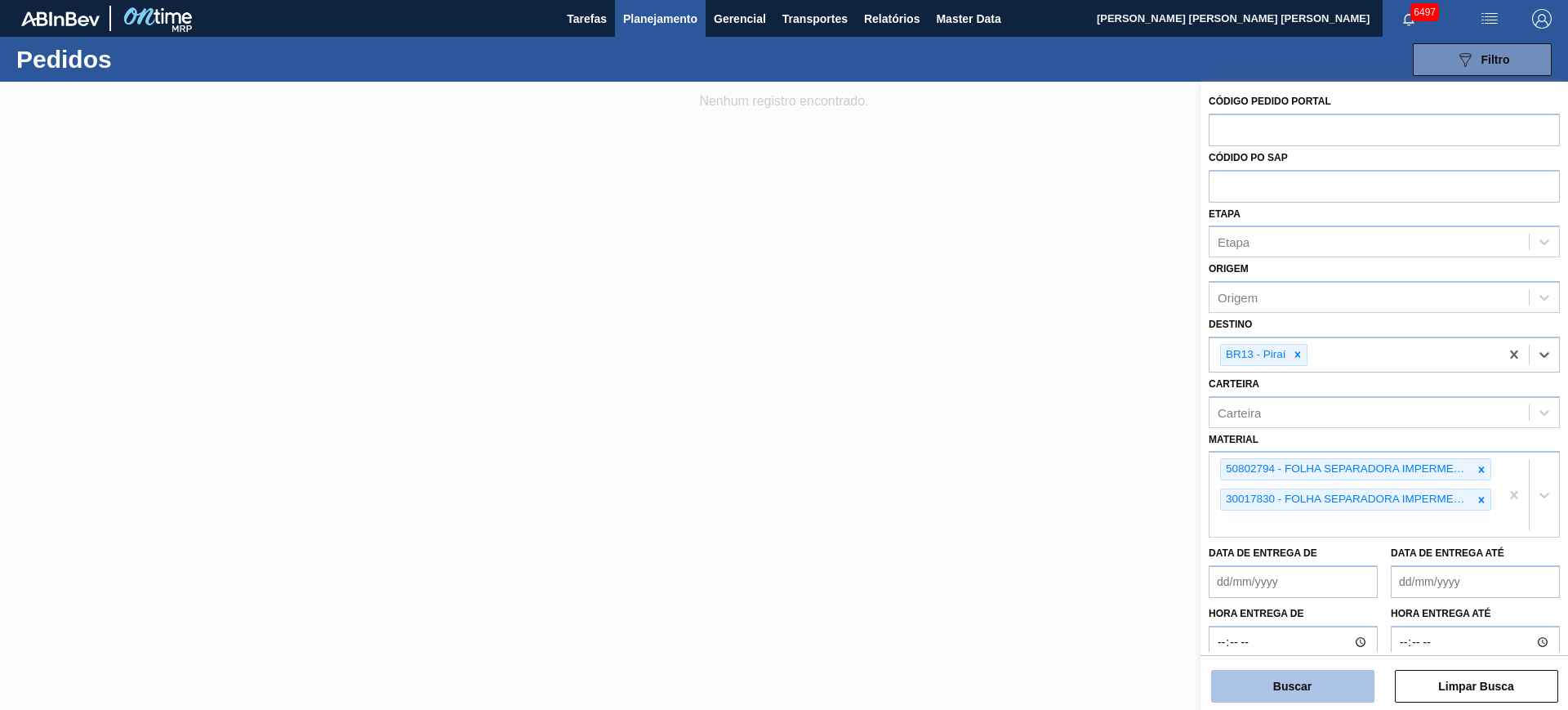
click at [1275, 677] on button "Buscar" at bounding box center [1293, 686] width 164 height 33
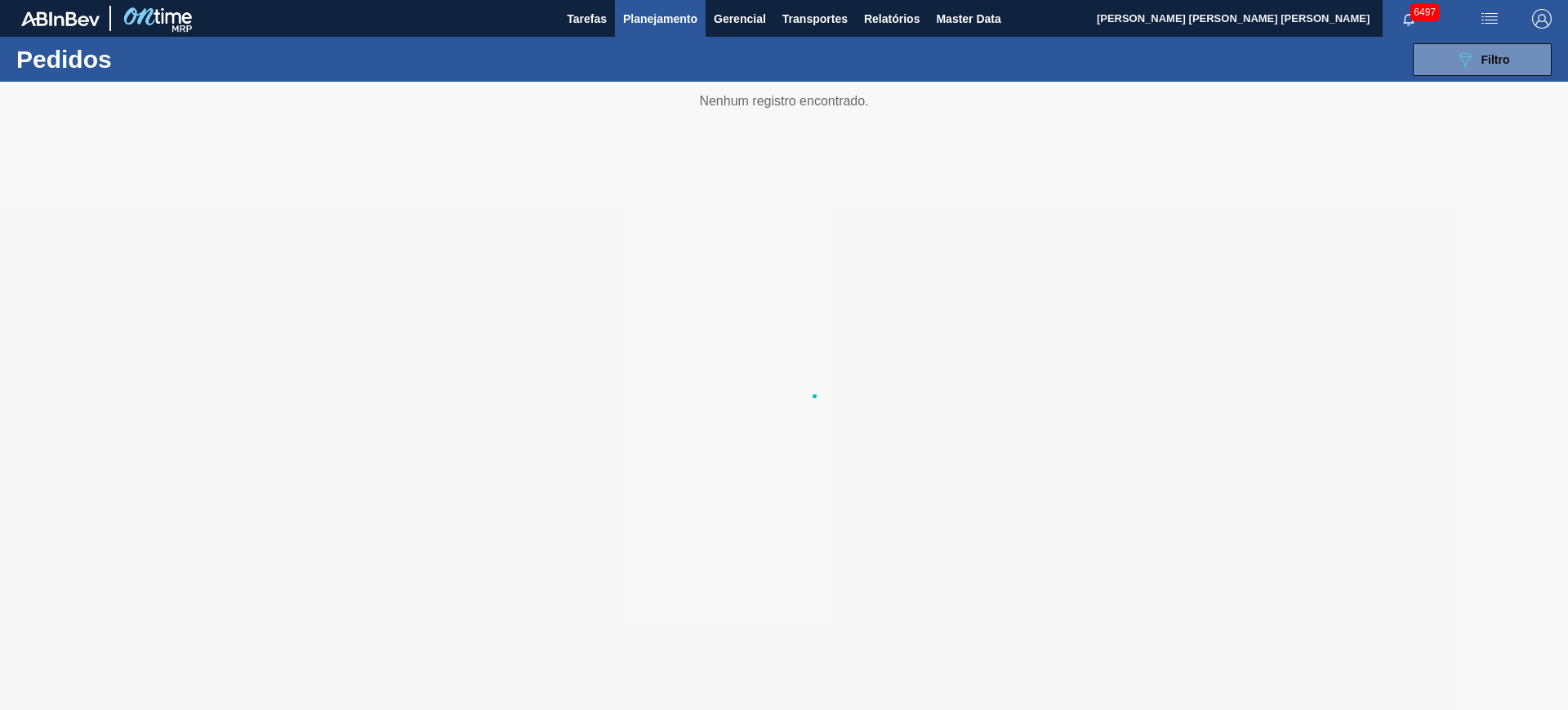
click at [1275, 677] on div at bounding box center [784, 395] width 1568 height 628
click at [1426, 52] on button "089F7B8B-B2A5-4AFE-B5C0-19BA573D28AC Filtro" at bounding box center [1482, 60] width 139 height 33
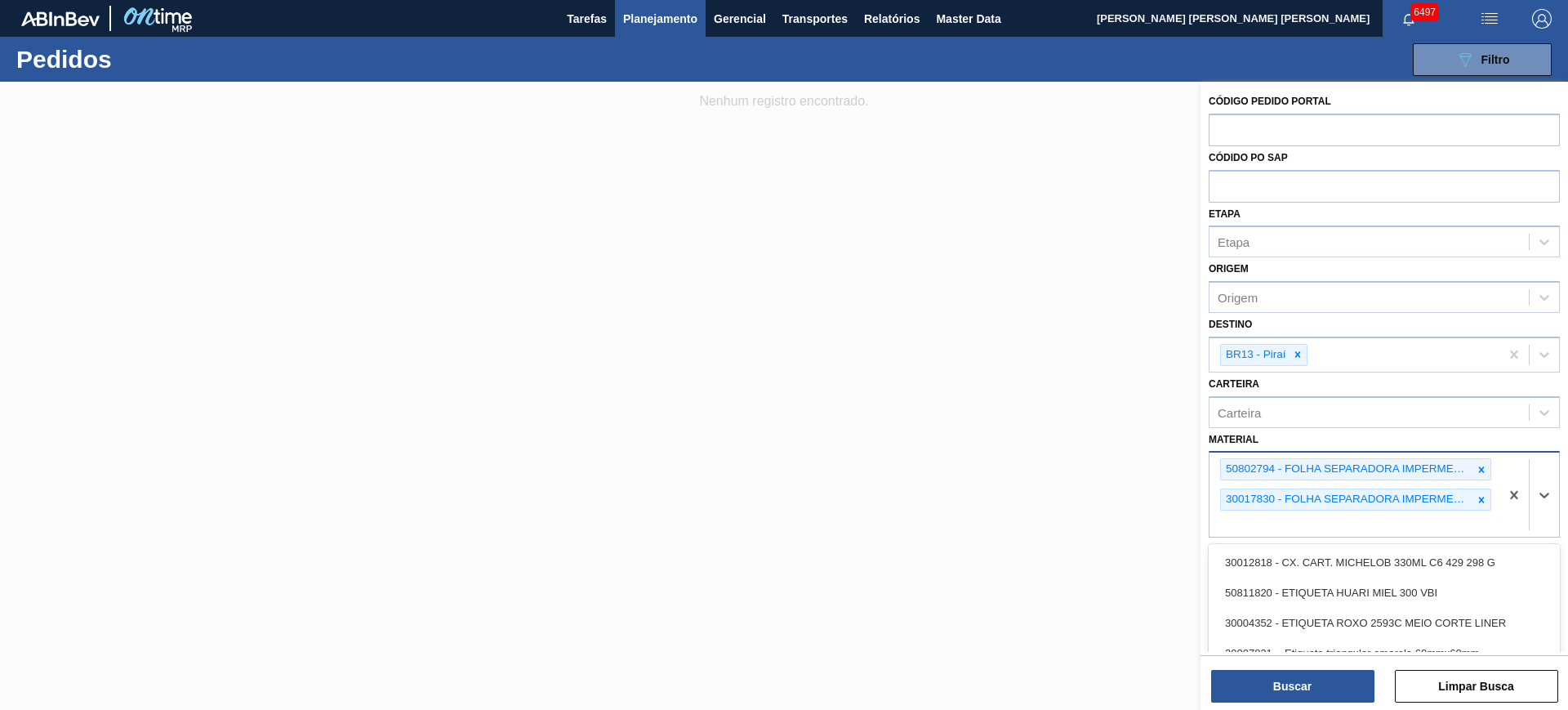
click at [1274, 520] on div "50802794 - FOLHA SEPARADORA IMPERMEAVEL 30017830 - FOLHA SEPARADORA IMPERMEAVEL" at bounding box center [1355, 495] width 290 height 85
paste input "30017830"
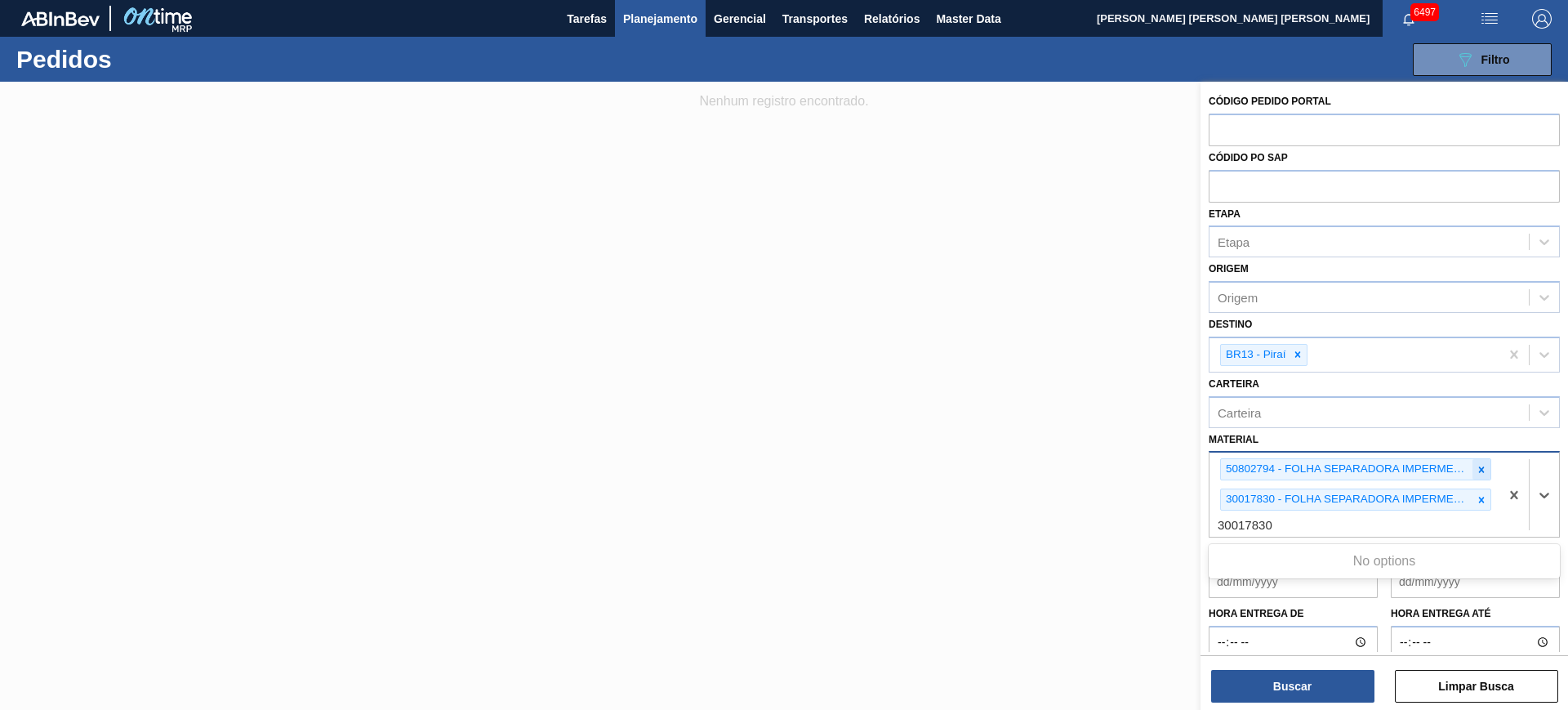
click at [1481, 474] on icon at bounding box center [1482, 470] width 12 height 12
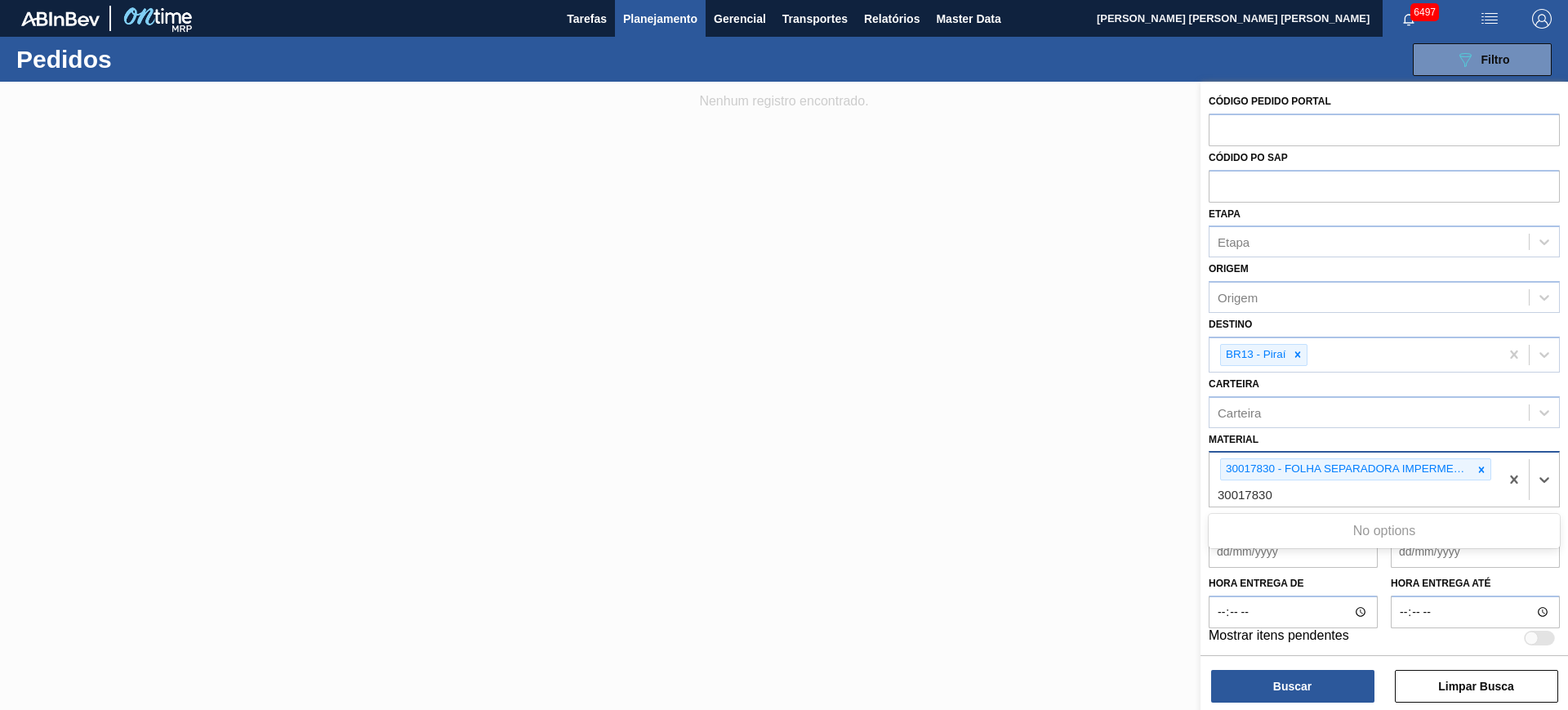
type input "30017830"
click at [1482, 466] on icon at bounding box center [1482, 470] width 12 height 12
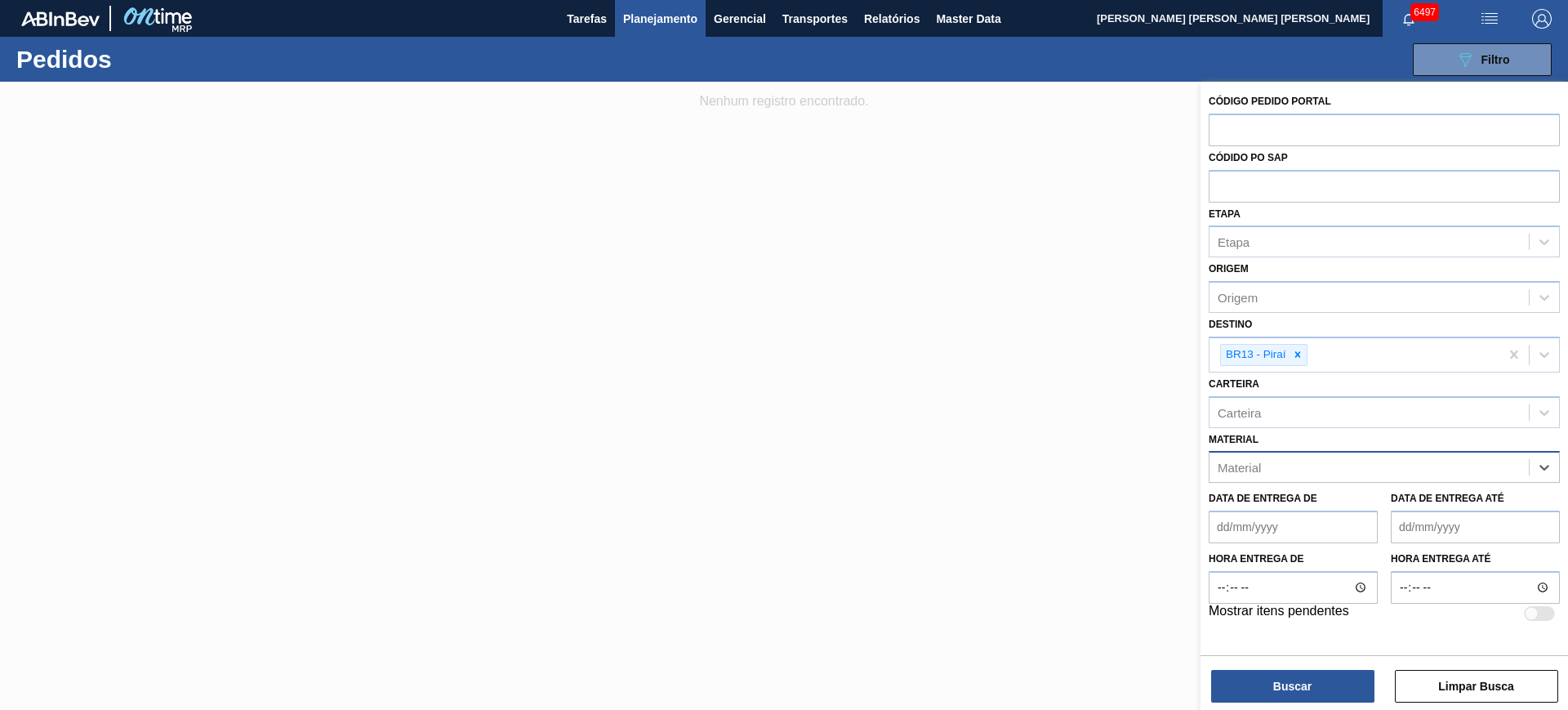
paste input "30017830"
type input "30017830"
click at [1455, 497] on div "30017830 - FOLHA SEPARADORA IMPERMEAVEL" at bounding box center [1384, 507] width 352 height 30
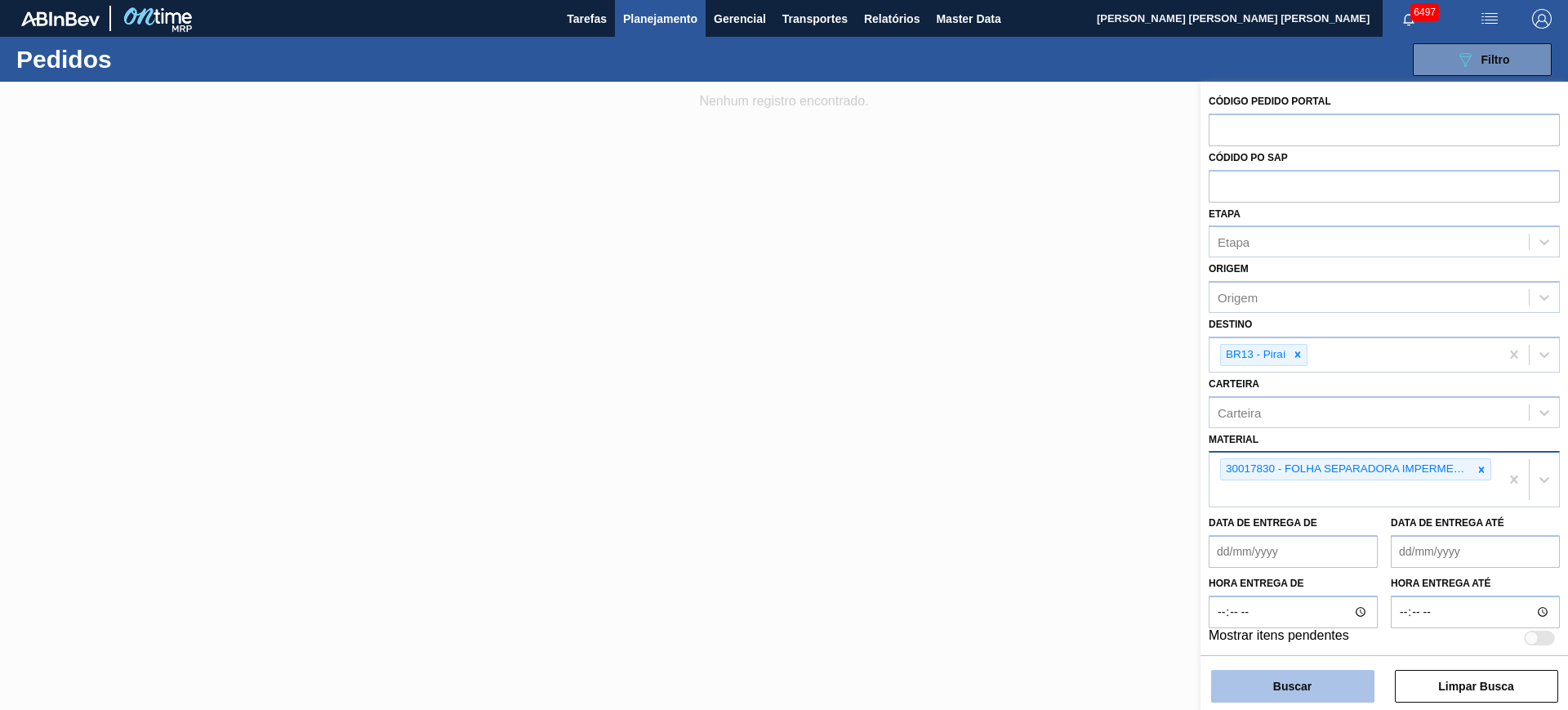
click at [1315, 677] on button "Buscar" at bounding box center [1293, 686] width 164 height 33
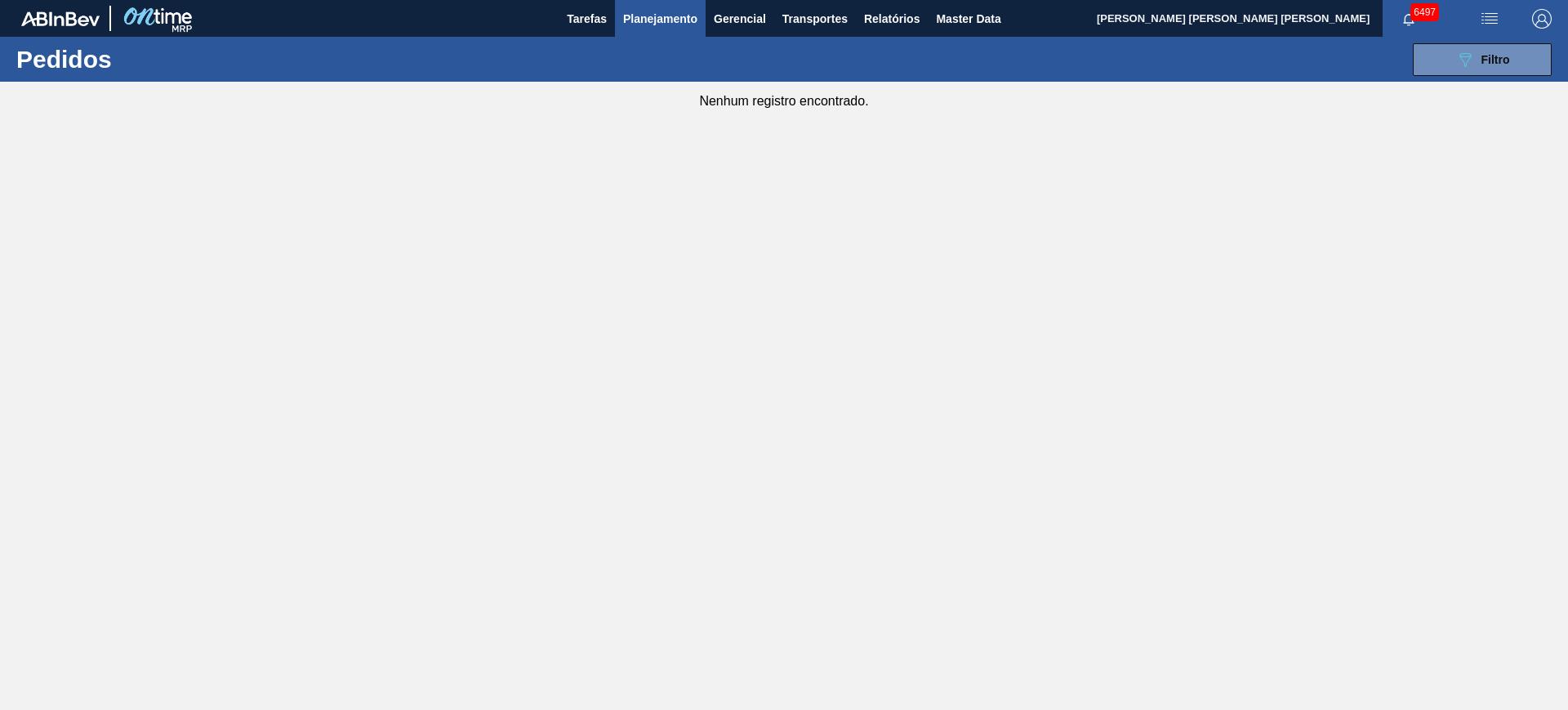
click at [655, 25] on span "Planejamento" at bounding box center [660, 19] width 74 height 20
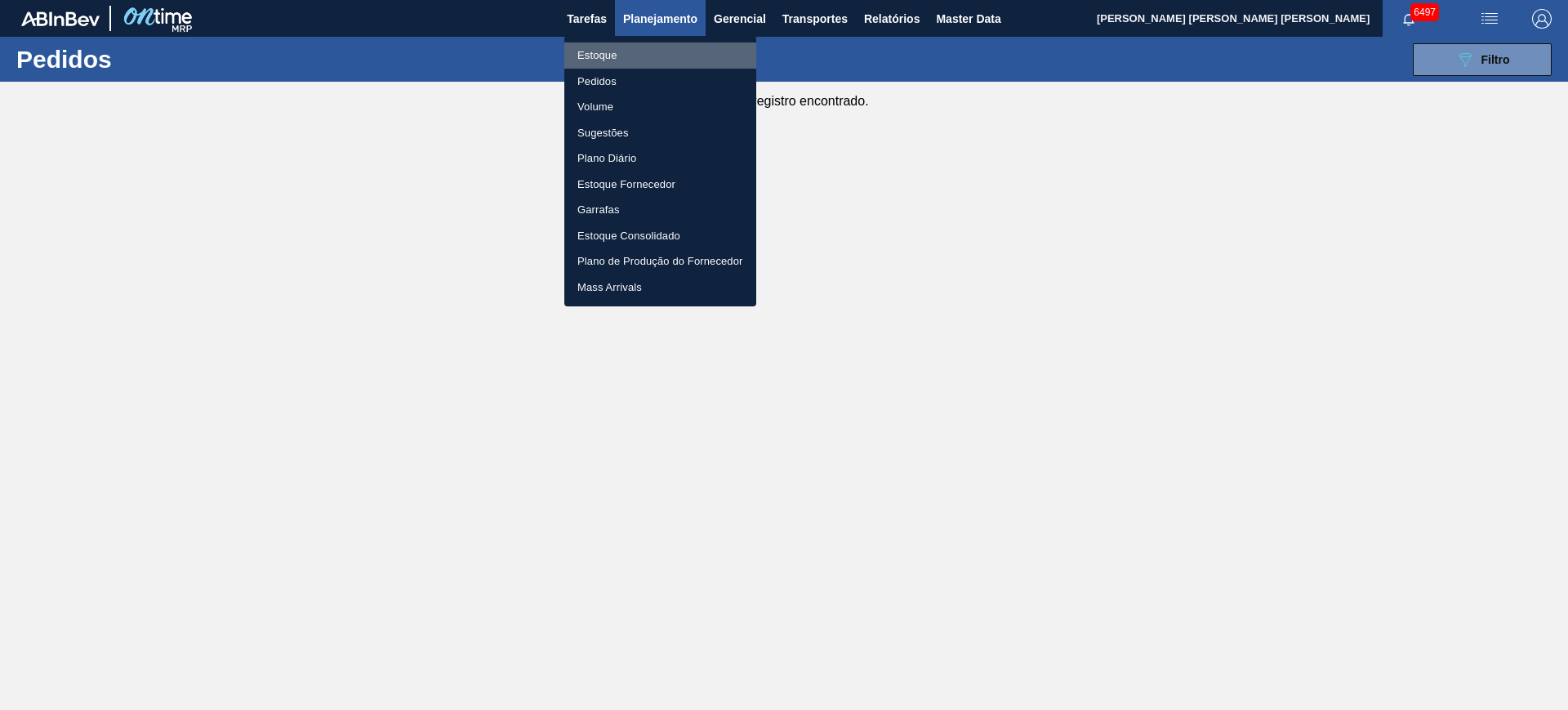
click at [639, 53] on li "Estoque" at bounding box center [660, 55] width 192 height 26
